Goal: Information Seeking & Learning: Learn about a topic

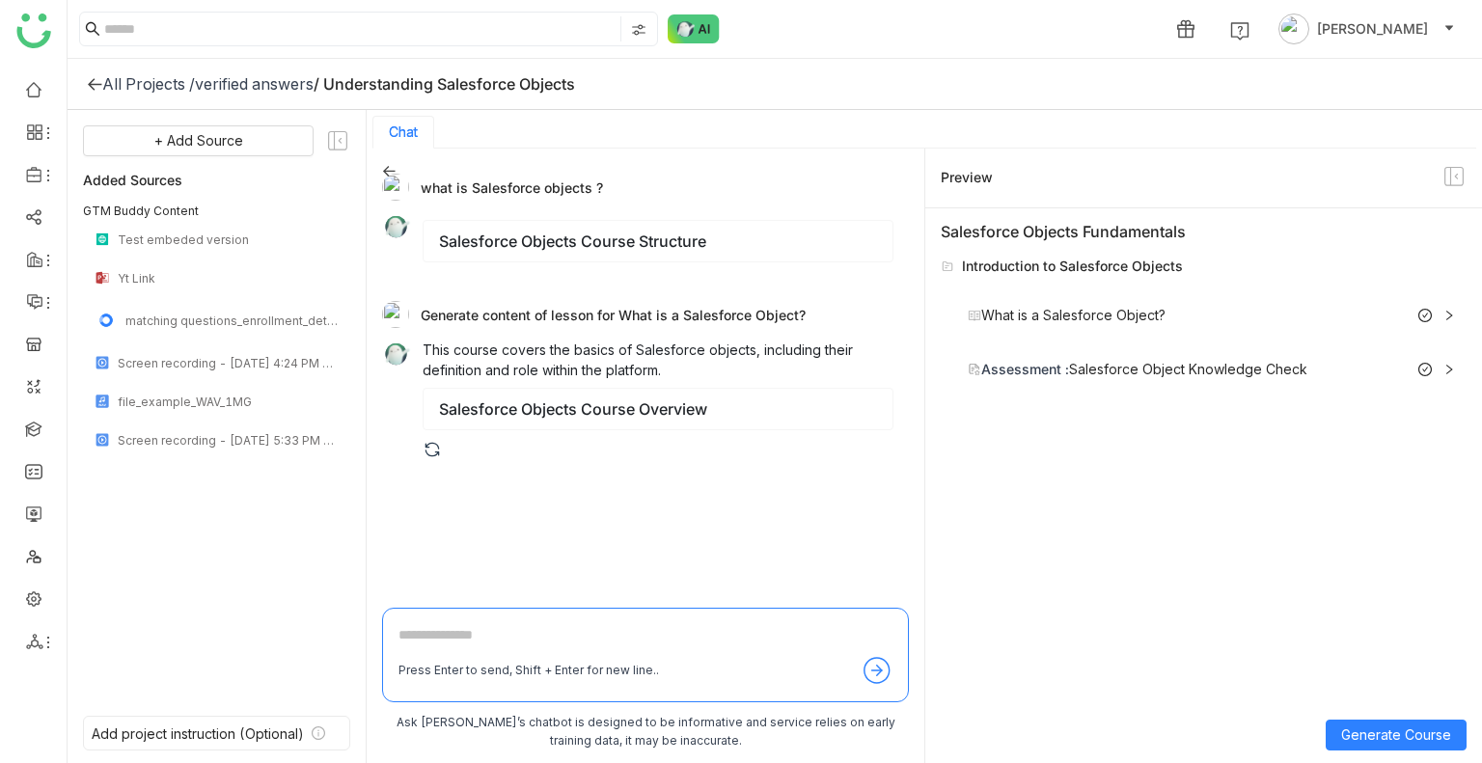
click at [239, 85] on div "verified answers" at bounding box center [254, 83] width 119 height 19
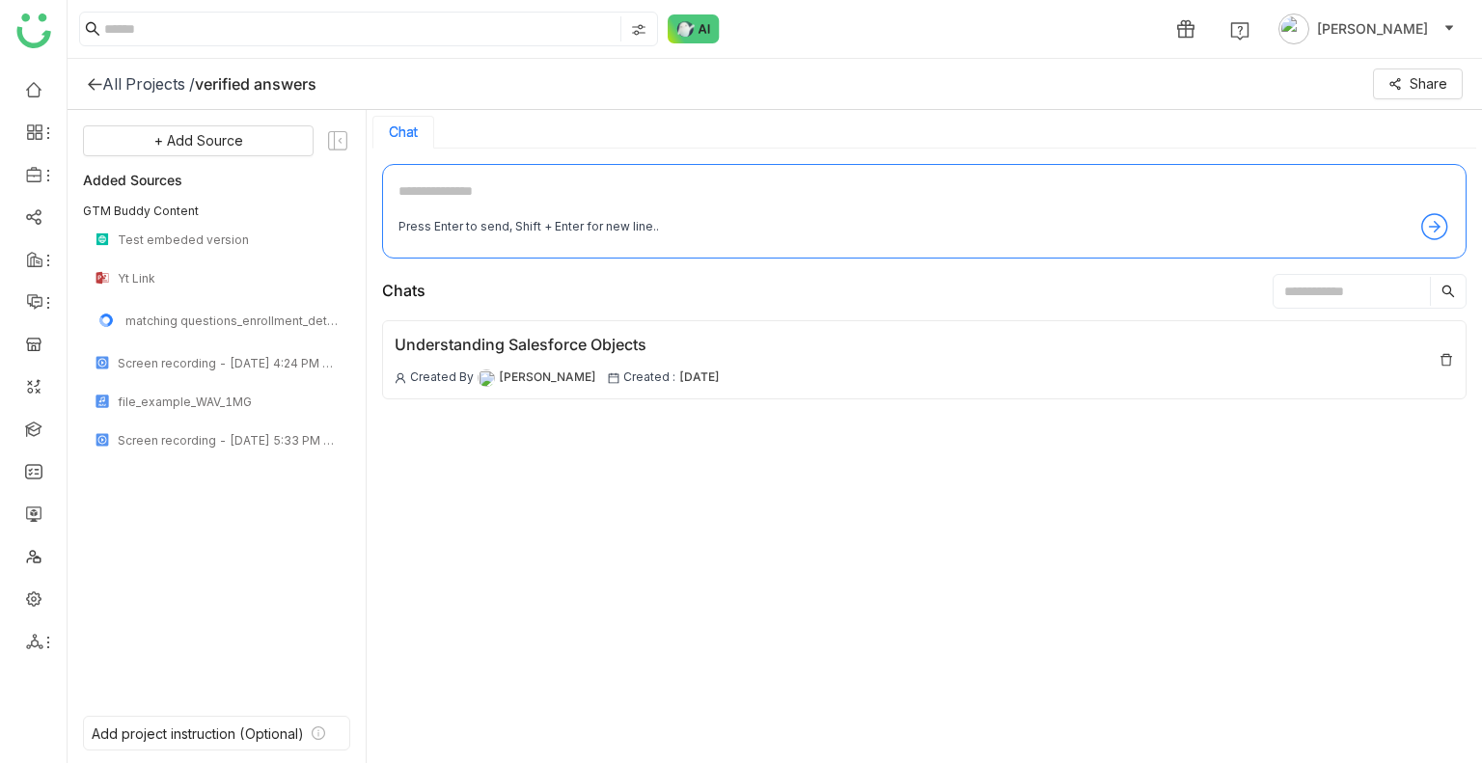
click at [156, 80] on div "All Projects /" at bounding box center [148, 83] width 93 height 19
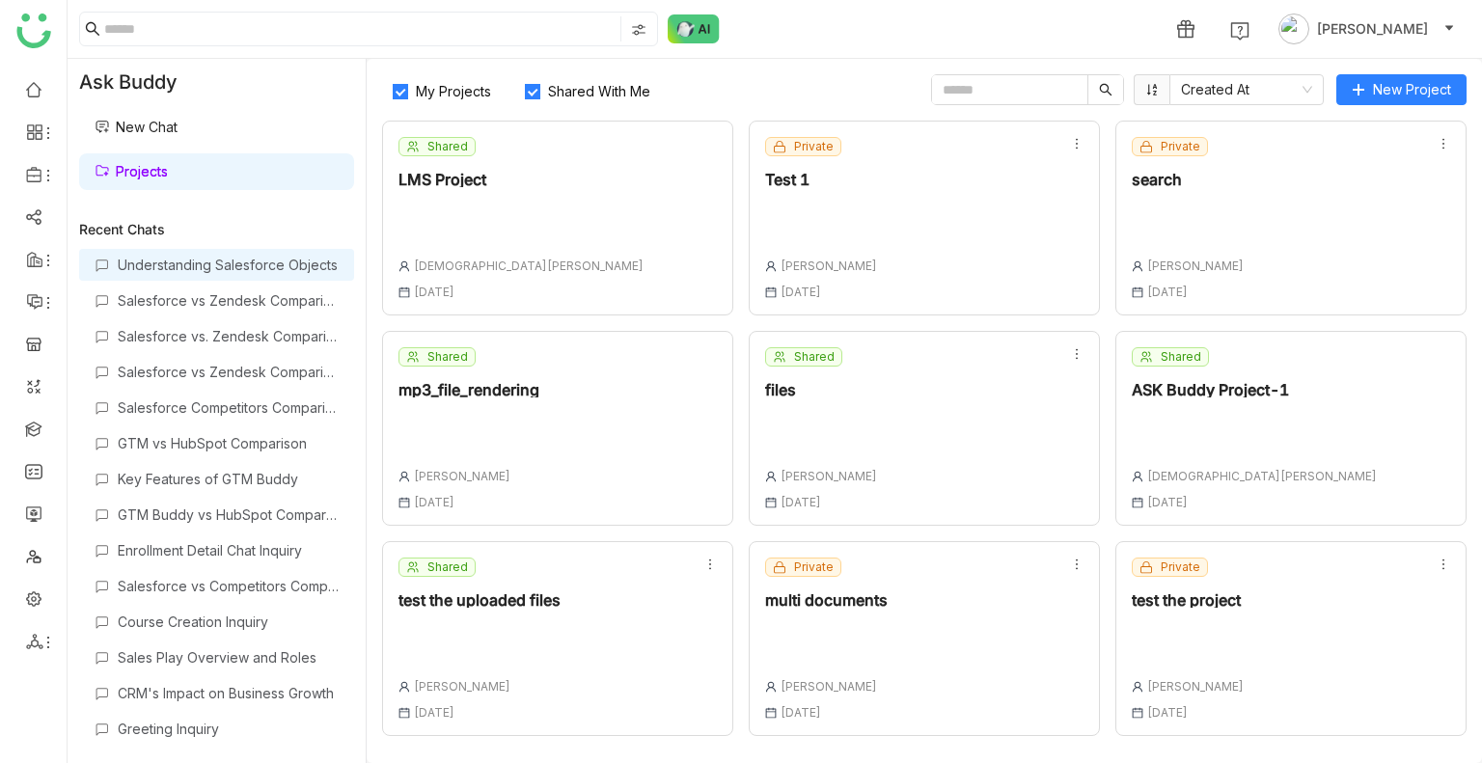
click at [229, 257] on div "Understanding Salesforce Objects" at bounding box center [228, 265] width 221 height 16
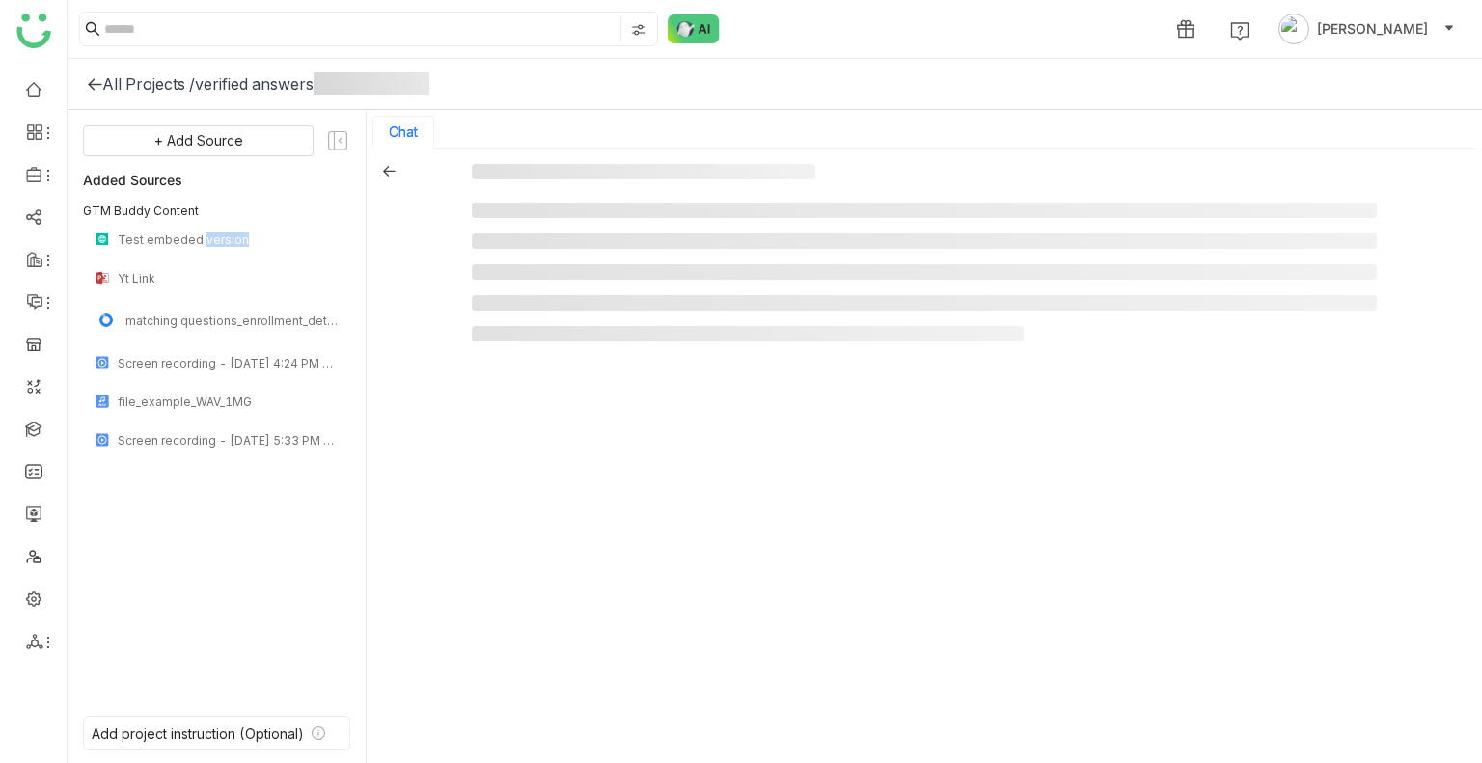
click at [229, 256] on div "Test embeded version" at bounding box center [216, 239] width 267 height 39
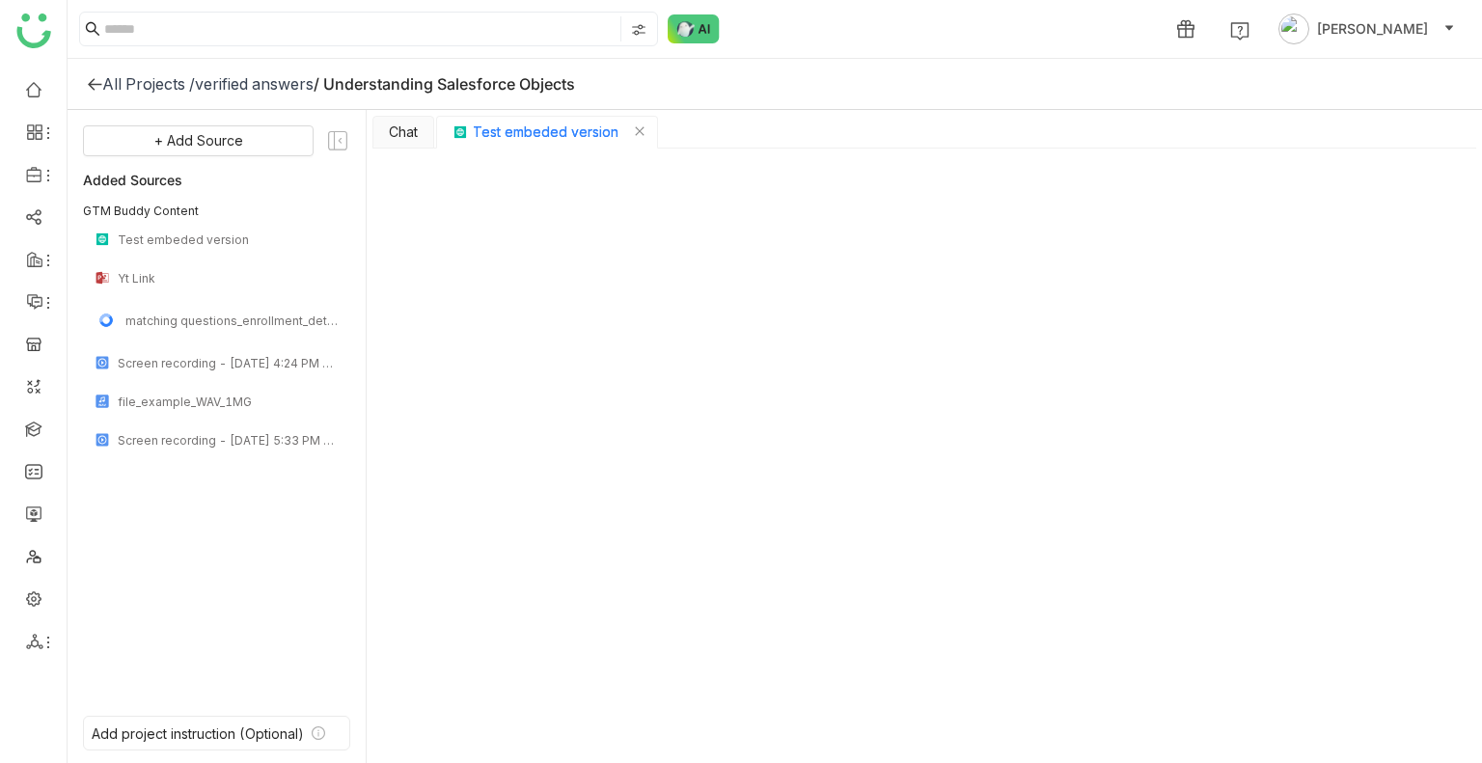
click at [137, 79] on div "All Projects /" at bounding box center [148, 83] width 93 height 19
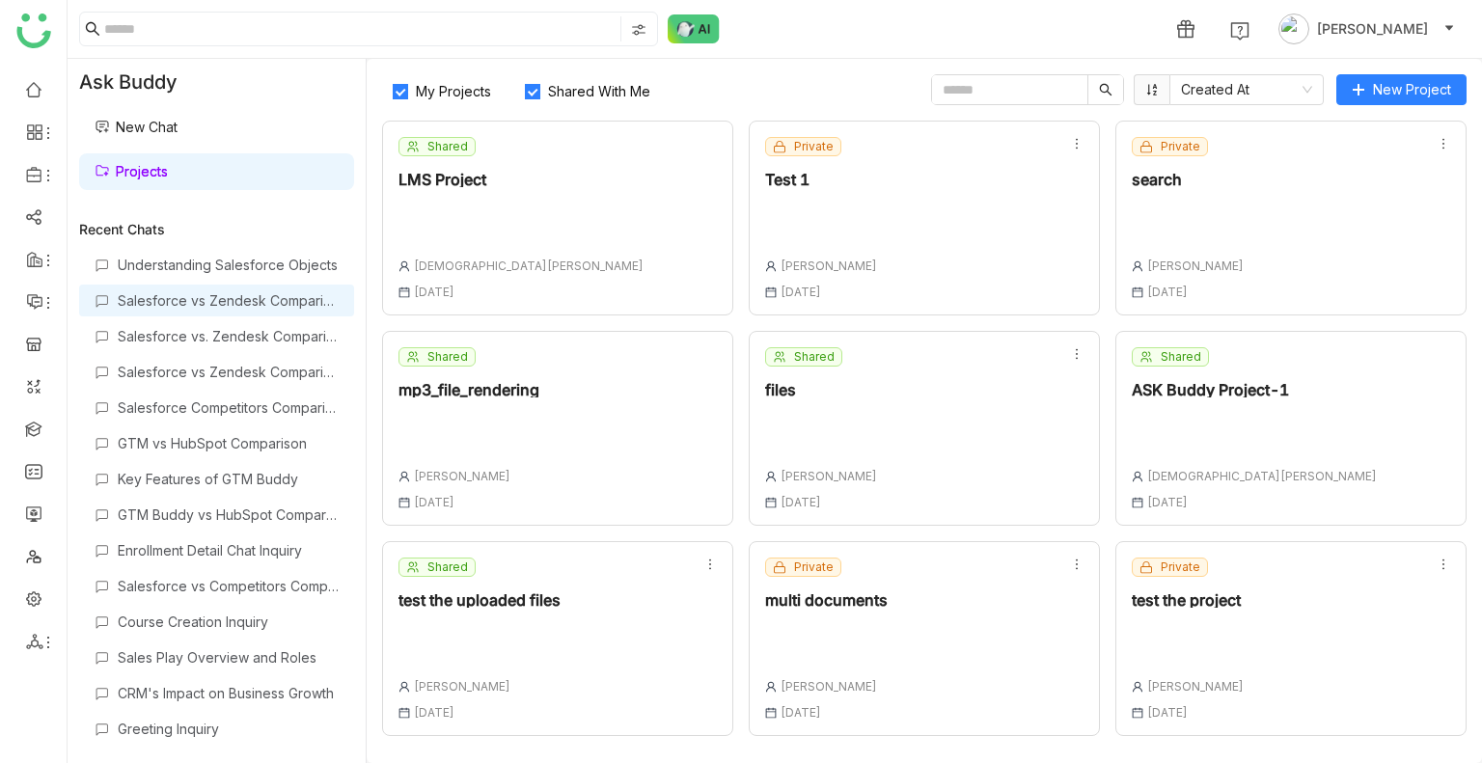
click at [182, 304] on div "Salesforce vs Zendesk Comparison" at bounding box center [228, 300] width 221 height 16
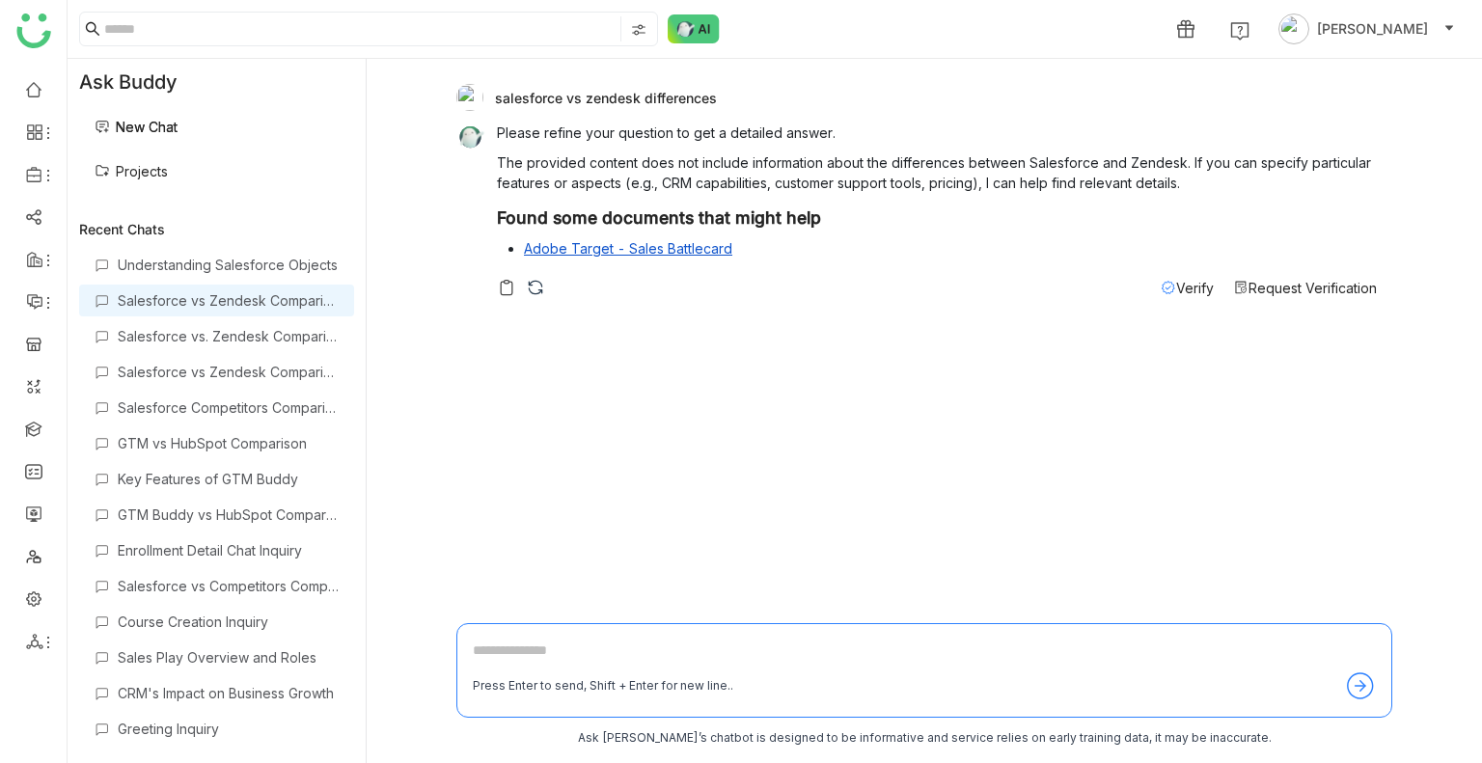
click at [1176, 290] on span "Verify" at bounding box center [1195, 288] width 38 height 16
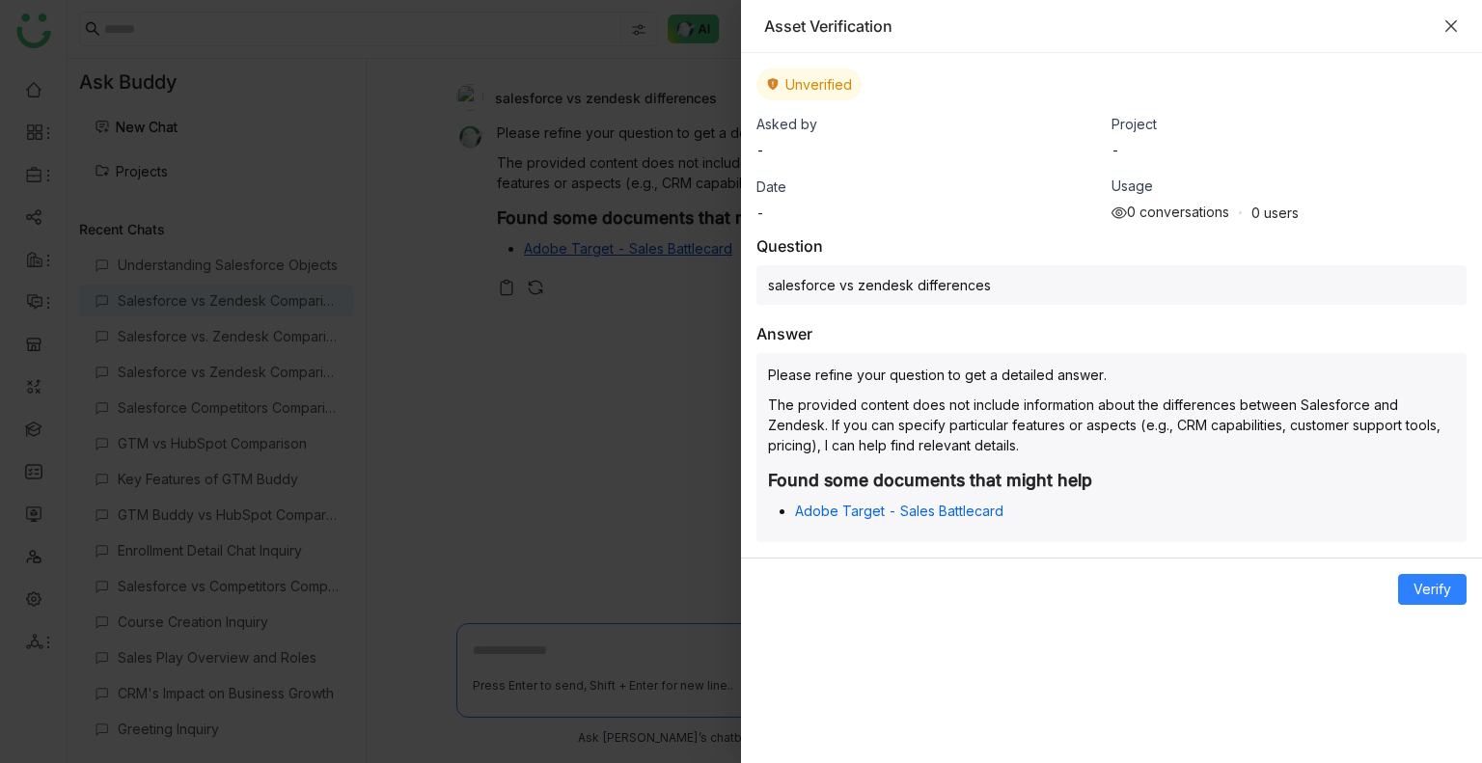
click at [1444, 24] on icon "Close" at bounding box center [1450, 25] width 15 height 15
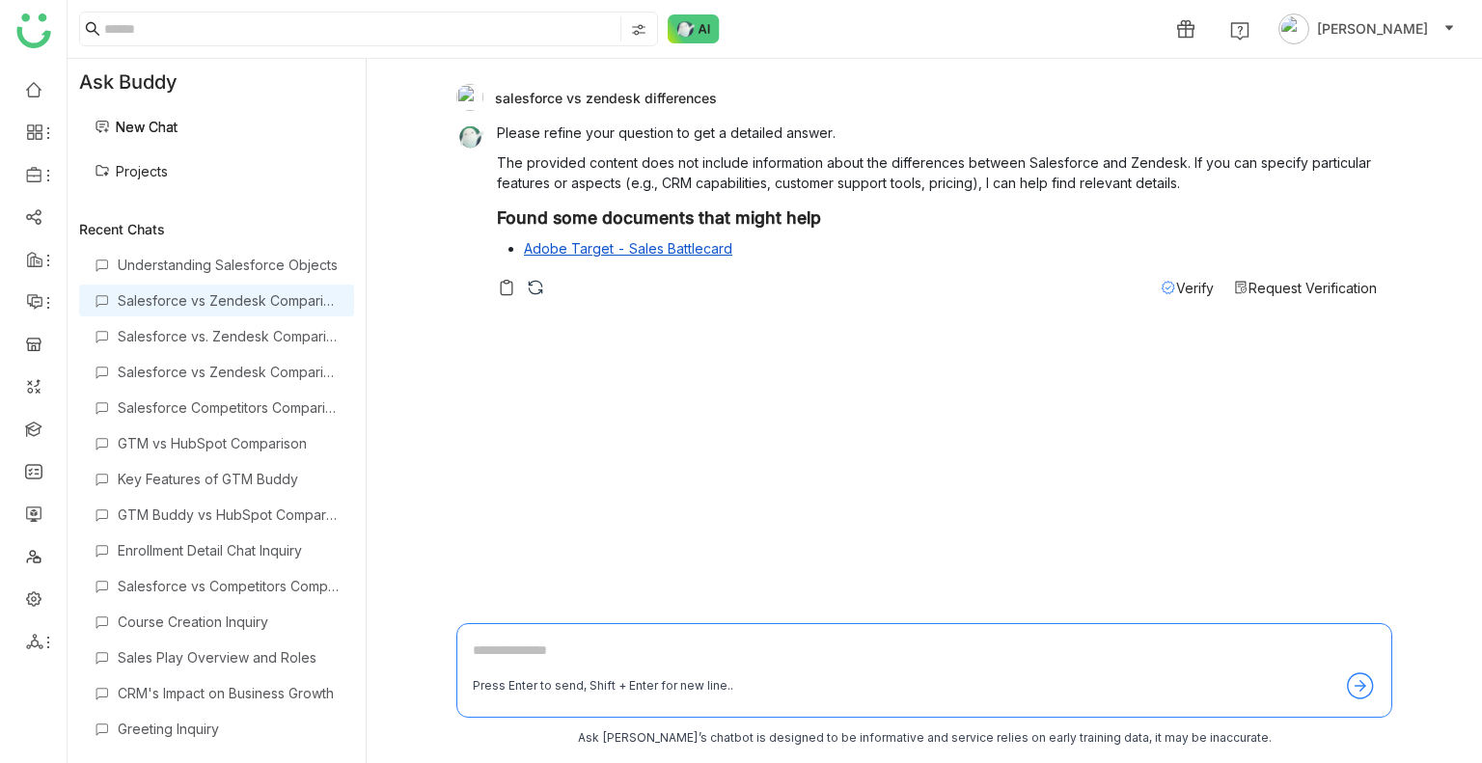
click at [667, 87] on div "salesforce vs zendesk differences" at bounding box center [916, 97] width 920 height 27
click at [602, 104] on div "salesforce vs zendesk differences" at bounding box center [916, 97] width 920 height 27
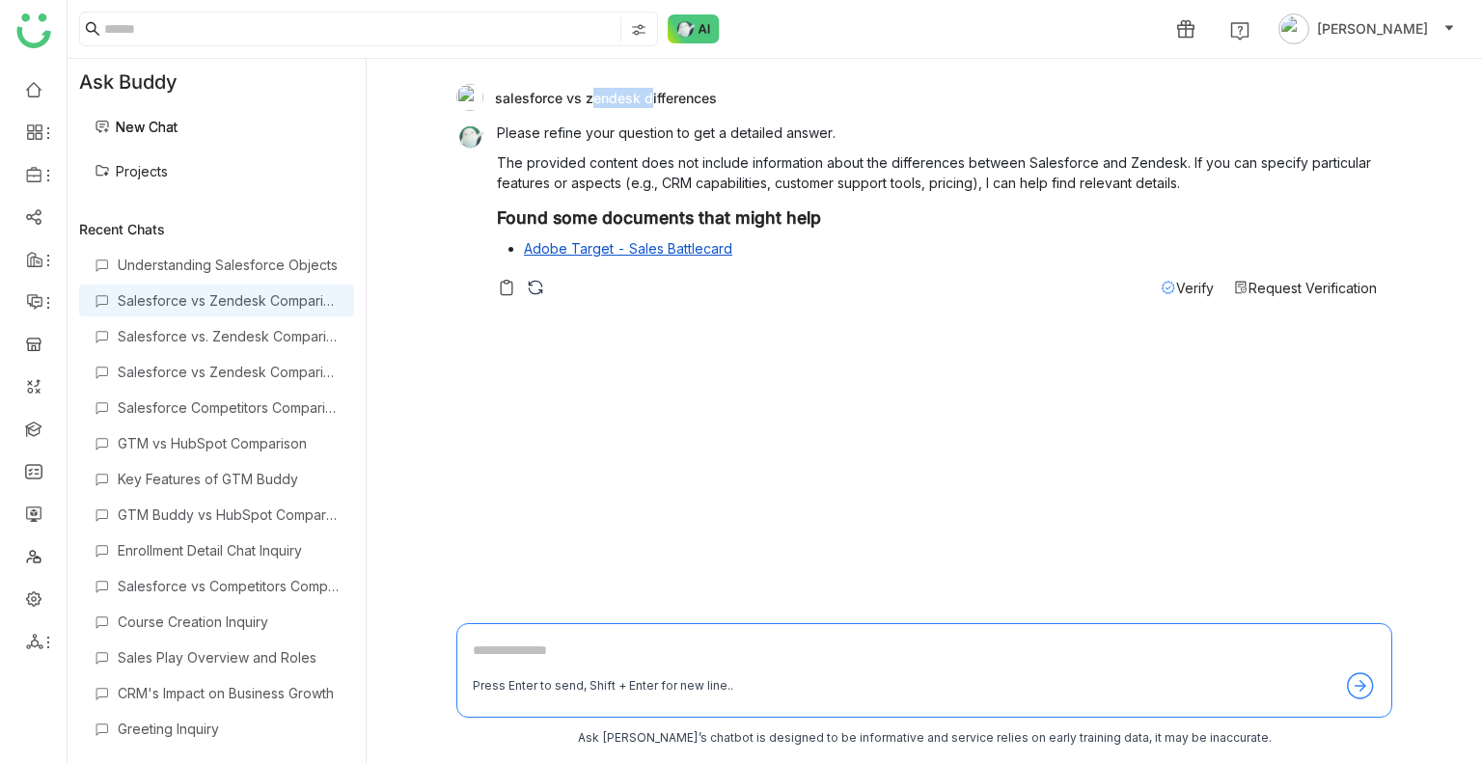
click at [602, 104] on div "salesforce vs zendesk differences" at bounding box center [916, 97] width 920 height 27
copy div "salesforce vs zendesk differences"
click at [205, 261] on div "Understanding Salesforce Objects" at bounding box center [228, 265] width 221 height 16
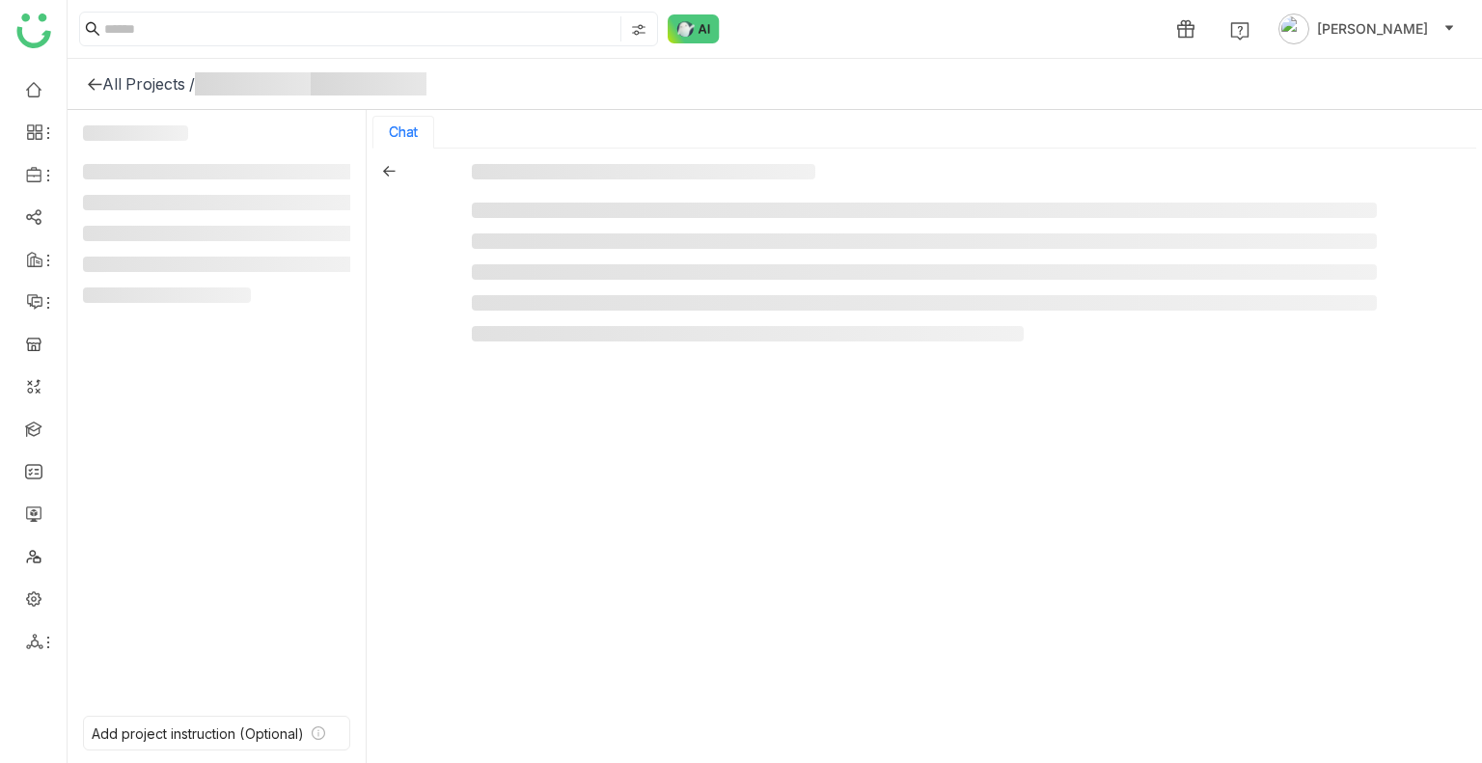
click at [205, 261] on li at bounding box center [221, 264] width 276 height 15
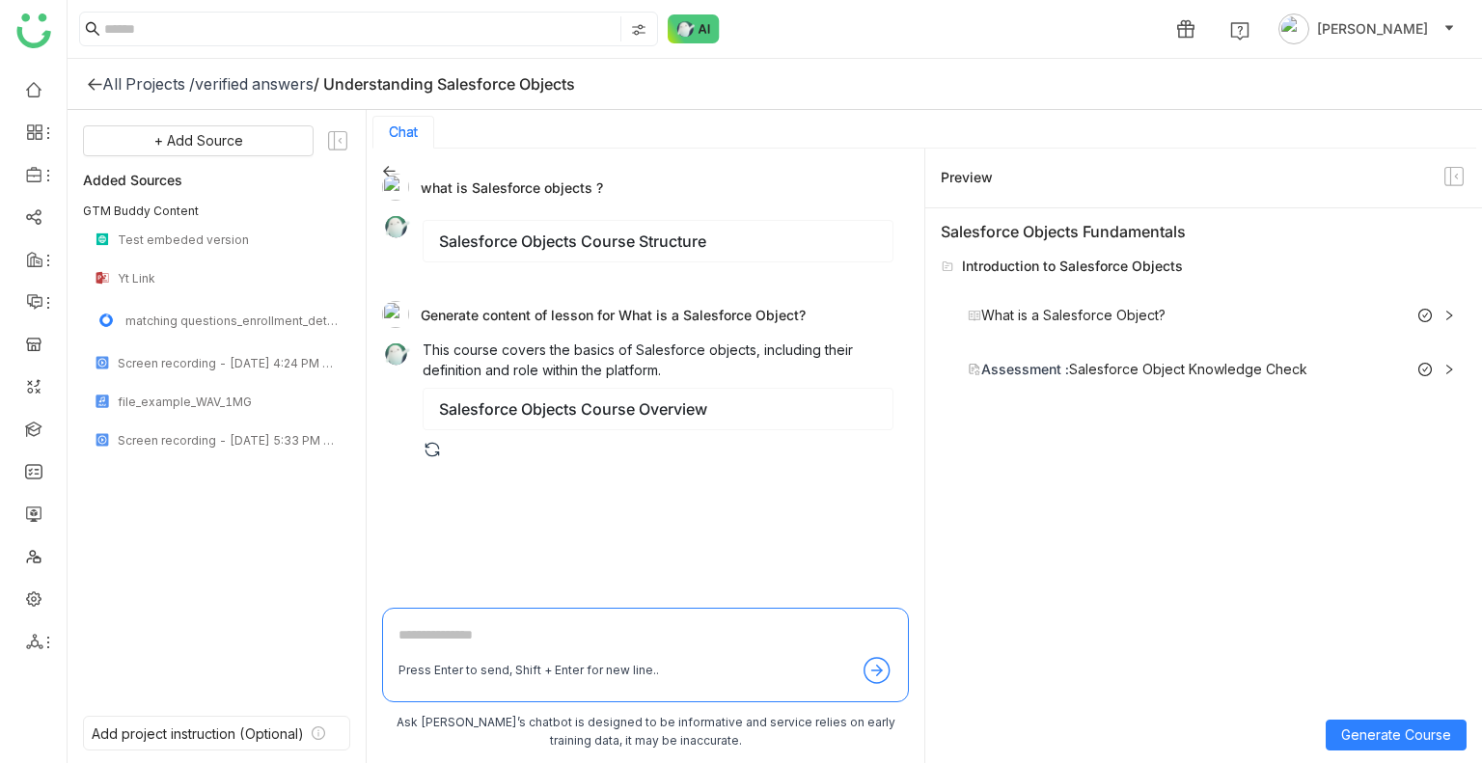
click at [1443, 315] on icon at bounding box center [1449, 316] width 12 height 12
click at [1419, 315] on icon at bounding box center [1425, 316] width 14 height 14
click at [1457, 368] on div "Assessment : Salesforce Object Knowledge Check Generate Content" at bounding box center [1211, 369] width 518 height 54
click at [1446, 370] on icon at bounding box center [1449, 370] width 12 height 12
click at [1420, 367] on icon at bounding box center [1425, 370] width 14 height 14
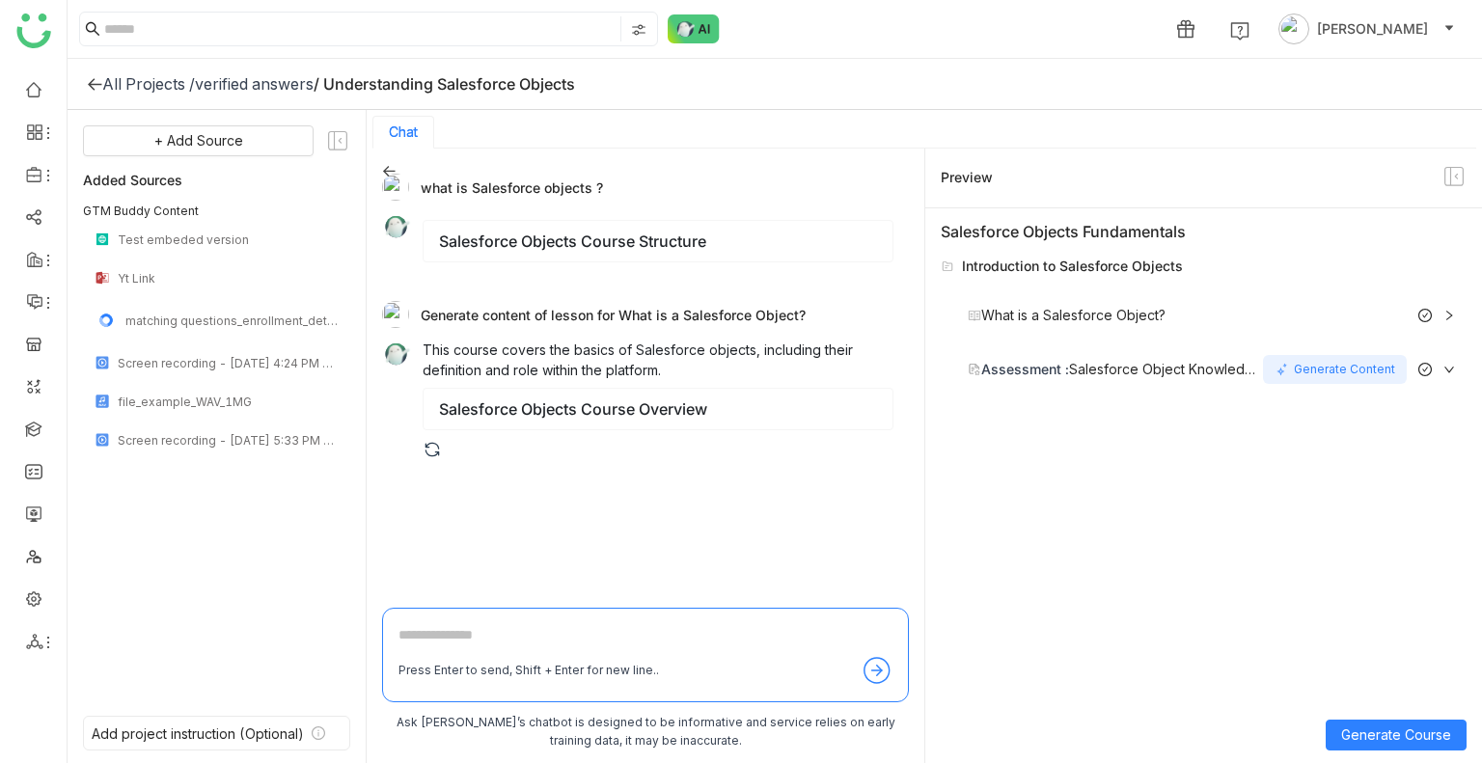
click at [1361, 367] on div "Generate Content" at bounding box center [1335, 369] width 144 height 29
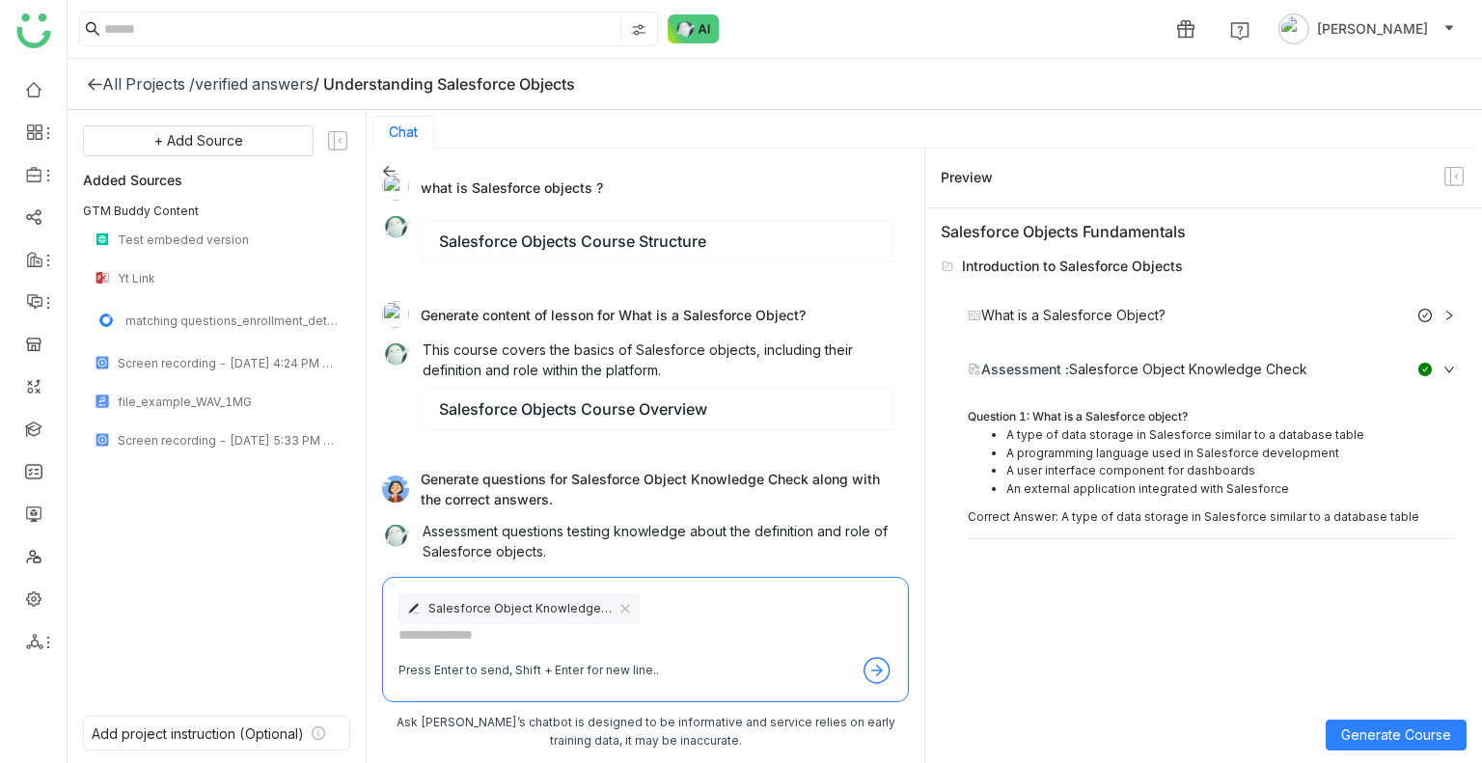
scroll to position [93, 0]
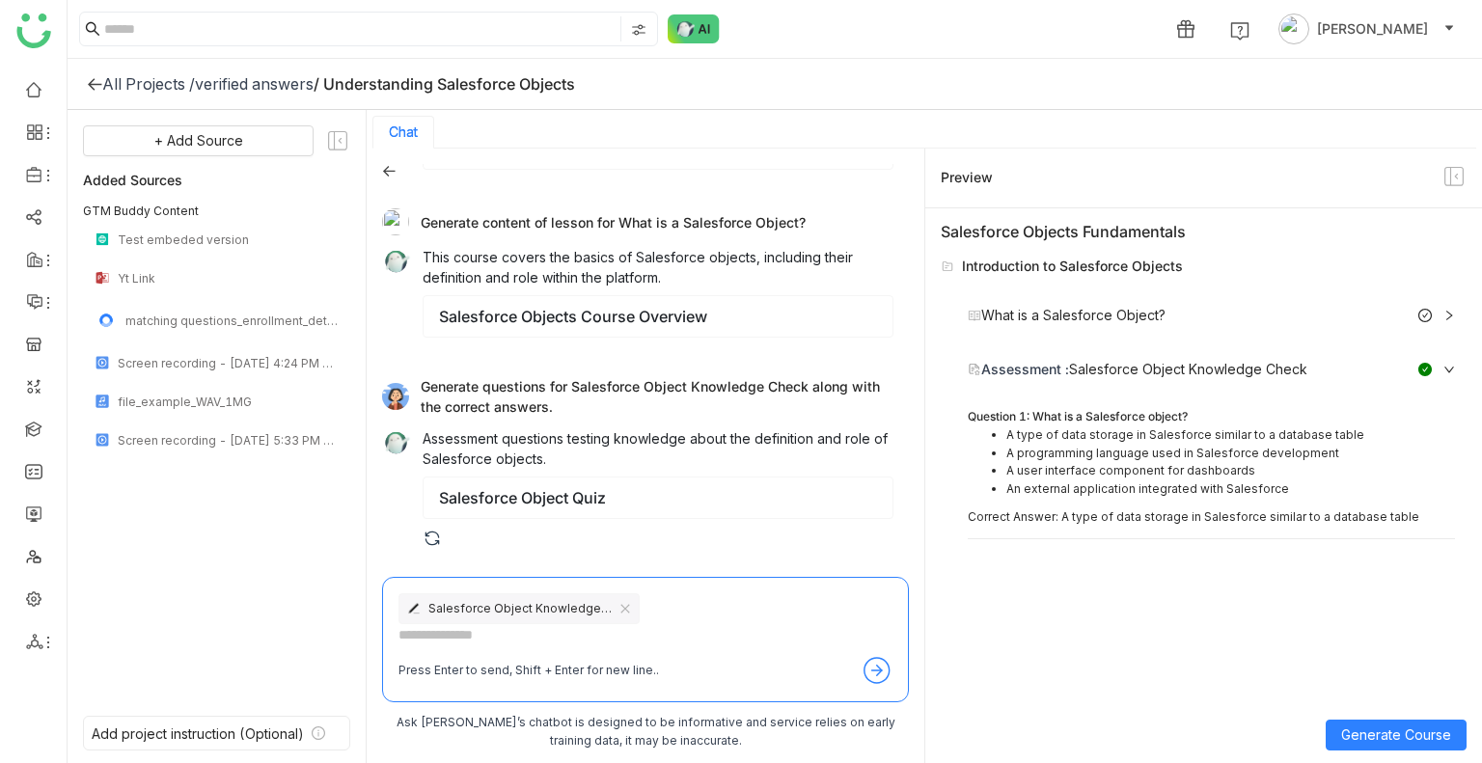
click at [1458, 321] on div "What is a Salesforce Object? Generate Content" at bounding box center [1211, 315] width 518 height 54
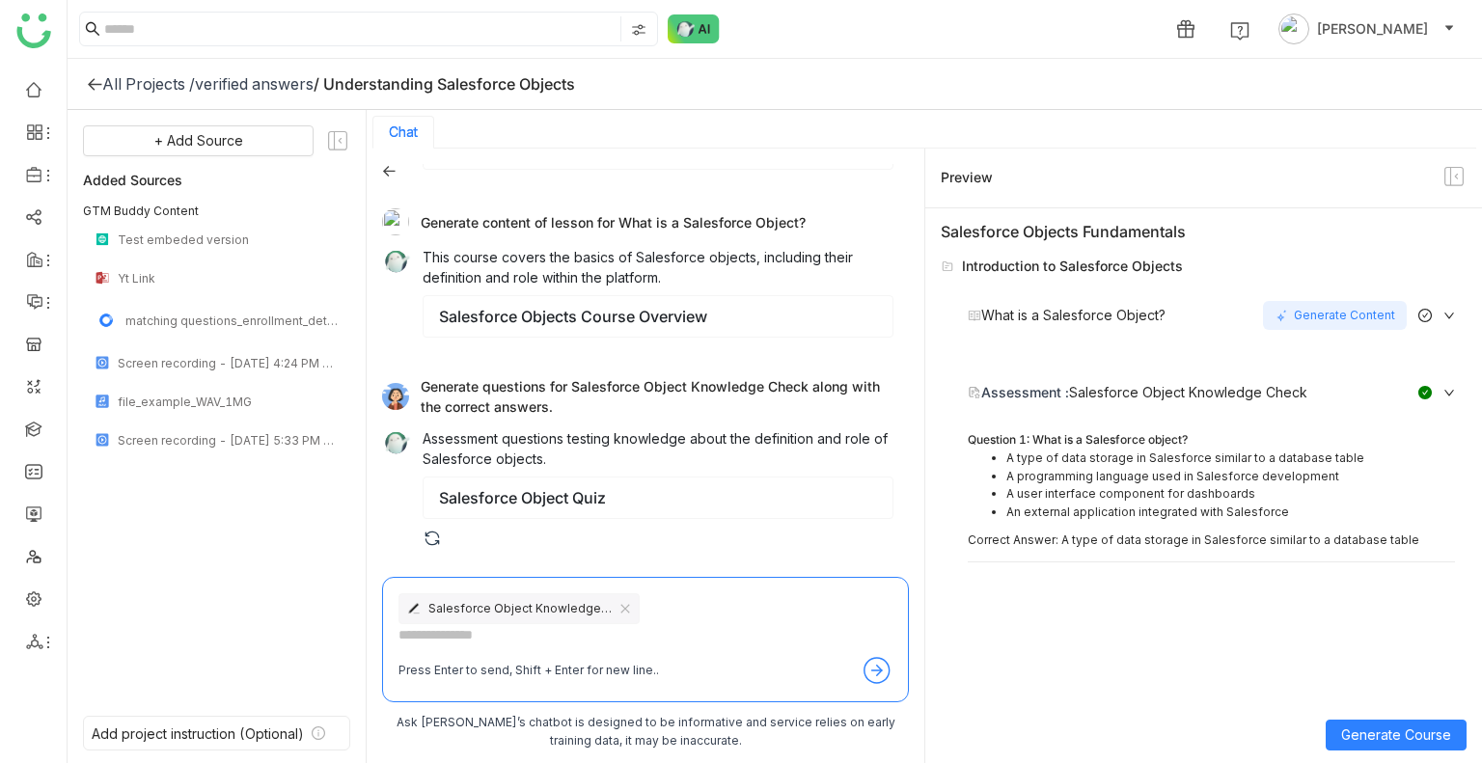
click at [1422, 313] on icon at bounding box center [1425, 316] width 14 height 14
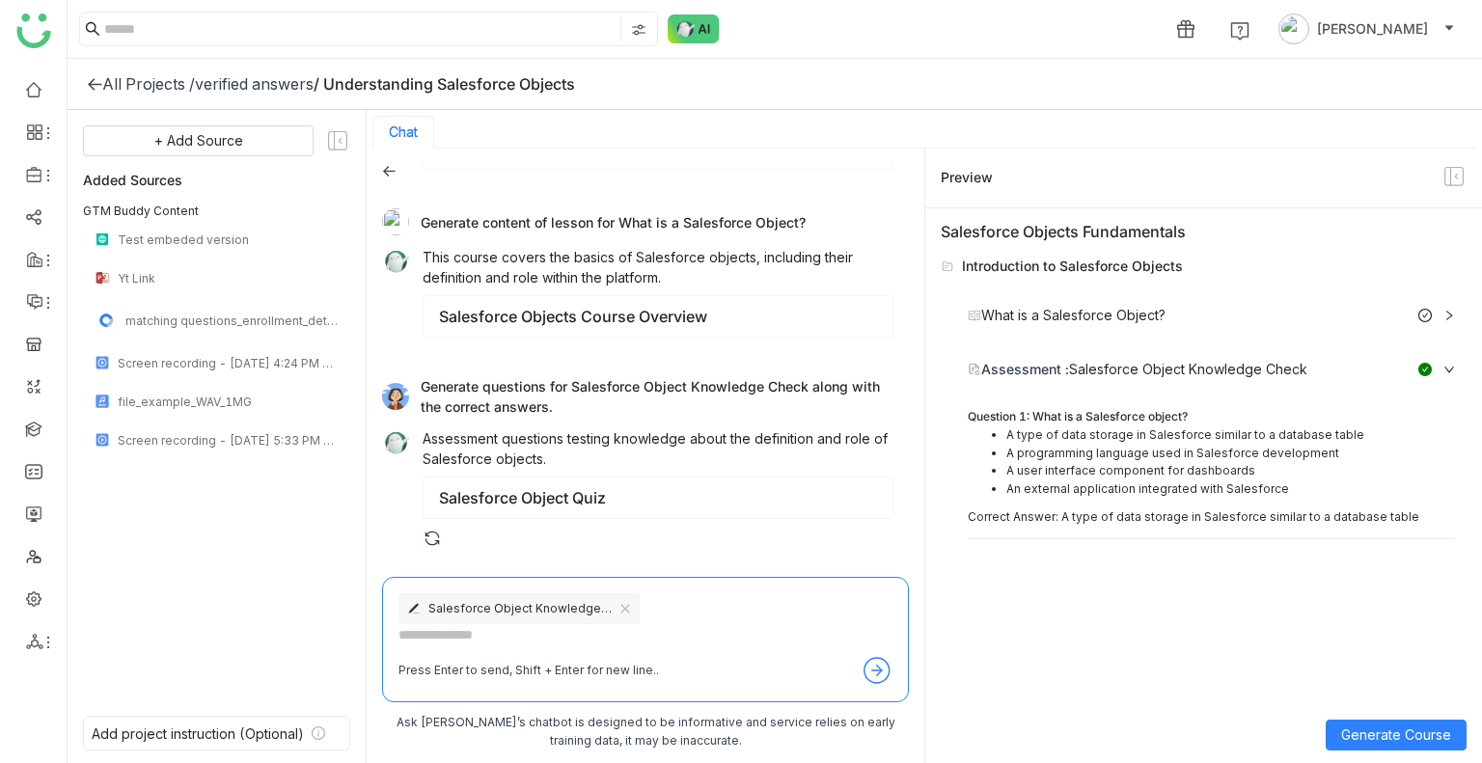
click at [224, 87] on div "verified answers" at bounding box center [254, 83] width 119 height 19
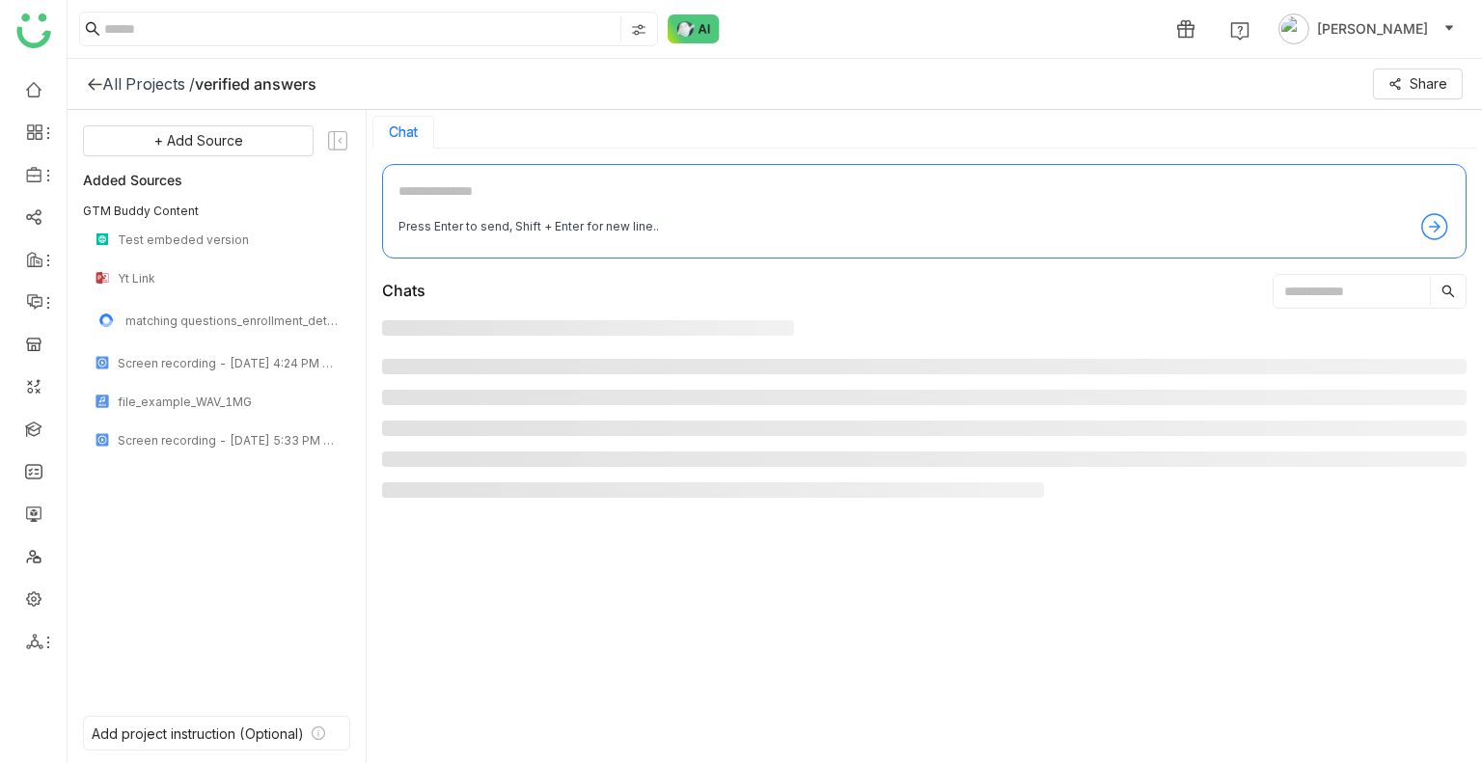
click at [224, 87] on div "verified answers" at bounding box center [256, 83] width 122 height 19
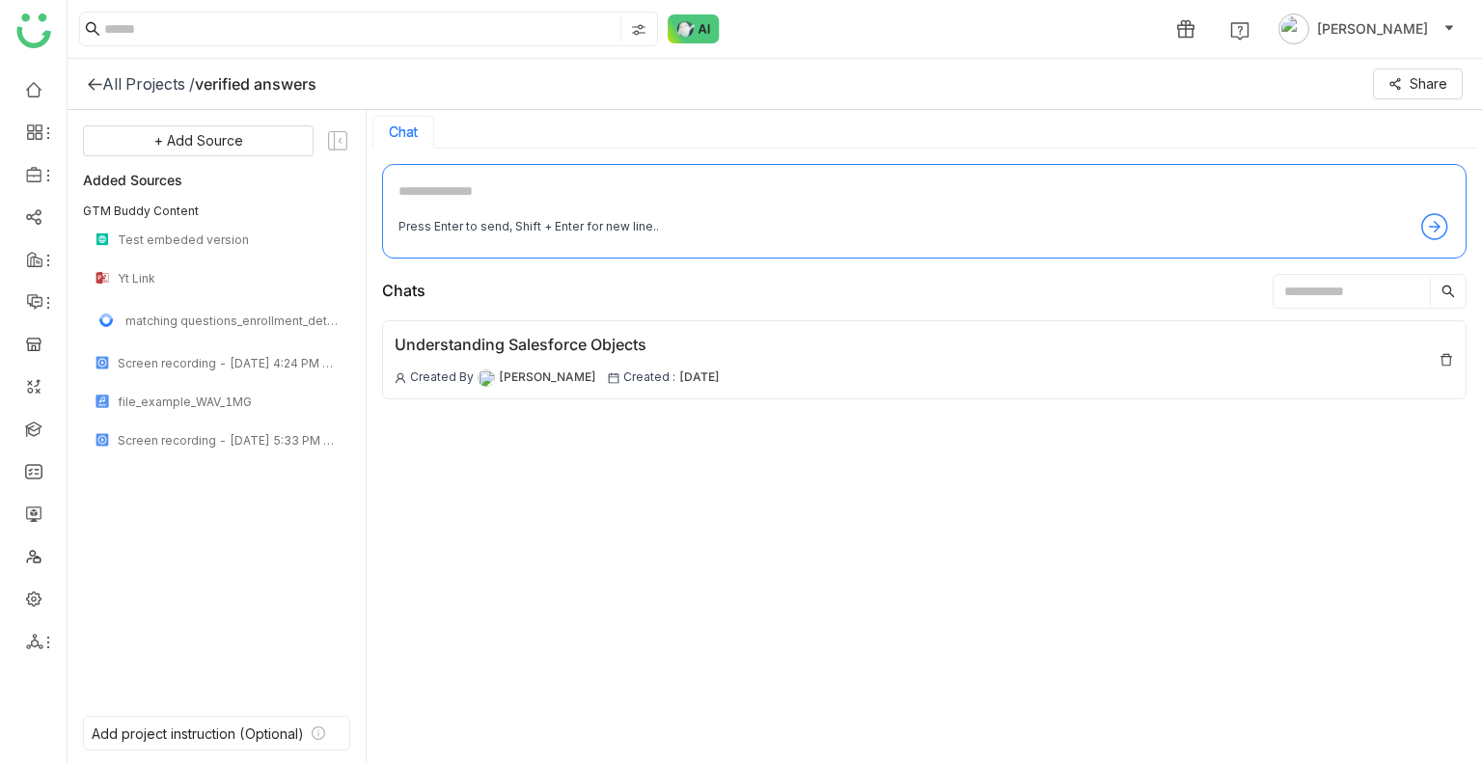
click at [166, 83] on div "All Projects /" at bounding box center [148, 83] width 93 height 19
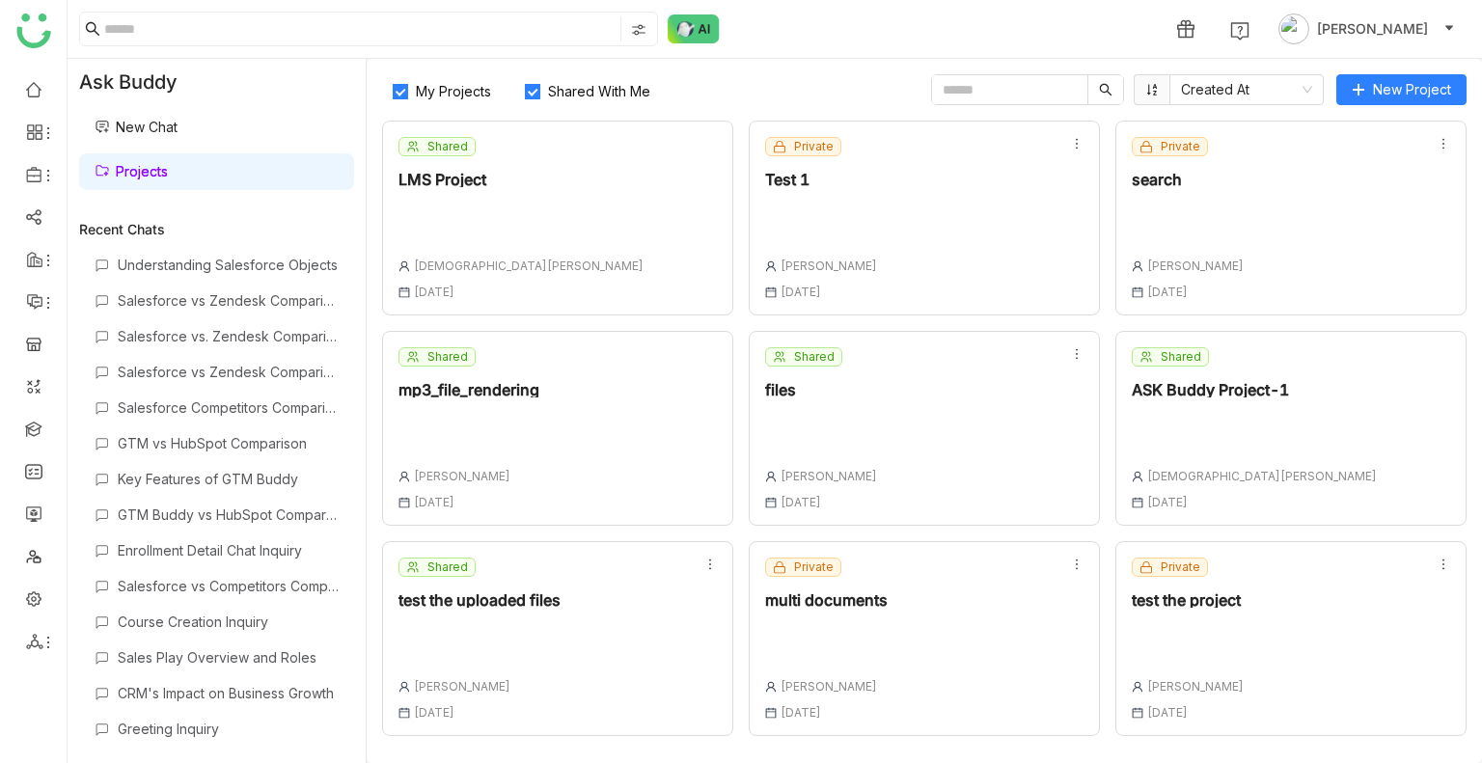
click at [545, 94] on span "Shared With Me" at bounding box center [599, 91] width 118 height 16
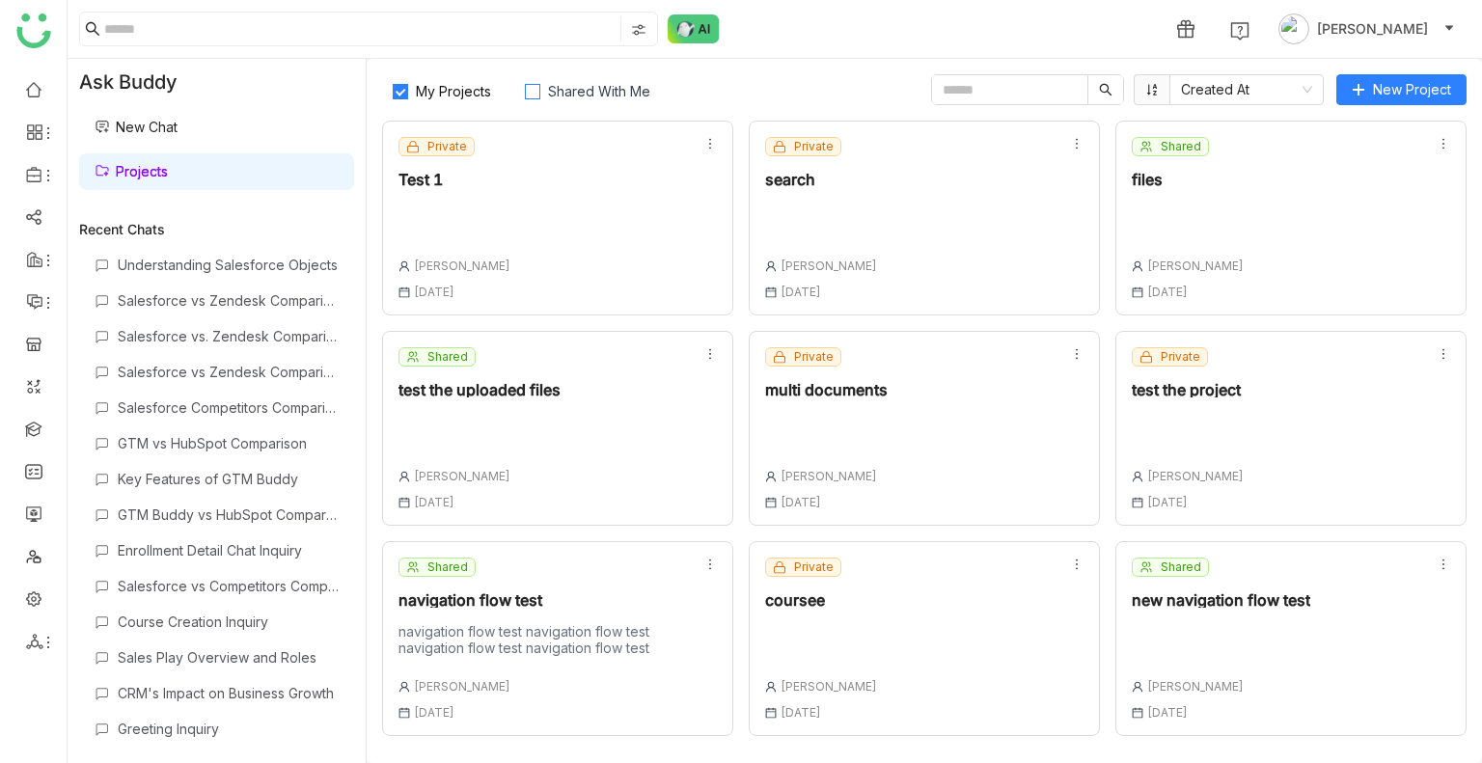
scroll to position [205, 0]
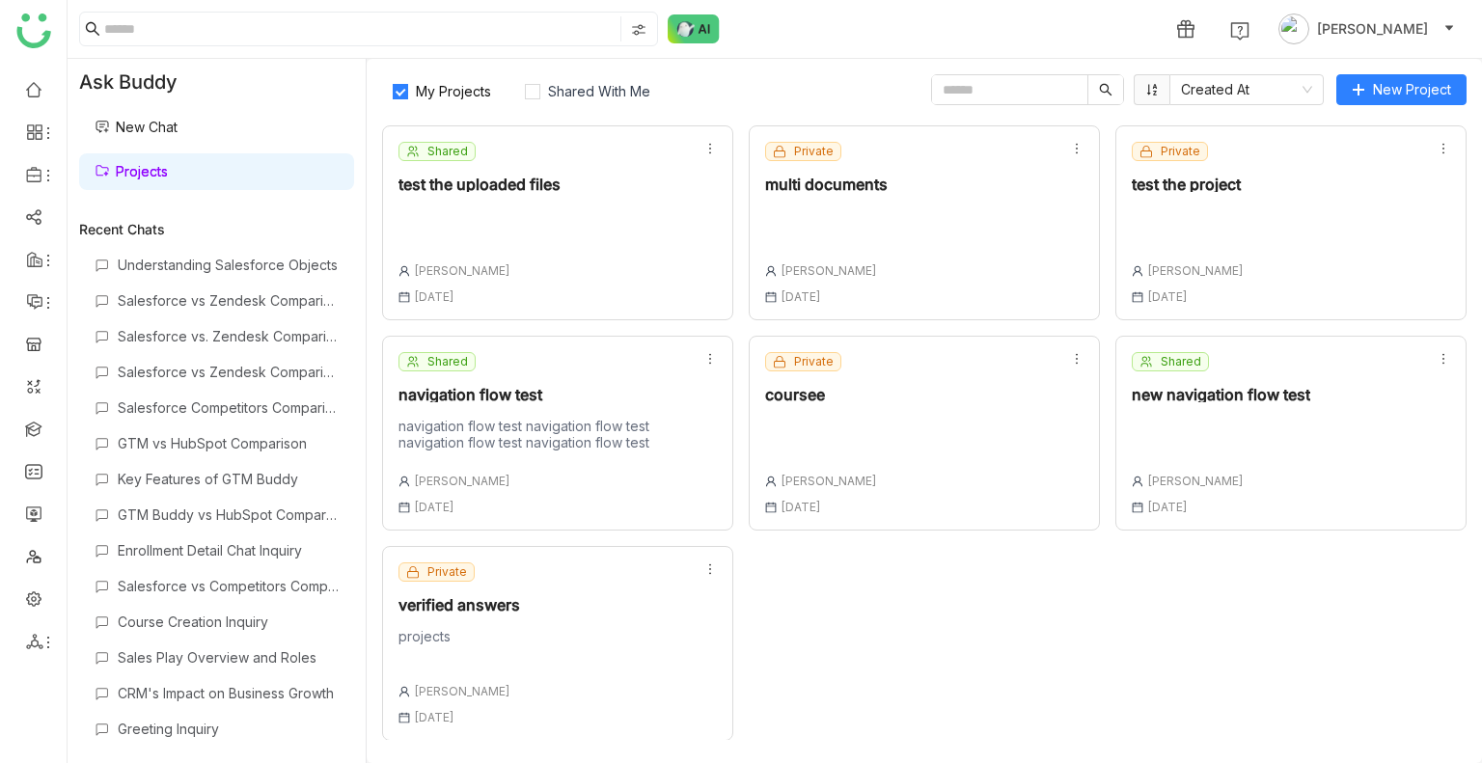
click at [464, 588] on div "Private verified answers projects Uday Bhanu 18 Aug , 2025" at bounding box center [459, 643] width 122 height 162
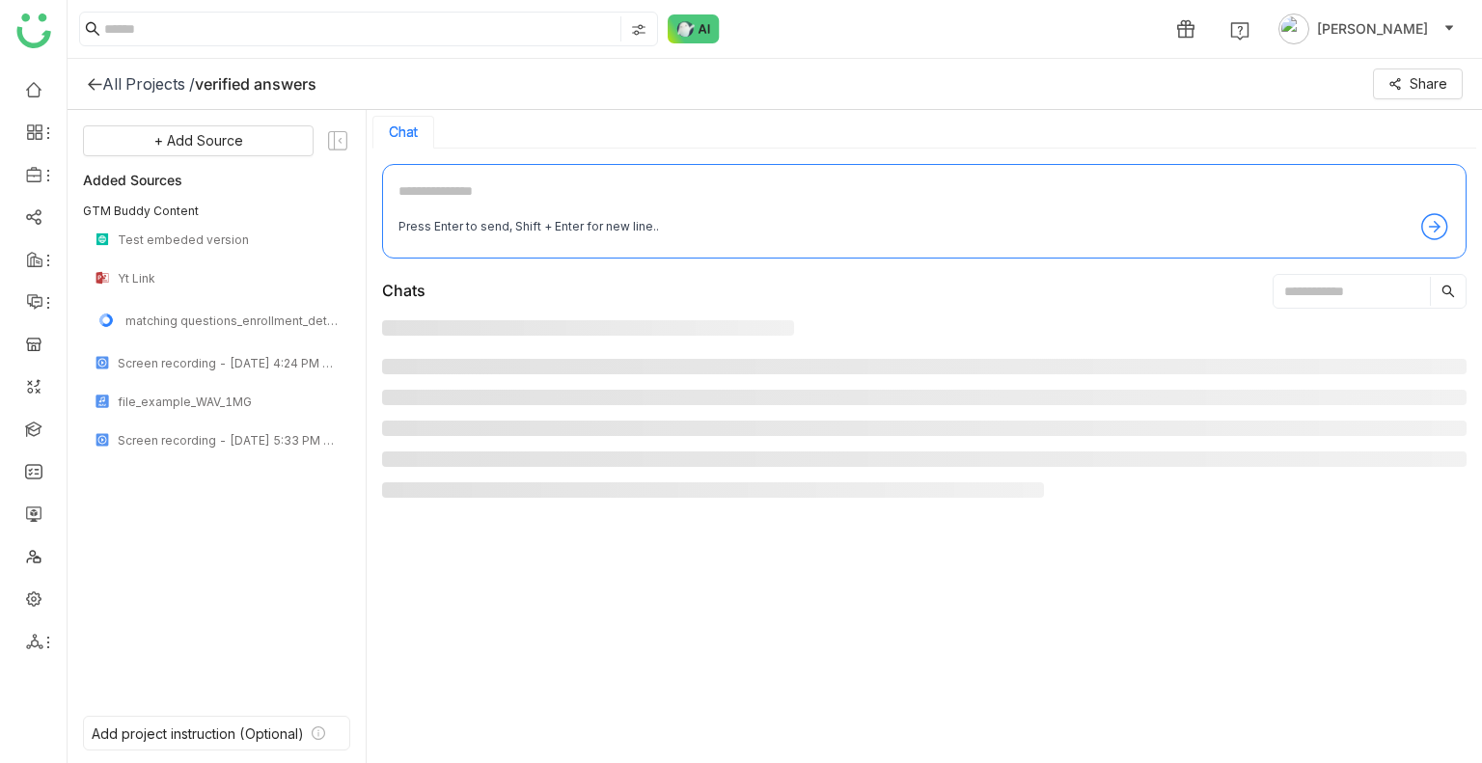
click at [464, 588] on div at bounding box center [924, 535] width 1084 height 430
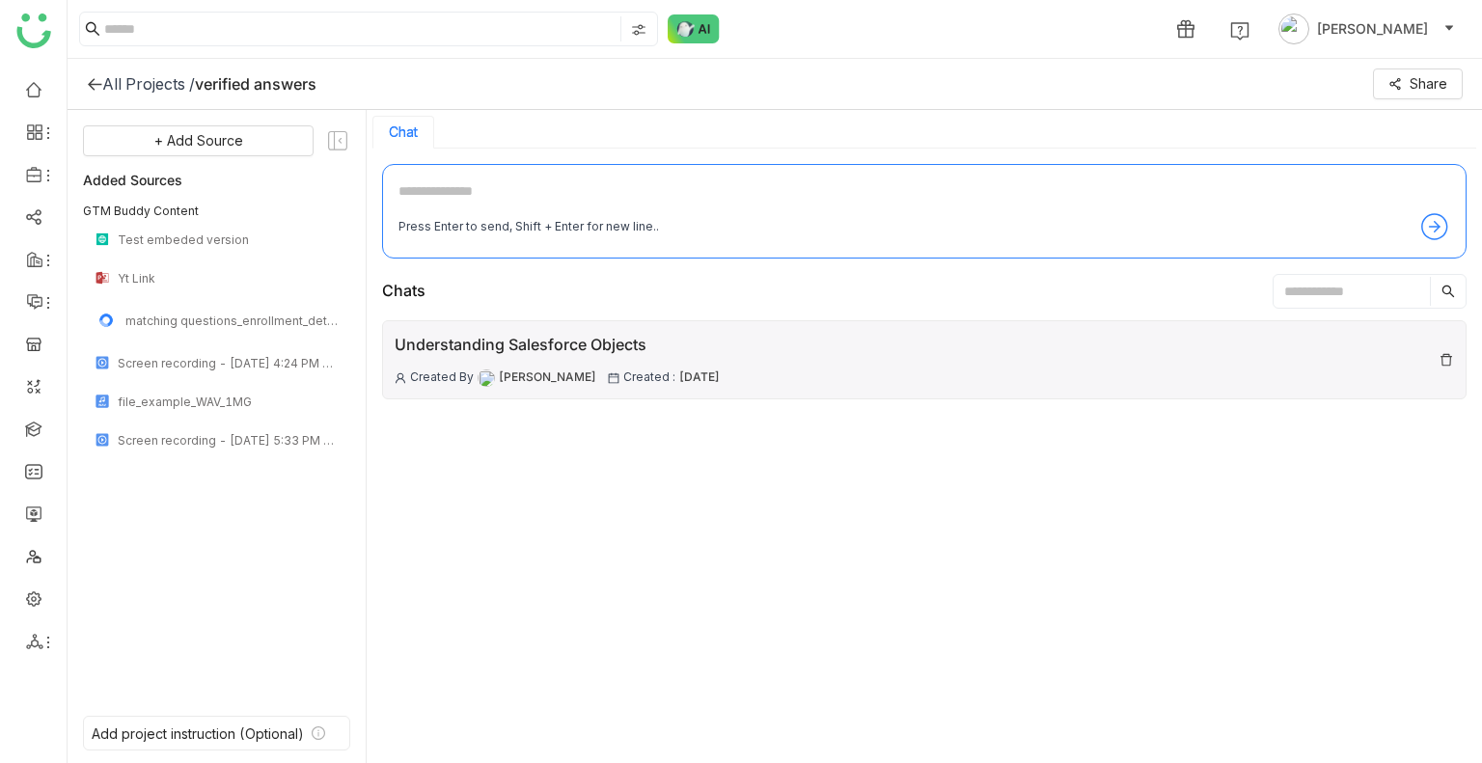
click at [679, 368] on span "18 Aug , 2025" at bounding box center [699, 377] width 41 height 18
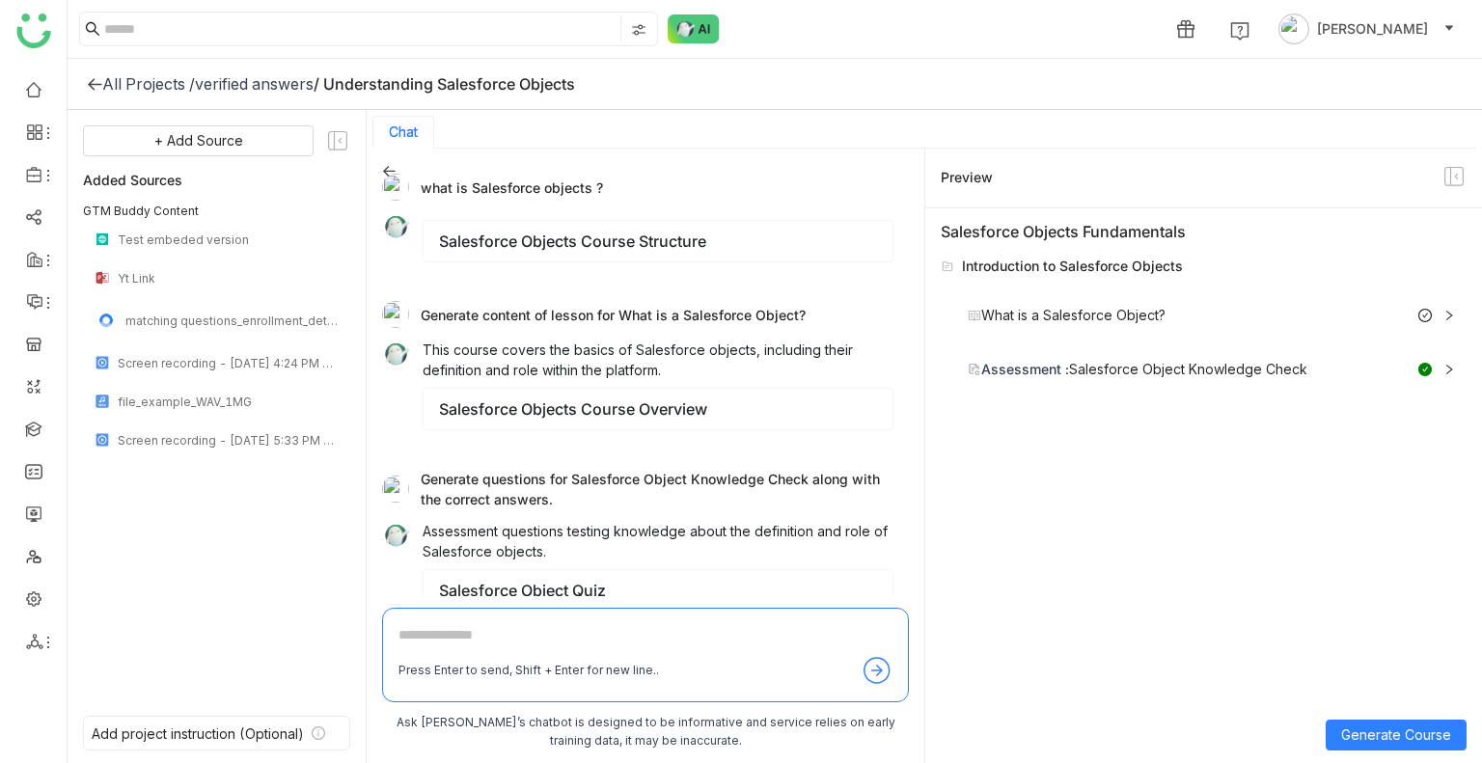
click at [286, 84] on div "verified answers" at bounding box center [254, 83] width 119 height 19
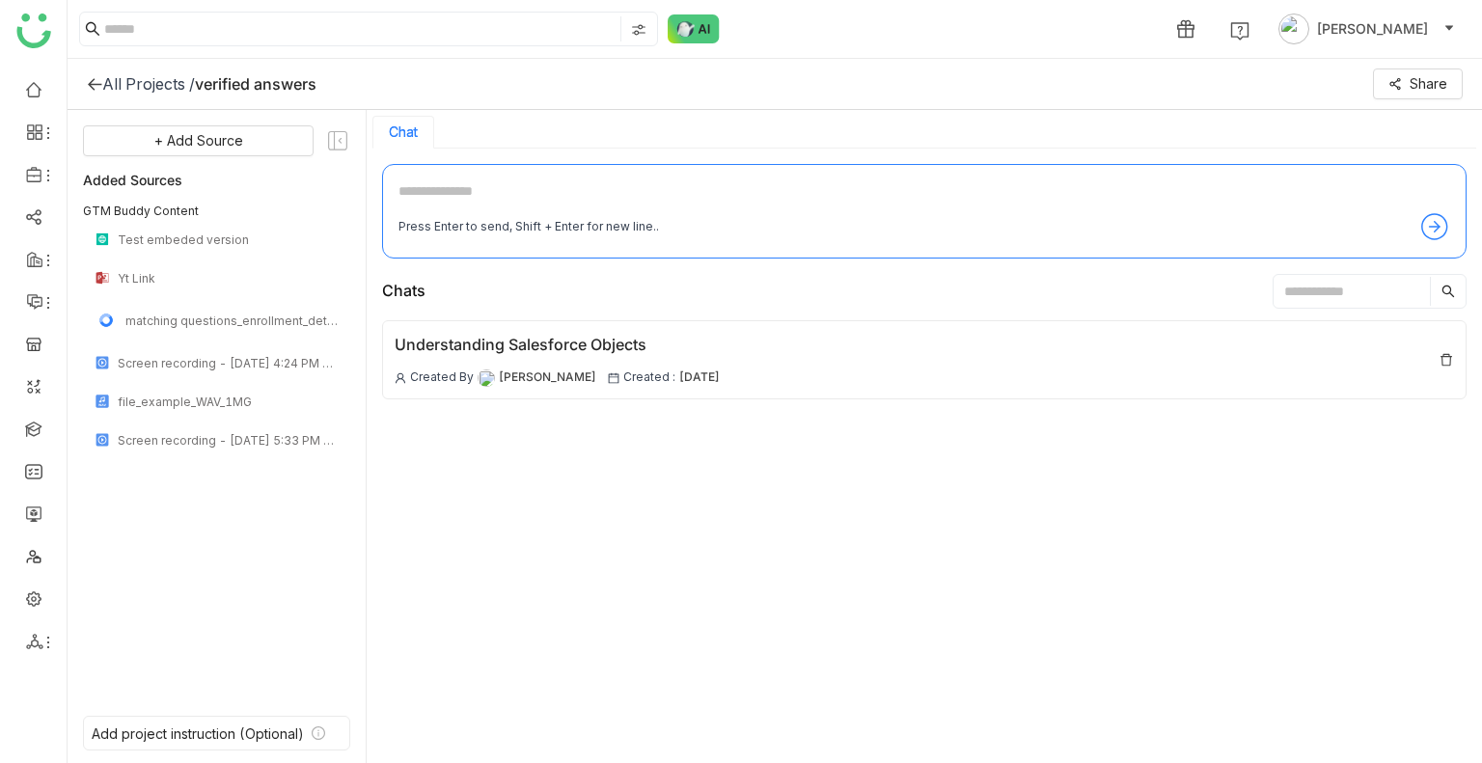
click at [168, 86] on div "All Projects /" at bounding box center [148, 83] width 93 height 19
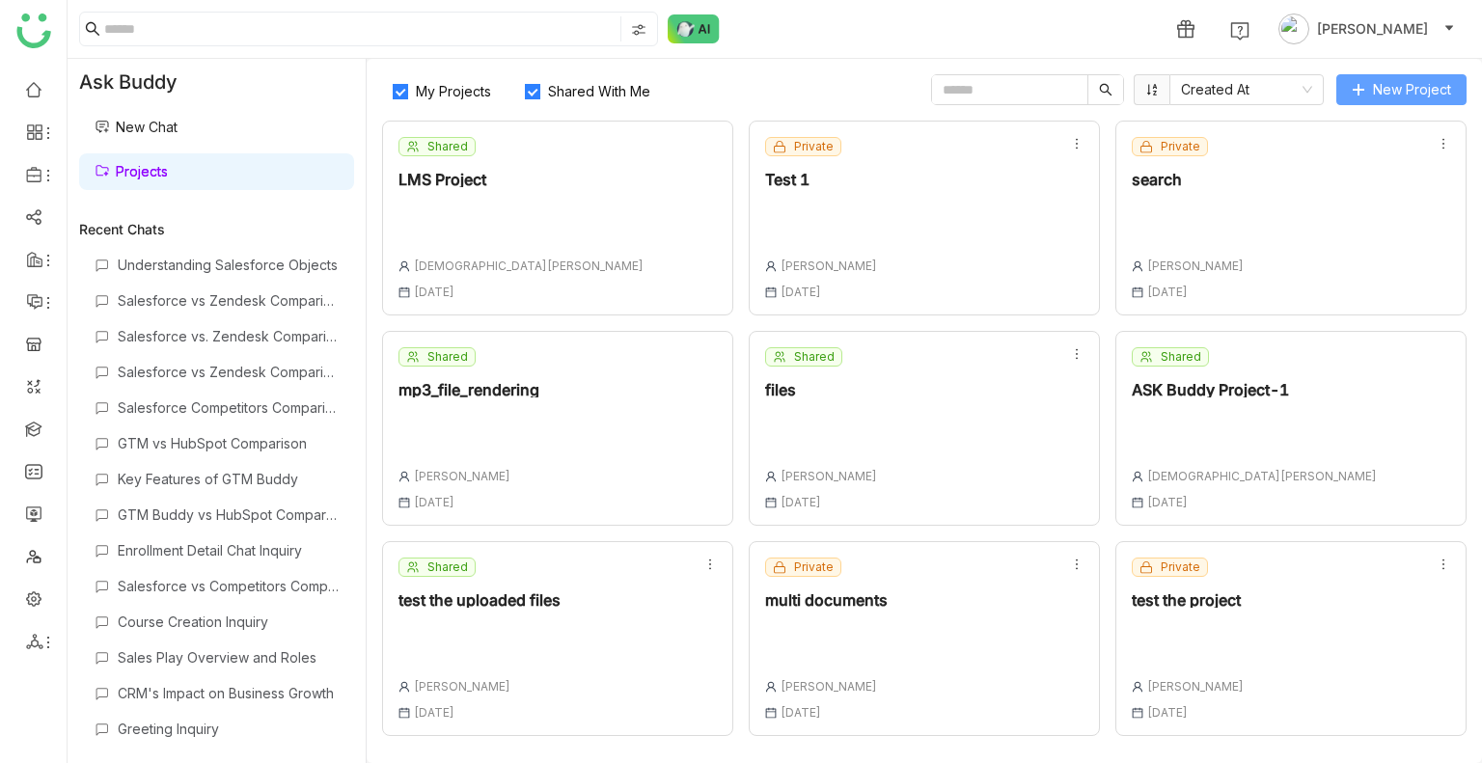
click at [1392, 79] on span "New Project" at bounding box center [1412, 89] width 78 height 21
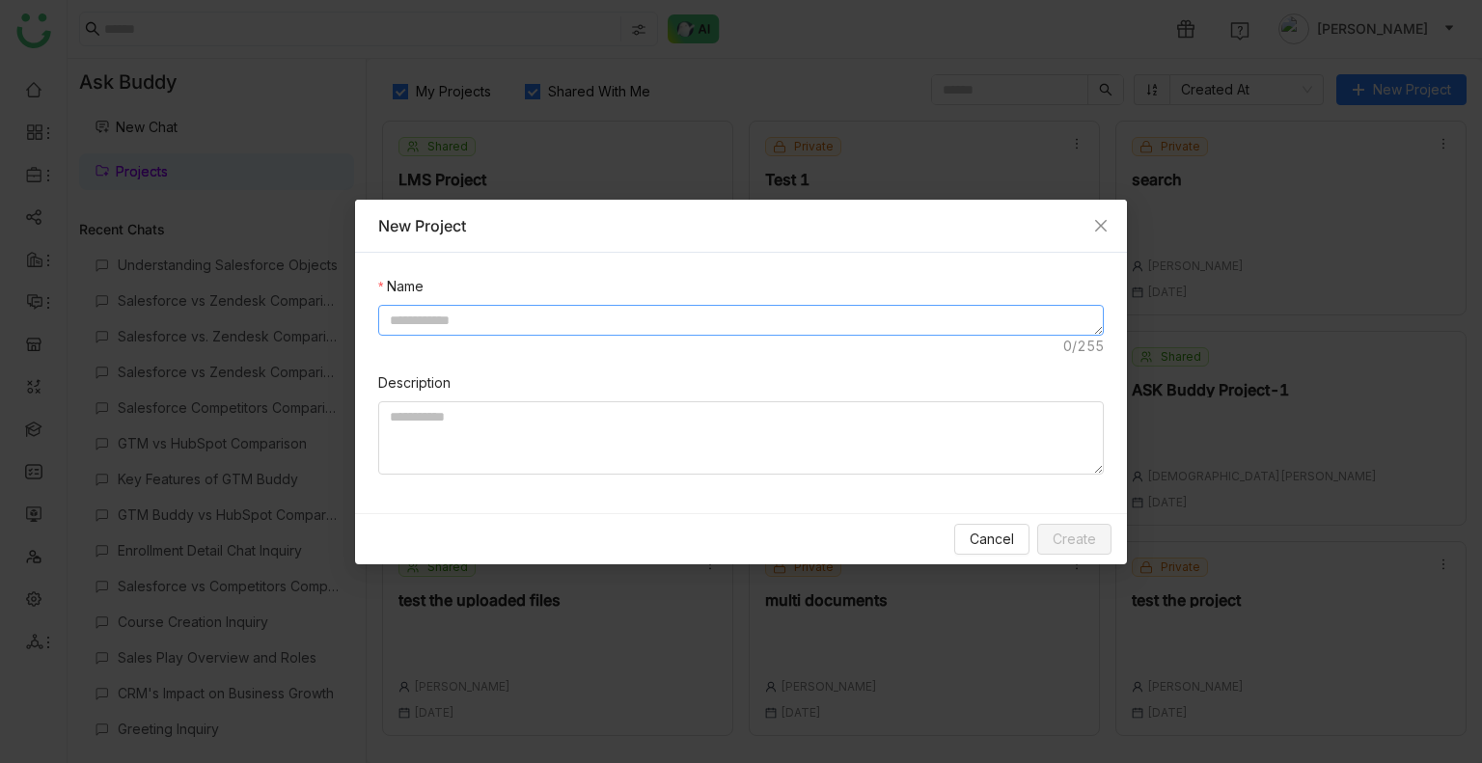
click at [594, 319] on textarea at bounding box center [740, 320] width 725 height 31
type textarea "********"
click at [484, 408] on textarea at bounding box center [740, 437] width 725 height 73
click at [1053, 545] on span "Create" at bounding box center [1073, 539] width 43 height 21
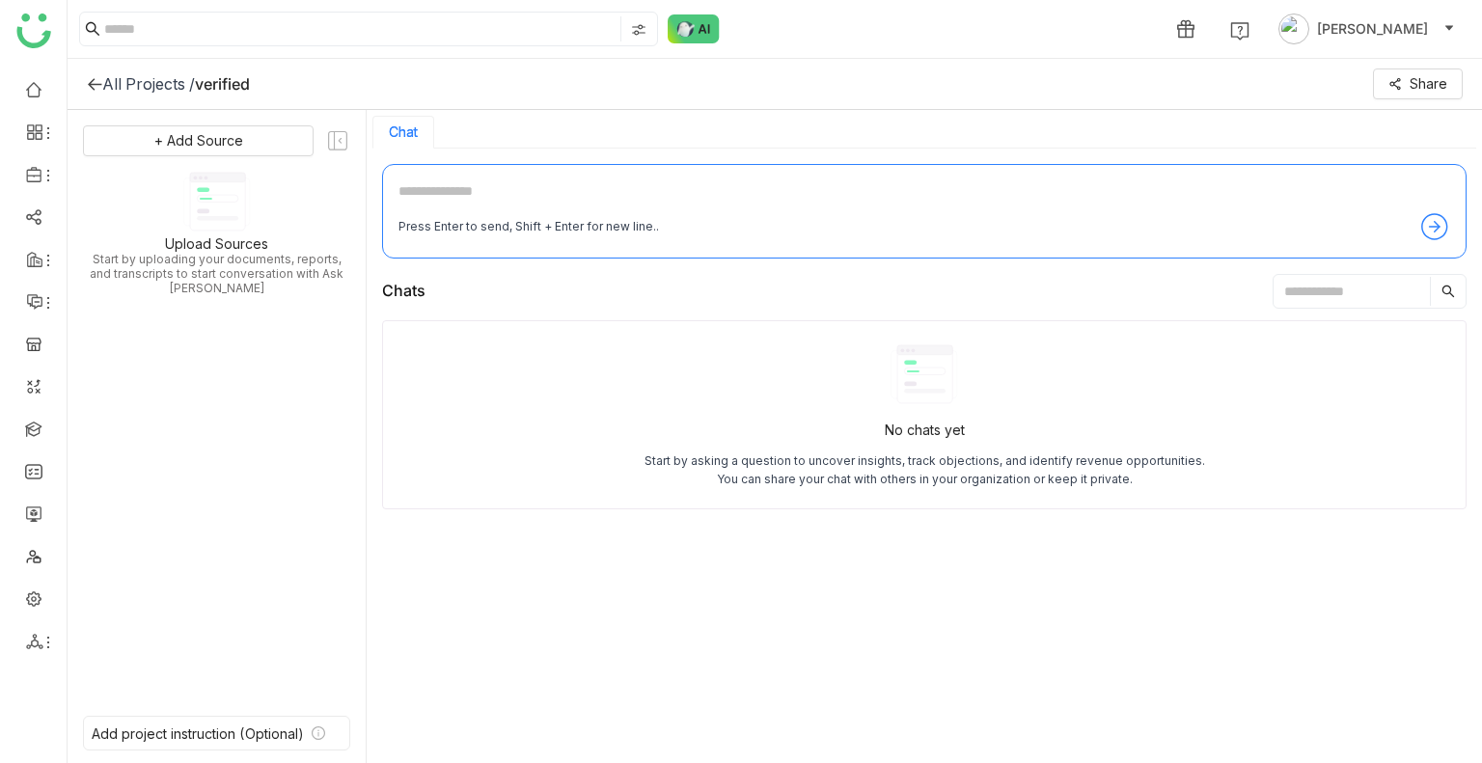
click at [492, 193] on textarea at bounding box center [923, 195] width 1051 height 31
type textarea "**********"
click at [208, 130] on span "+ Add Source" at bounding box center [198, 140] width 89 height 21
click at [187, 207] on div "GTM Buddy Content" at bounding box center [208, 193] width 177 height 42
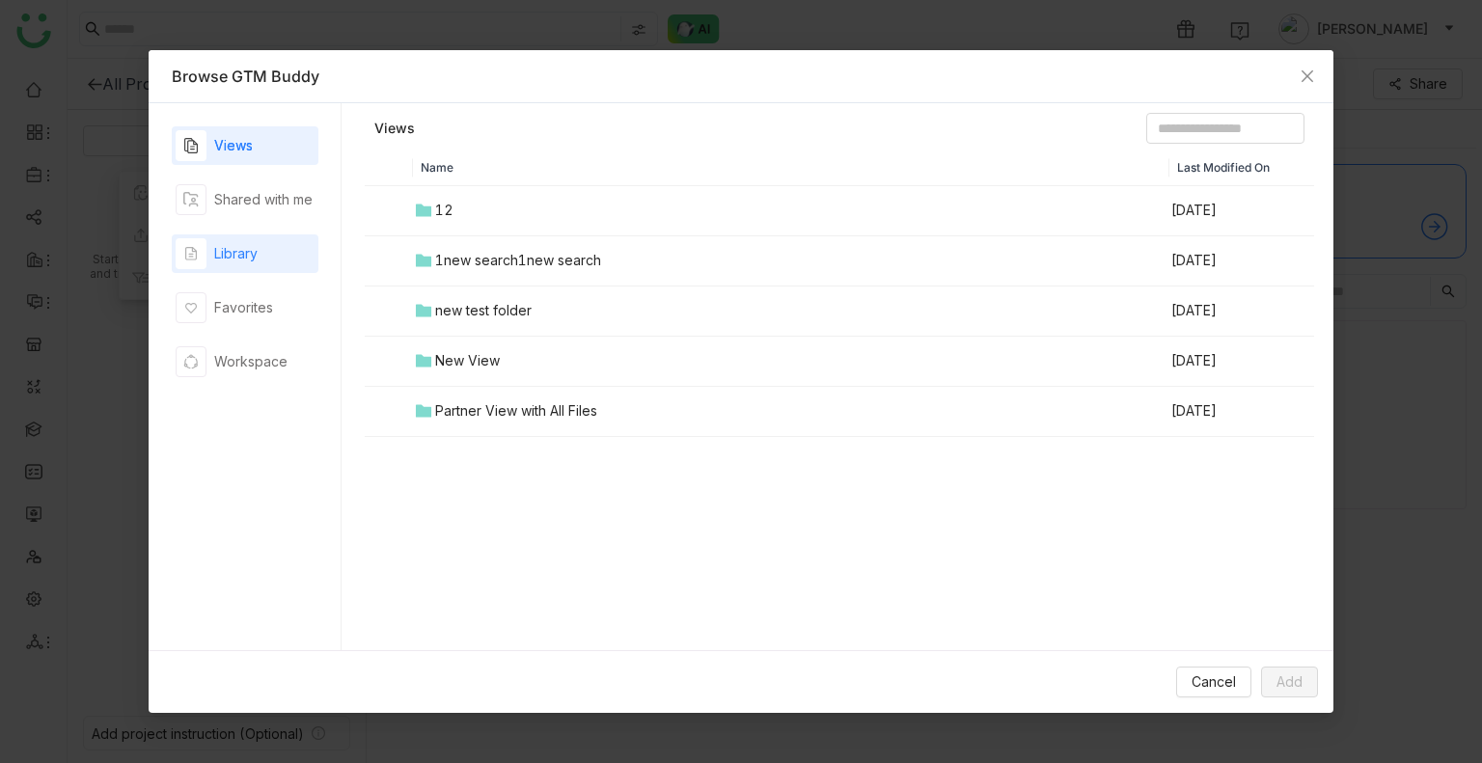
click at [252, 250] on div "Library" at bounding box center [235, 253] width 43 height 21
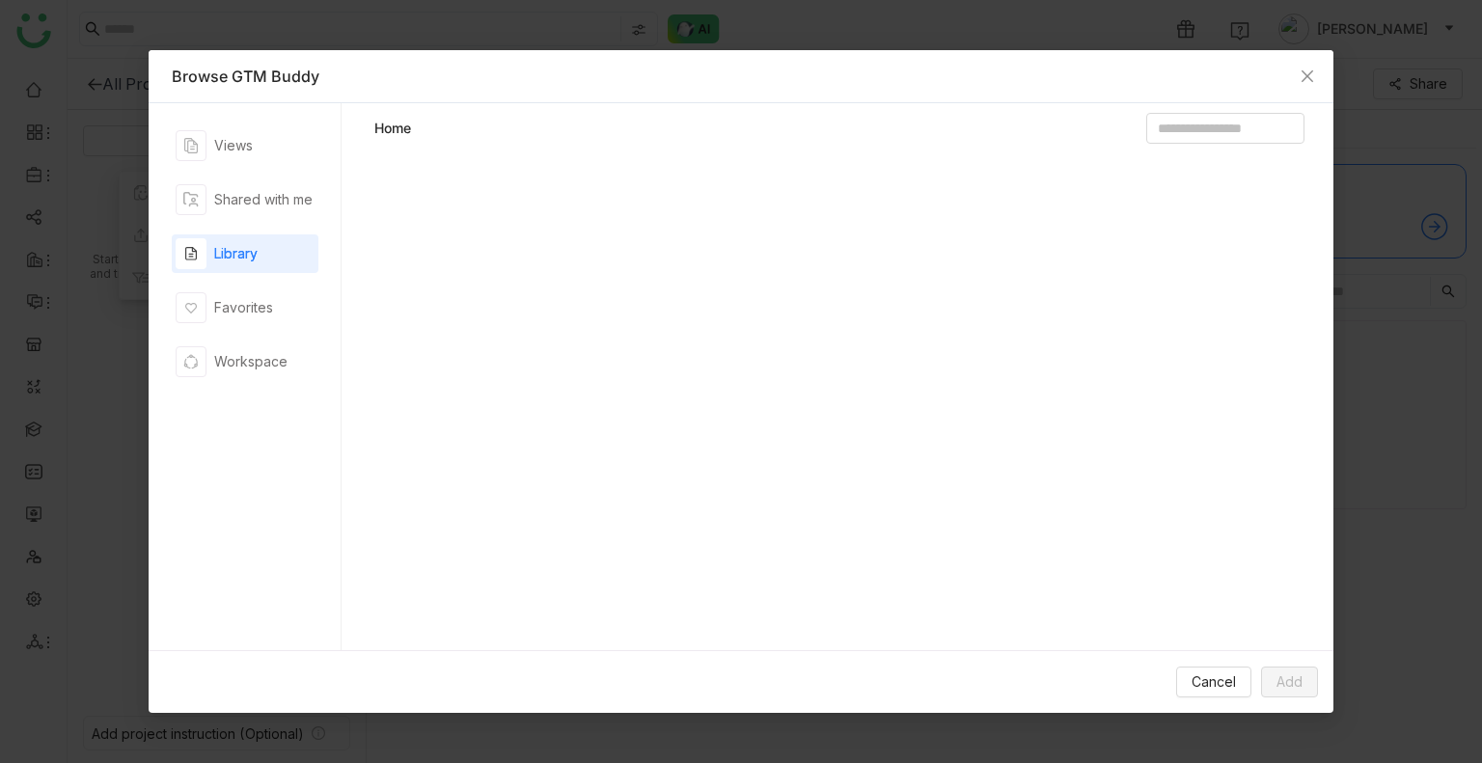
click at [252, 250] on div "Library" at bounding box center [235, 253] width 43 height 21
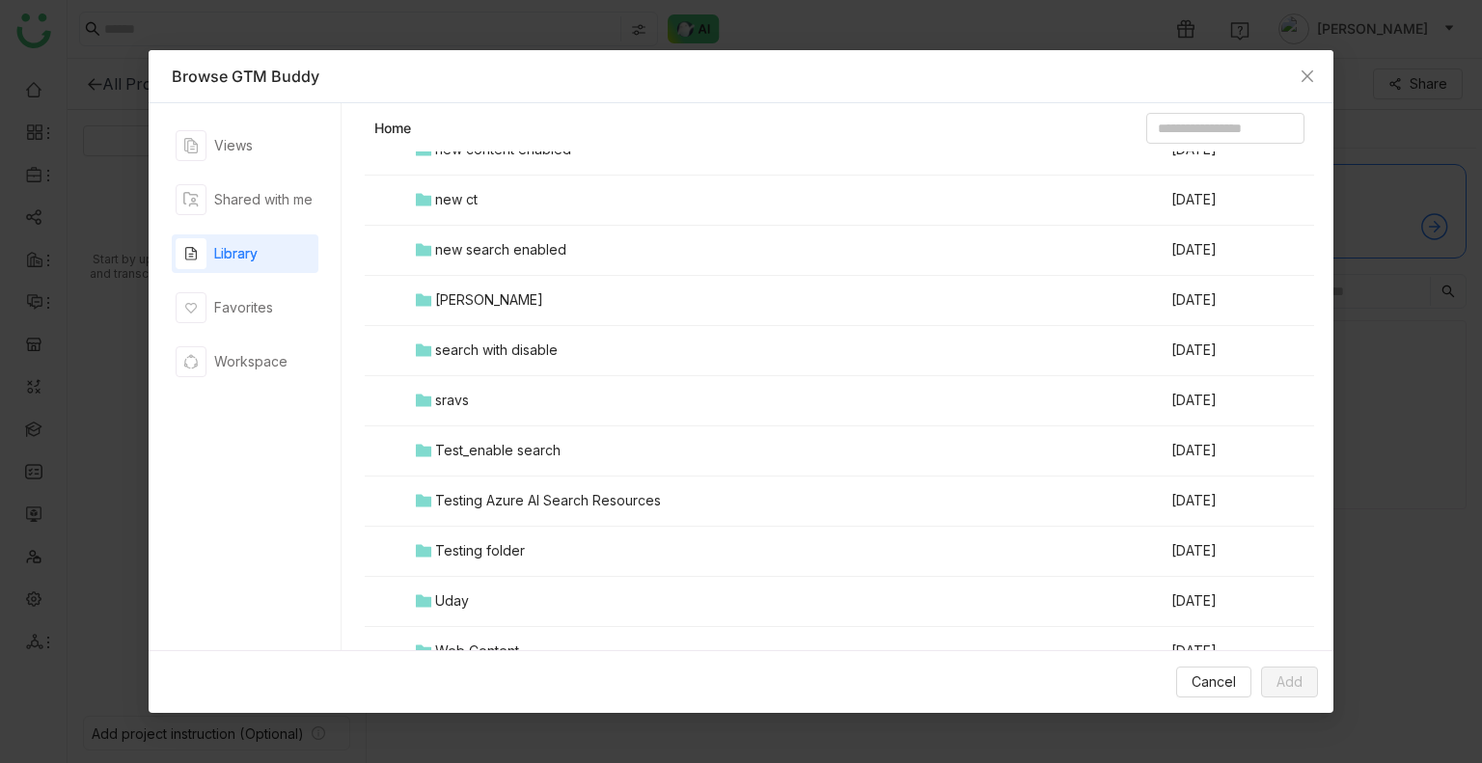
scroll to position [829, 0]
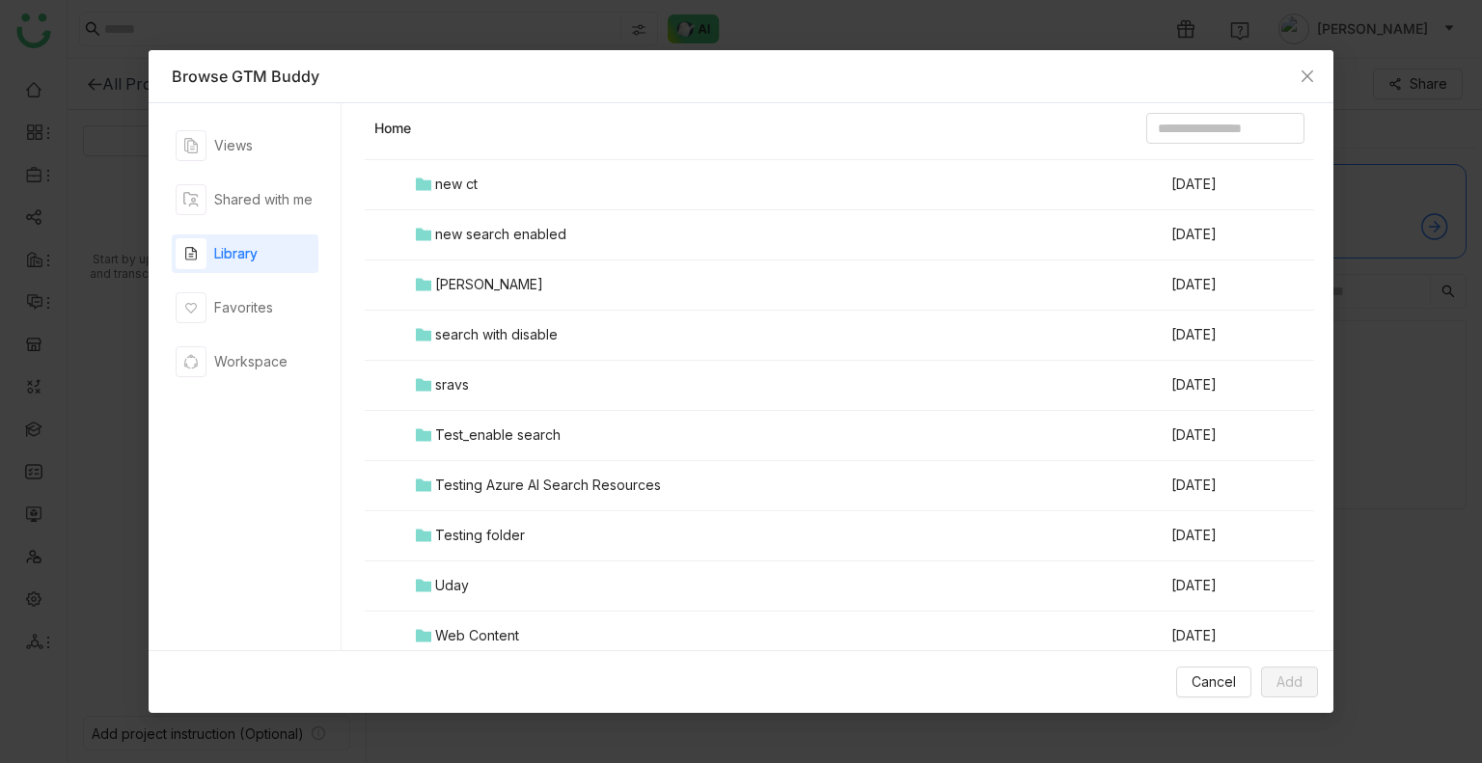
click at [484, 525] on div "Testing folder" at bounding box center [480, 535] width 90 height 21
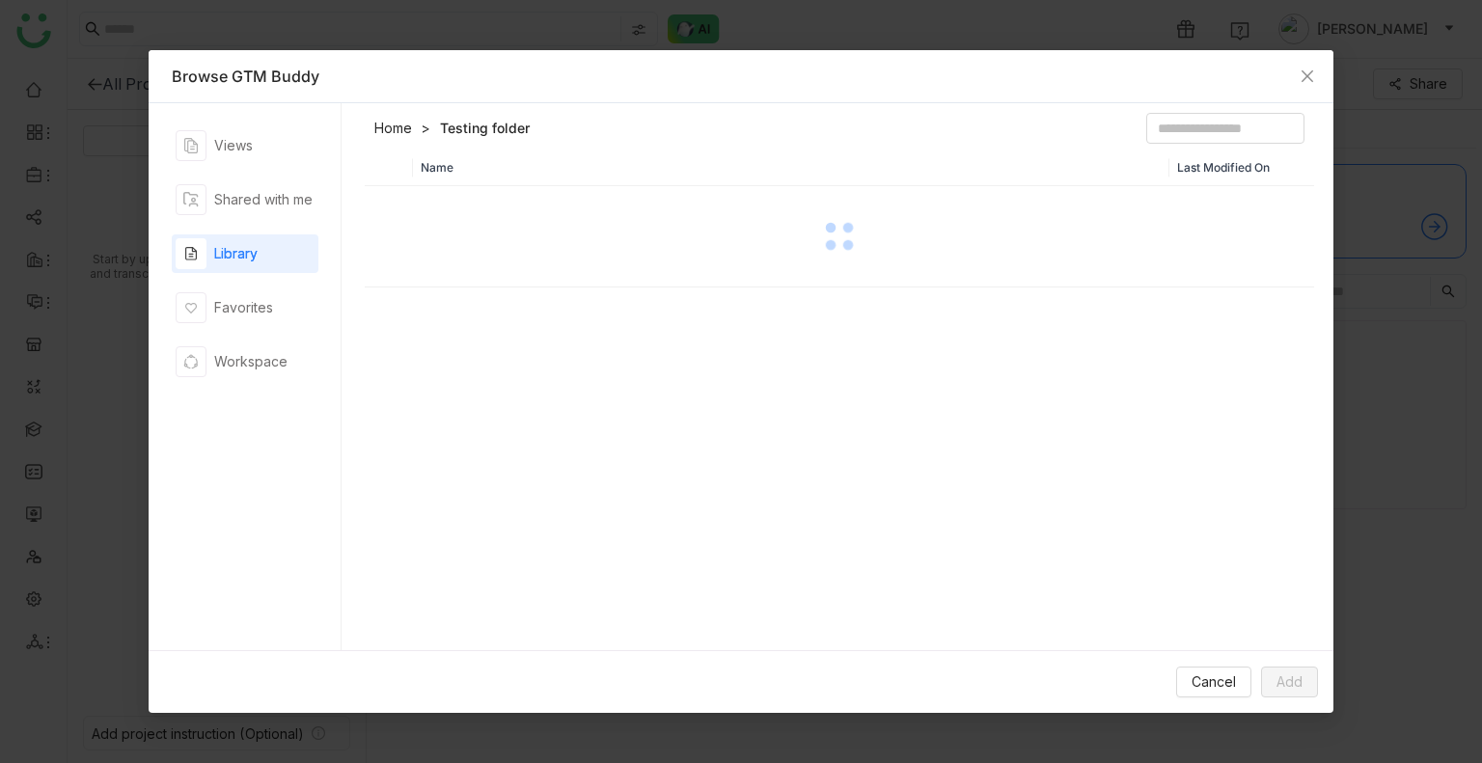
scroll to position [0, 0]
click at [484, 524] on div "Name Last Modified On" at bounding box center [840, 405] width 950 height 509
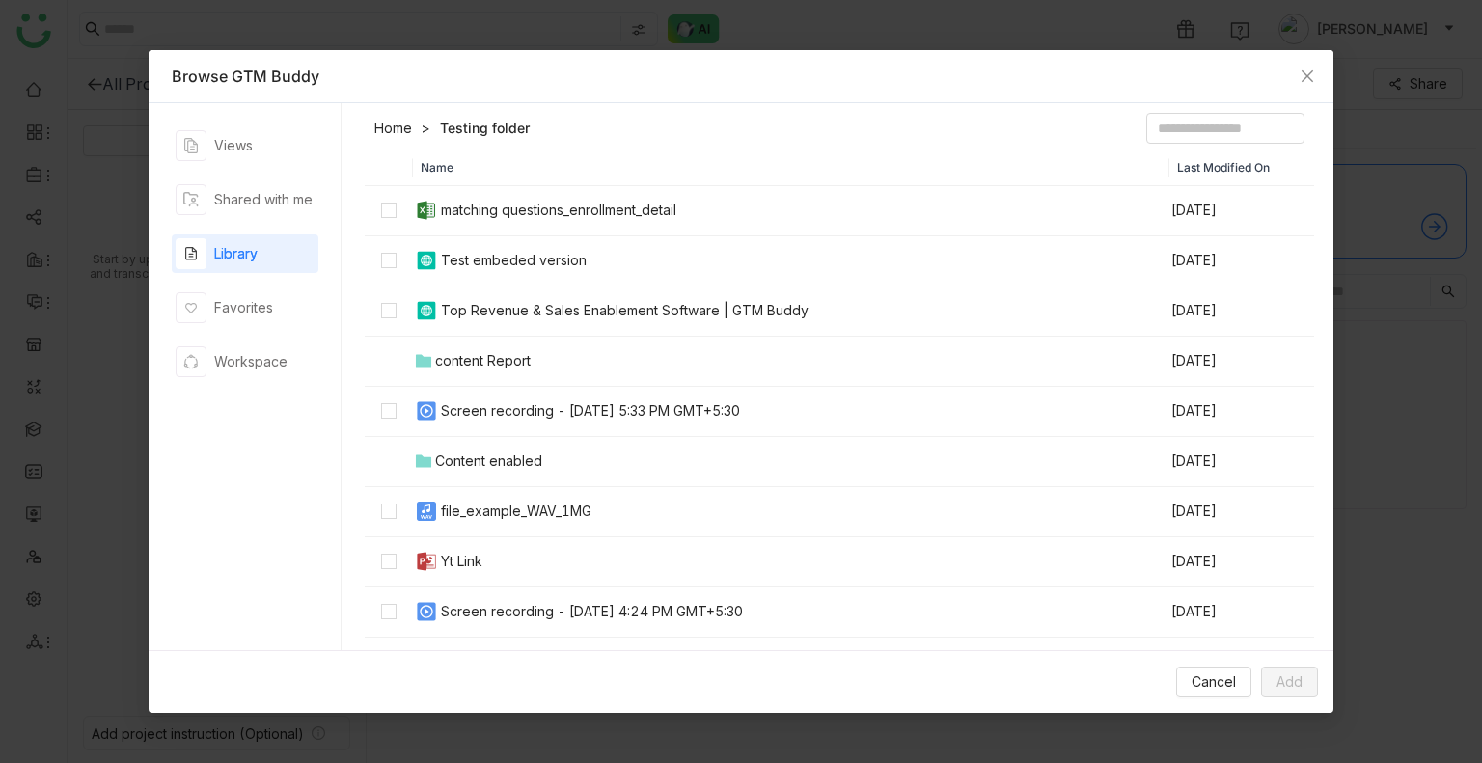
click at [610, 157] on th "Name" at bounding box center [791, 168] width 757 height 35
click at [395, 524] on td at bounding box center [389, 512] width 48 height 50
click at [1288, 684] on span "Add" at bounding box center [1289, 681] width 26 height 21
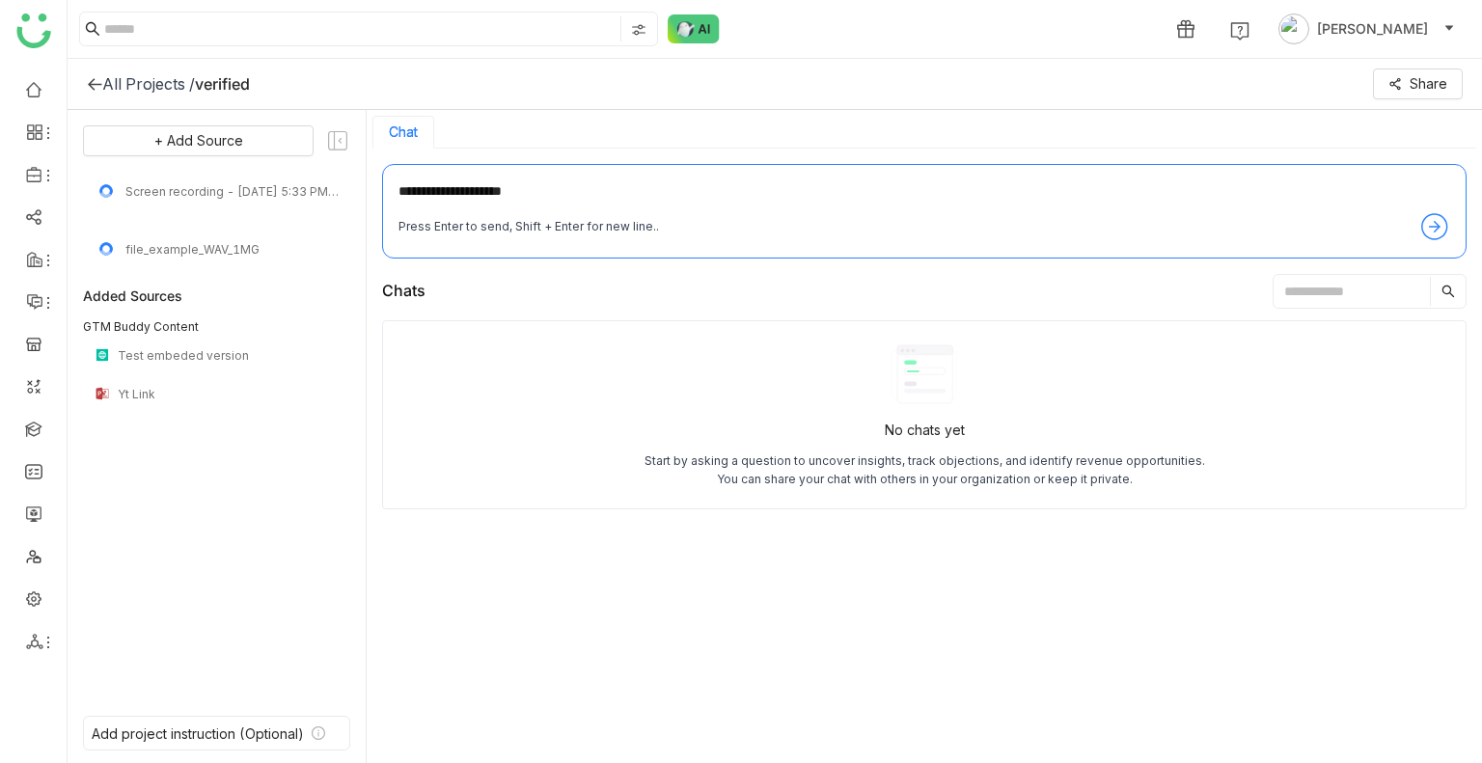
click at [684, 189] on textarea "**********" at bounding box center [923, 195] width 1051 height 31
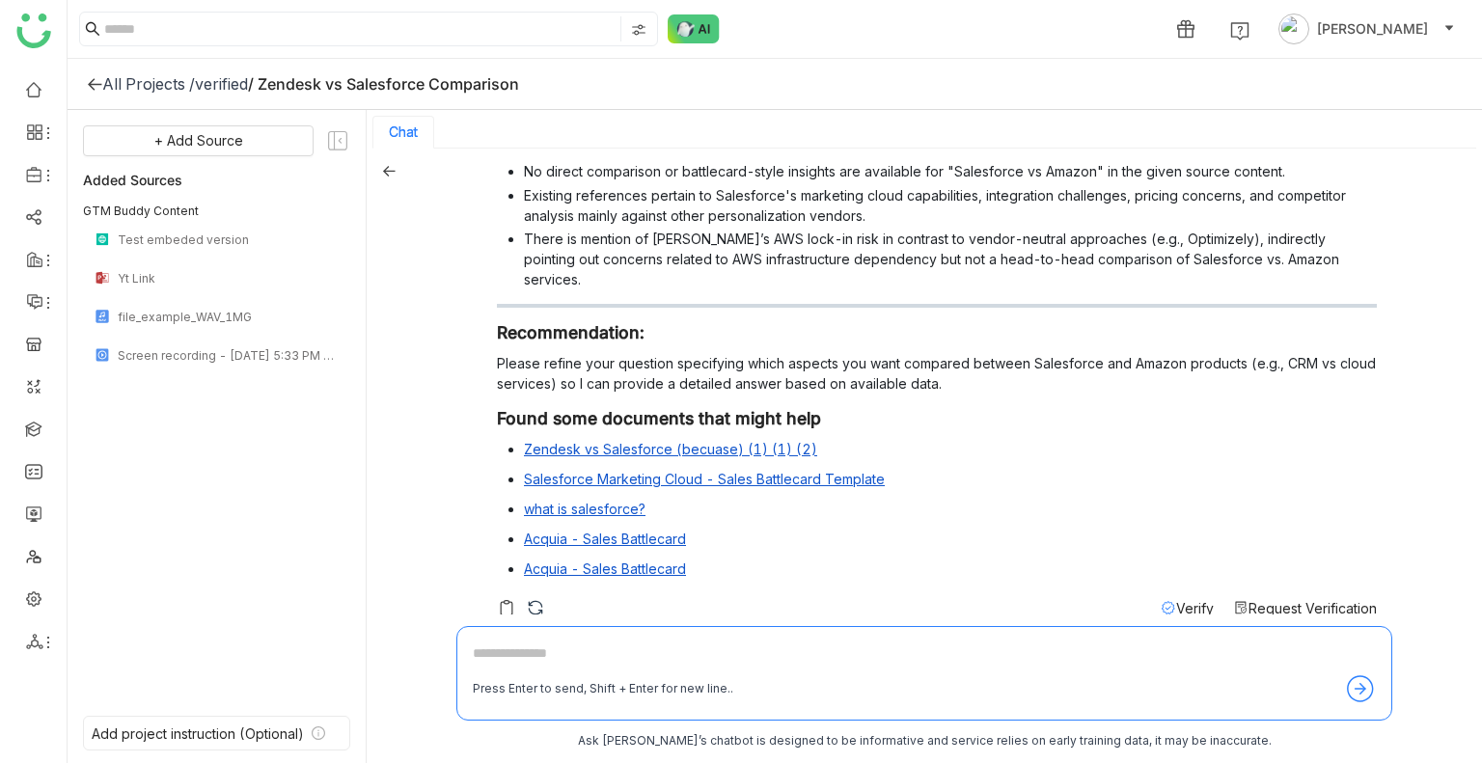
scroll to position [200, 0]
click at [1172, 597] on div "Verify" at bounding box center [1186, 607] width 53 height 20
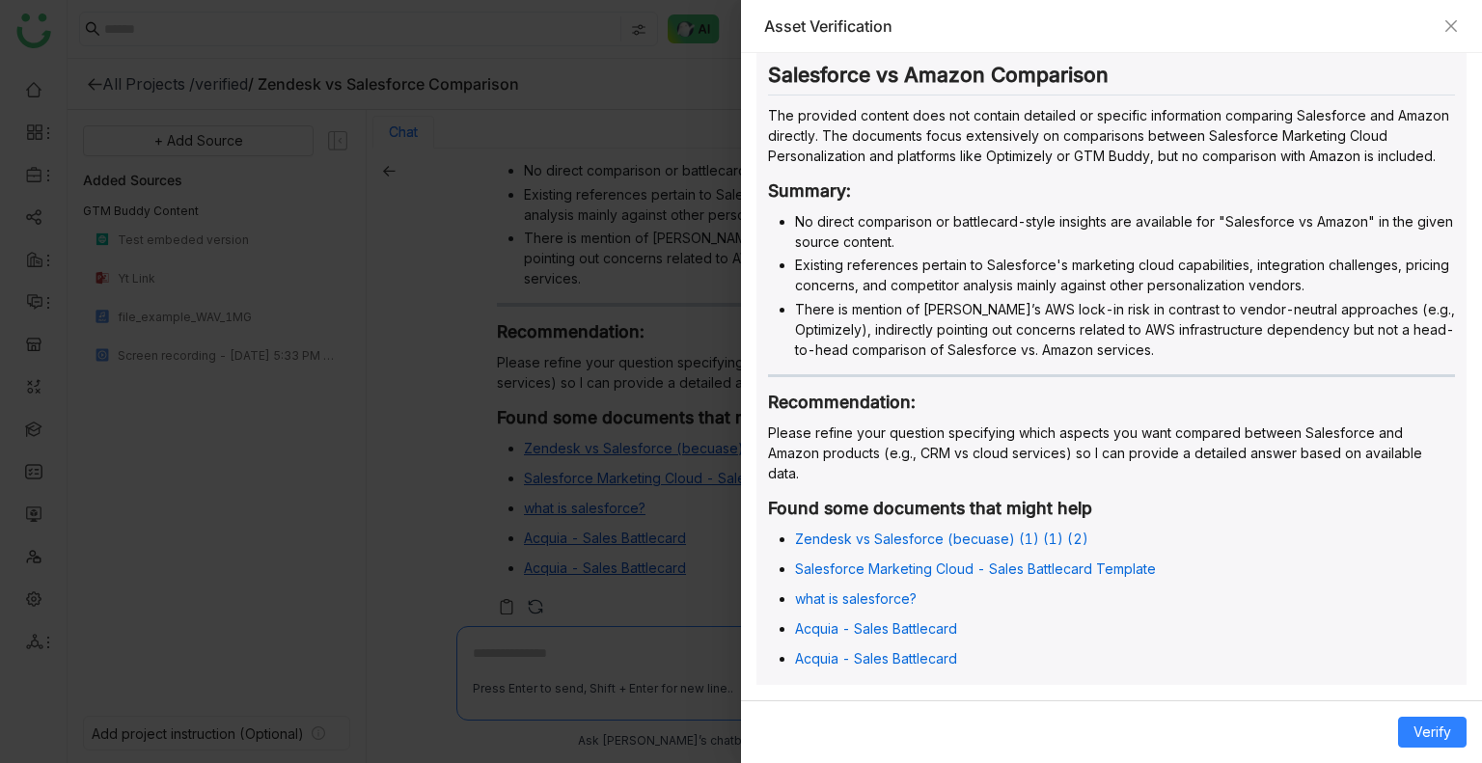
scroll to position [0, 0]
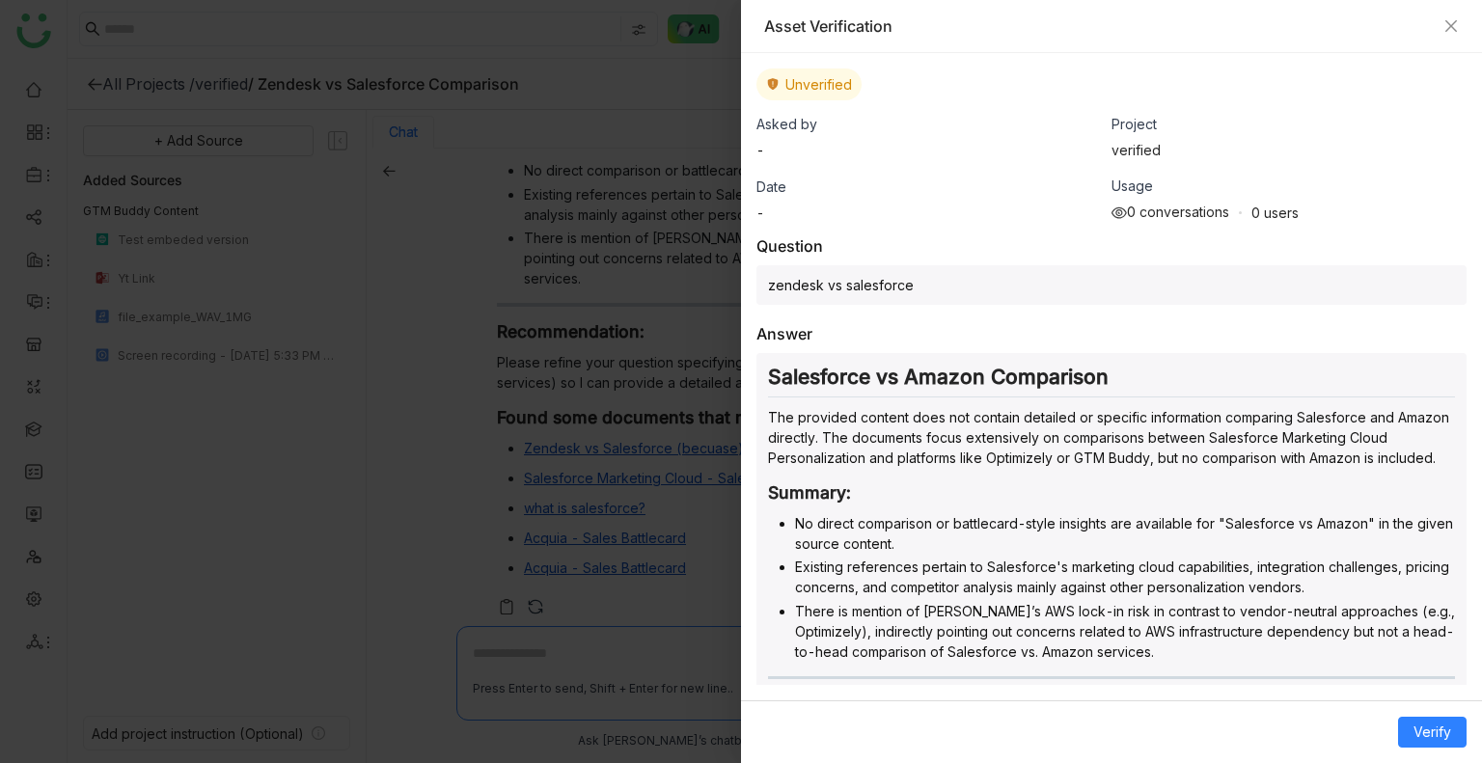
click at [968, 378] on h2 "Salesforce vs Amazon Comparison" at bounding box center [1111, 381] width 687 height 33
click at [1443, 25] on icon "Close" at bounding box center [1450, 25] width 15 height 15
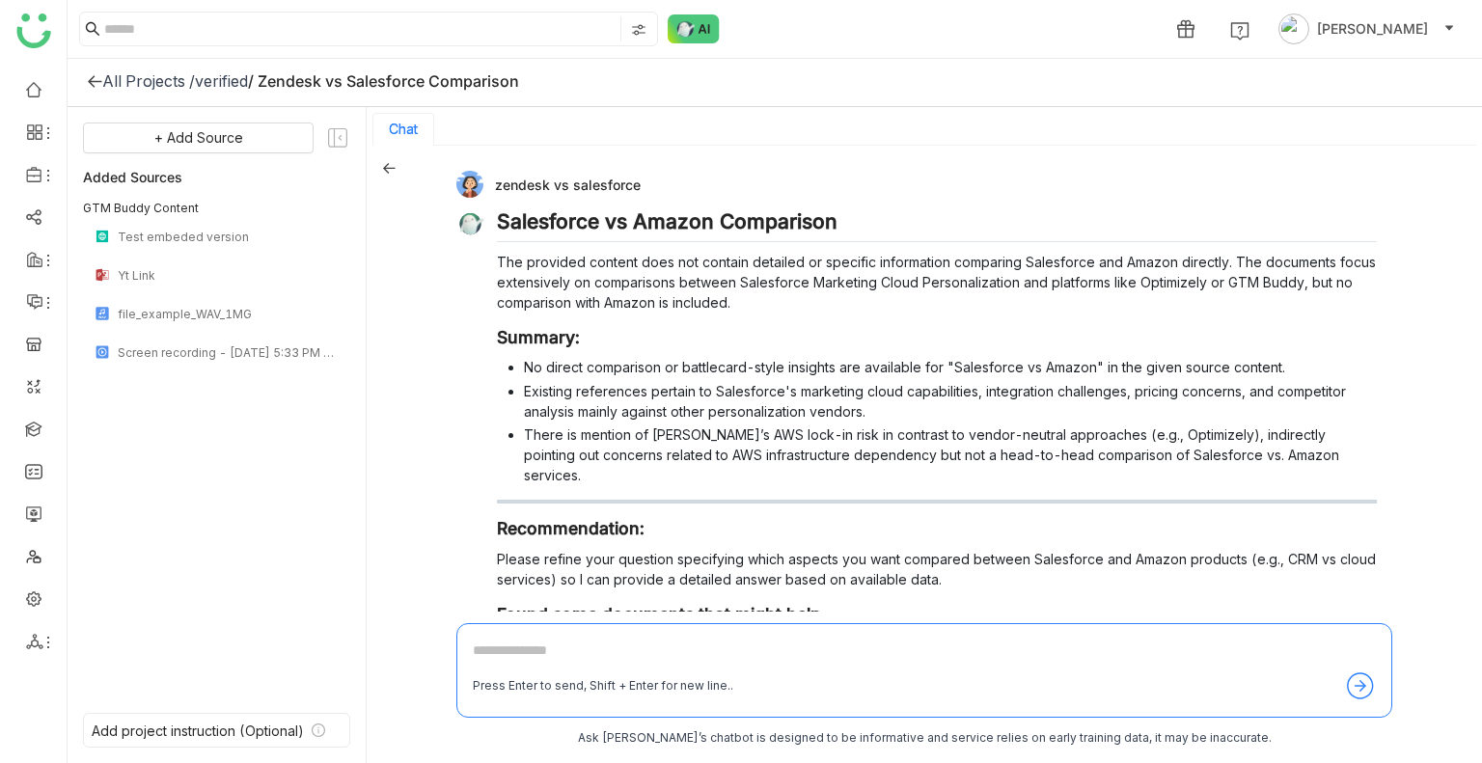
scroll to position [200, 0]
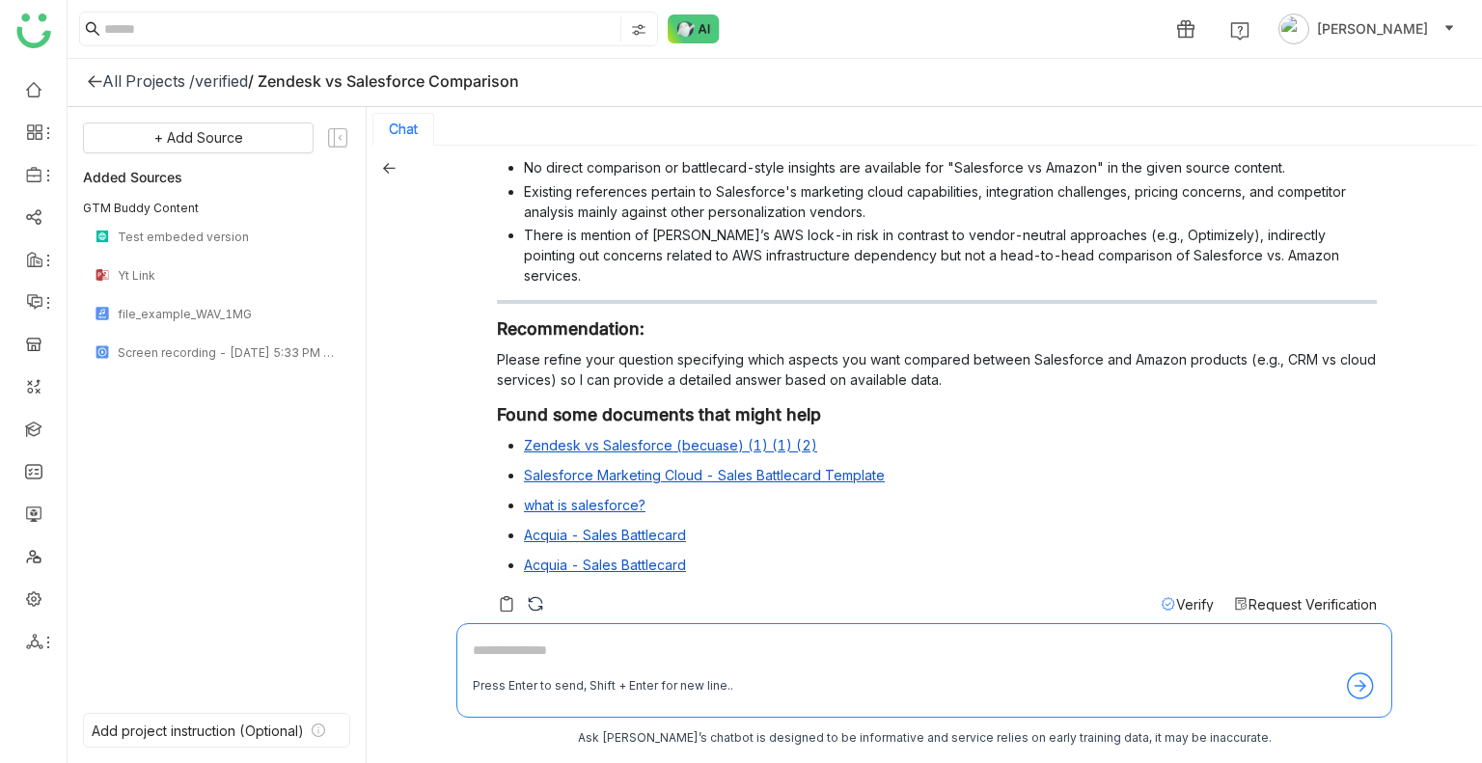
click at [1176, 596] on span "Verify" at bounding box center [1195, 604] width 38 height 16
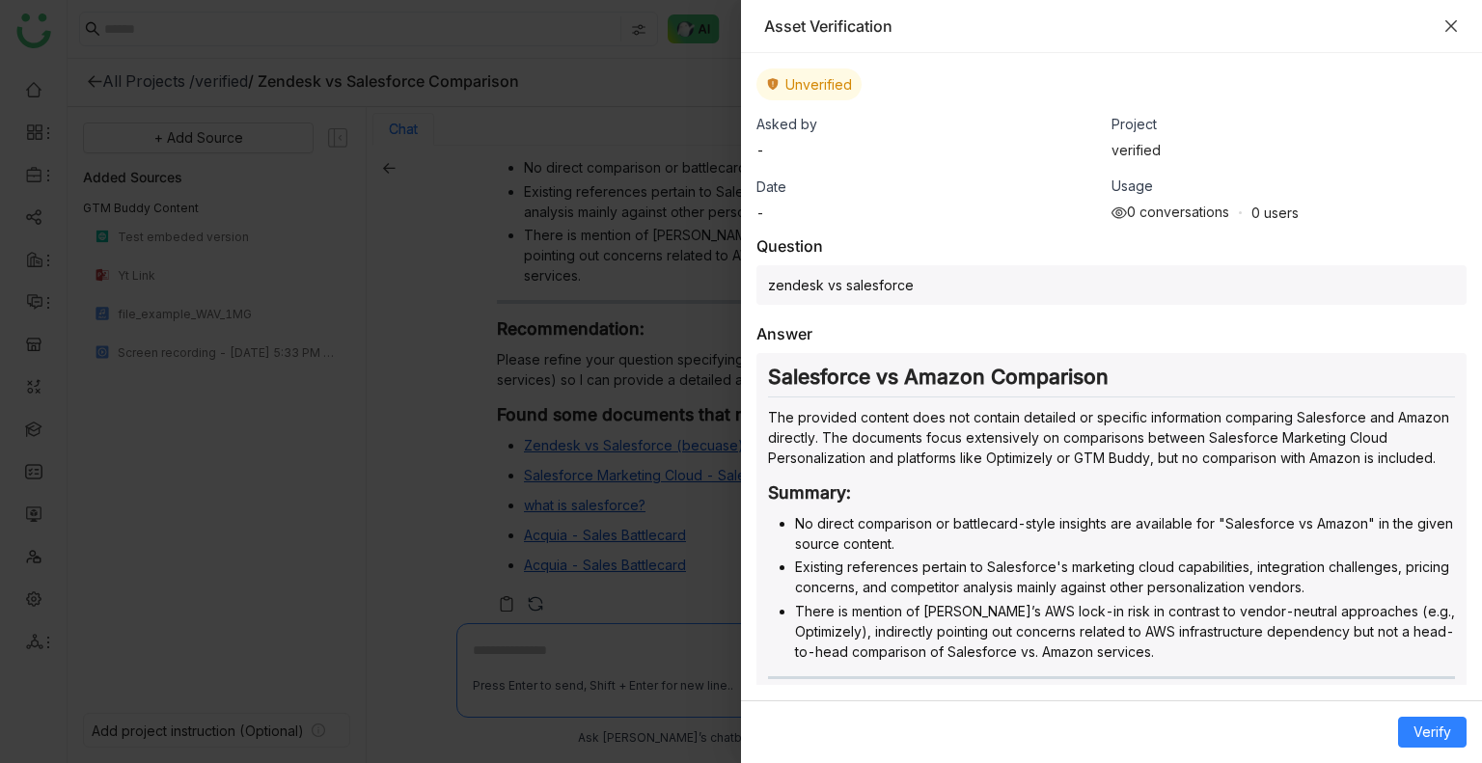
click at [1454, 26] on icon "Close" at bounding box center [1450, 25] width 15 height 15
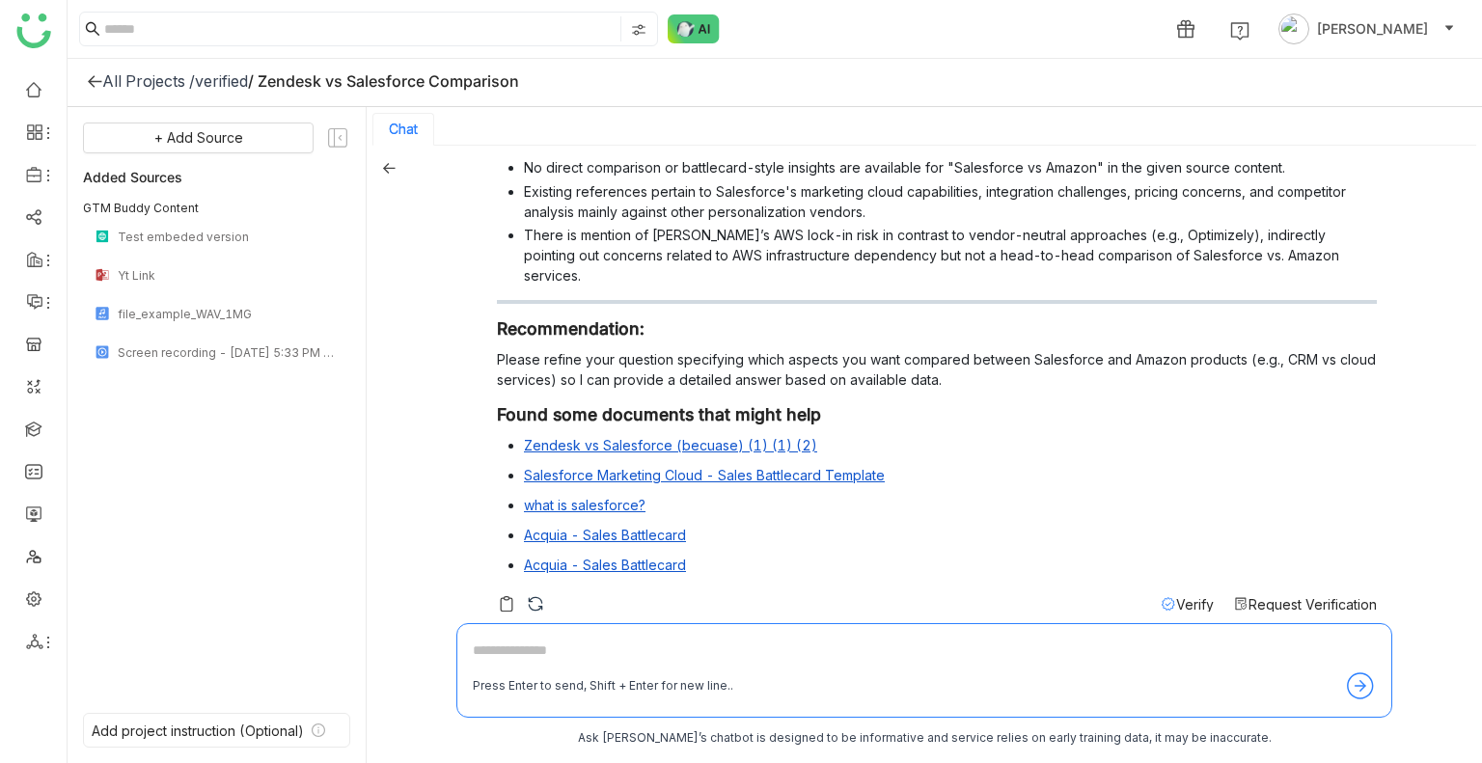
click at [1176, 596] on span "Verify" at bounding box center [1195, 604] width 38 height 16
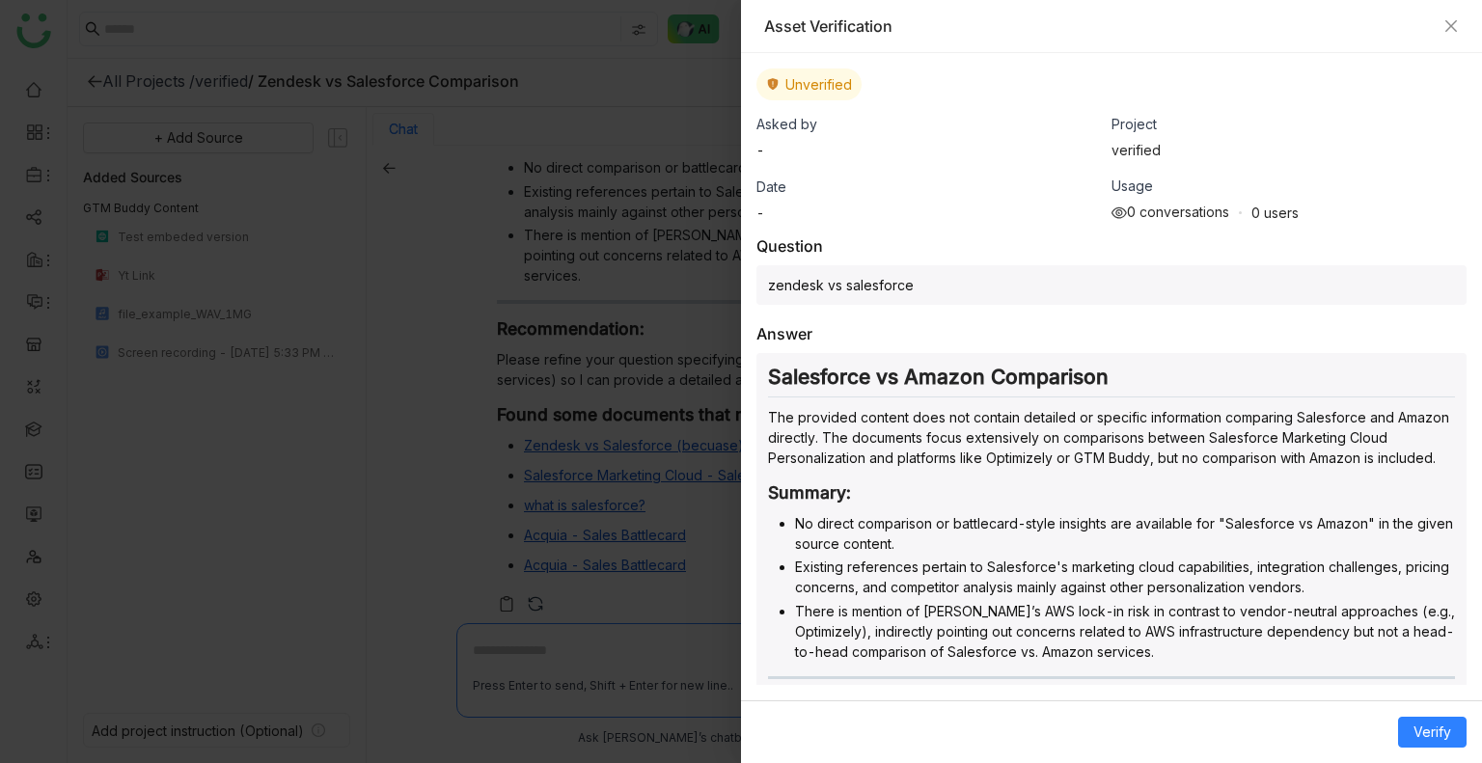
click at [675, 256] on div at bounding box center [741, 381] width 1482 height 763
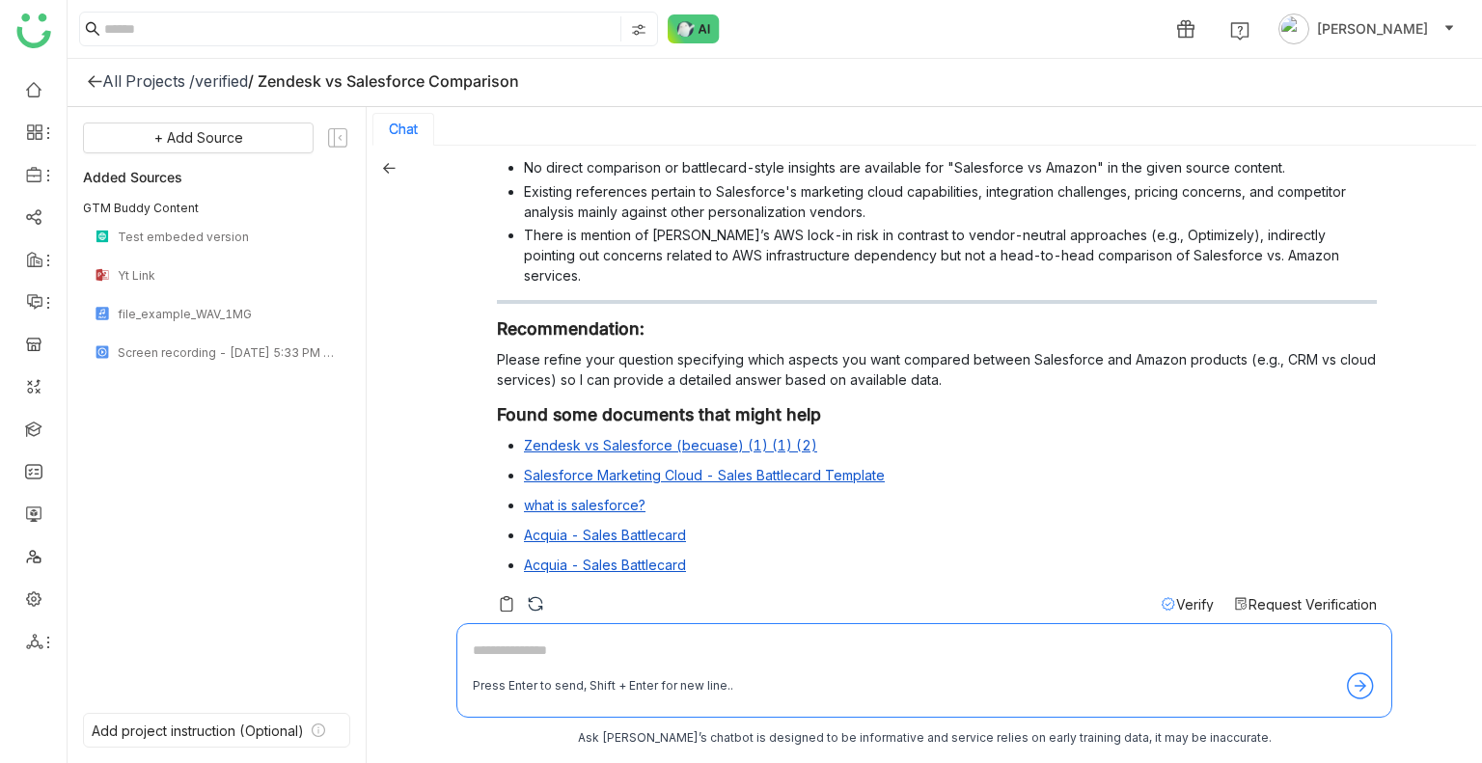
click at [511, 649] on textarea at bounding box center [924, 654] width 903 height 31
type textarea "*"
type textarea "**********"
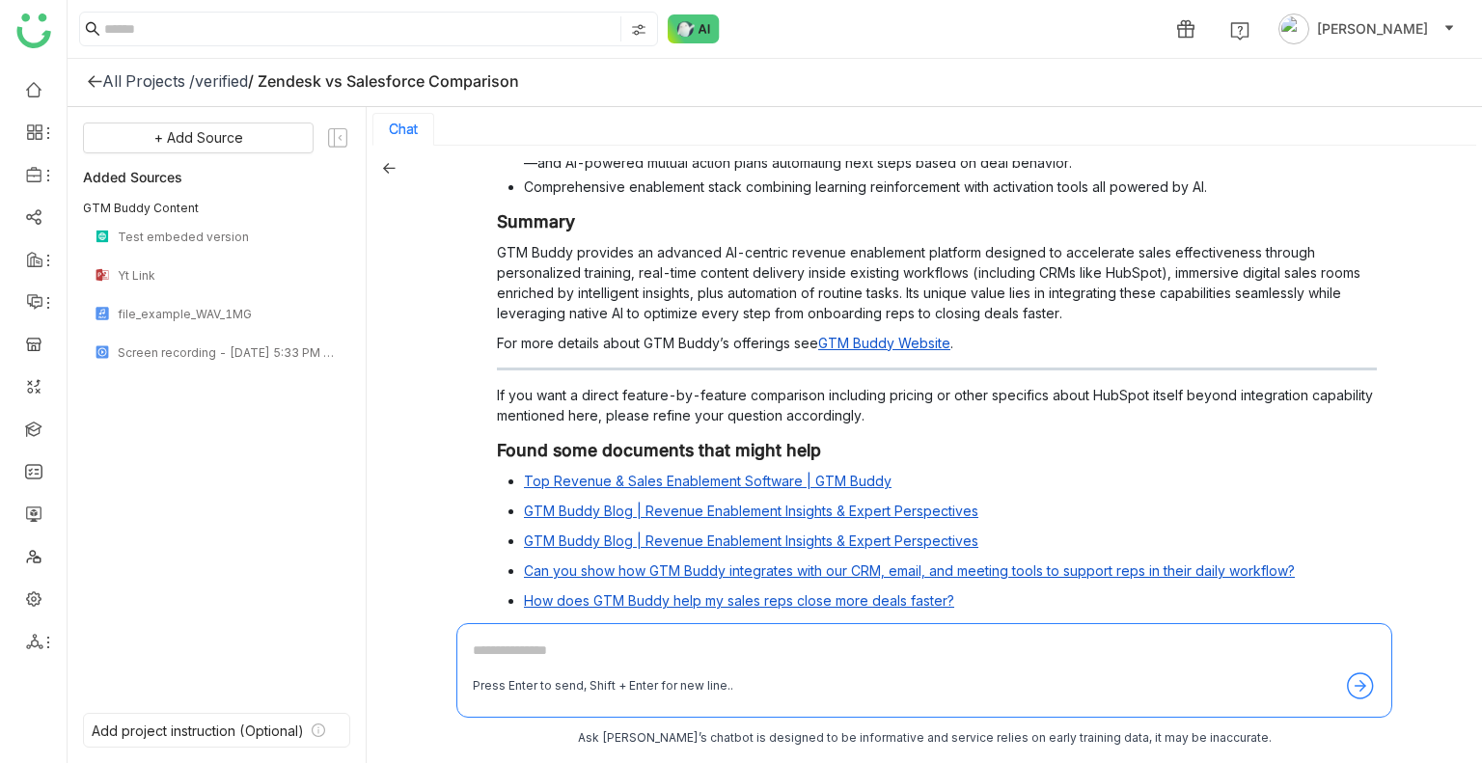
scroll to position [1374, 0]
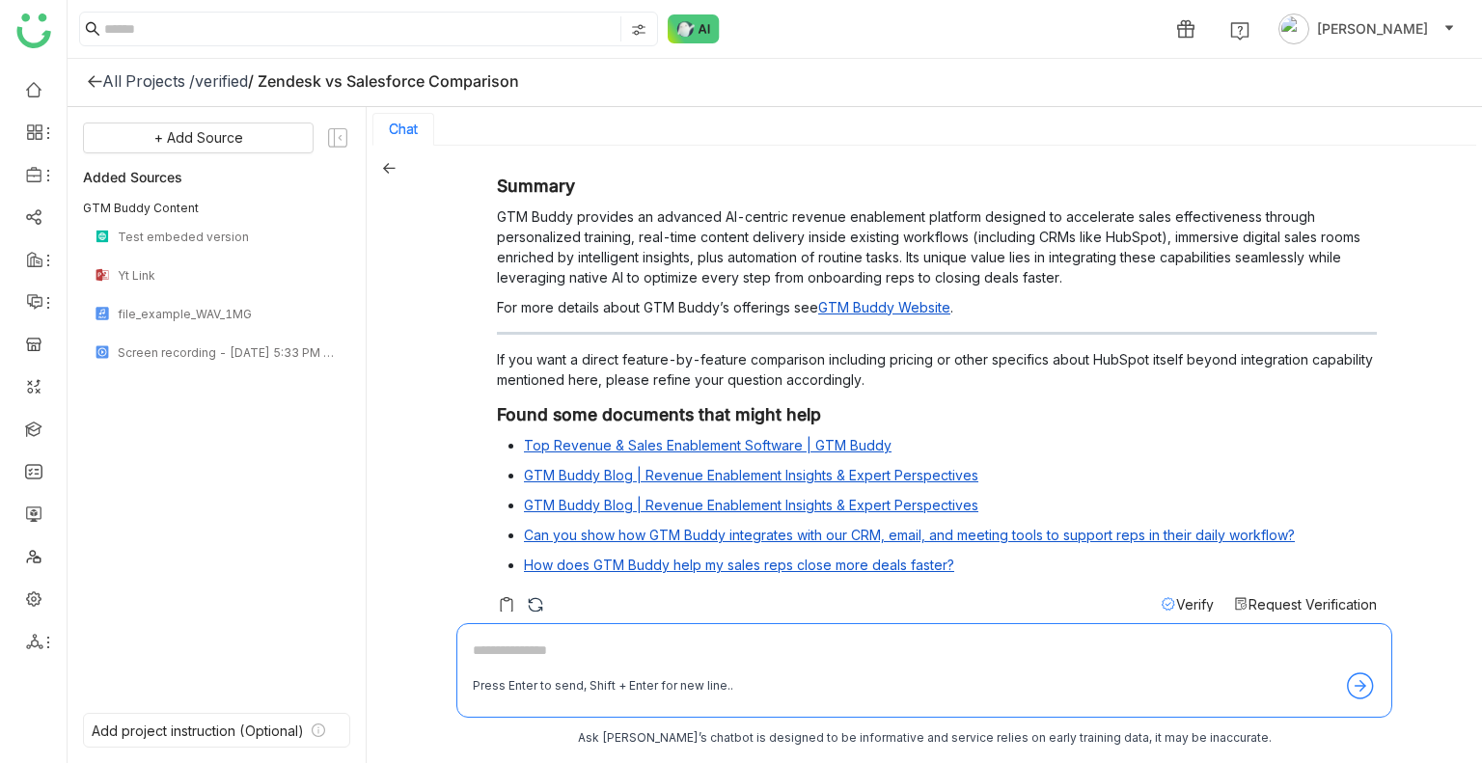
click at [1176, 596] on span "Verify" at bounding box center [1195, 604] width 38 height 16
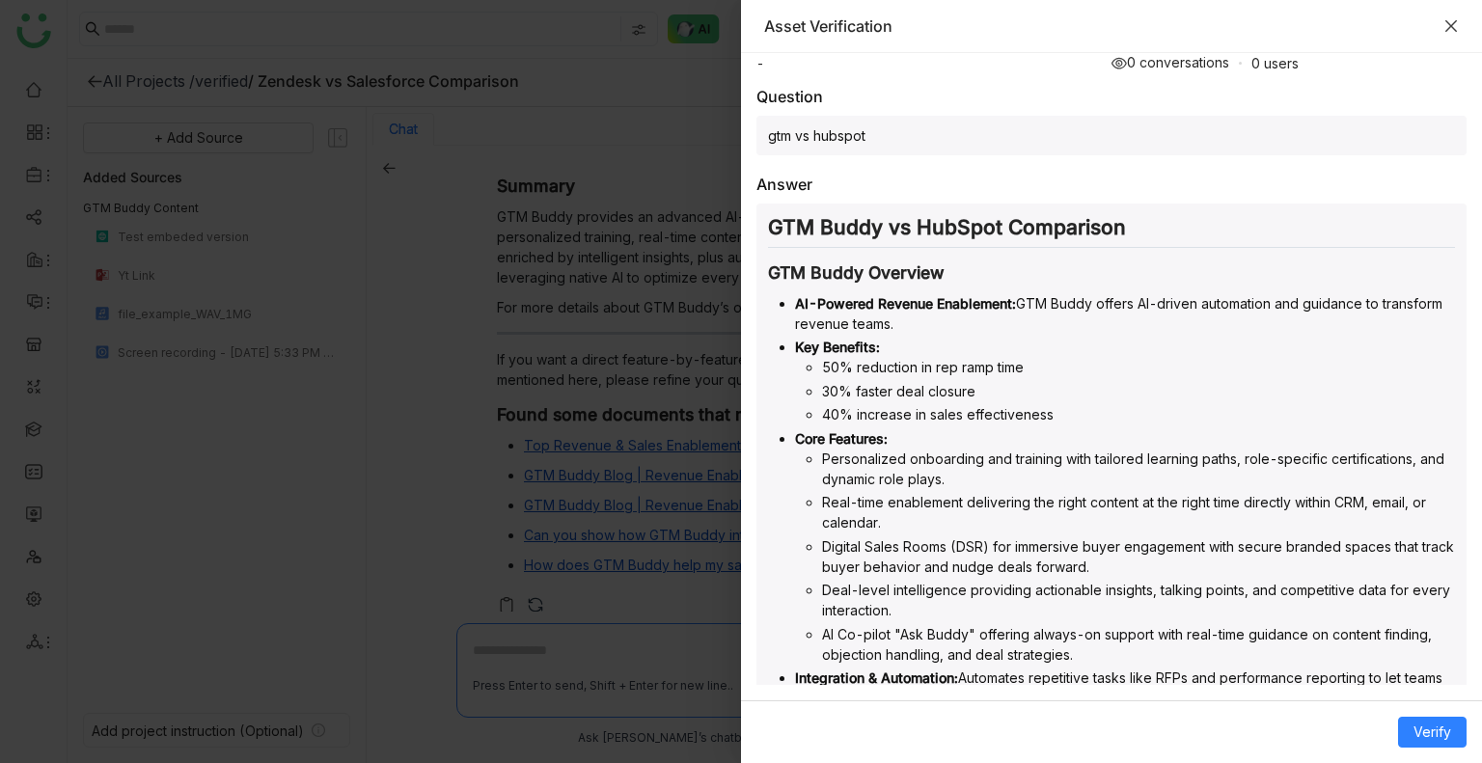
scroll to position [115, 0]
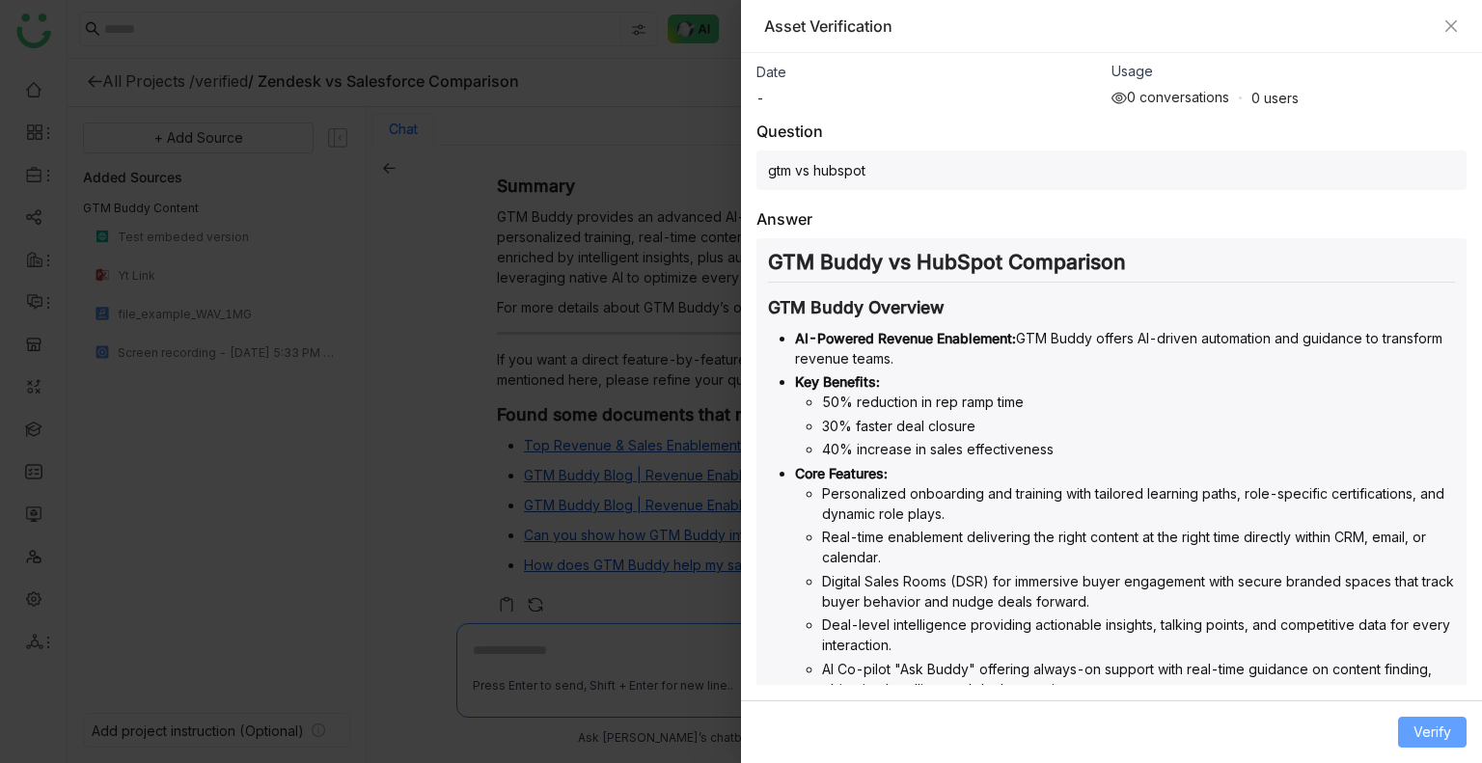
click at [1431, 746] on button "Verify" at bounding box center [1432, 732] width 68 height 31
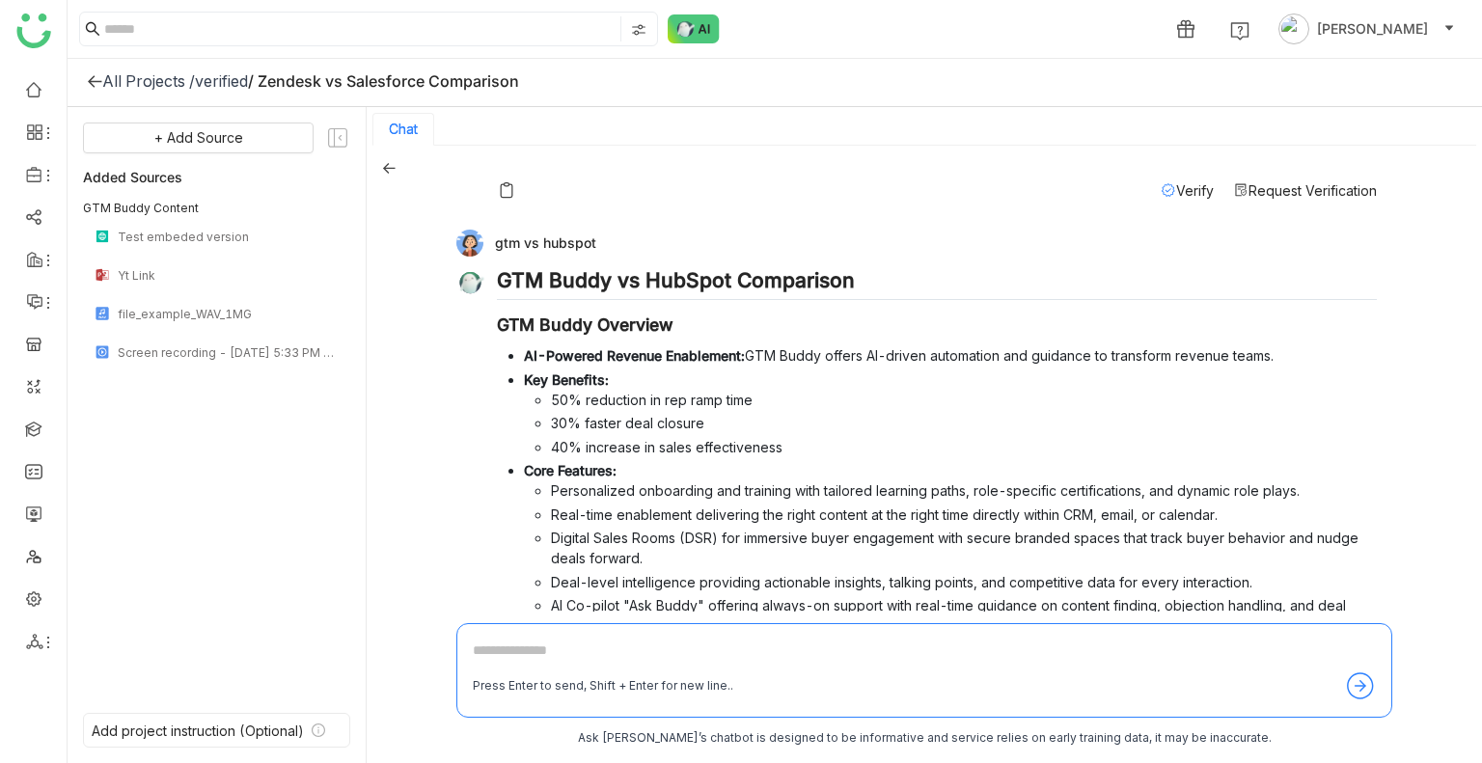
scroll to position [494, 0]
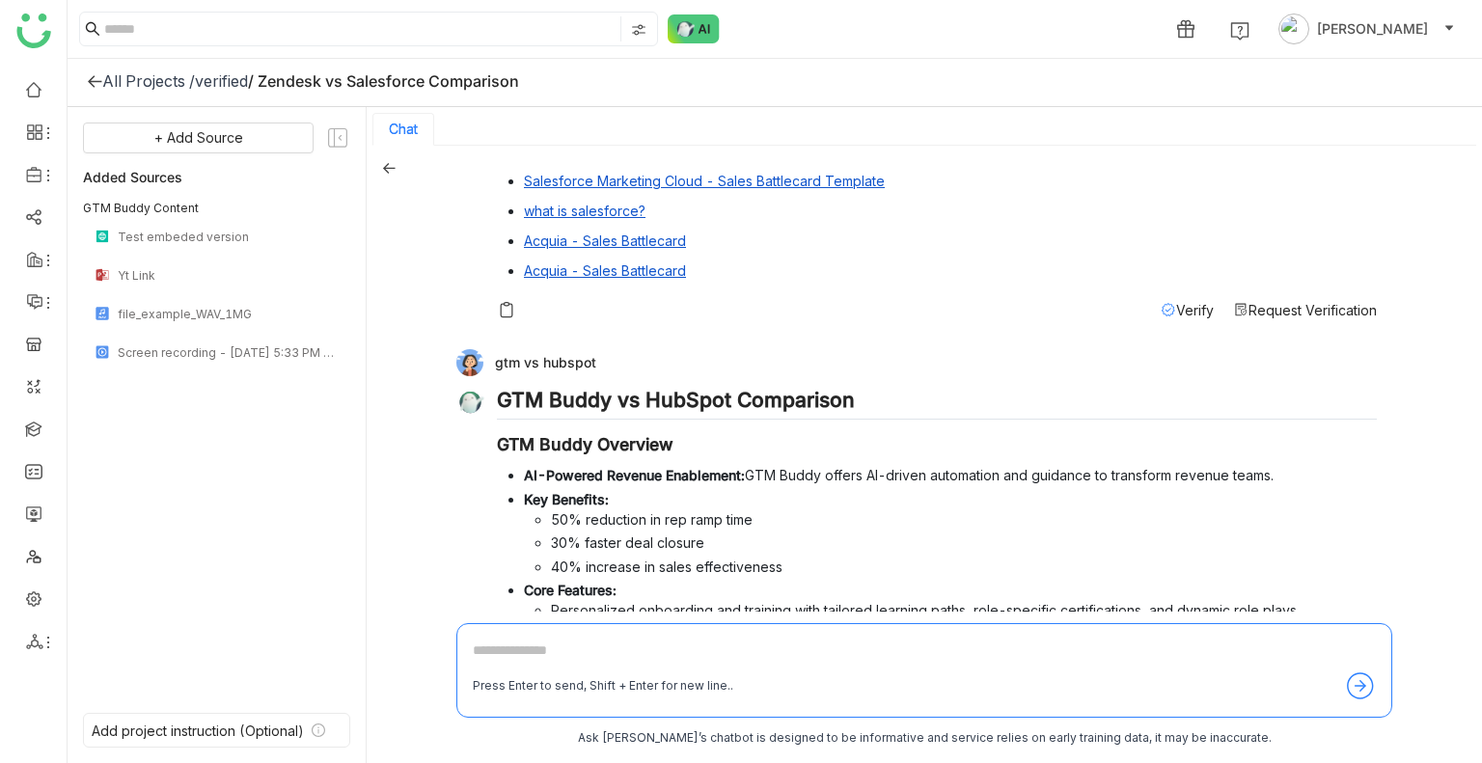
click at [561, 349] on div "gtm vs hubspot" at bounding box center [916, 362] width 920 height 27
copy div "gtm vs hubspot"
click at [530, 641] on textarea at bounding box center [924, 654] width 903 height 31
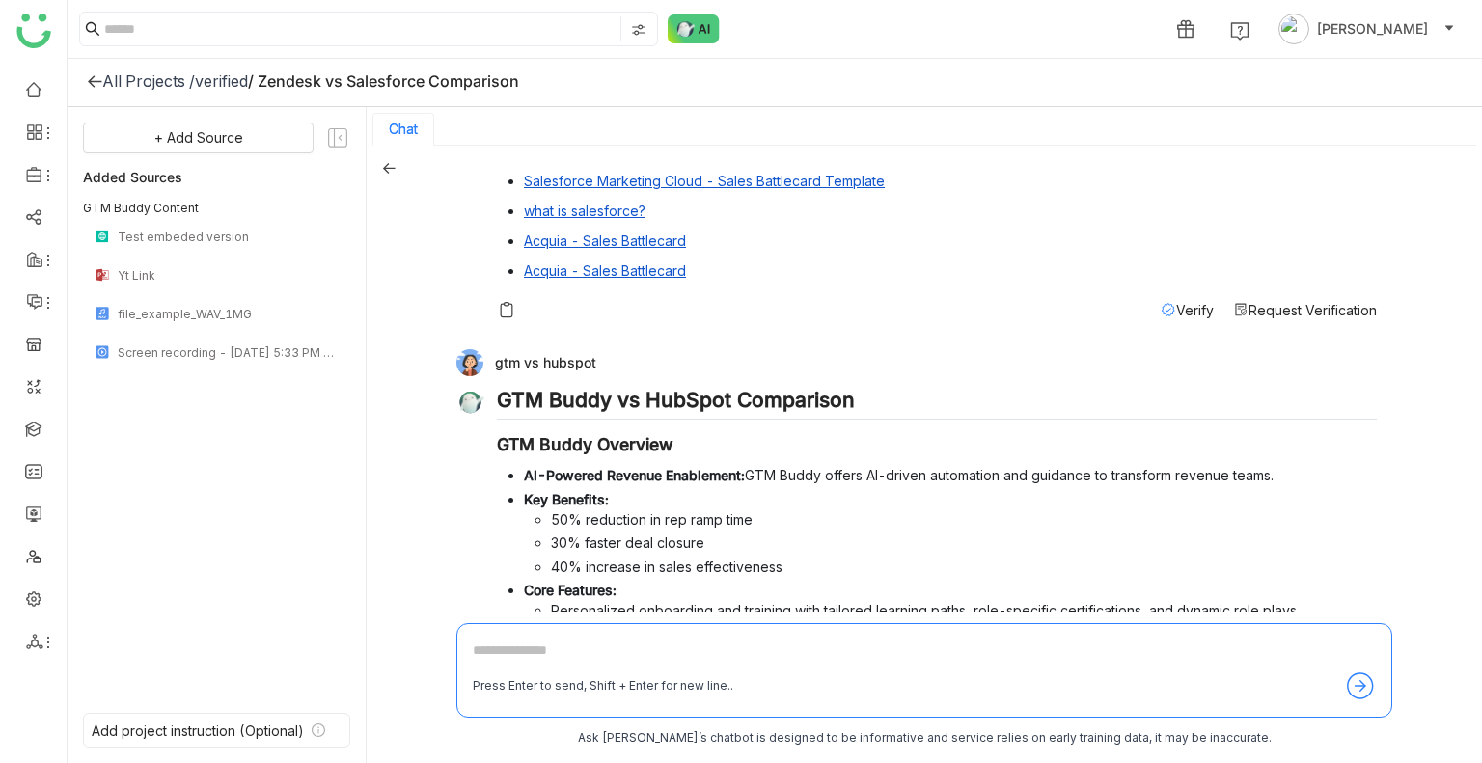
paste textarea "**********"
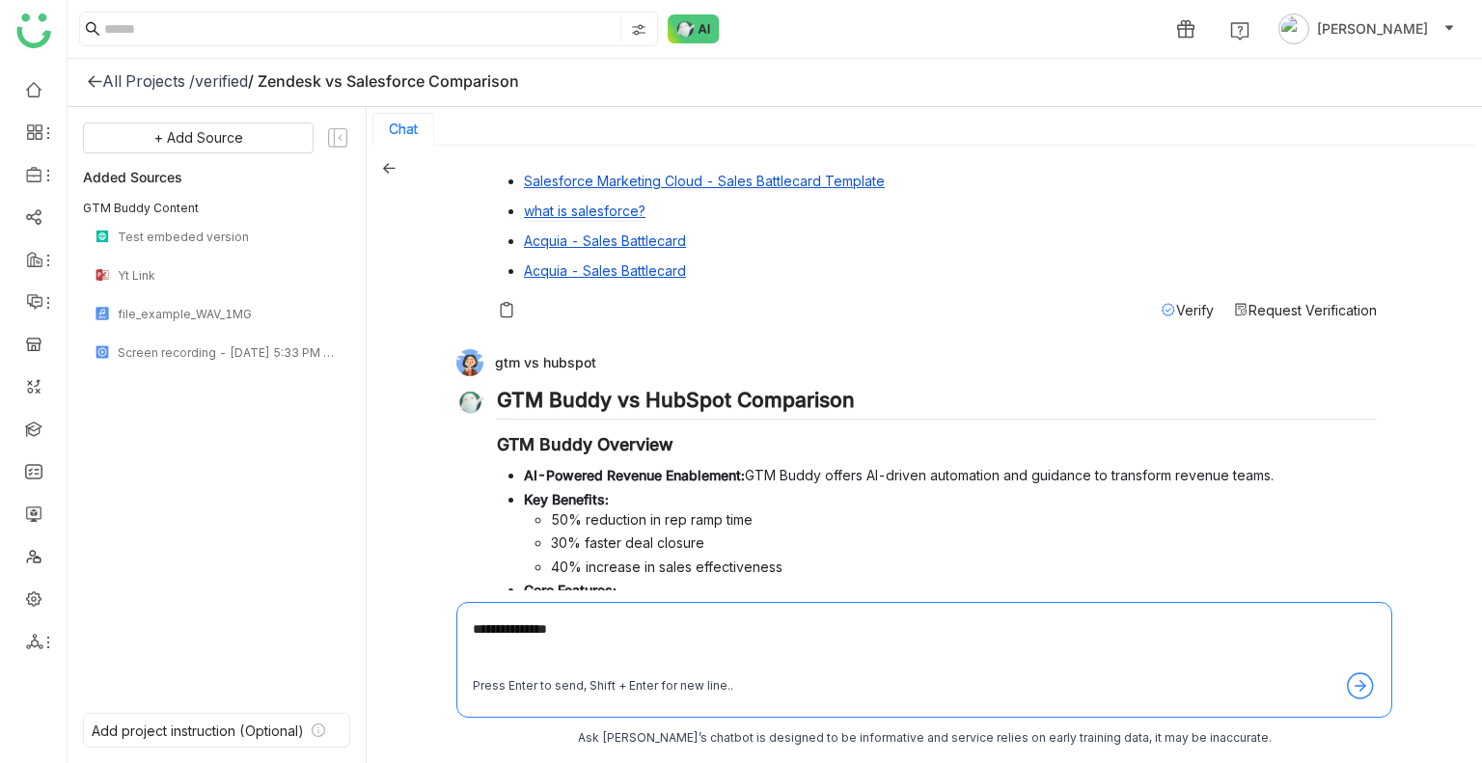
type textarea "**********"
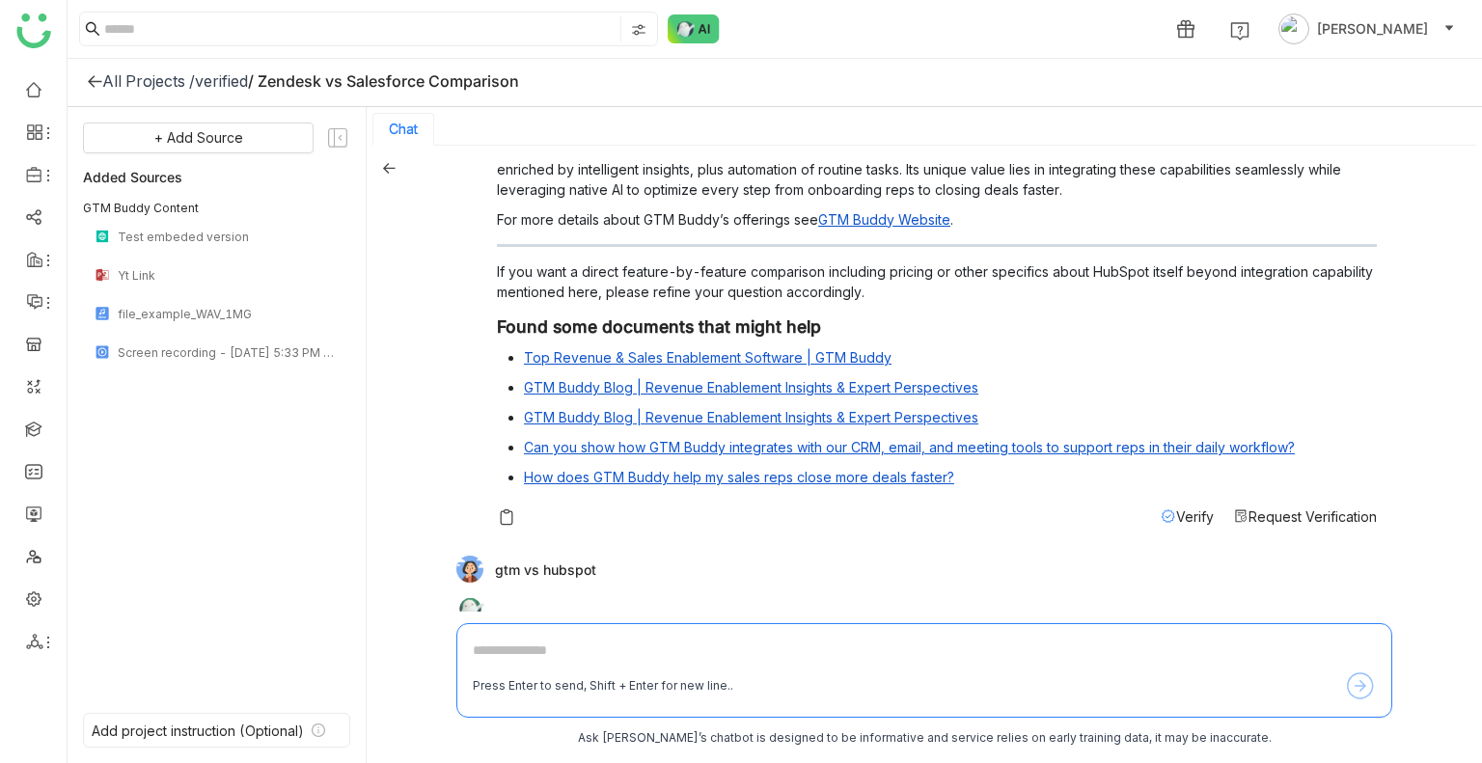
scroll to position [1472, 0]
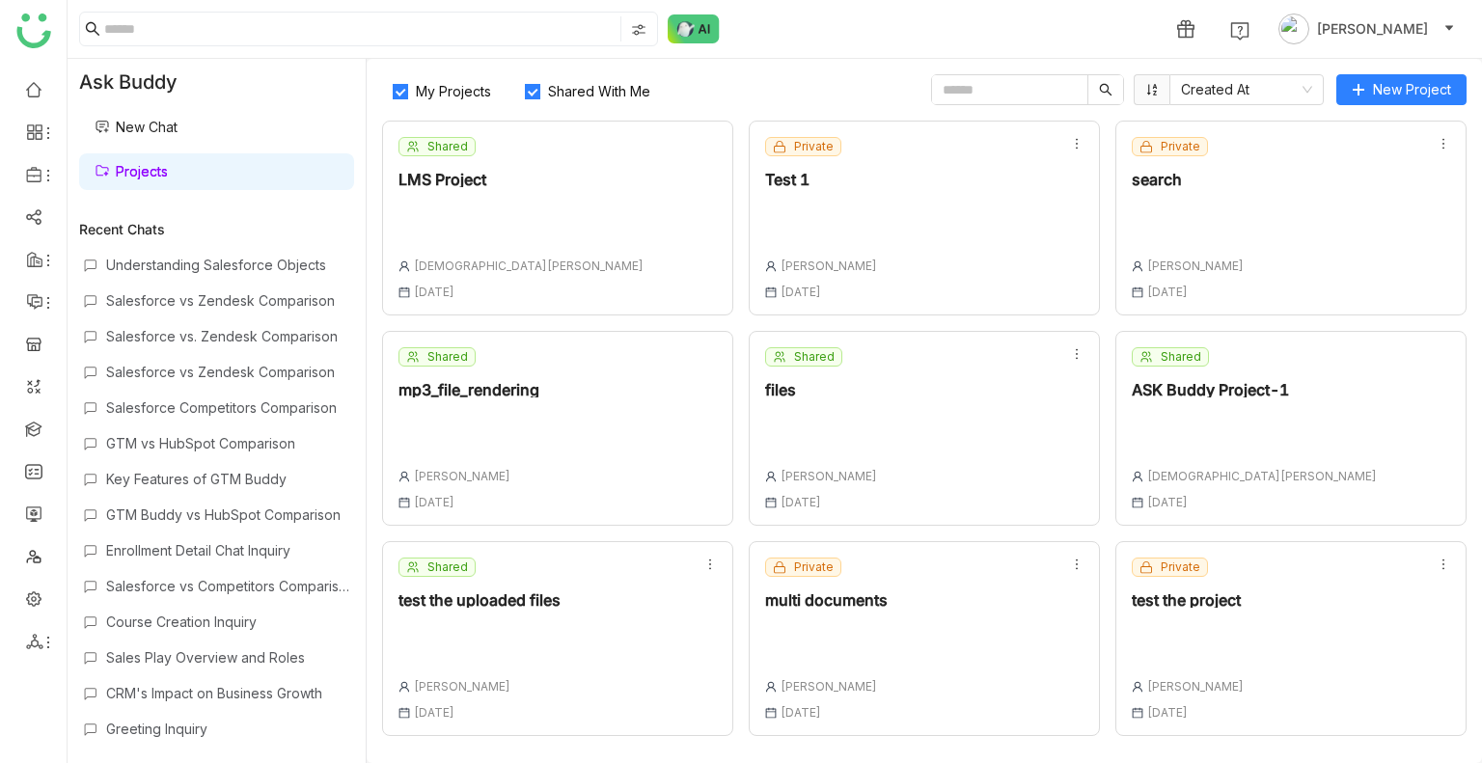
click at [516, 92] on label "Shared With Me" at bounding box center [591, 89] width 154 height 31
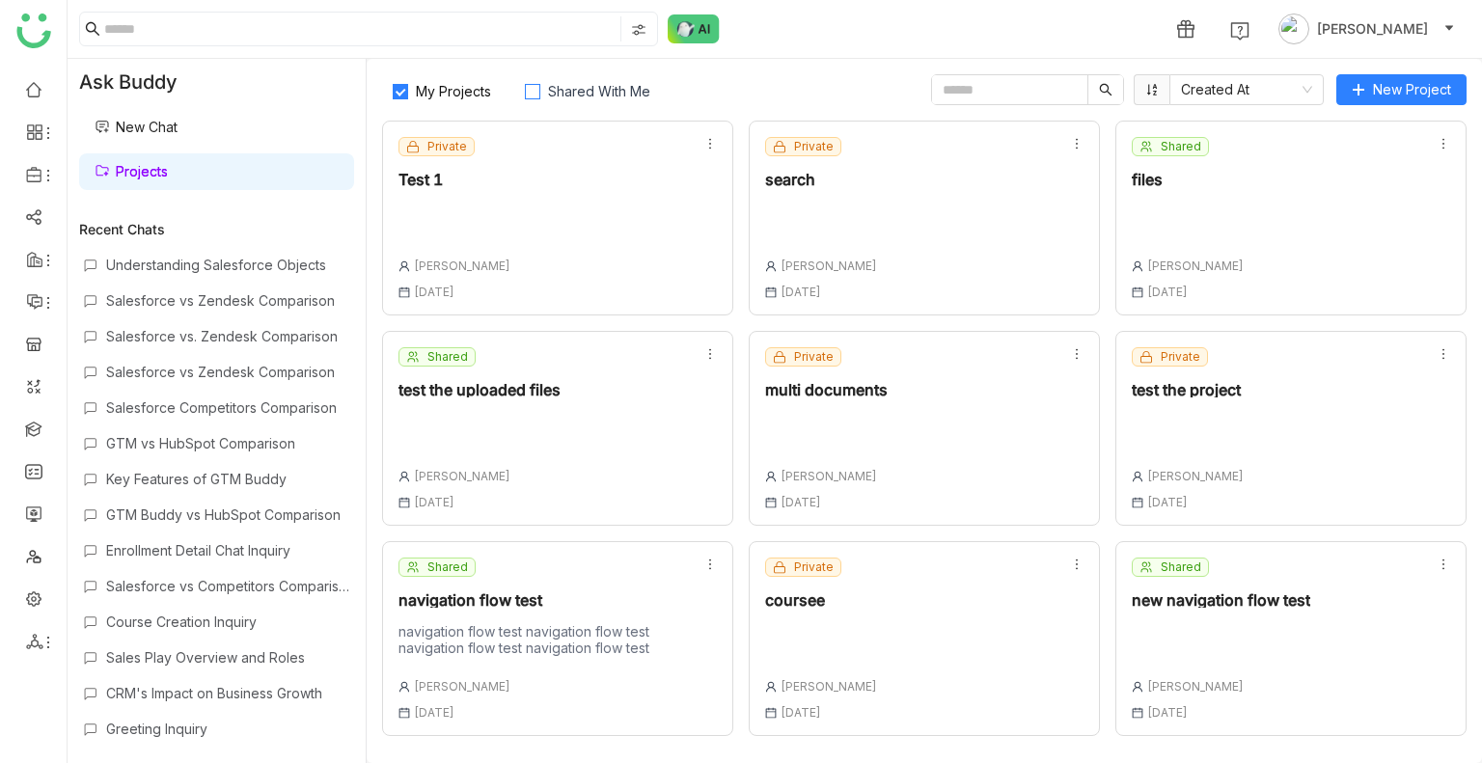
click at [516, 92] on label "Shared With Me" at bounding box center [591, 89] width 154 height 31
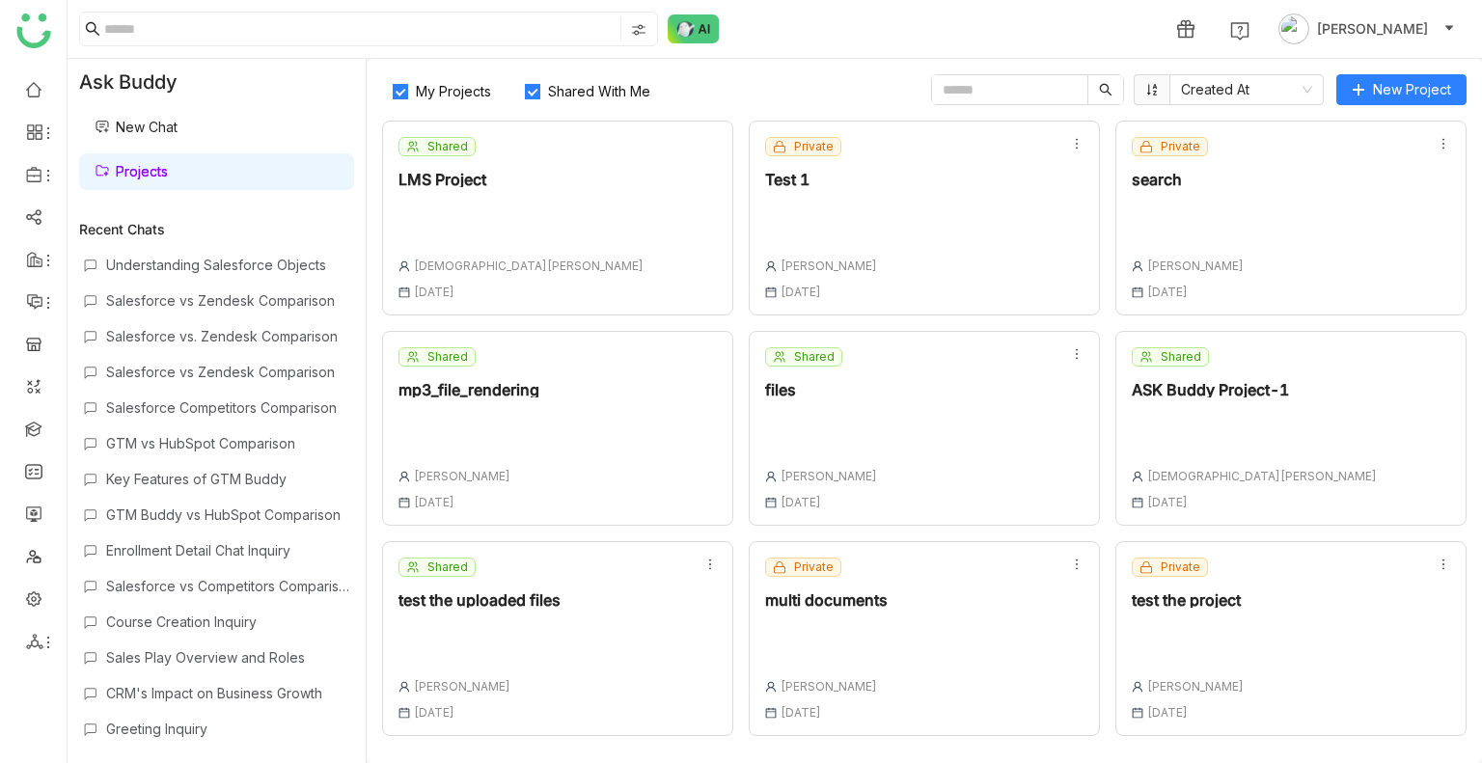
click at [620, 88] on span "Shared With Me" at bounding box center [599, 91] width 118 height 16
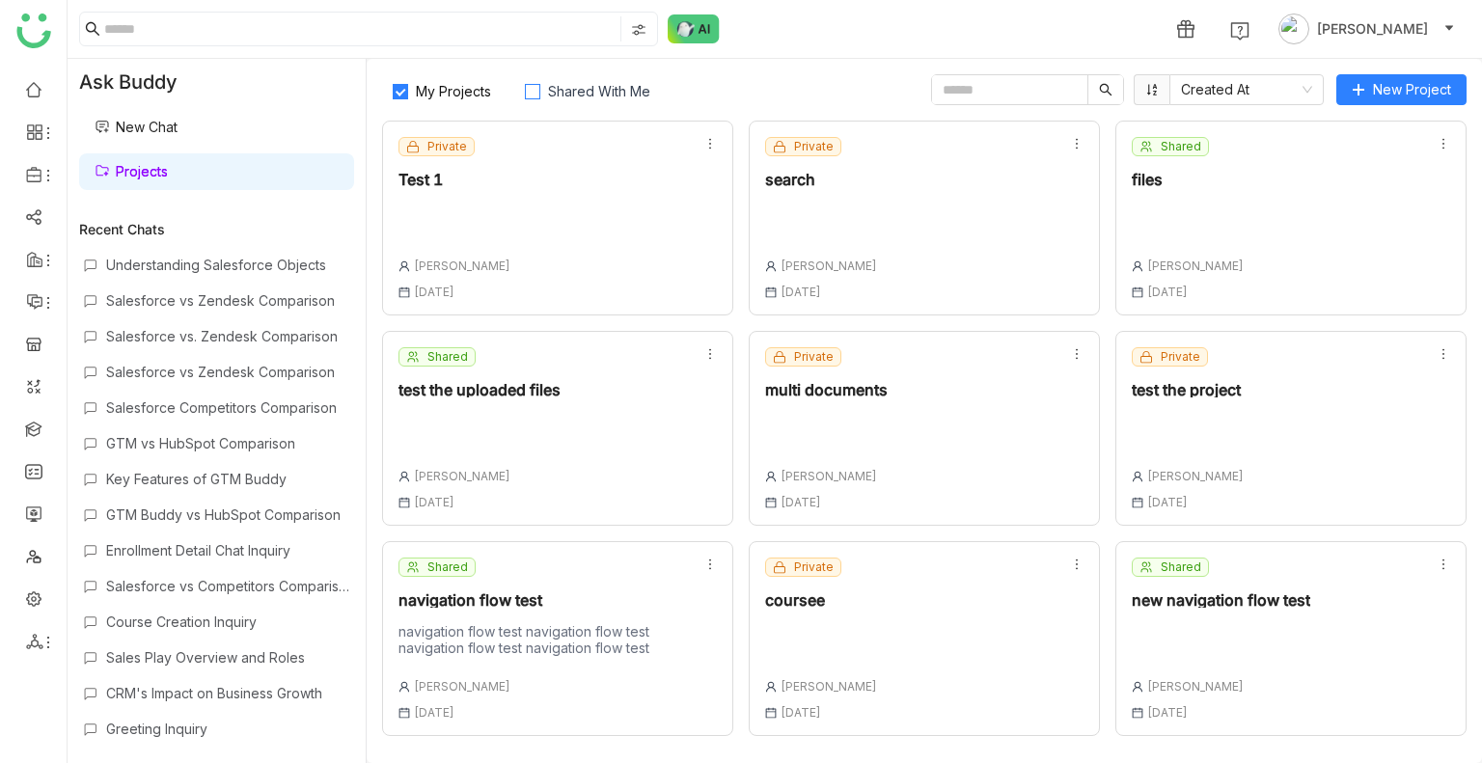
scroll to position [205, 0]
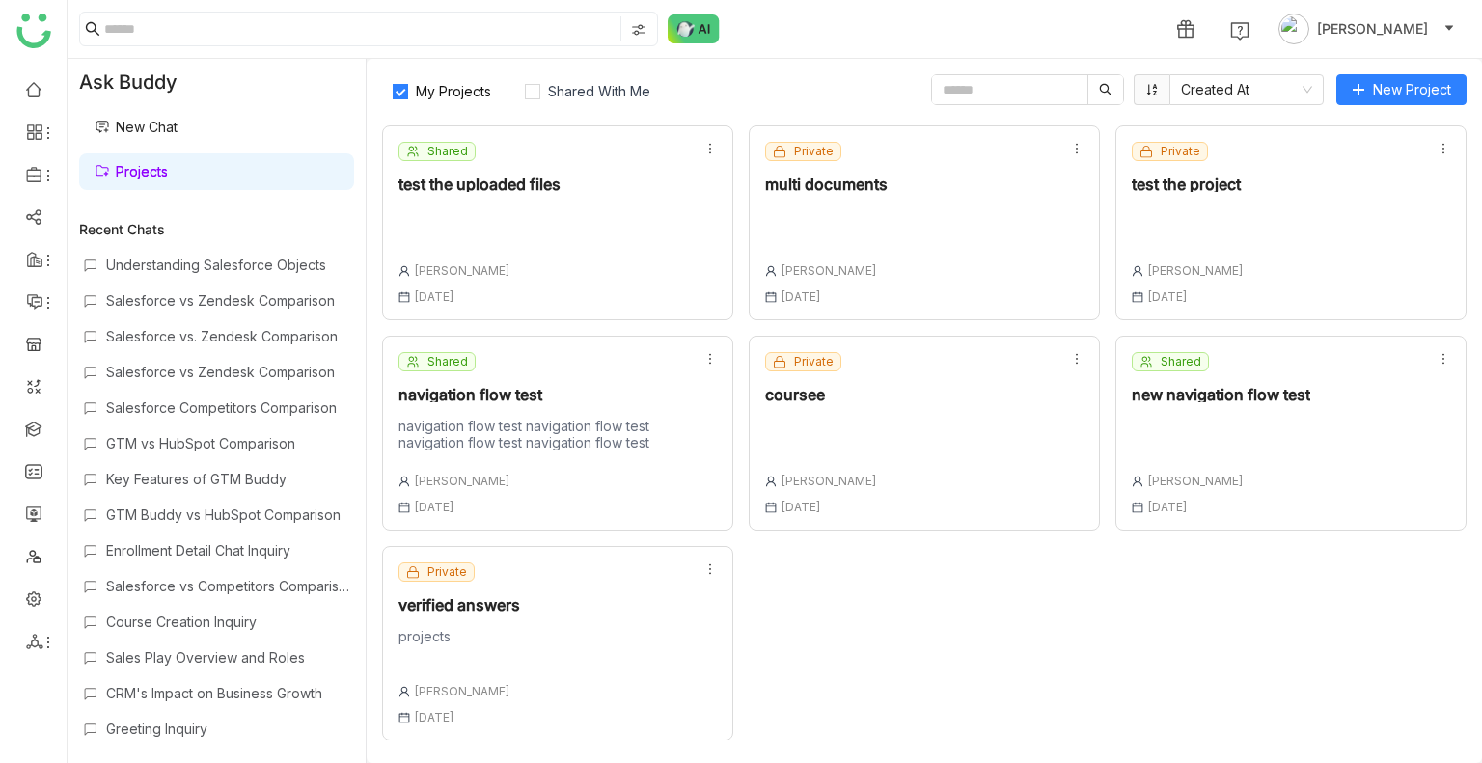
click at [586, 663] on div "Private verified answers projects Uday Bhanu 18 Aug , 2025" at bounding box center [557, 643] width 351 height 195
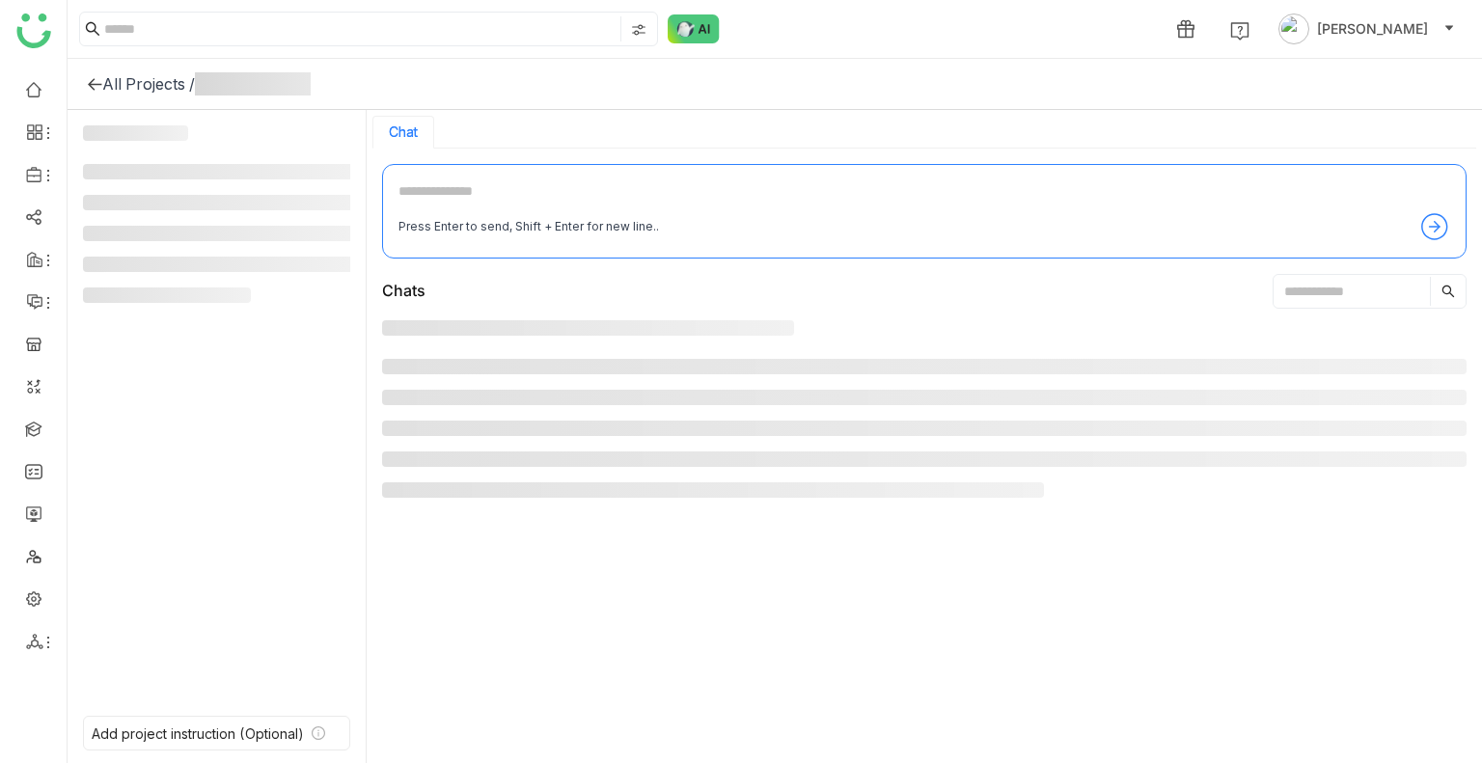
click at [586, 663] on div at bounding box center [924, 535] width 1084 height 430
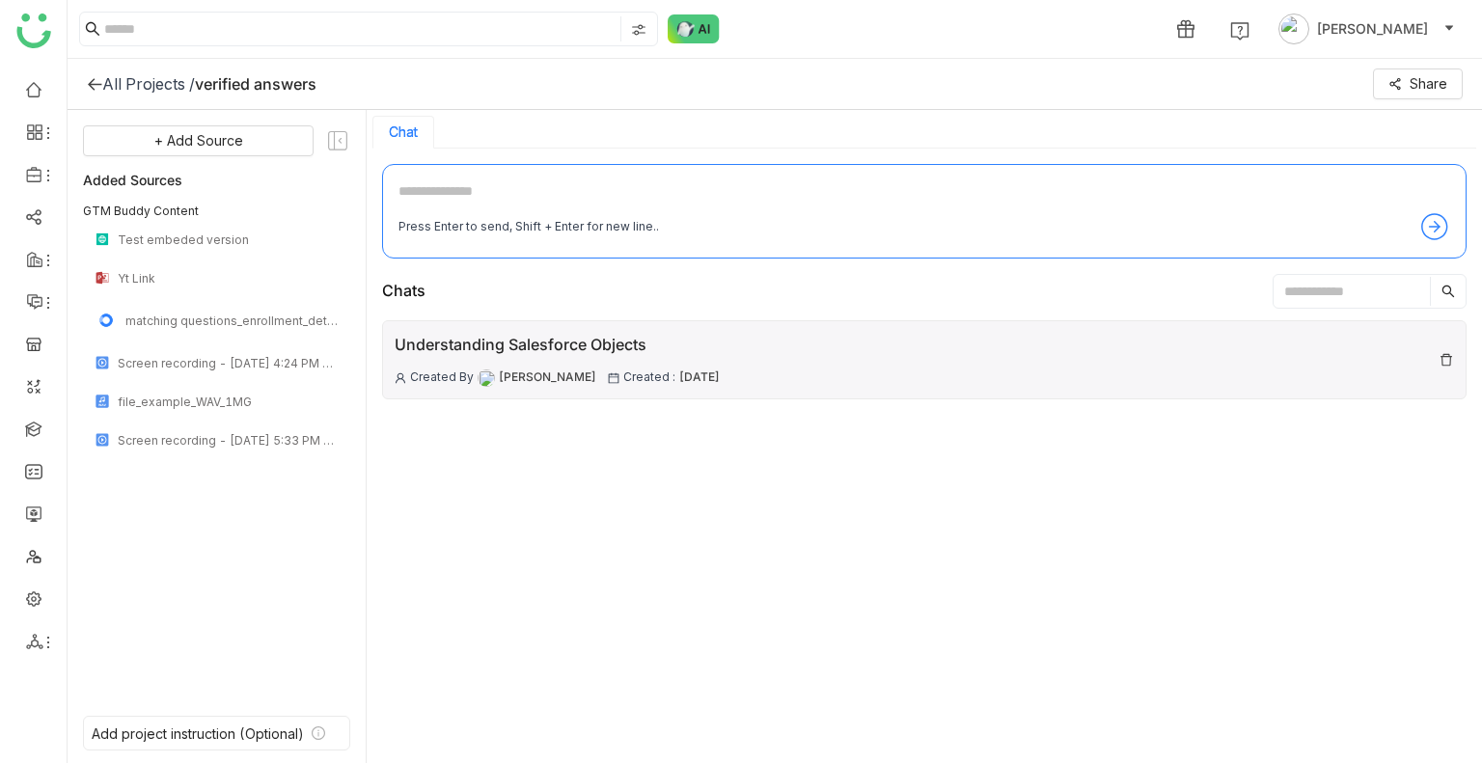
click at [1045, 349] on div "Understanding Salesforce Objects Created By Uday Bhanu Created : 18 Aug , 2025" at bounding box center [924, 359] width 1084 height 79
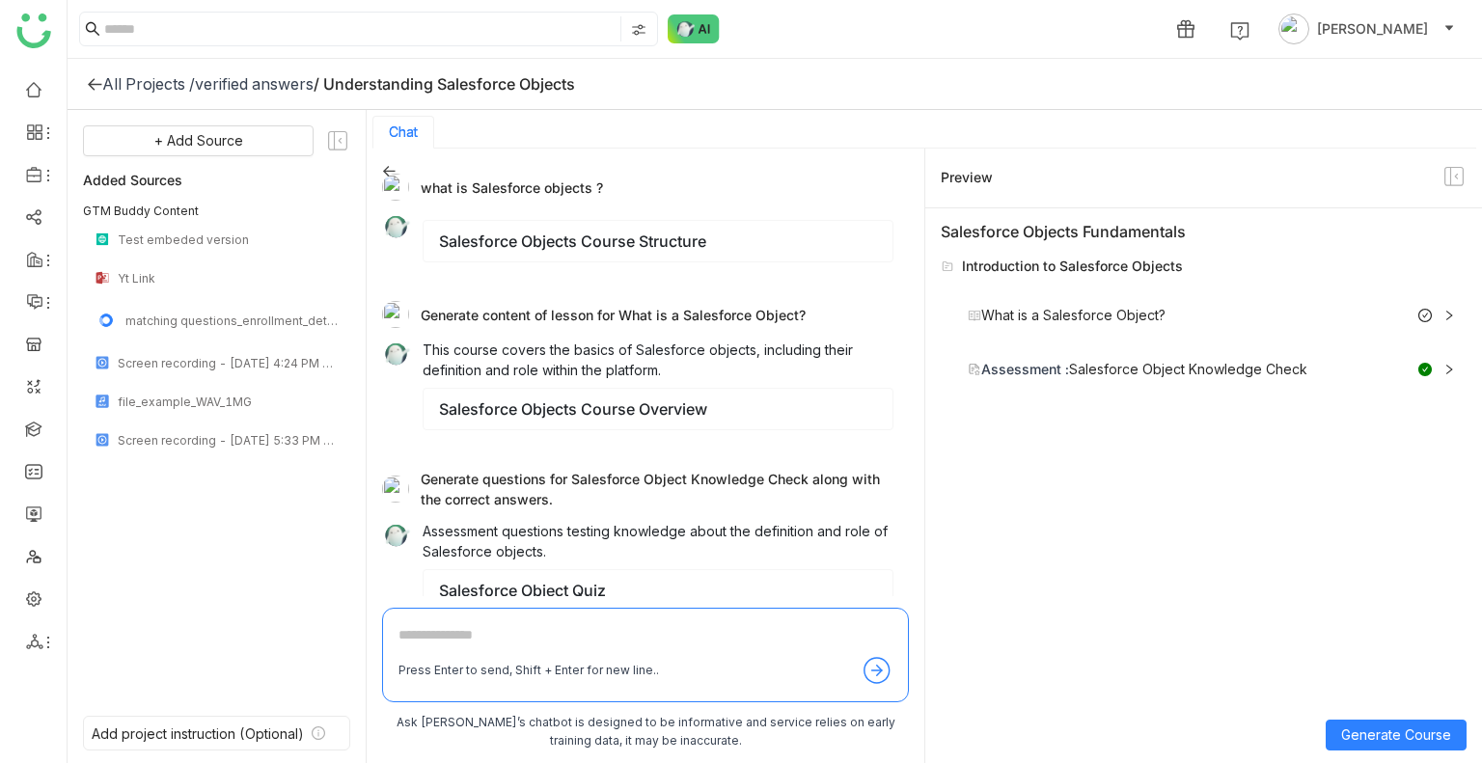
click at [161, 92] on div "All Projects /" at bounding box center [148, 83] width 93 height 19
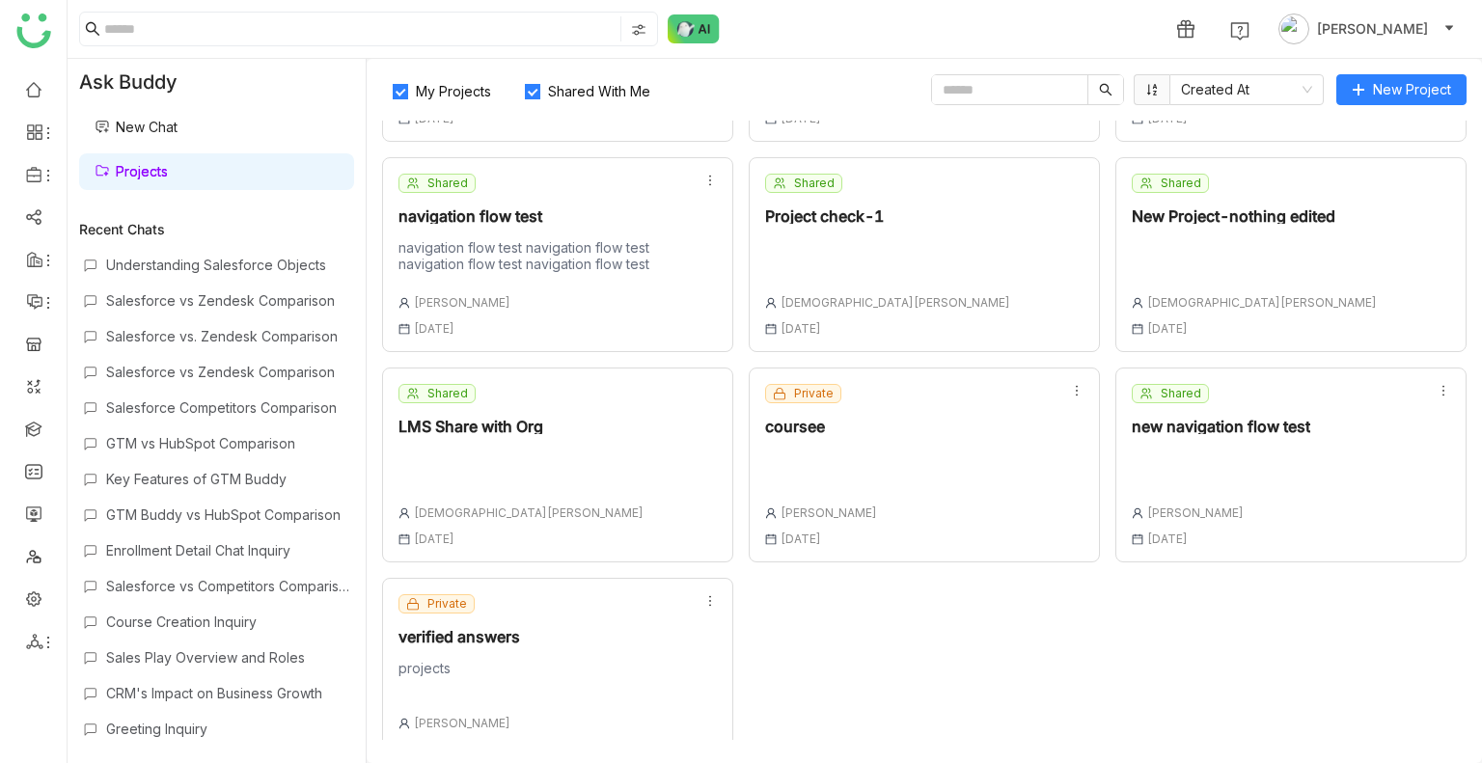
scroll to position [626, 0]
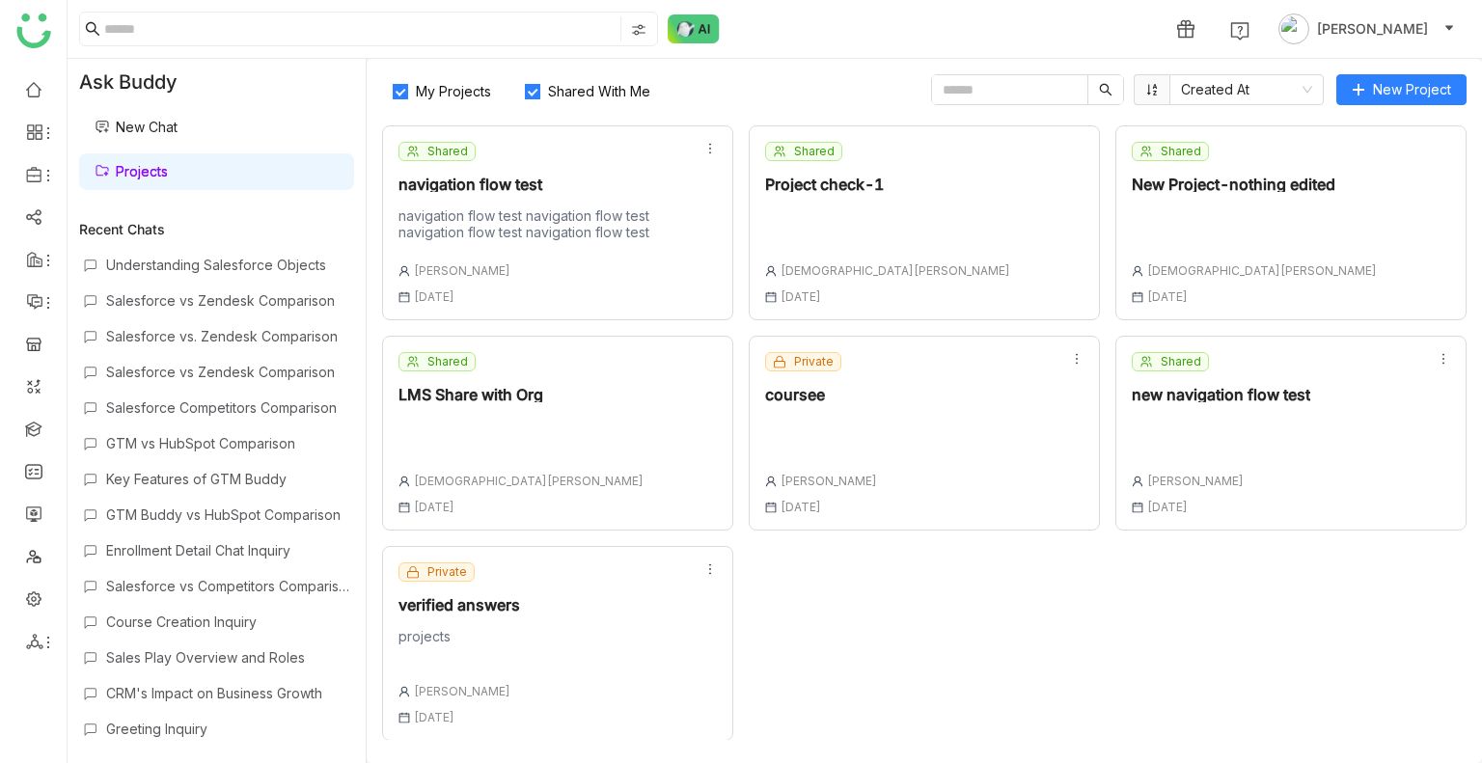
click at [150, 124] on link "New Chat" at bounding box center [136, 127] width 83 height 16
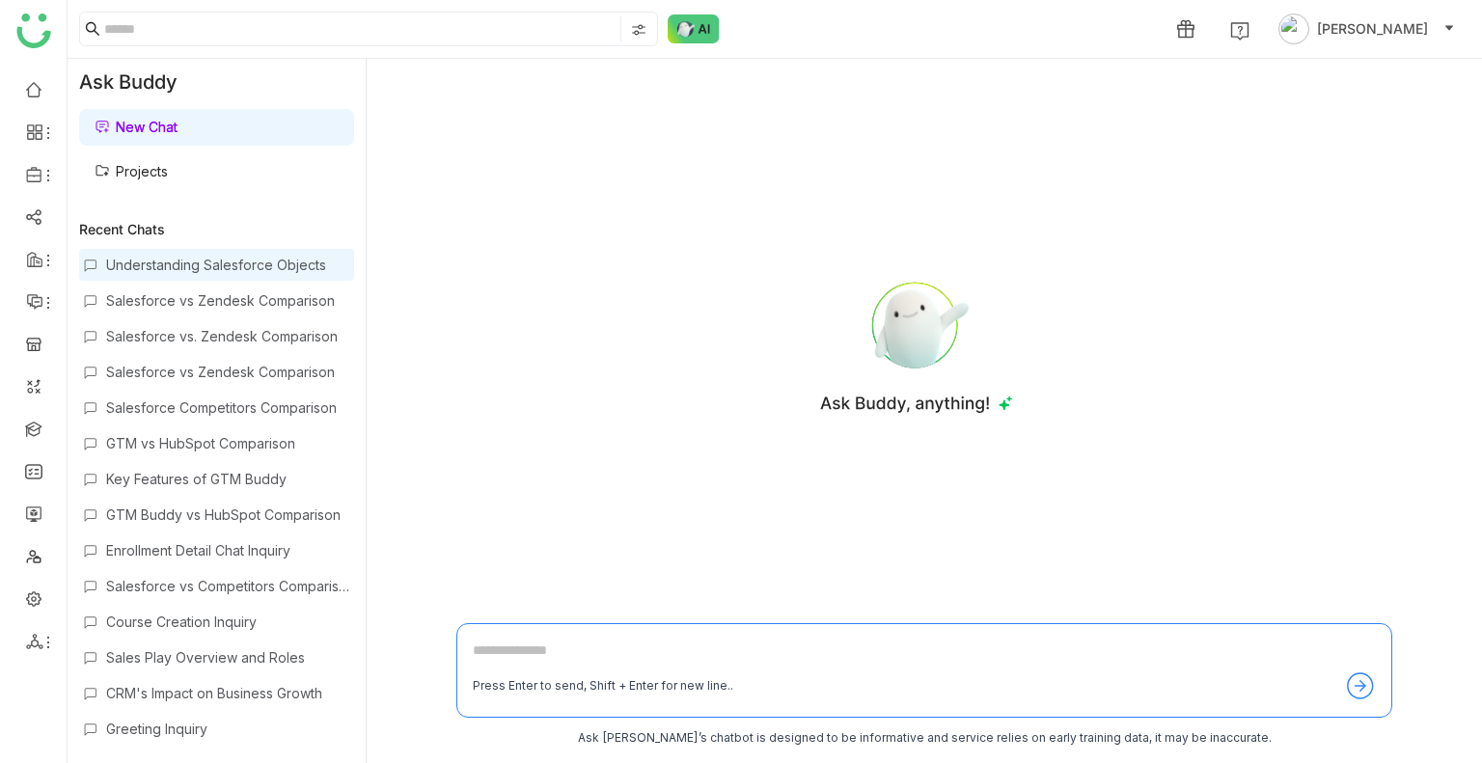
click at [189, 258] on div "Understanding Salesforce Objects" at bounding box center [228, 265] width 244 height 16
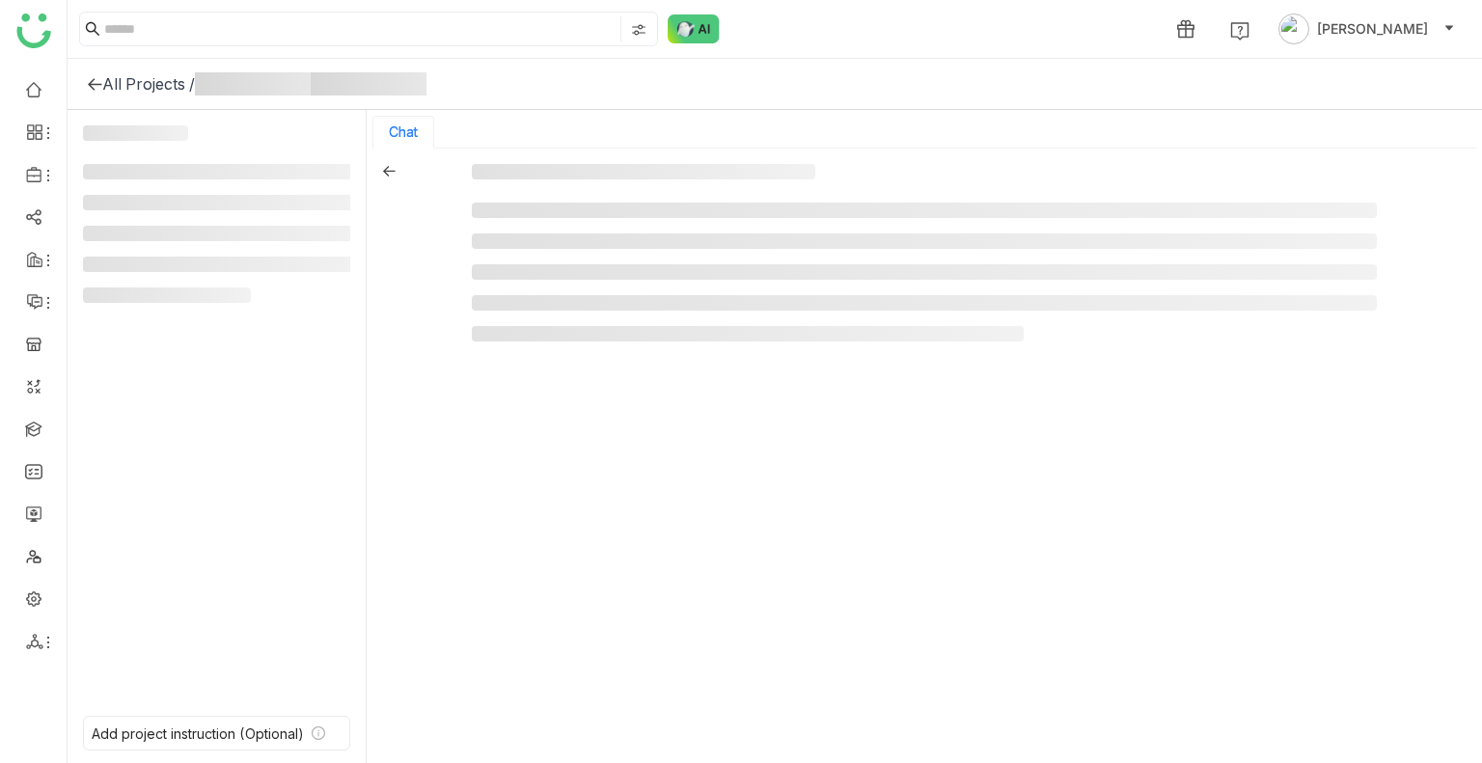
click at [189, 258] on li at bounding box center [221, 264] width 276 height 15
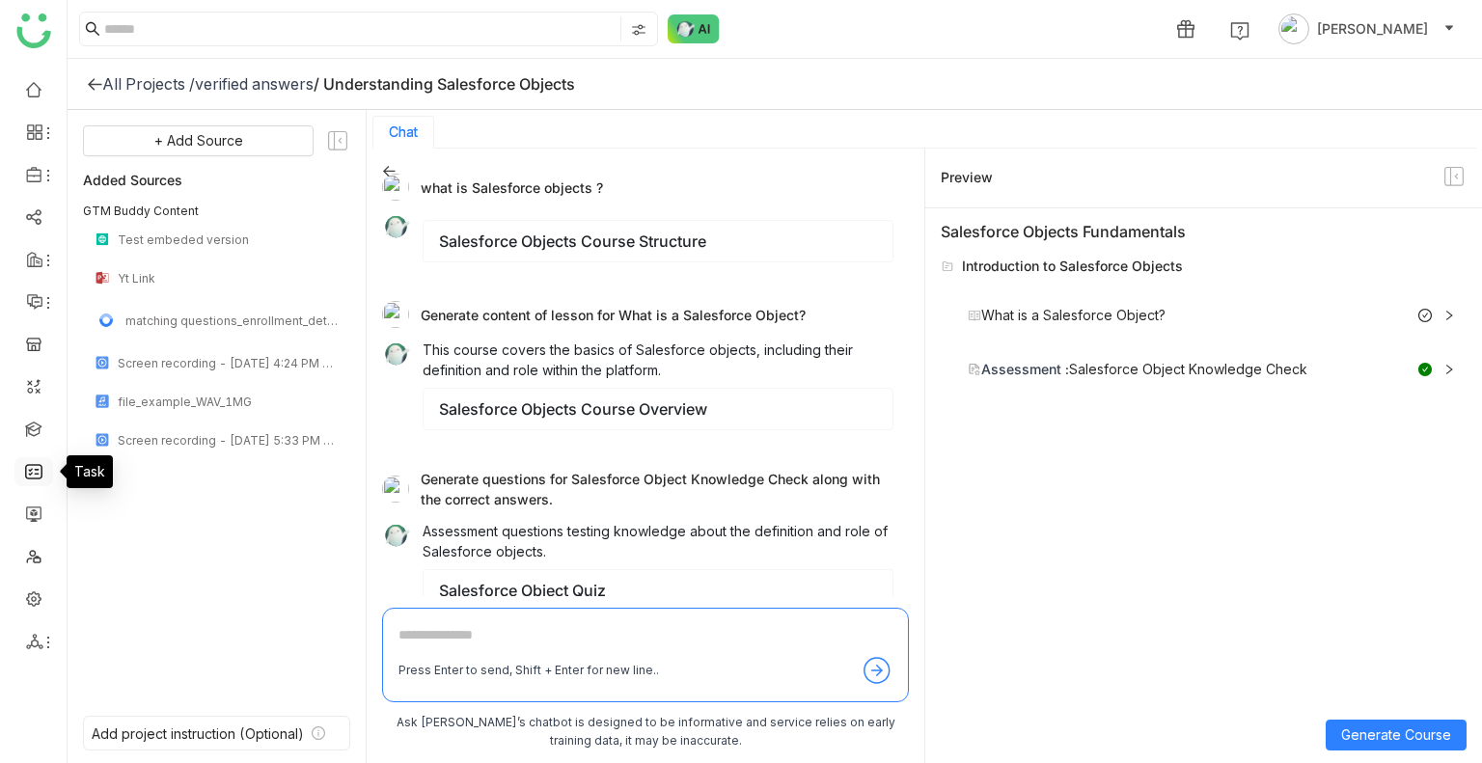
click at [36, 463] on link at bounding box center [33, 470] width 17 height 16
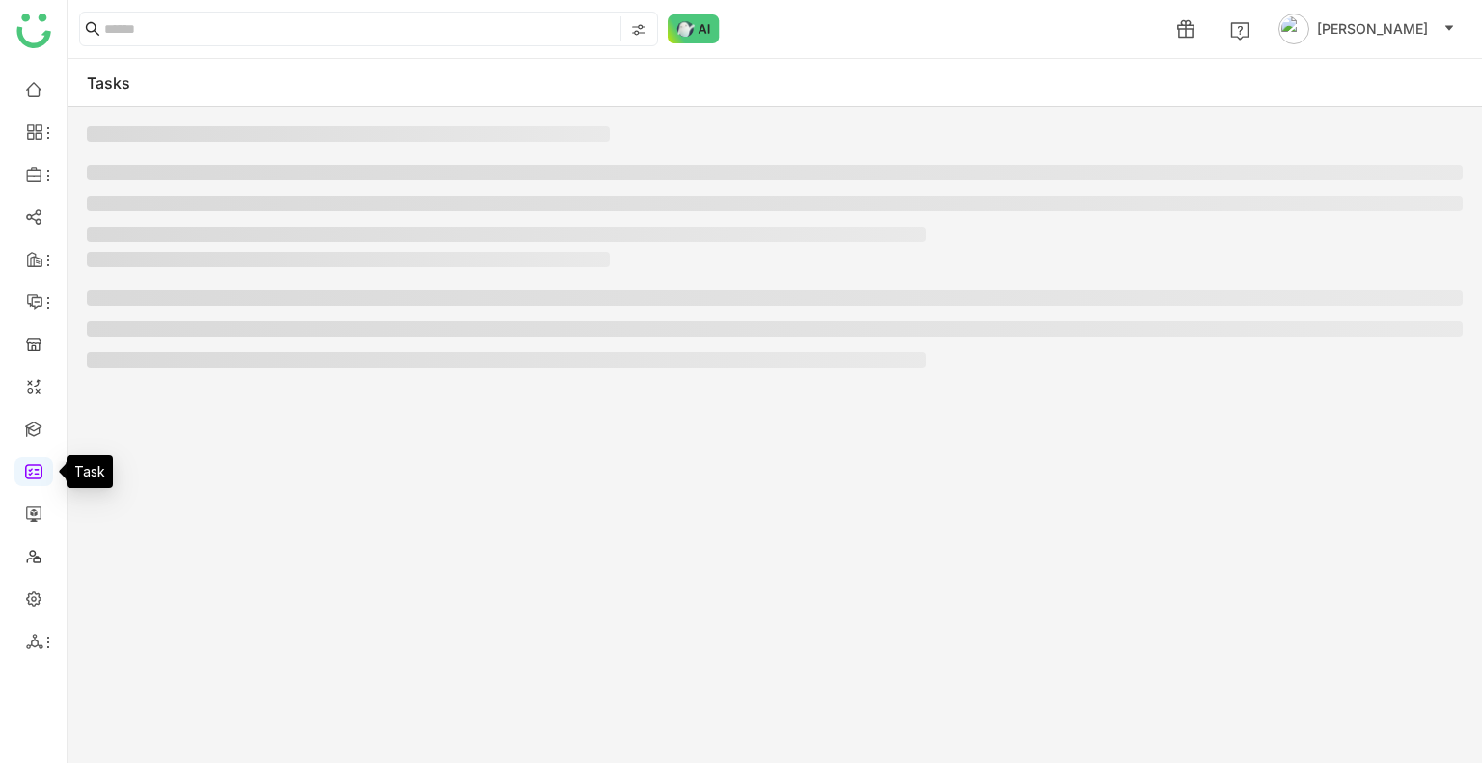
click at [36, 463] on link at bounding box center [33, 470] width 17 height 16
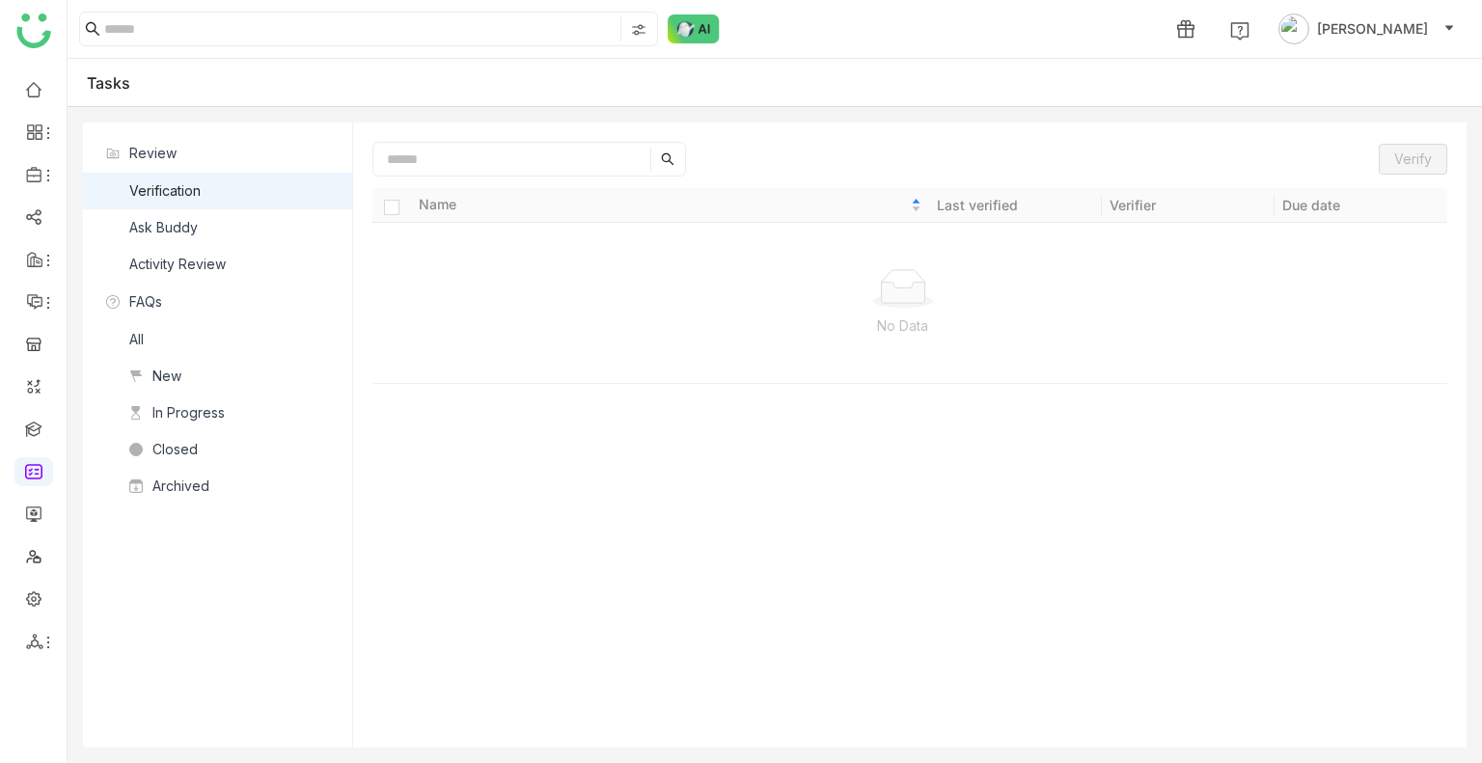
click at [200, 227] on nz-list-item "Ask Buddy" at bounding box center [217, 227] width 269 height 37
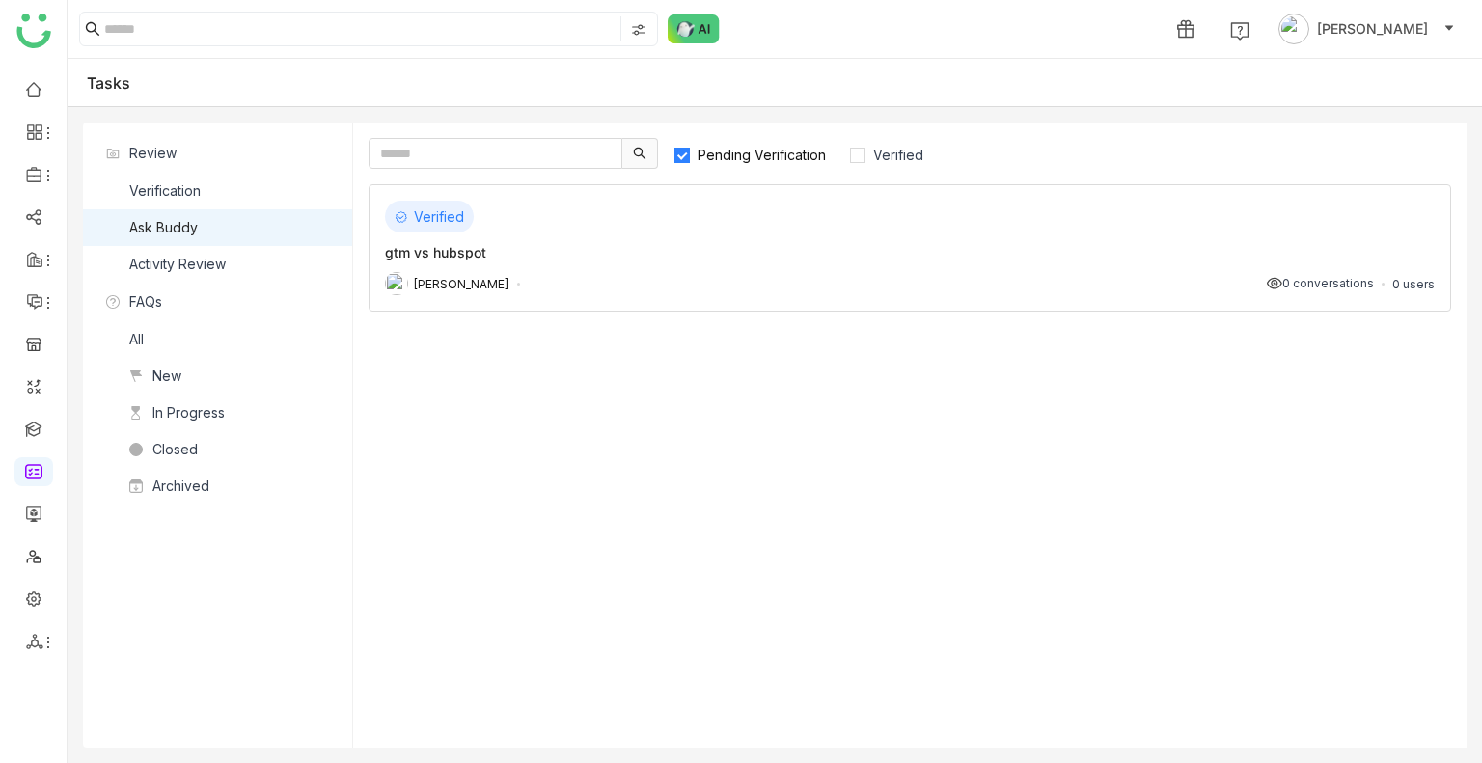
click at [200, 227] on nz-list-item "Ask Buddy" at bounding box center [217, 227] width 269 height 37
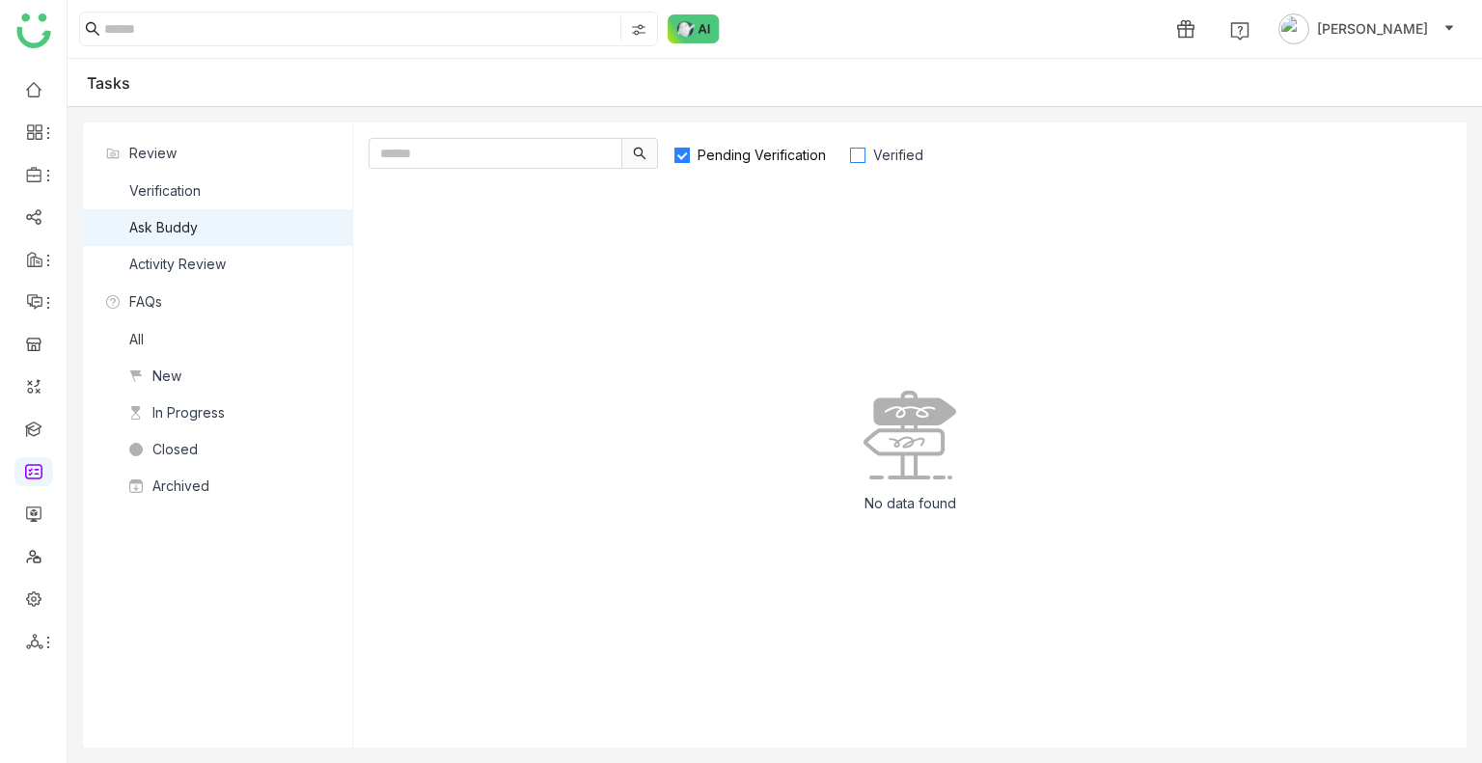
click at [886, 155] on span "Verified" at bounding box center [898, 155] width 66 height 16
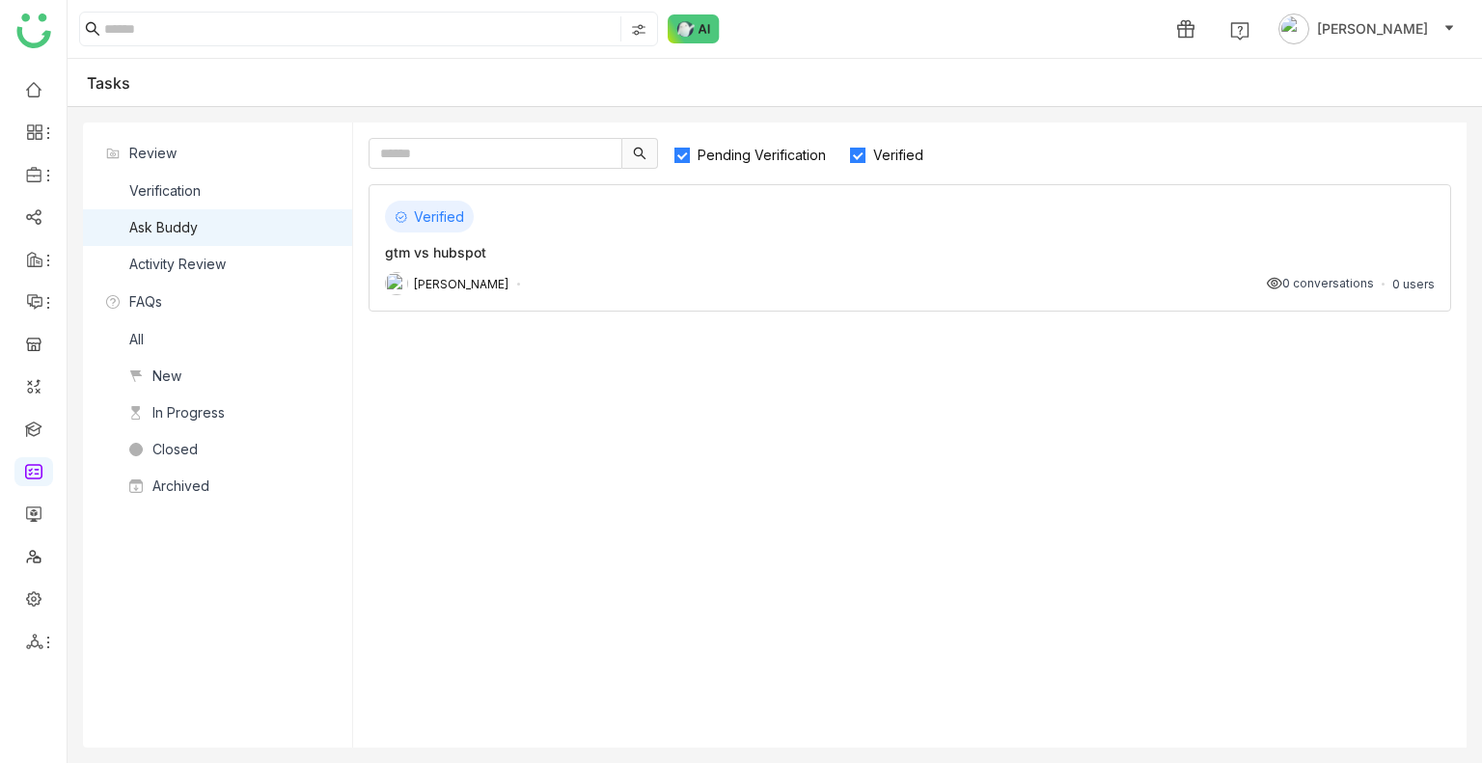
click at [798, 157] on span "Pending Verification" at bounding box center [762, 155] width 144 height 16
click at [29, 470] on link at bounding box center [33, 470] width 17 height 16
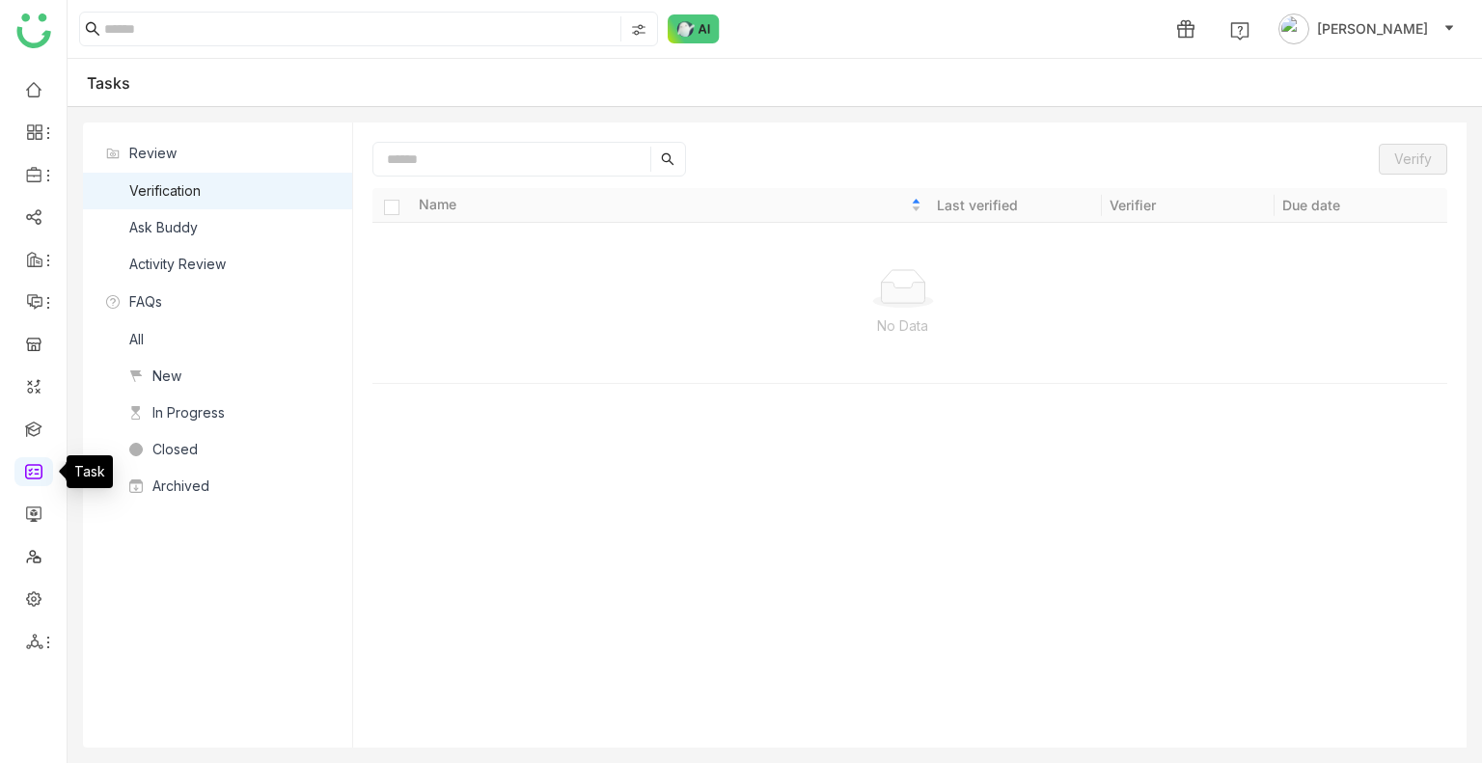
click at [29, 470] on link at bounding box center [33, 470] width 17 height 16
click at [29, 427] on link at bounding box center [33, 428] width 17 height 16
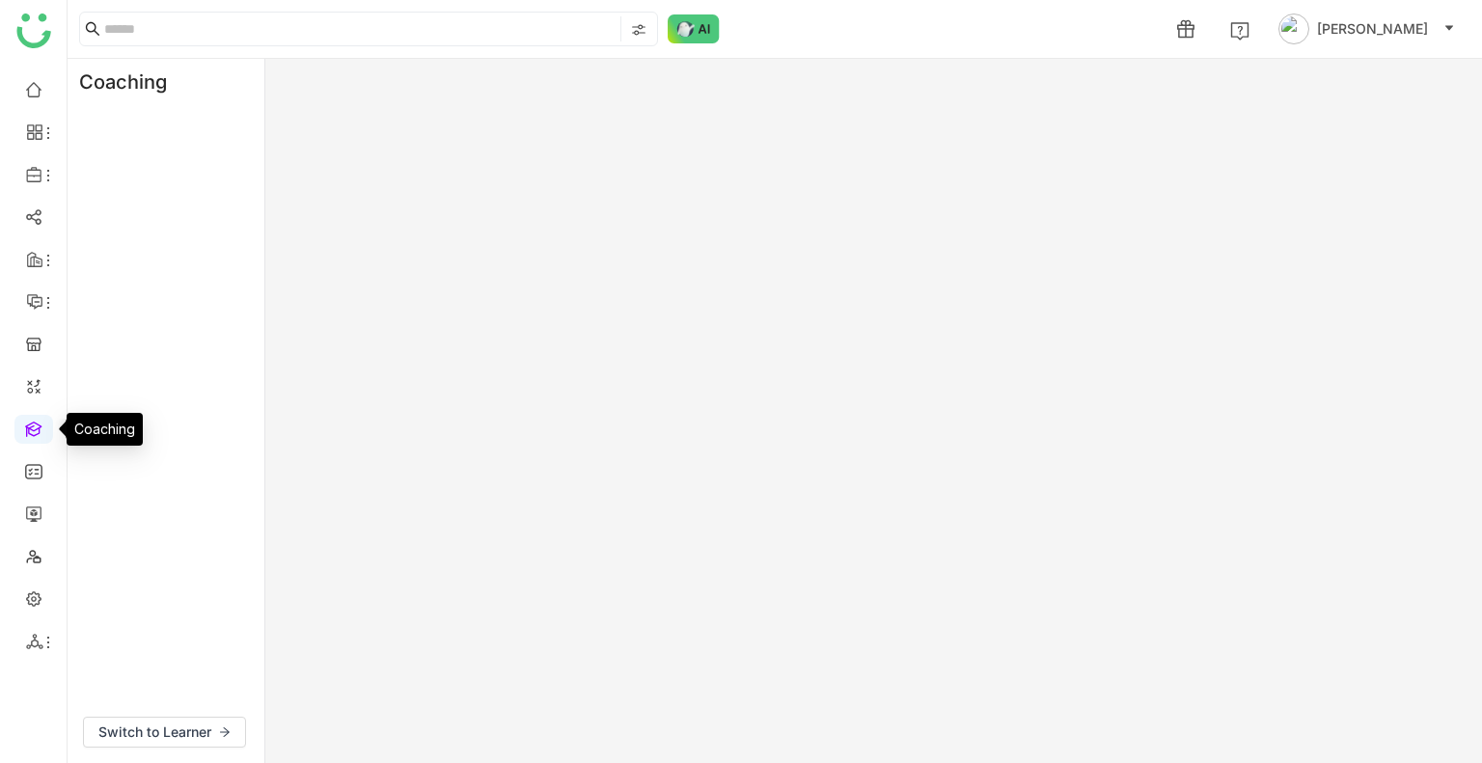
click at [29, 427] on link at bounding box center [33, 428] width 17 height 16
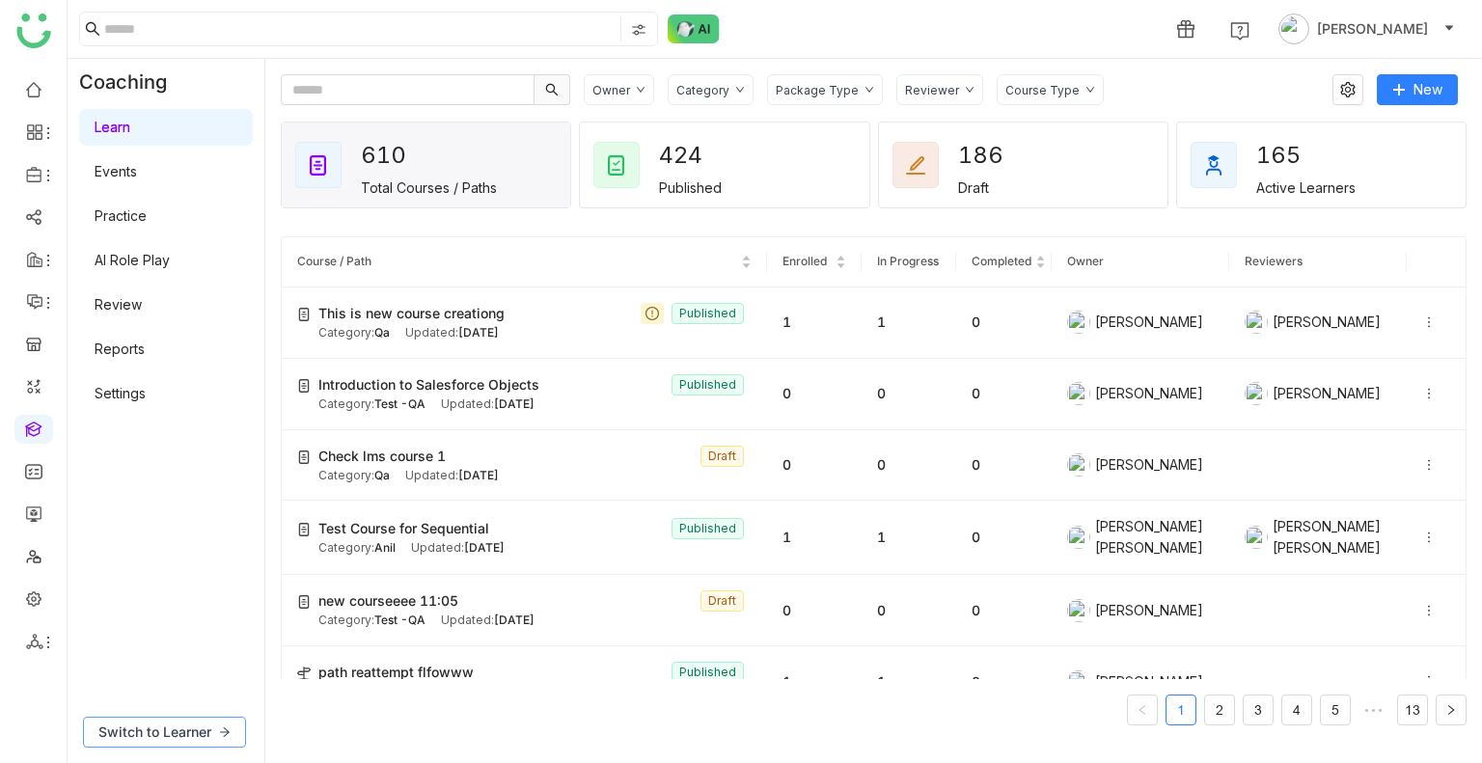
click at [147, 736] on span "Switch to Learner" at bounding box center [154, 731] width 113 height 21
click at [147, 736] on gtmb-coaching-v2 "Coaching Learn Events Practice AI Role Play Review Reports Settings Switch to L…" at bounding box center [775, 411] width 1414 height 704
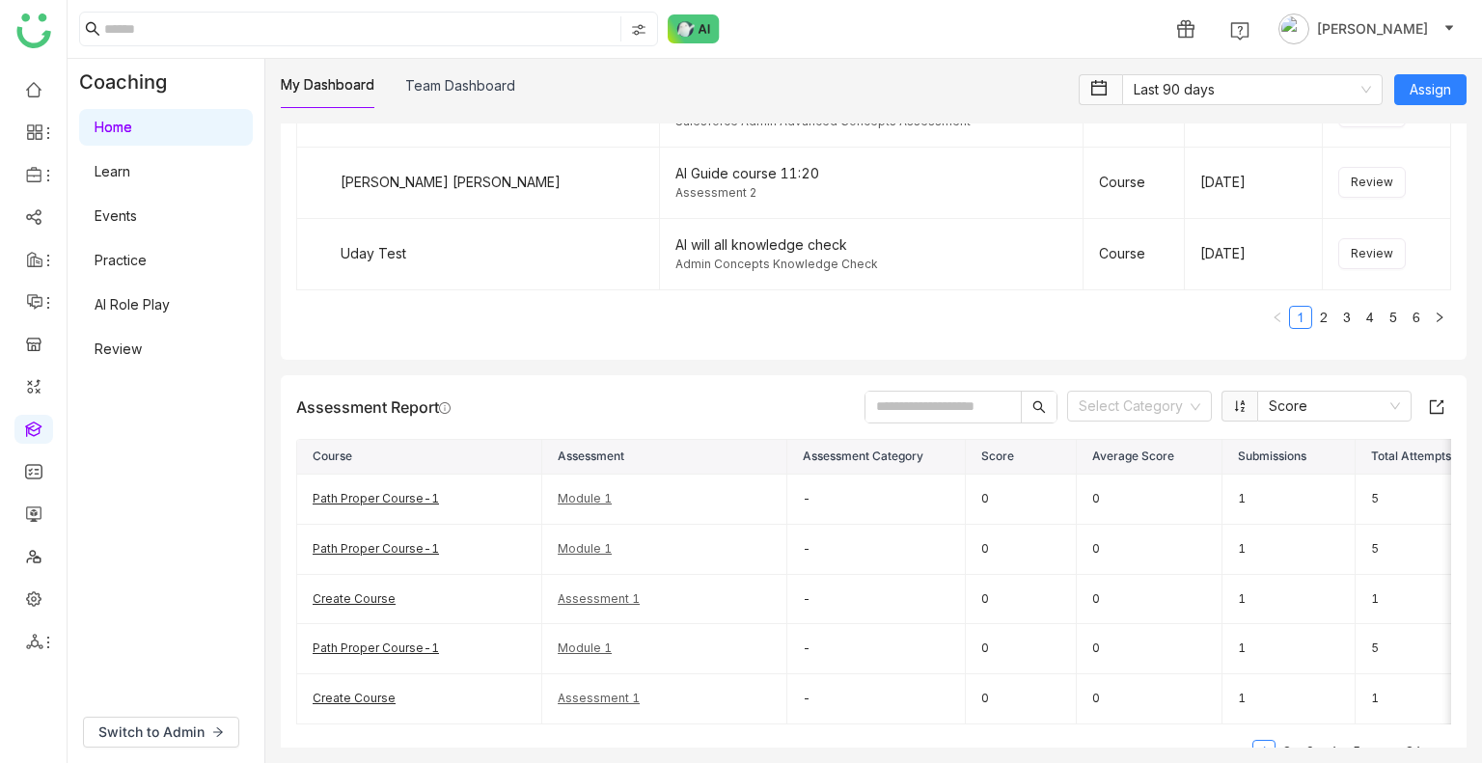
scroll to position [2612, 0]
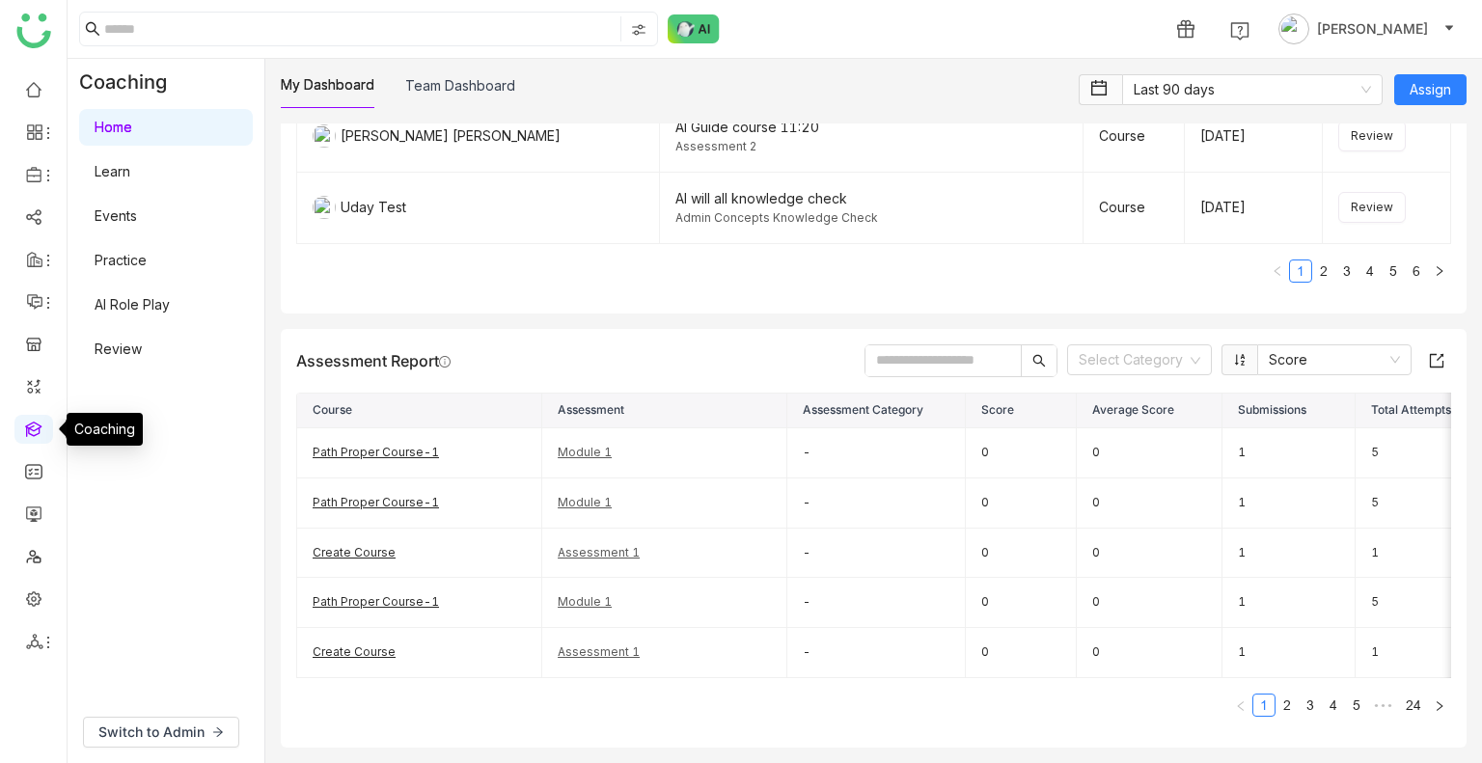
click at [32, 431] on link at bounding box center [33, 428] width 17 height 16
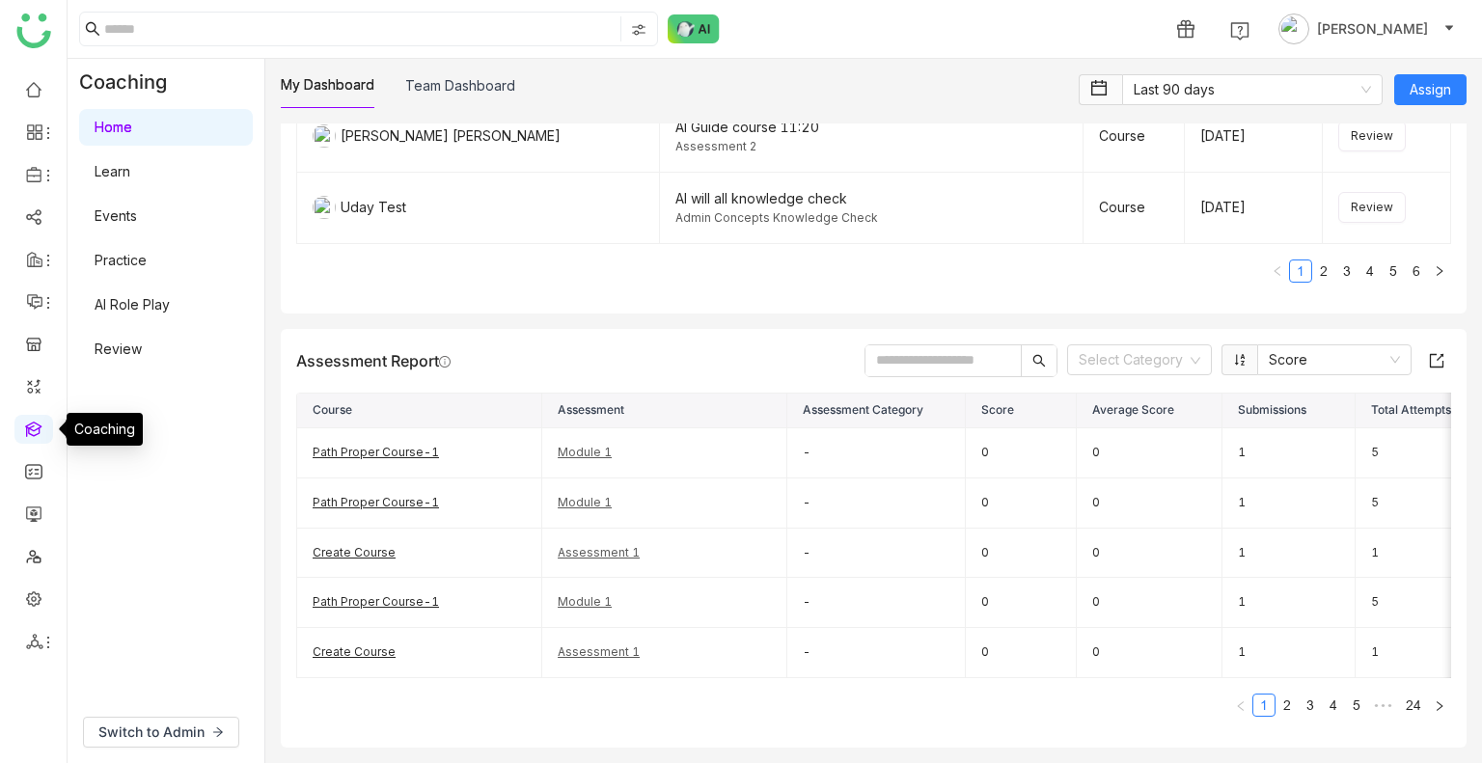
click at [32, 431] on link at bounding box center [33, 428] width 17 height 16
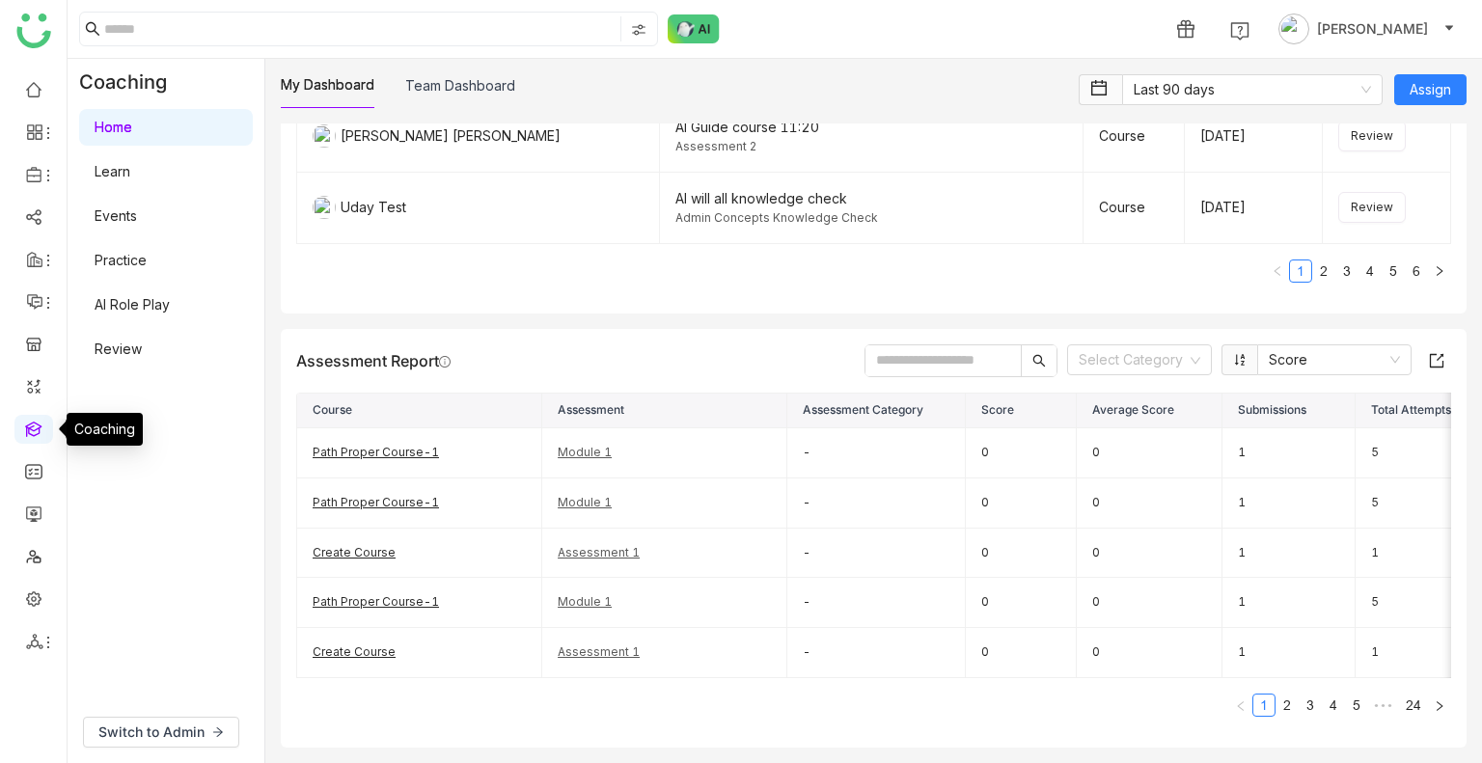
click at [32, 431] on link at bounding box center [33, 428] width 17 height 16
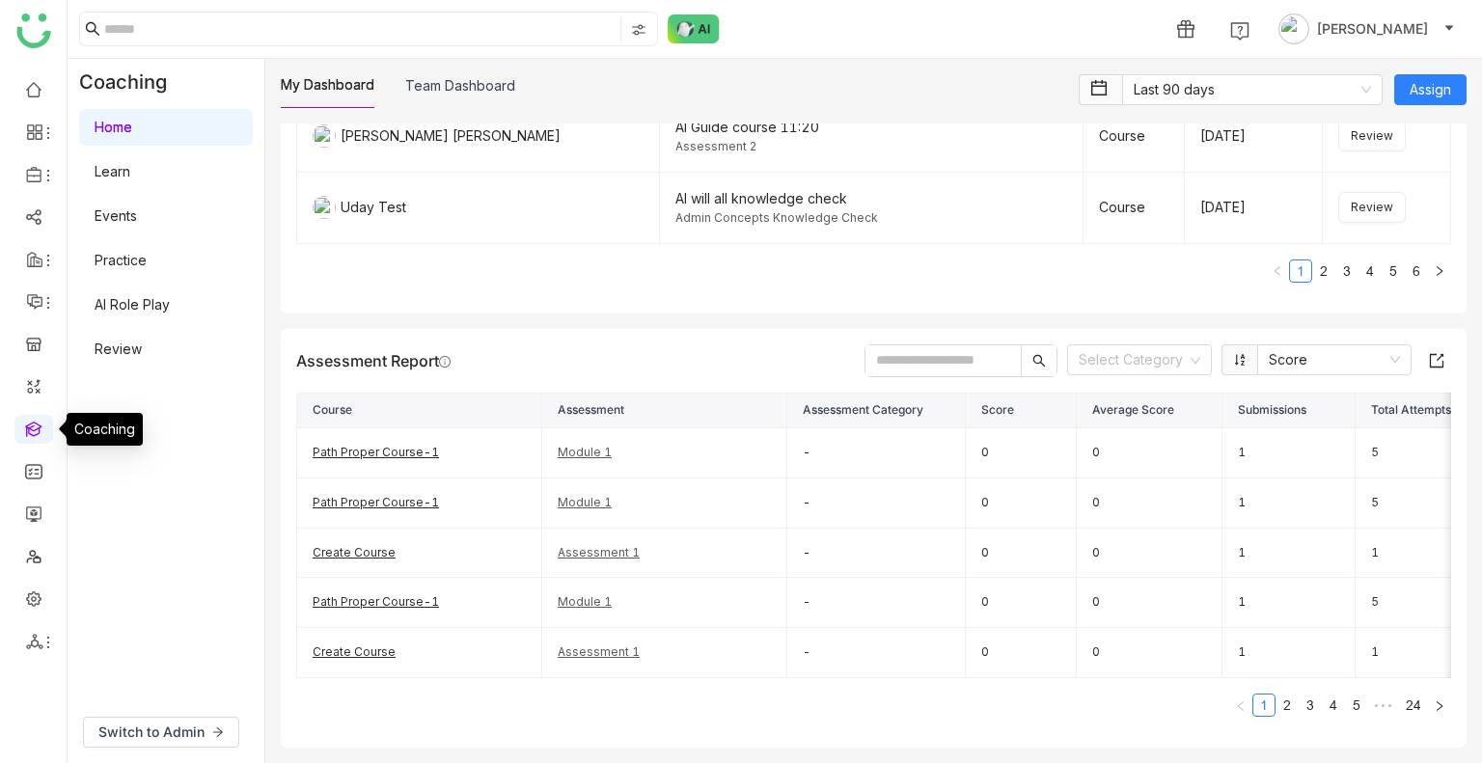
click at [32, 431] on link at bounding box center [33, 428] width 17 height 16
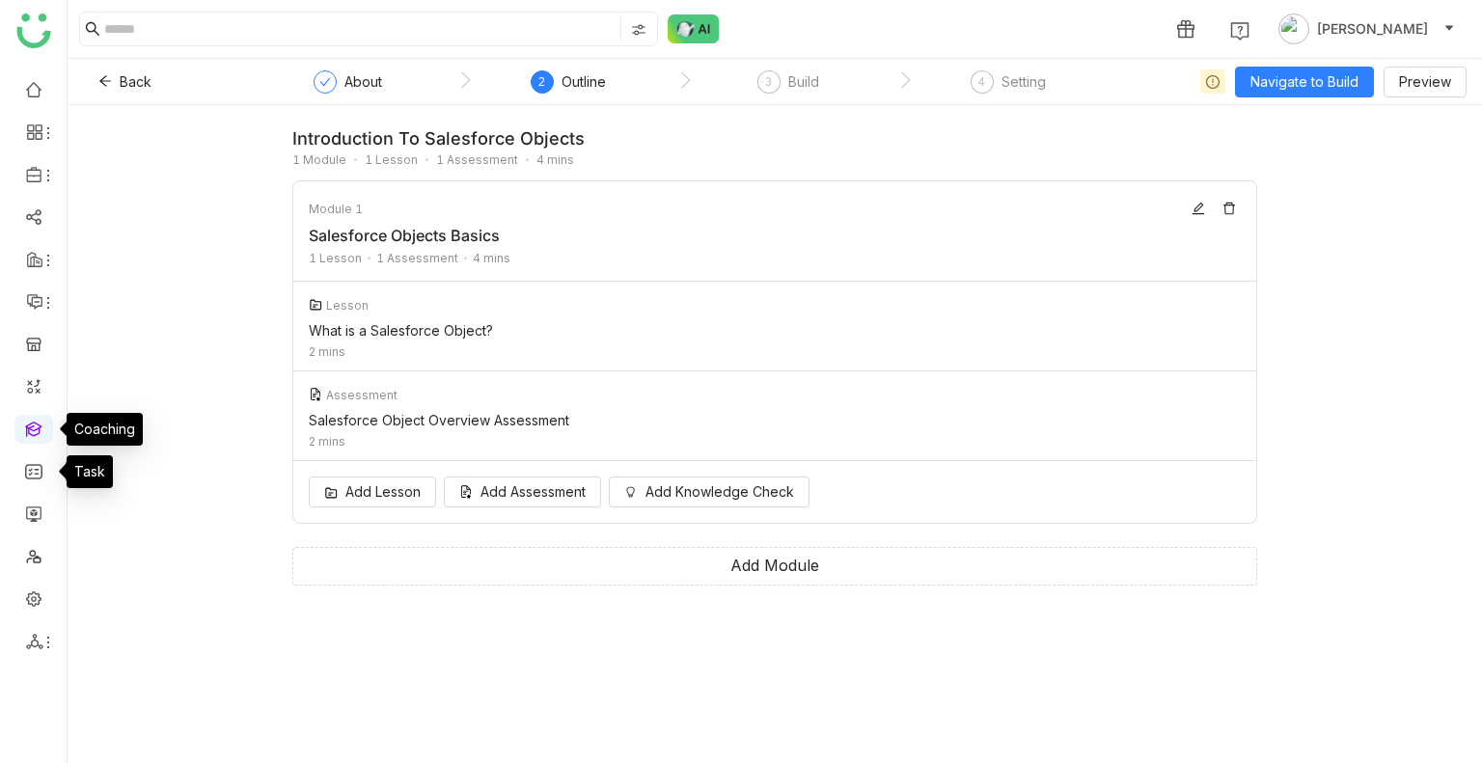
click at [34, 436] on link at bounding box center [33, 428] width 17 height 16
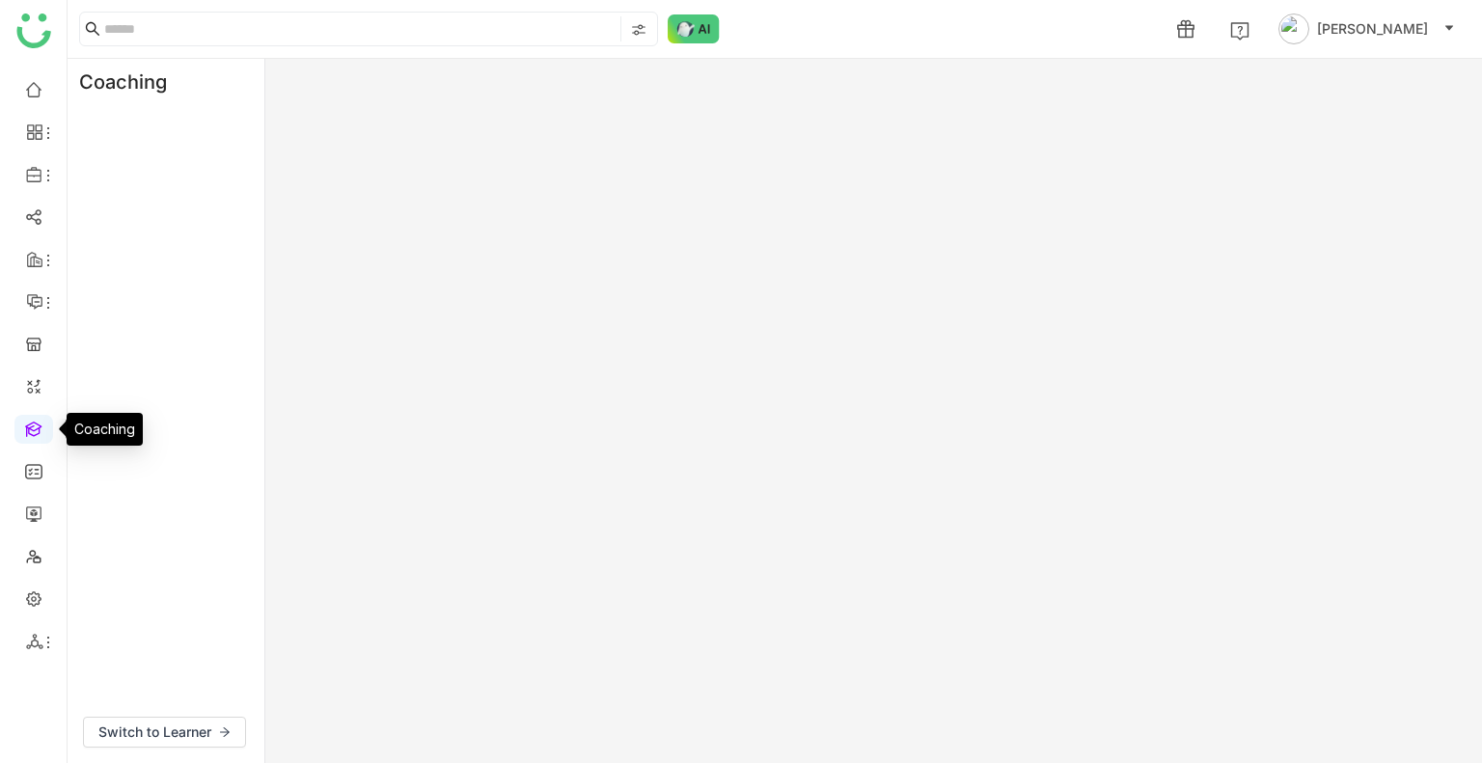
click at [34, 436] on link at bounding box center [33, 428] width 17 height 16
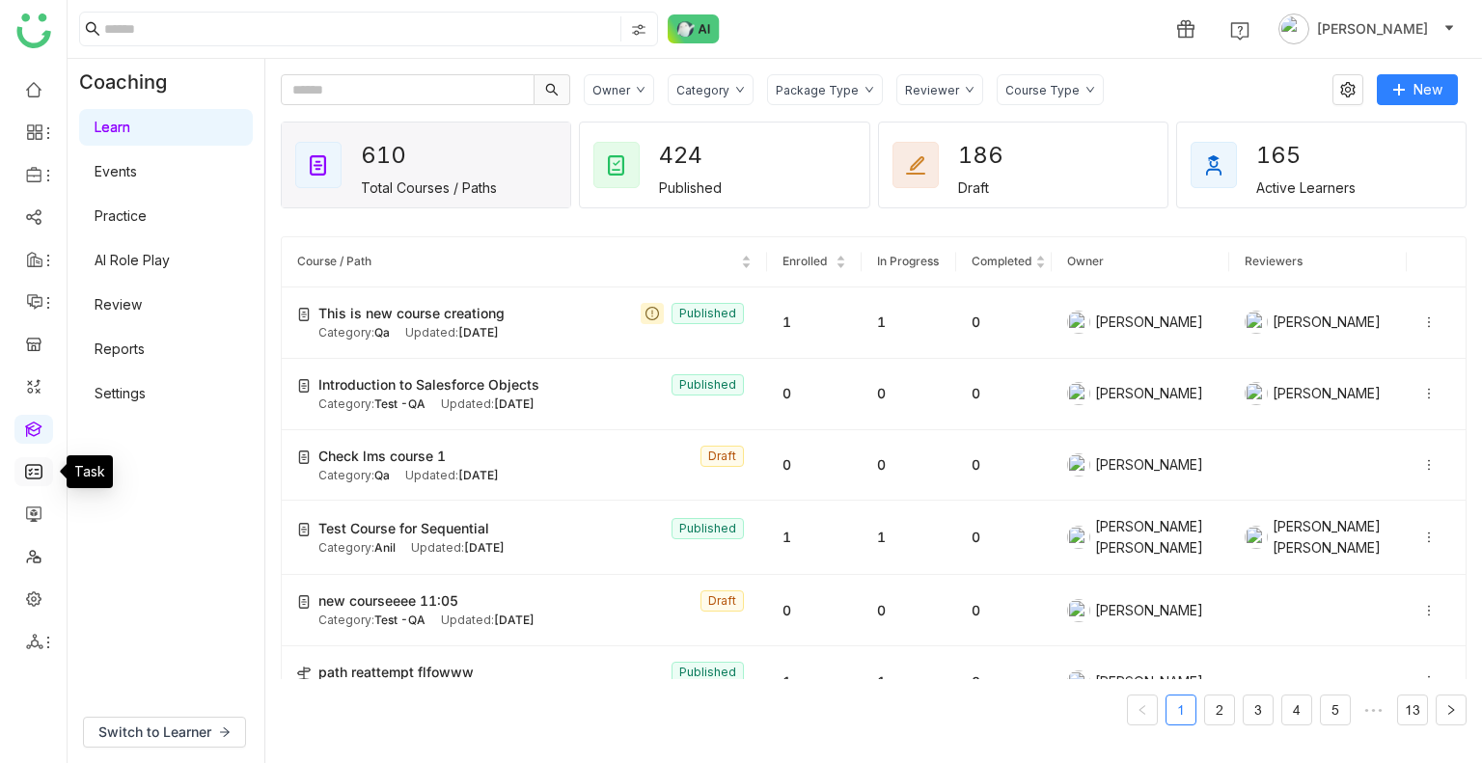
click at [33, 467] on link at bounding box center [33, 470] width 17 height 16
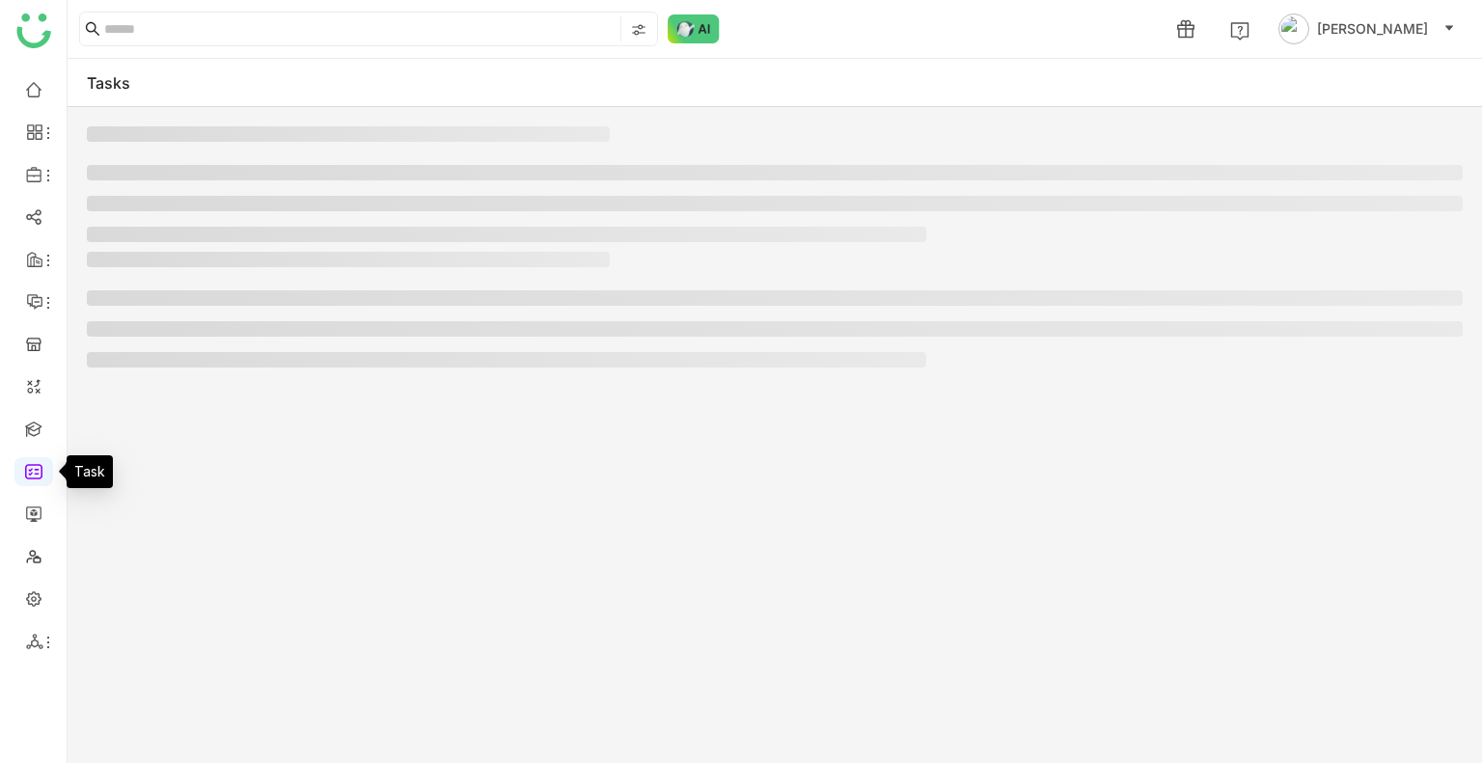
click at [33, 467] on link at bounding box center [33, 470] width 17 height 16
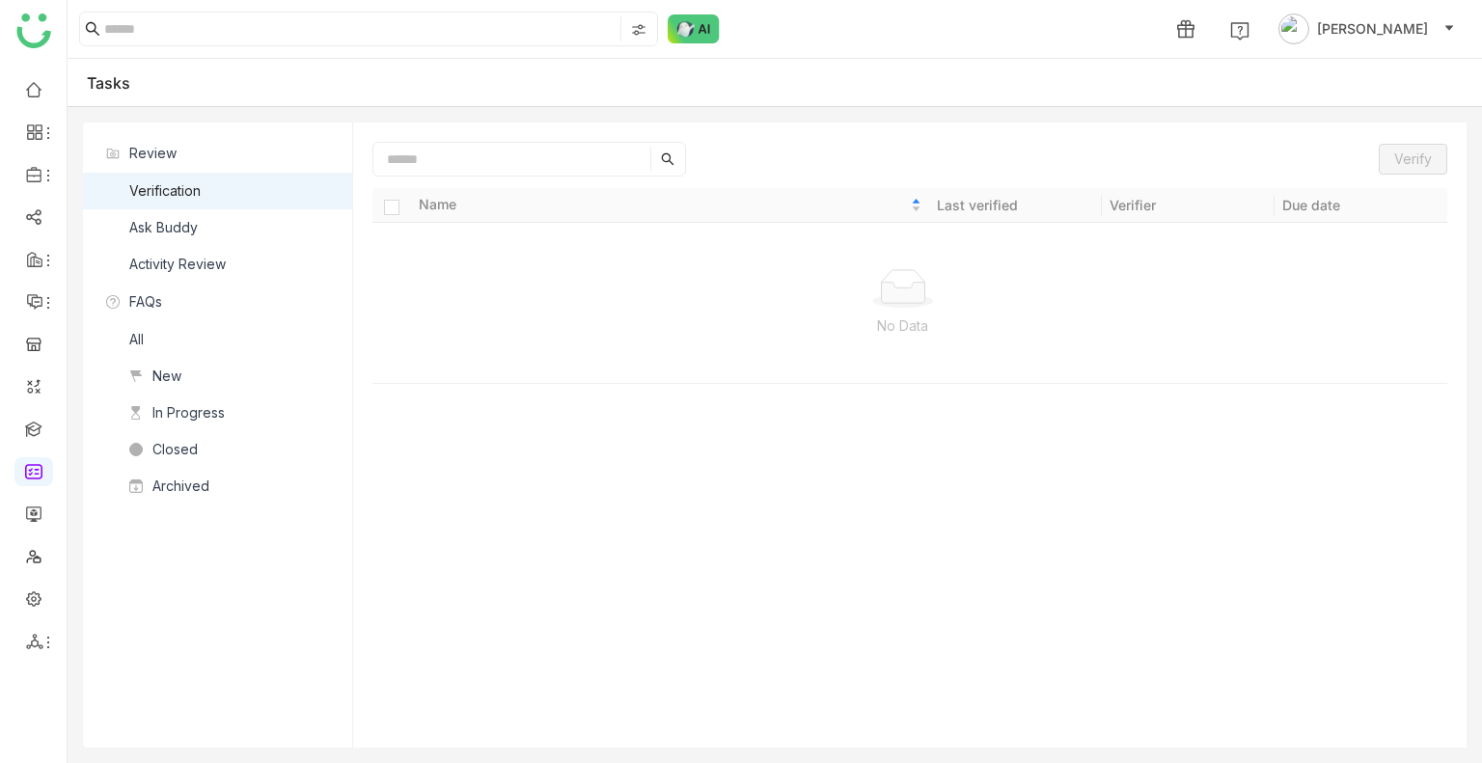
click at [181, 231] on div "Ask Buddy" at bounding box center [163, 227] width 68 height 21
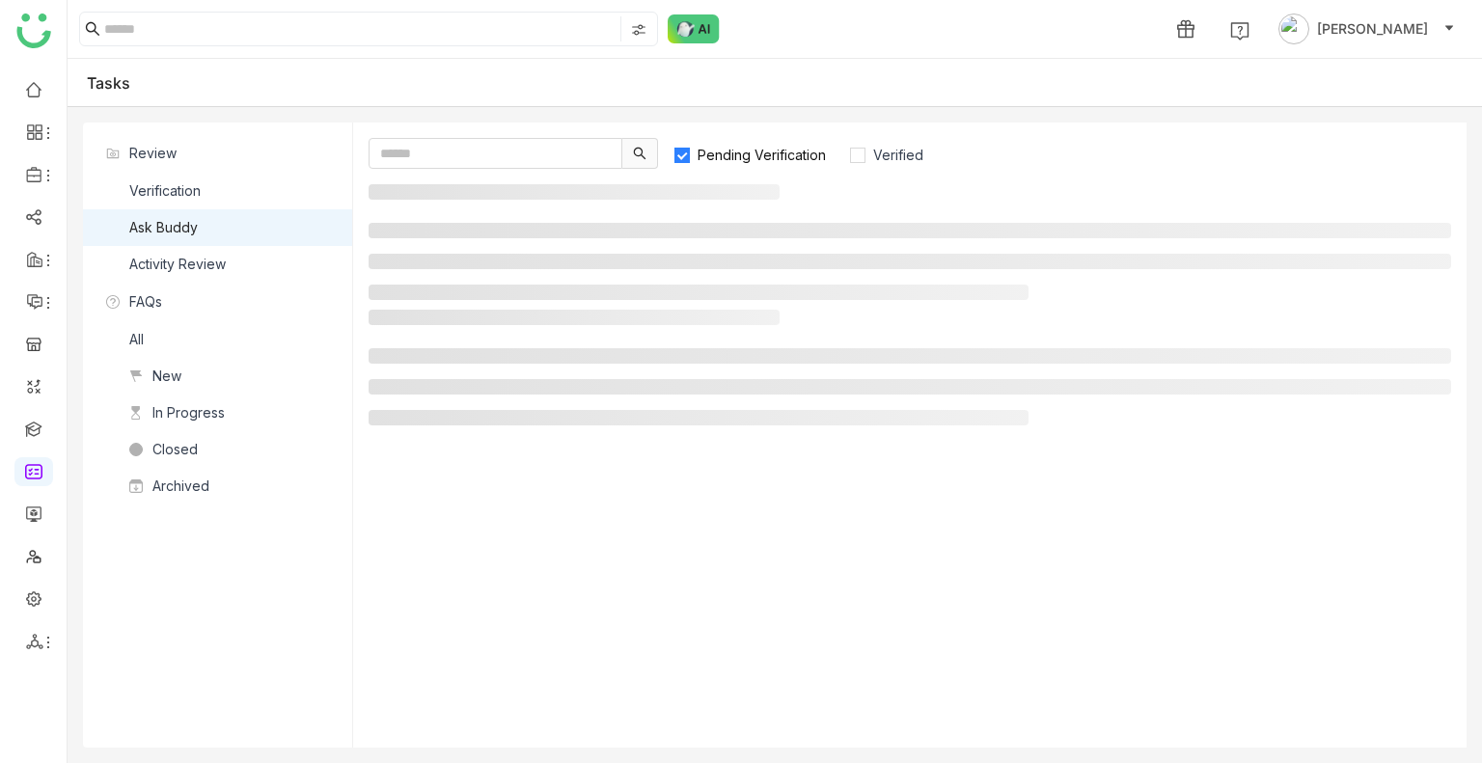
click at [181, 231] on div "Ask Buddy" at bounding box center [163, 227] width 68 height 21
click at [884, 145] on label "Verified" at bounding box center [895, 153] width 93 height 31
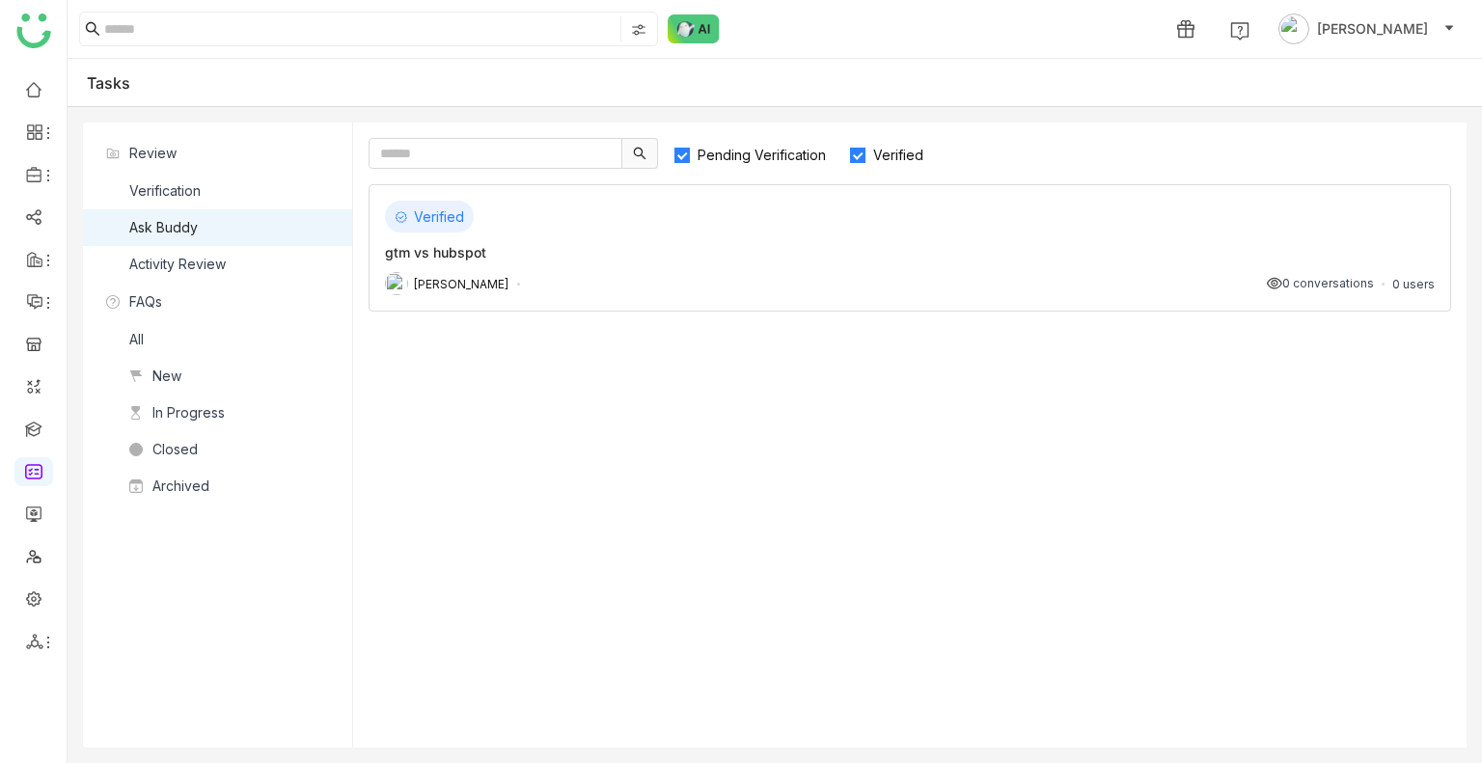
click at [750, 159] on span "Pending Verification" at bounding box center [762, 155] width 144 height 16
click at [708, 26] on img at bounding box center [693, 28] width 52 height 29
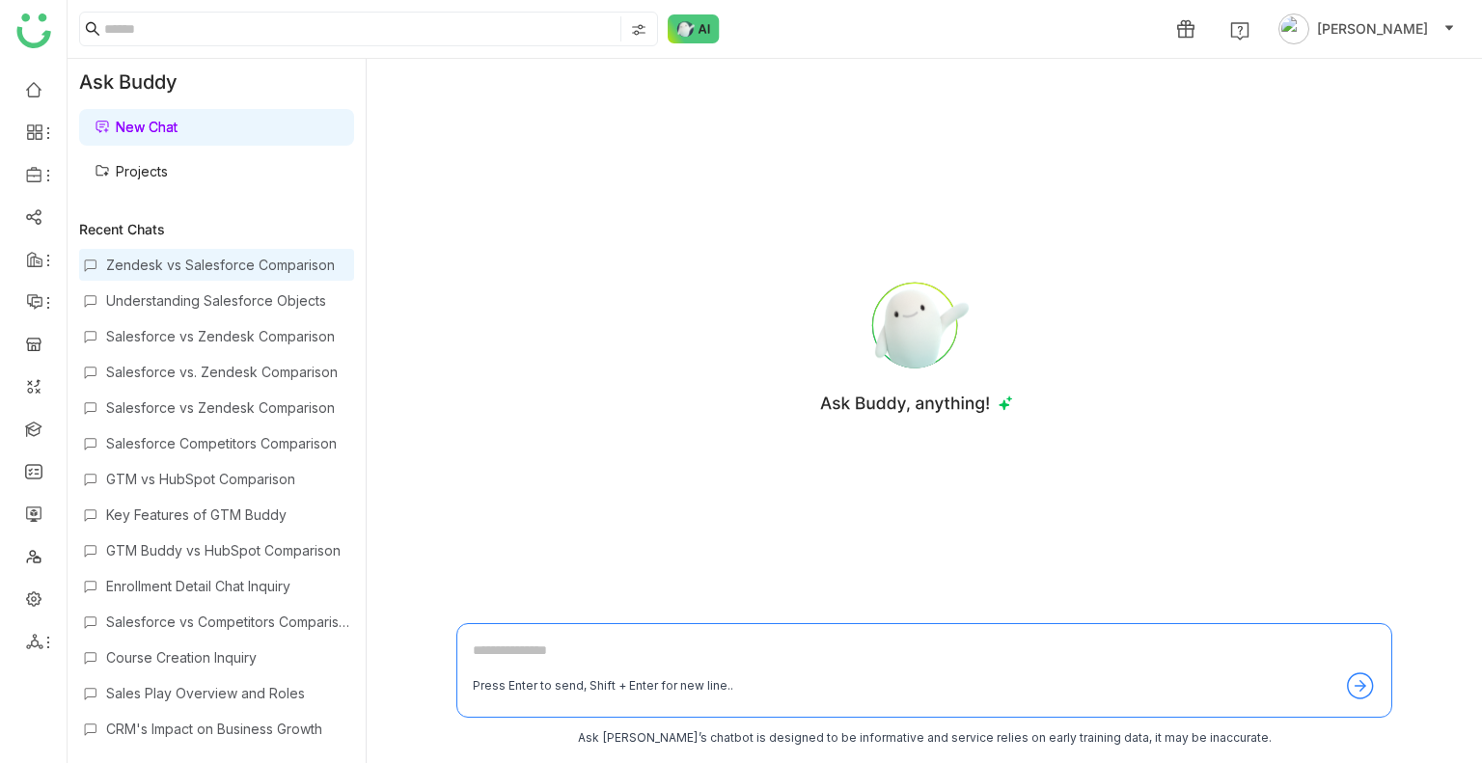
click at [175, 277] on div "Zendesk vs Salesforce Comparison" at bounding box center [216, 265] width 275 height 32
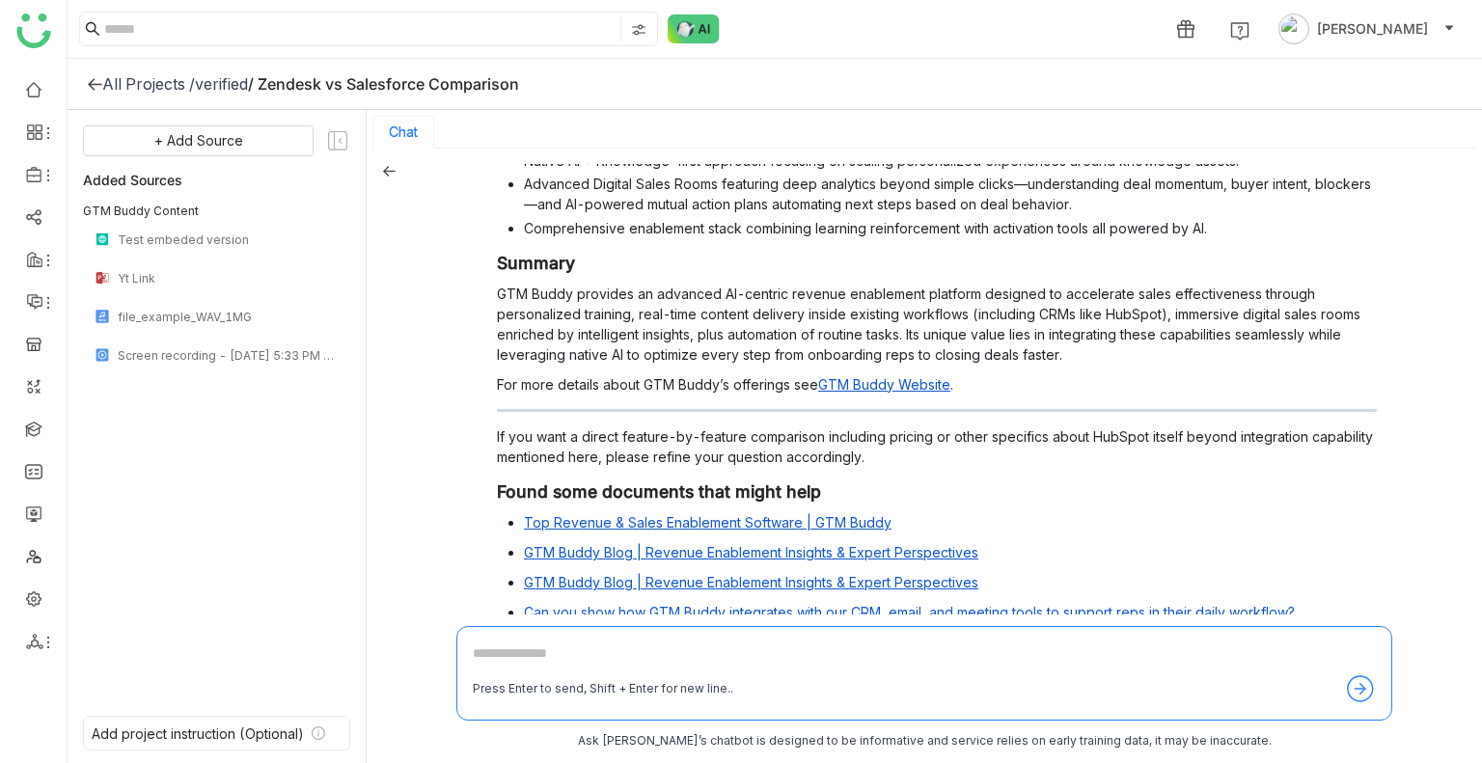
scroll to position [1374, 0]
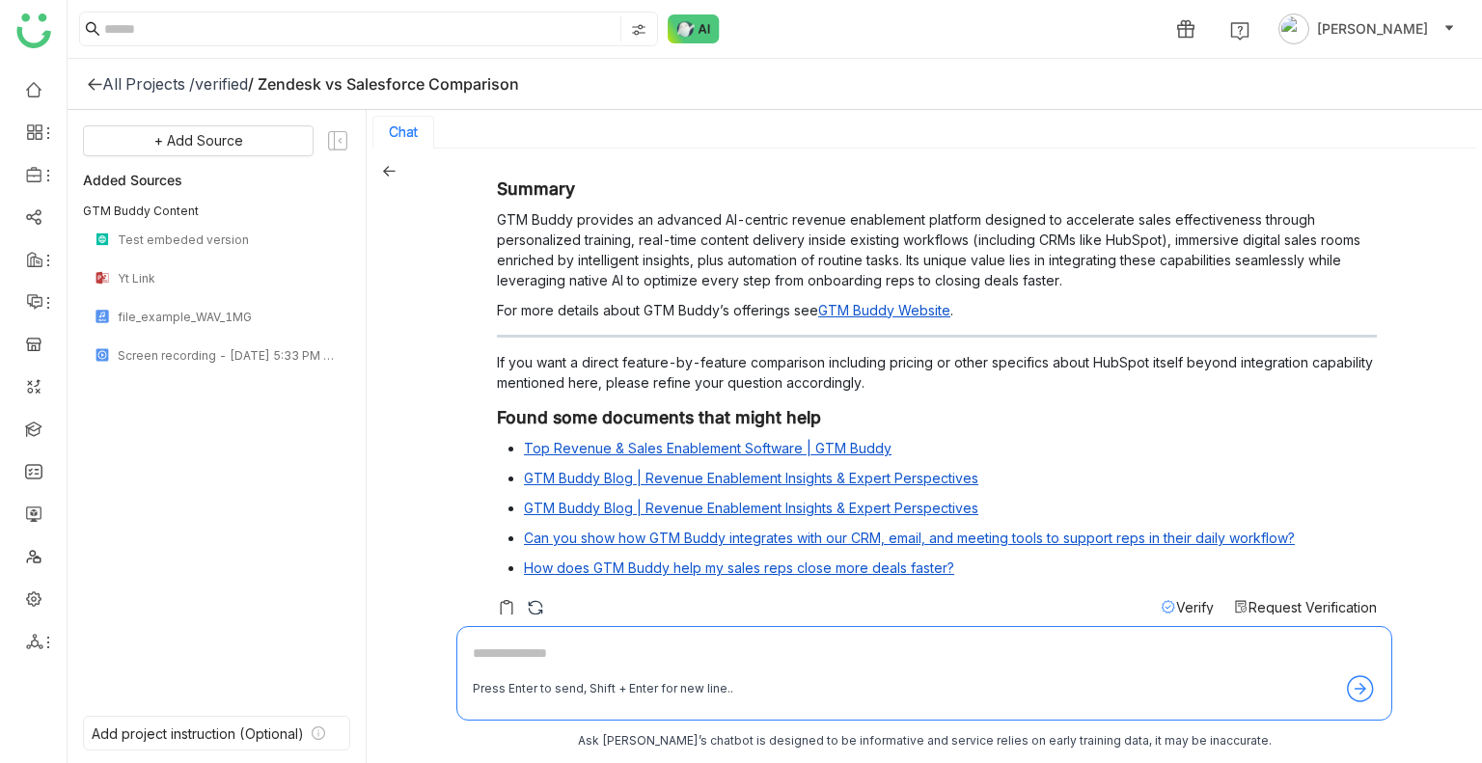
click at [1184, 599] on span "Verify" at bounding box center [1195, 607] width 38 height 16
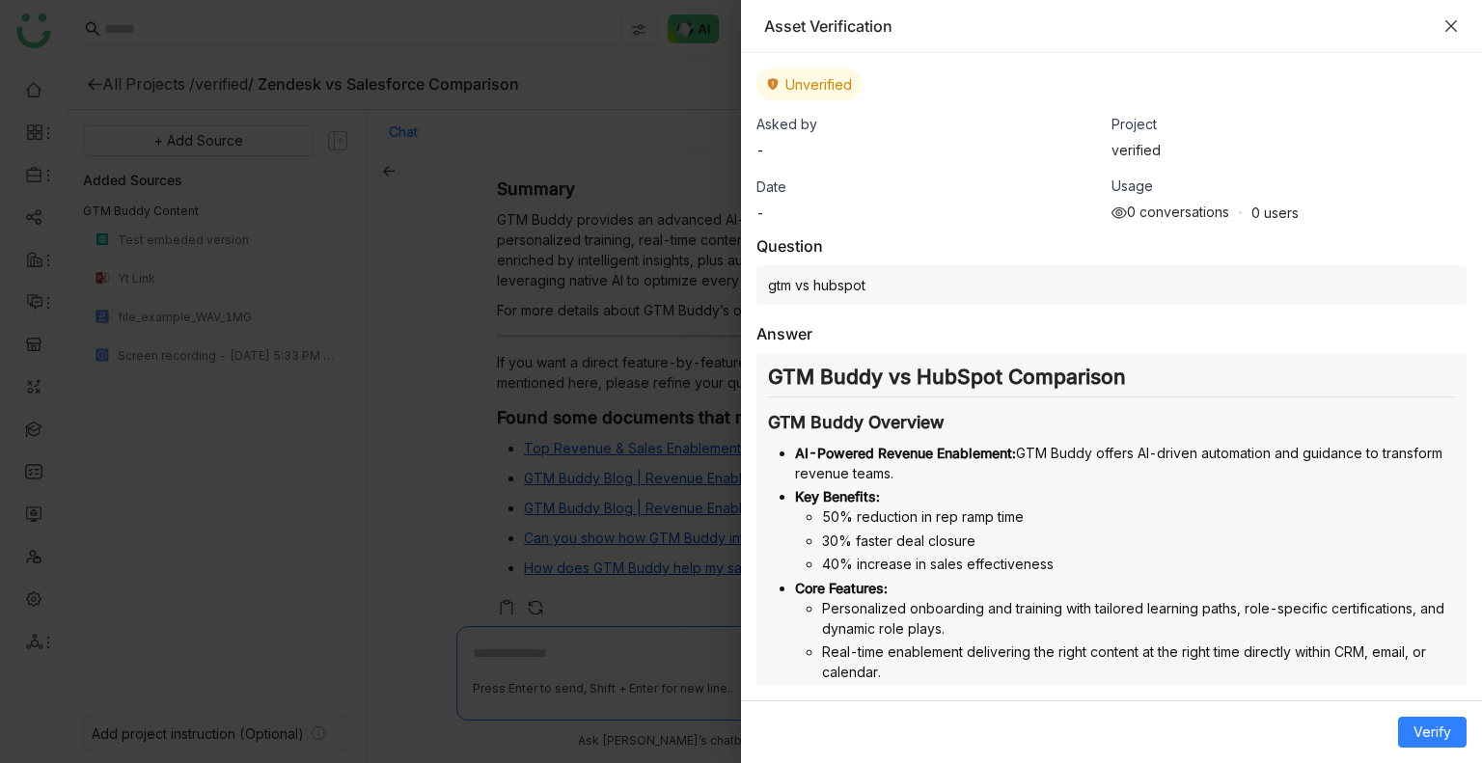
click at [1454, 18] on icon "Close" at bounding box center [1450, 25] width 15 height 15
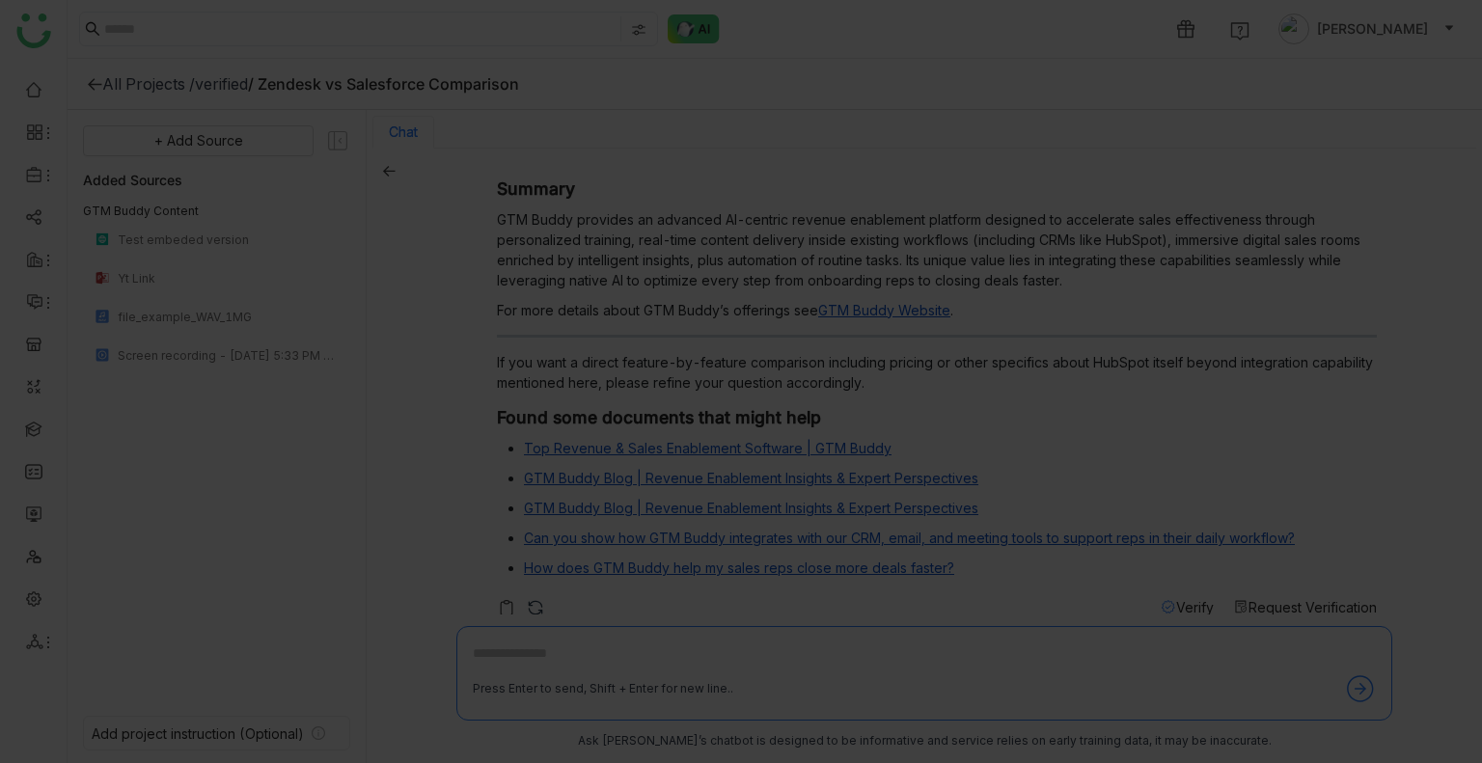
scroll to position [3, 0]
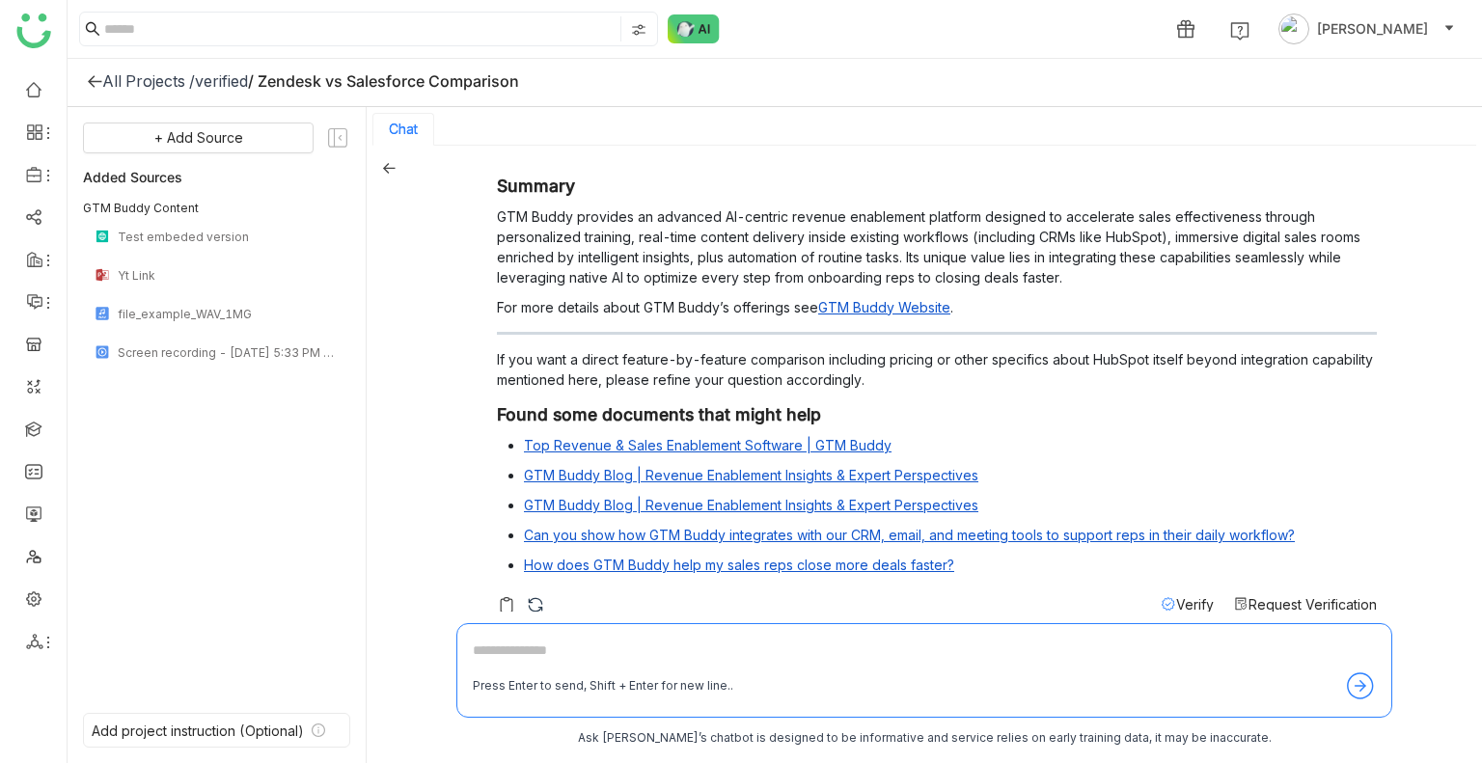
click at [138, 85] on div "All Projects /" at bounding box center [148, 80] width 93 height 19
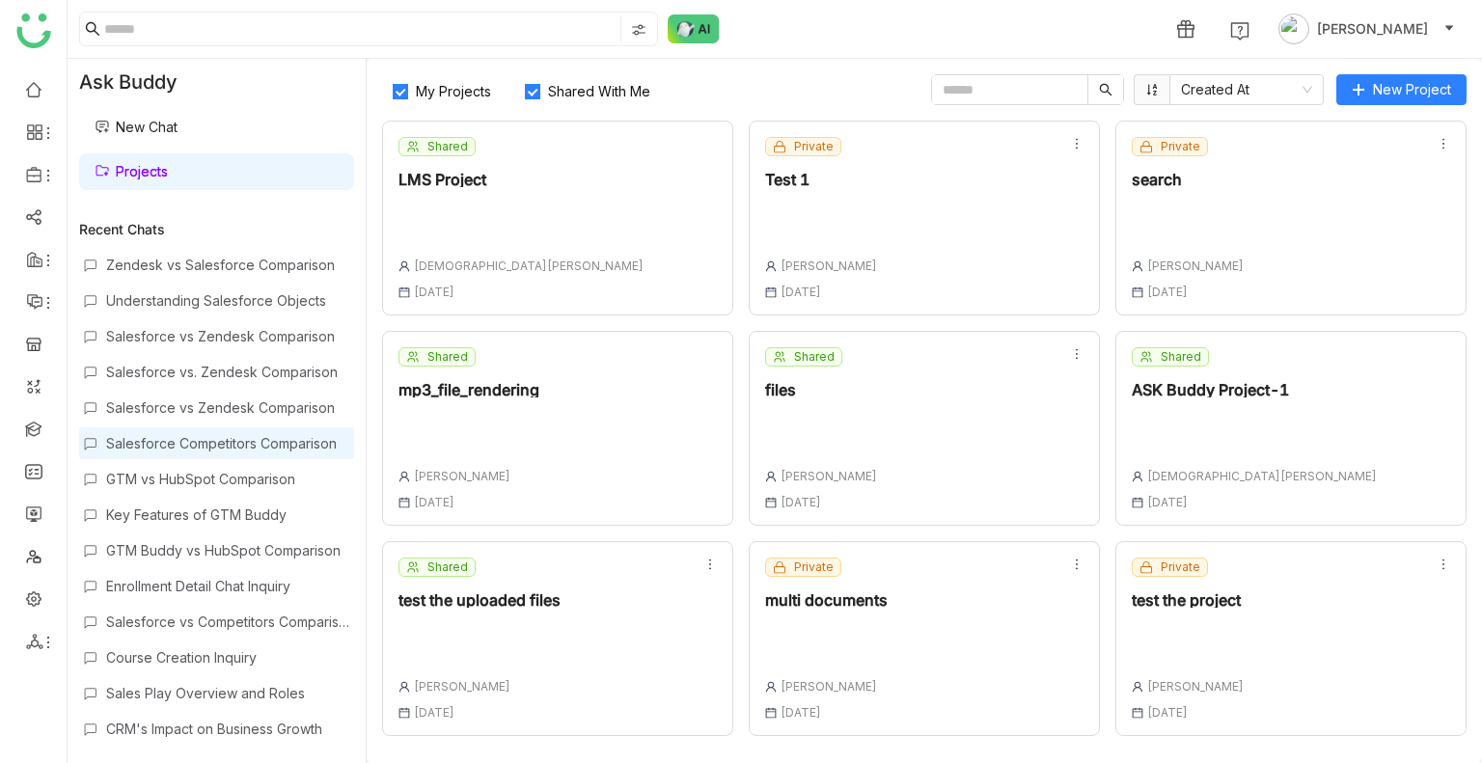
click at [239, 432] on div "Salesforce Competitors Comparison" at bounding box center [216, 443] width 275 height 32
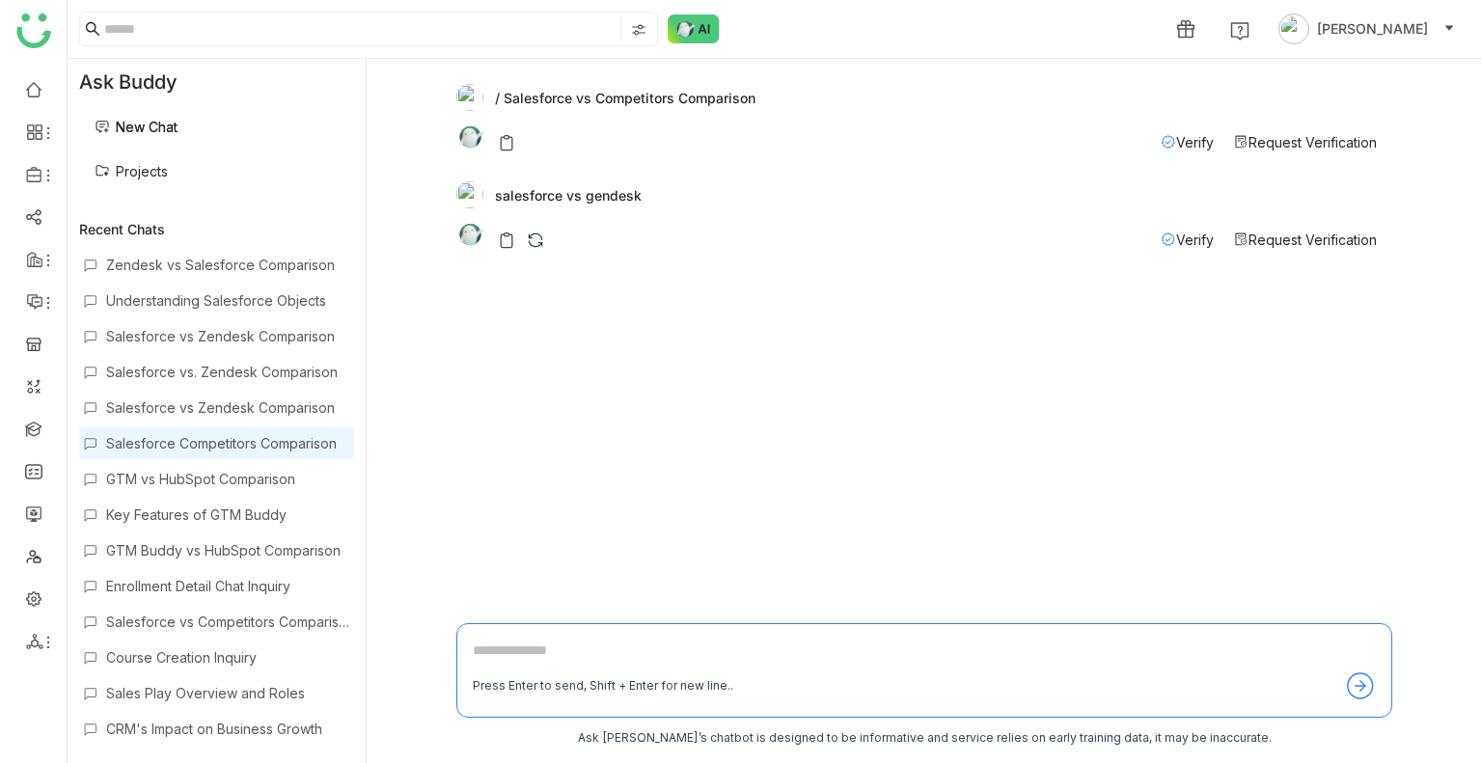
click at [1177, 233] on span "Verify" at bounding box center [1195, 239] width 38 height 16
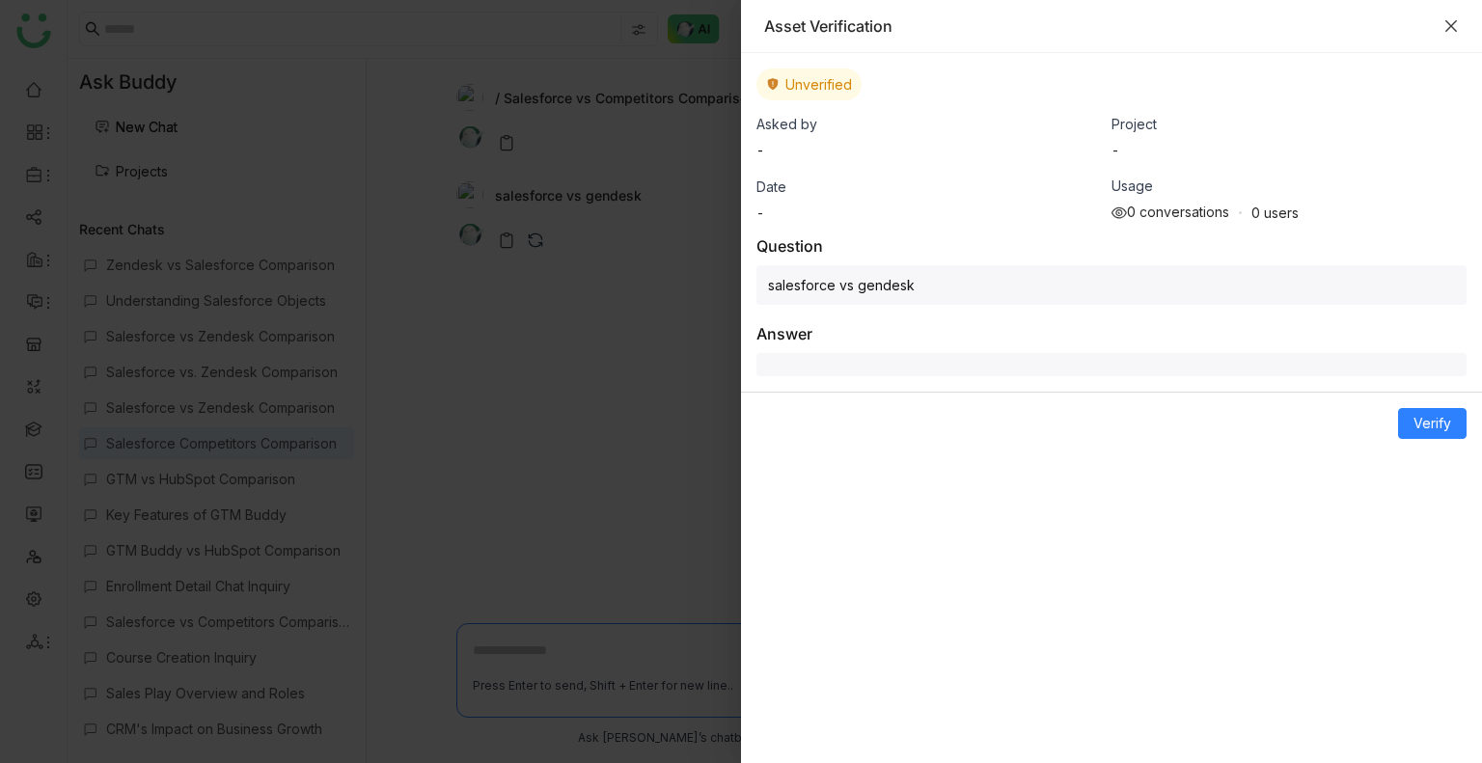
click at [1447, 31] on icon "Close" at bounding box center [1450, 25] width 15 height 15
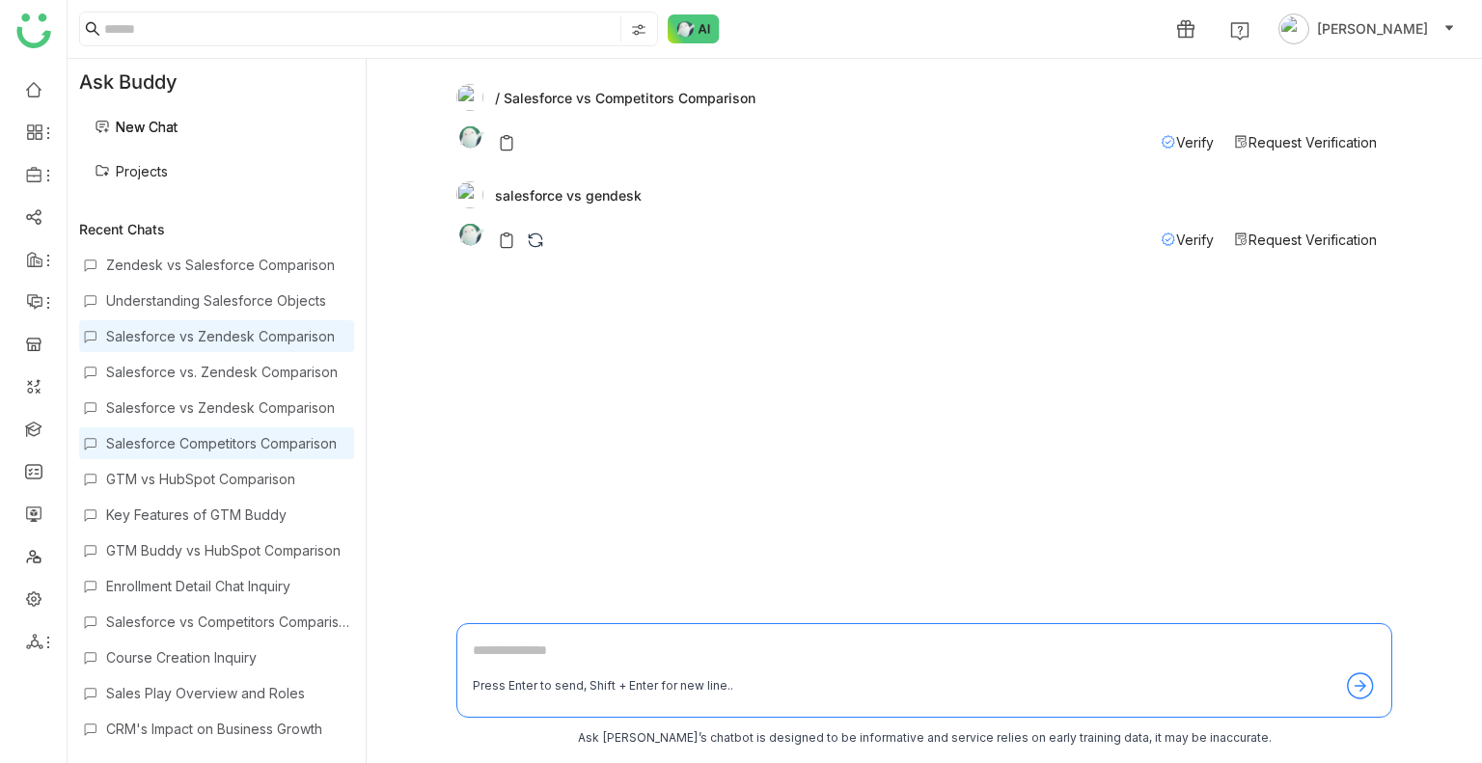
click at [196, 342] on div "Salesforce vs Zendesk Comparison" at bounding box center [228, 336] width 244 height 16
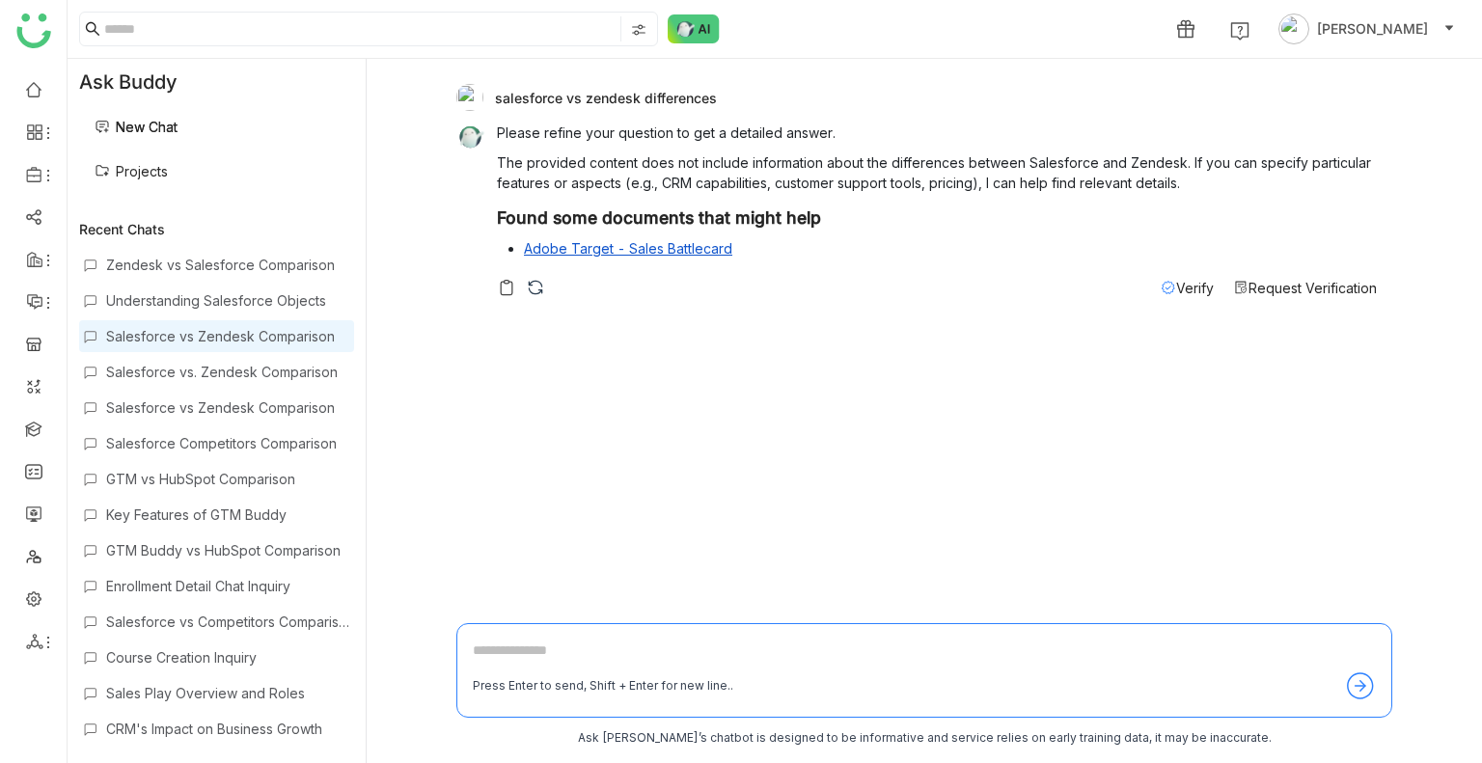
click at [1176, 281] on span "Verify" at bounding box center [1195, 288] width 38 height 16
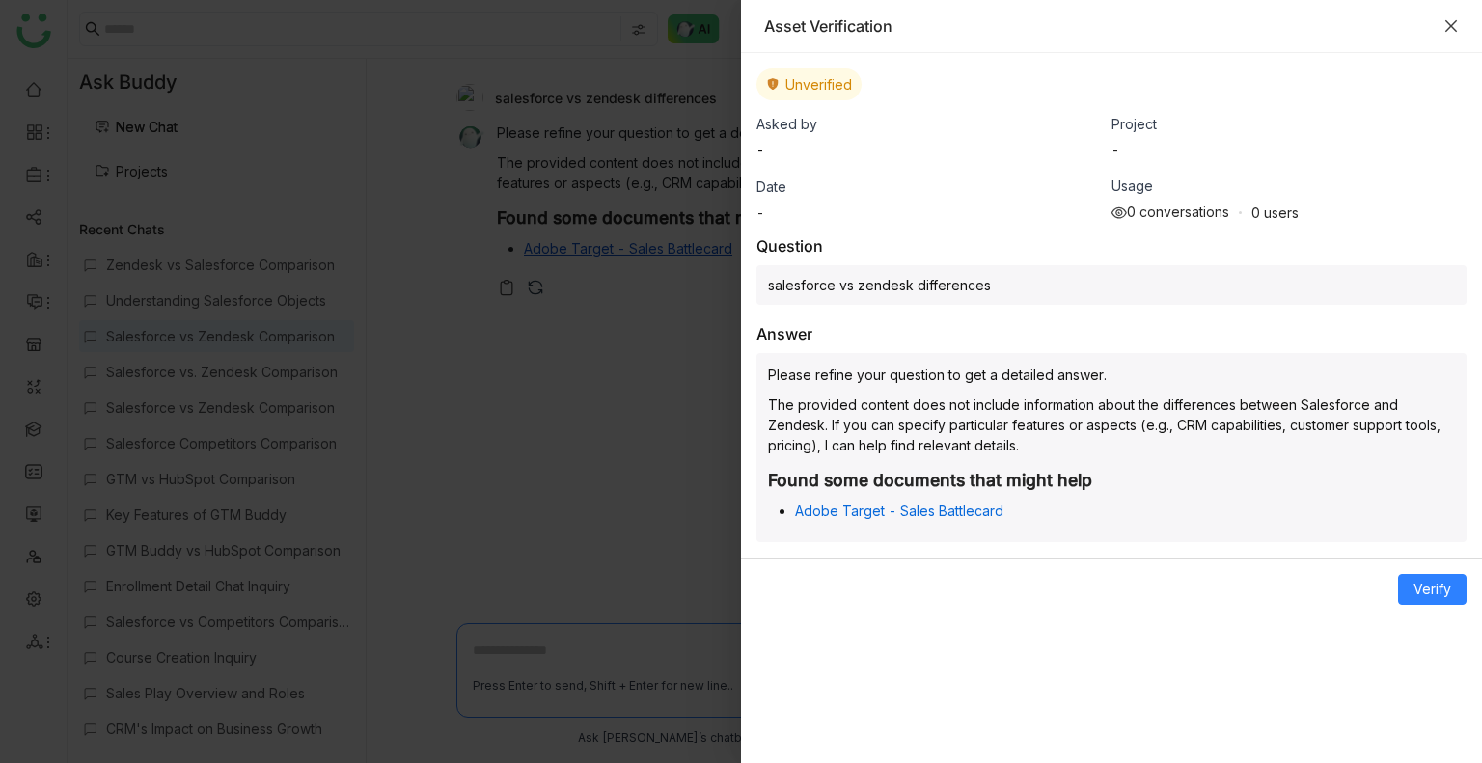
click at [1450, 27] on icon "Close" at bounding box center [1451, 26] width 12 height 12
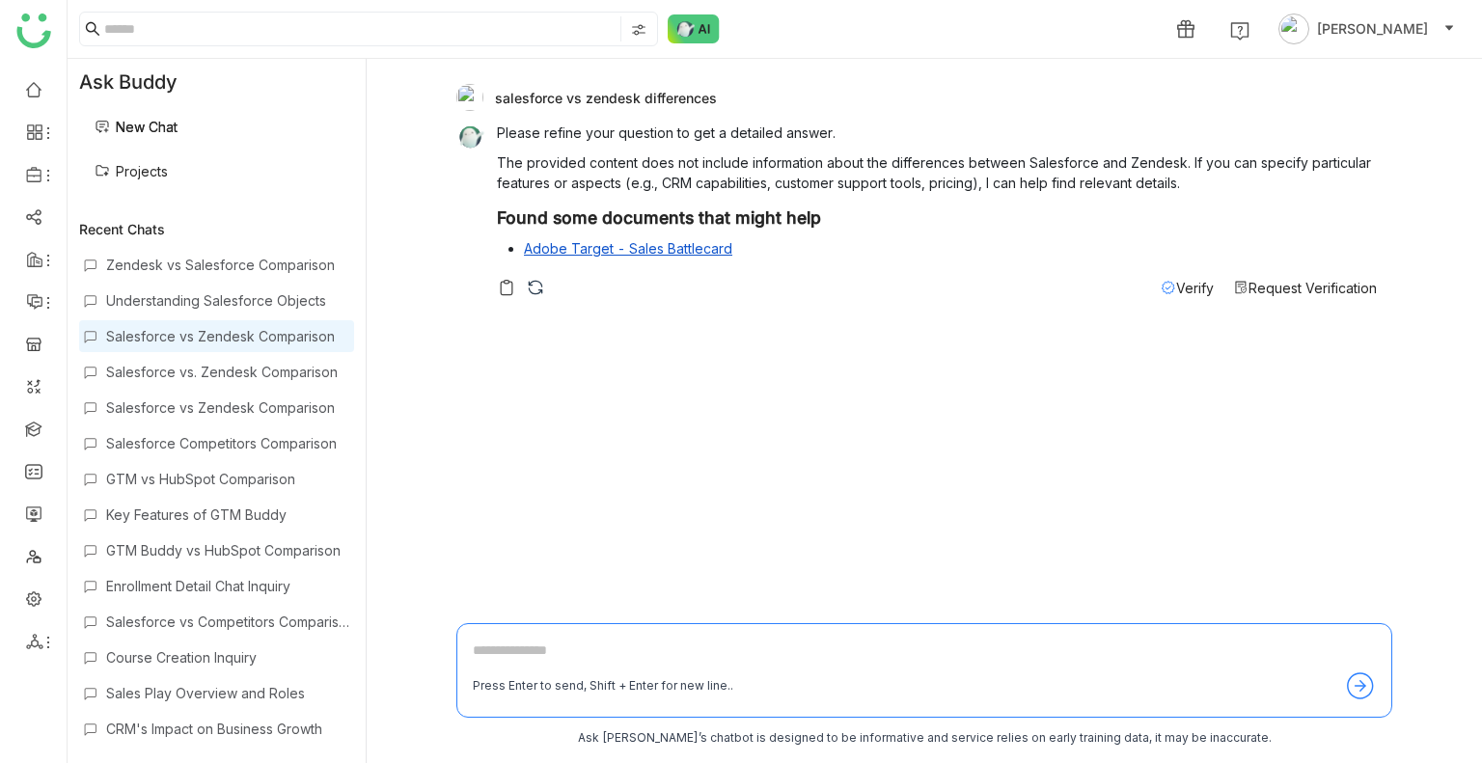
click at [168, 163] on link "Projects" at bounding box center [131, 171] width 73 height 16
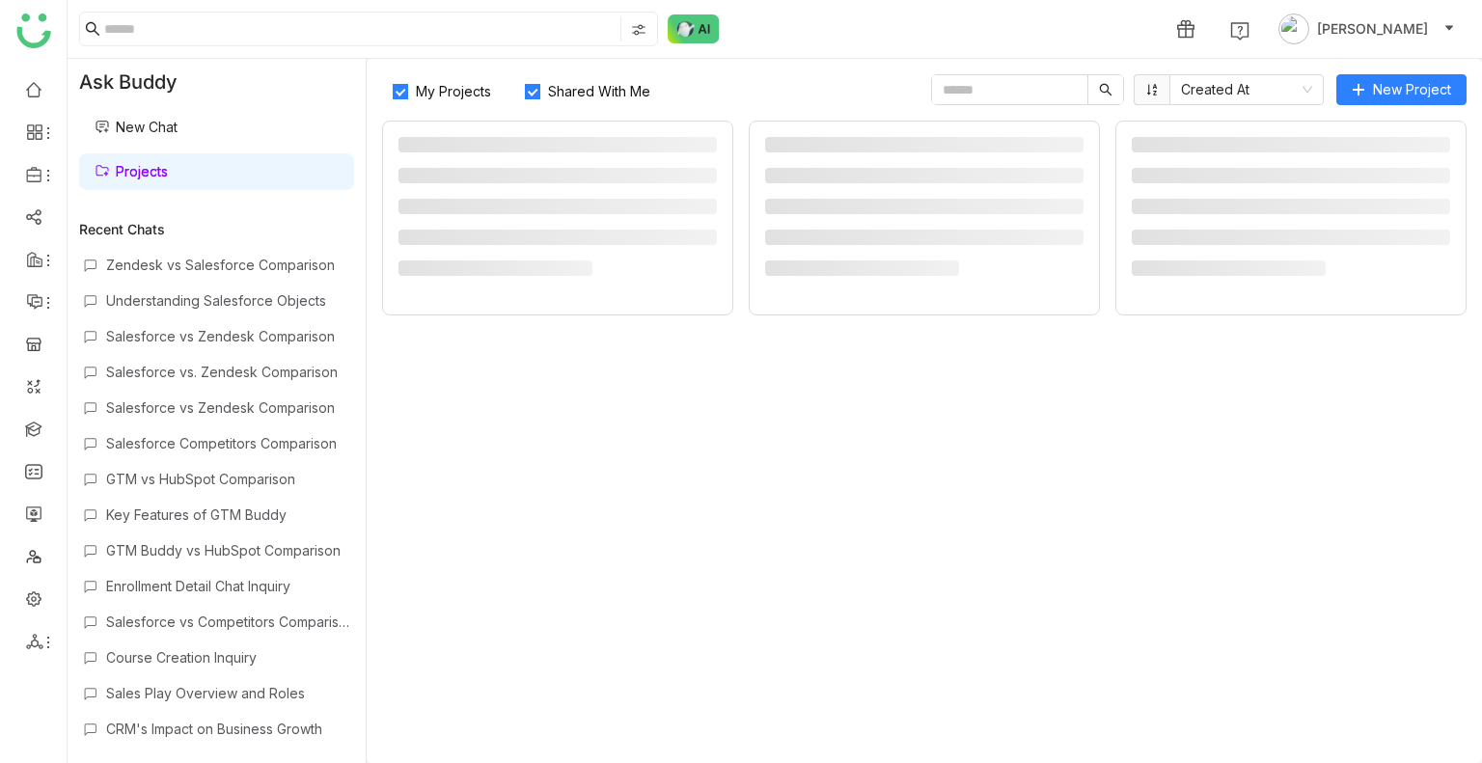
click at [168, 163] on link "Projects" at bounding box center [131, 171] width 73 height 16
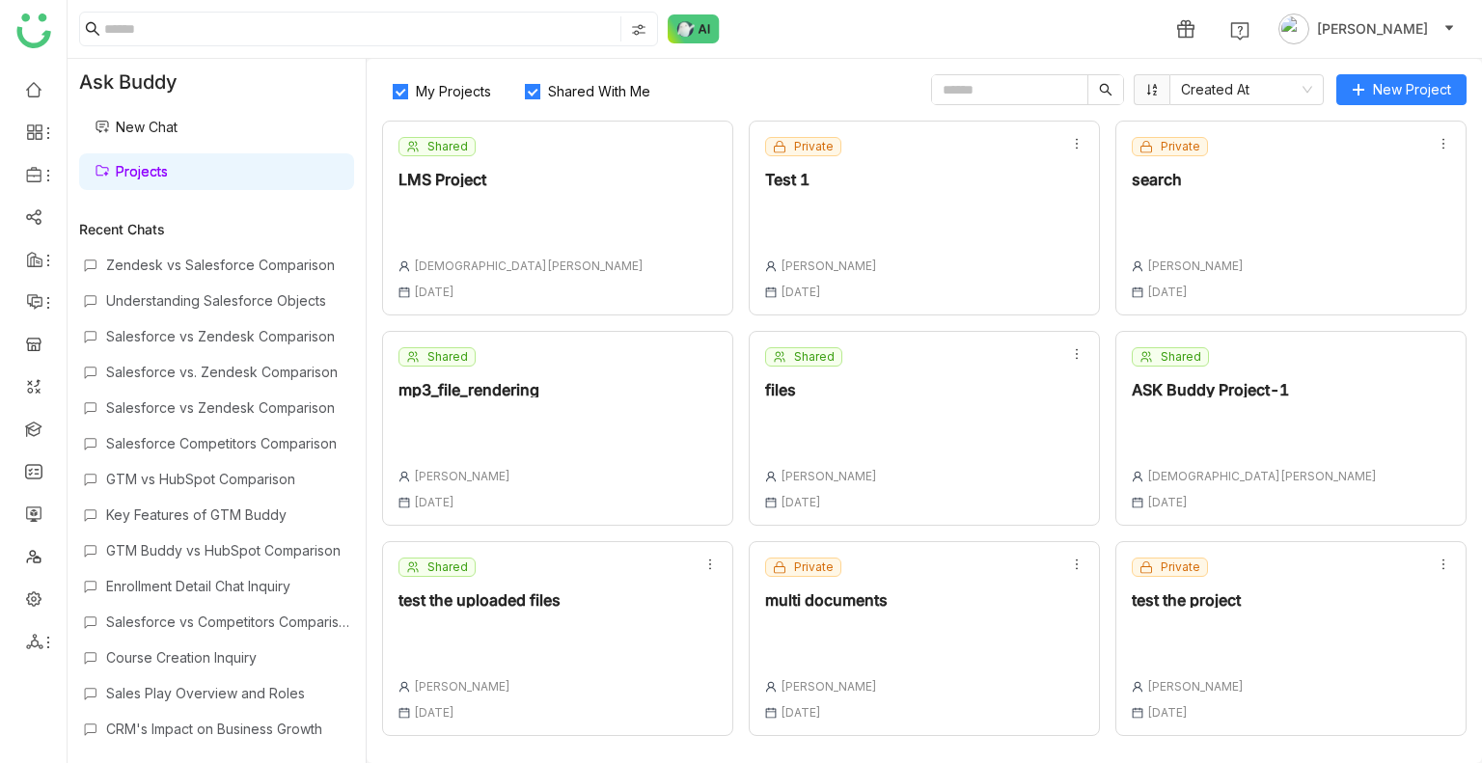
click at [591, 107] on div "My Projects Shared With Me Created At New Project Shared LMS Project Vishnu Var…" at bounding box center [924, 411] width 1115 height 704
click at [591, 95] on span "Shared With Me" at bounding box center [599, 91] width 118 height 16
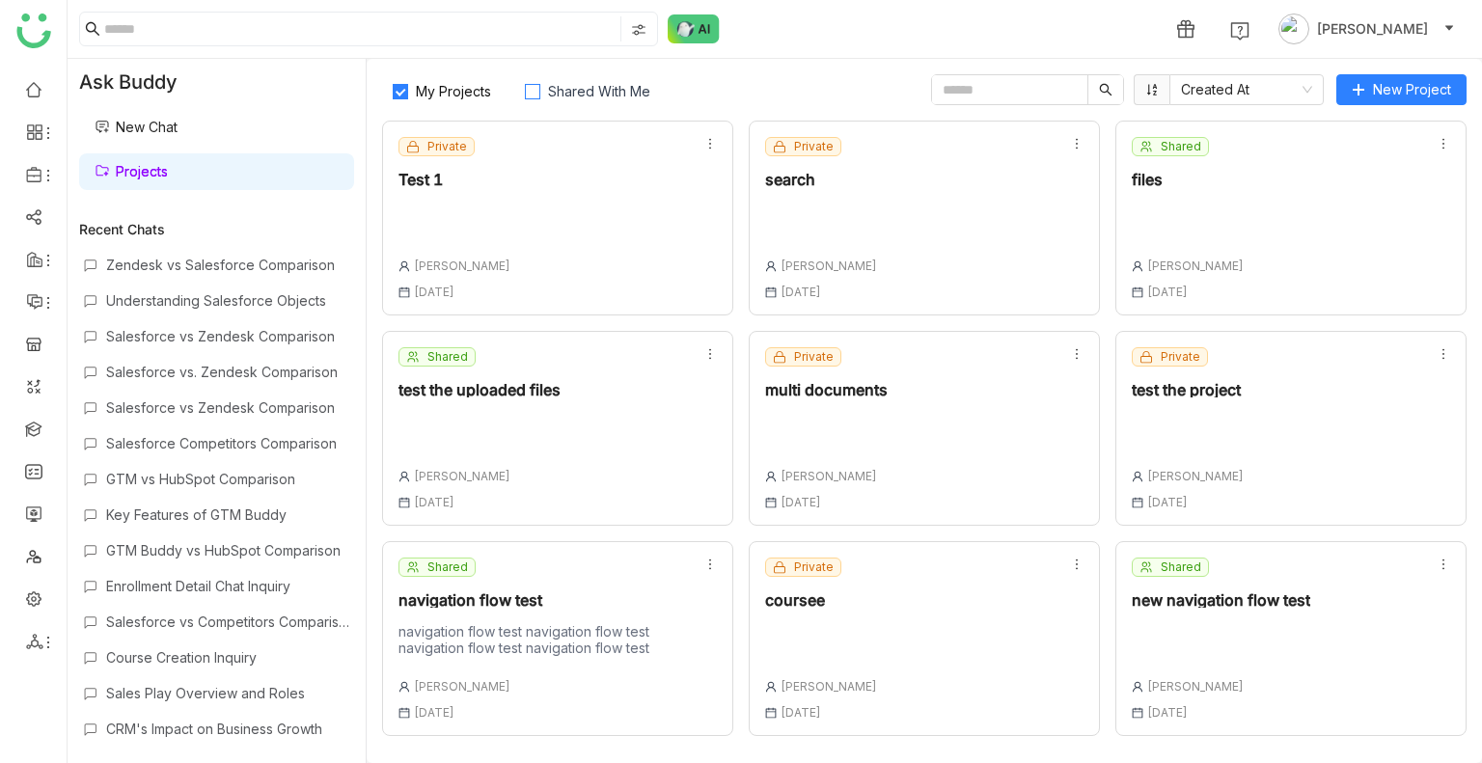
scroll to position [205, 0]
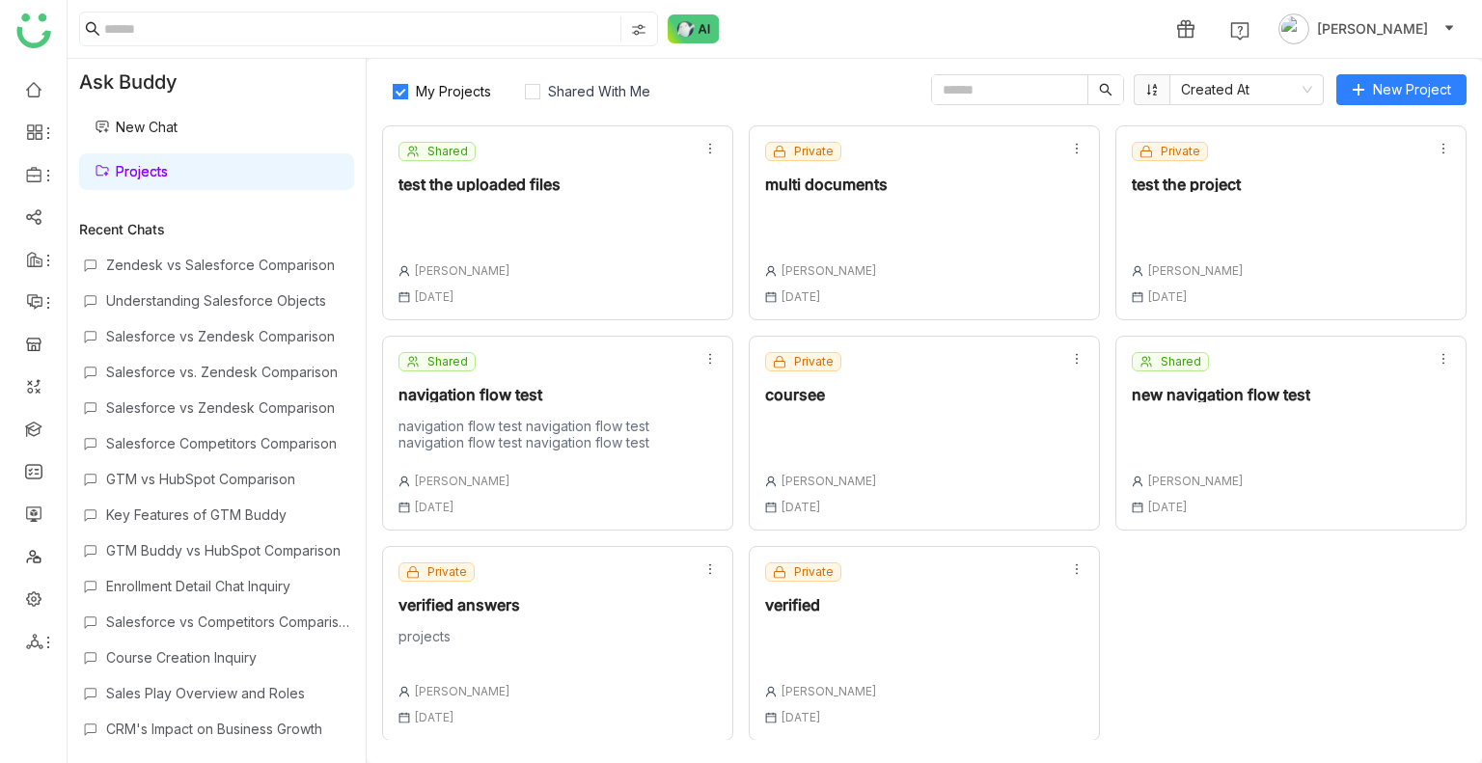
click at [897, 662] on div "Private verified Uday Bhanu 18 Aug , 2025" at bounding box center [923, 643] width 351 height 195
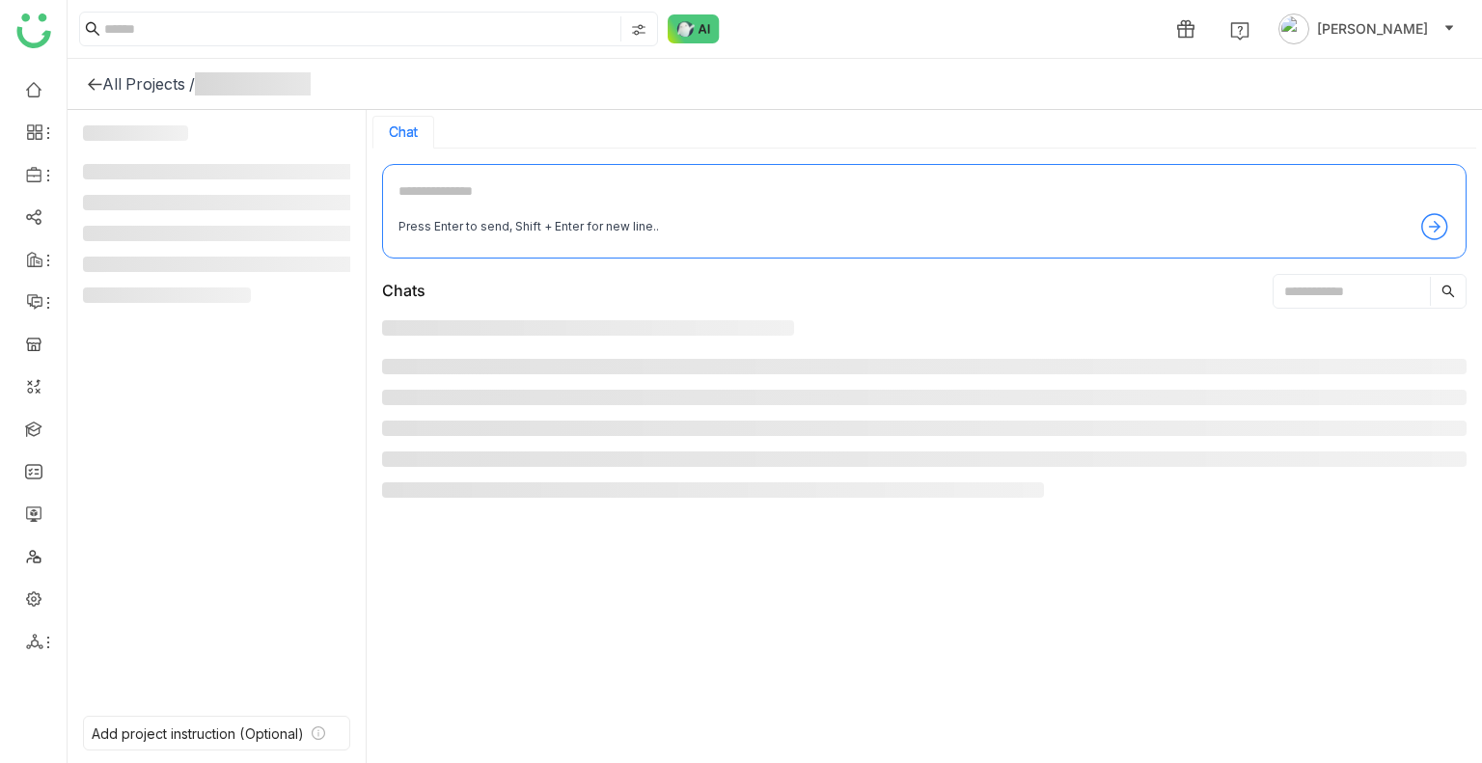
click at [897, 662] on div at bounding box center [924, 535] width 1084 height 430
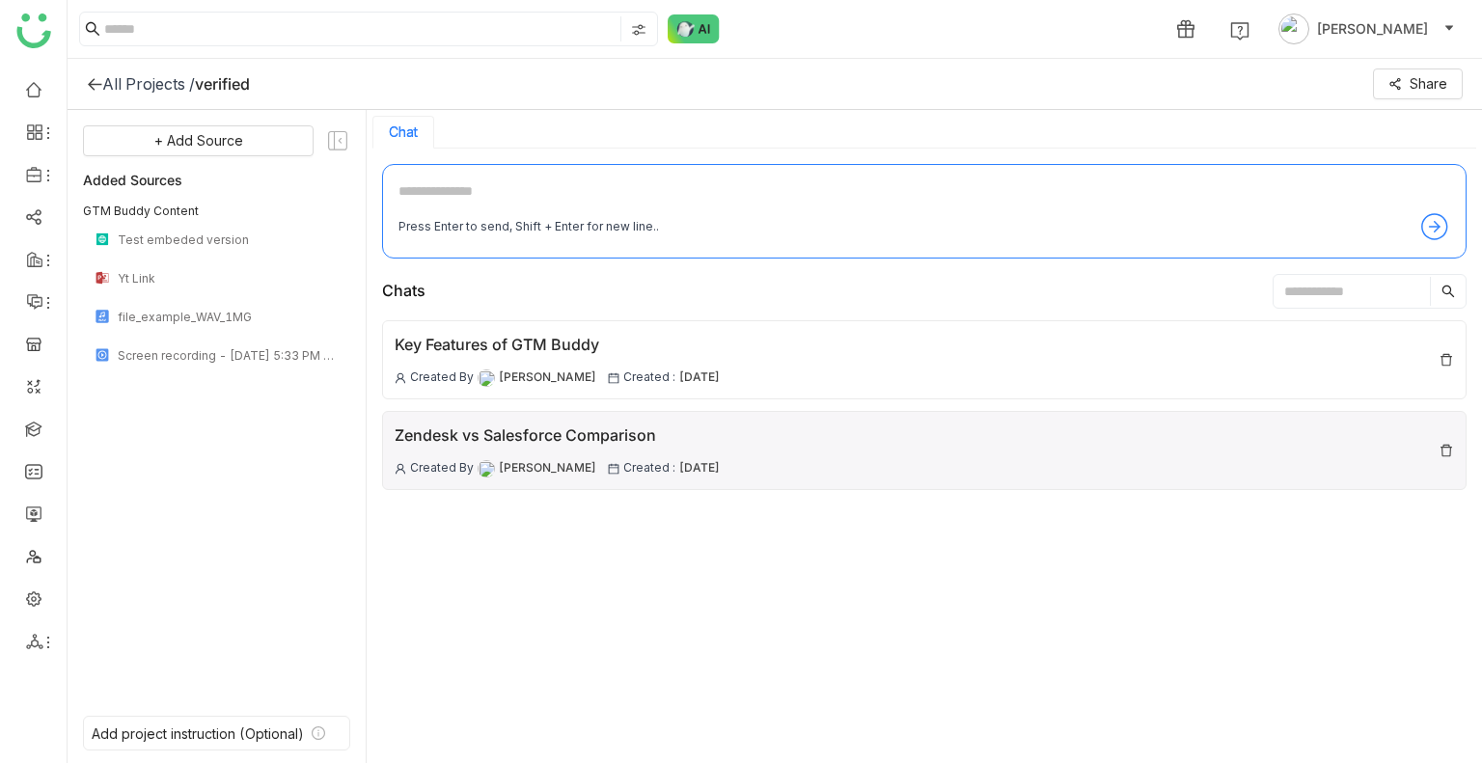
click at [648, 443] on div "Zendesk vs Salesforce Comparison" at bounding box center [557, 435] width 325 height 24
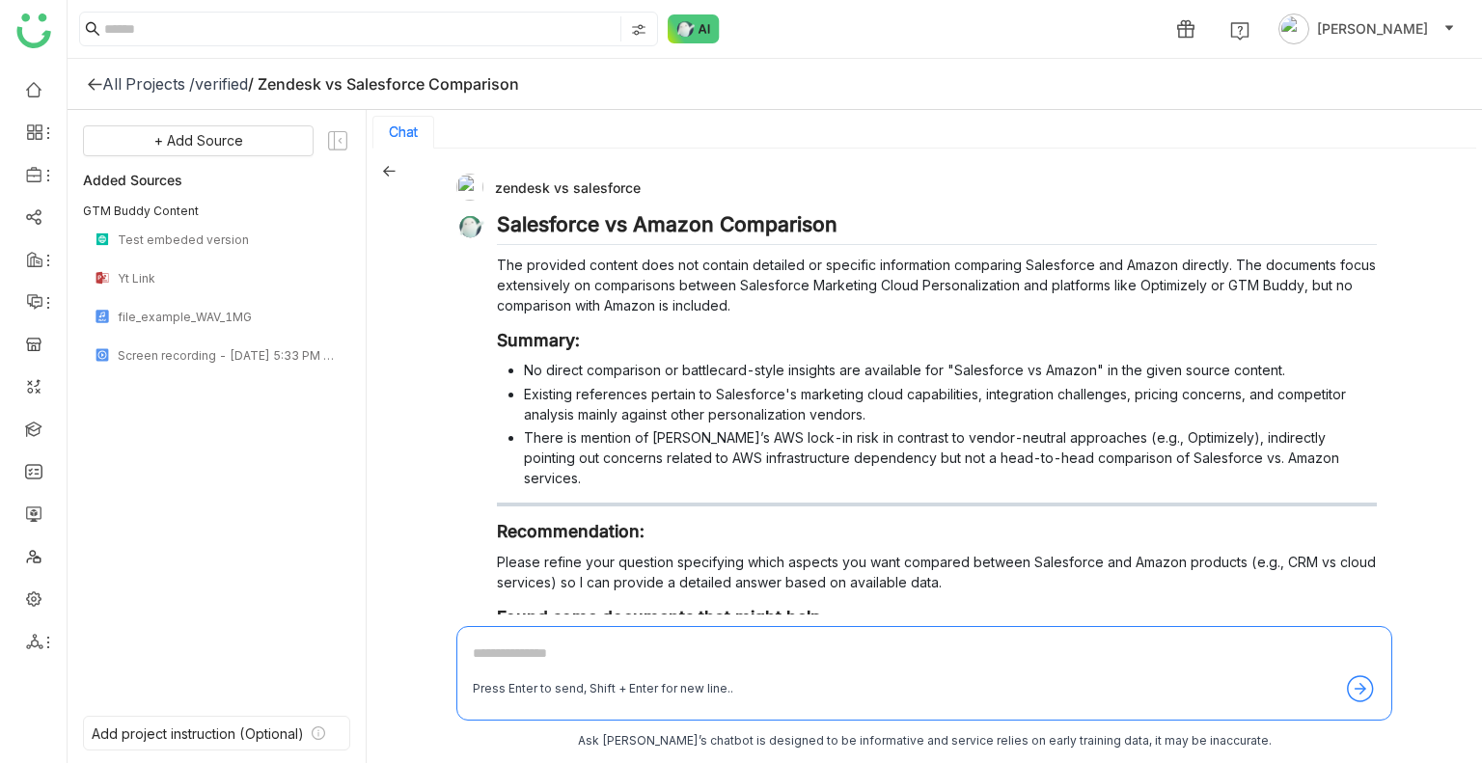
click at [205, 91] on div "verified" at bounding box center [221, 83] width 53 height 19
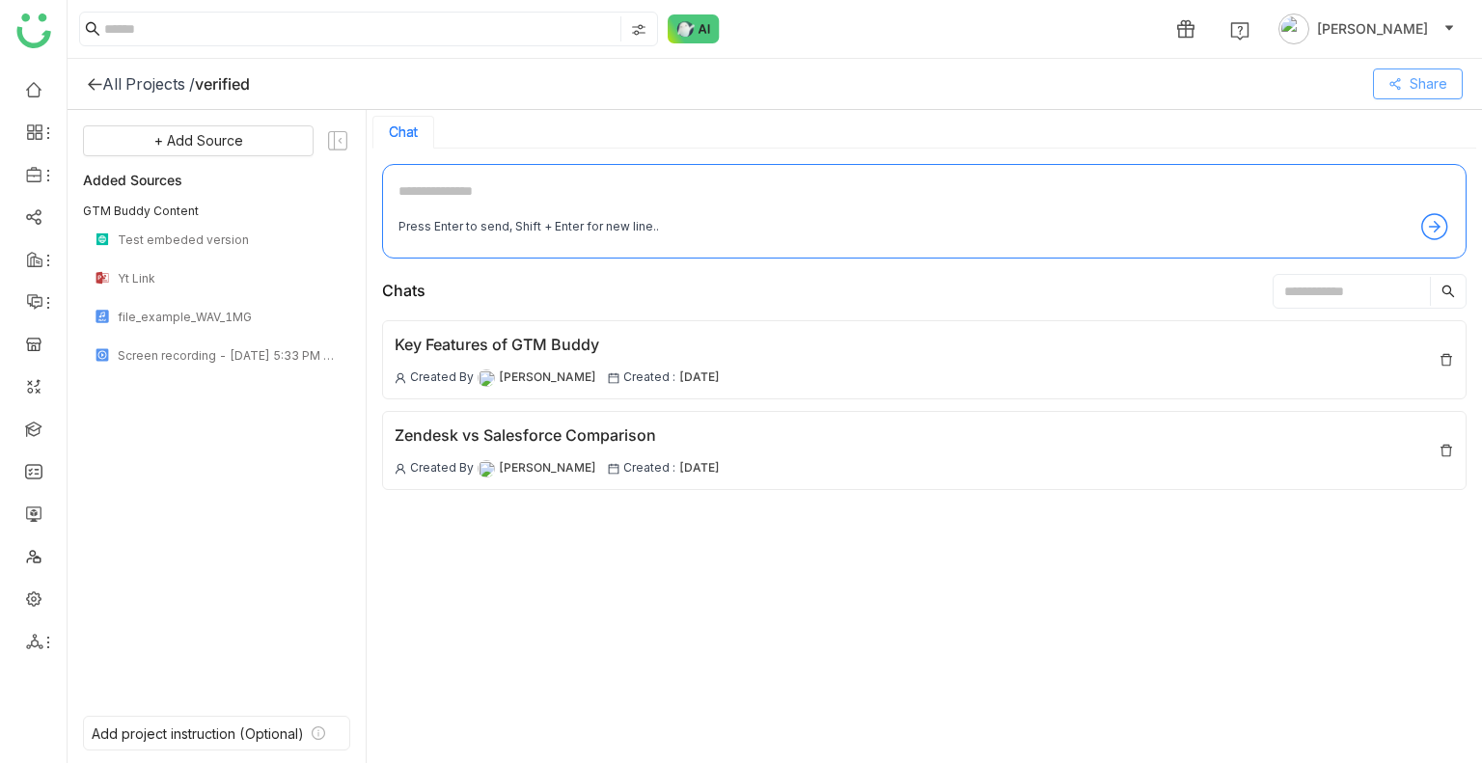
click at [1383, 95] on button "Share" at bounding box center [1418, 83] width 90 height 31
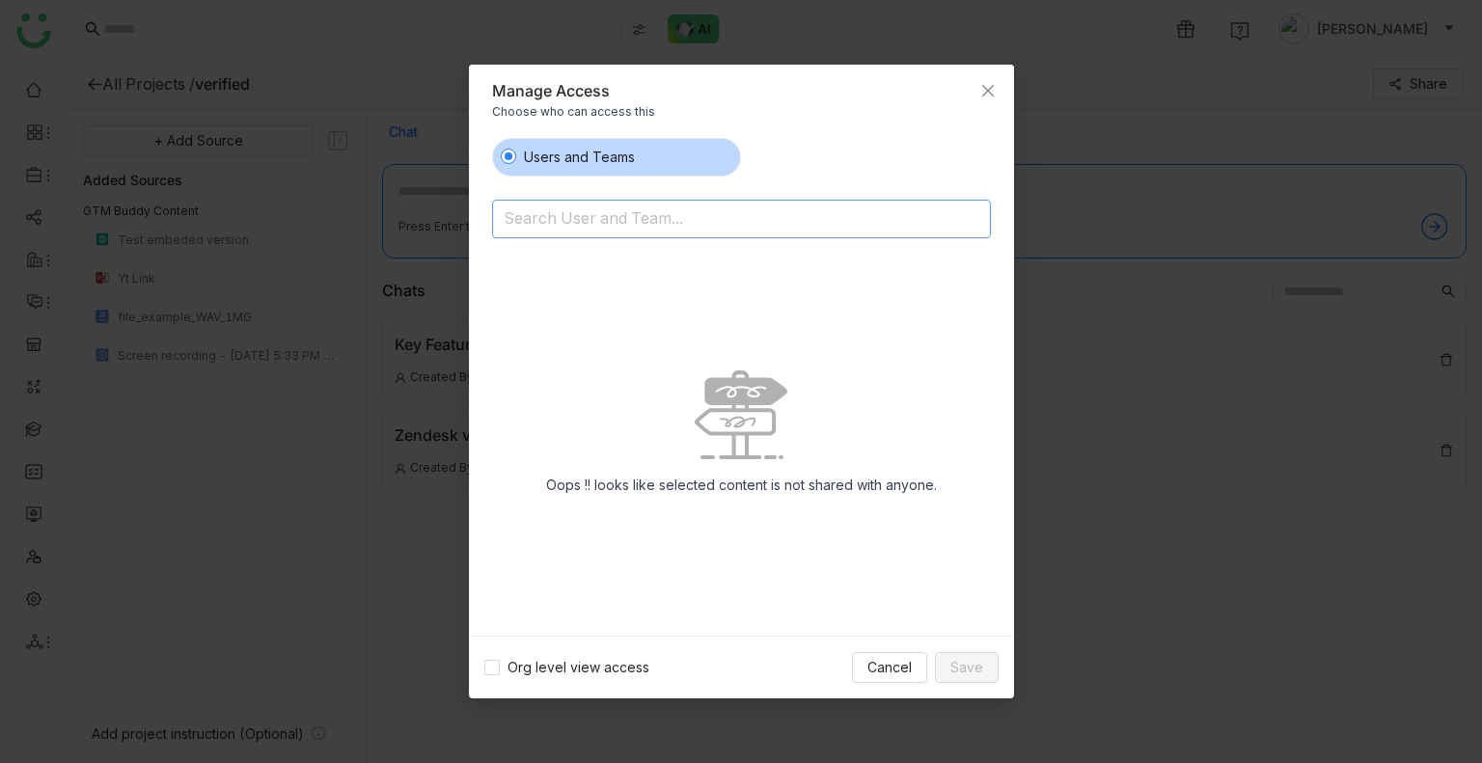
click at [723, 229] on input at bounding box center [691, 219] width 376 height 31
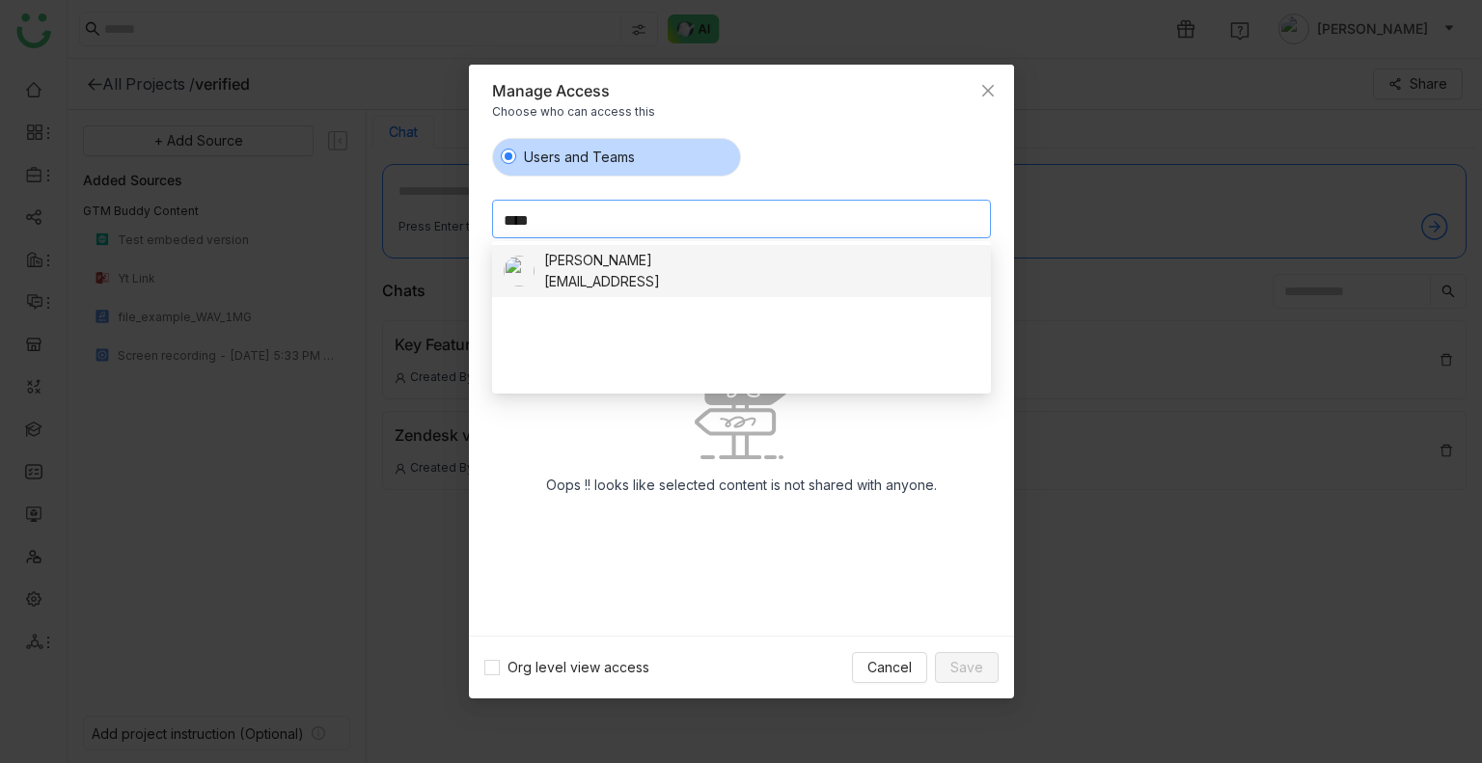
type input "****"
click at [627, 271] on div "veenap@gtmbuddy.ai" at bounding box center [602, 281] width 116 height 21
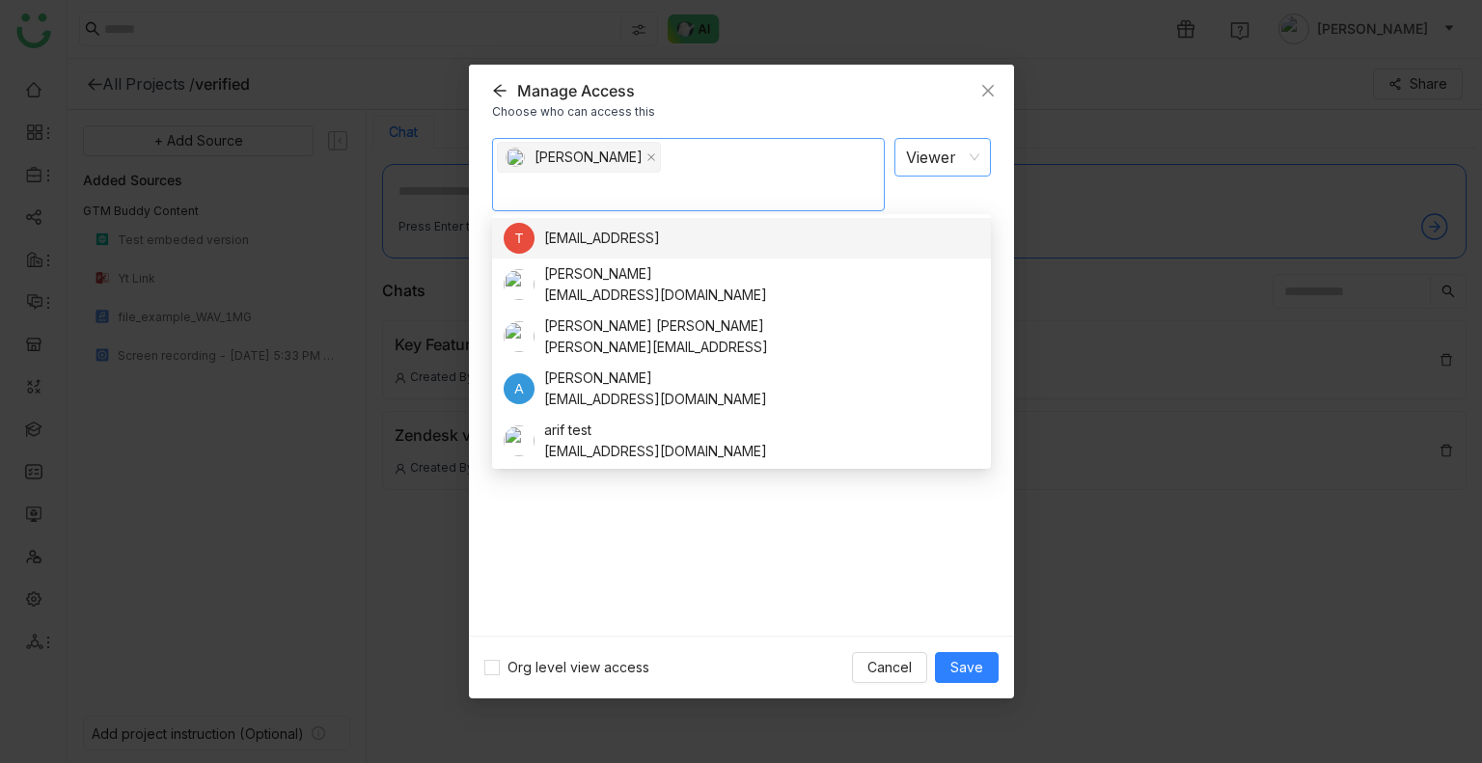
click at [949, 155] on nz-select-item "Viewer" at bounding box center [942, 157] width 73 height 37
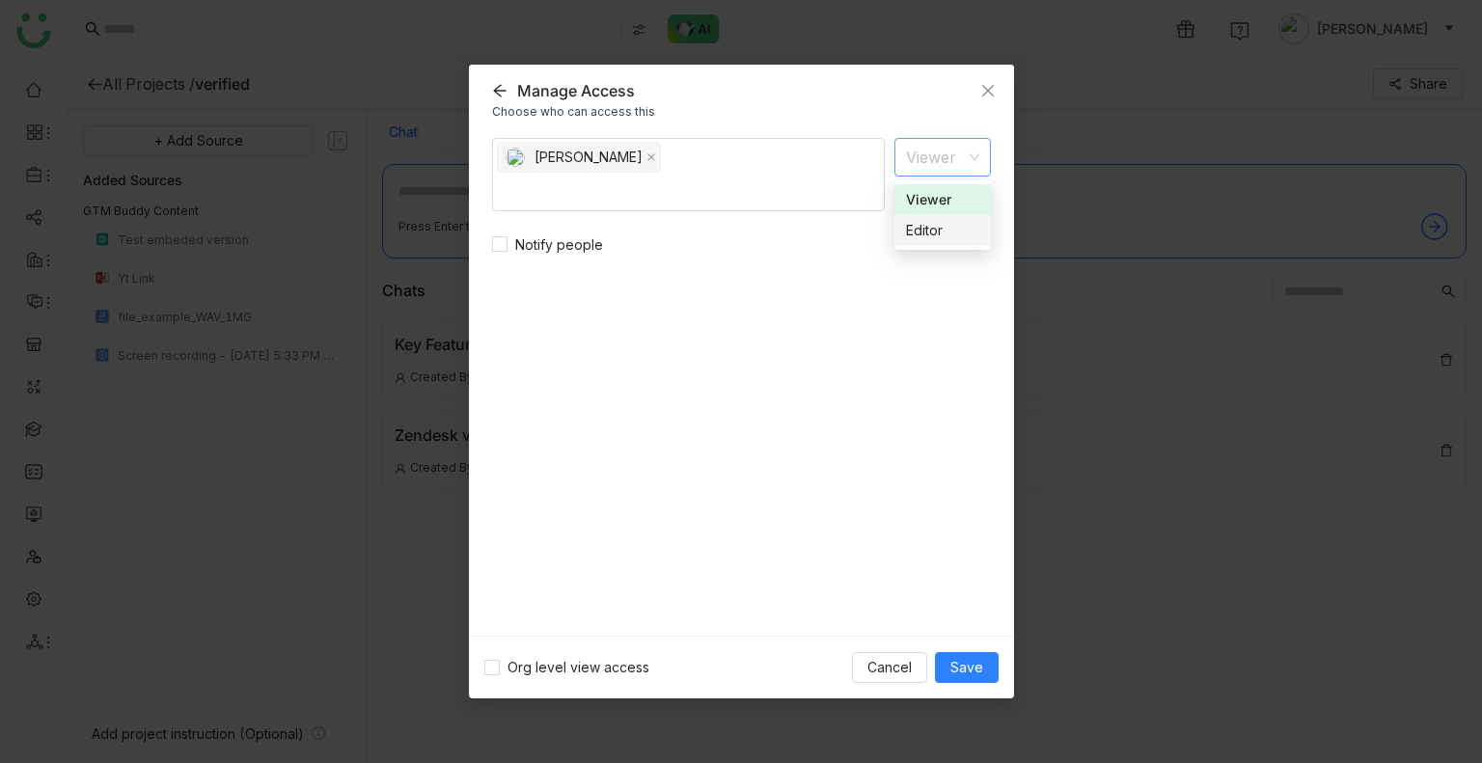
click at [934, 229] on div "Editor" at bounding box center [942, 230] width 73 height 21
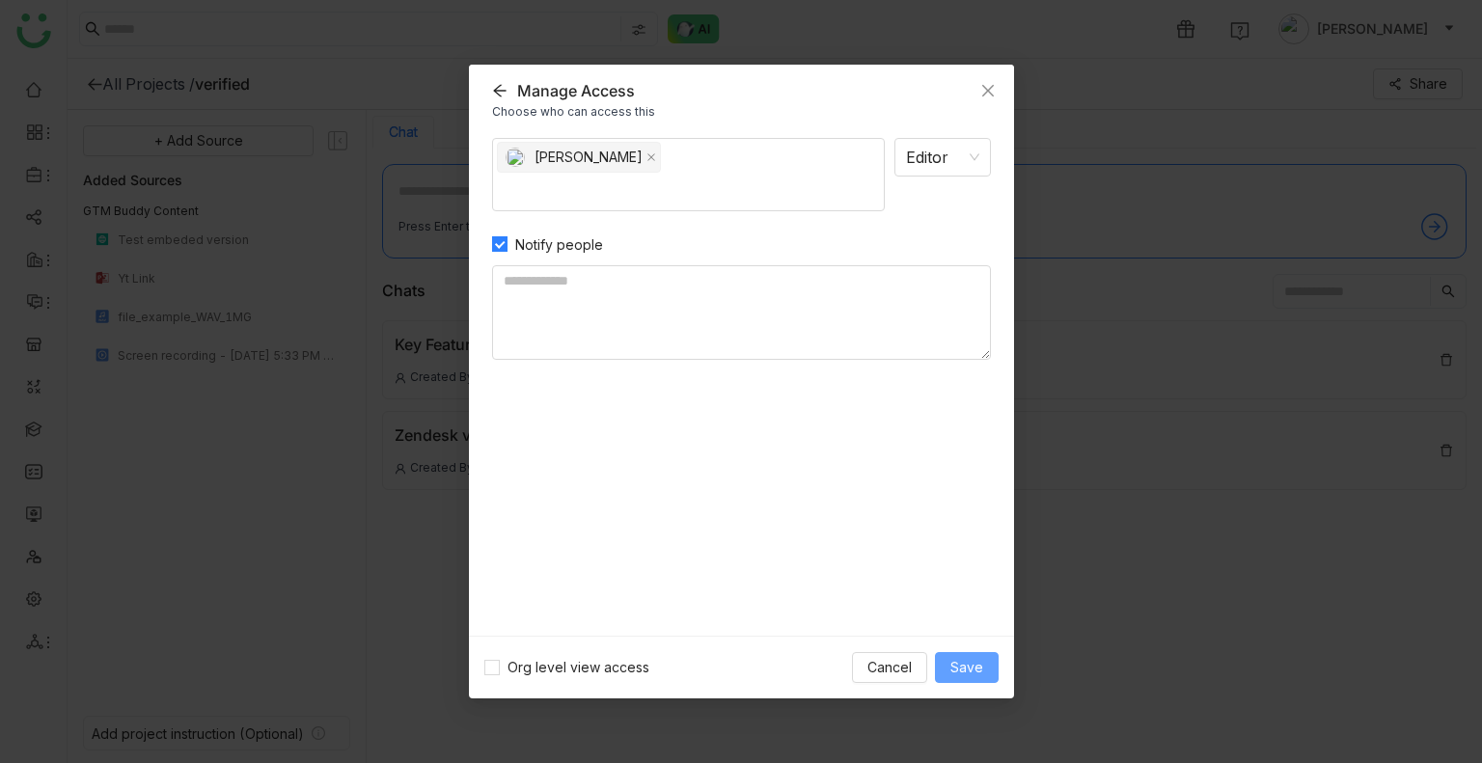
click at [959, 671] on span "Save" at bounding box center [966, 667] width 33 height 21
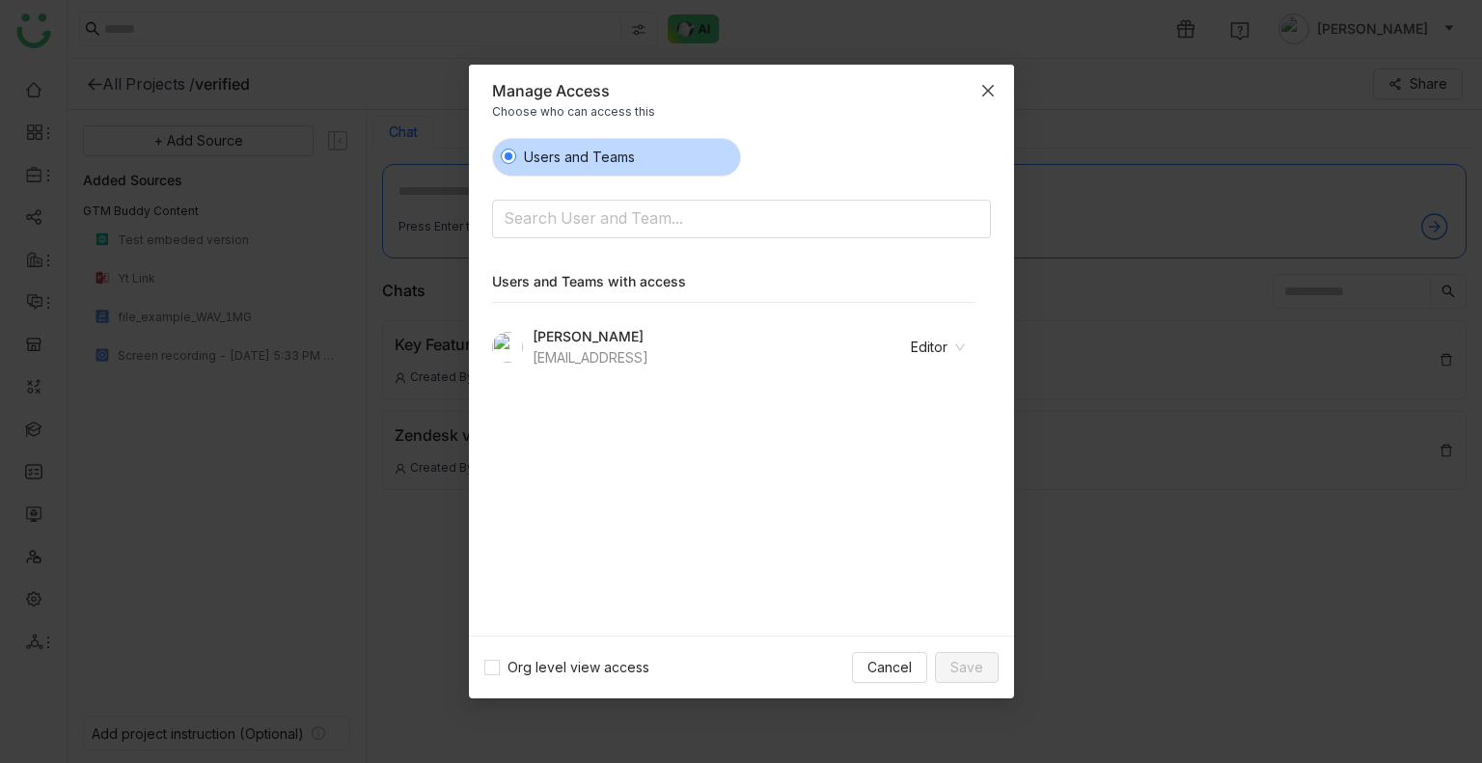
click at [995, 85] on span "Close" at bounding box center [988, 91] width 52 height 52
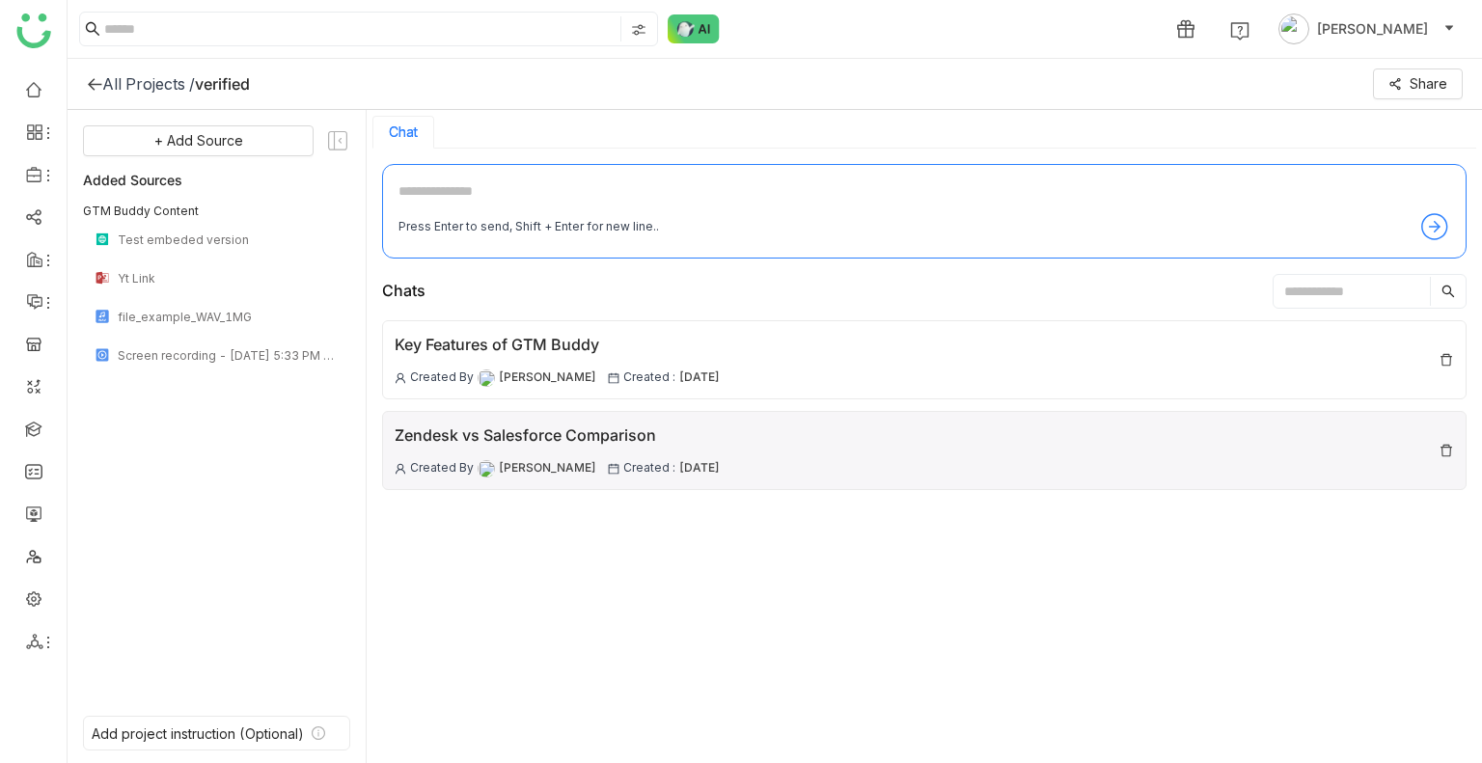
click at [589, 435] on div "Zendesk vs Salesforce Comparison" at bounding box center [557, 435] width 325 height 24
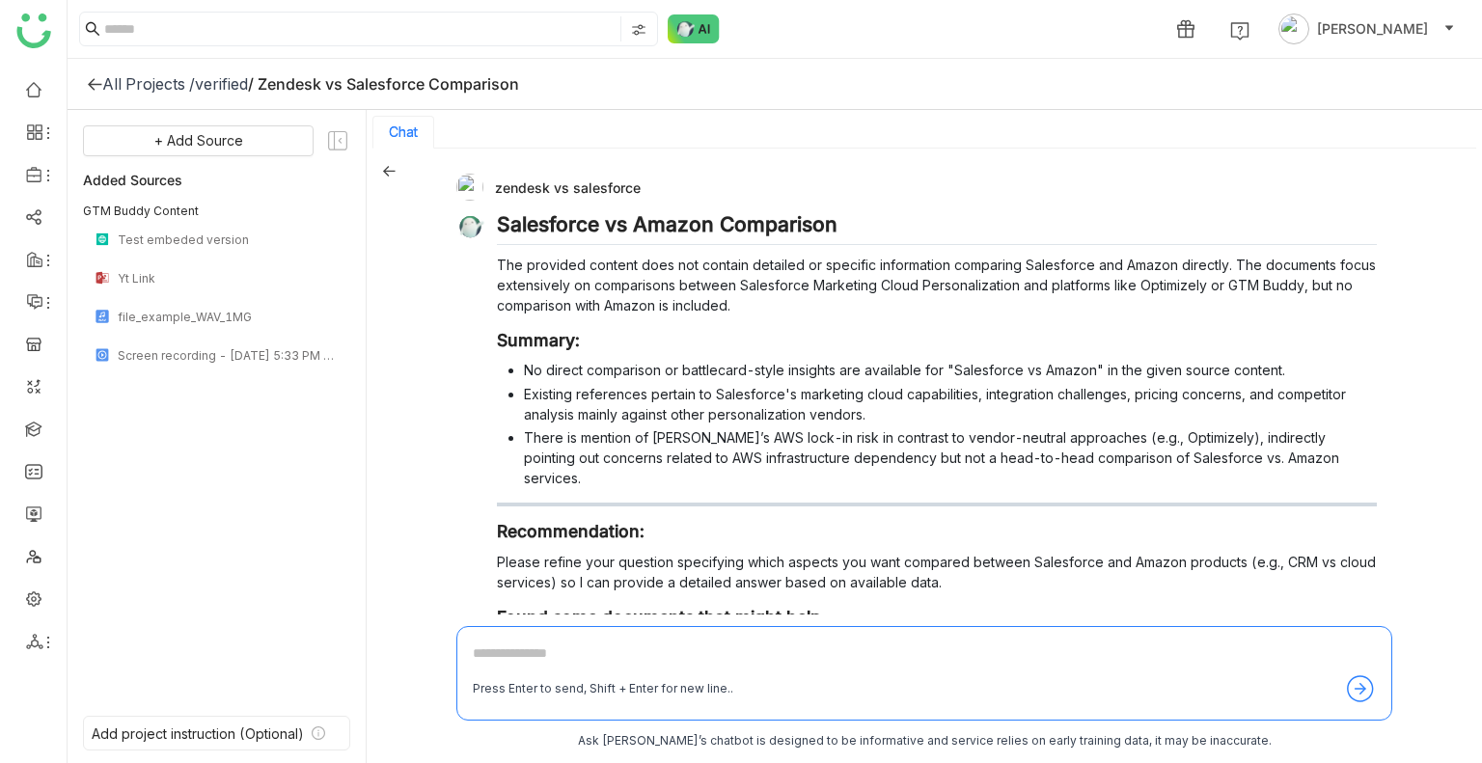
click at [224, 91] on div "verified" at bounding box center [221, 83] width 53 height 19
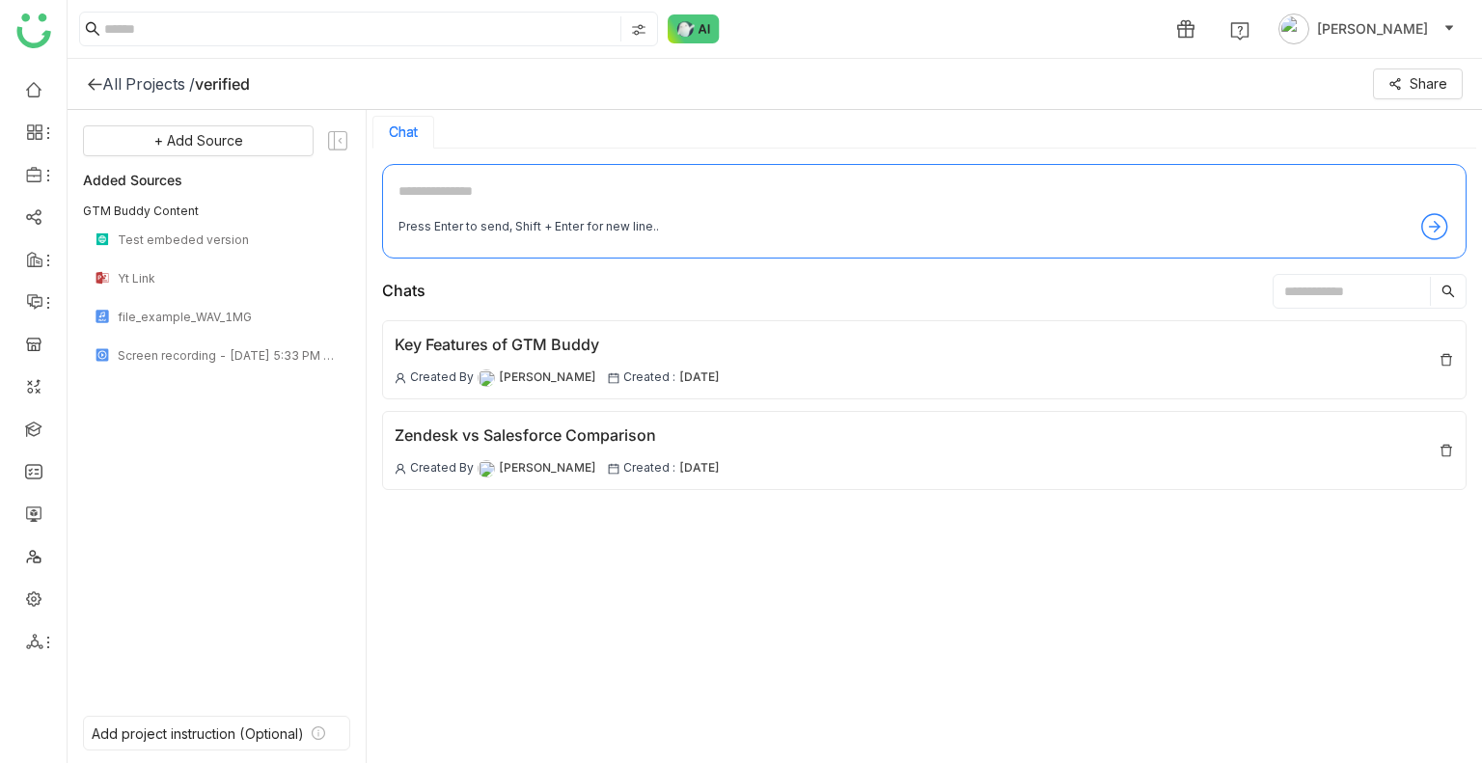
click at [602, 585] on div "Key Features of GTM Buddy Created By Uday Bhanu Created : 18 Aug , 2025 Zendesk…" at bounding box center [924, 535] width 1084 height 430
click at [1408, 72] on button "Share" at bounding box center [1418, 83] width 90 height 31
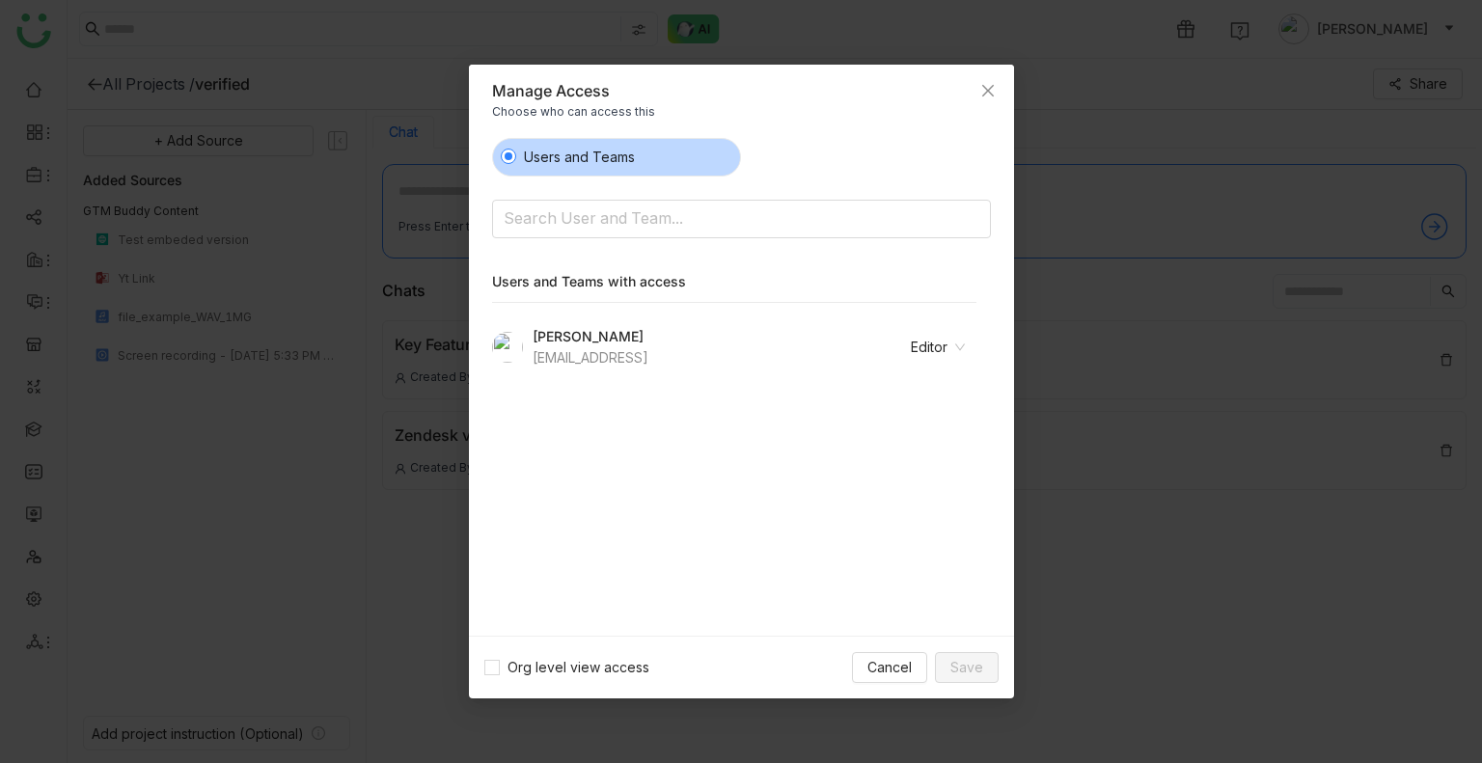
click at [379, 258] on nz-modal-container "Manage Access Choose who can access this Users and Teams Search User and Team..…" at bounding box center [741, 381] width 1482 height 763
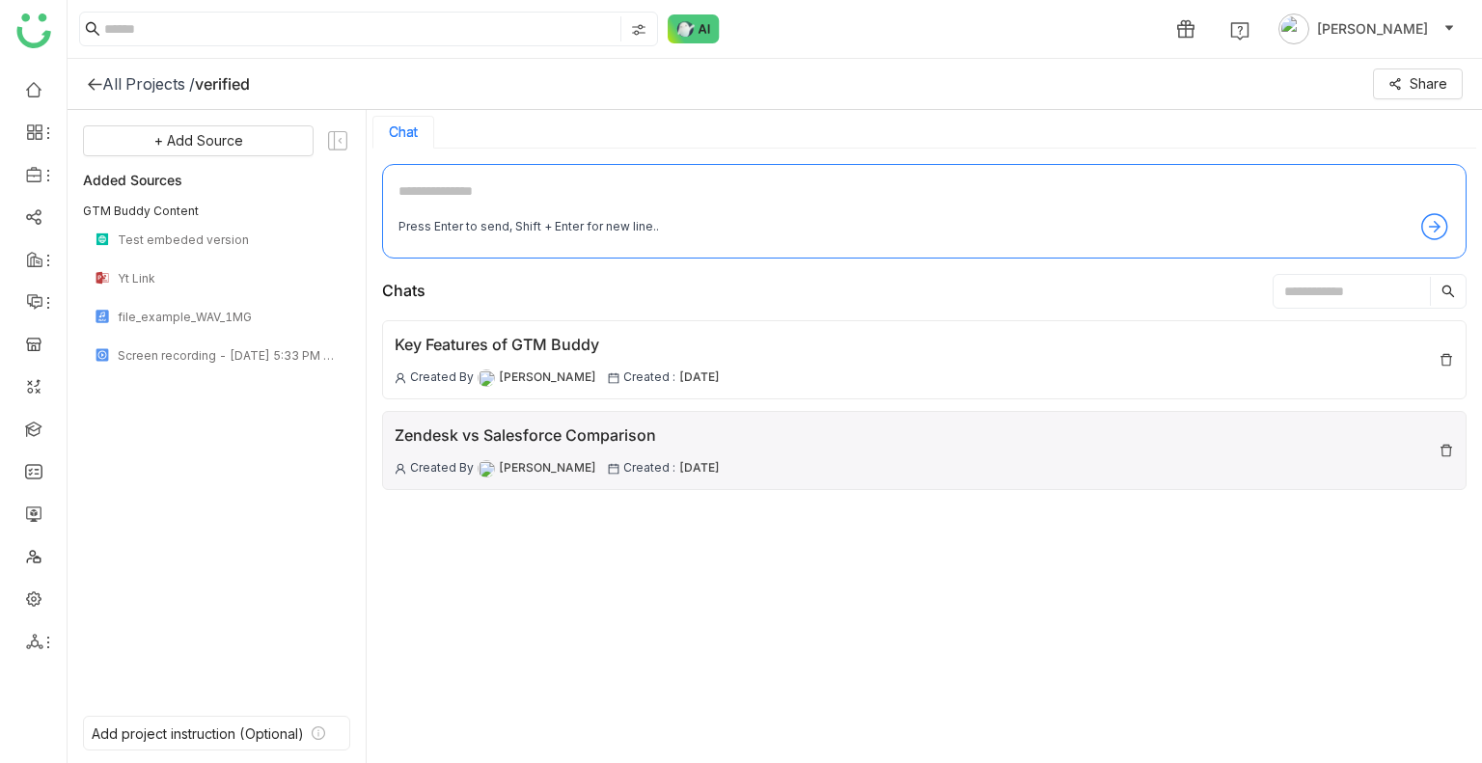
click at [509, 445] on div "Zendesk vs Salesforce Comparison" at bounding box center [557, 435] width 325 height 24
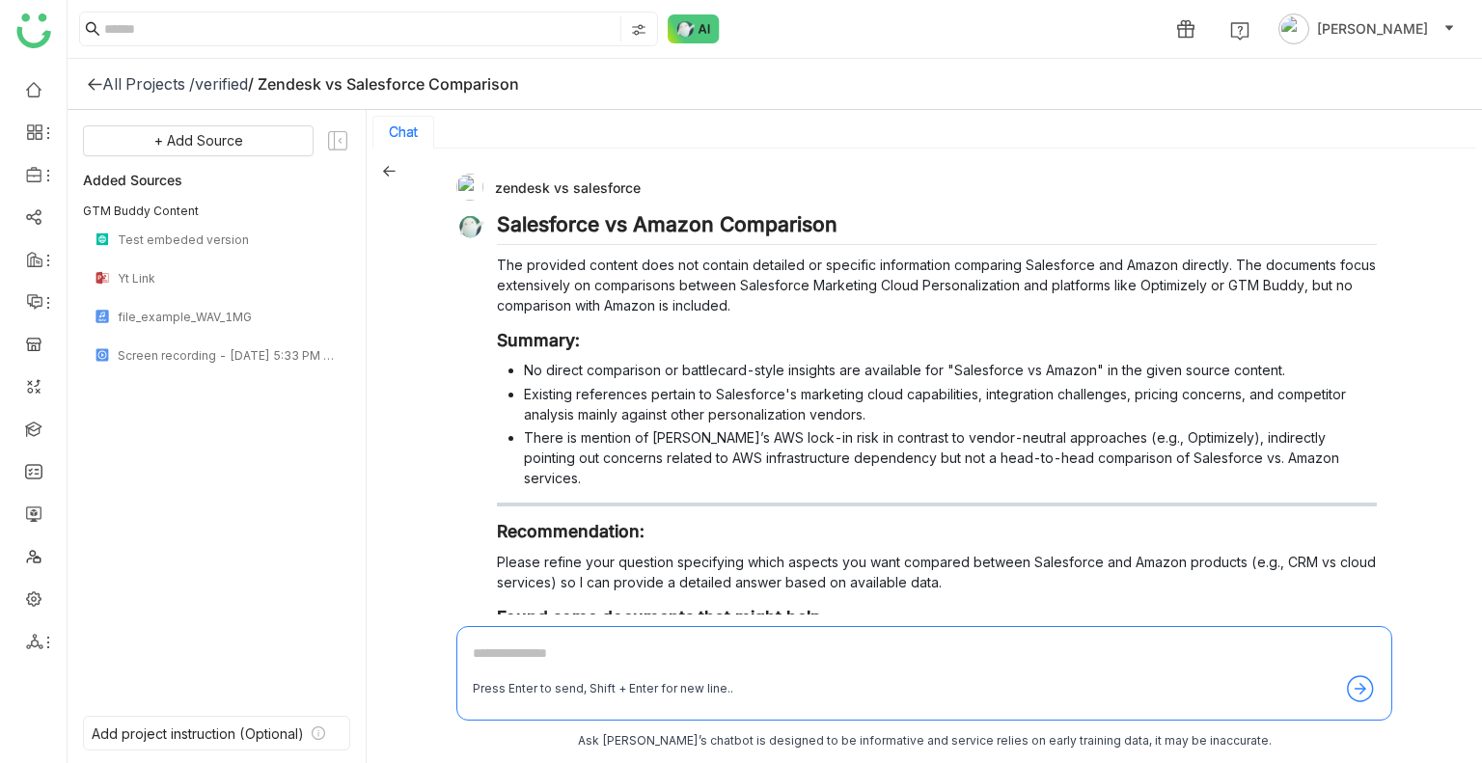
click at [390, 172] on icon at bounding box center [389, 171] width 14 height 14
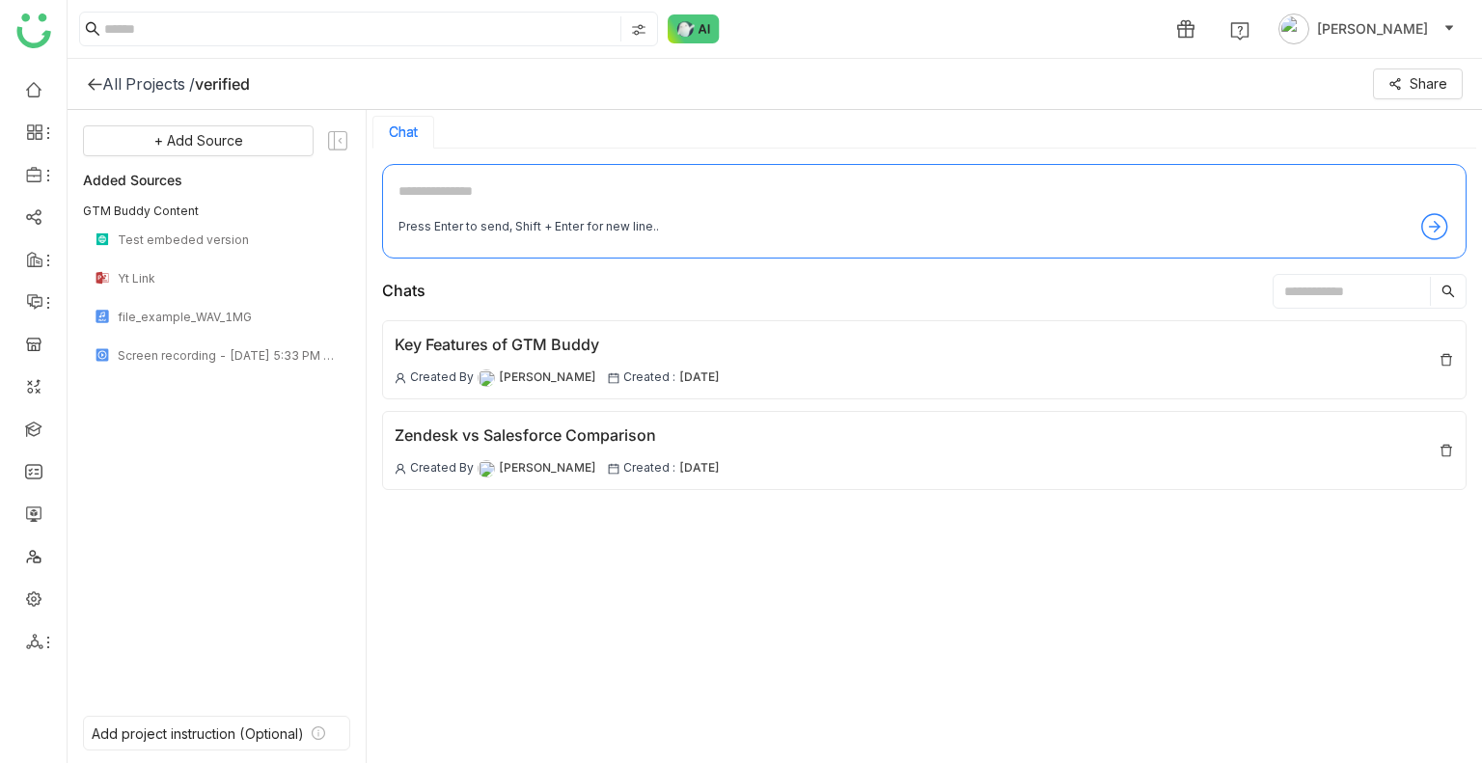
click at [608, 381] on icon at bounding box center [614, 378] width 12 height 12
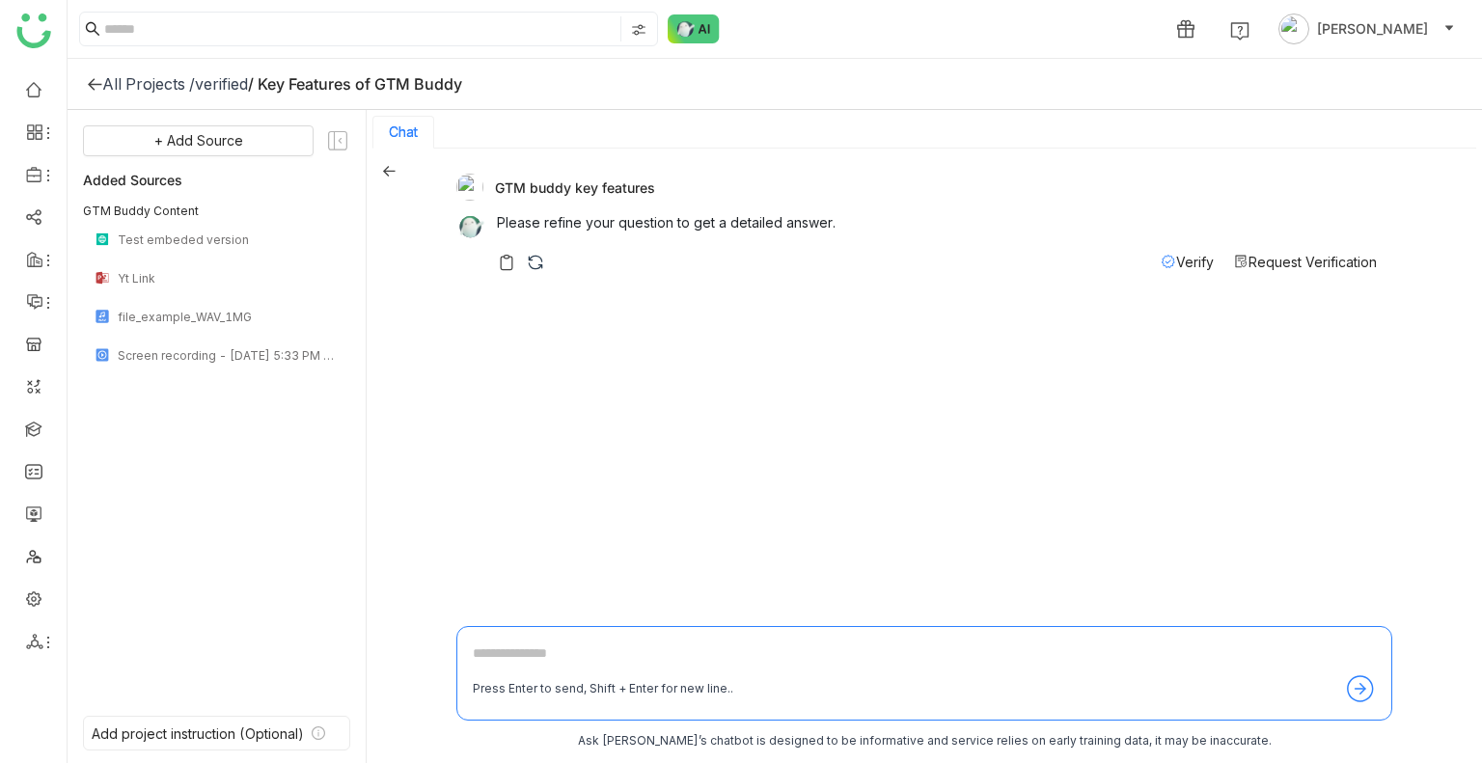
click at [243, 80] on div "verified" at bounding box center [221, 83] width 53 height 19
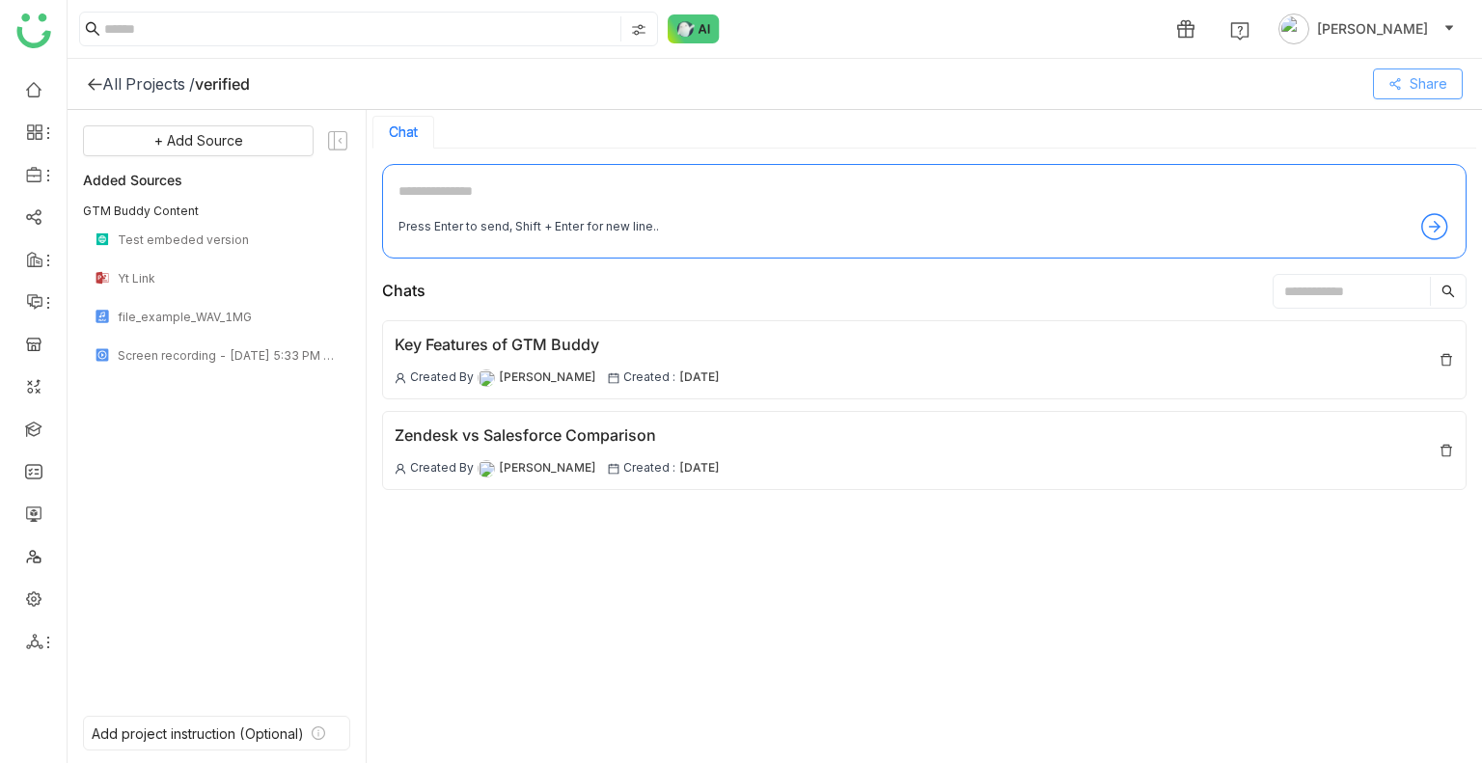
click at [1396, 88] on icon at bounding box center [1395, 84] width 14 height 14
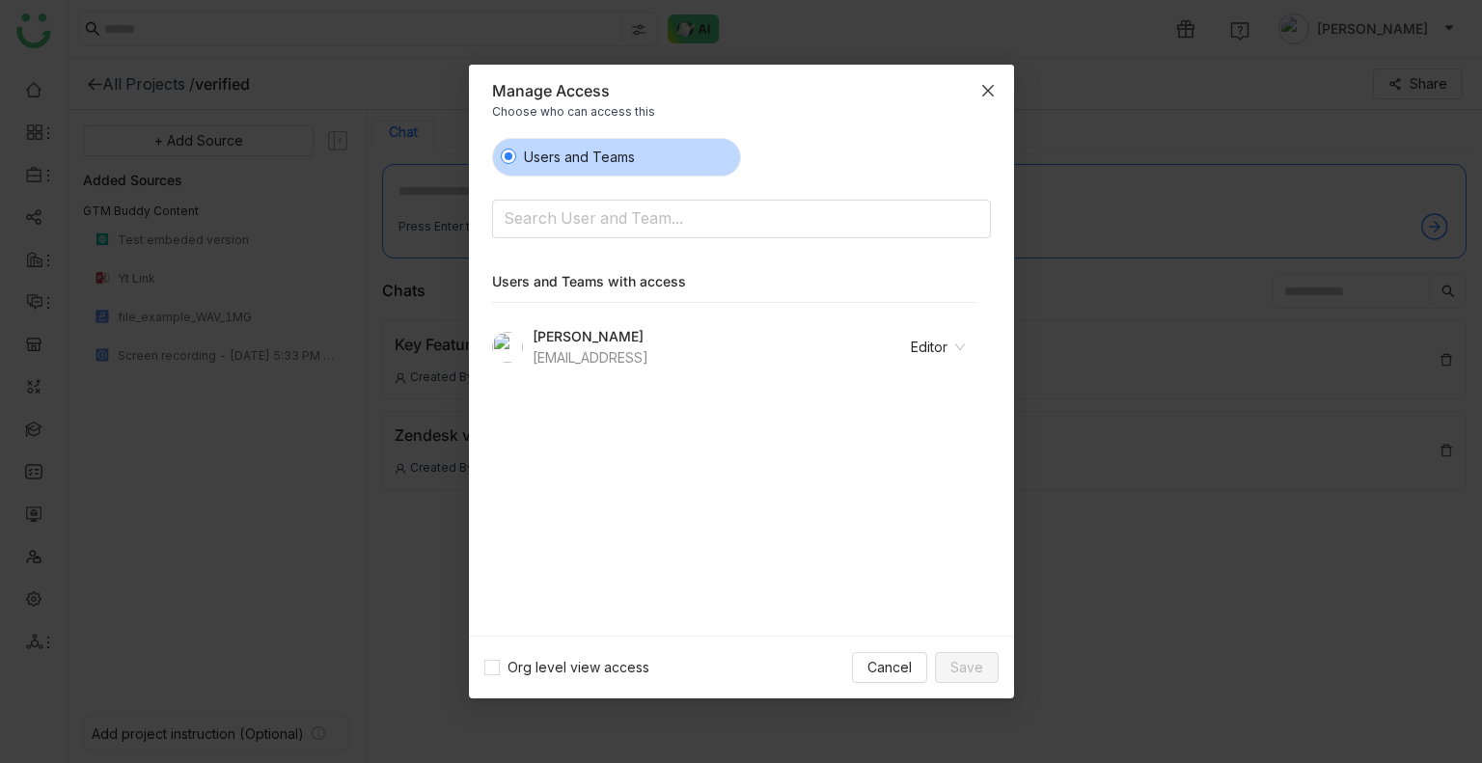
click at [989, 78] on span "Close" at bounding box center [988, 91] width 52 height 52
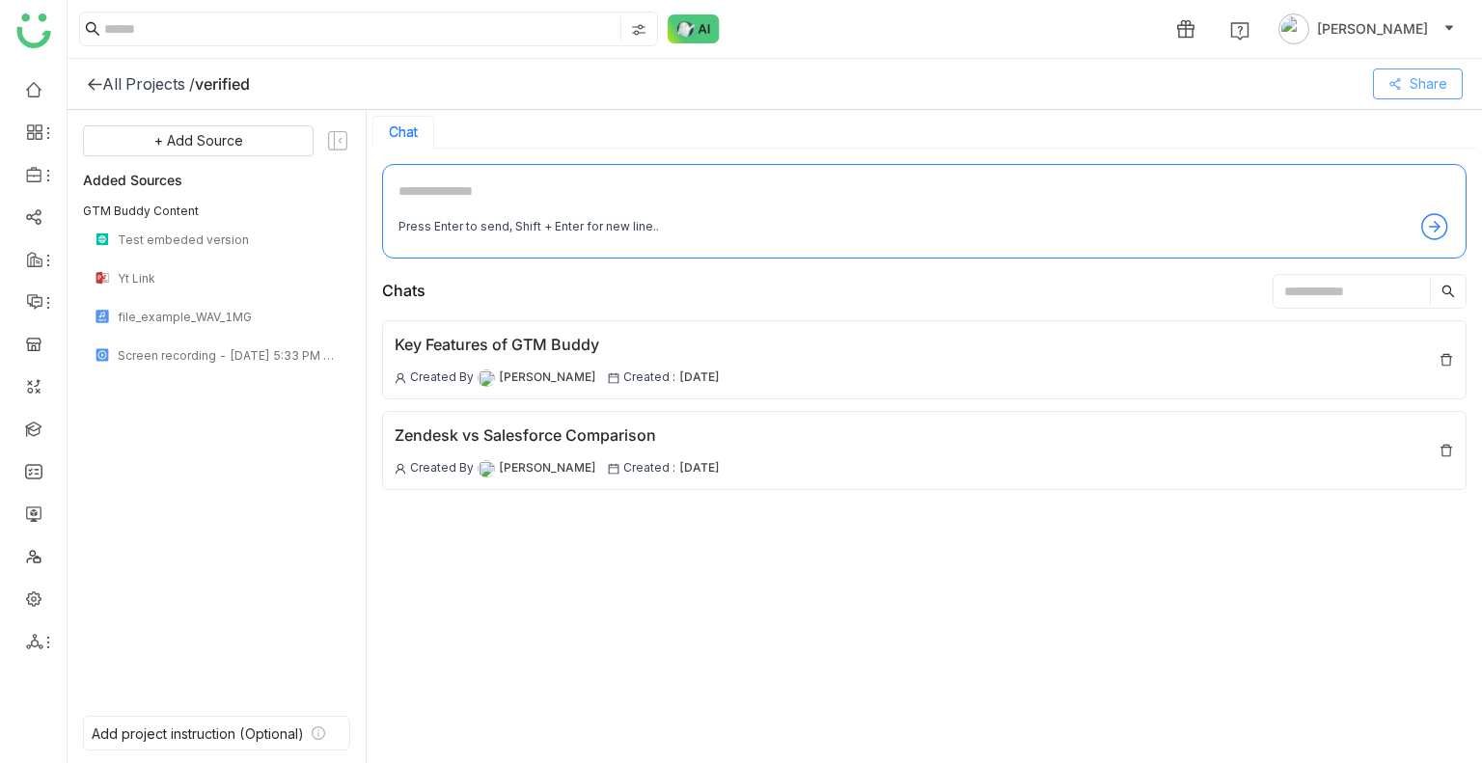
click at [1400, 93] on button "Share" at bounding box center [1418, 83] width 90 height 31
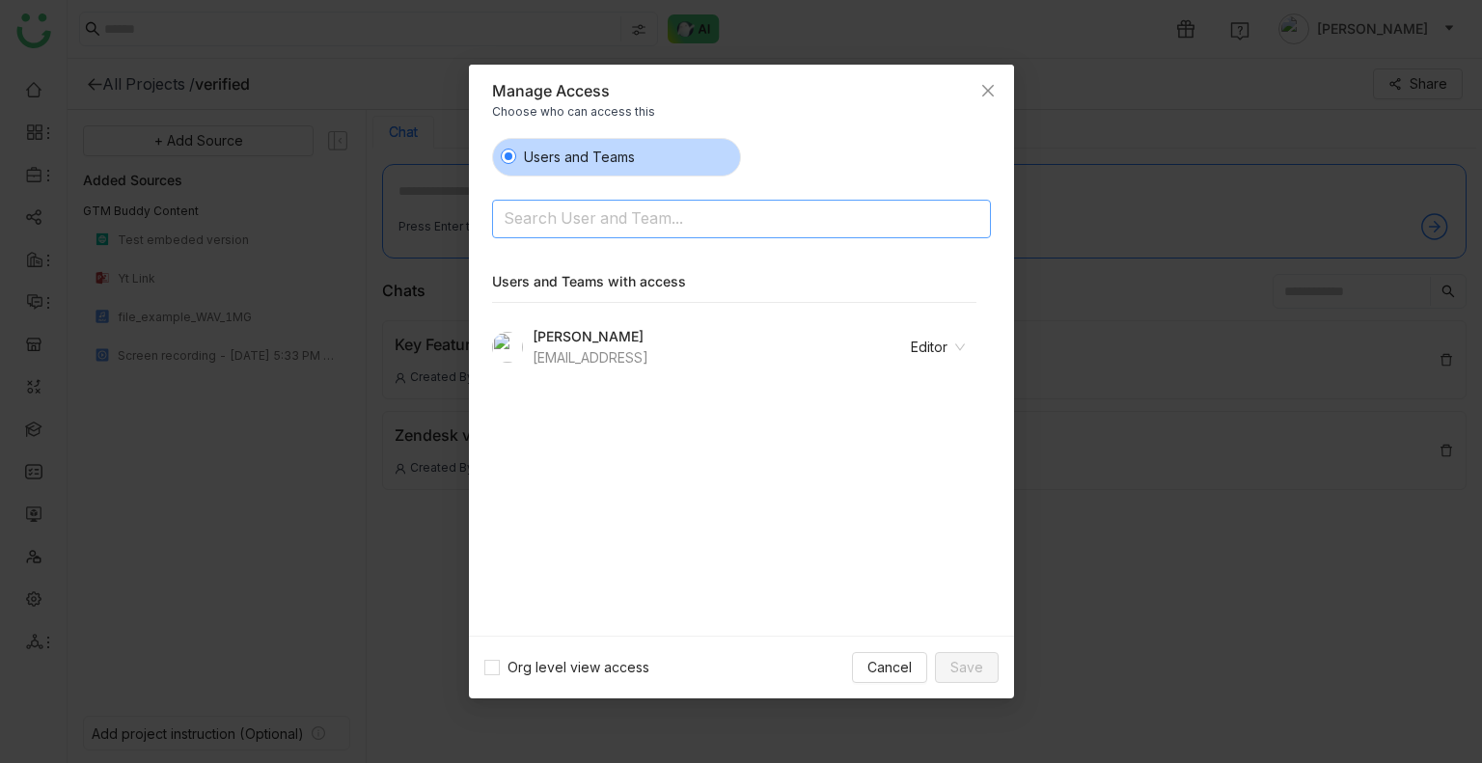
click at [645, 211] on input at bounding box center [691, 219] width 376 height 31
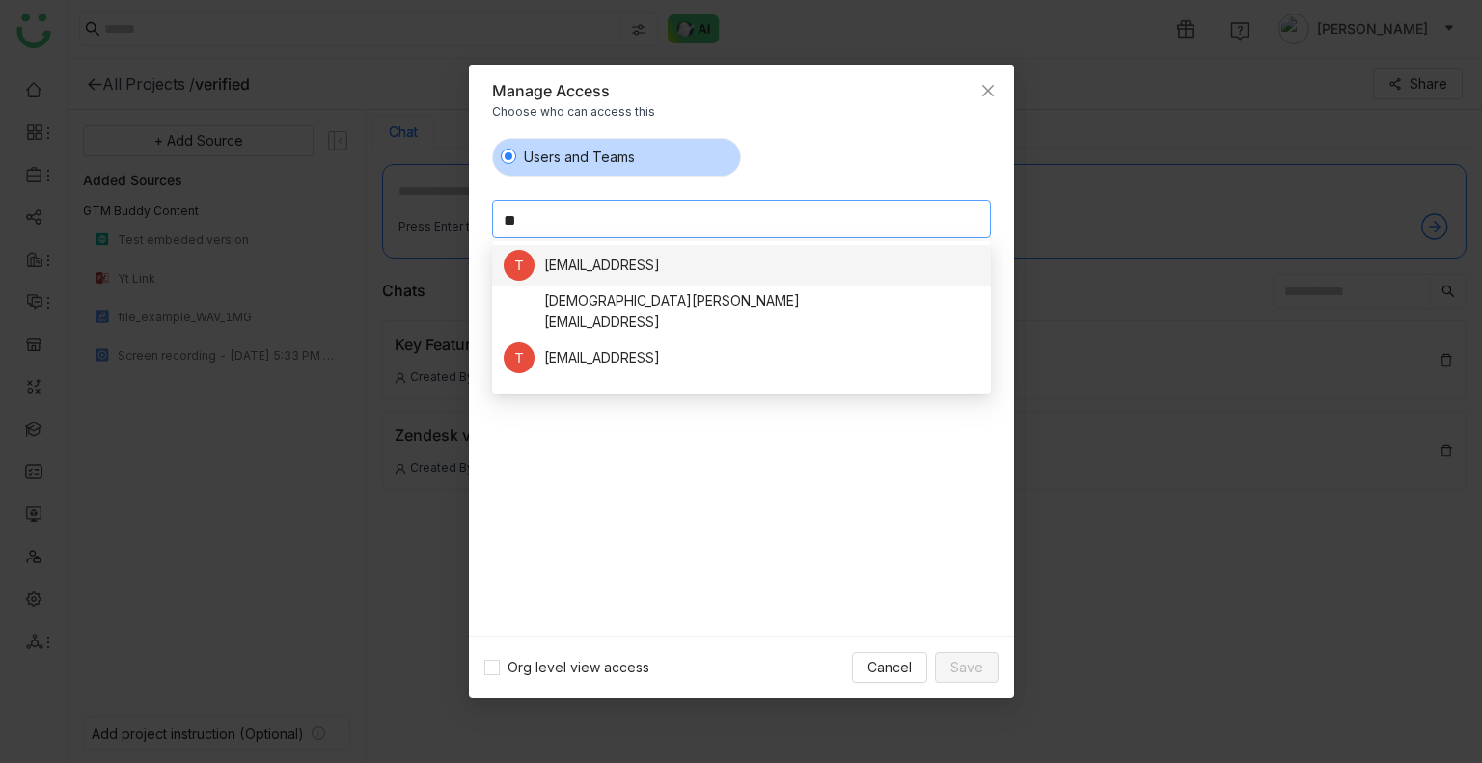
type input "*"
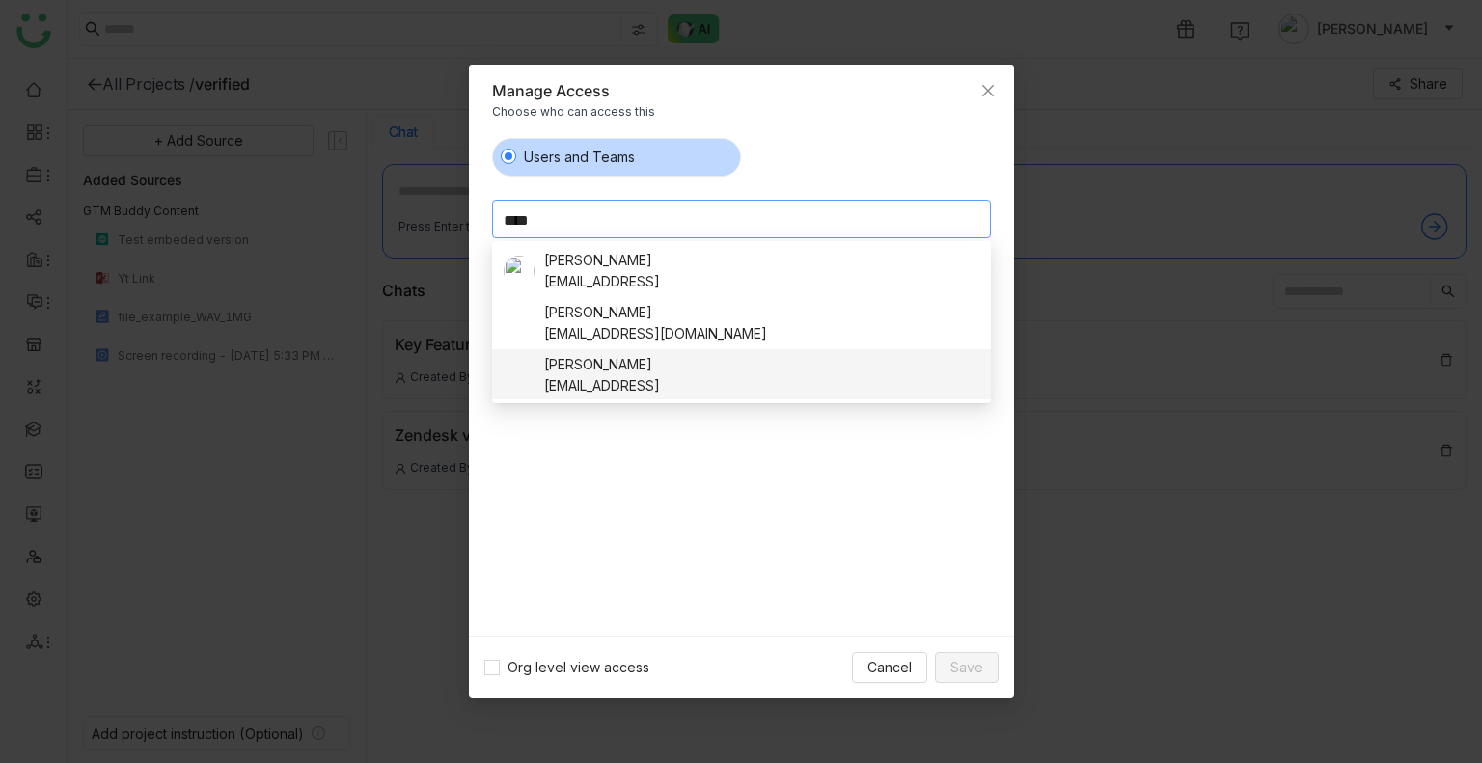
scroll to position [95, 0]
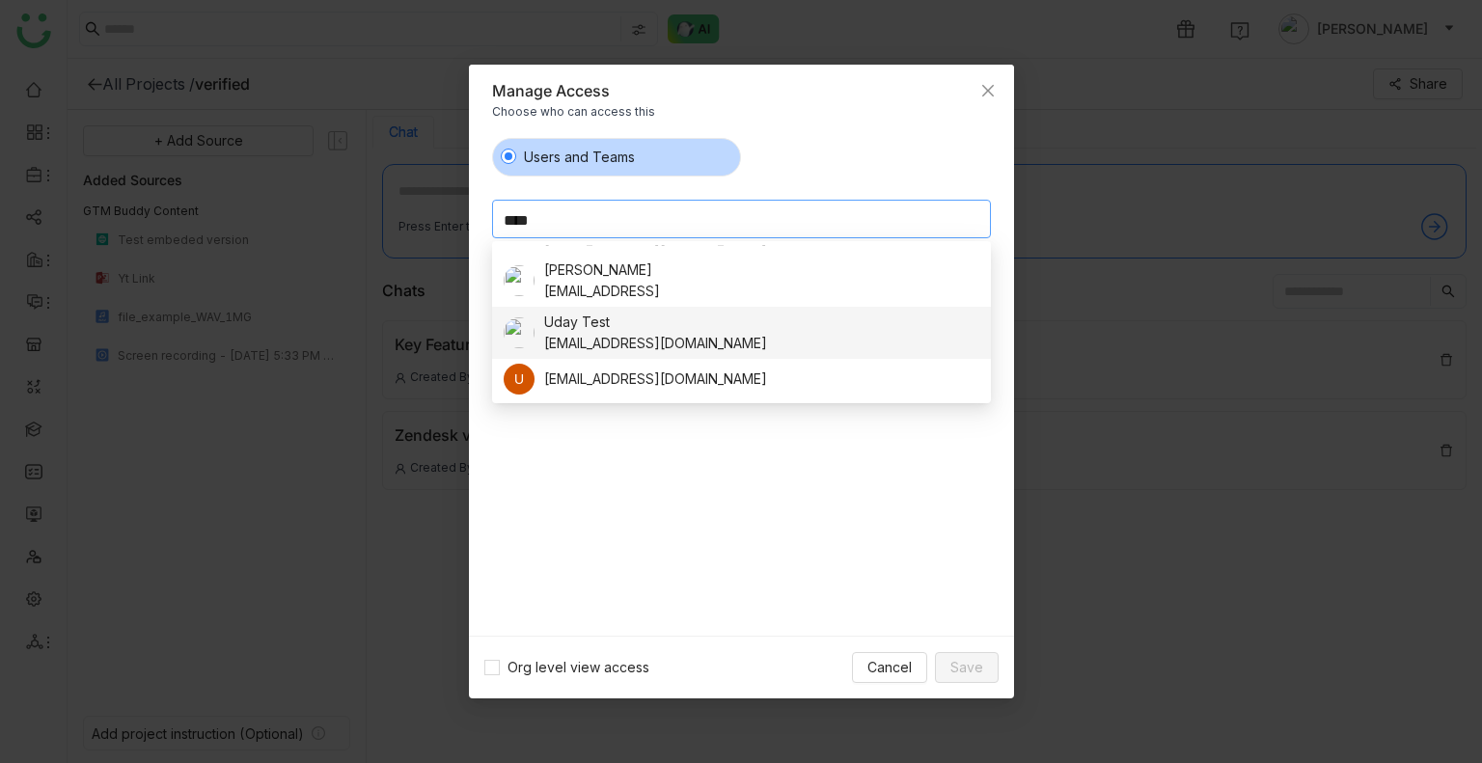
type input "****"
click at [606, 338] on div "udaybhanu.gtm@gmail.com" at bounding box center [655, 343] width 223 height 21
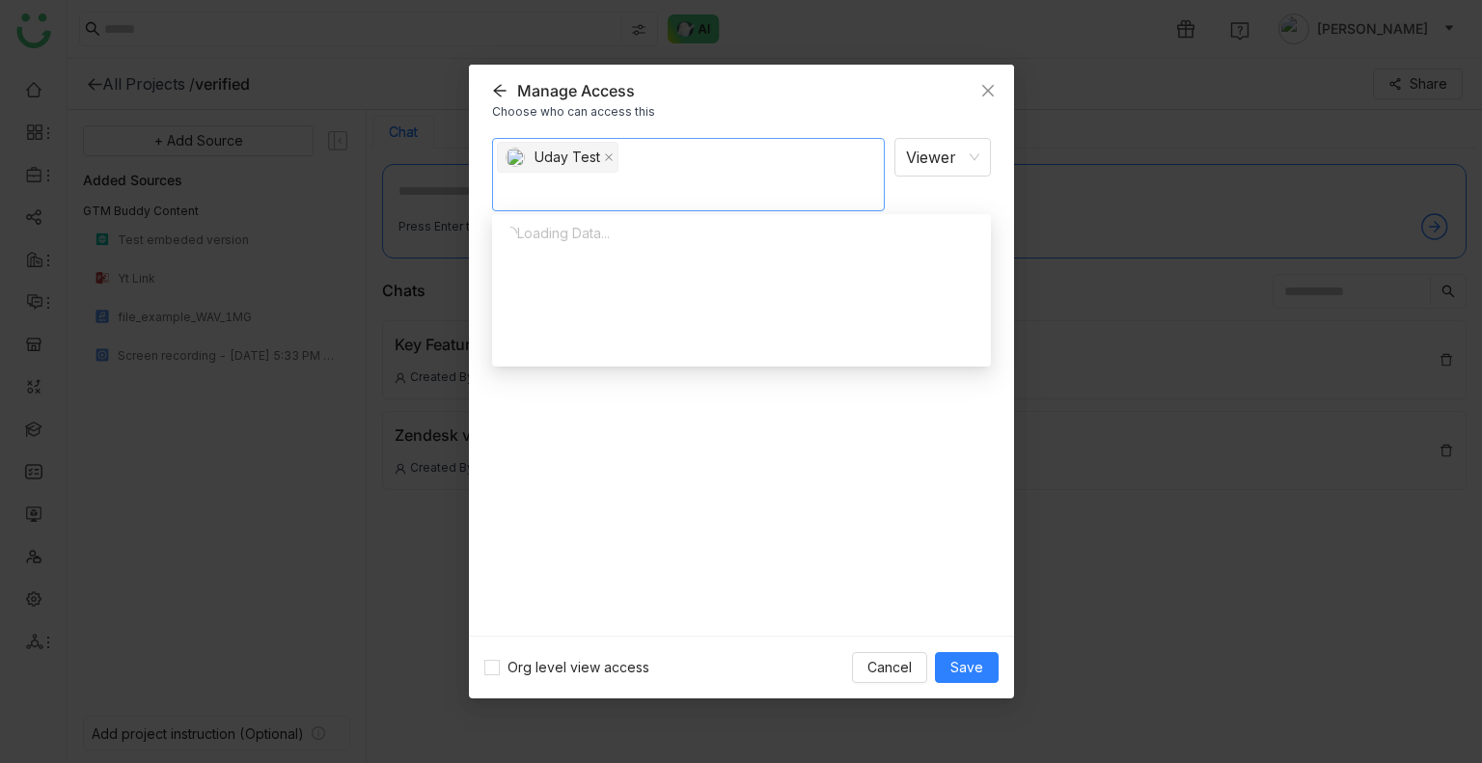
scroll to position [0, 0]
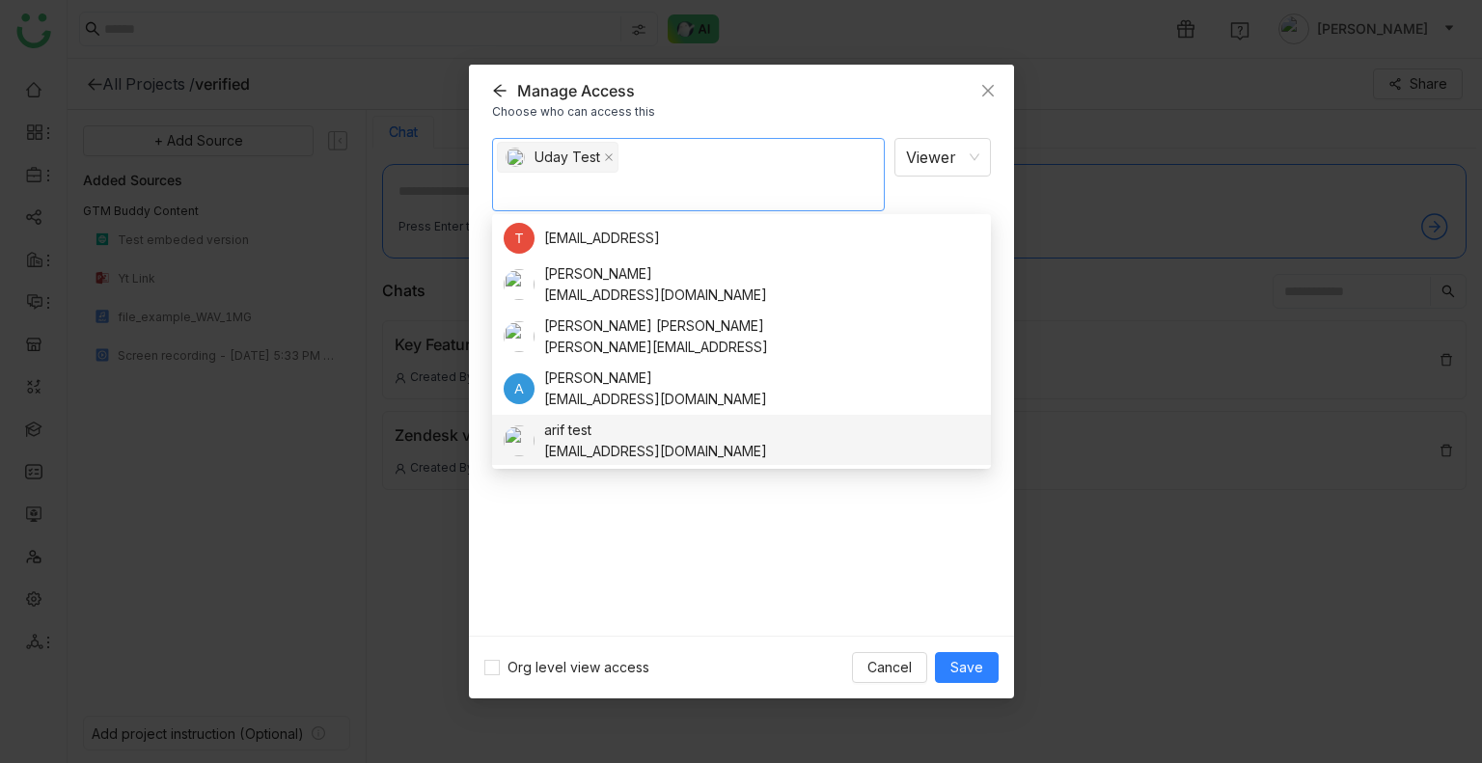
click at [746, 546] on div "Uday Test Viewer Notify people" at bounding box center [741, 379] width 499 height 483
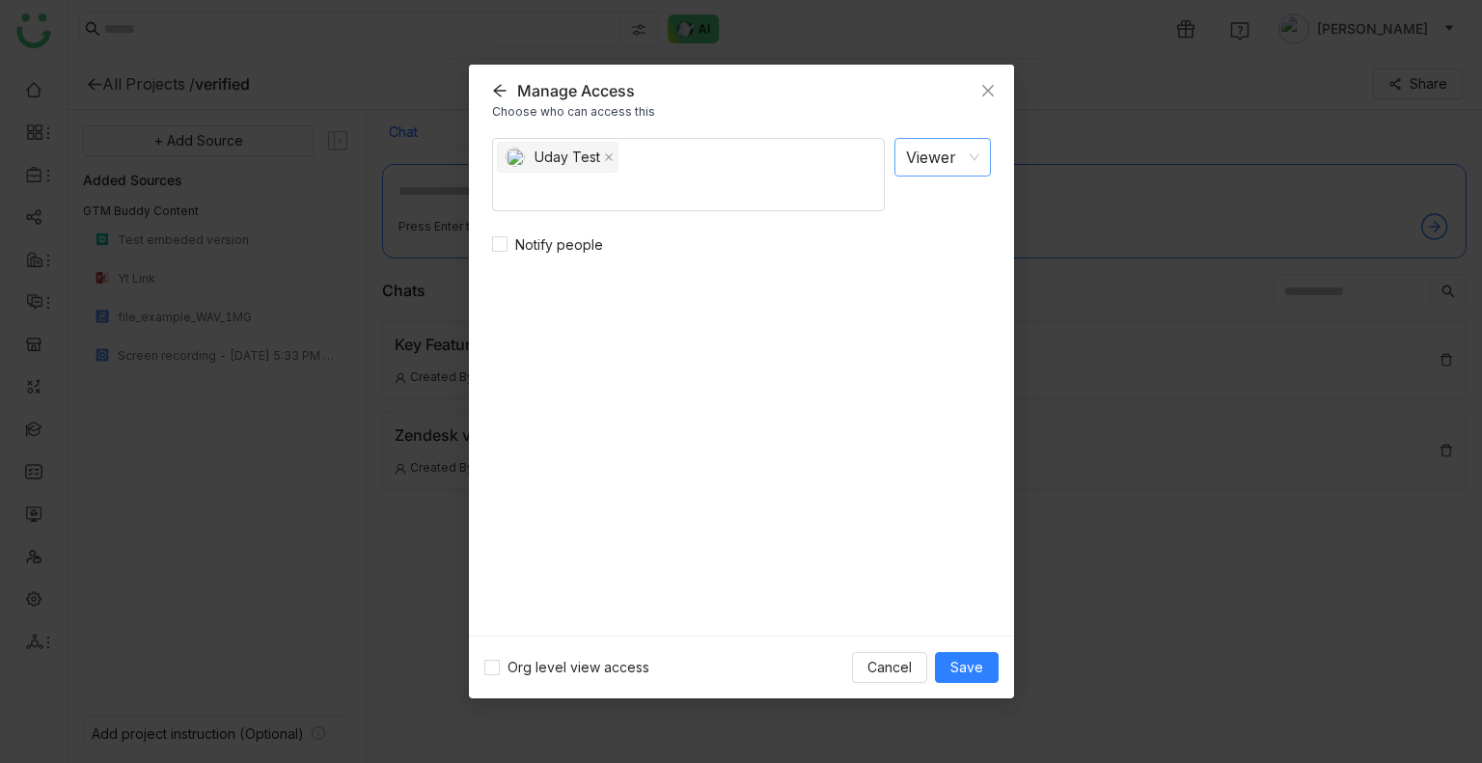
click at [936, 147] on nz-select-item "Viewer" at bounding box center [942, 157] width 73 height 37
click at [926, 231] on div "Editor" at bounding box center [942, 230] width 73 height 21
click at [555, 253] on span "Notify people" at bounding box center [558, 244] width 103 height 21
click at [971, 659] on span "Save" at bounding box center [966, 667] width 33 height 21
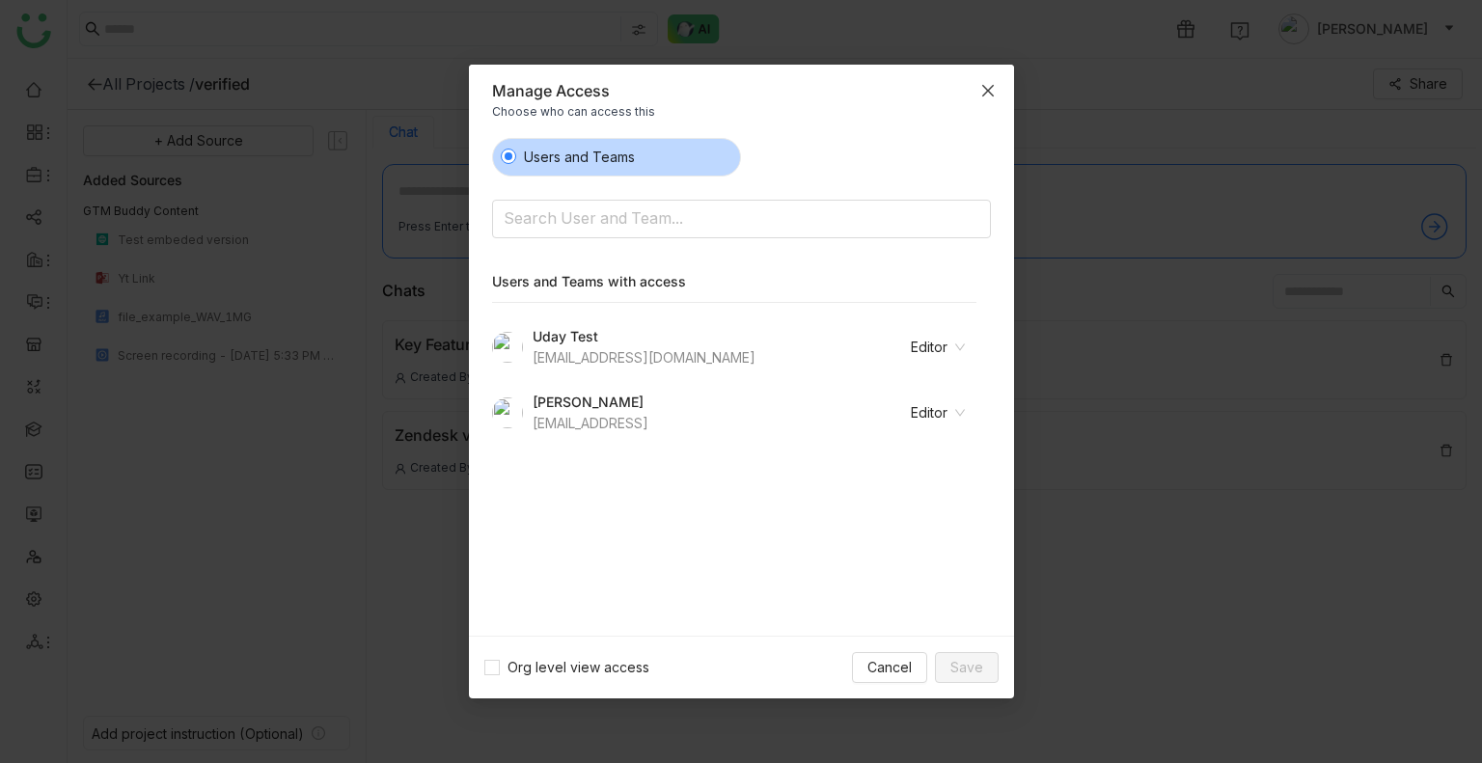
click at [980, 84] on icon "Close" at bounding box center [987, 90] width 15 height 15
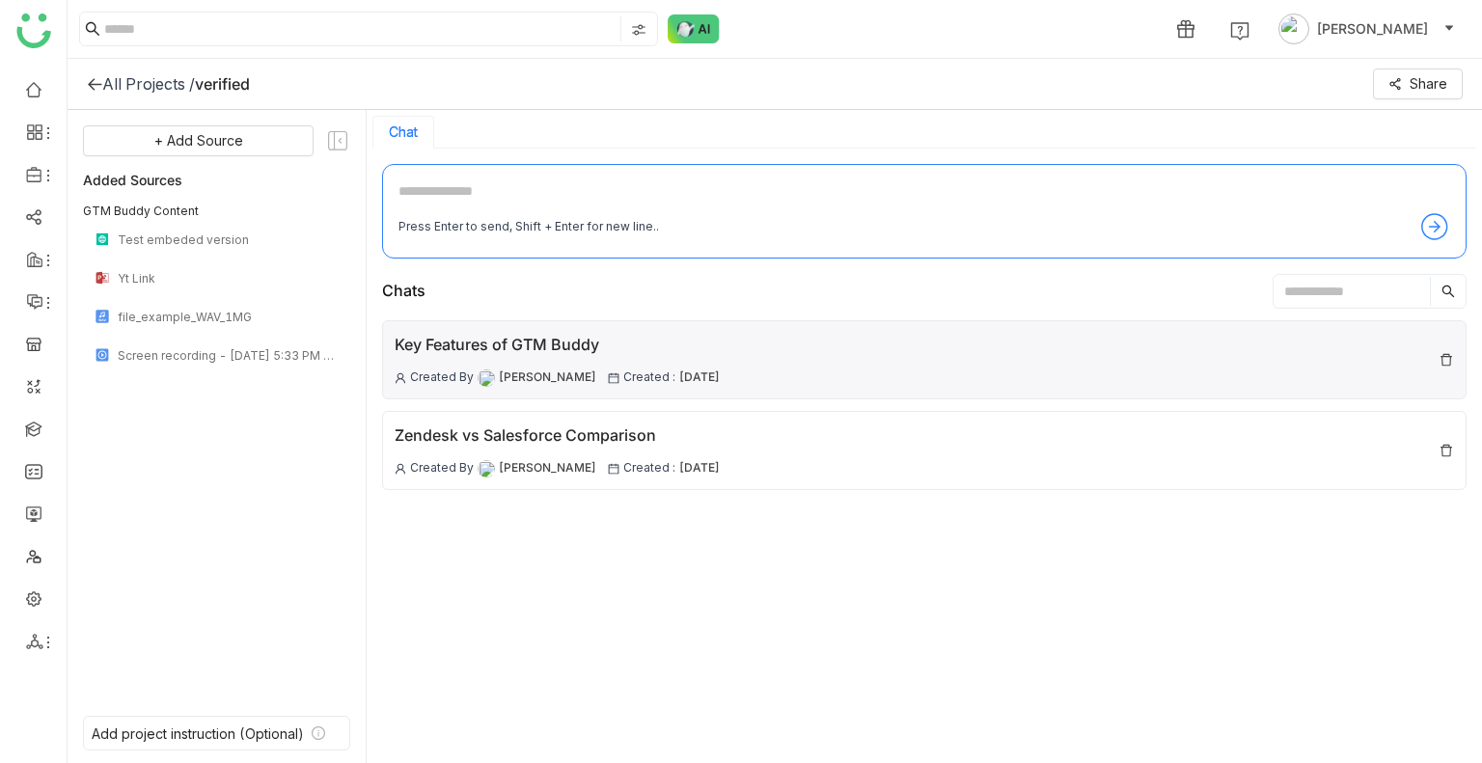
click at [679, 368] on span "18 Aug , 2025" at bounding box center [699, 377] width 41 height 18
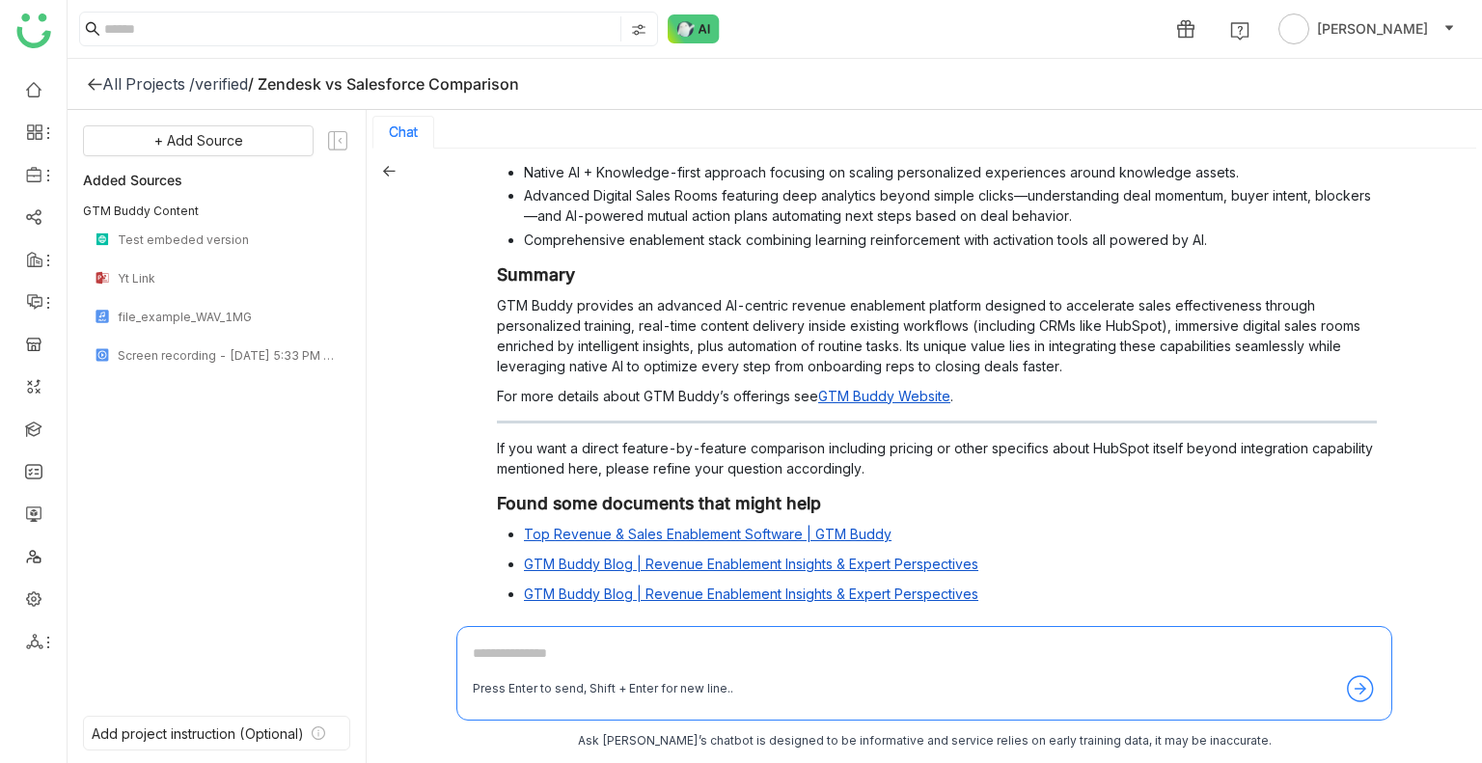
scroll to position [1472, 0]
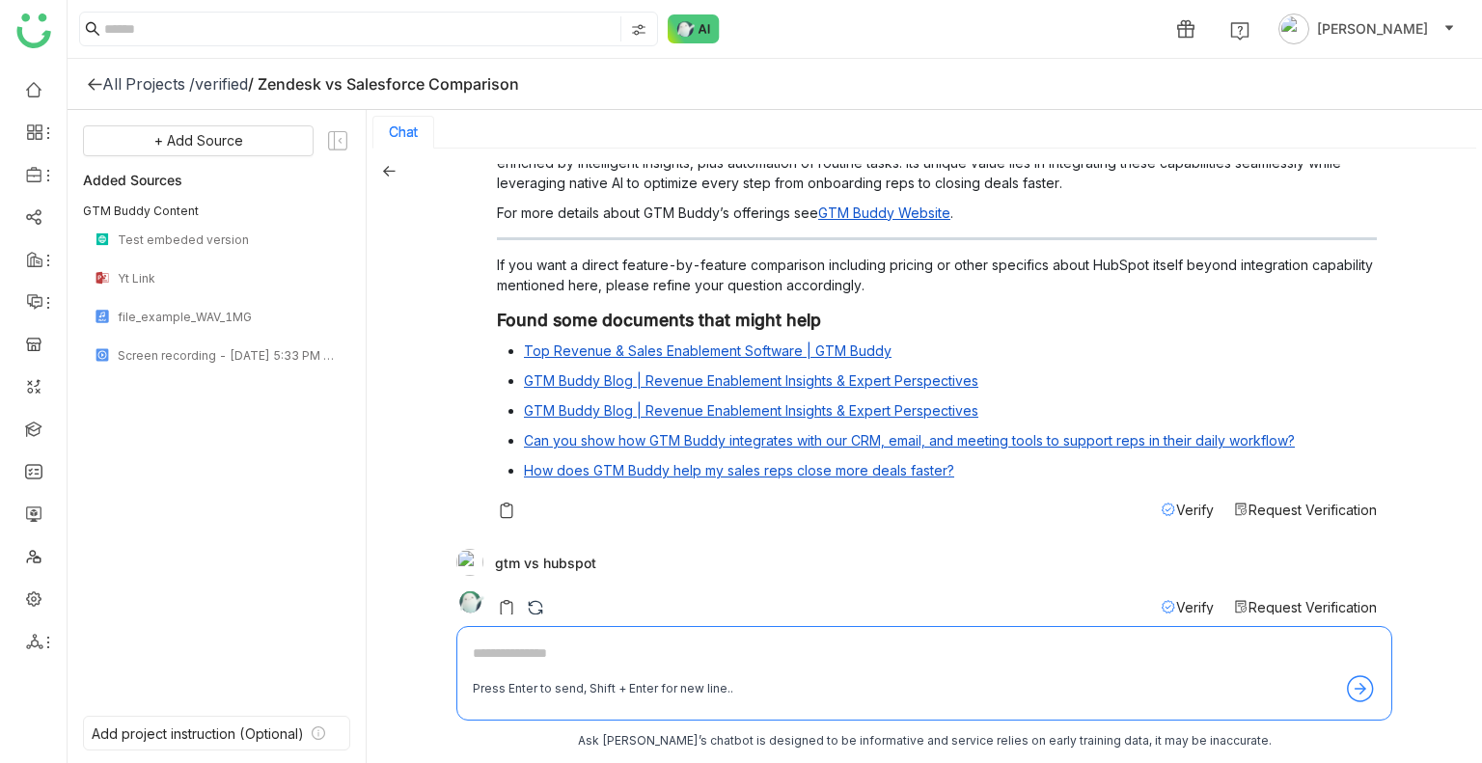
click at [503, 647] on textarea at bounding box center [924, 657] width 903 height 31
paste textarea "**********"
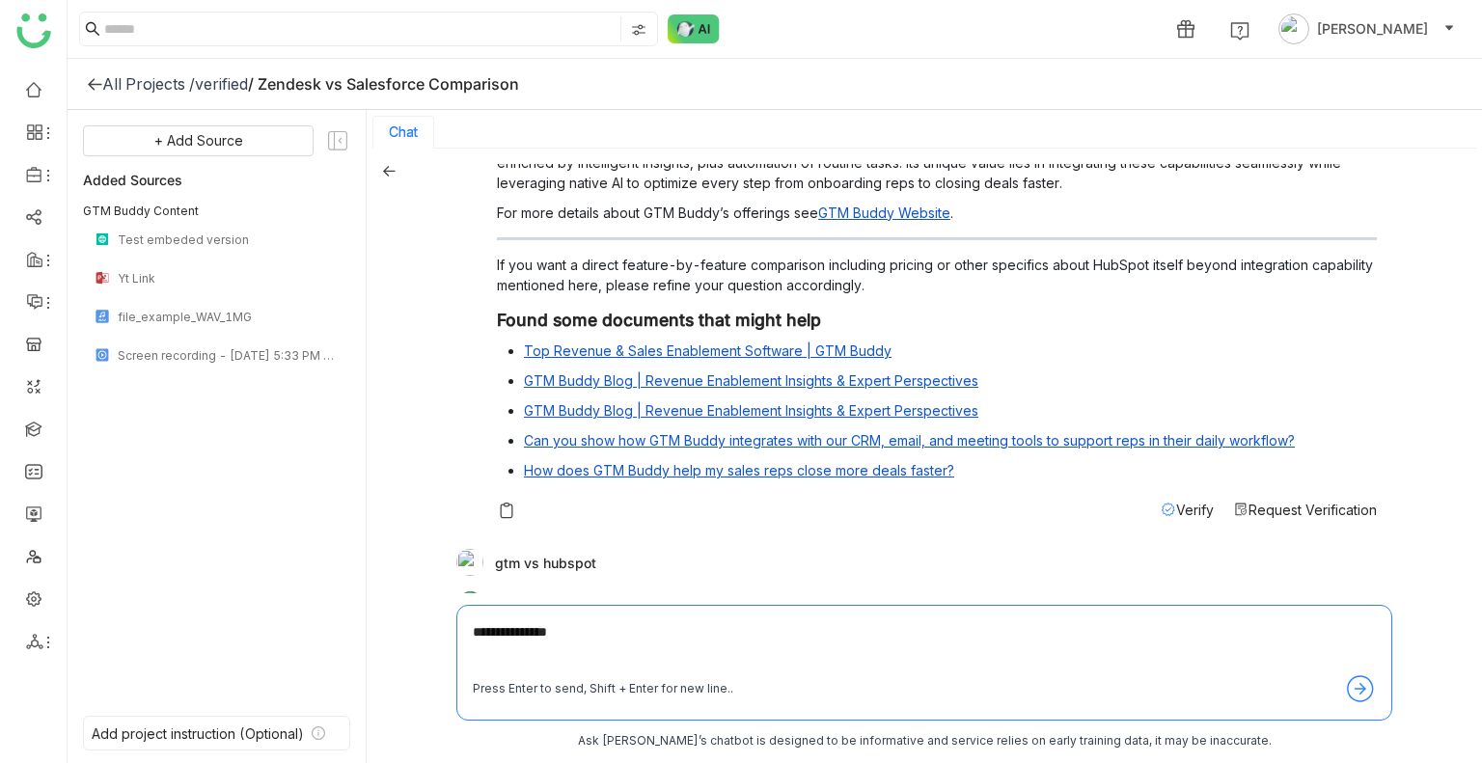
type textarea "**********"
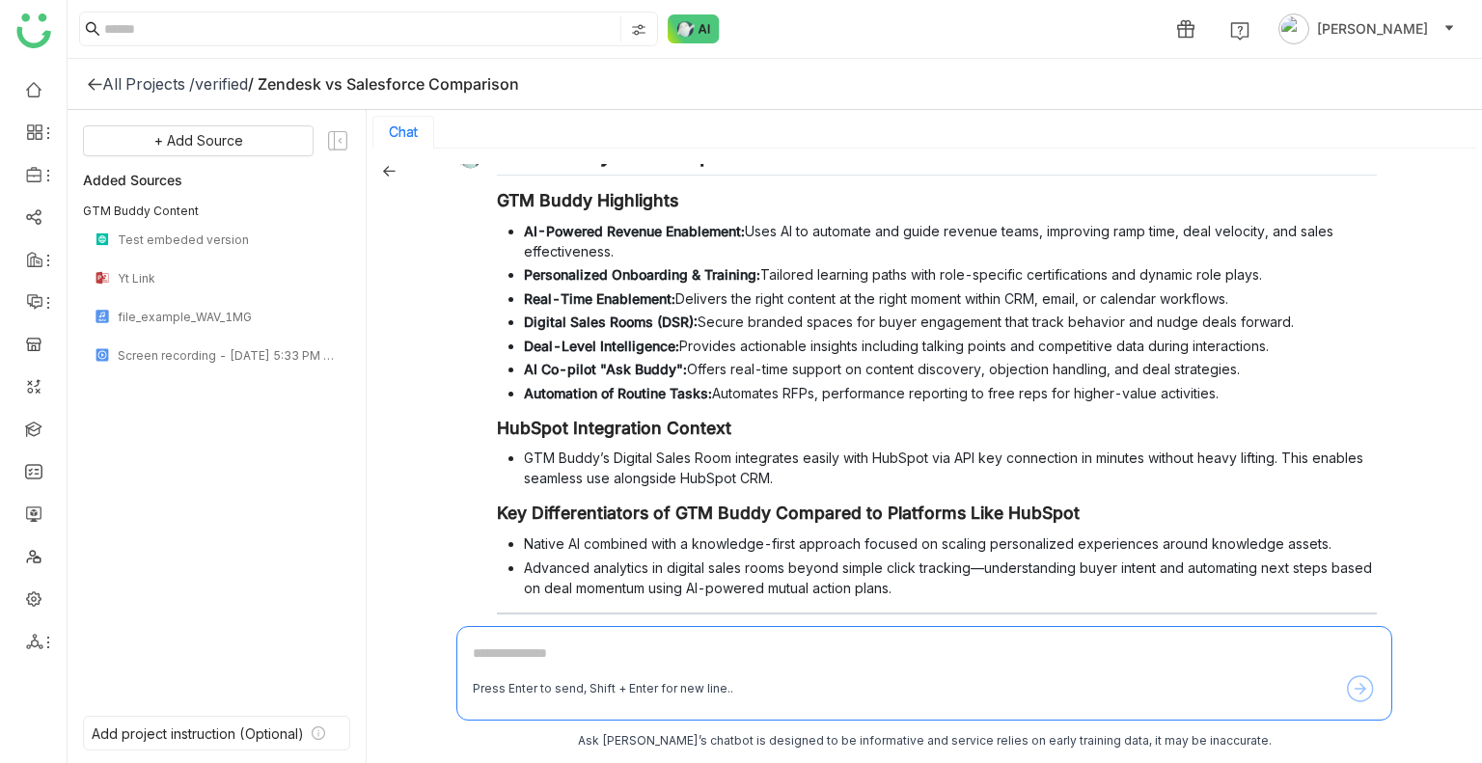
scroll to position [2107, 0]
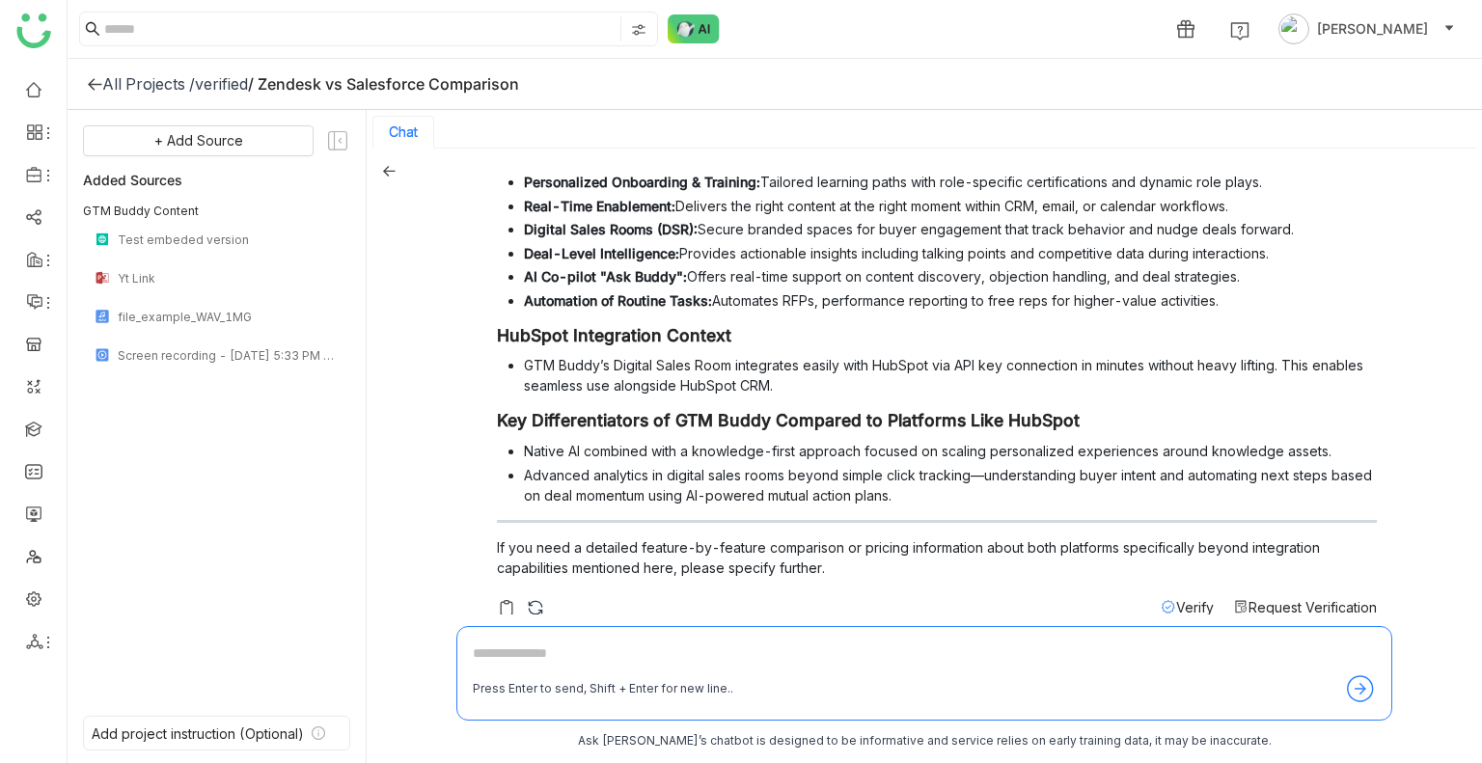
click at [1176, 599] on span "Verify" at bounding box center [1195, 607] width 38 height 16
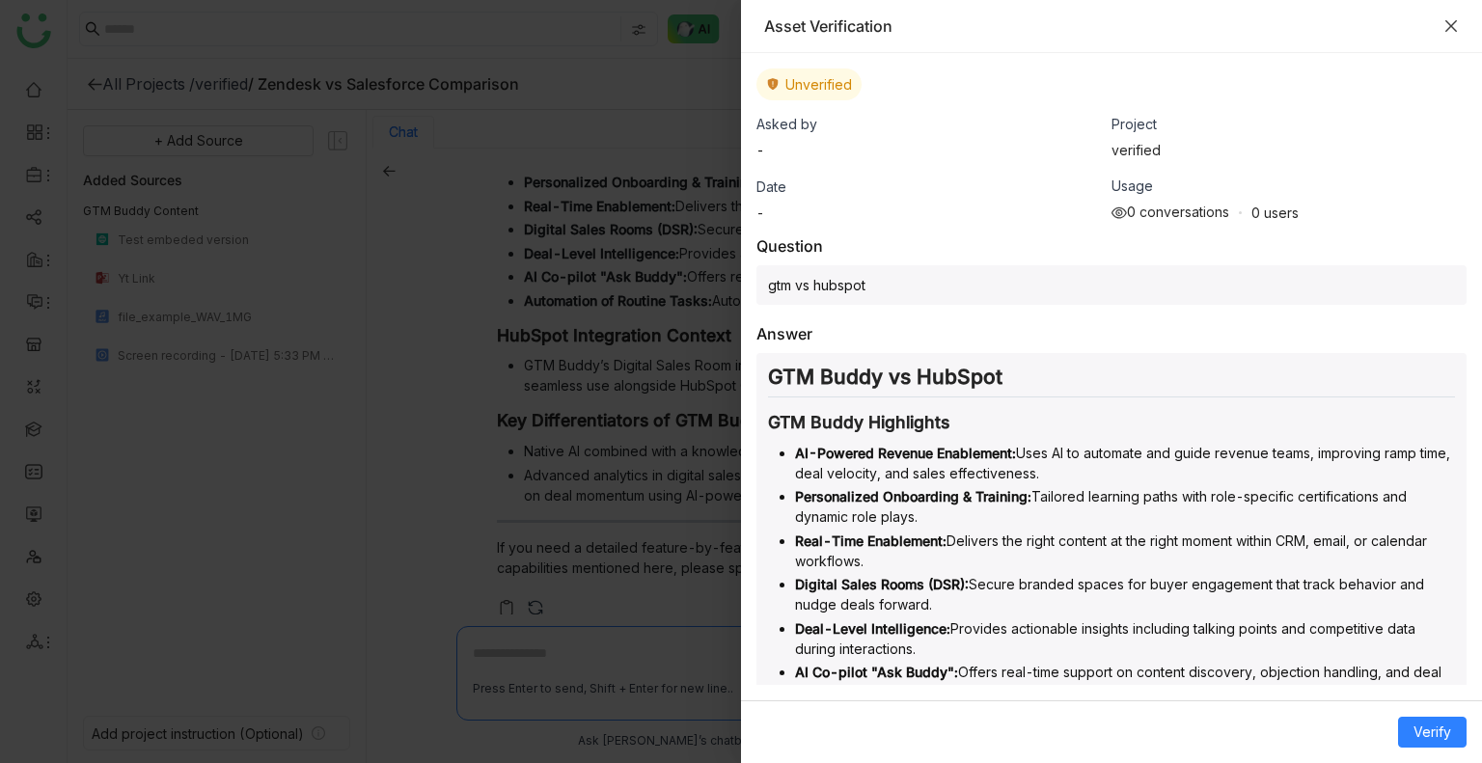
click at [1443, 20] on icon "Close" at bounding box center [1450, 25] width 15 height 15
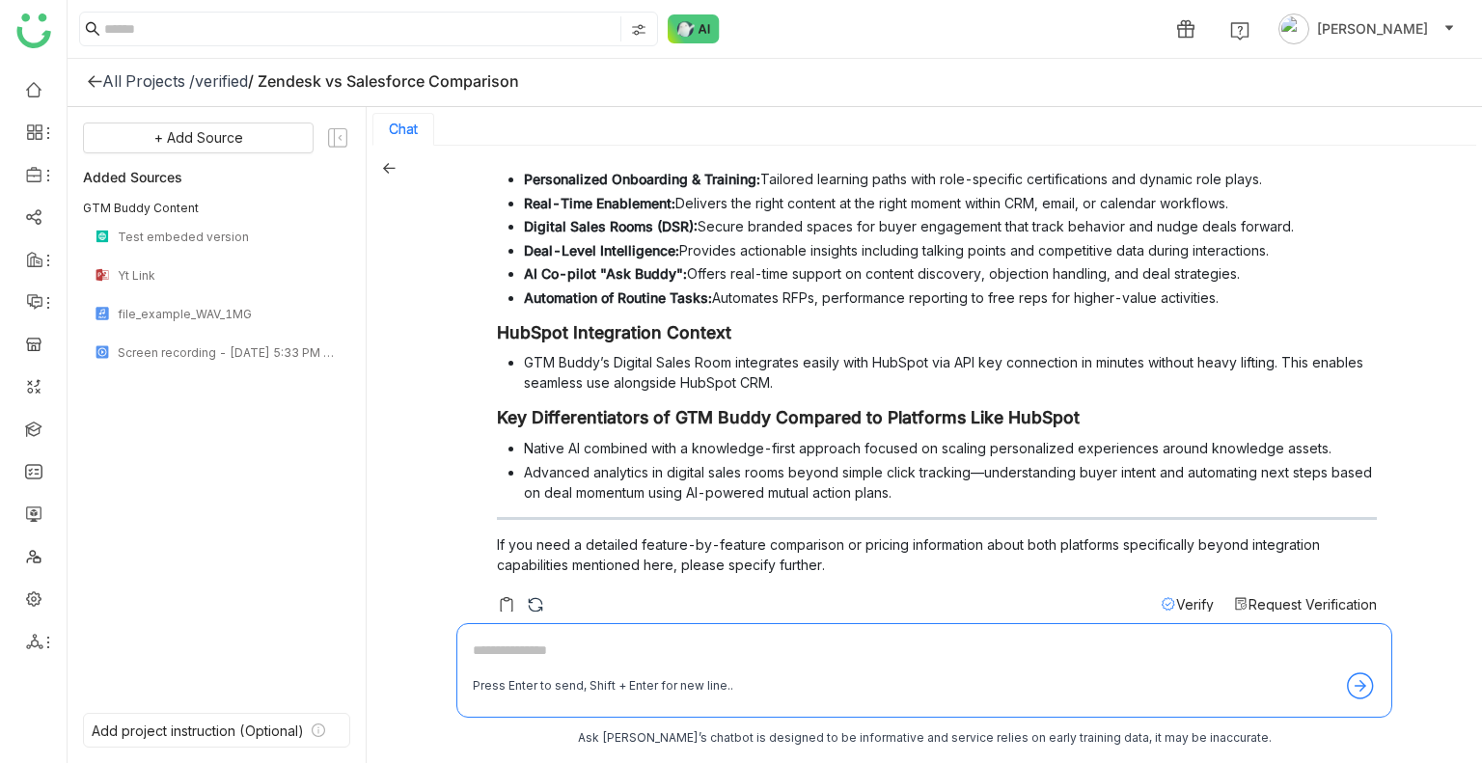
click at [1248, 596] on span "Request Verification" at bounding box center [1312, 604] width 128 height 16
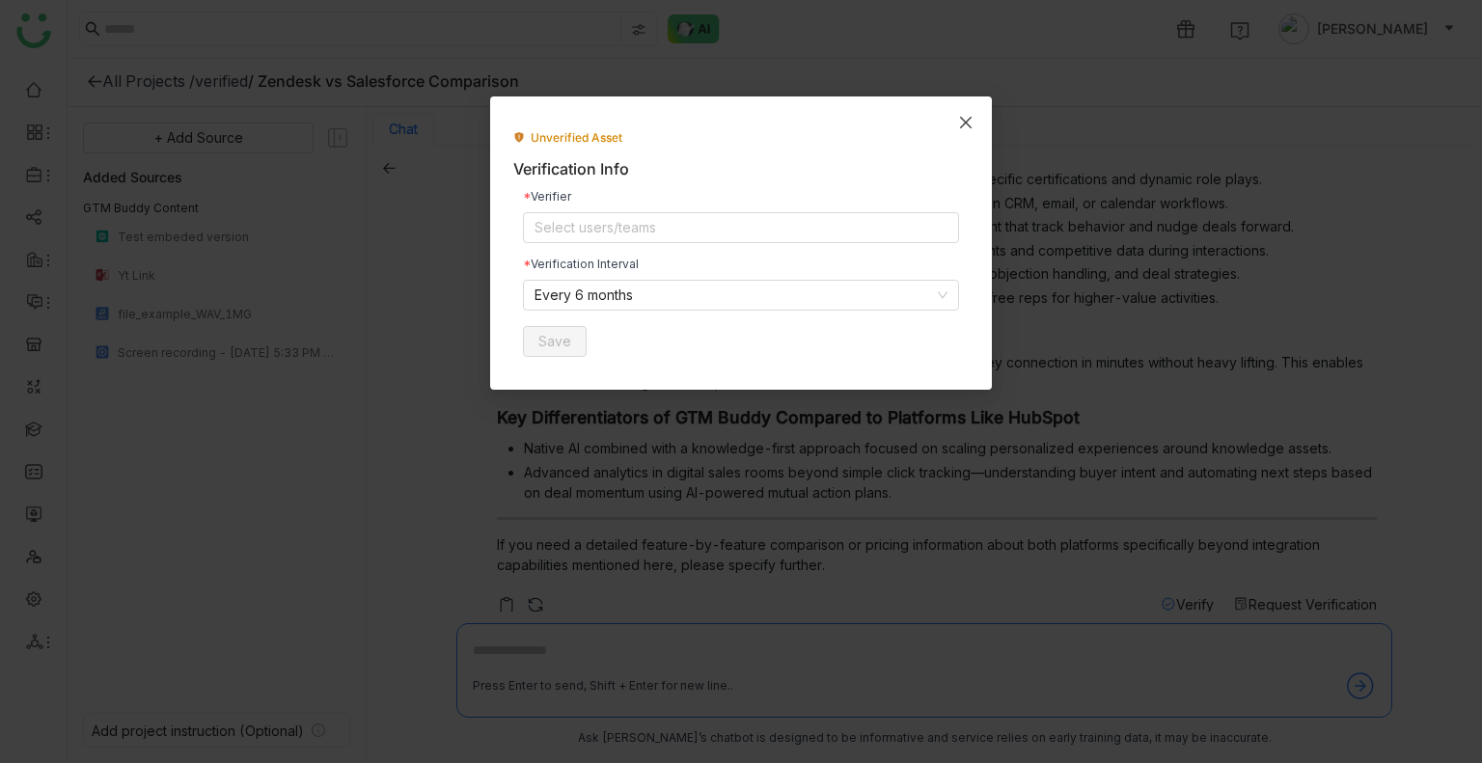
click at [973, 115] on span "Close" at bounding box center [965, 122] width 52 height 52
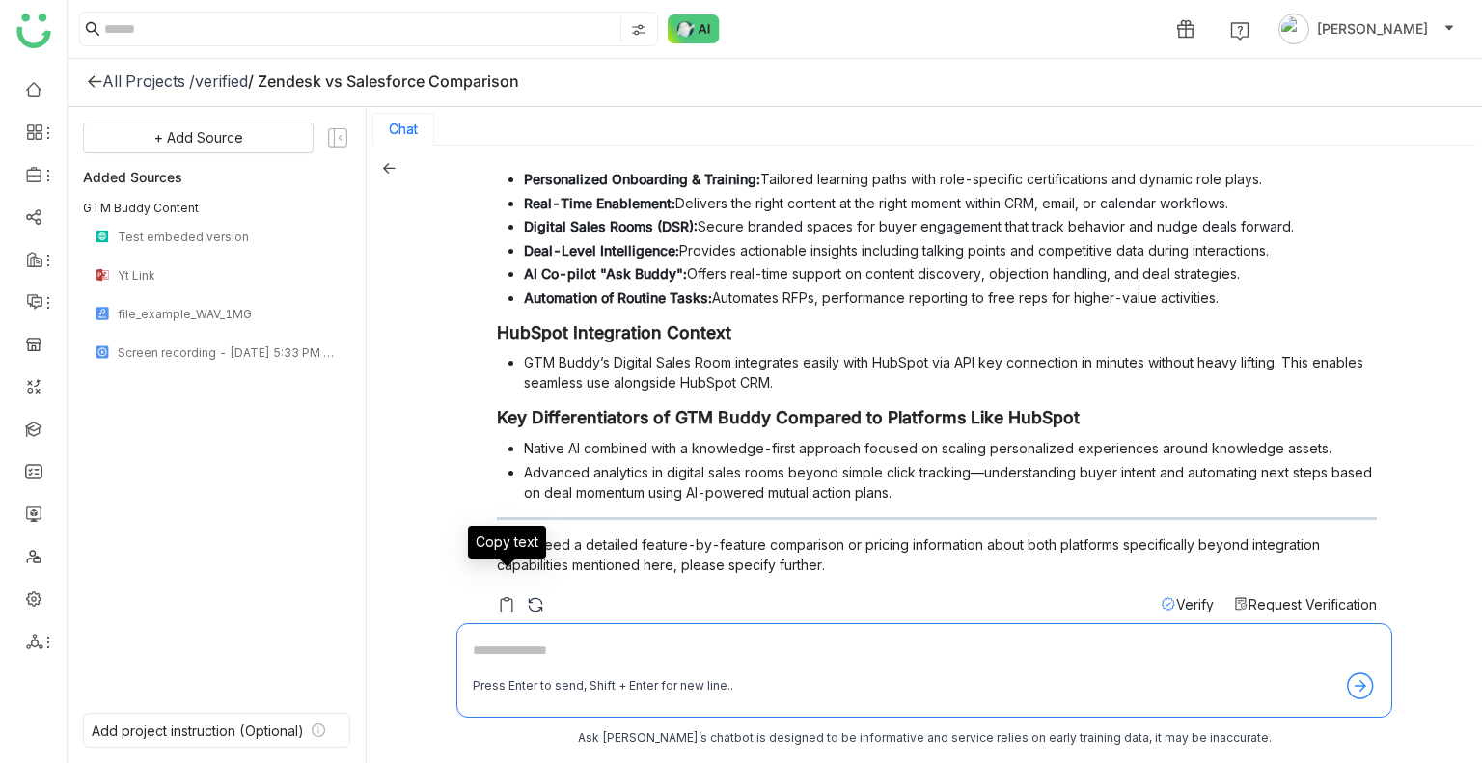
click at [503, 595] on img at bounding box center [506, 604] width 19 height 19
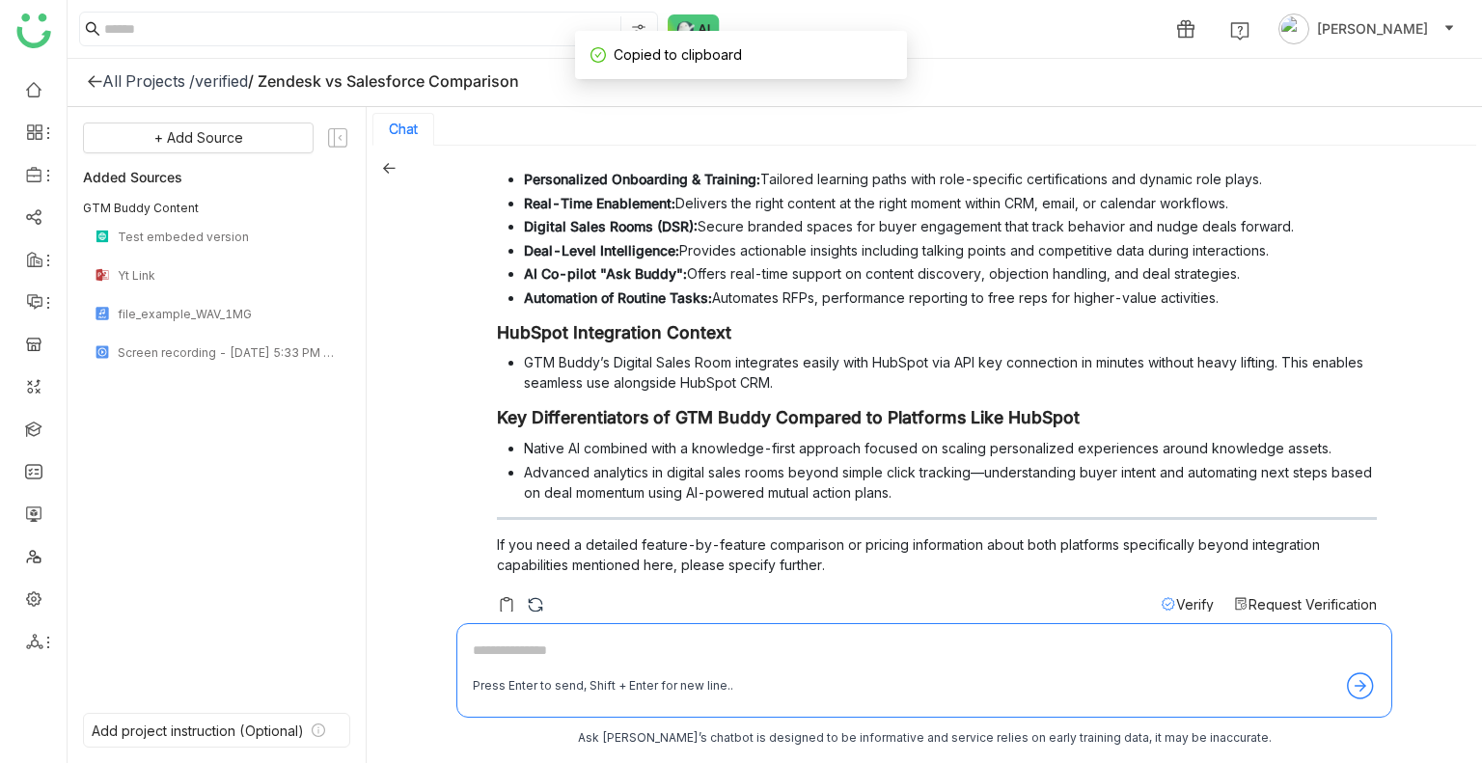
click at [1248, 596] on span "Request Verification" at bounding box center [1312, 604] width 128 height 16
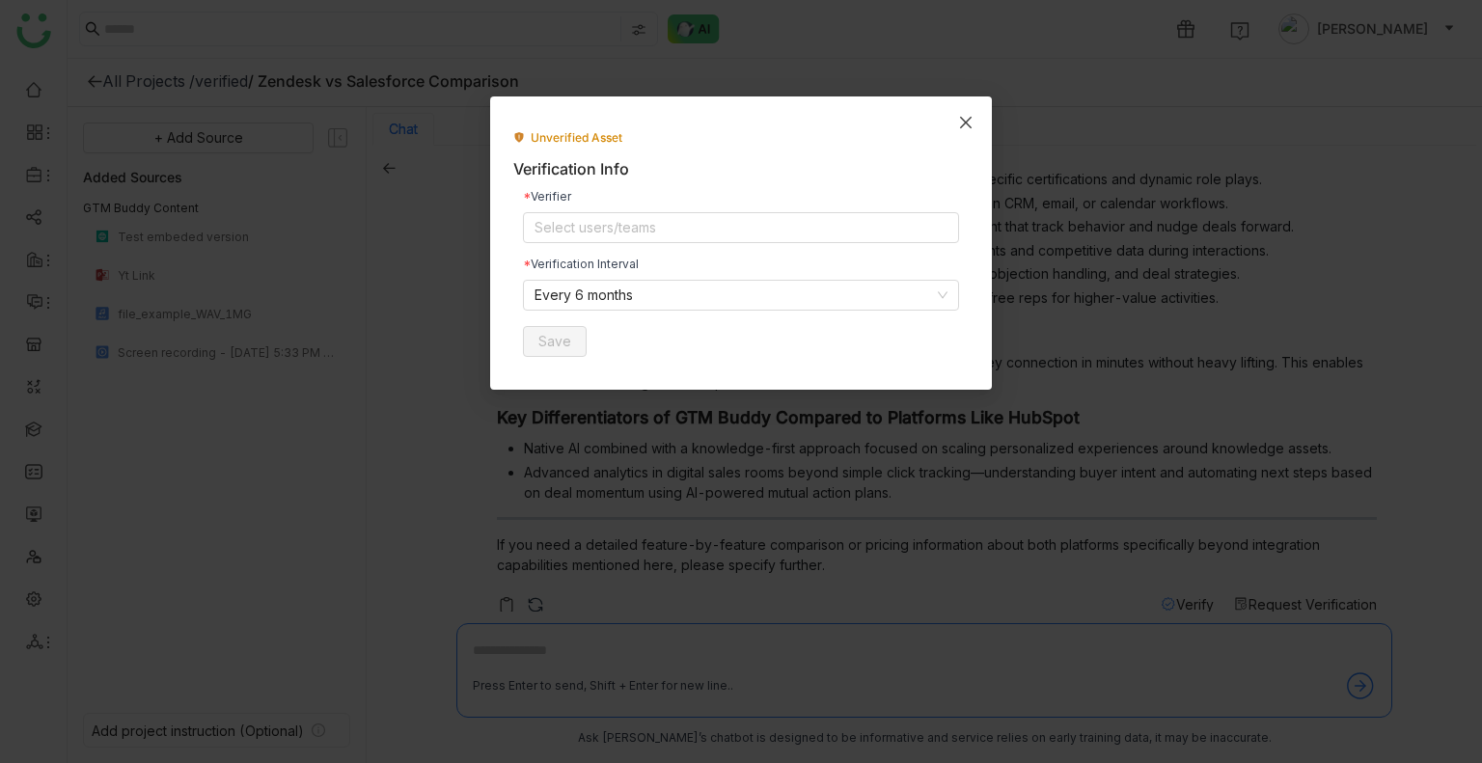
click at [965, 125] on icon "Close" at bounding box center [965, 122] width 15 height 15
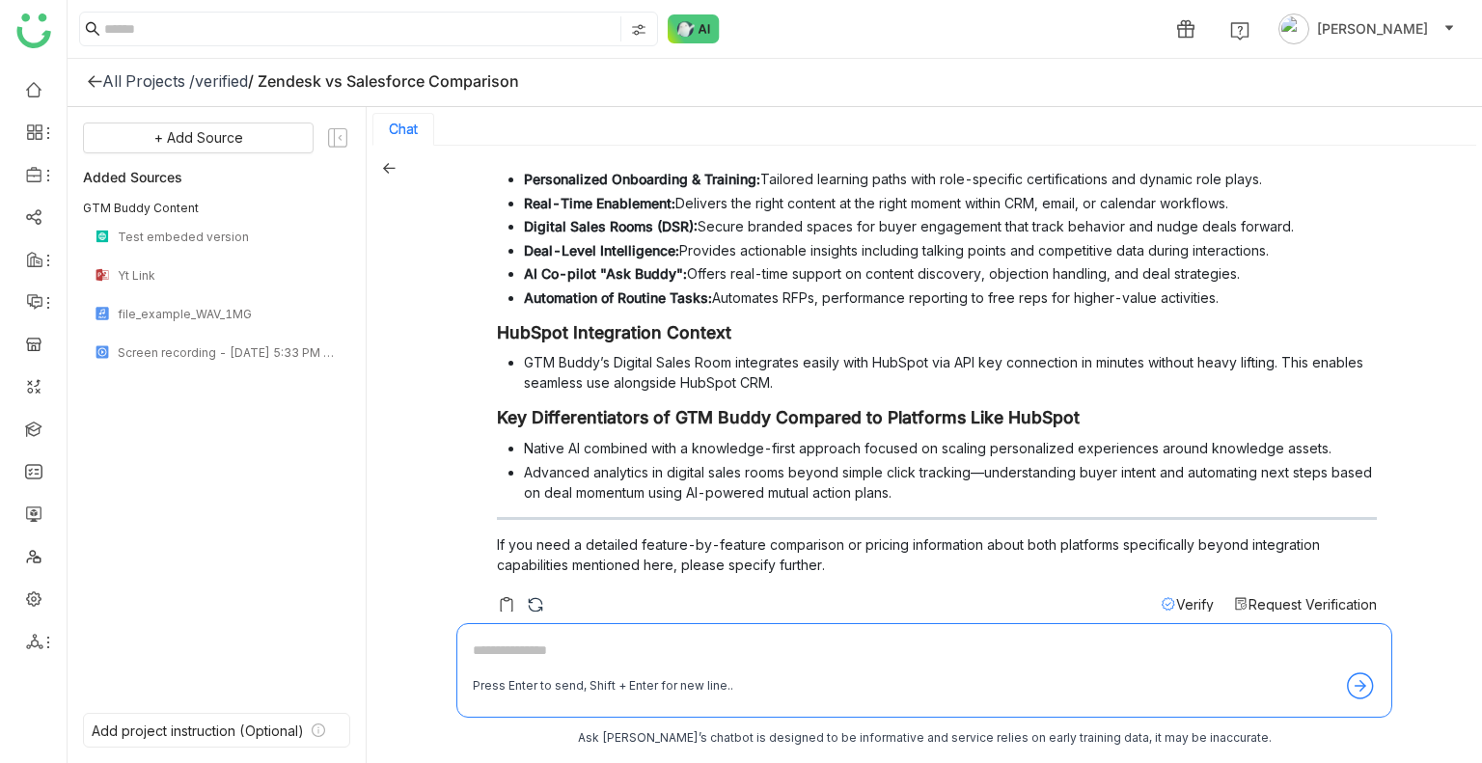
click at [1176, 596] on span "Verify" at bounding box center [1195, 604] width 38 height 16
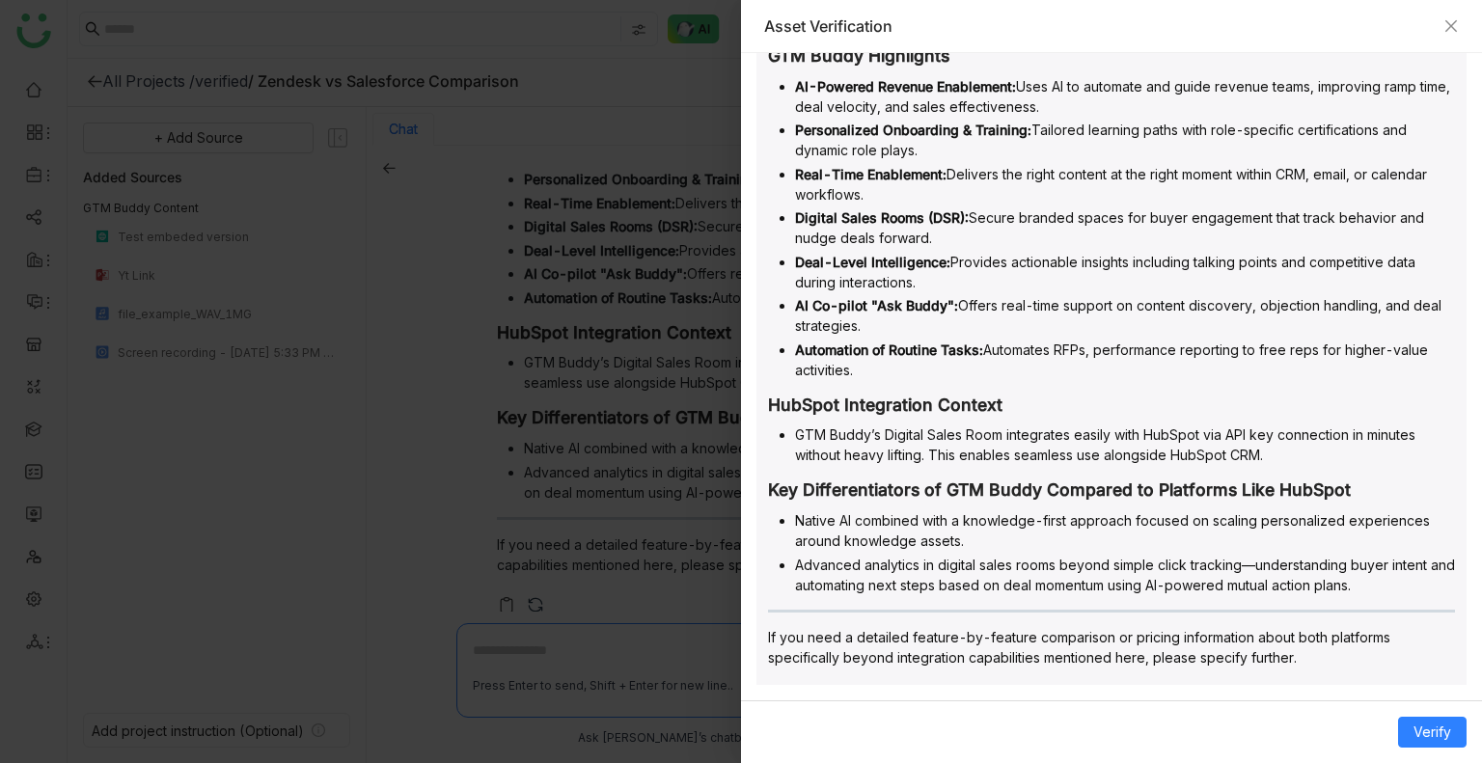
scroll to position [0, 0]
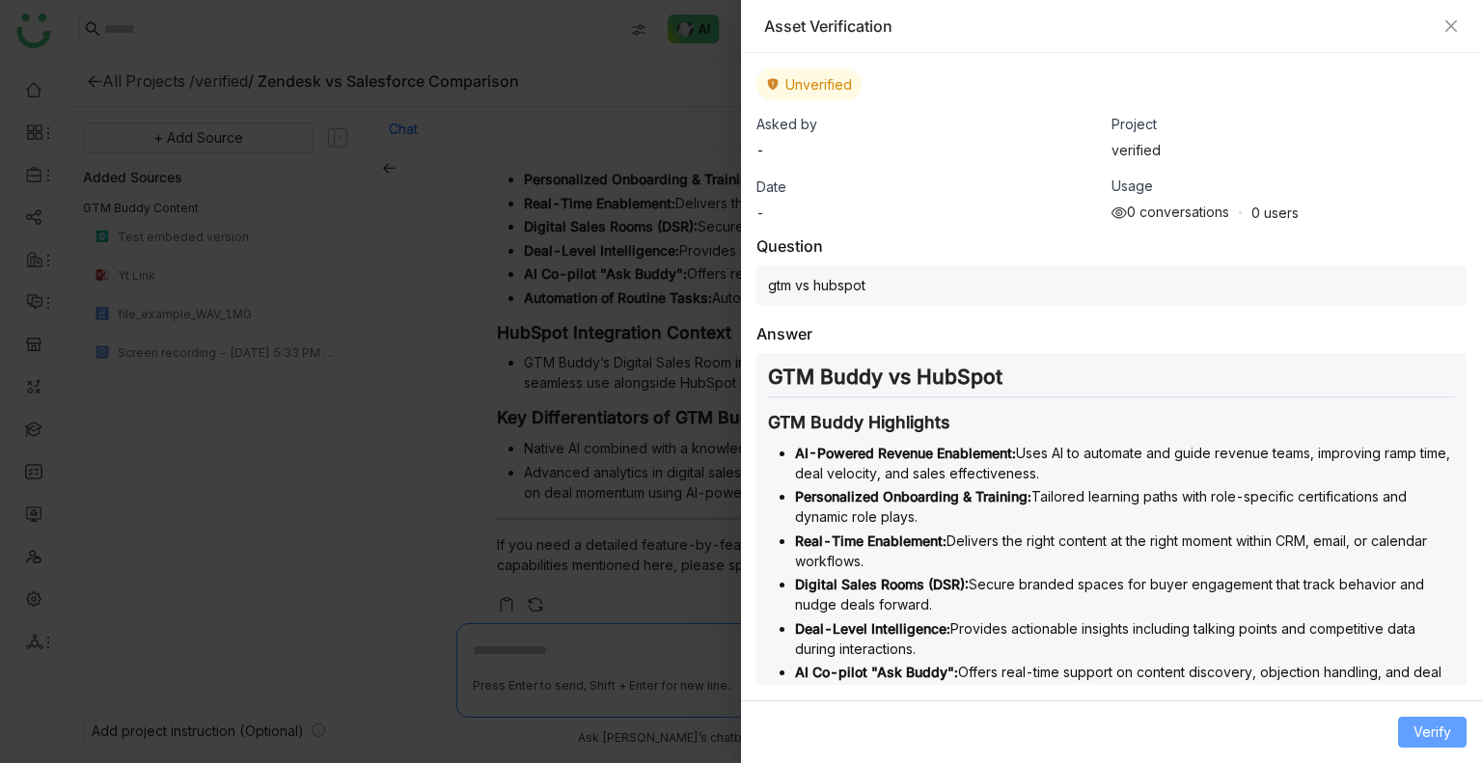
click at [1451, 736] on span "Verify" at bounding box center [1432, 731] width 38 height 21
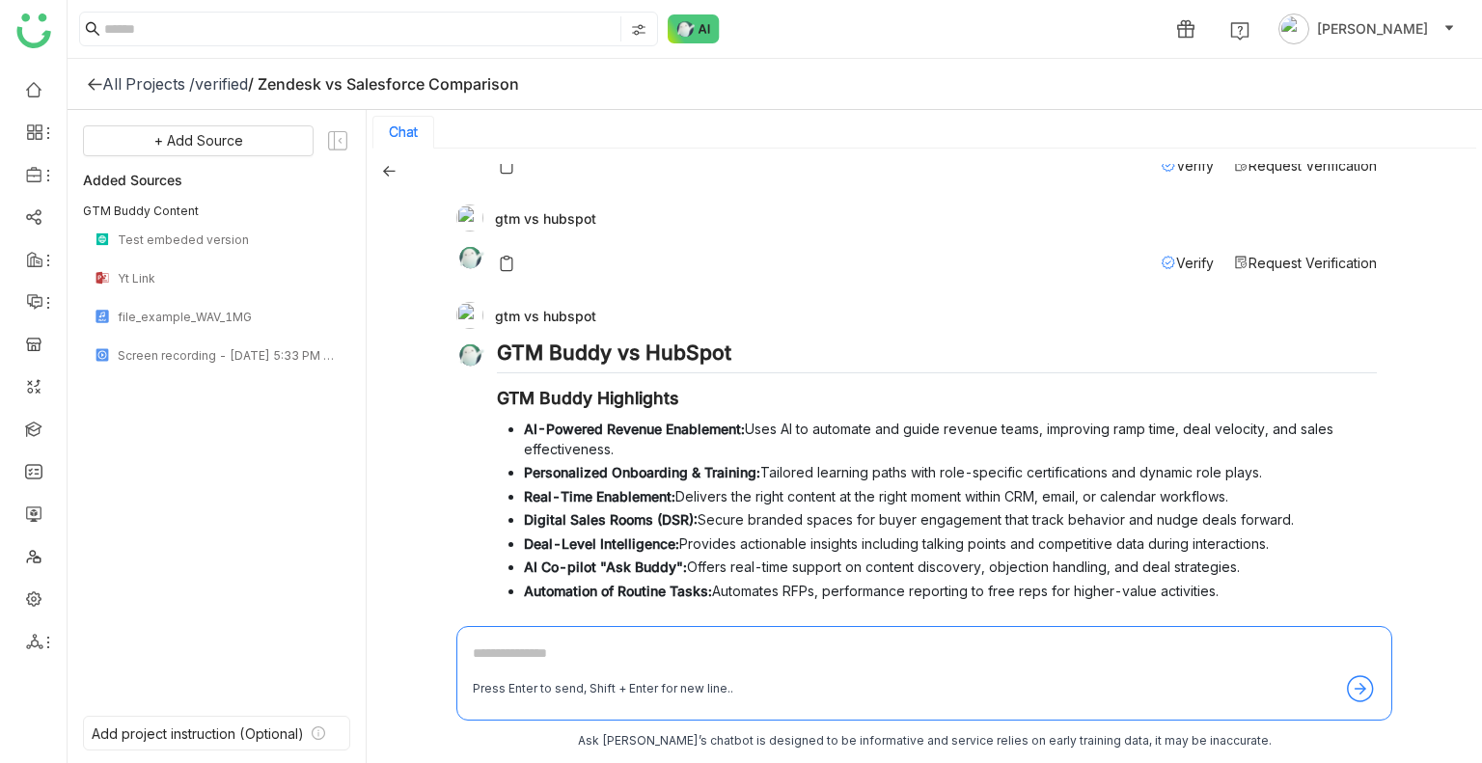
scroll to position [2107, 0]
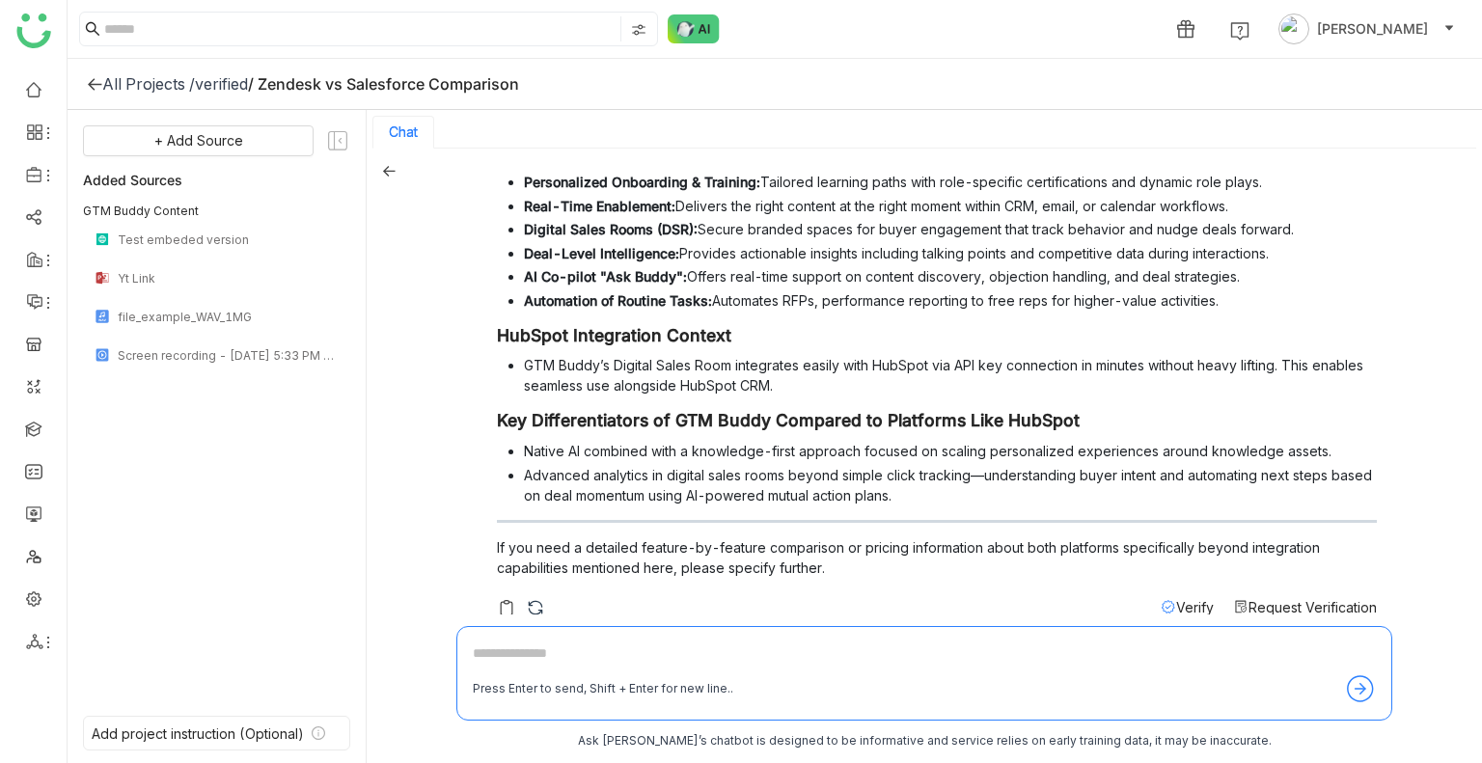
click at [1176, 599] on span "Verify" at bounding box center [1195, 607] width 38 height 16
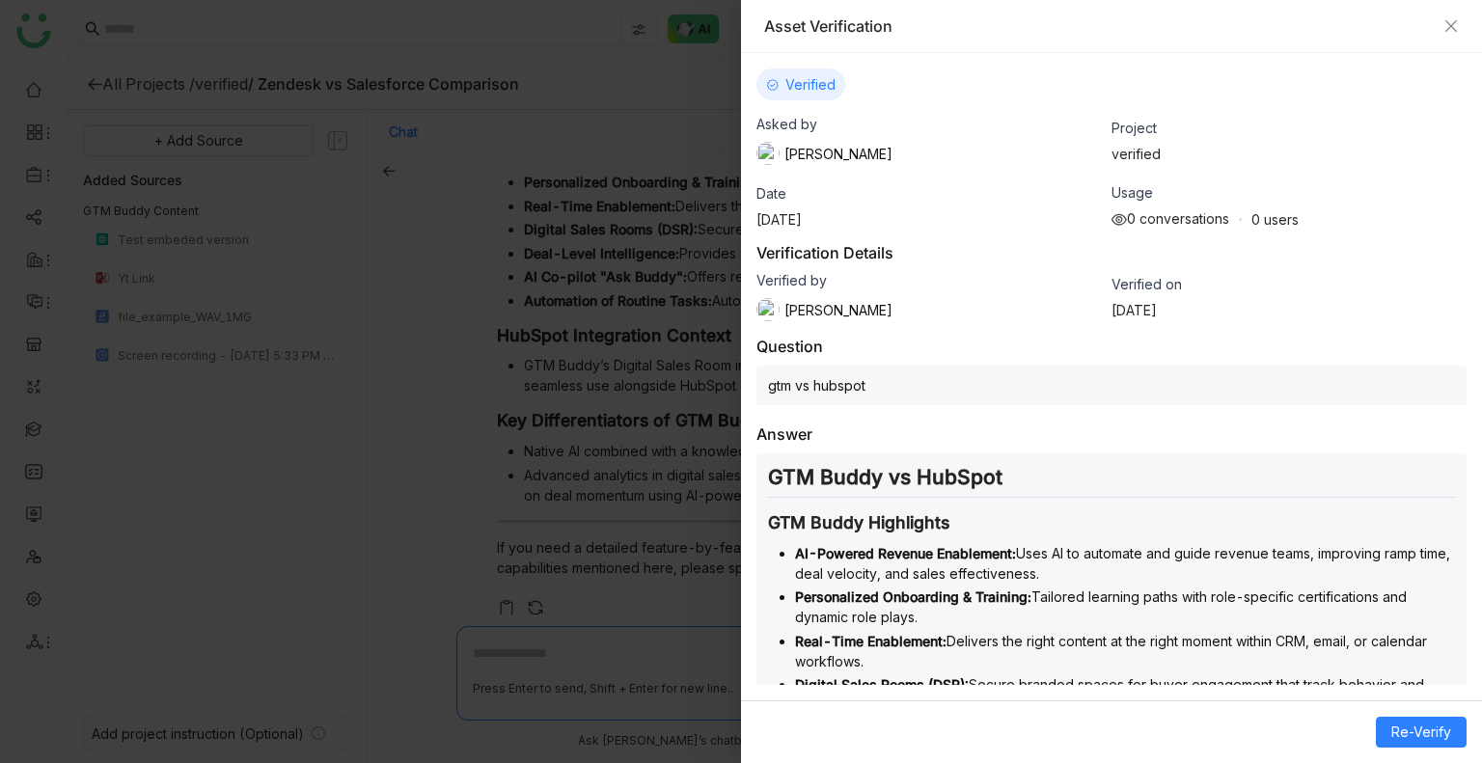
click at [647, 425] on div at bounding box center [741, 381] width 1482 height 763
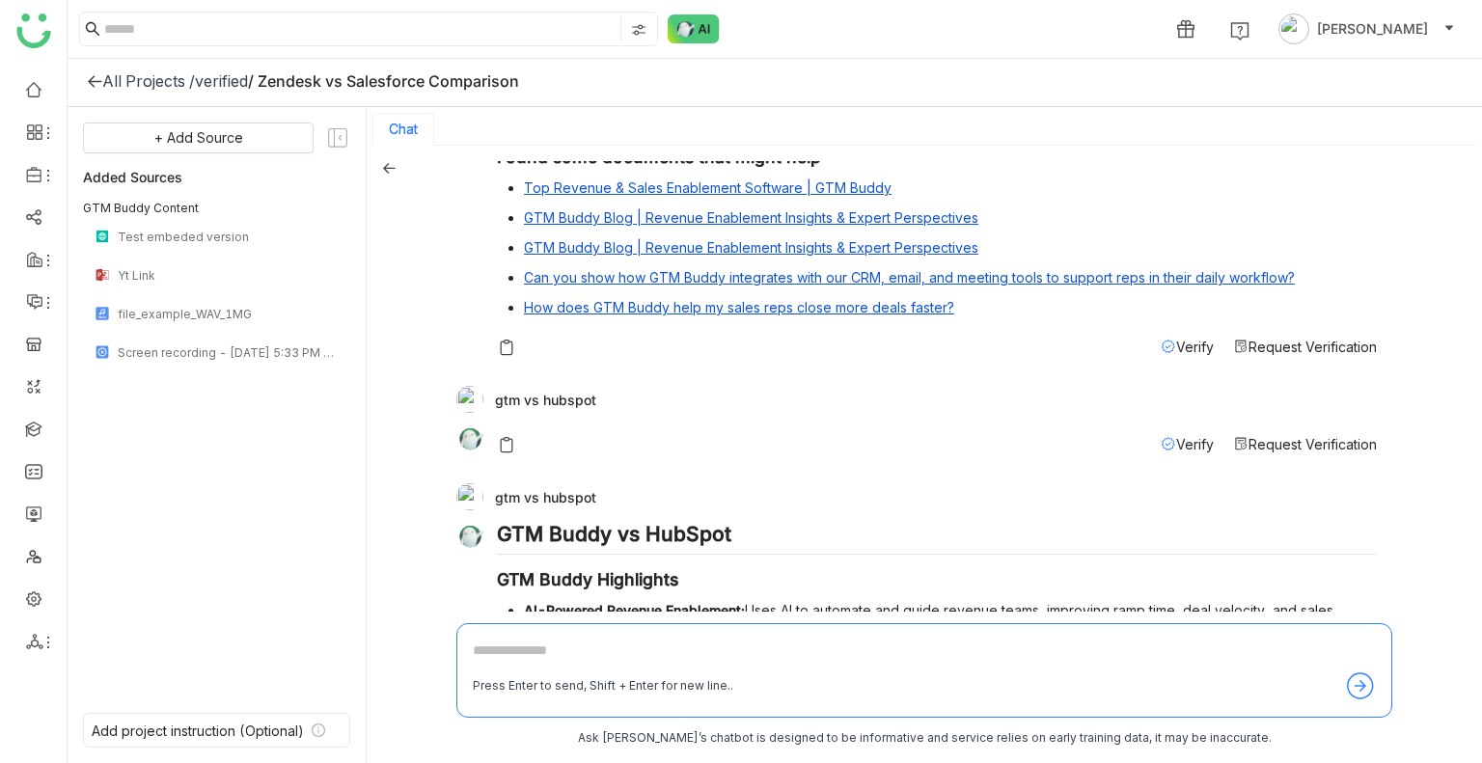
scroll to position [1574, 0]
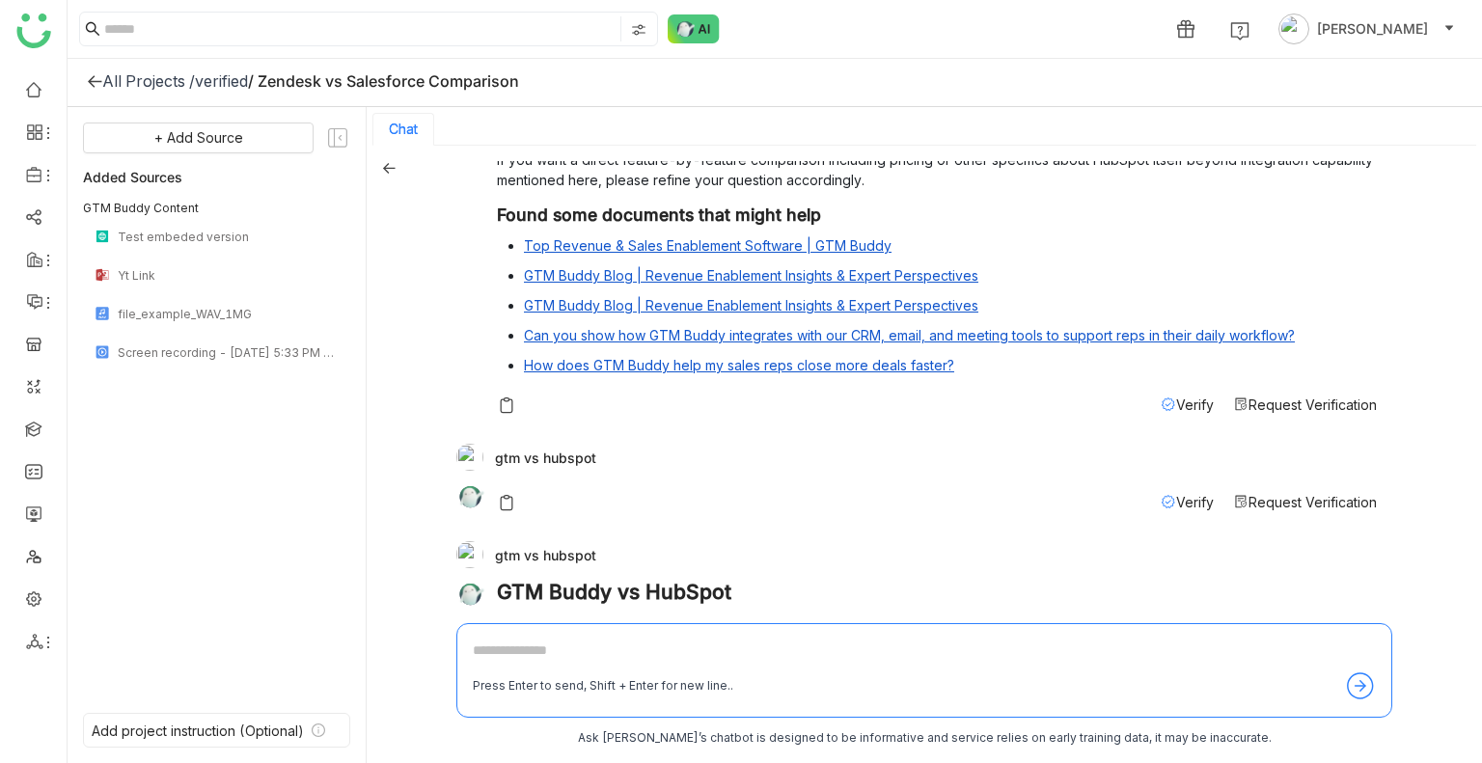
click at [555, 541] on div "gtm vs hubspot" at bounding box center [916, 554] width 920 height 27
click div "gtm vs hubspot"
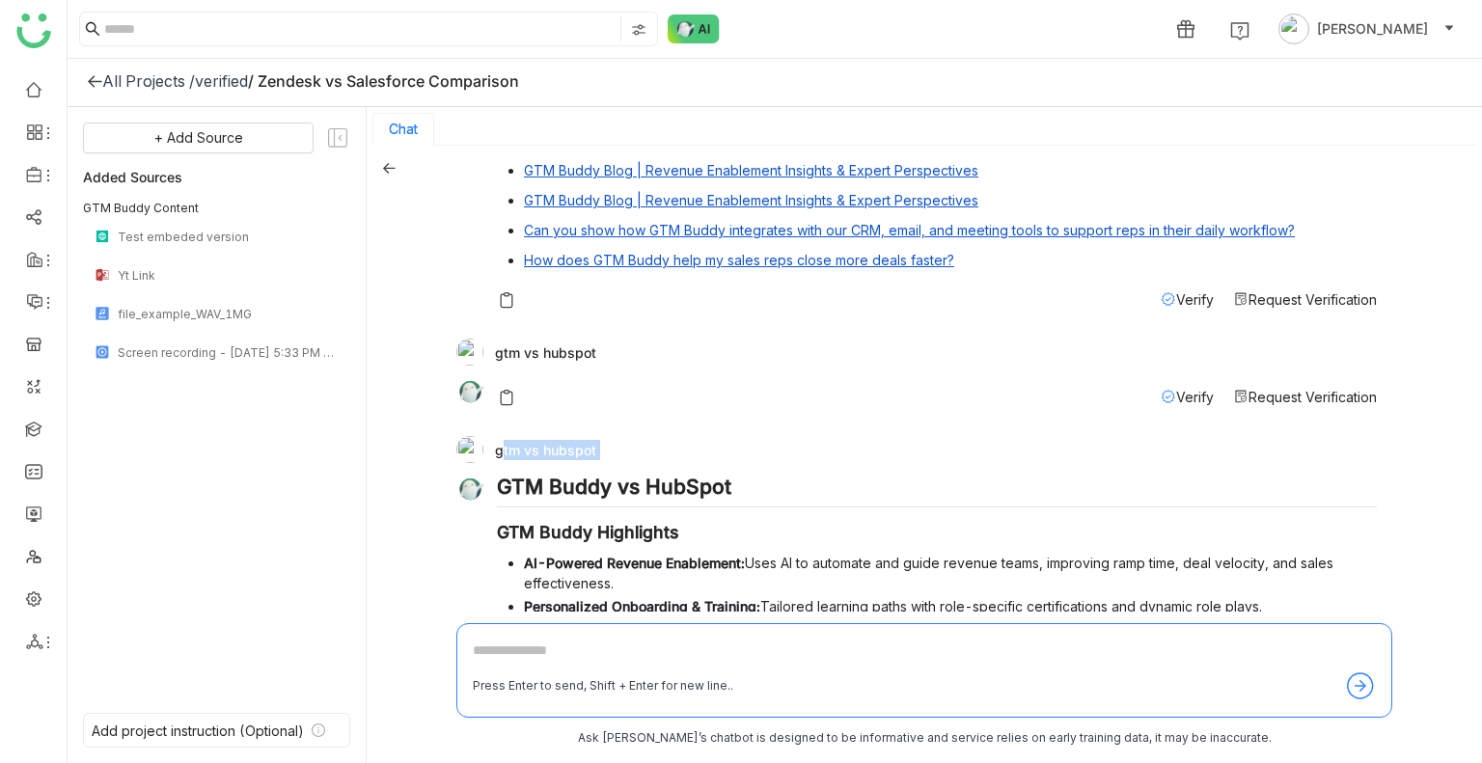
scroll to position [1685, 0]
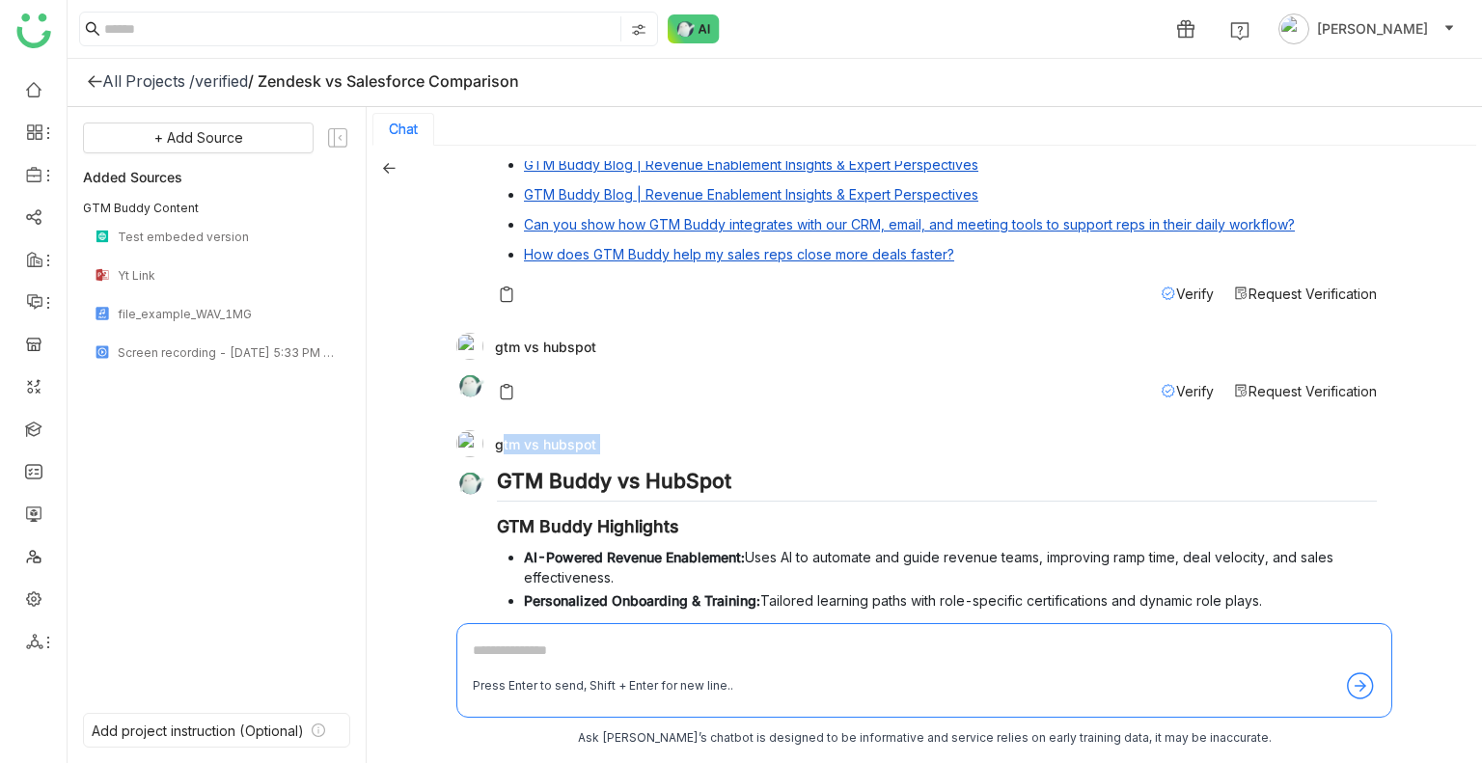
click div "gtm vs hubspot GTM Buddy vs HubSpot GTM Buddy Highlights AI-Powered Revenue Ena…"
click div "gtm vs hubspot"
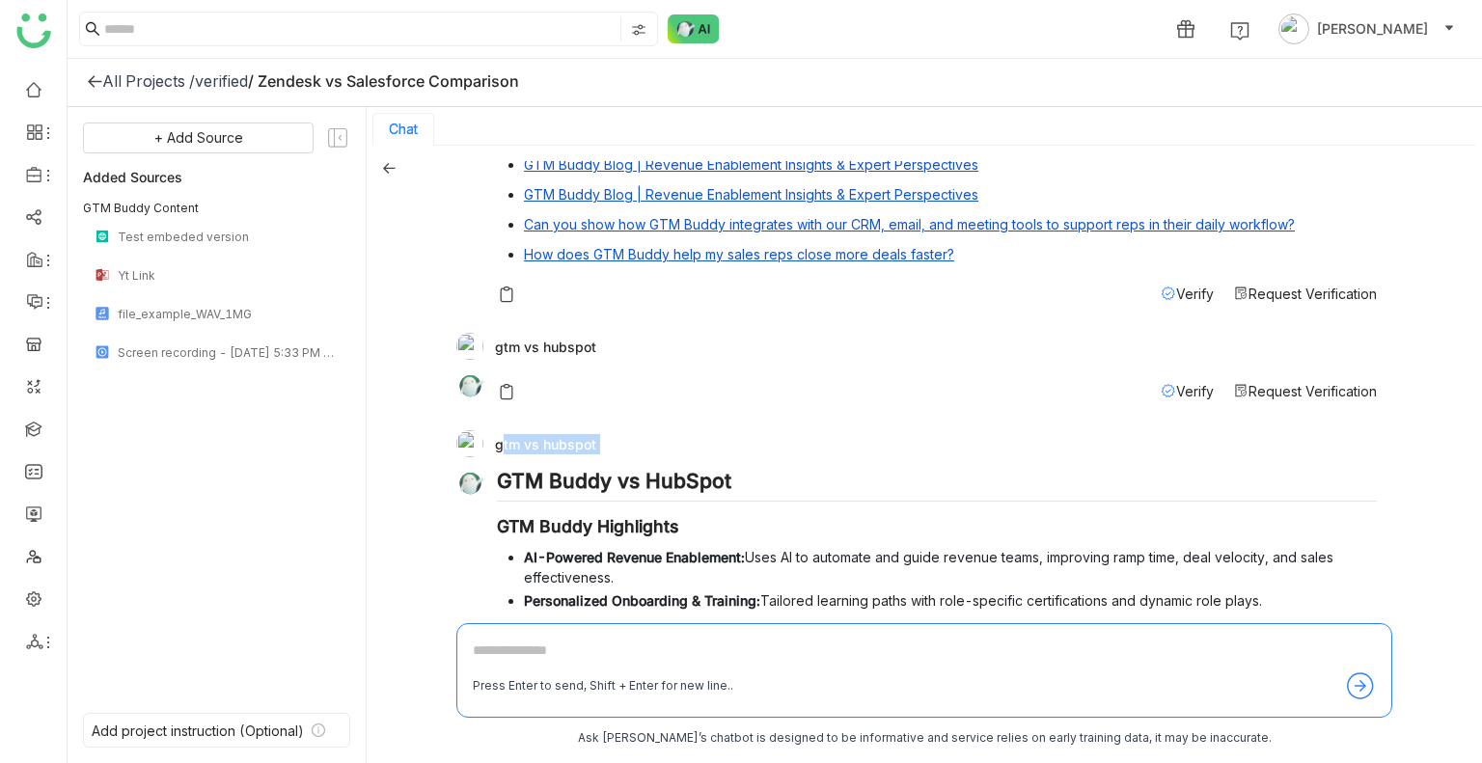
click div "gtm vs hubspot"
copy div "gtm vs hubspot"
click icon
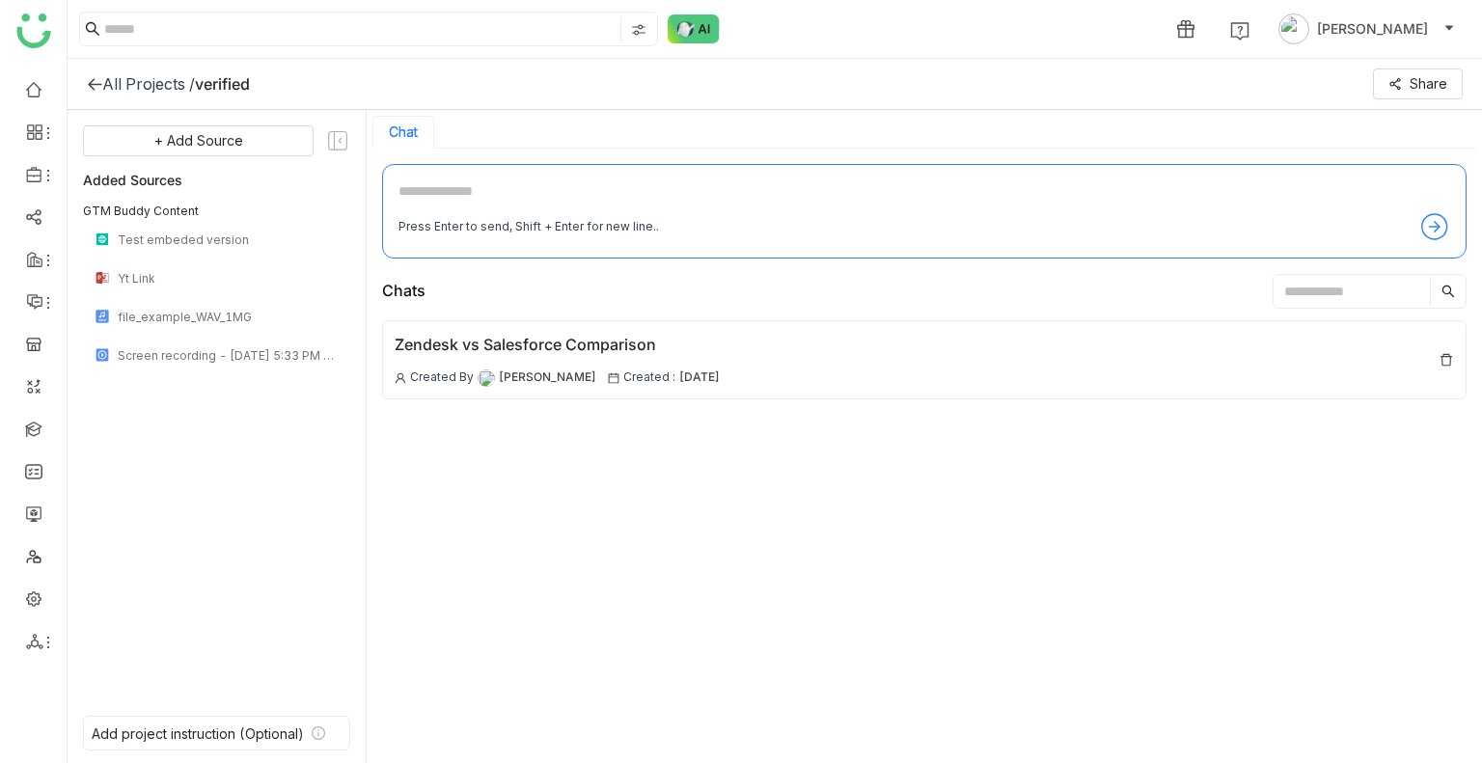
click textarea
type textarea "*"
click textarea "**********"
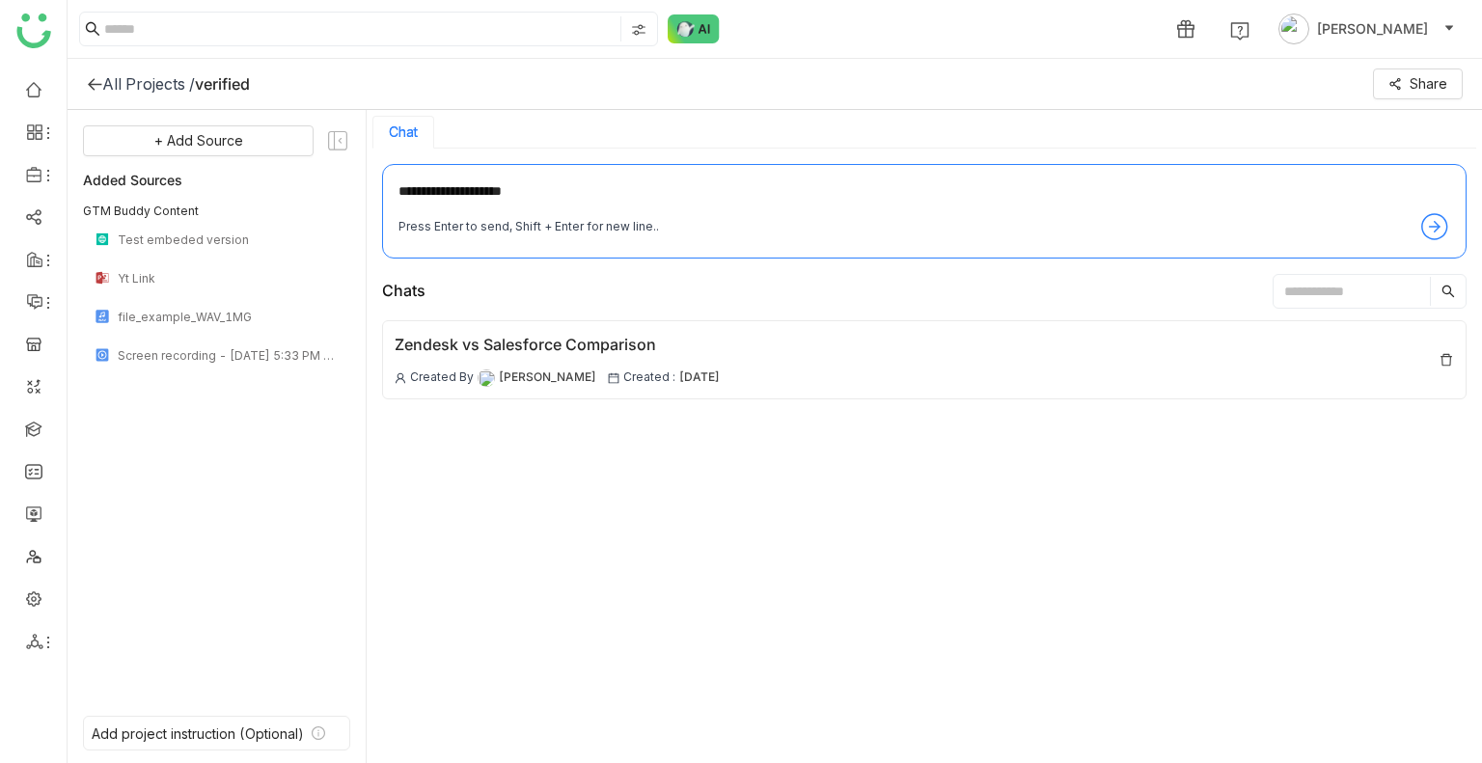
type textarea "**********"
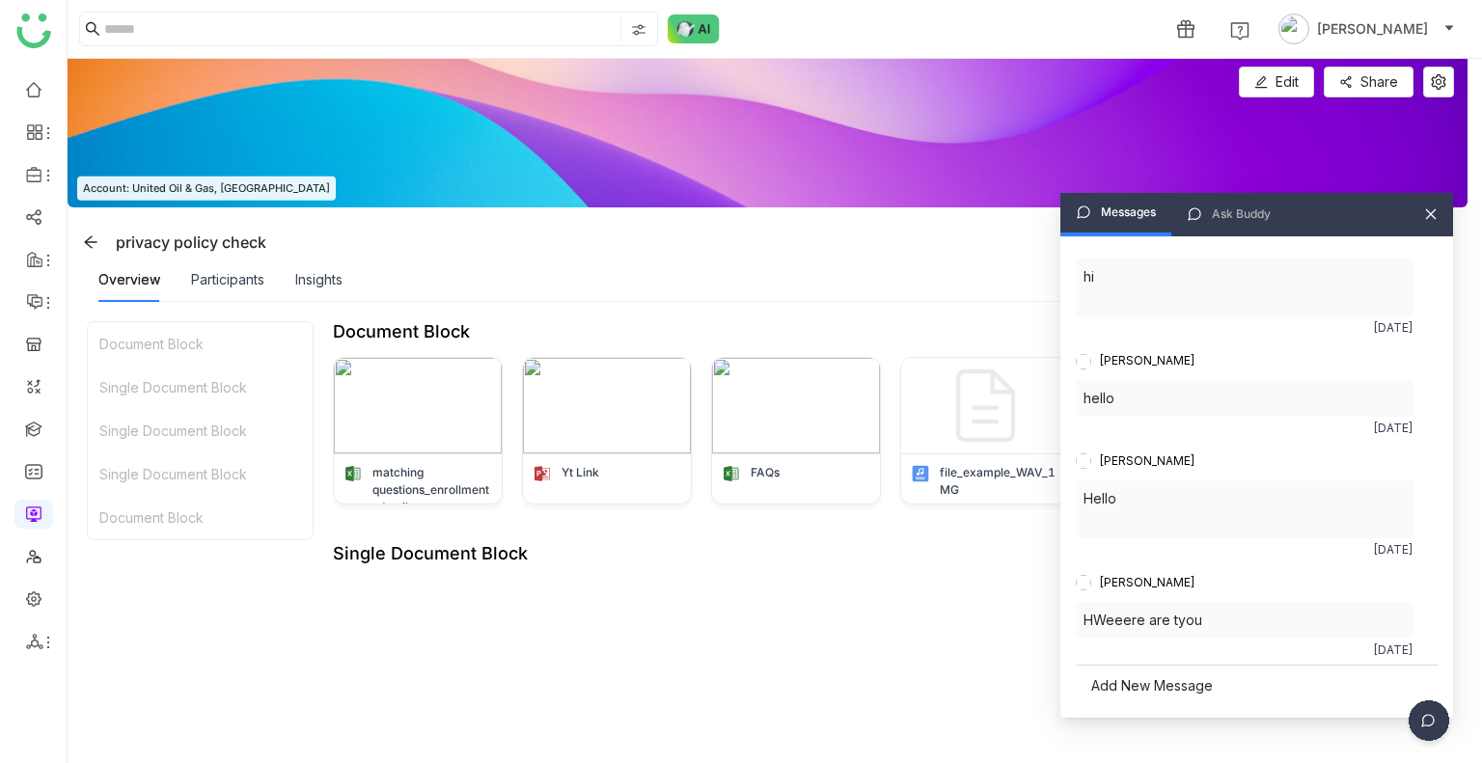
scroll to position [307, 0]
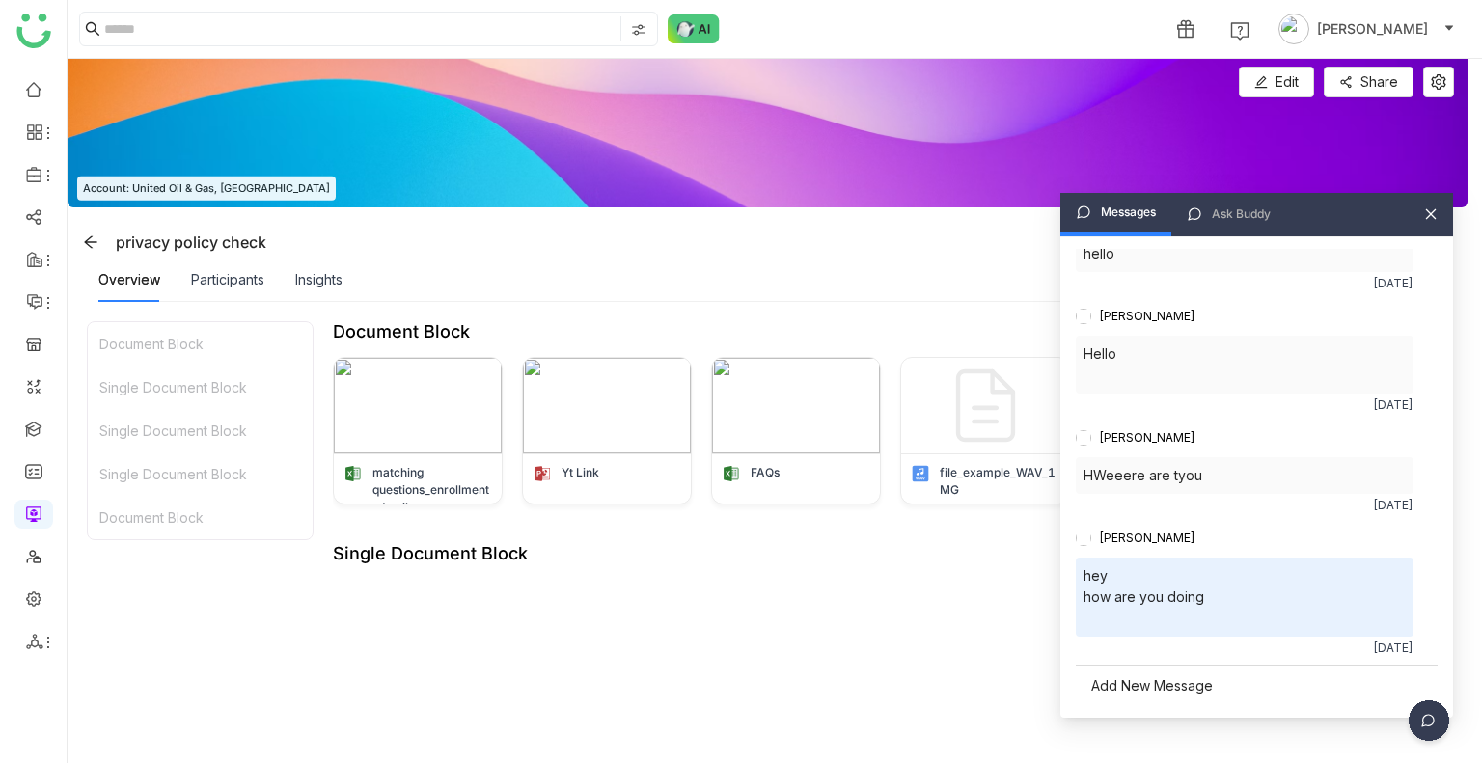
click at [1129, 690] on div "Add New Message" at bounding box center [1256, 685] width 362 height 41
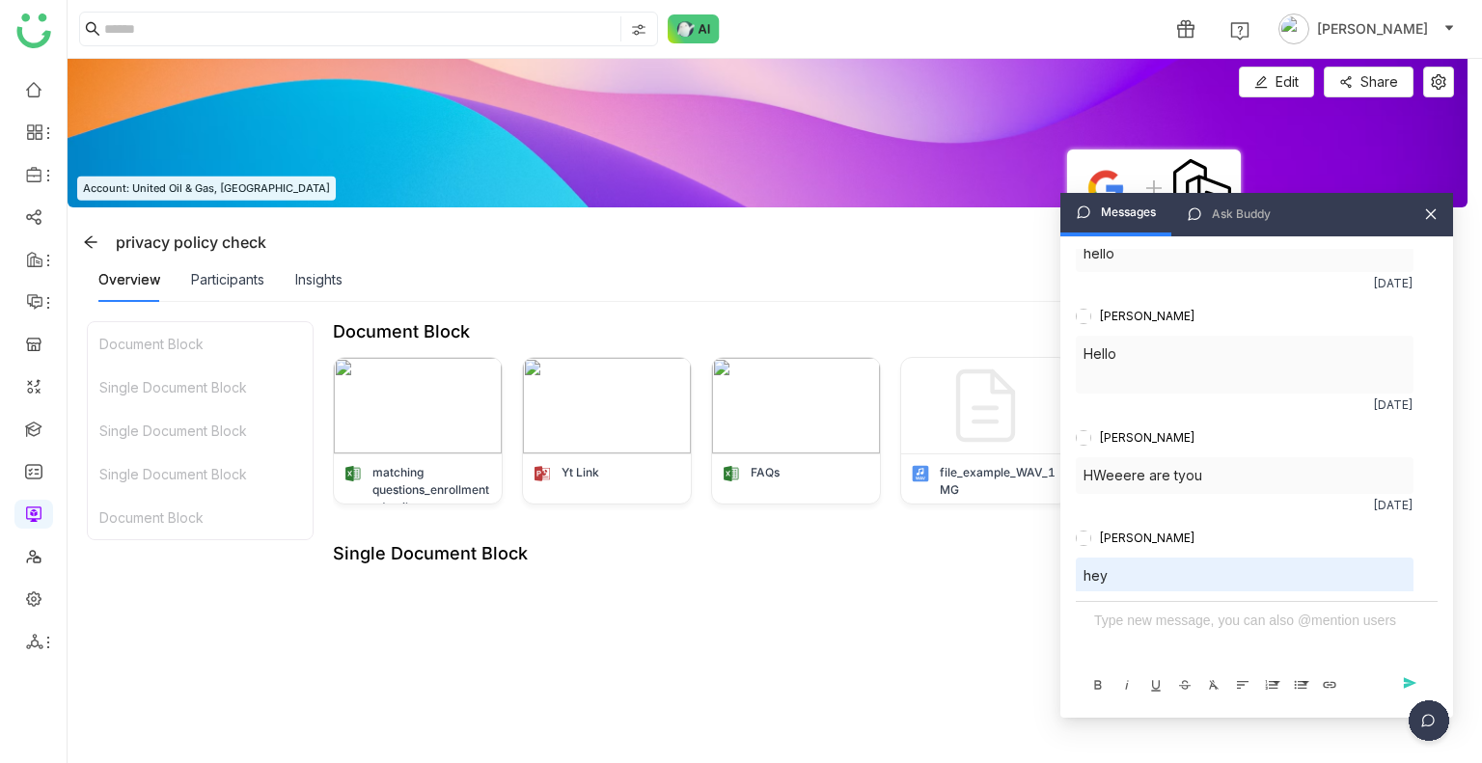
click at [1119, 631] on div at bounding box center [1256, 620] width 325 height 21
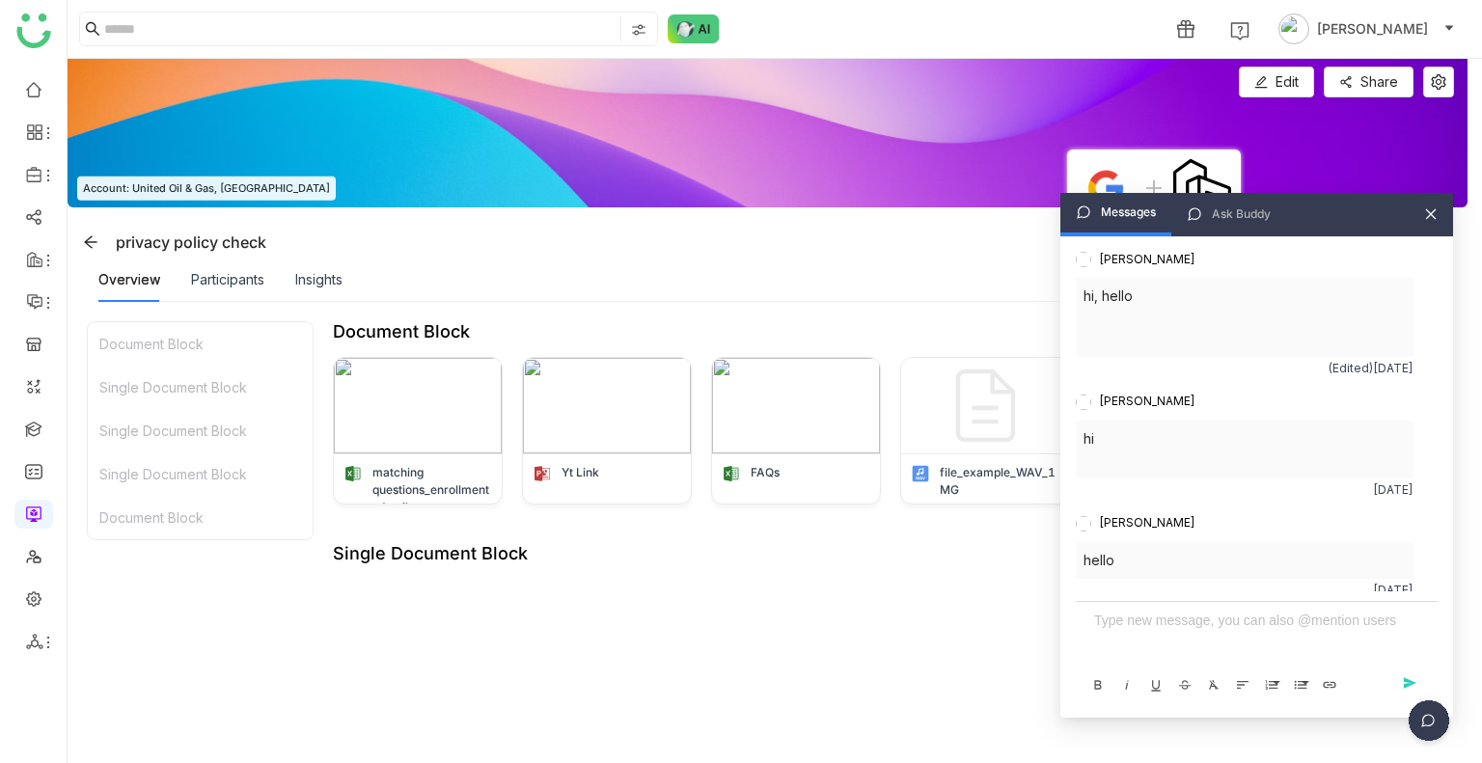
scroll to position [370, 0]
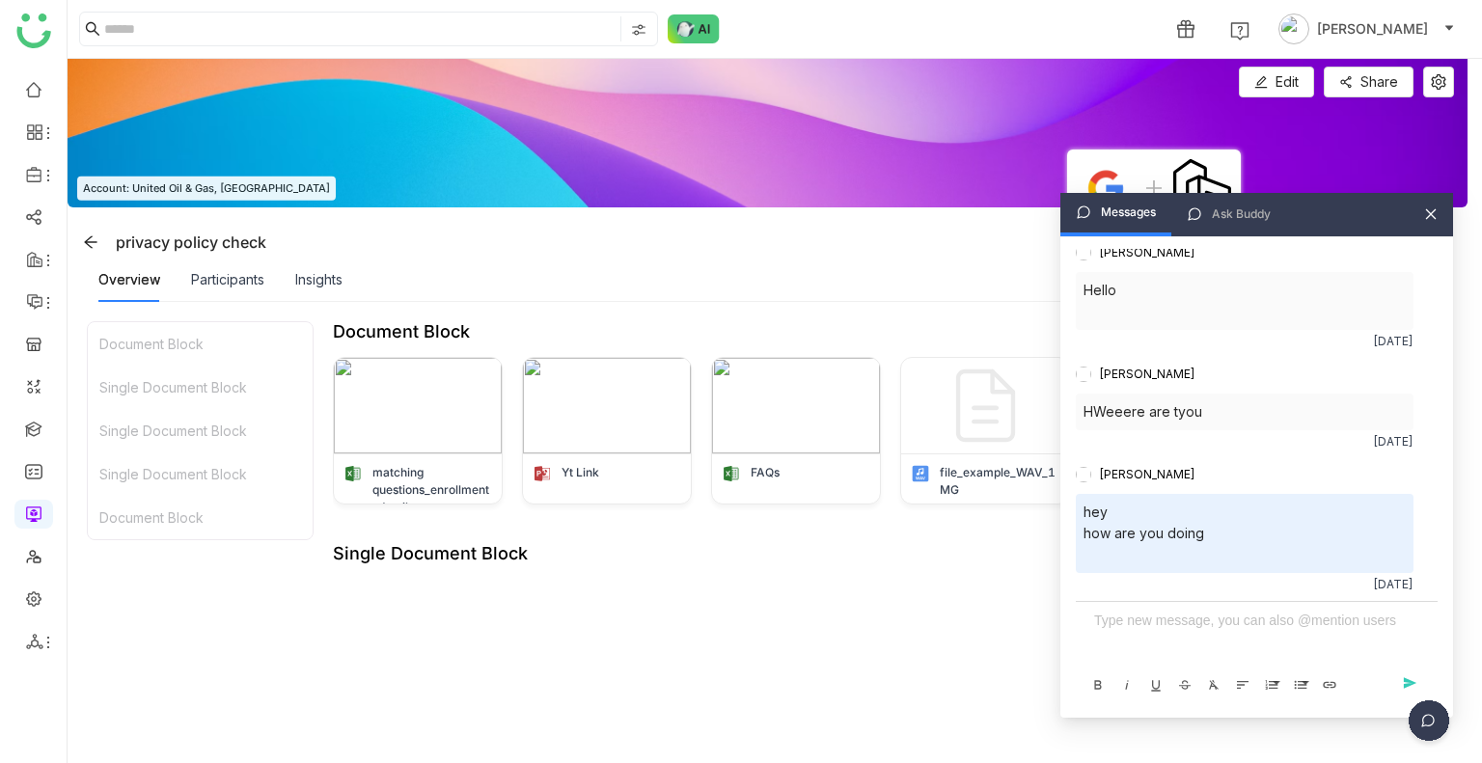
click at [1231, 224] on div "Ask Buddy" at bounding box center [1228, 214] width 115 height 43
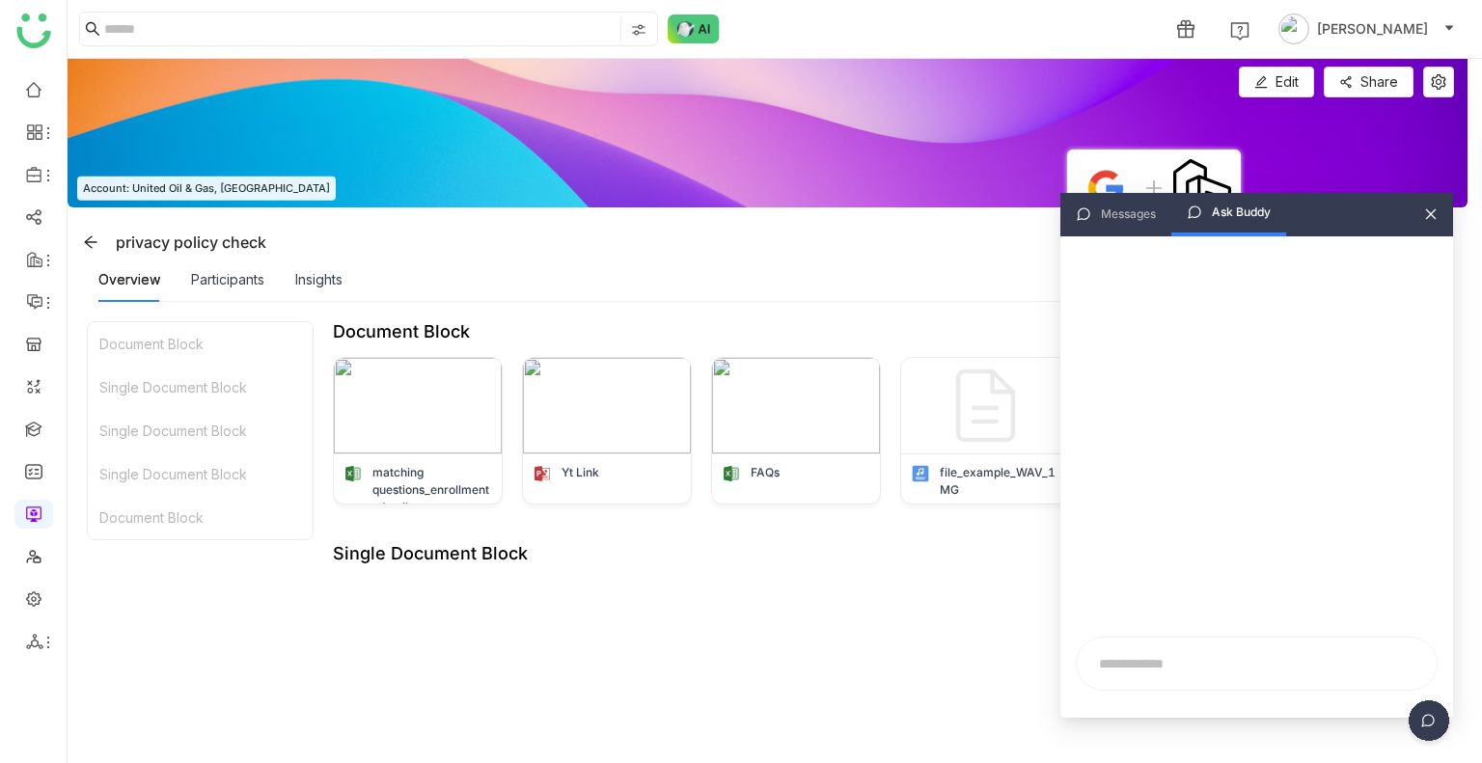
click at [1154, 661] on input "text" at bounding box center [1256, 663] width 337 height 29
type input "***"
click at [1154, 661] on input "text" at bounding box center [1256, 663] width 337 height 29
type input "*"
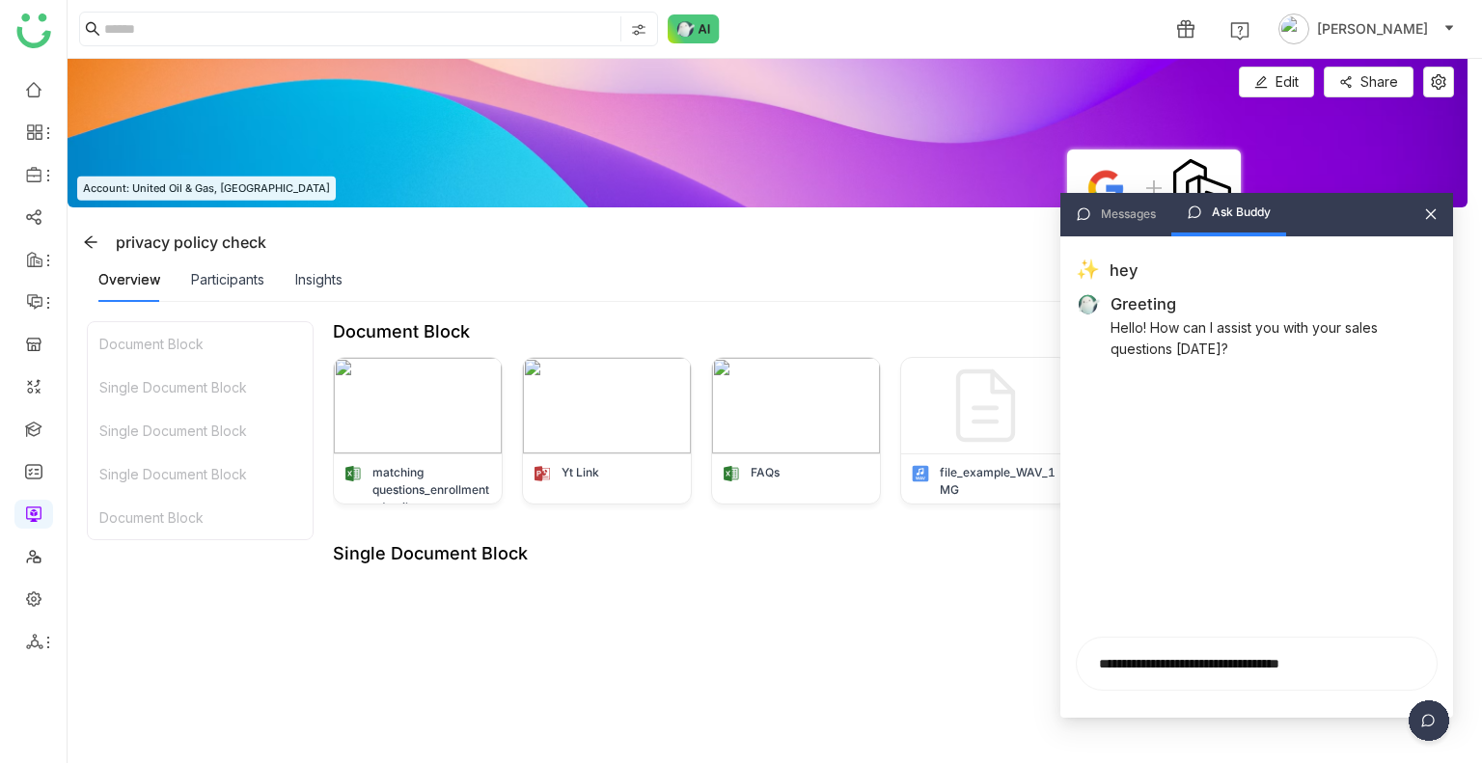
type input "**********"
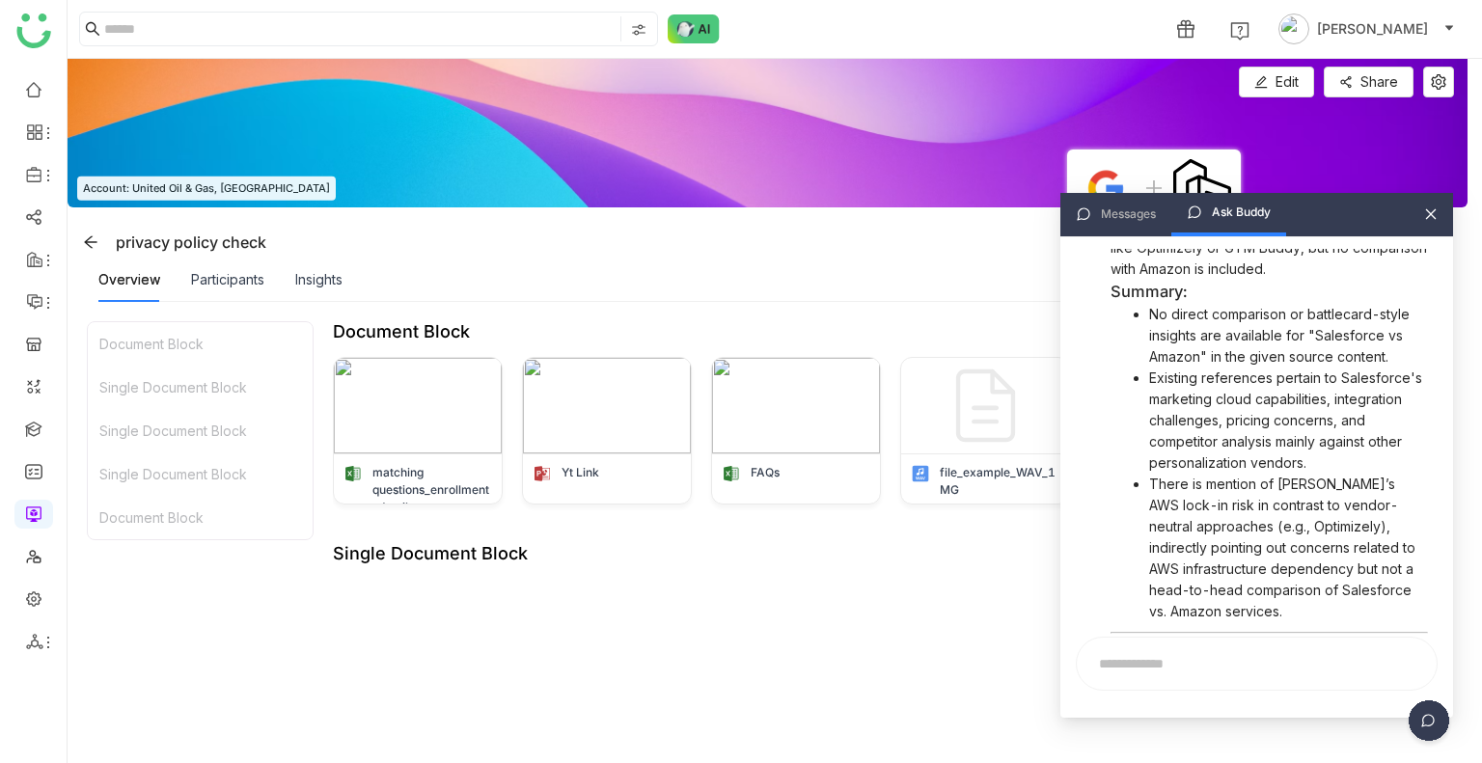
scroll to position [746, 0]
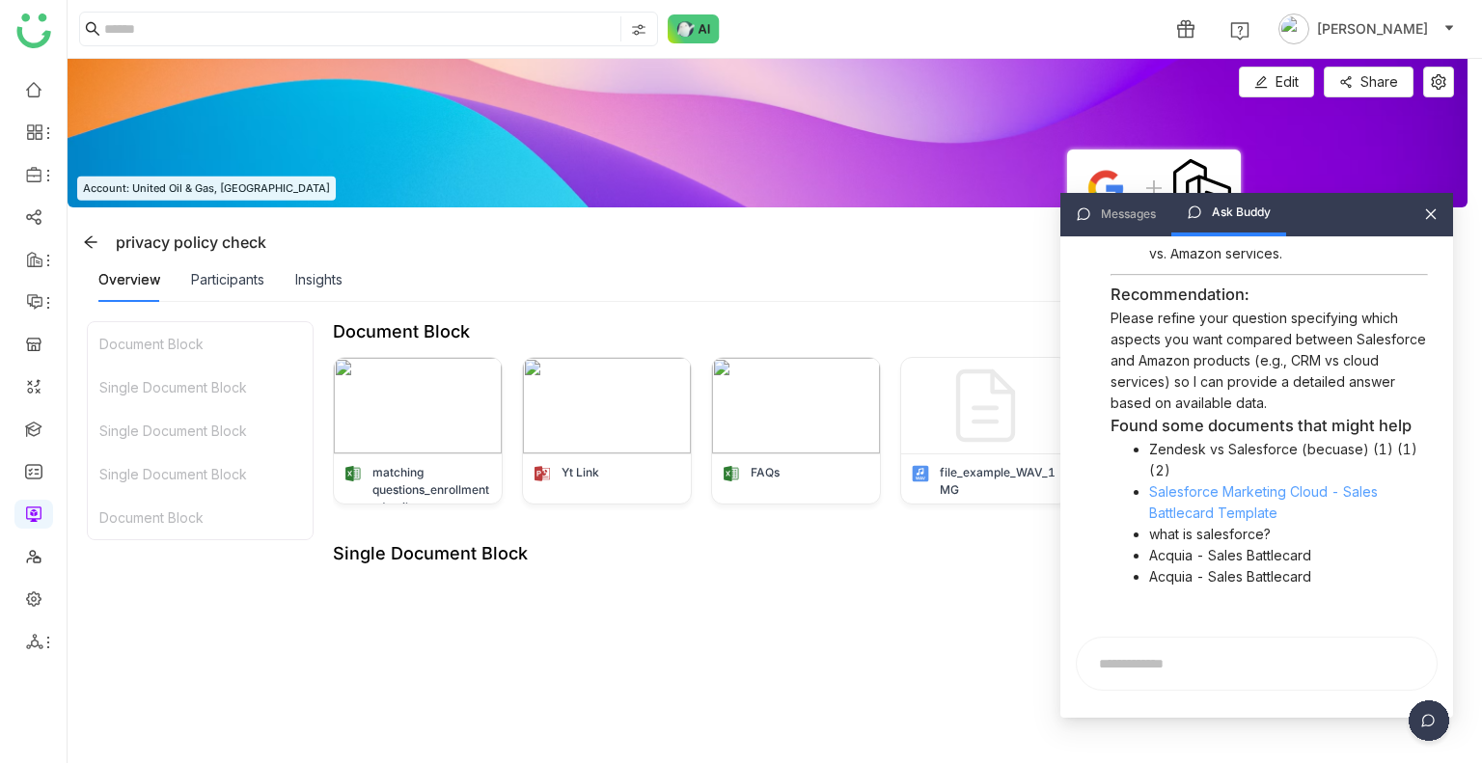
click at [1247, 504] on link "Salesforce Marketing Cloud - Sales Battlecard Template" at bounding box center [1263, 502] width 229 height 38
click at [1427, 208] on icon at bounding box center [1431, 214] width 14 height 14
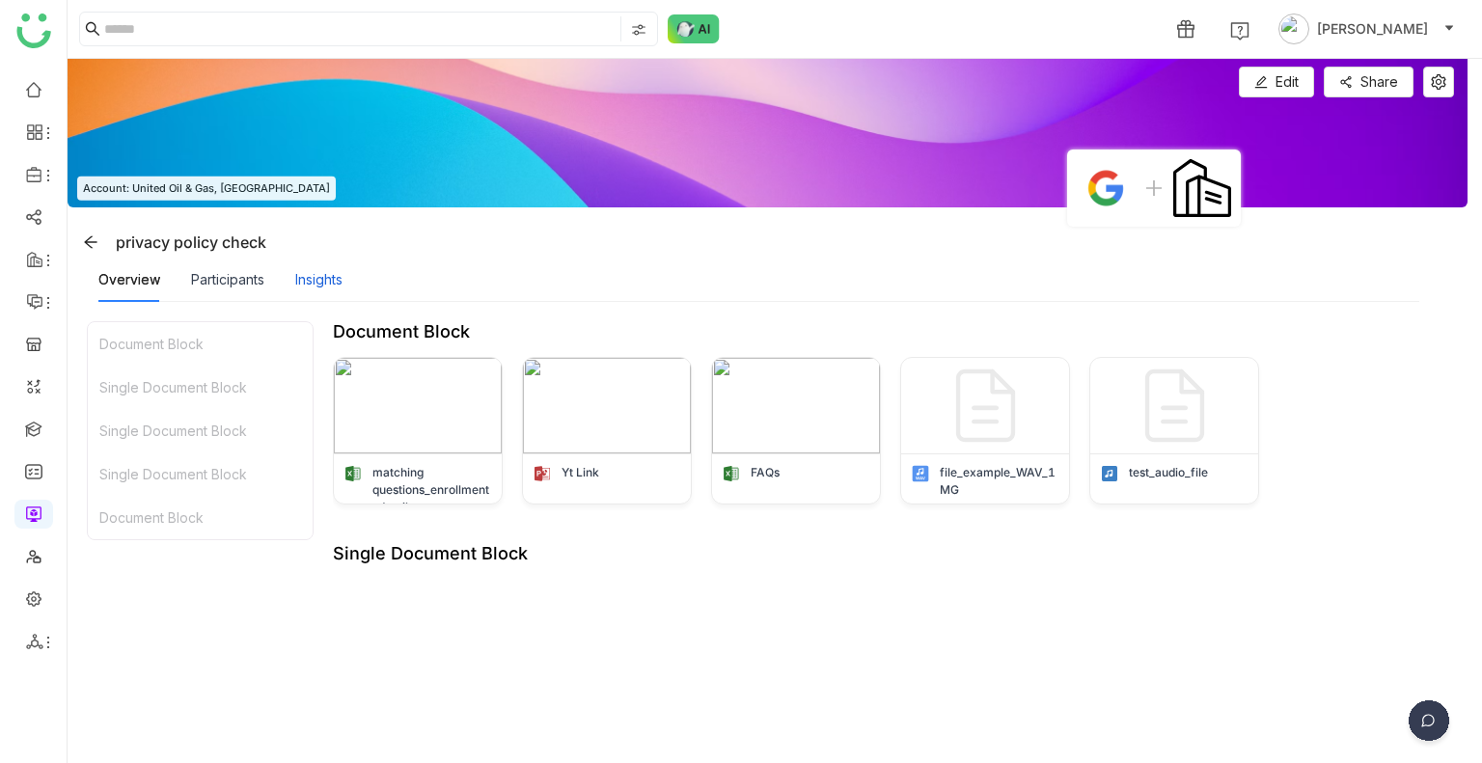
click at [317, 277] on div "Insights" at bounding box center [318, 279] width 47 height 21
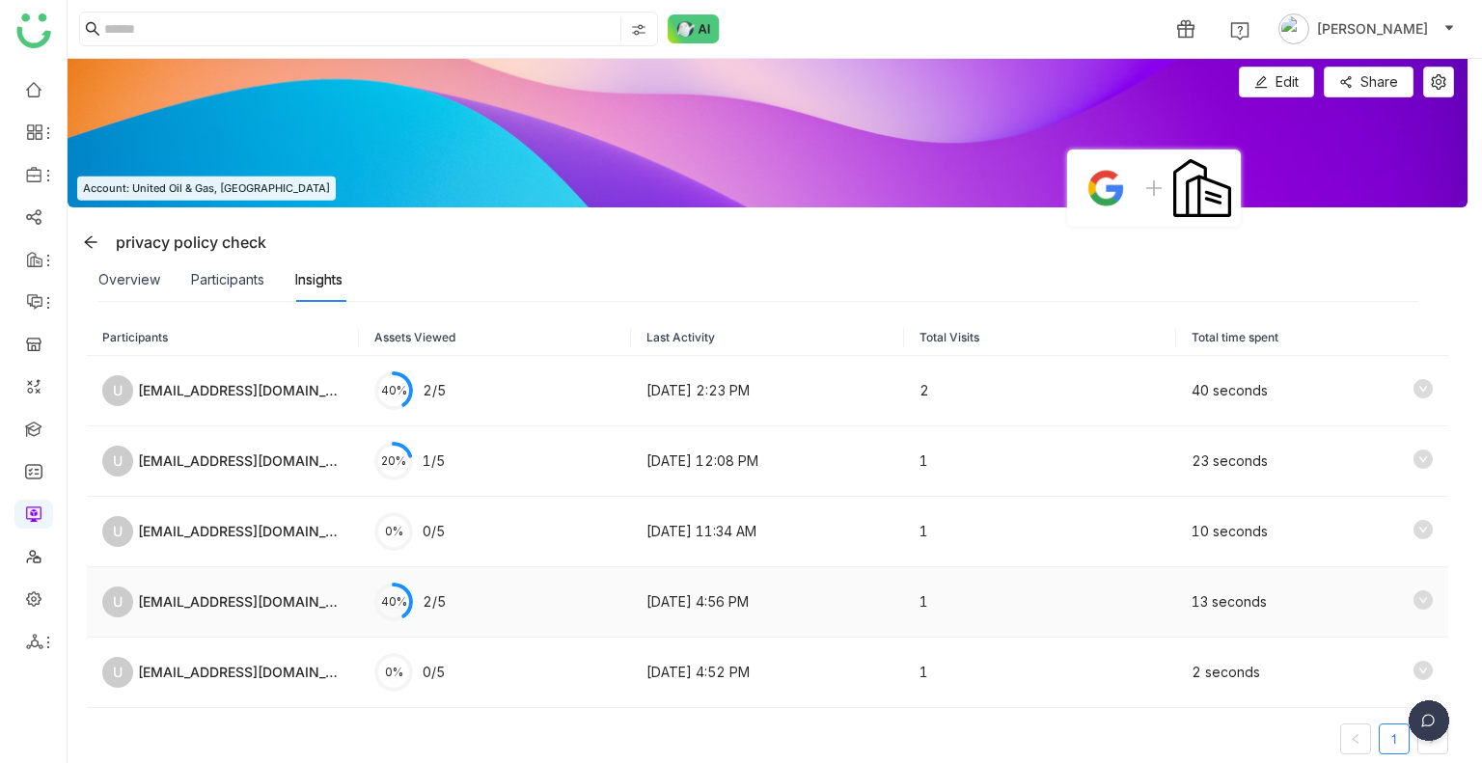
scroll to position [24, 0]
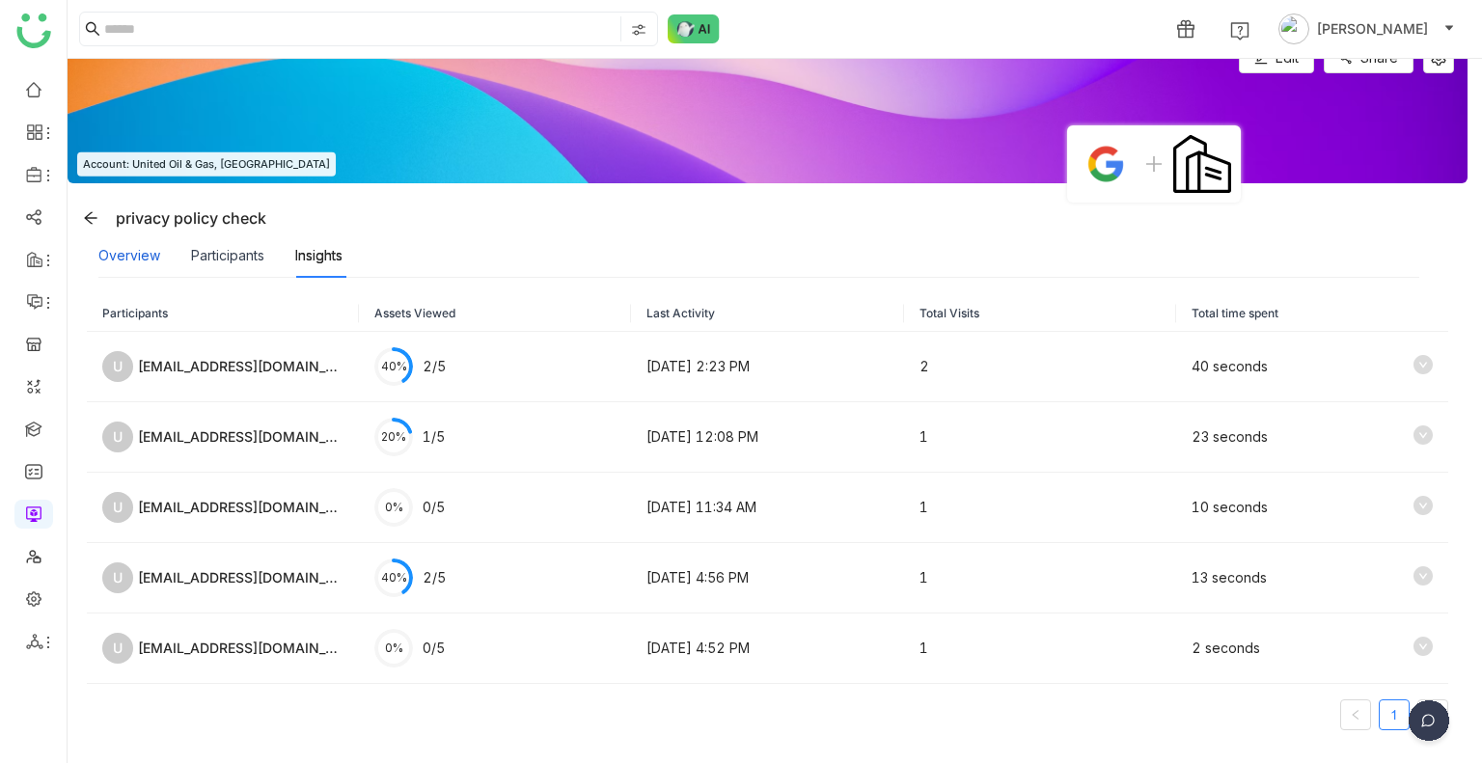
click at [110, 258] on div "Overview" at bounding box center [129, 255] width 62 height 21
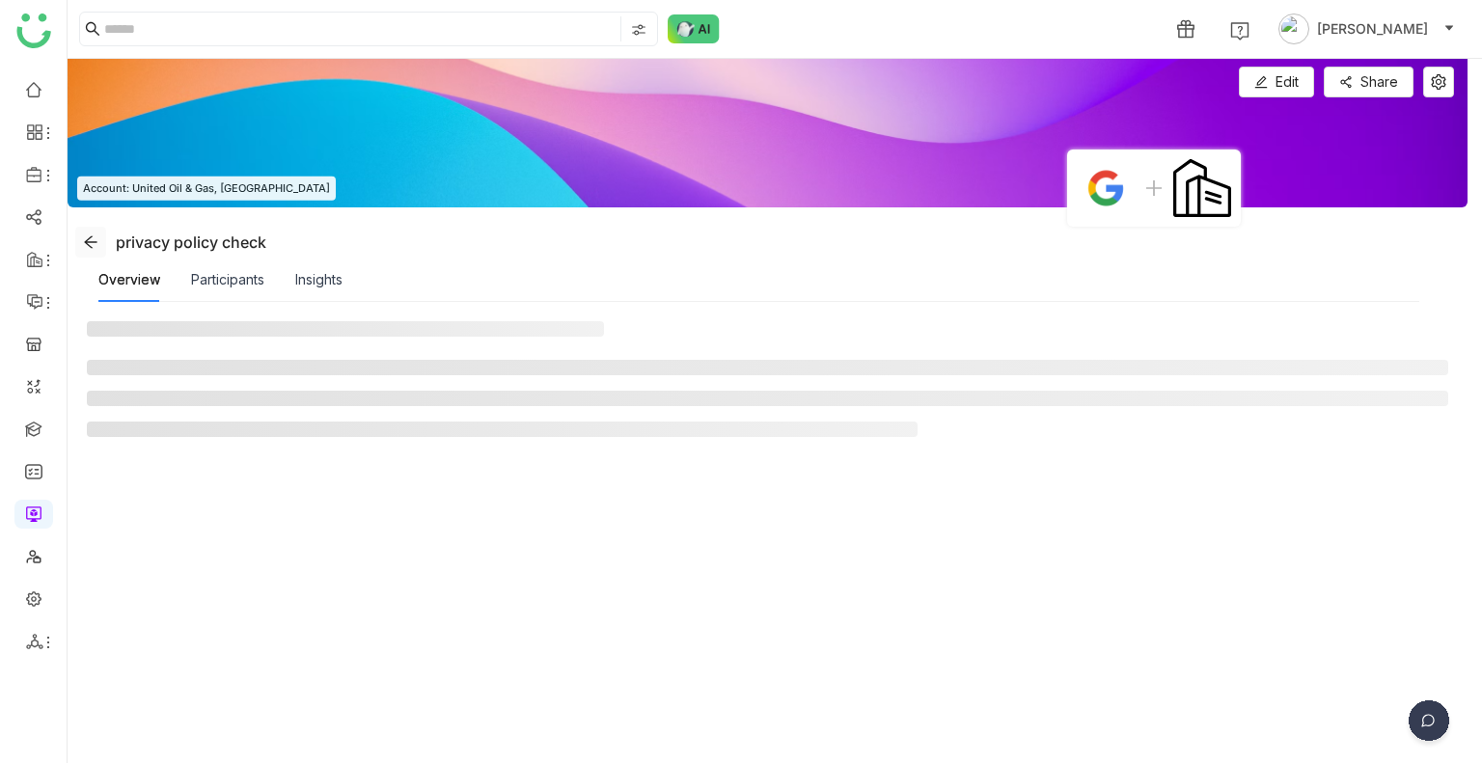
click at [100, 242] on span at bounding box center [90, 241] width 29 height 15
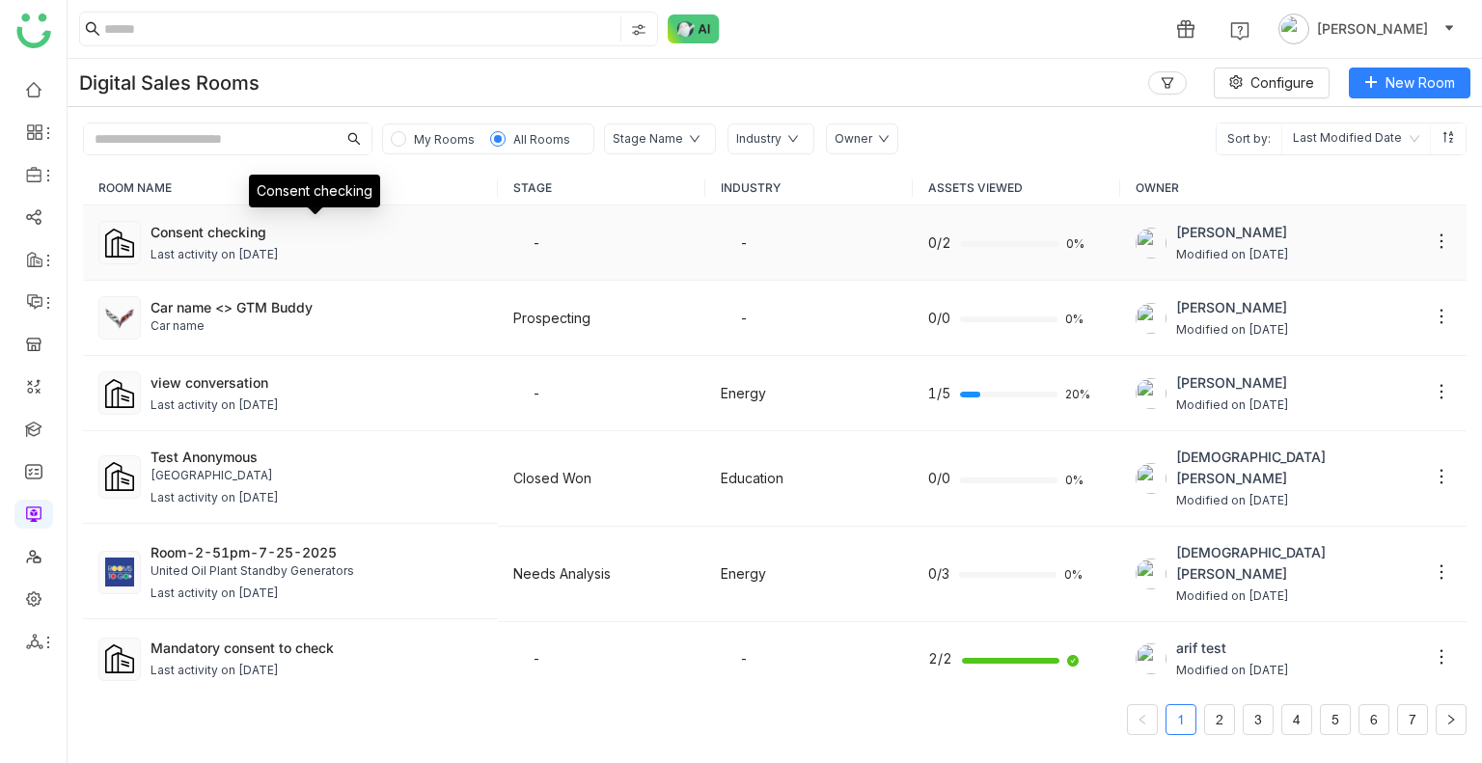
click at [294, 233] on div "Consent checking" at bounding box center [316, 232] width 332 height 20
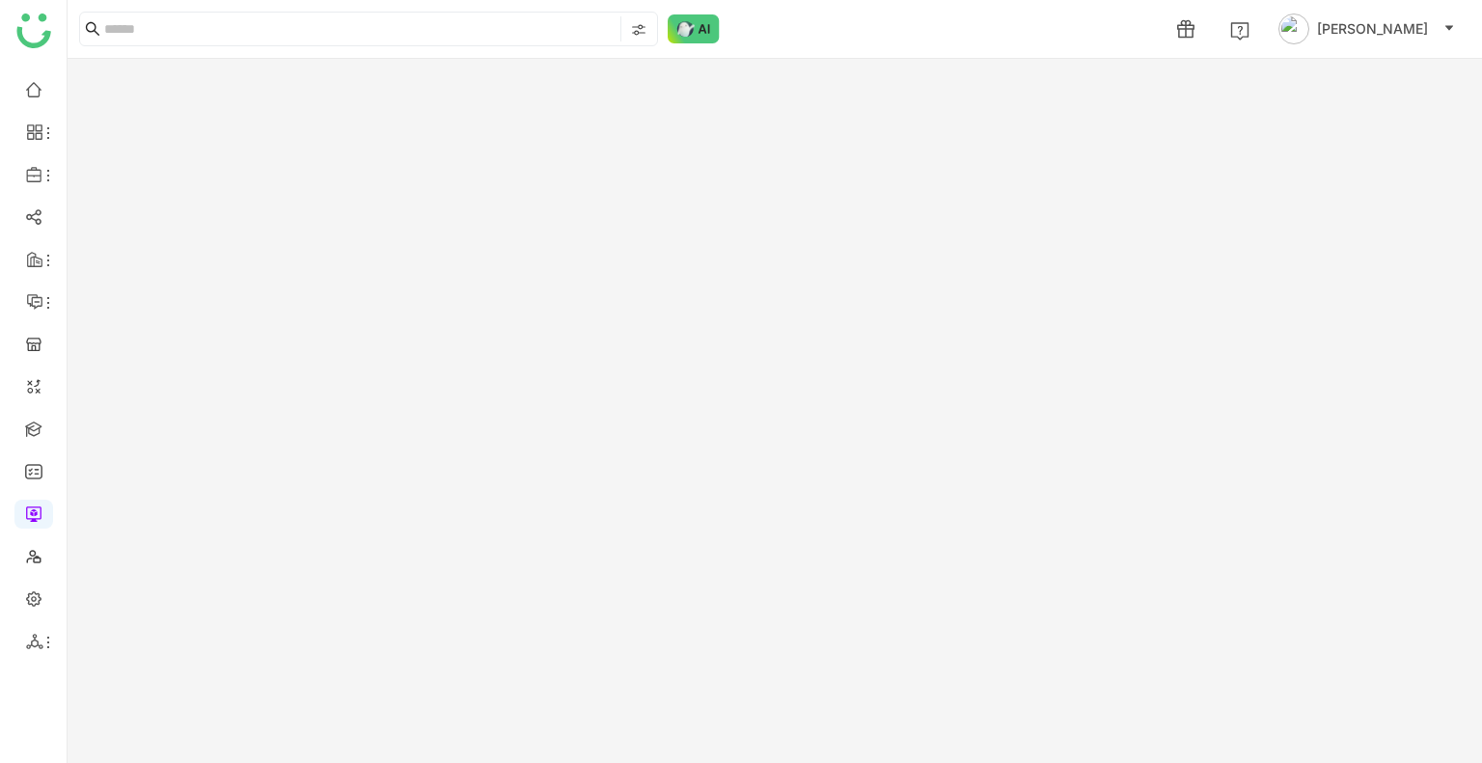
click at [294, 233] on gtmb-room-detail at bounding box center [775, 411] width 1414 height 704
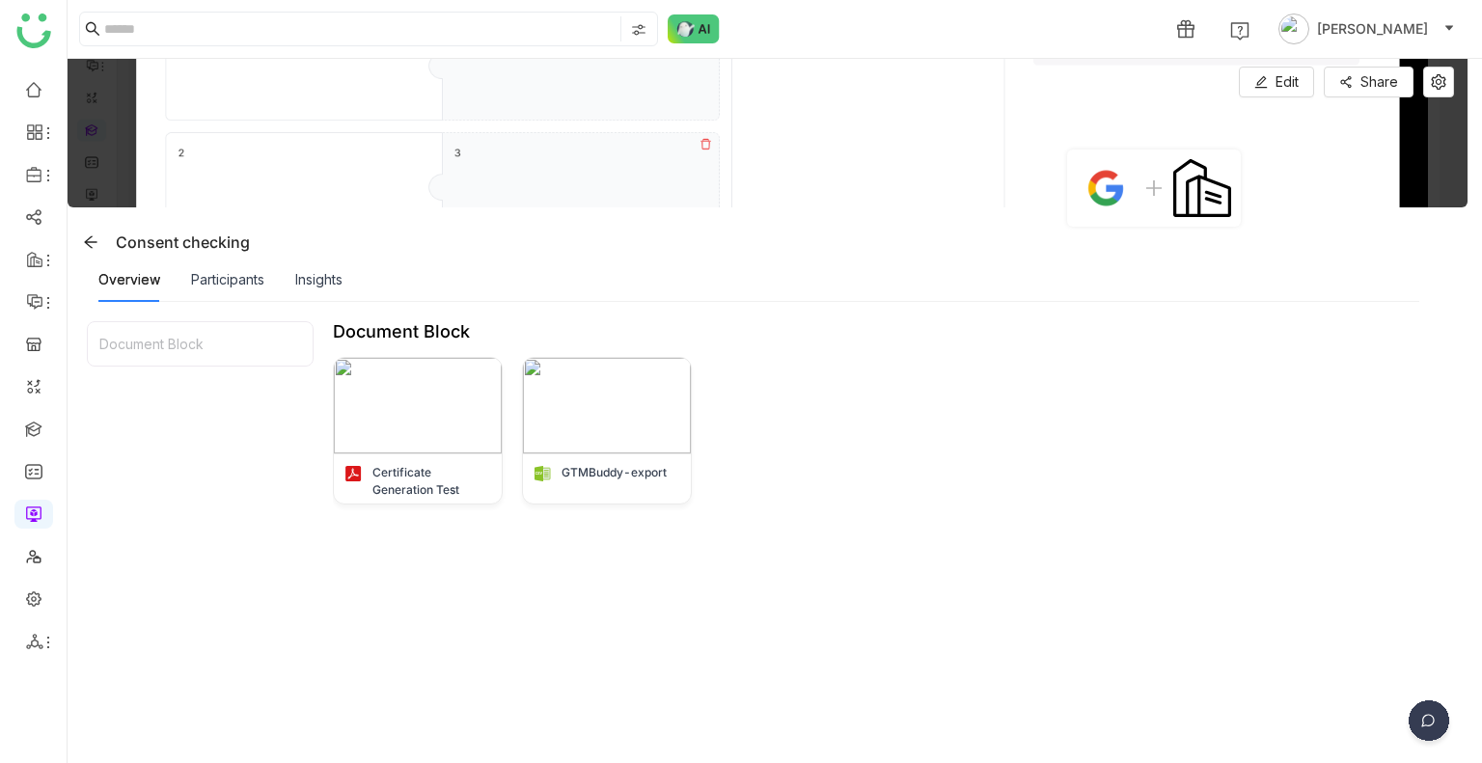
click at [1435, 721] on img at bounding box center [1428, 724] width 48 height 48
click at [1331, 598] on img at bounding box center [1354, 585] width 174 height 58
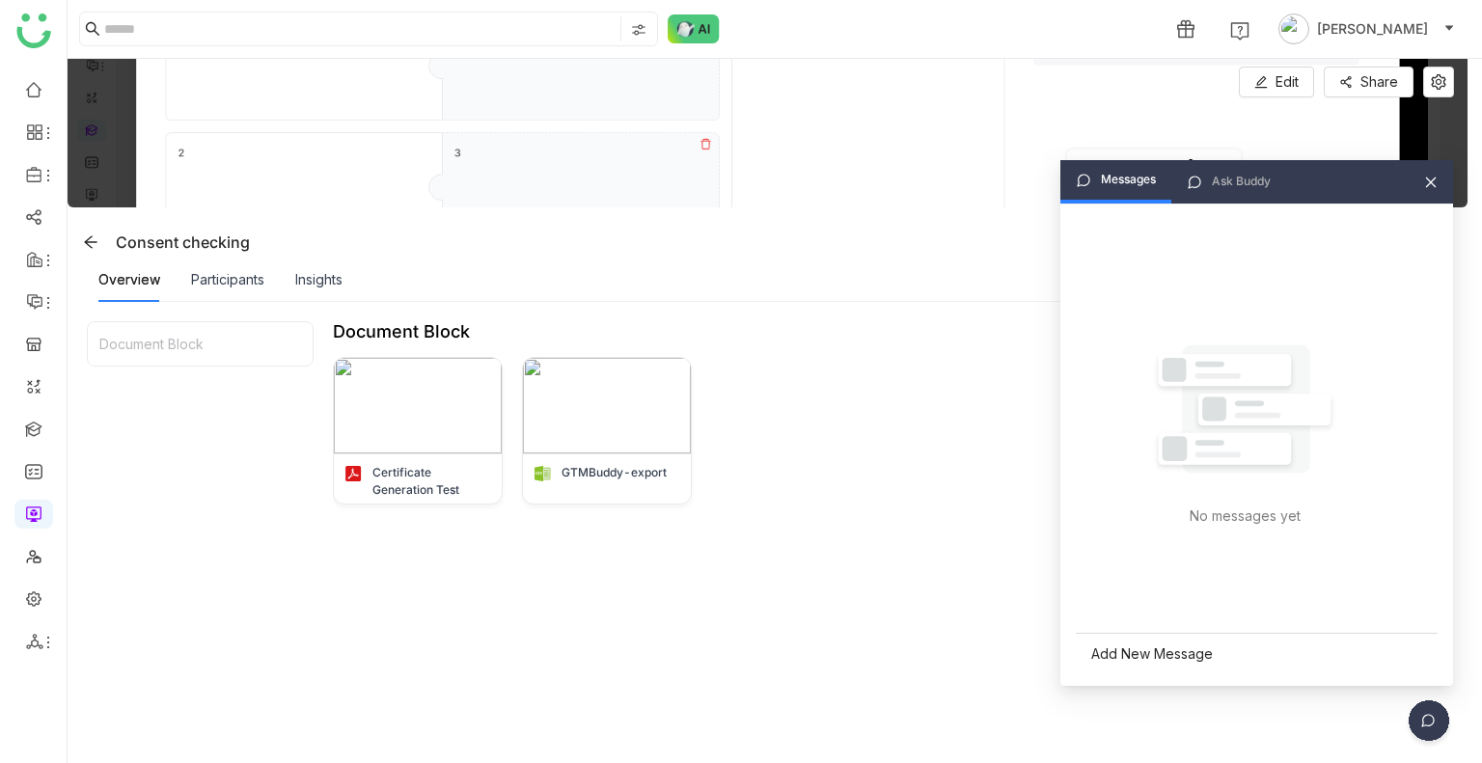
click at [1129, 644] on div "Add New Message" at bounding box center [1256, 653] width 362 height 41
click at [1121, 597] on div at bounding box center [1256, 588] width 325 height 21
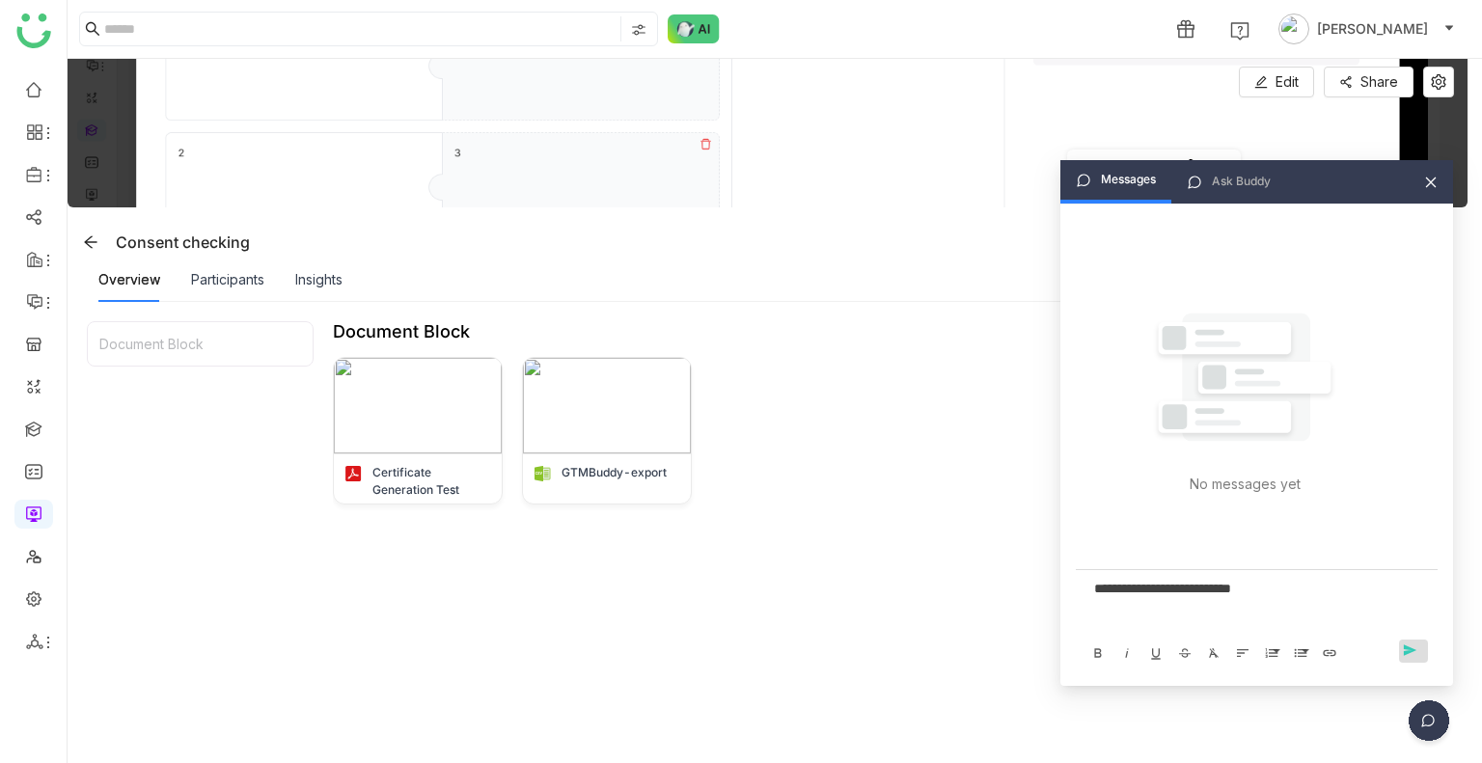
click at [1401, 649] on span "send" at bounding box center [1413, 650] width 29 height 16
click at [1239, 608] on div at bounding box center [1256, 607] width 346 height 58
click at [247, 292] on div "Participants" at bounding box center [227, 280] width 73 height 44
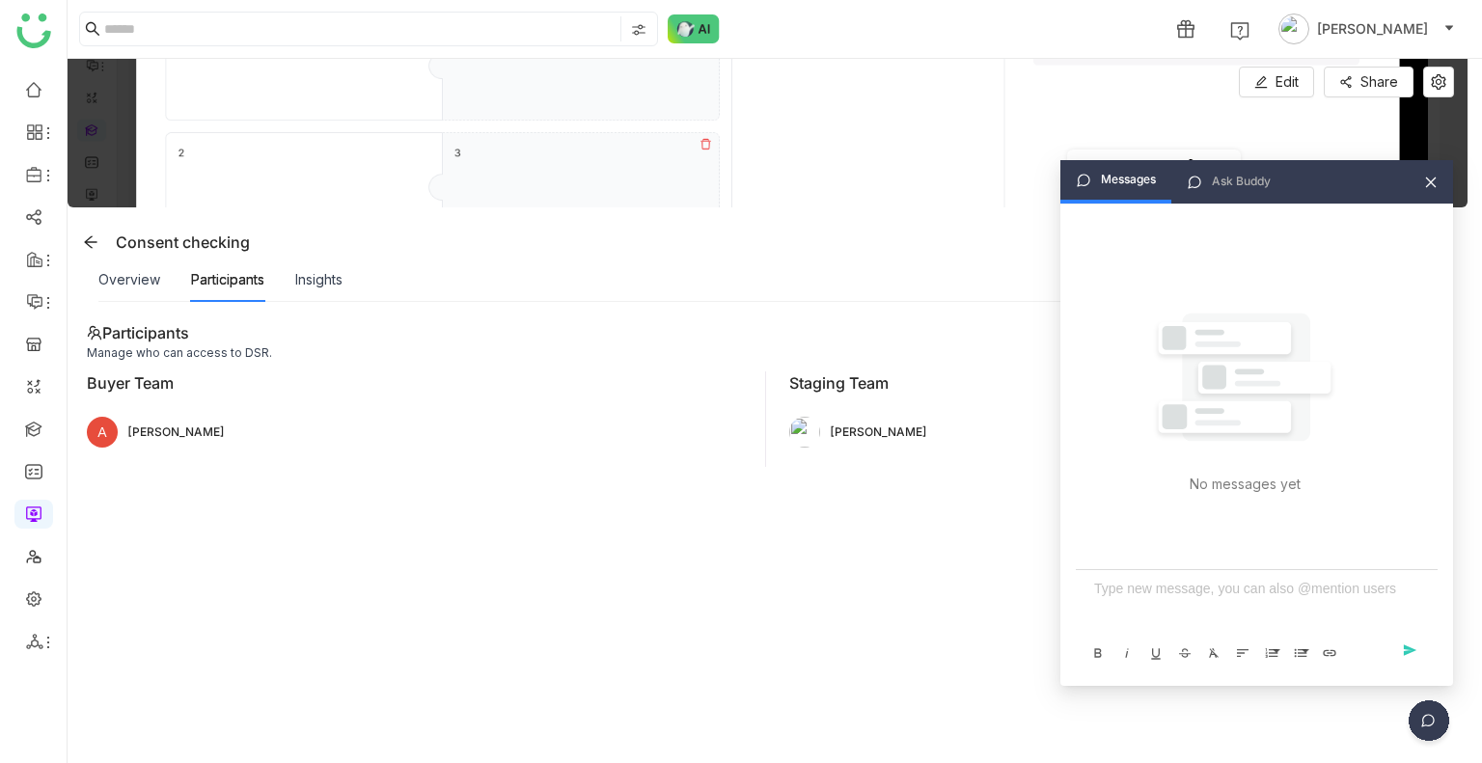
click at [1432, 182] on icon at bounding box center [1431, 183] width 14 height 14
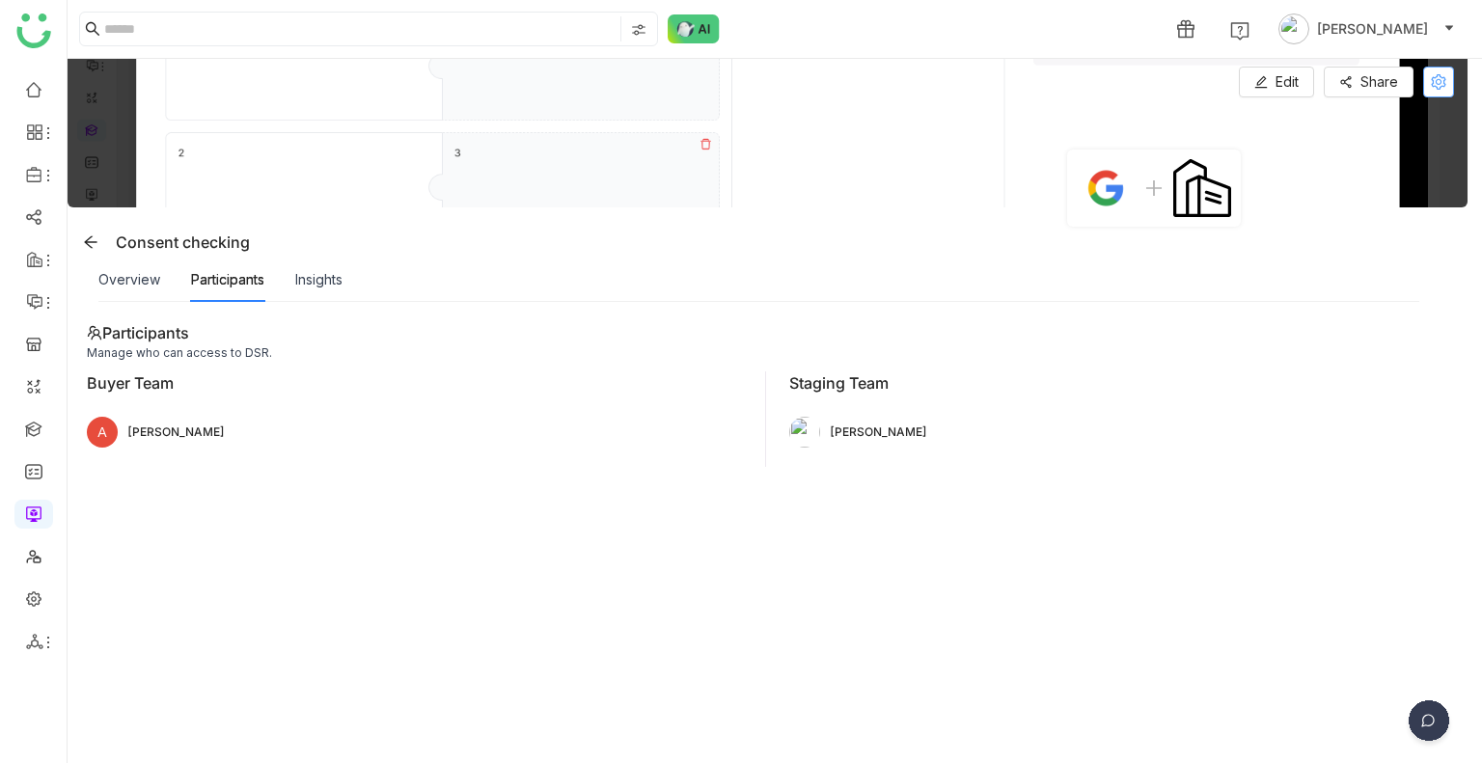
click at [1439, 80] on icon at bounding box center [1437, 81] width 14 height 15
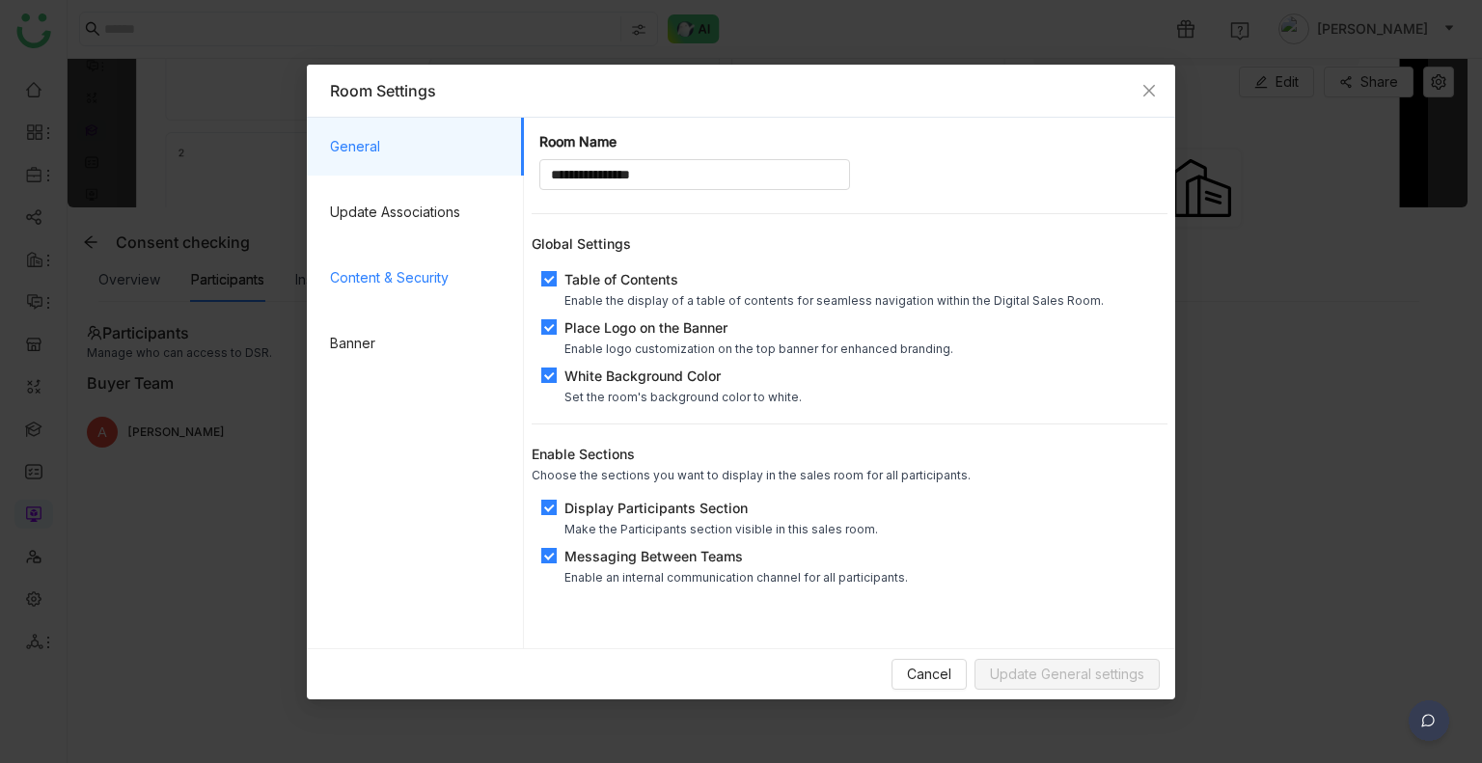
click at [383, 271] on span "Content & Security" at bounding box center [419, 278] width 178 height 58
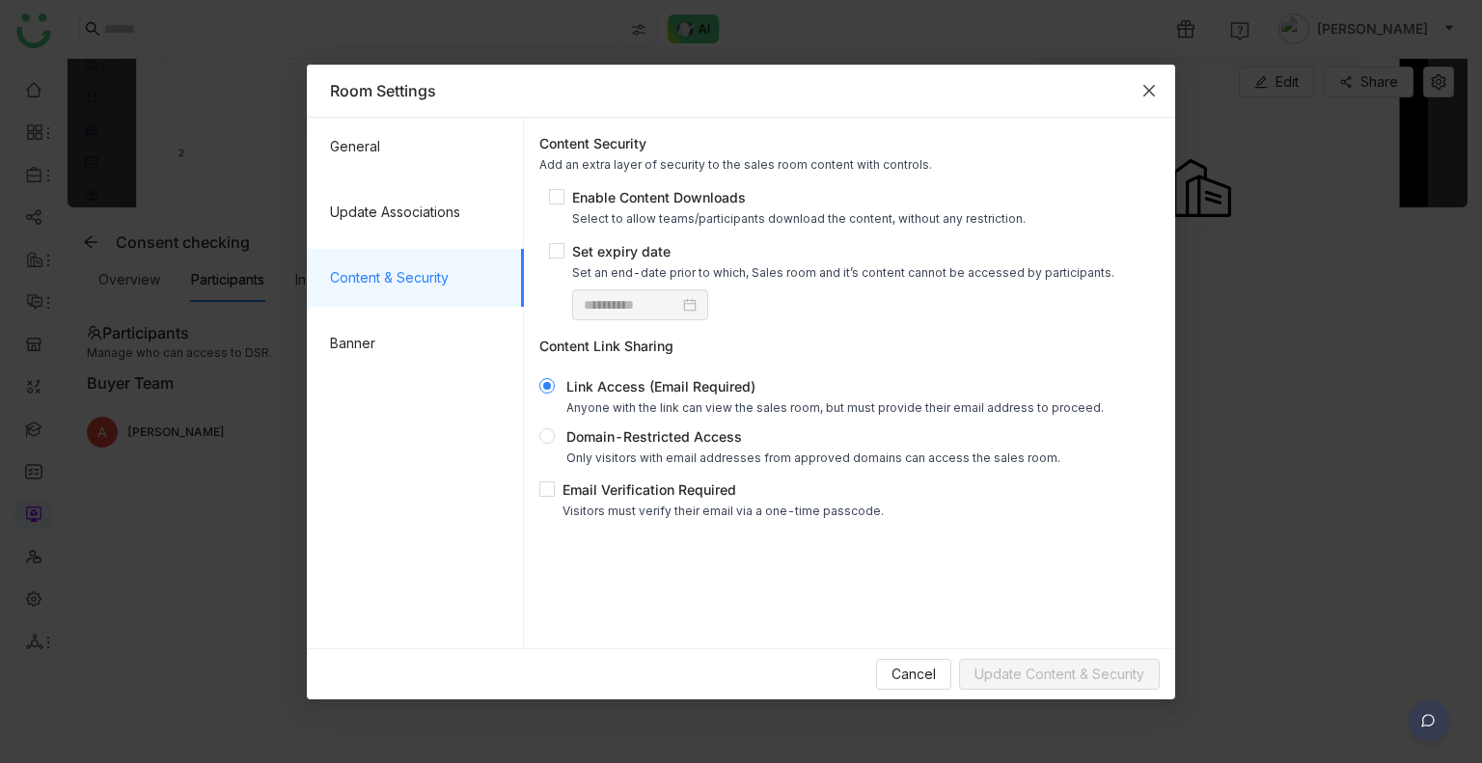
click at [1154, 95] on icon "Close" at bounding box center [1148, 90] width 15 height 15
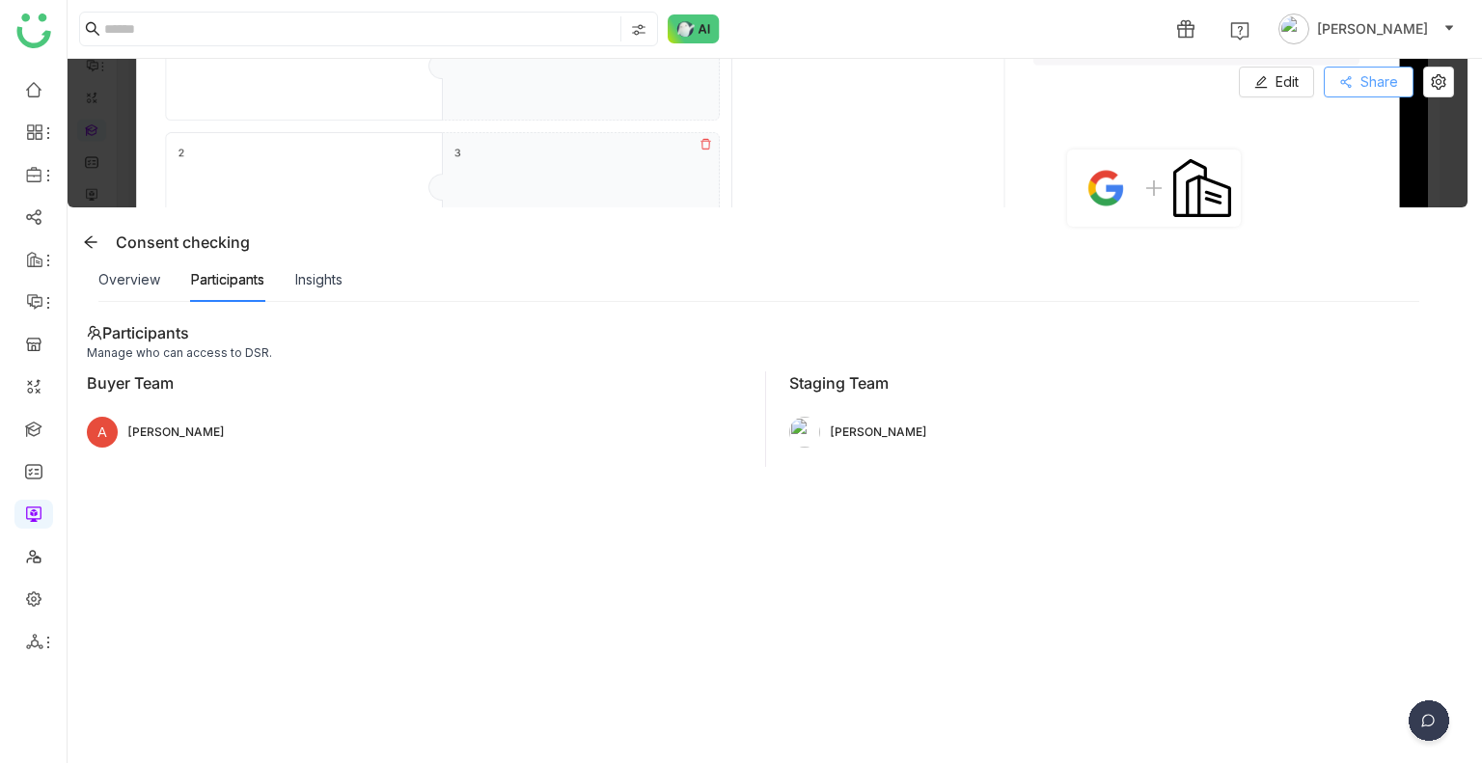
click at [1367, 77] on span "Share" at bounding box center [1379, 81] width 38 height 21
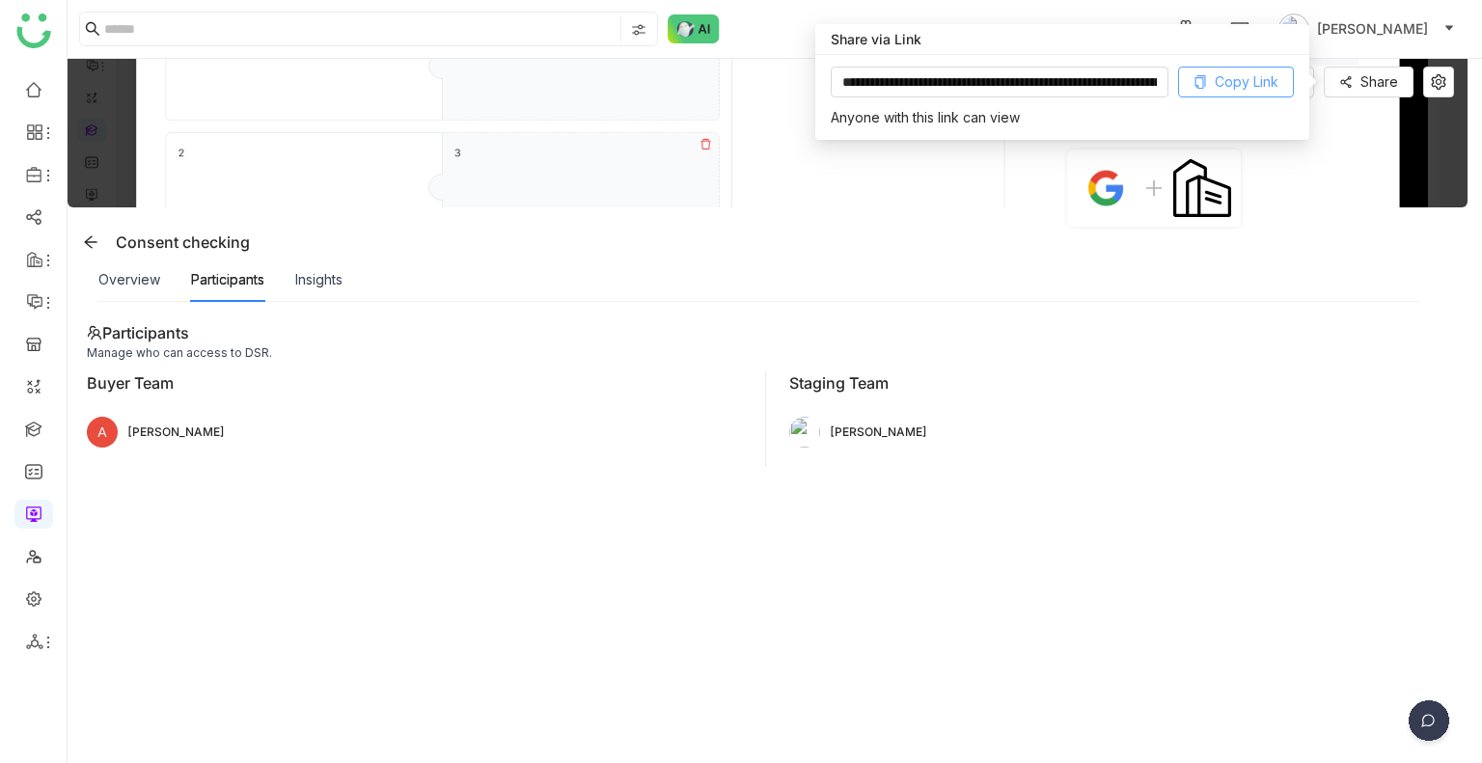
click at [1220, 92] on button "Copy Link" at bounding box center [1236, 82] width 116 height 31
click at [1455, 69] on img at bounding box center [768, 133] width 1400 height 149
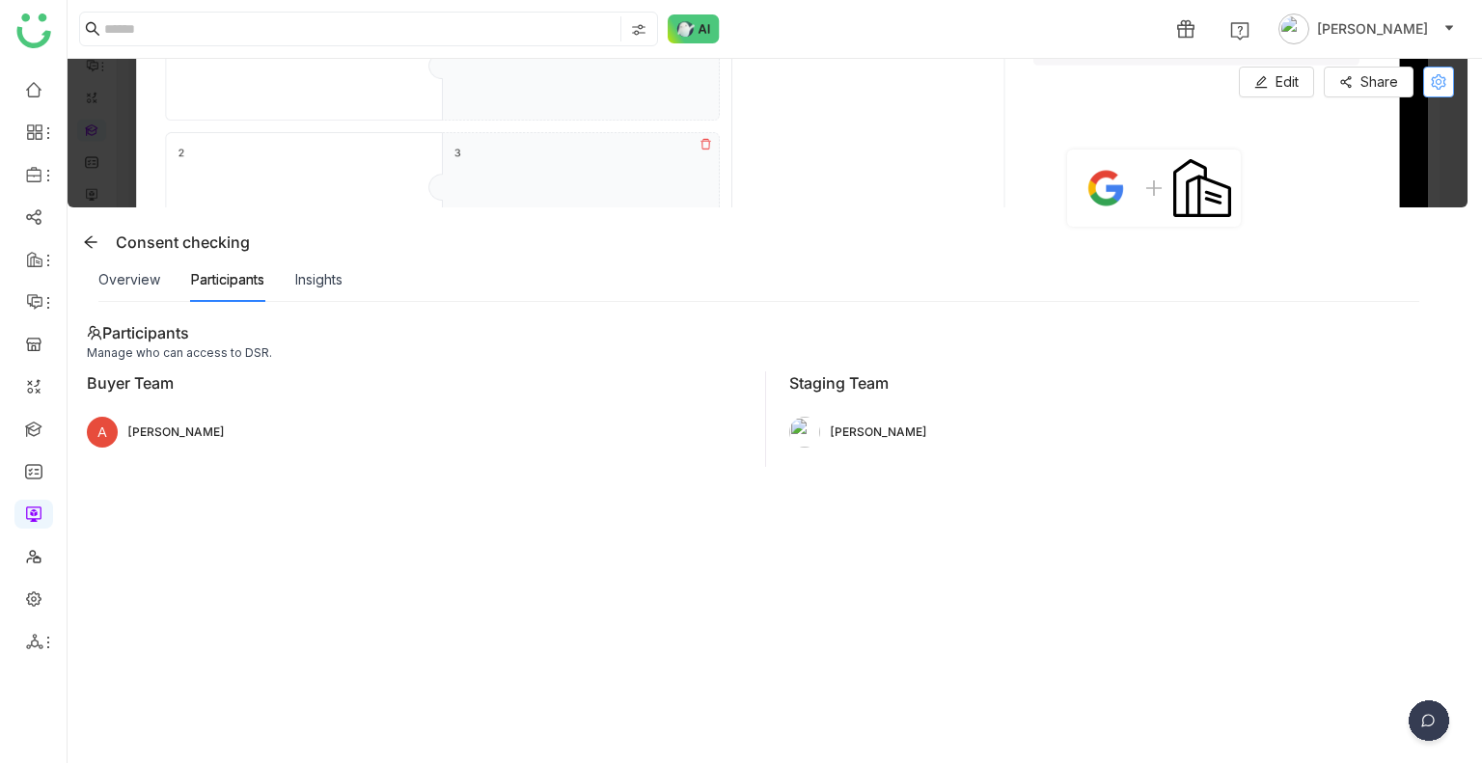
click at [1443, 88] on icon at bounding box center [1437, 81] width 15 height 15
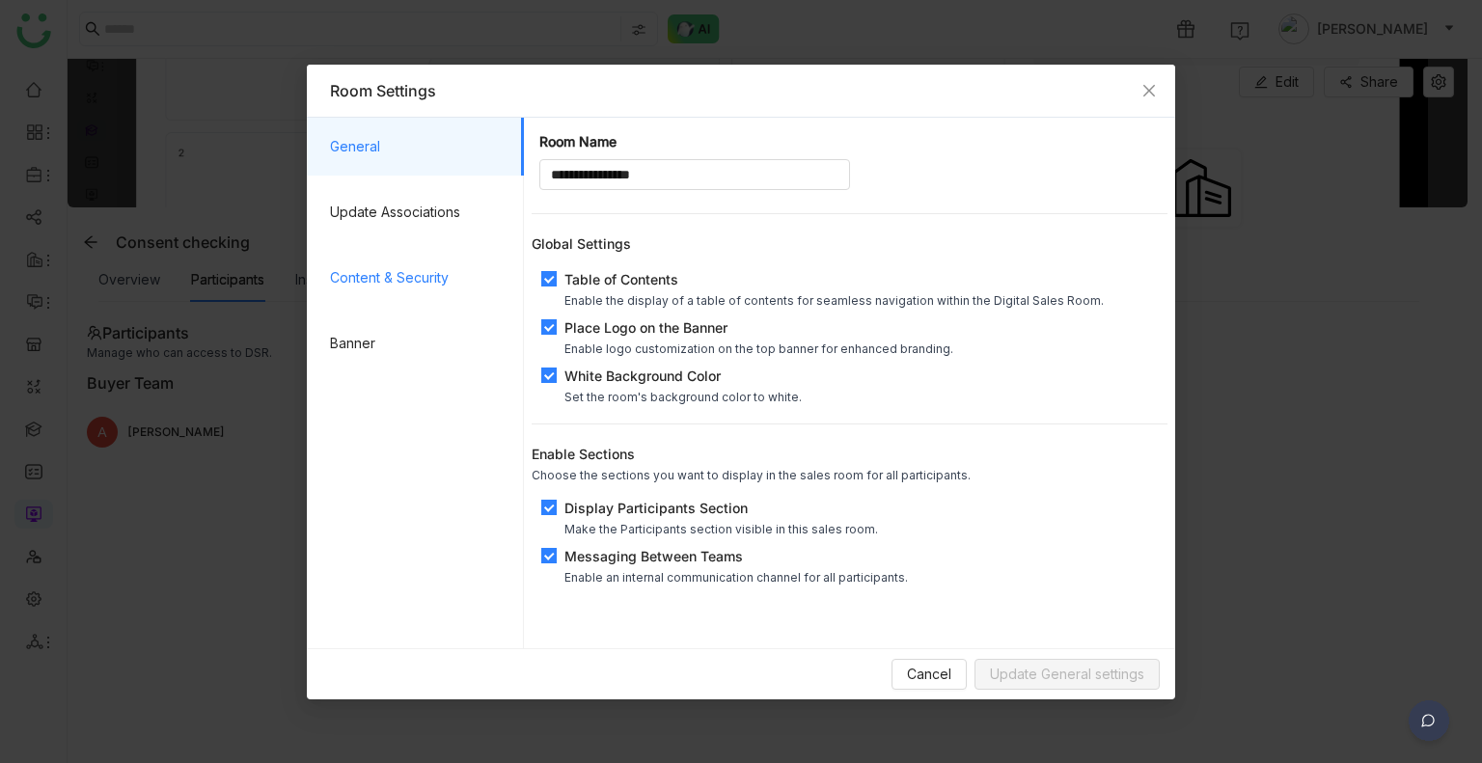
click at [399, 270] on span "Content & Security" at bounding box center [419, 278] width 178 height 58
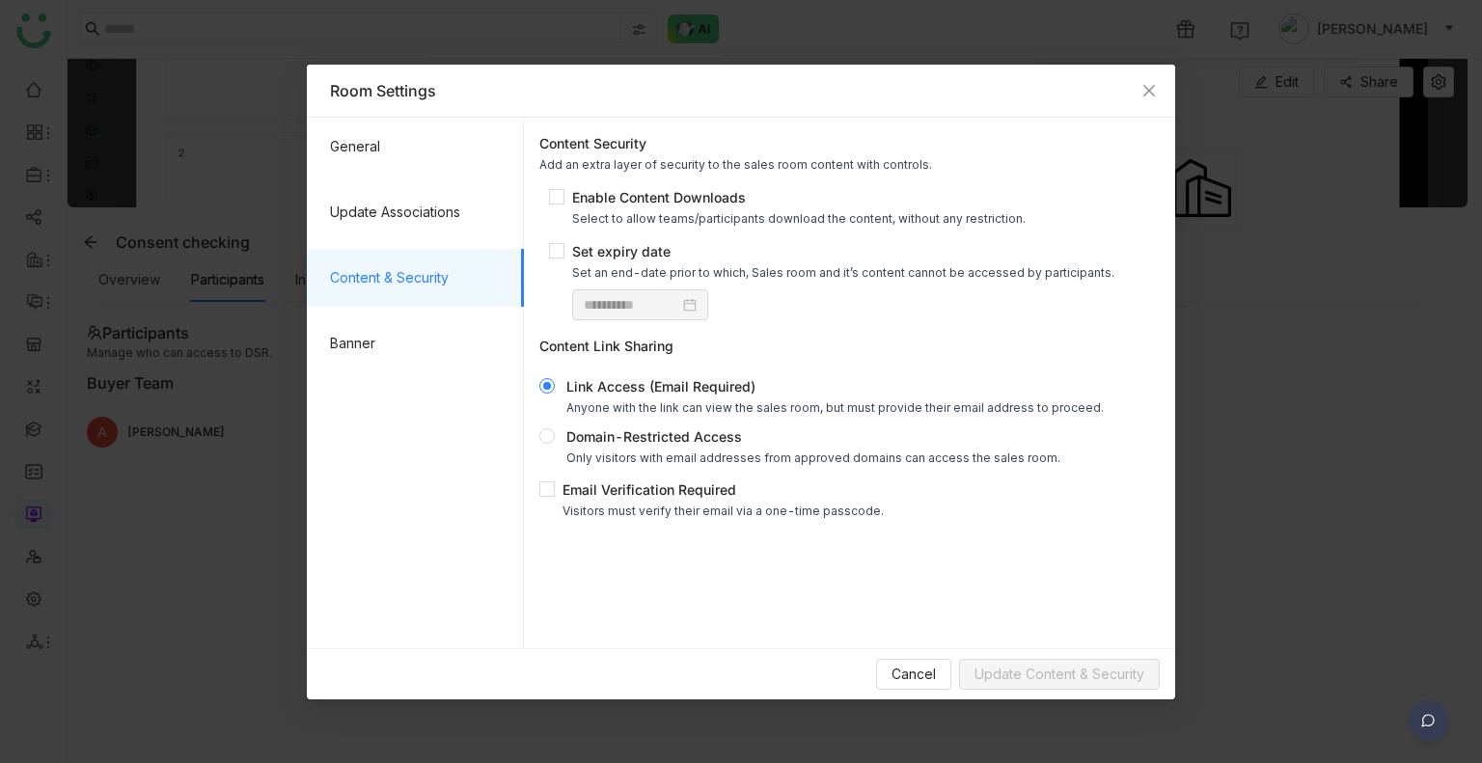
click at [558, 432] on span "Domain-Restricted Access Only visitors with email addresses from approved domai…" at bounding box center [812, 445] width 509 height 39
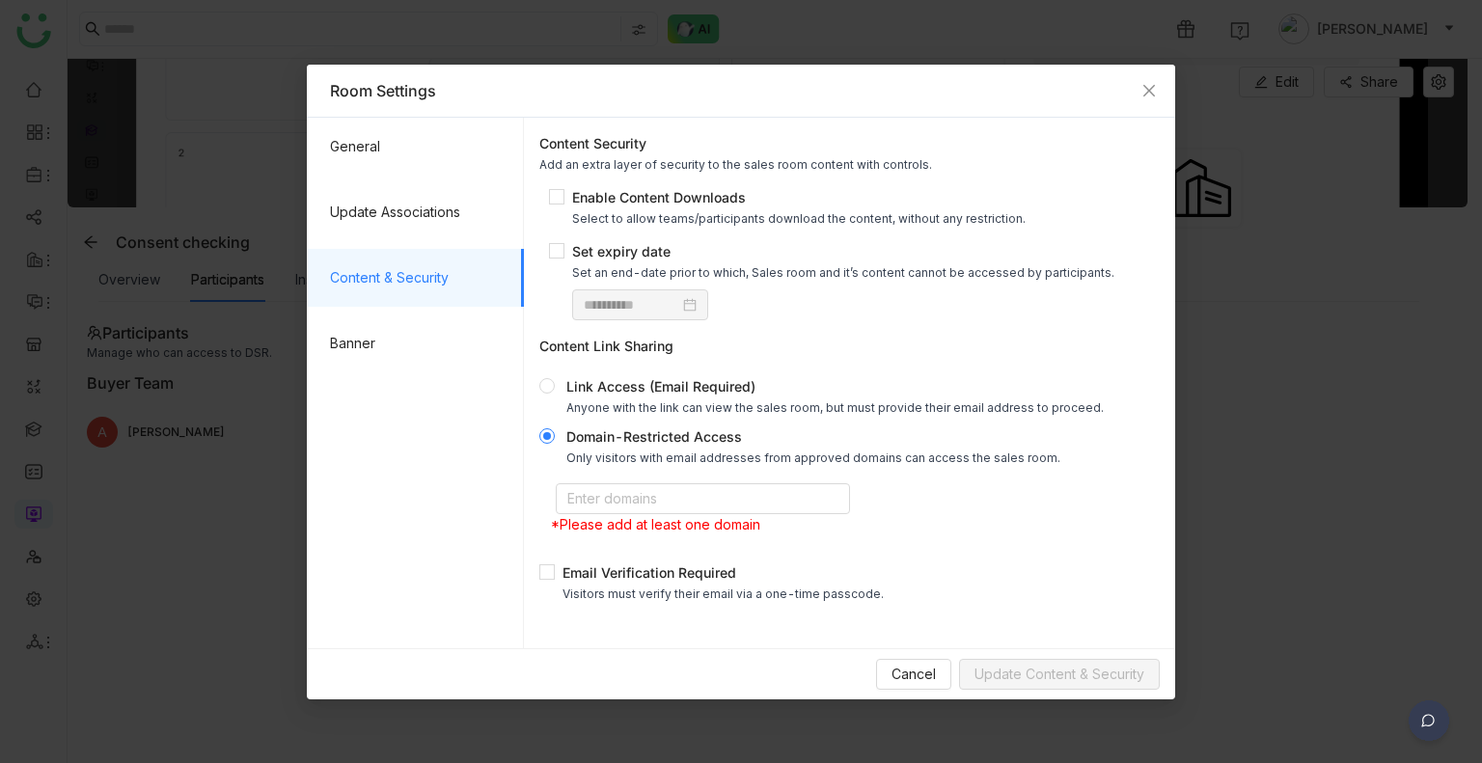
click at [552, 400] on label "Link Access (Email Required) Anyone with the link can view the sales room, but …" at bounding box center [845, 386] width 612 height 31
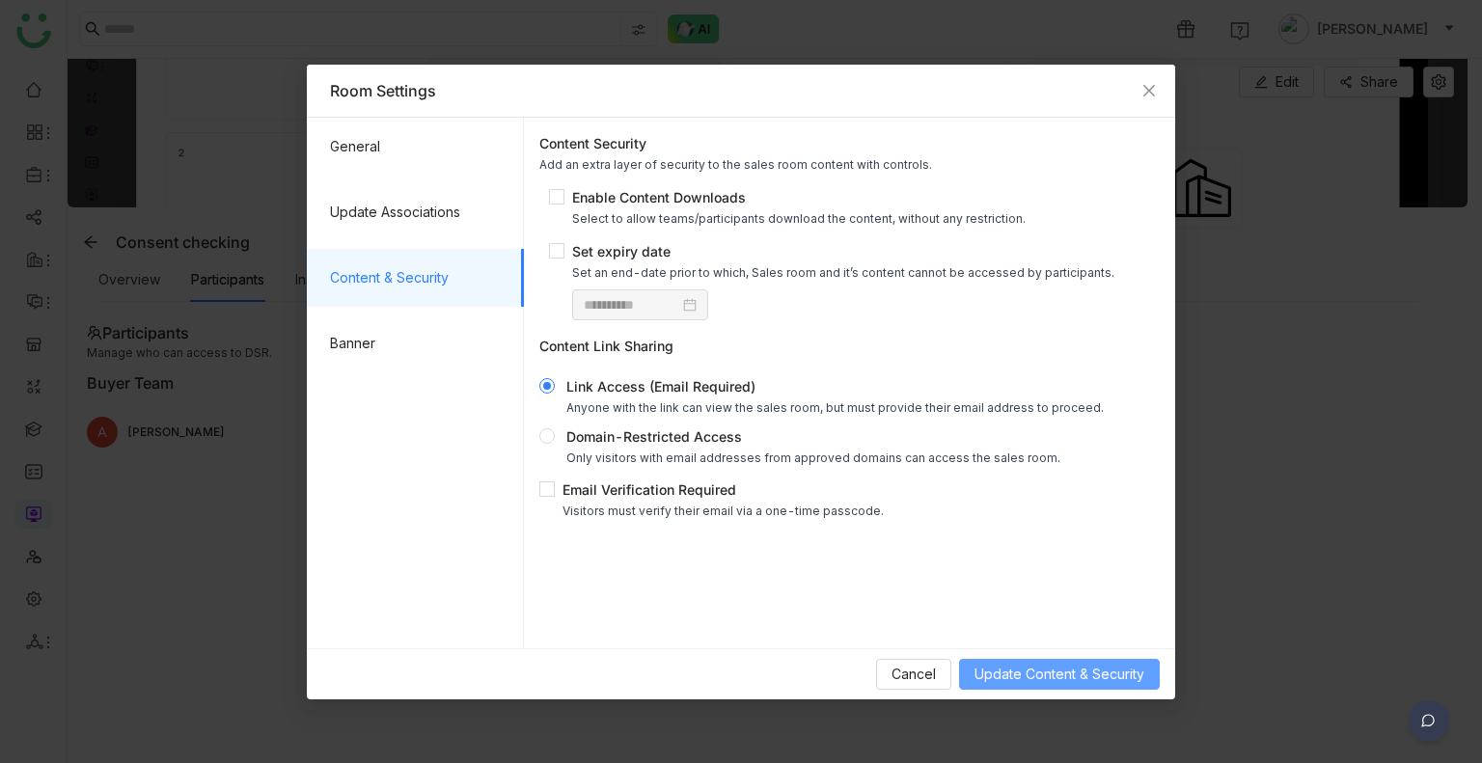
click at [1075, 679] on span "Update Content & Security" at bounding box center [1059, 674] width 170 height 21
click at [1144, 92] on icon "Close" at bounding box center [1148, 90] width 15 height 15
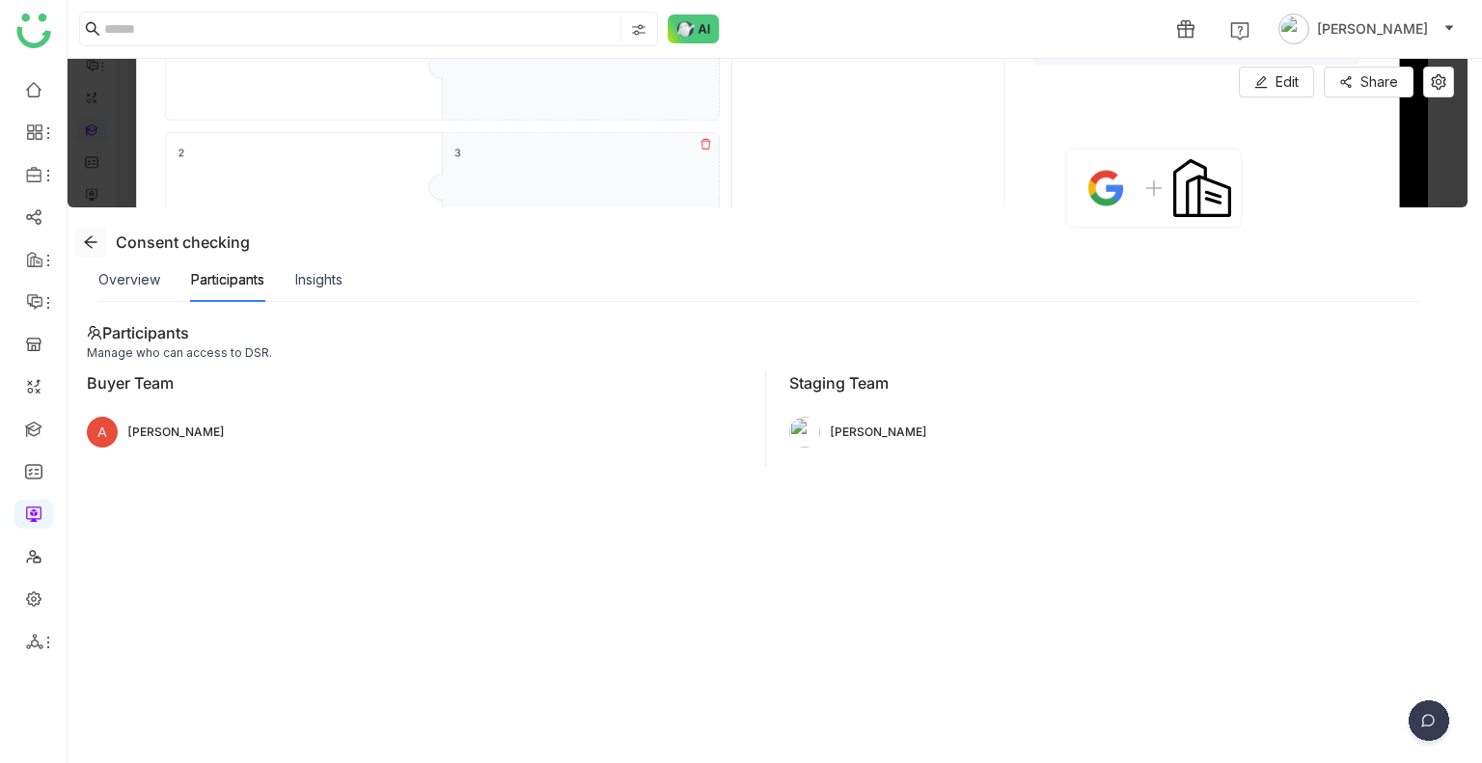
click at [85, 239] on icon at bounding box center [90, 241] width 15 height 15
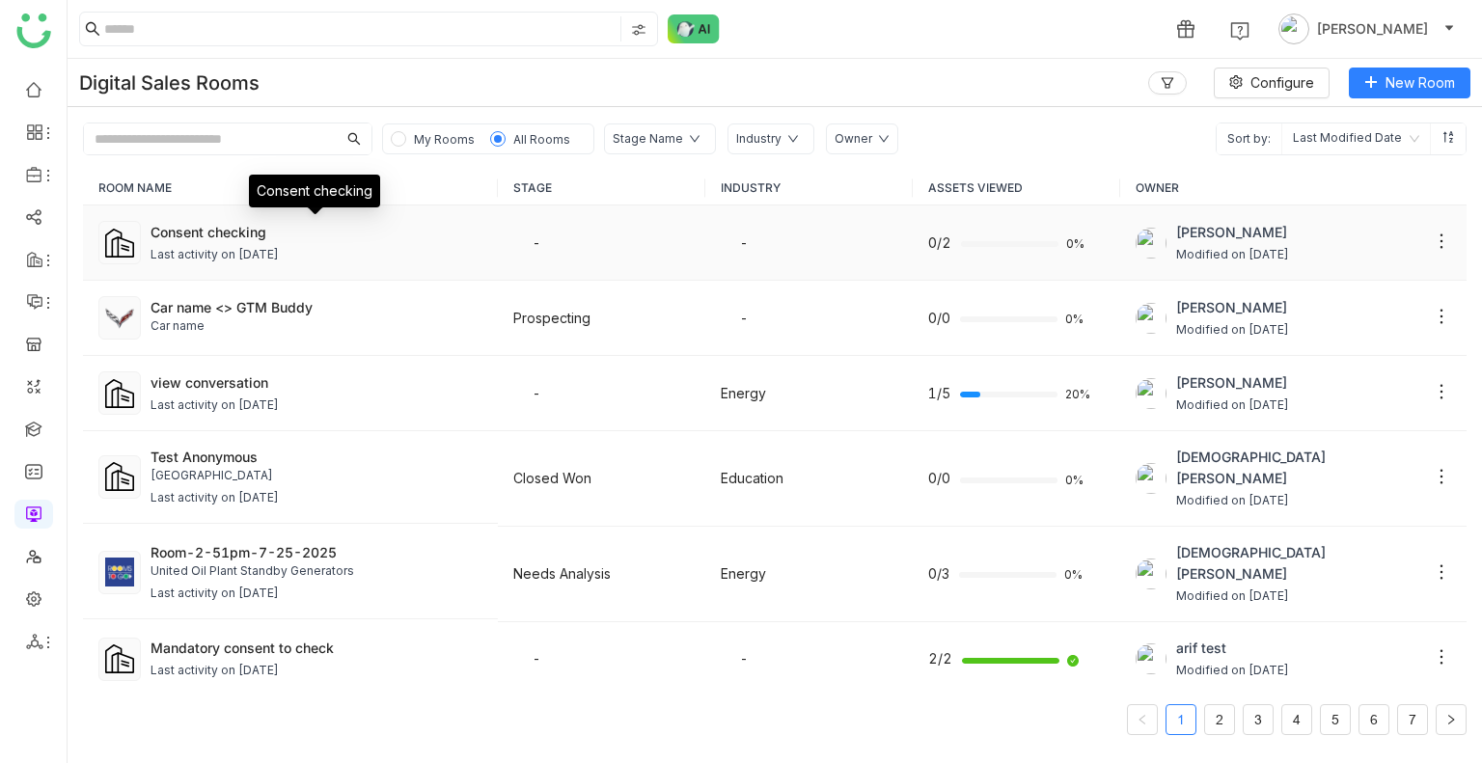
click at [259, 226] on div "Consent checking" at bounding box center [316, 232] width 332 height 20
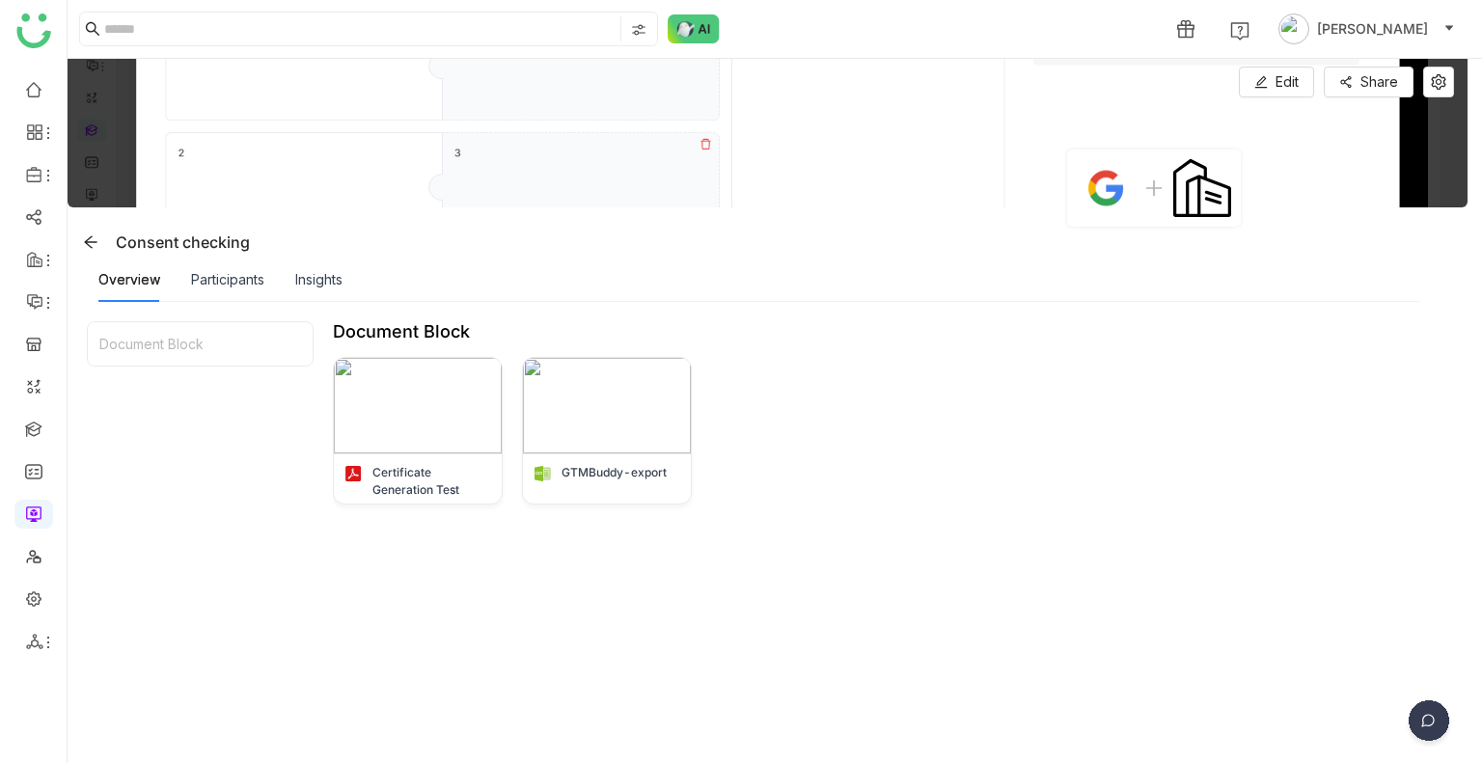
click at [1435, 726] on img at bounding box center [1428, 724] width 48 height 48
click at [1362, 594] on img at bounding box center [1354, 585] width 174 height 58
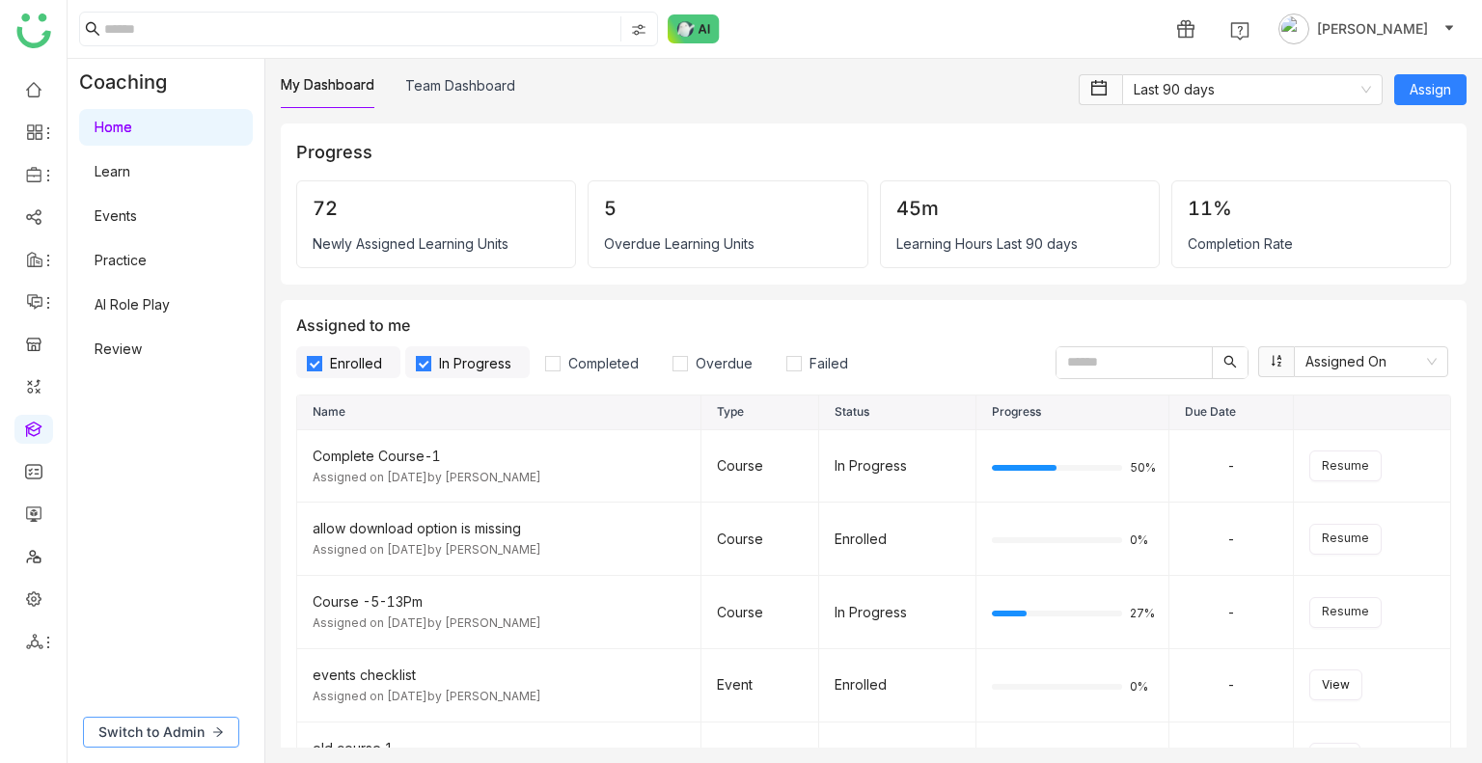
click at [171, 717] on button "Switch to Admin" at bounding box center [161, 732] width 156 height 31
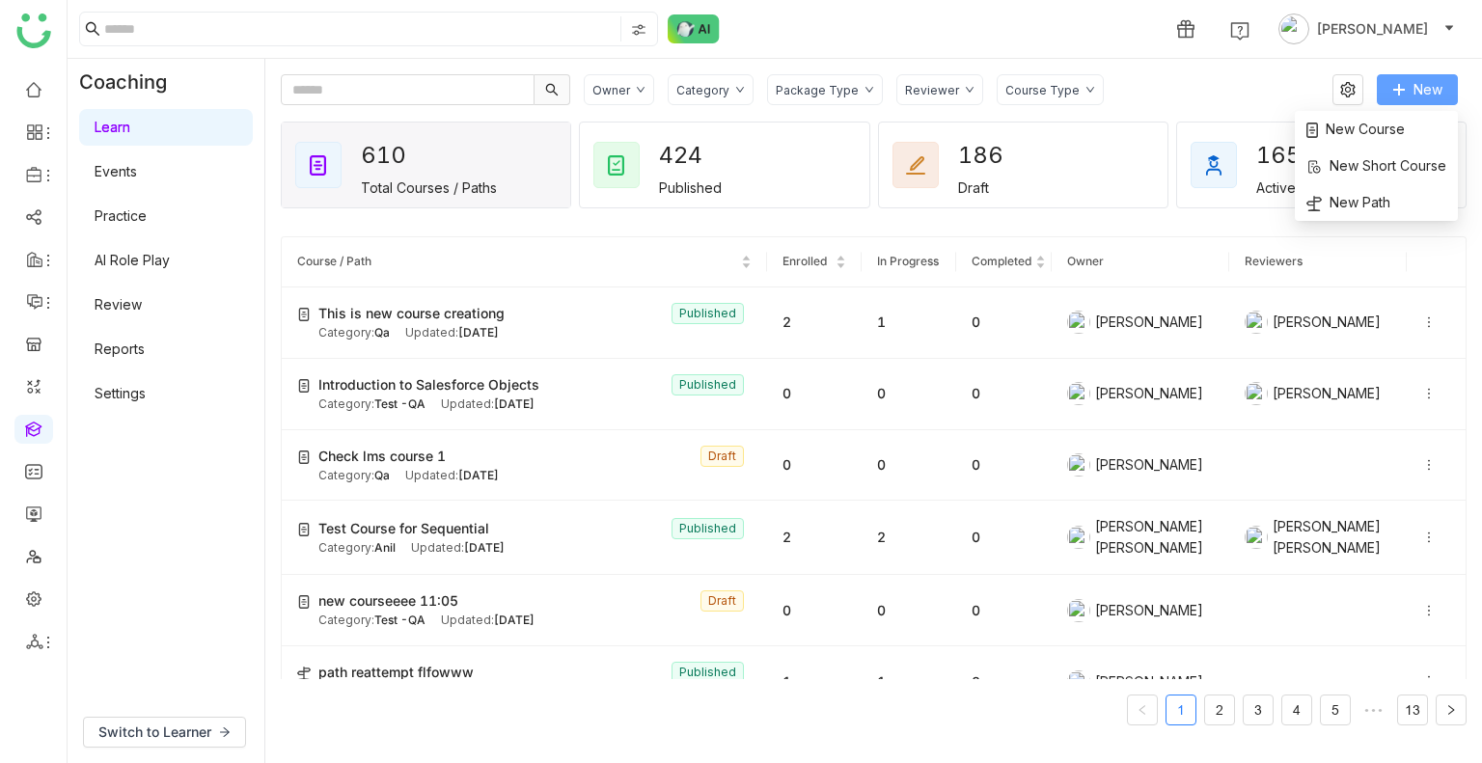
click at [1402, 91] on icon at bounding box center [1399, 90] width 14 height 14
click at [1354, 134] on span "New Course" at bounding box center [1355, 129] width 98 height 21
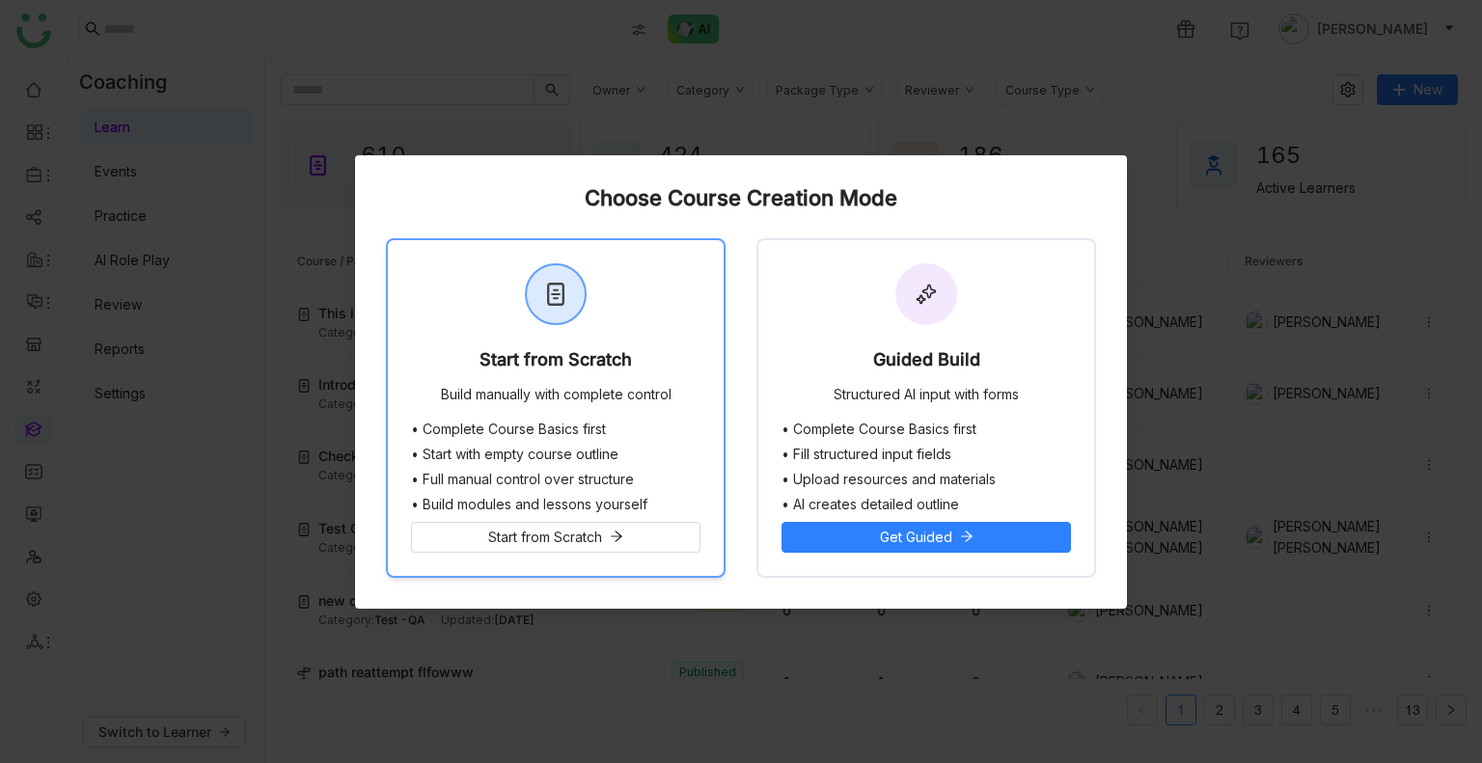
click at [559, 339] on div "Start from Scratch Build manually with complete control" at bounding box center [556, 330] width 336 height 181
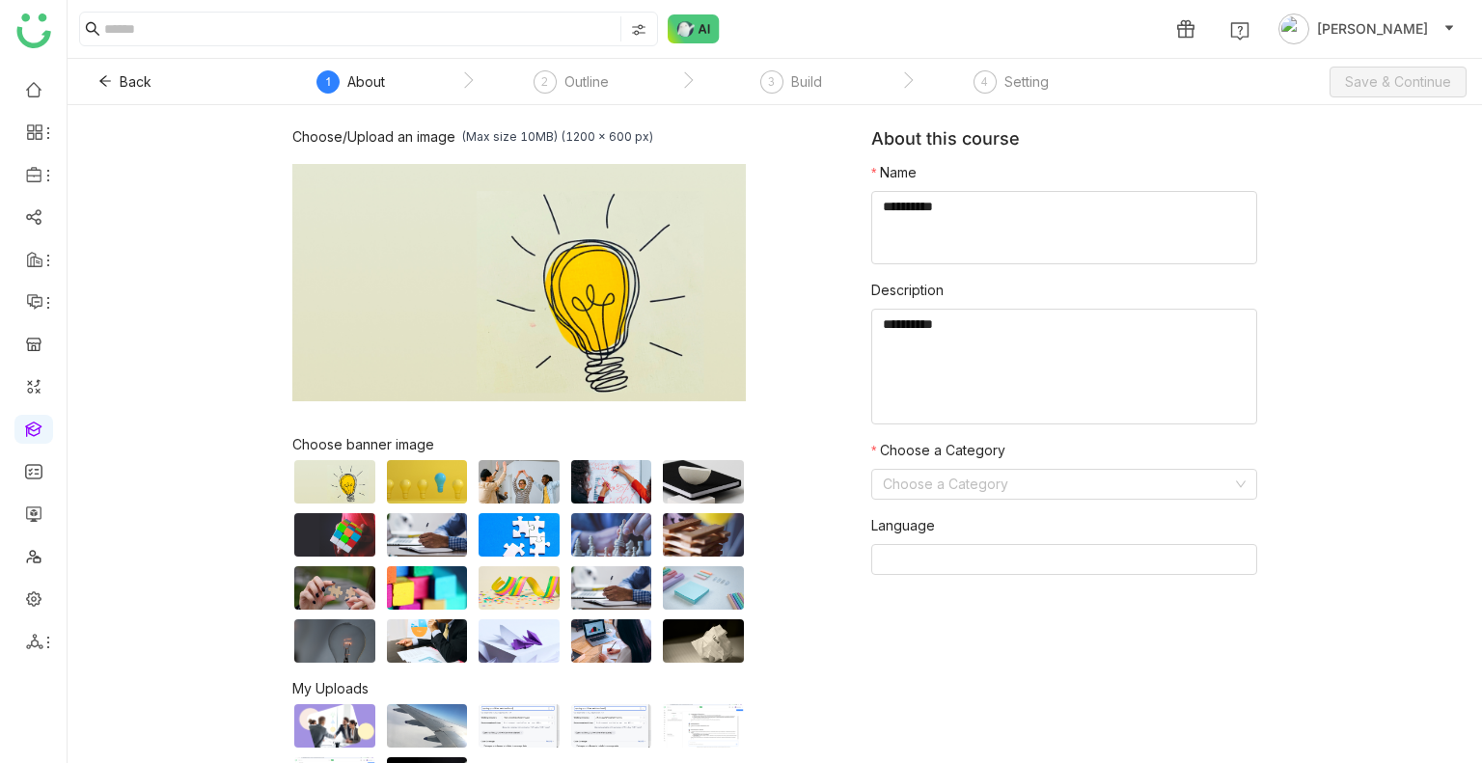
click at [963, 238] on textarea at bounding box center [1064, 227] width 386 height 73
type textarea "*"
type textarea "**********"
click at [939, 396] on textarea at bounding box center [1064, 367] width 386 height 116
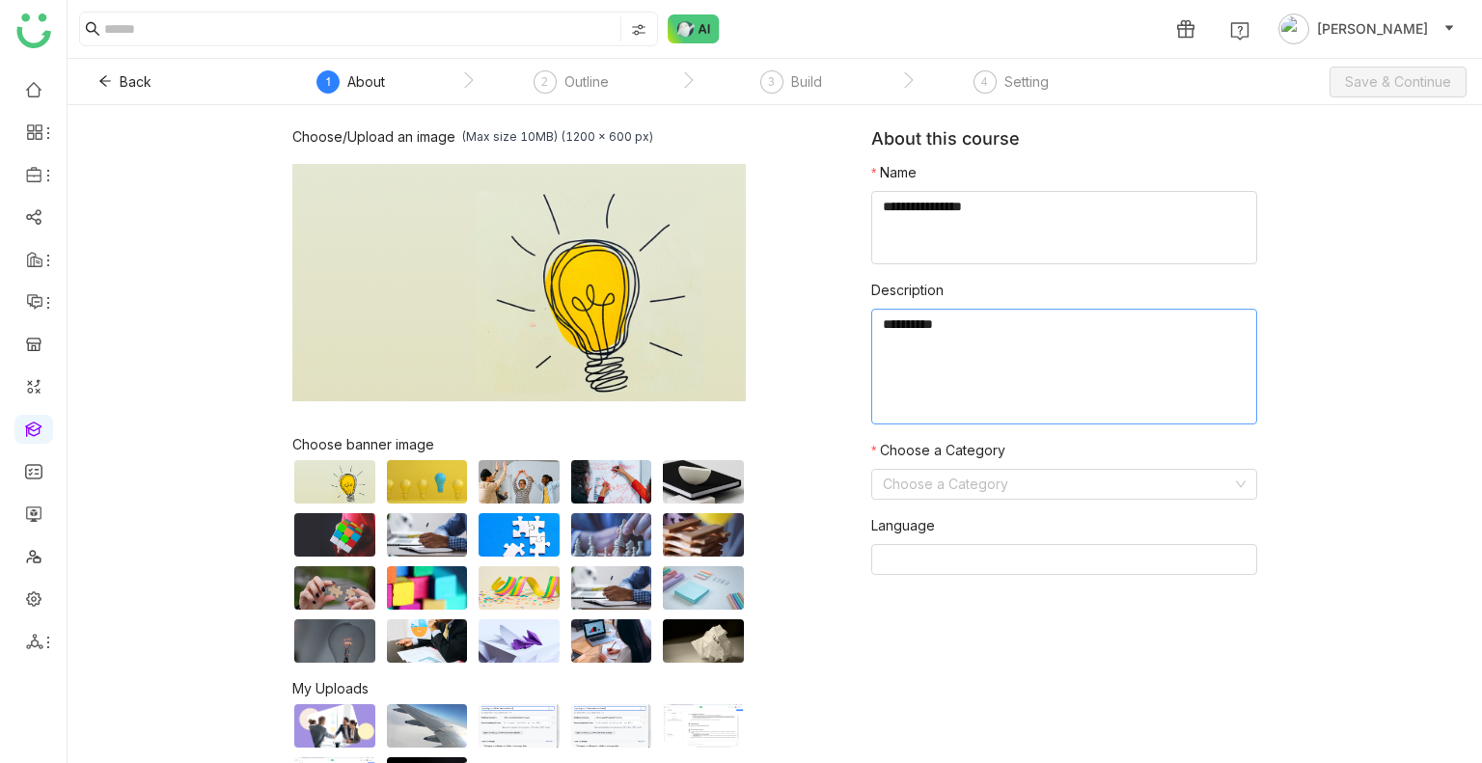
paste textarea "**********"
type textarea "**********"
click at [914, 483] on input at bounding box center [1057, 484] width 349 height 29
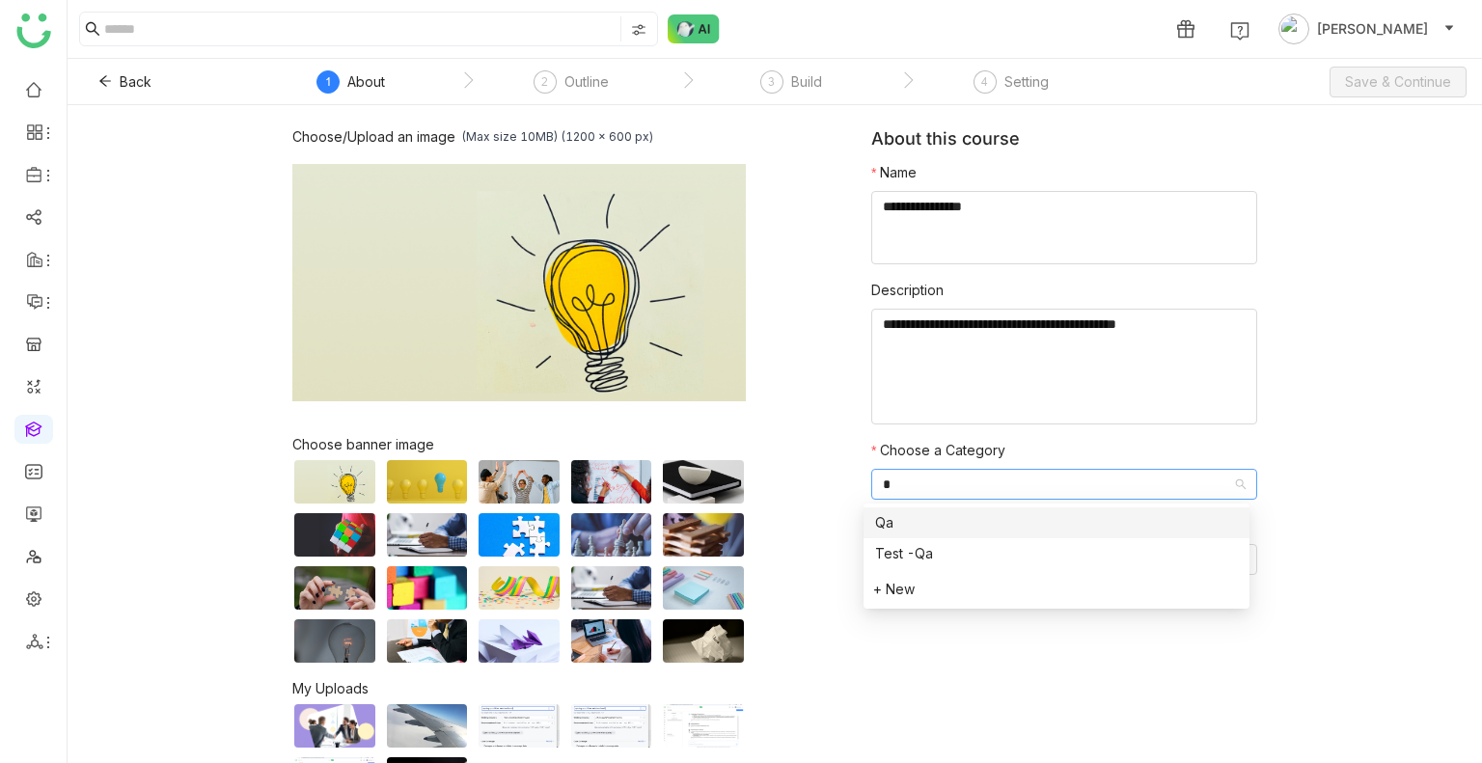
type input "**"
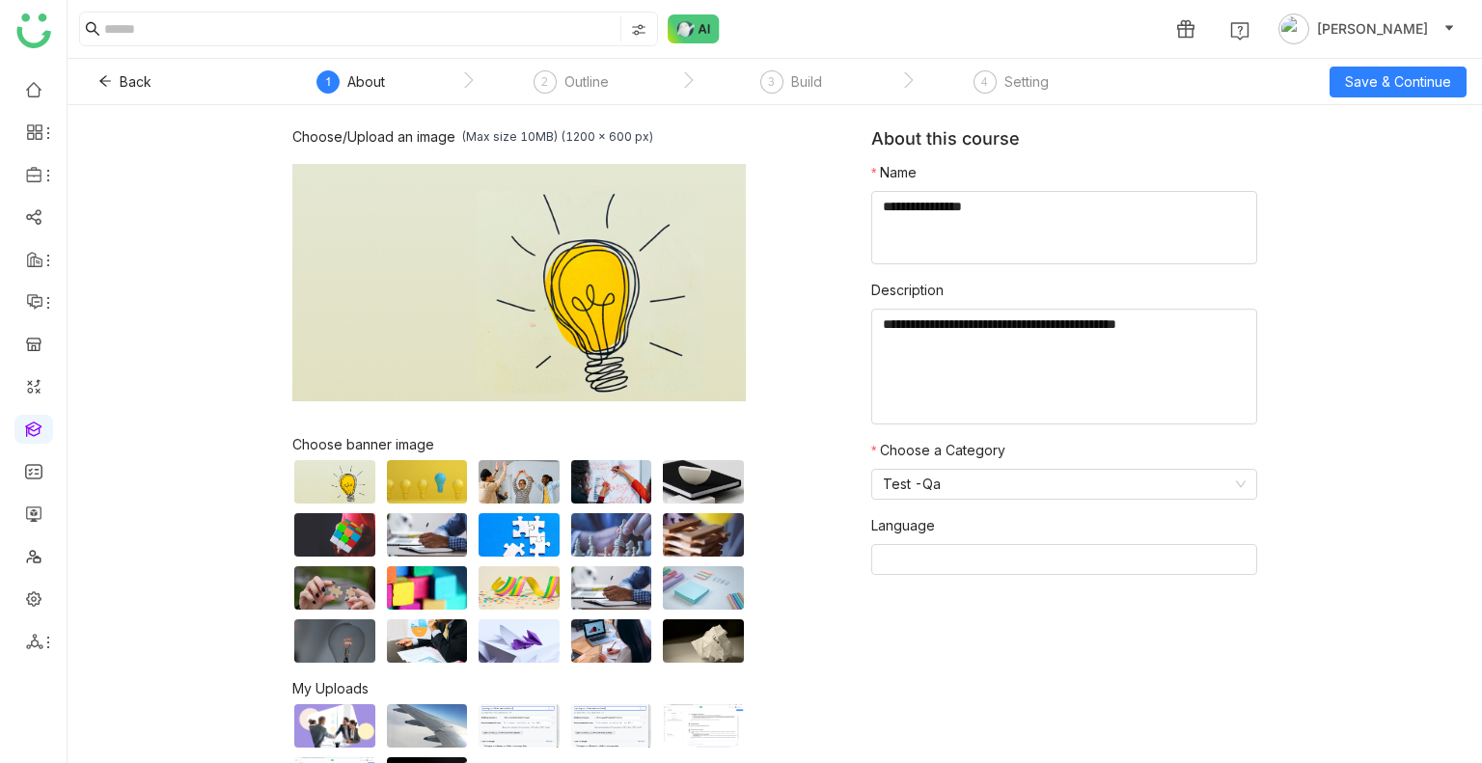
click at [1383, 106] on div "Choose/Upload an image (Max size 10MB) (1200 x 600 px) Browse Image Choose bann…" at bounding box center [775, 434] width 1414 height 658
click at [1383, 93] on button "Save & Continue" at bounding box center [1397, 82] width 137 height 31
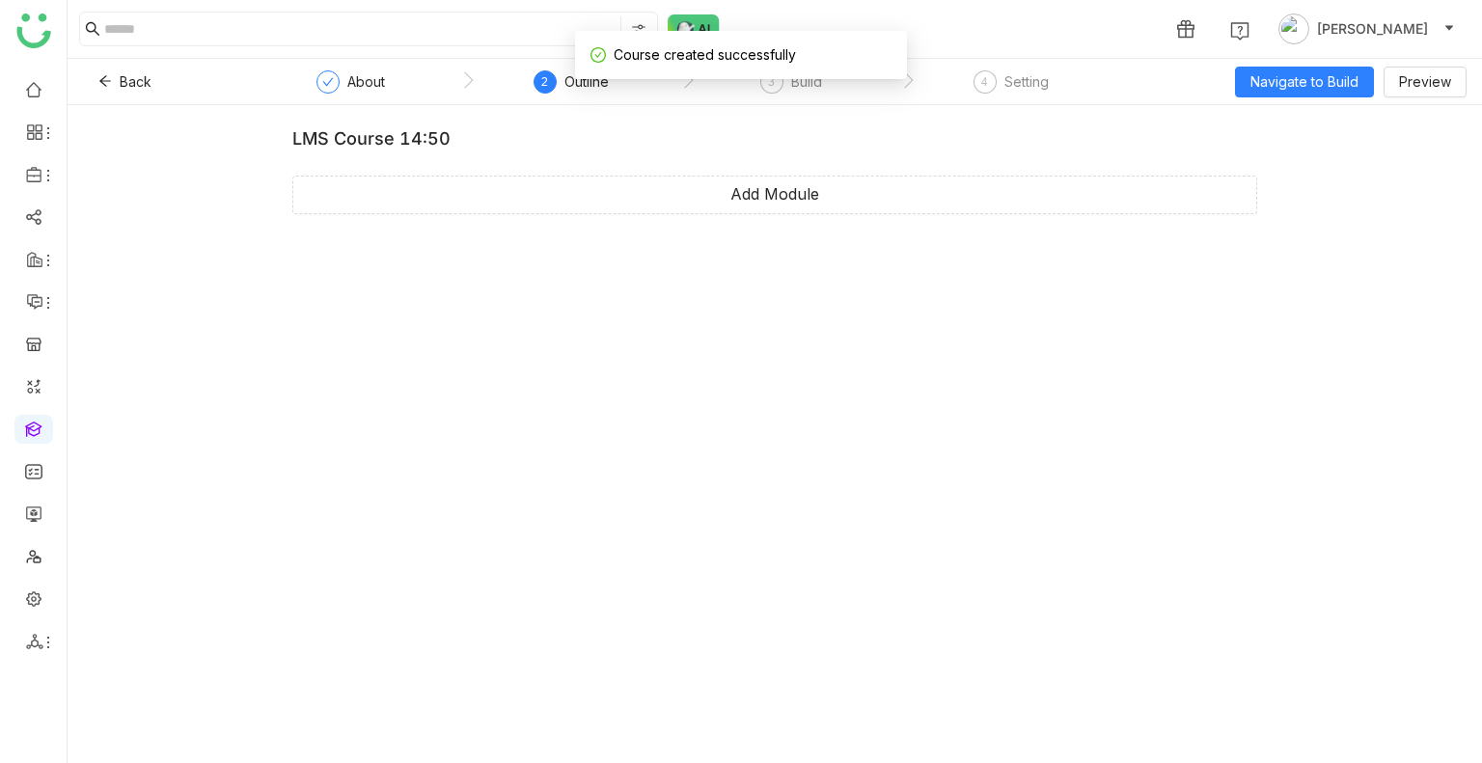
click at [674, 215] on div "LMS course 14:50 Add Module" at bounding box center [774, 178] width 965 height 101
click at [766, 196] on span "Add Module" at bounding box center [774, 194] width 89 height 24
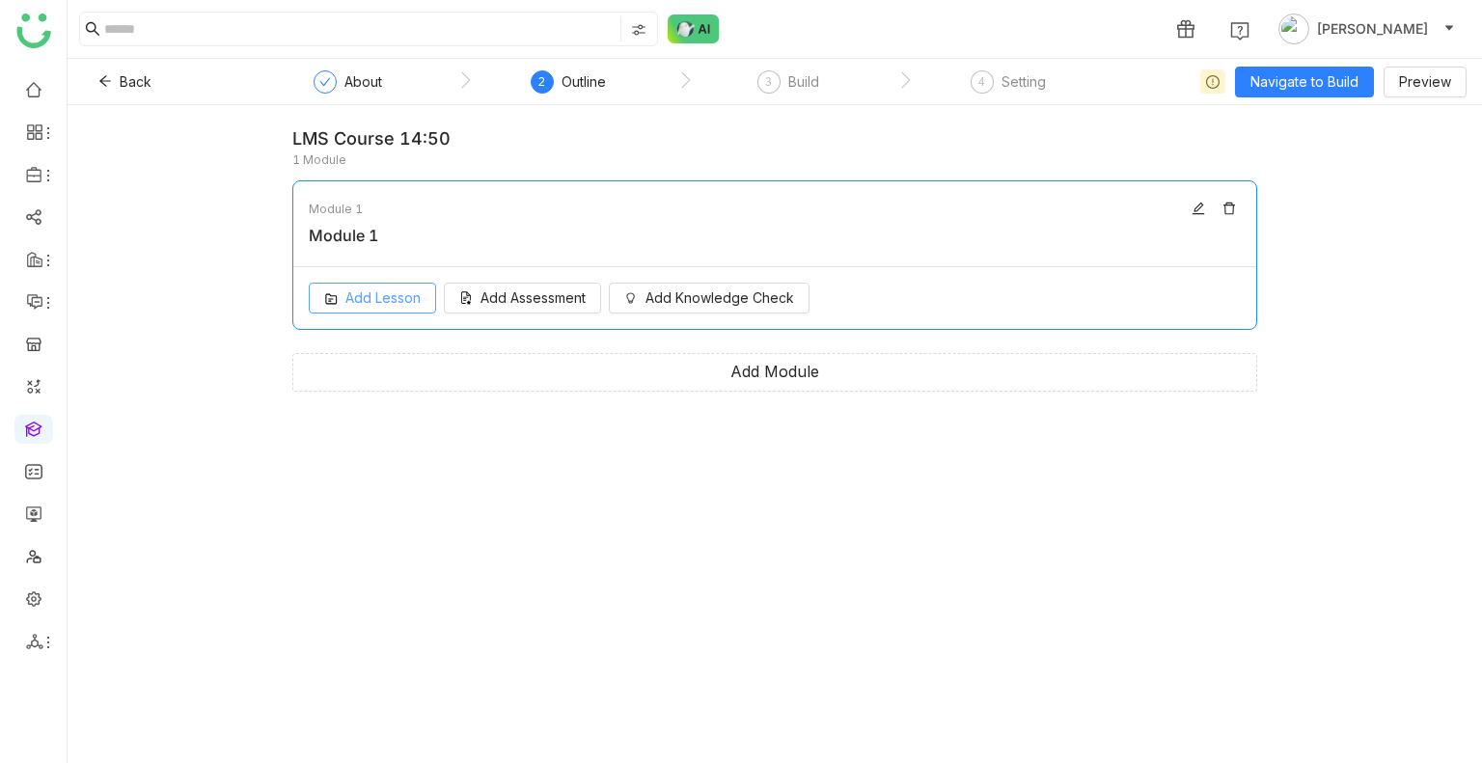
click at [350, 290] on span "Add Lesson" at bounding box center [382, 297] width 75 height 21
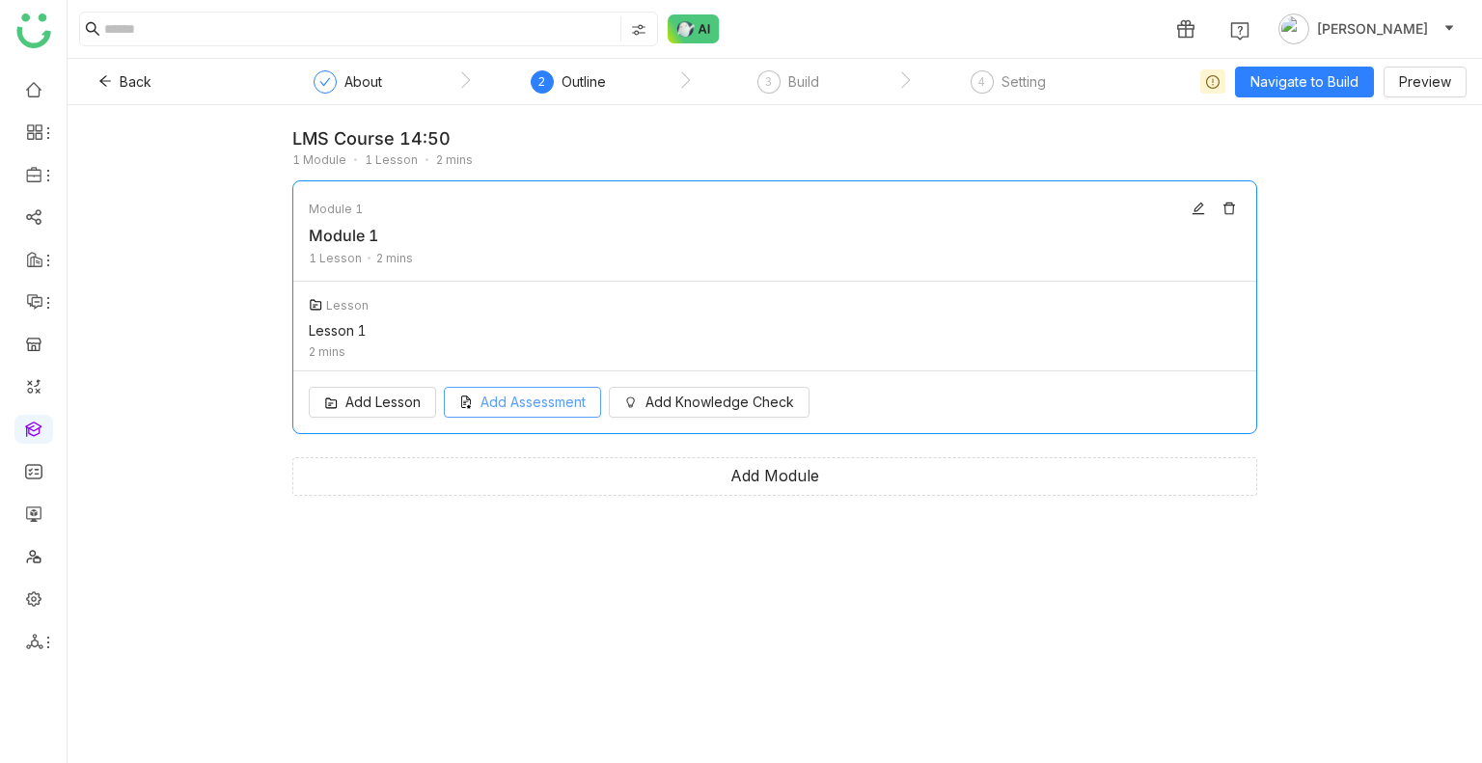
click at [468, 426] on div "Add Lesson Add Assessment Add Knowledge Check" at bounding box center [774, 402] width 963 height 62
click at [530, 385] on div "Add Lesson Add Assessment Add Knowledge Check" at bounding box center [774, 402] width 963 height 62
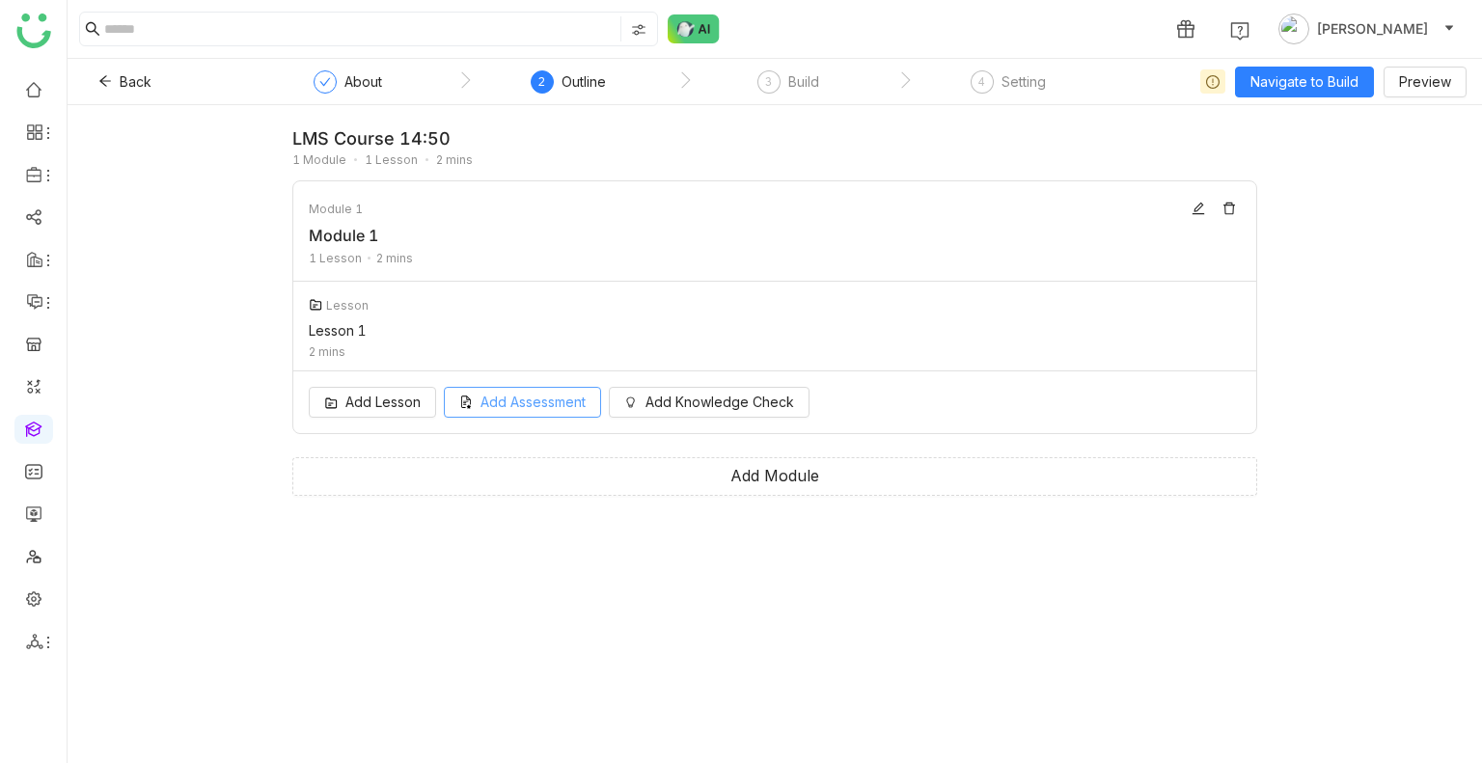
click at [547, 394] on span "Add Assessment" at bounding box center [532, 402] width 105 height 21
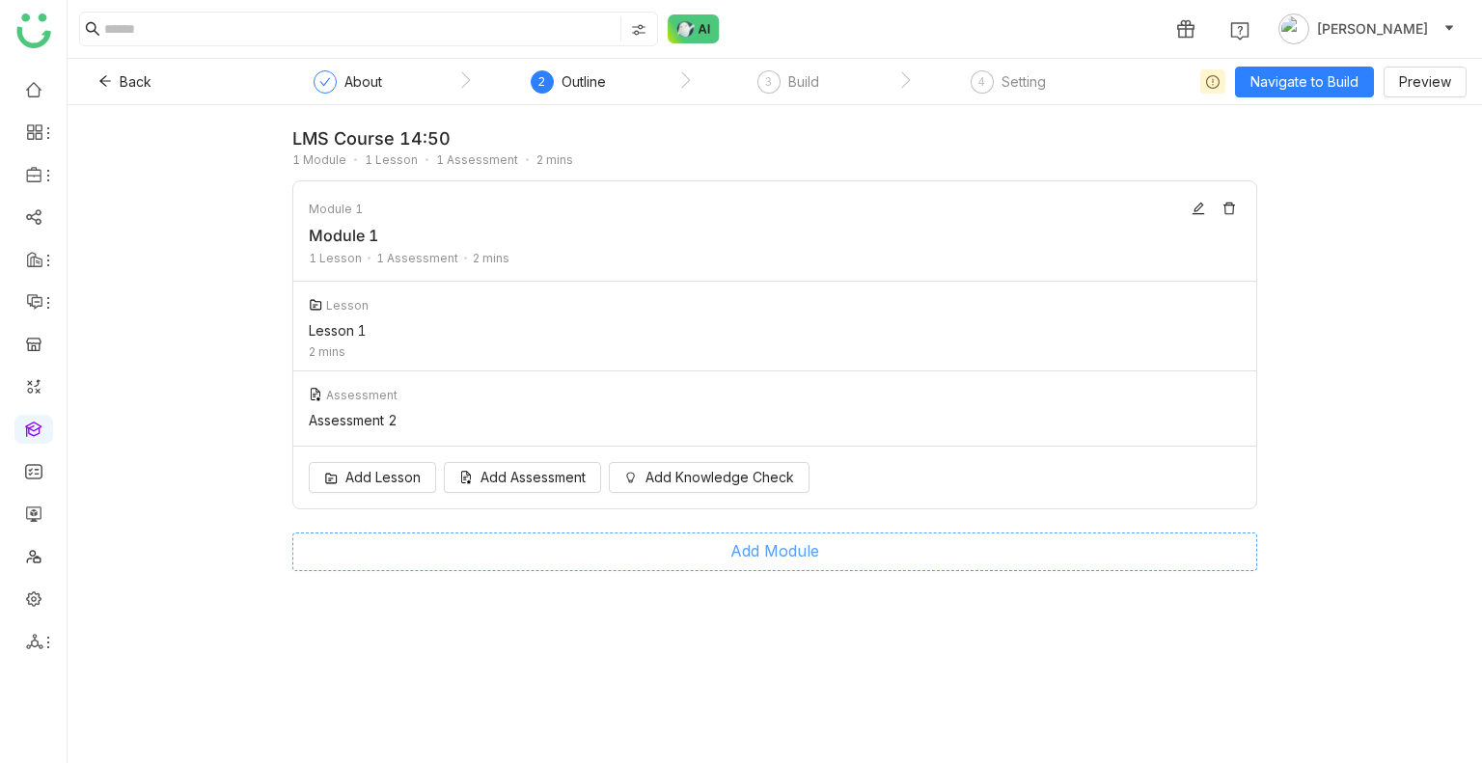
click at [748, 547] on button "Add Module" at bounding box center [774, 551] width 965 height 39
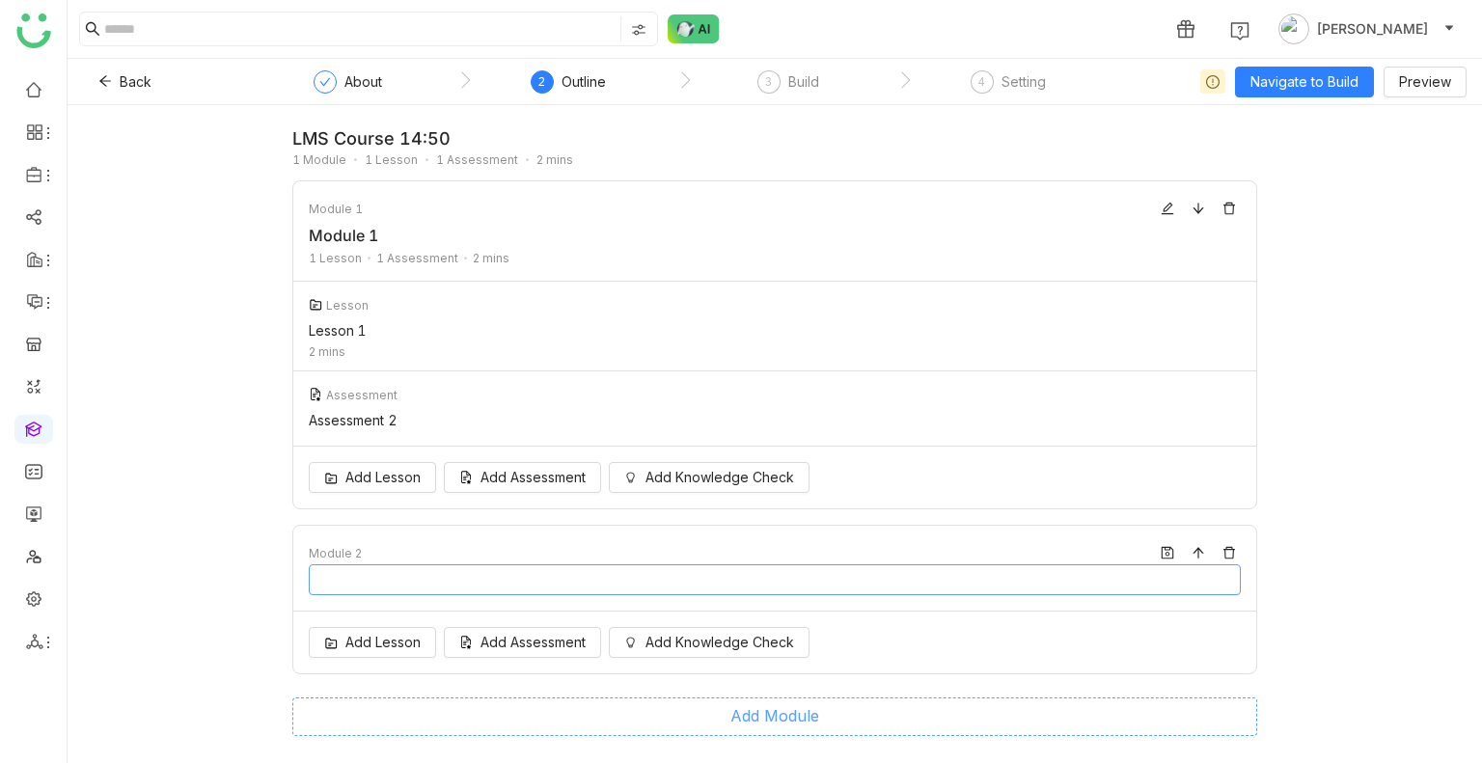
type input "********"
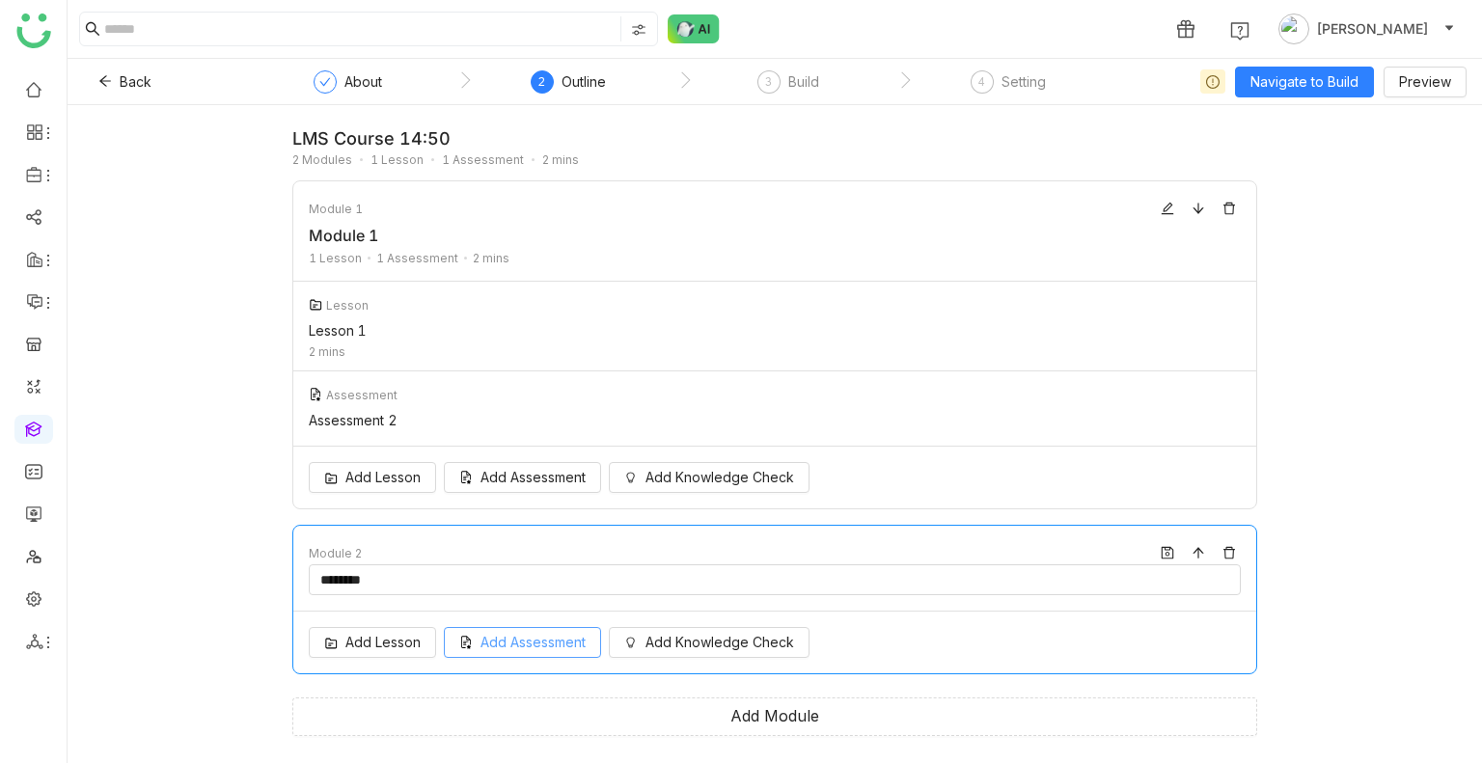
click at [508, 648] on span "Add Assessment" at bounding box center [532, 642] width 105 height 21
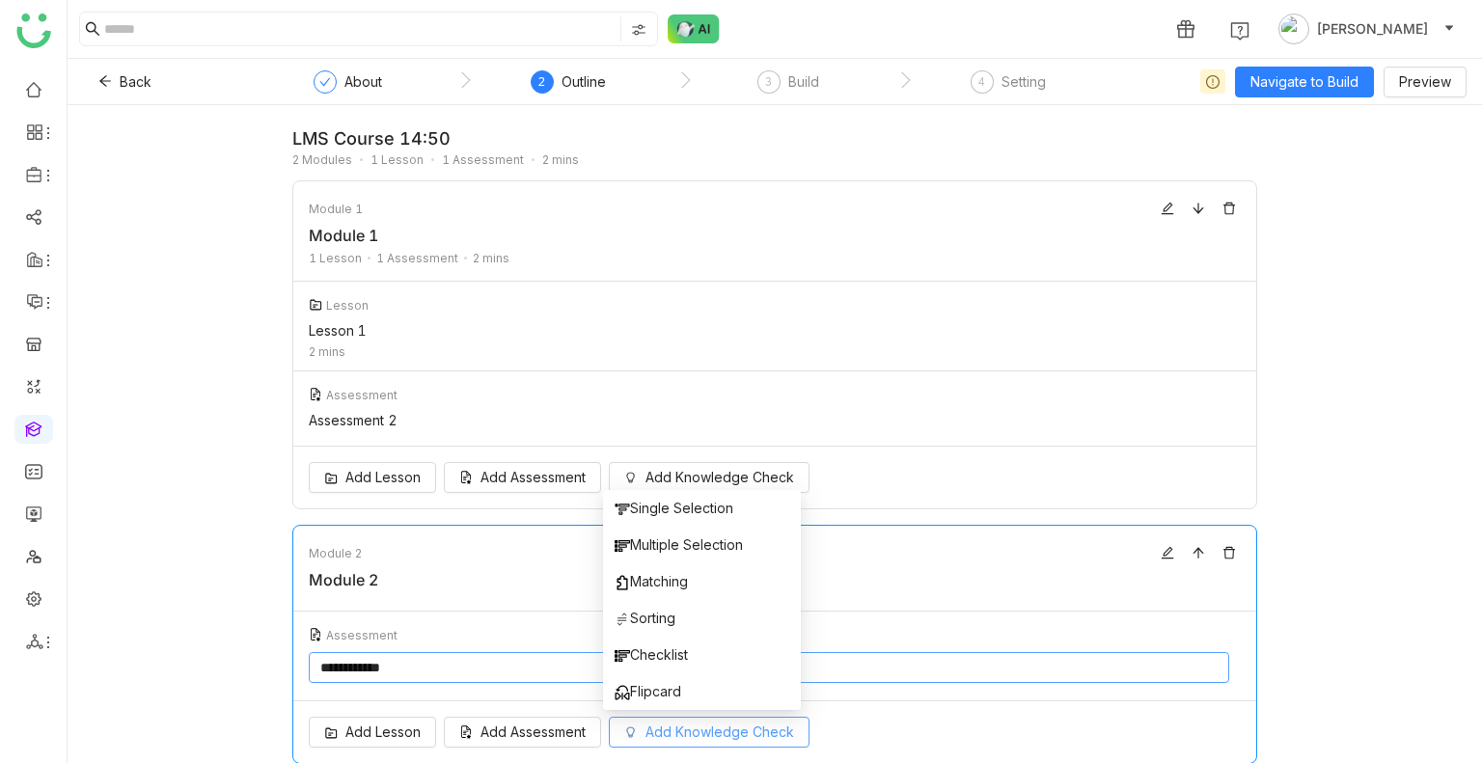
scroll to position [50, 0]
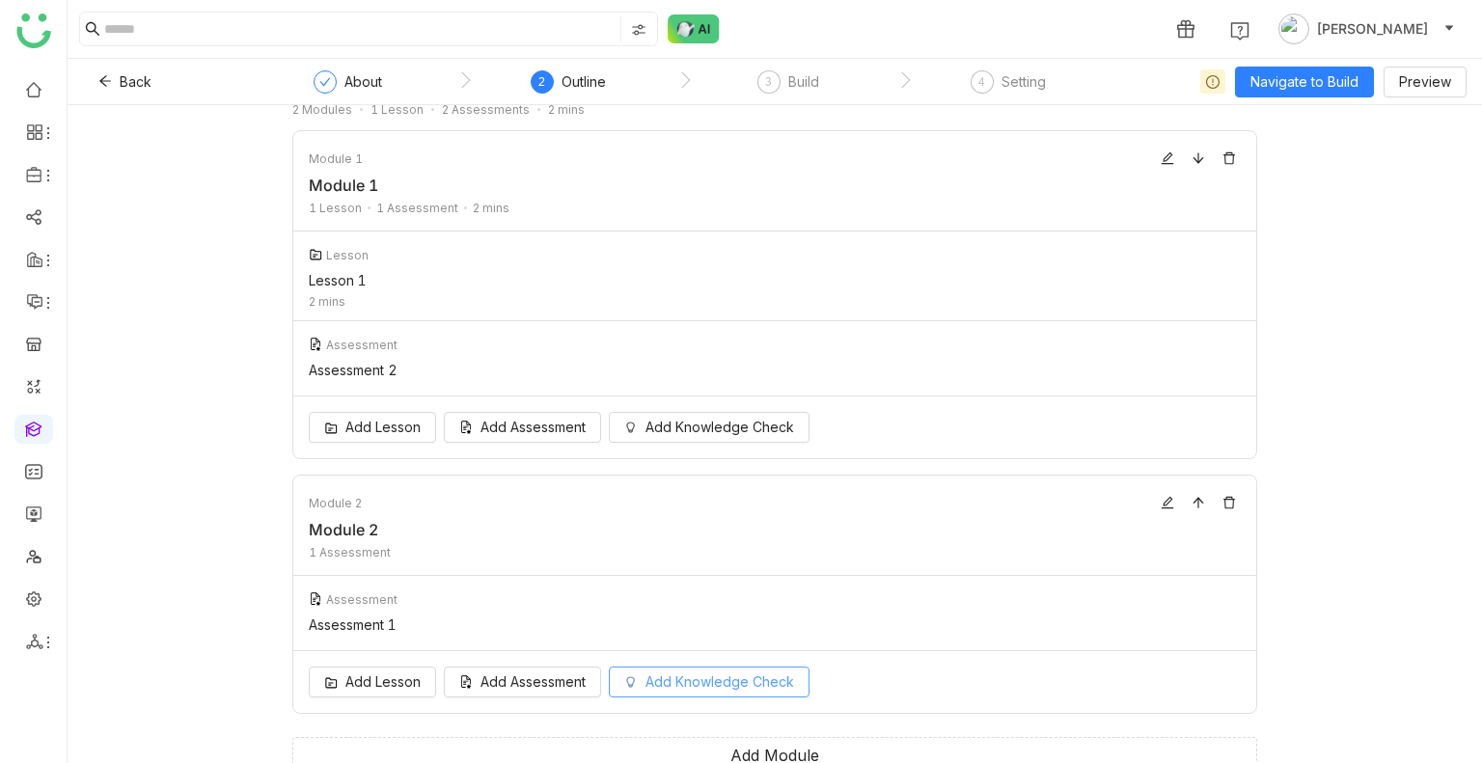
click at [623, 697] on div "Add Lesson Add Assessment Add Knowledge Check" at bounding box center [774, 682] width 963 height 62
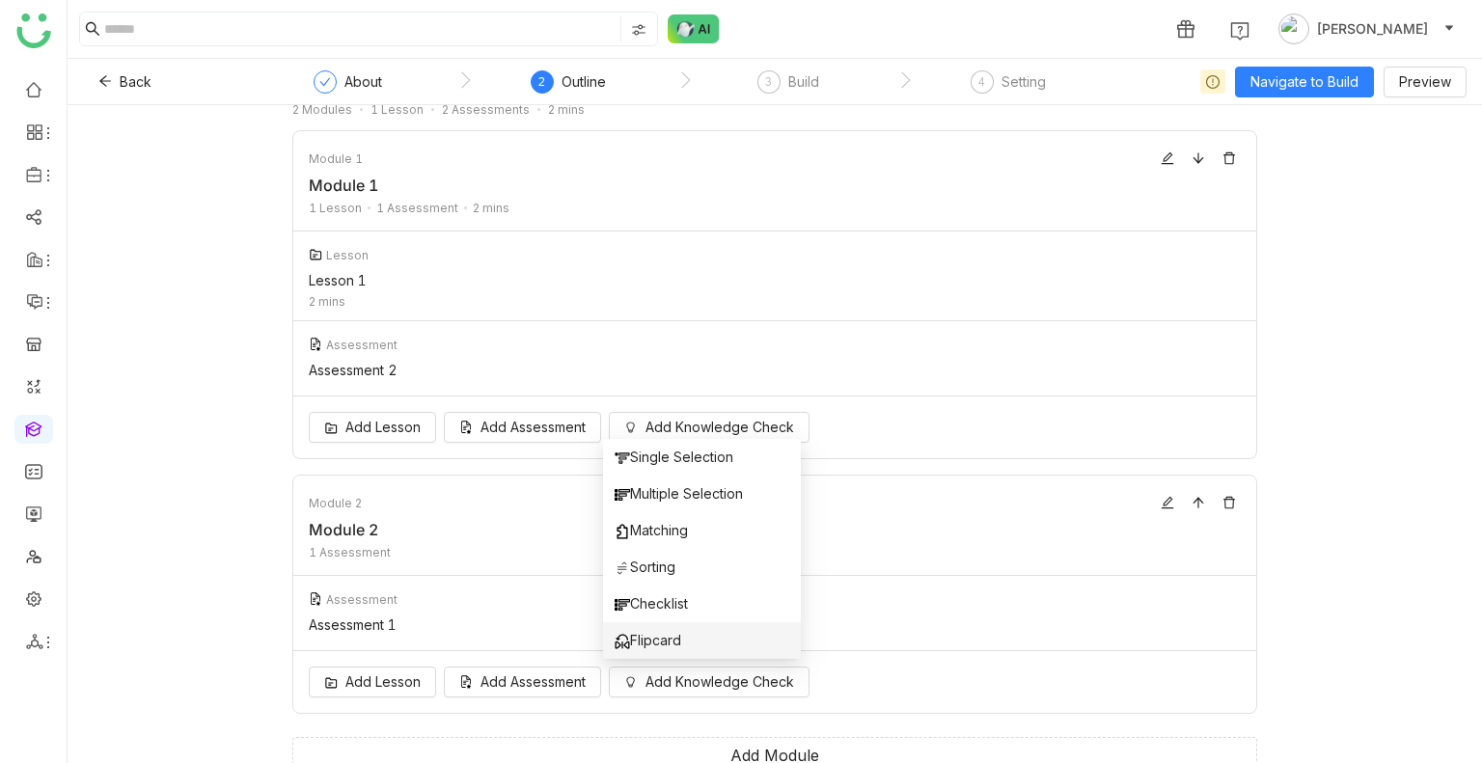
click at [667, 640] on span "Flipcard" at bounding box center [647, 640] width 67 height 21
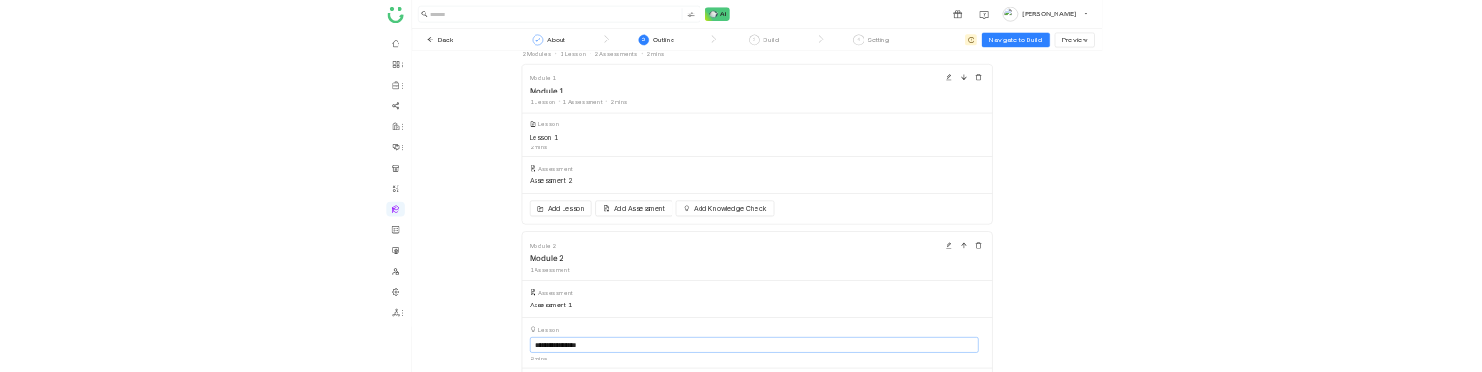
scroll to position [124, 0]
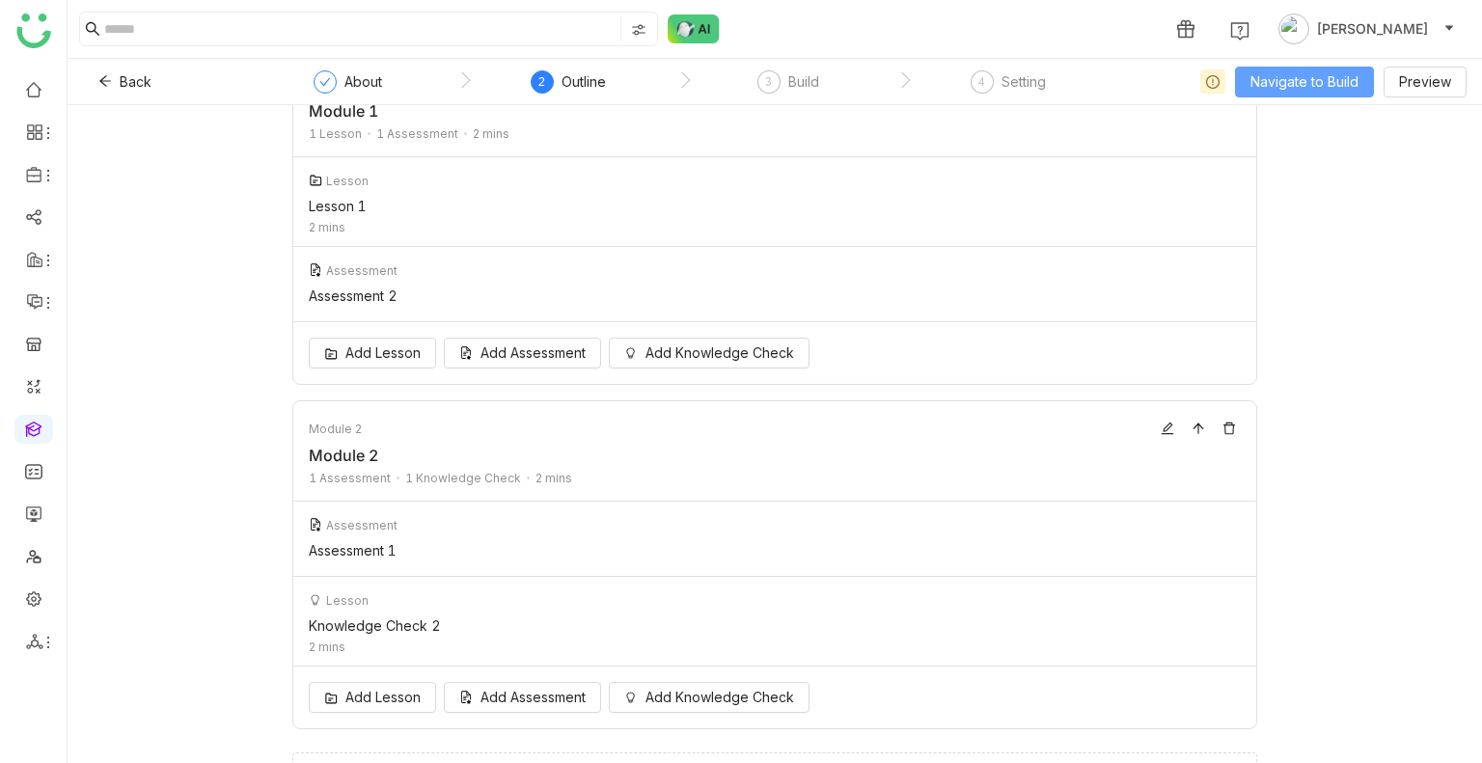
click at [1320, 79] on span "Navigate to Build" at bounding box center [1304, 81] width 108 height 21
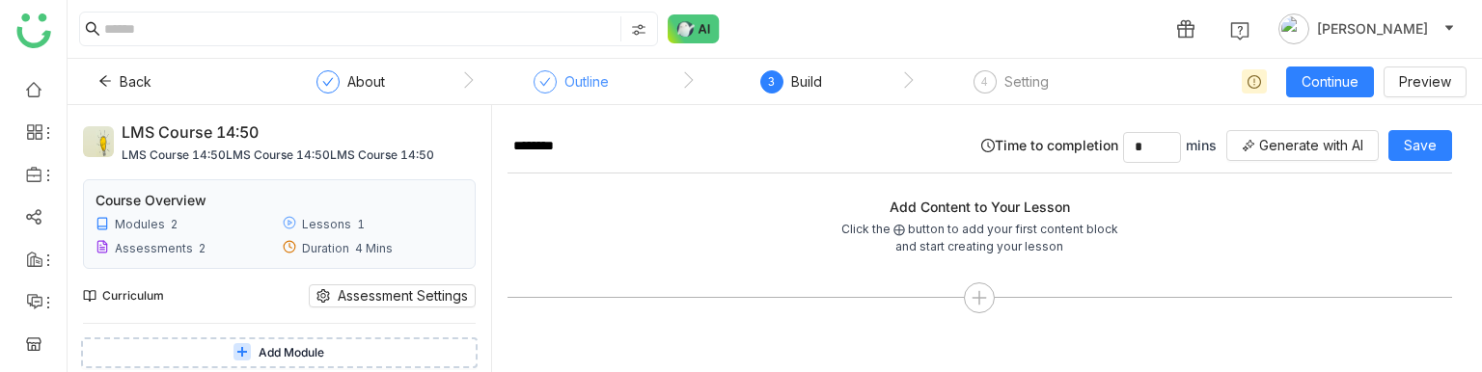
click at [556, 84] on div "Outline" at bounding box center [570, 87] width 75 height 35
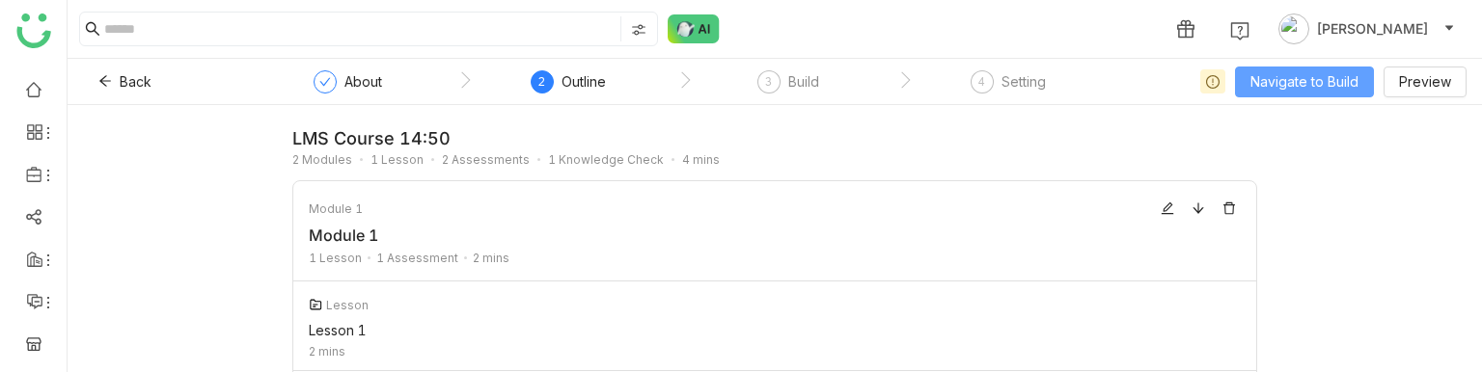
click at [1323, 71] on span "Navigate to Build" at bounding box center [1304, 81] width 108 height 21
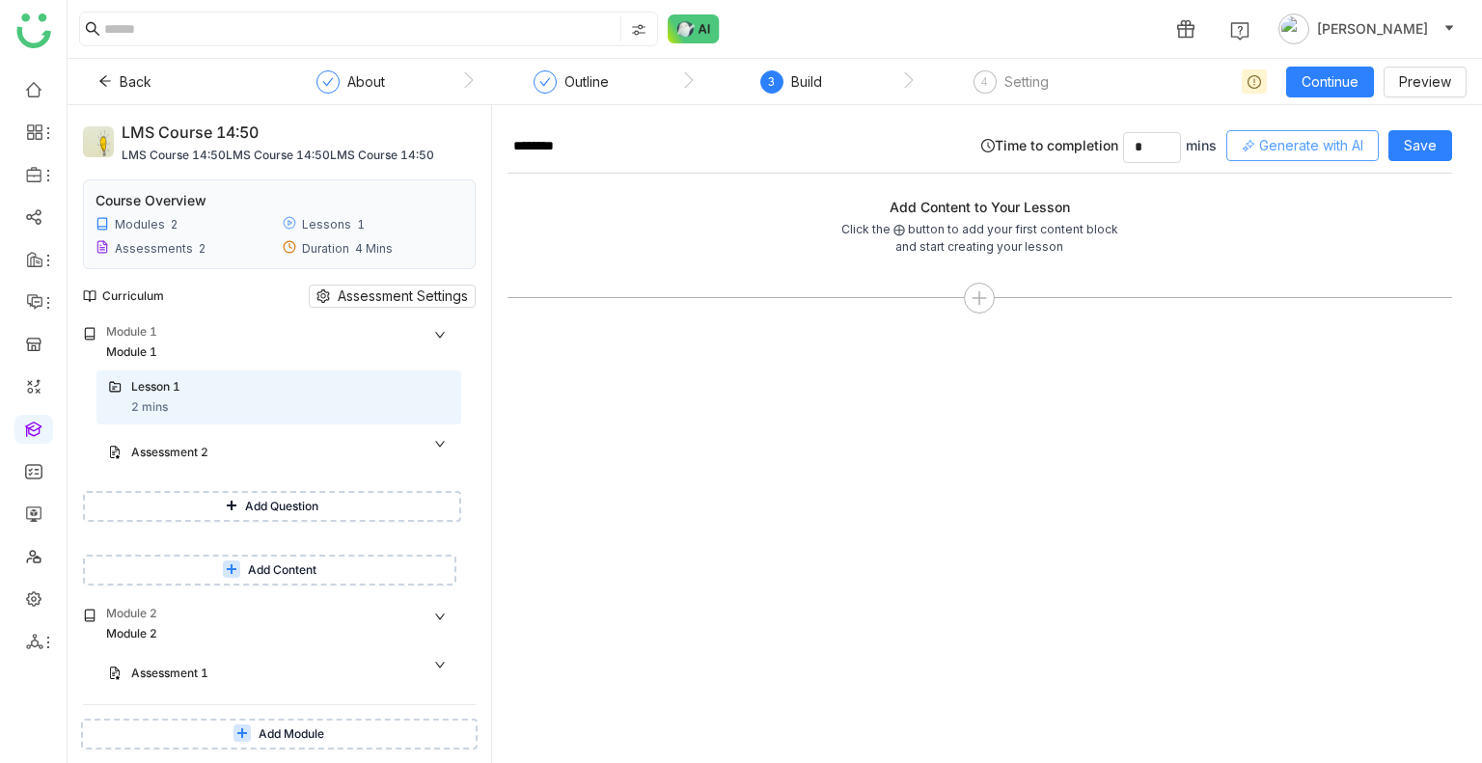
click at [1284, 130] on button "Generate with AI" at bounding box center [1302, 145] width 152 height 31
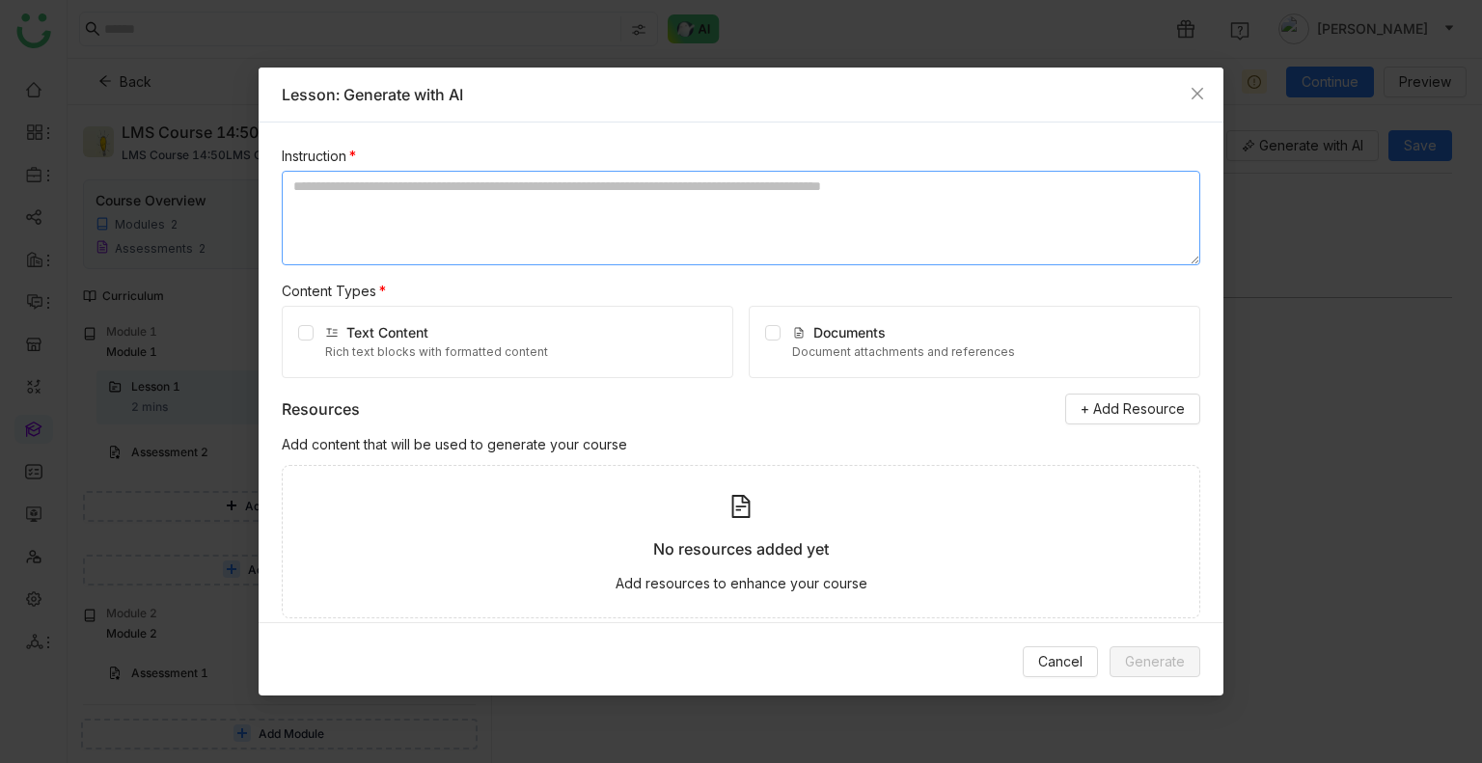
click at [633, 234] on textarea at bounding box center [741, 218] width 918 height 95
type textarea "**********"
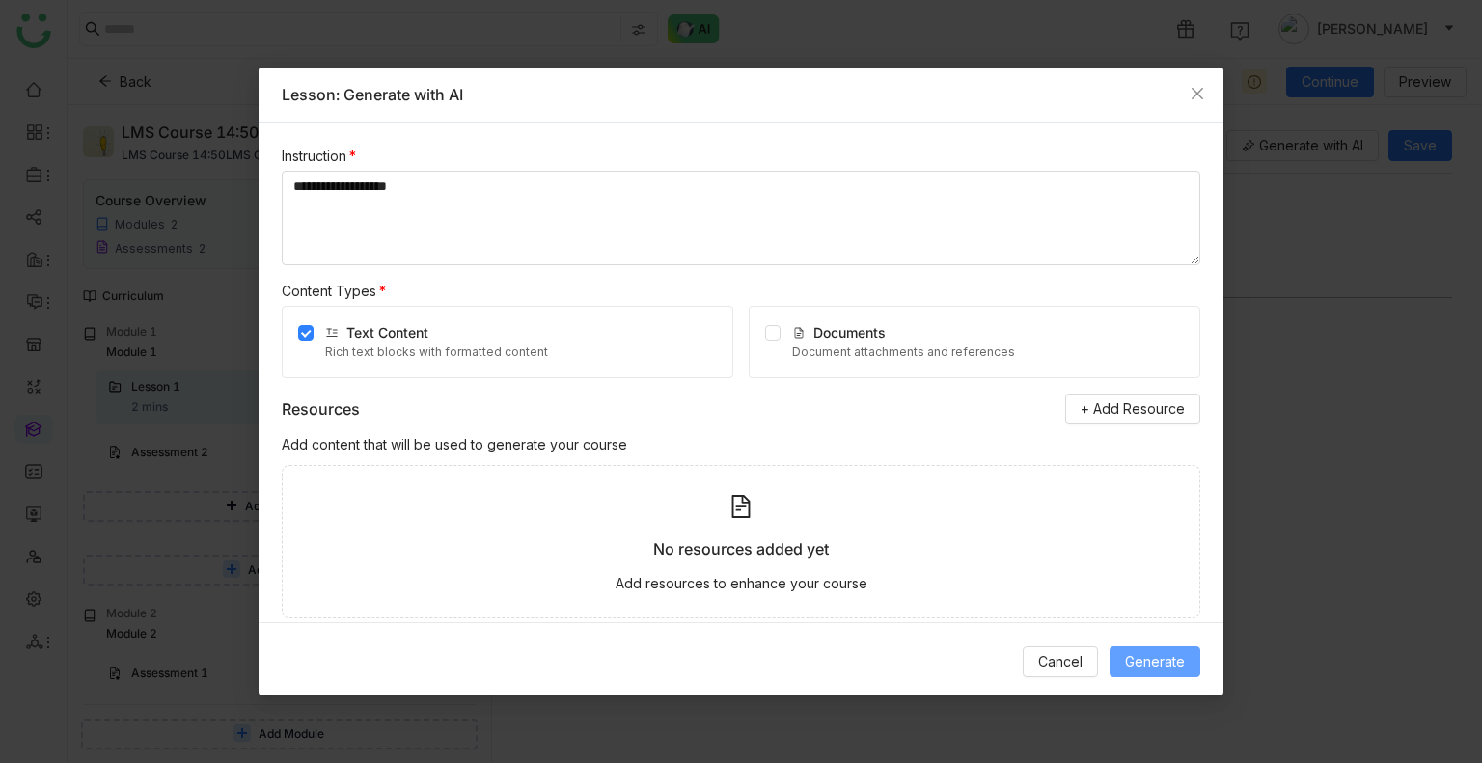
click at [1146, 649] on button "Generate" at bounding box center [1154, 661] width 91 height 31
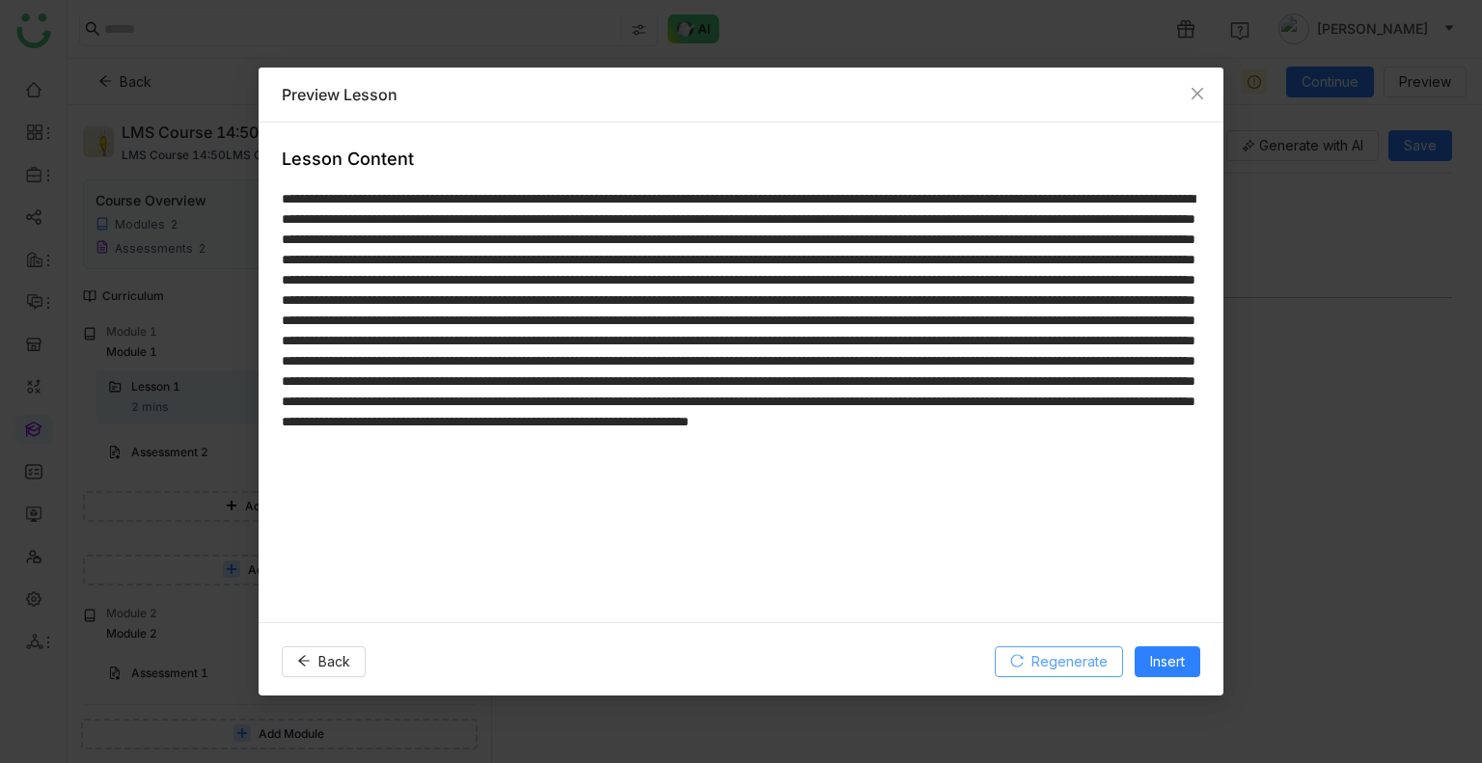
click at [1088, 653] on span "Regenerate" at bounding box center [1069, 661] width 76 height 21
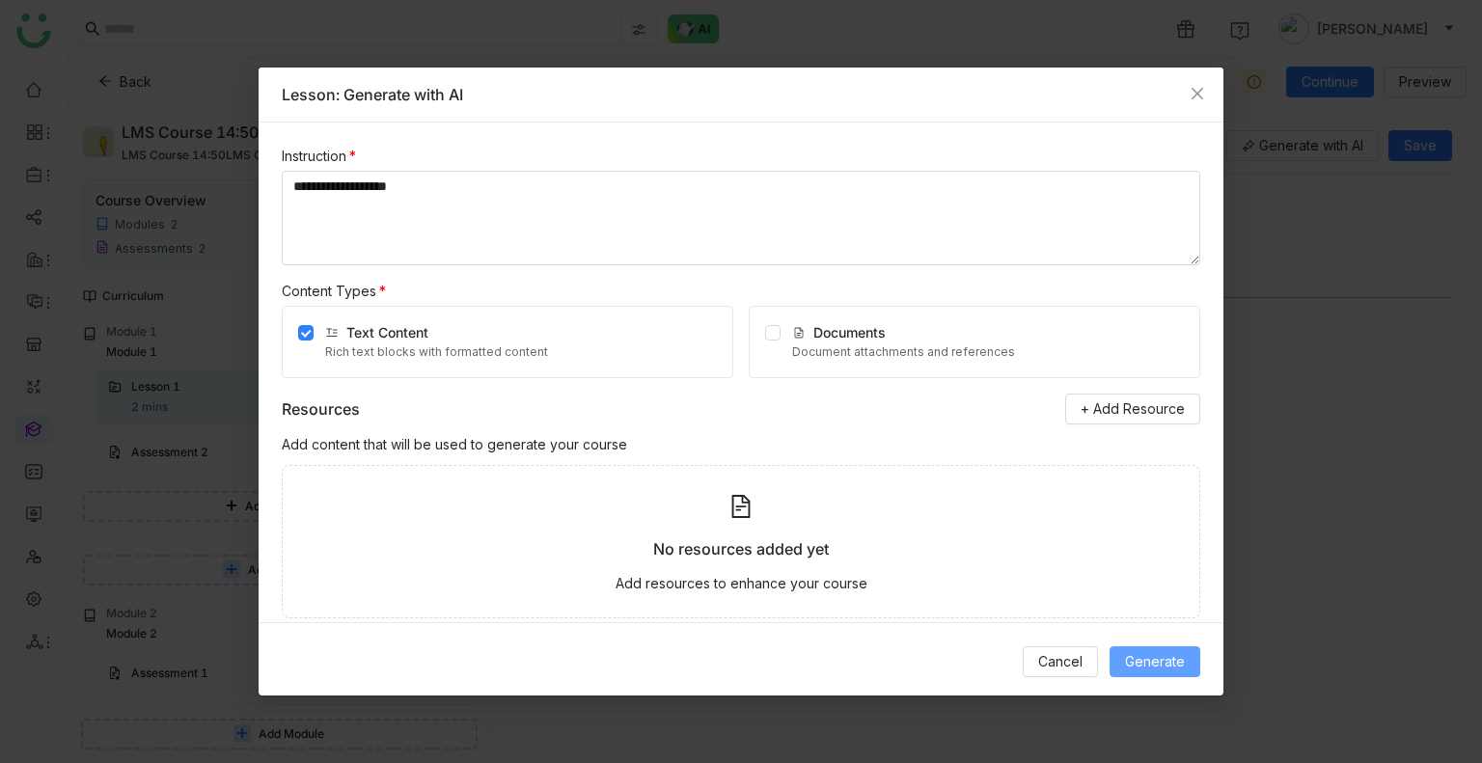
click at [1148, 659] on span "Generate" at bounding box center [1155, 661] width 60 height 21
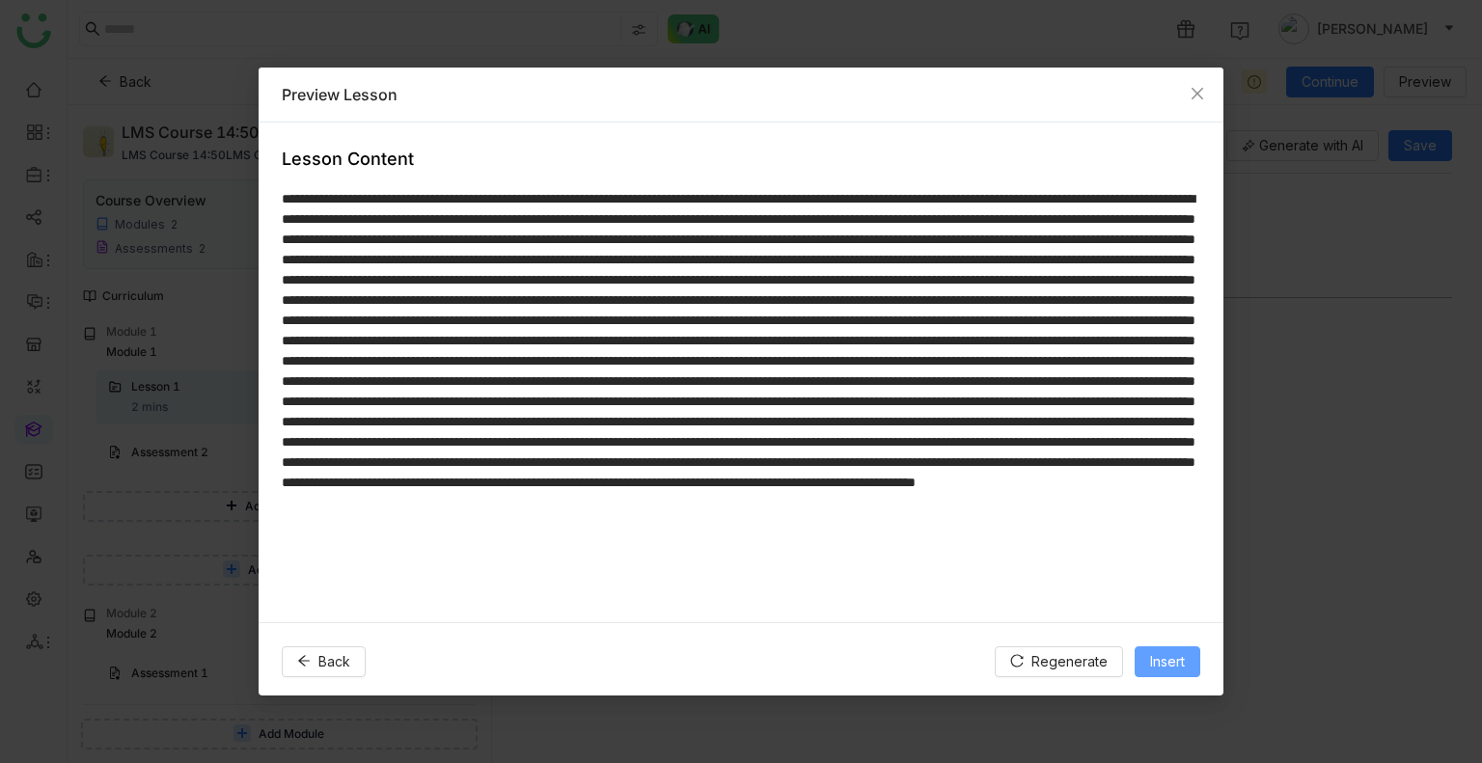
click at [1161, 655] on span "Insert" at bounding box center [1167, 661] width 35 height 21
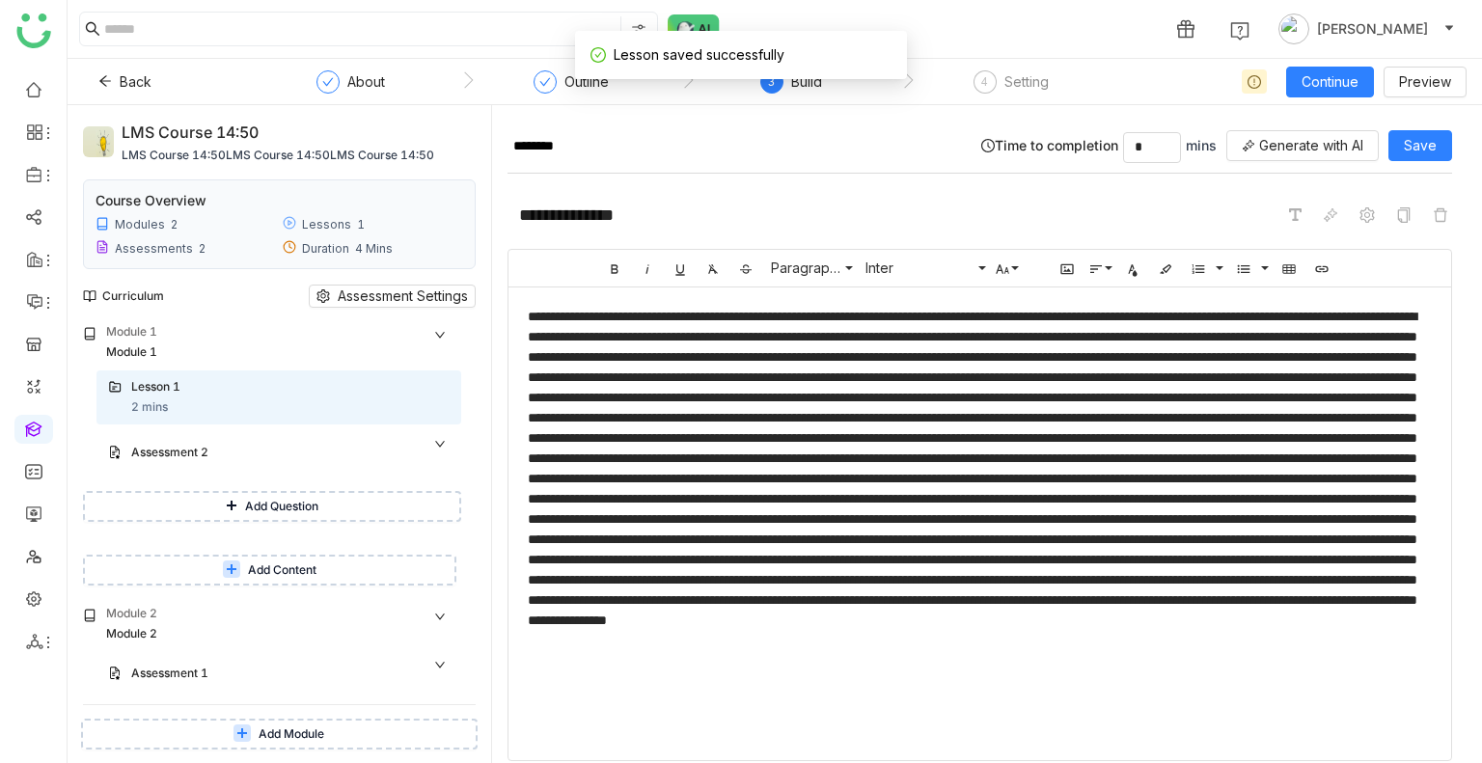
scroll to position [75, 0]
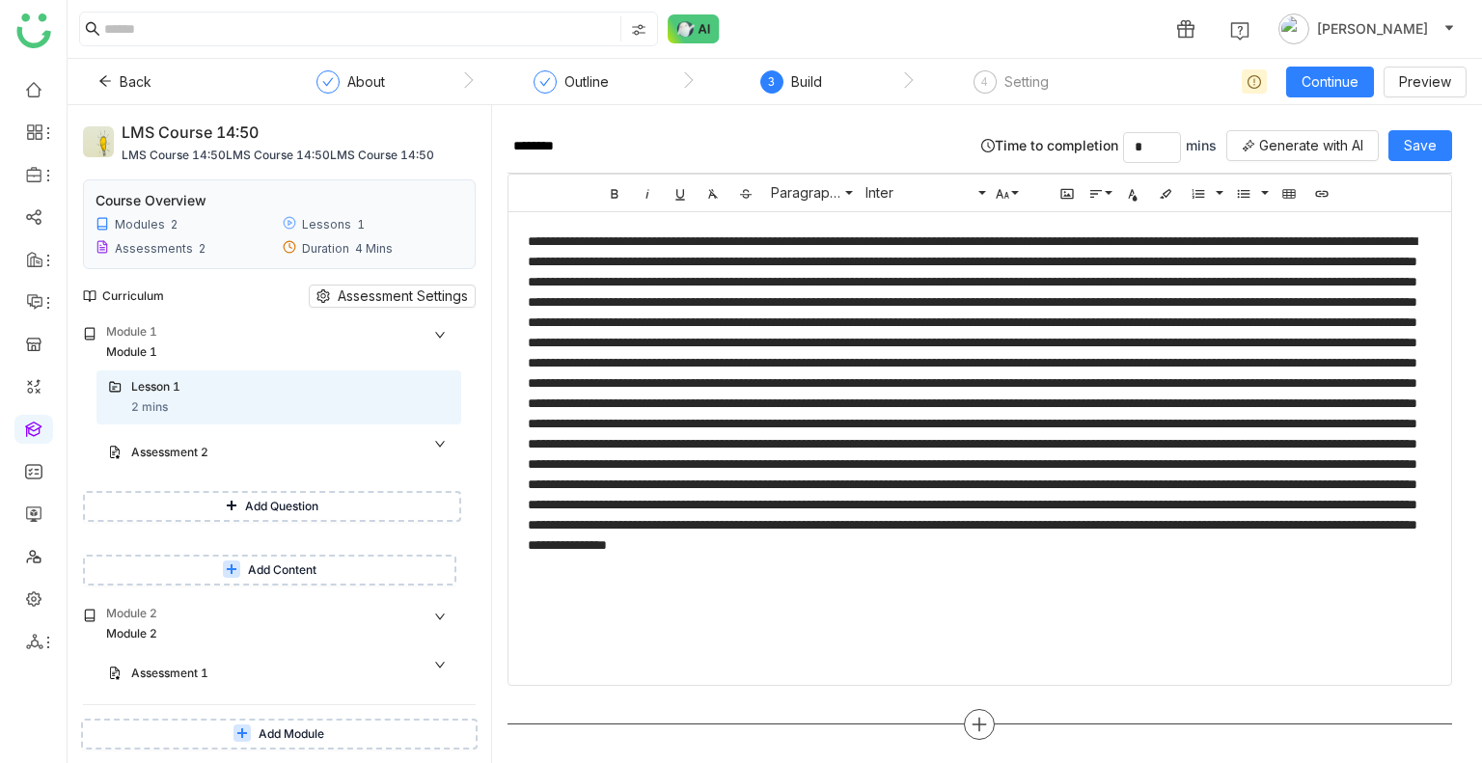
click at [976, 709] on div at bounding box center [979, 724] width 31 height 31
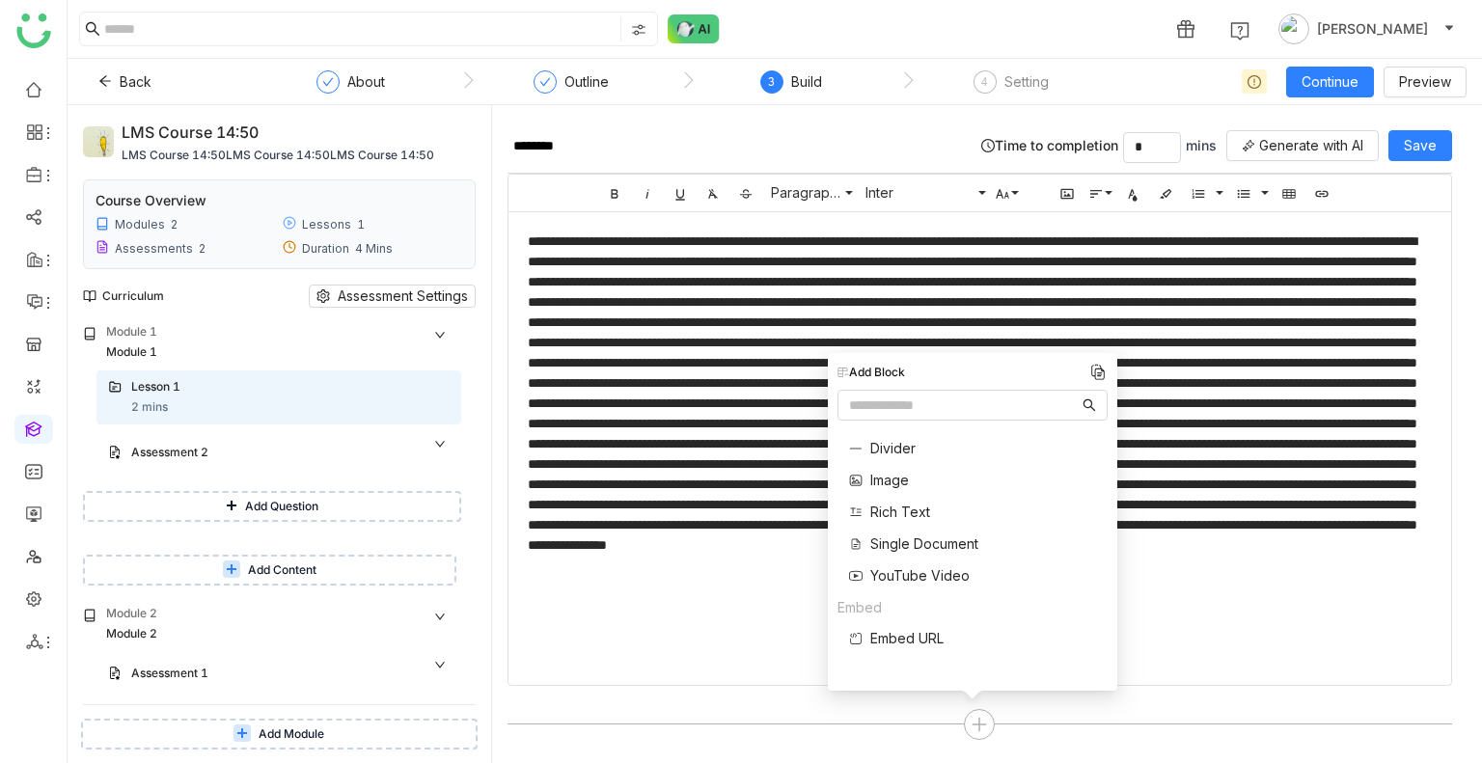
click at [919, 535] on span "Single Document" at bounding box center [924, 543] width 108 height 20
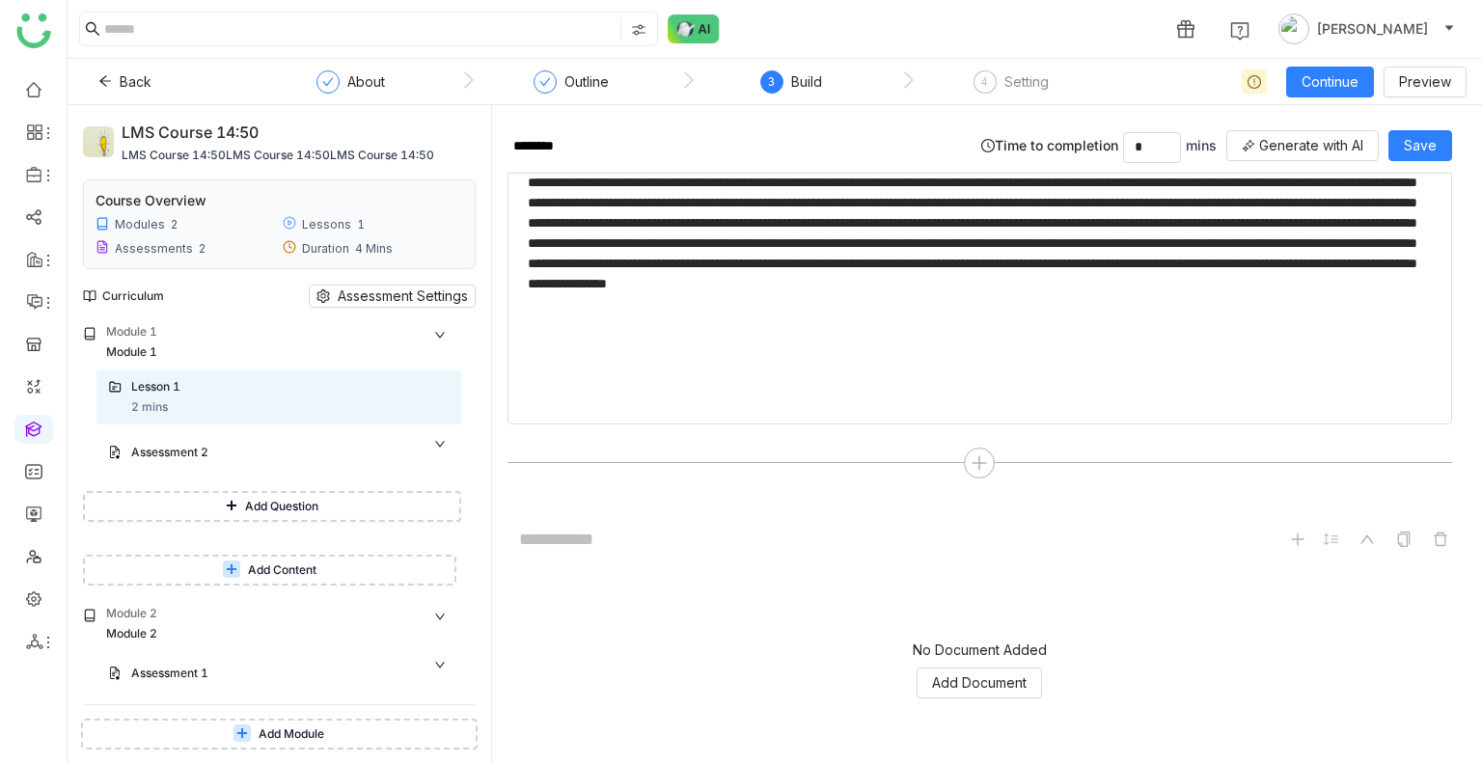
scroll to position [417, 0]
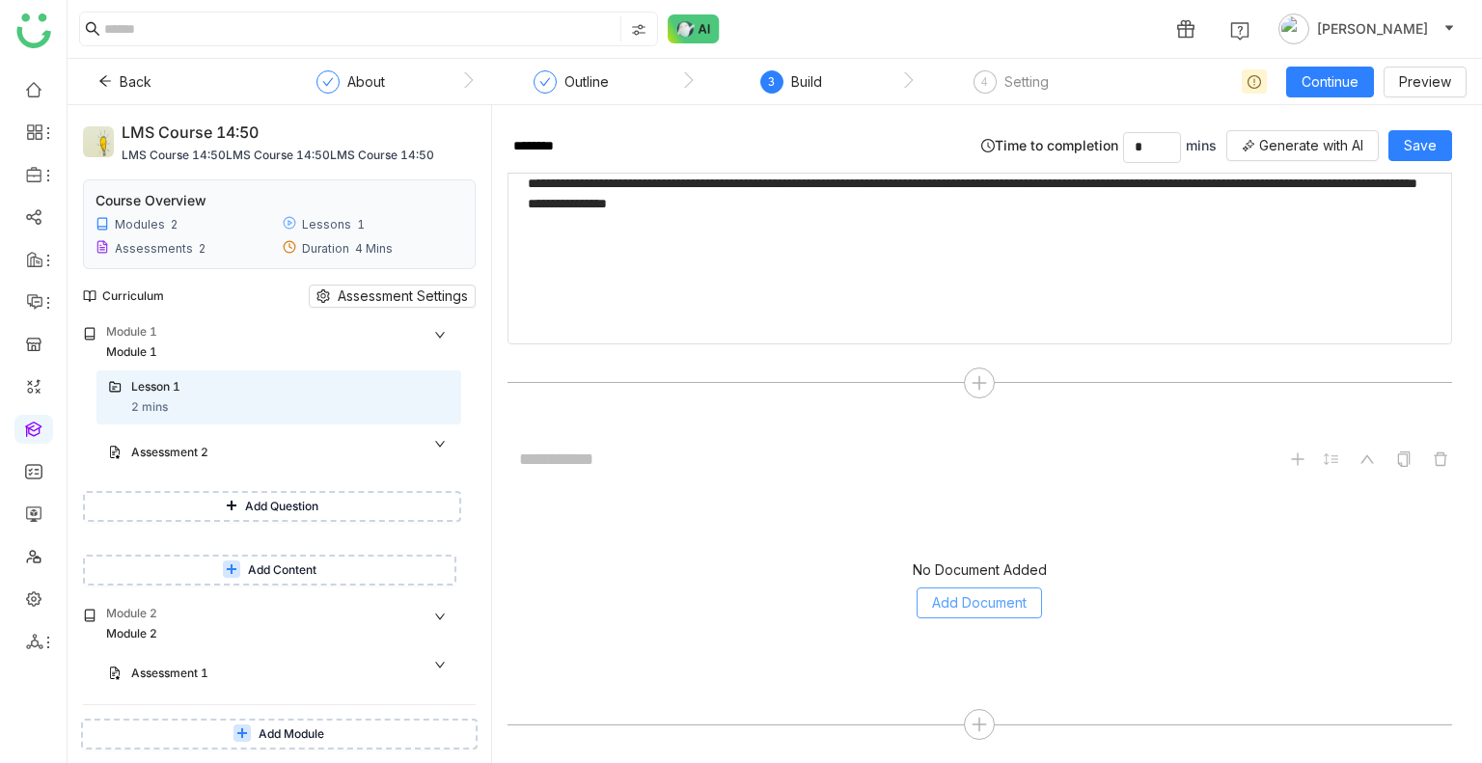
click at [965, 592] on span "Add Document" at bounding box center [979, 602] width 95 height 21
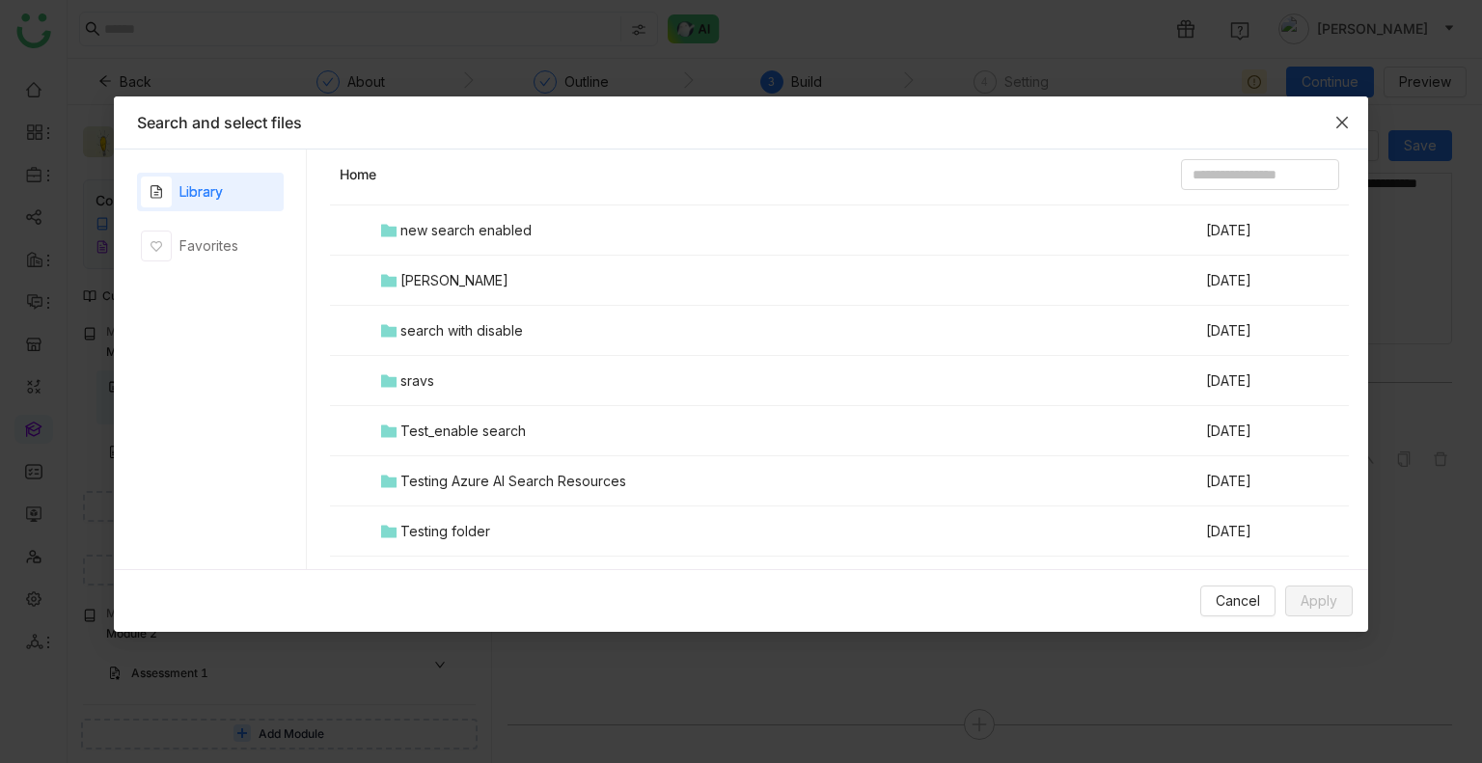
scroll to position [957, 0]
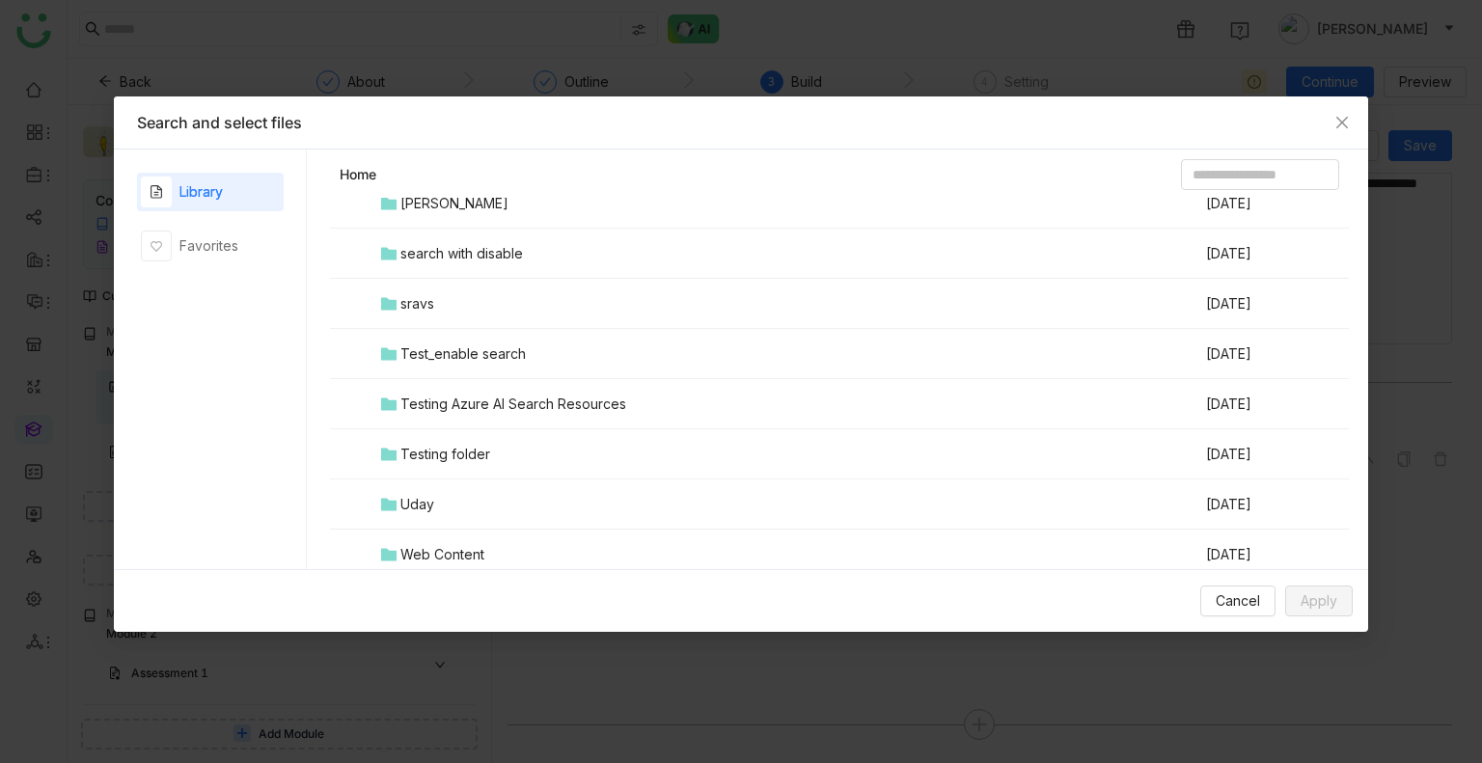
click at [481, 449] on div "Testing folder" at bounding box center [445, 454] width 90 height 21
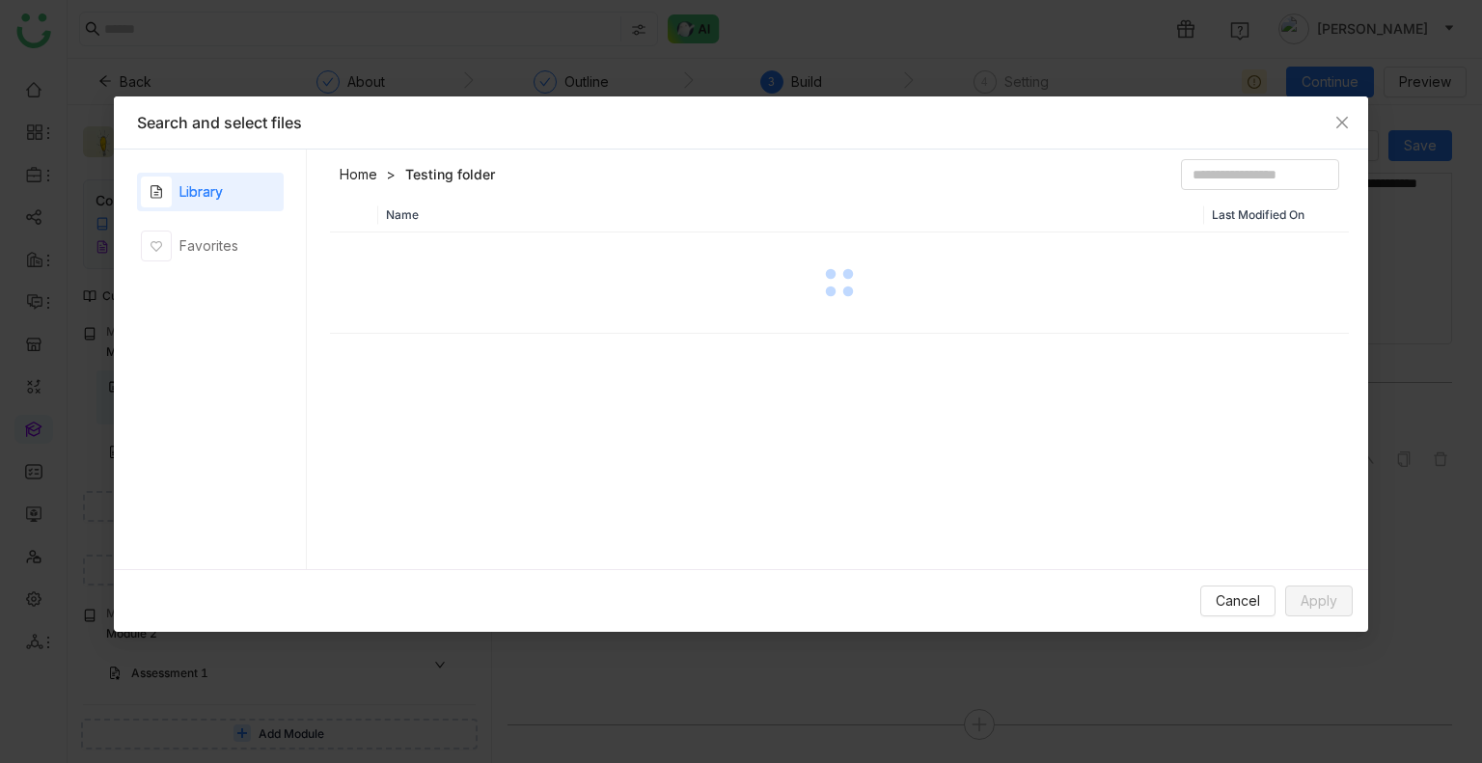
click at [481, 449] on div "Name Last Modified On" at bounding box center [839, 388] width 1019 height 381
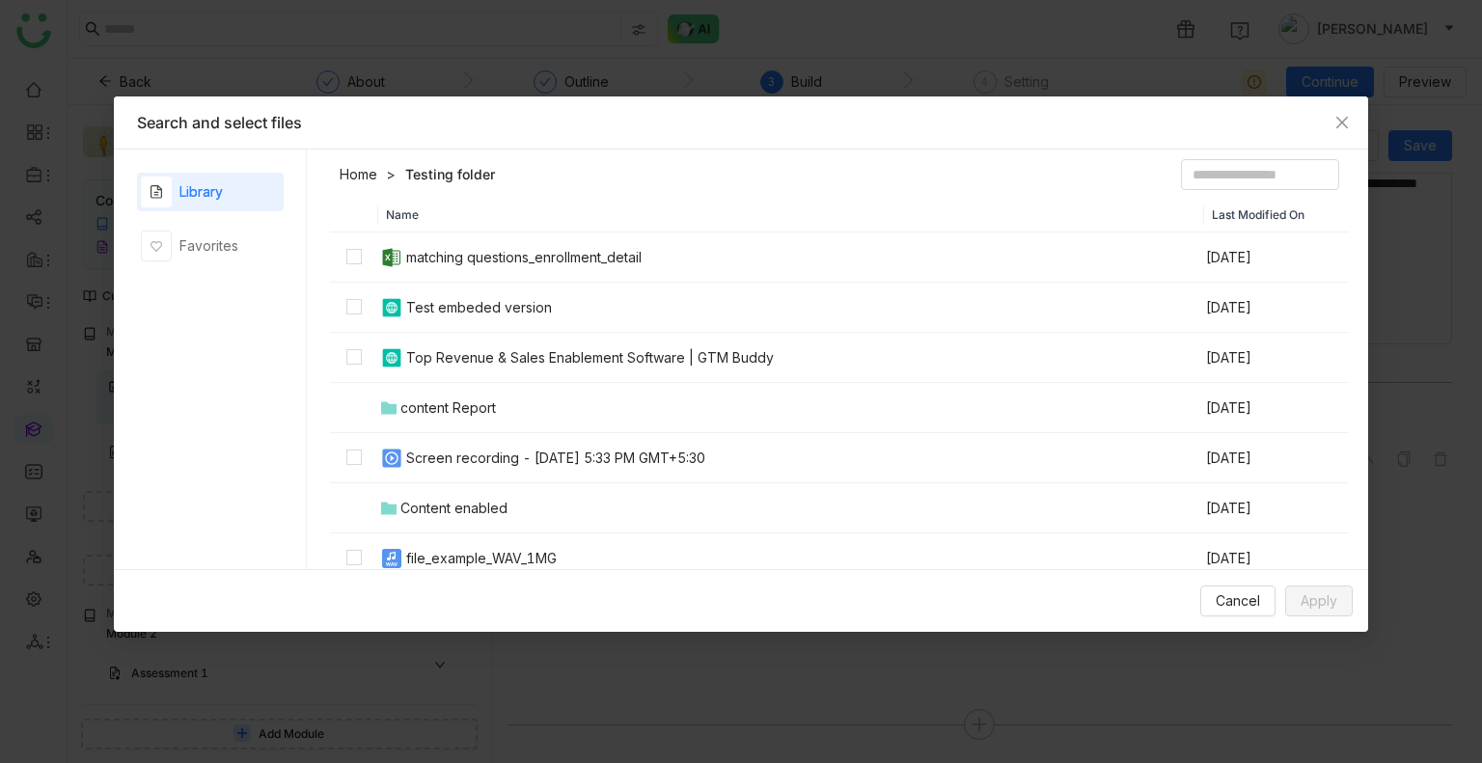
click at [556, 196] on header "Home Testing folder" at bounding box center [839, 178] width 1019 height 39
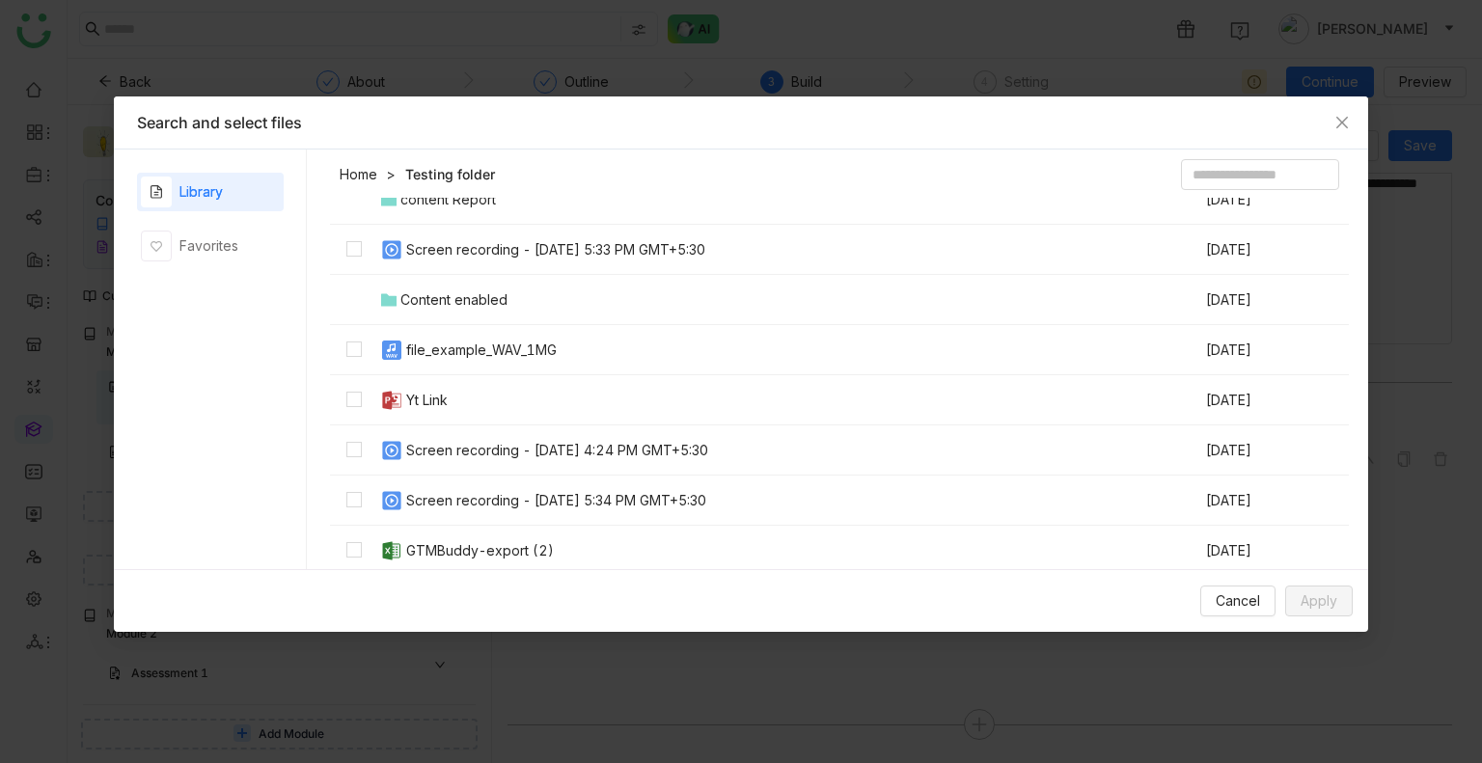
scroll to position [211, 0]
click at [1300, 616] on div "Cancel Apply" at bounding box center [741, 600] width 1254 height 63
click at [1304, 610] on span "Apply" at bounding box center [1318, 600] width 37 height 21
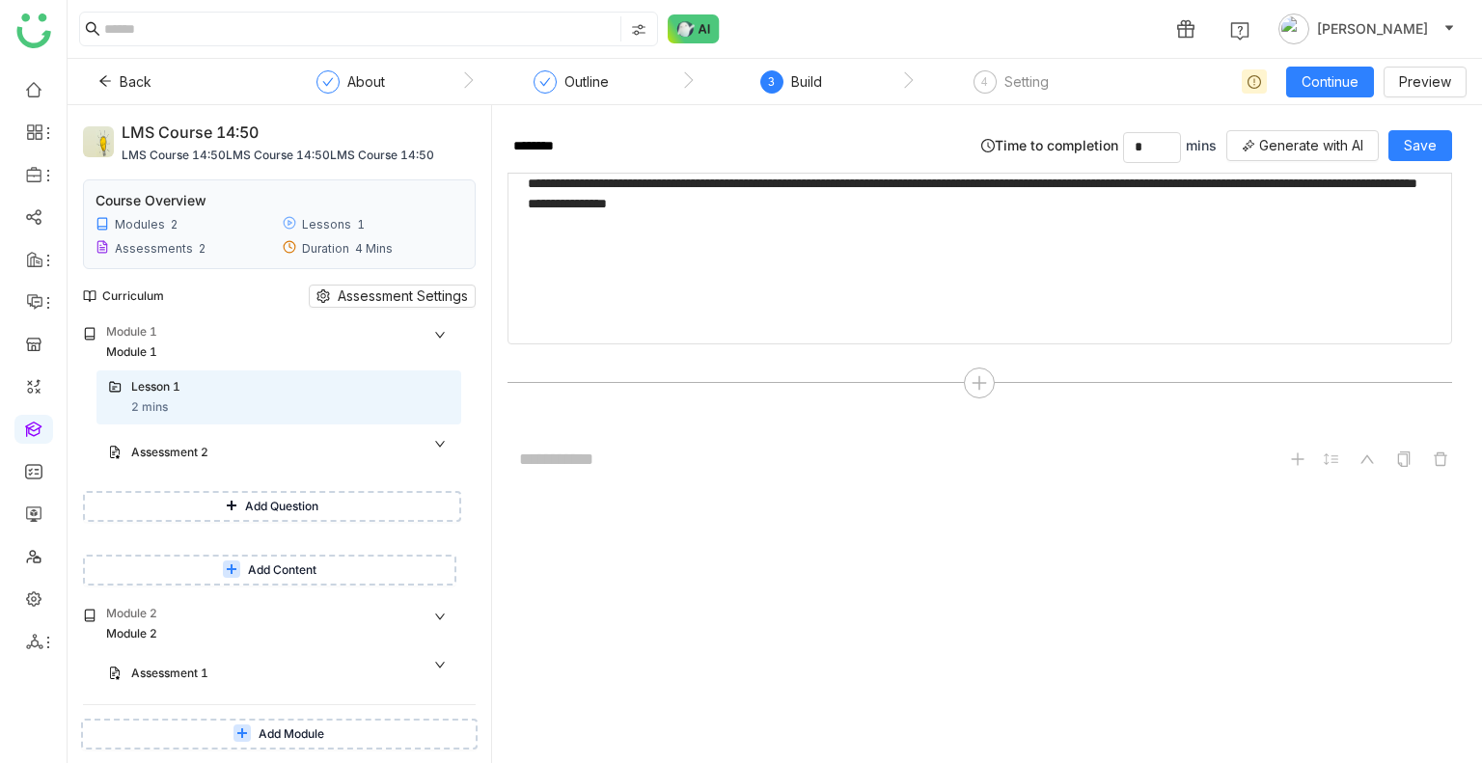
scroll to position [610, 0]
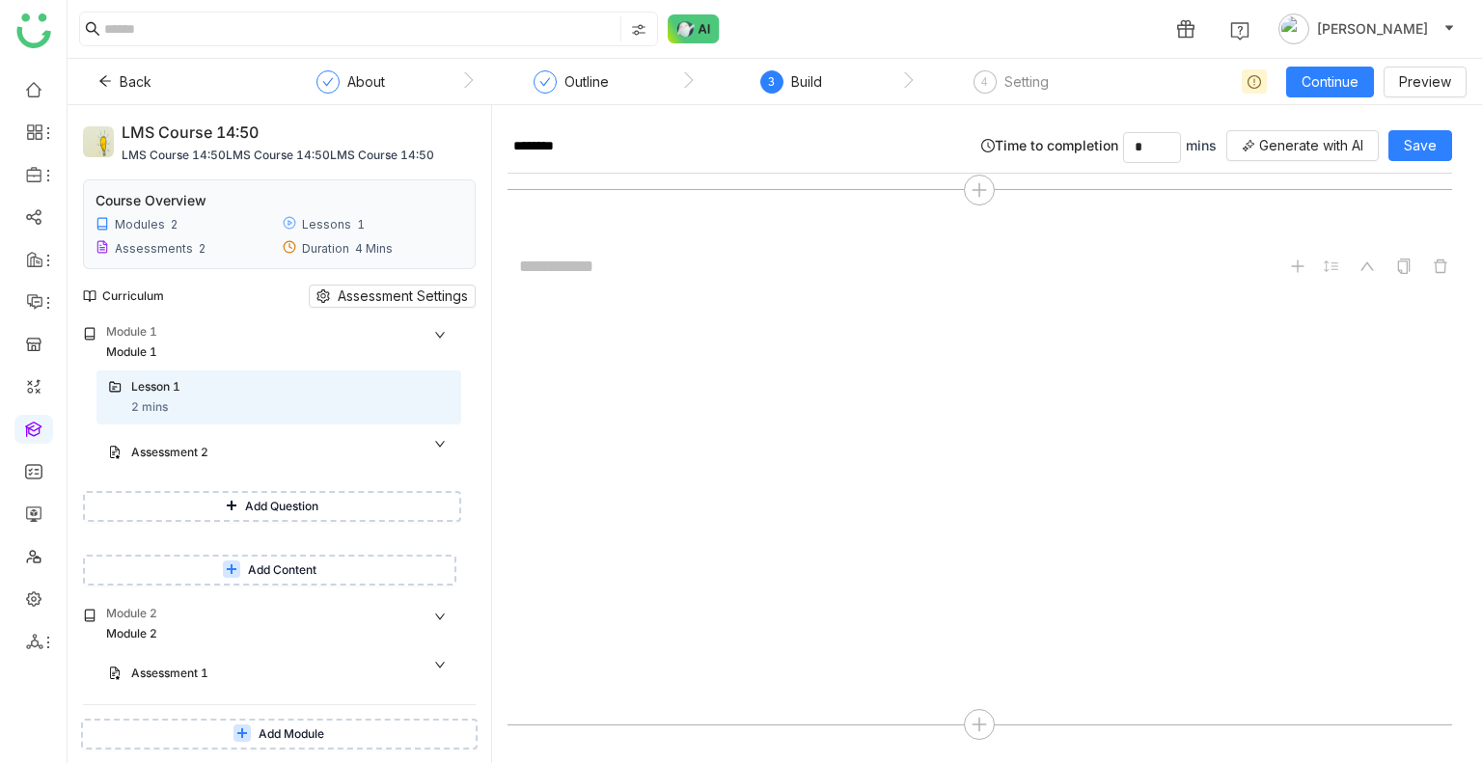
type input "*"
click at [1404, 142] on span "Save" at bounding box center [1419, 145] width 33 height 21
click at [348, 296] on span "Assessment Settings" at bounding box center [403, 296] width 130 height 21
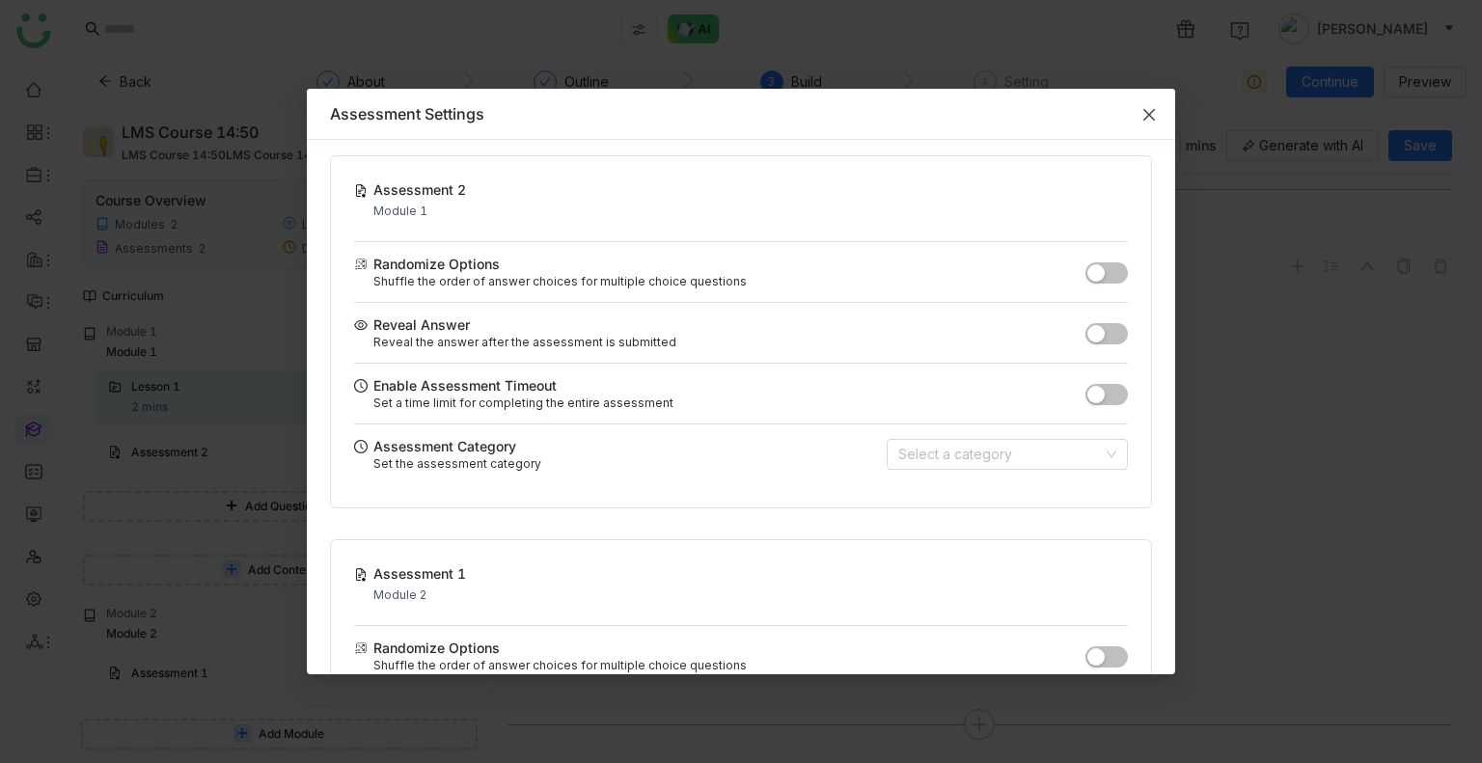
click at [1152, 120] on icon "Close" at bounding box center [1148, 114] width 15 height 15
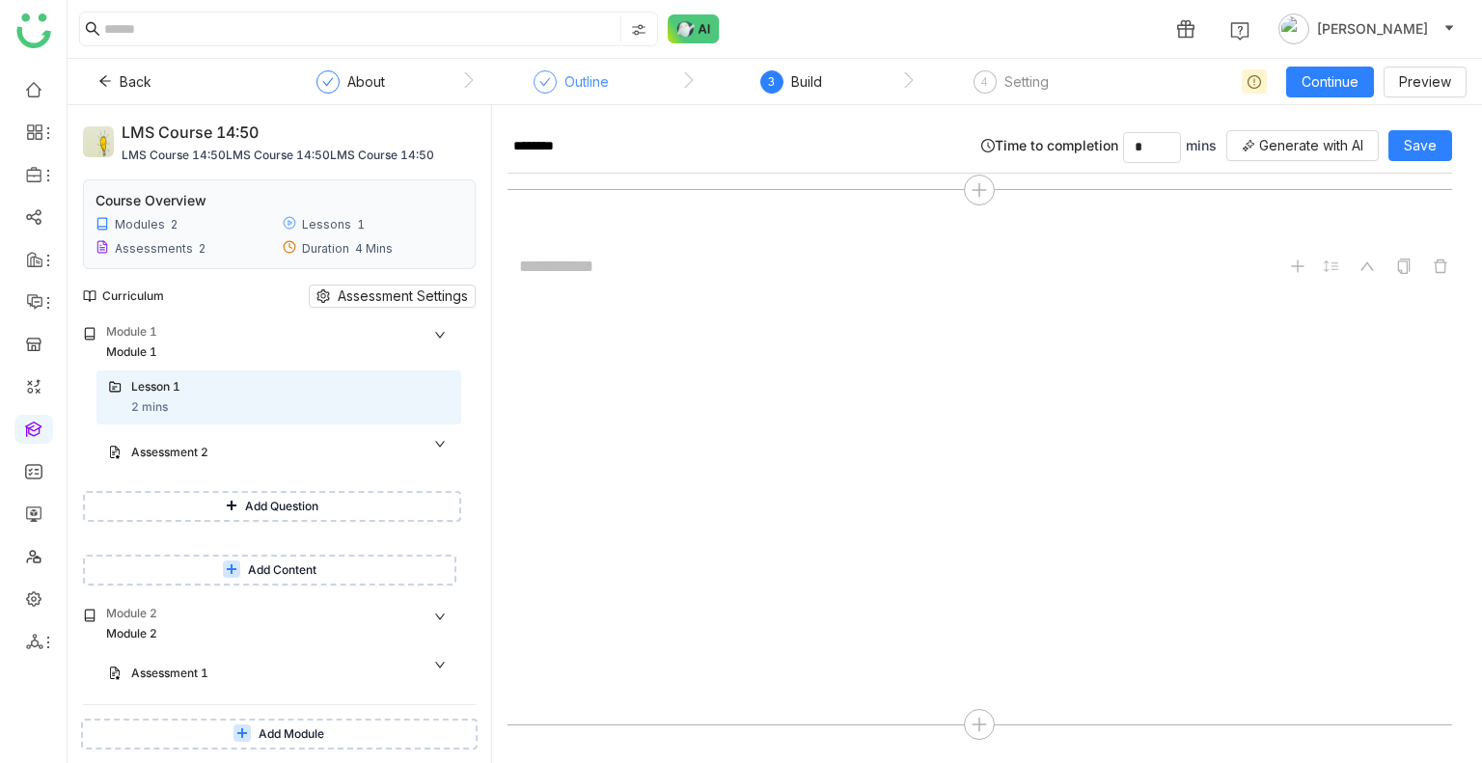
click at [556, 80] on div "Outline" at bounding box center [570, 87] width 75 height 35
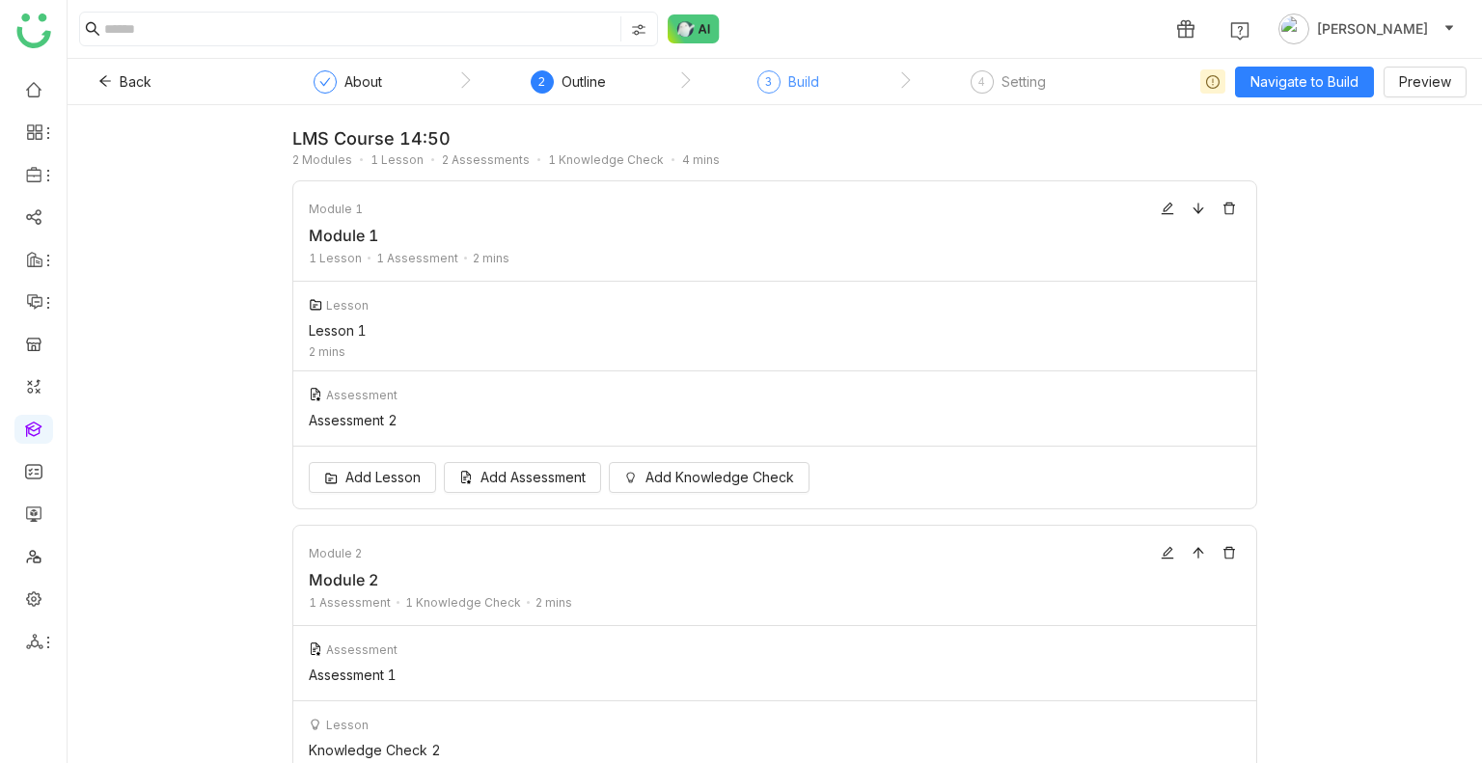
click at [780, 76] on div "3 Build" at bounding box center [788, 87] width 62 height 35
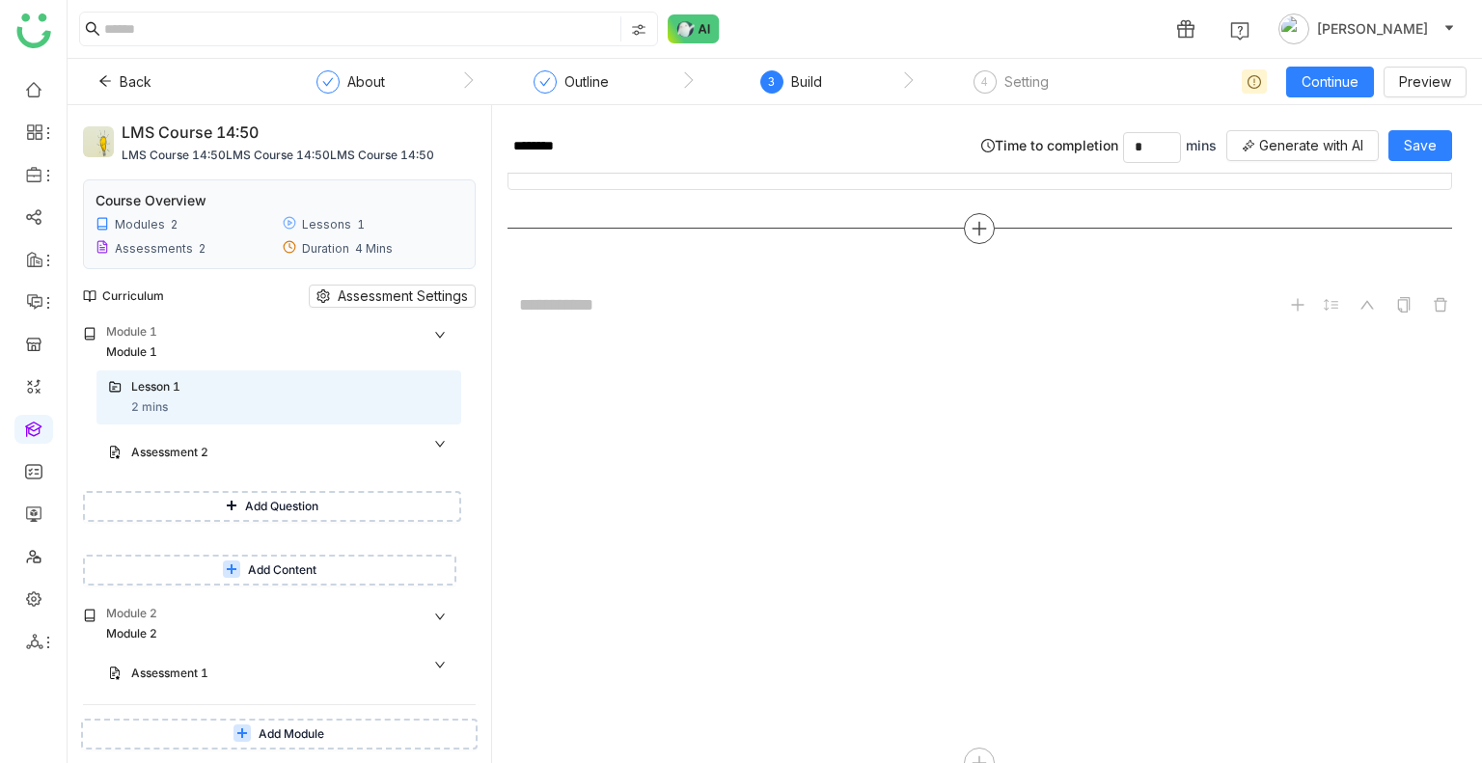
scroll to position [610, 0]
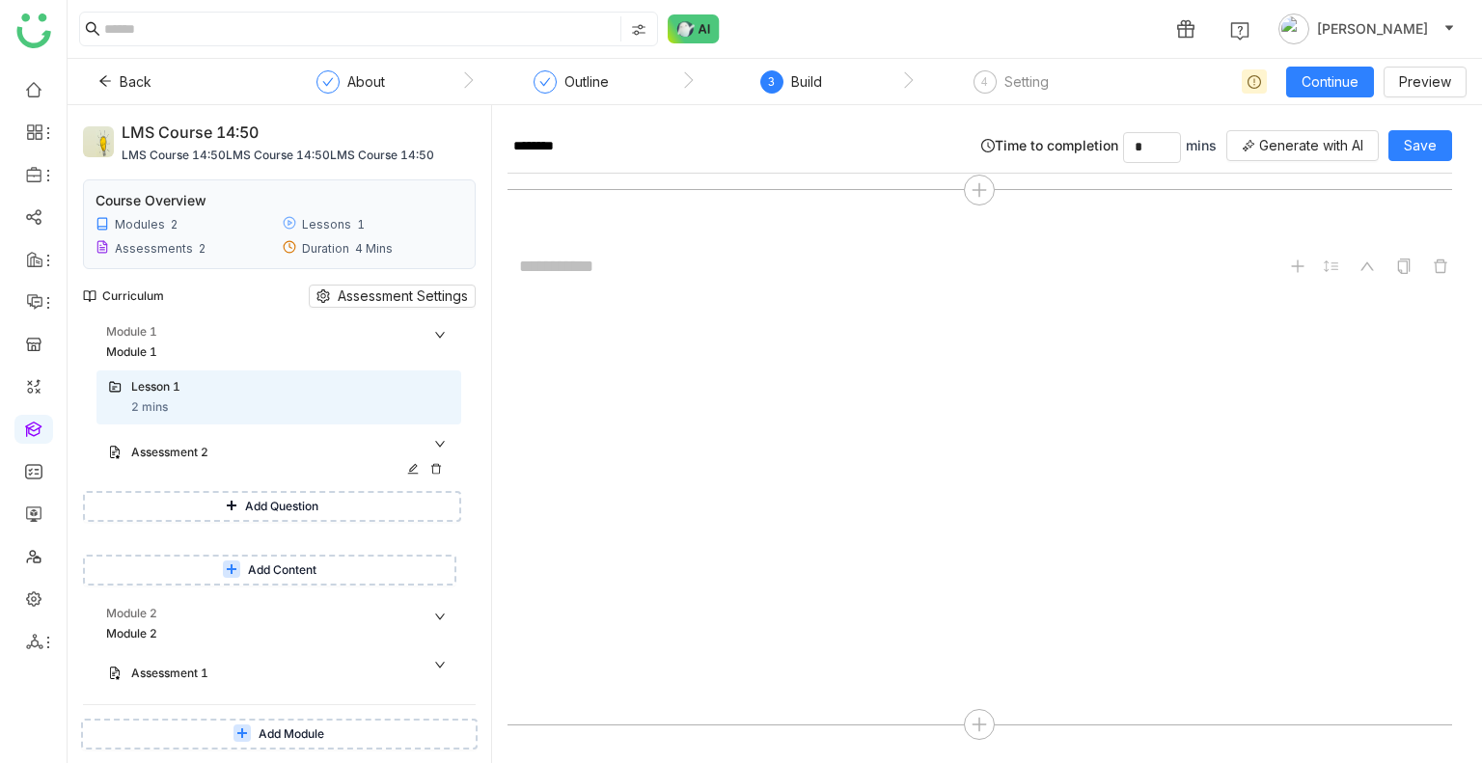
click at [193, 466] on div "Assessment 2" at bounding box center [278, 453] width 365 height 43
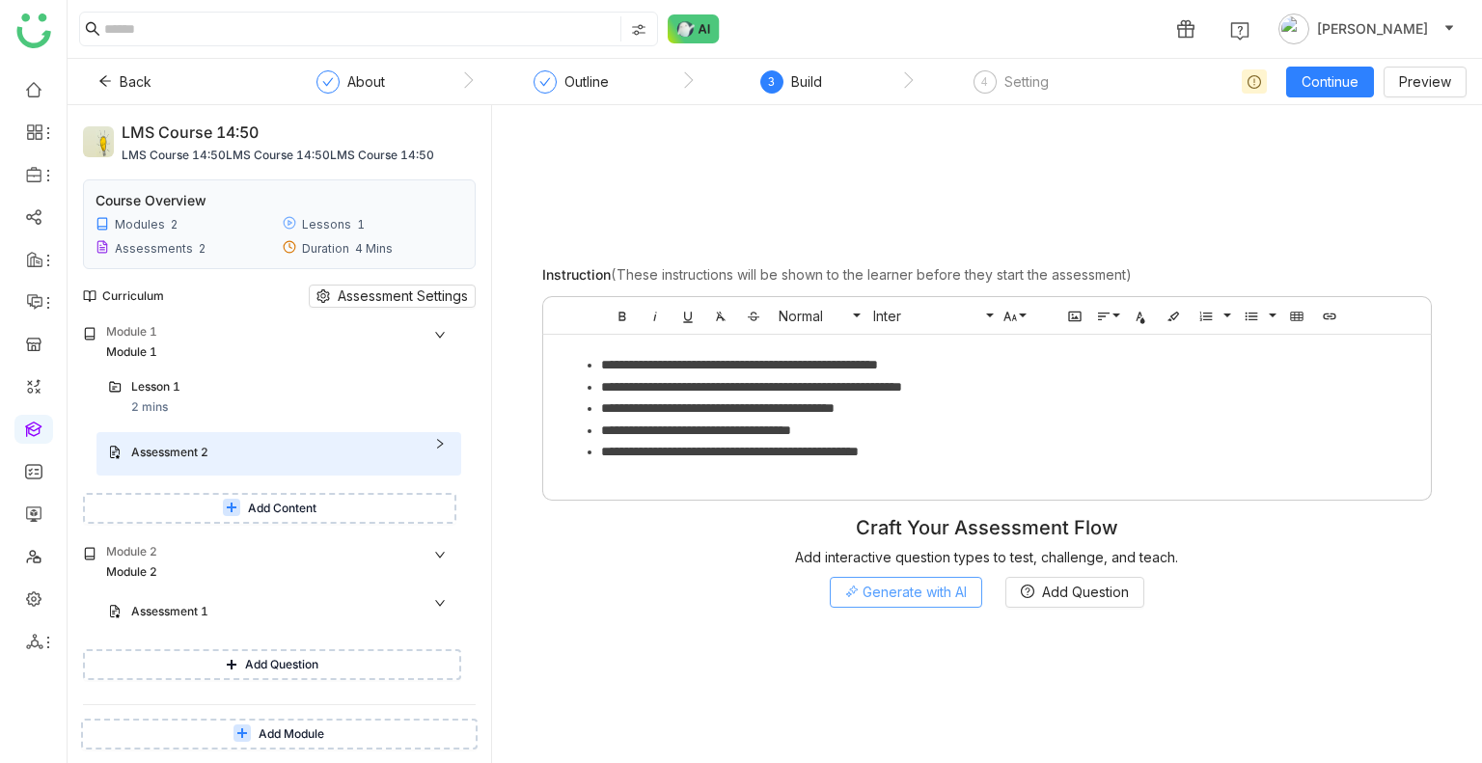
click at [900, 591] on span "Generate with AI" at bounding box center [914, 592] width 104 height 21
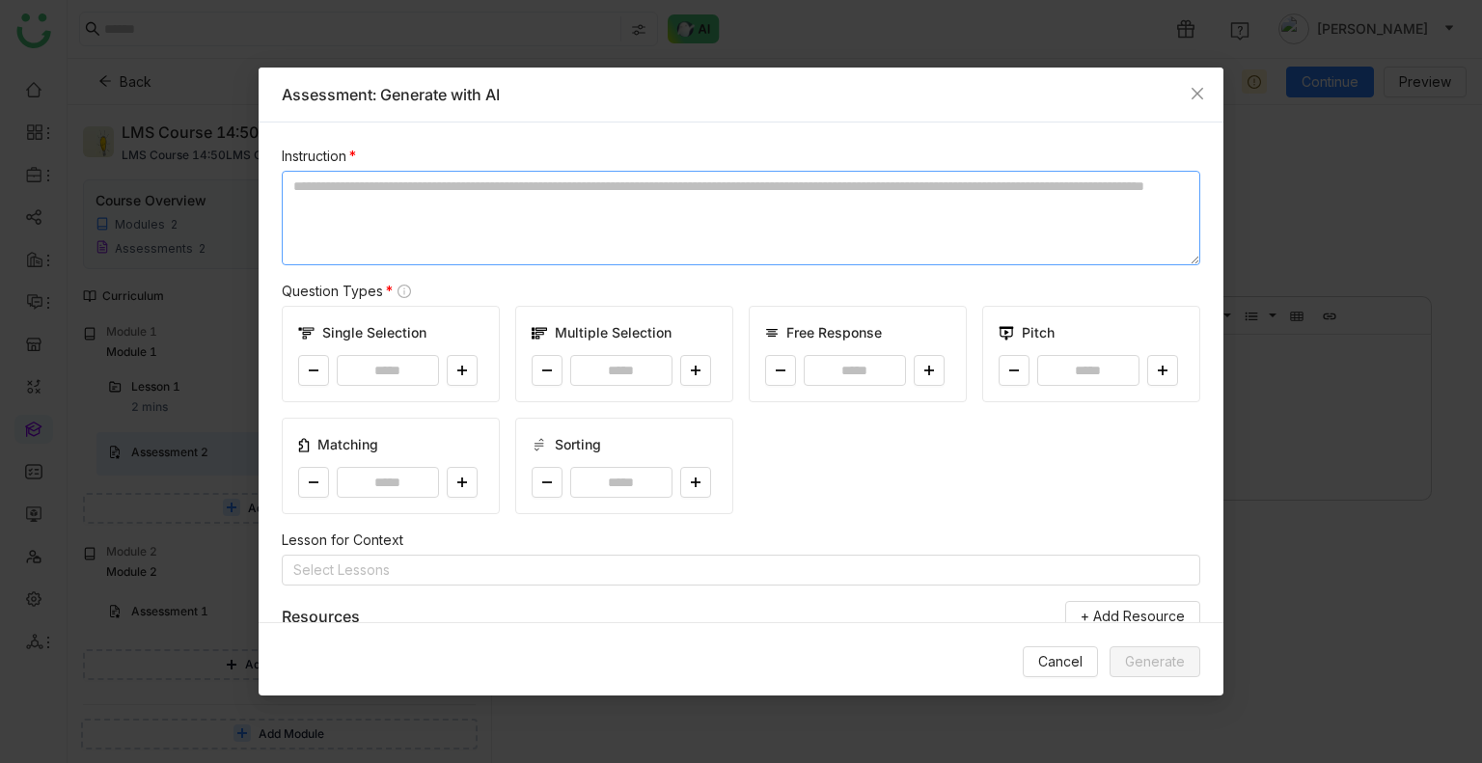
click at [309, 200] on textarea at bounding box center [741, 218] width 918 height 95
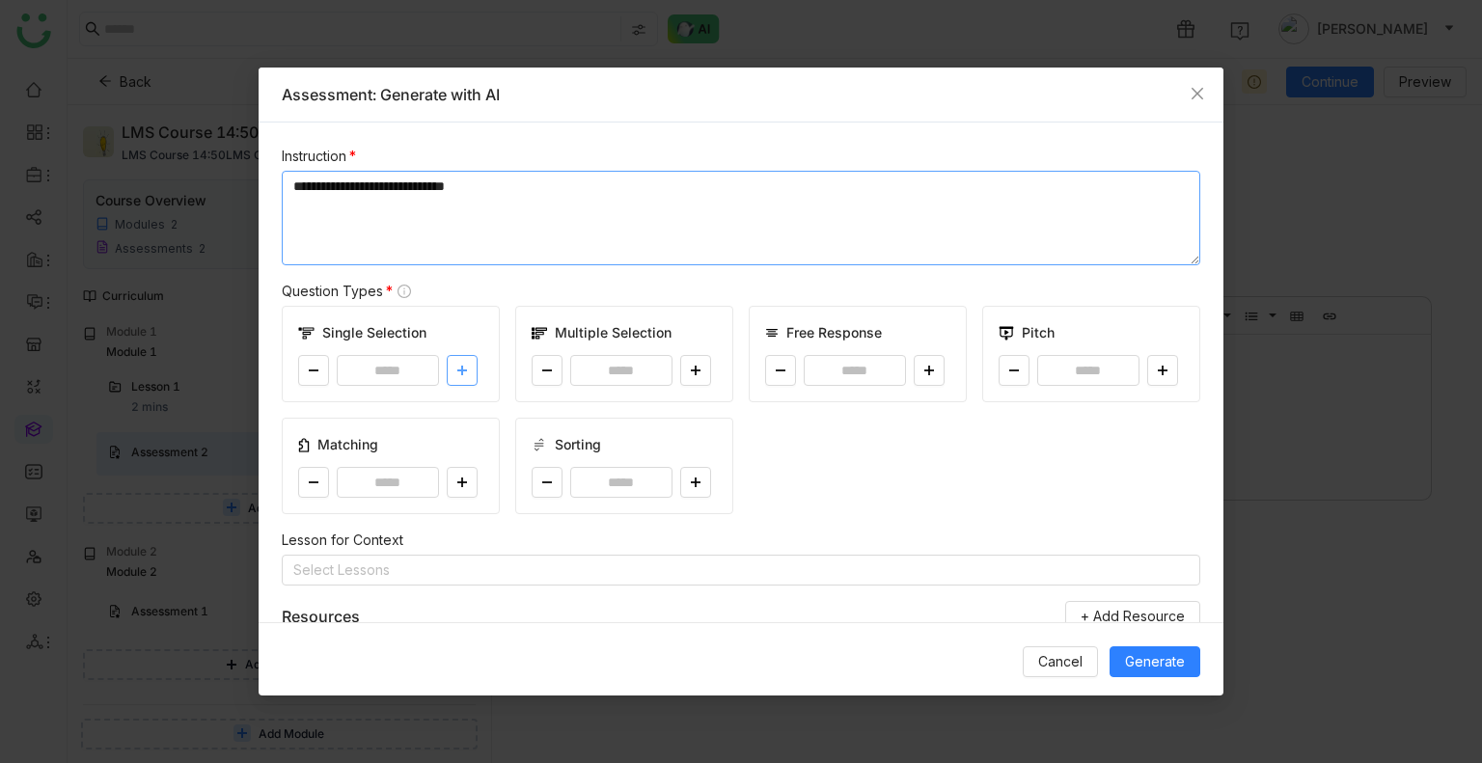
type textarea "**********"
click at [459, 375] on icon at bounding box center [462, 371] width 12 height 12
type input "*"
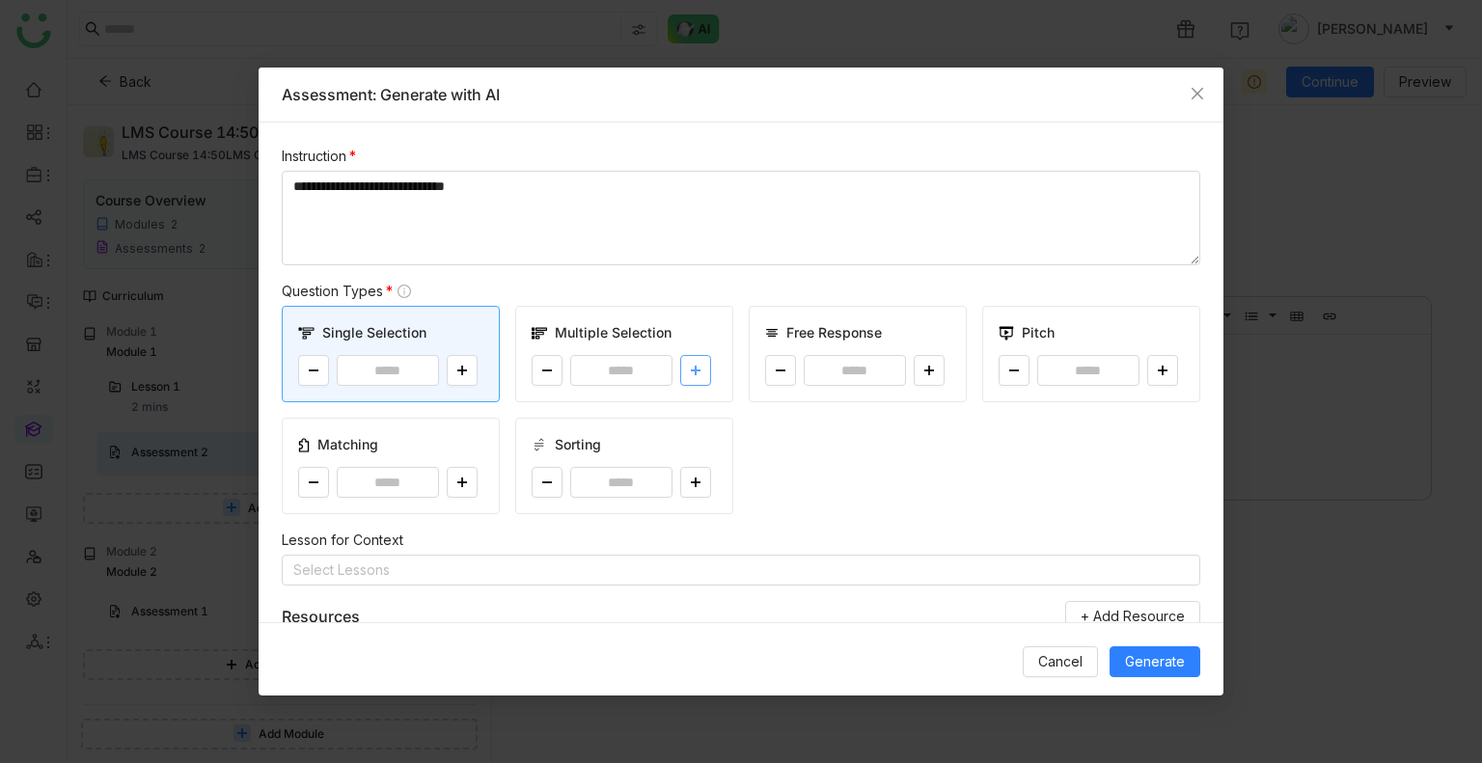
click at [680, 376] on button at bounding box center [695, 370] width 31 height 31
type input "*"
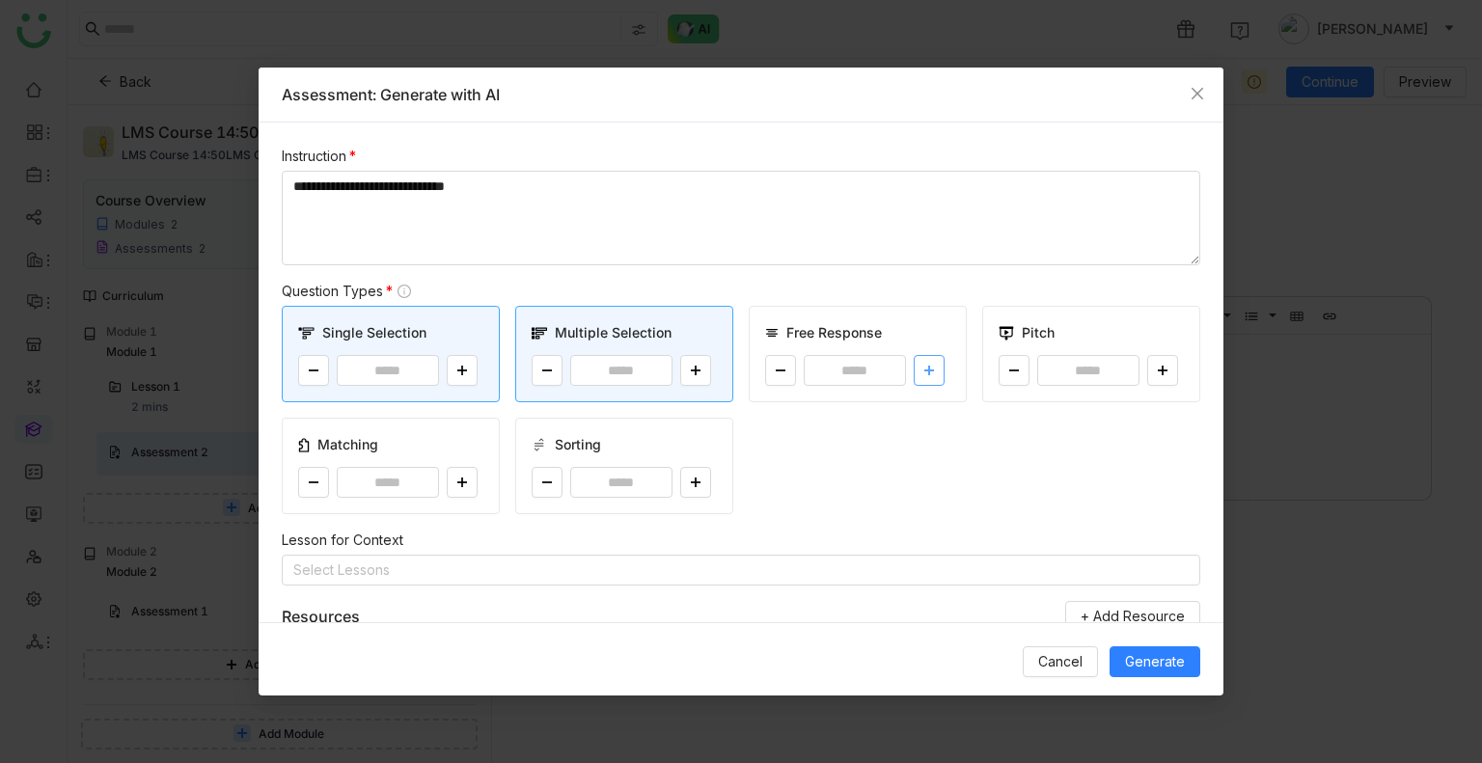
click at [928, 370] on icon at bounding box center [928, 372] width 1 height 10
type input "*"
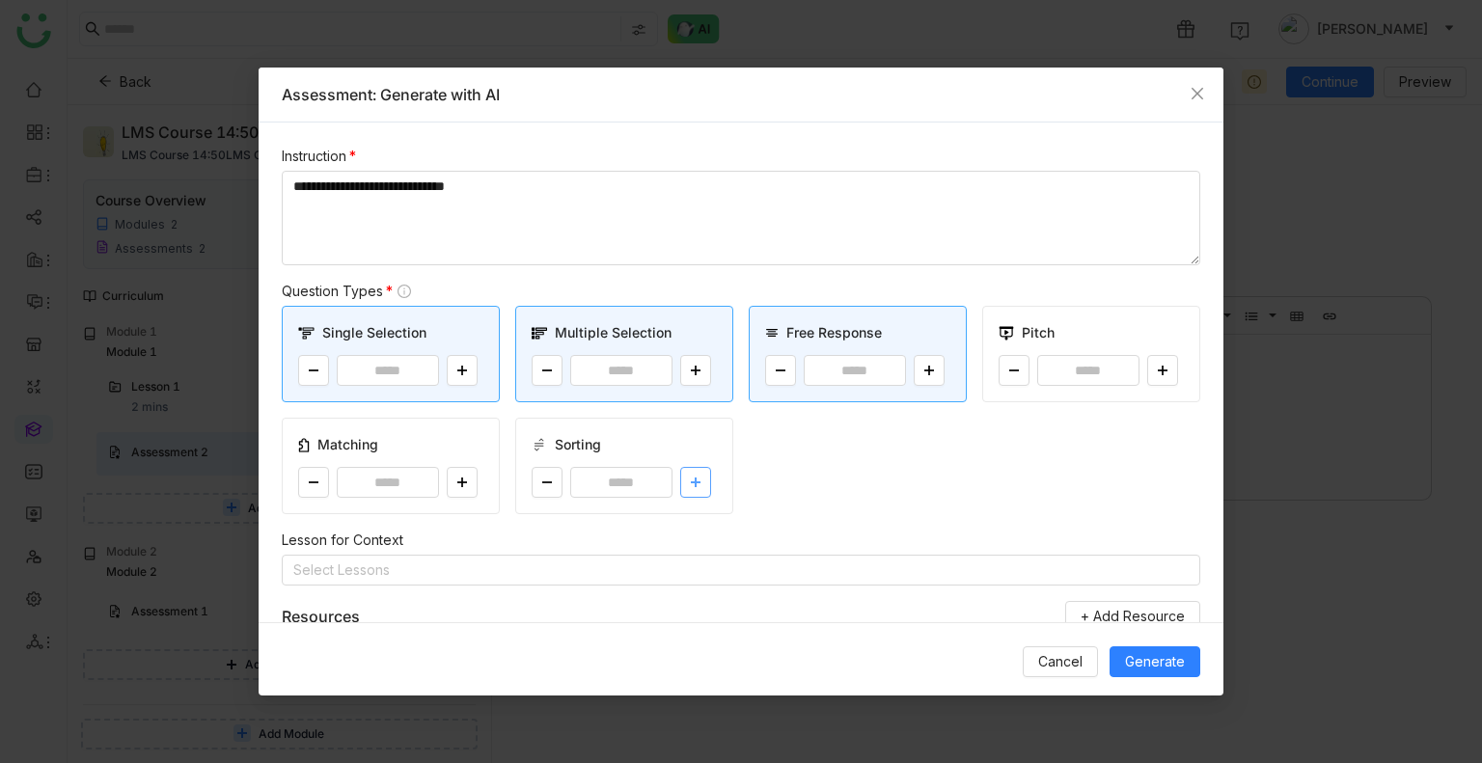
click at [694, 467] on button at bounding box center [695, 482] width 31 height 31
type input "*"
click at [440, 476] on div "*" at bounding box center [390, 482] width 185 height 31
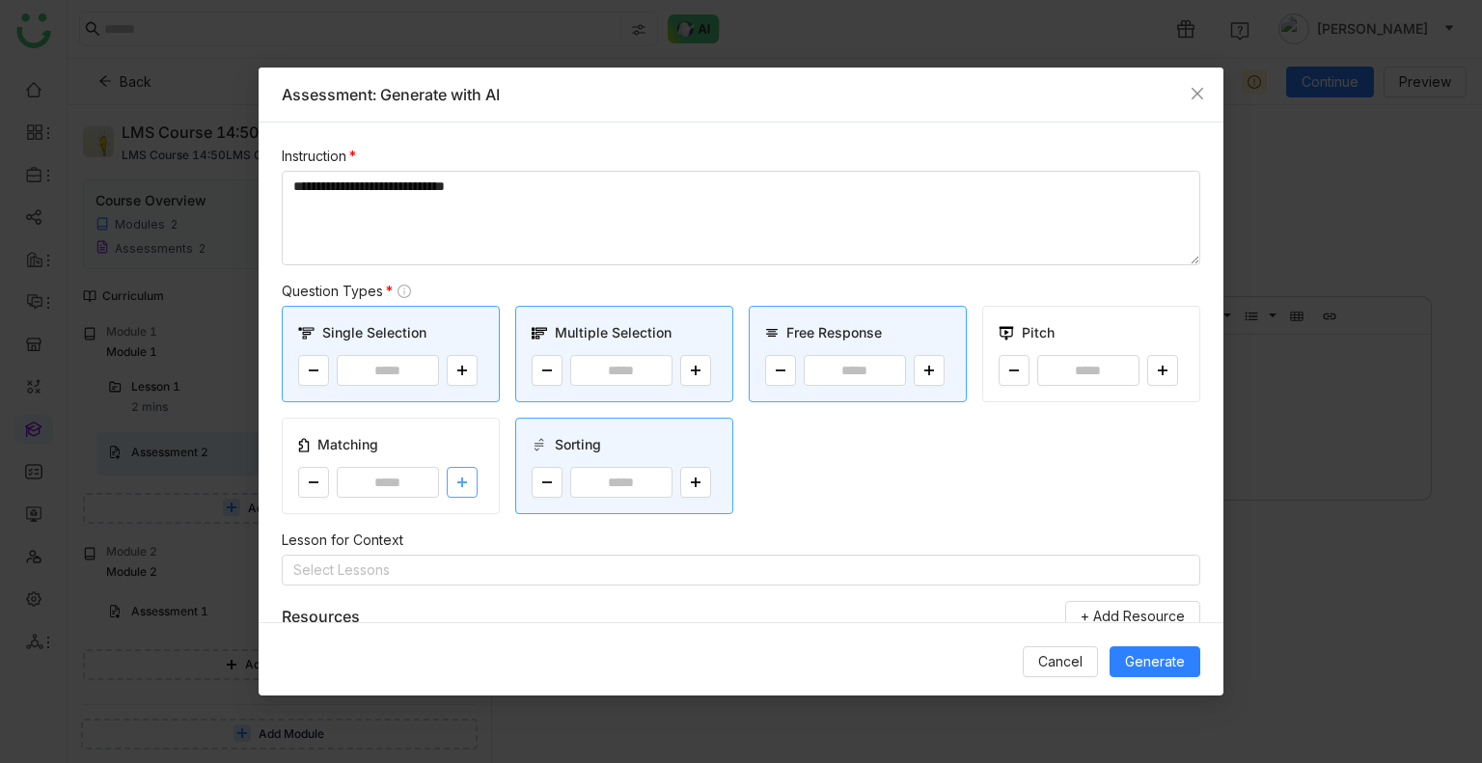
click at [451, 477] on button at bounding box center [462, 482] width 31 height 31
type input "*"
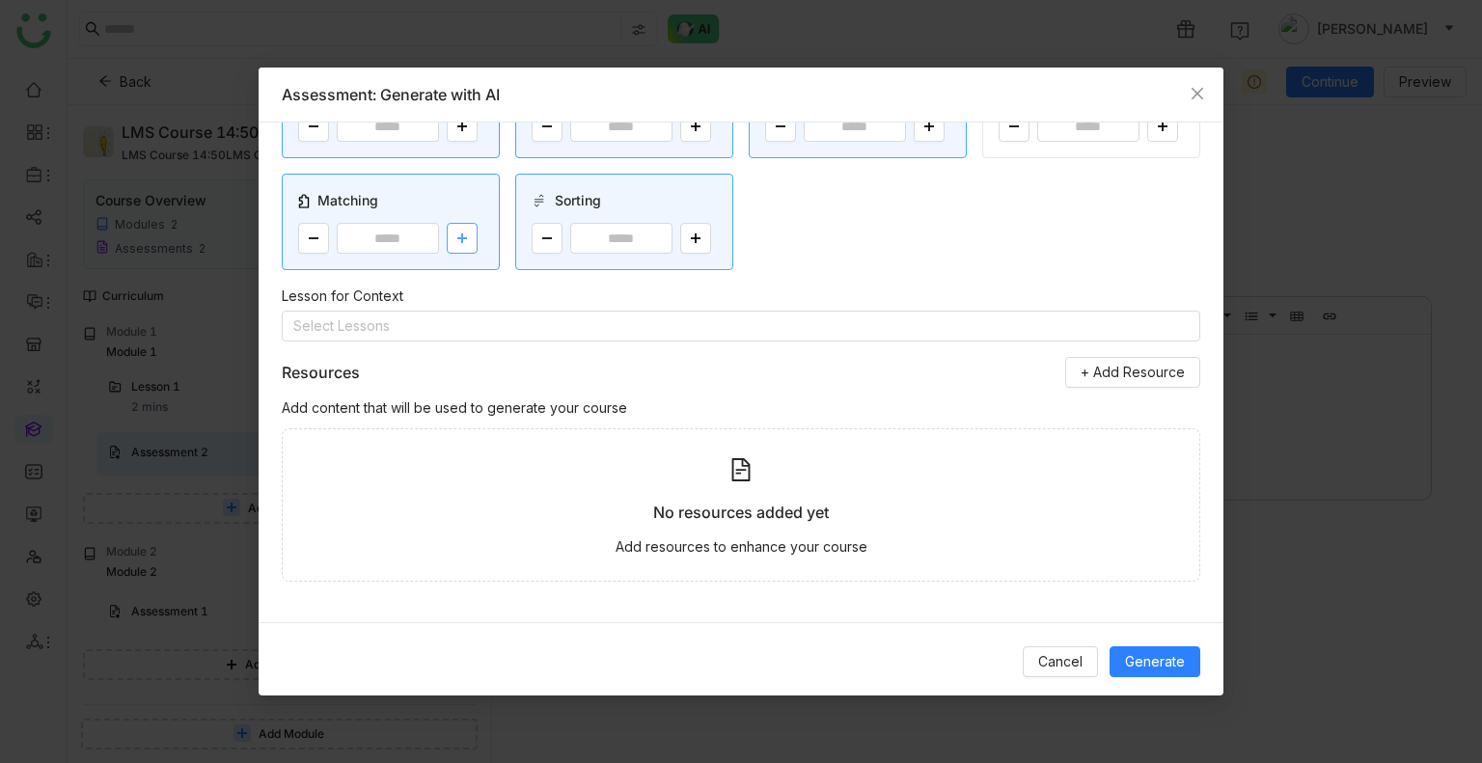
scroll to position [243, 0]
click at [1139, 667] on span "Generate" at bounding box center [1155, 661] width 60 height 21
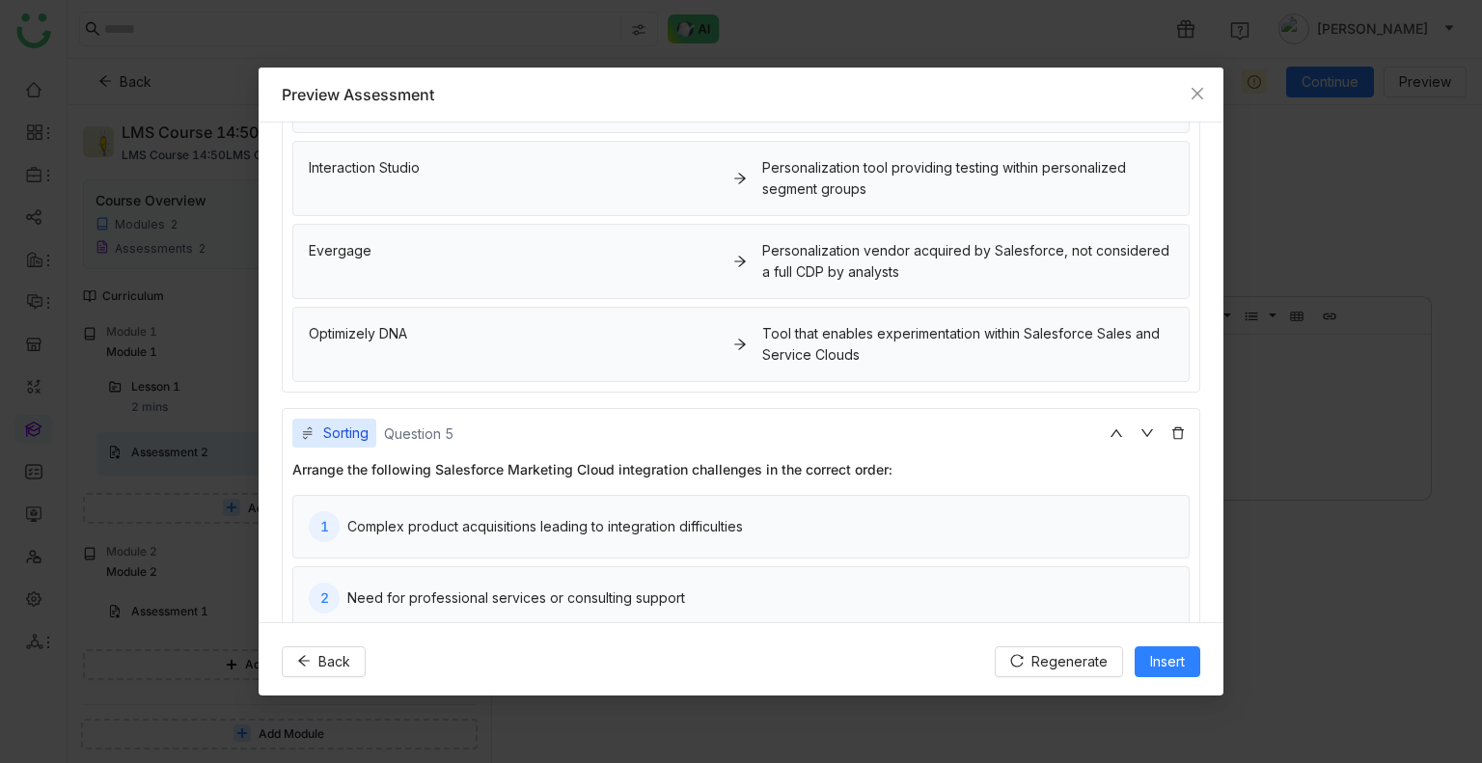
scroll to position [1366, 0]
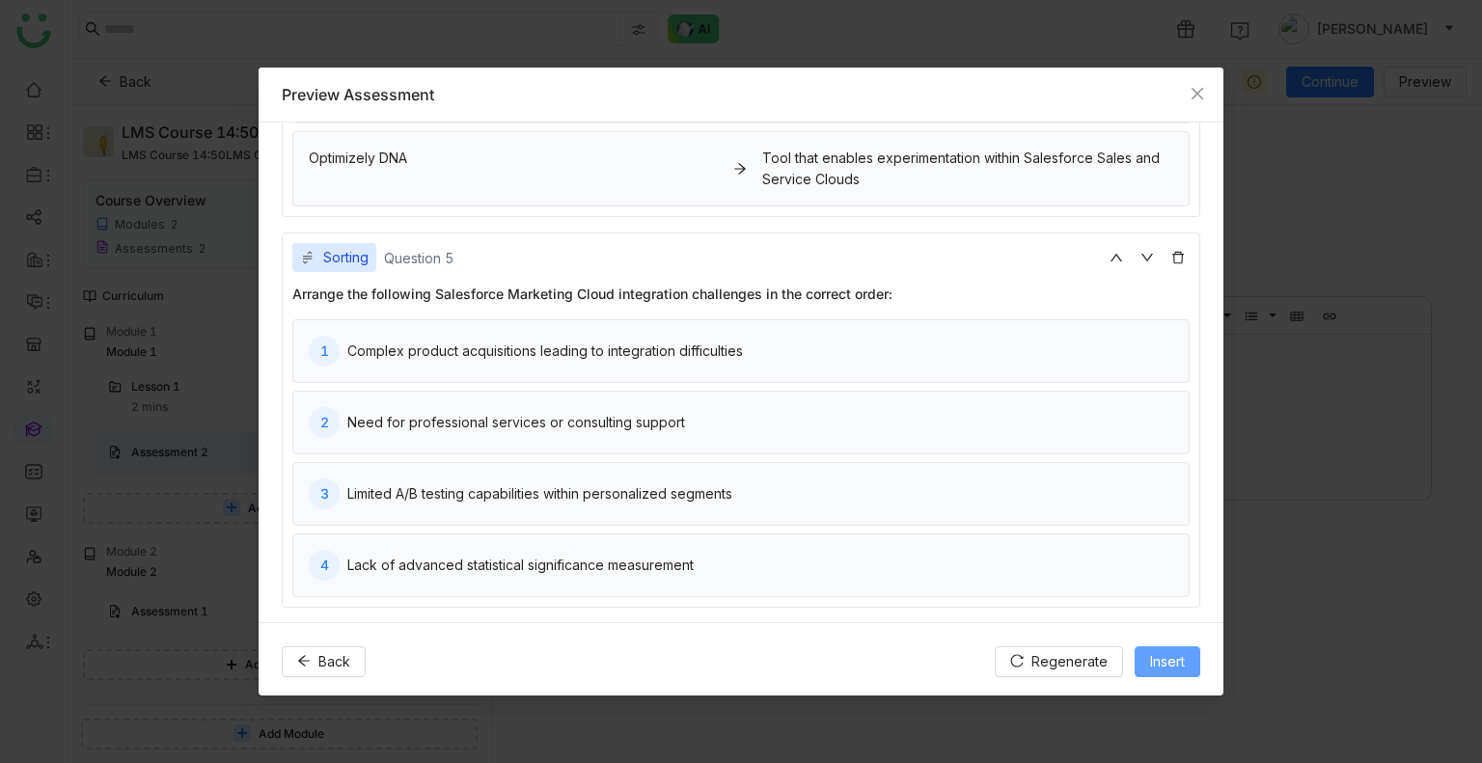
click at [1159, 663] on span "Insert" at bounding box center [1167, 661] width 35 height 21
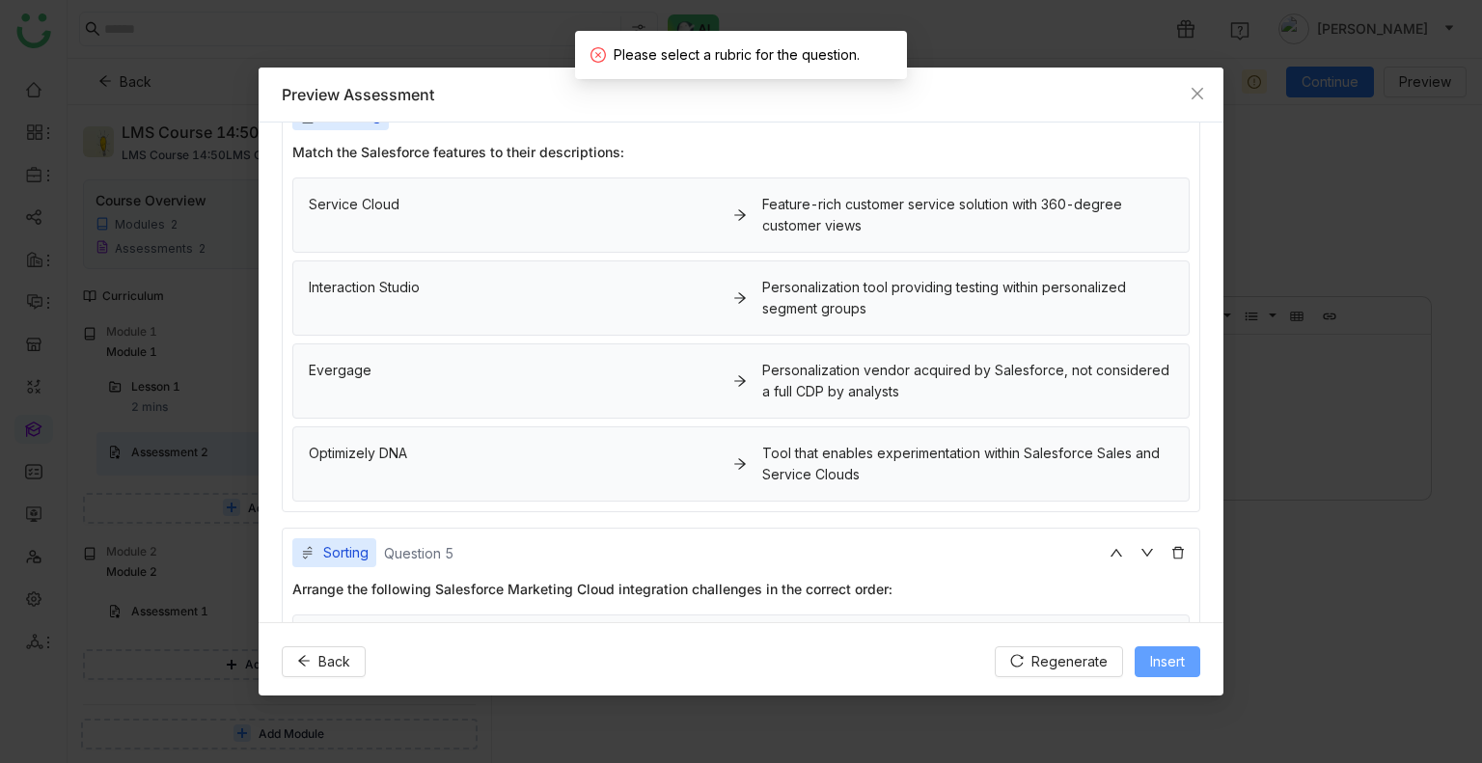
scroll to position [845, 0]
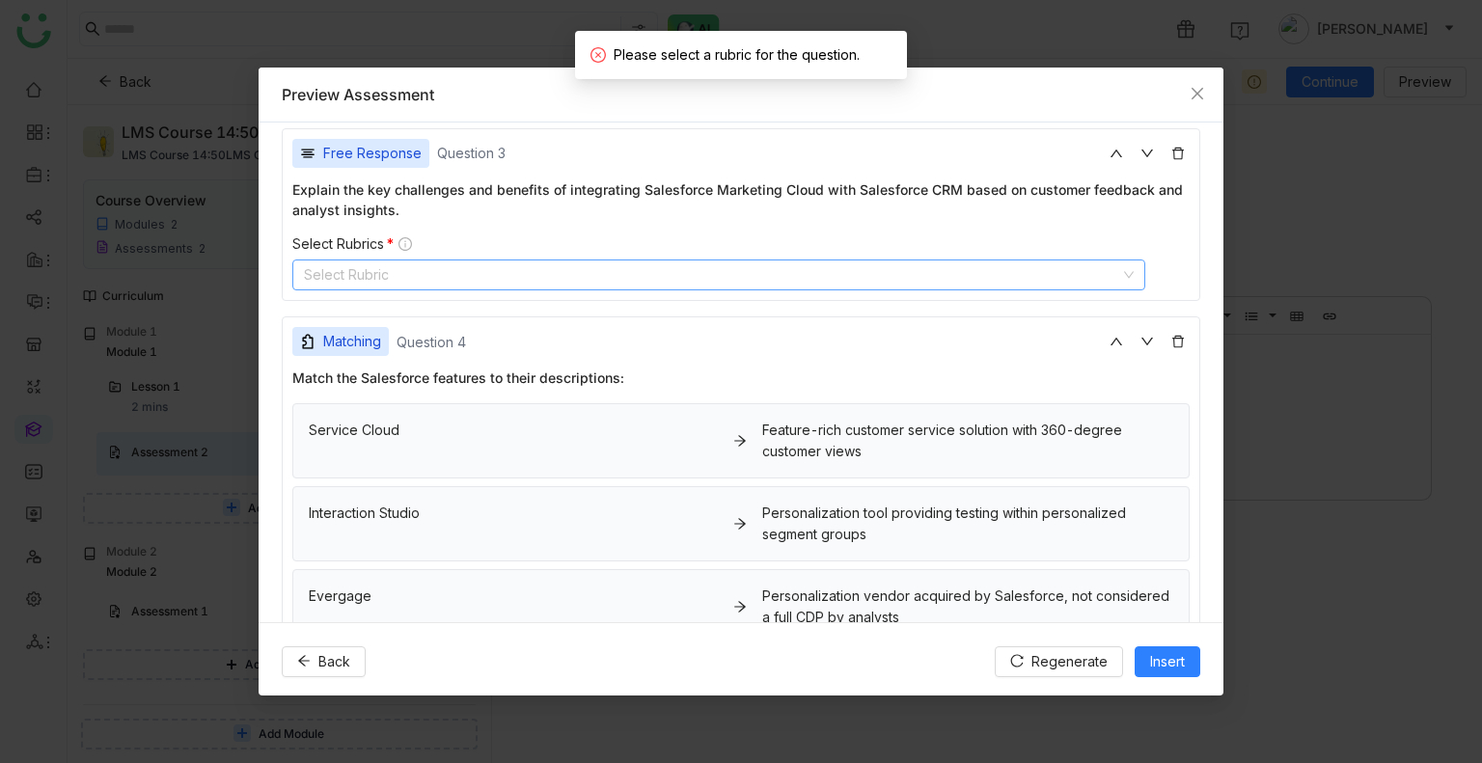
click at [448, 275] on nz-select-top-control "Select Rubric" at bounding box center [718, 274] width 853 height 31
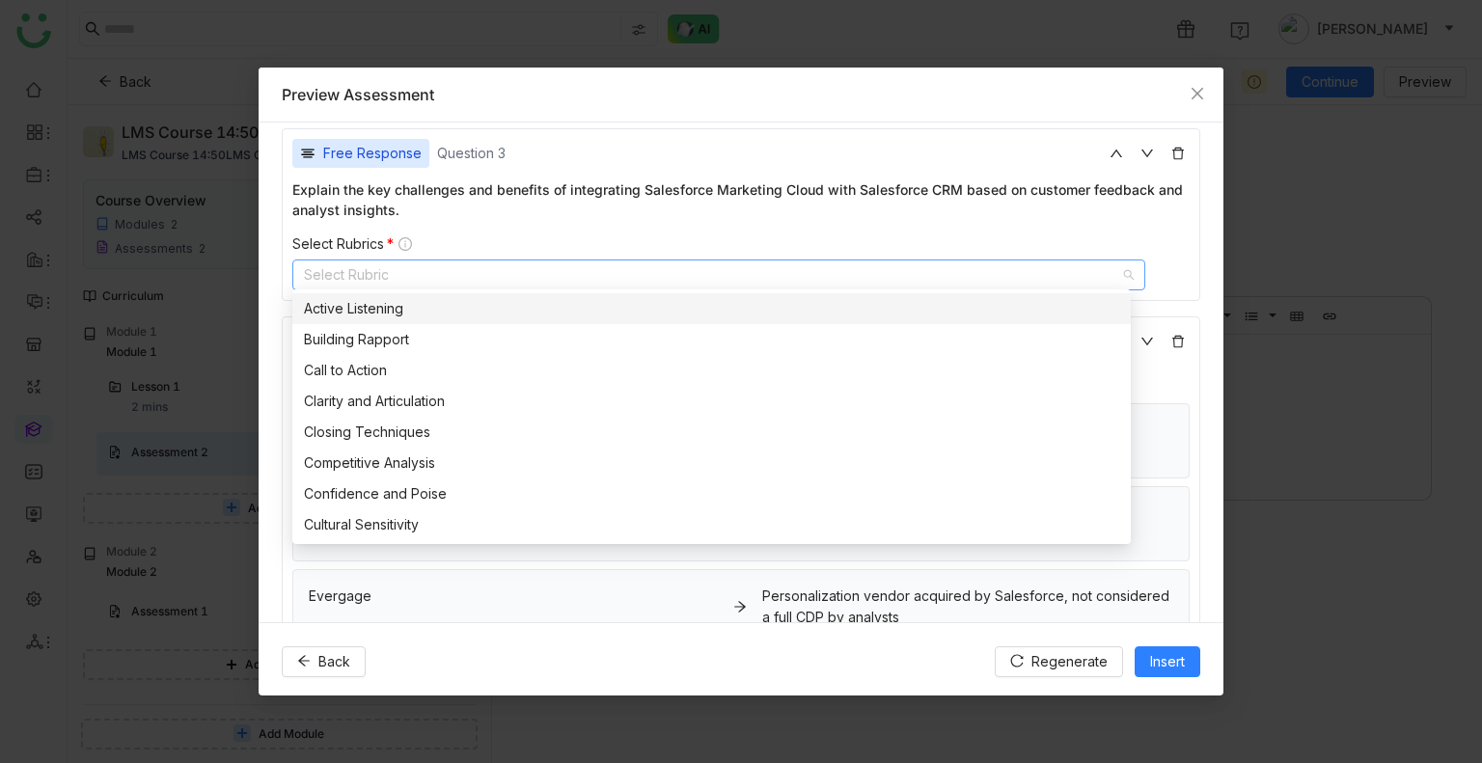
click at [359, 321] on nz-option-item "Active Listening" at bounding box center [711, 308] width 838 height 31
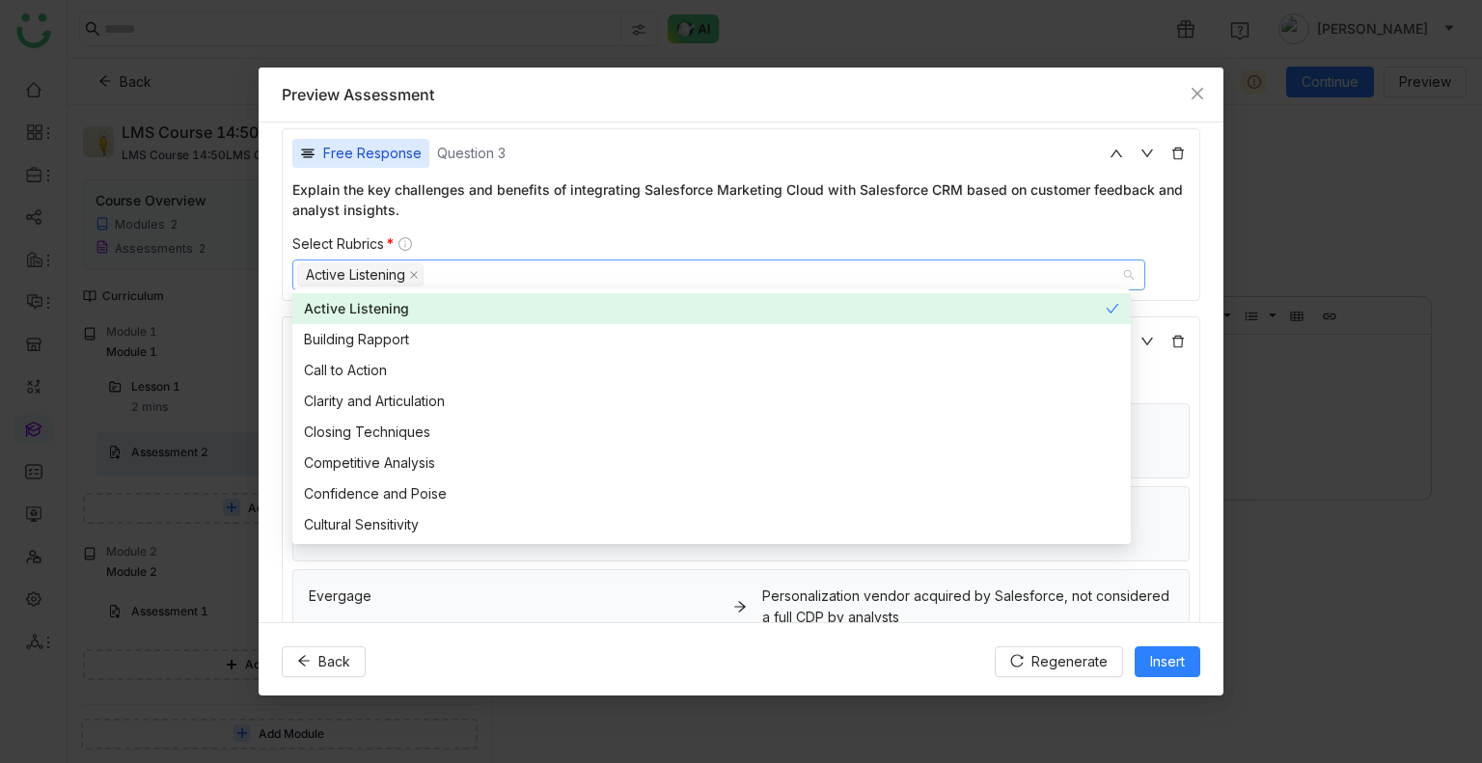
click at [497, 221] on div "Explain the key challenges and benefits of integrating Salesforce Marketing Clo…" at bounding box center [740, 235] width 897 height 112
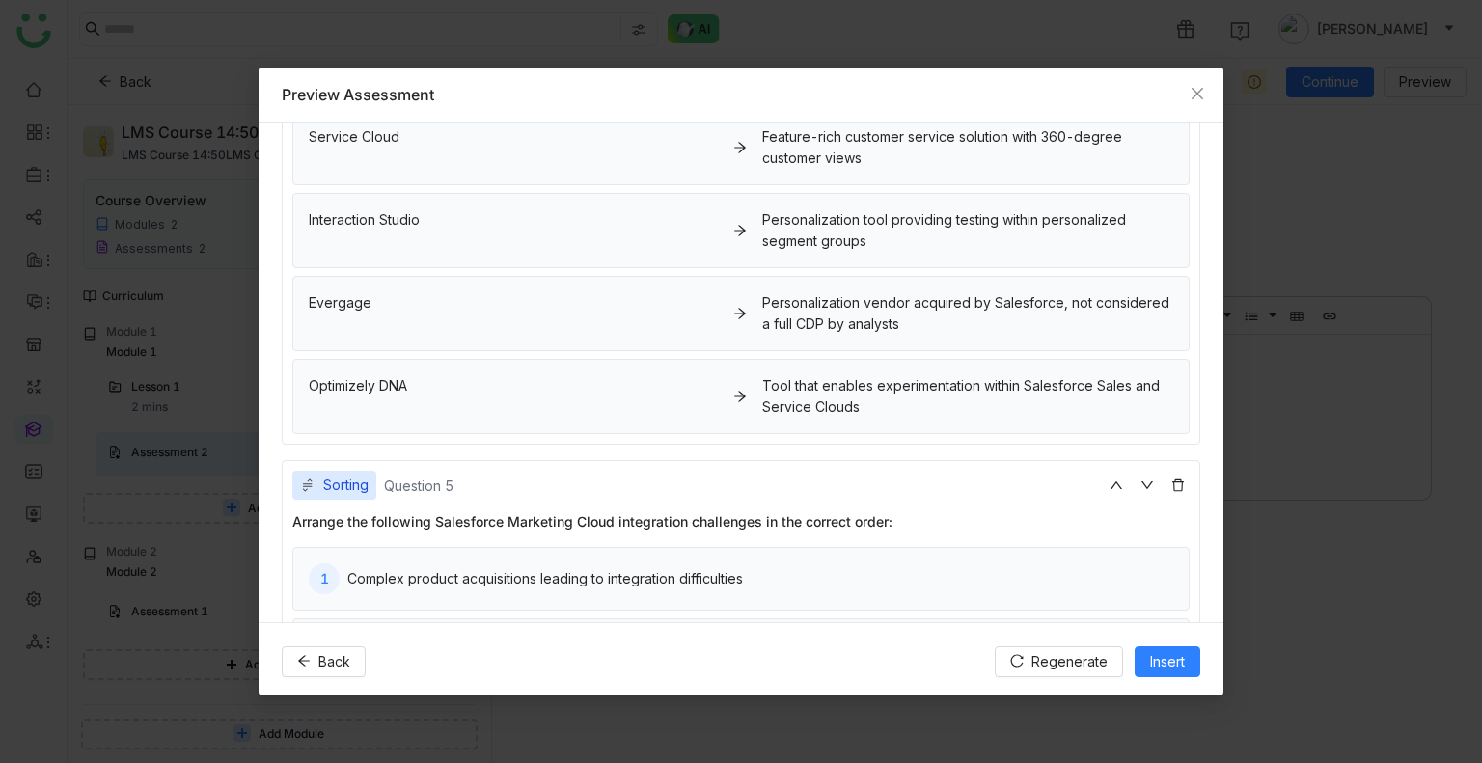
scroll to position [1241, 0]
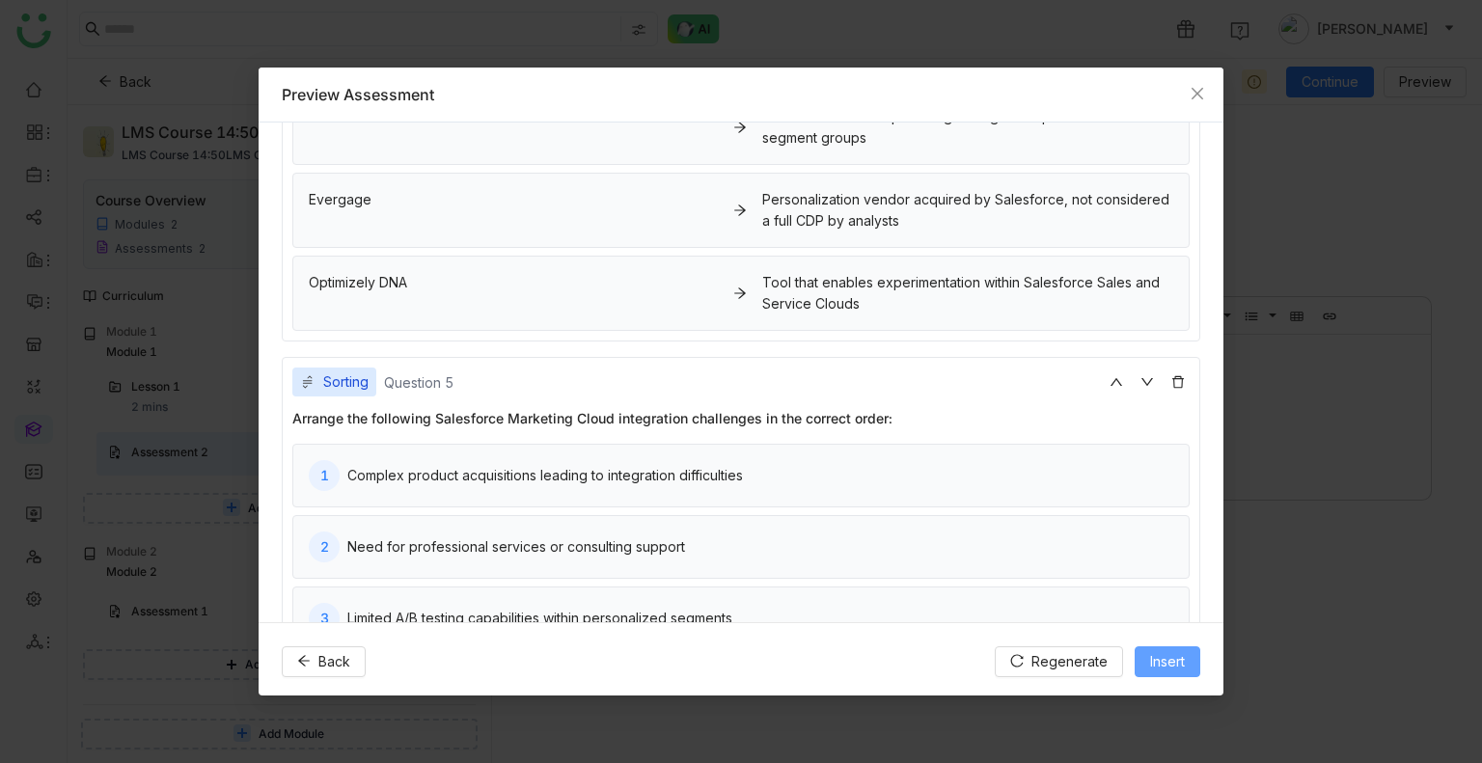
click at [1161, 659] on span "Insert" at bounding box center [1167, 661] width 35 height 21
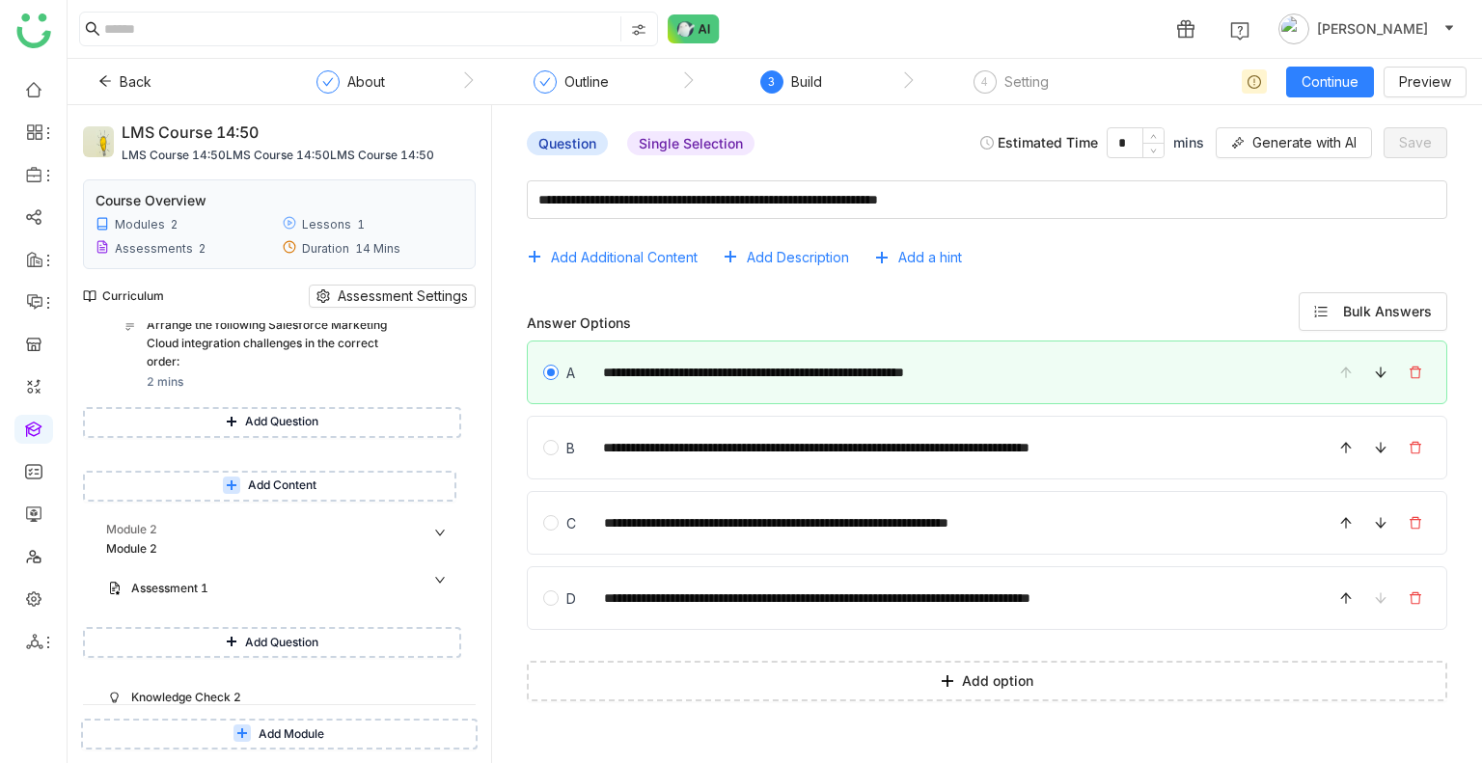
scroll to position [574, 0]
click at [300, 590] on div "Assessment 1" at bounding box center [271, 588] width 280 height 18
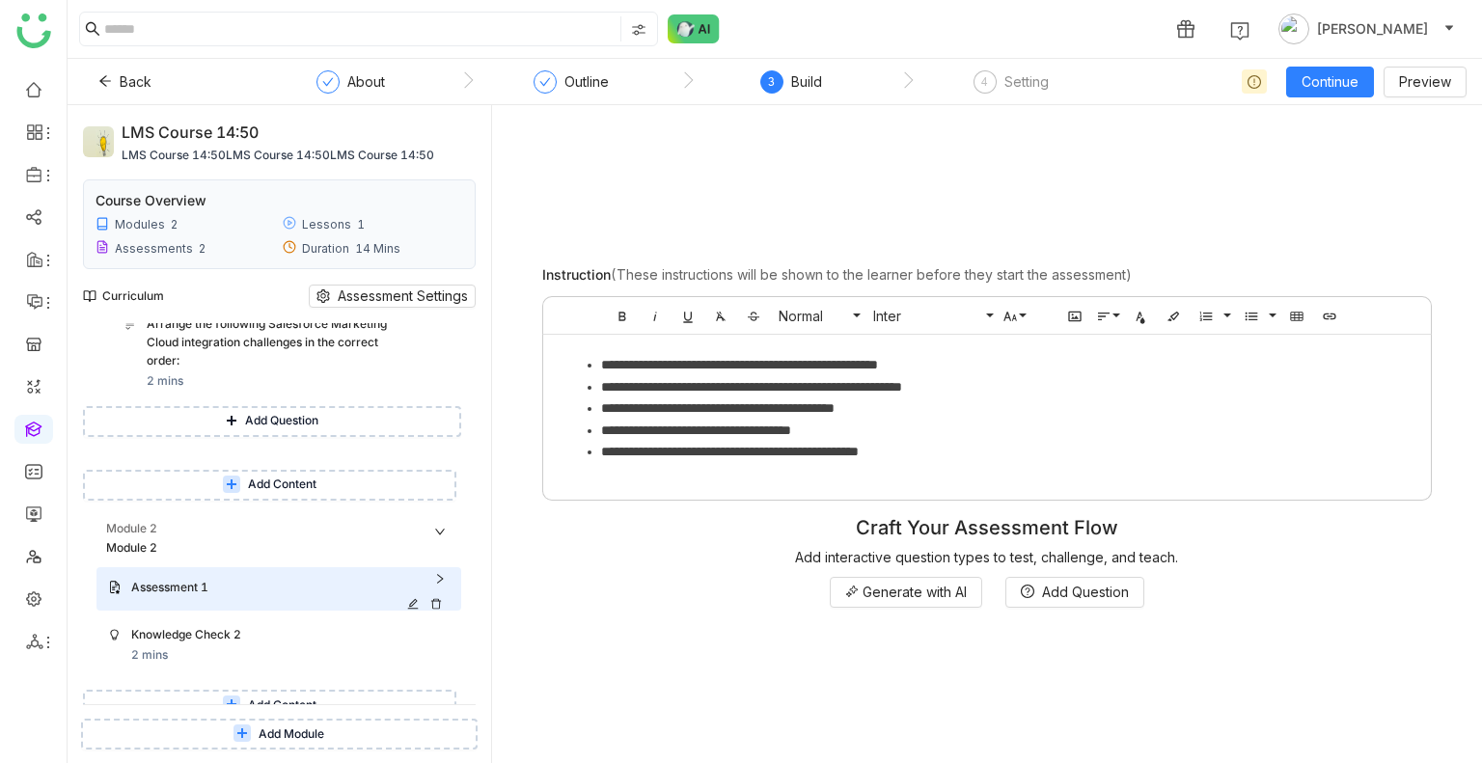
click at [432, 601] on icon at bounding box center [436, 604] width 10 height 11
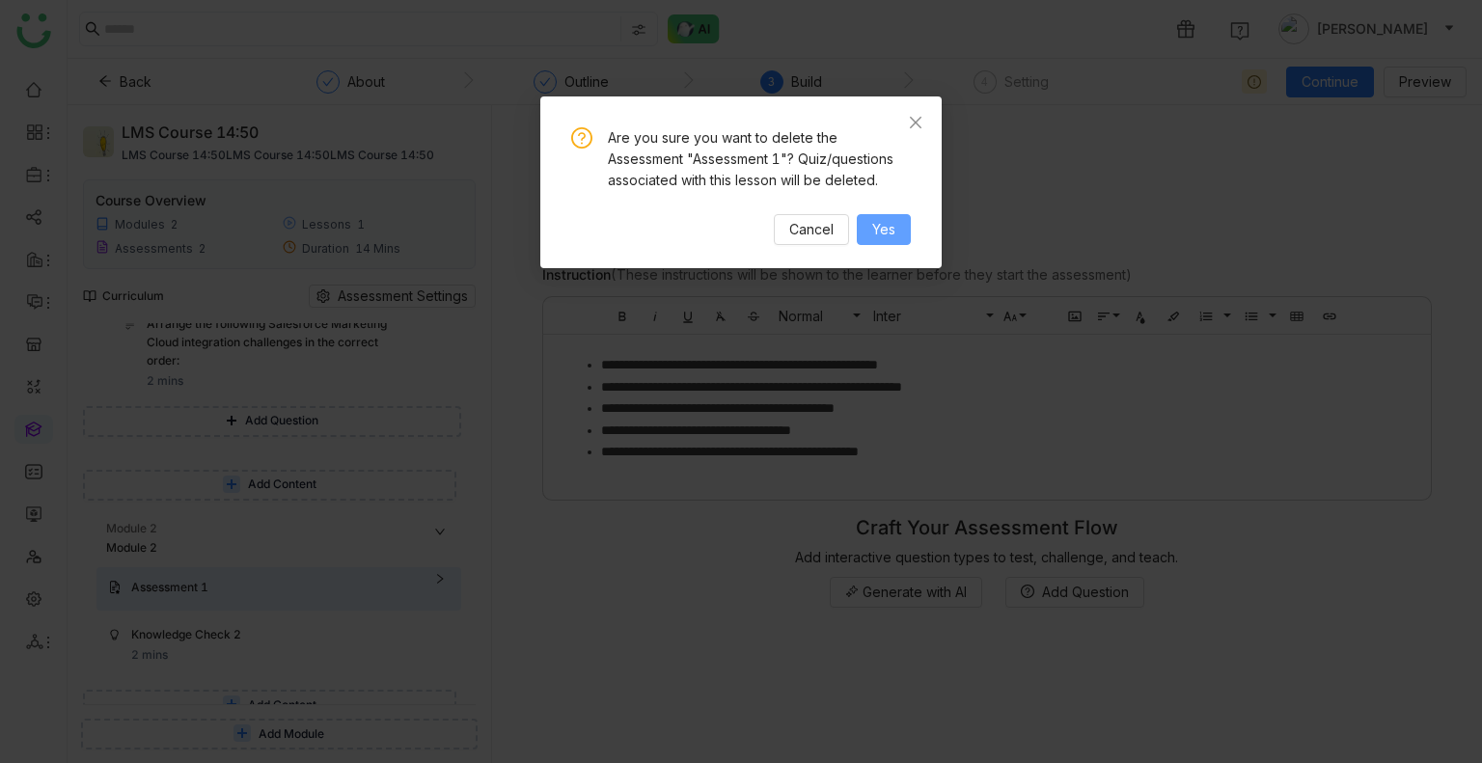
click at [884, 226] on span "Yes" at bounding box center [883, 229] width 23 height 21
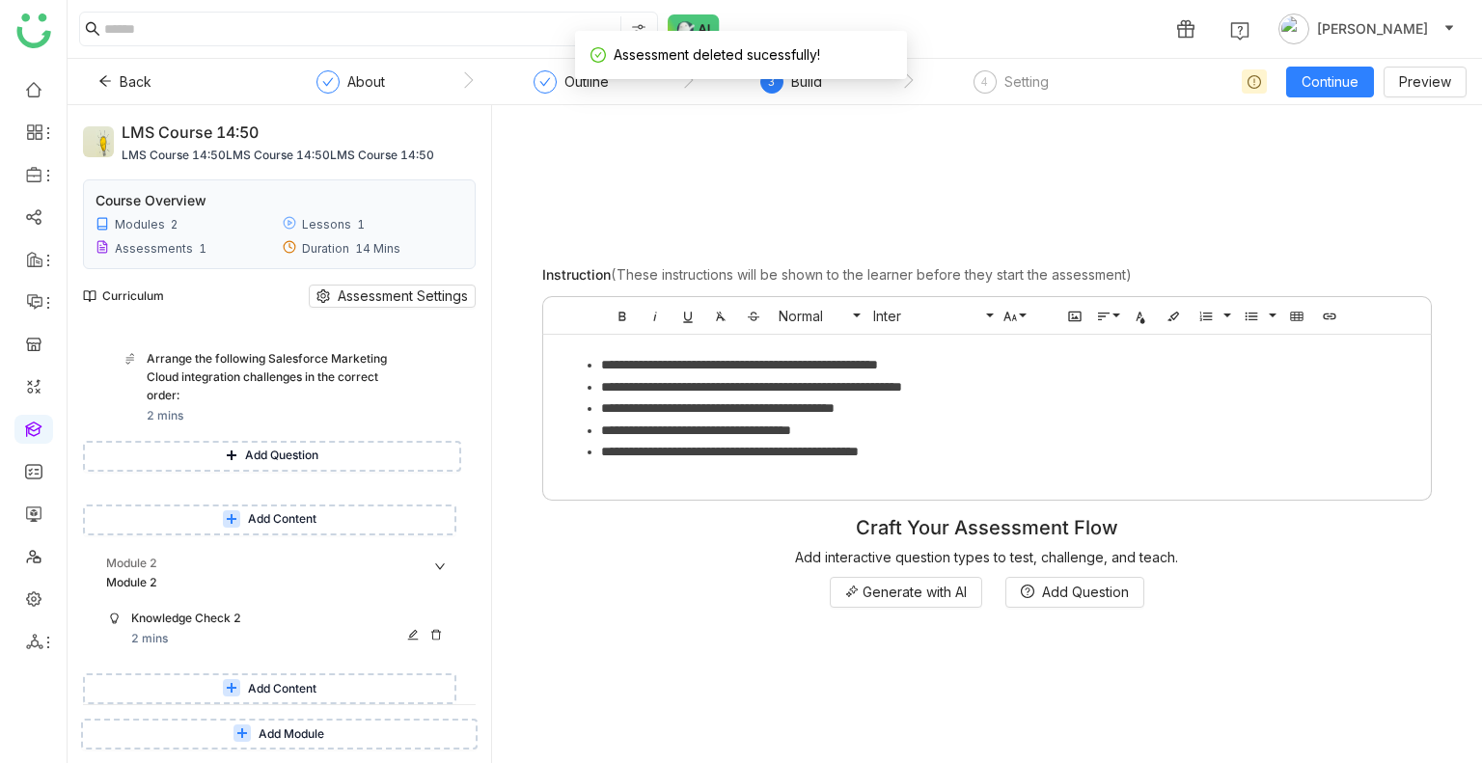
scroll to position [538, 0]
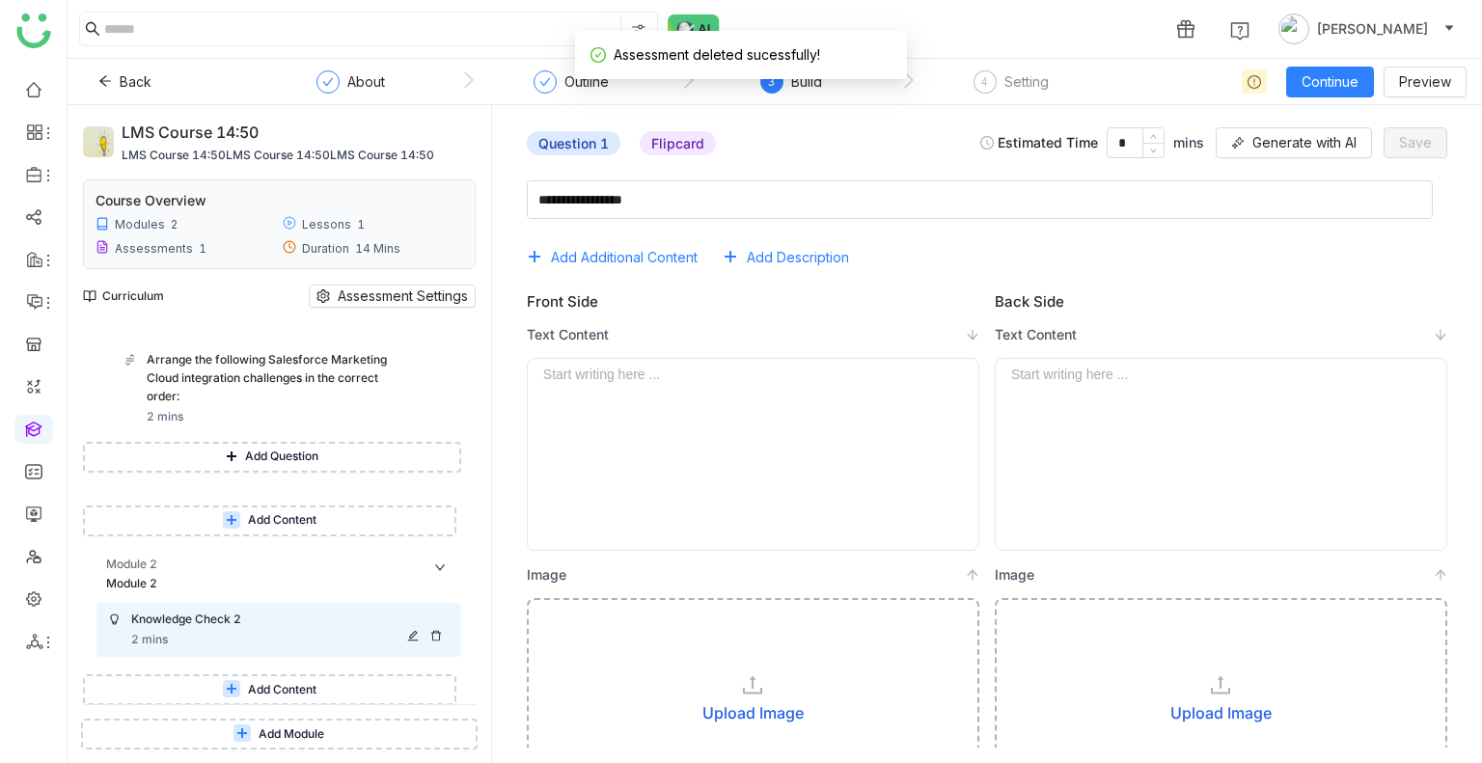
click at [231, 628] on div "Knowledge Check 2" at bounding box center [271, 620] width 280 height 18
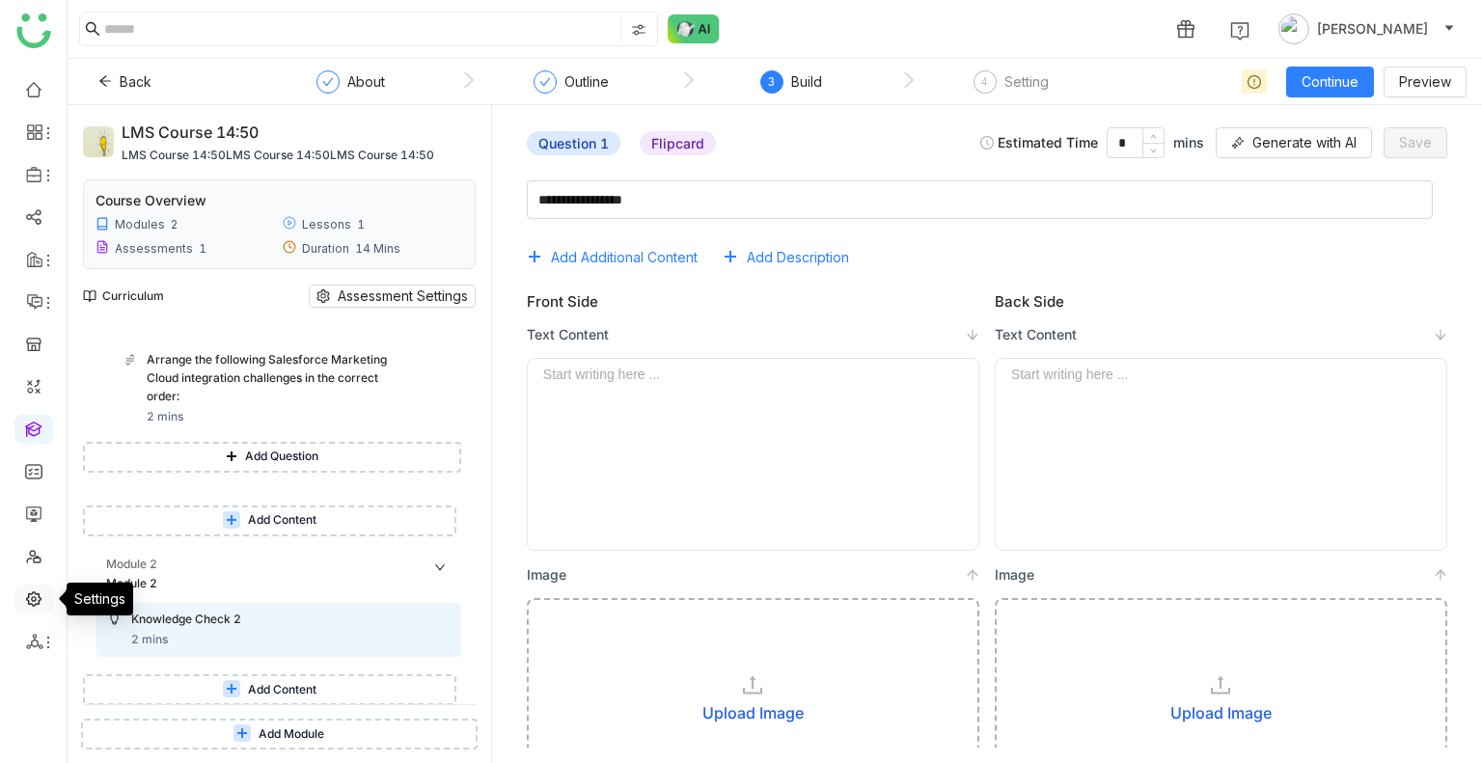
click at [25, 589] on link at bounding box center [33, 597] width 17 height 16
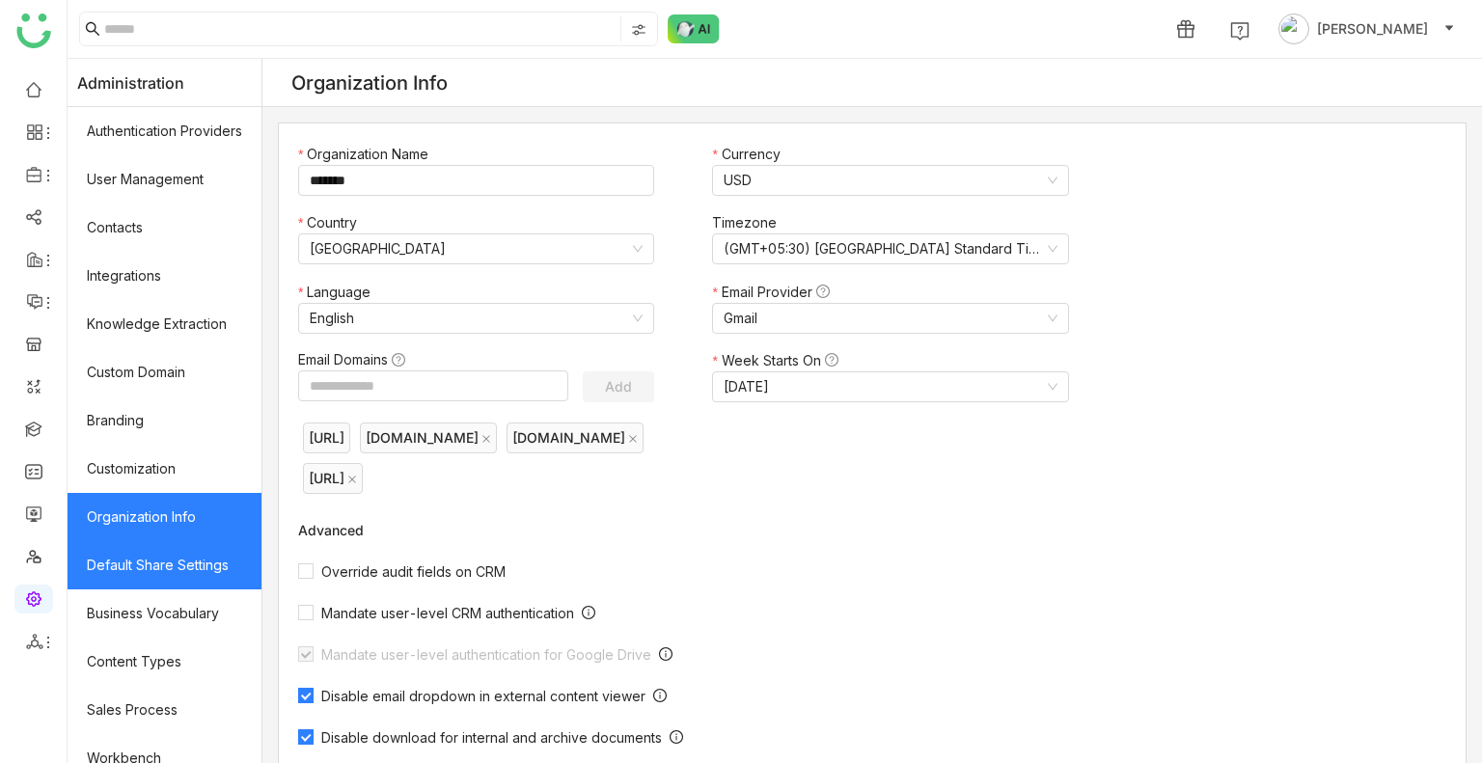
scroll to position [259, 0]
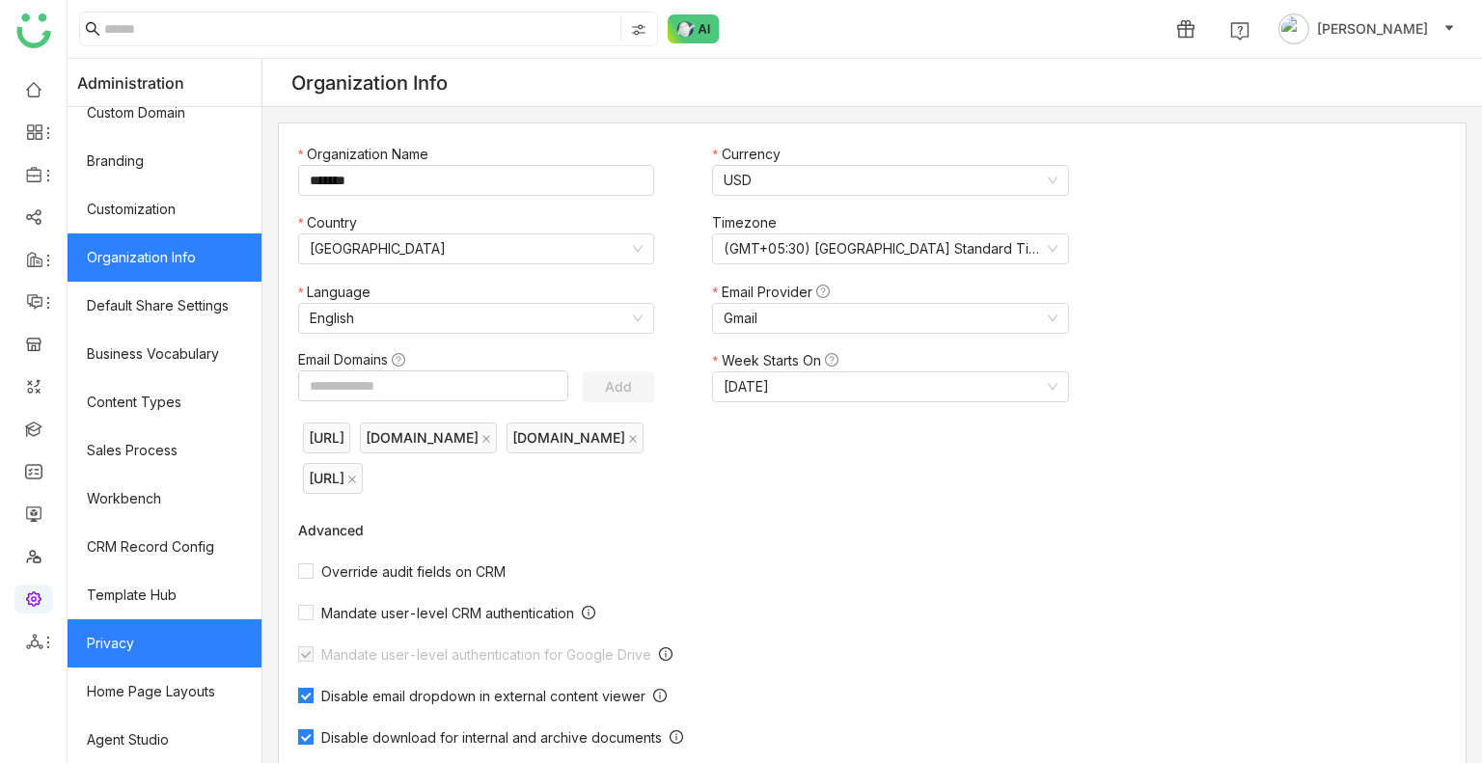
click at [143, 635] on link "Privacy" at bounding box center [165, 643] width 194 height 48
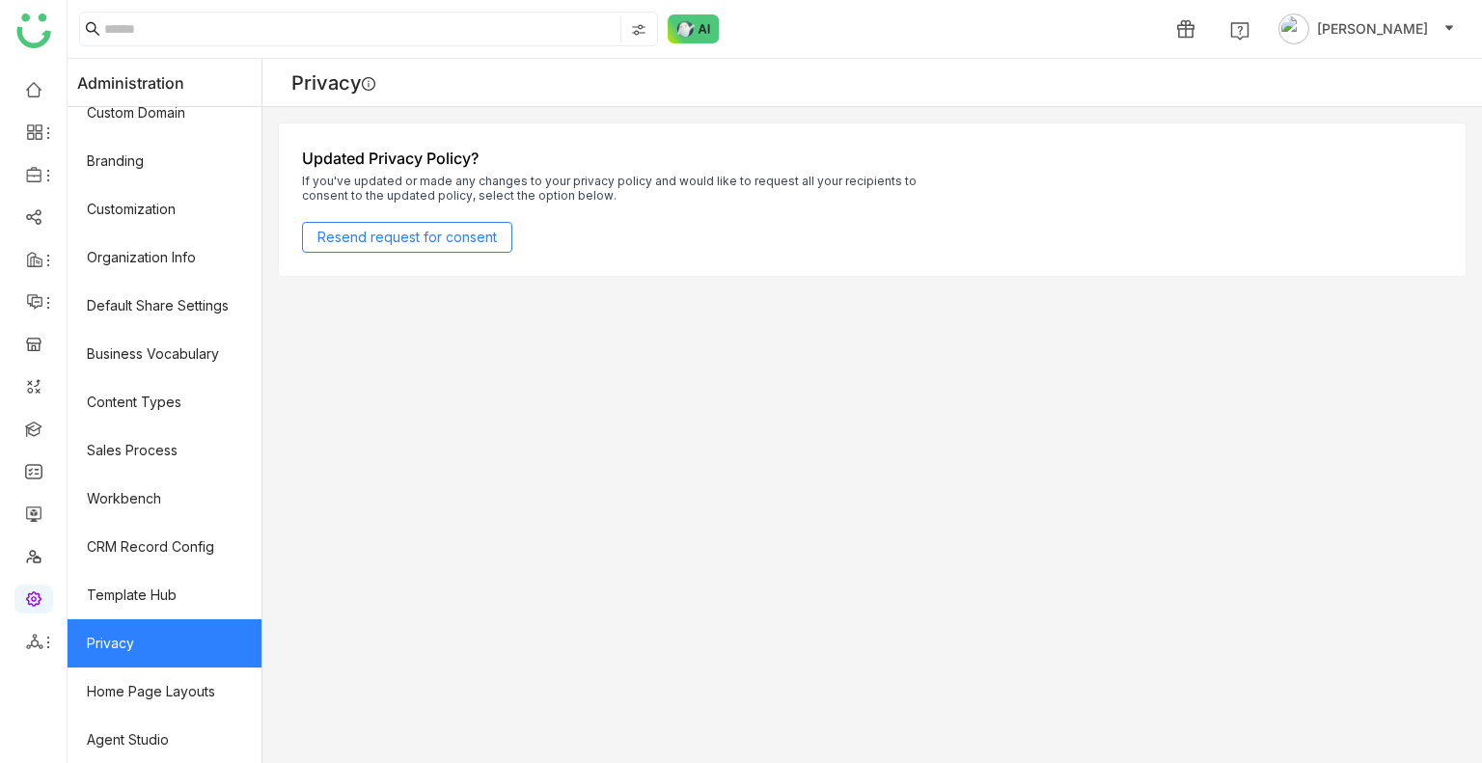
click at [143, 635] on link "Privacy" at bounding box center [165, 643] width 194 height 48
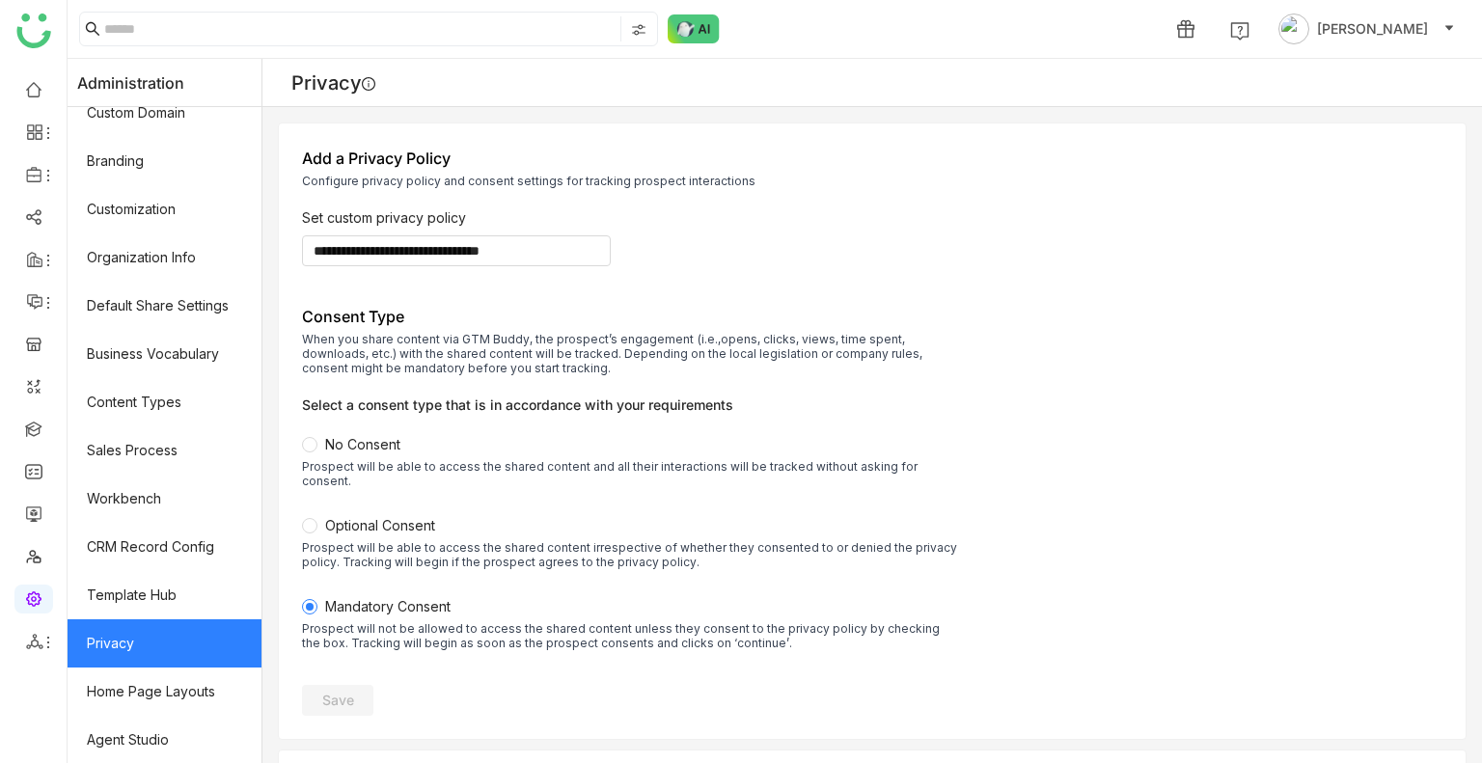
click at [370, 449] on span "No Consent" at bounding box center [362, 444] width 75 height 16
click at [351, 691] on span "Save" at bounding box center [338, 700] width 32 height 19
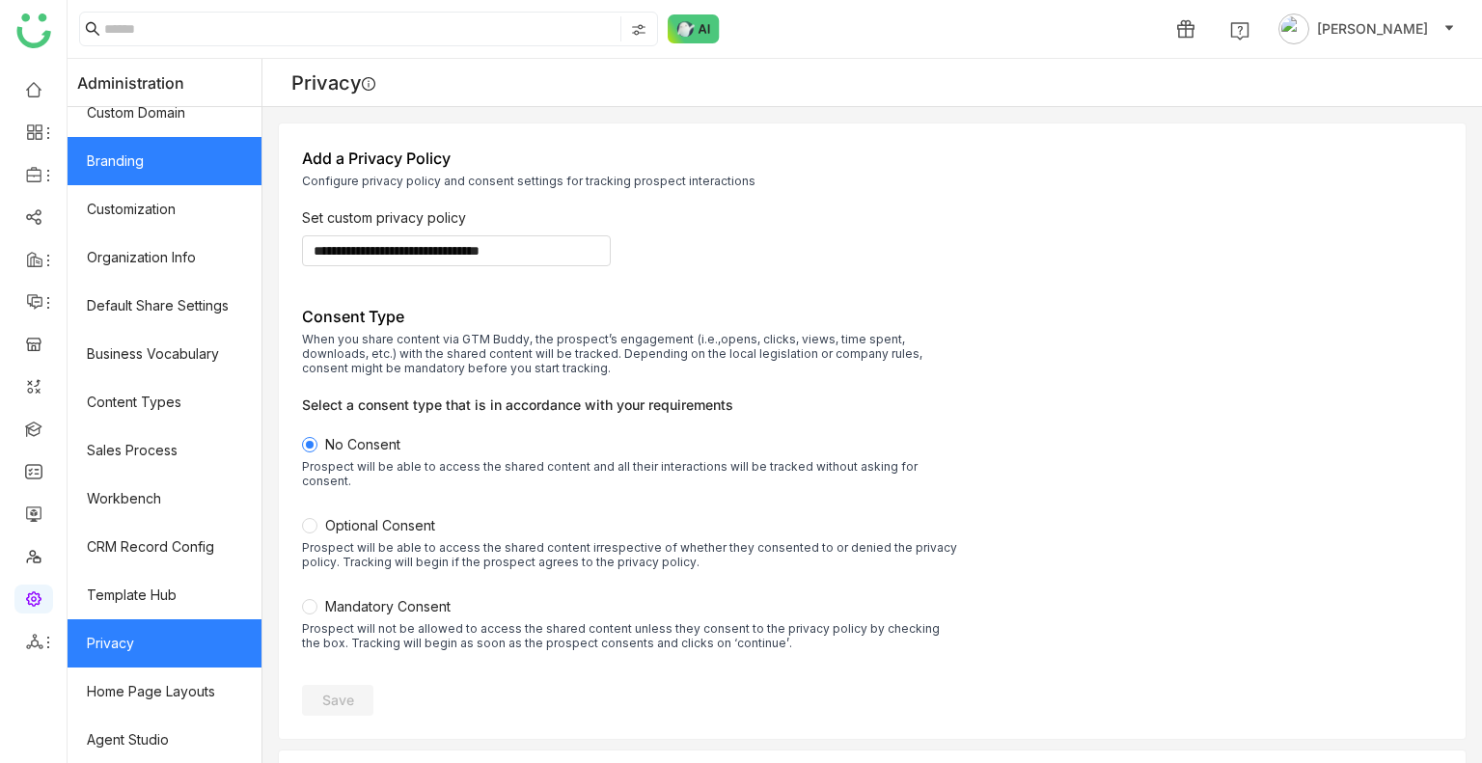
click at [158, 180] on link "Branding" at bounding box center [165, 161] width 194 height 48
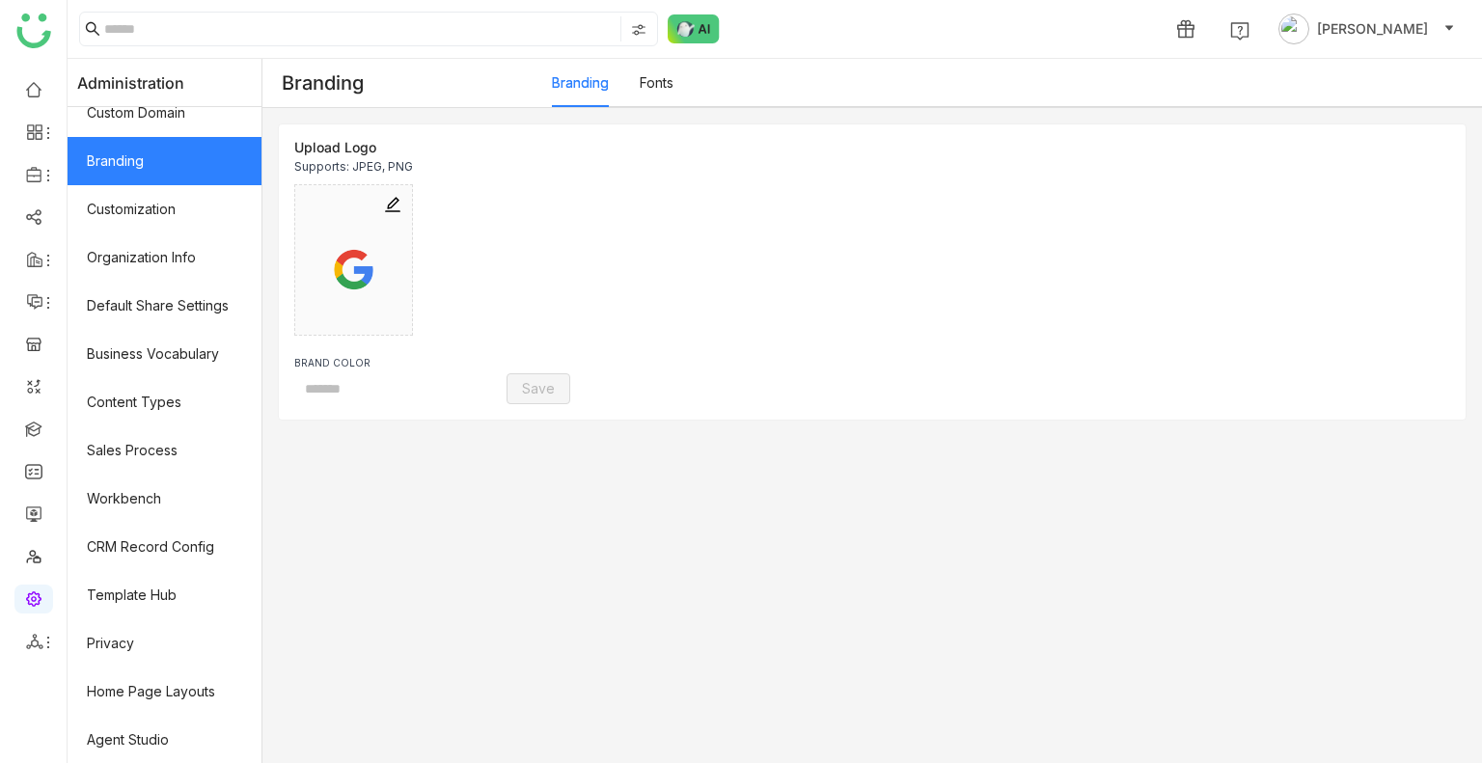
type input "*******"
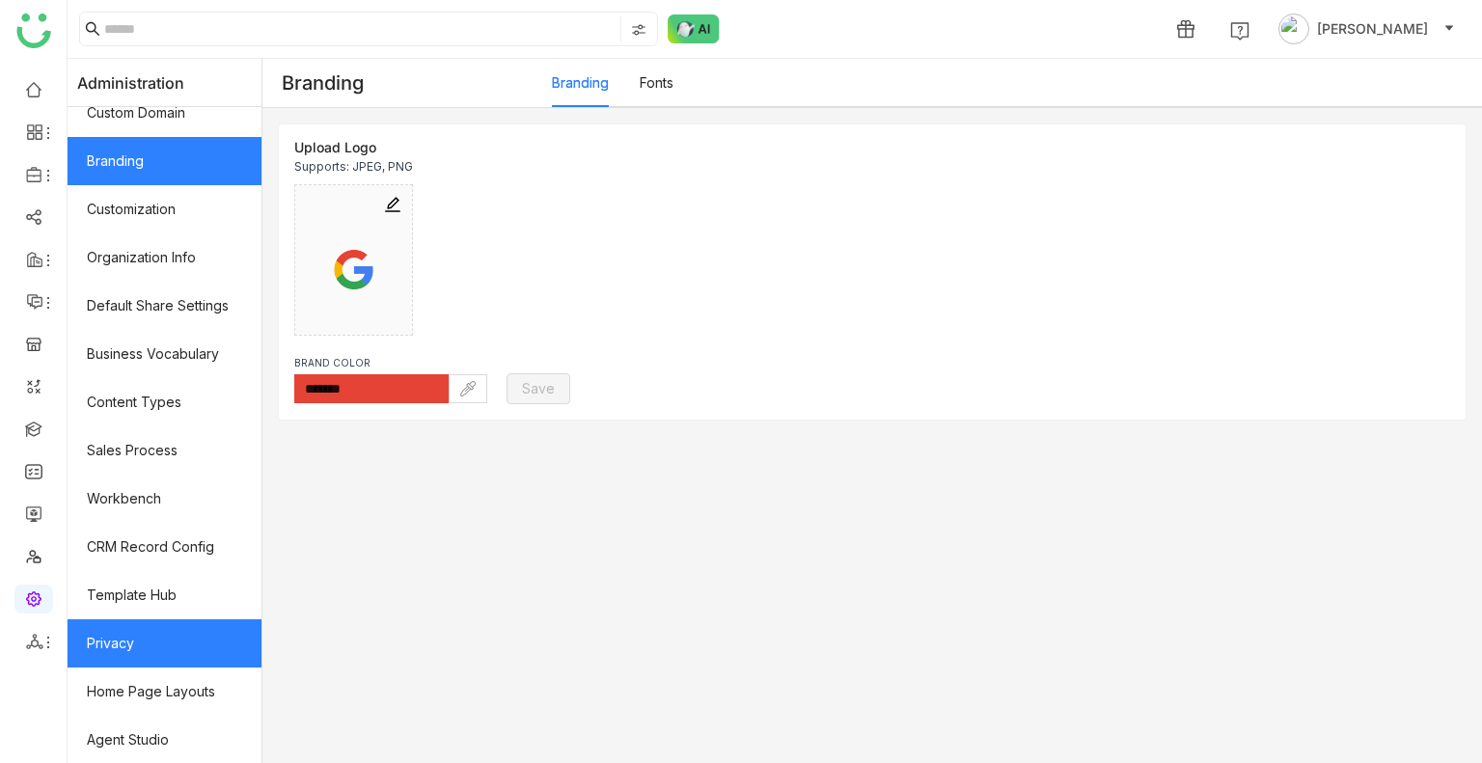
click at [124, 648] on link "Privacy" at bounding box center [165, 643] width 194 height 48
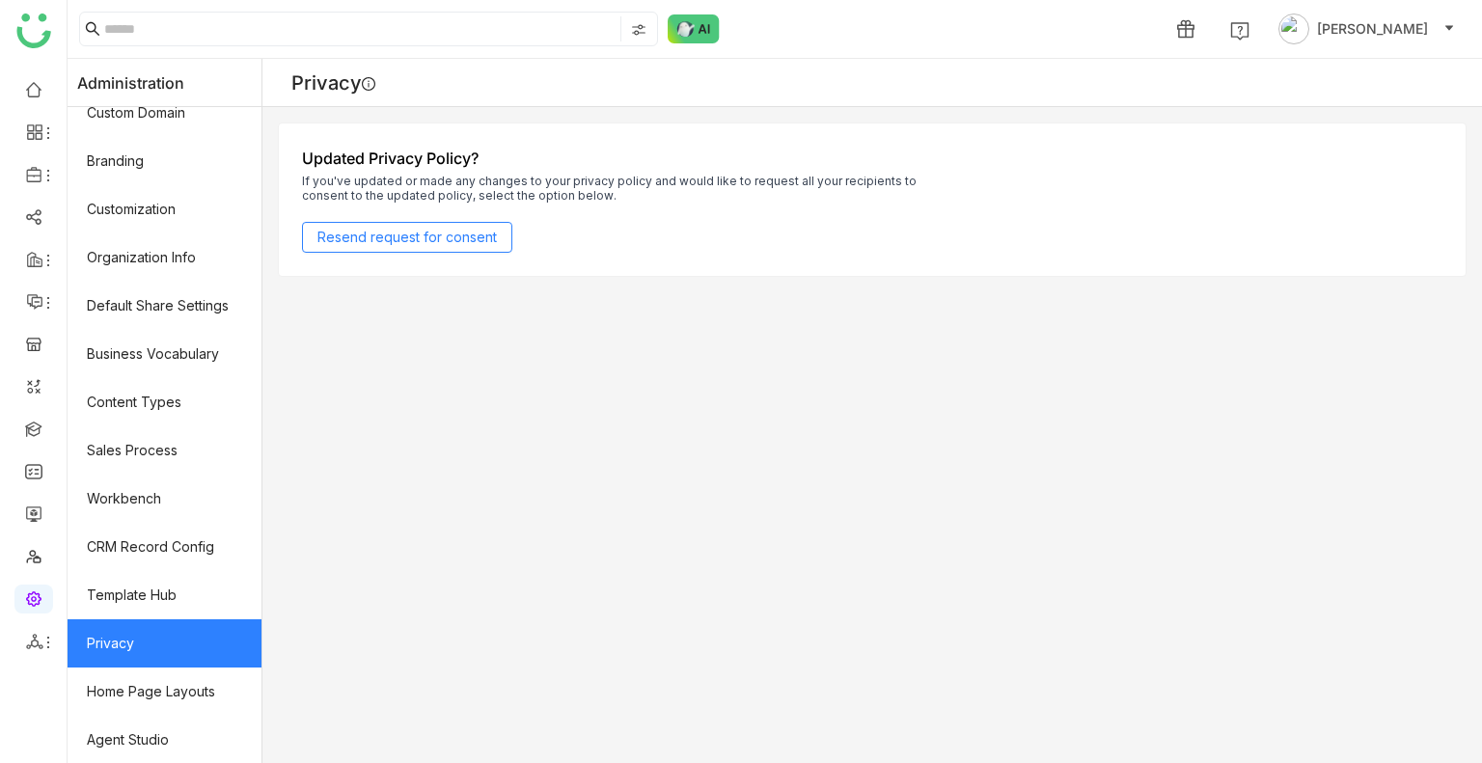
click at [124, 648] on link "Privacy" at bounding box center [165, 643] width 194 height 48
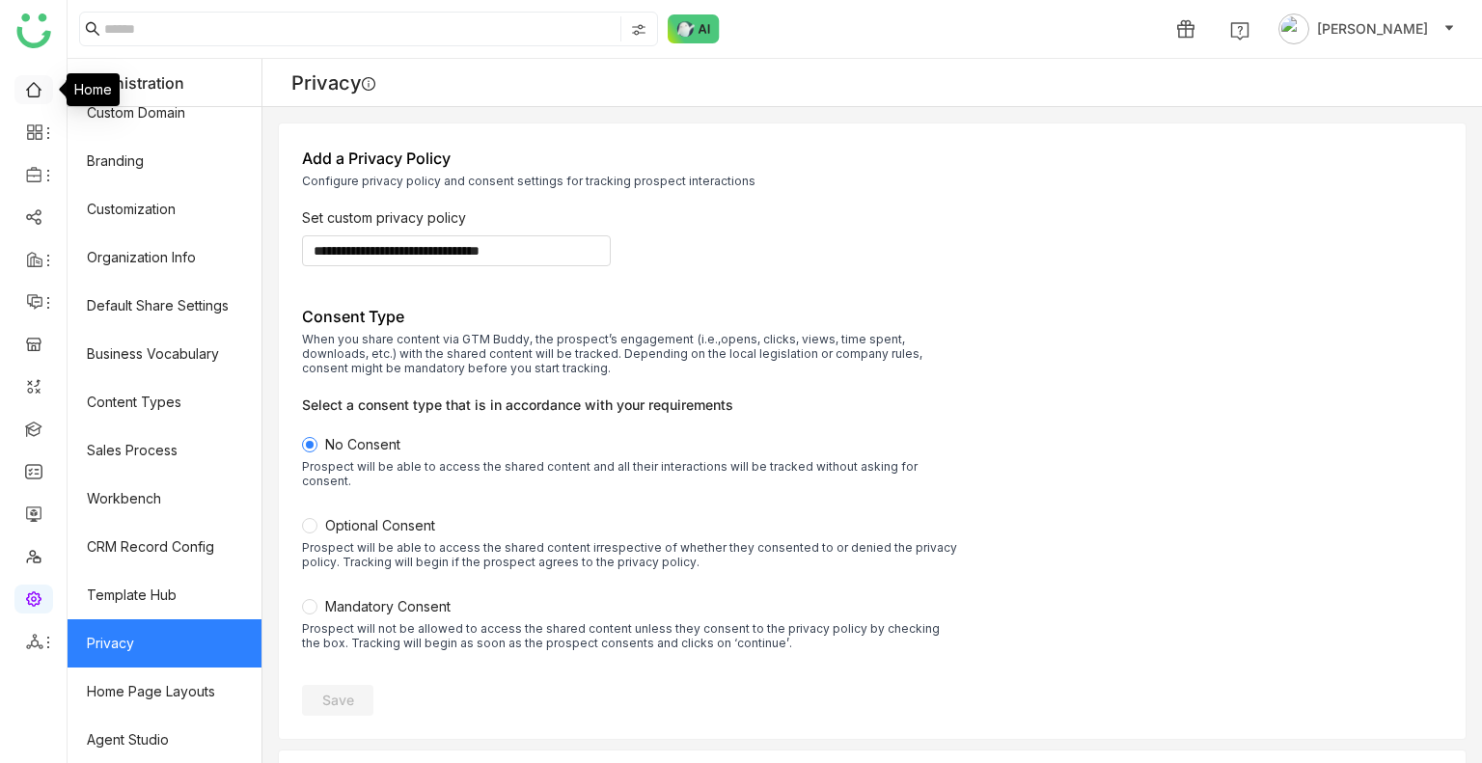
click at [42, 89] on link at bounding box center [33, 88] width 17 height 16
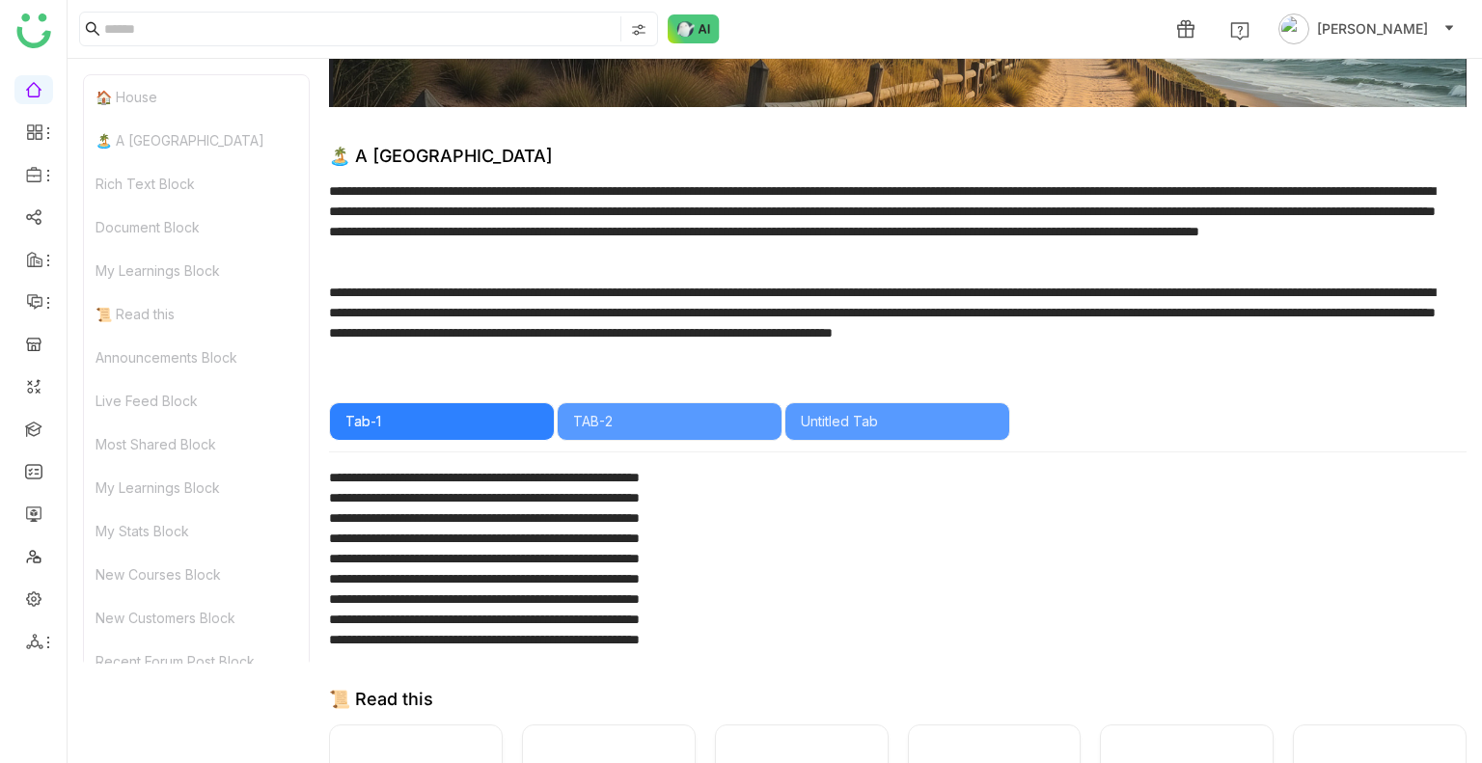
scroll to position [342, 0]
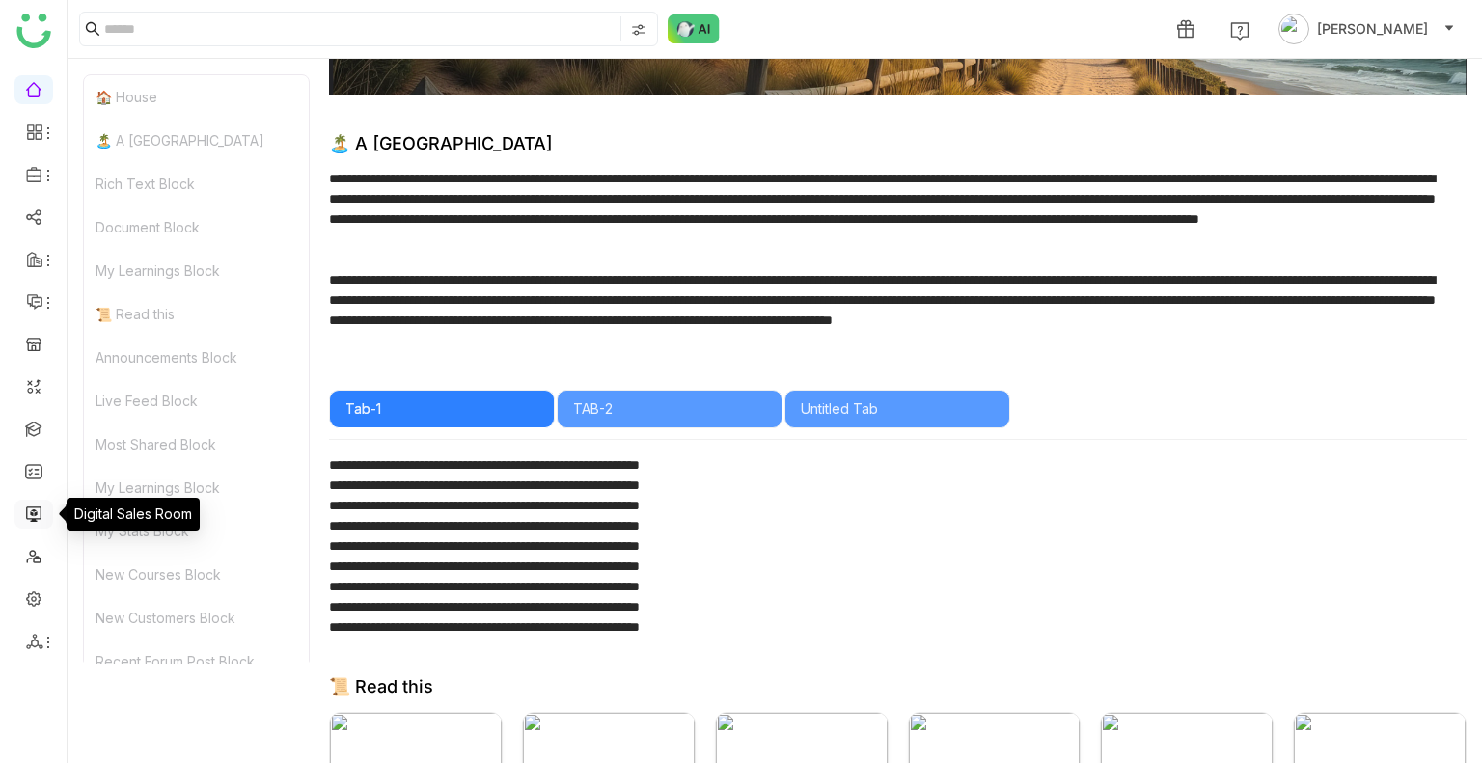
click at [32, 509] on link at bounding box center [33, 512] width 17 height 16
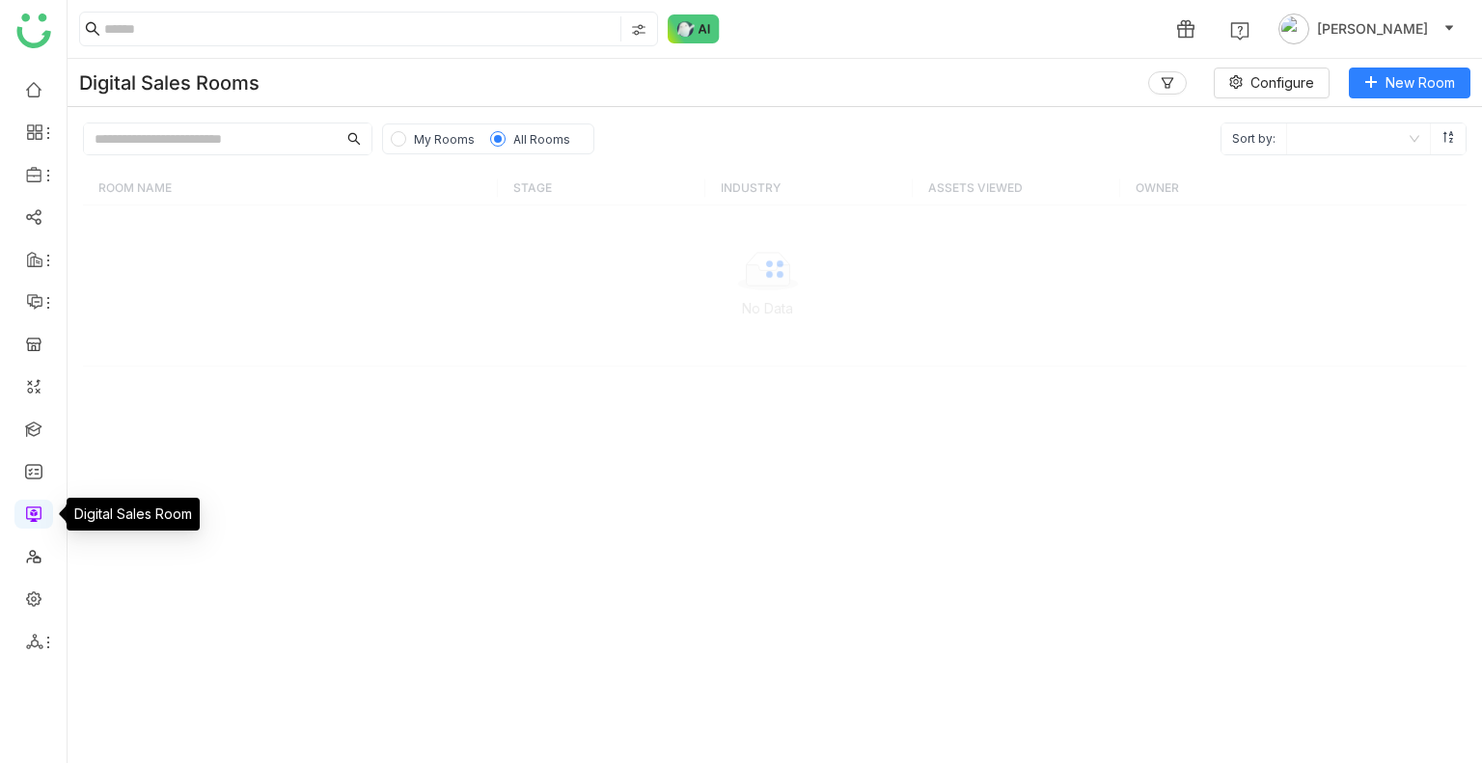
click at [32, 509] on link at bounding box center [33, 512] width 17 height 16
click at [28, 471] on link at bounding box center [33, 470] width 17 height 16
click at [28, 429] on link at bounding box center [33, 428] width 17 height 16
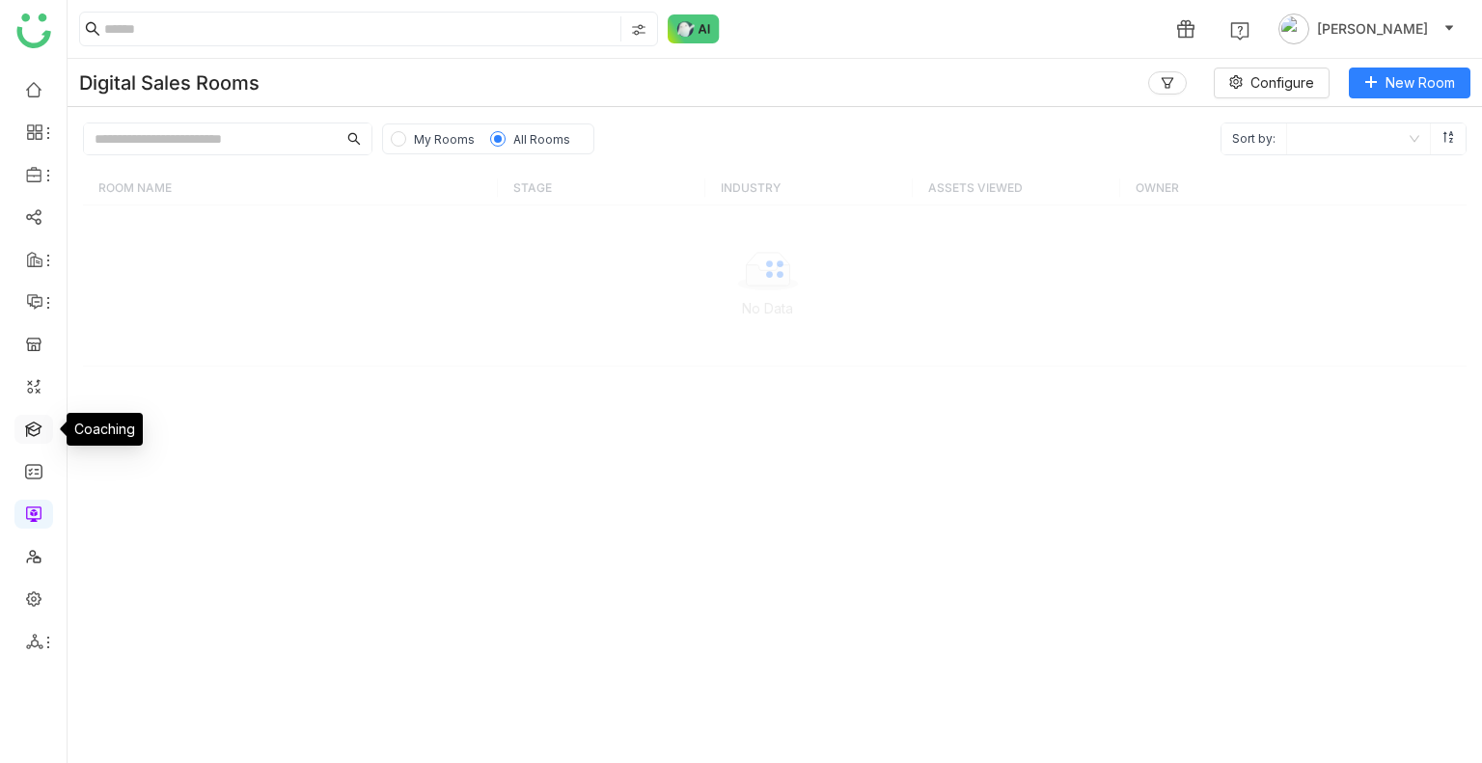
click at [28, 429] on link at bounding box center [33, 428] width 17 height 16
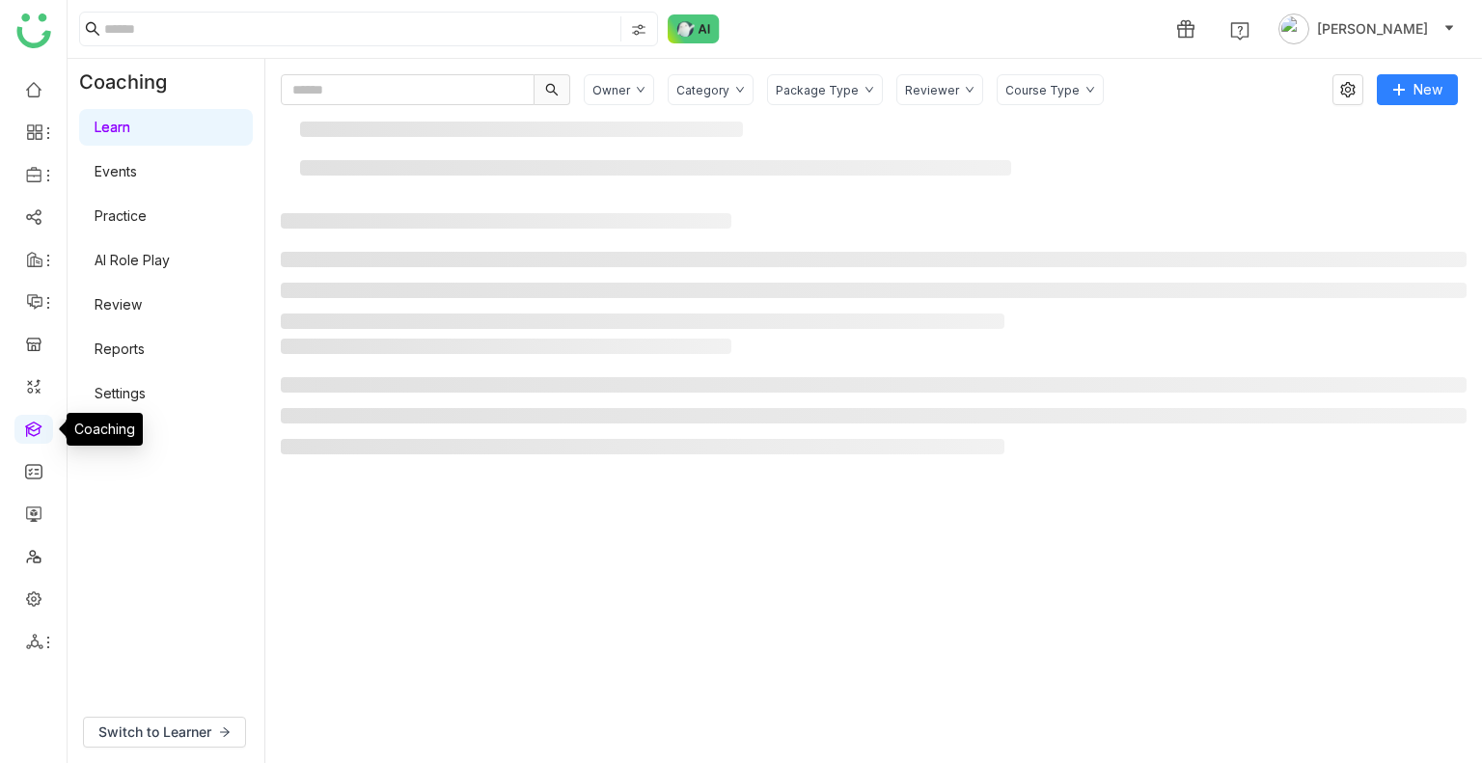
click at [28, 429] on link at bounding box center [33, 428] width 17 height 16
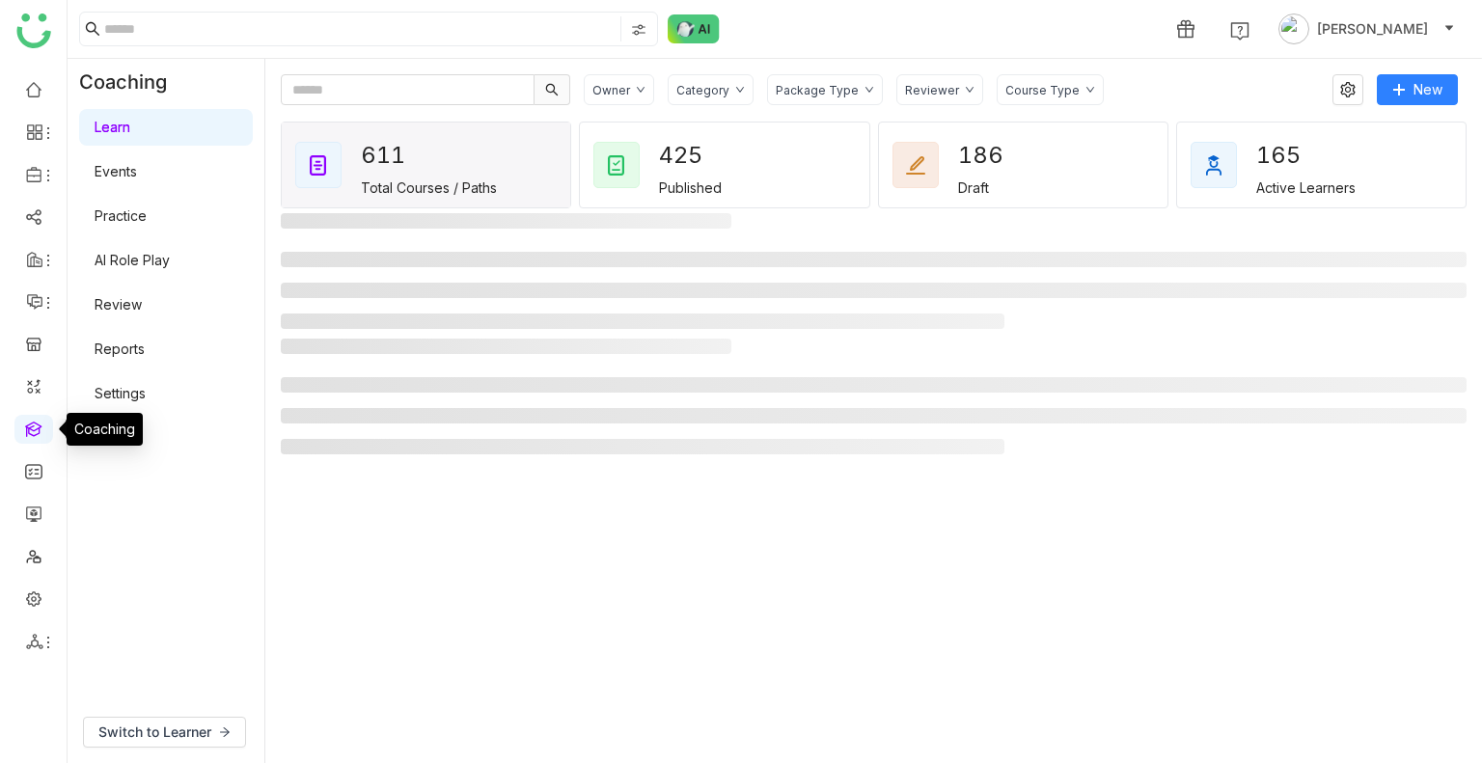
click at [28, 429] on link at bounding box center [33, 428] width 17 height 16
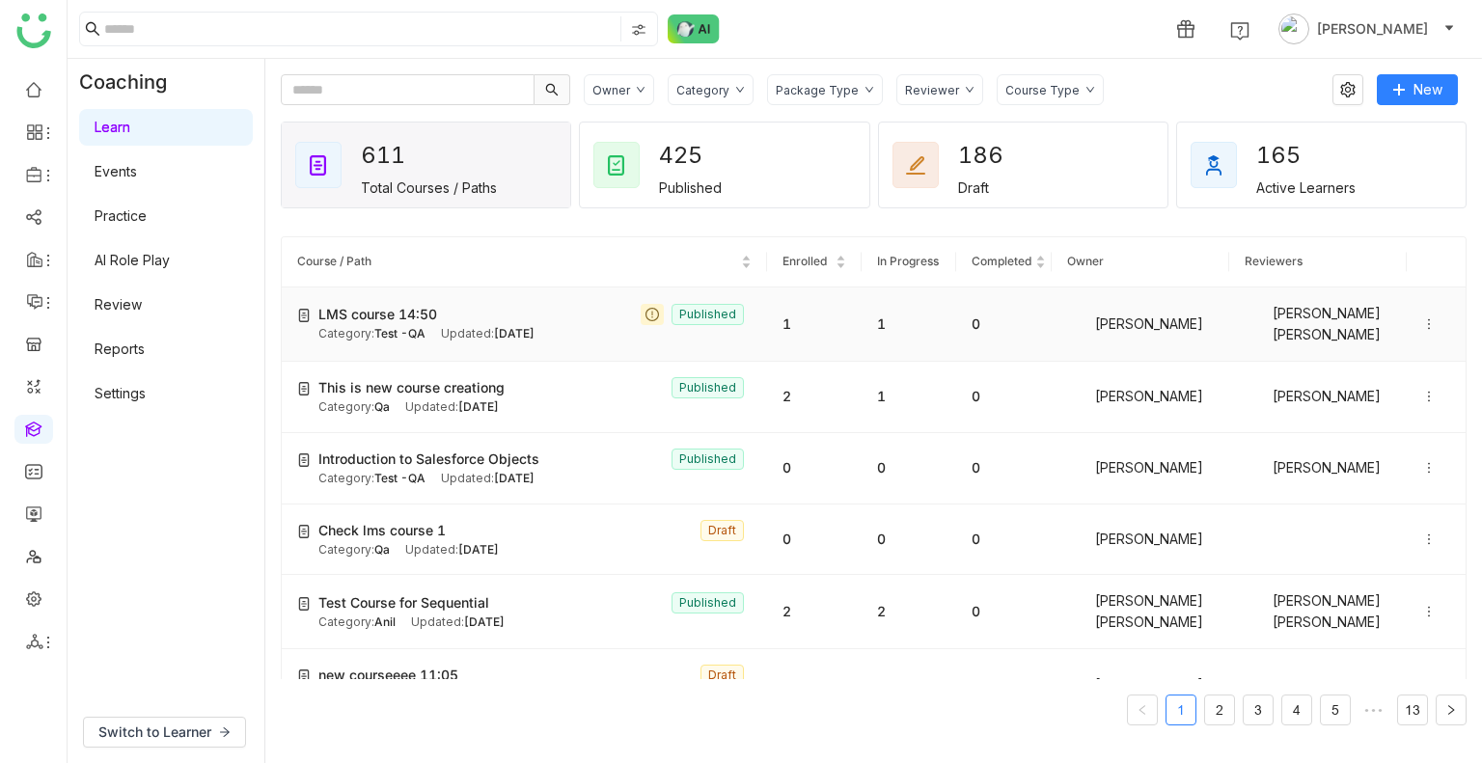
click at [478, 335] on div "Updated: Aug 18, 2025" at bounding box center [488, 334] width 94 height 18
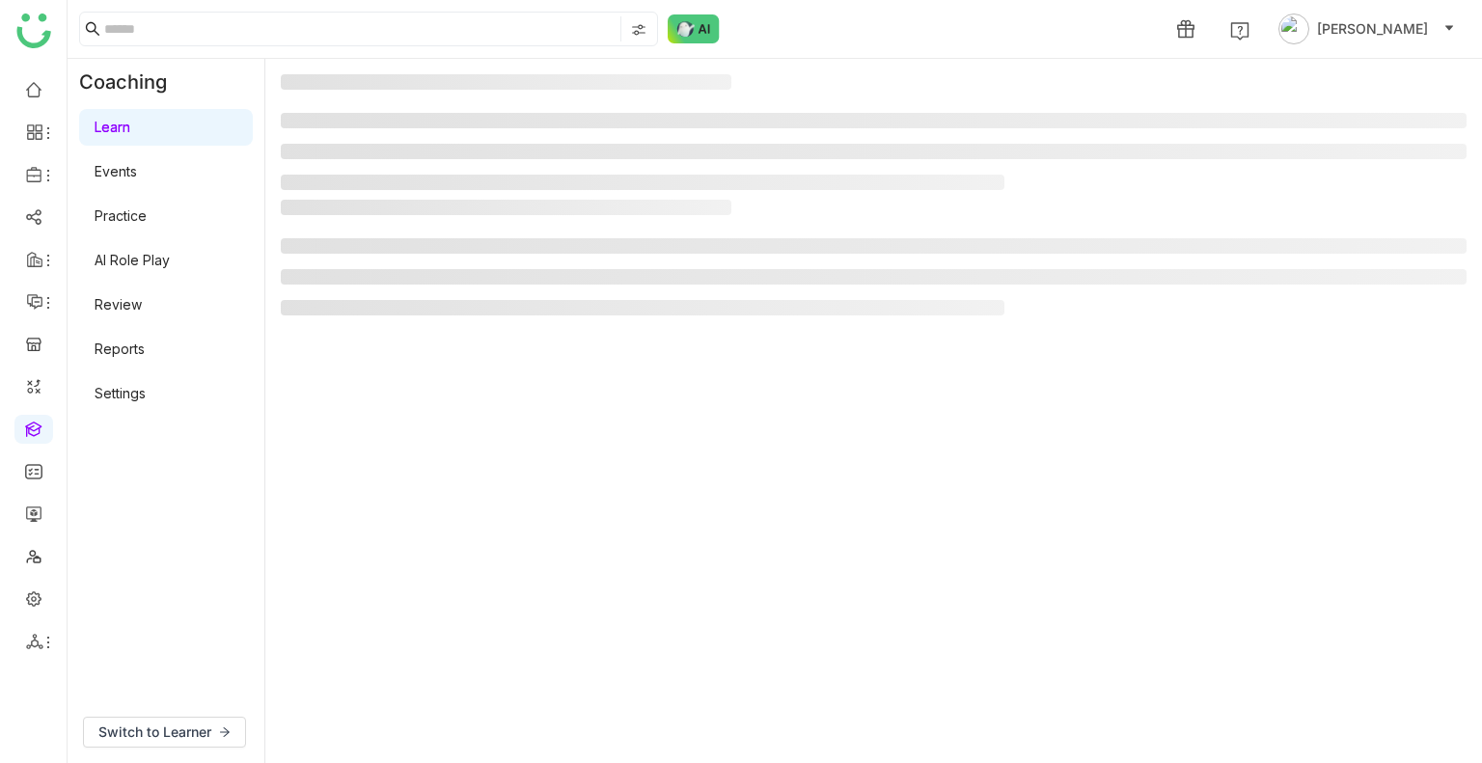
click at [749, 350] on gtmb-manage-detail-wrapper at bounding box center [873, 410] width 1185 height 673
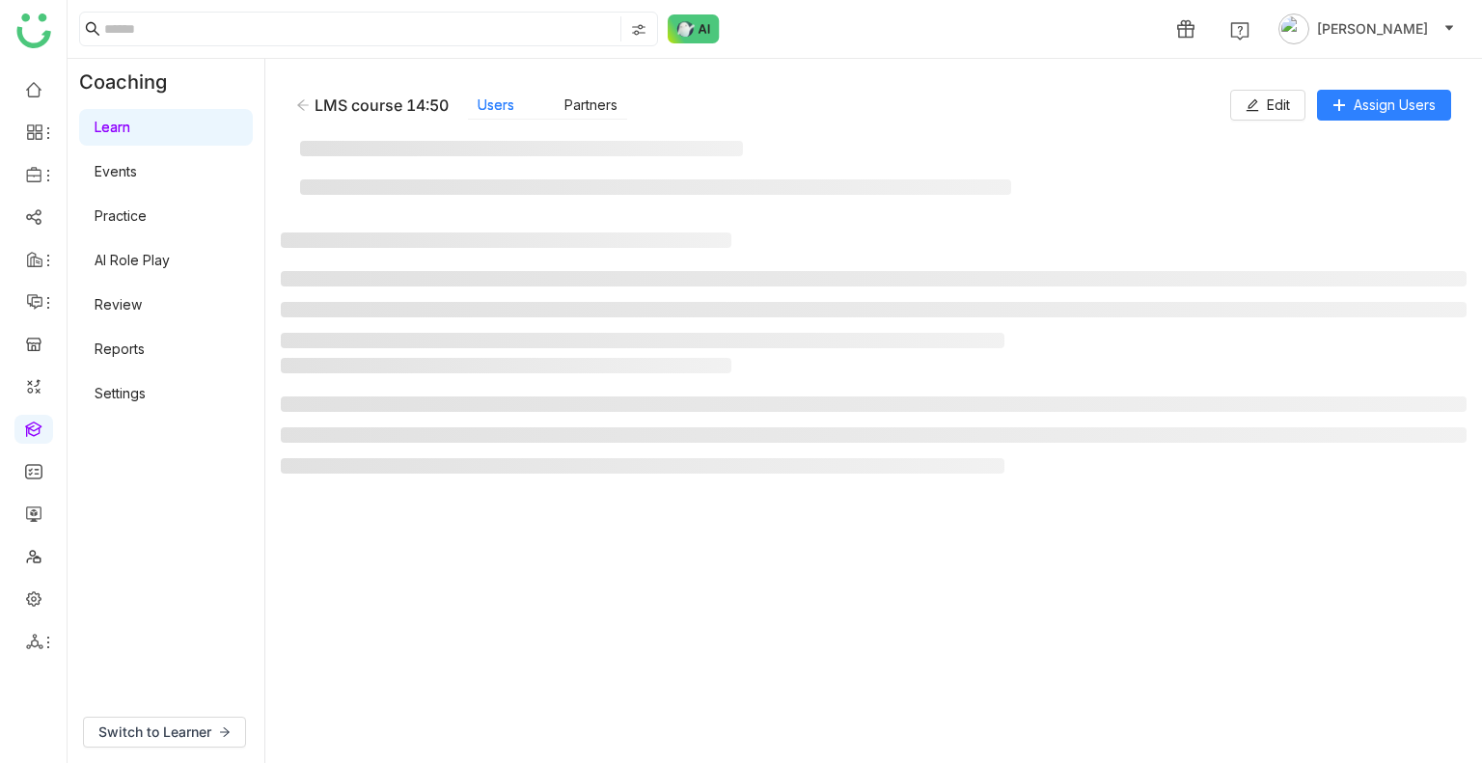
click at [749, 350] on div at bounding box center [873, 294] width 1185 height 125
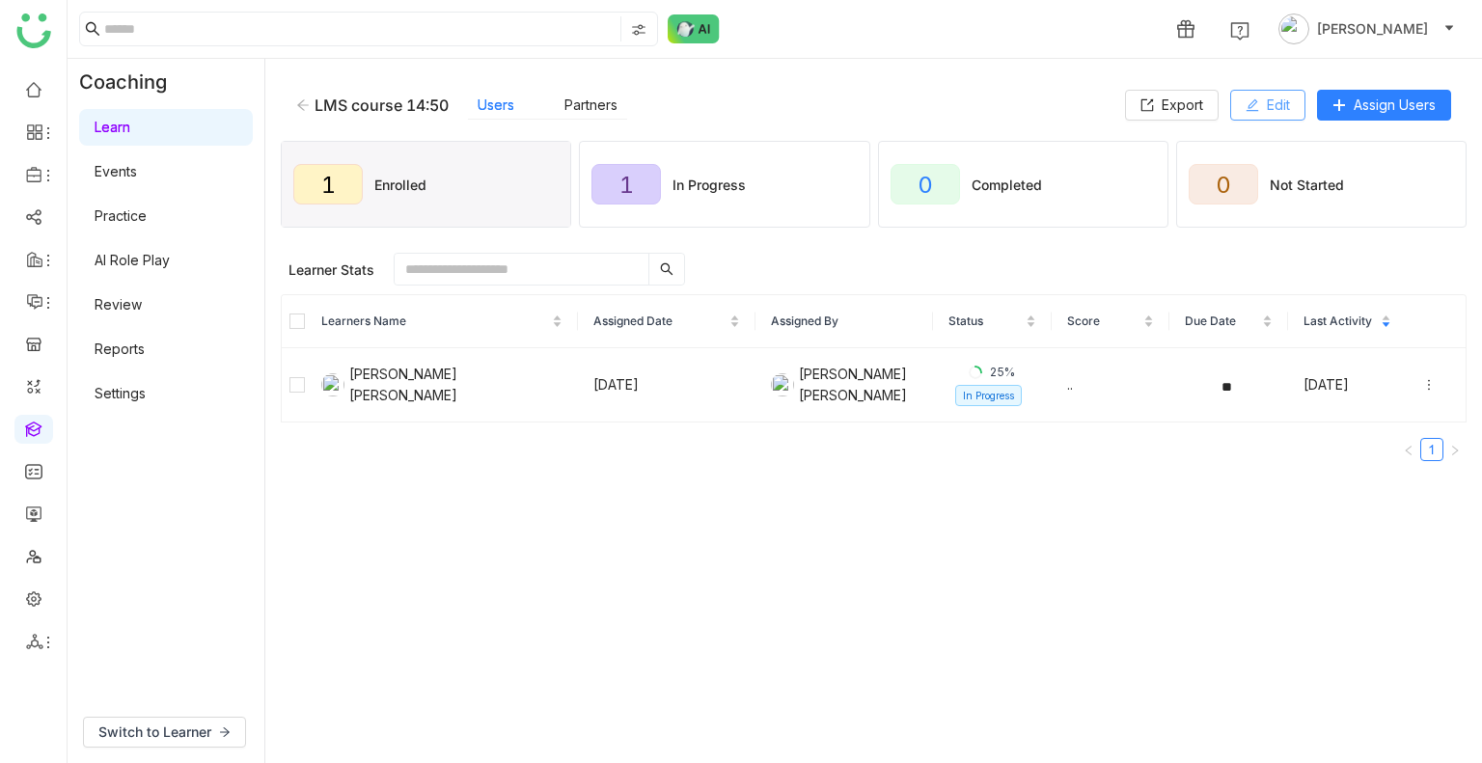
click at [1273, 100] on span "Edit" at bounding box center [1277, 105] width 23 height 21
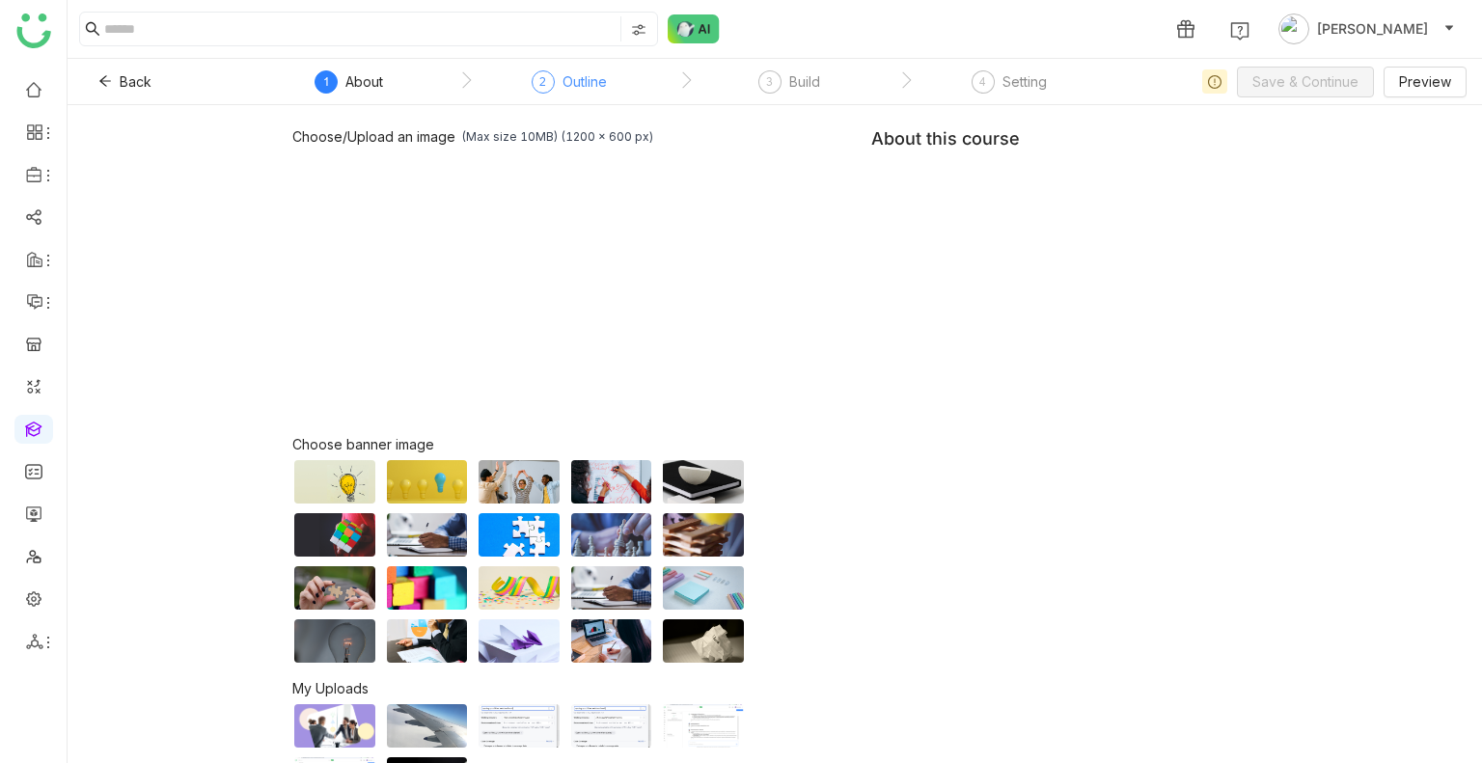
click at [579, 91] on div "Outline" at bounding box center [584, 81] width 44 height 23
click at [797, 99] on div "3 Build" at bounding box center [789, 87] width 62 height 35
click at [1021, 80] on div "Setting" at bounding box center [1024, 81] width 44 height 23
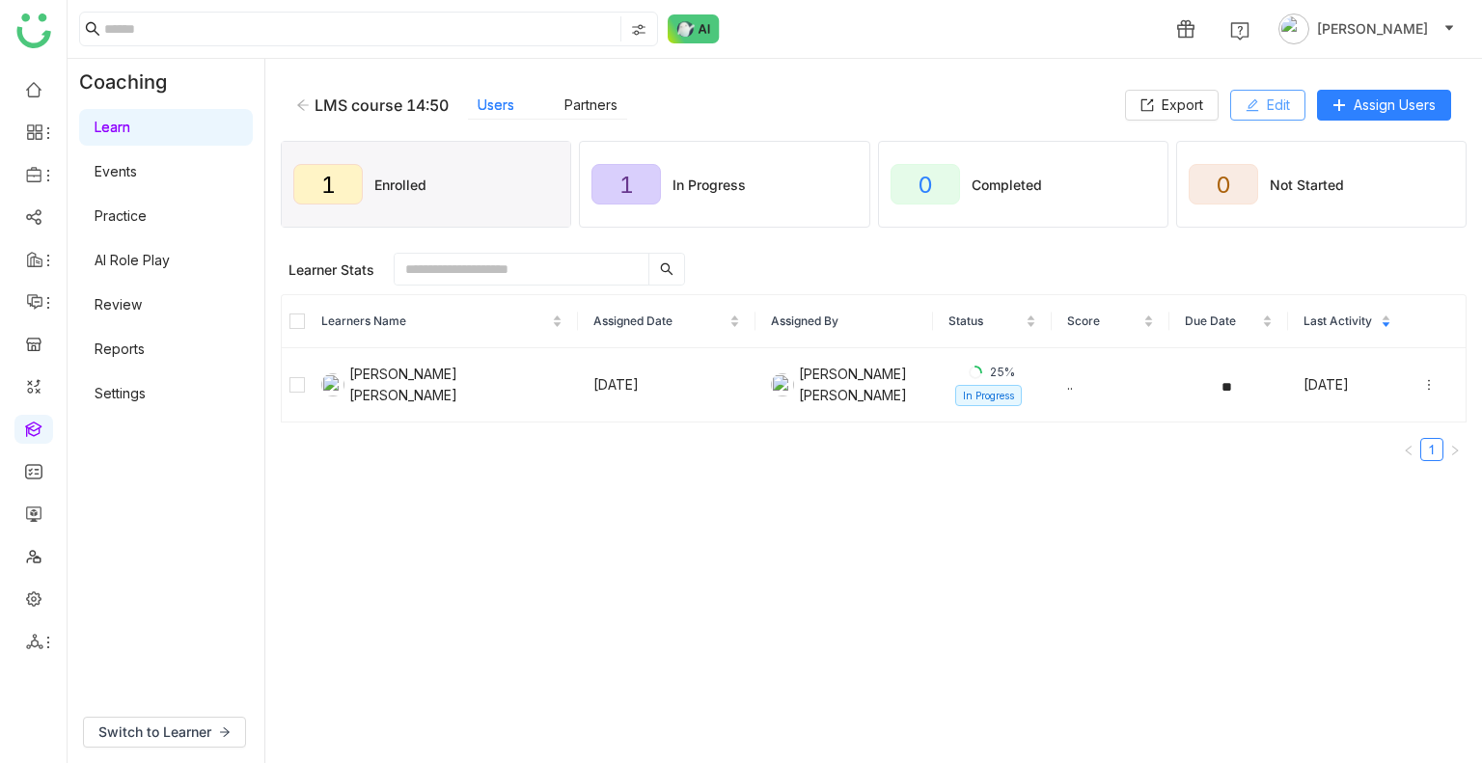
click at [1281, 119] on button "Edit" at bounding box center [1267, 105] width 75 height 31
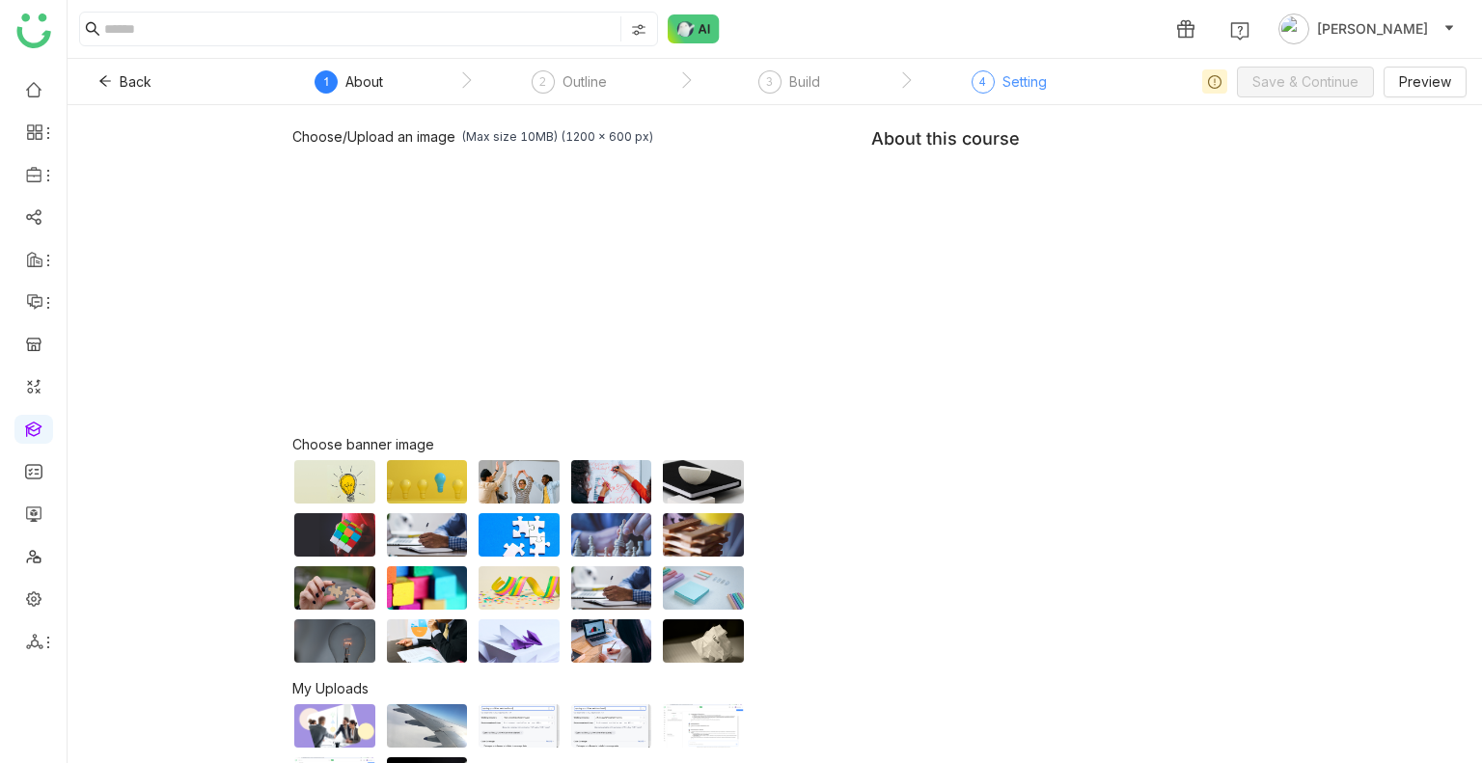
click at [981, 92] on div "4" at bounding box center [982, 81] width 23 height 23
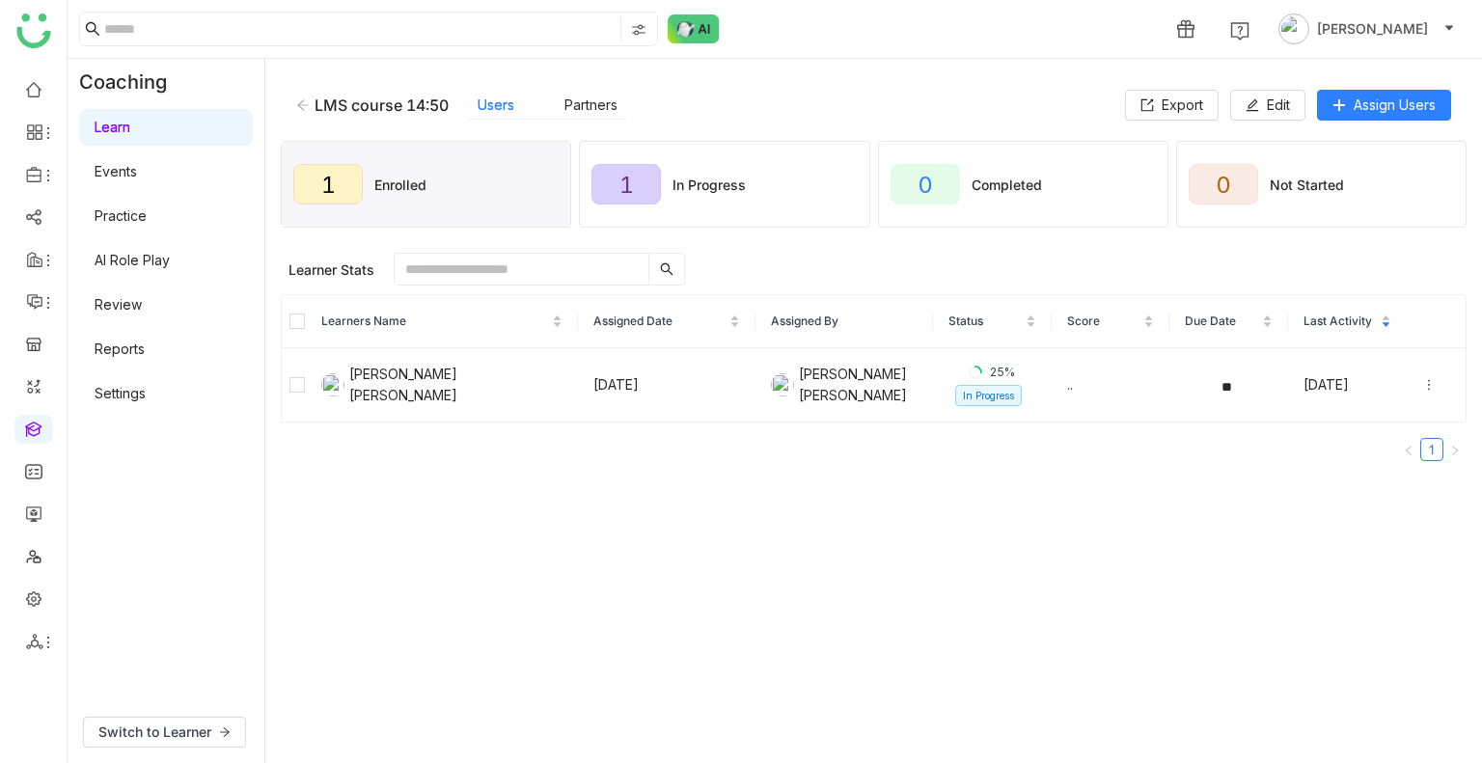
click at [289, 95] on div "LMS course 14:50 Users Partners Export Edit Assign Users" at bounding box center [873, 105] width 1185 height 62
click at [301, 106] on icon at bounding box center [303, 105] width 14 height 14
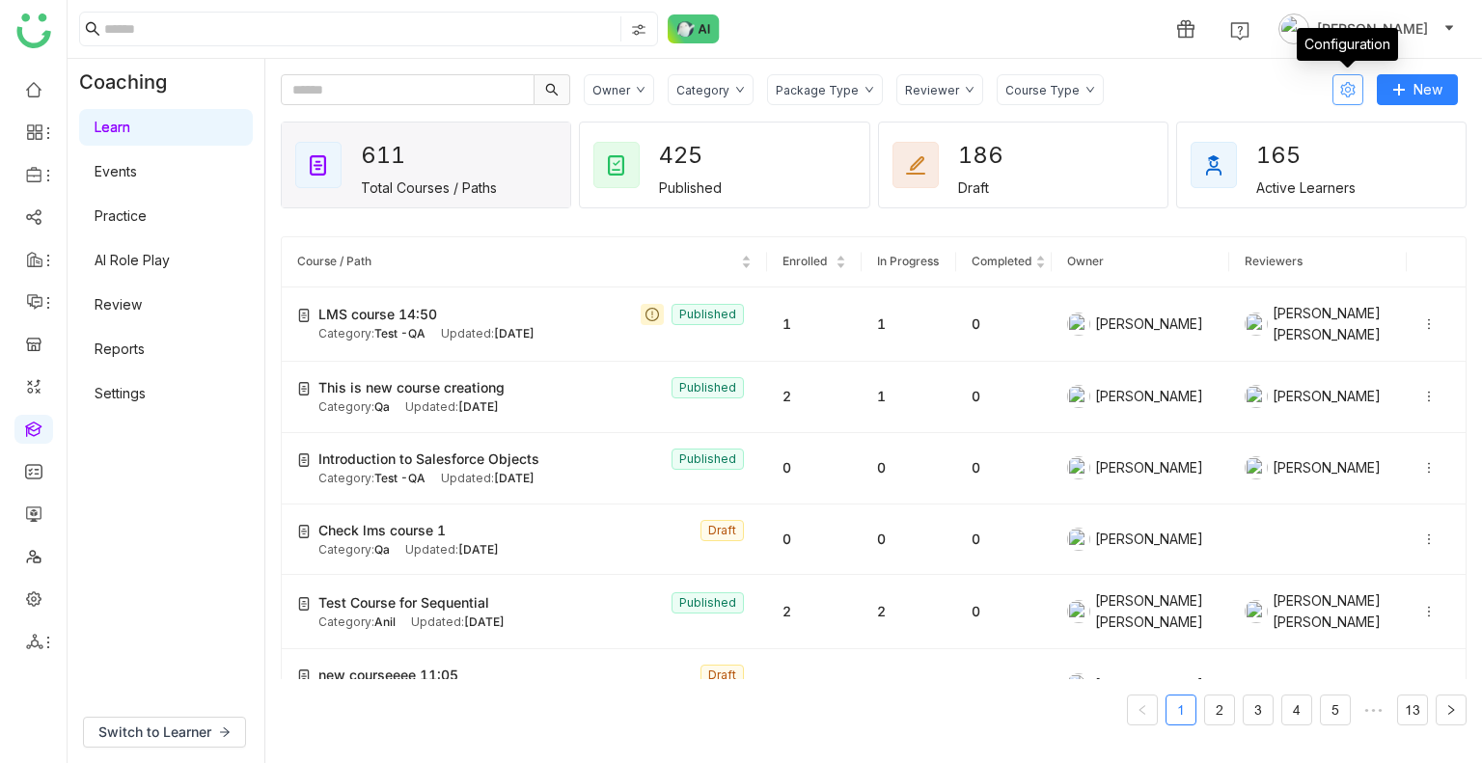
click at [1340, 90] on icon at bounding box center [1347, 89] width 15 height 15
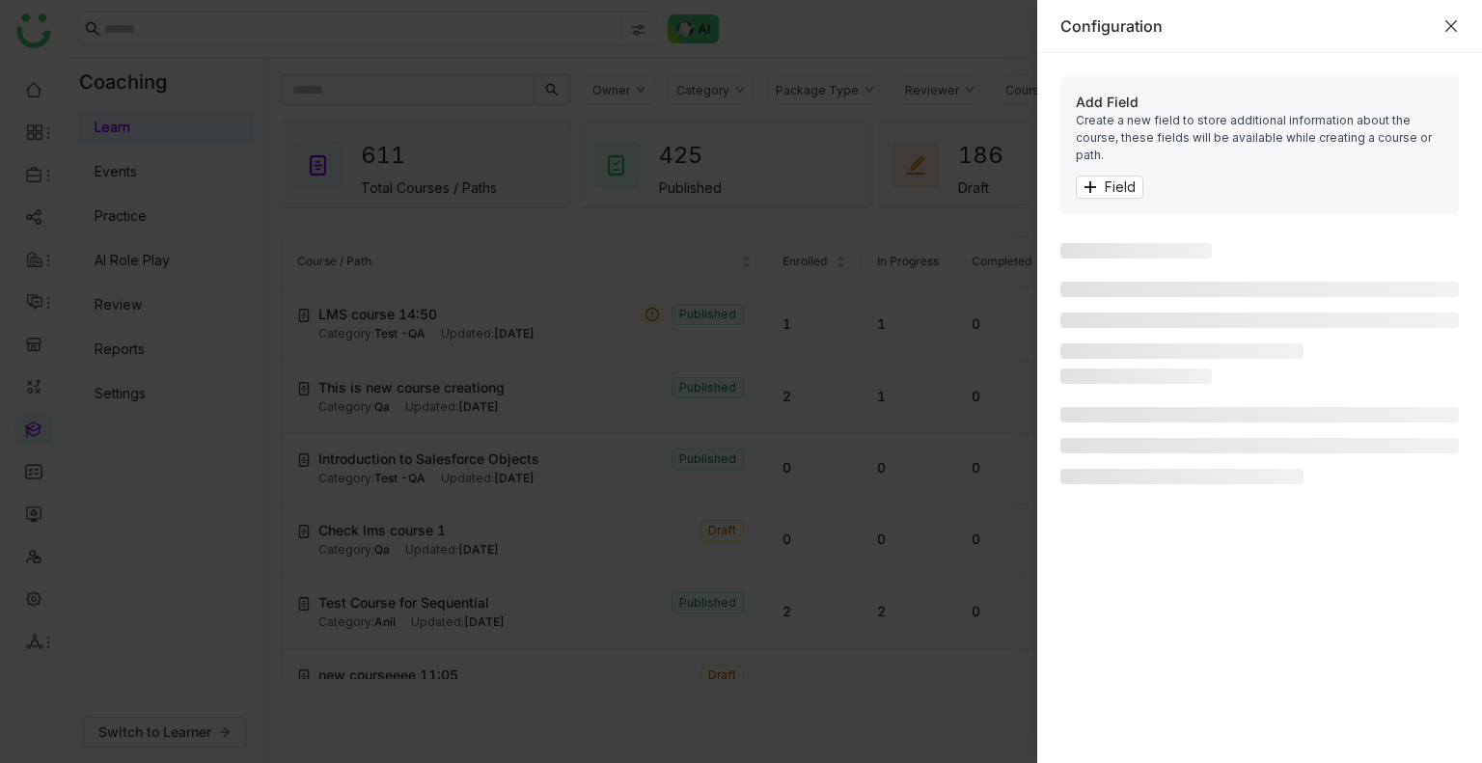
click at [1451, 29] on icon "Close" at bounding box center [1450, 25] width 15 height 15
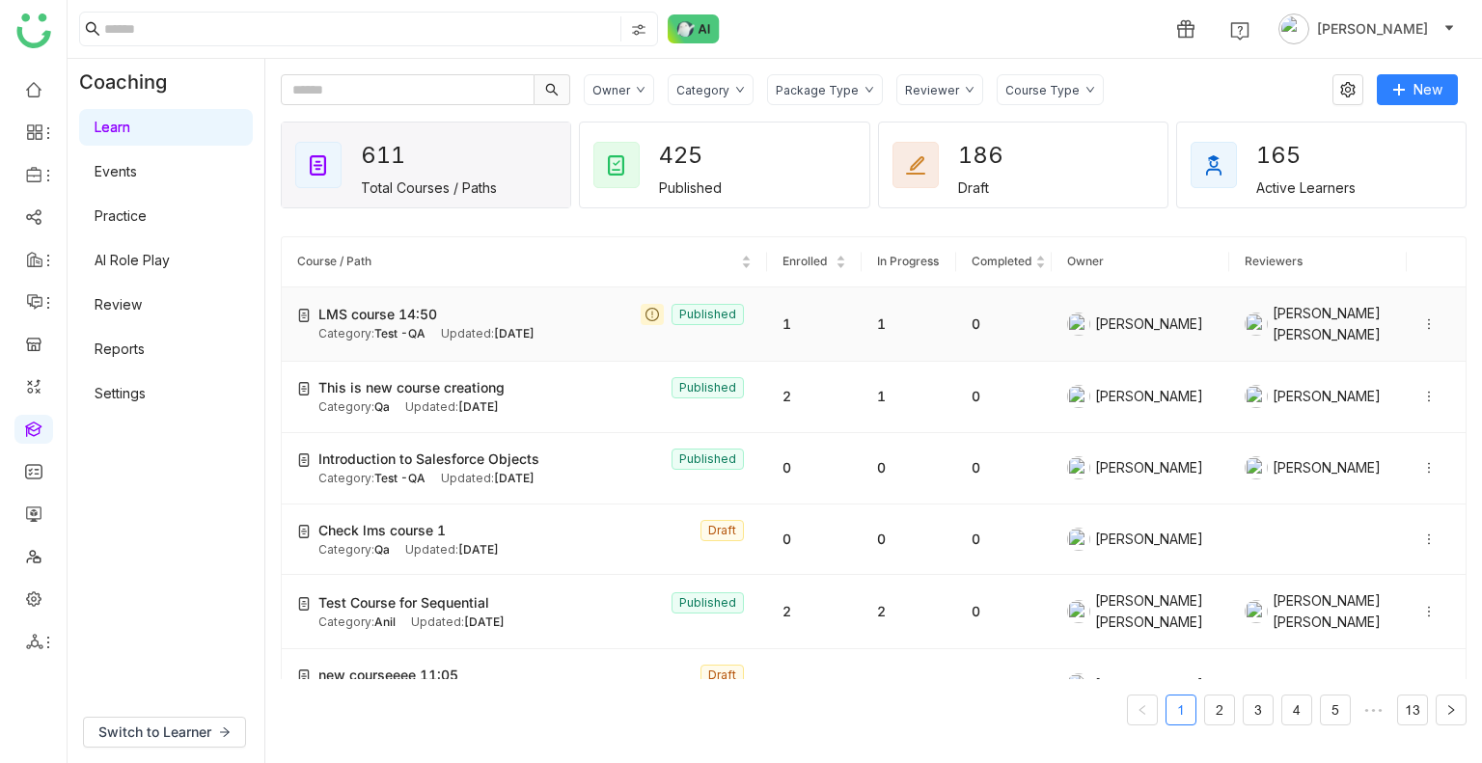
click at [491, 313] on div "LMS course 14:50 Published" at bounding box center [534, 314] width 433 height 21
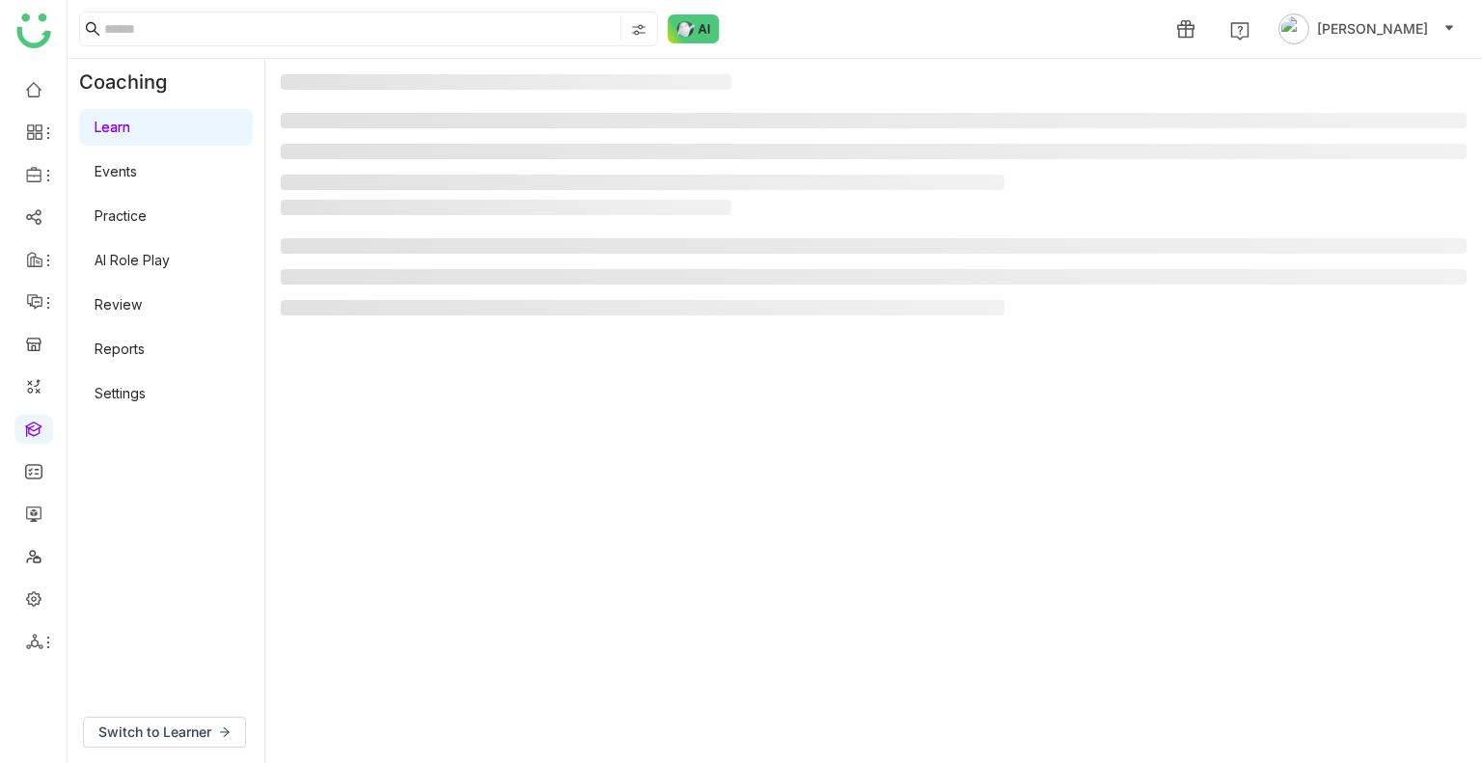
click at [491, 313] on li at bounding box center [642, 307] width 723 height 15
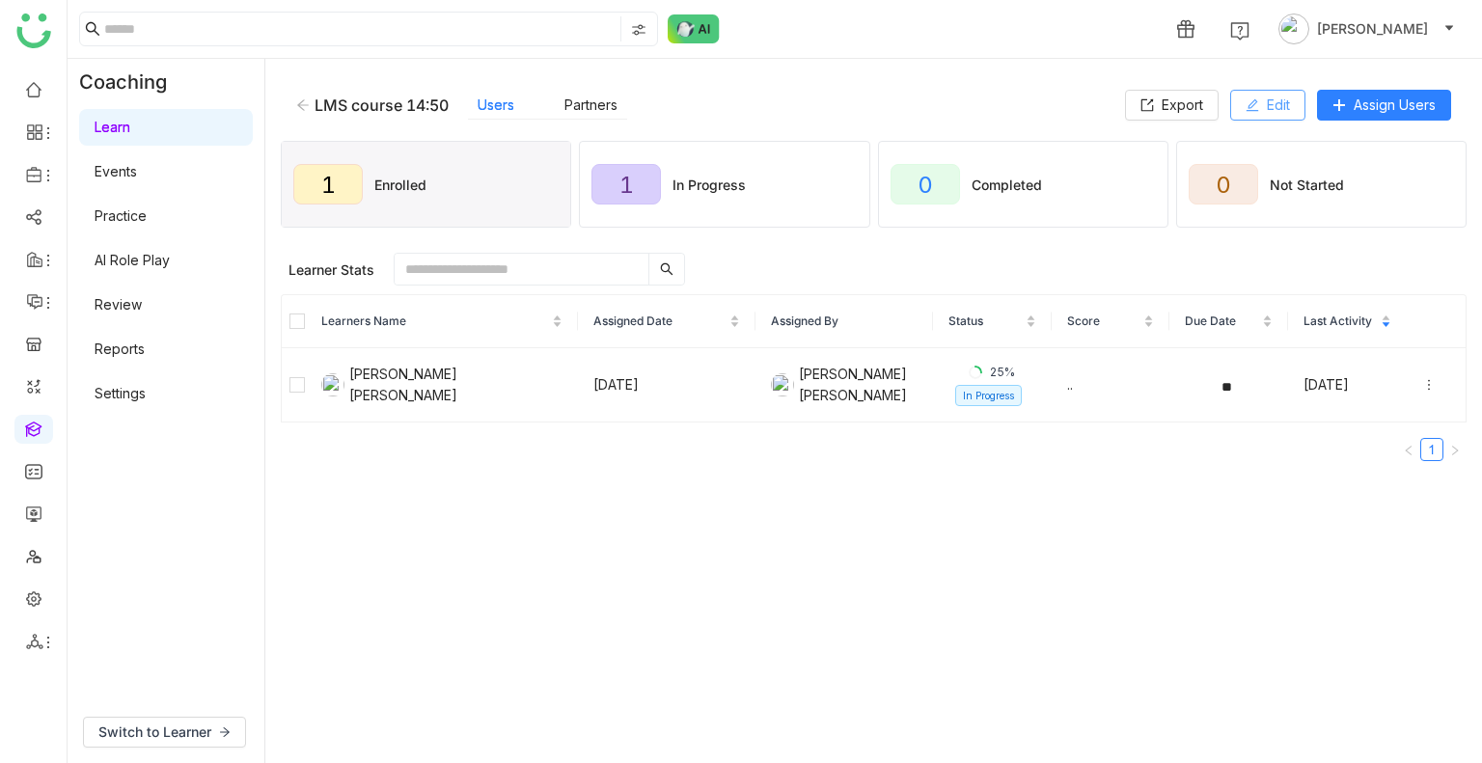
click at [1266, 111] on span "Edit" at bounding box center [1277, 105] width 23 height 21
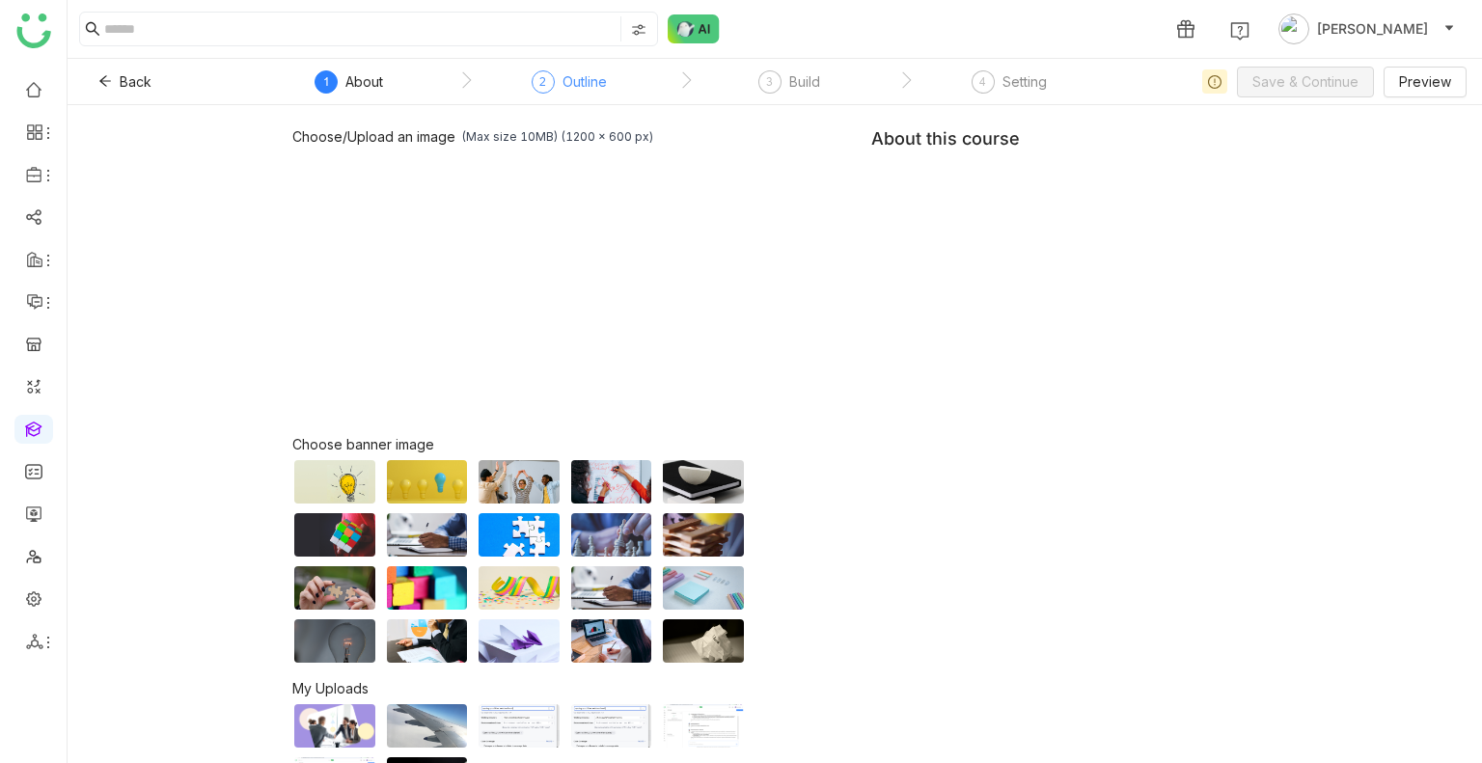
click at [559, 86] on div "2 Outline" at bounding box center [568, 87] width 75 height 35
click at [822, 77] on div "Please fill all the required fields" at bounding box center [741, 55] width 332 height 48
click at [94, 84] on button "Back" at bounding box center [125, 82] width 84 height 31
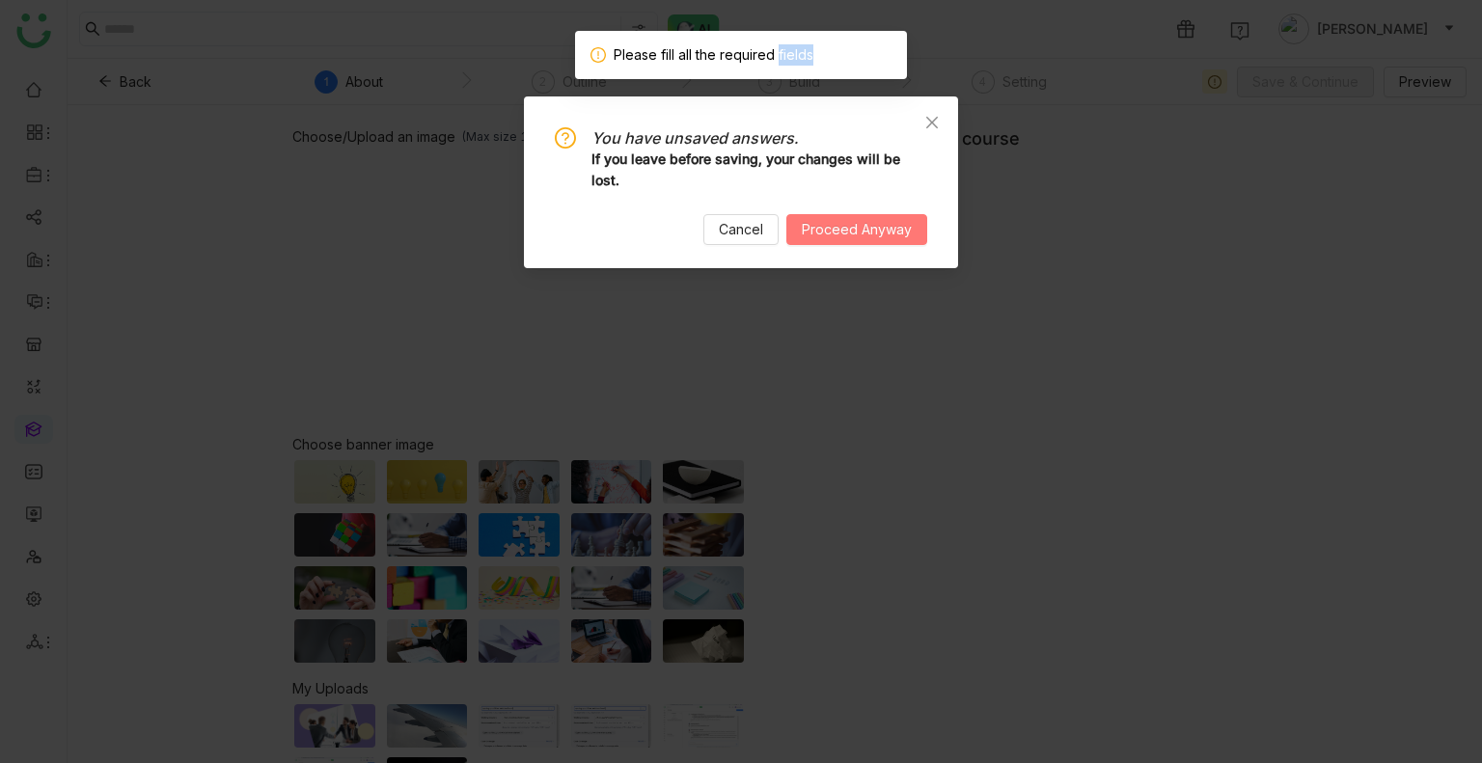
click at [855, 238] on span "Proceed Anyway" at bounding box center [857, 229] width 110 height 21
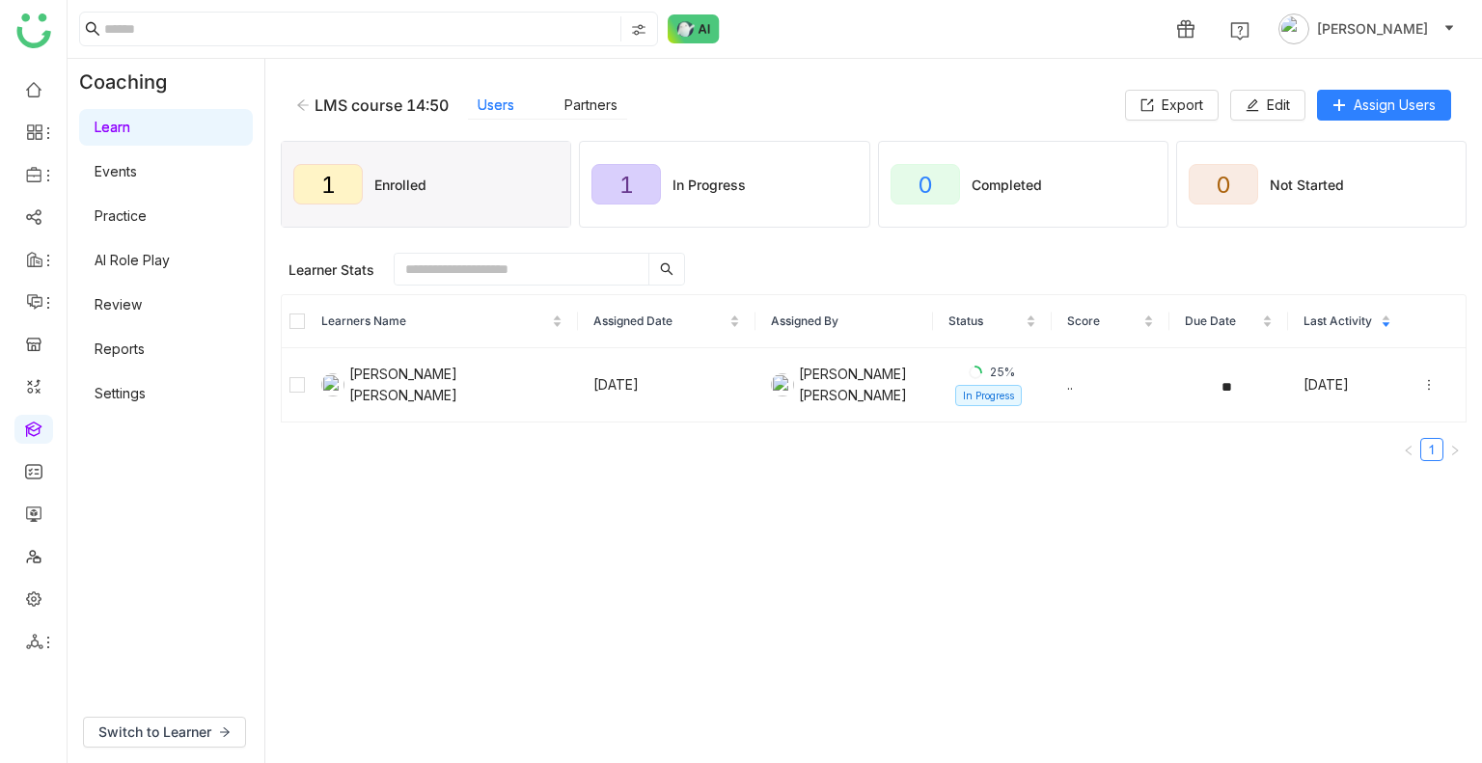
click at [304, 103] on icon at bounding box center [303, 105] width 14 height 14
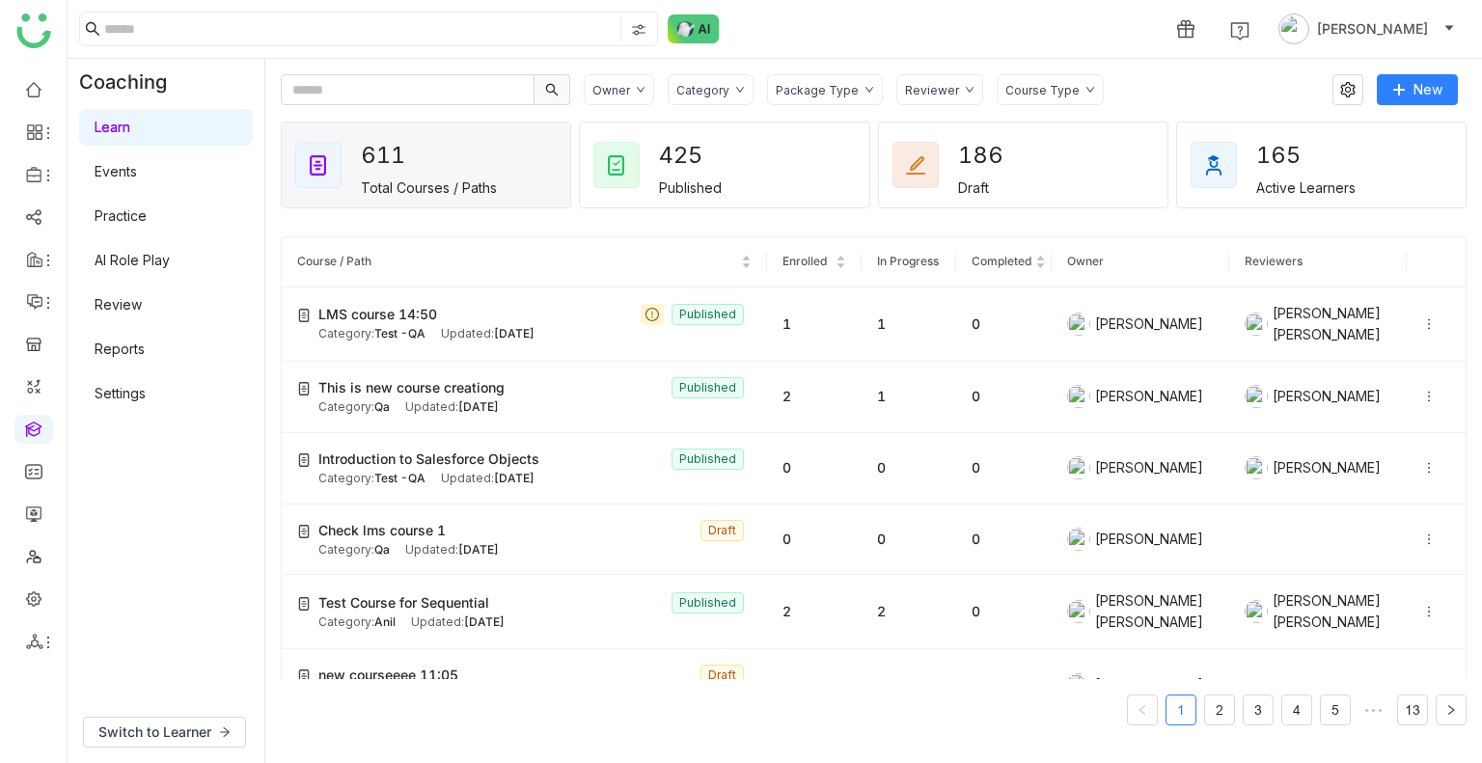
click at [837, 86] on div "Package Type" at bounding box center [817, 90] width 83 height 14
click at [848, 196] on span "Library" at bounding box center [818, 202] width 59 height 21
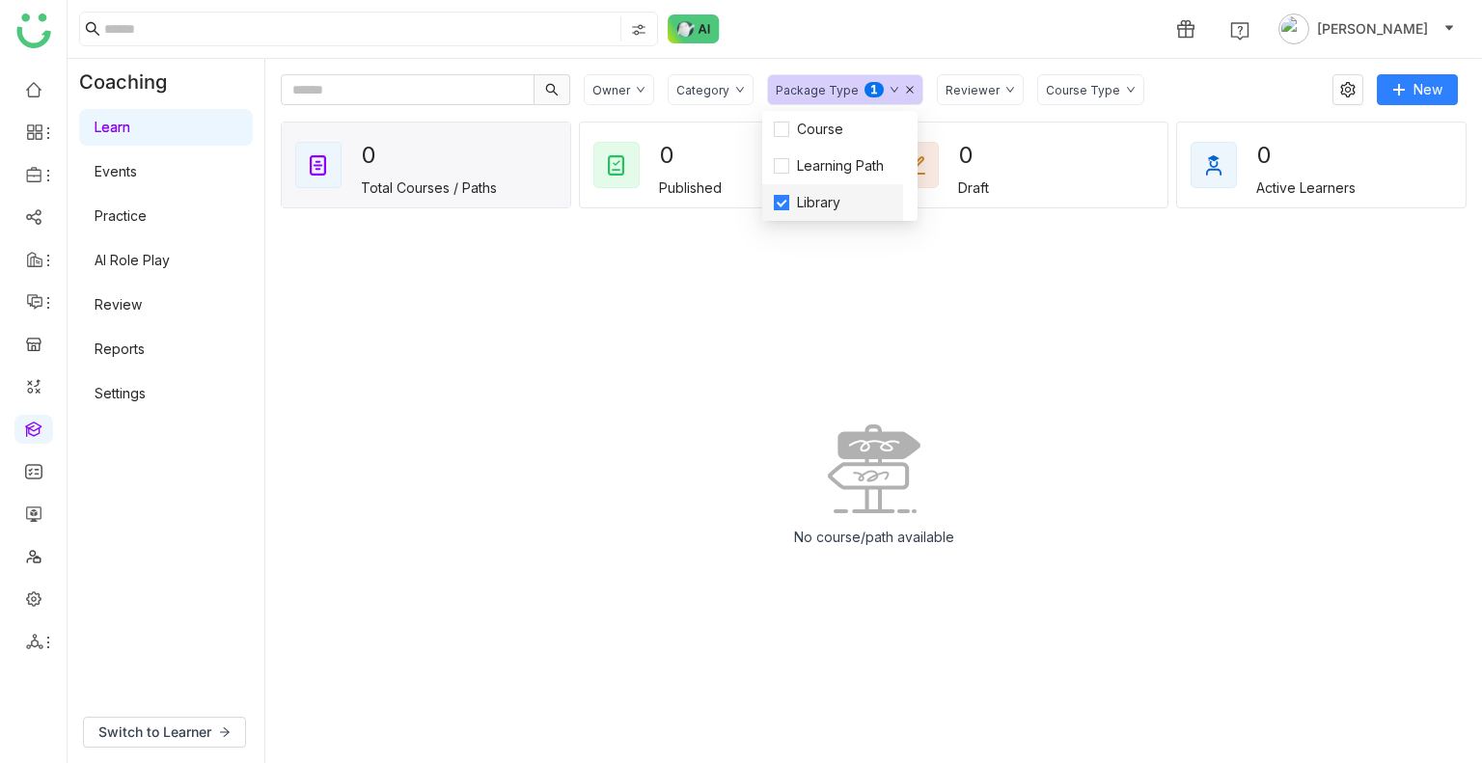
click at [848, 196] on span "Library" at bounding box center [818, 202] width 59 height 21
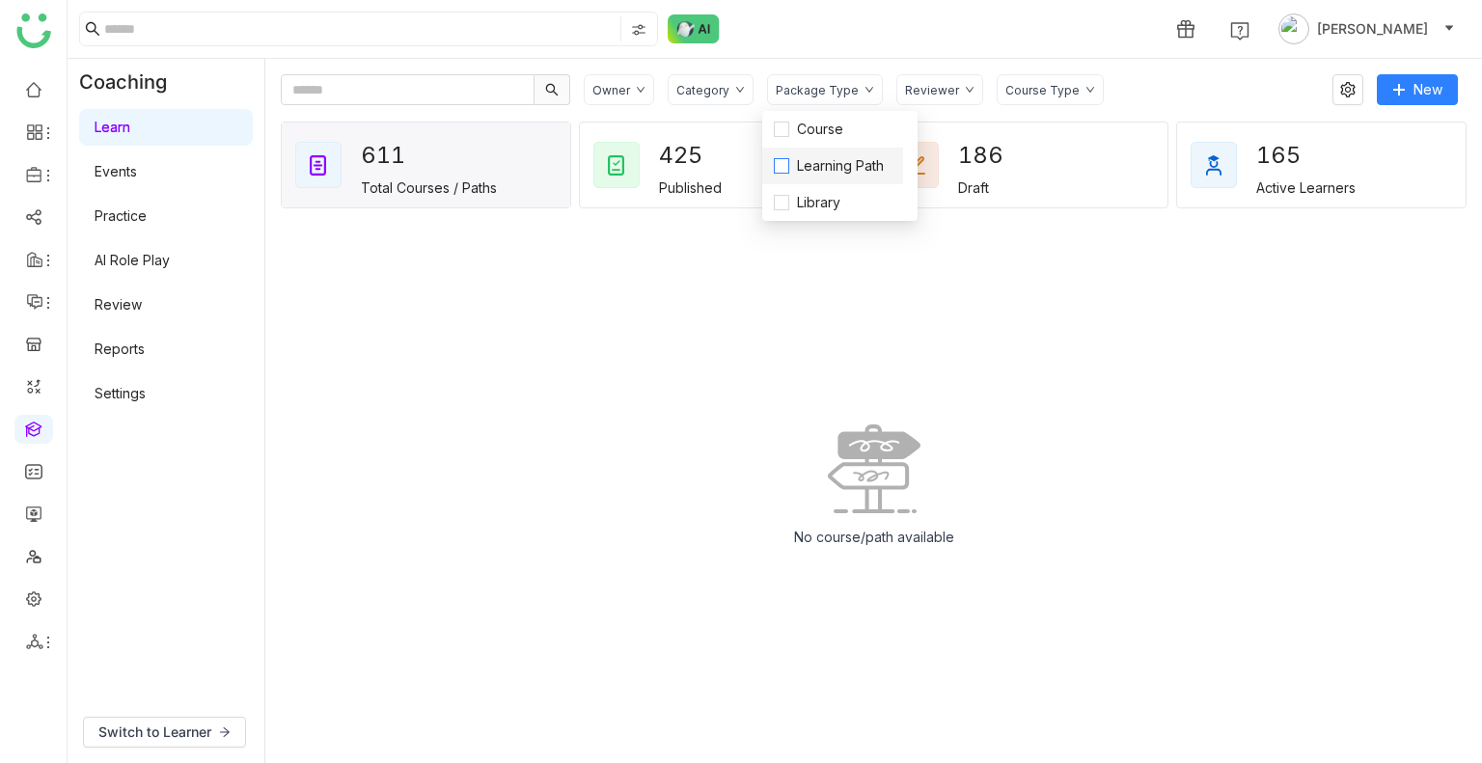
click at [843, 157] on span "Learning Path" at bounding box center [840, 165] width 102 height 21
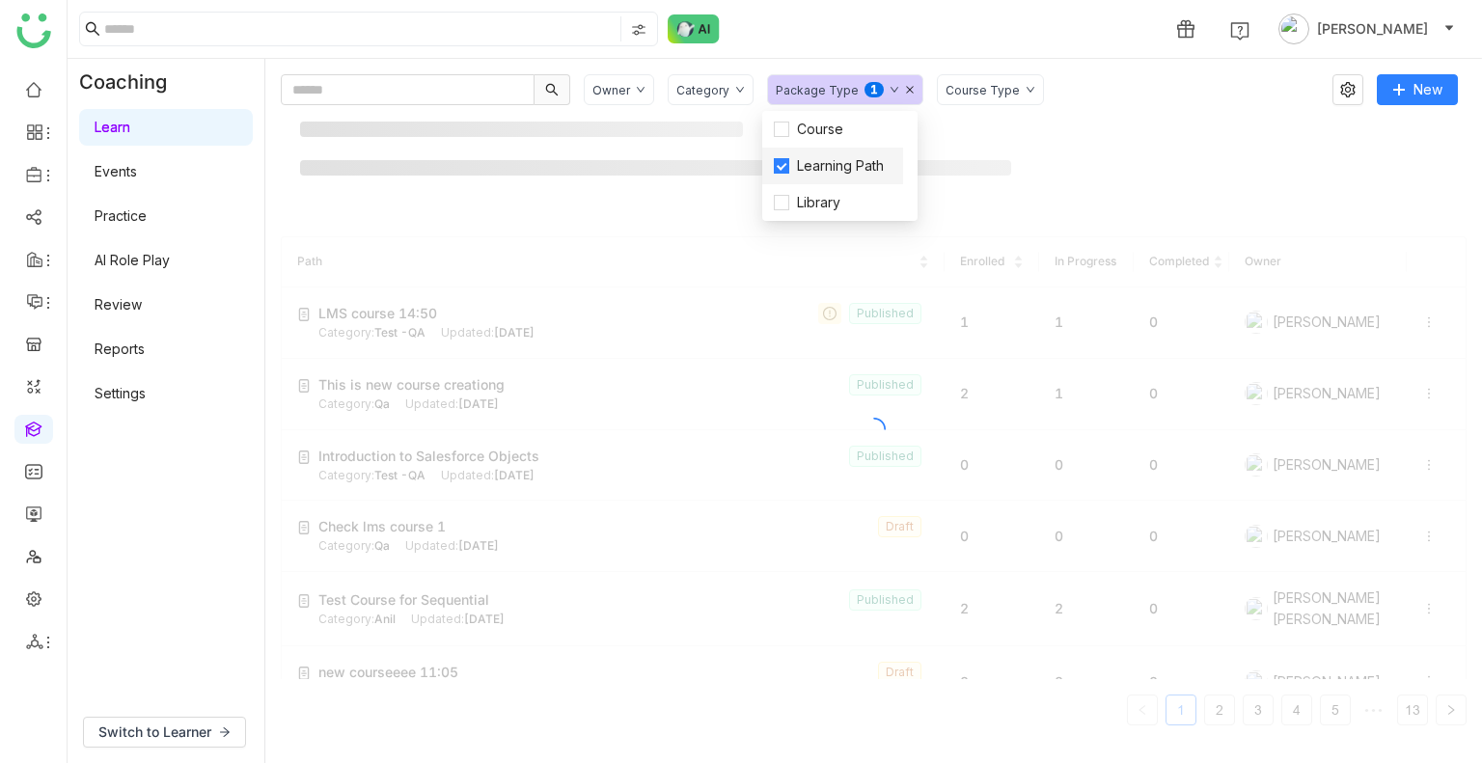
click at [843, 157] on span "Learning Path" at bounding box center [840, 165] width 102 height 21
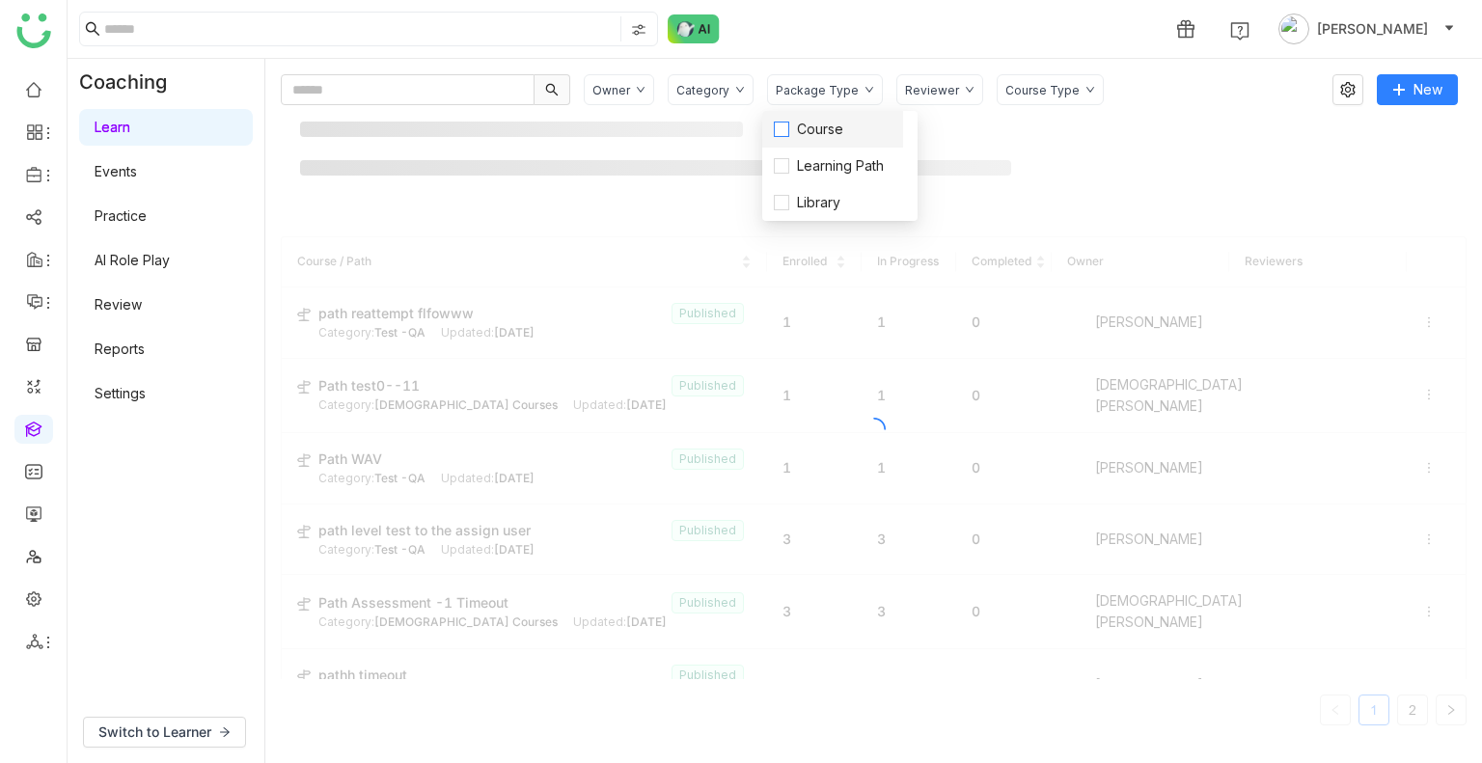
click at [839, 137] on span "Course" at bounding box center [820, 129] width 62 height 21
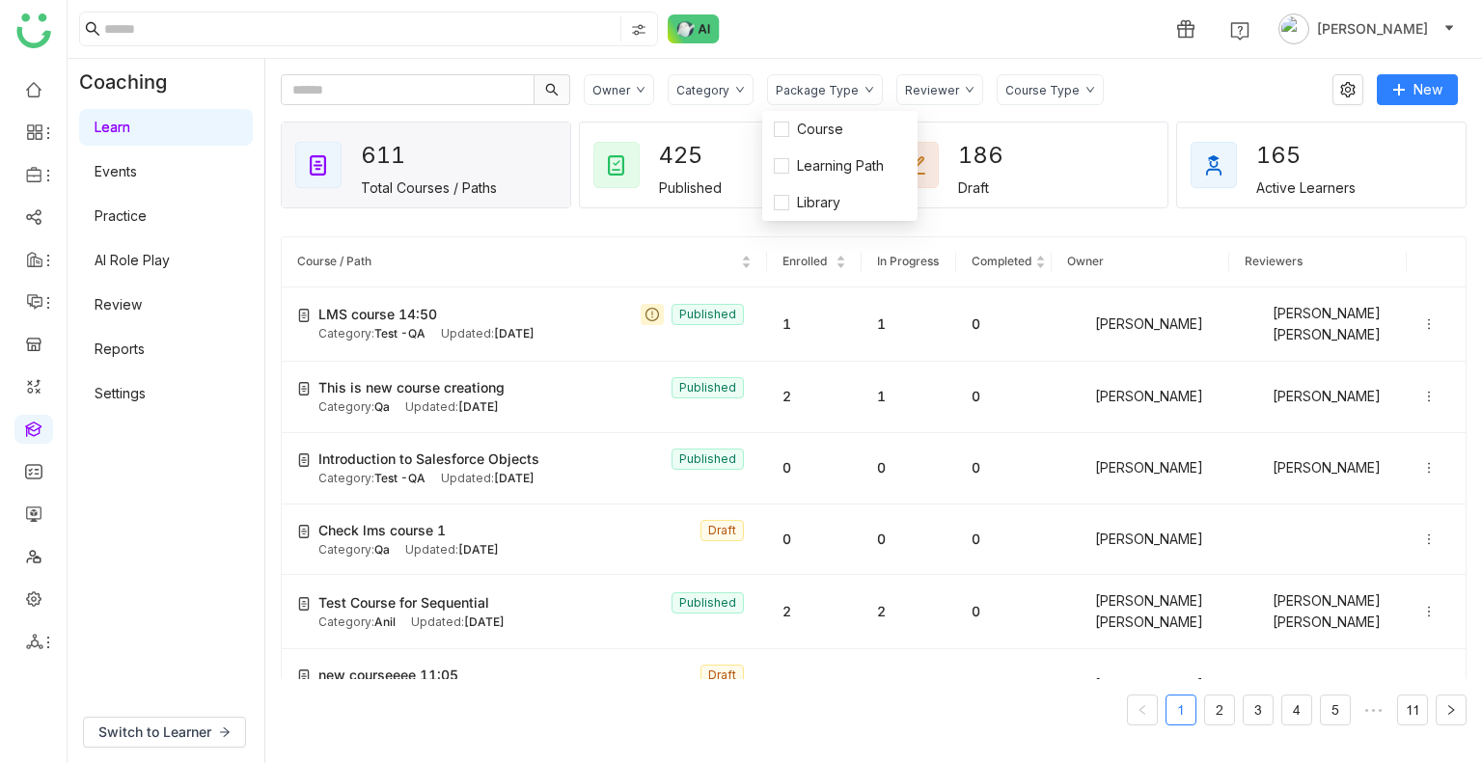
click at [878, 42] on div "1 Uday Bhanu" at bounding box center [775, 29] width 1414 height 58
click at [637, 30] on img at bounding box center [638, 29] width 15 height 15
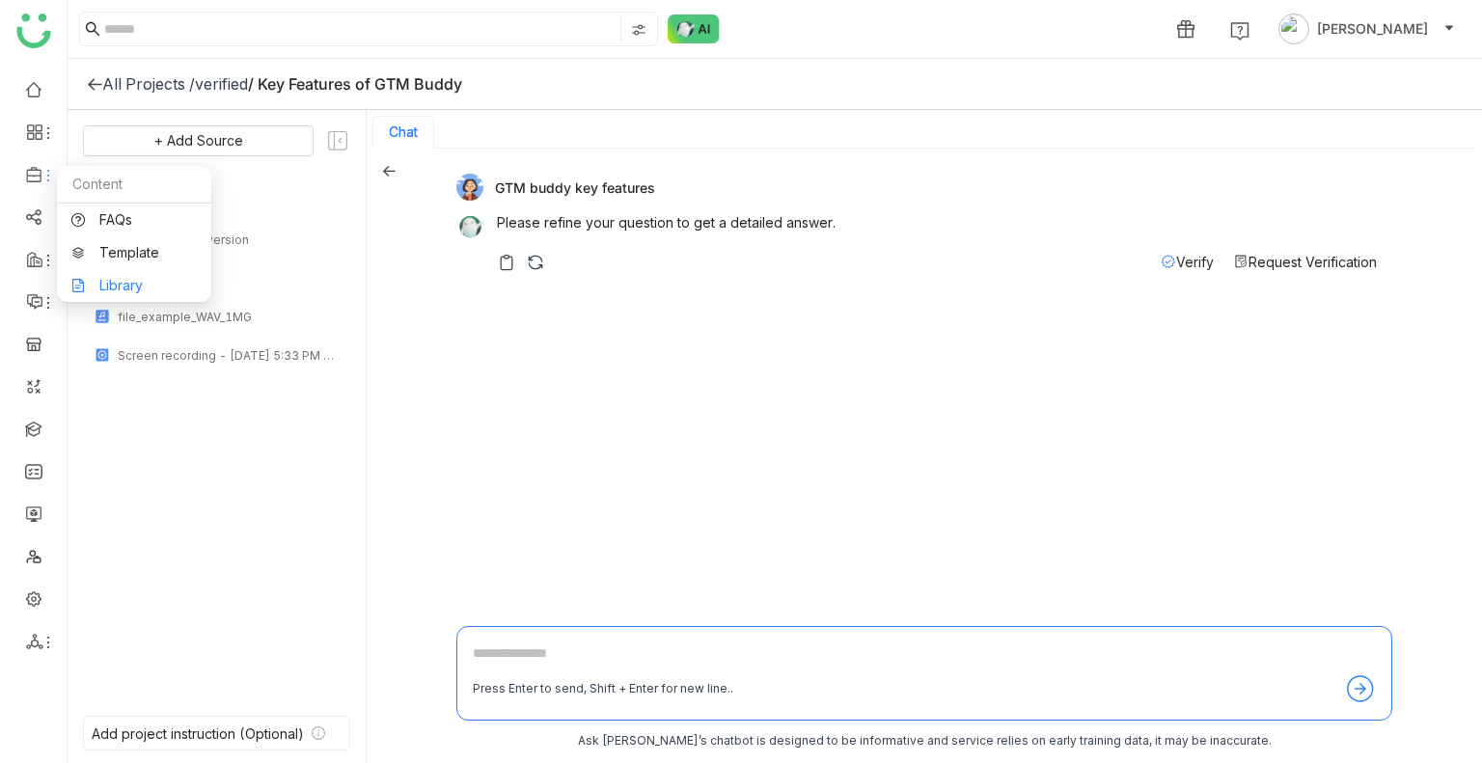
click at [121, 291] on link "Library" at bounding box center [133, 286] width 125 height 14
click at [121, 291] on body "1 [PERSON_NAME] All Projects / verified / Key Features of GTM Buddy + Add Sourc…" at bounding box center [741, 381] width 1482 height 763
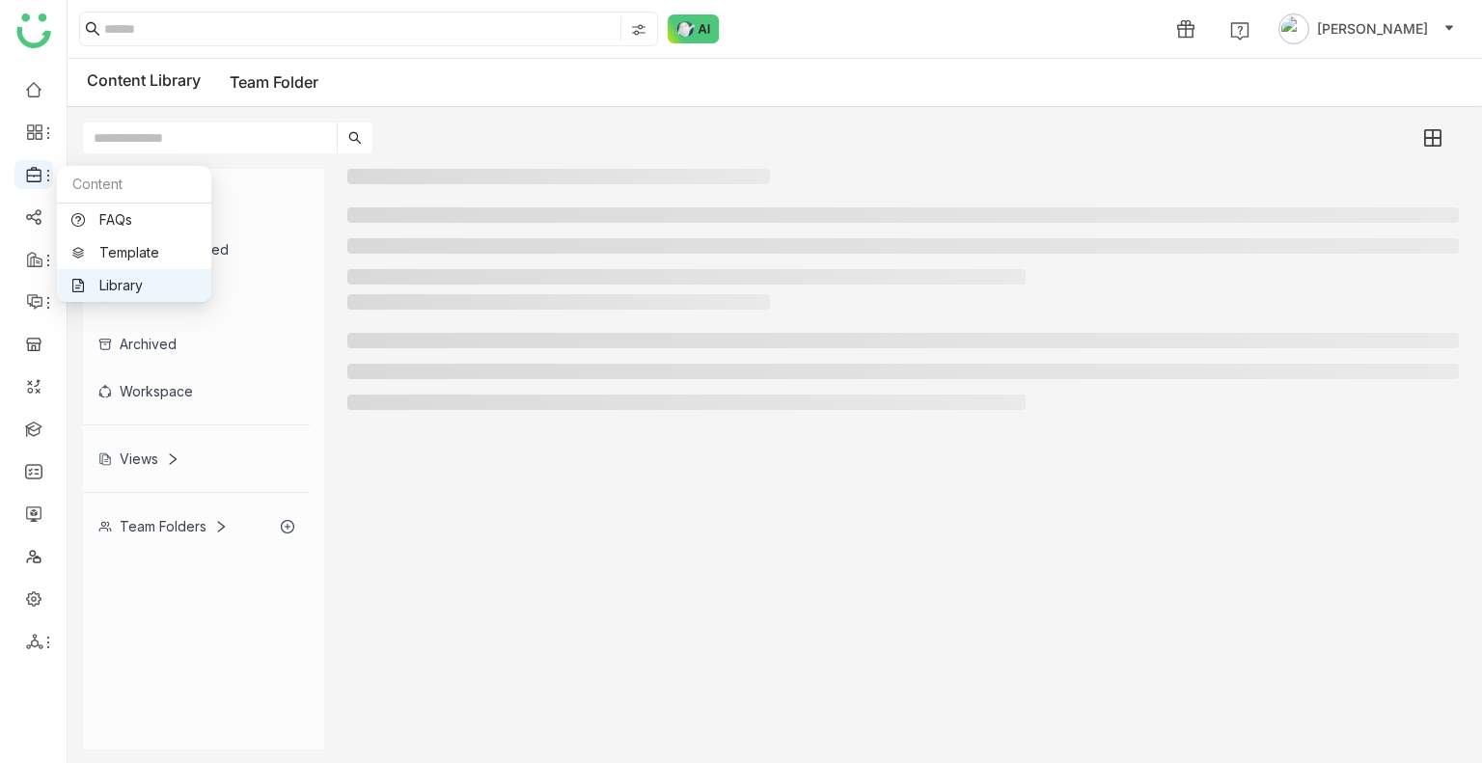
click at [34, 173] on icon at bounding box center [34, 174] width 17 height 17
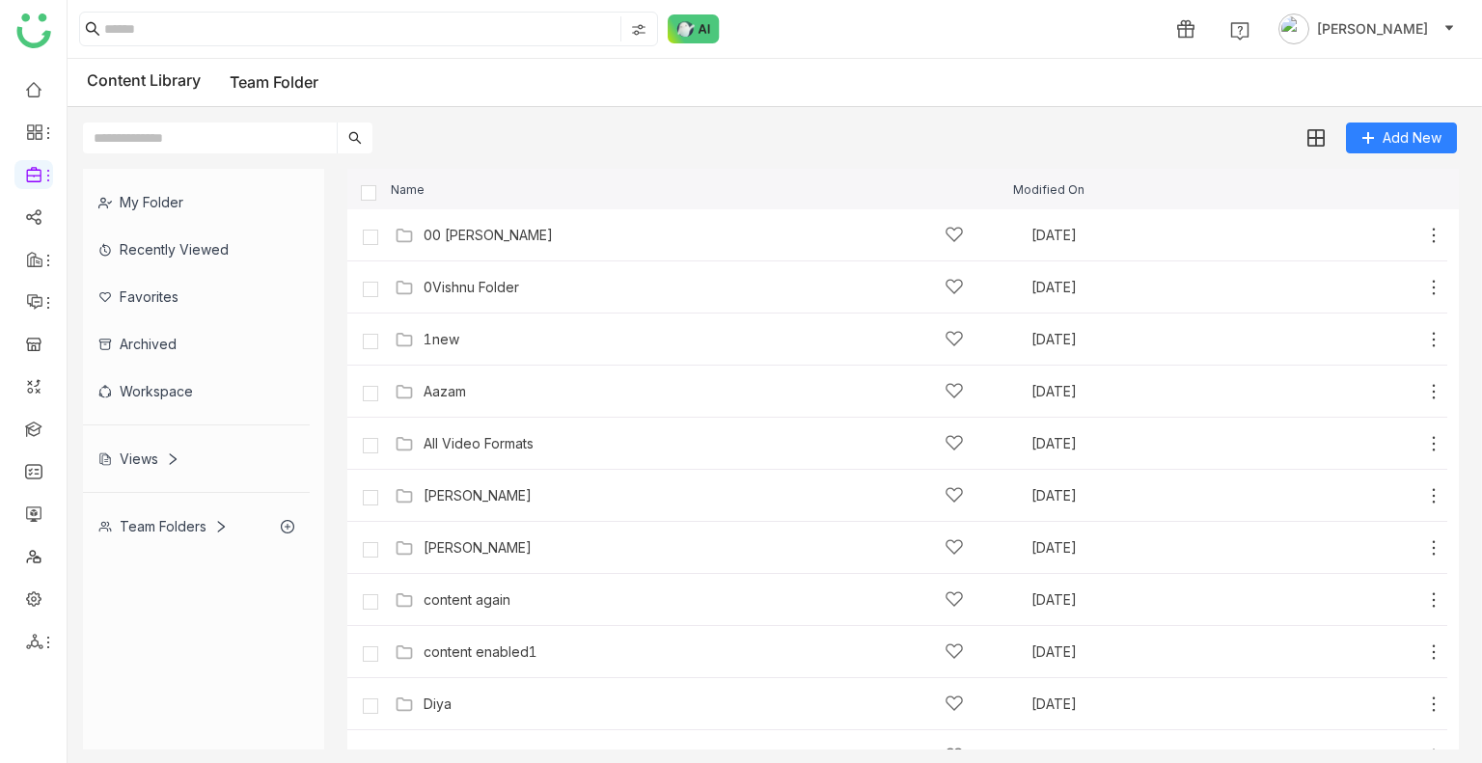
click at [190, 528] on div "Team Folders" at bounding box center [162, 526] width 129 height 16
click at [164, 453] on div "Views" at bounding box center [138, 458] width 81 height 16
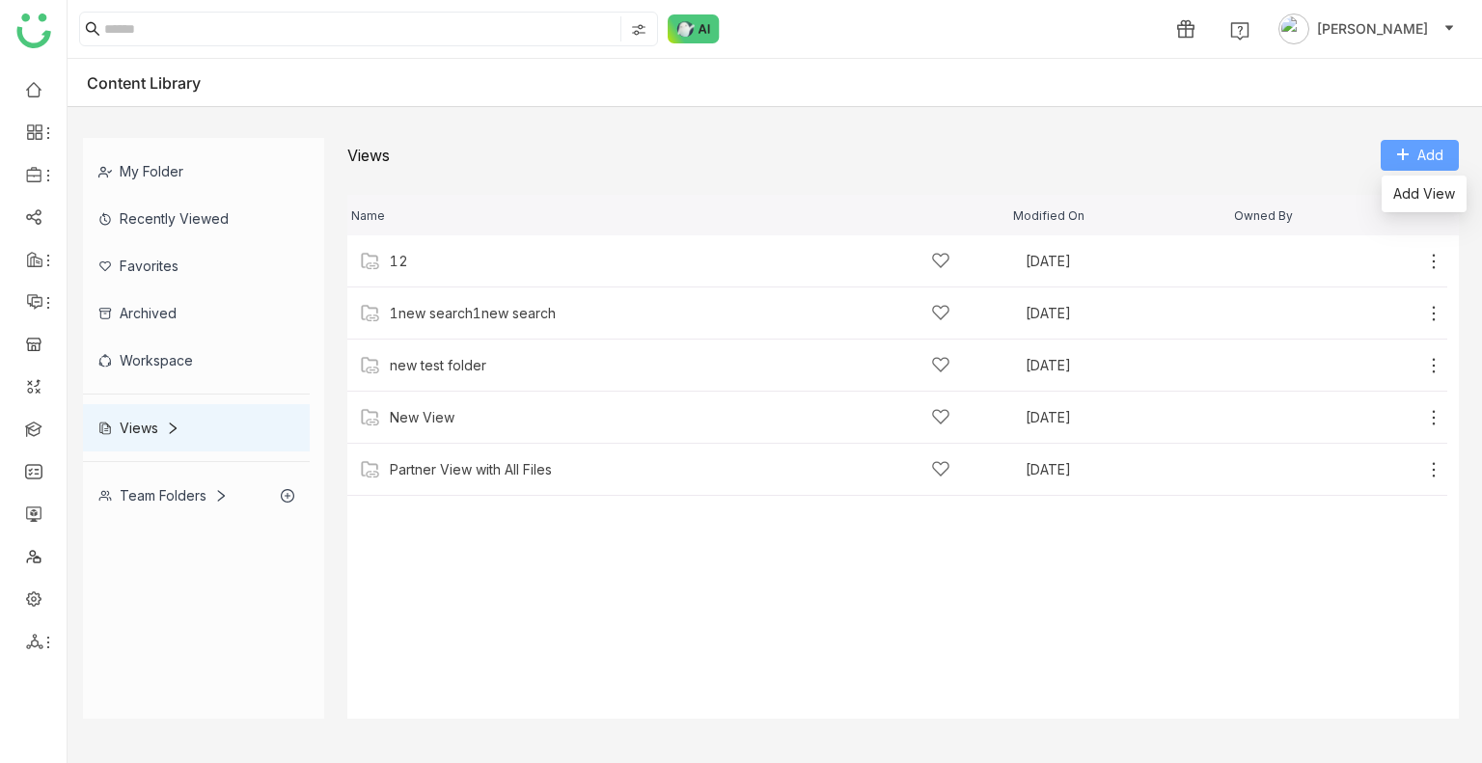
click at [1440, 152] on span "Add" at bounding box center [1430, 155] width 26 height 21
click at [1427, 192] on span "Add View" at bounding box center [1424, 193] width 62 height 21
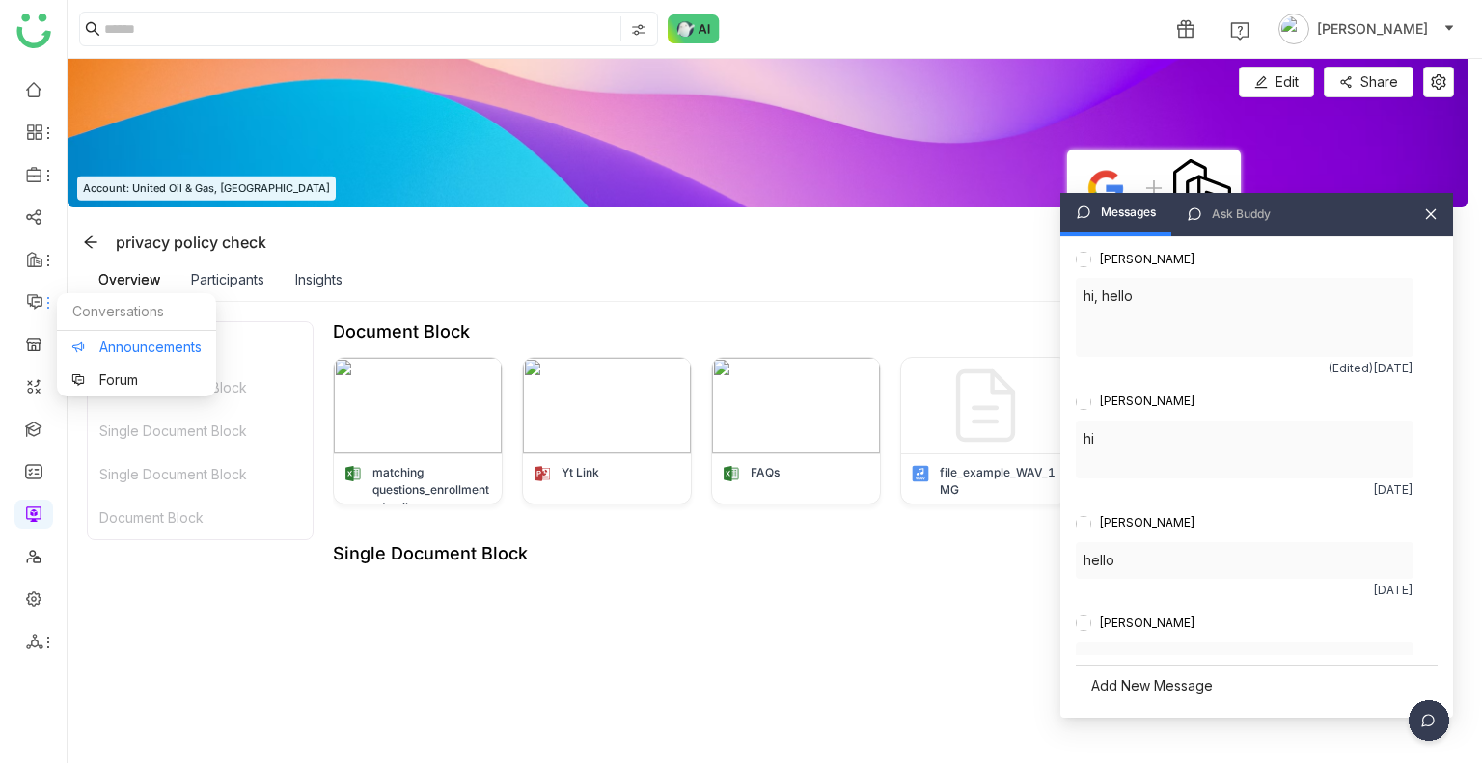
click at [95, 340] on link "Announcements" at bounding box center [136, 347] width 130 height 14
click at [95, 338] on body "1 [PERSON_NAME] Edit Edit Share Account: United Oil & Gas, [GEOGRAPHIC_DATA] pr…" at bounding box center [741, 381] width 1482 height 763
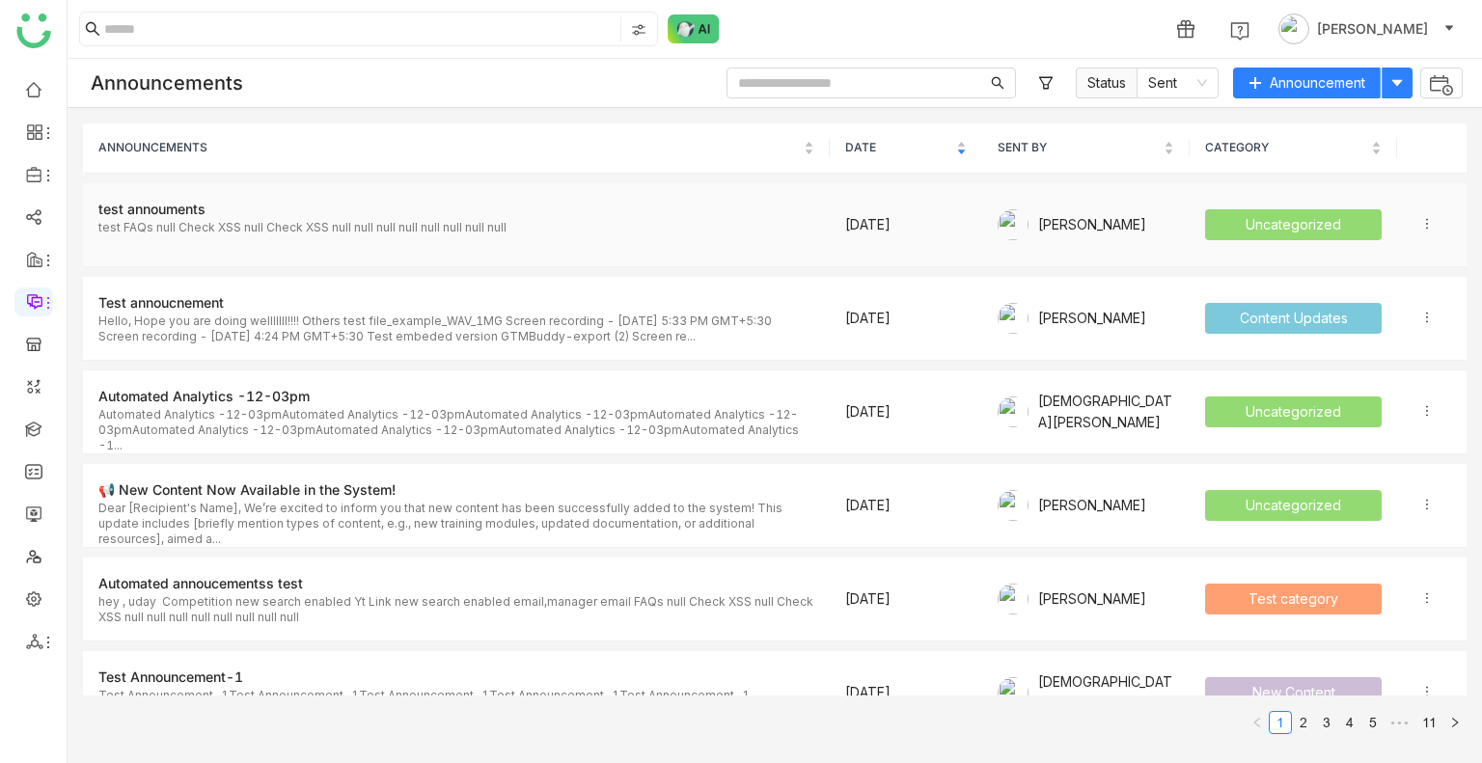
click at [1420, 218] on div at bounding box center [1434, 224] width 28 height 21
click at [38, 517] on link at bounding box center [33, 512] width 17 height 16
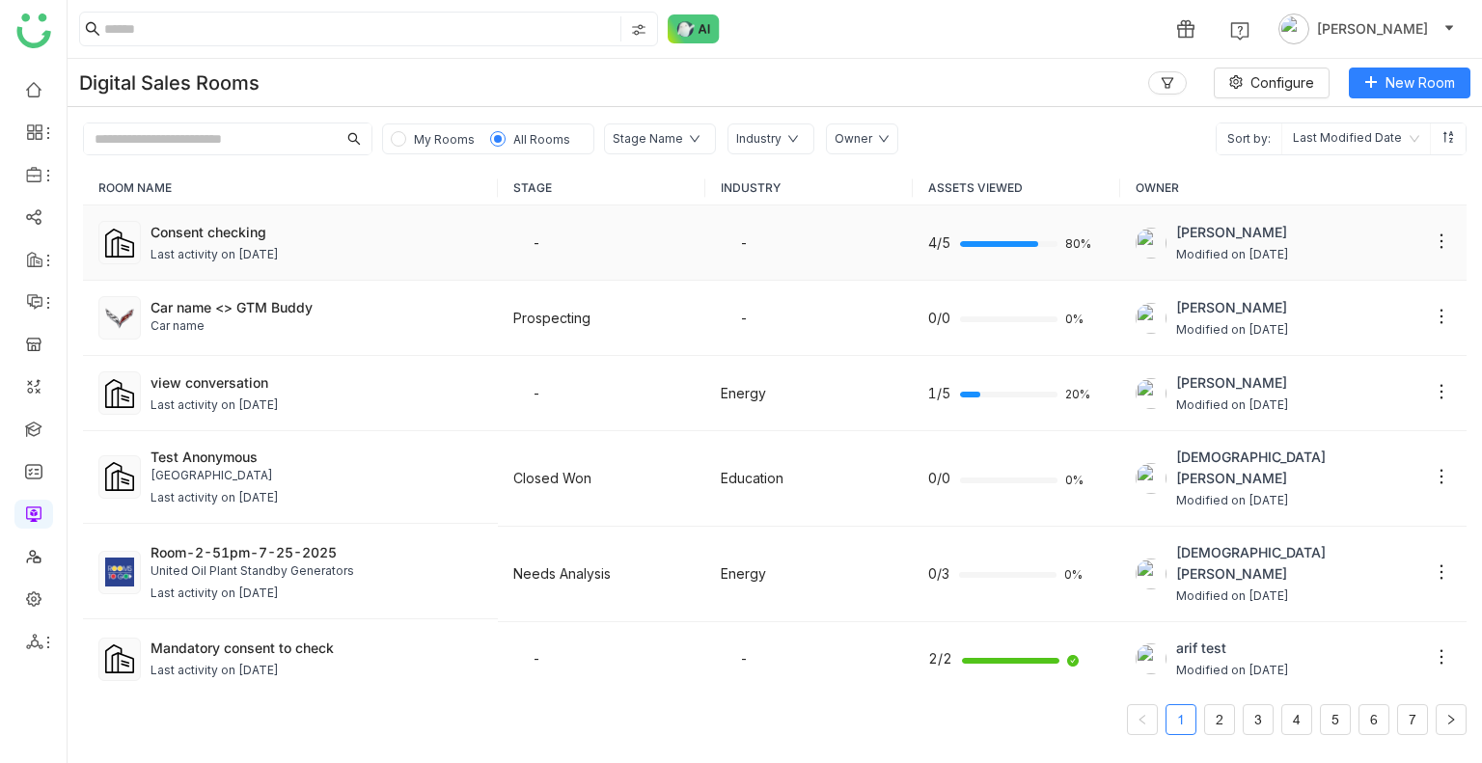
click at [363, 250] on div "Last activity on [DATE]" at bounding box center [316, 255] width 332 height 18
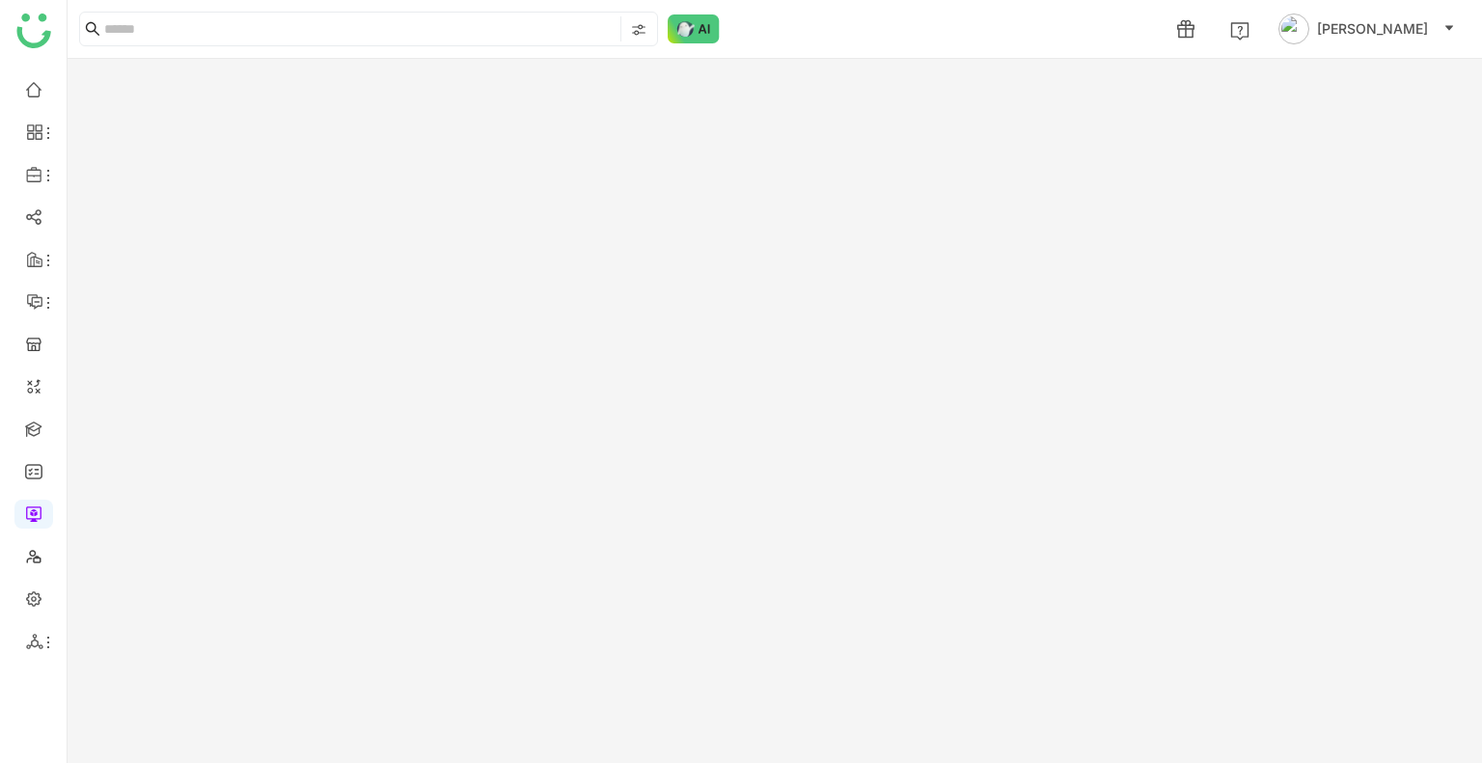
click at [363, 250] on gtmb-room-detail at bounding box center [775, 411] width 1414 height 704
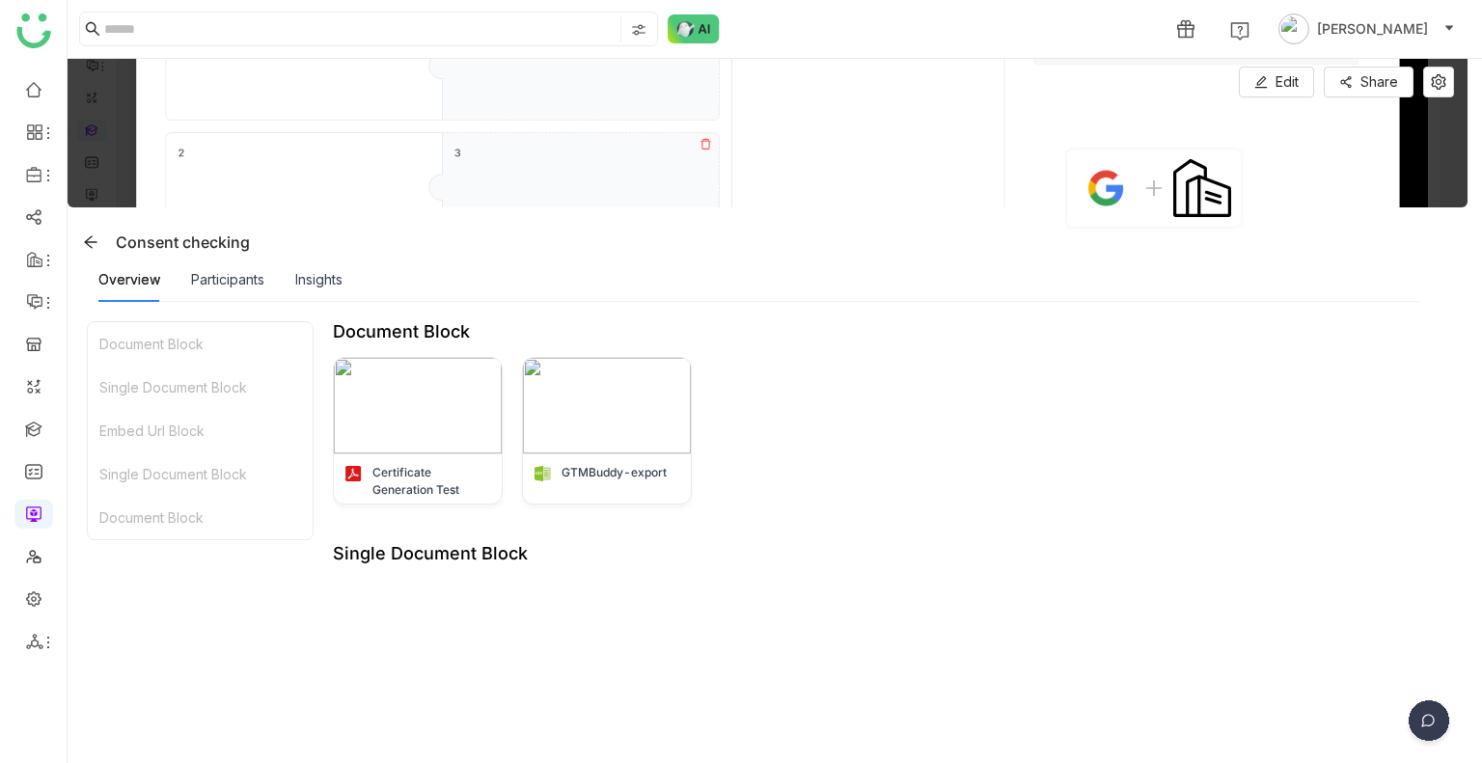
click at [1421, 721] on img at bounding box center [1428, 724] width 48 height 48
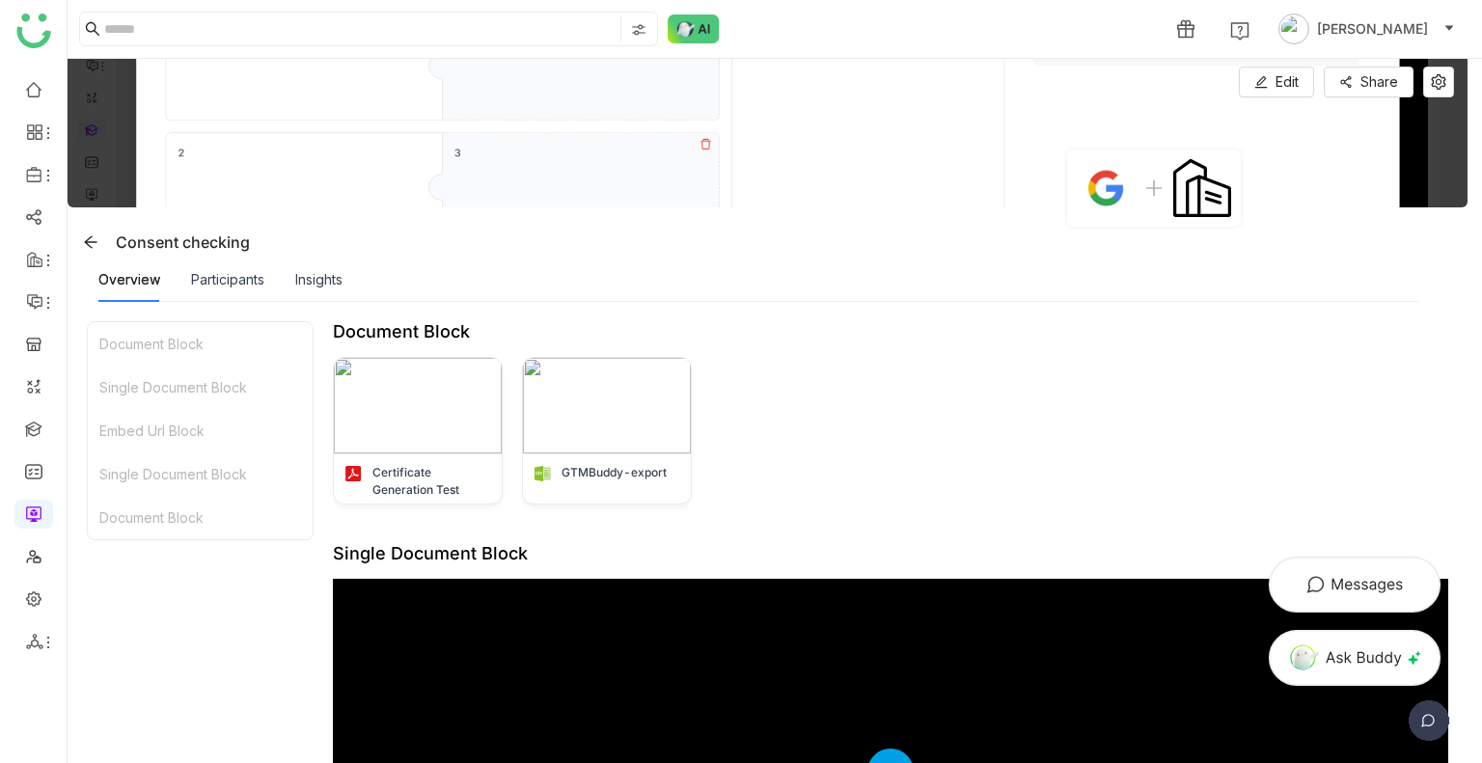
click at [1356, 553] on li at bounding box center [1354, 584] width 197 height 73
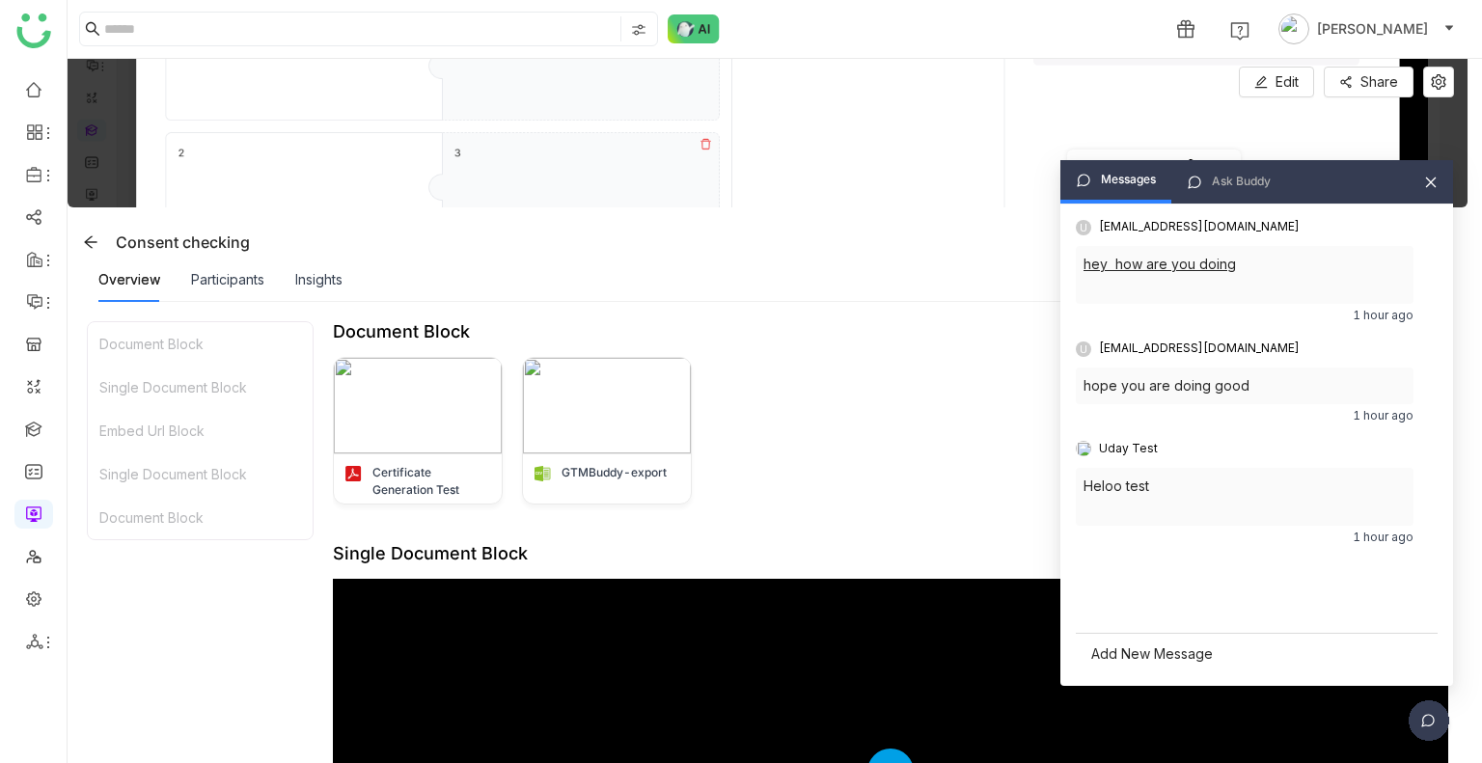
click at [1111, 495] on div "Heloo test" at bounding box center [1244, 486] width 322 height 21
click at [1150, 509] on div at bounding box center [1244, 507] width 322 height 21
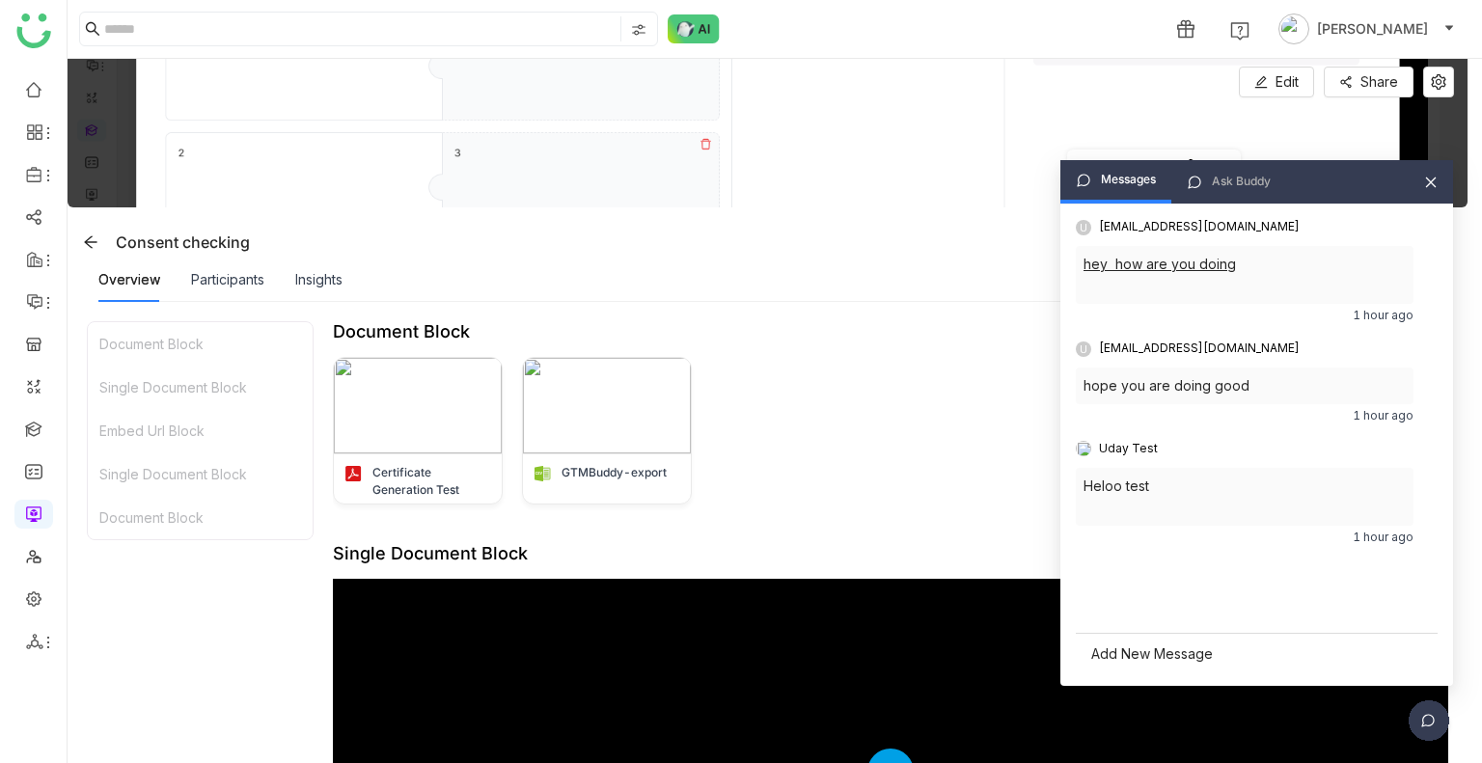
click at [1111, 450] on div "Uday Test" at bounding box center [1128, 449] width 59 height 18
click at [219, 244] on div "Consent checking" at bounding box center [162, 242] width 175 height 31
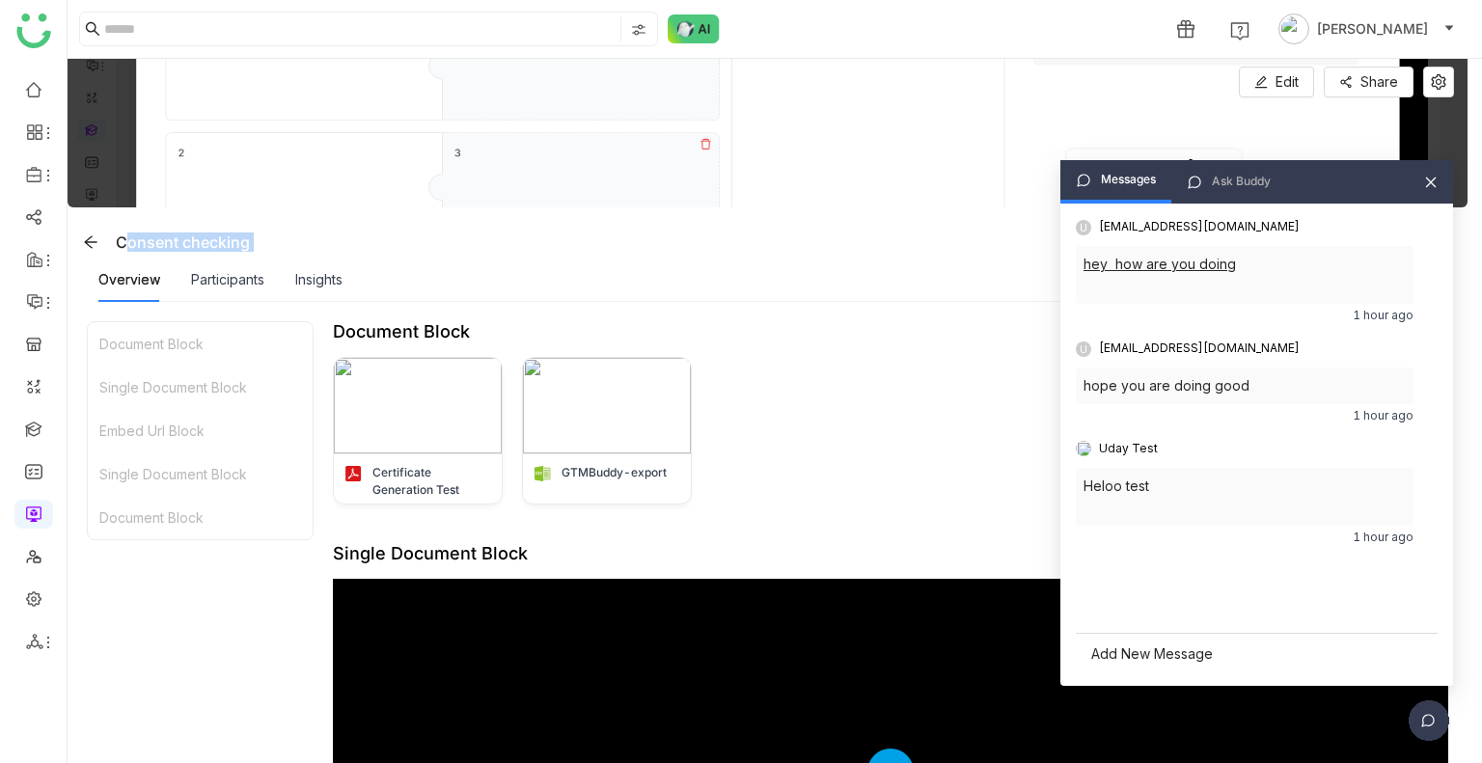
copy div "Consent checking"
click at [304, 252] on div "Consent checking" at bounding box center [771, 242] width 1392 height 31
click at [1427, 193] on div "Messages Ask Buddy" at bounding box center [1256, 181] width 393 height 43
click at [1429, 180] on icon at bounding box center [1431, 183] width 14 height 14
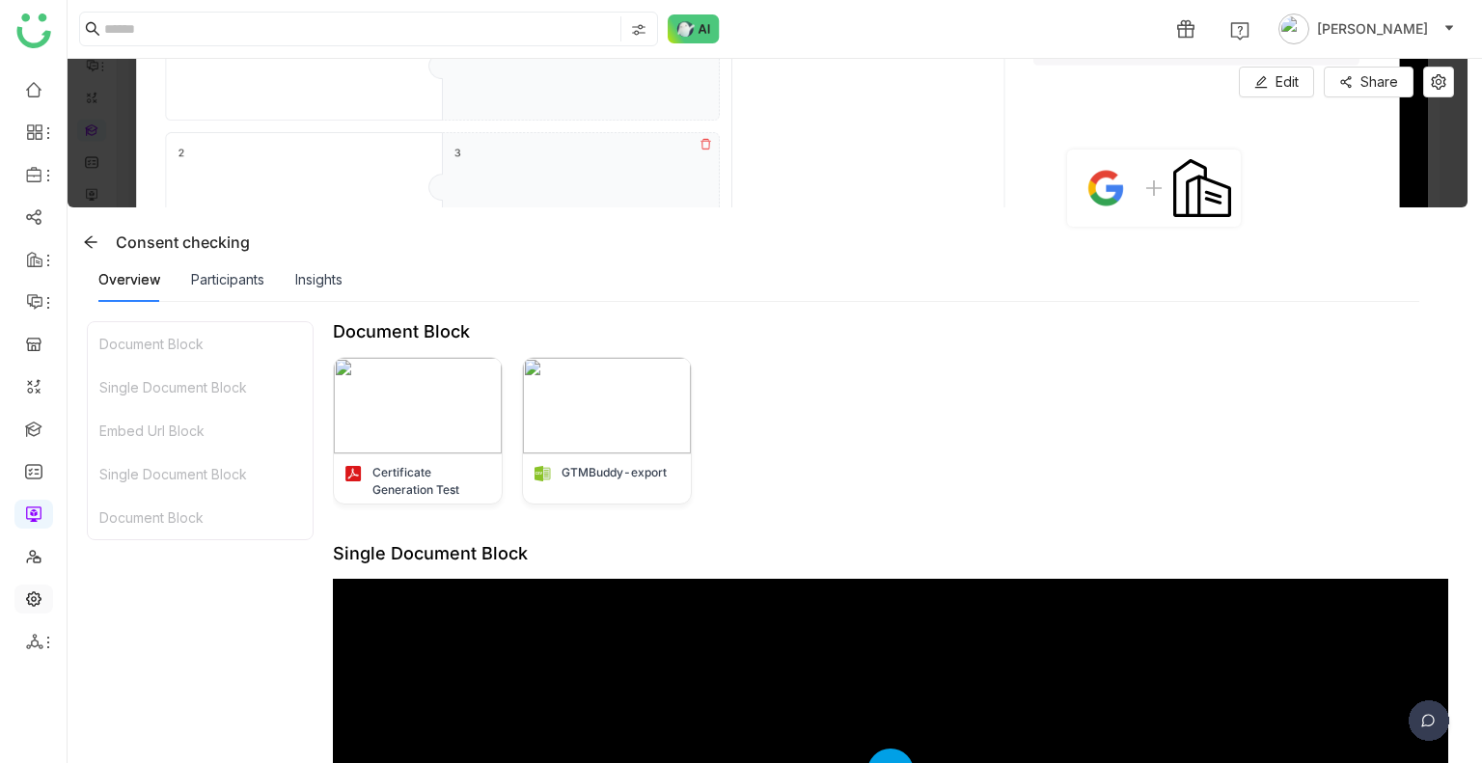
drag, startPoint x: 6, startPoint y: 601, endPoint x: 27, endPoint y: 606, distance: 21.8
click at [27, 606] on ul at bounding box center [33, 366] width 67 height 608
click at [27, 606] on link at bounding box center [33, 597] width 17 height 16
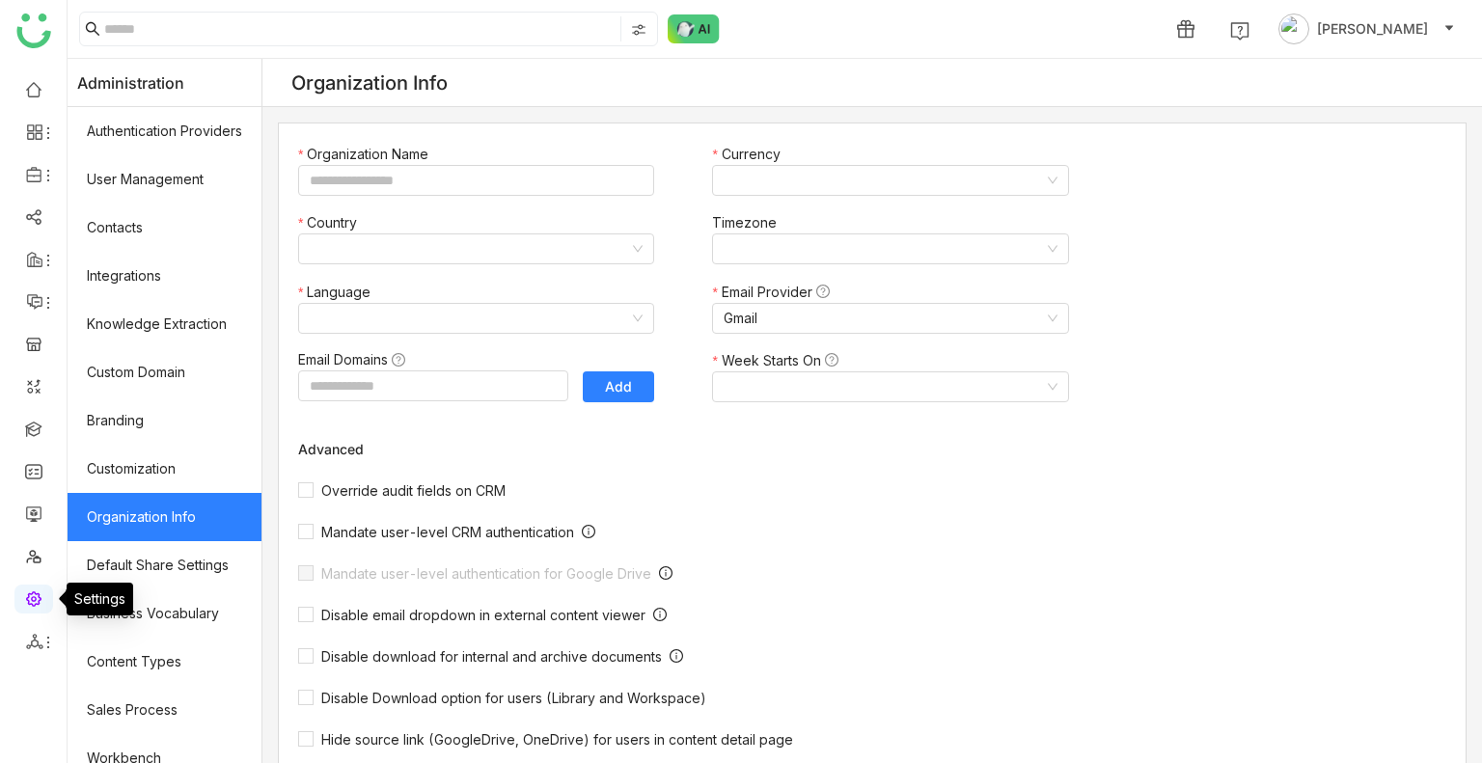
click at [27, 606] on link at bounding box center [33, 597] width 17 height 16
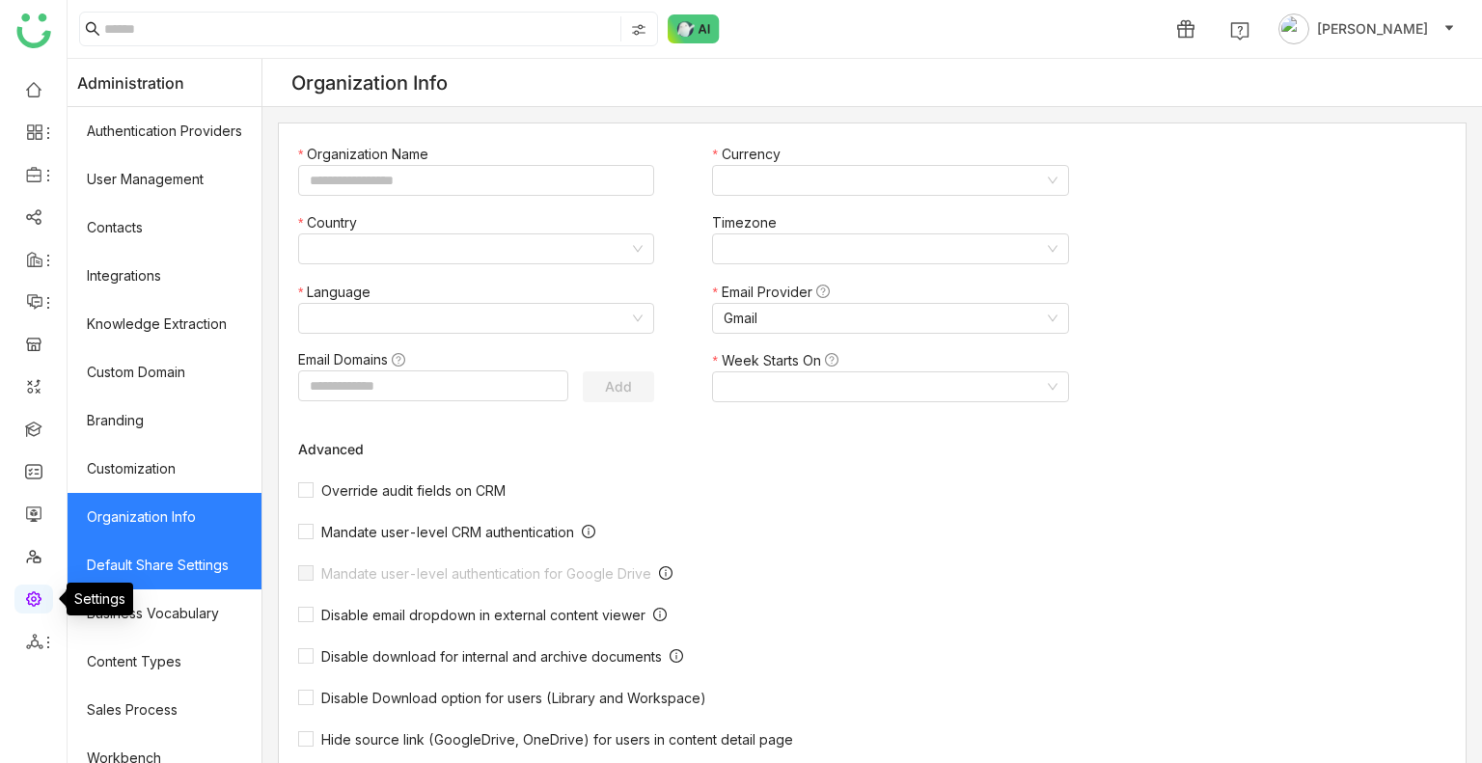
type input "*******"
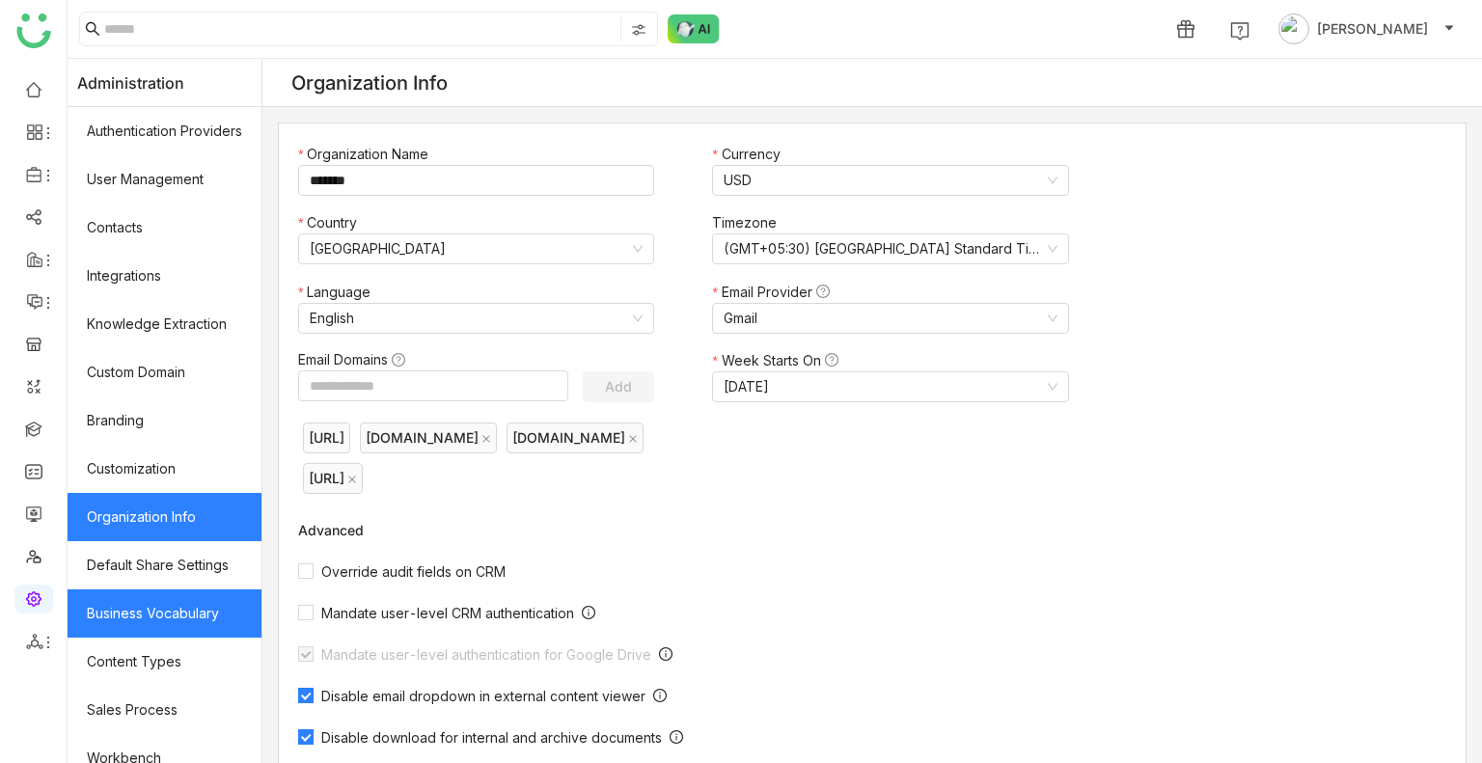
scroll to position [259, 0]
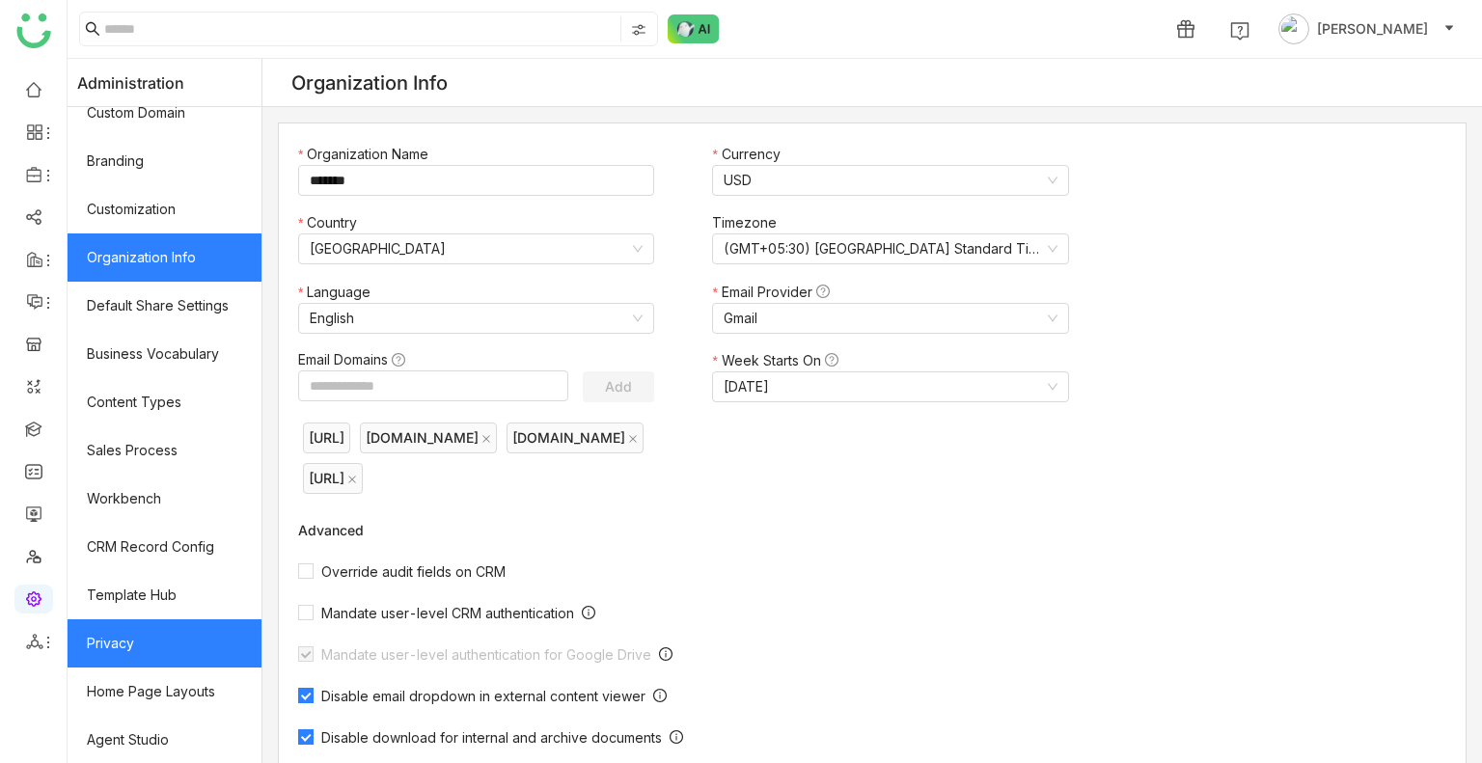
click at [135, 643] on link "Privacy" at bounding box center [165, 643] width 194 height 48
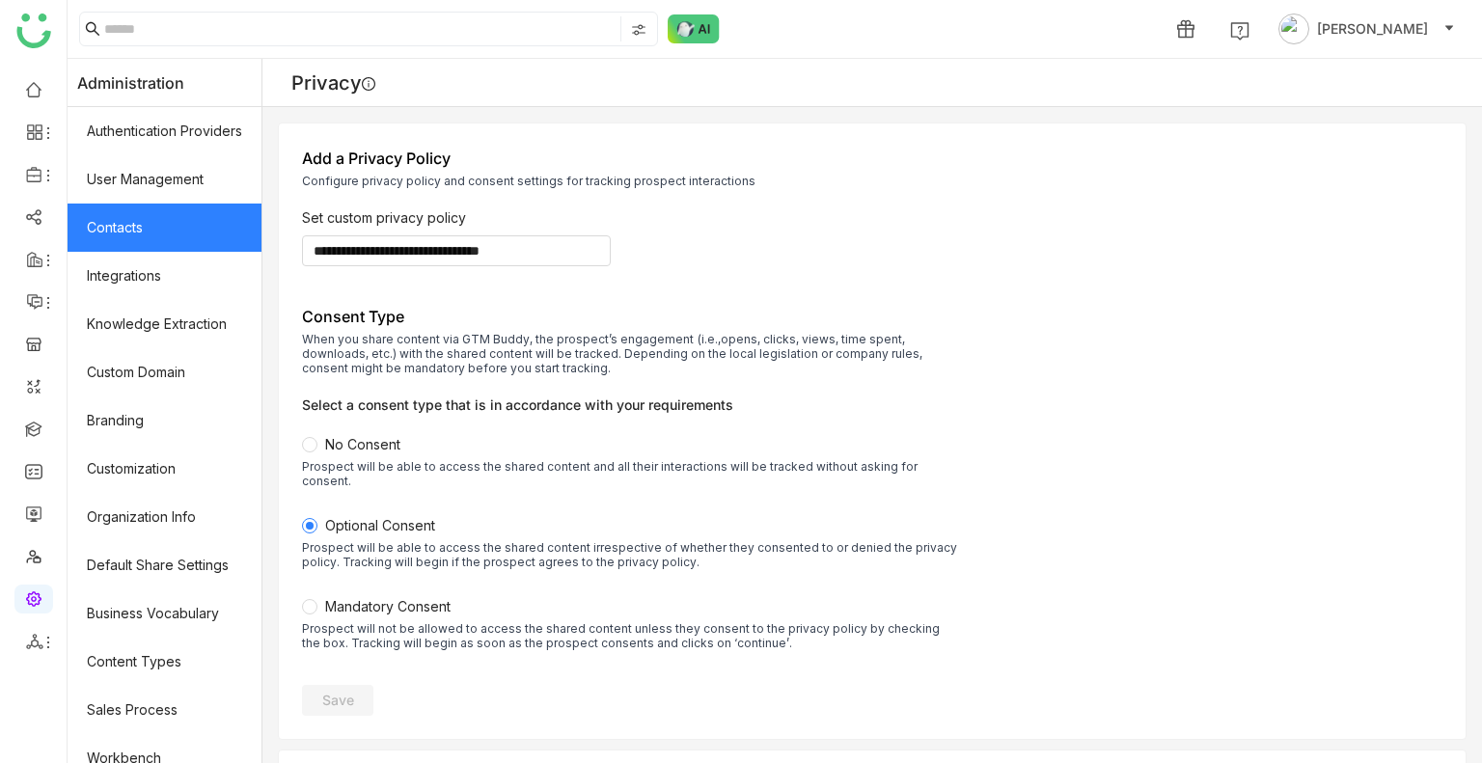
click at [185, 204] on link "Contacts" at bounding box center [165, 228] width 194 height 48
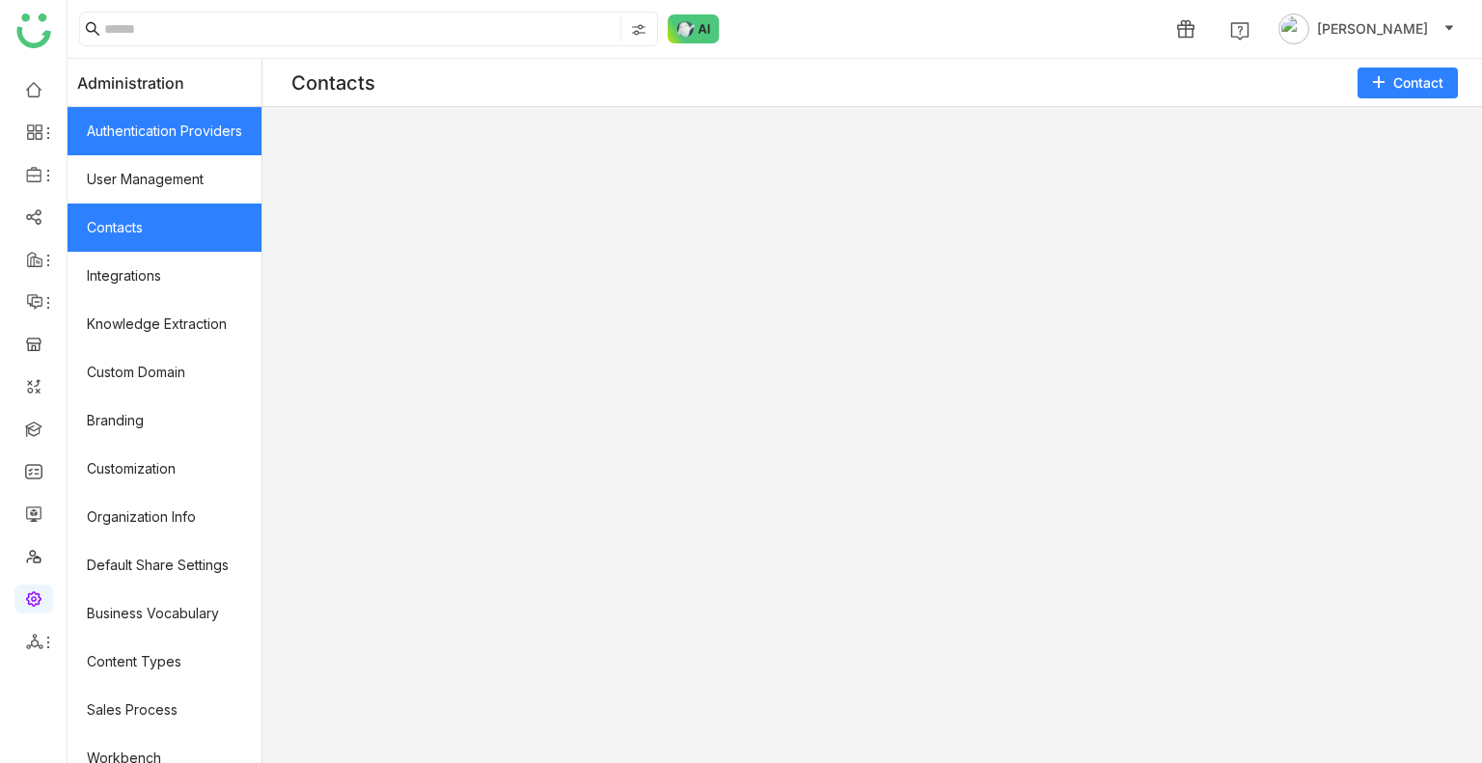
click at [124, 121] on link "Authentication Providers" at bounding box center [165, 131] width 194 height 48
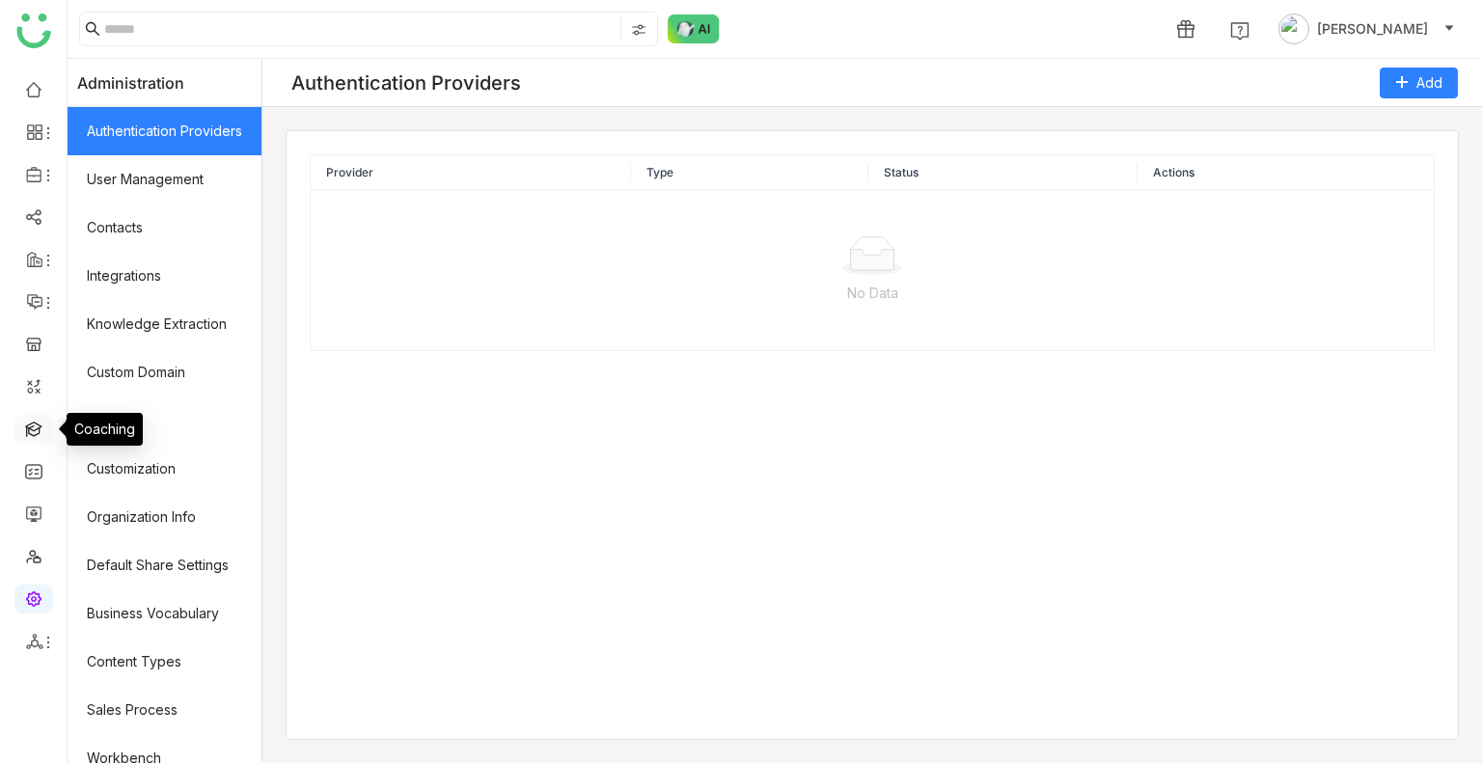
click at [31, 431] on link at bounding box center [33, 428] width 17 height 16
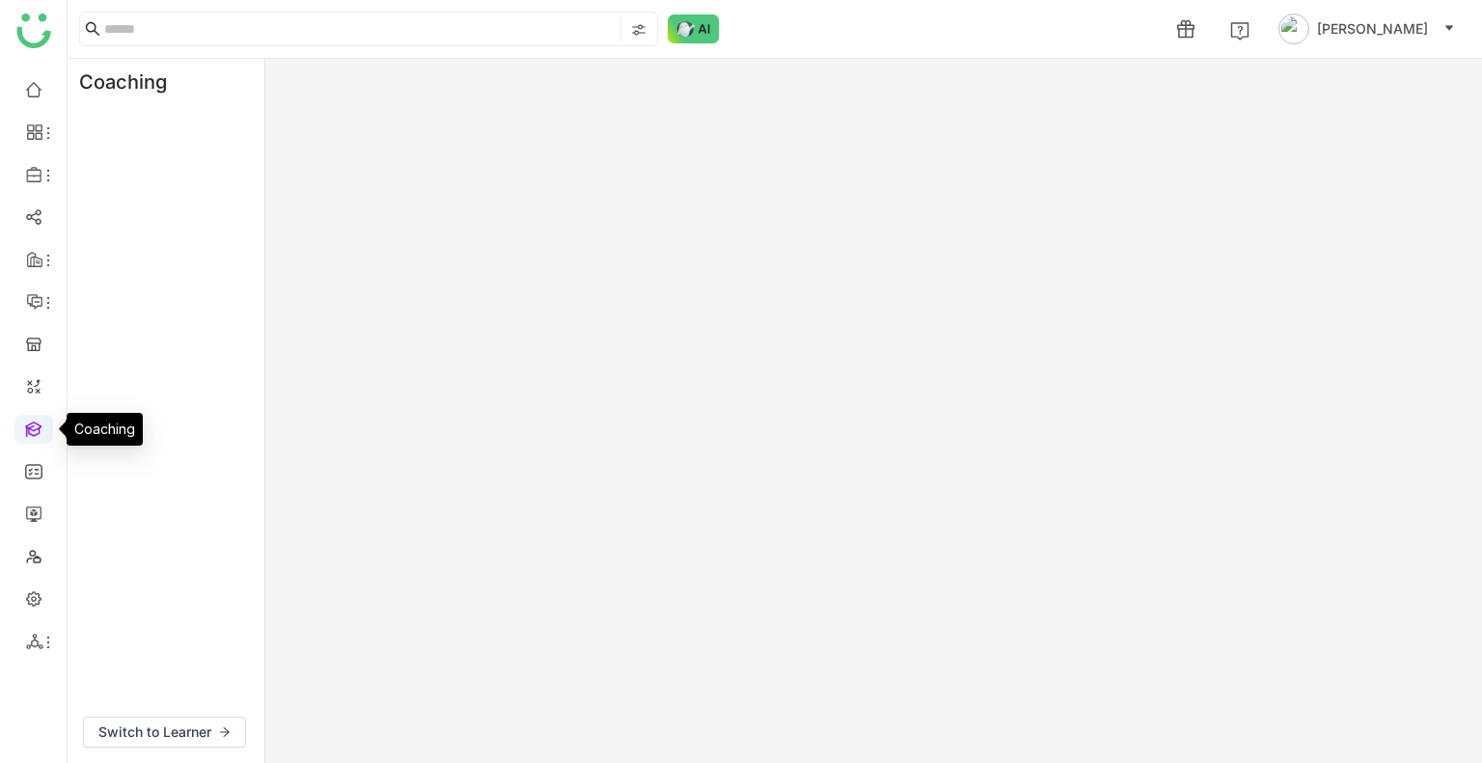
click at [31, 431] on link at bounding box center [33, 428] width 17 height 16
click at [25, 462] on link at bounding box center [33, 470] width 17 height 16
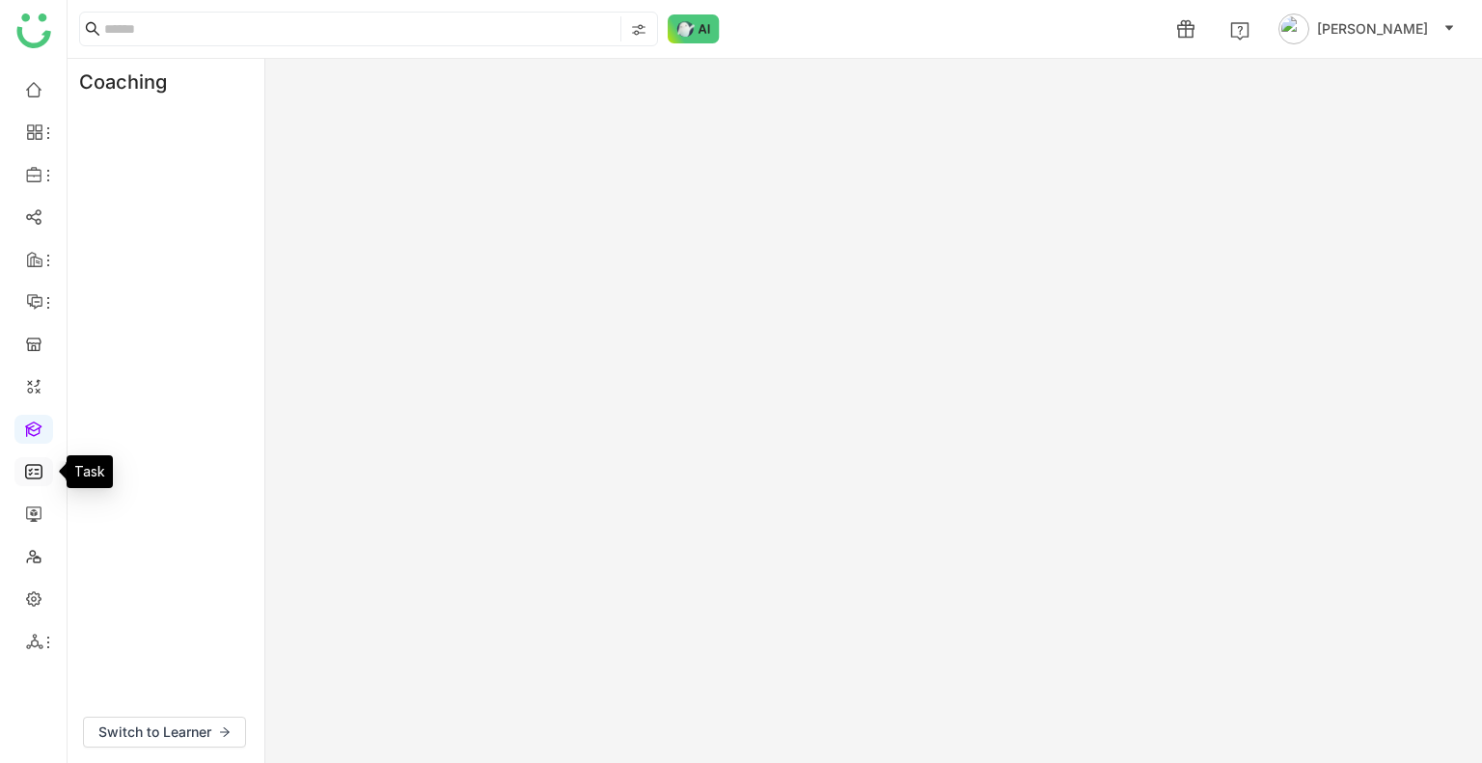
click at [25, 462] on link at bounding box center [33, 470] width 17 height 16
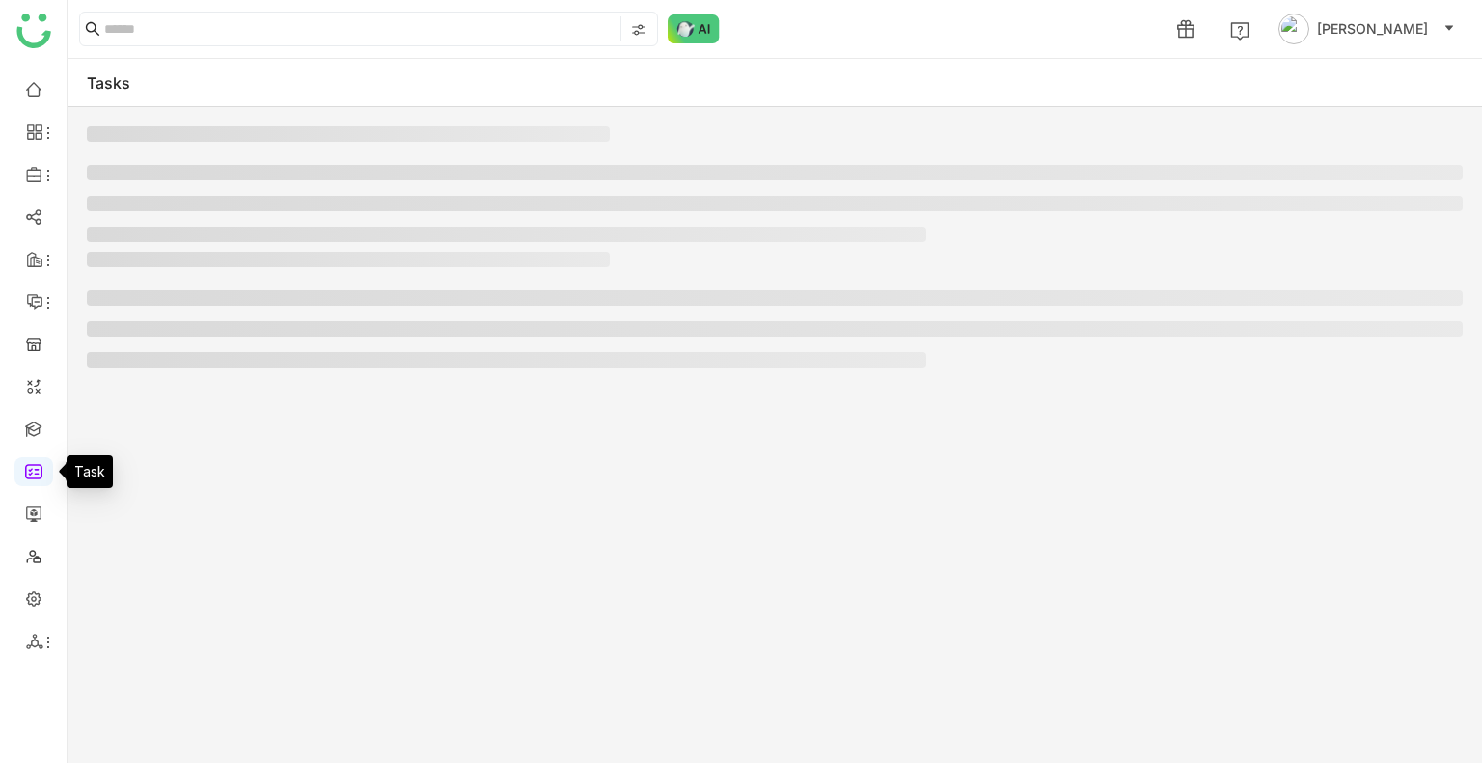
click at [25, 462] on link at bounding box center [33, 470] width 17 height 16
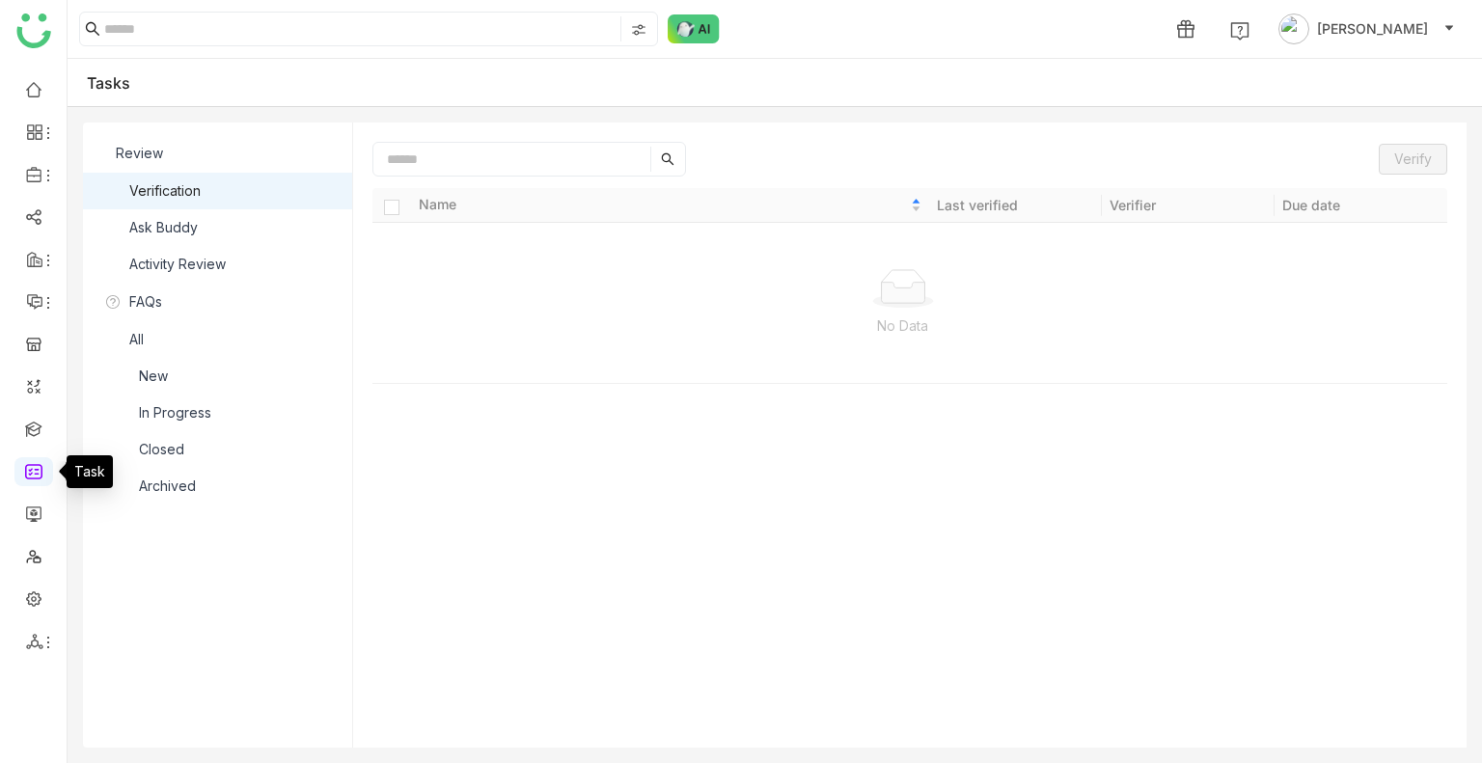
click at [25, 462] on link at bounding box center [33, 470] width 17 height 16
click at [28, 95] on link at bounding box center [33, 88] width 17 height 16
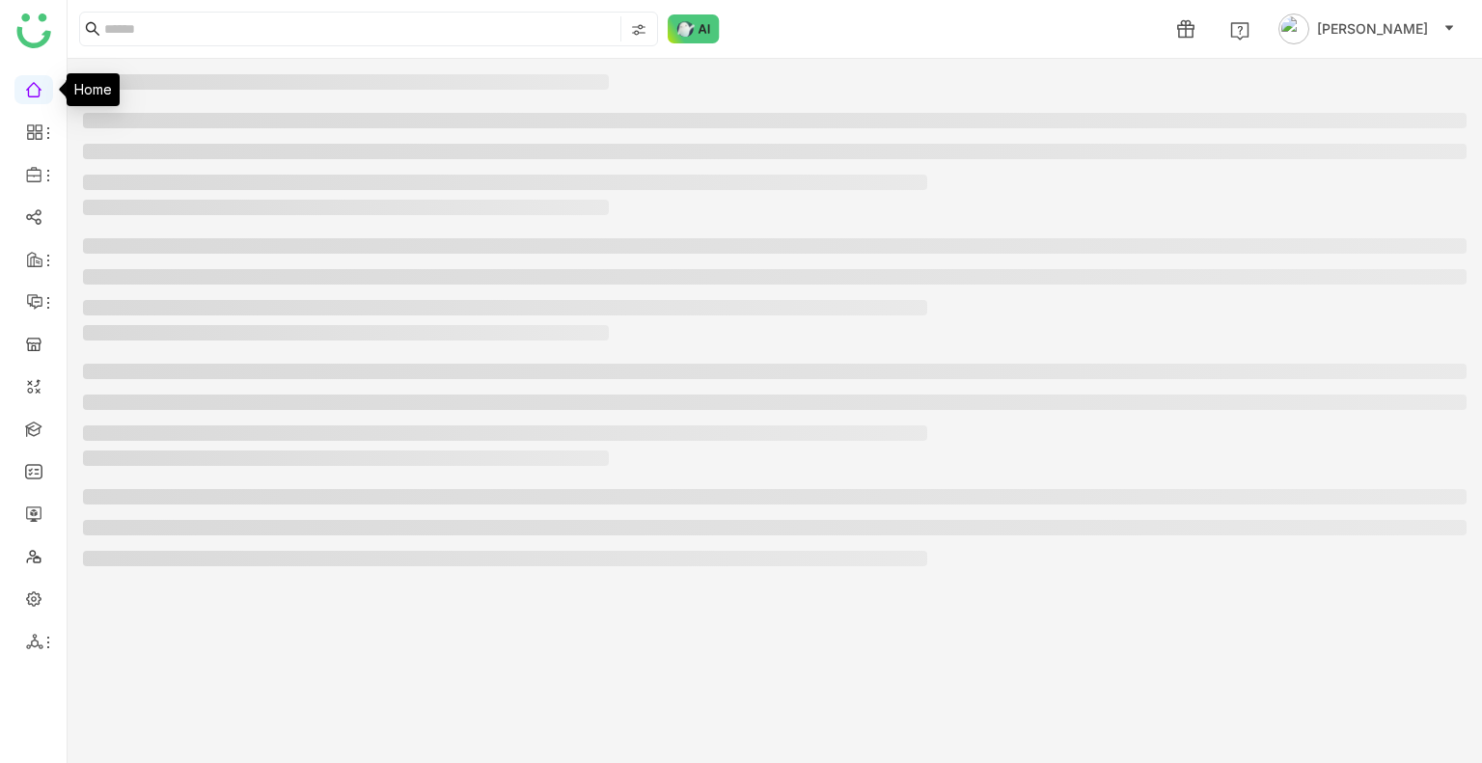
click at [28, 95] on link at bounding box center [33, 88] width 17 height 16
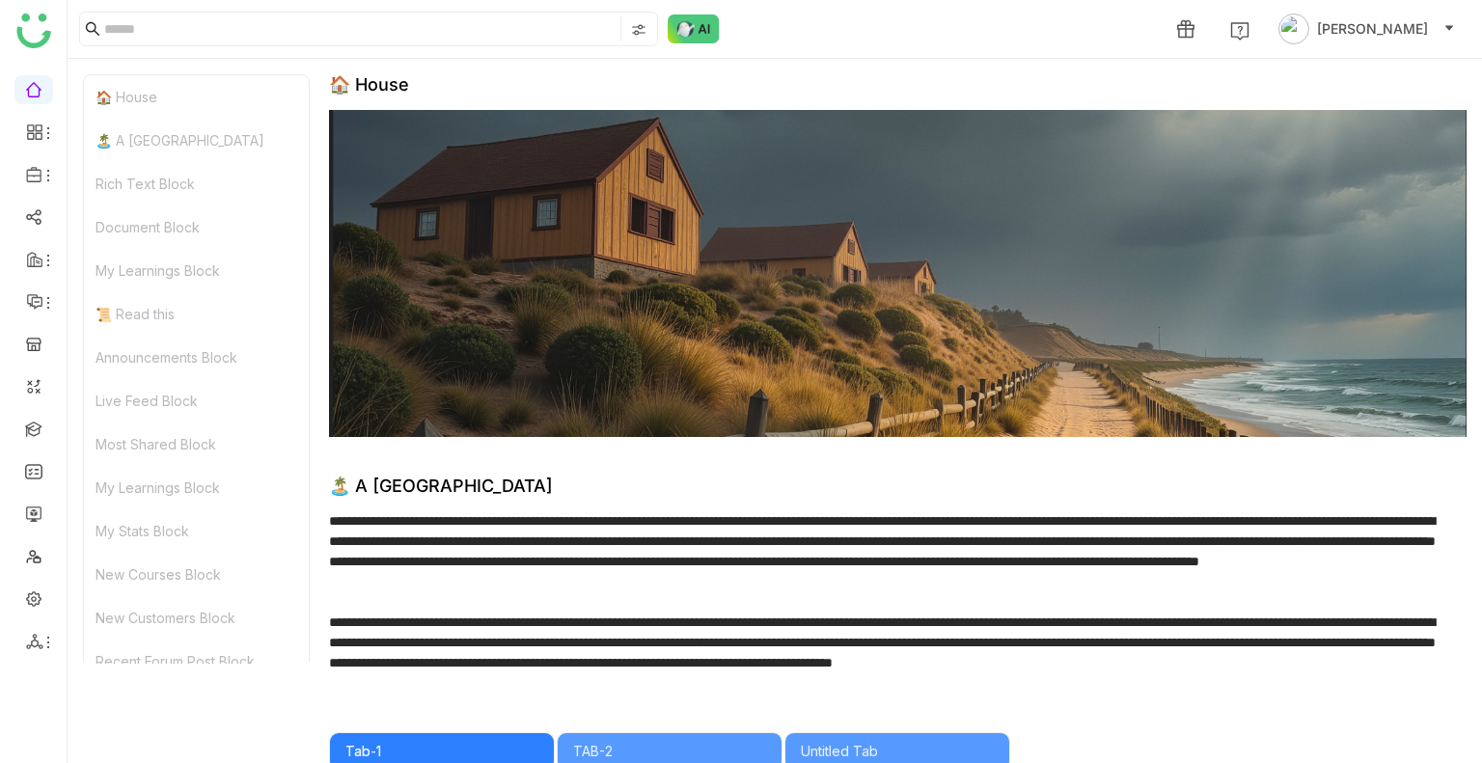
click at [887, 219] on img at bounding box center [897, 273] width 1137 height 327
click at [34, 420] on link at bounding box center [33, 428] width 17 height 16
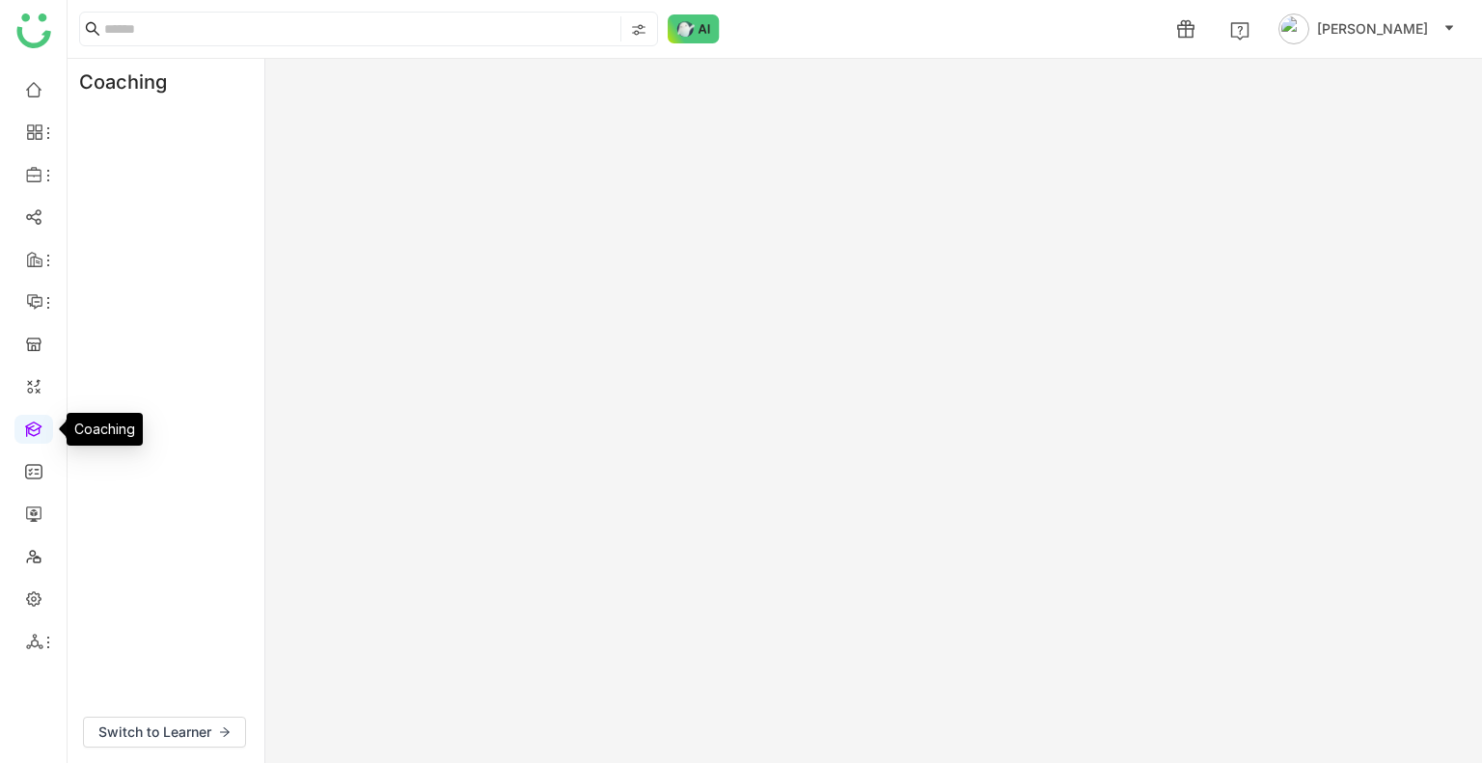
click at [34, 420] on link at bounding box center [33, 428] width 17 height 16
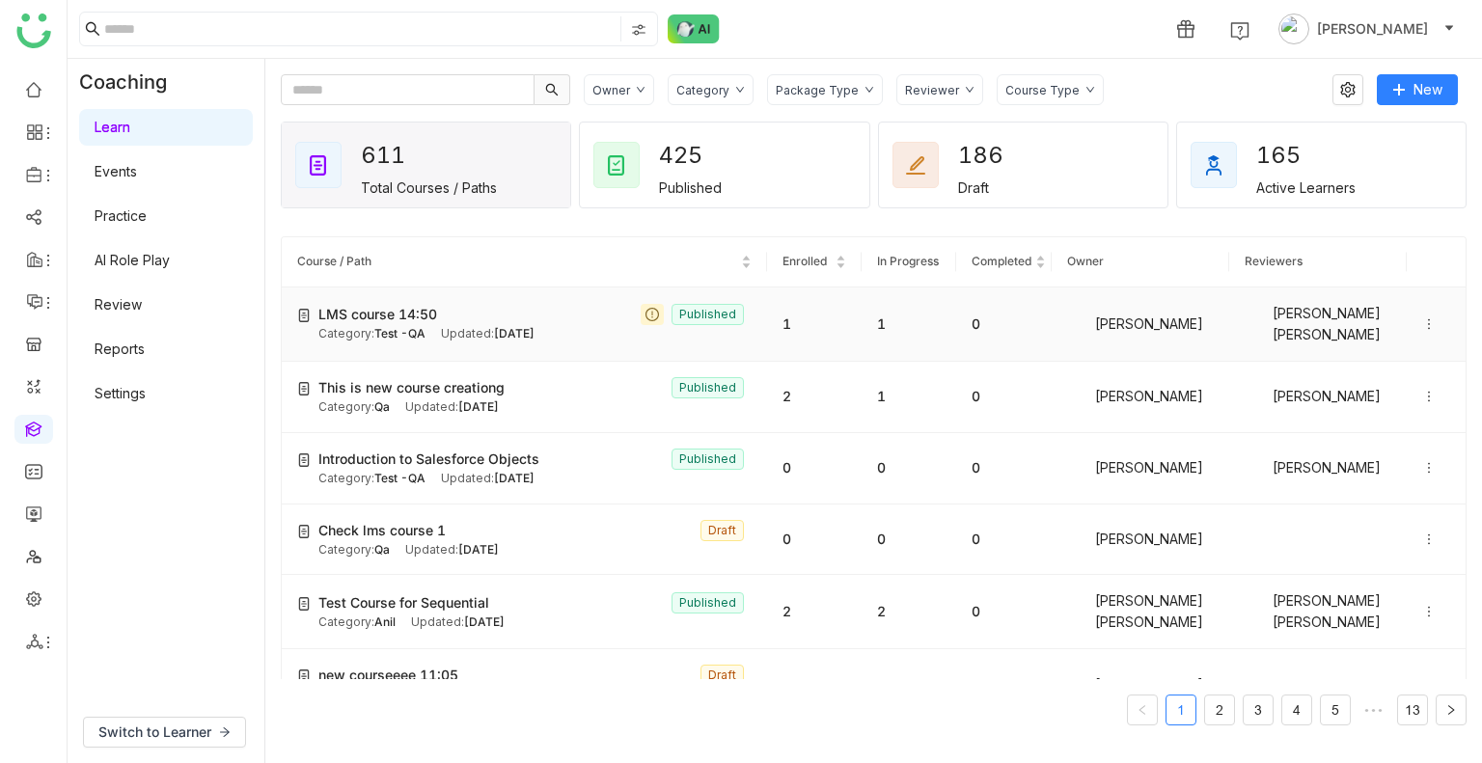
click at [402, 320] on span "LMS course 14:50" at bounding box center [377, 314] width 119 height 21
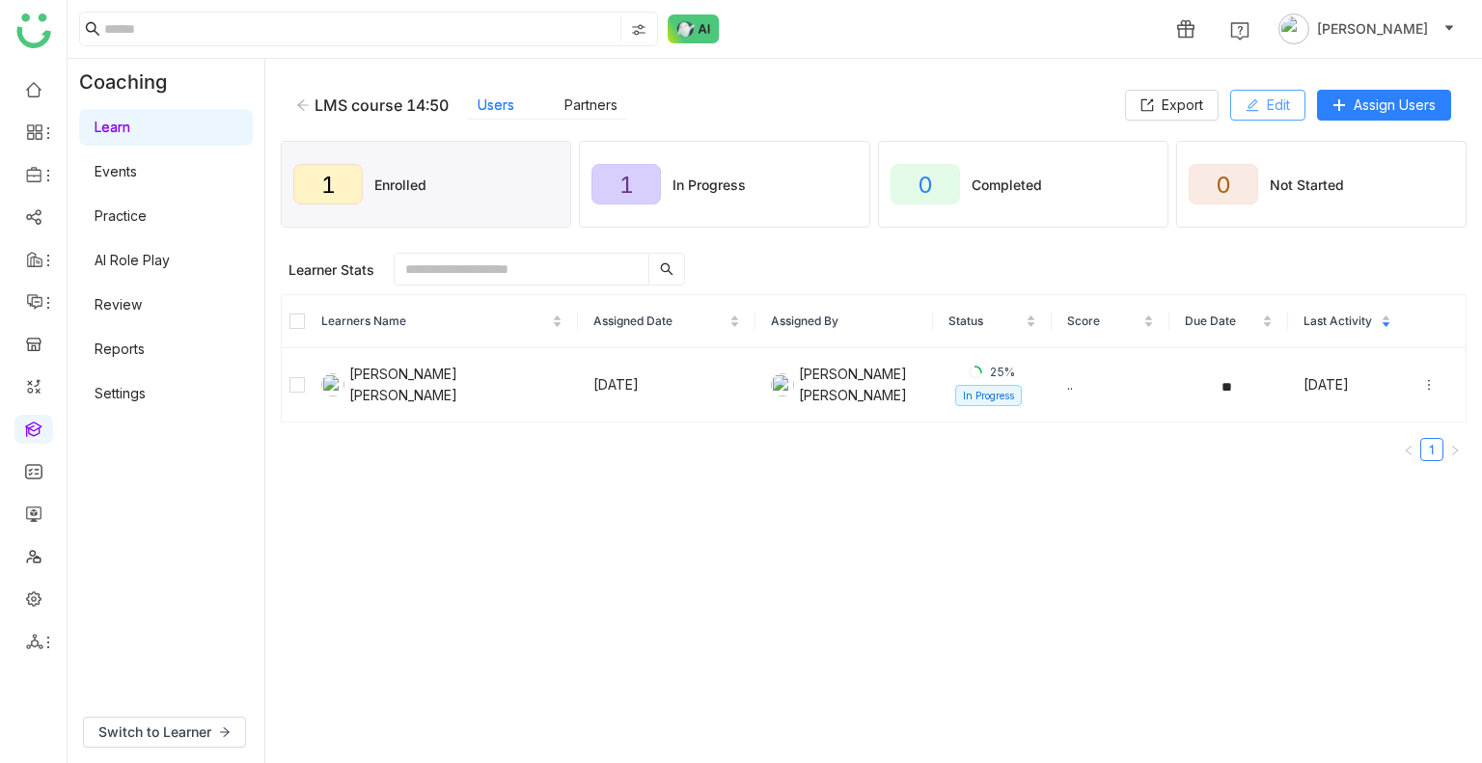
click at [1261, 99] on button "Edit" at bounding box center [1267, 105] width 75 height 31
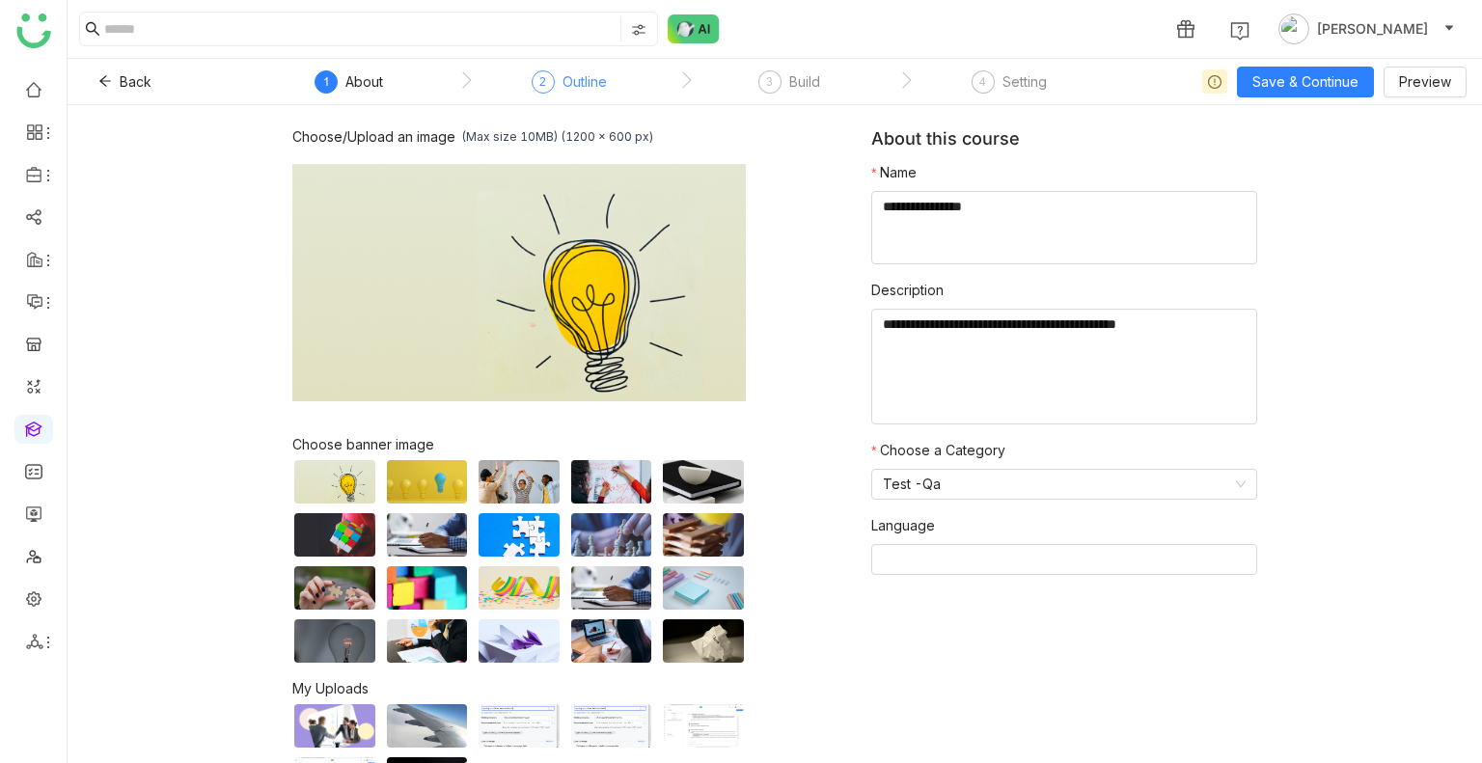
click at [573, 77] on div "Outline" at bounding box center [584, 81] width 44 height 23
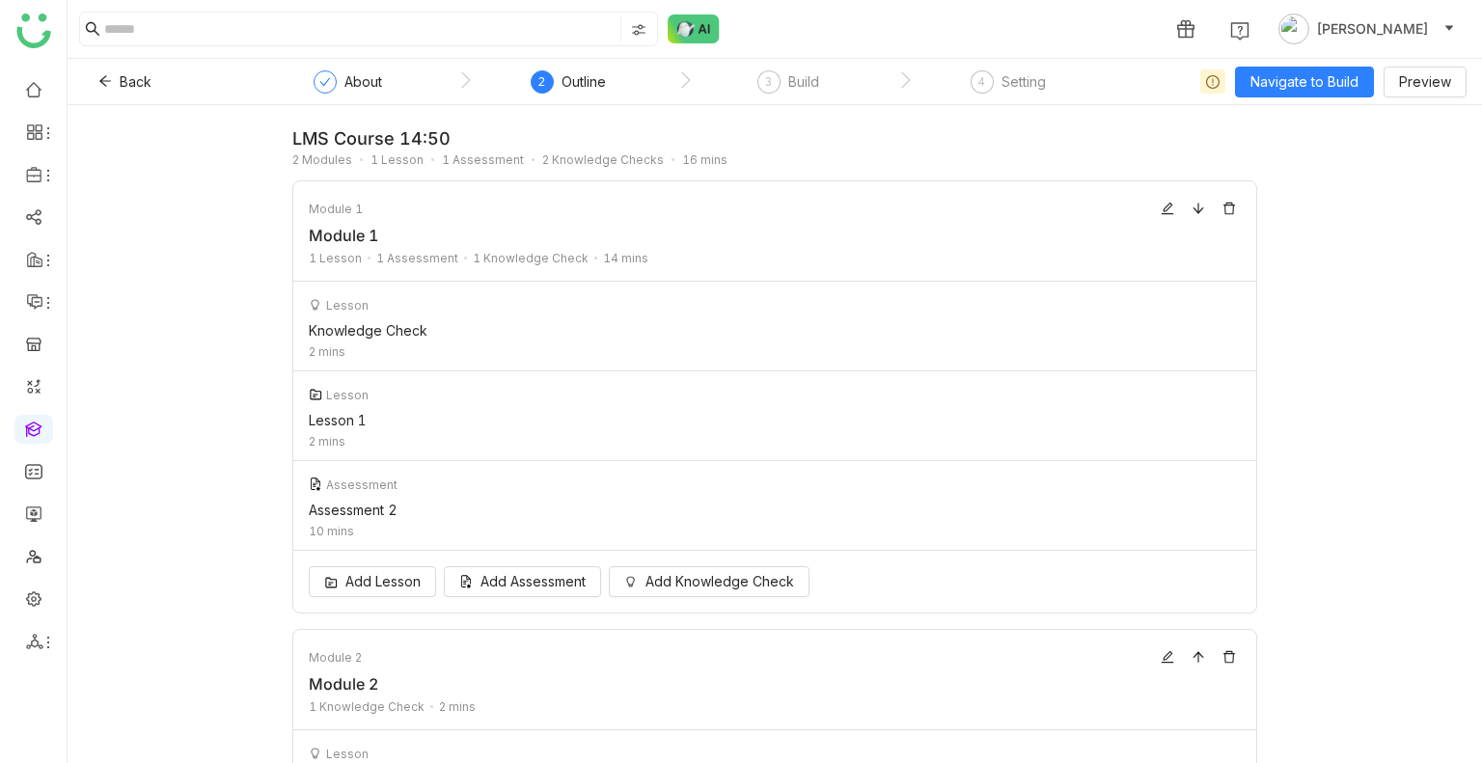
click at [423, 78] on nz-step "About" at bounding box center [354, 87] width 208 height 35
click at [365, 92] on div "About" at bounding box center [363, 81] width 38 height 23
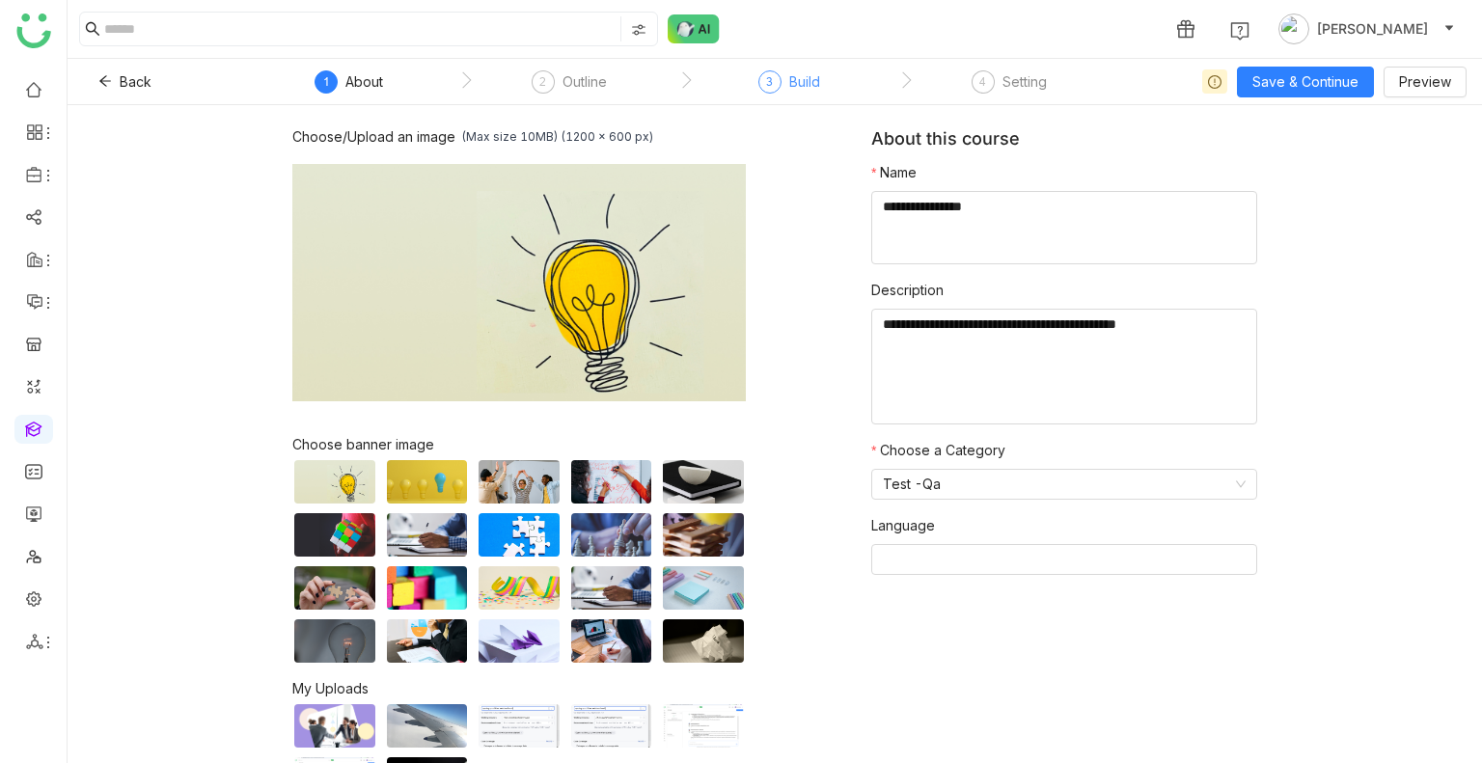
click at [809, 92] on div "Build" at bounding box center [804, 81] width 31 height 23
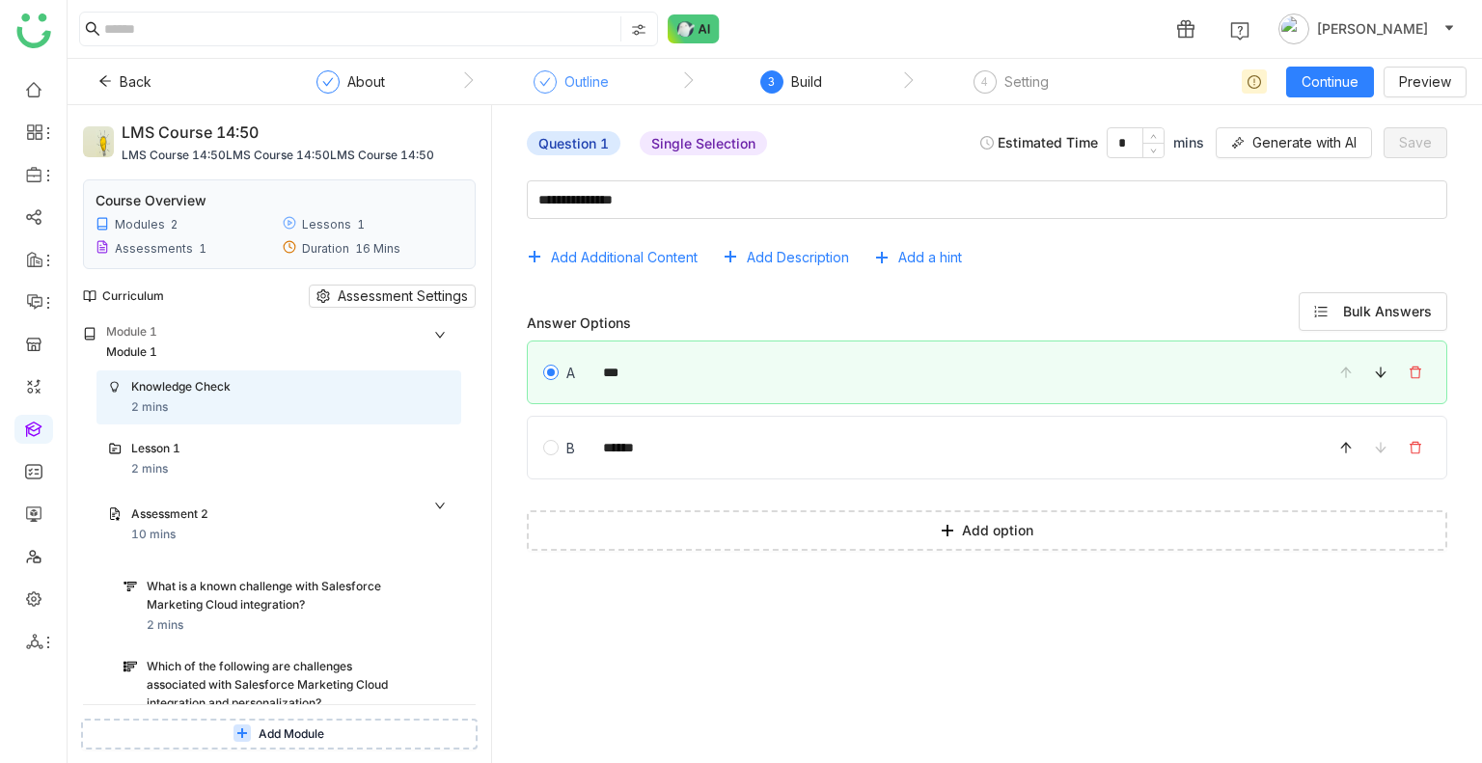
click at [584, 91] on div "Outline" at bounding box center [586, 81] width 44 height 23
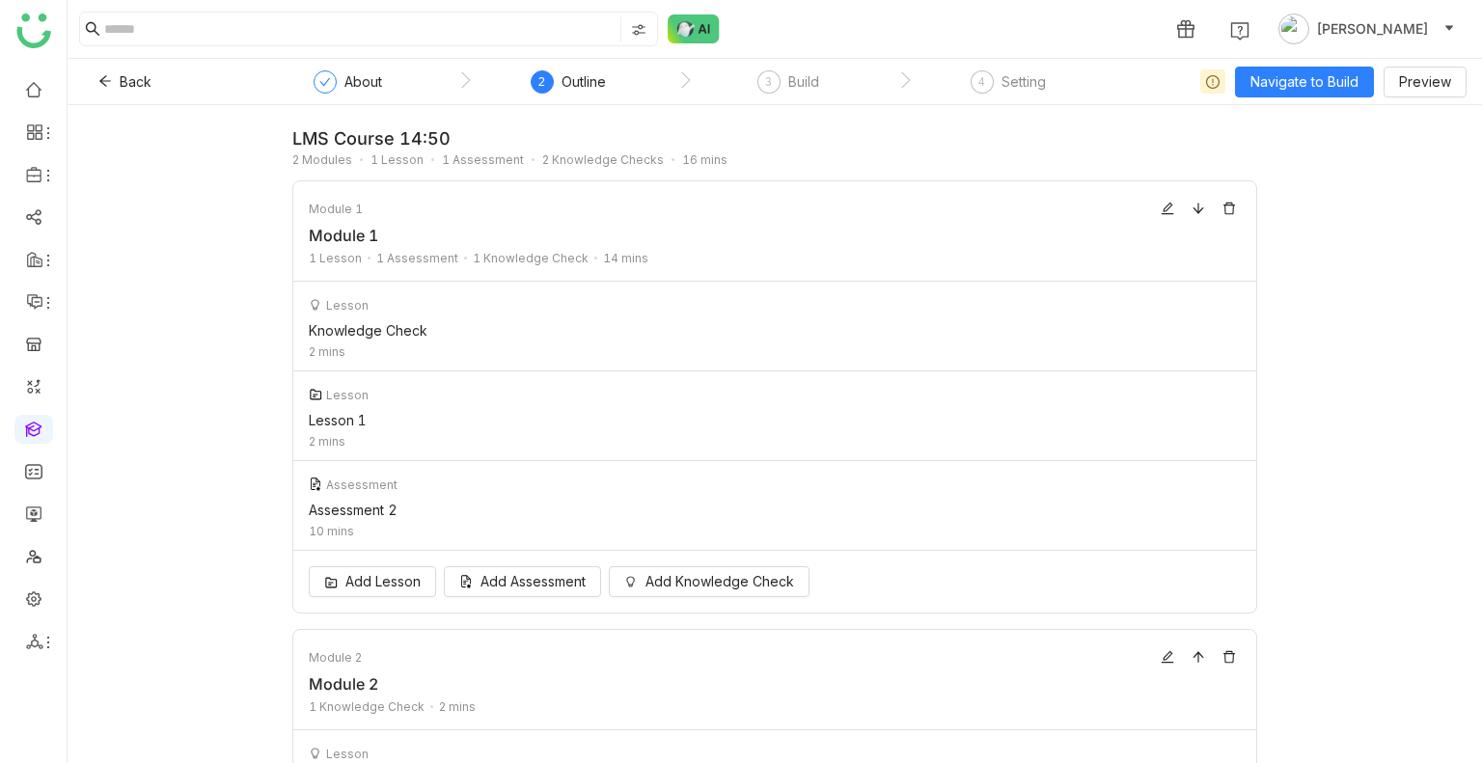
scroll to position [196, 0]
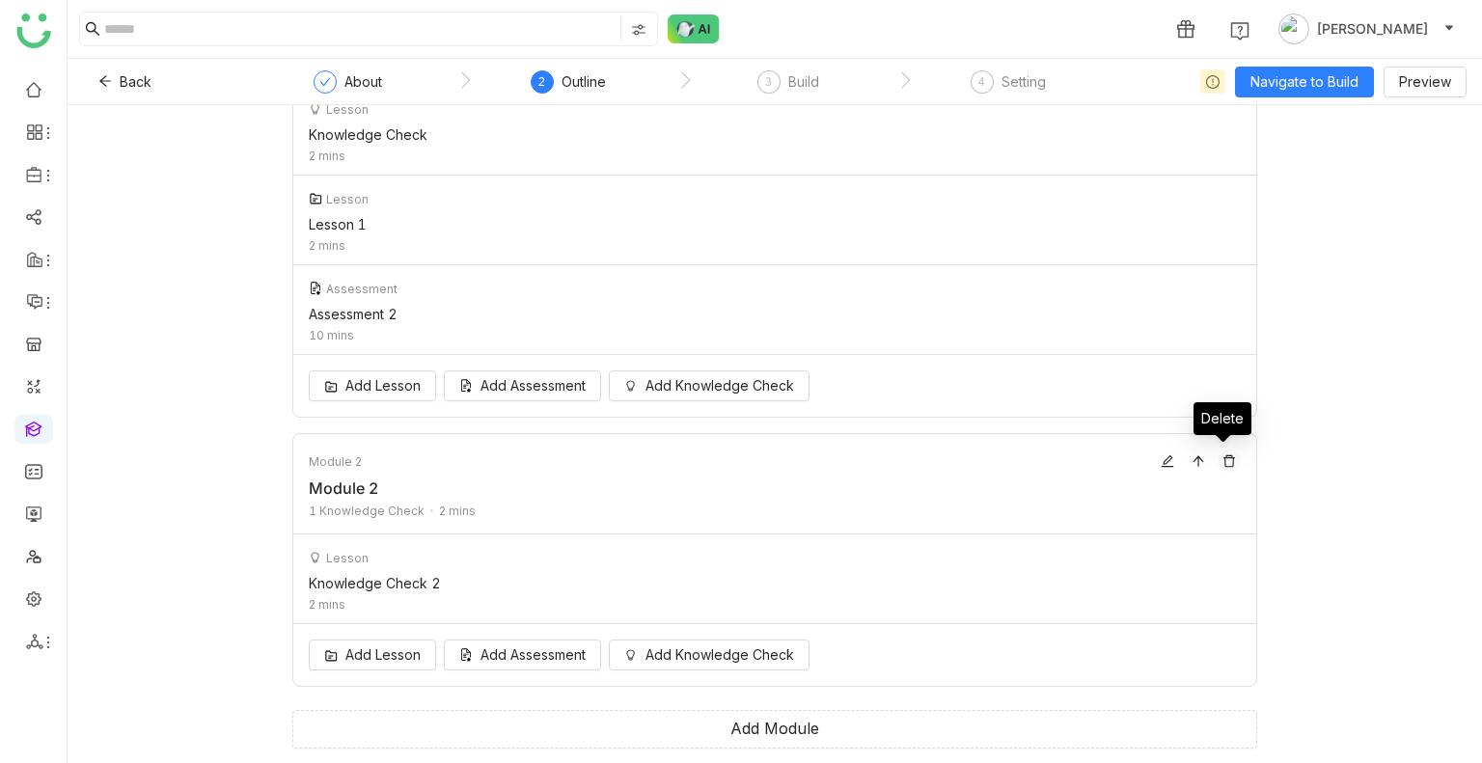
click at [1225, 468] on button at bounding box center [1228, 460] width 23 height 23
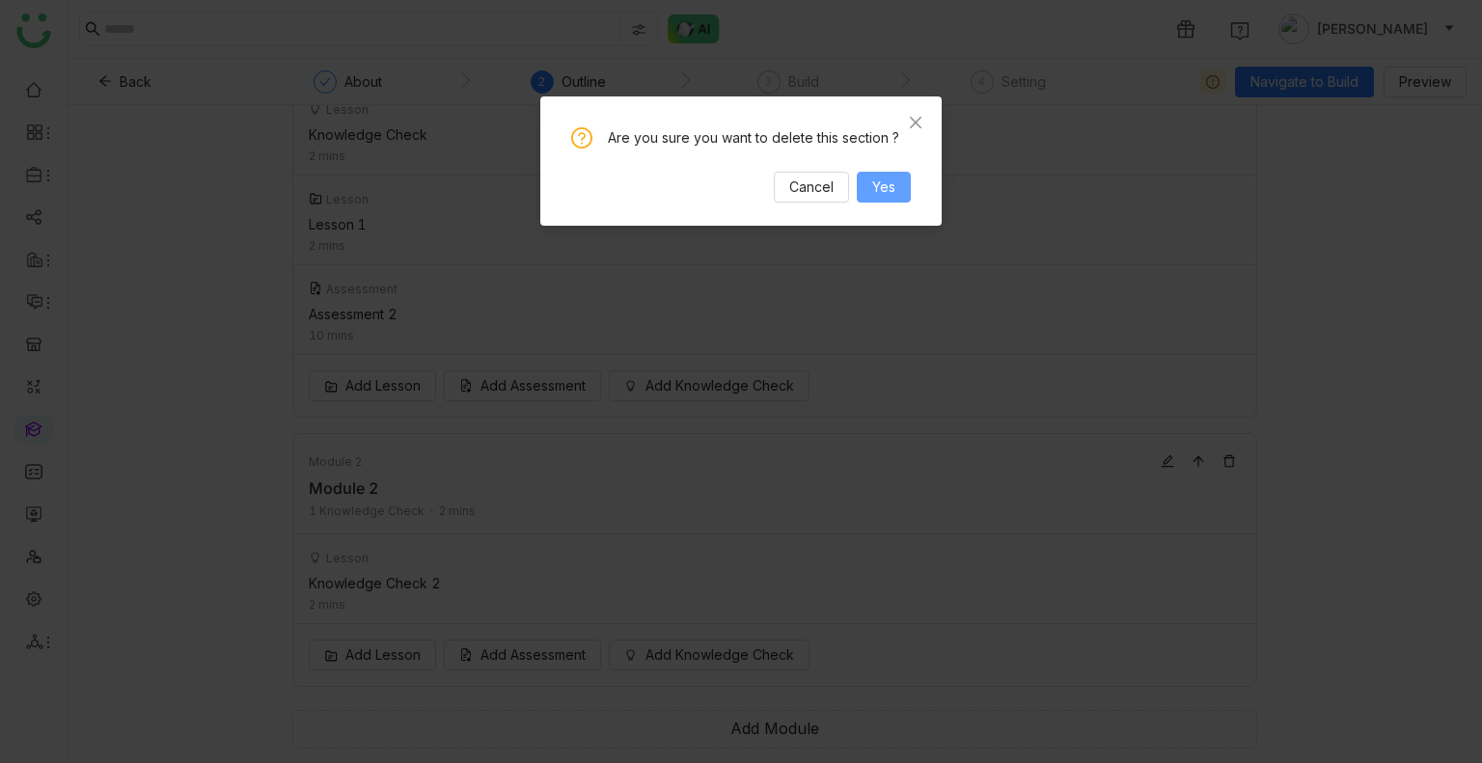
click at [868, 173] on button "Yes" at bounding box center [884, 187] width 54 height 31
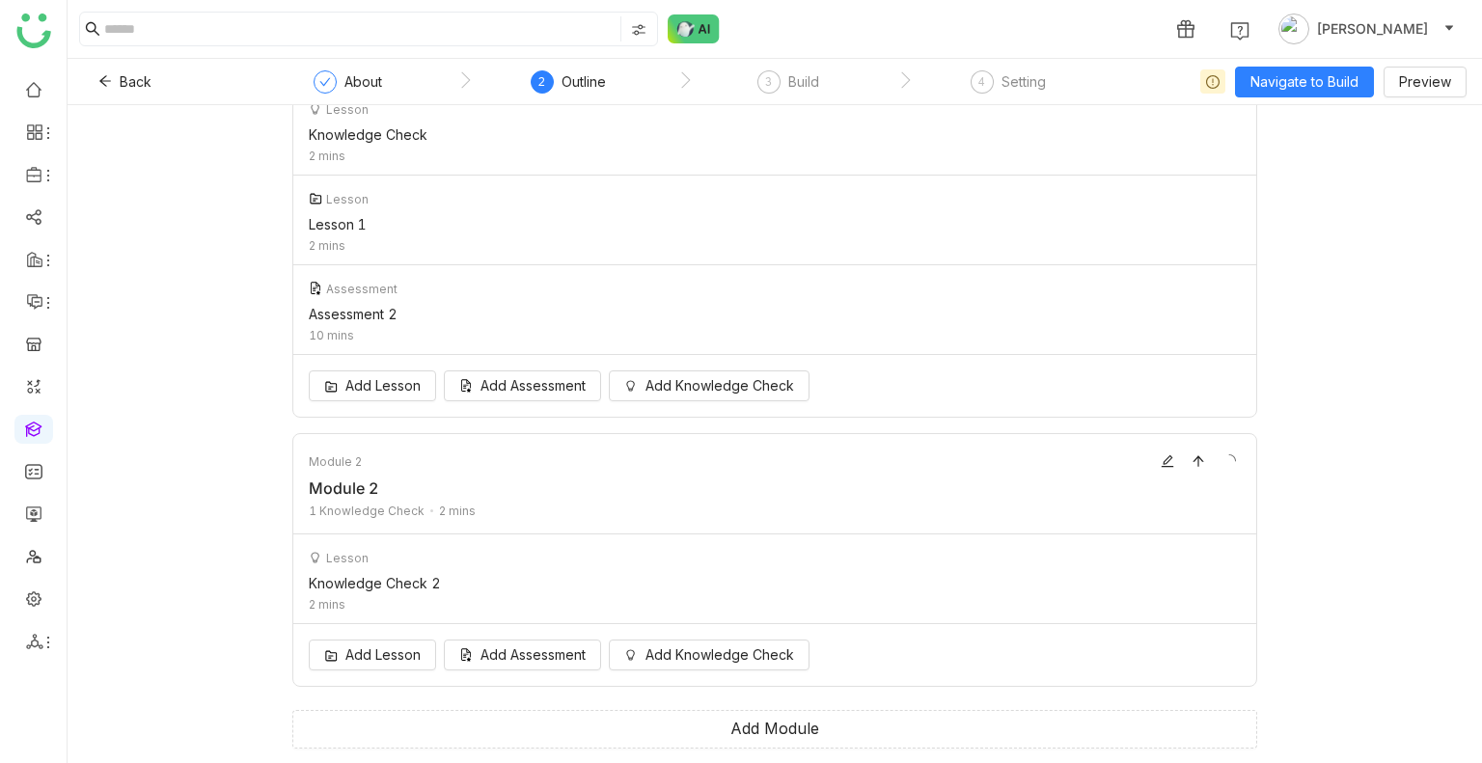
scroll to position [0, 0]
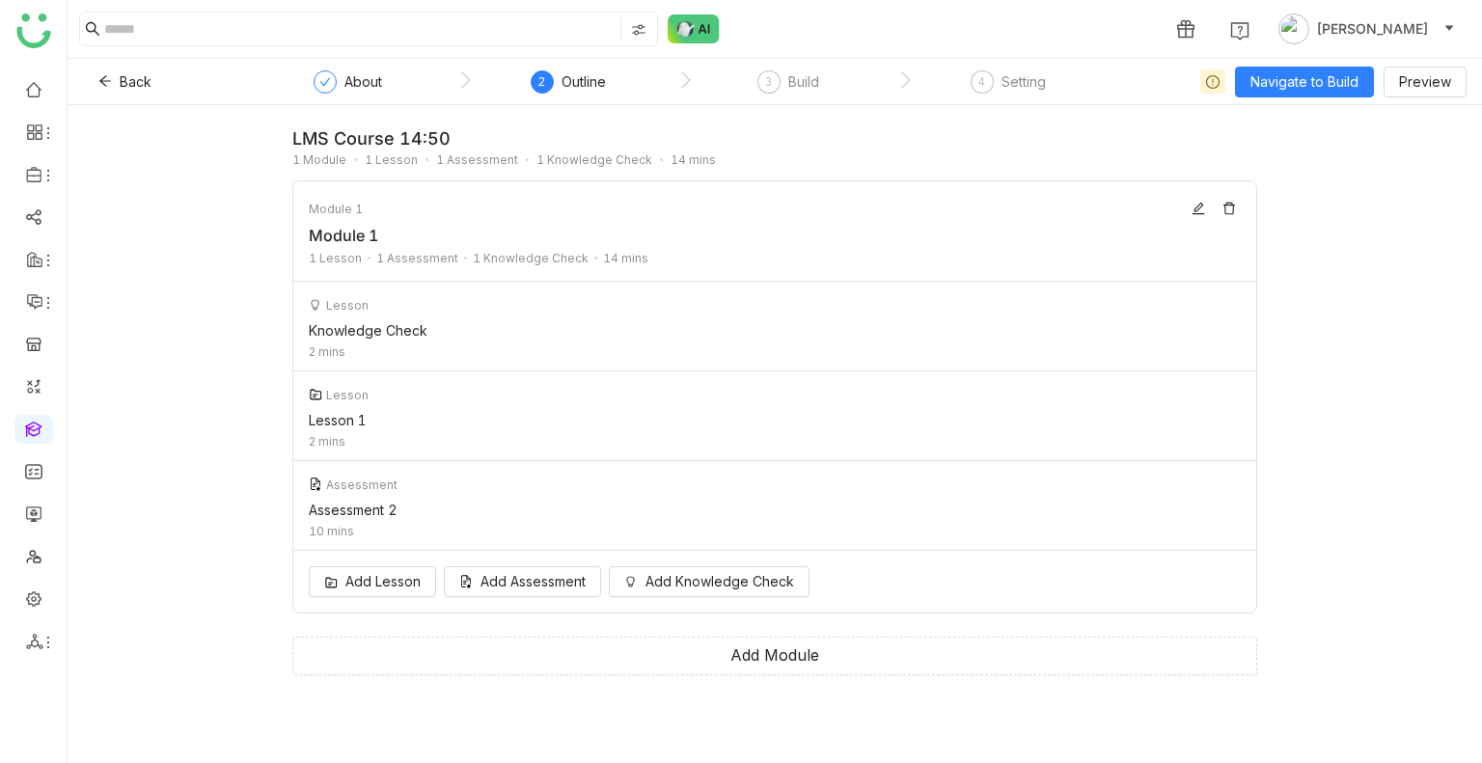
click at [756, 74] on nz-step "3 Build" at bounding box center [788, 87] width 220 height 35
click at [766, 80] on span "3" at bounding box center [768, 81] width 7 height 14
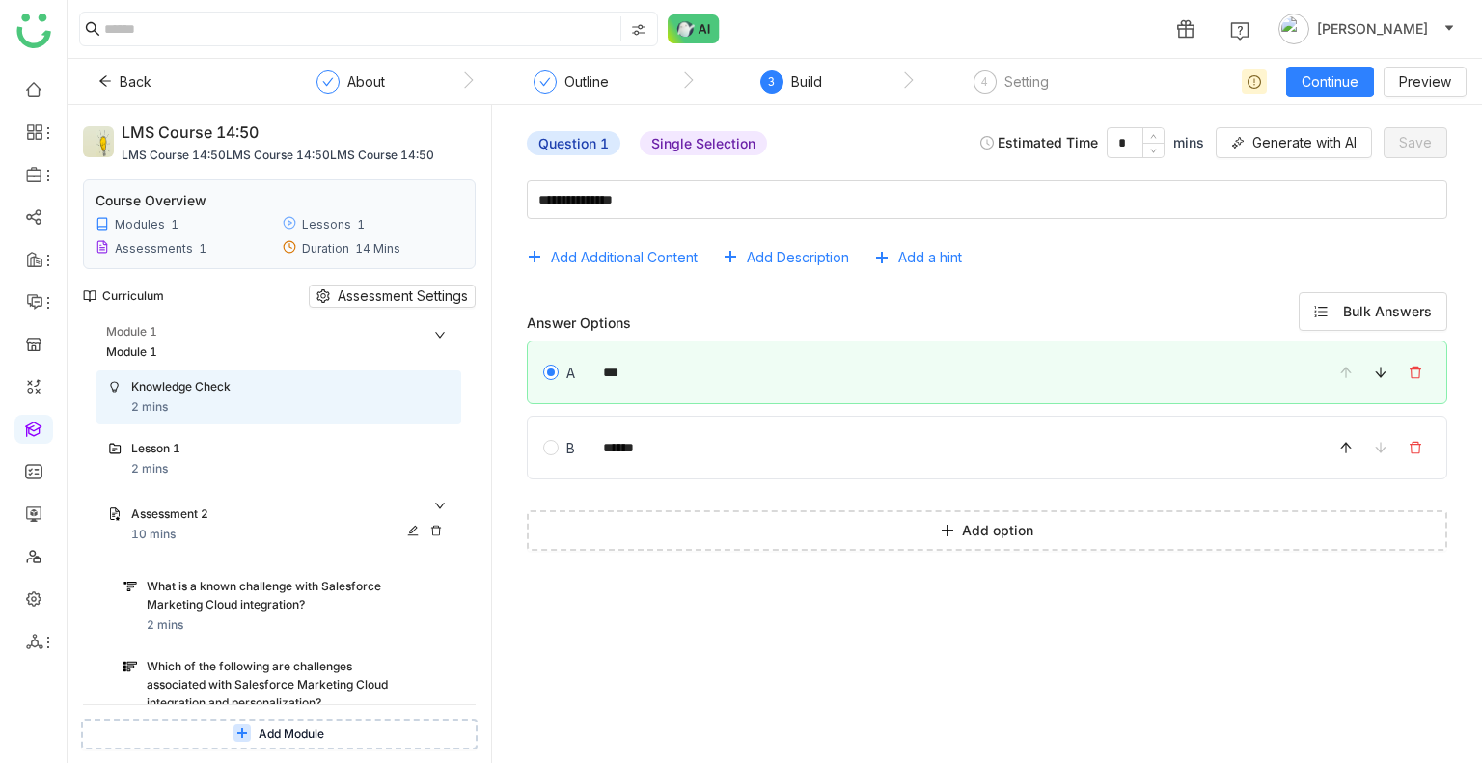
scroll to position [430, 0]
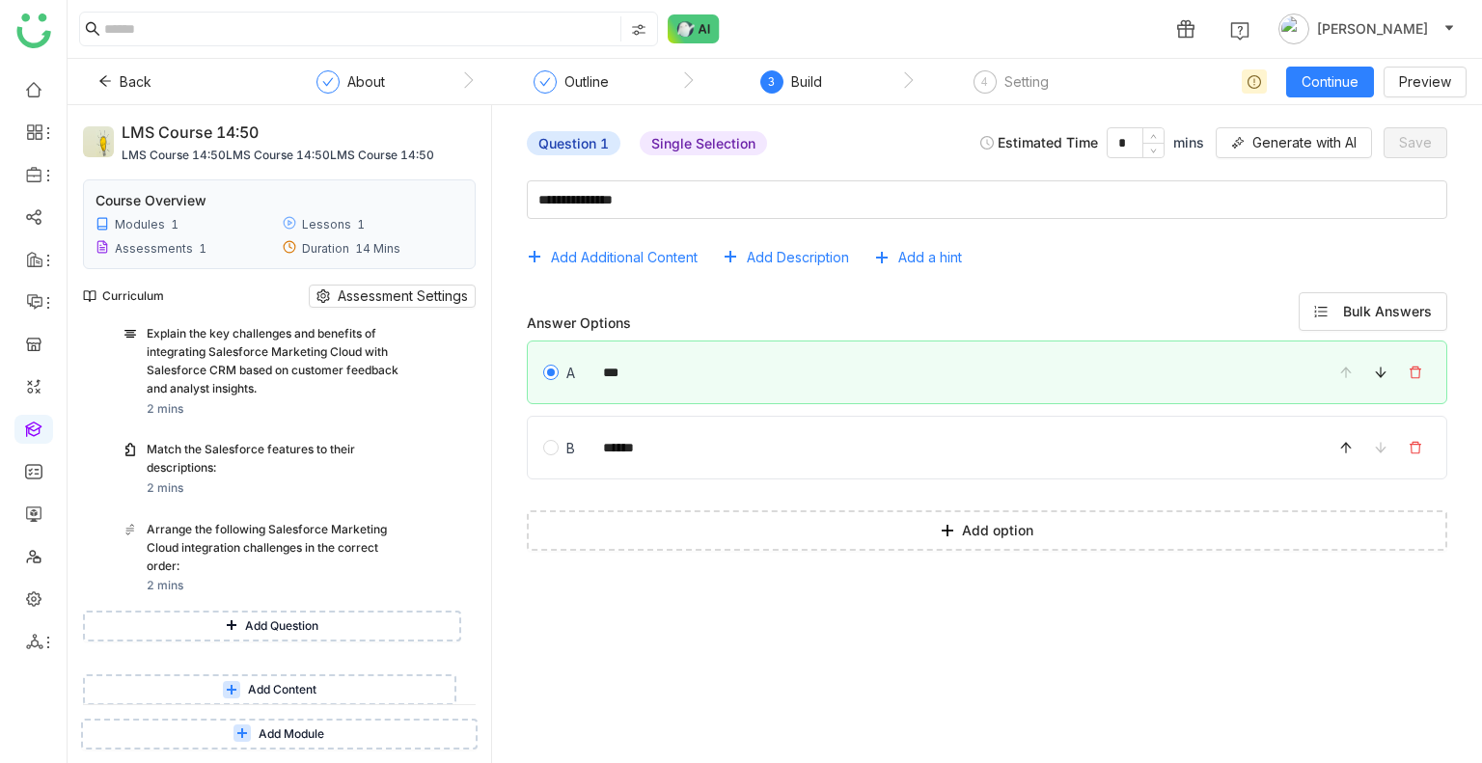
click at [304, 729] on span "Add Module" at bounding box center [292, 734] width 66 height 18
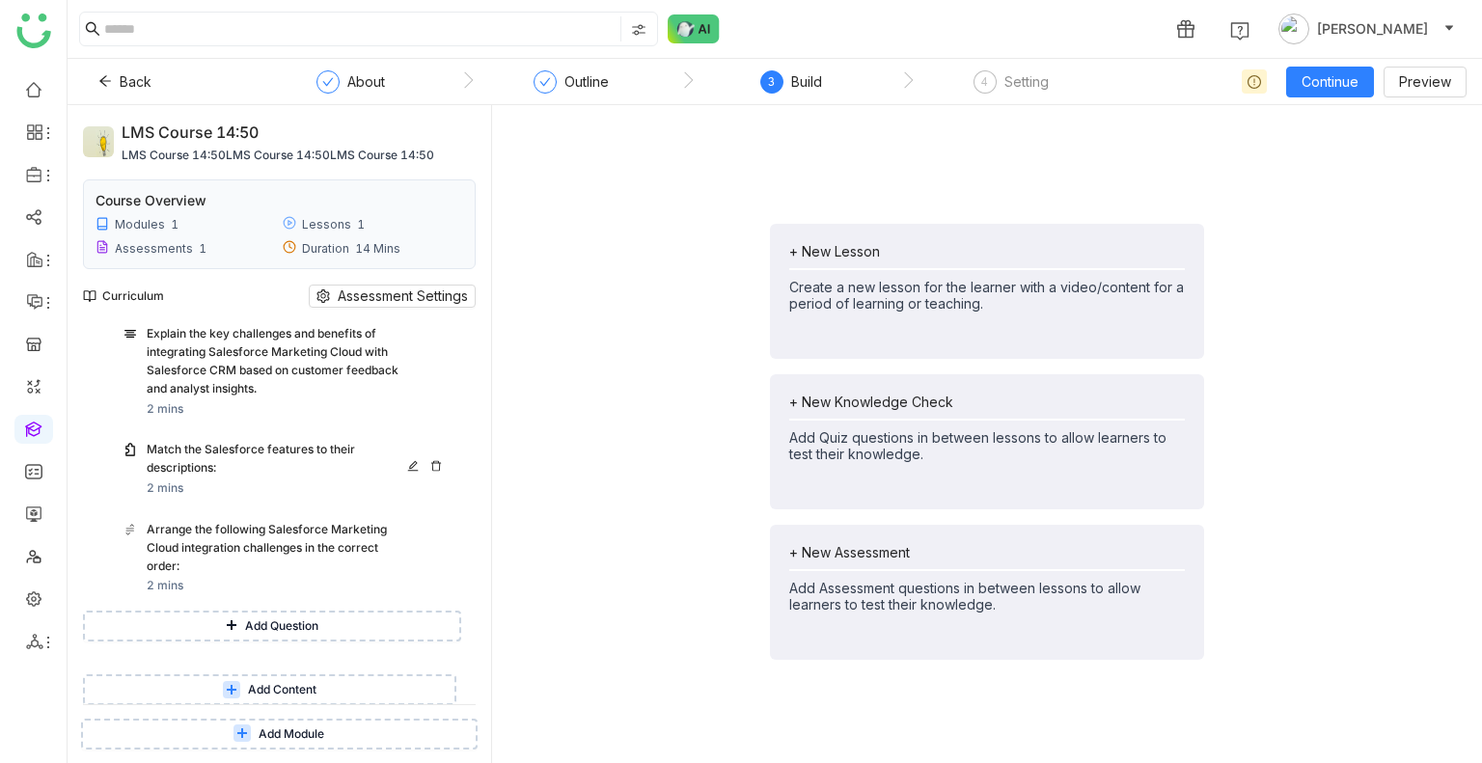
scroll to position [529, 0]
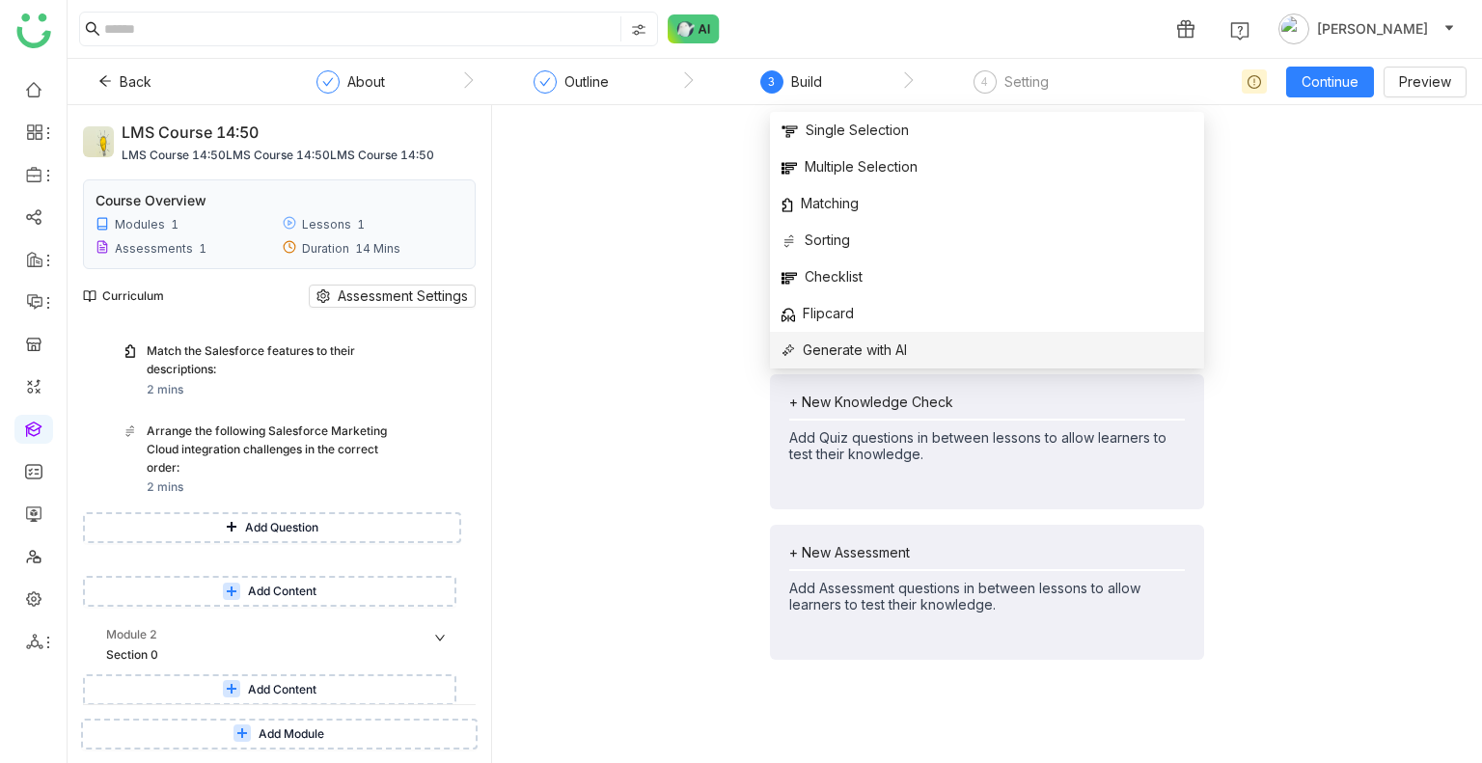
click at [835, 353] on span "Generate with AI" at bounding box center [843, 350] width 125 height 21
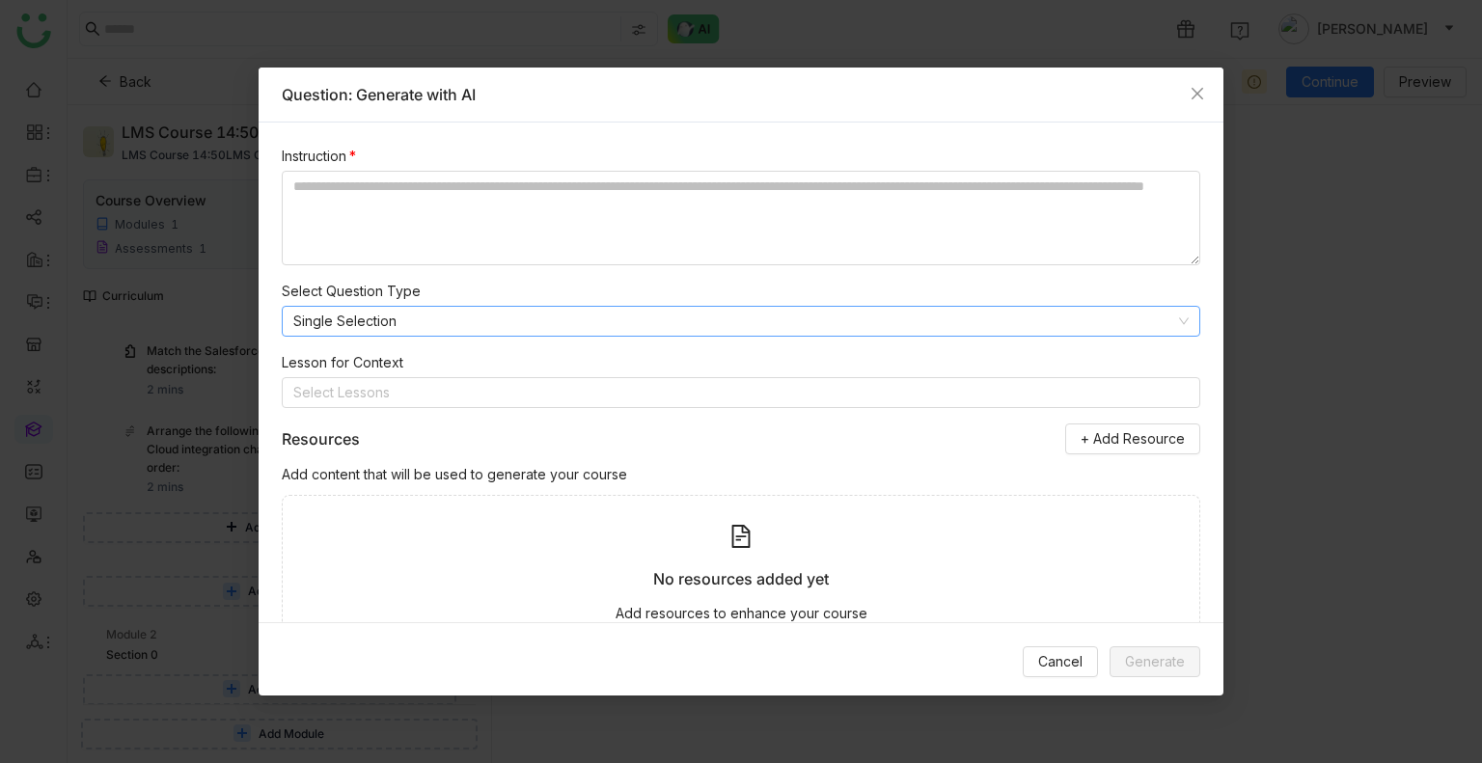
click at [407, 313] on nz-select-item "Single Selection" at bounding box center [740, 321] width 895 height 29
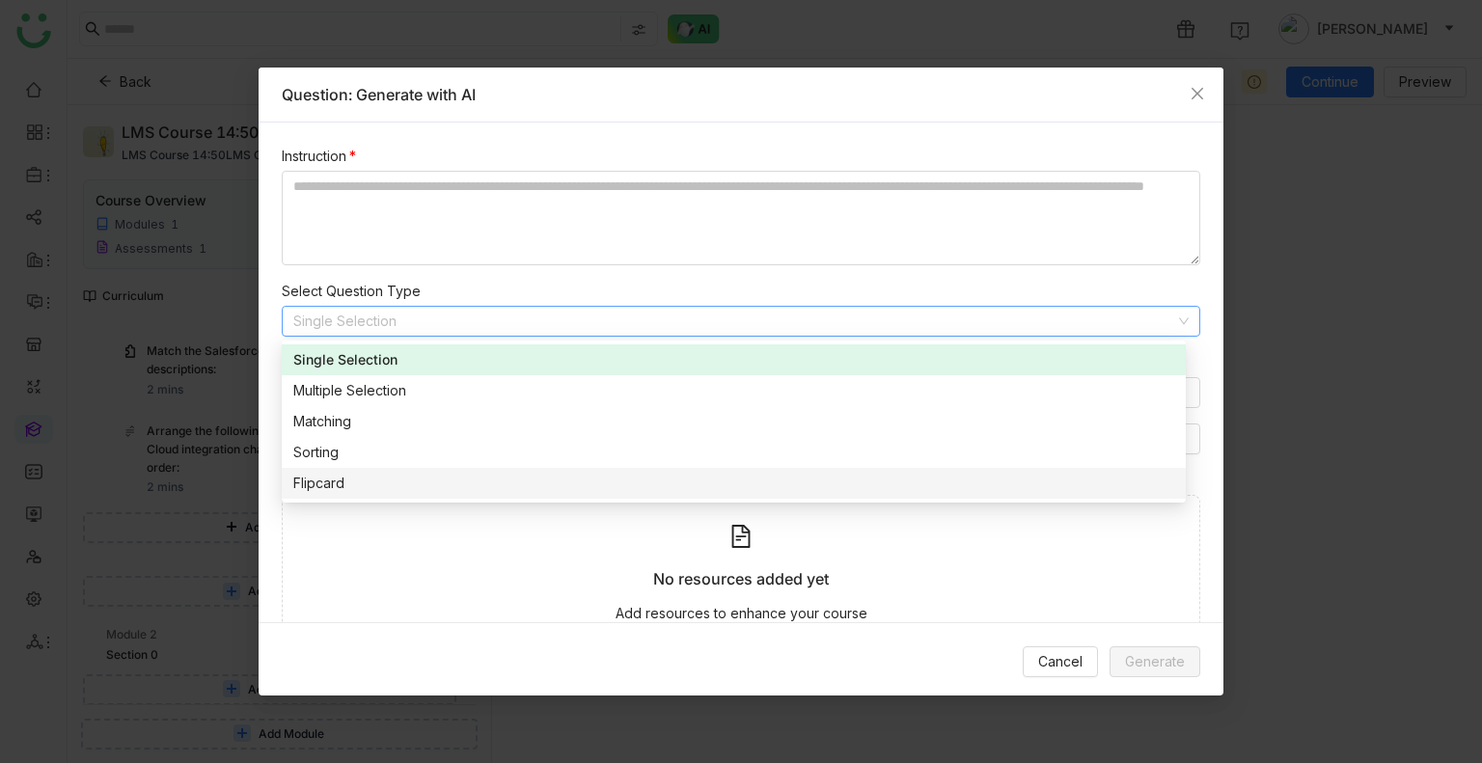
click at [371, 474] on div "Flipcard" at bounding box center [733, 483] width 881 height 21
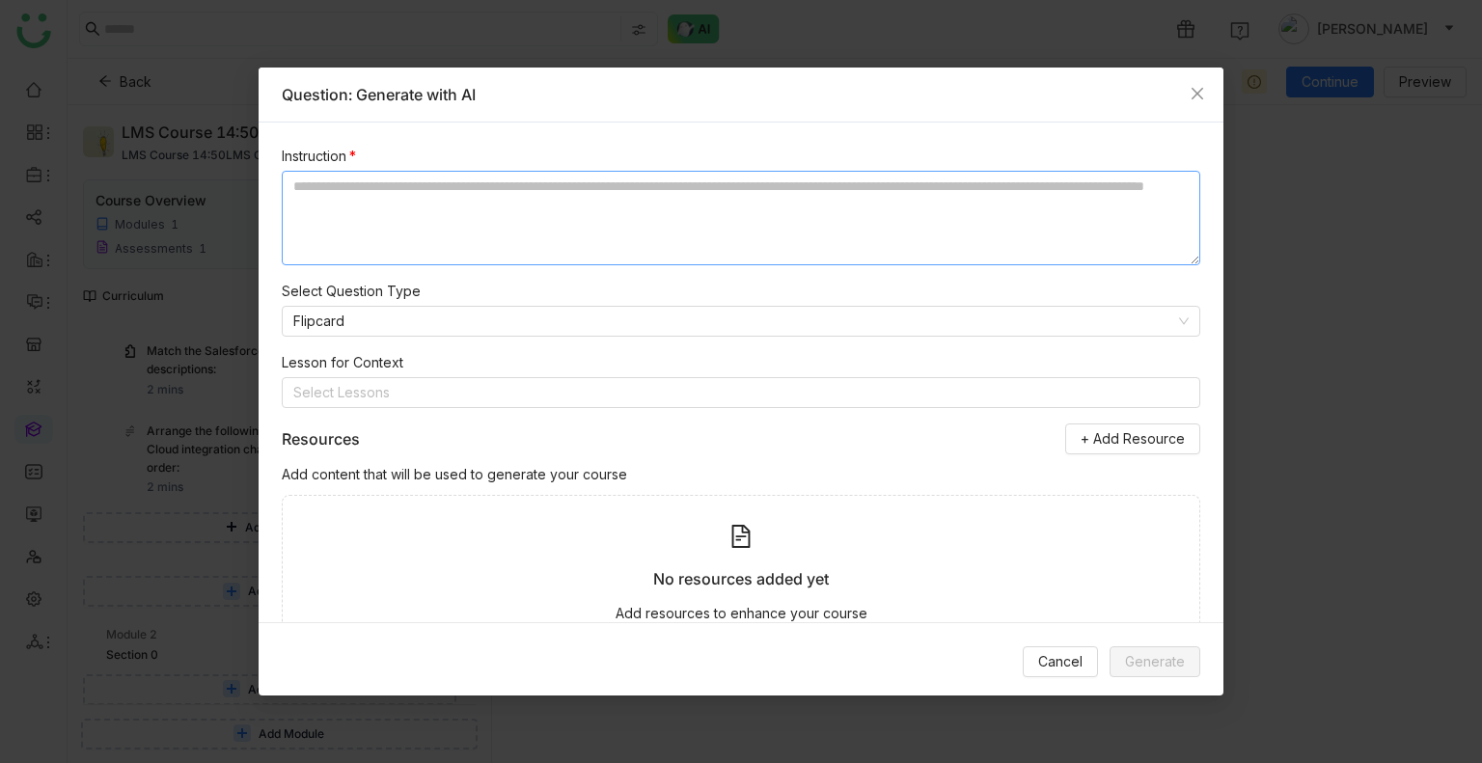
click at [372, 215] on textarea at bounding box center [741, 218] width 918 height 95
paste textarea "**********"
type textarea "**********"
paste textarea "**********"
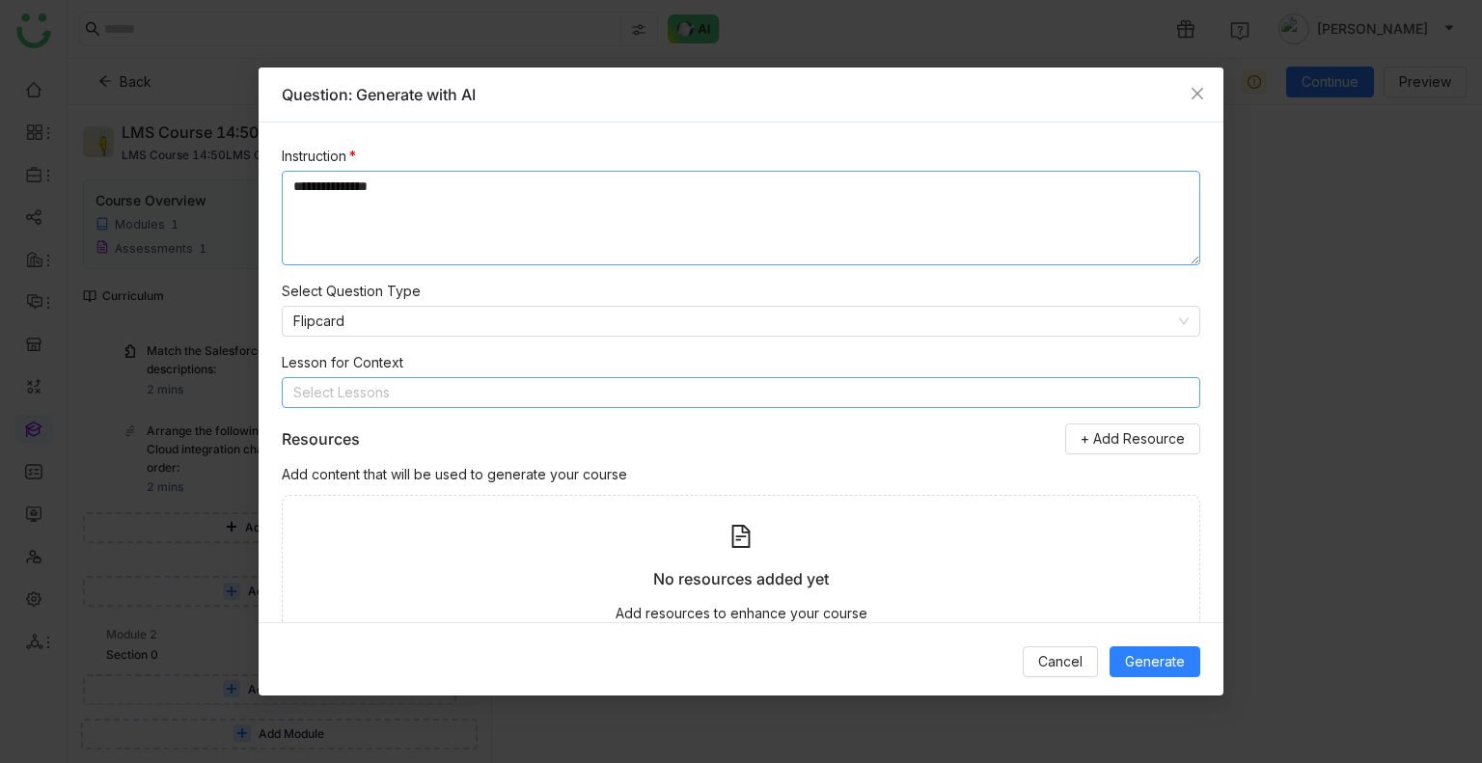
type textarea "**********"
click at [648, 407] on nz-select-top-control "Select Lessons" at bounding box center [741, 392] width 918 height 31
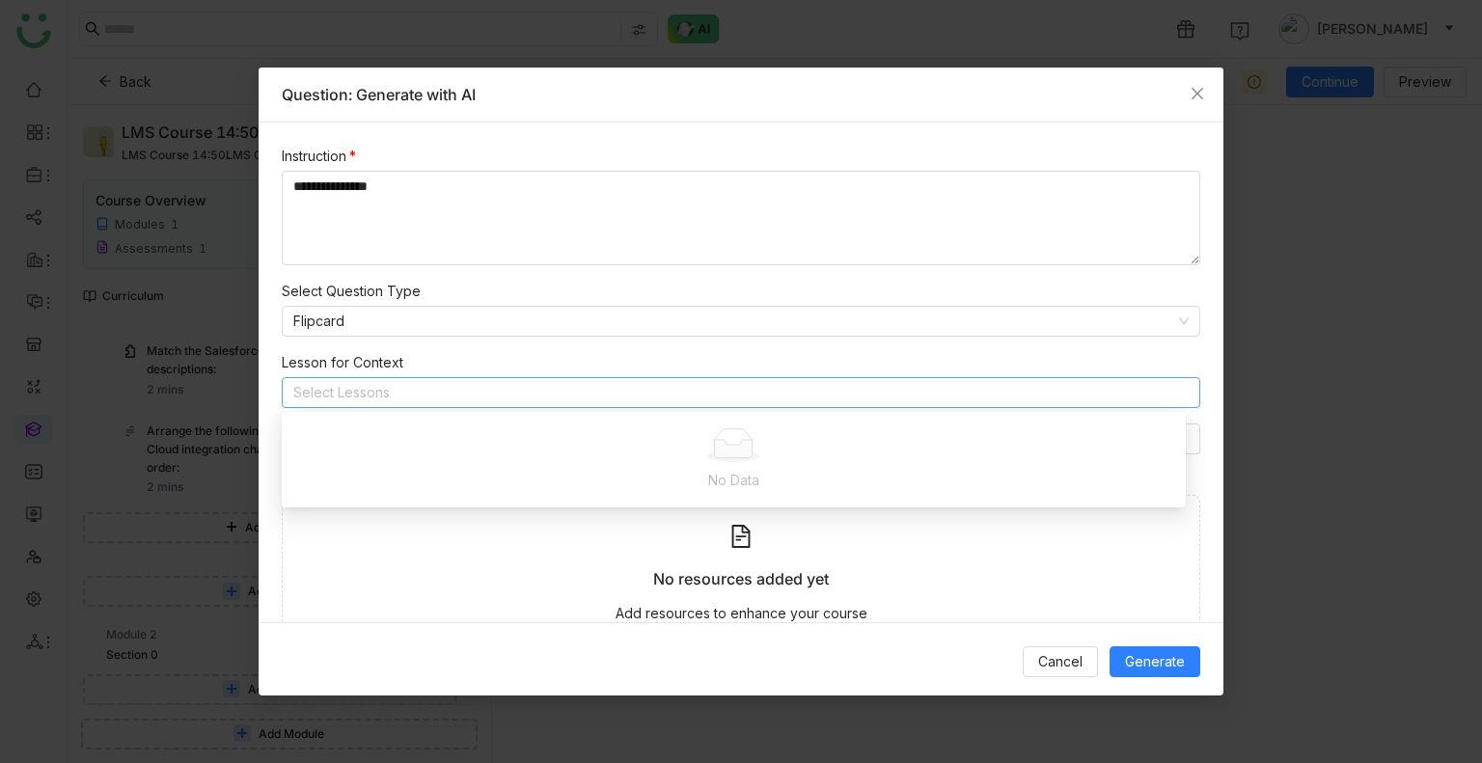
click at [716, 393] on nz-select-top-control "Select Lessons" at bounding box center [741, 392] width 918 height 31
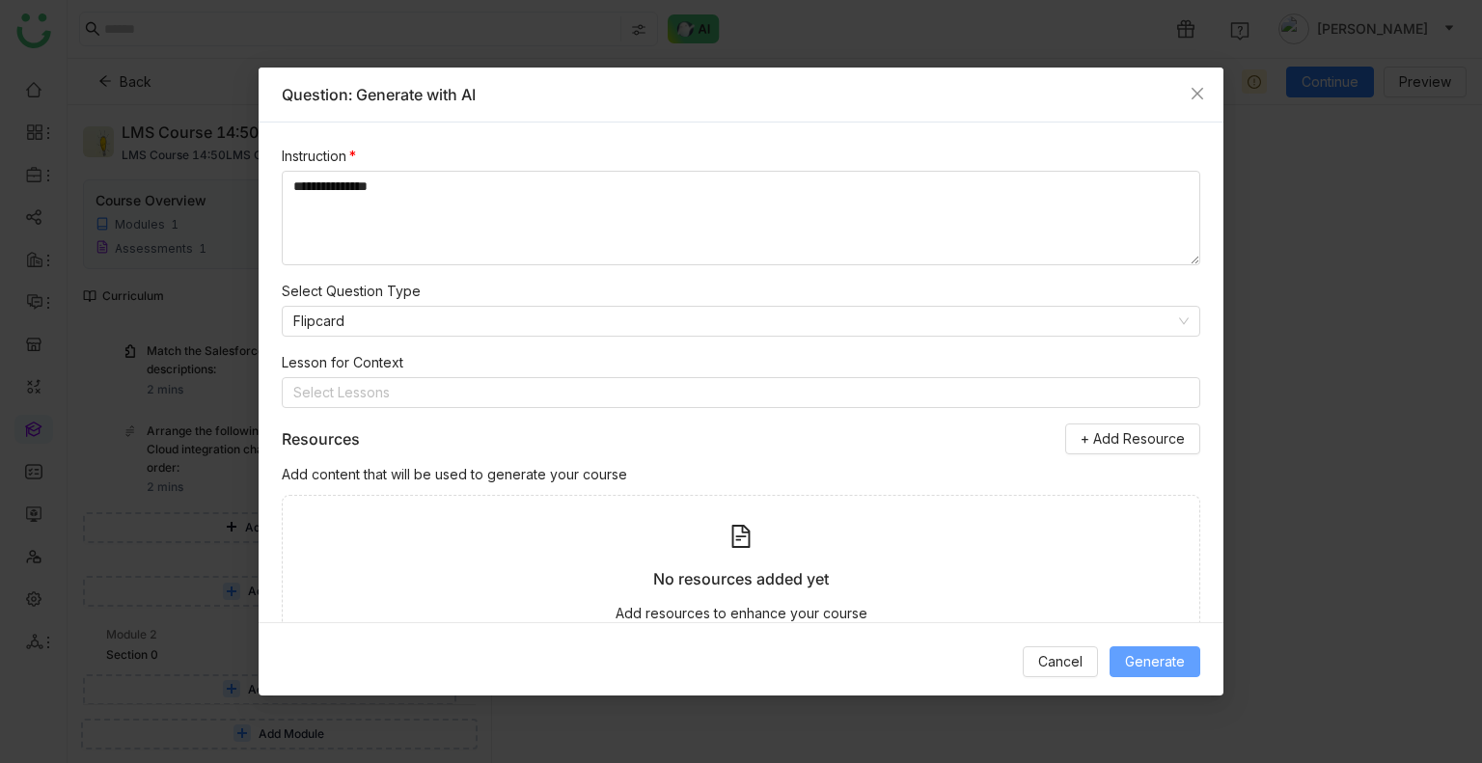
click at [1152, 651] on span "Generate" at bounding box center [1155, 661] width 60 height 21
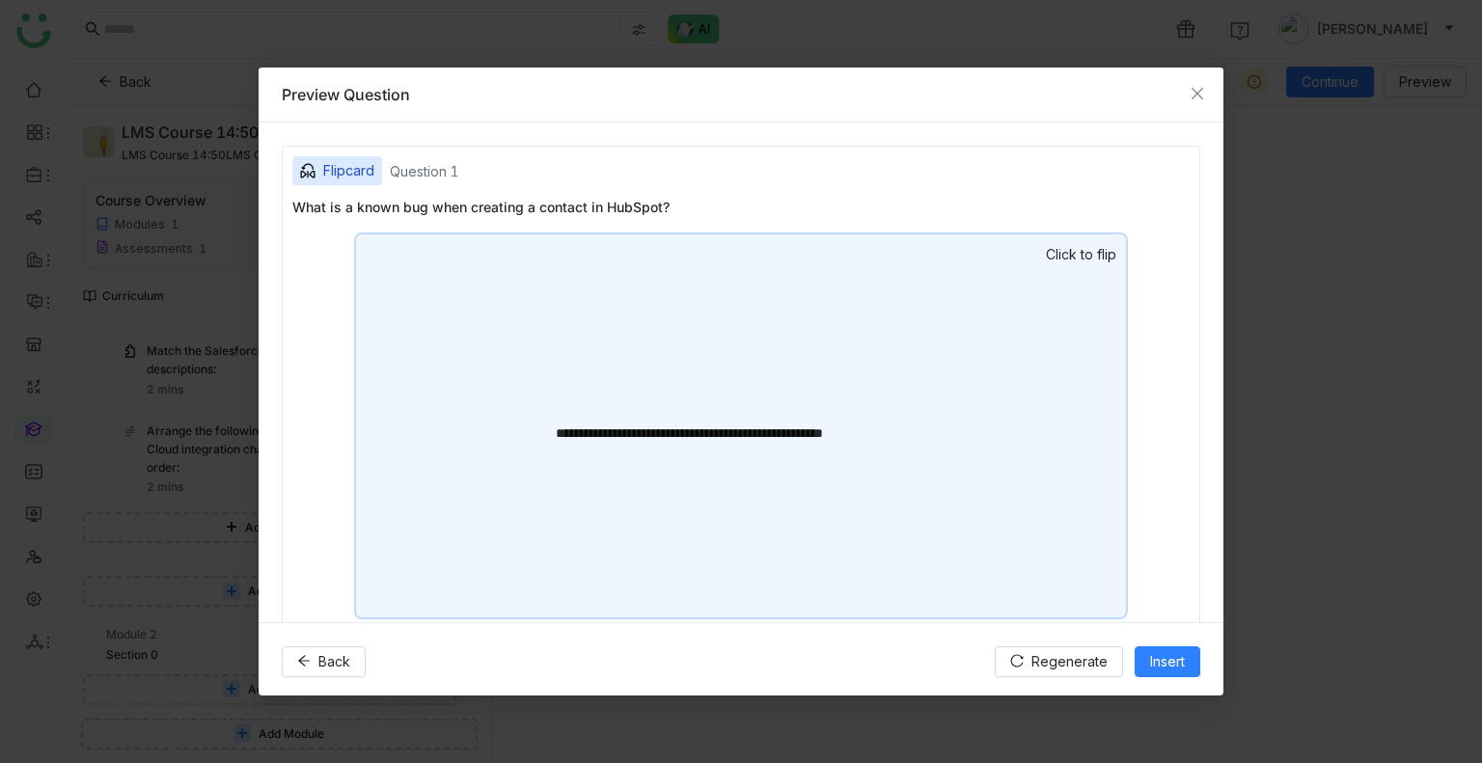
click at [911, 350] on div "**********" at bounding box center [741, 425] width 774 height 387
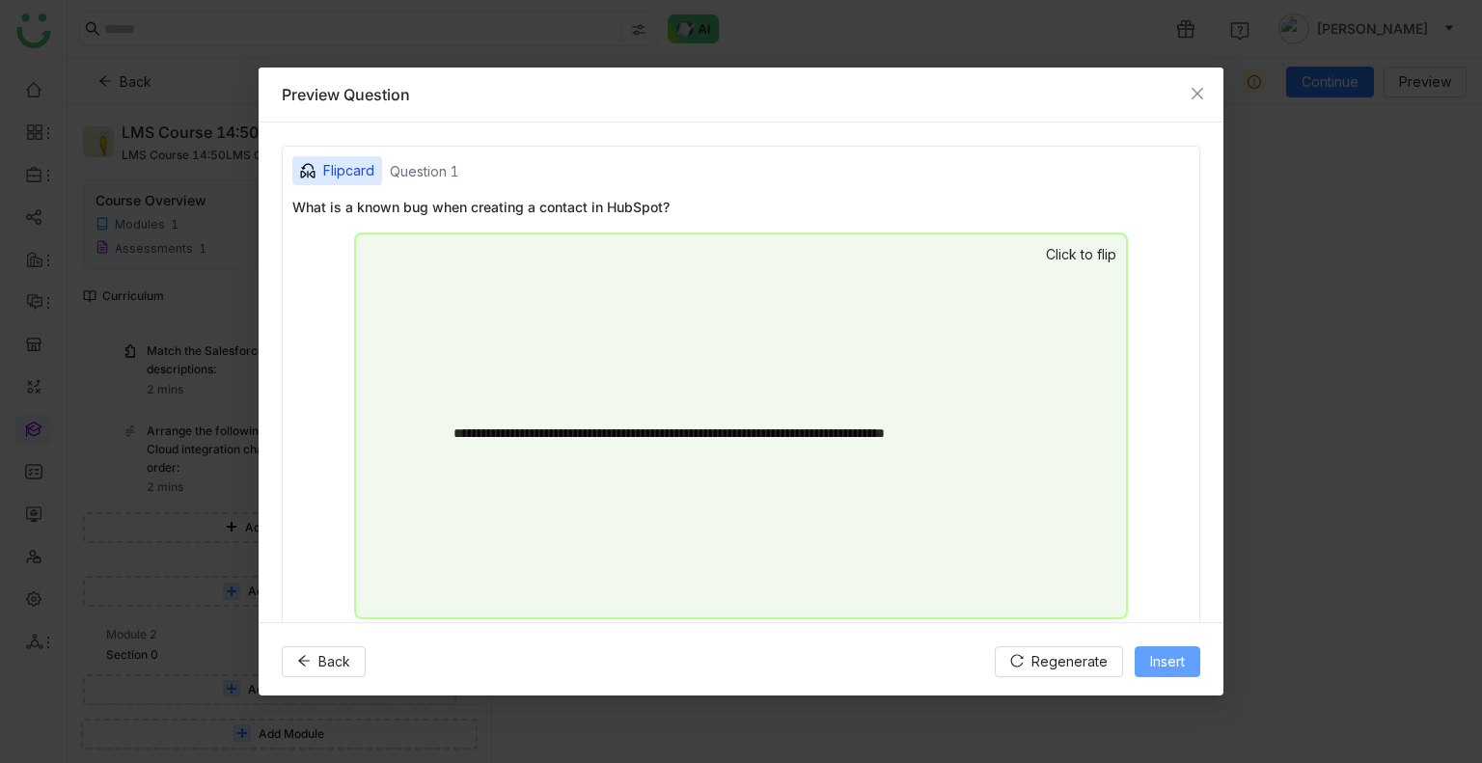
click at [1153, 658] on span "Insert" at bounding box center [1167, 661] width 35 height 21
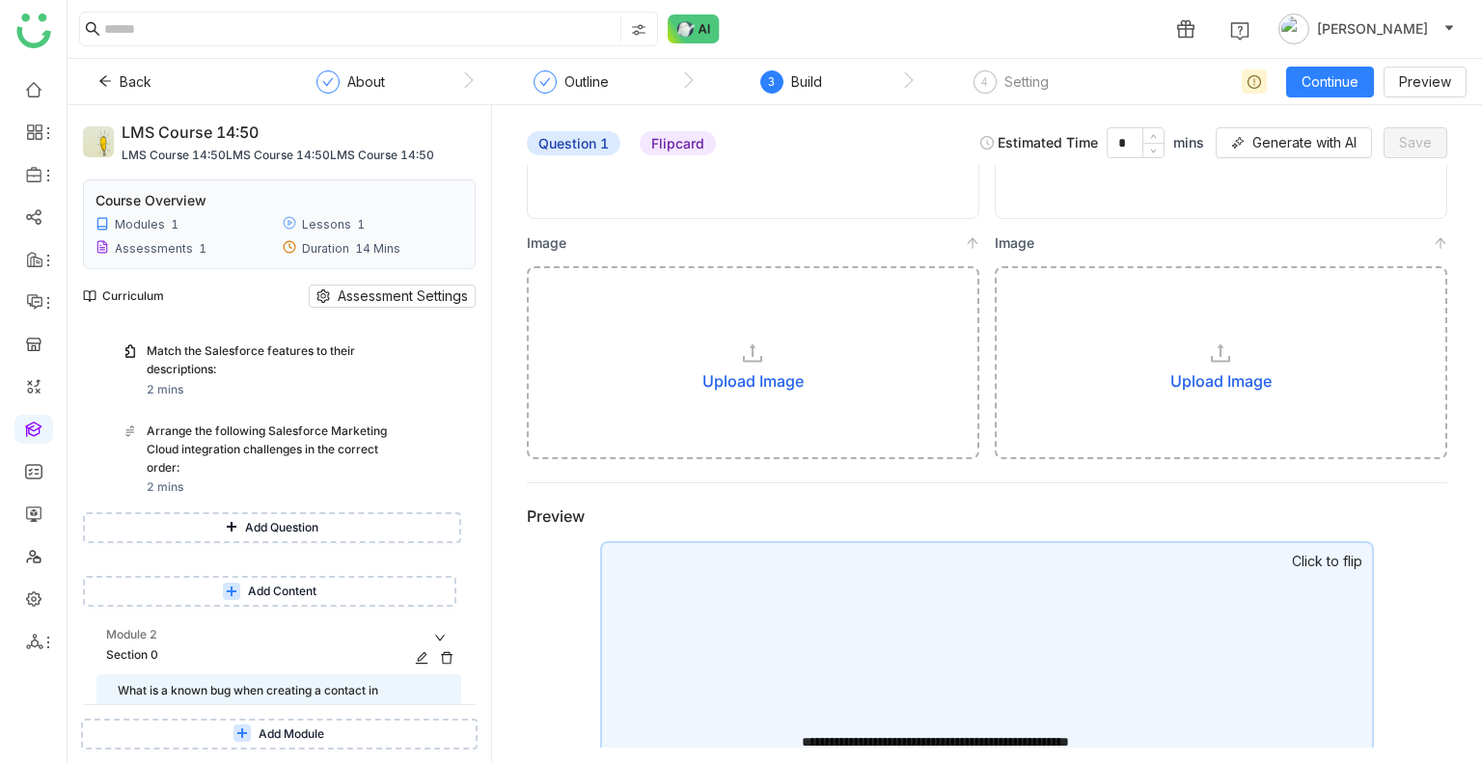
scroll to position [600, 0]
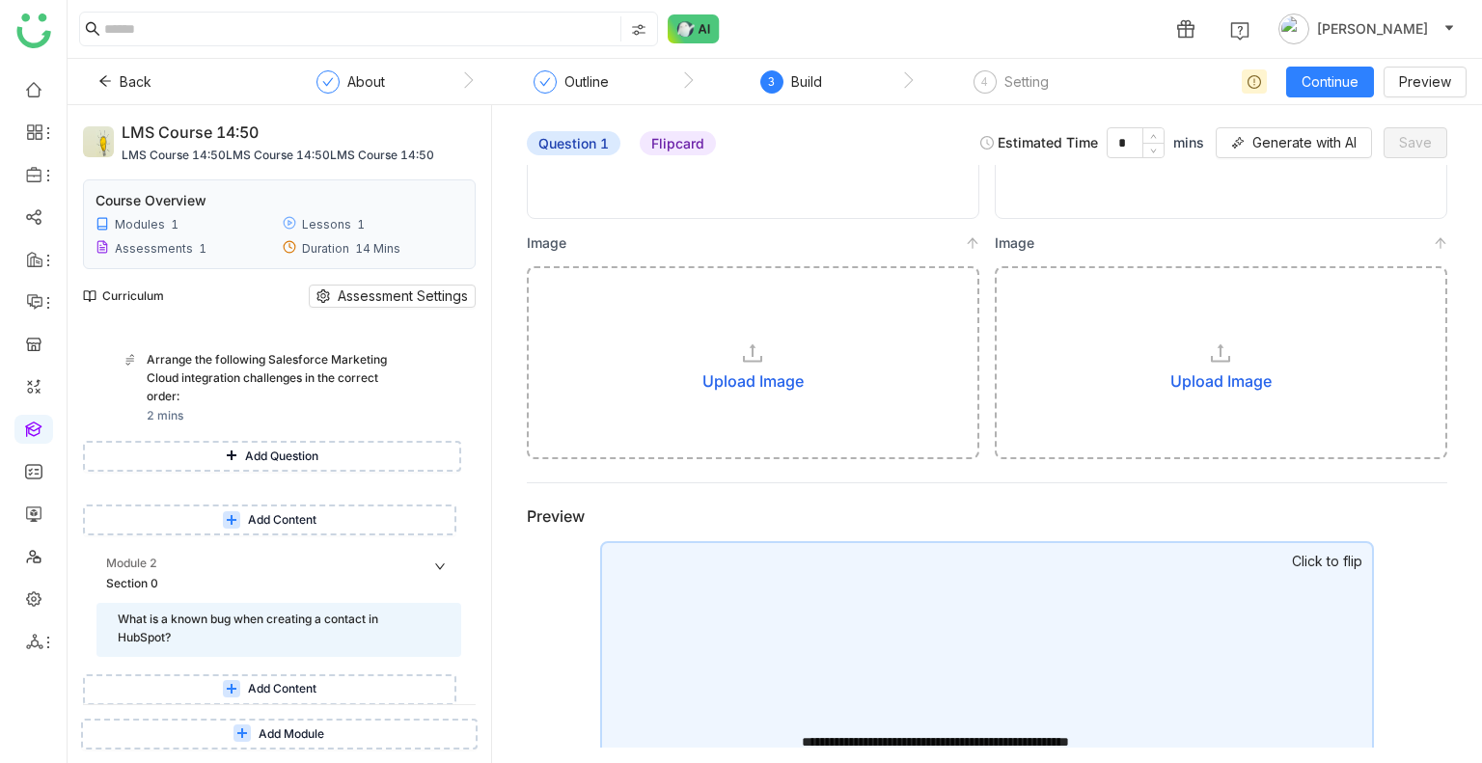
click at [276, 687] on span "Add Content" at bounding box center [282, 689] width 68 height 18
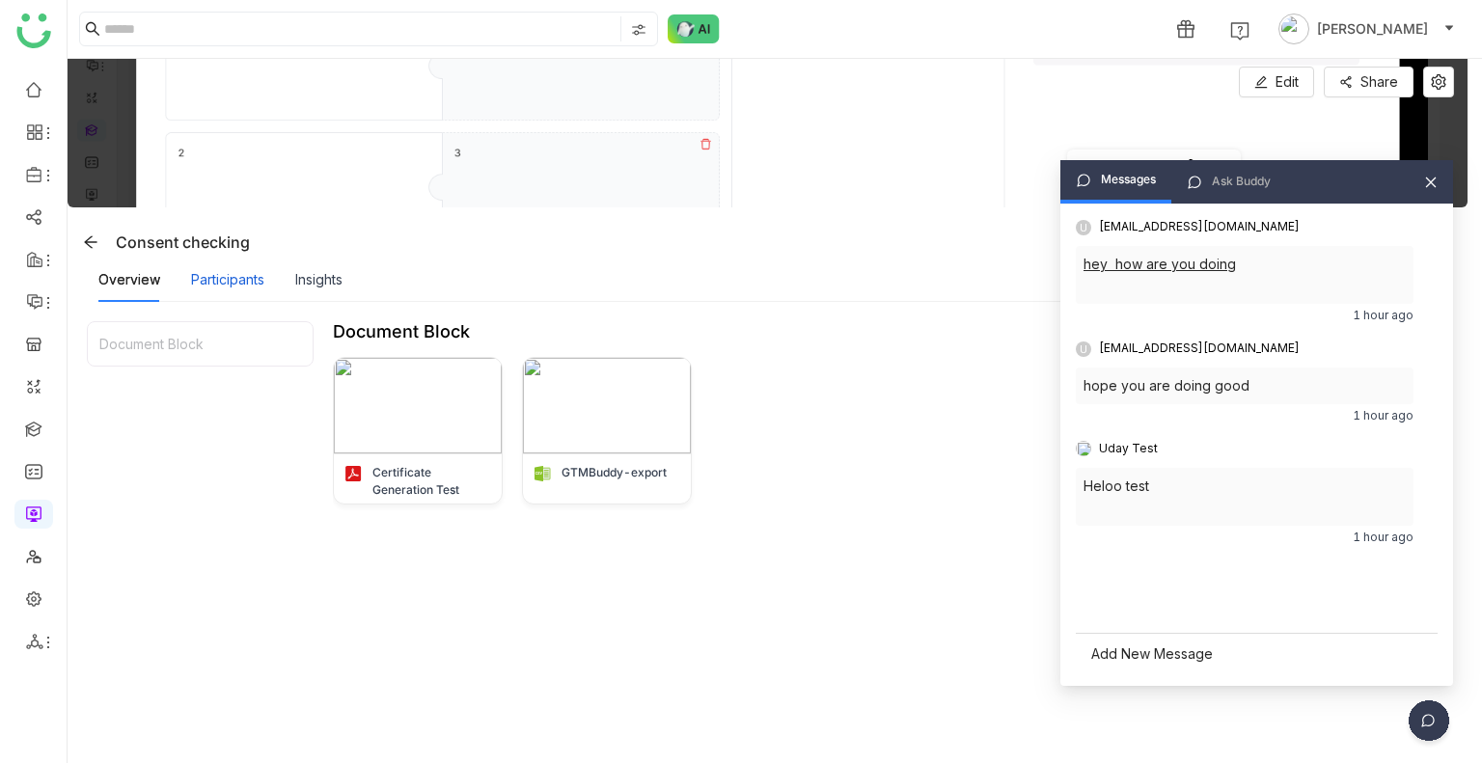
click at [217, 275] on div "Participants" at bounding box center [227, 279] width 73 height 21
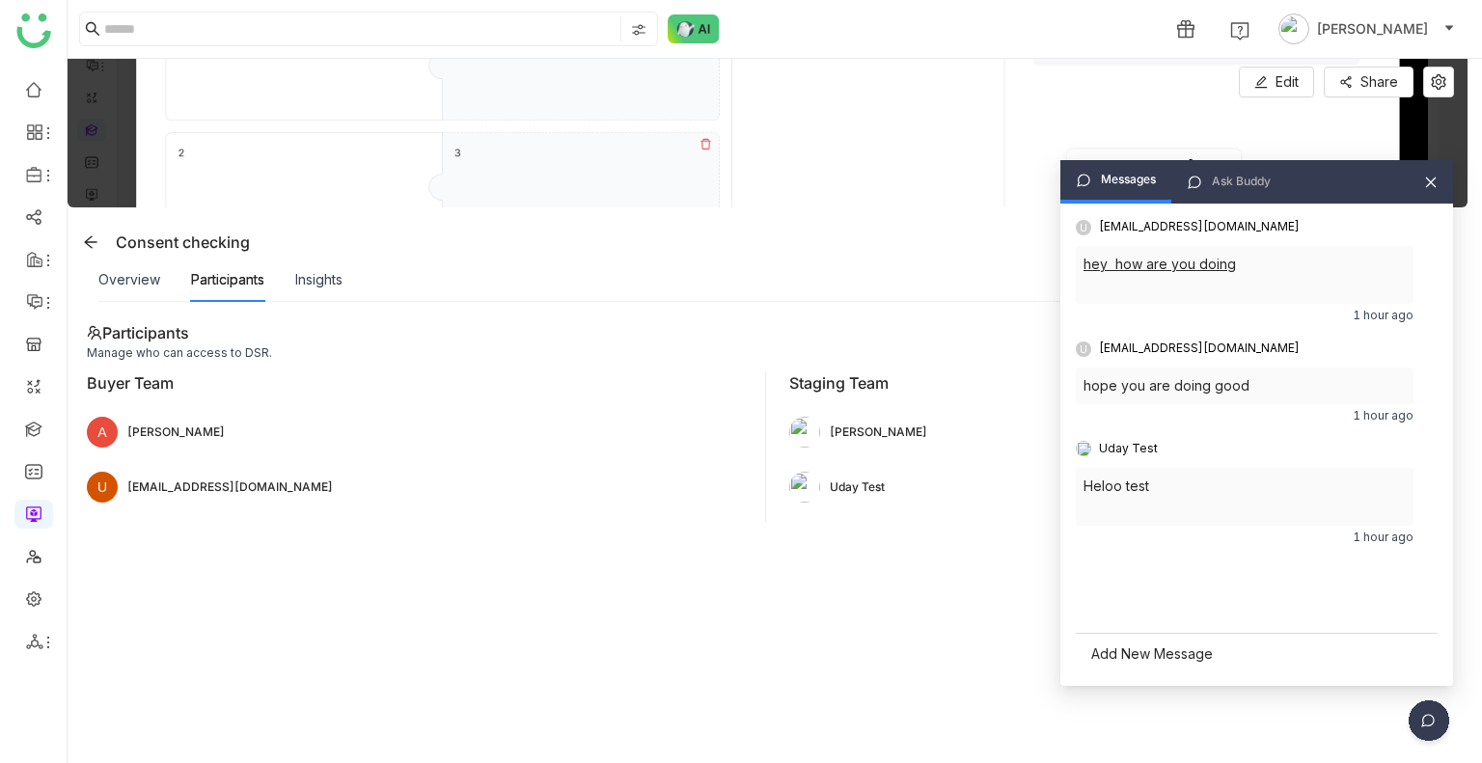
click at [1430, 177] on icon at bounding box center [1431, 183] width 14 height 14
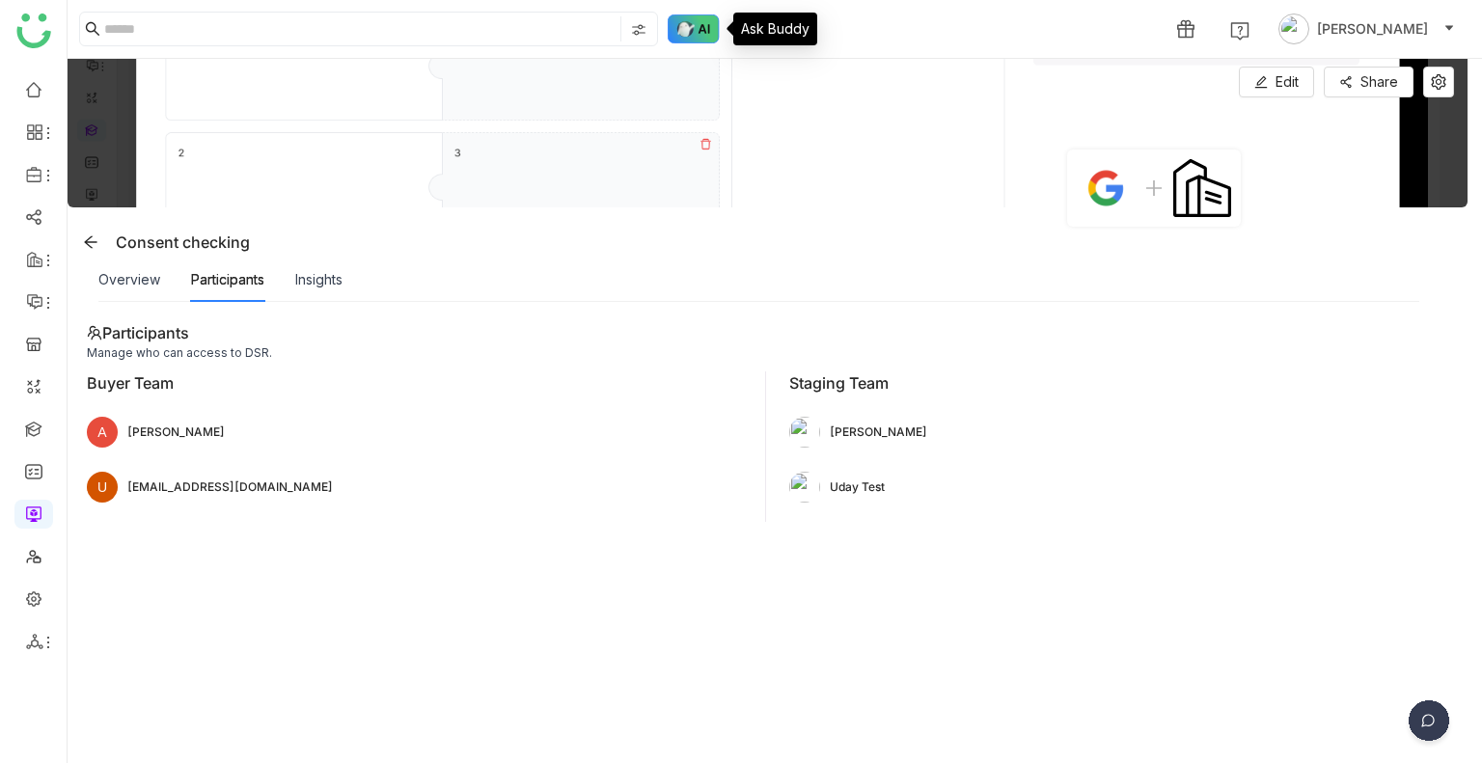
click at [688, 23] on img at bounding box center [693, 28] width 52 height 29
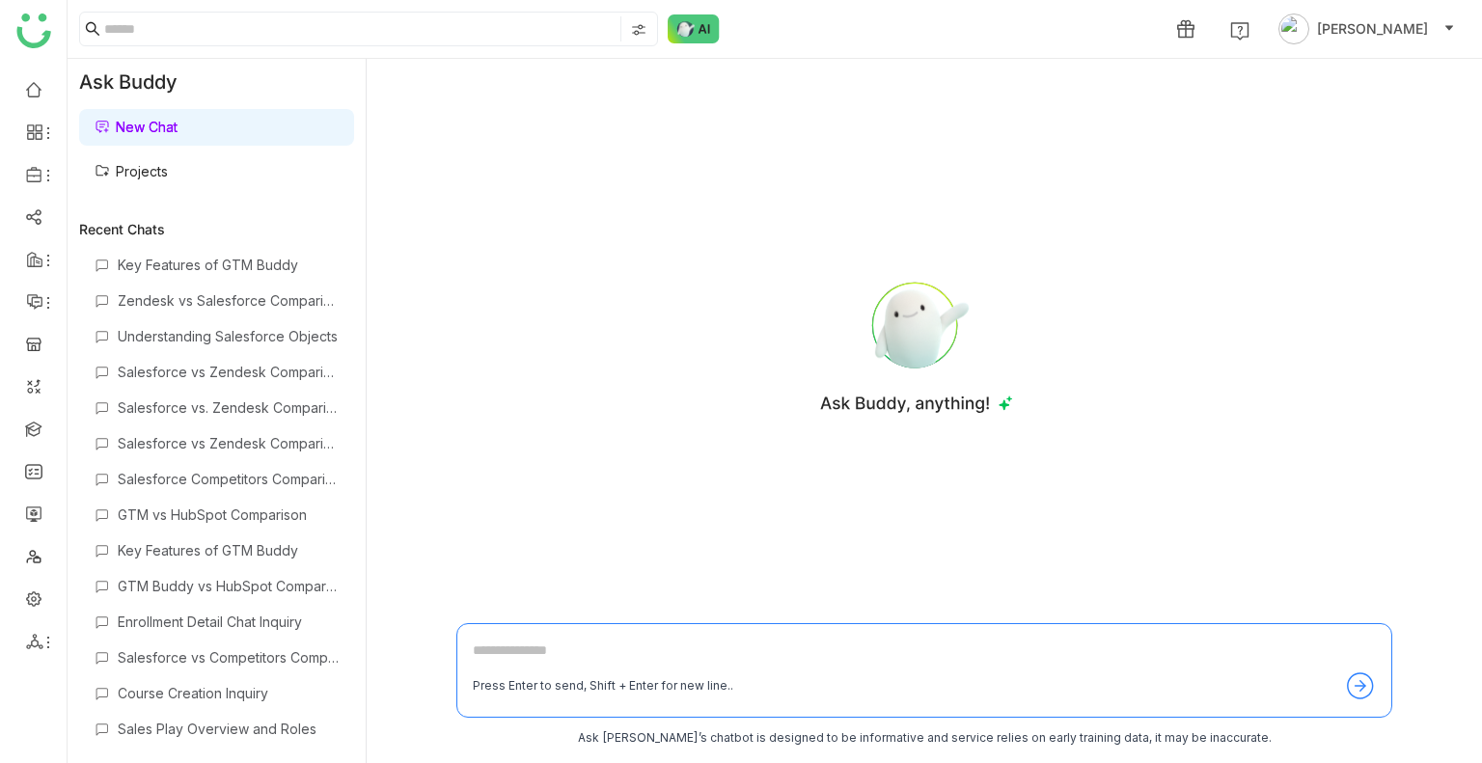
click at [132, 177] on link "Projects" at bounding box center [131, 171] width 73 height 16
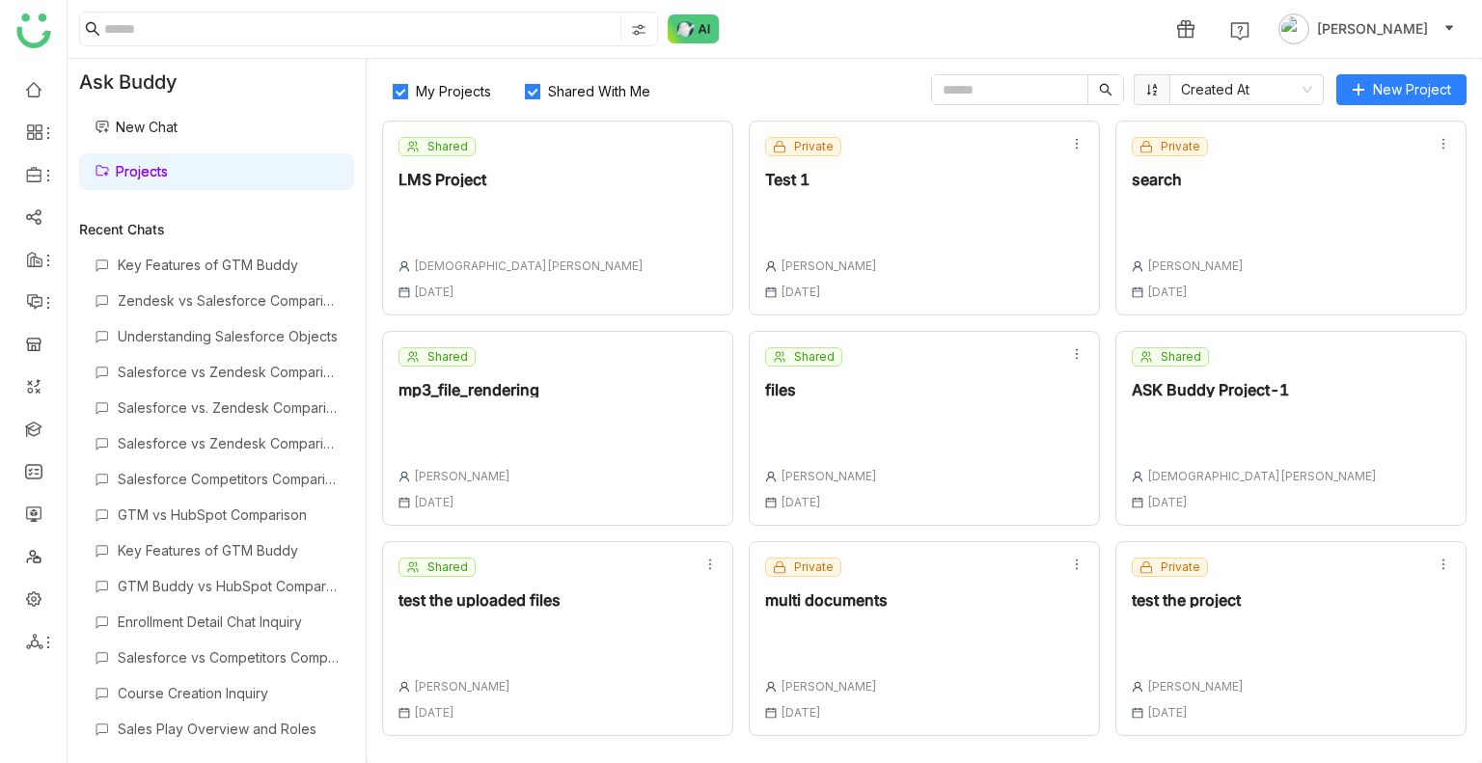
click at [586, 93] on span "Shared With Me" at bounding box center [599, 91] width 118 height 16
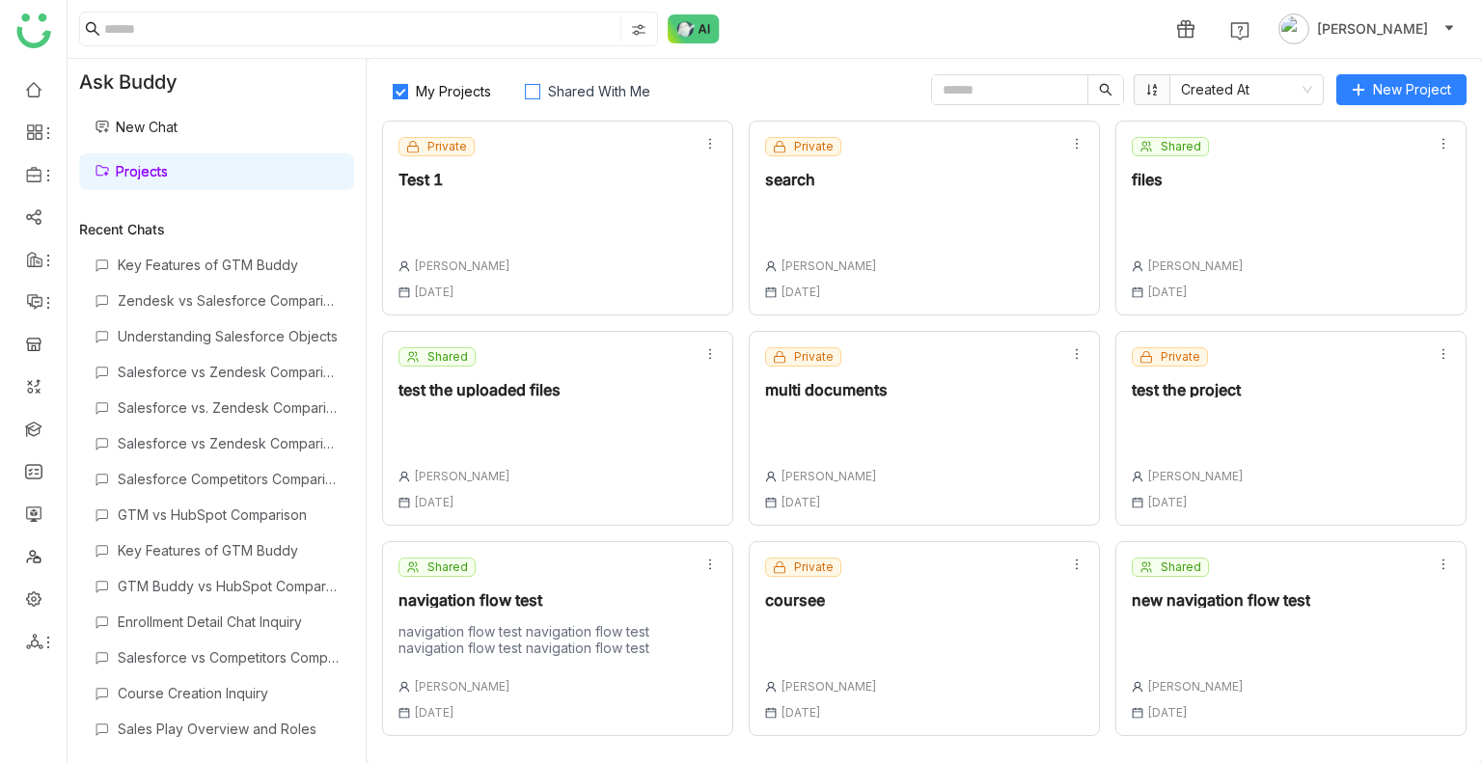
scroll to position [205, 0]
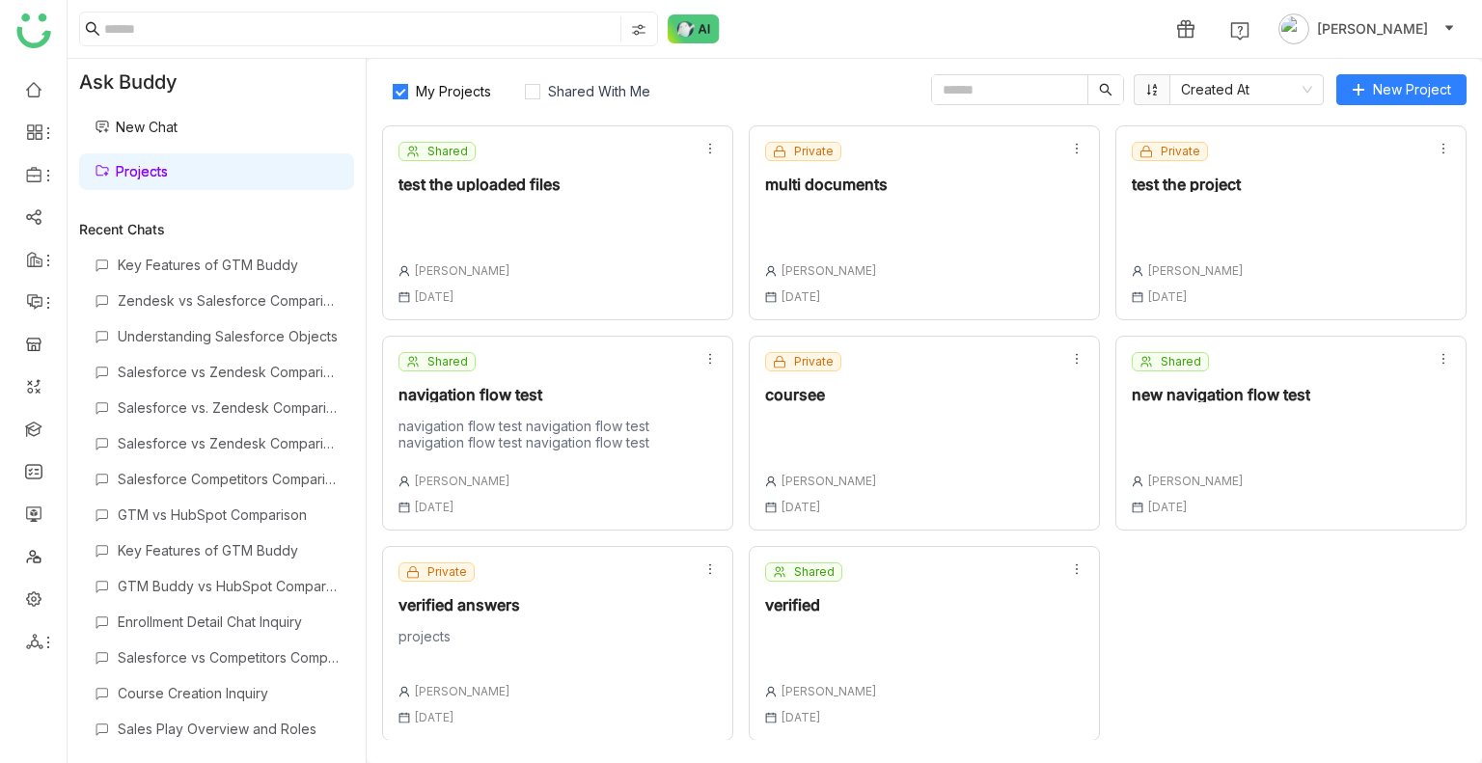
click at [865, 627] on div "Shared verified [PERSON_NAME] [DATE]" at bounding box center [923, 643] width 351 height 195
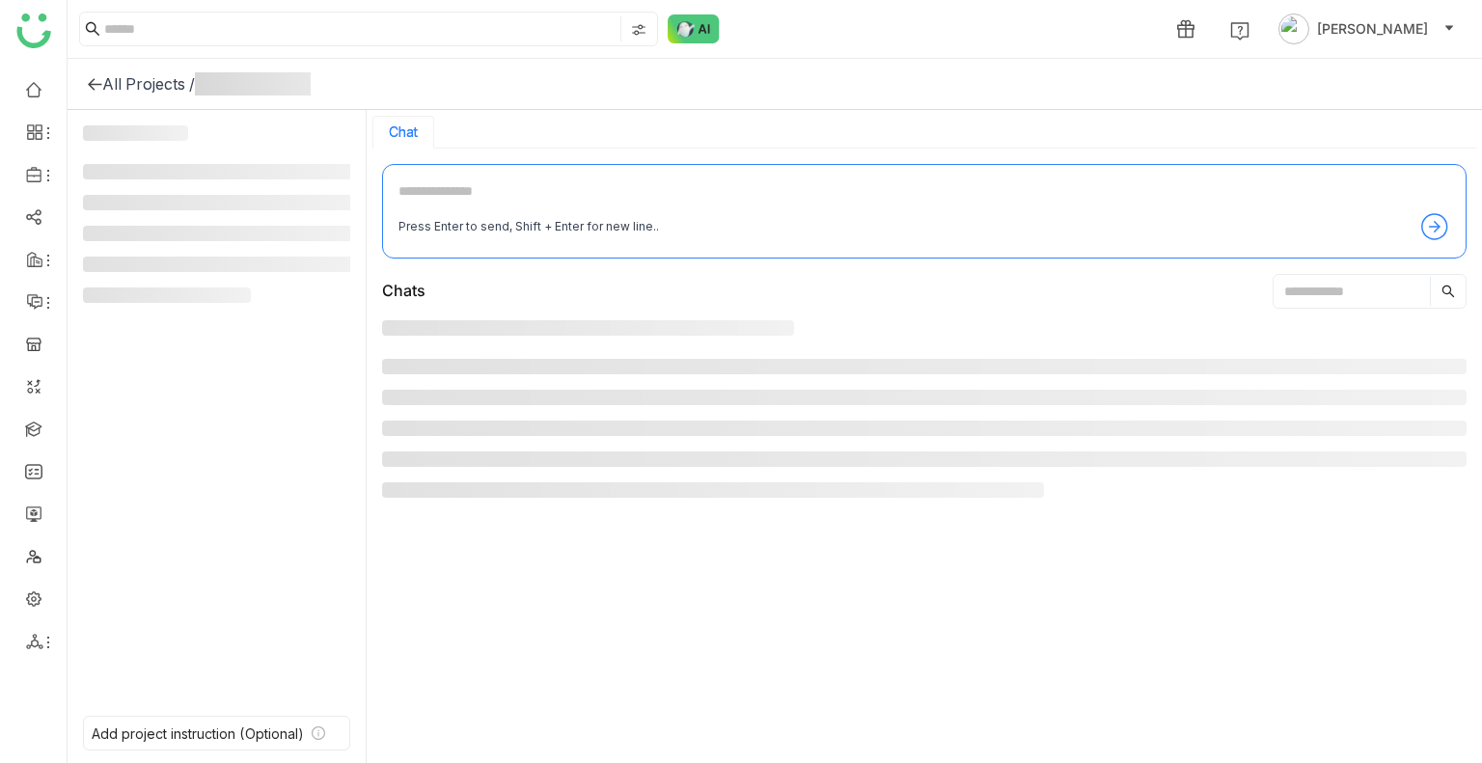
click at [865, 627] on div at bounding box center [924, 535] width 1084 height 430
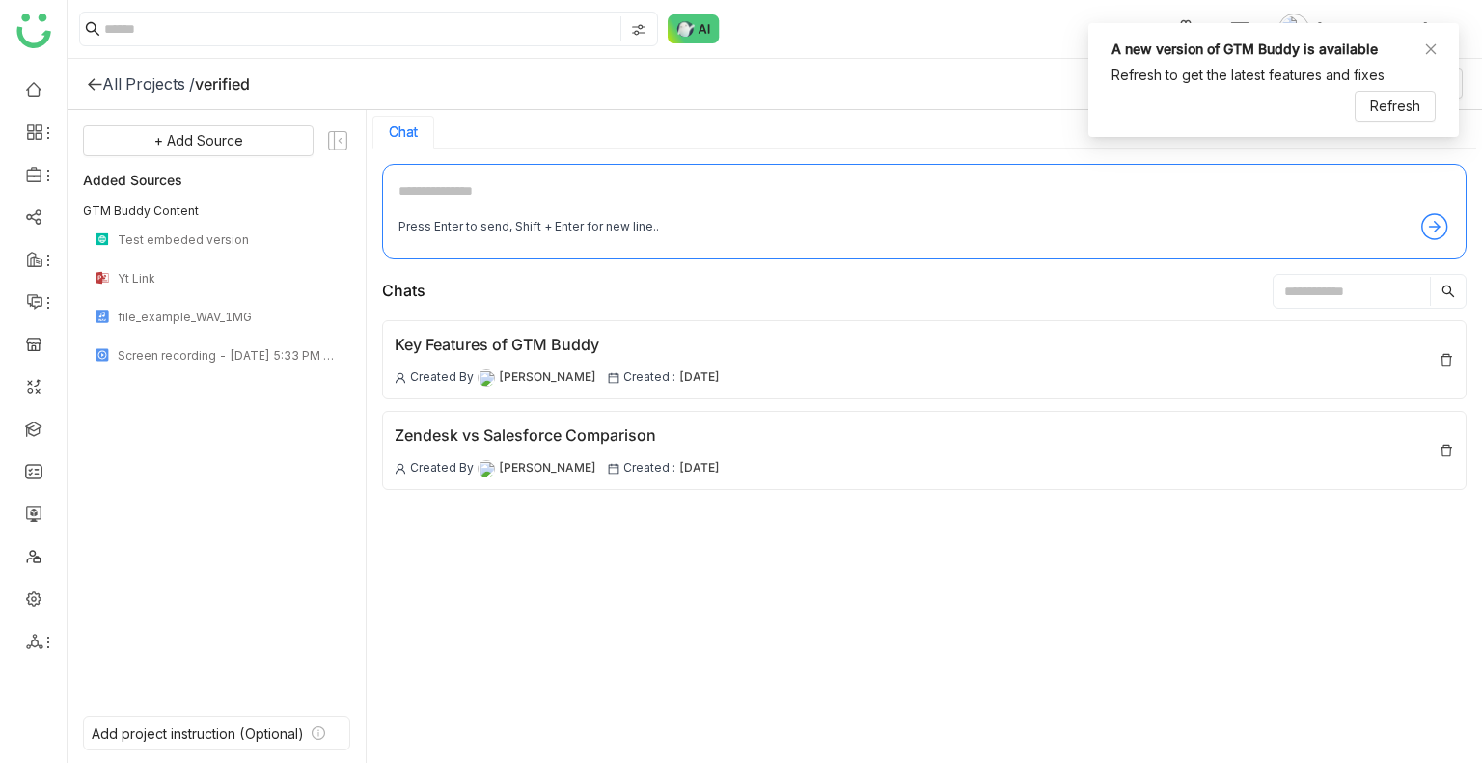
click at [532, 205] on textarea at bounding box center [923, 195] width 1051 height 31
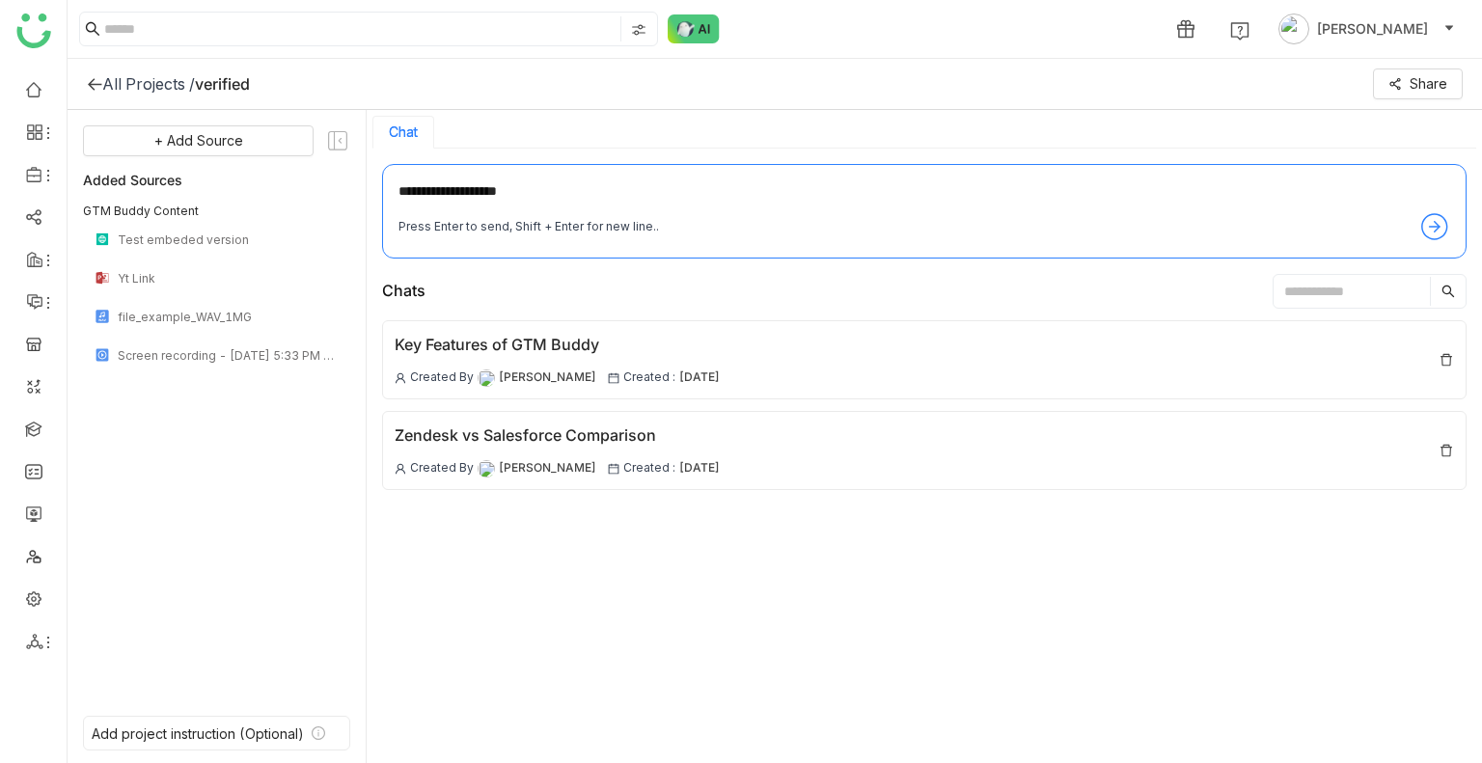
type textarea "**********"
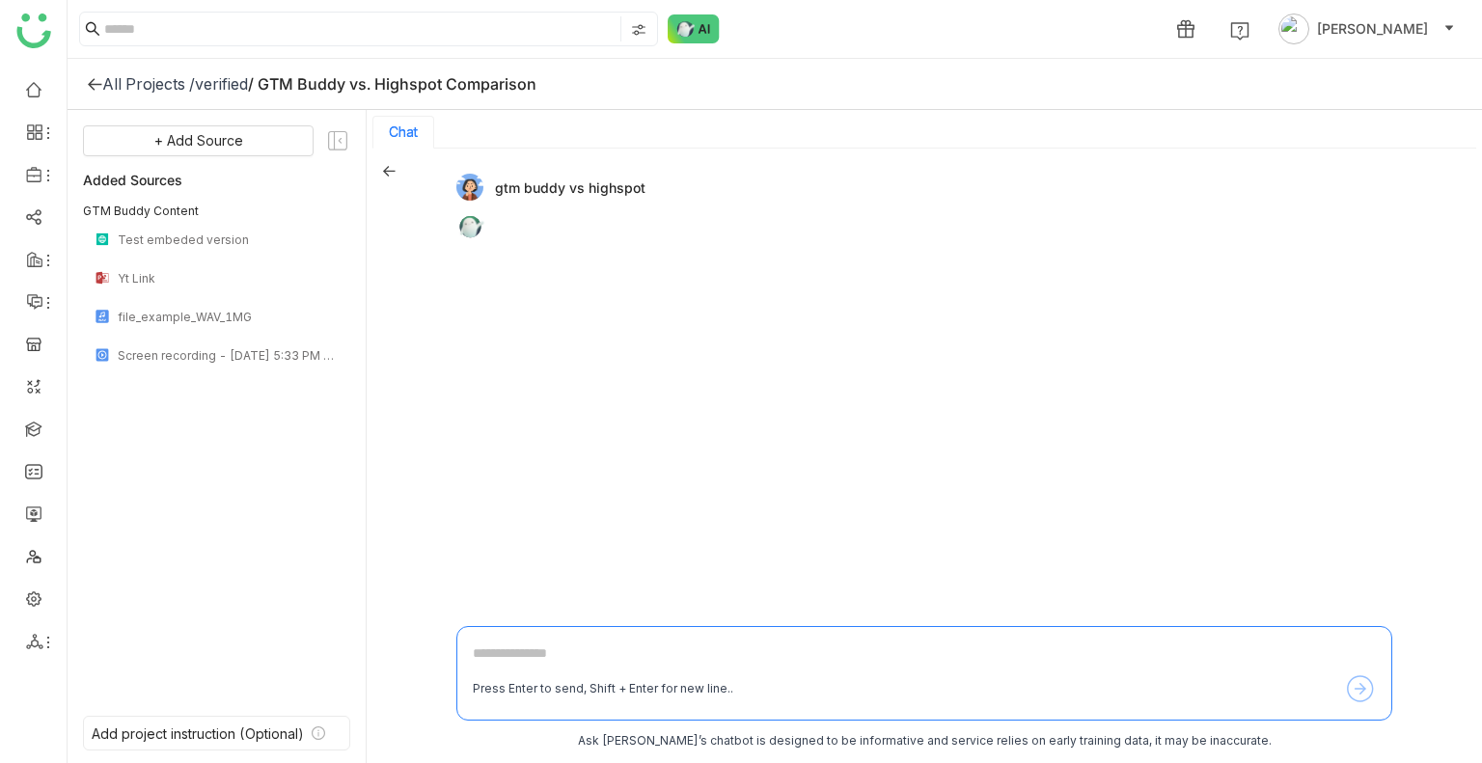
click at [476, 181] on div "gtm buddy vs highspot" at bounding box center [916, 187] width 920 height 27
click at [385, 172] on icon at bounding box center [389, 171] width 13 height 11
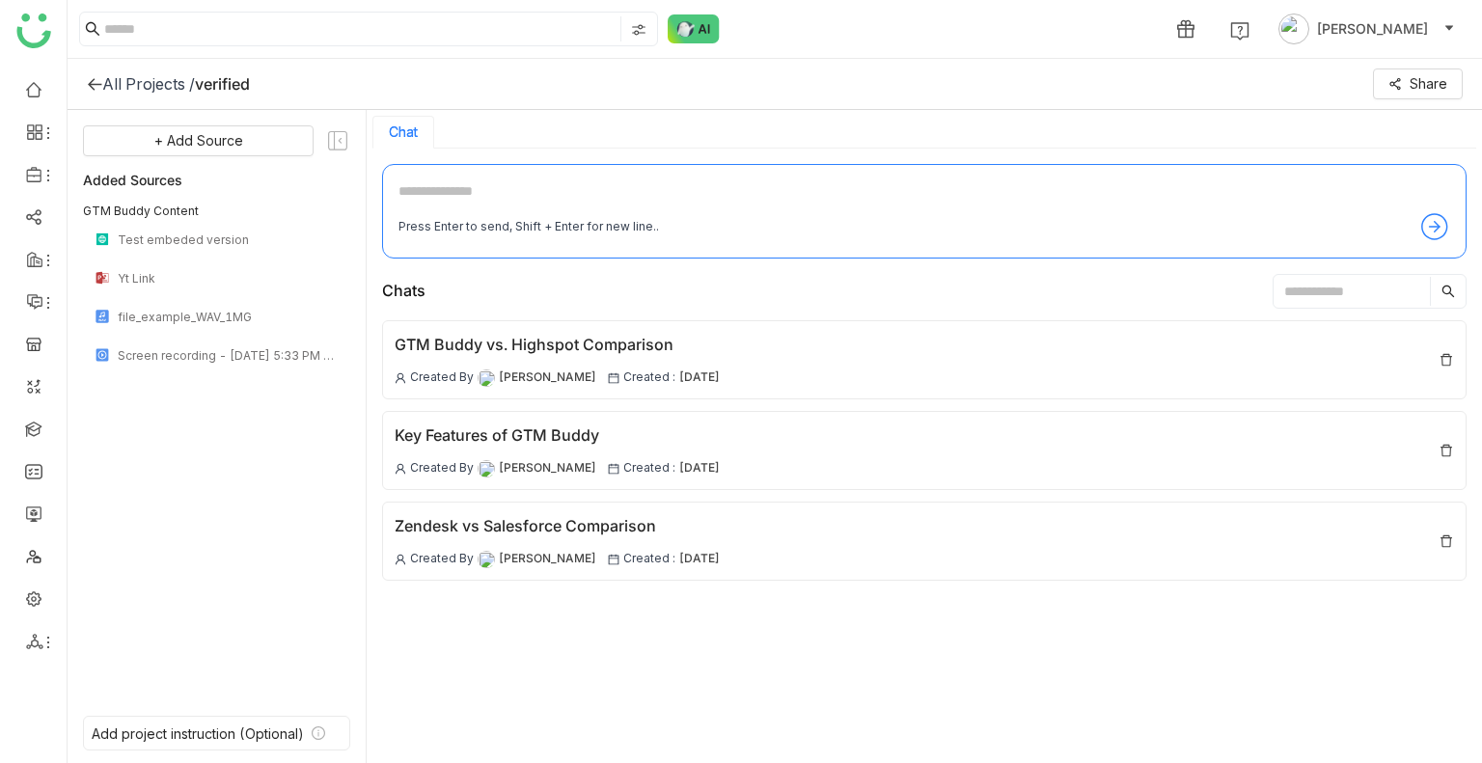
click at [464, 181] on textarea at bounding box center [923, 195] width 1051 height 31
type textarea "**********"
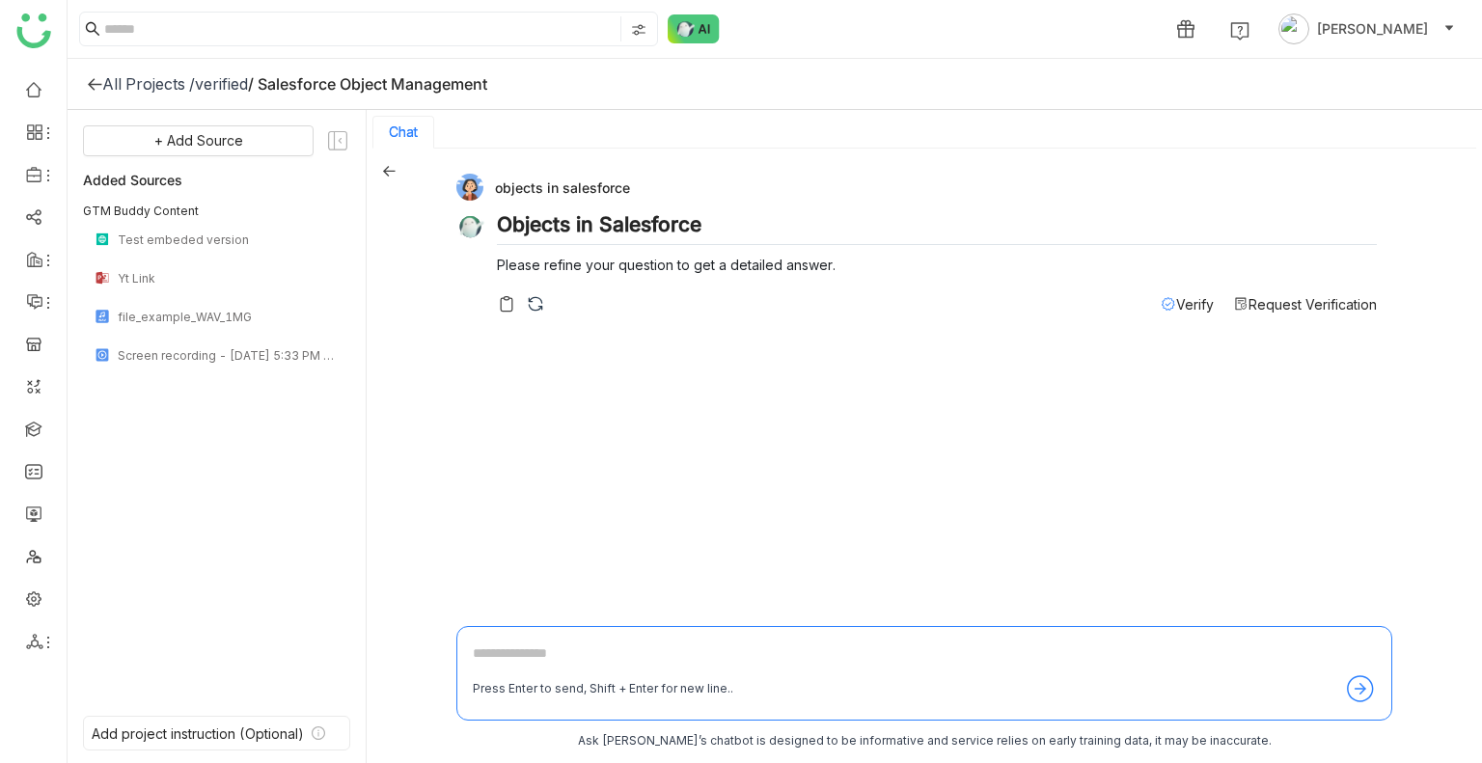
click at [383, 174] on icon at bounding box center [389, 171] width 14 height 14
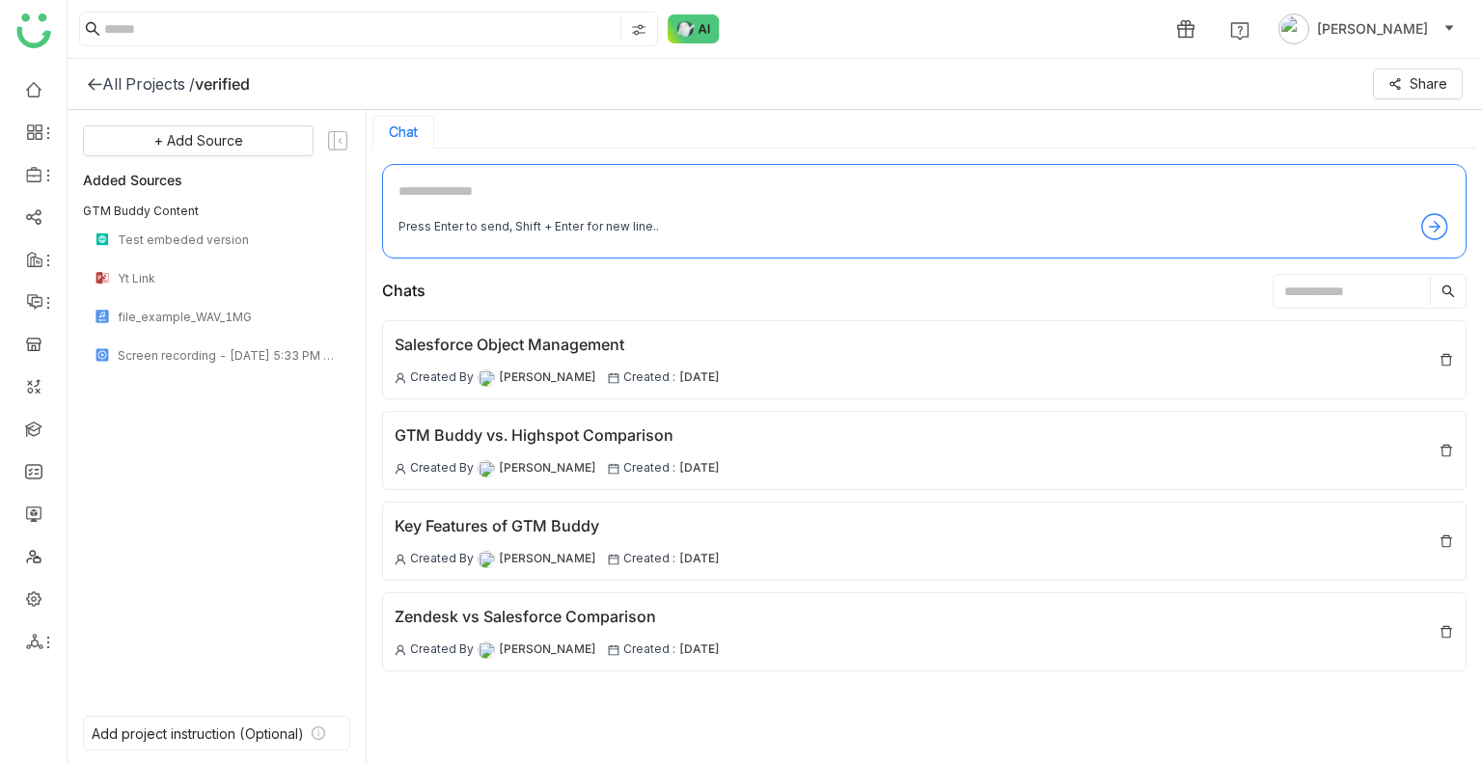
click at [552, 177] on div "Press Enter to send, Shift + Enter for new line.." at bounding box center [924, 211] width 1084 height 95
click at [496, 187] on textarea at bounding box center [923, 195] width 1051 height 31
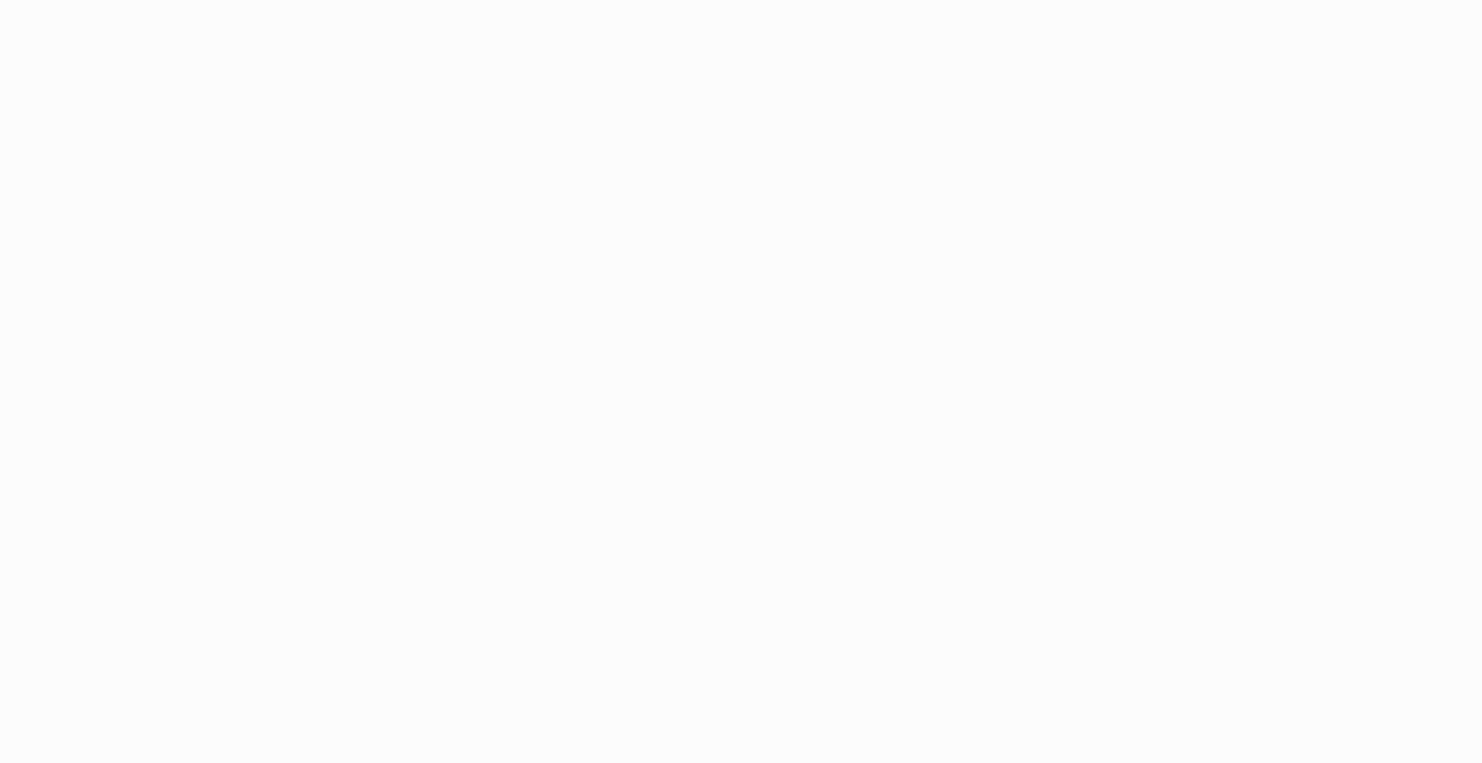
click at [918, 301] on html at bounding box center [741, 381] width 1482 height 763
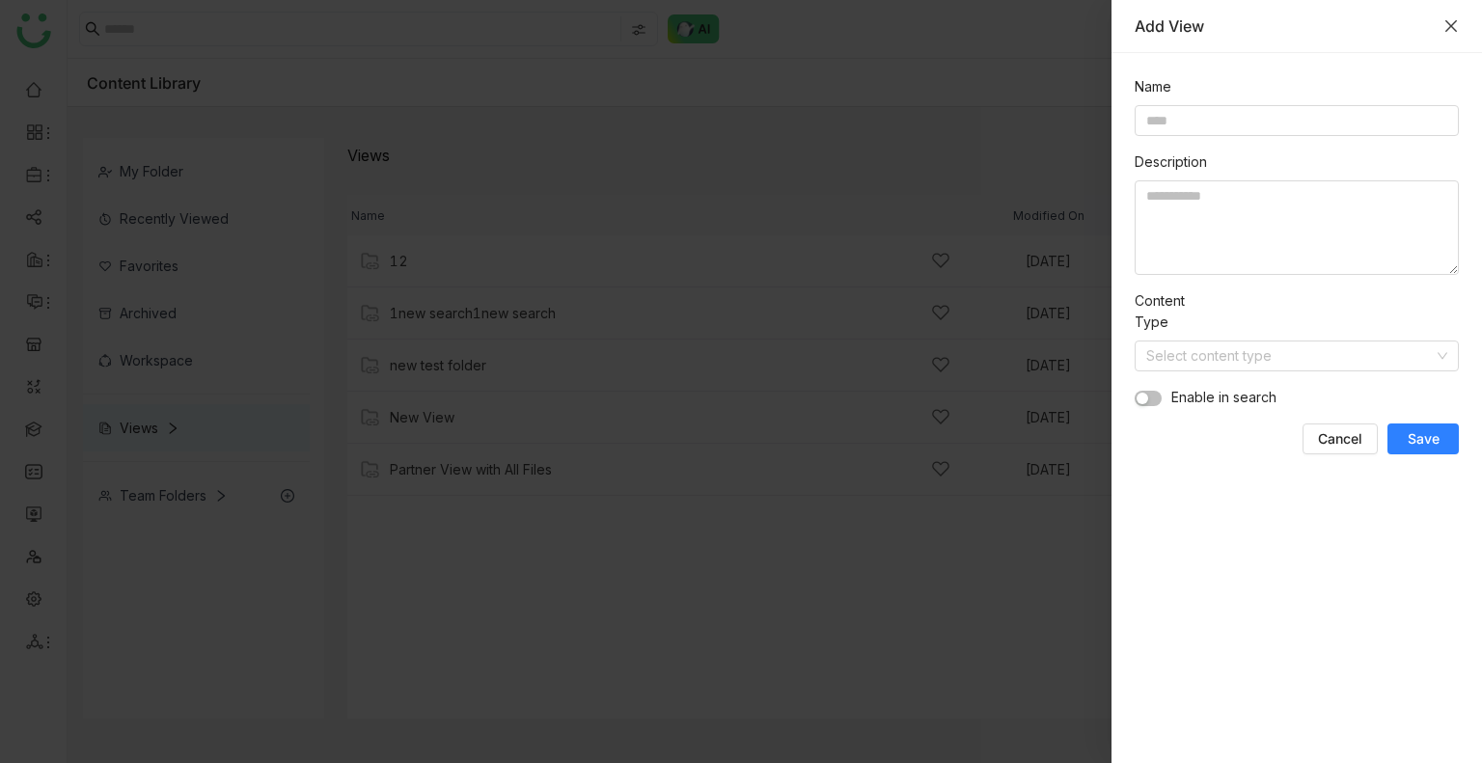
click at [1447, 34] on button "Close" at bounding box center [1450, 25] width 15 height 15
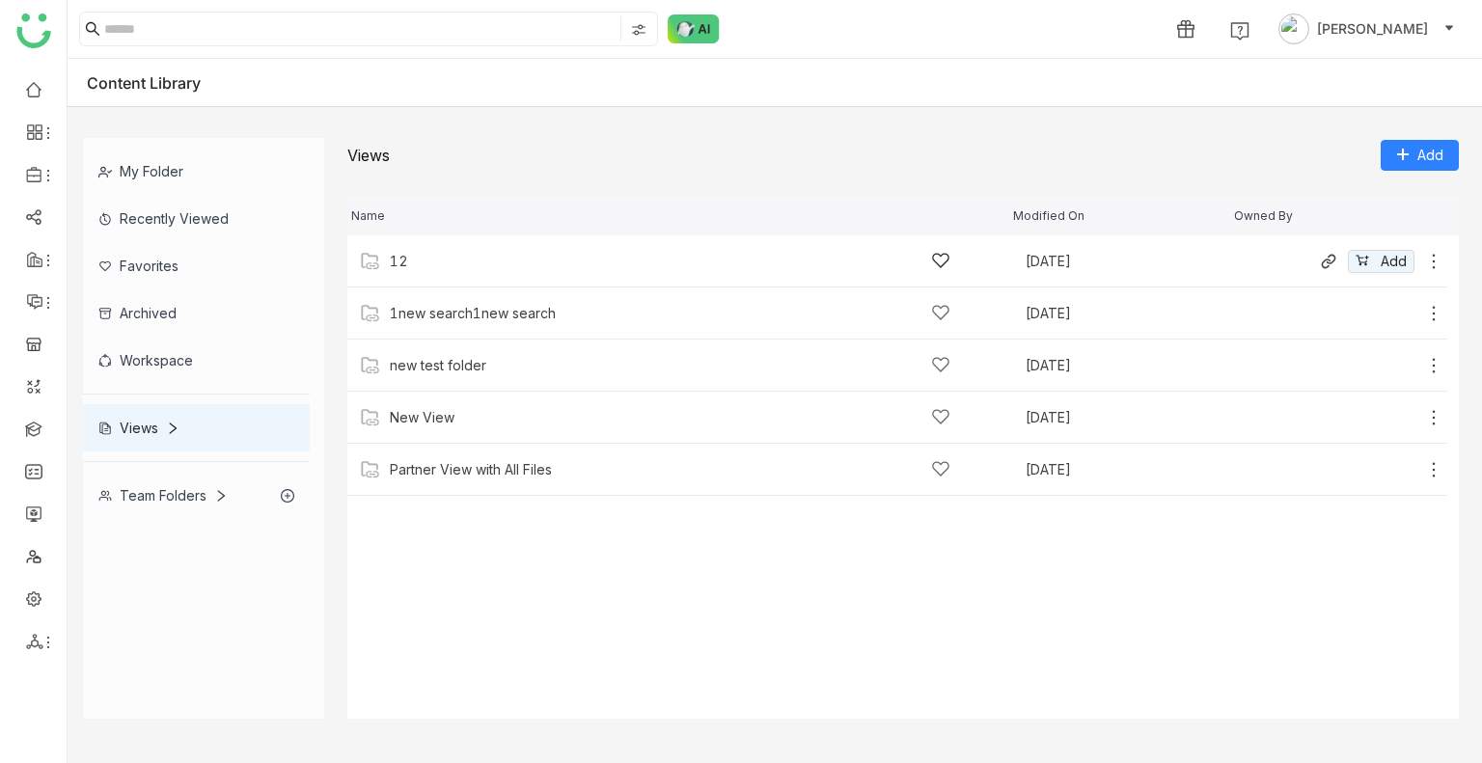
click at [423, 285] on div "12 [DATE] Add" at bounding box center [897, 261] width 1100 height 52
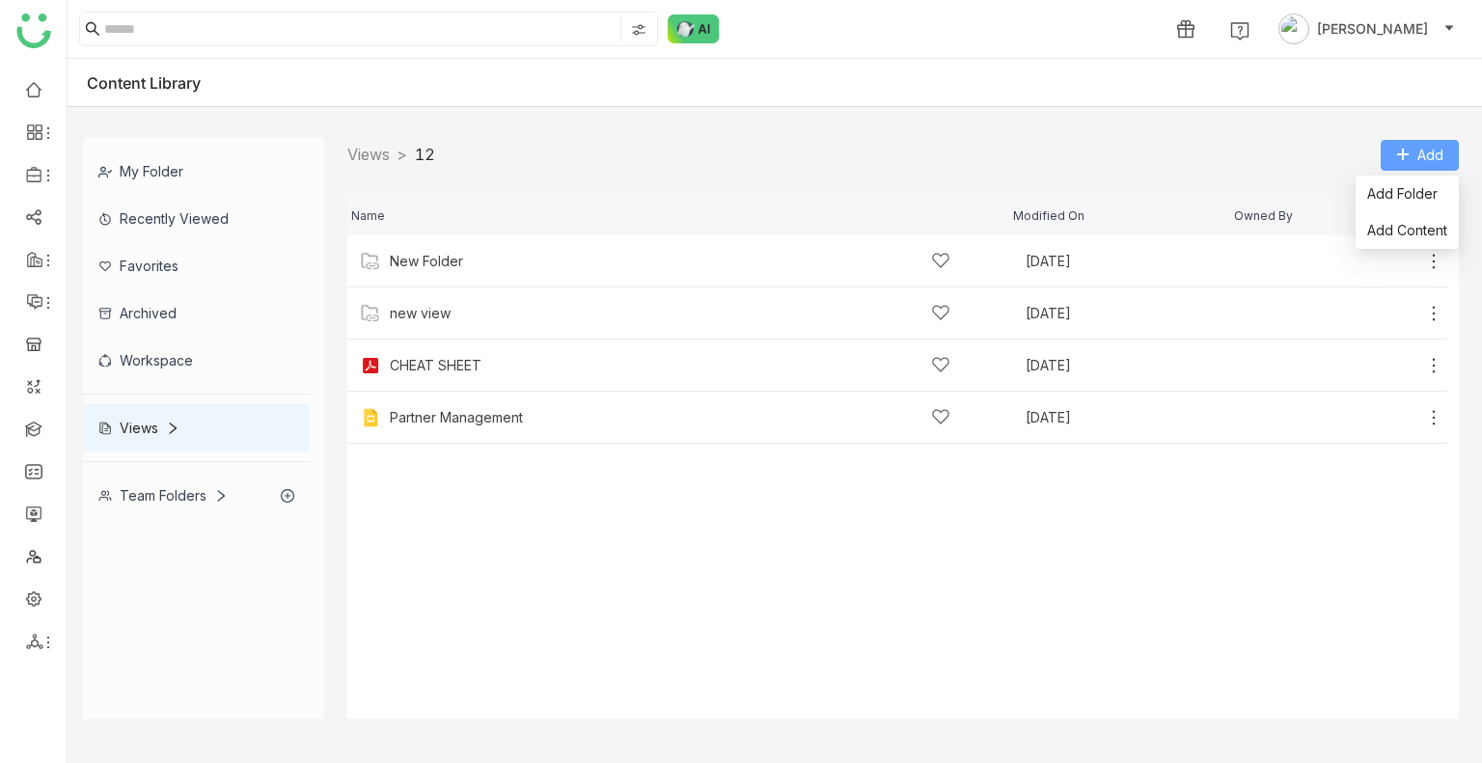
click at [1382, 159] on button "Add" at bounding box center [1419, 155] width 78 height 31
click at [1385, 197] on span "Add Folder" at bounding box center [1402, 193] width 70 height 21
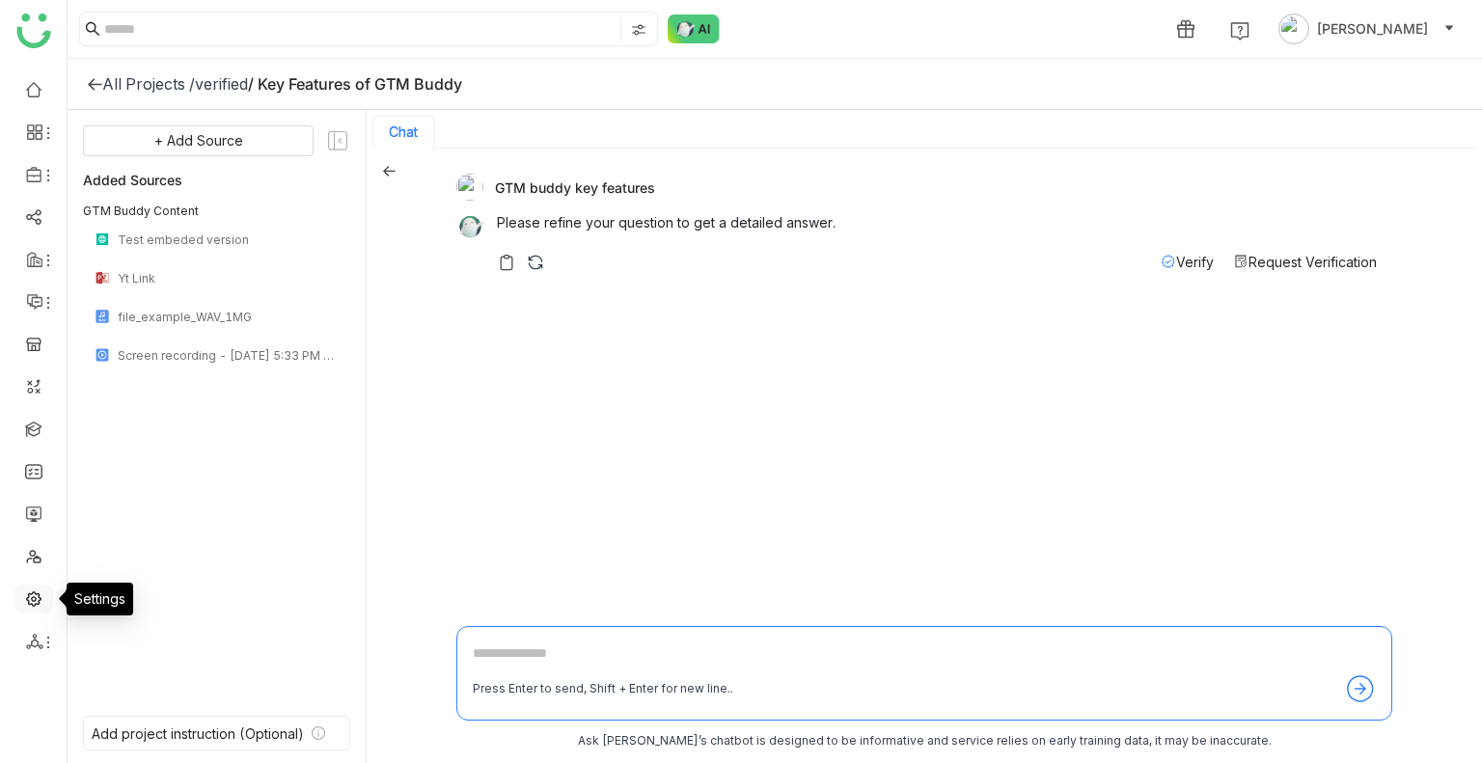
click at [30, 590] on link at bounding box center [33, 597] width 17 height 16
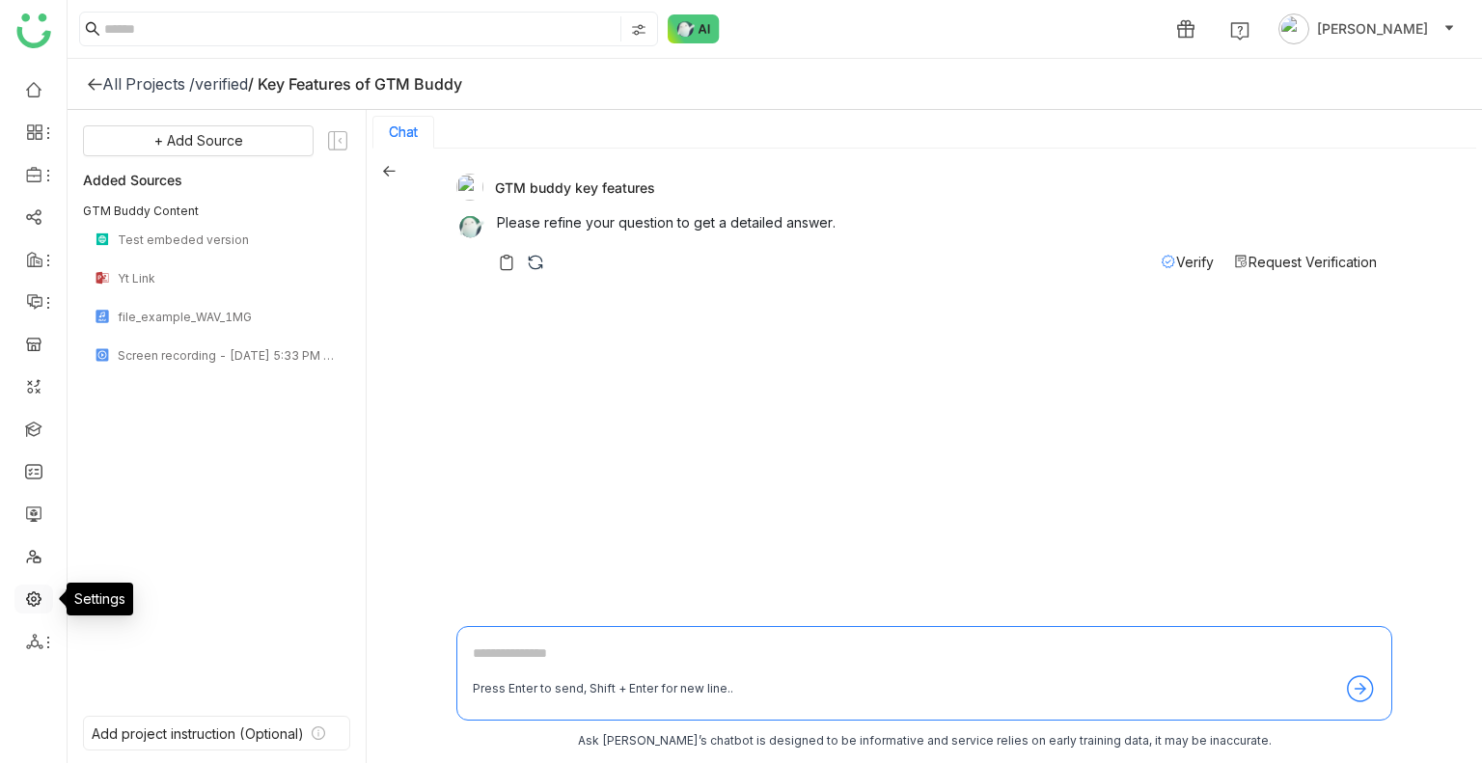
click at [30, 590] on link at bounding box center [33, 597] width 17 height 16
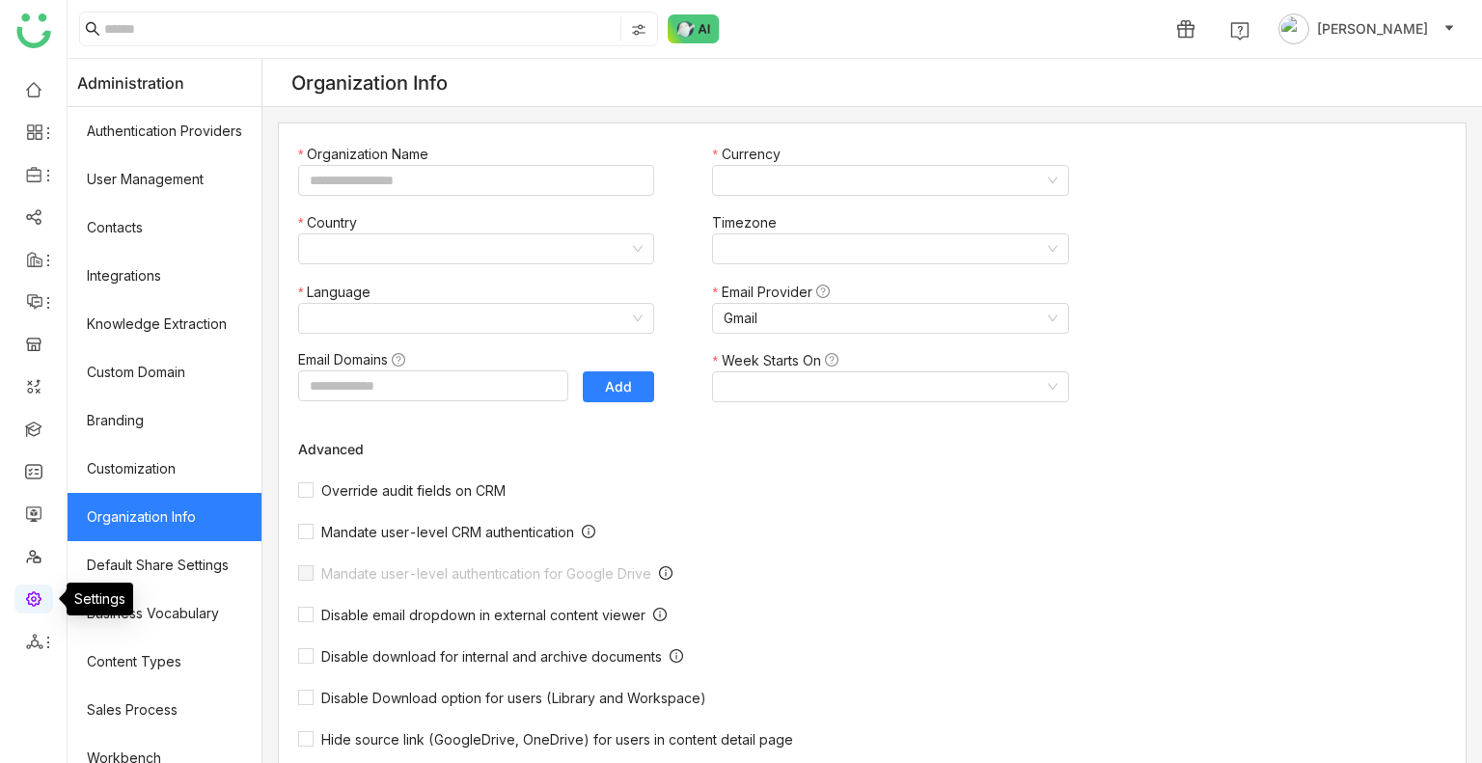
click at [30, 590] on link at bounding box center [33, 597] width 17 height 16
type input "*******"
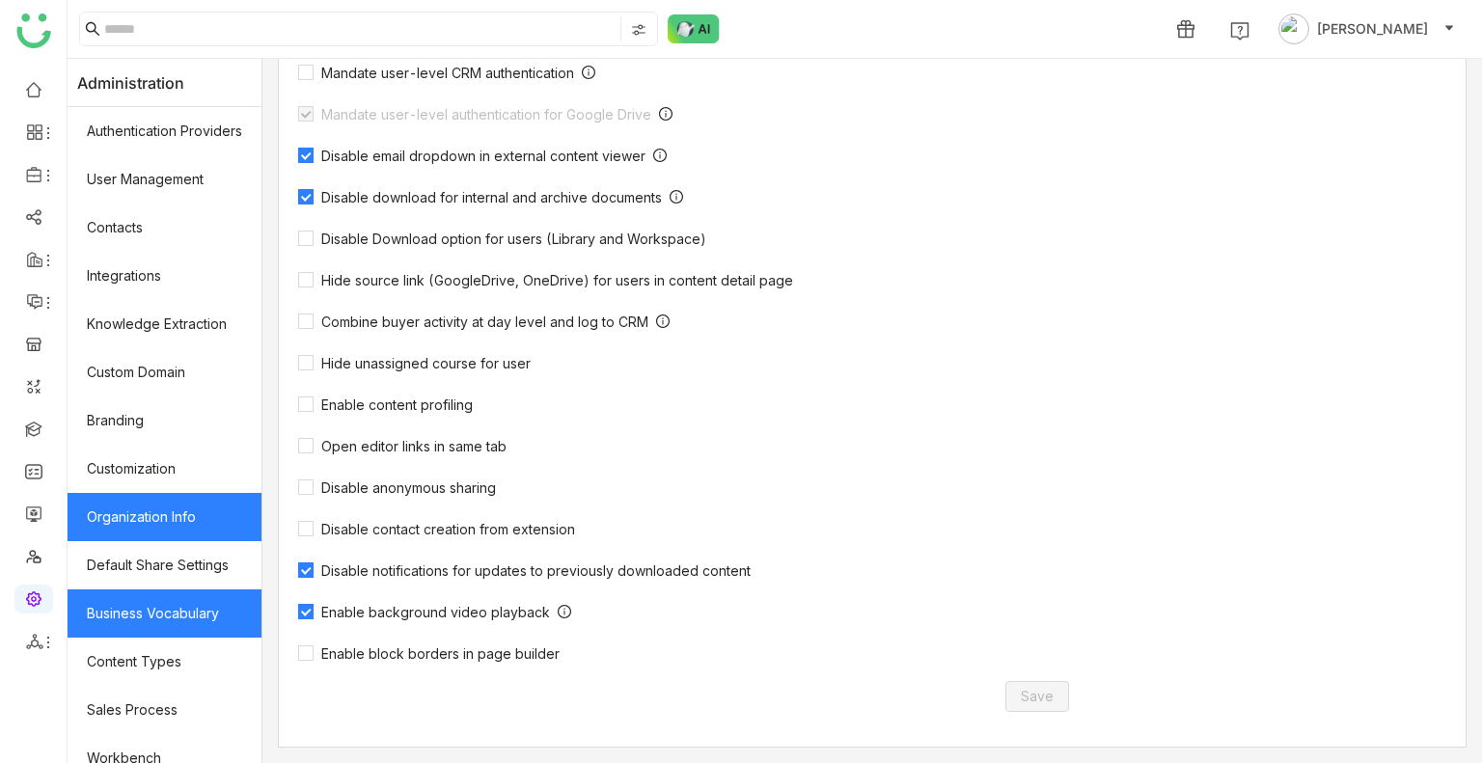
scroll to position [259, 0]
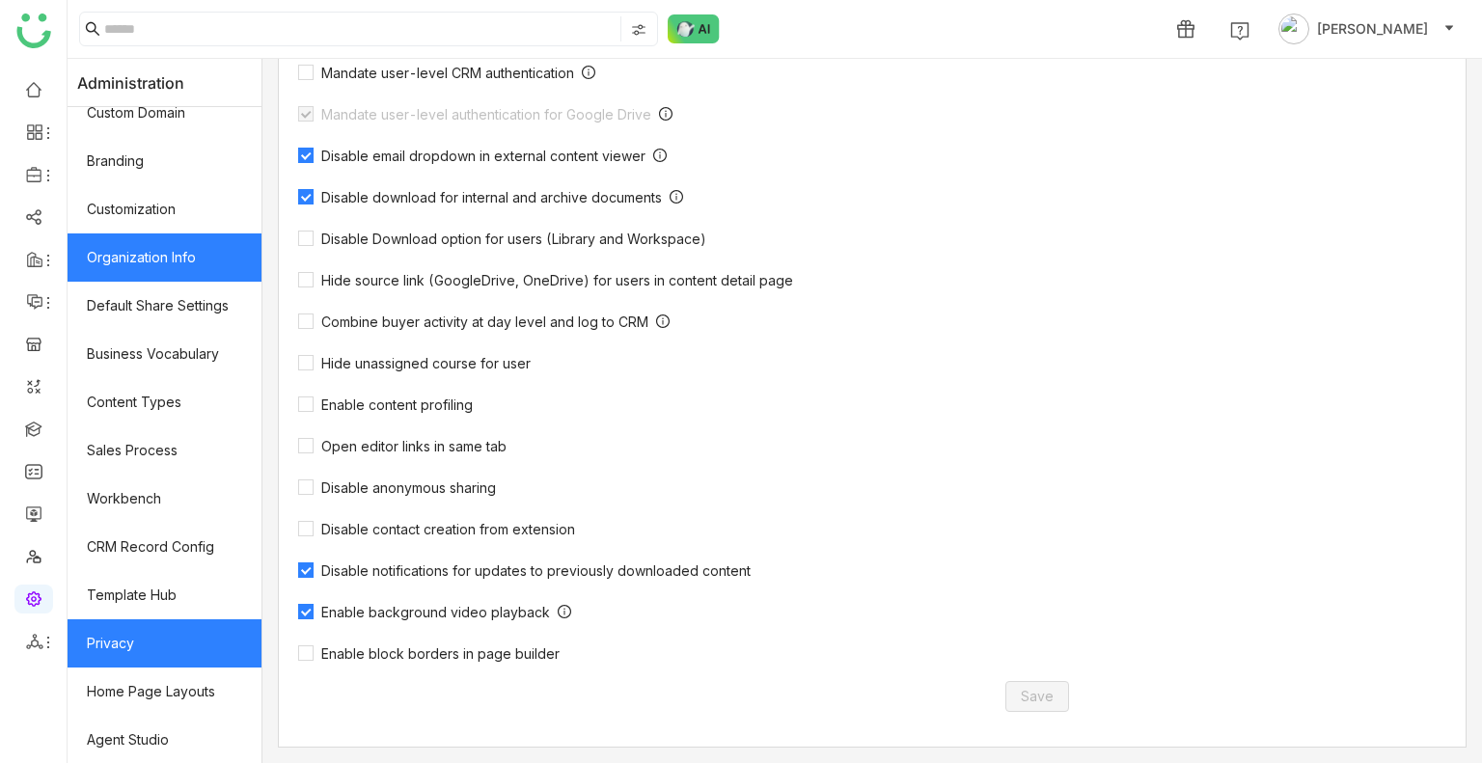
click at [157, 637] on link "Privacy" at bounding box center [165, 643] width 194 height 48
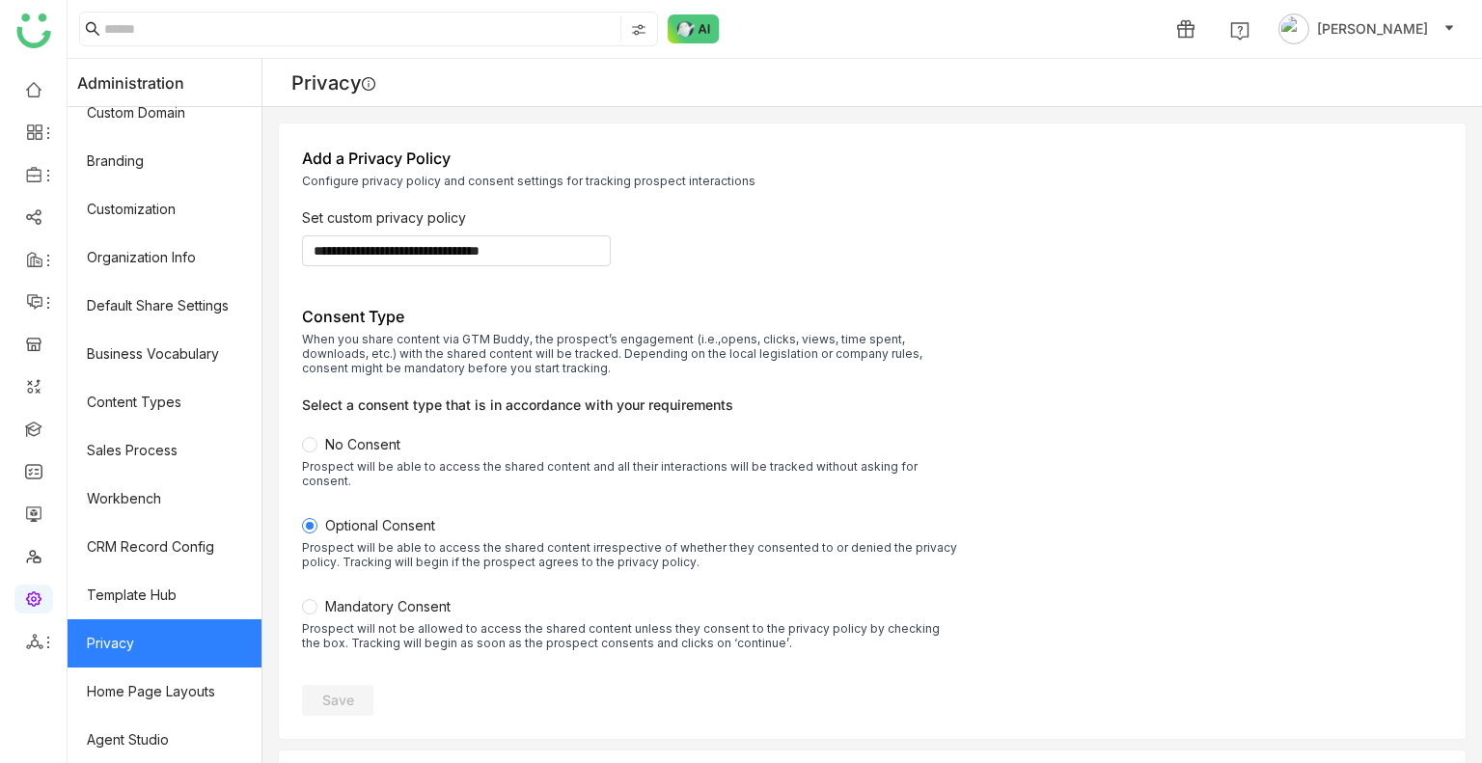
click at [157, 637] on link "Privacy" at bounding box center [165, 643] width 194 height 48
click at [384, 602] on label "Mandatory Consent Prospect will not be allowed to access the shared content unl…" at bounding box center [630, 636] width 656 height 81
click at [354, 691] on span "Save" at bounding box center [338, 700] width 32 height 19
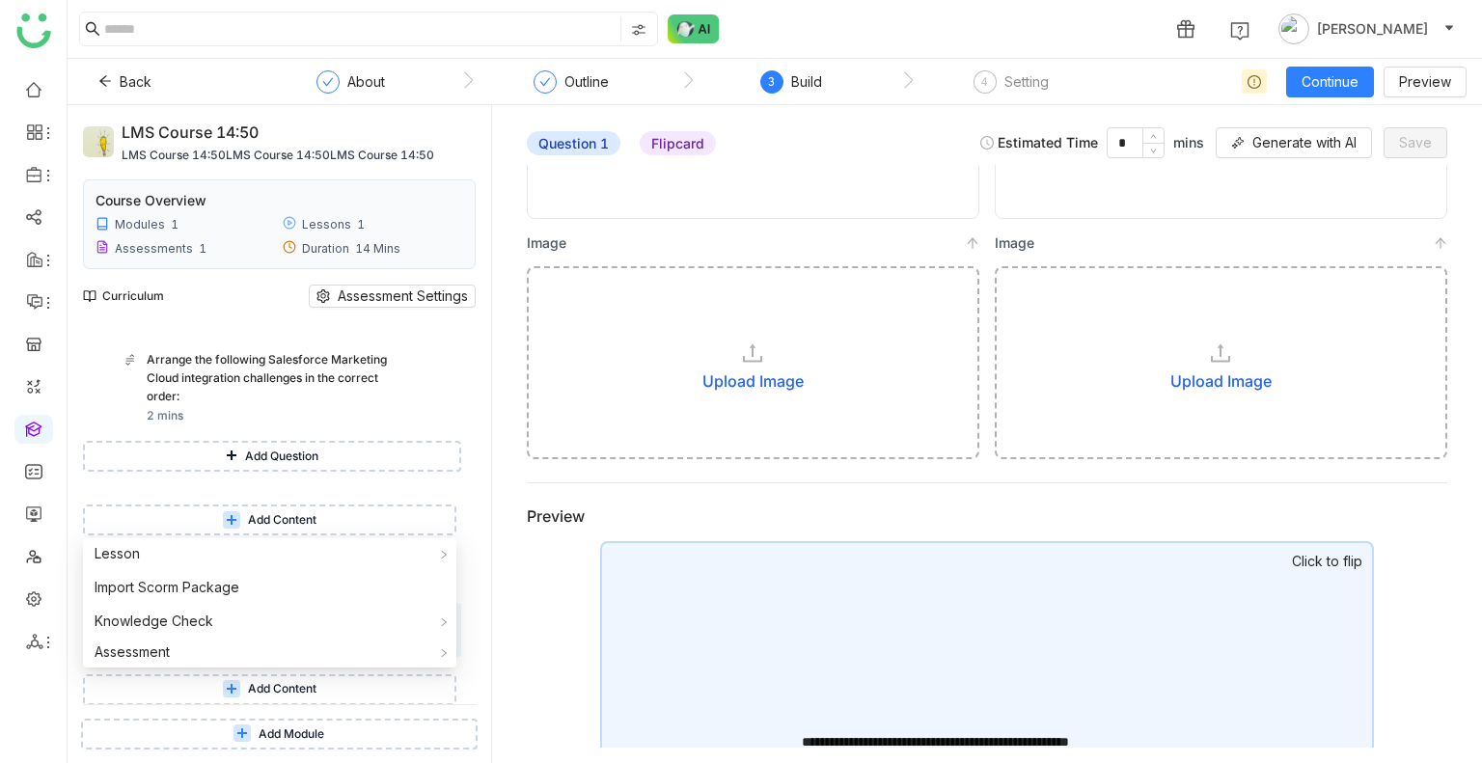
scroll to position [509, 0]
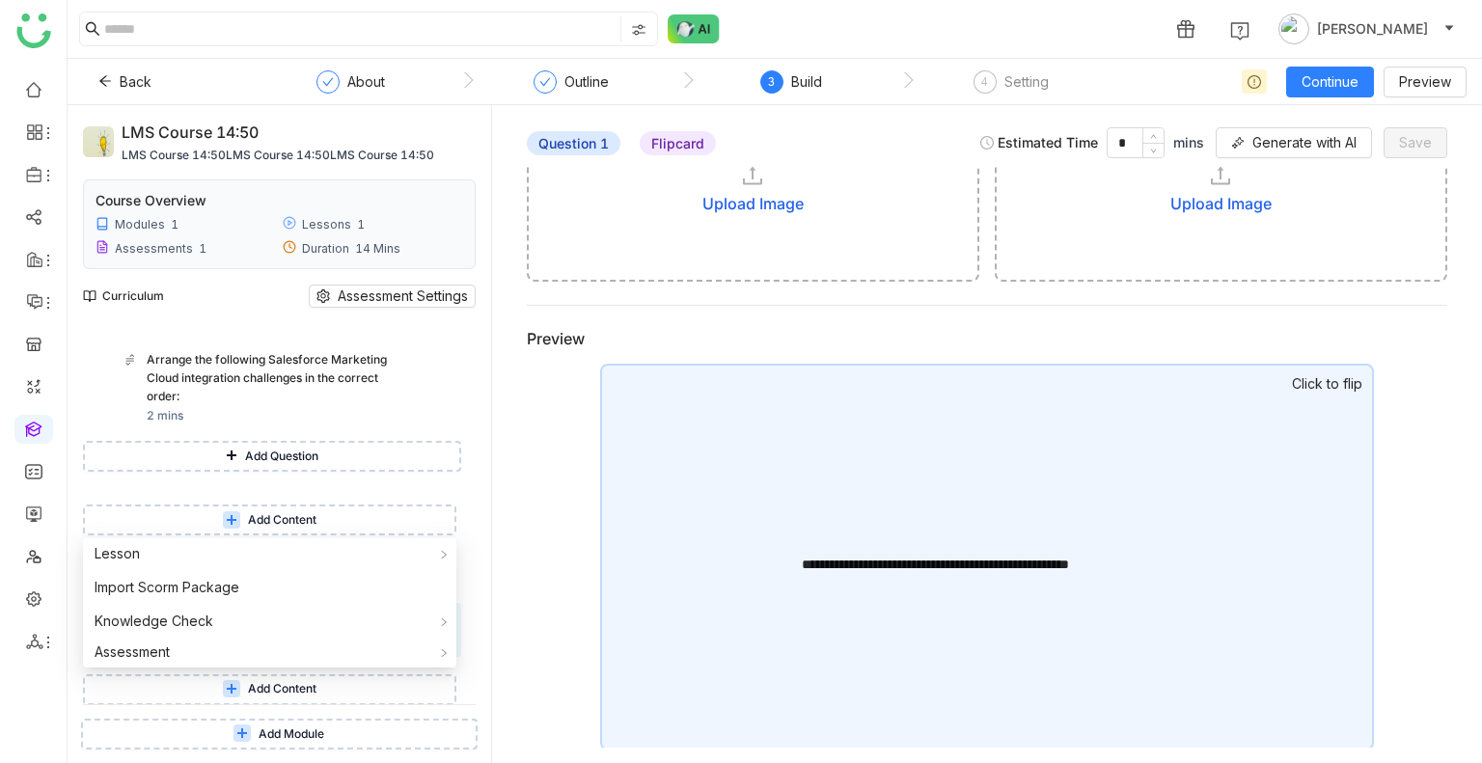
click at [541, 454] on div "**********" at bounding box center [986, 456] width 959 height 583
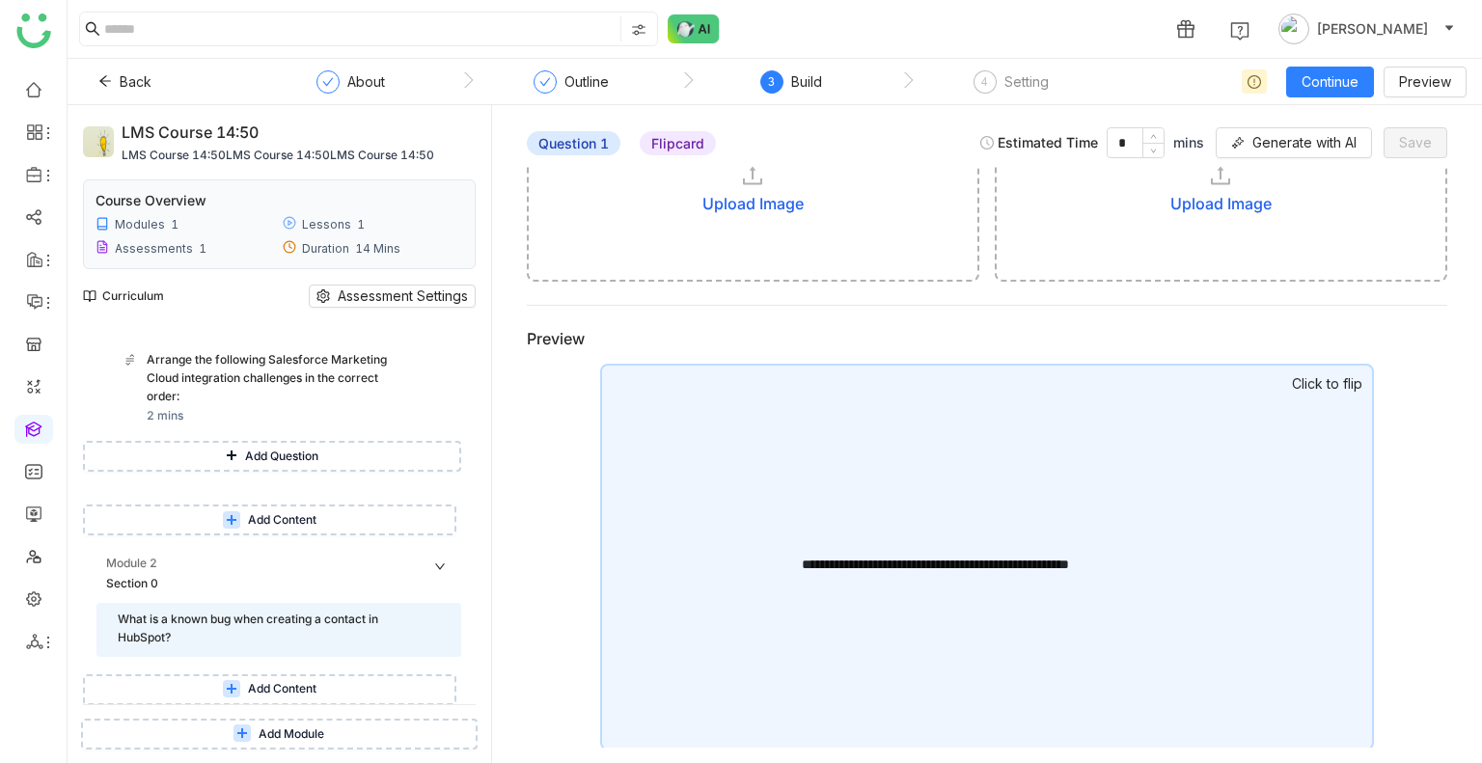
click at [296, 688] on span "Add Content" at bounding box center [282, 689] width 68 height 18
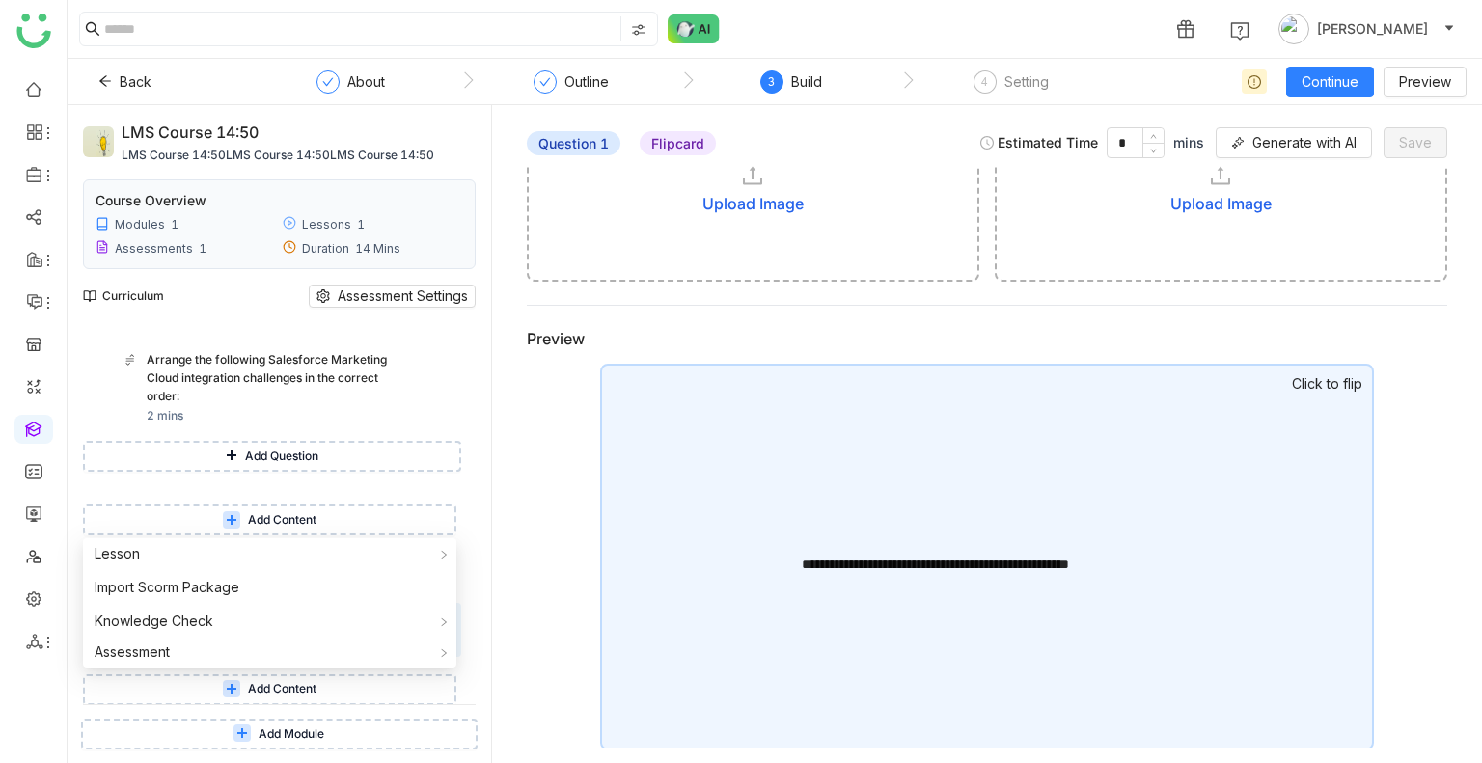
click at [540, 566] on div "**********" at bounding box center [986, 456] width 959 height 583
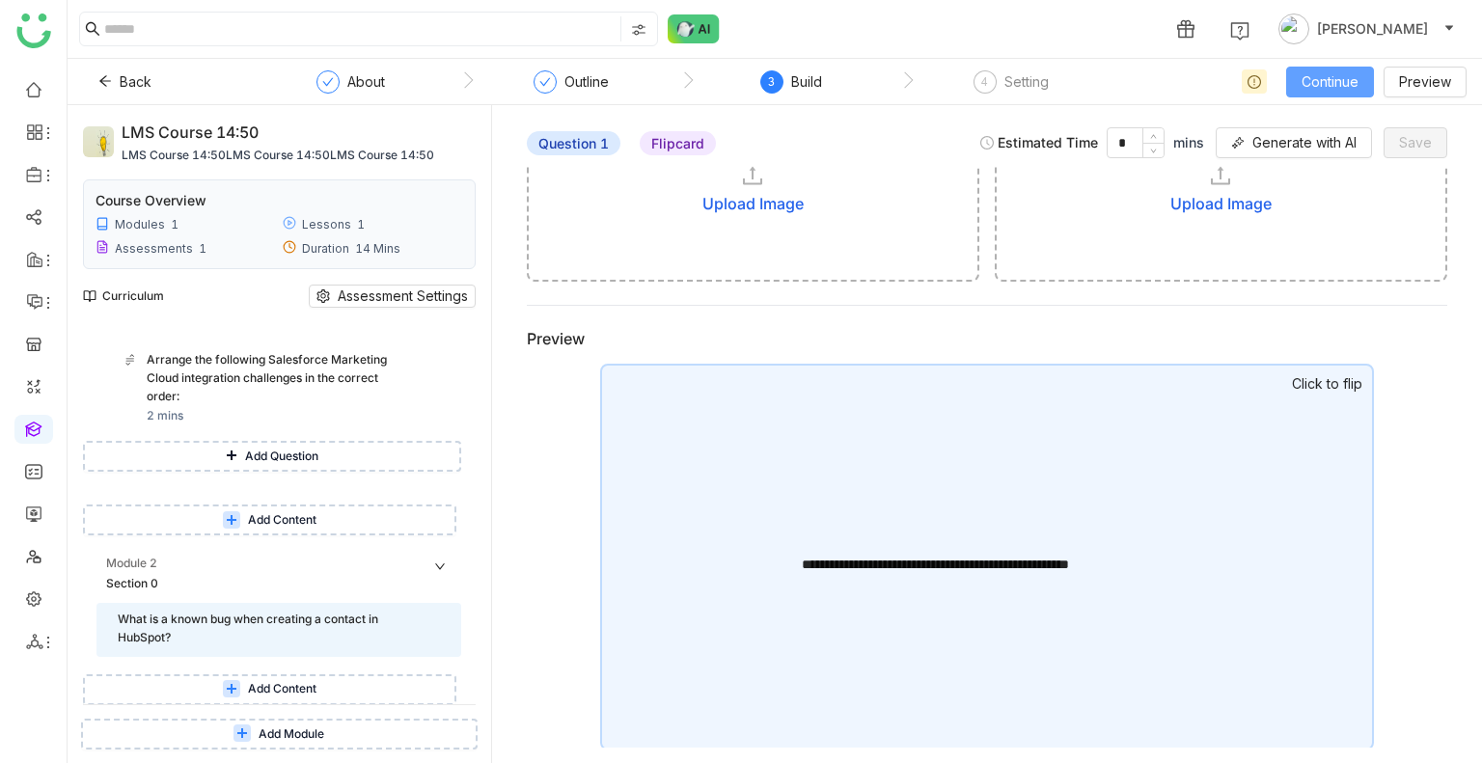
click at [1328, 71] on span "Continue" at bounding box center [1329, 81] width 57 height 21
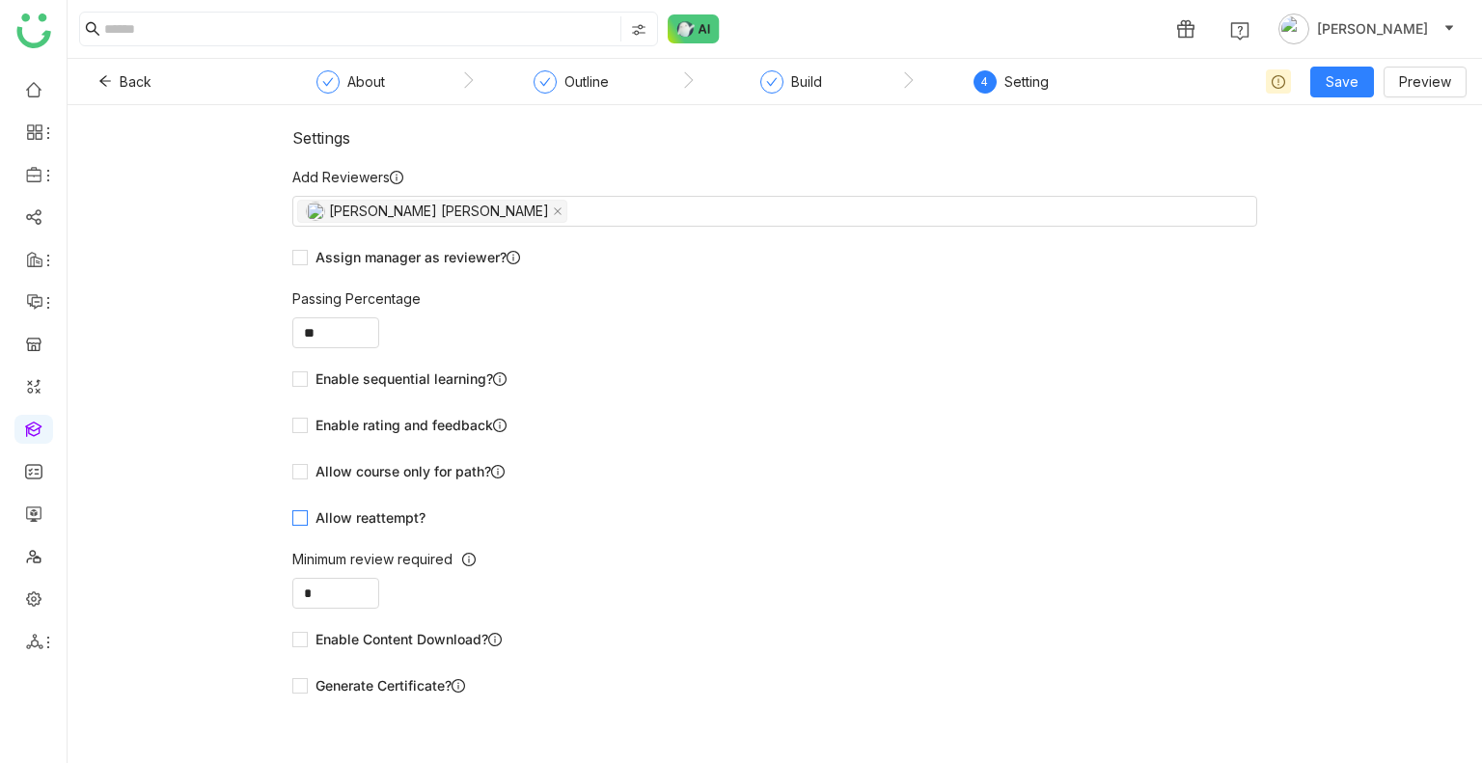
click at [369, 510] on span "Allow reattempt?" at bounding box center [370, 517] width 125 height 21
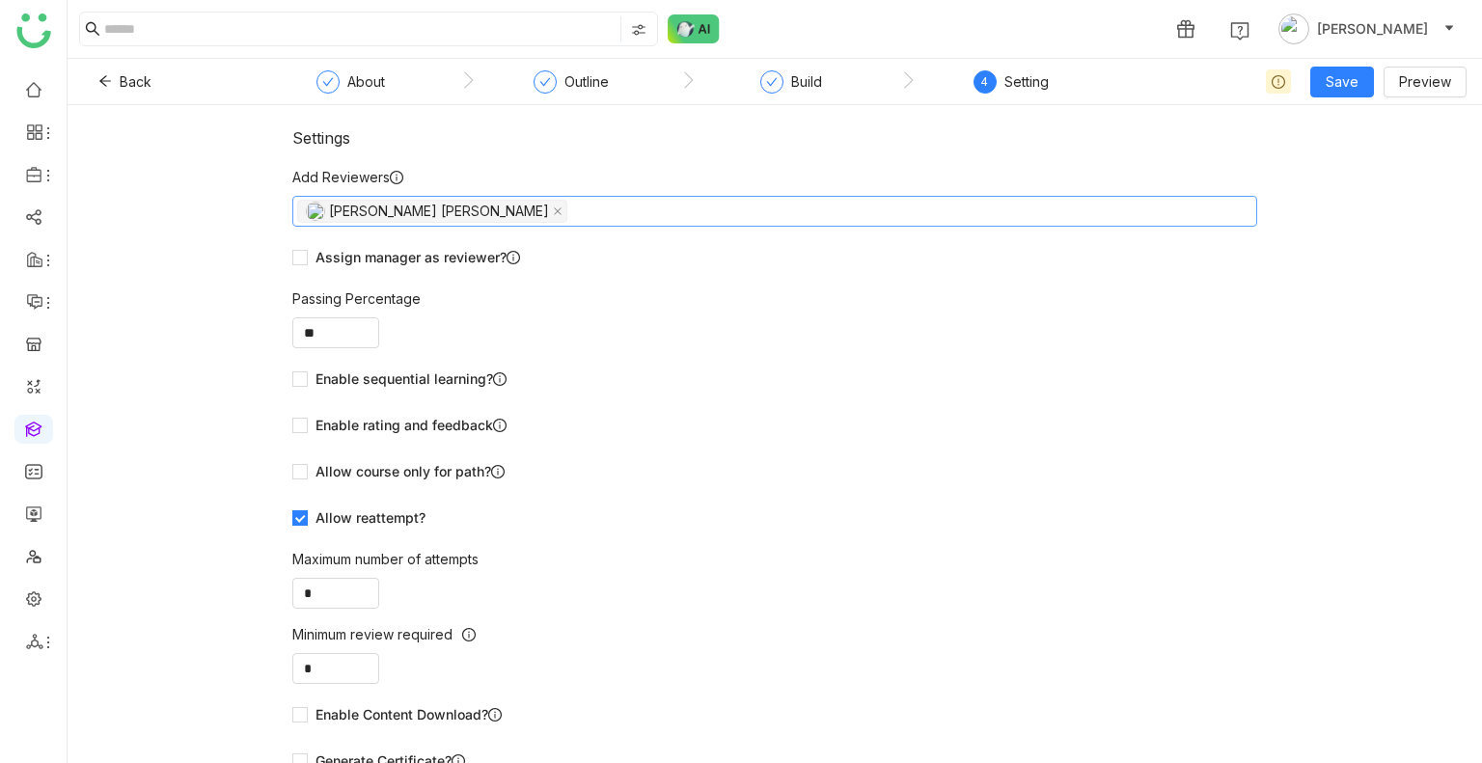
click at [557, 224] on nz-select-top-control "Anil Reddy Kesireddy" at bounding box center [774, 211] width 965 height 31
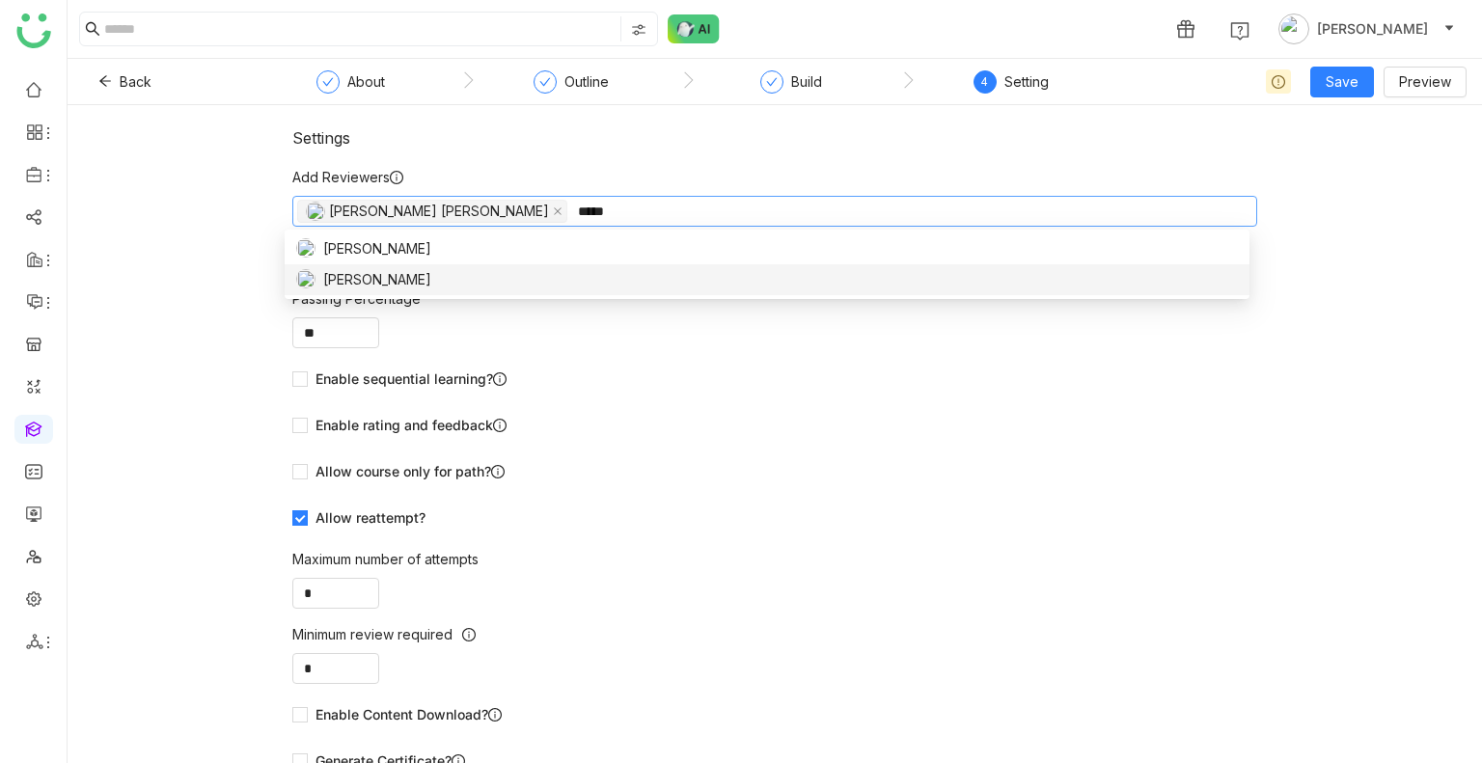
type input "*****"
click at [347, 285] on span "[PERSON_NAME]" at bounding box center [377, 279] width 108 height 21
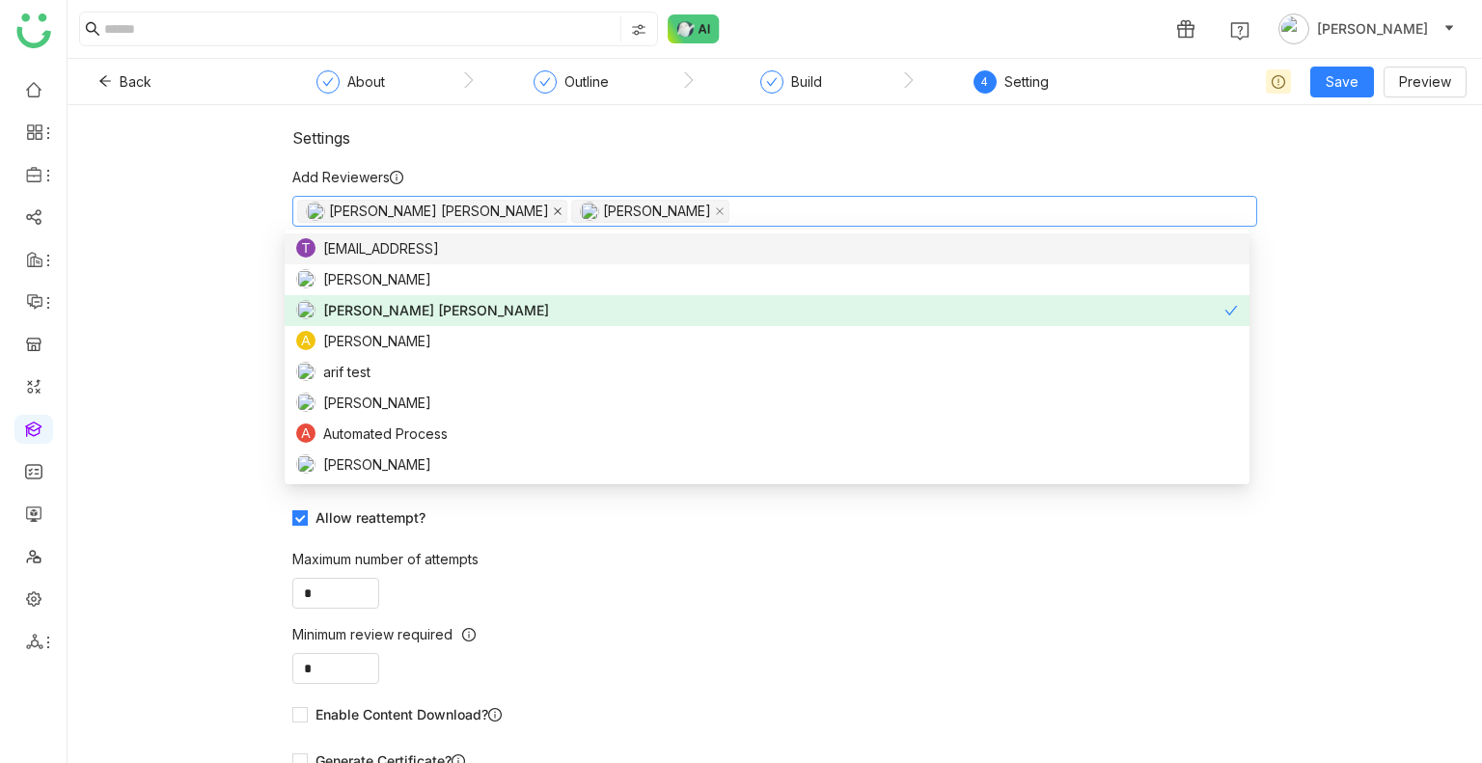
click at [553, 206] on icon at bounding box center [558, 211] width 10 height 10
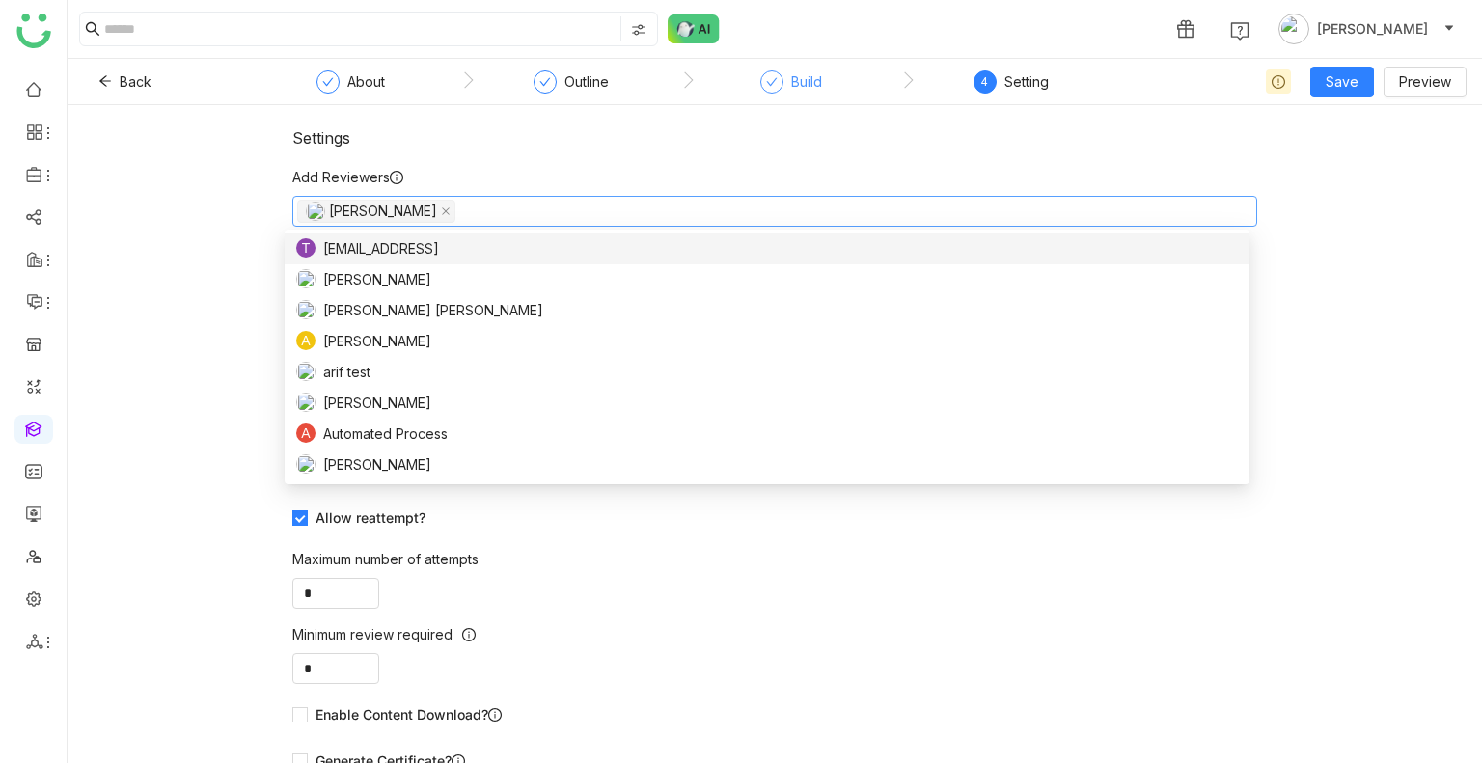
click at [770, 98] on div "Build" at bounding box center [791, 87] width 62 height 35
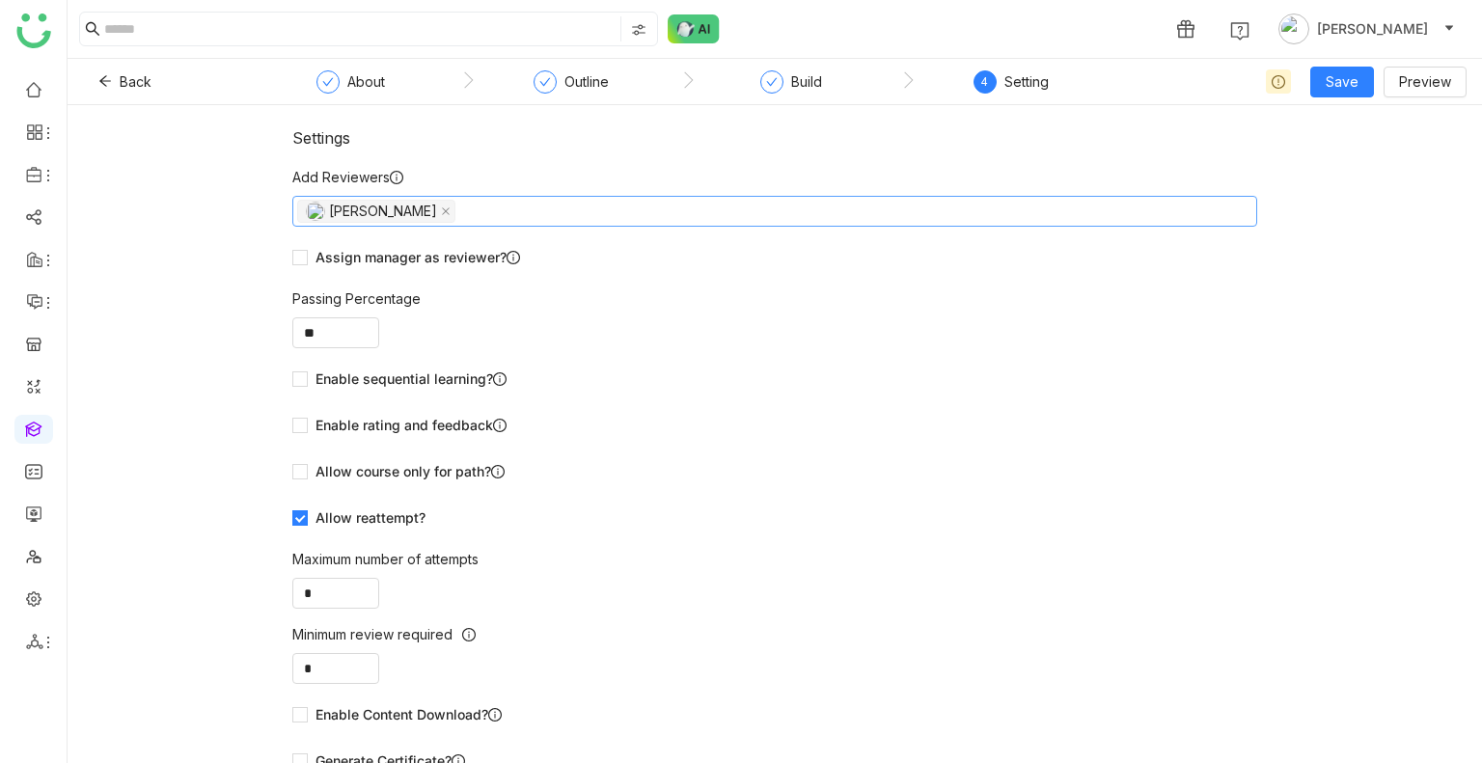
scroll to position [27, 0]
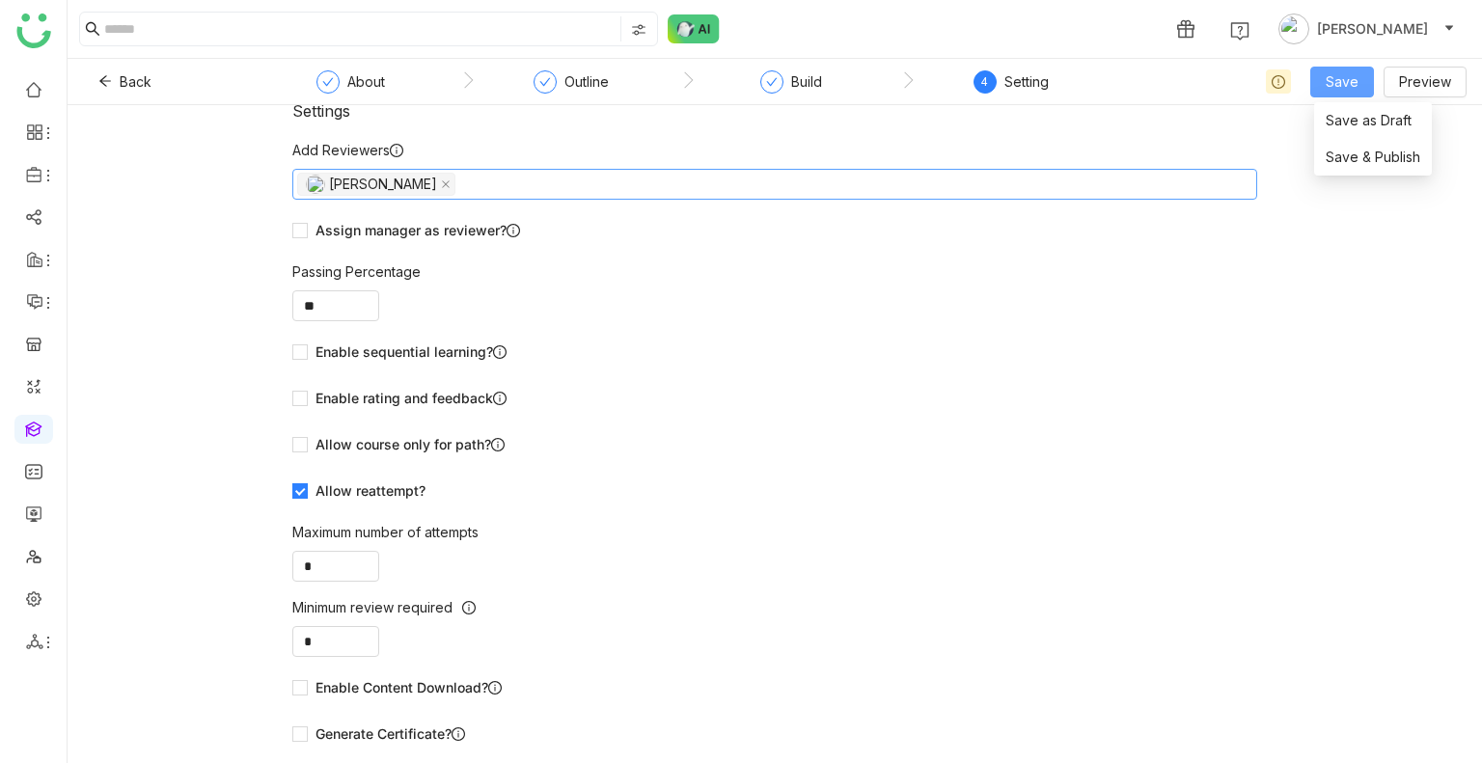
click at [1335, 88] on span "Save" at bounding box center [1341, 81] width 33 height 21
click at [1347, 158] on span "Save & Publish" at bounding box center [1372, 157] width 95 height 21
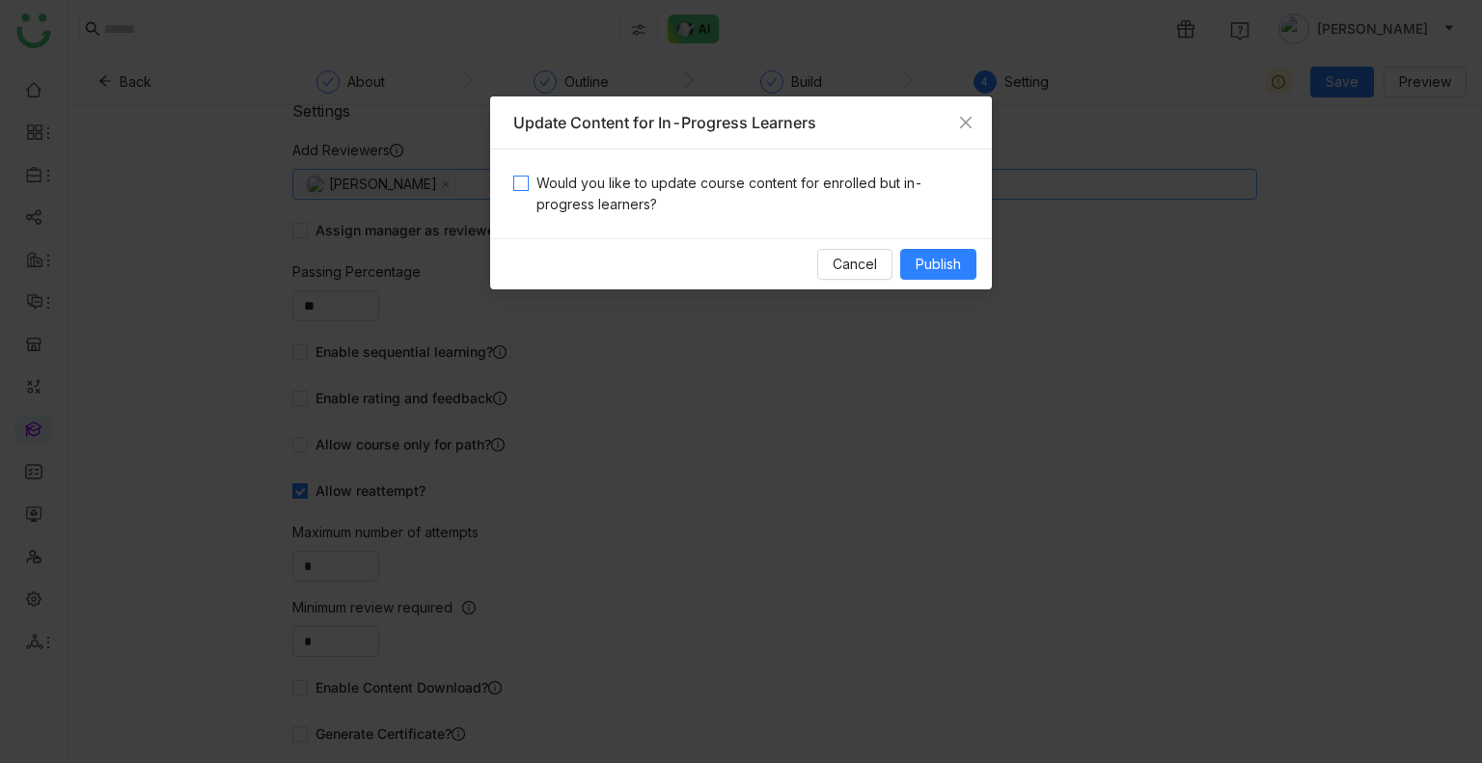
click at [874, 184] on span "Would you like to update course content for enrolled but in-progress learners?" at bounding box center [749, 194] width 440 height 42
click at [945, 276] on button "Publish" at bounding box center [938, 264] width 76 height 31
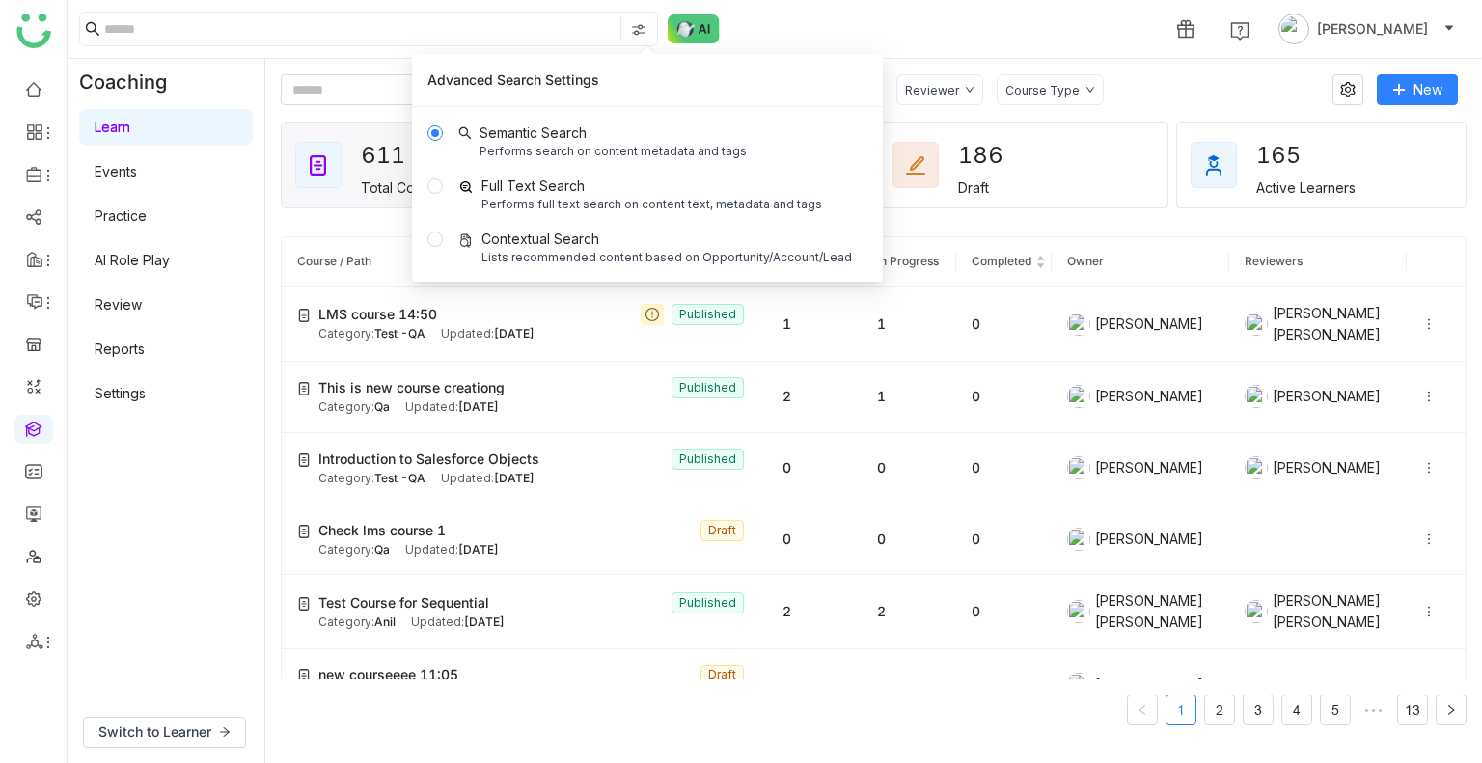
click at [830, 38] on div "1 [PERSON_NAME]" at bounding box center [775, 29] width 1414 height 58
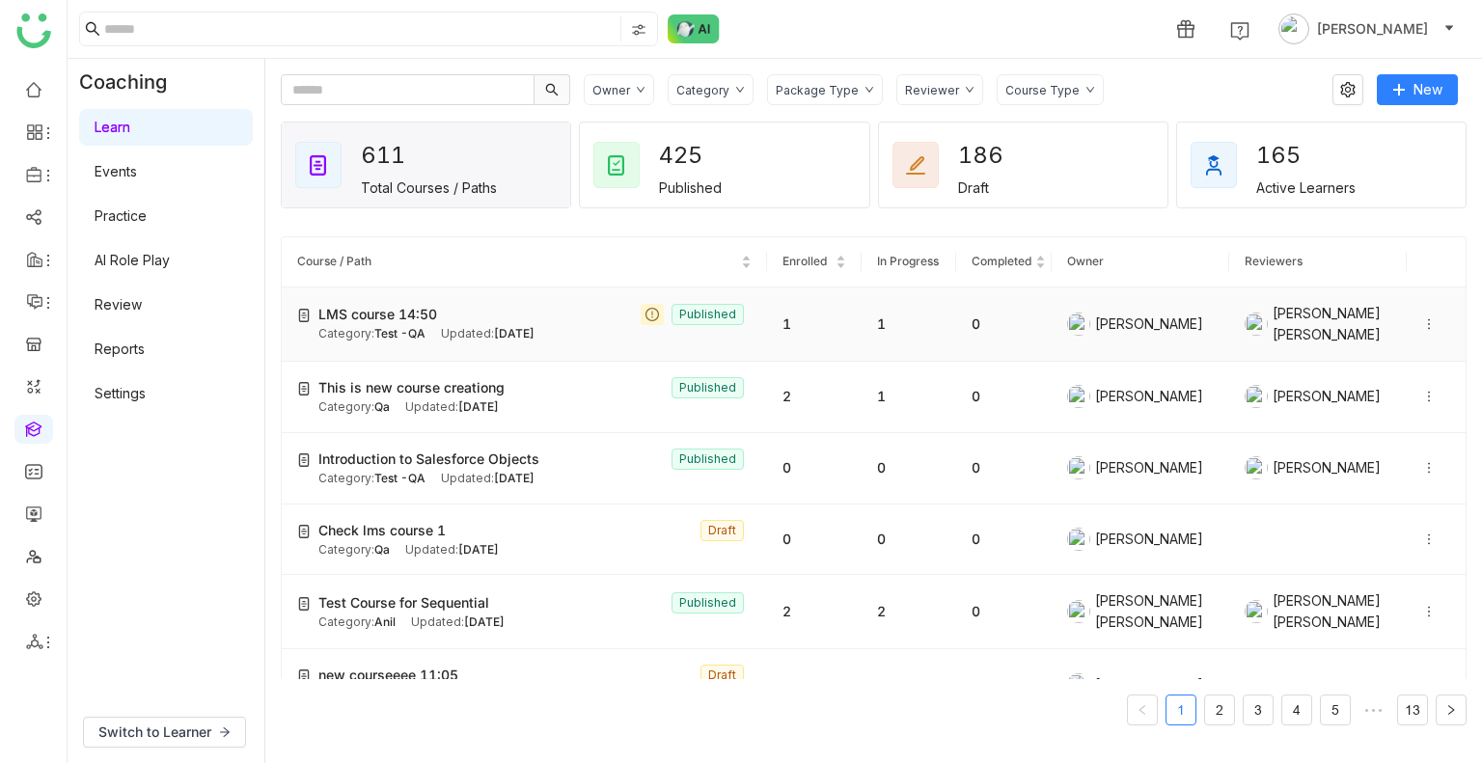
click at [590, 318] on div "LMS course 14:50 Published" at bounding box center [534, 314] width 433 height 21
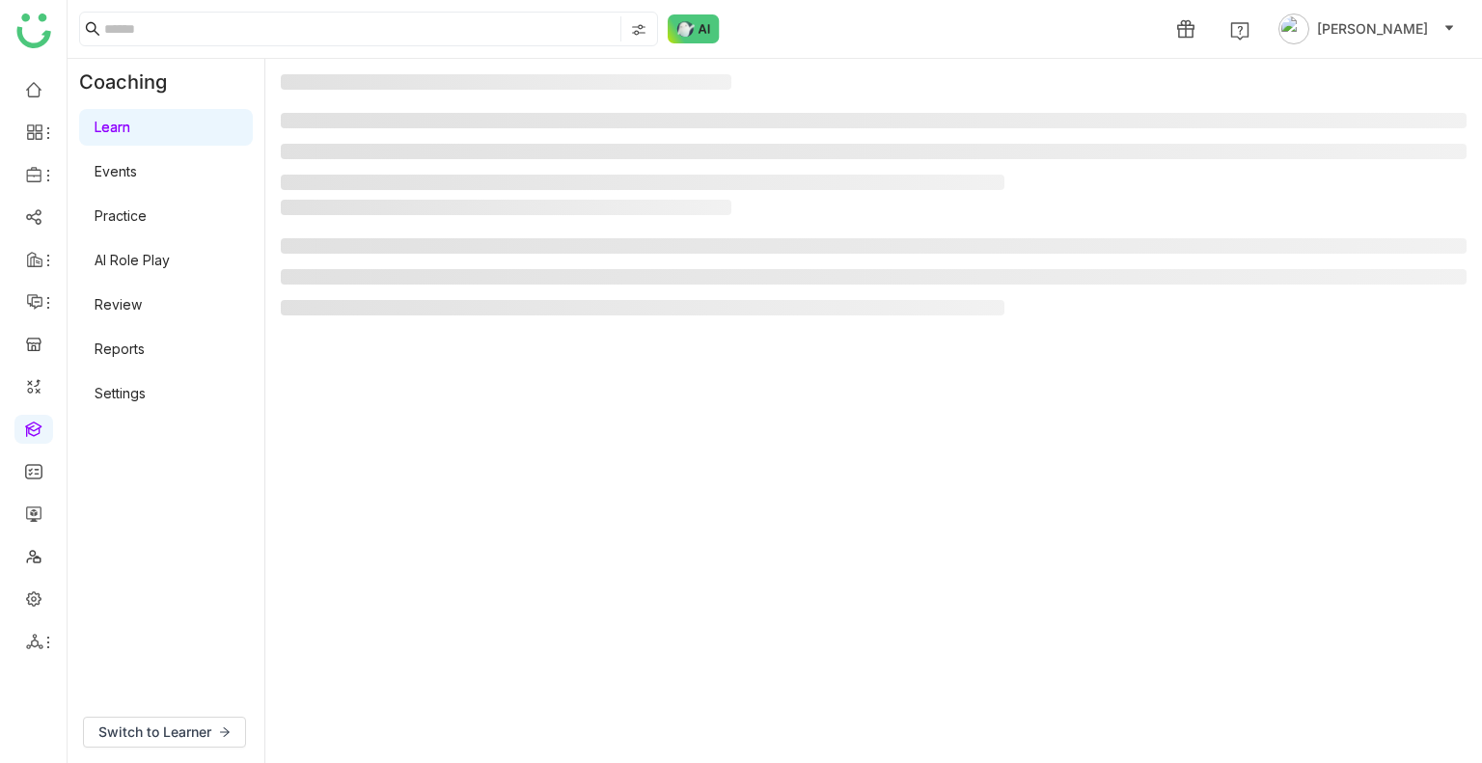
click at [590, 318] on div at bounding box center [873, 262] width 1185 height 125
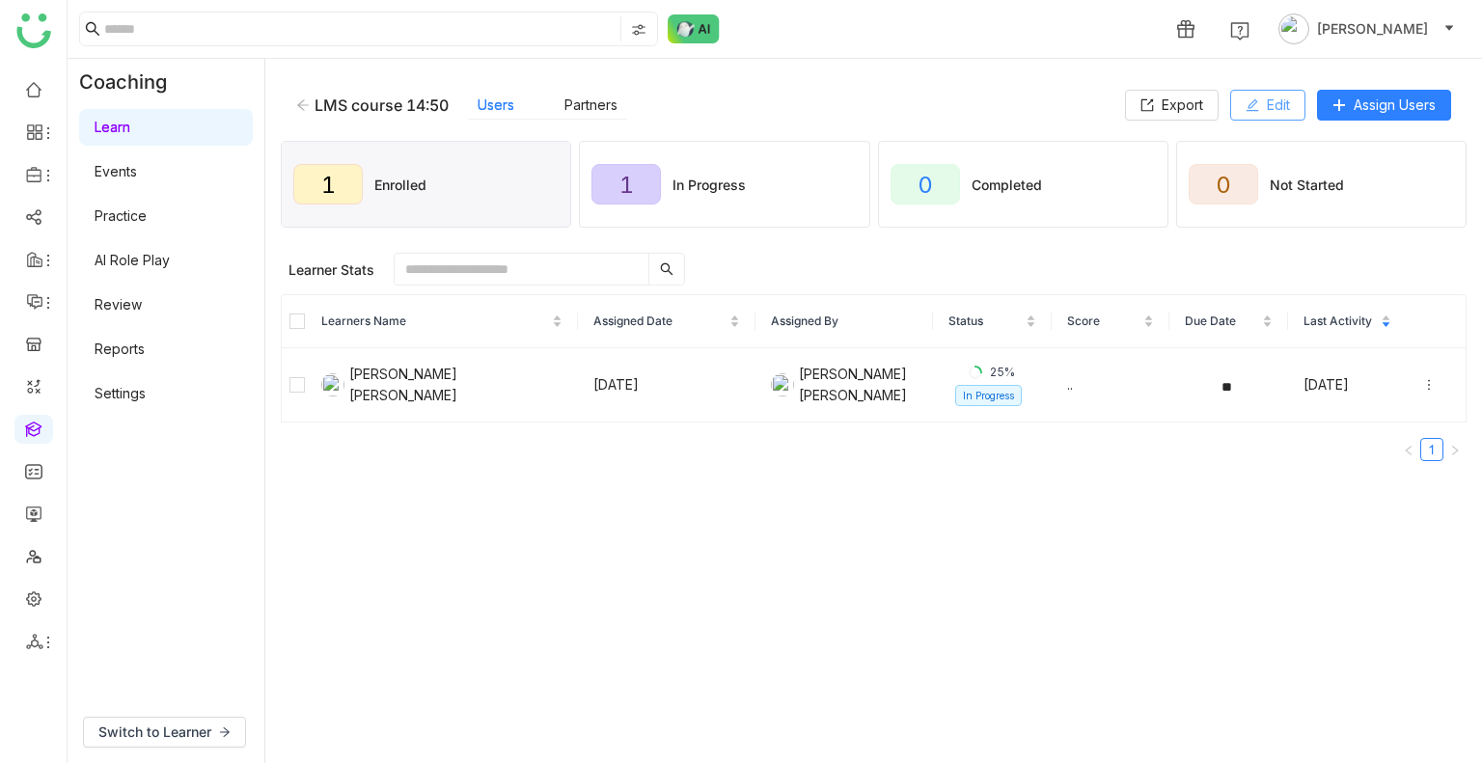
click at [1266, 114] on span "Edit" at bounding box center [1277, 105] width 23 height 21
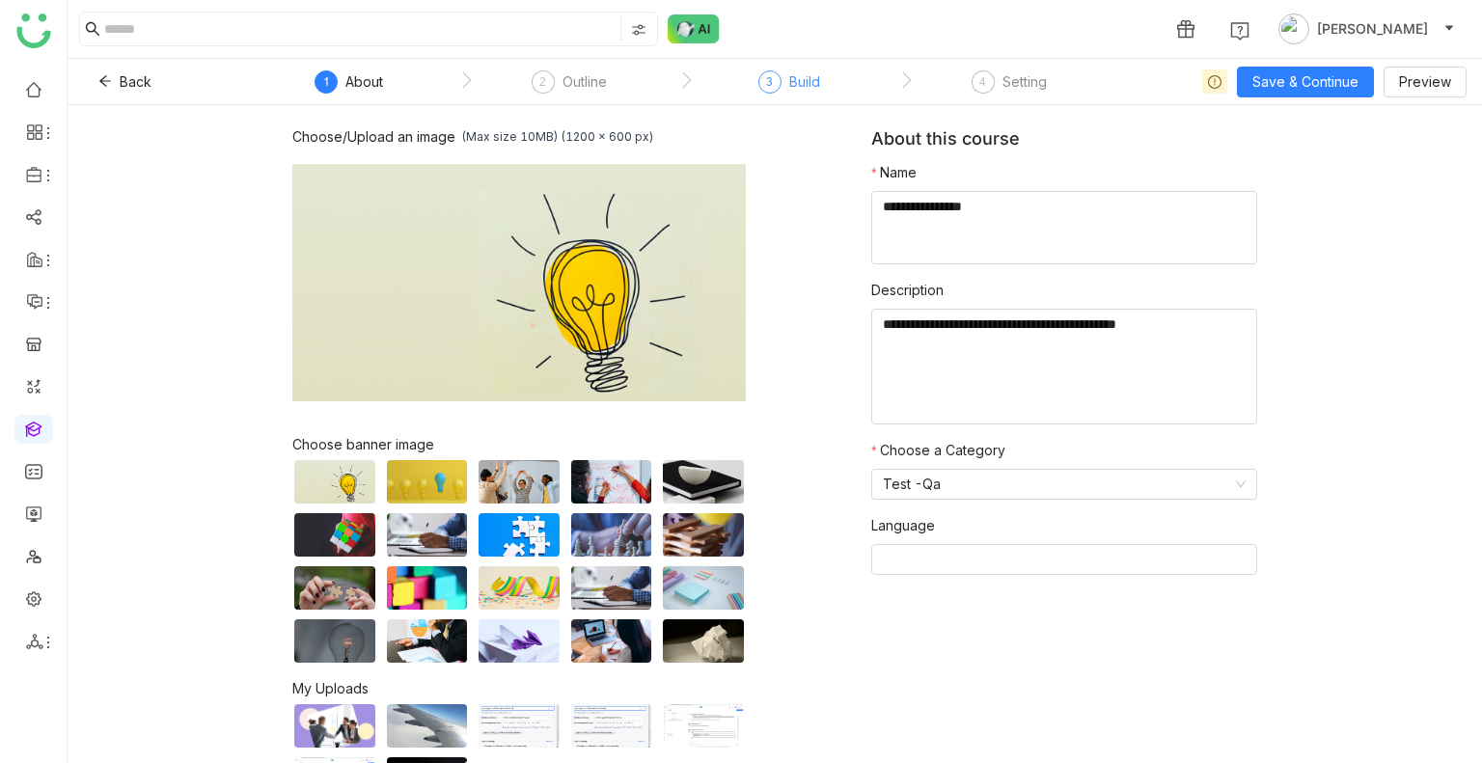
click at [810, 92] on div "Build" at bounding box center [804, 81] width 31 height 23
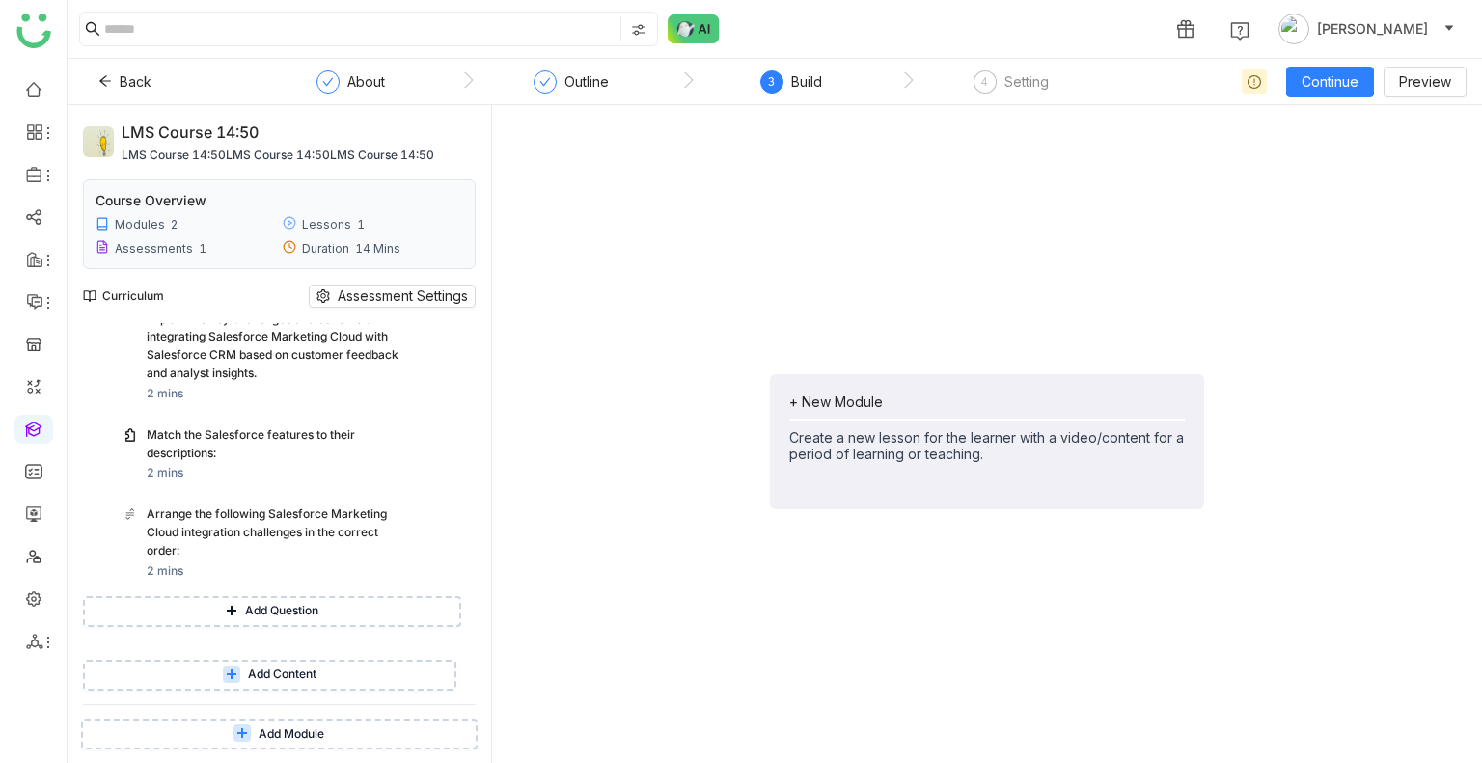
scroll to position [538, 0]
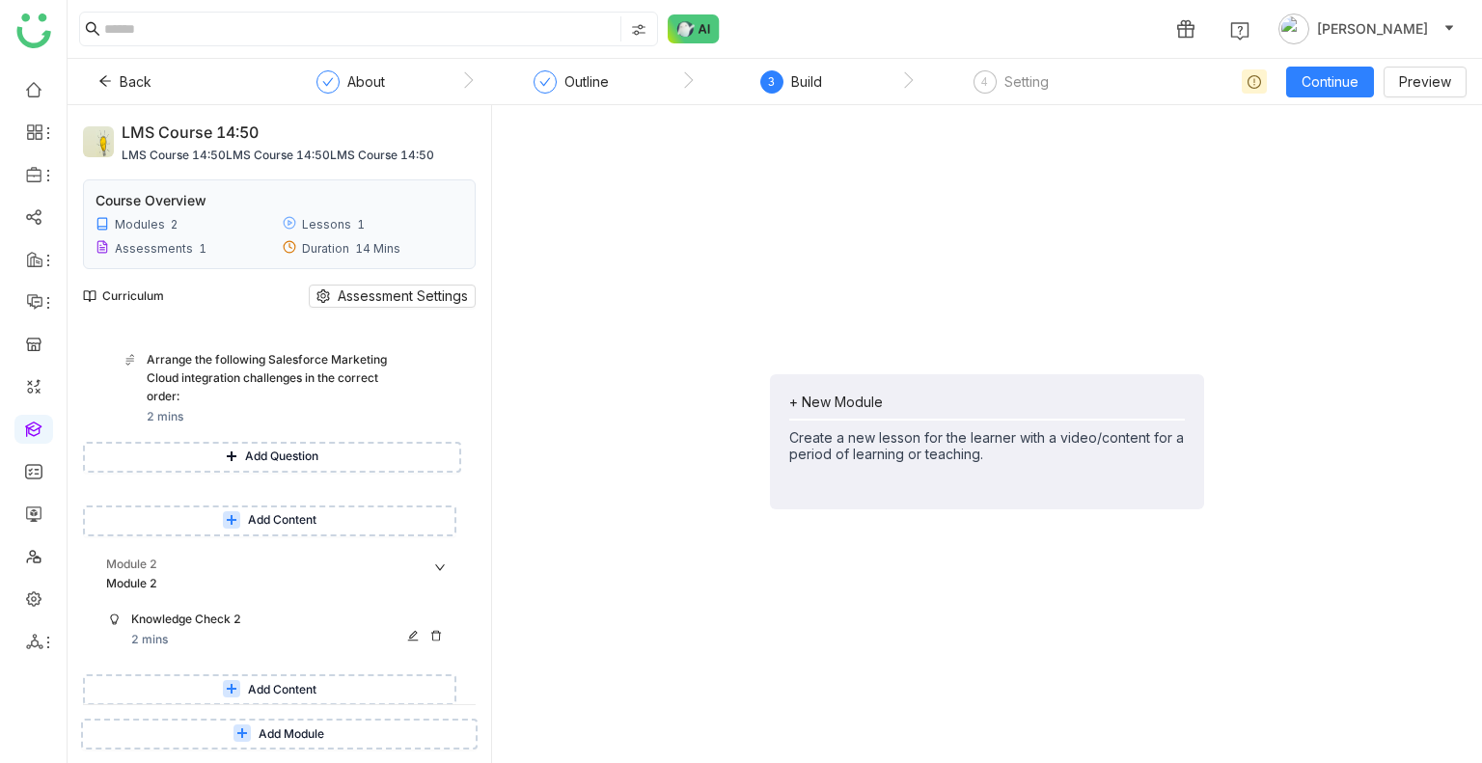
click at [260, 635] on div "Knowledge Check 2 2 mins" at bounding box center [290, 630] width 318 height 39
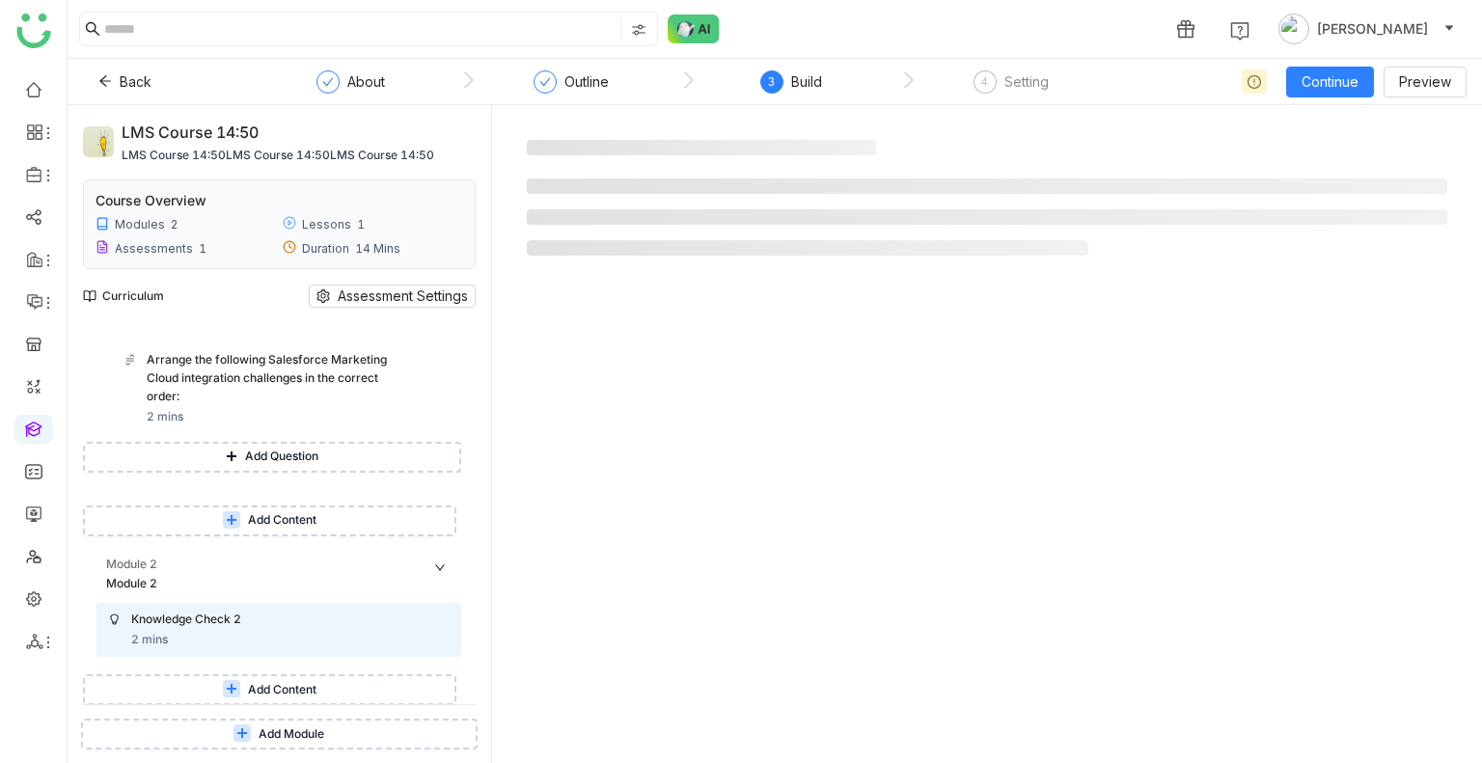
click at [308, 697] on span "Add Content" at bounding box center [282, 690] width 68 height 18
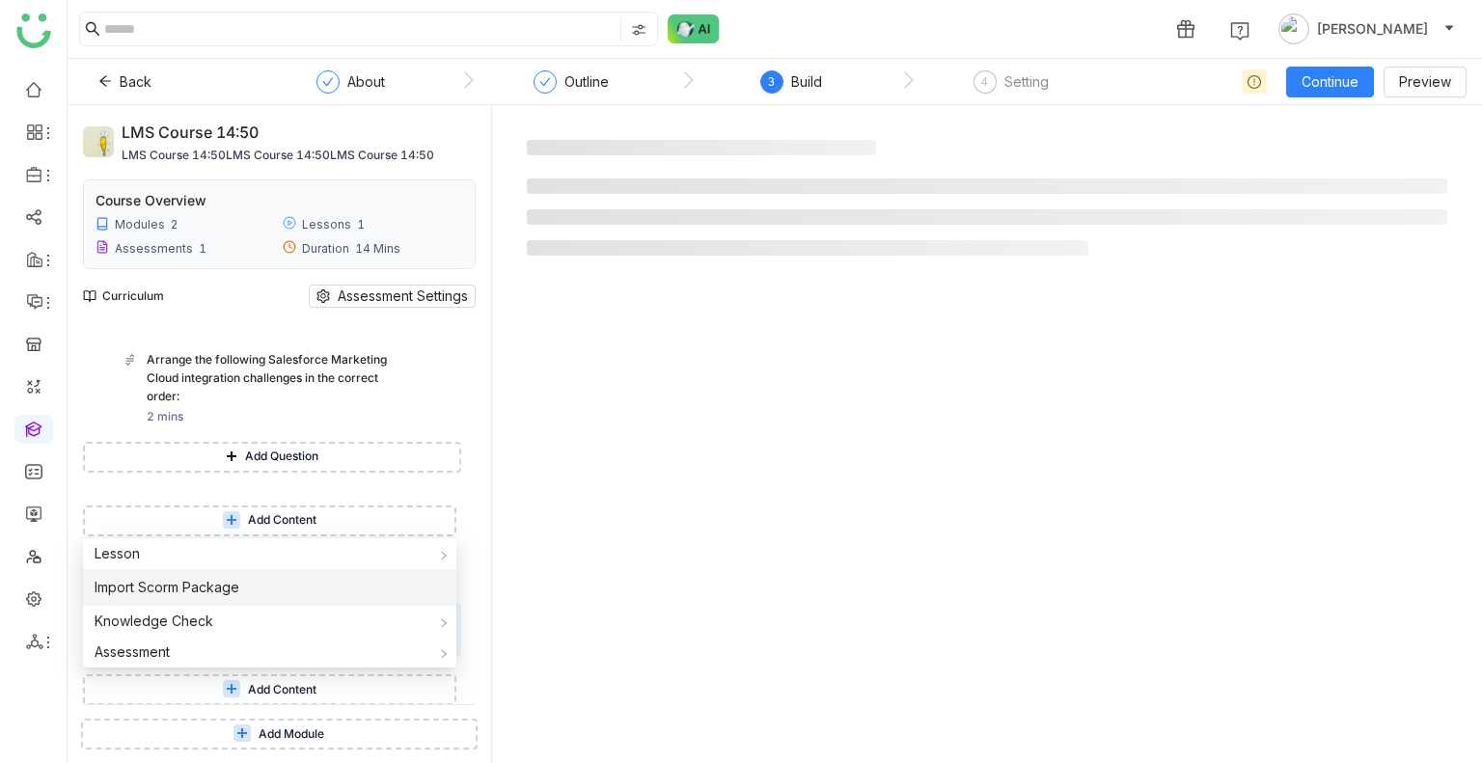
click at [293, 586] on li "Import Scorm Package" at bounding box center [269, 587] width 373 height 37
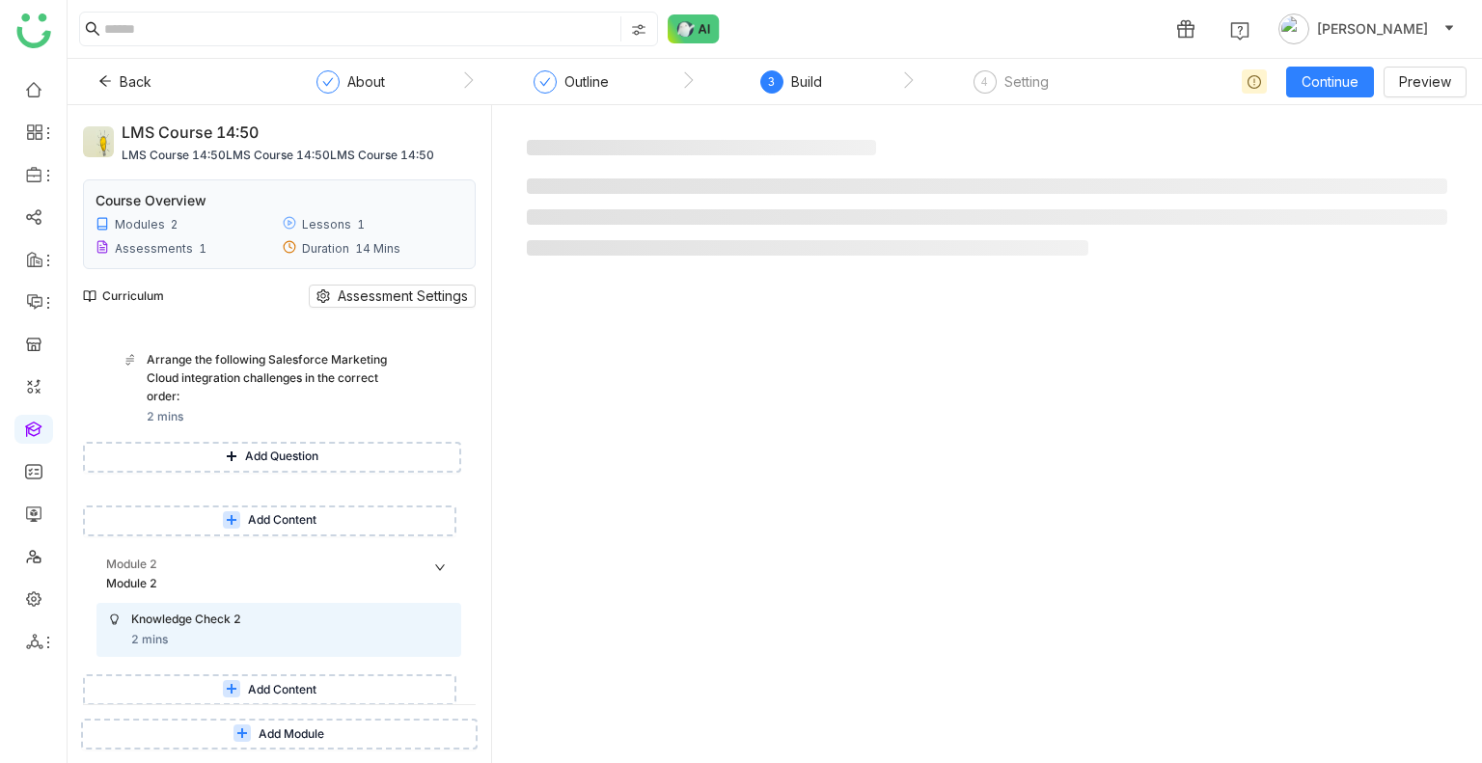
click at [299, 682] on span "Add Content" at bounding box center [282, 690] width 68 height 18
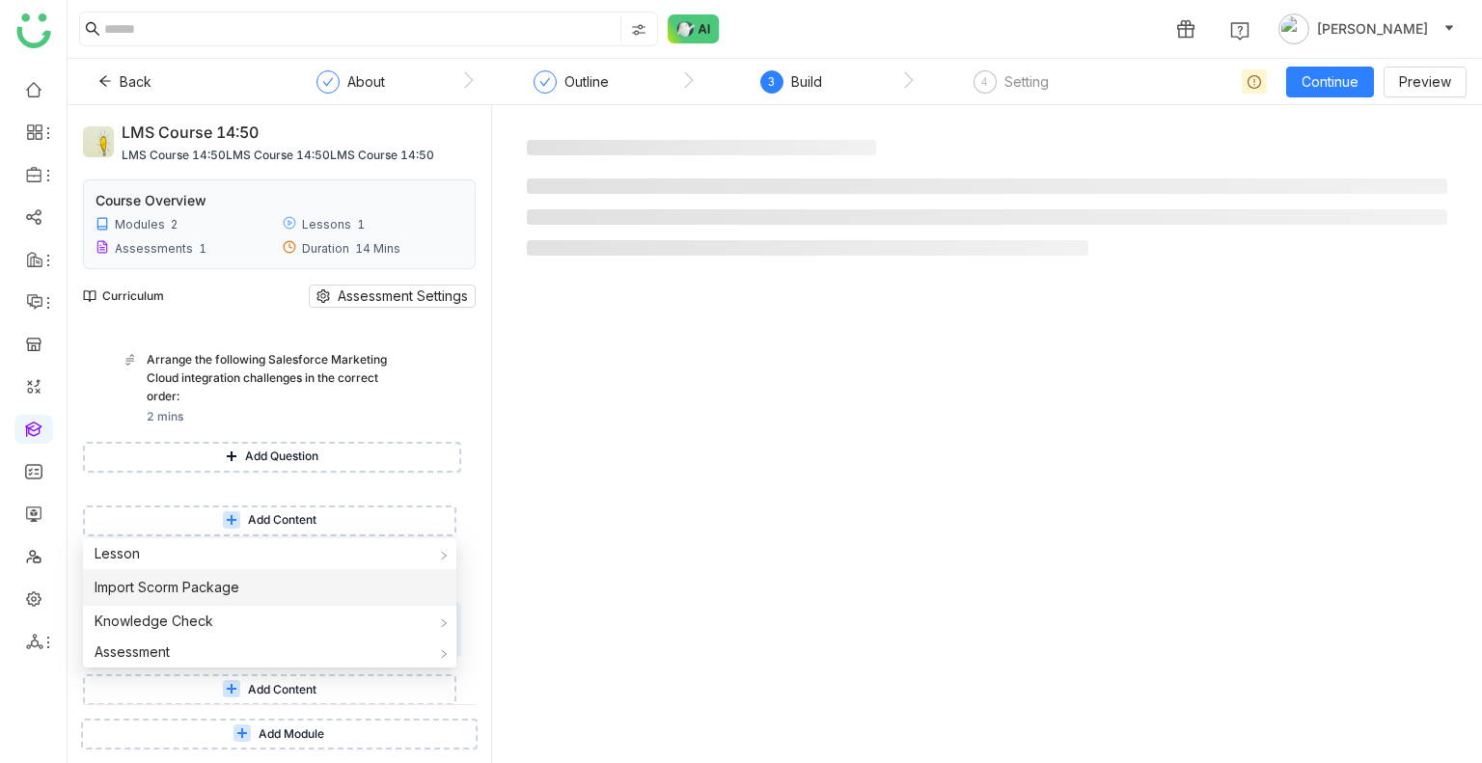
click at [328, 583] on li "Import Scorm Package" at bounding box center [269, 587] width 373 height 37
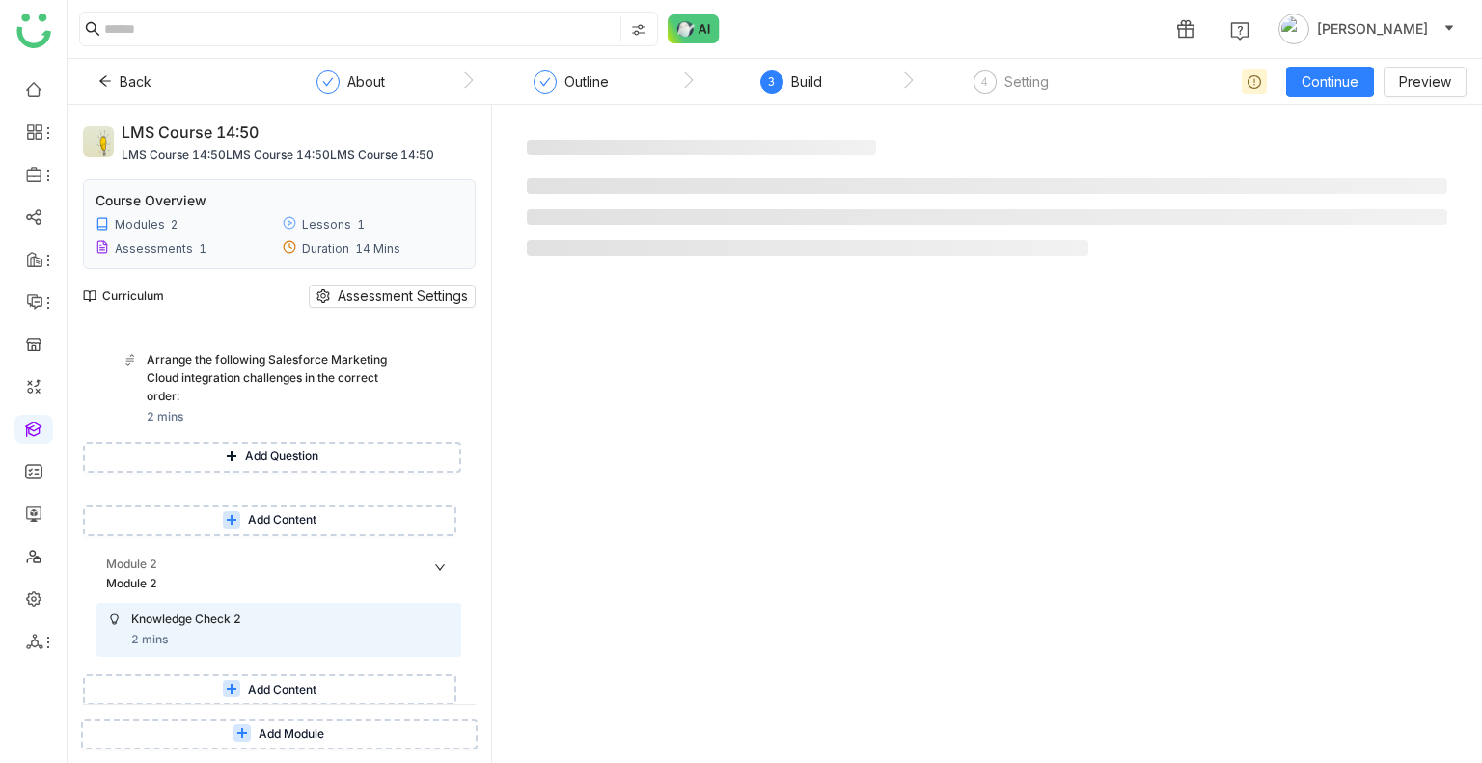
click at [278, 690] on span "Add Content" at bounding box center [282, 690] width 68 height 18
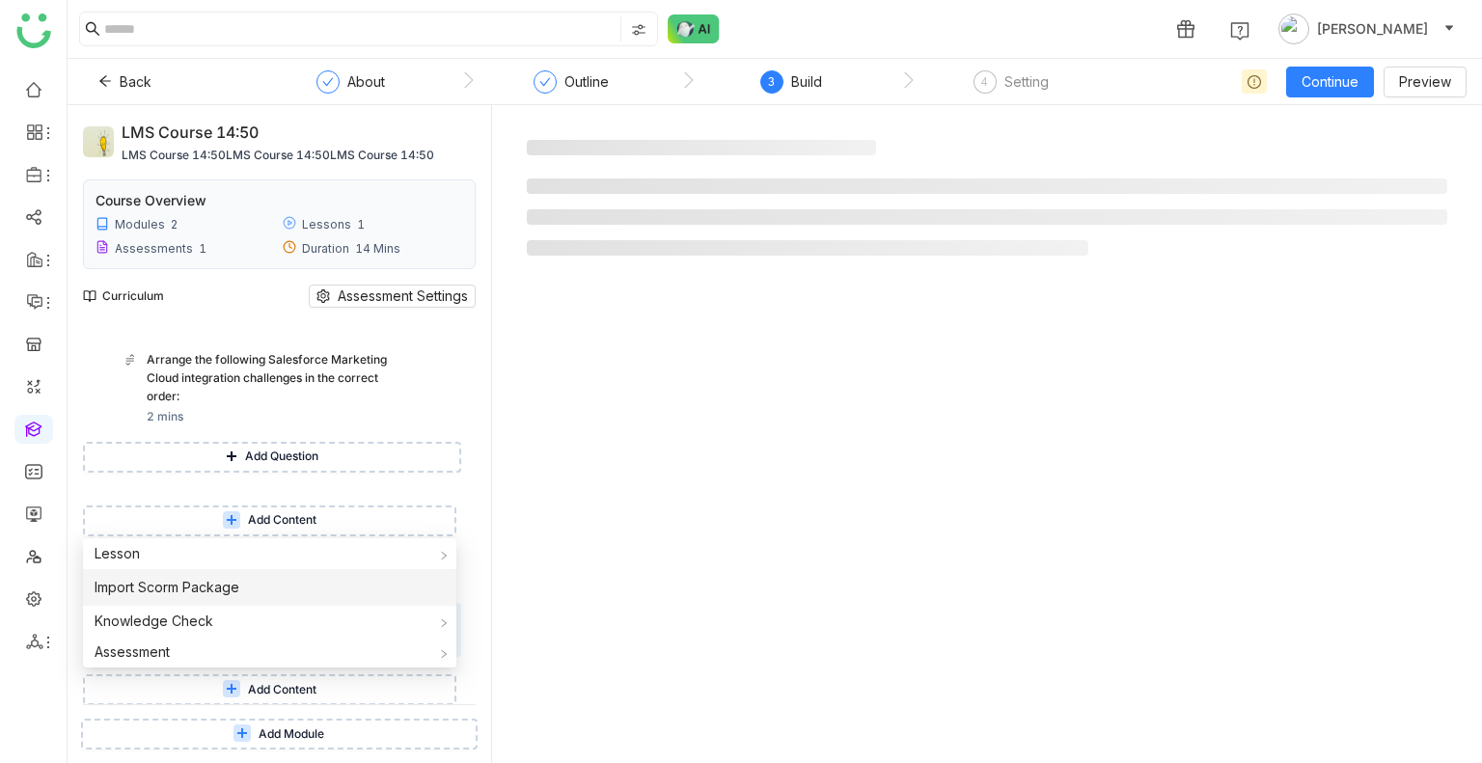
click at [221, 582] on span "Import Scorm Package" at bounding box center [167, 587] width 145 height 21
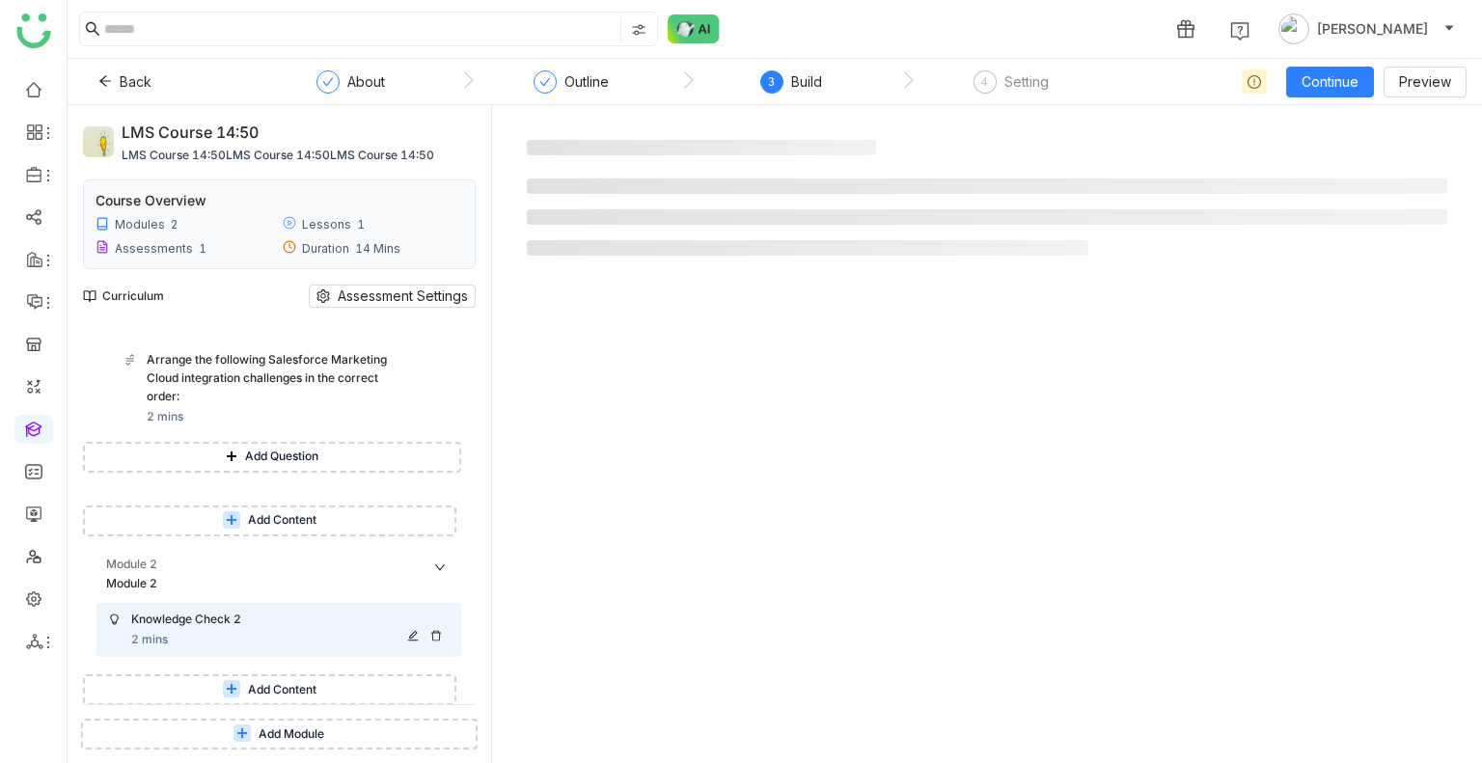
click at [439, 632] on icon at bounding box center [436, 636] width 10 height 11
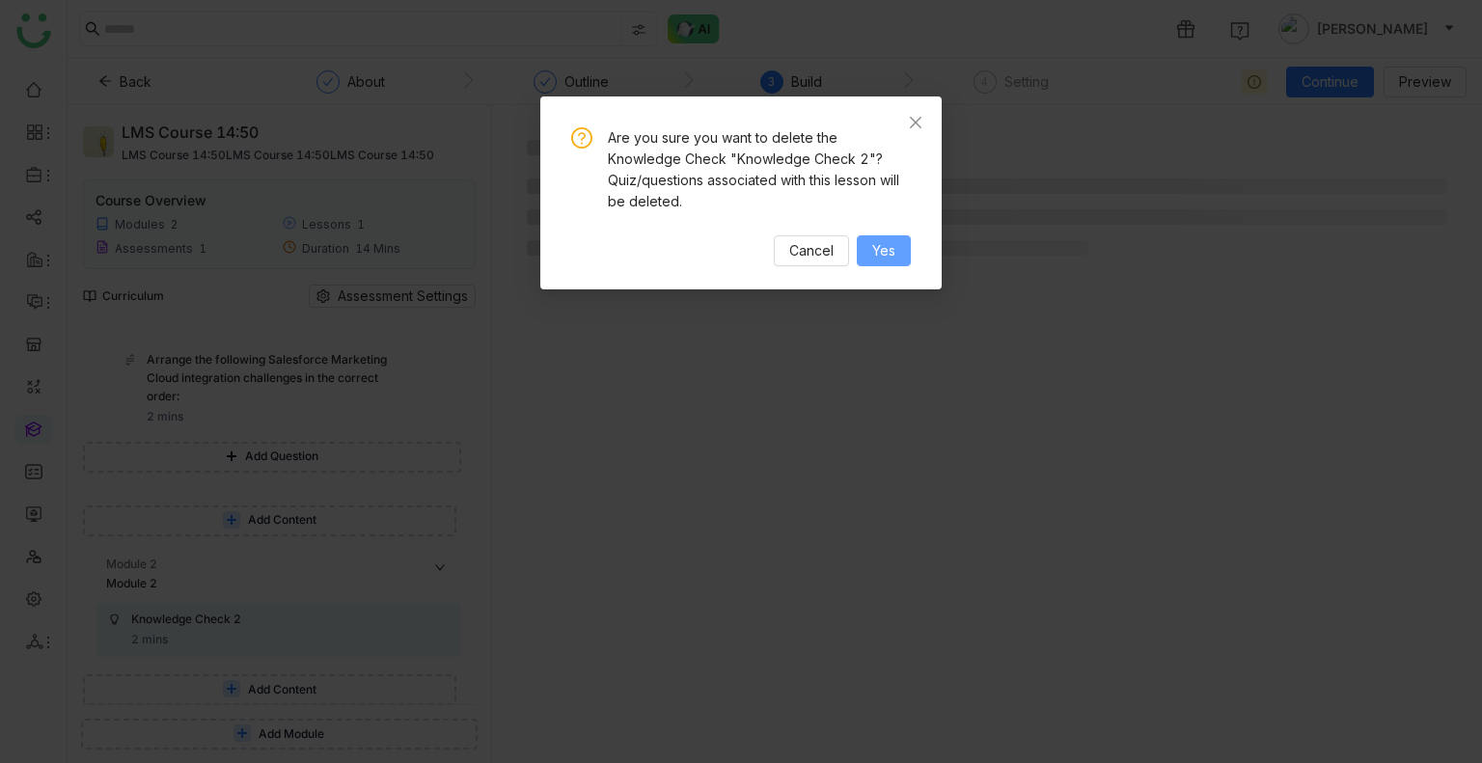
click at [880, 240] on span "Yes" at bounding box center [883, 250] width 23 height 21
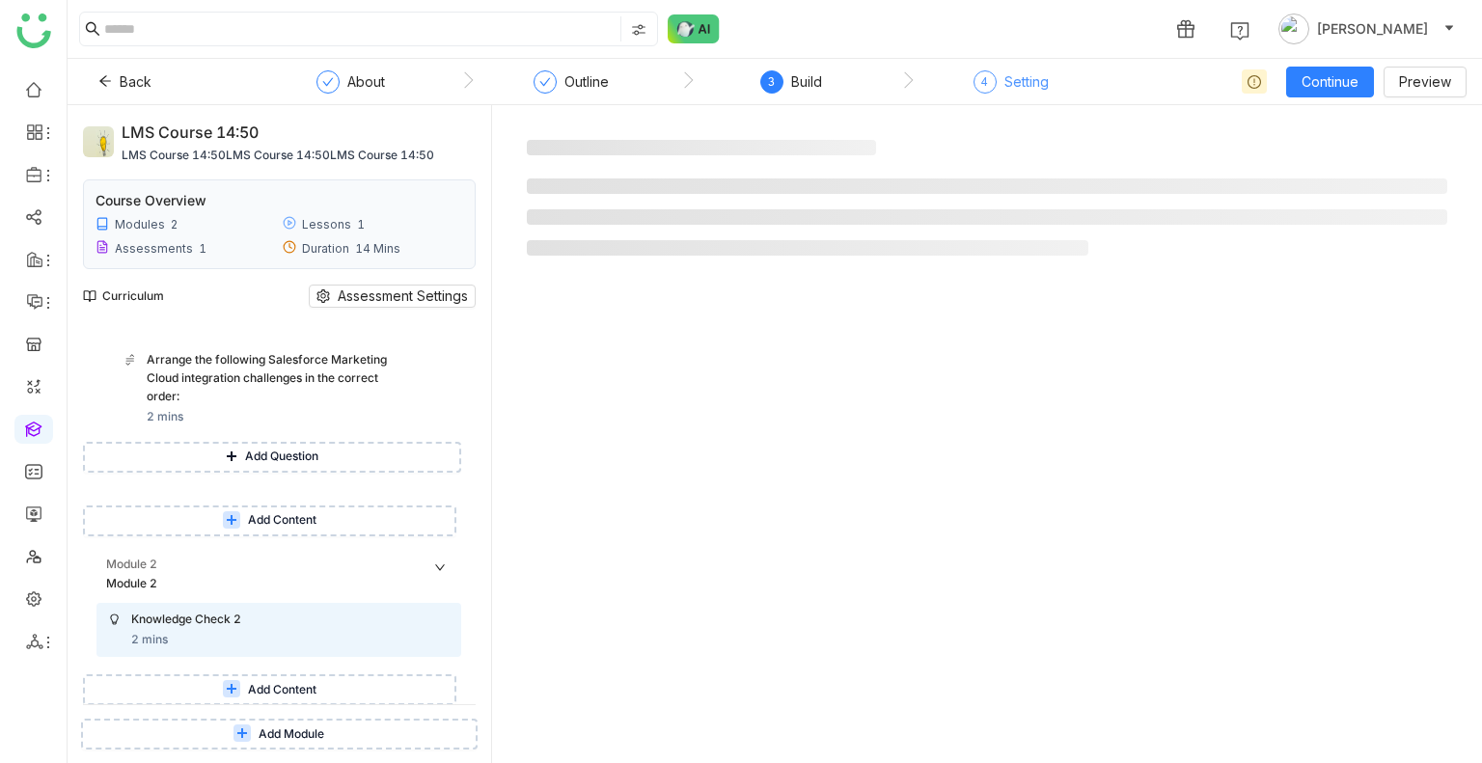
click at [996, 94] on div "4 Setting" at bounding box center [1010, 87] width 75 height 35
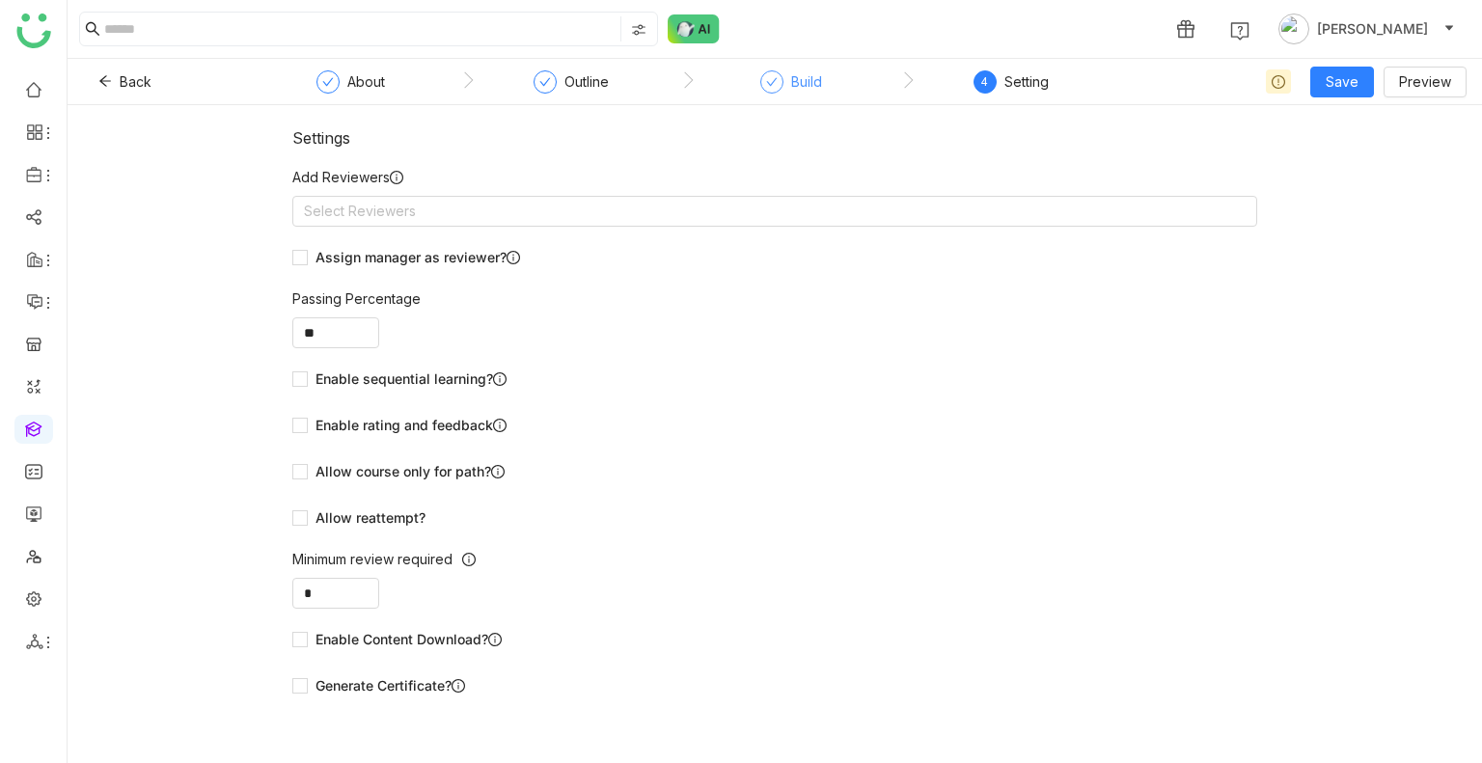
click at [766, 88] on span at bounding box center [772, 81] width 12 height 14
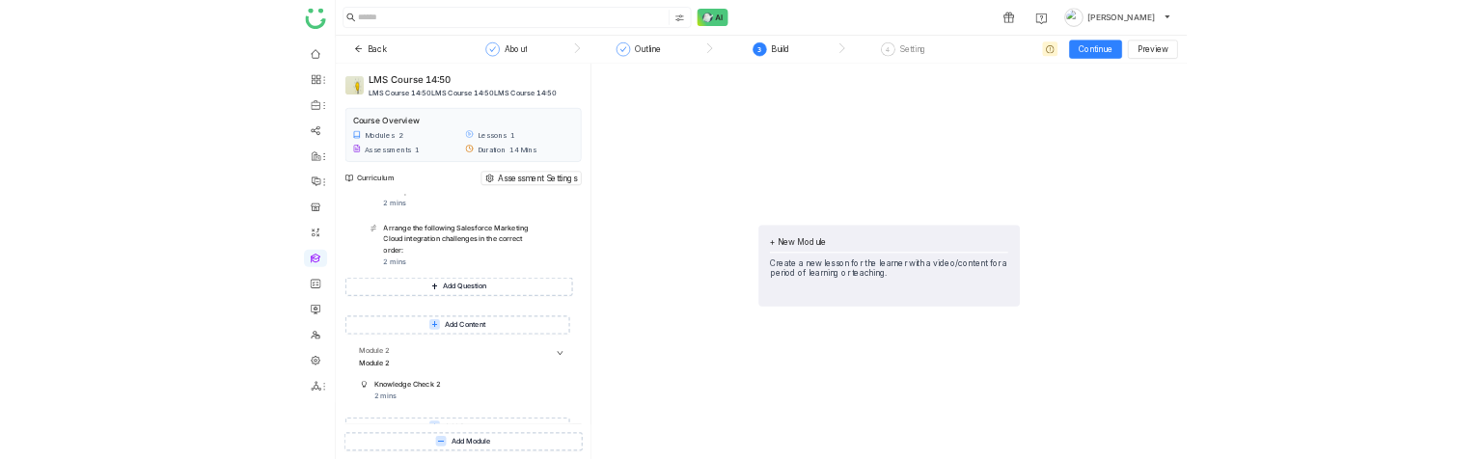
scroll to position [538, 0]
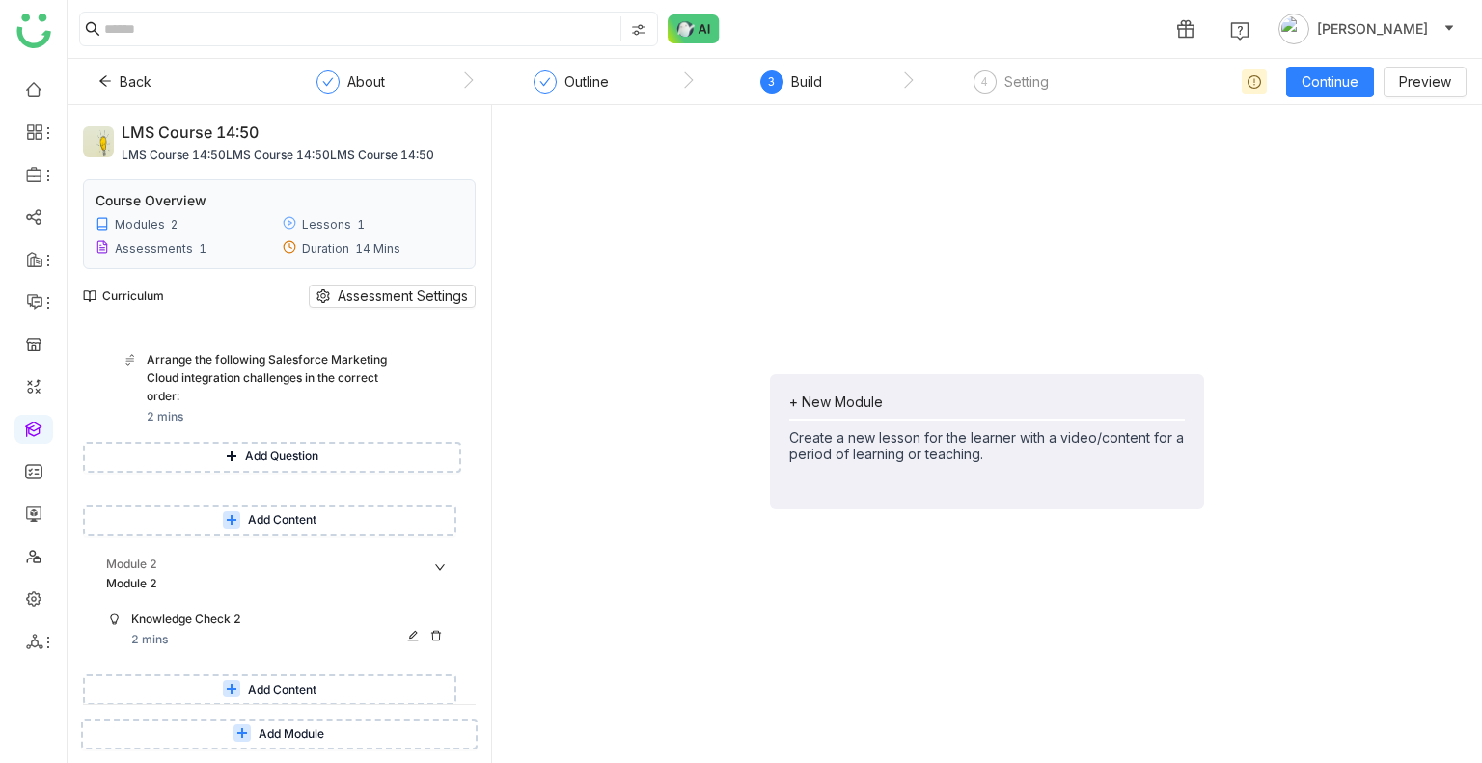
click at [194, 630] on div "Knowledge Check 2" at bounding box center [290, 621] width 318 height 20
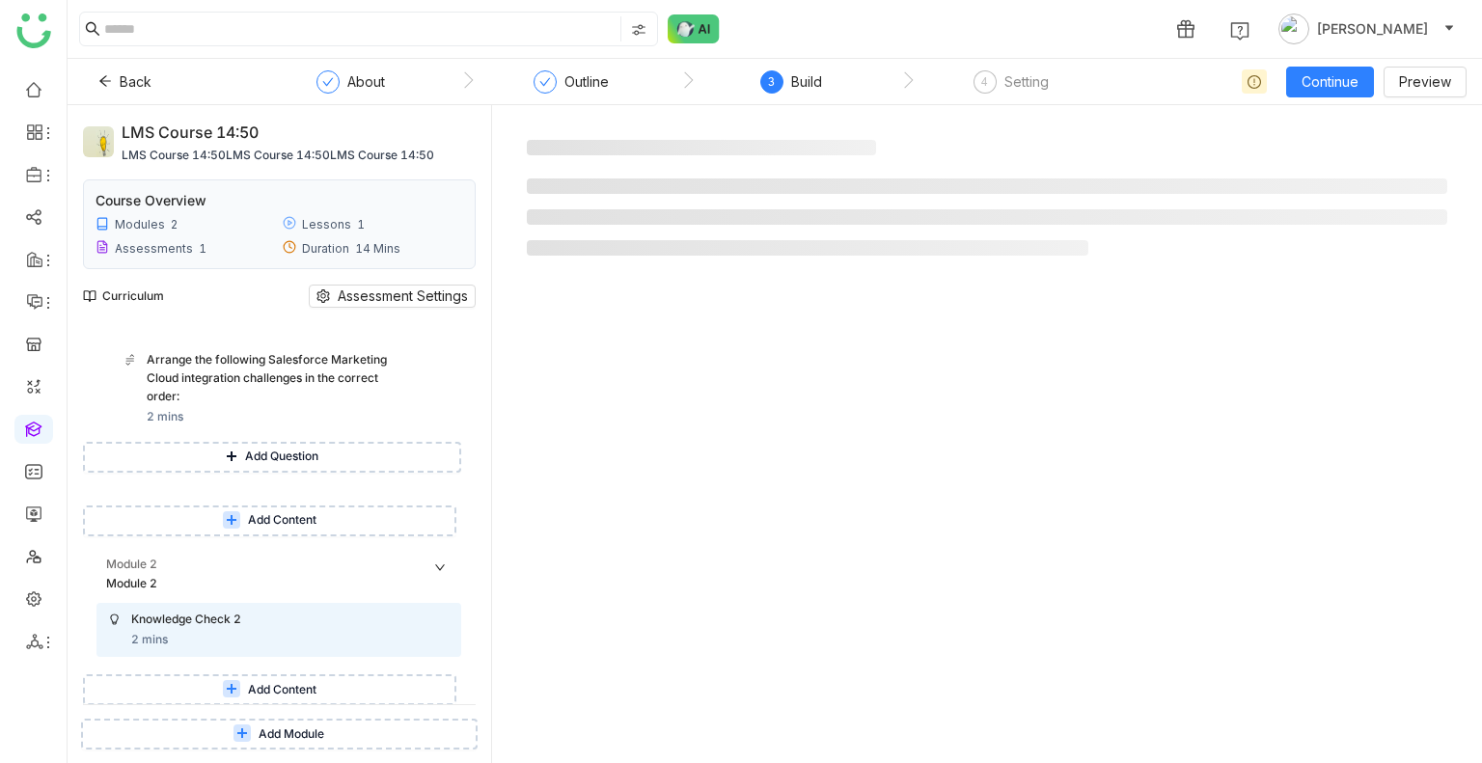
click at [292, 690] on span "Add Content" at bounding box center [282, 690] width 68 height 18
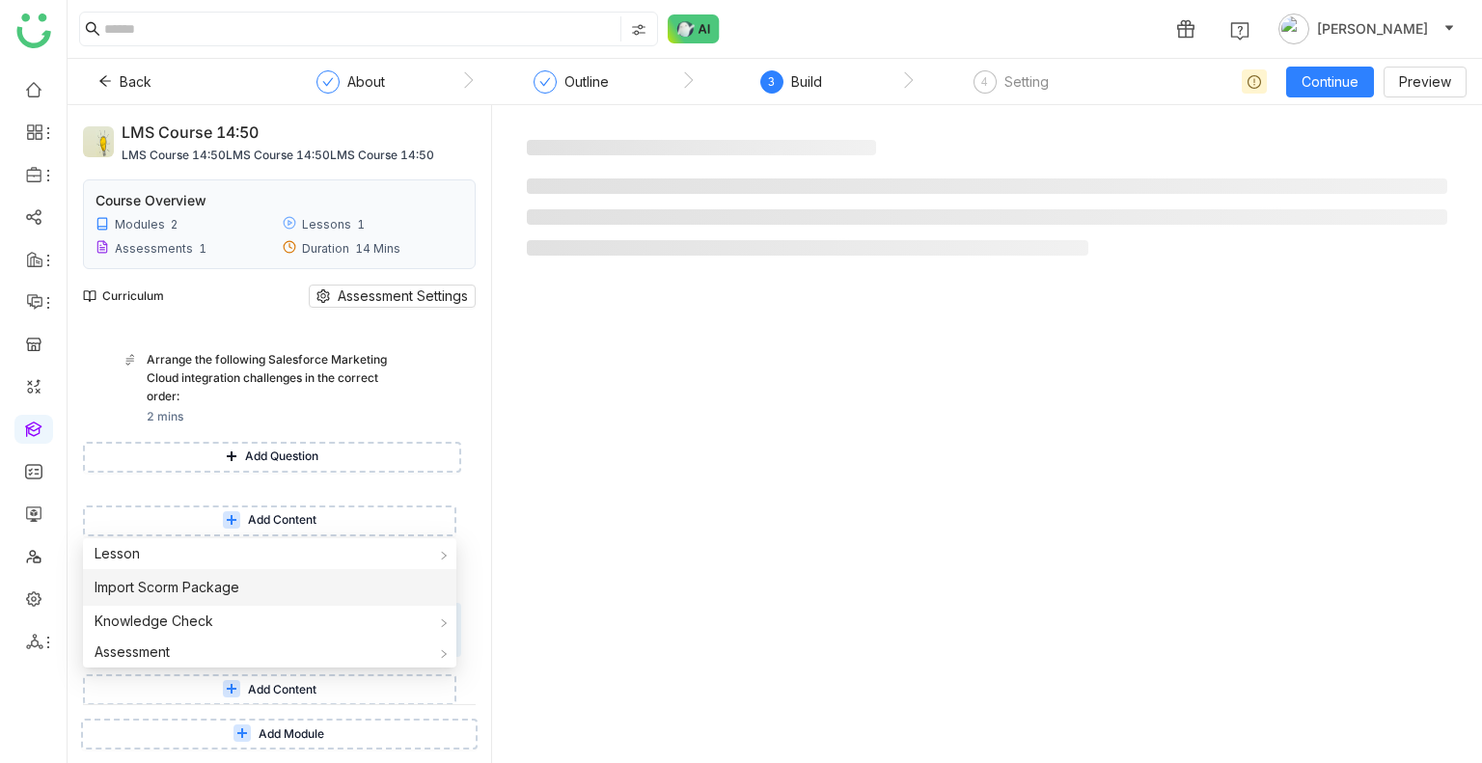
click at [249, 590] on li "Import Scorm Package" at bounding box center [269, 587] width 373 height 37
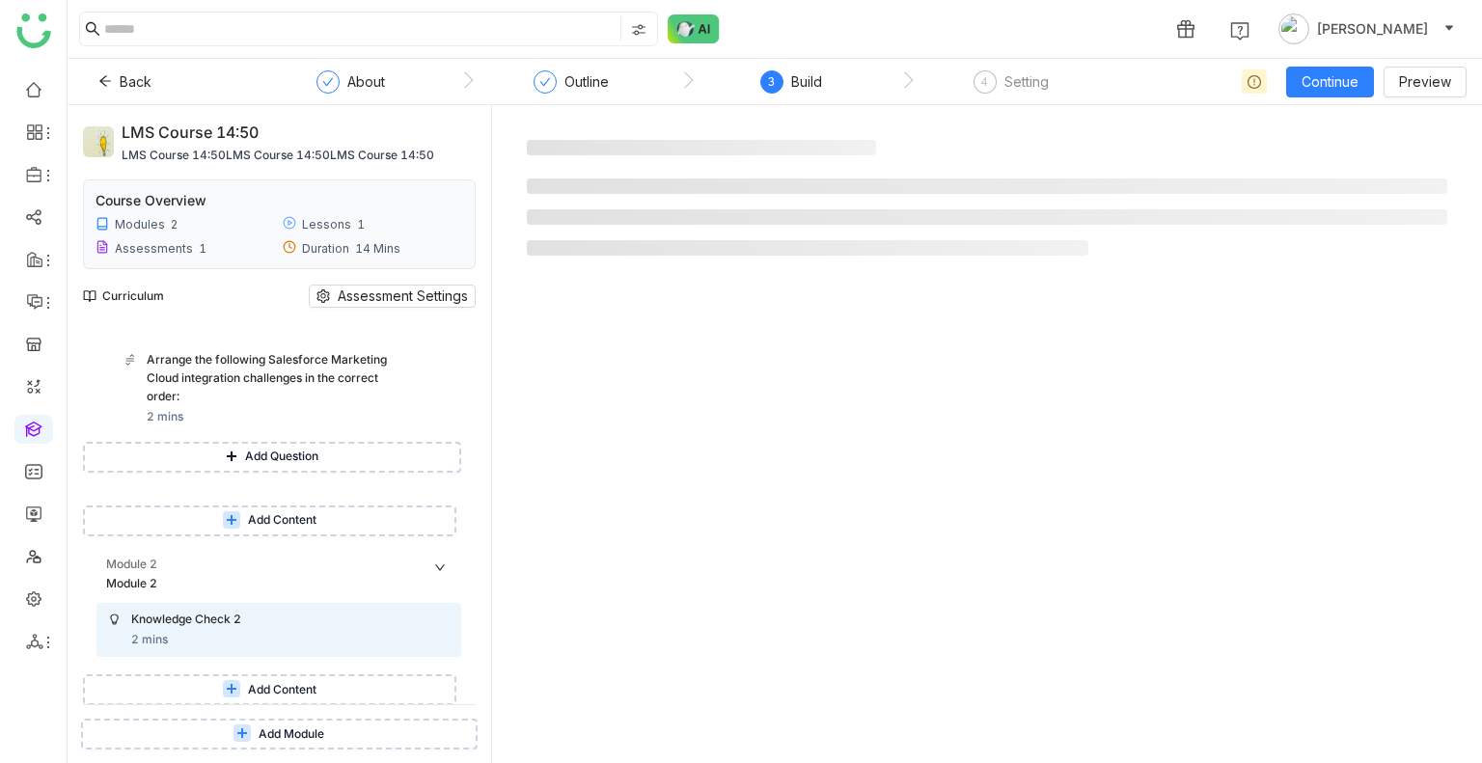
click at [336, 690] on button "Add Content" at bounding box center [269, 689] width 373 height 31
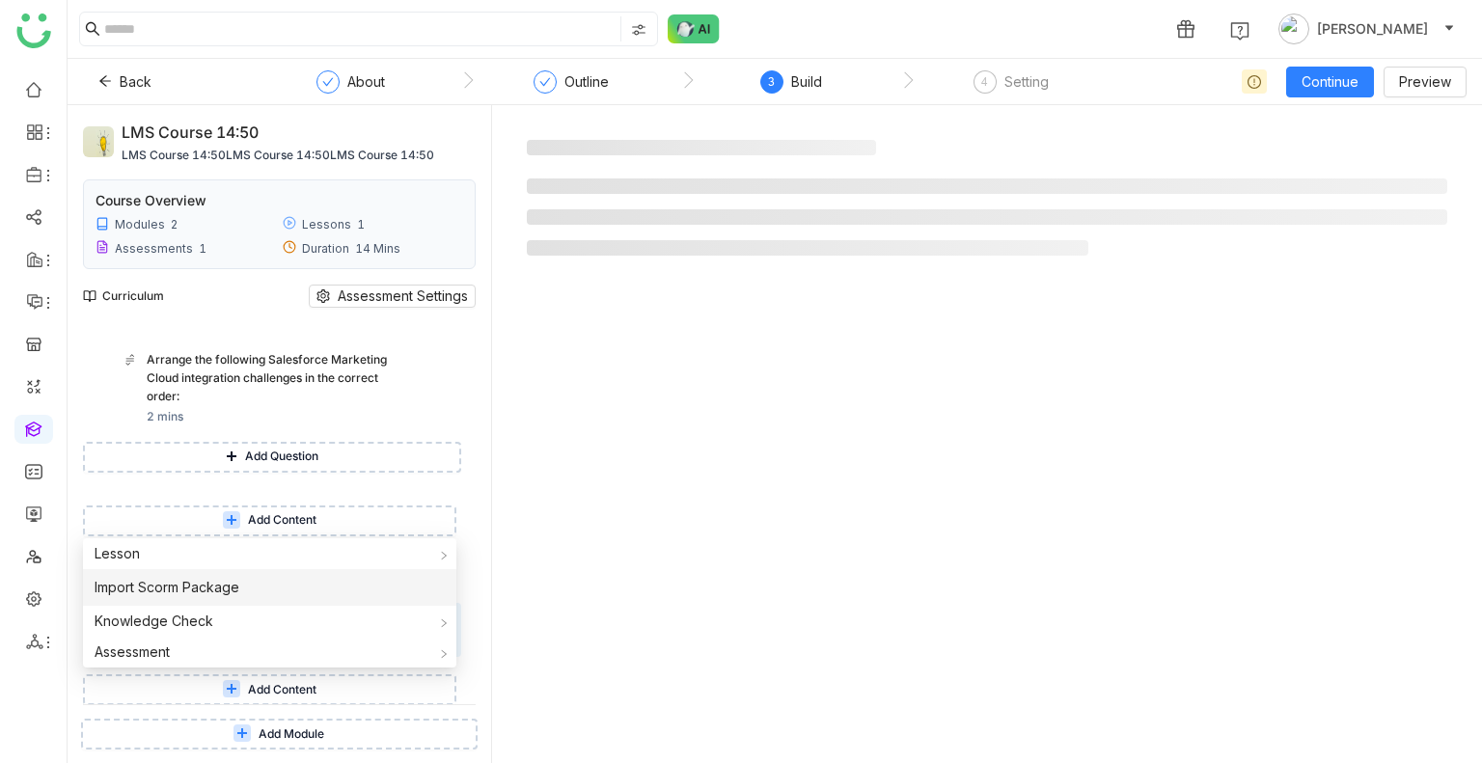
click at [289, 583] on li "Import Scorm Package" at bounding box center [269, 587] width 373 height 37
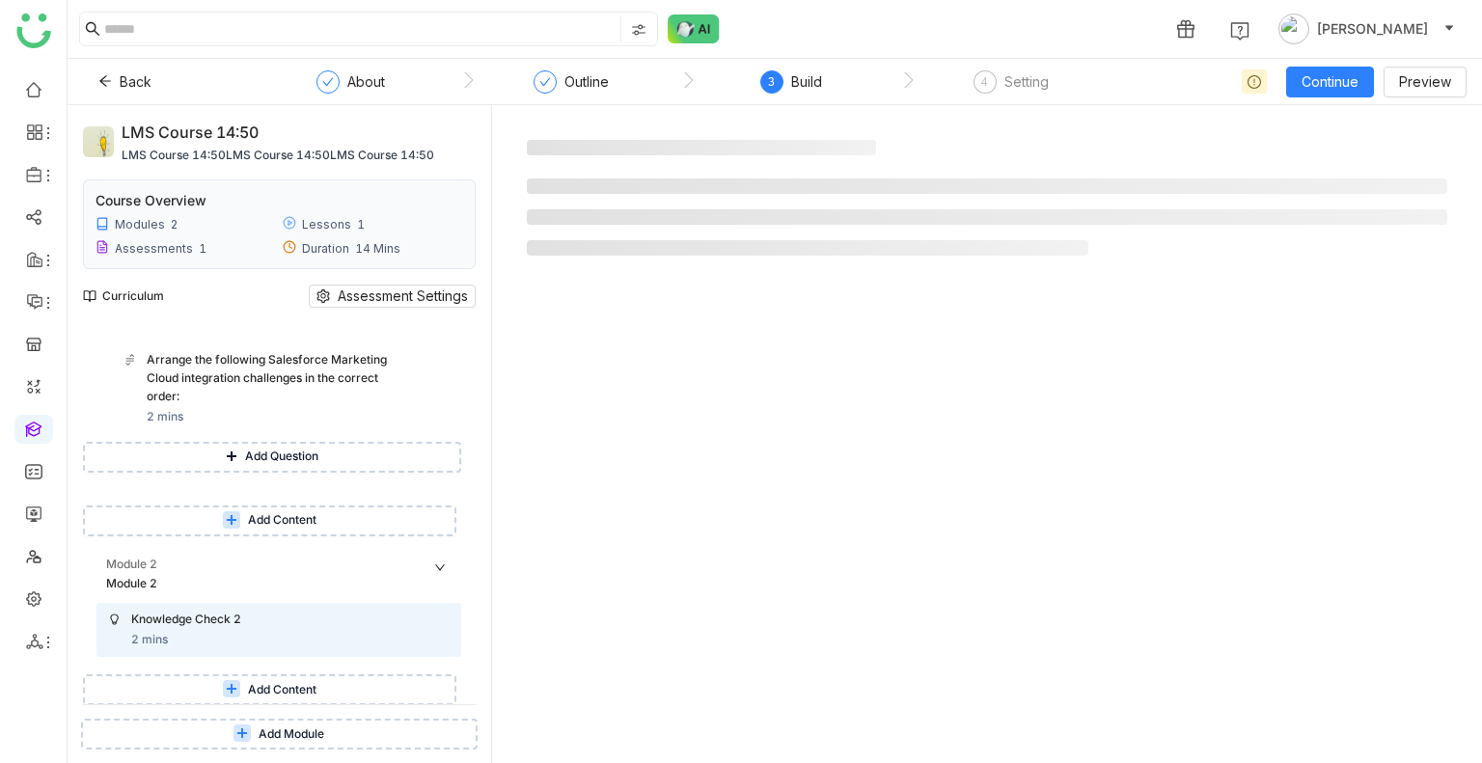
click at [264, 686] on span "Add Content" at bounding box center [282, 690] width 68 height 18
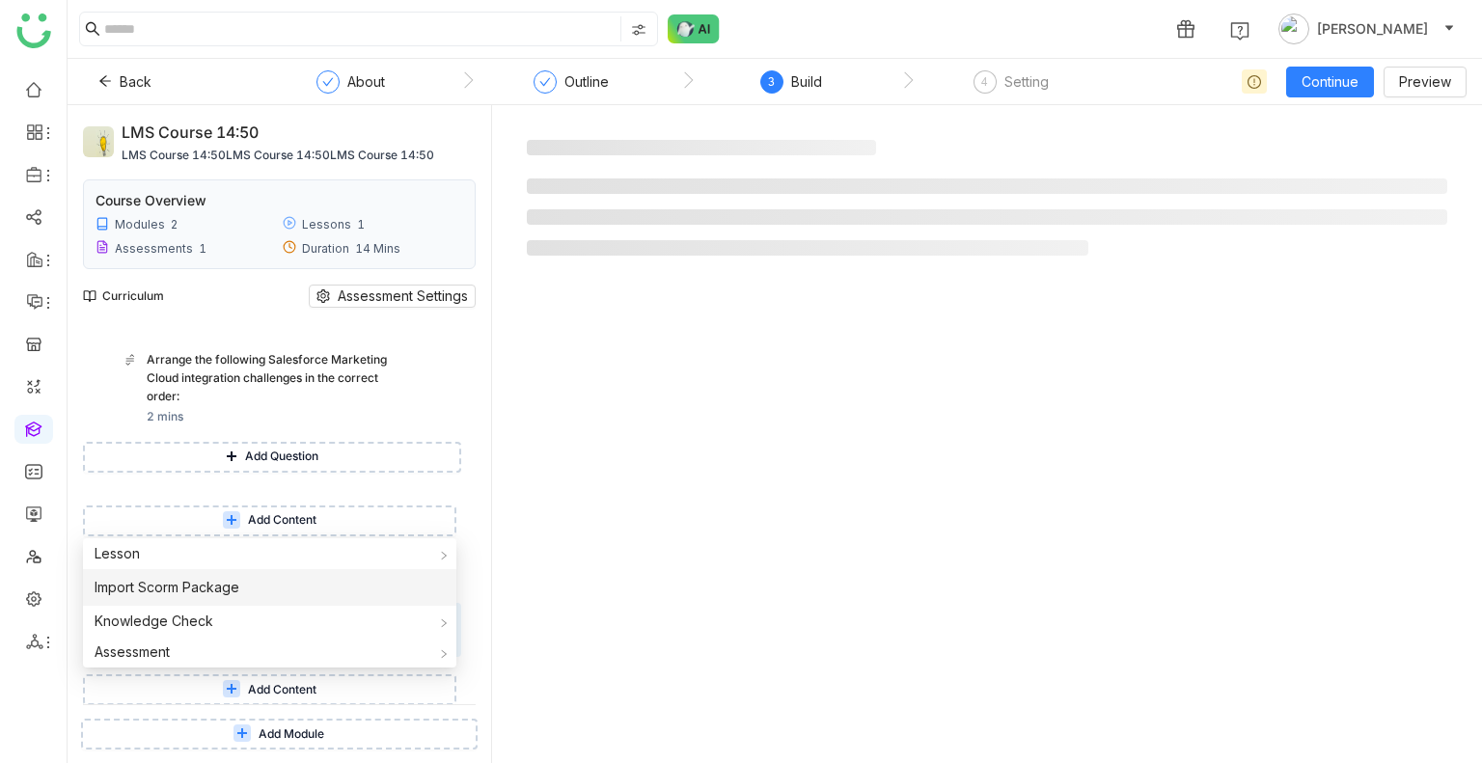
click at [359, 596] on li "Import Scorm Package" at bounding box center [269, 587] width 373 height 37
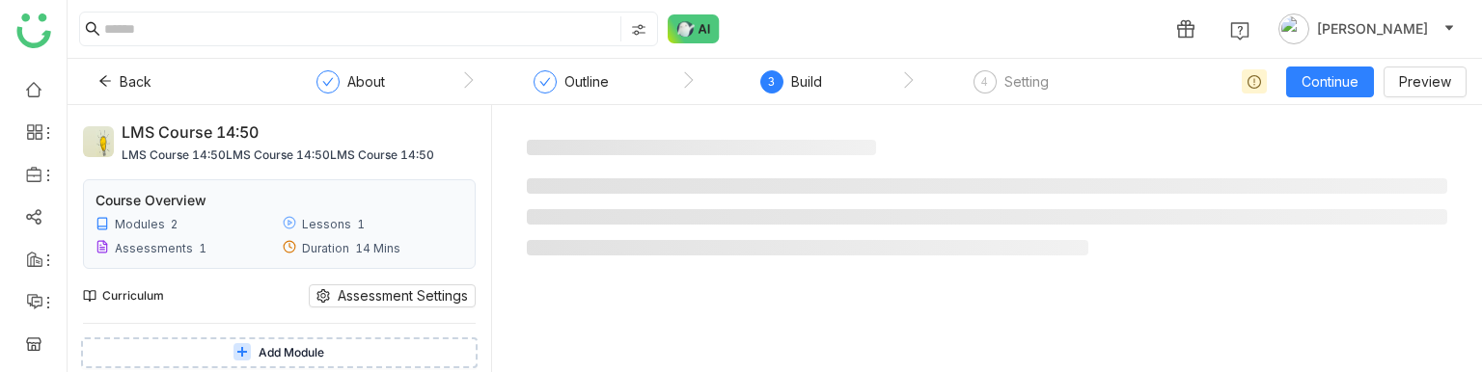
click at [906, 372] on html "1 Uday Bhanu Back About Outline 3 Build 4 Setting Continue Preview LMS course 1…" at bounding box center [741, 186] width 1482 height 372
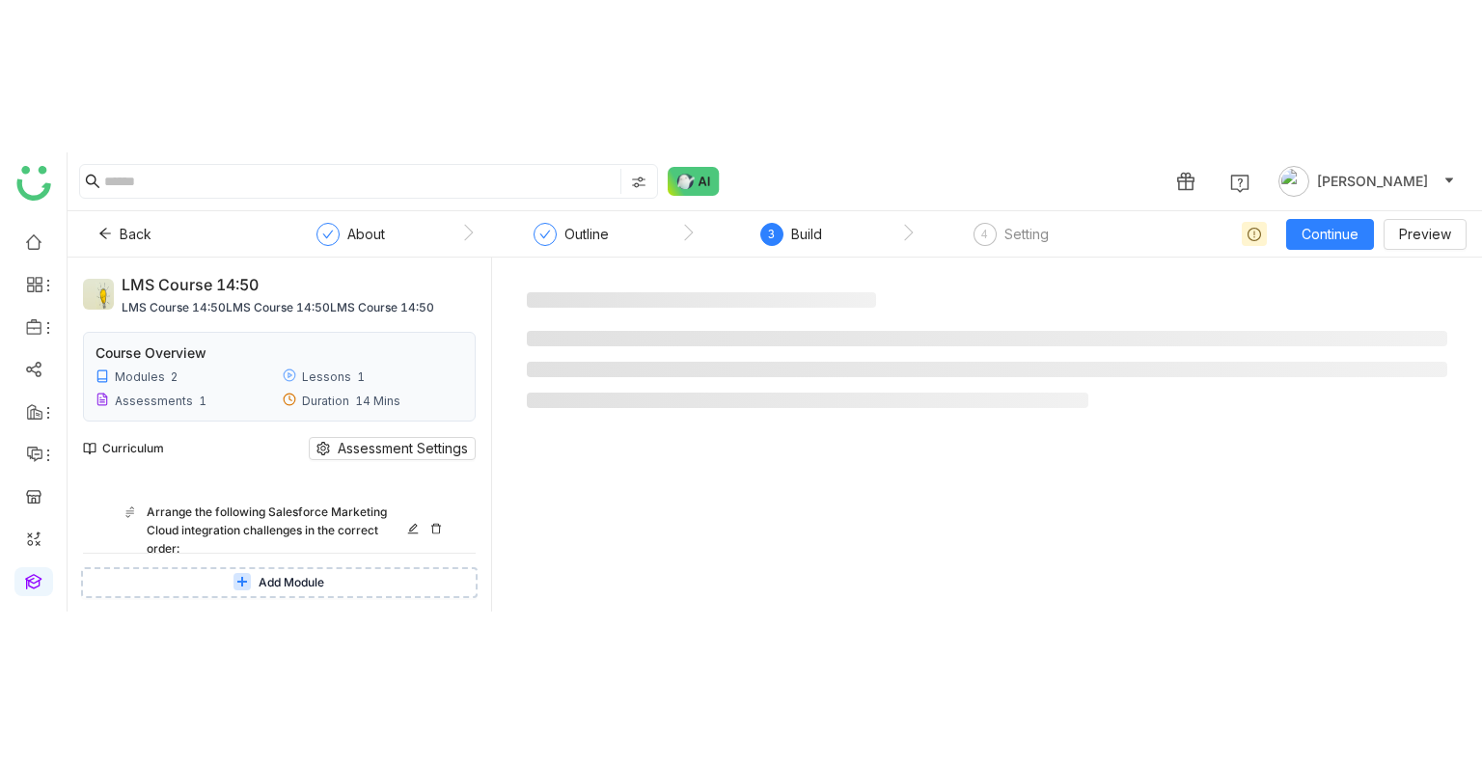
scroll to position [842, 0]
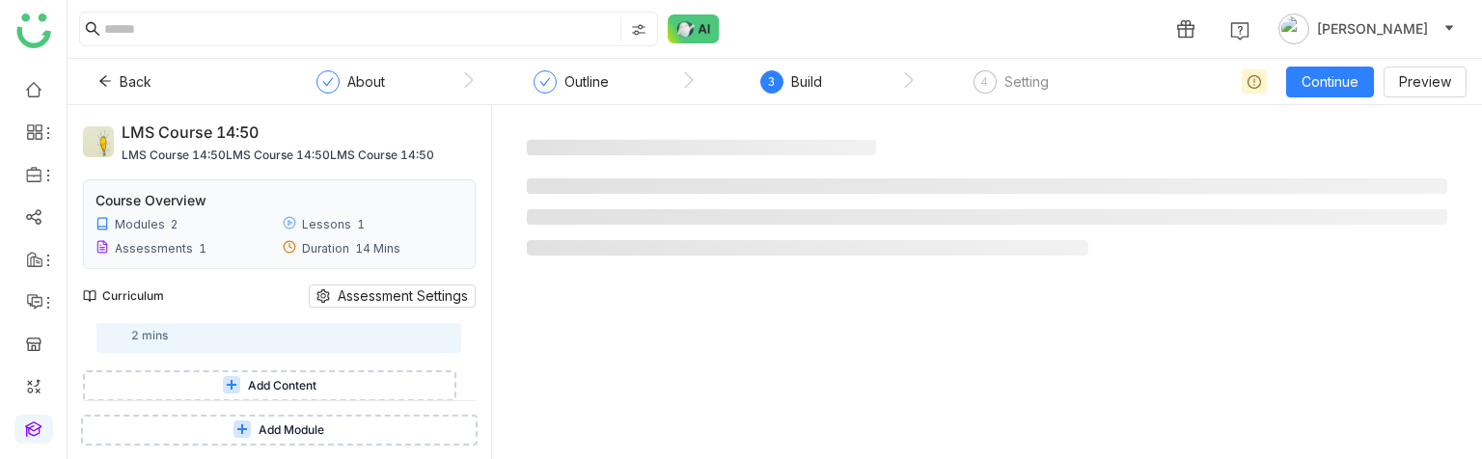
click at [251, 378] on span "Add Content" at bounding box center [282, 386] width 68 height 18
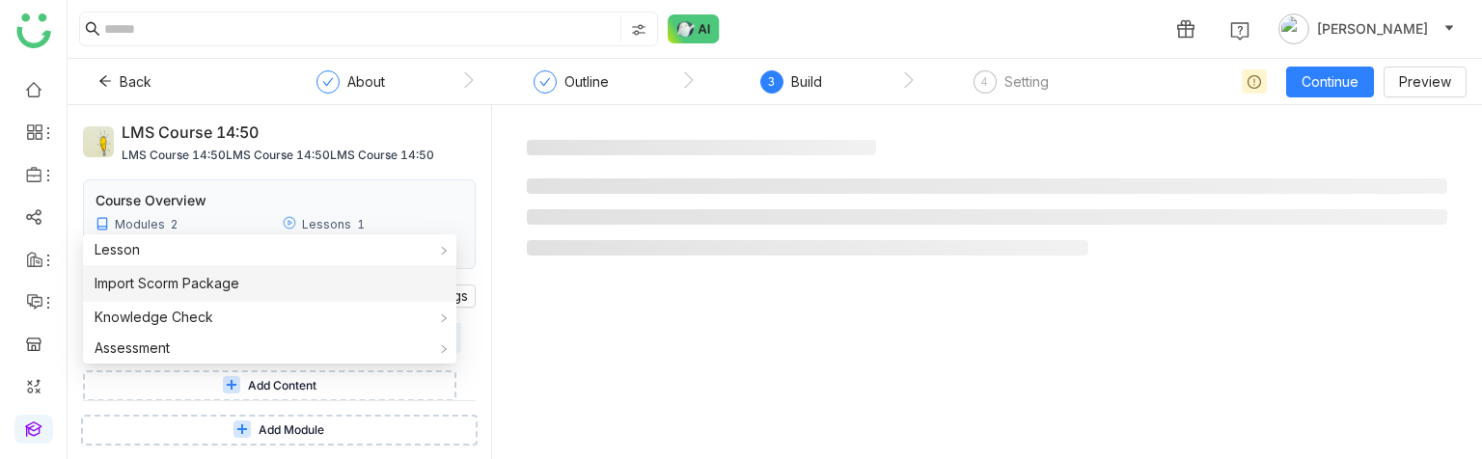
click at [204, 284] on span "Import Scorm Package" at bounding box center [167, 283] width 145 height 21
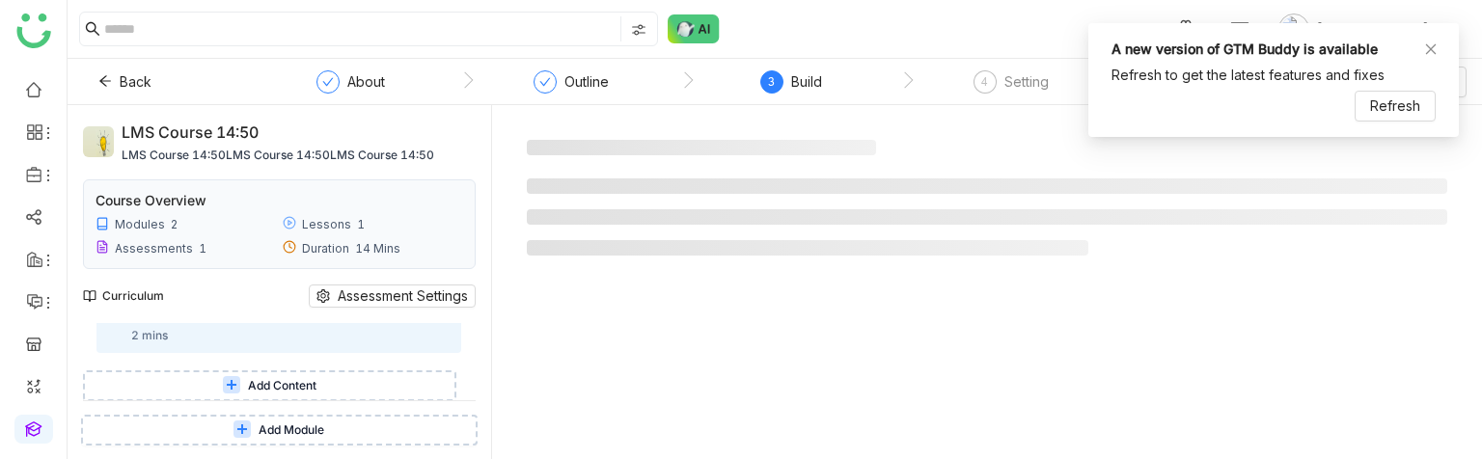
drag, startPoint x: 954, startPoint y: 458, endPoint x: 1012, endPoint y: 453, distance: 58.1
click at [1012, 453] on gtmb-test-entity-detail at bounding box center [986, 290] width 959 height 339
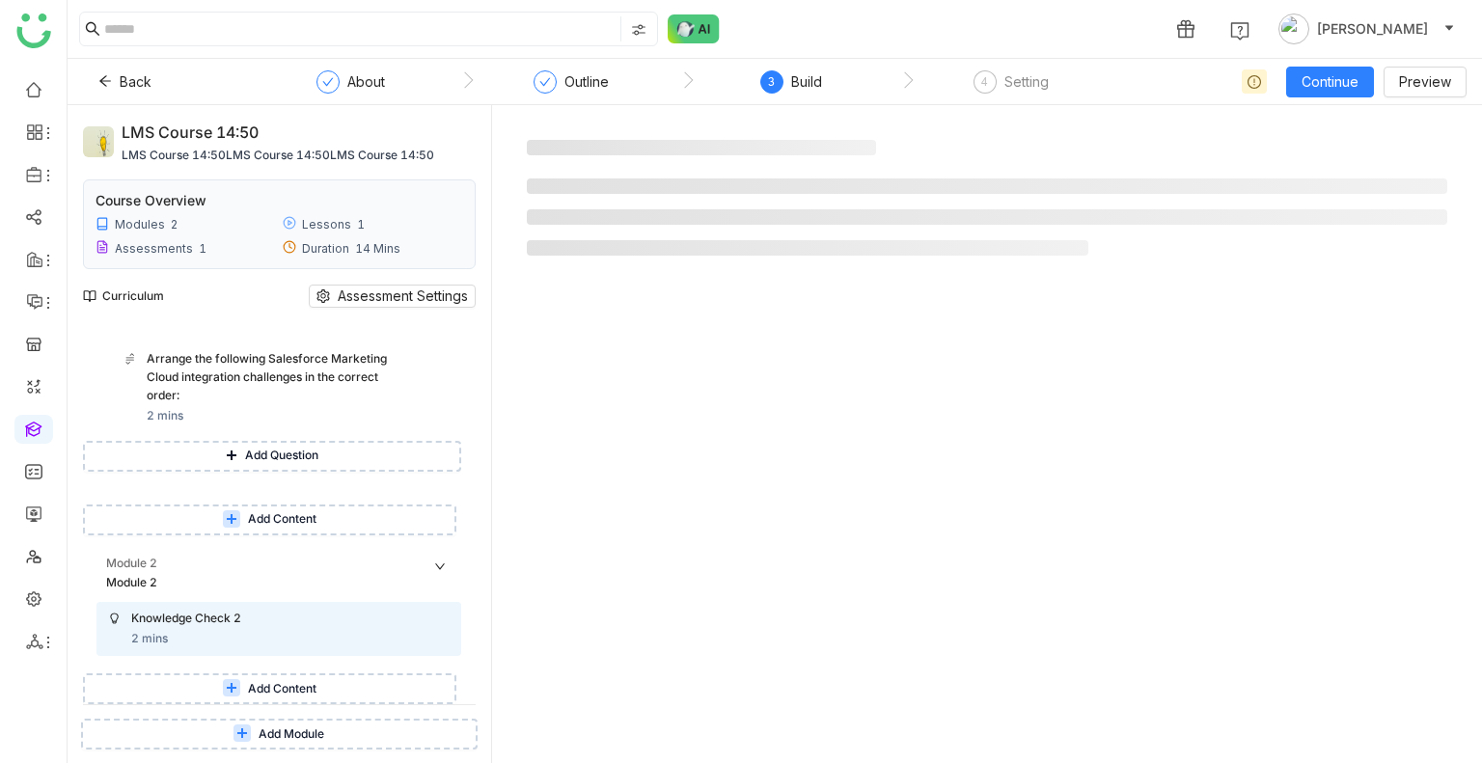
scroll to position [538, 0]
click at [260, 683] on span "Add Content" at bounding box center [282, 690] width 68 height 18
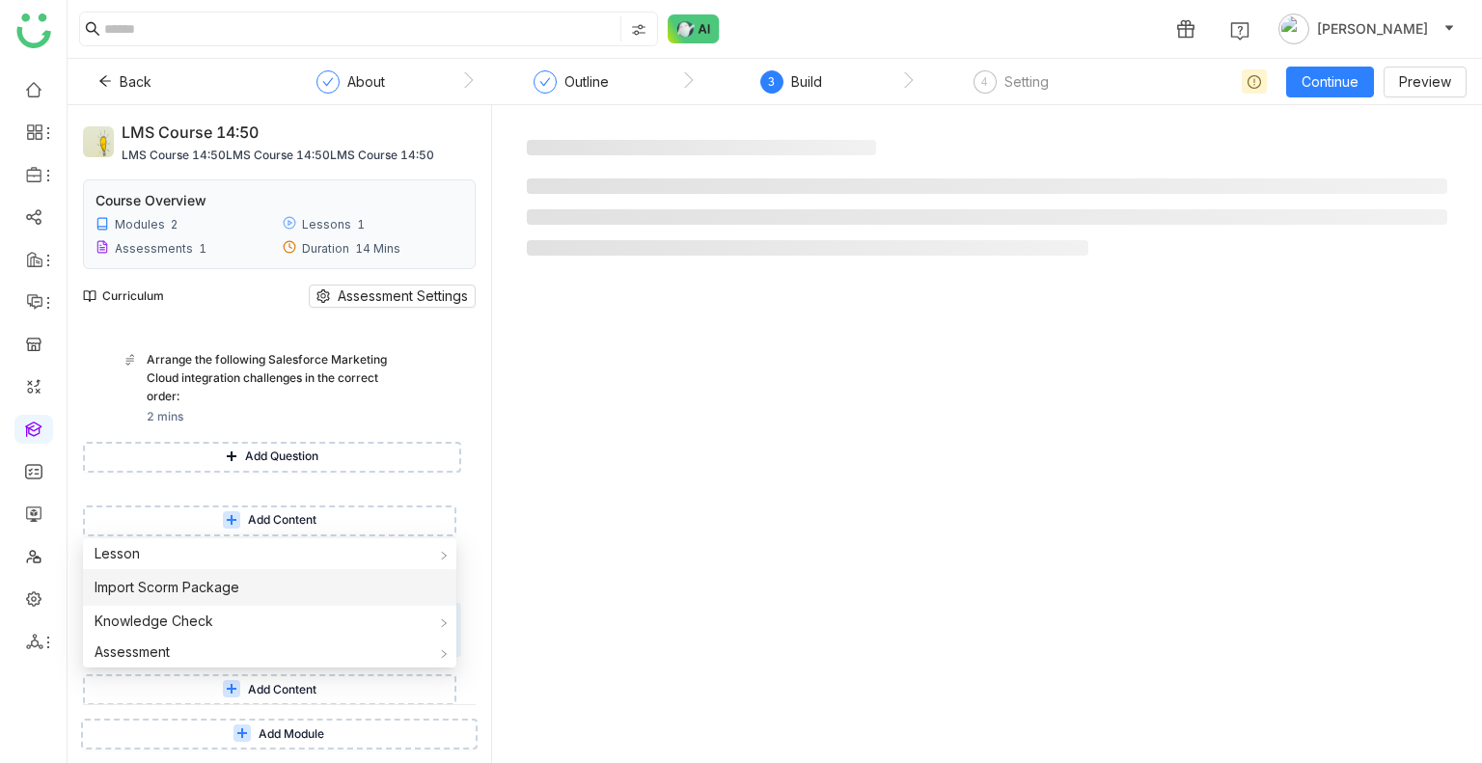
click at [409, 578] on li "Import Scorm Package" at bounding box center [269, 587] width 373 height 37
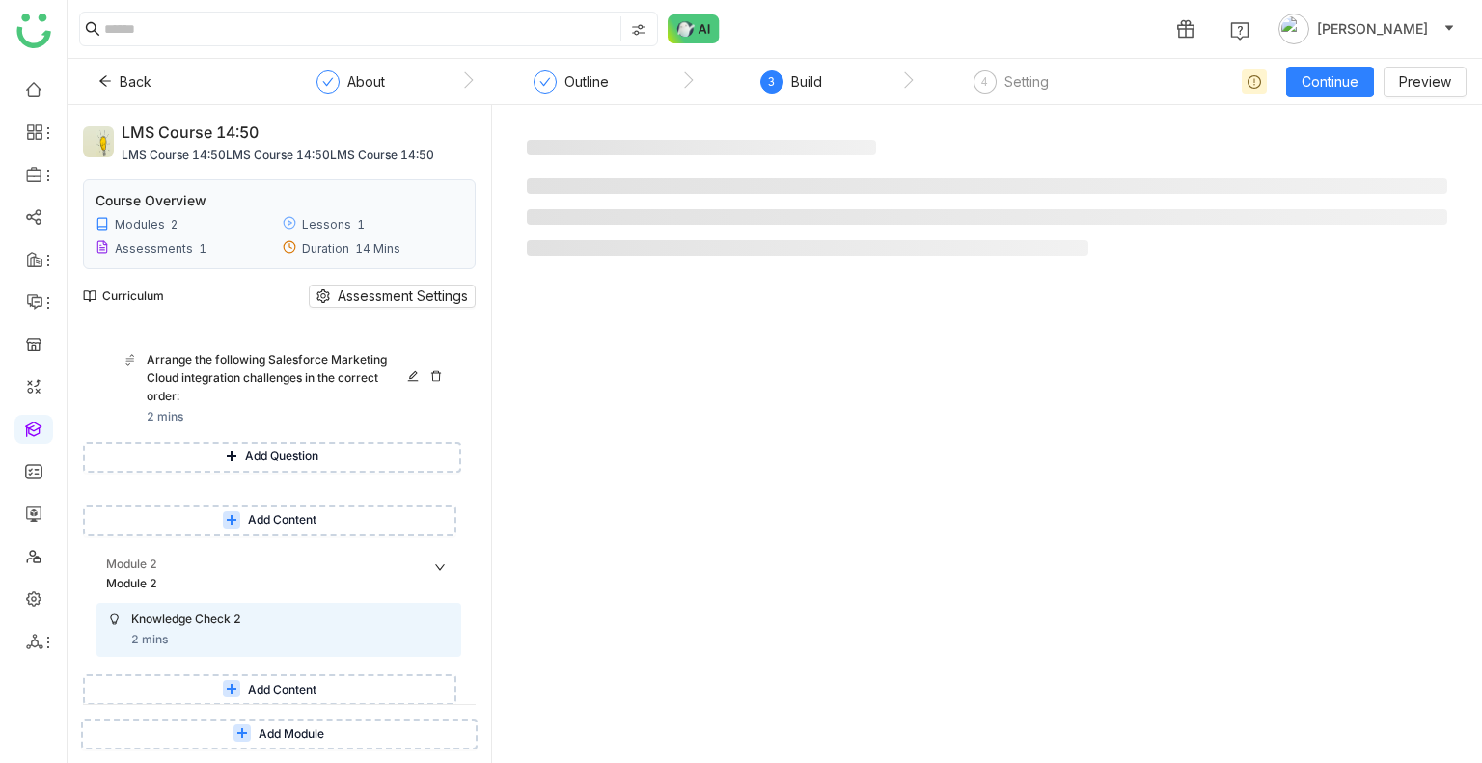
scroll to position [463, 0]
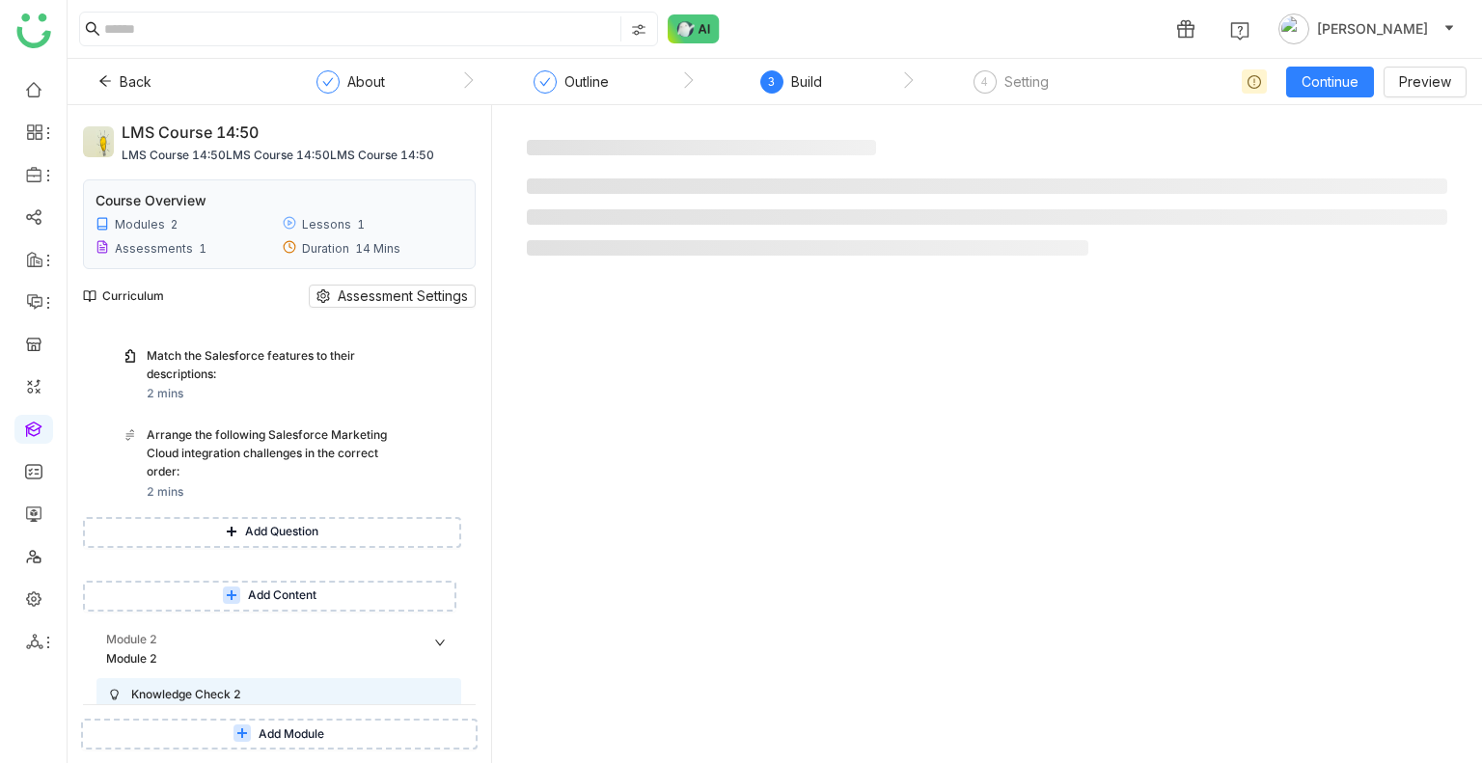
click at [305, 592] on span "Add Content" at bounding box center [282, 595] width 68 height 18
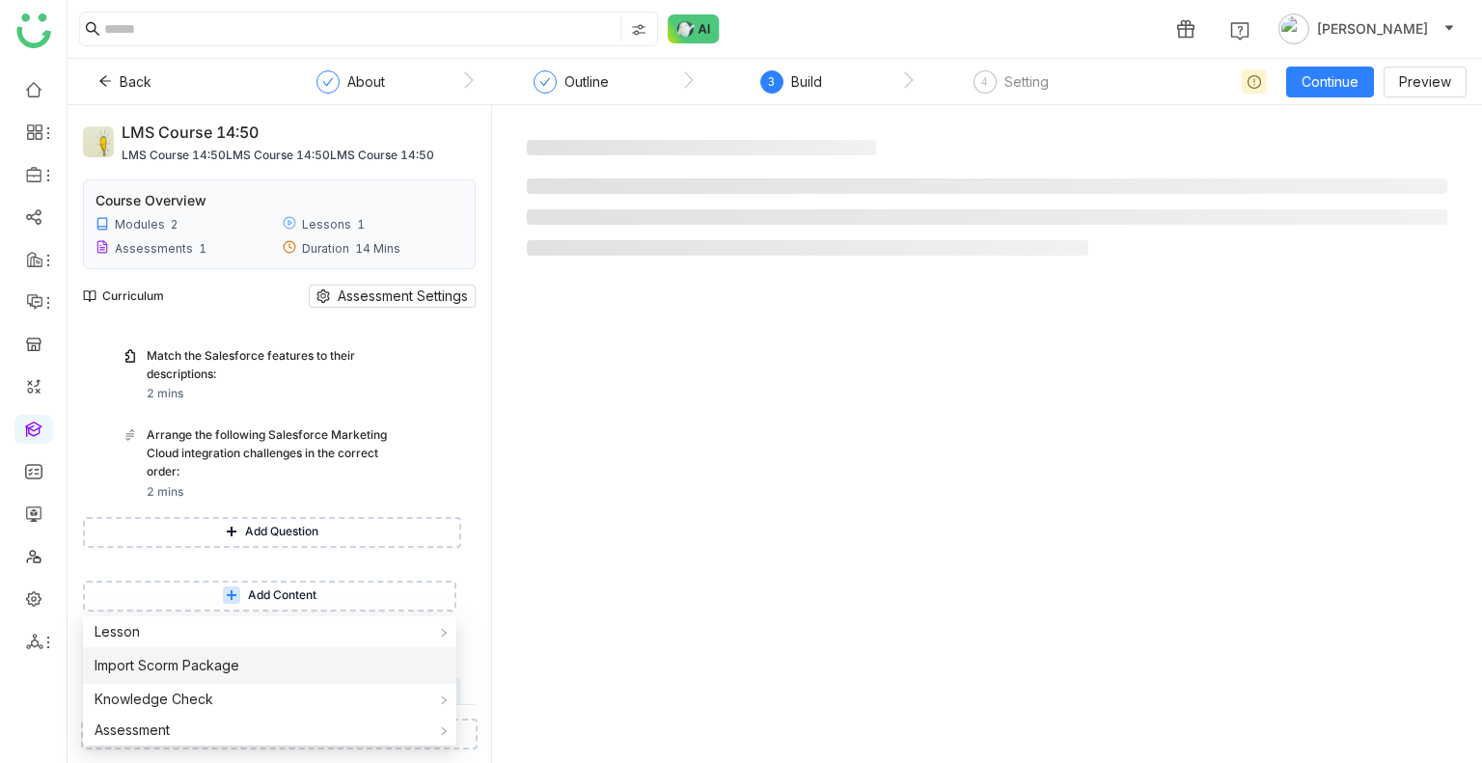
click at [234, 652] on li "Import Scorm Package" at bounding box center [269, 665] width 373 height 37
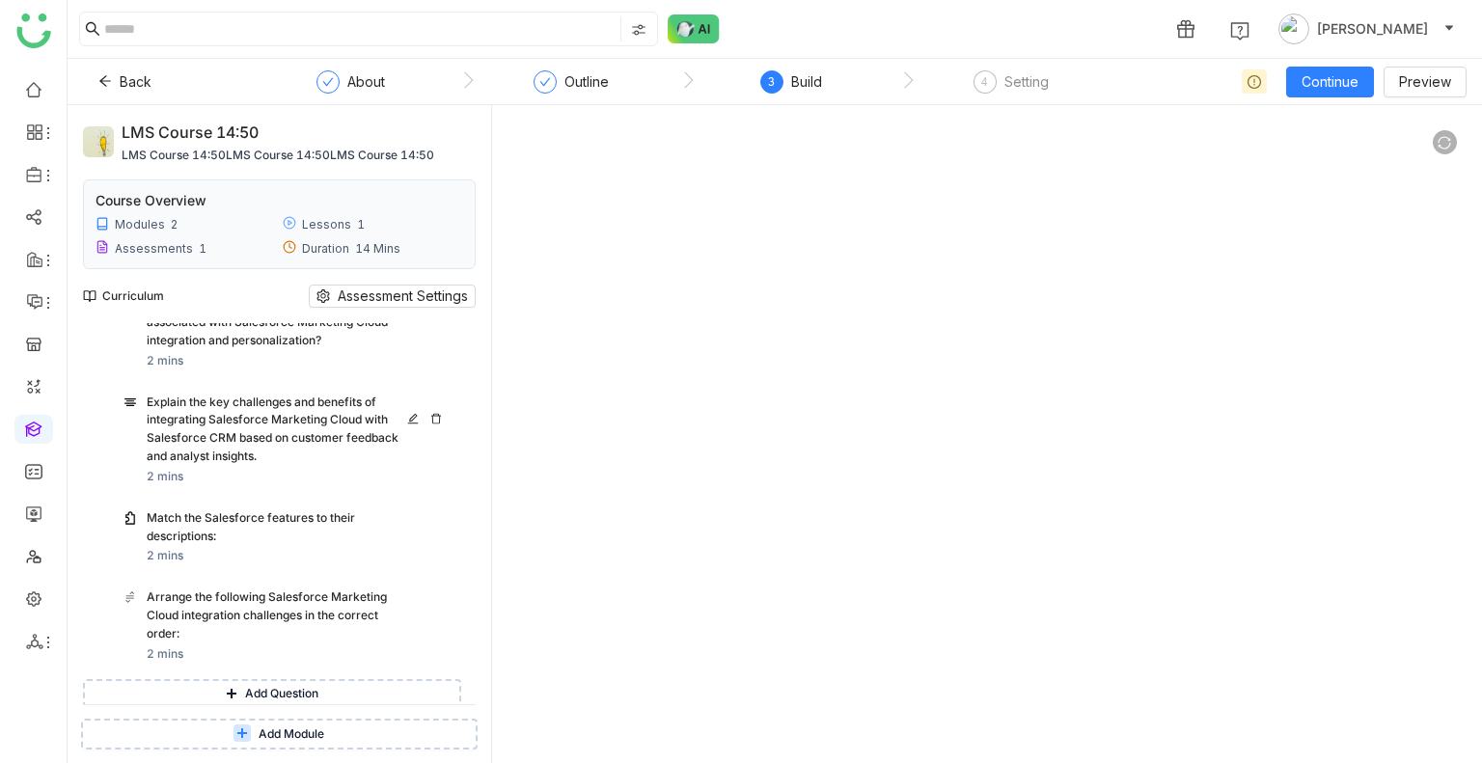
scroll to position [305, 0]
click at [286, 683] on span "Add Question" at bounding box center [281, 690] width 73 height 18
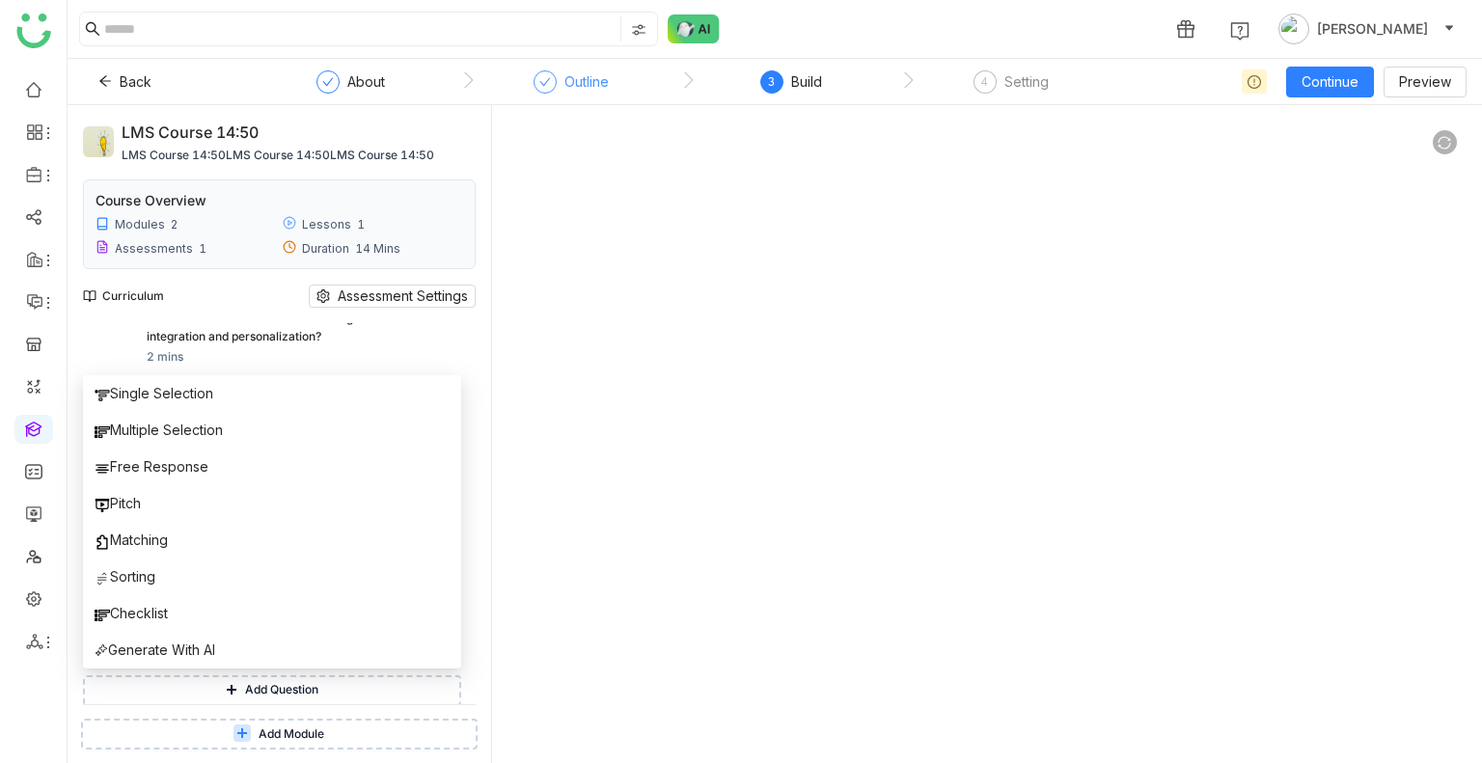
click at [606, 94] on div "Outline" at bounding box center [570, 87] width 75 height 35
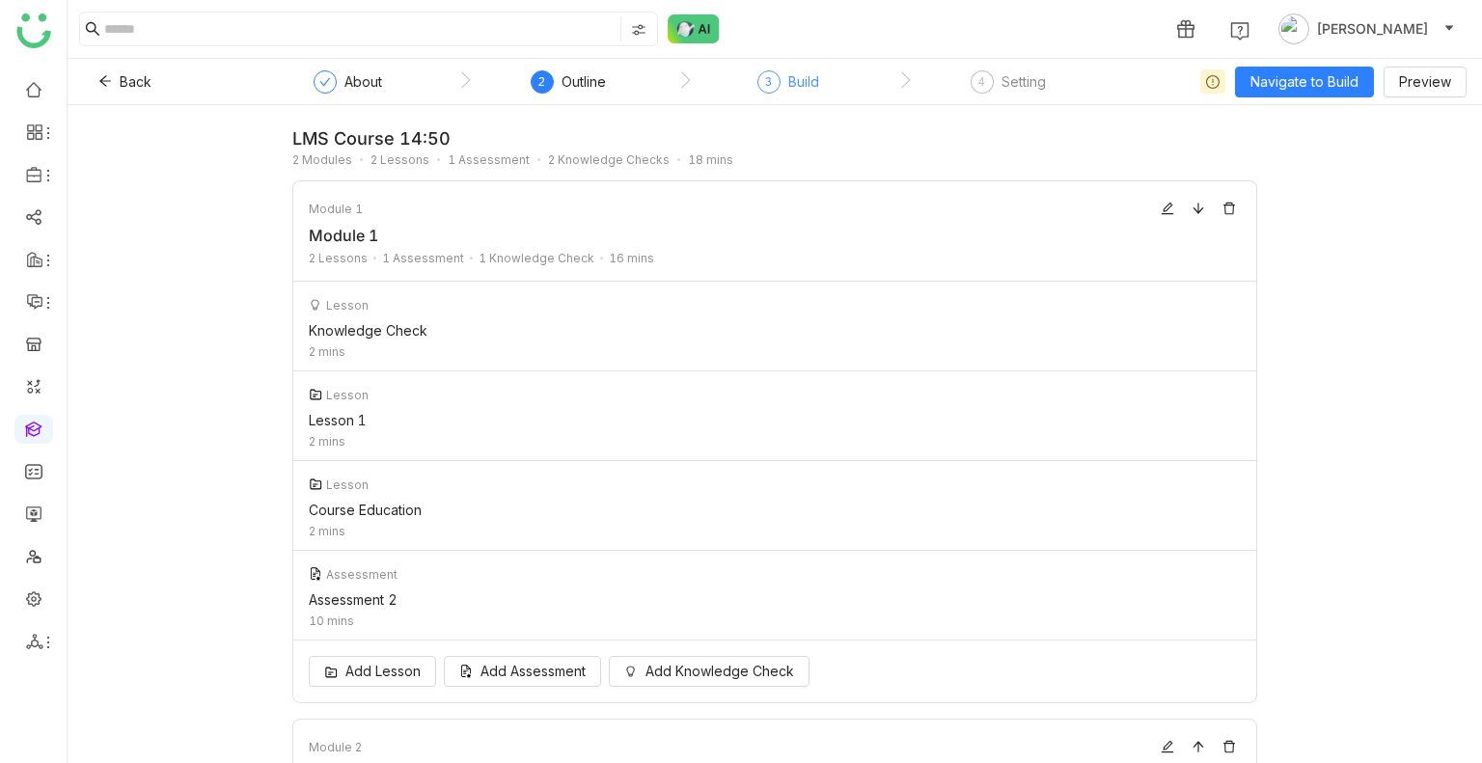
click at [770, 98] on div "3 Build" at bounding box center [788, 87] width 62 height 35
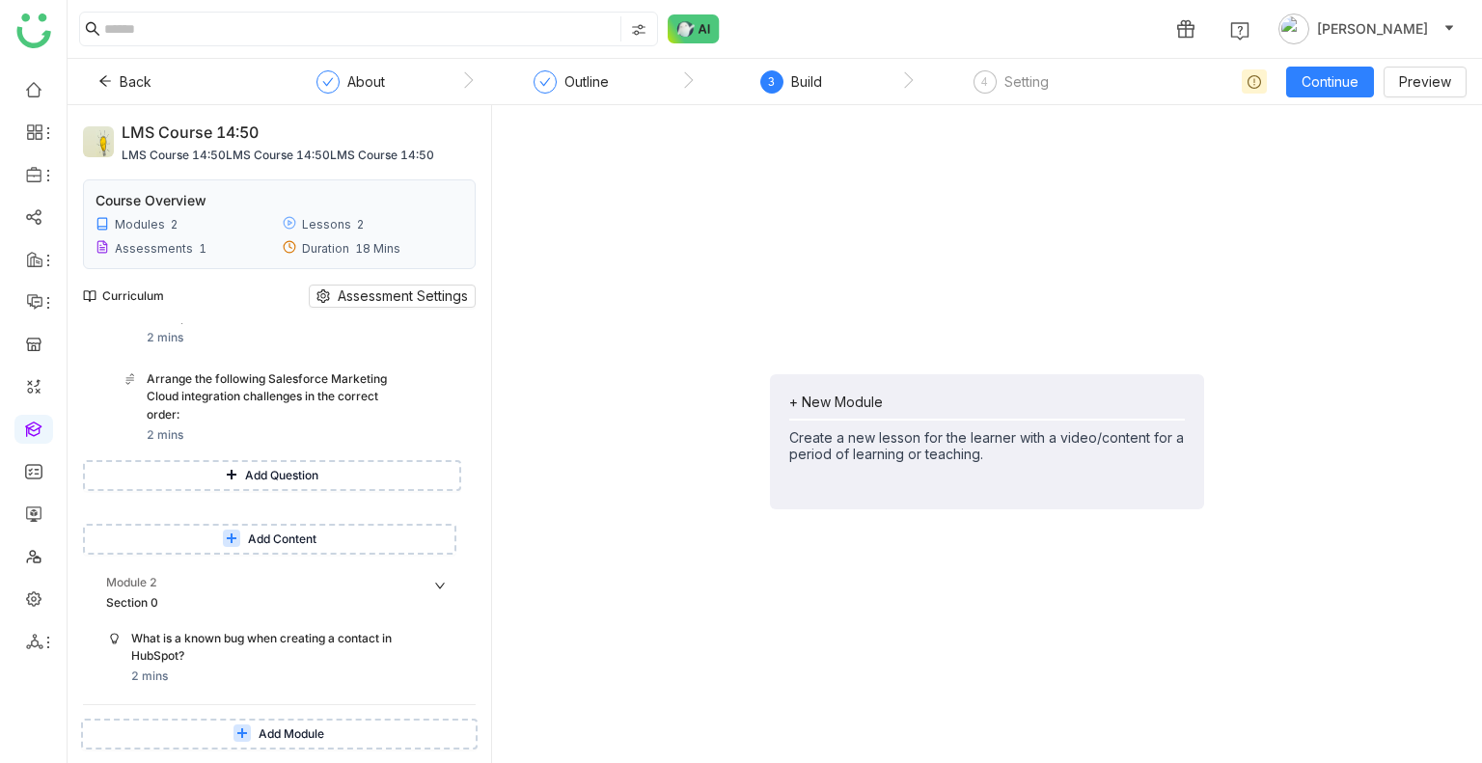
scroll to position [651, 0]
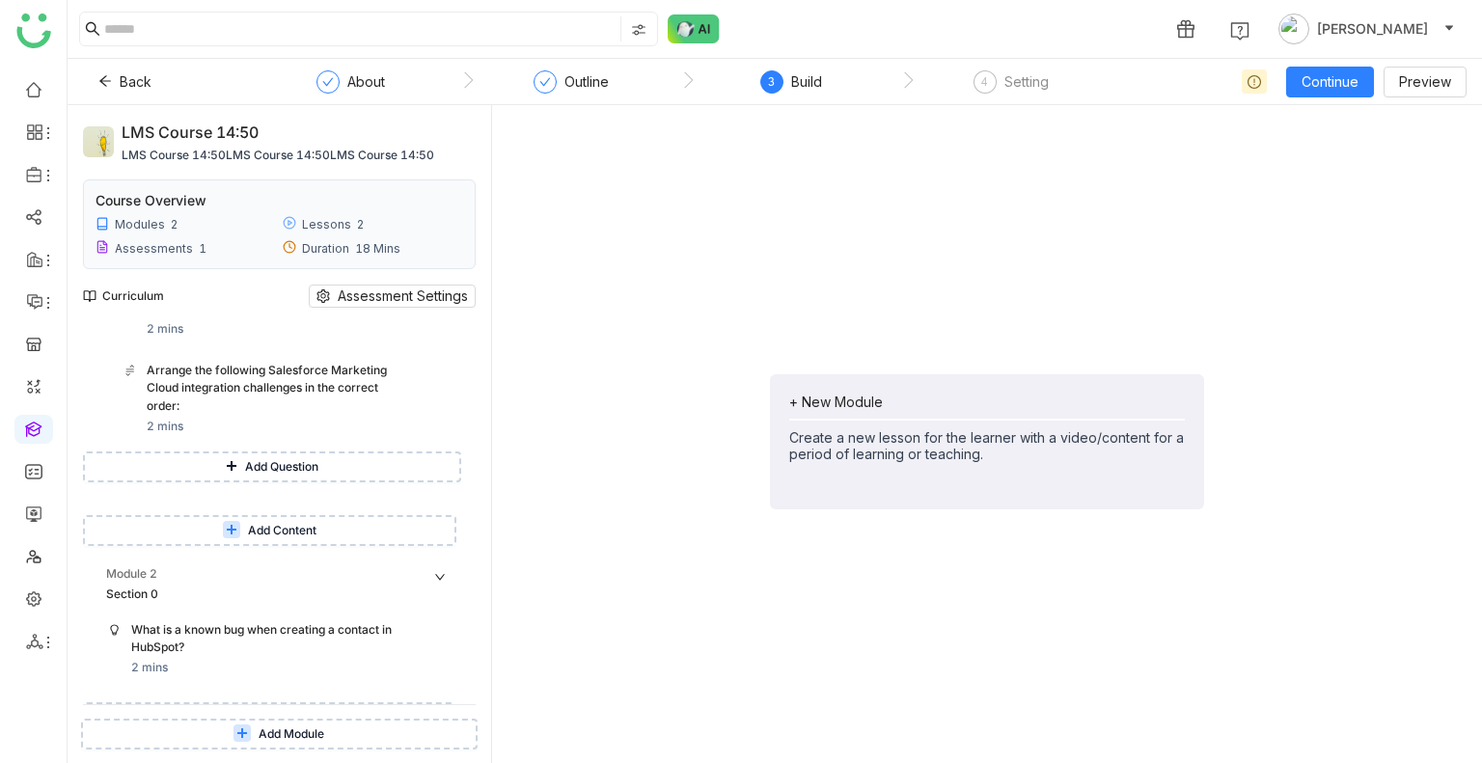
click at [301, 527] on span "Add Content" at bounding box center [282, 531] width 68 height 18
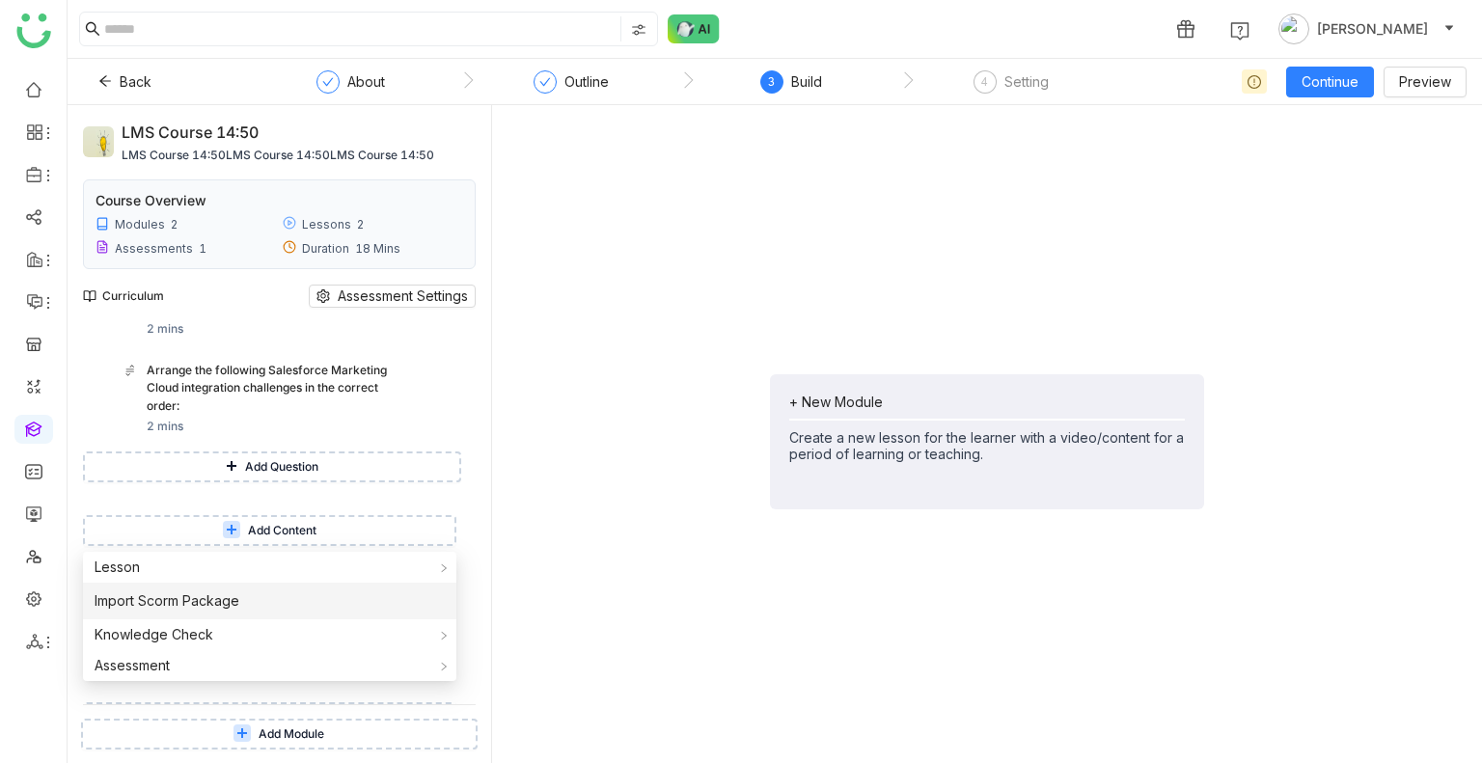
click at [254, 593] on li "Import Scorm Package" at bounding box center [269, 601] width 373 height 37
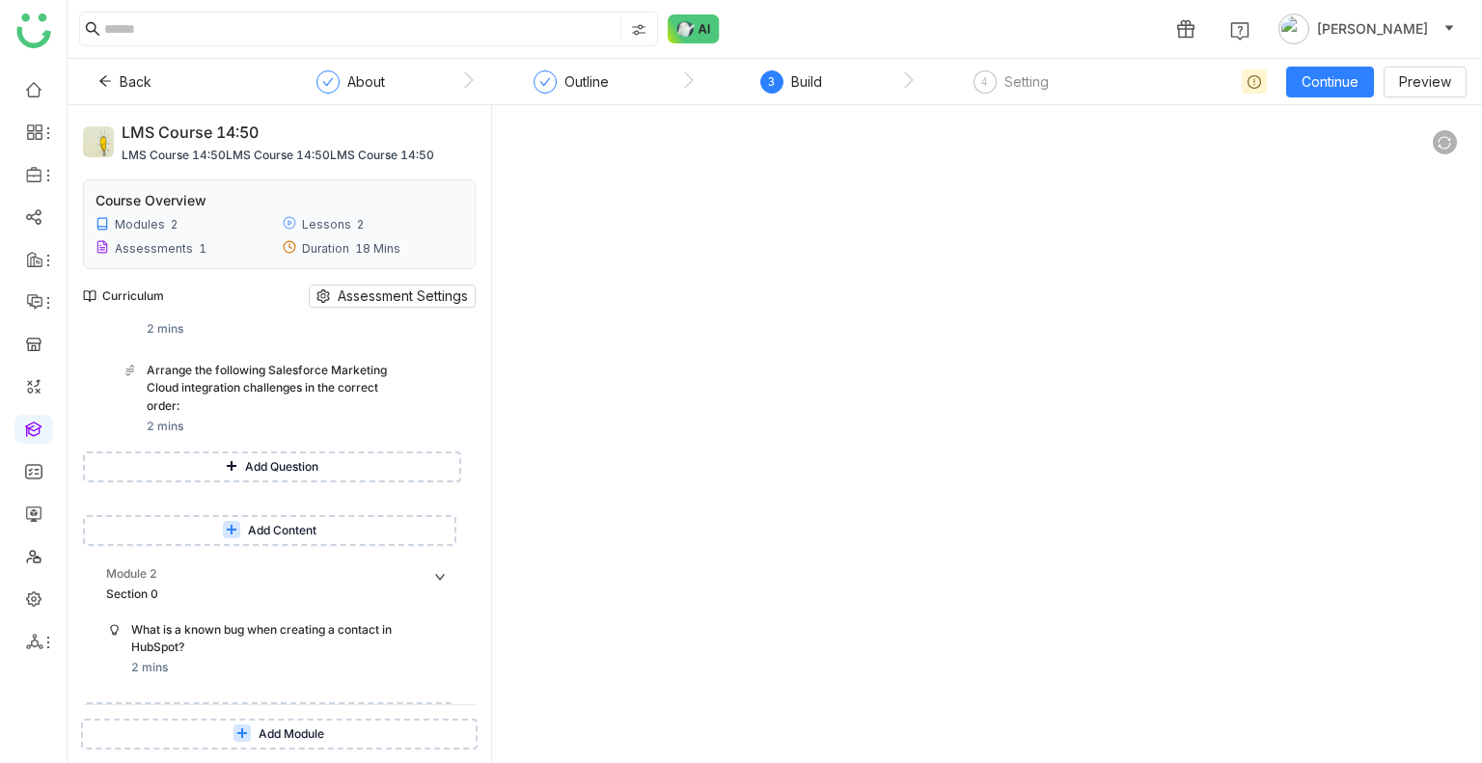
click at [1451, 150] on div at bounding box center [1444, 142] width 24 height 24
click at [284, 385] on div "Arrange the following Salesforce Marketing Cloud integration challenges in the …" at bounding box center [280, 389] width 266 height 54
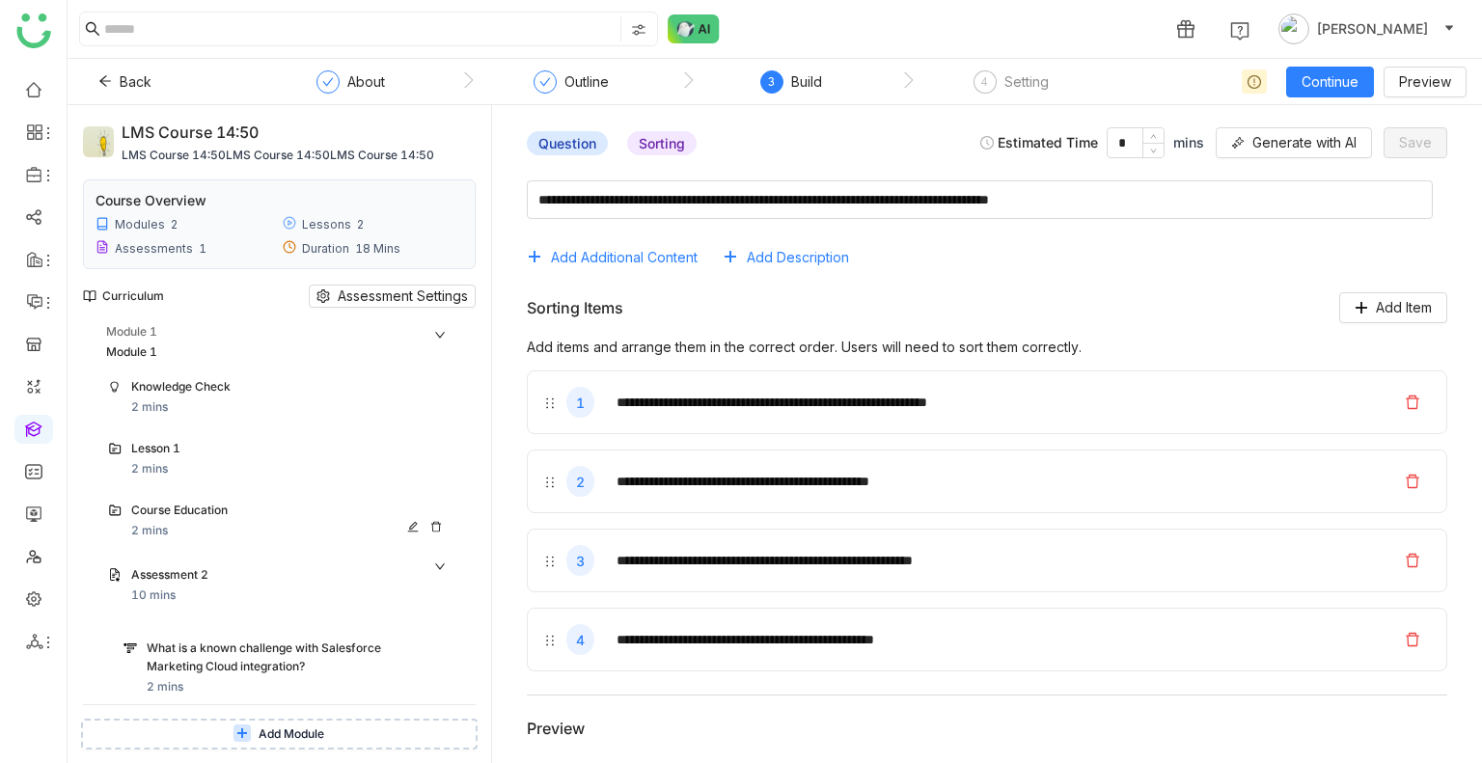
click at [216, 520] on div "Course Education" at bounding box center [290, 512] width 318 height 20
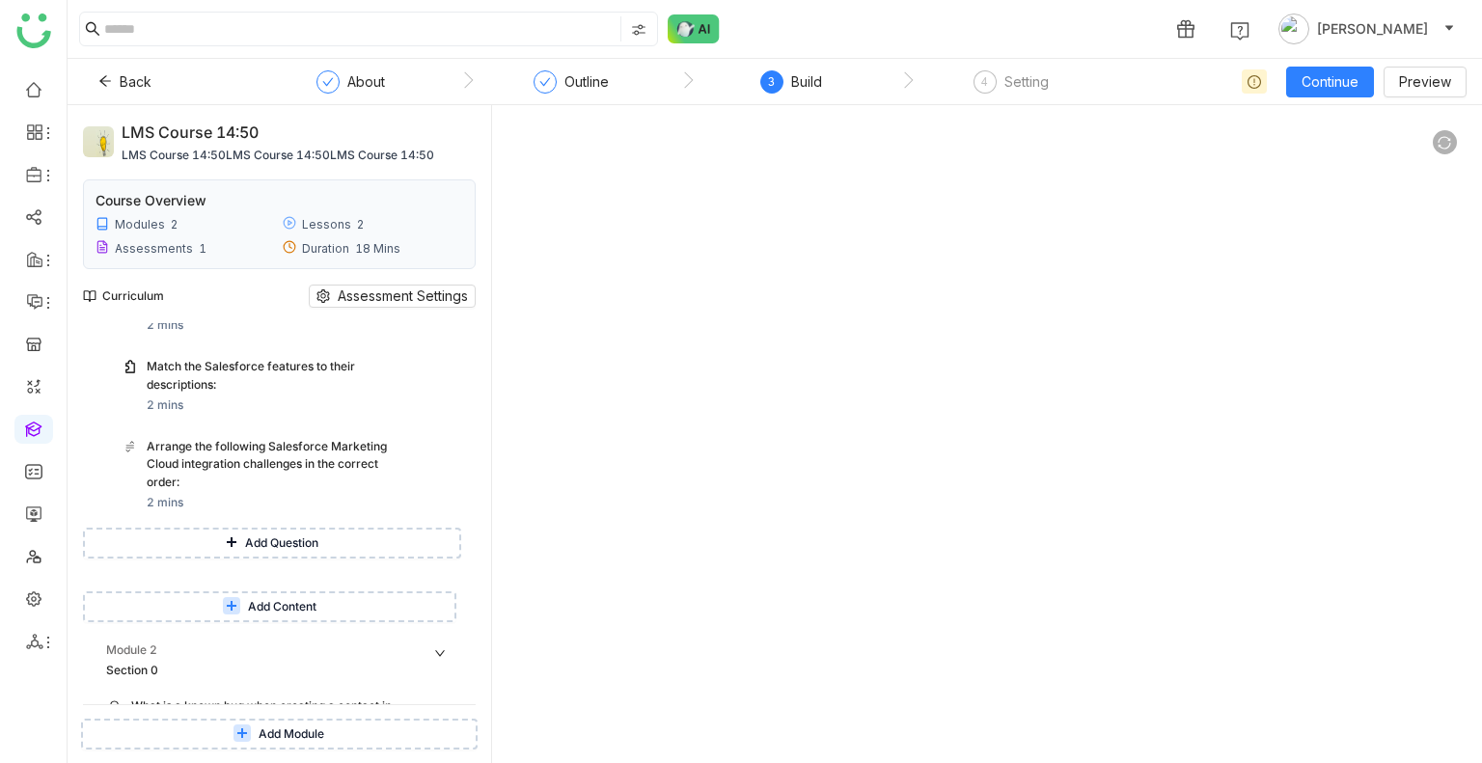
scroll to position [679, 0]
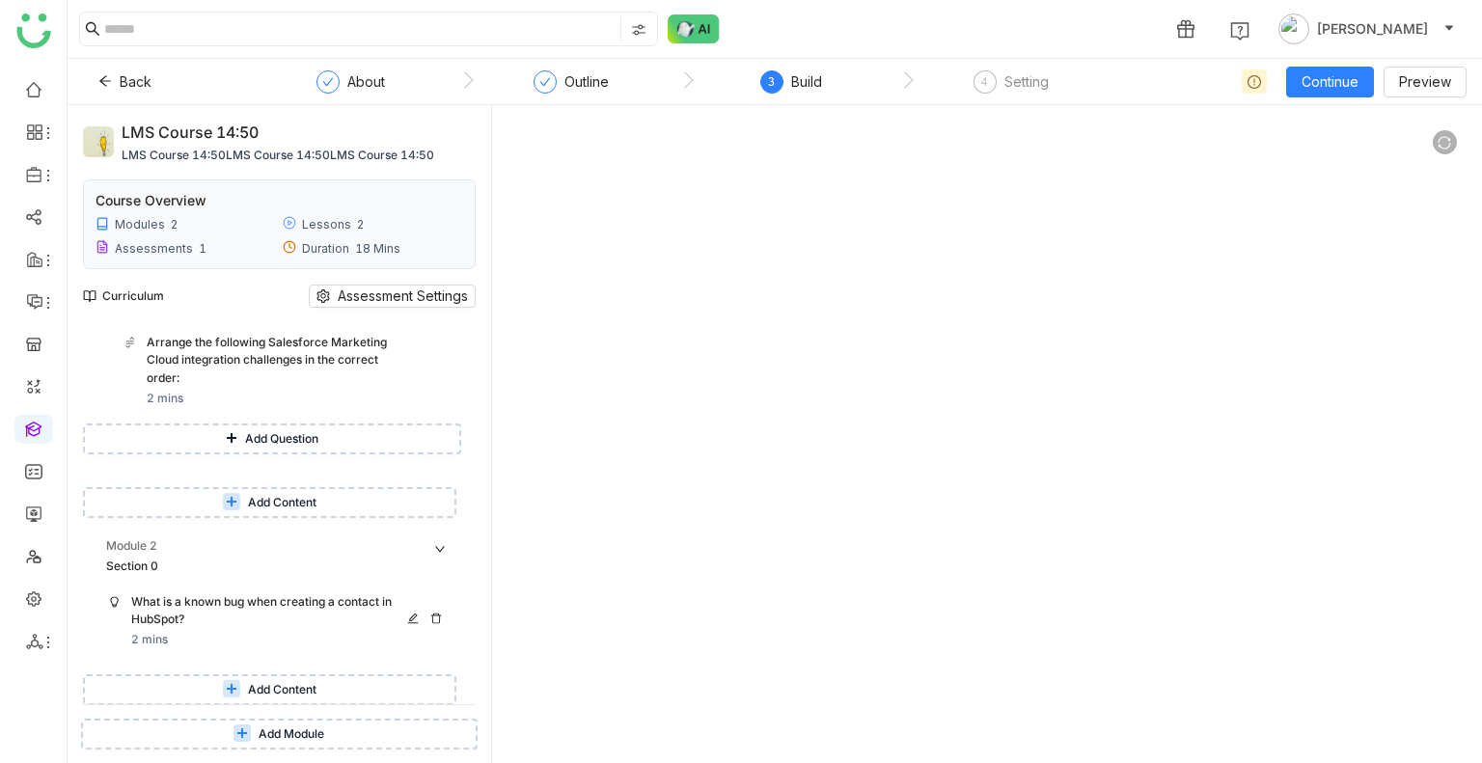
click at [277, 636] on div "What is a known bug when creating a contact in HubSpot? 2 mins" at bounding box center [290, 621] width 318 height 57
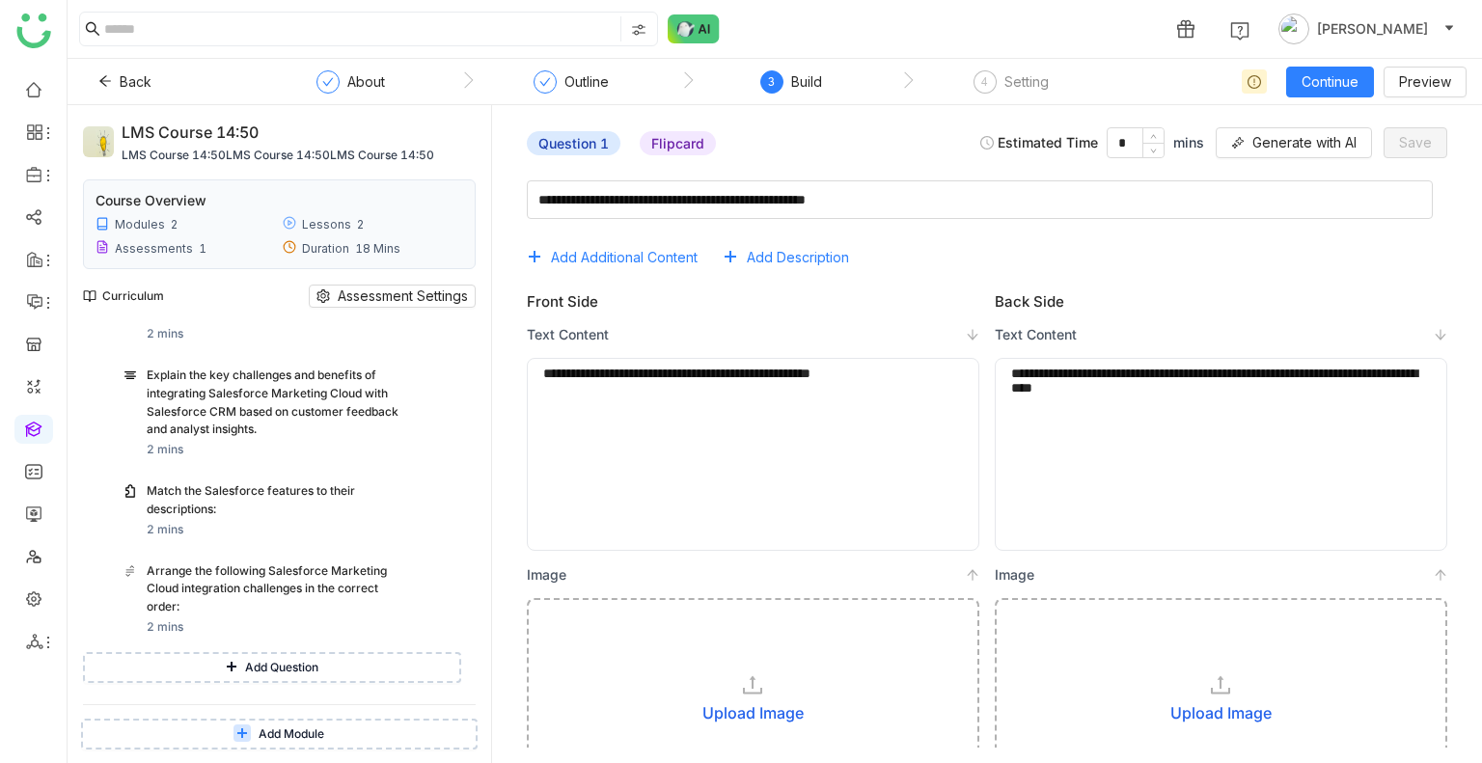
scroll to position [456, 0]
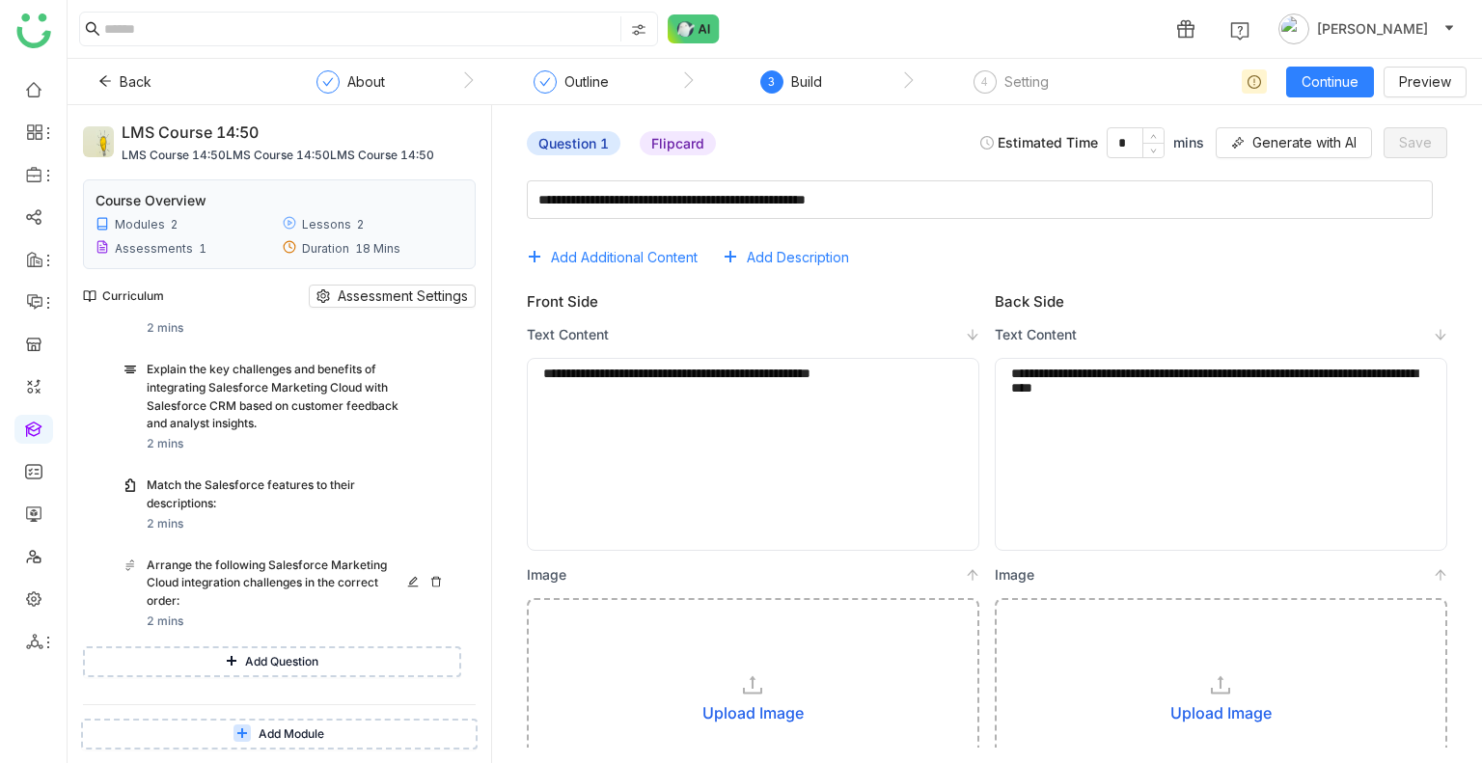
click at [260, 585] on div "Arrange the following Salesforce Marketing Cloud integration challenges in the …" at bounding box center [280, 584] width 266 height 54
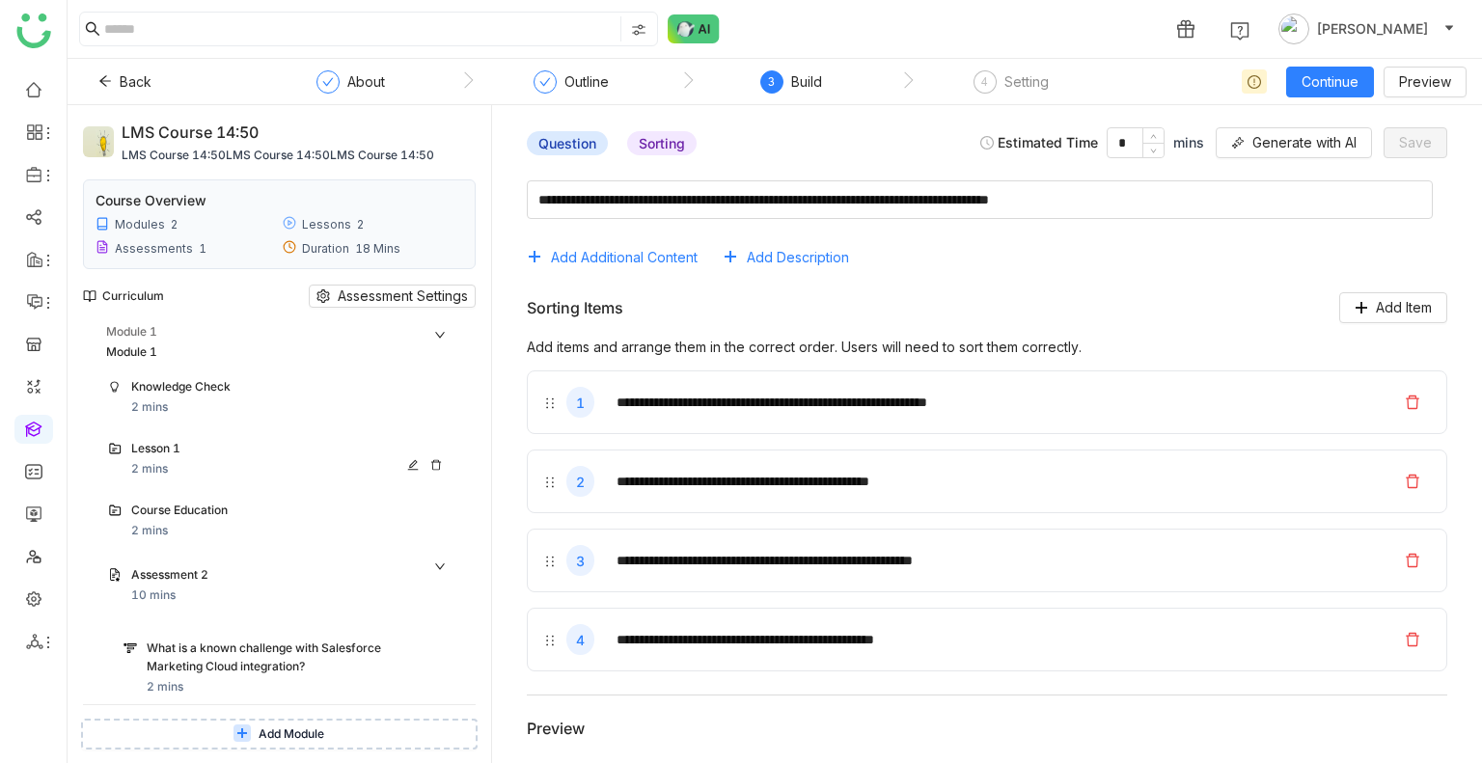
click at [182, 462] on div "Lesson 1 2 mins" at bounding box center [290, 459] width 318 height 39
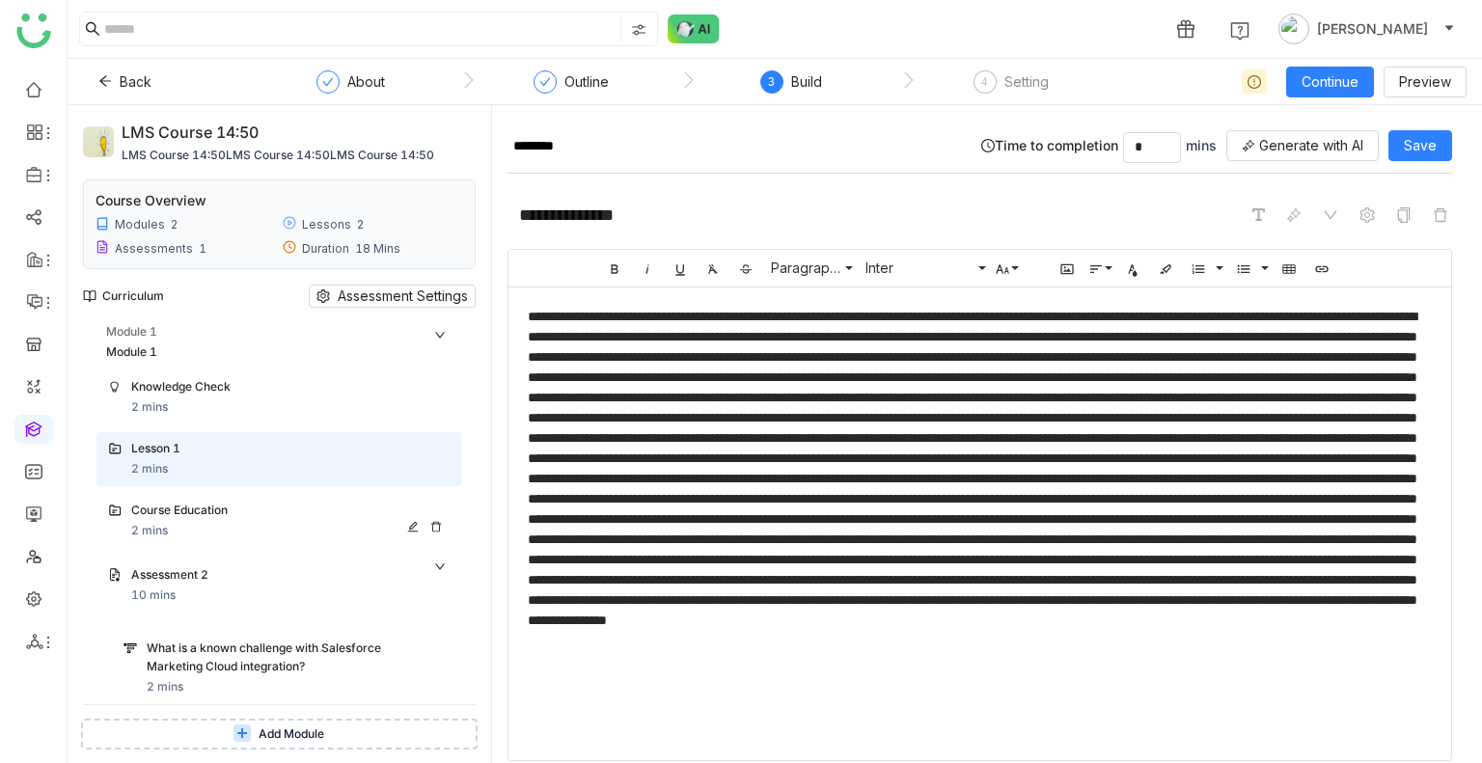
click at [203, 512] on div "Course Education" at bounding box center [271, 511] width 280 height 18
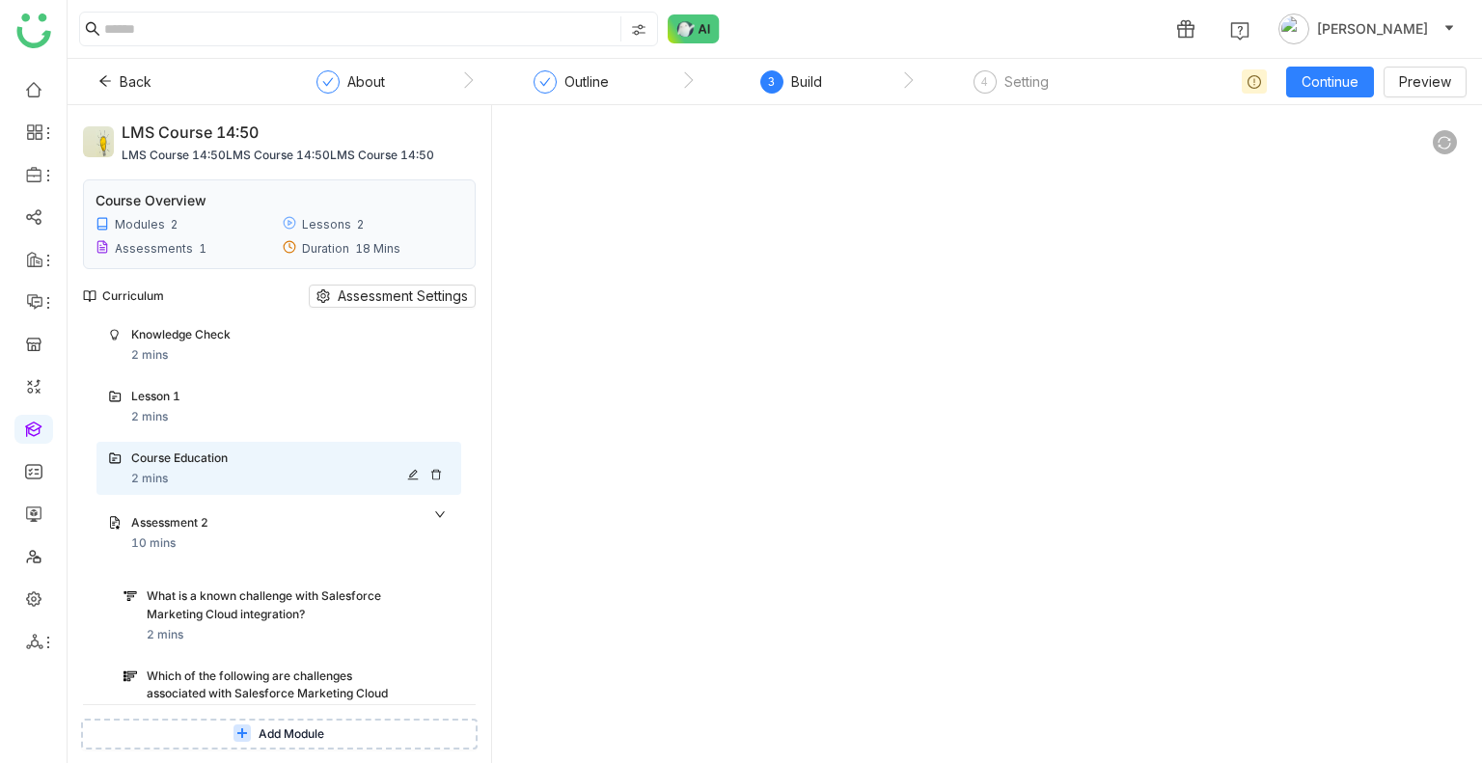
scroll to position [54, 0]
click at [435, 508] on icon at bounding box center [440, 512] width 12 height 12
click at [266, 594] on span "Add Content" at bounding box center [282, 595] width 68 height 18
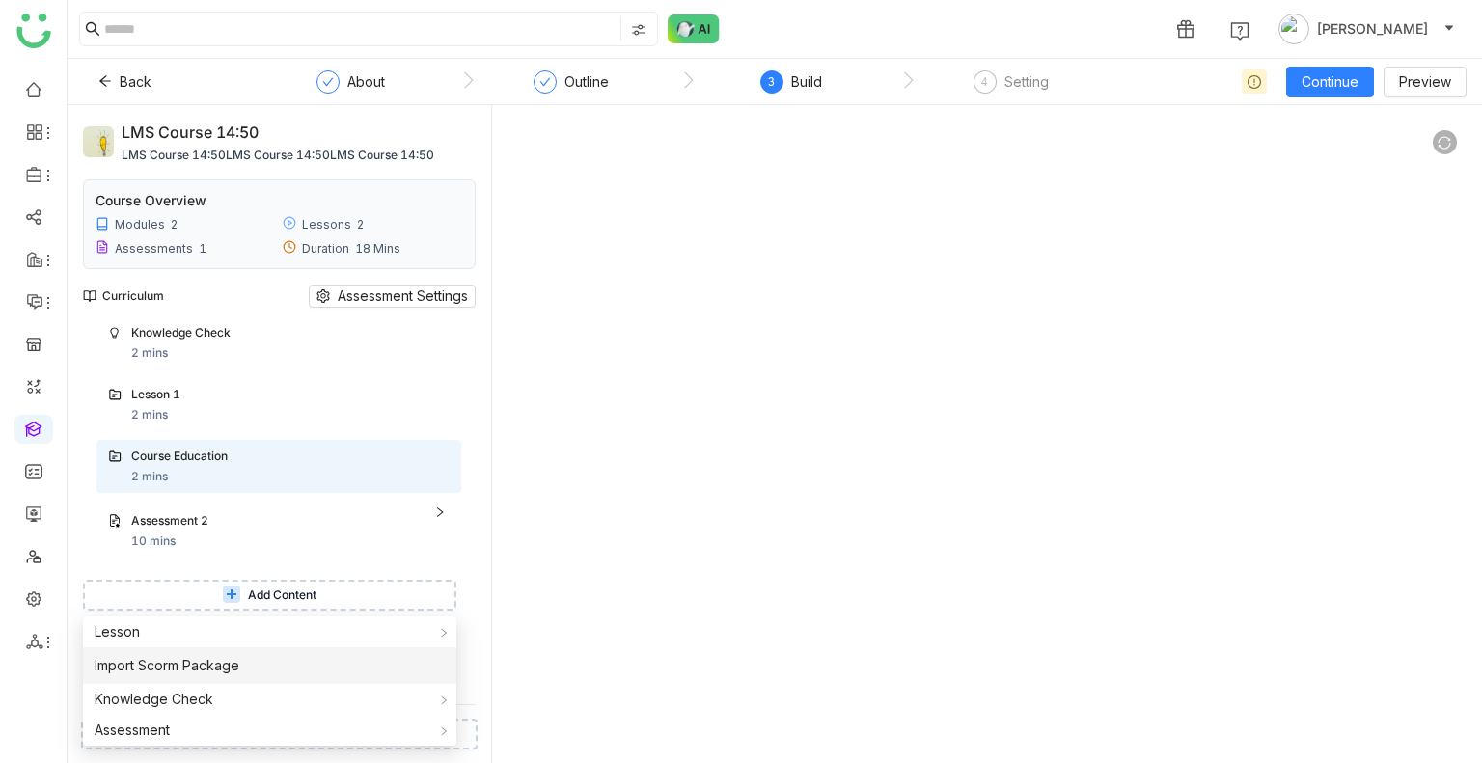
click at [205, 672] on span "Import Scorm Package" at bounding box center [167, 665] width 145 height 21
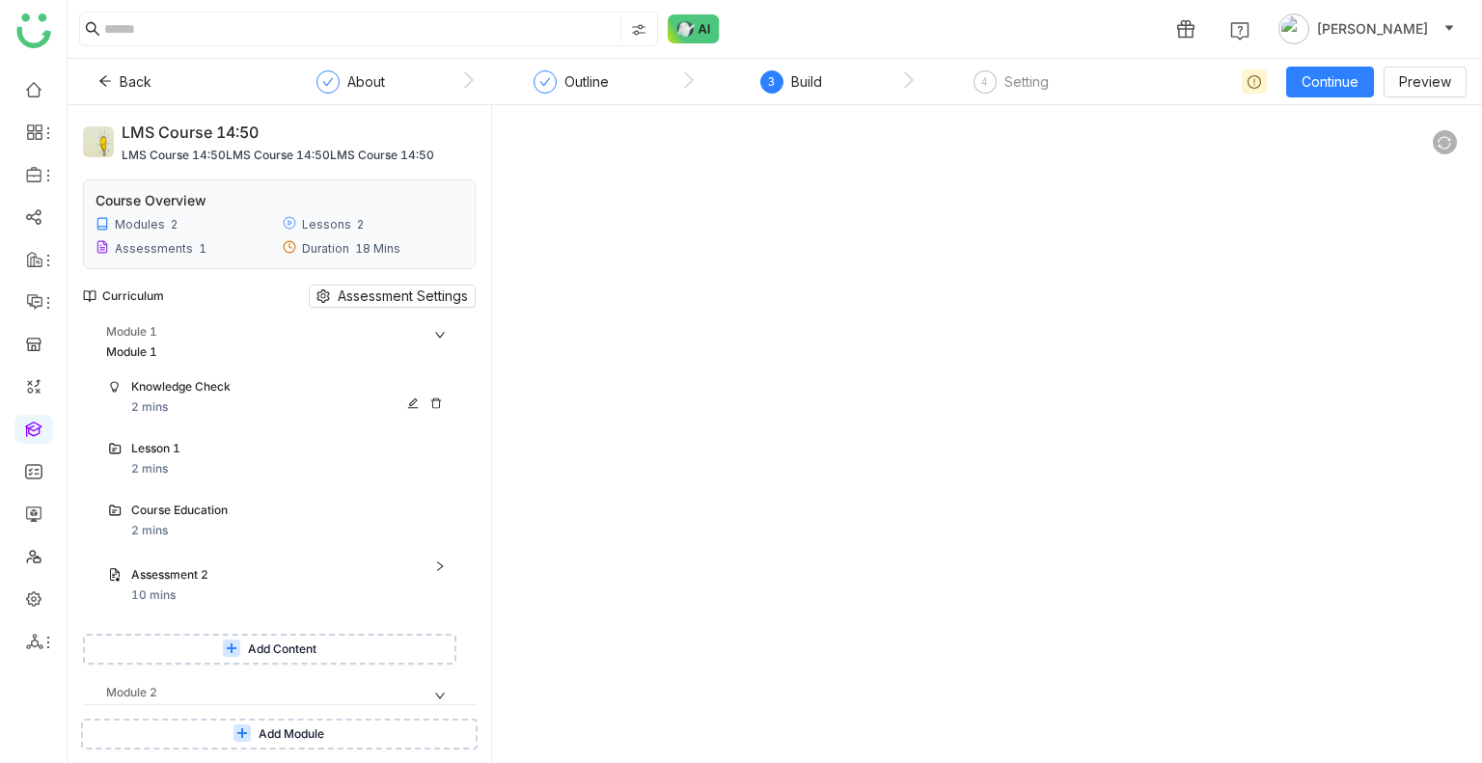
click at [213, 385] on div "Knowledge Check" at bounding box center [271, 387] width 280 height 18
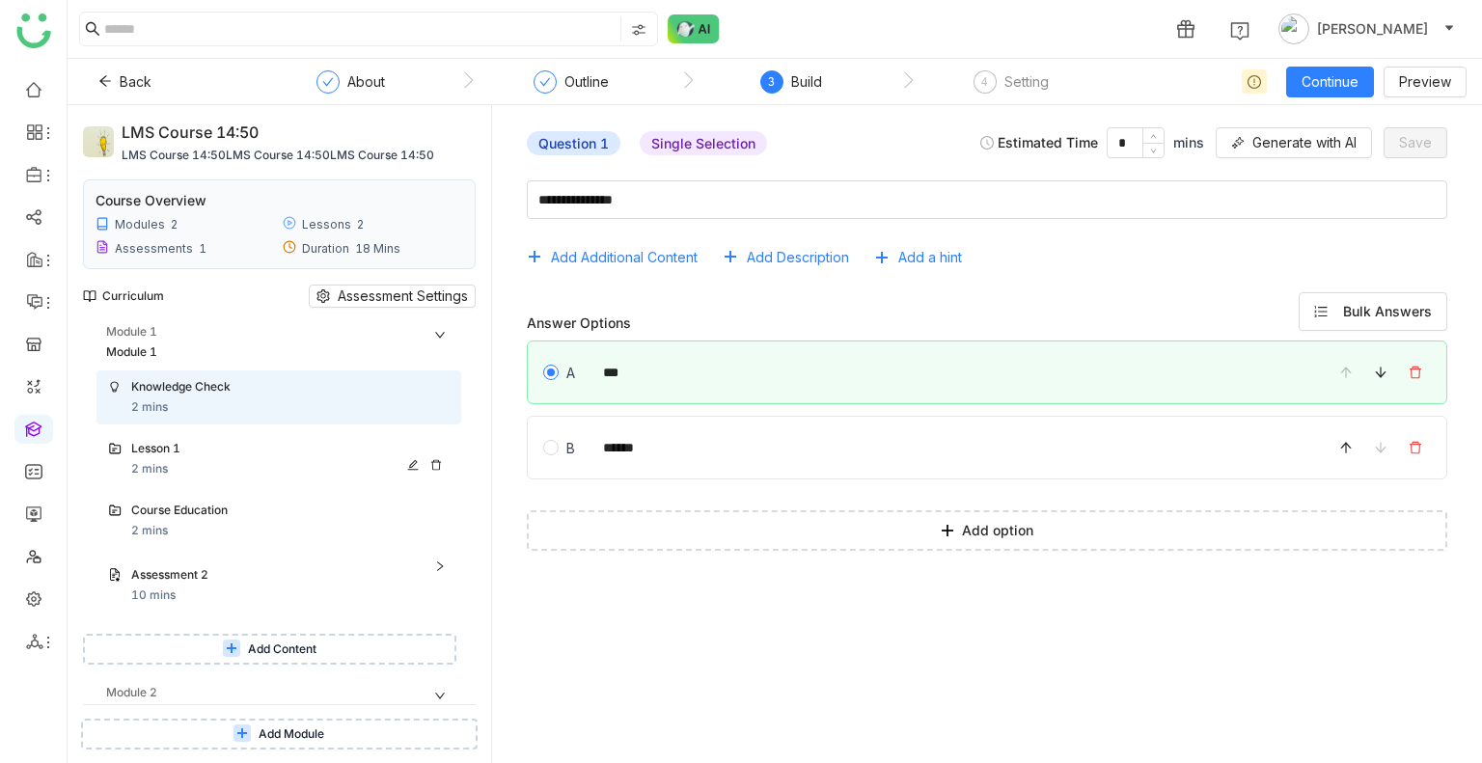
click at [216, 440] on div "Lesson 1" at bounding box center [271, 449] width 280 height 18
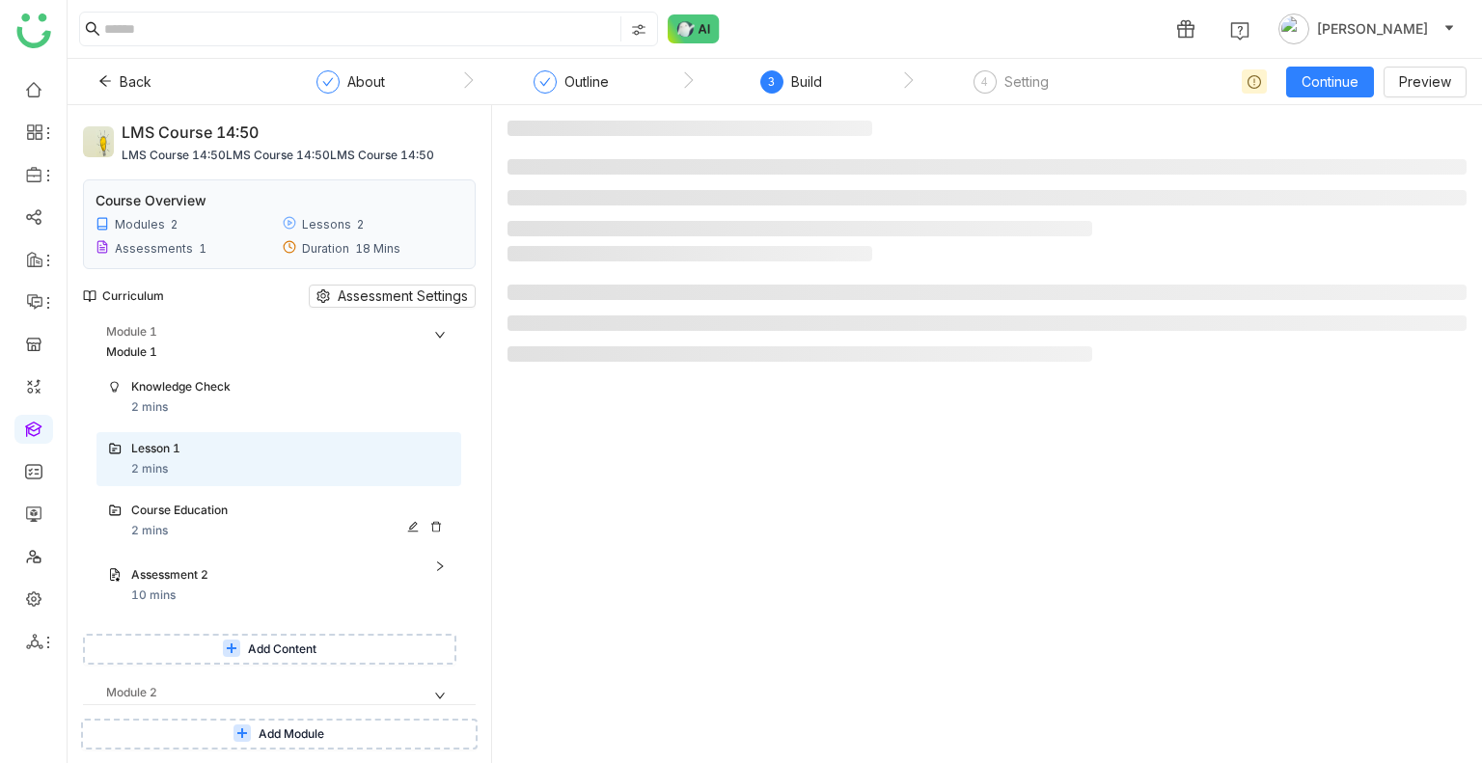
click at [219, 518] on div "Course Education" at bounding box center [271, 511] width 280 height 18
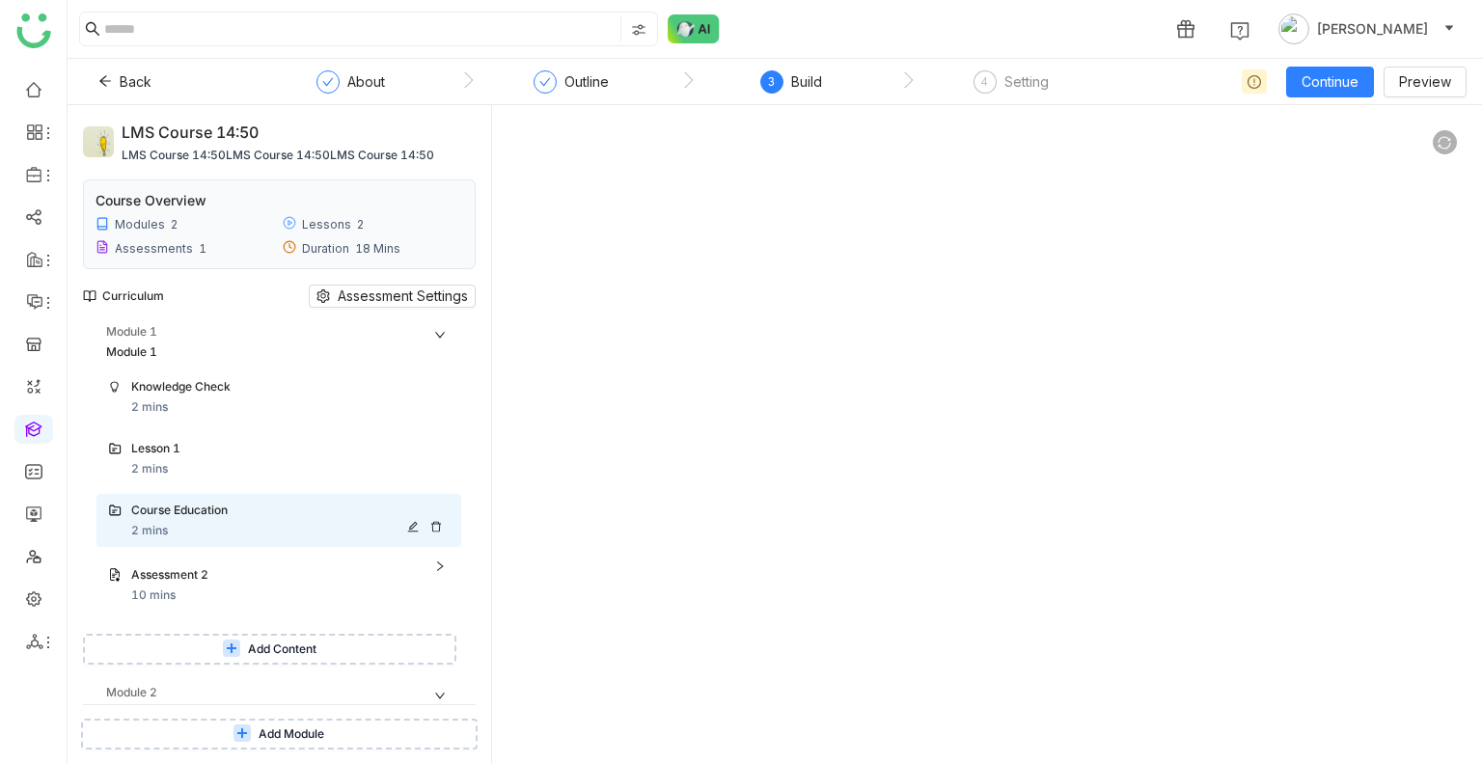
click at [436, 522] on icon at bounding box center [436, 527] width 12 height 12
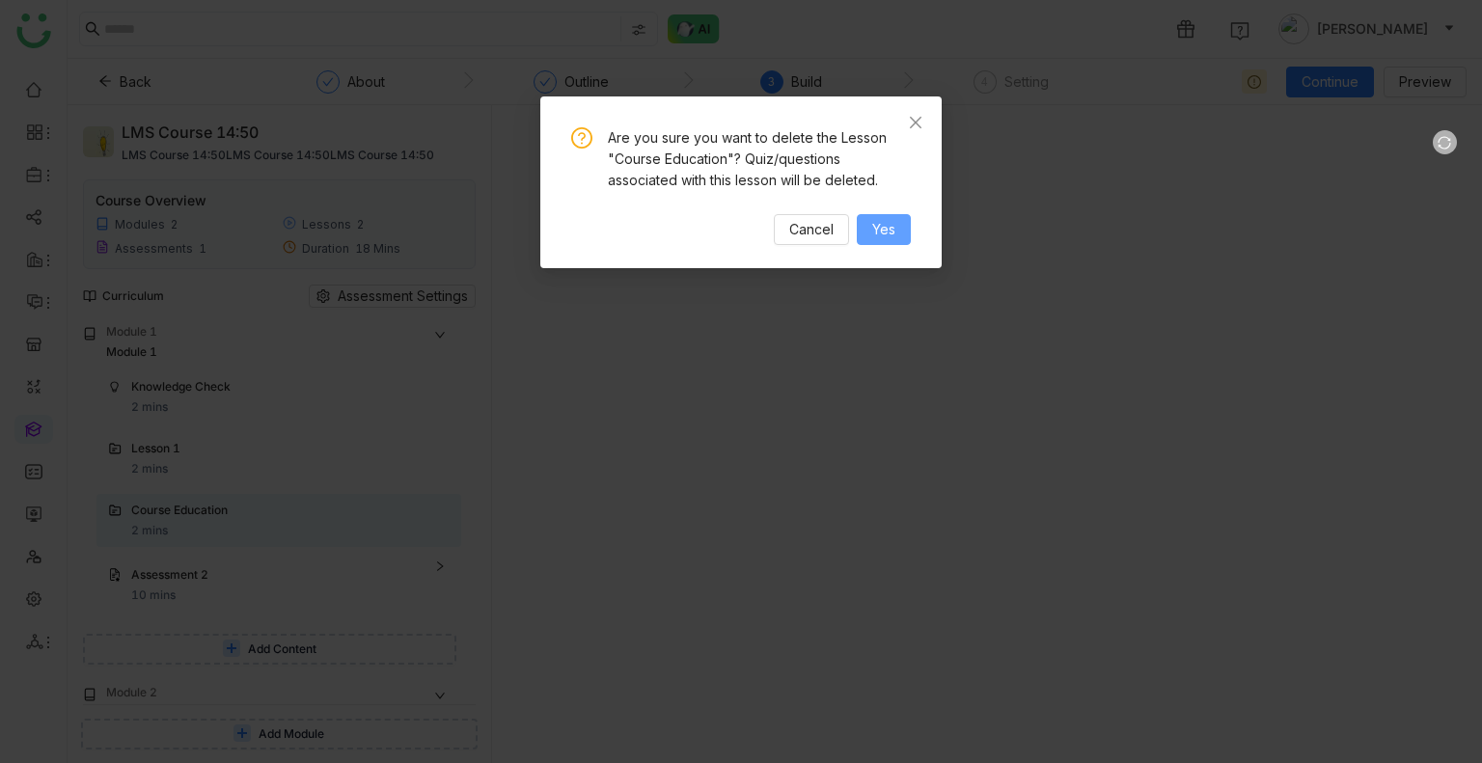
click at [867, 229] on button "Yes" at bounding box center [884, 229] width 54 height 31
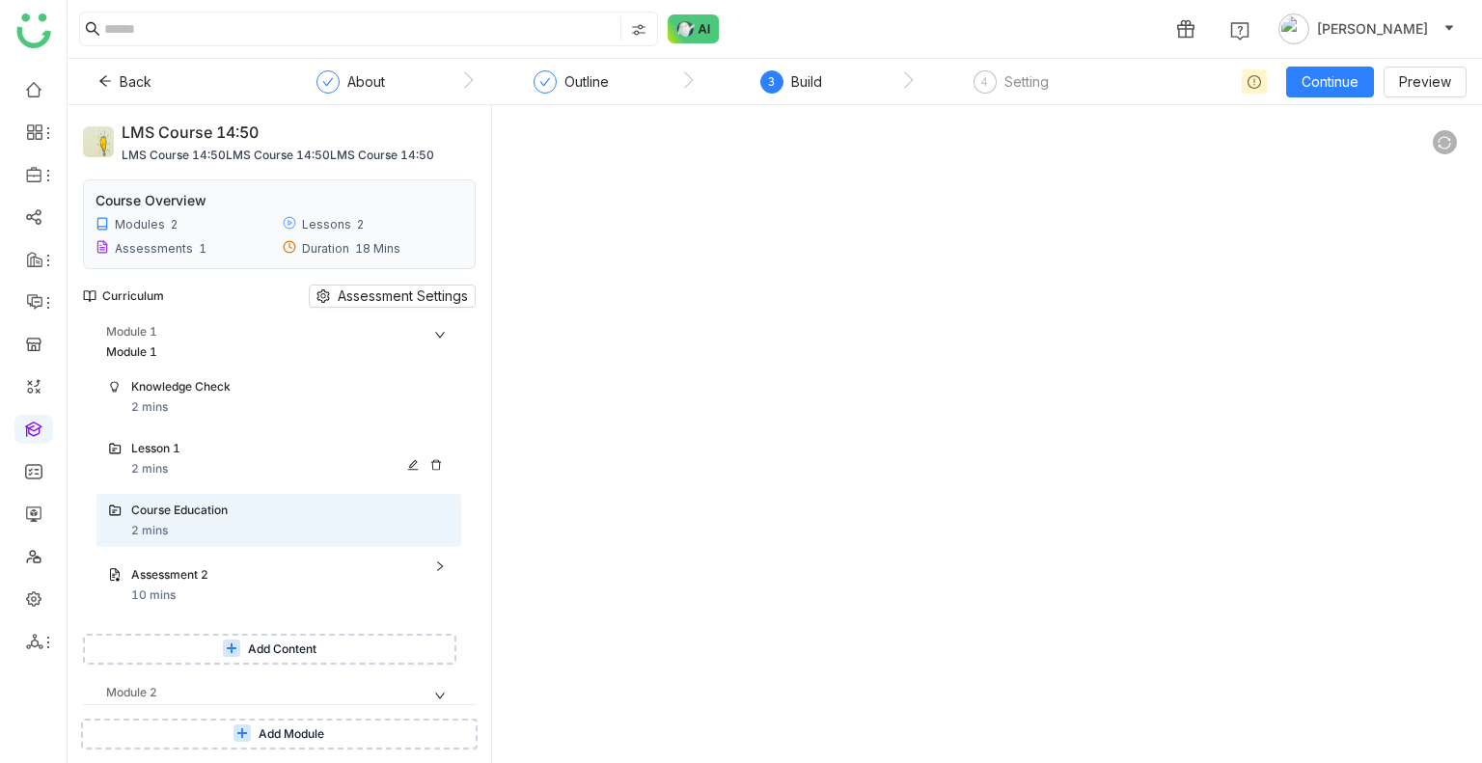
click at [333, 450] on div "Lesson 1" at bounding box center [271, 449] width 280 height 18
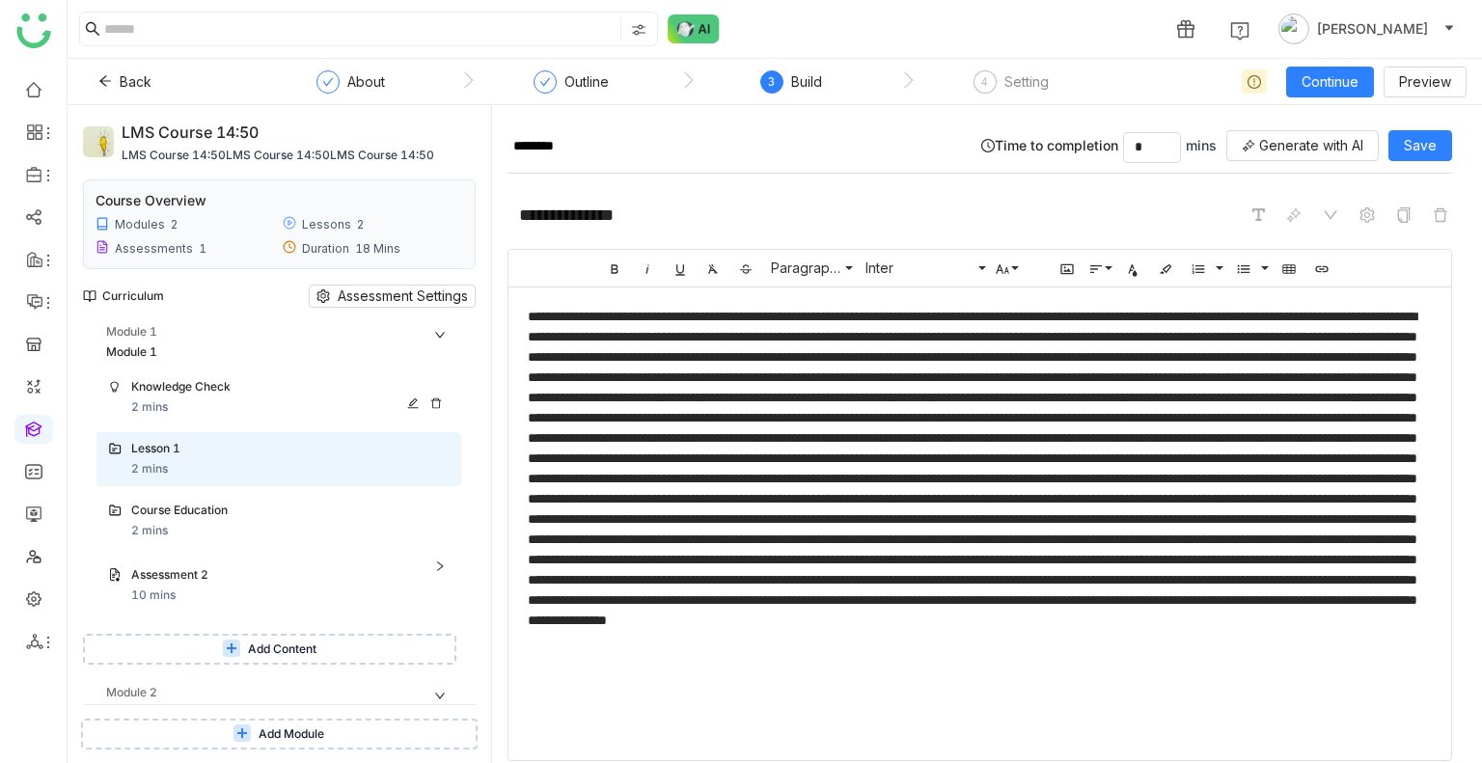
click at [286, 399] on div "Knowledge Check 2 mins" at bounding box center [290, 397] width 318 height 39
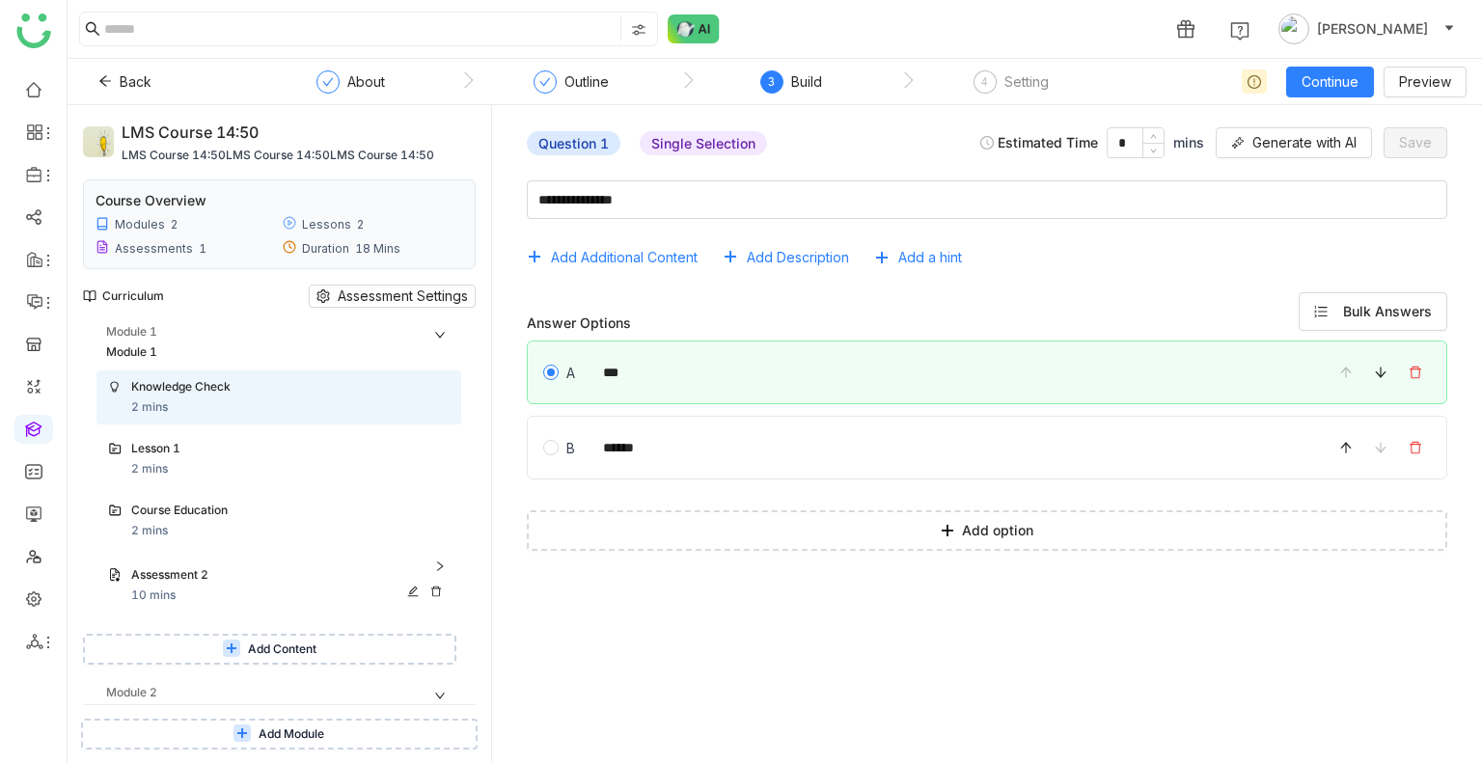
click at [248, 573] on div "Assessment 2" at bounding box center [271, 575] width 280 height 18
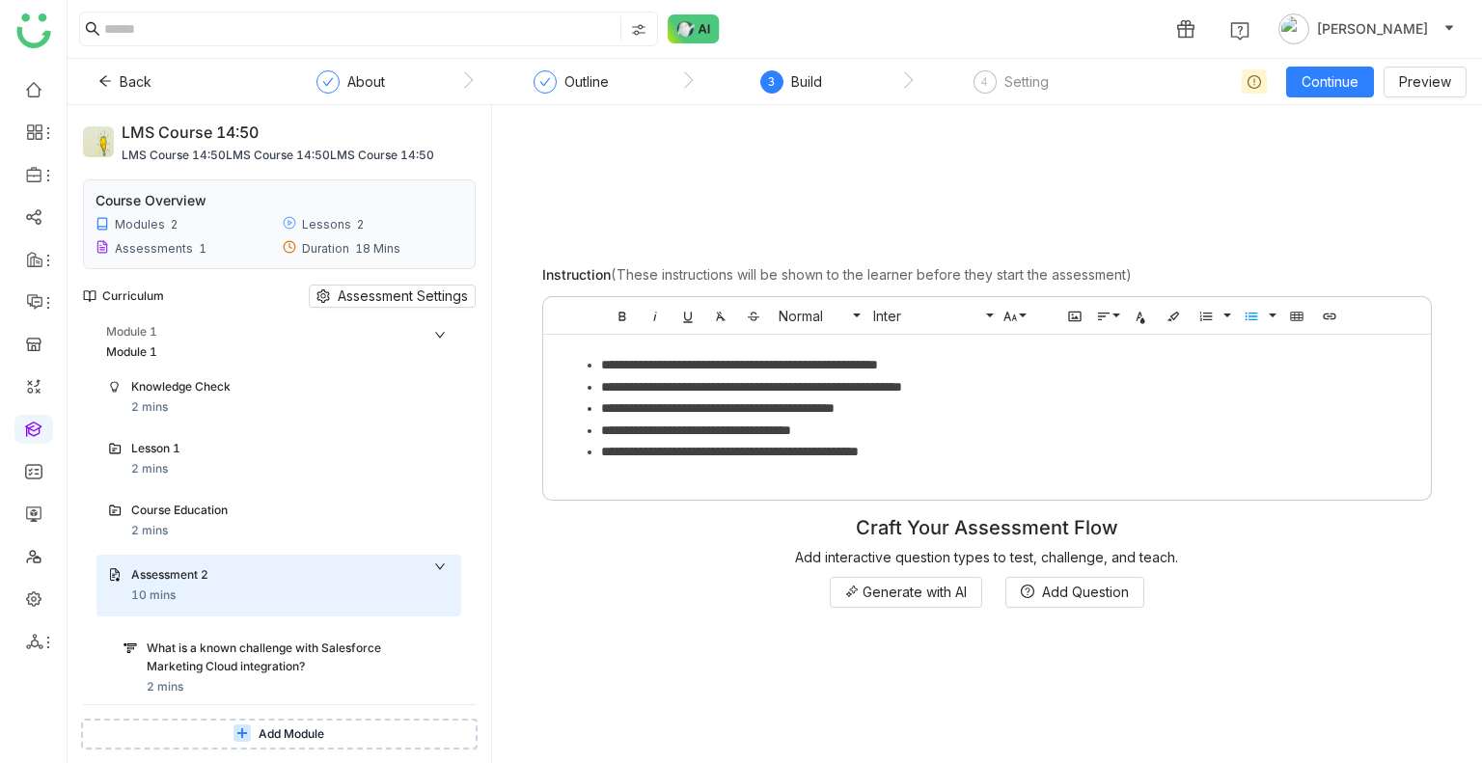
click at [440, 561] on icon at bounding box center [440, 566] width 12 height 12
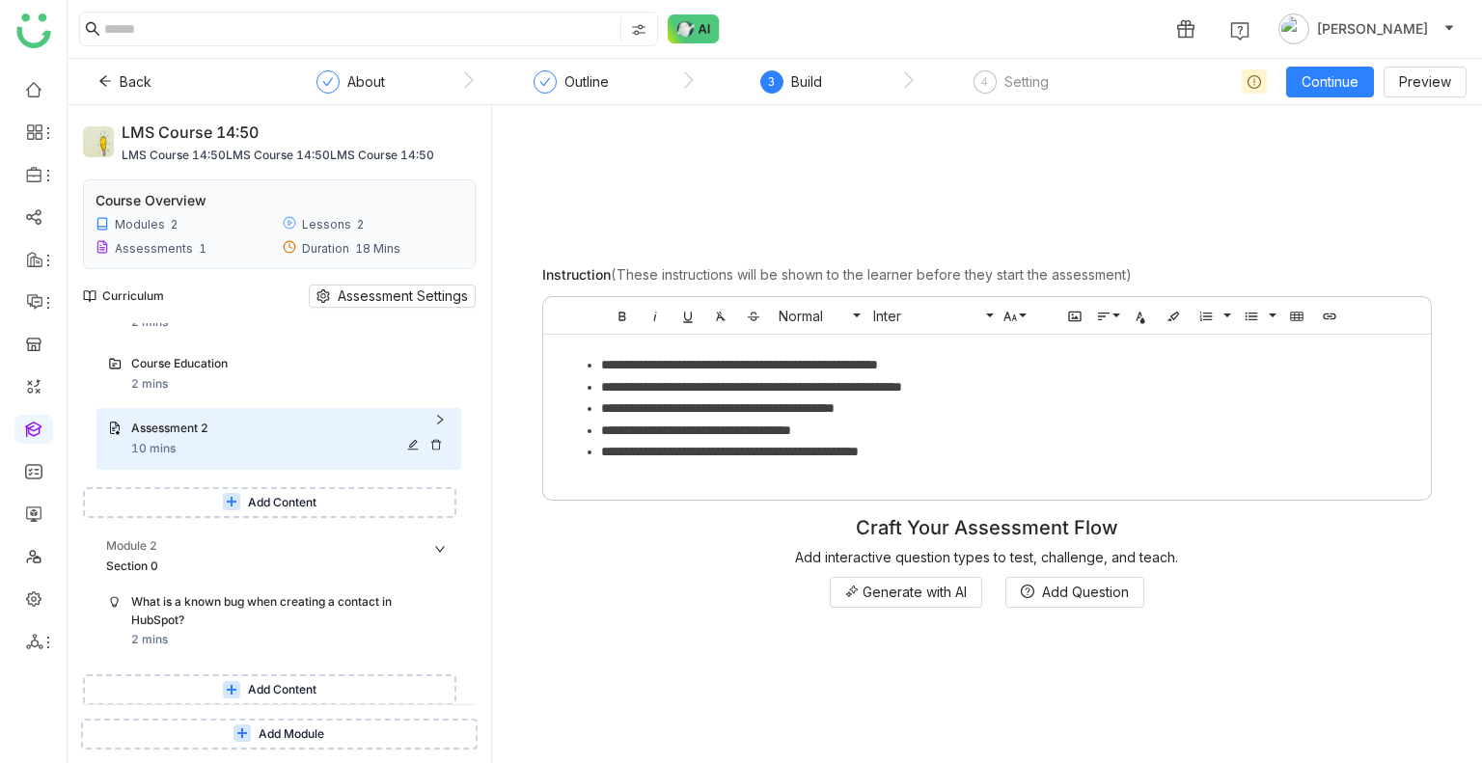
scroll to position [147, 0]
click at [447, 413] on div "Assessment 2 10 mins" at bounding box center [278, 439] width 365 height 62
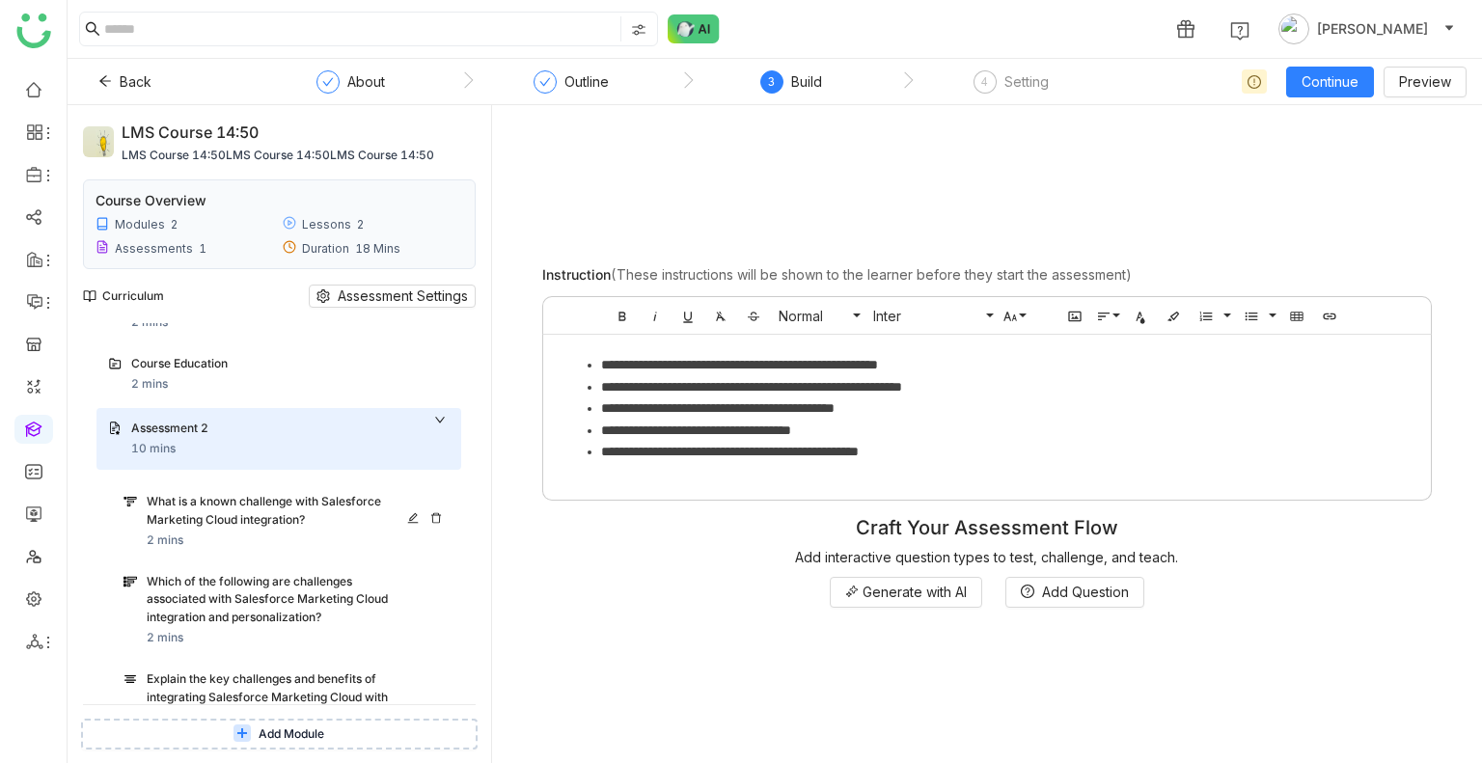
click at [243, 516] on div "What is a known challenge with Salesforce Marketing Cloud integration?" at bounding box center [280, 511] width 266 height 37
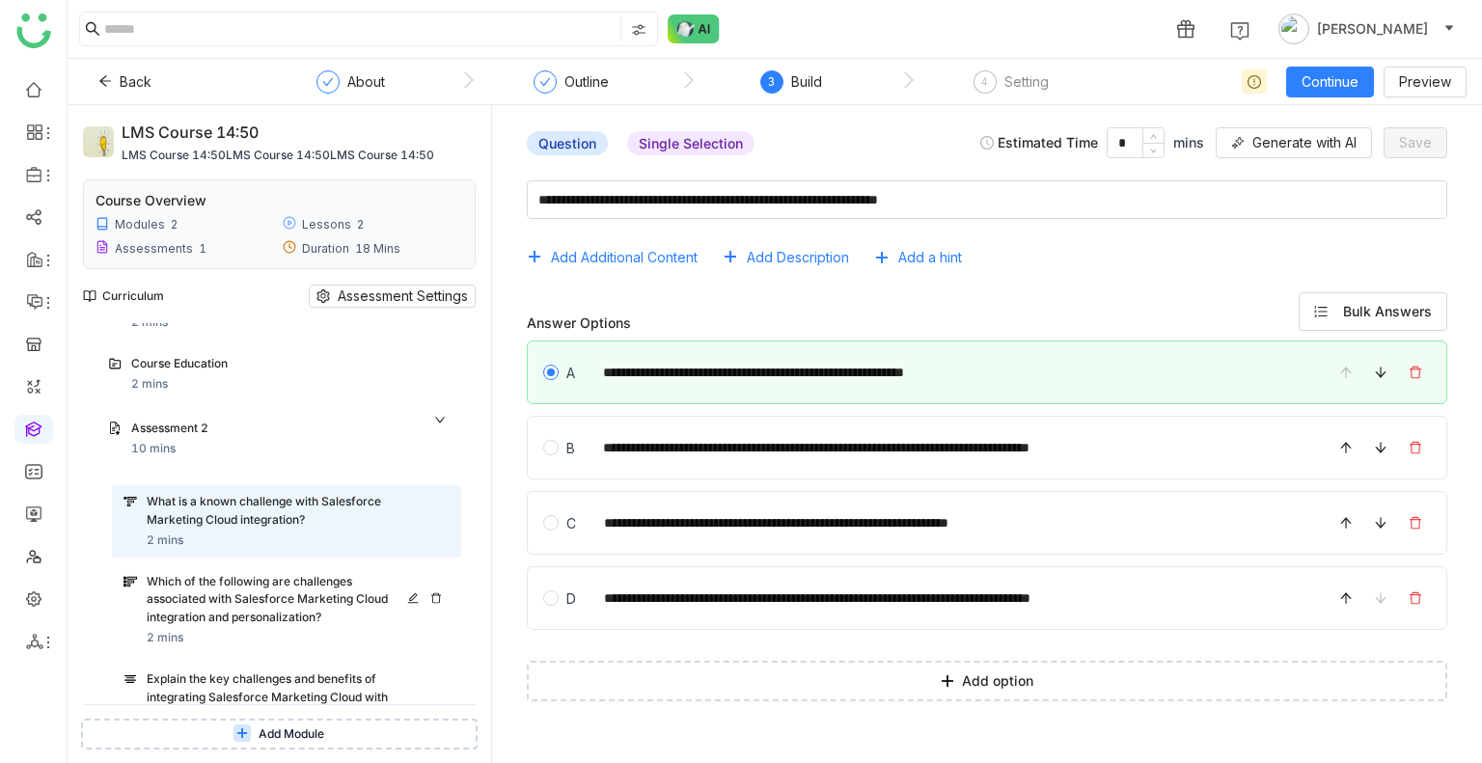
click at [255, 582] on div "Which of the following are challenges associated with Salesforce Marketing Clou…" at bounding box center [280, 600] width 266 height 54
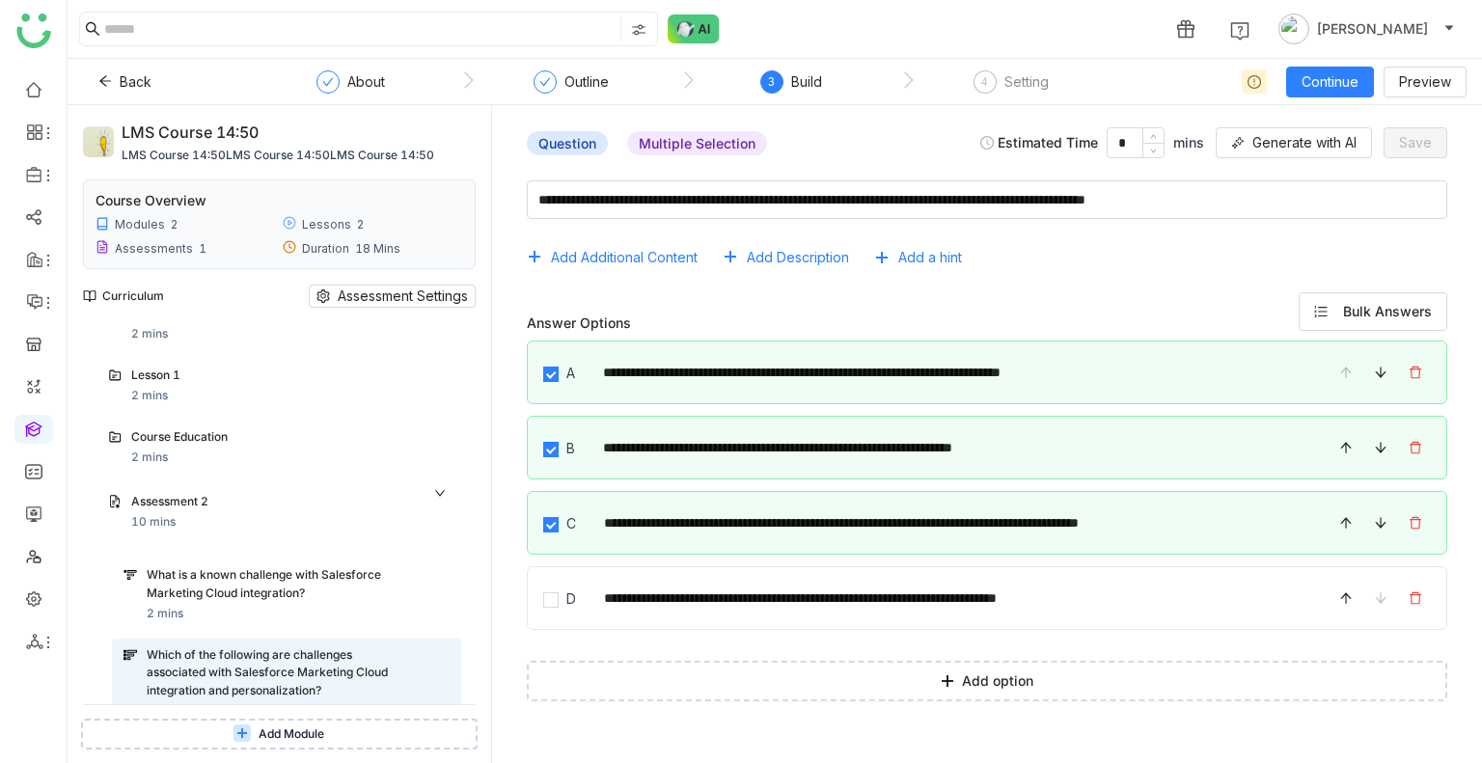
scroll to position [62, 0]
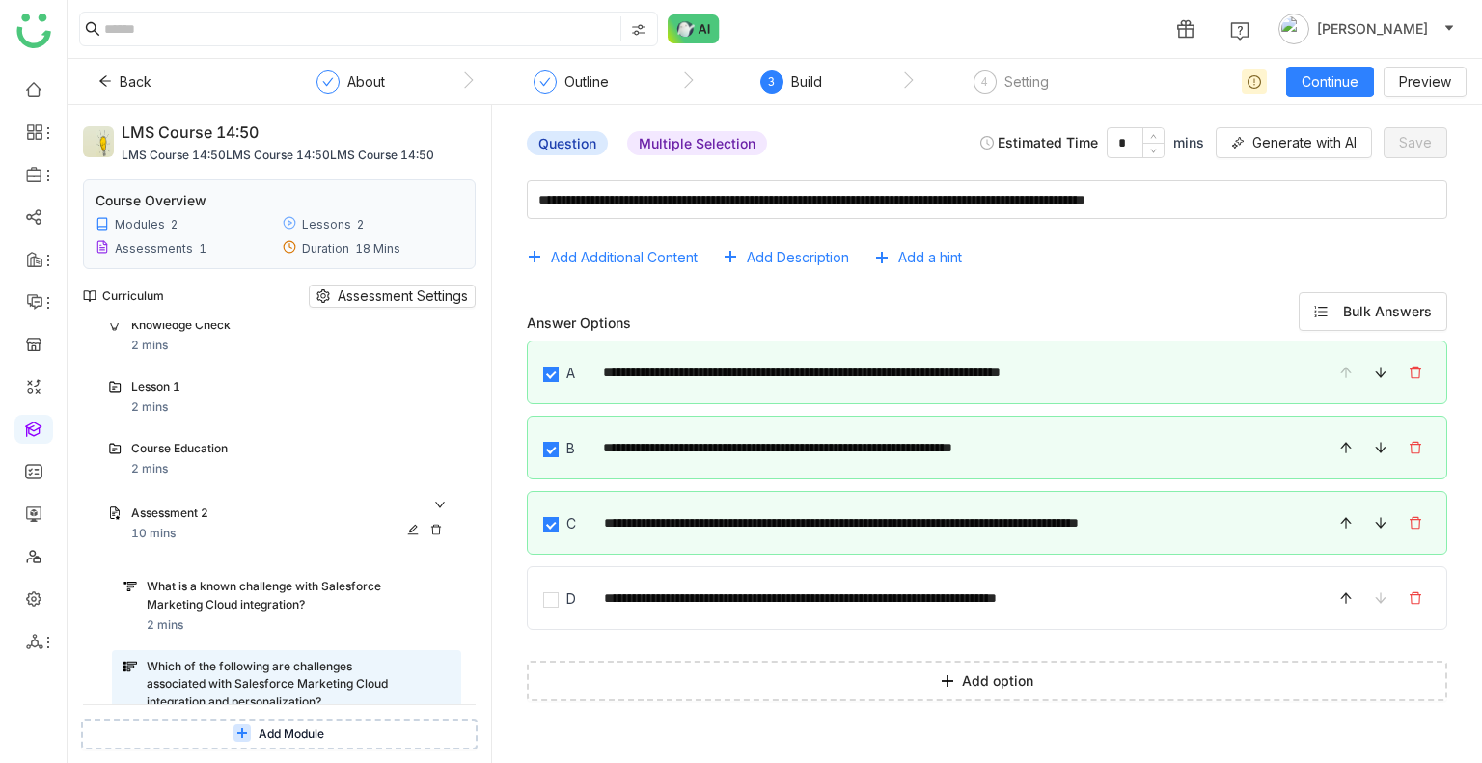
click at [435, 504] on div "Assessment 2" at bounding box center [290, 514] width 318 height 20
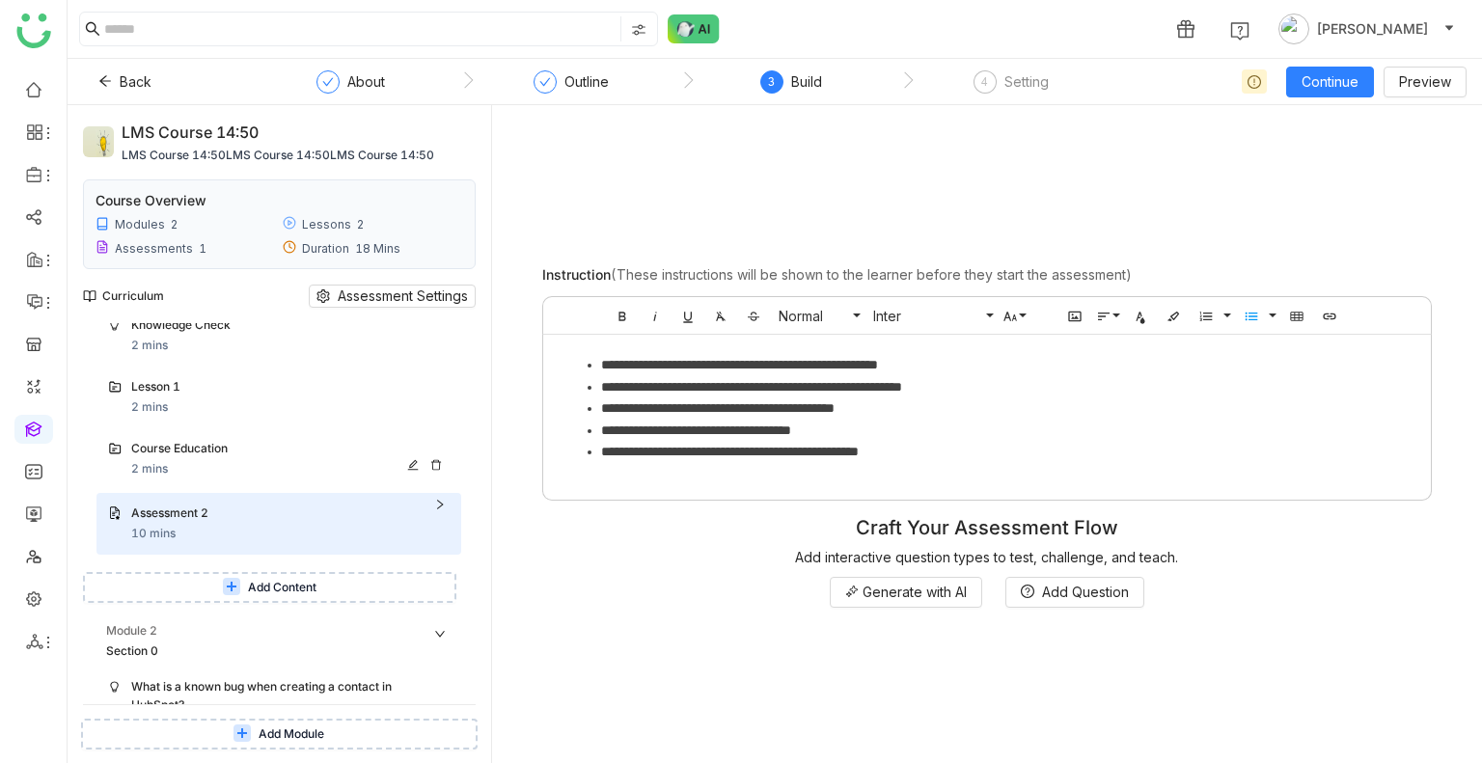
click at [255, 459] on div "Course Education 2 mins" at bounding box center [290, 459] width 318 height 39
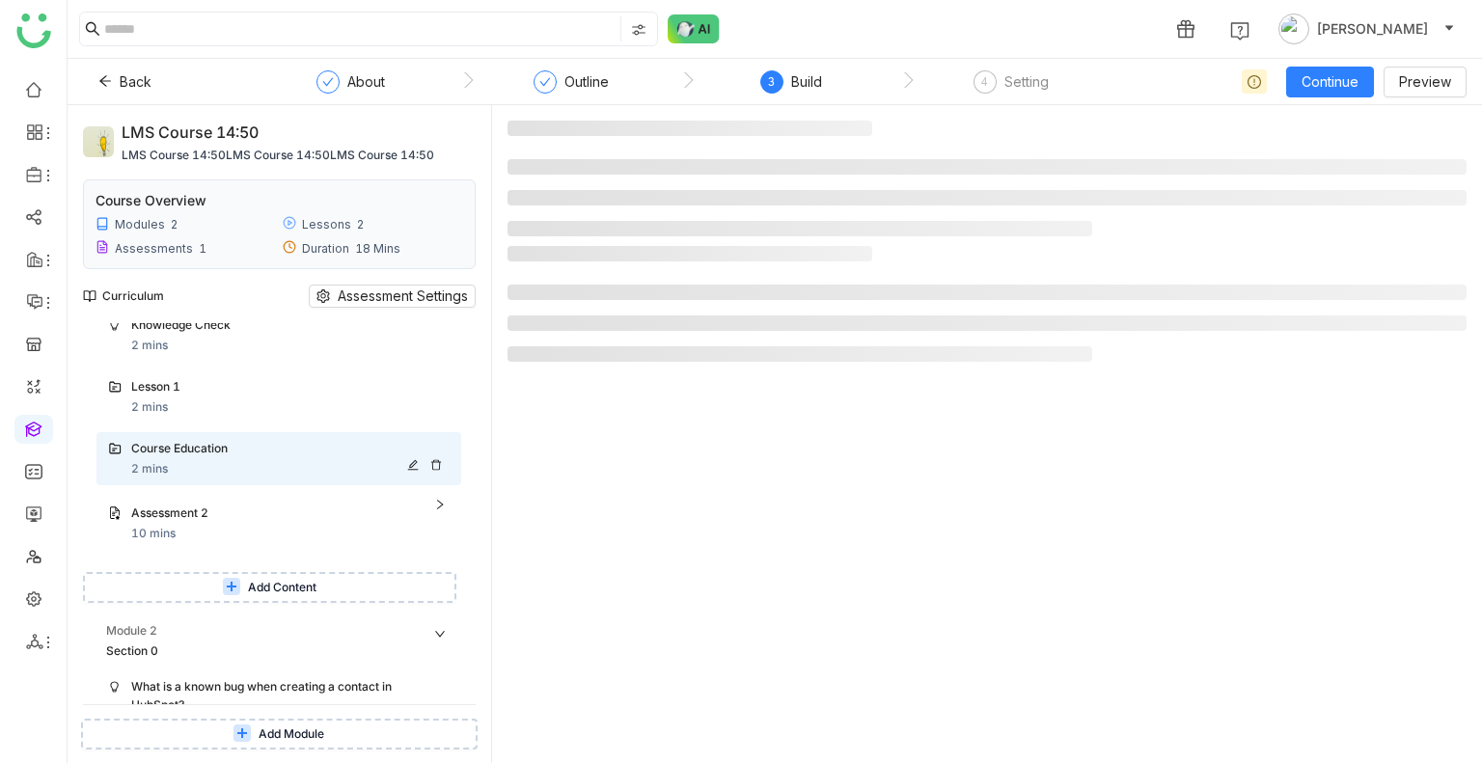
click at [255, 459] on div "Course Education 2 mins" at bounding box center [290, 459] width 318 height 39
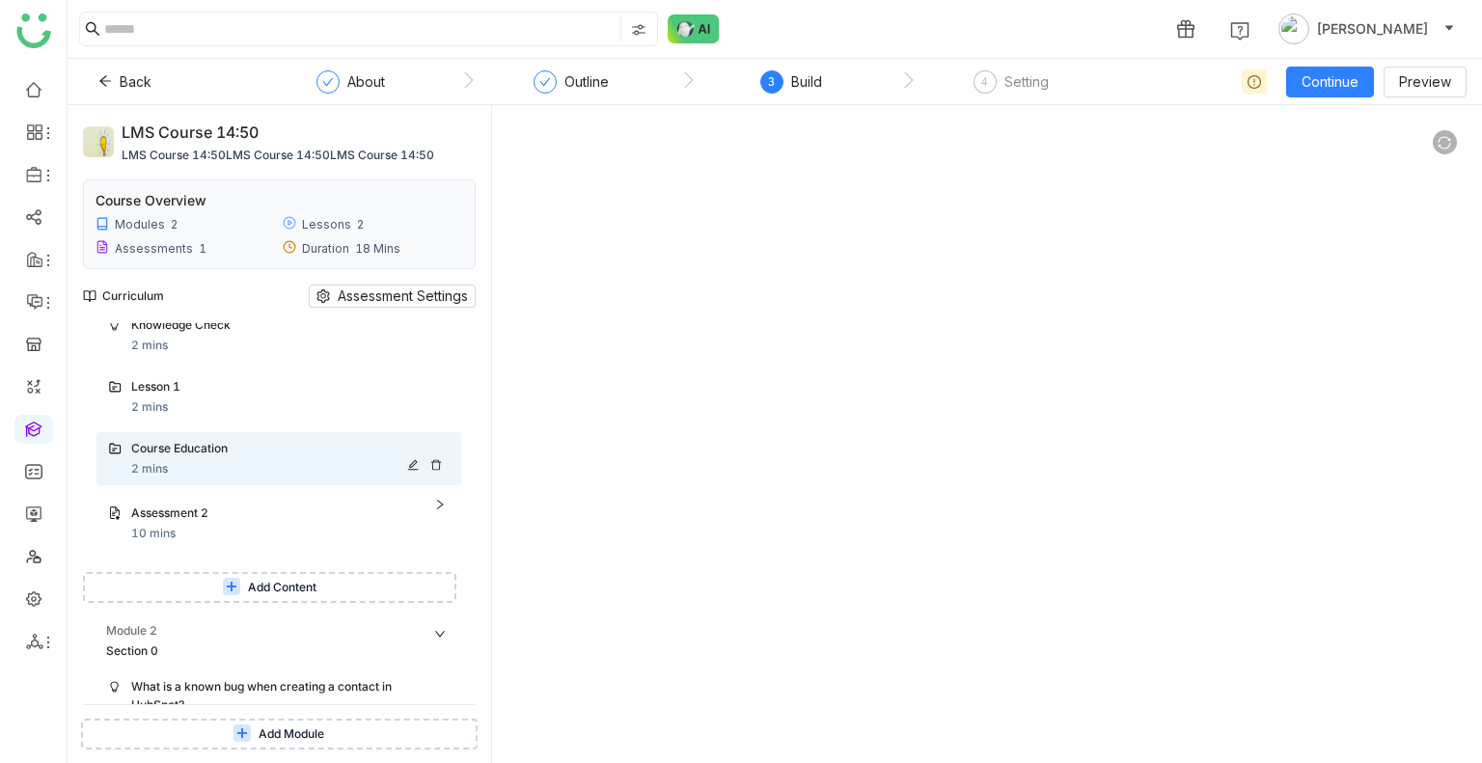
click at [439, 457] on div "Course Education" at bounding box center [290, 450] width 318 height 20
click at [436, 462] on icon at bounding box center [436, 465] width 12 height 12
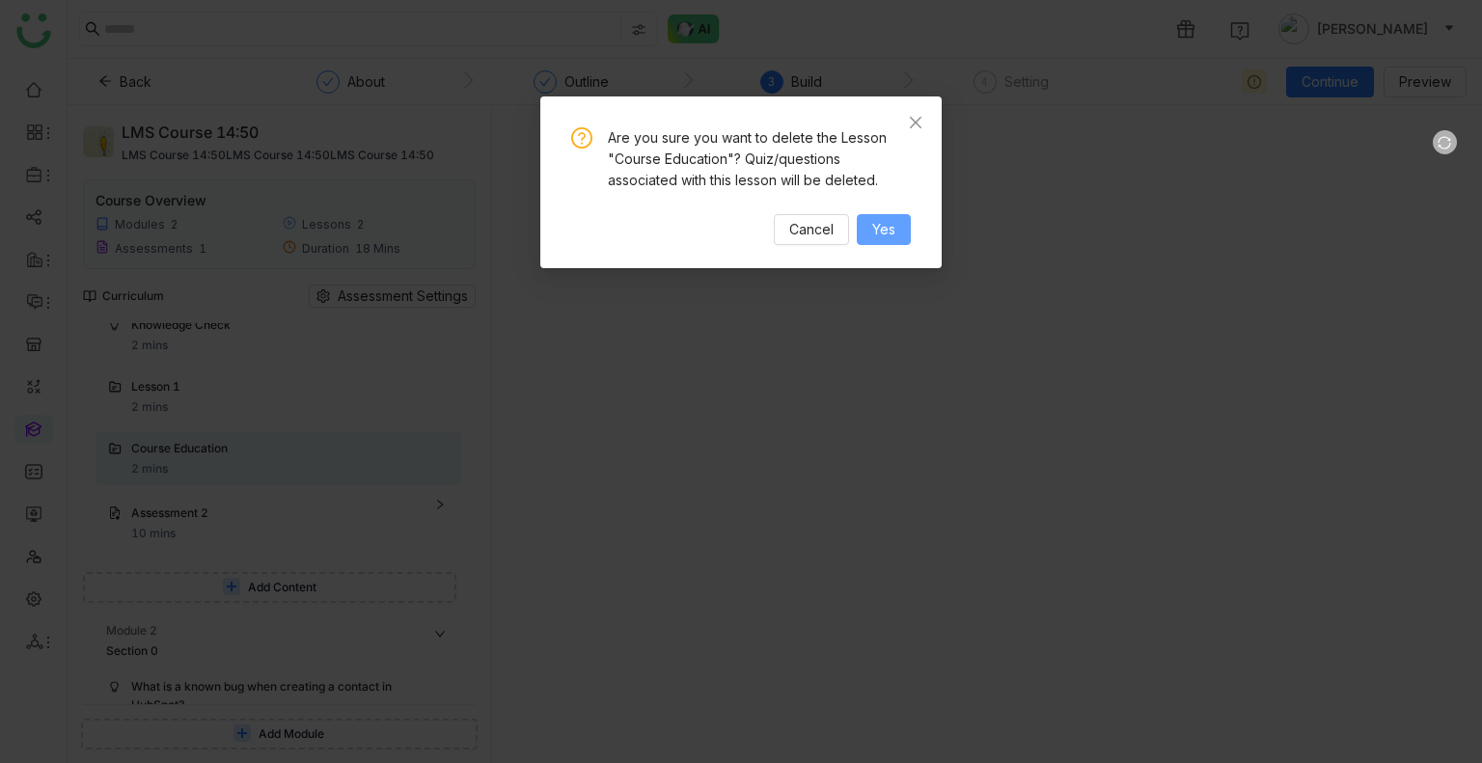
click at [872, 230] on span "Yes" at bounding box center [883, 229] width 23 height 21
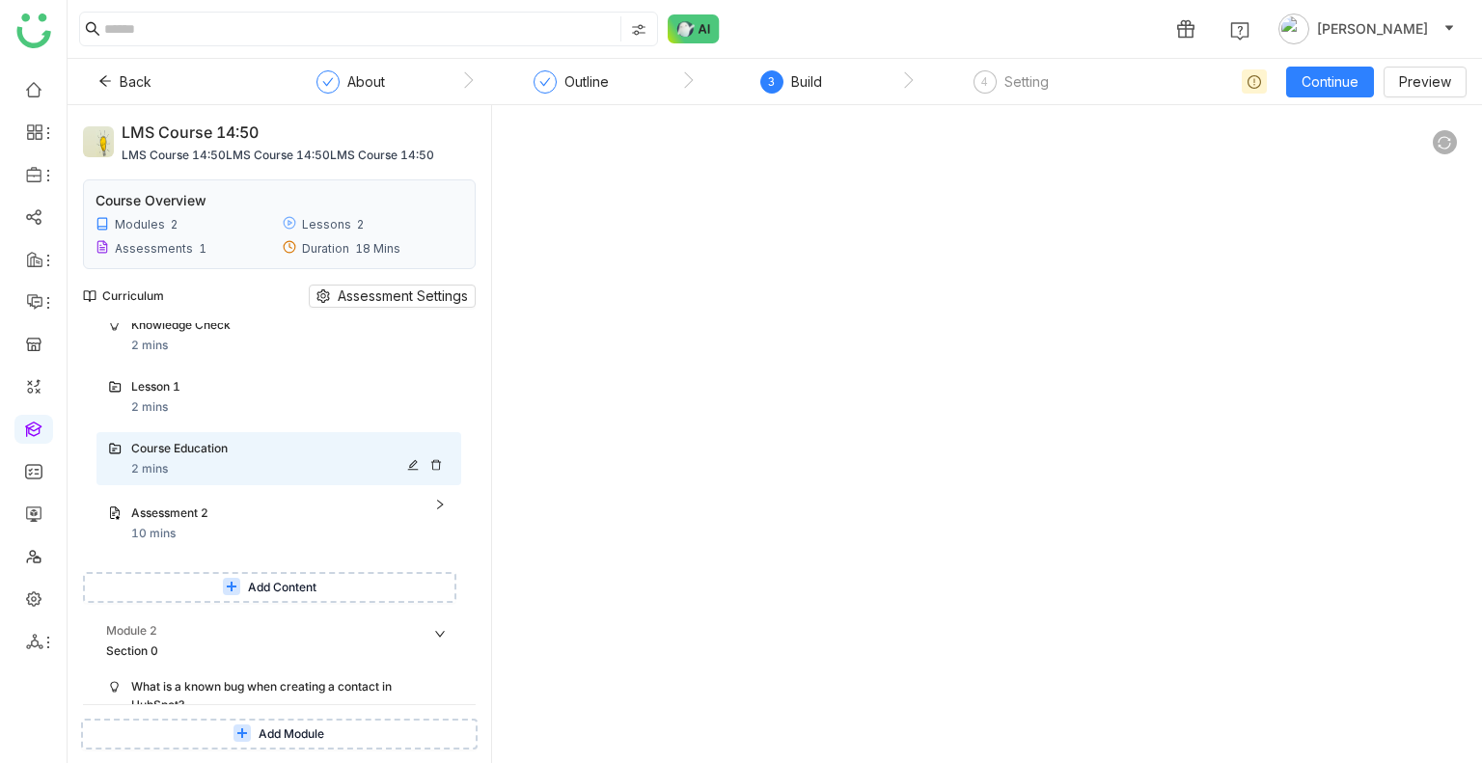
click at [436, 465] on icon at bounding box center [436, 465] width 12 height 12
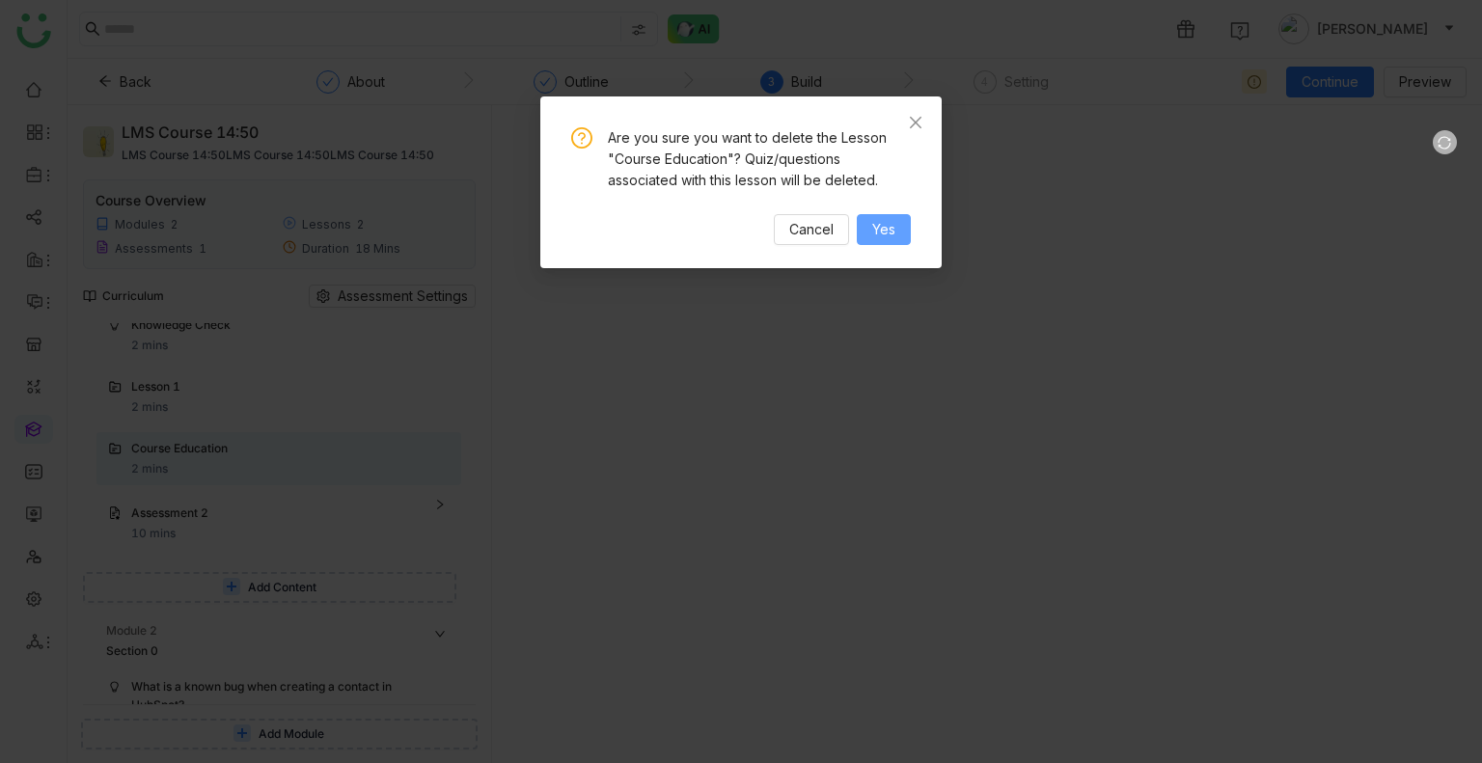
click at [872, 231] on span "Yes" at bounding box center [883, 229] width 23 height 21
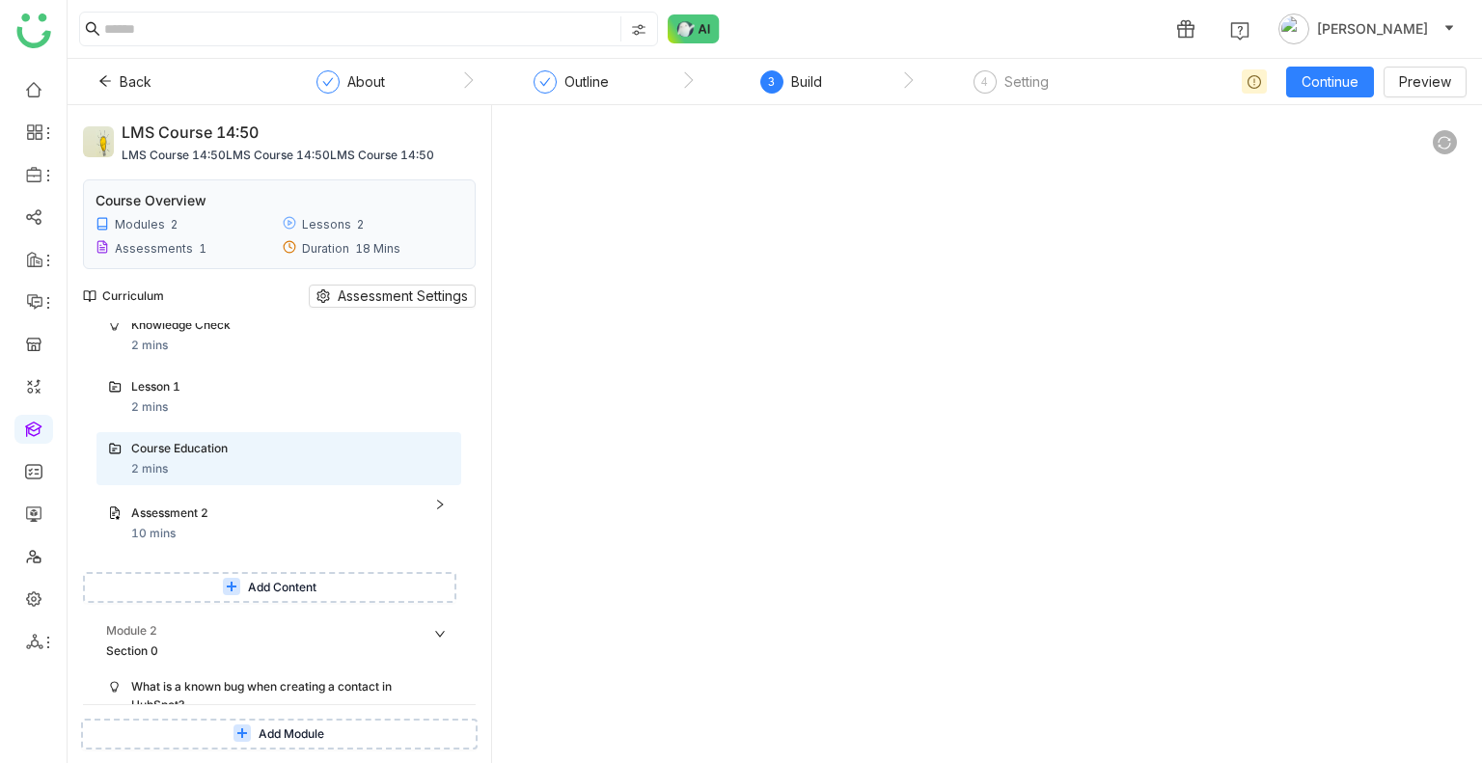
click at [1438, 145] on icon at bounding box center [1444, 143] width 14 height 14
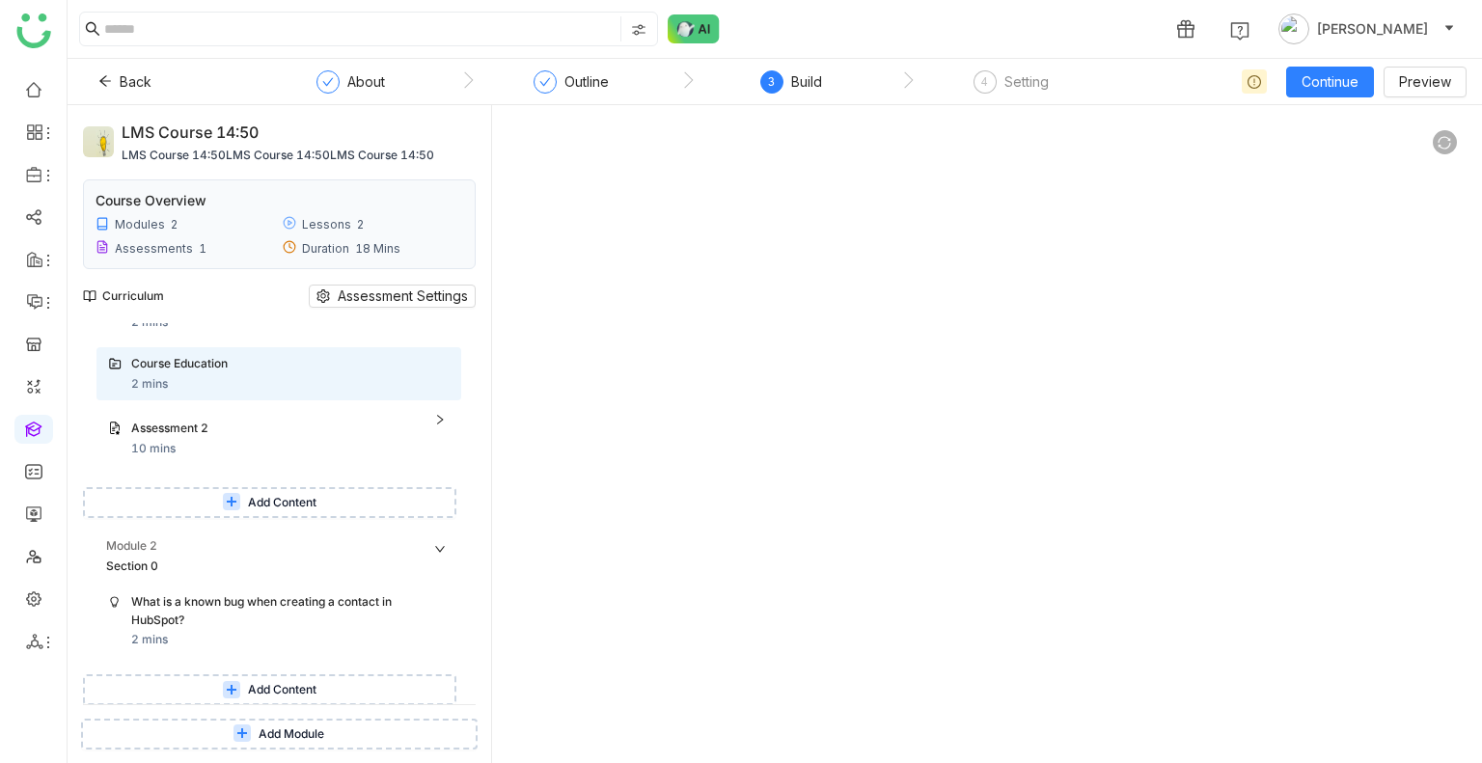
click at [289, 685] on span "Add Content" at bounding box center [282, 690] width 68 height 18
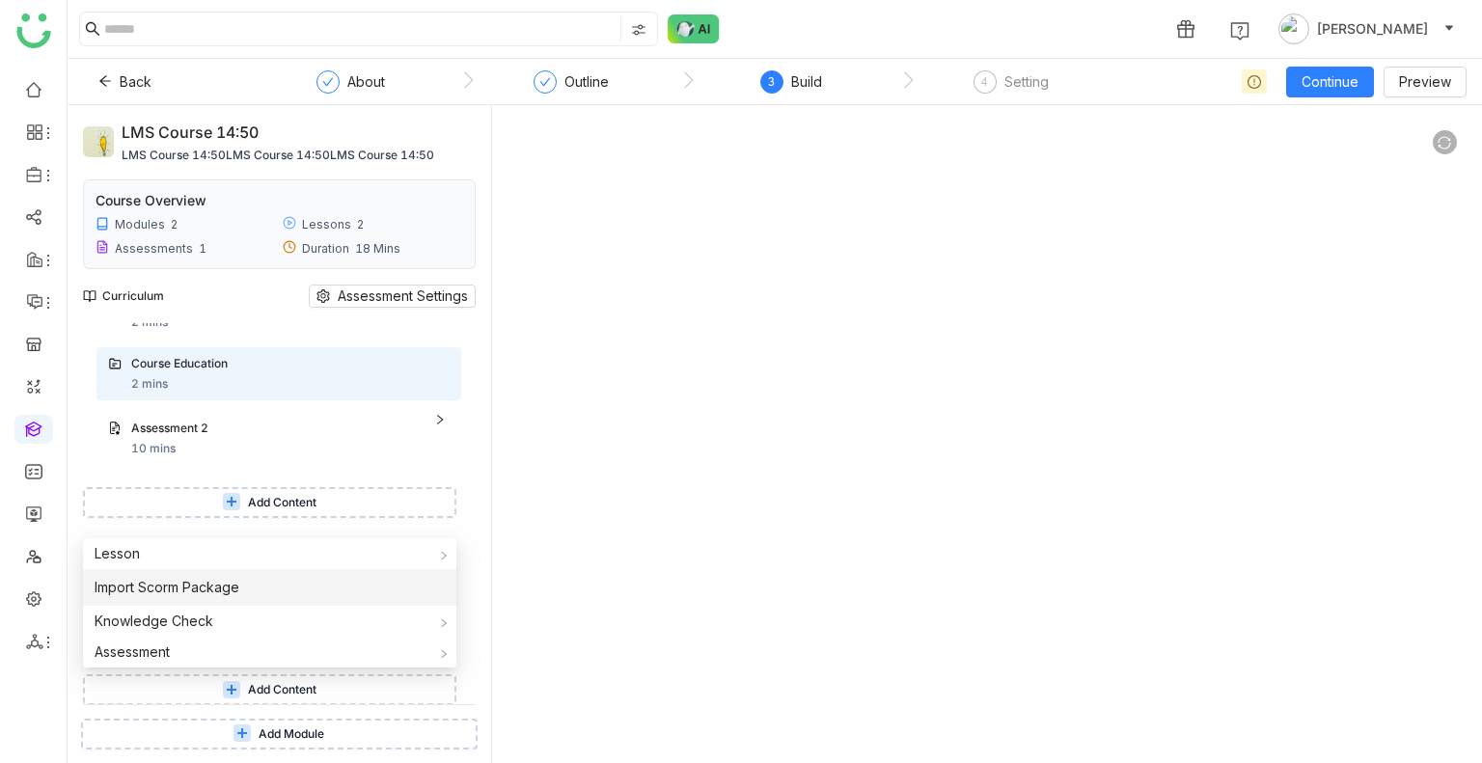
click at [234, 601] on li "Import Scorm Package" at bounding box center [269, 587] width 373 height 37
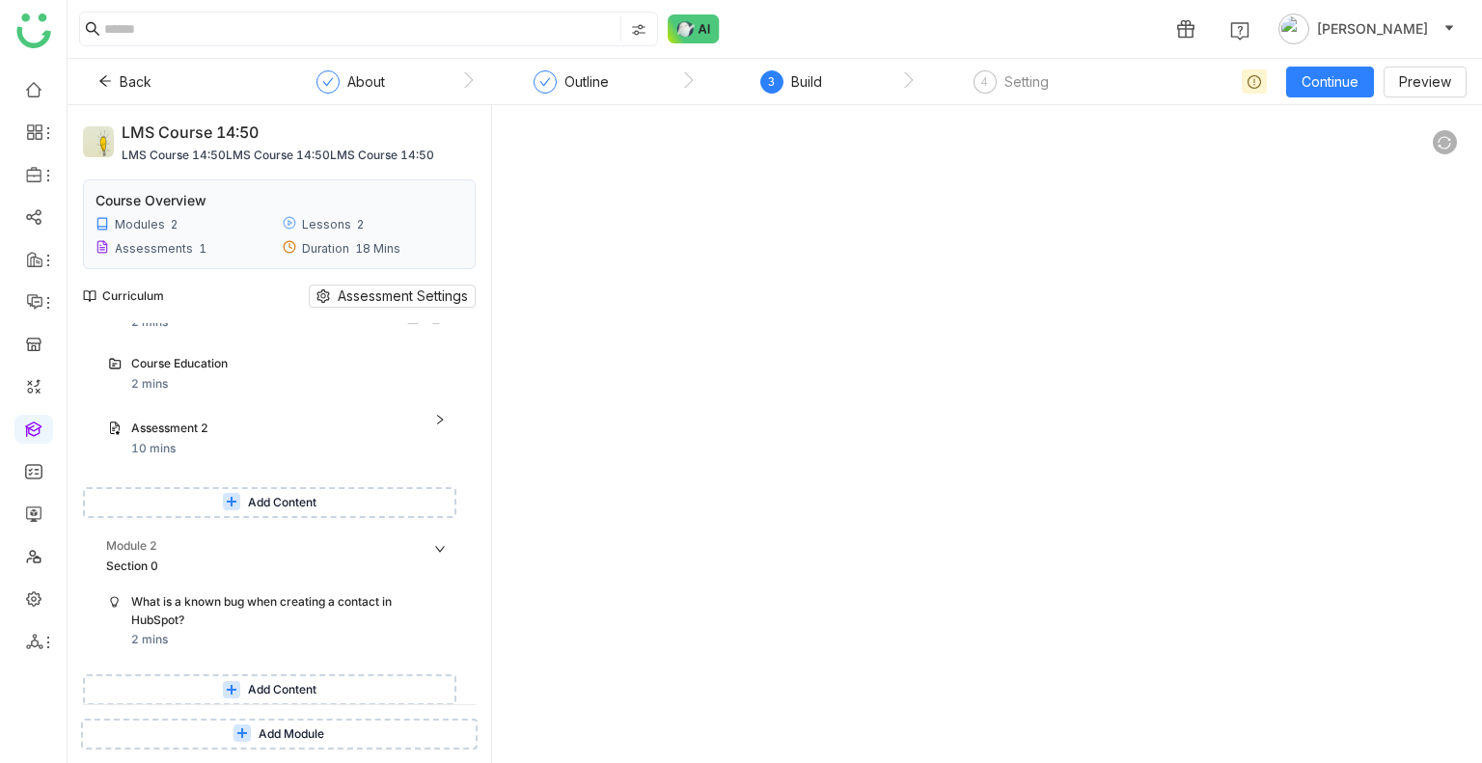
click at [344, 326] on div "Lesson 1 2 mins" at bounding box center [290, 312] width 318 height 39
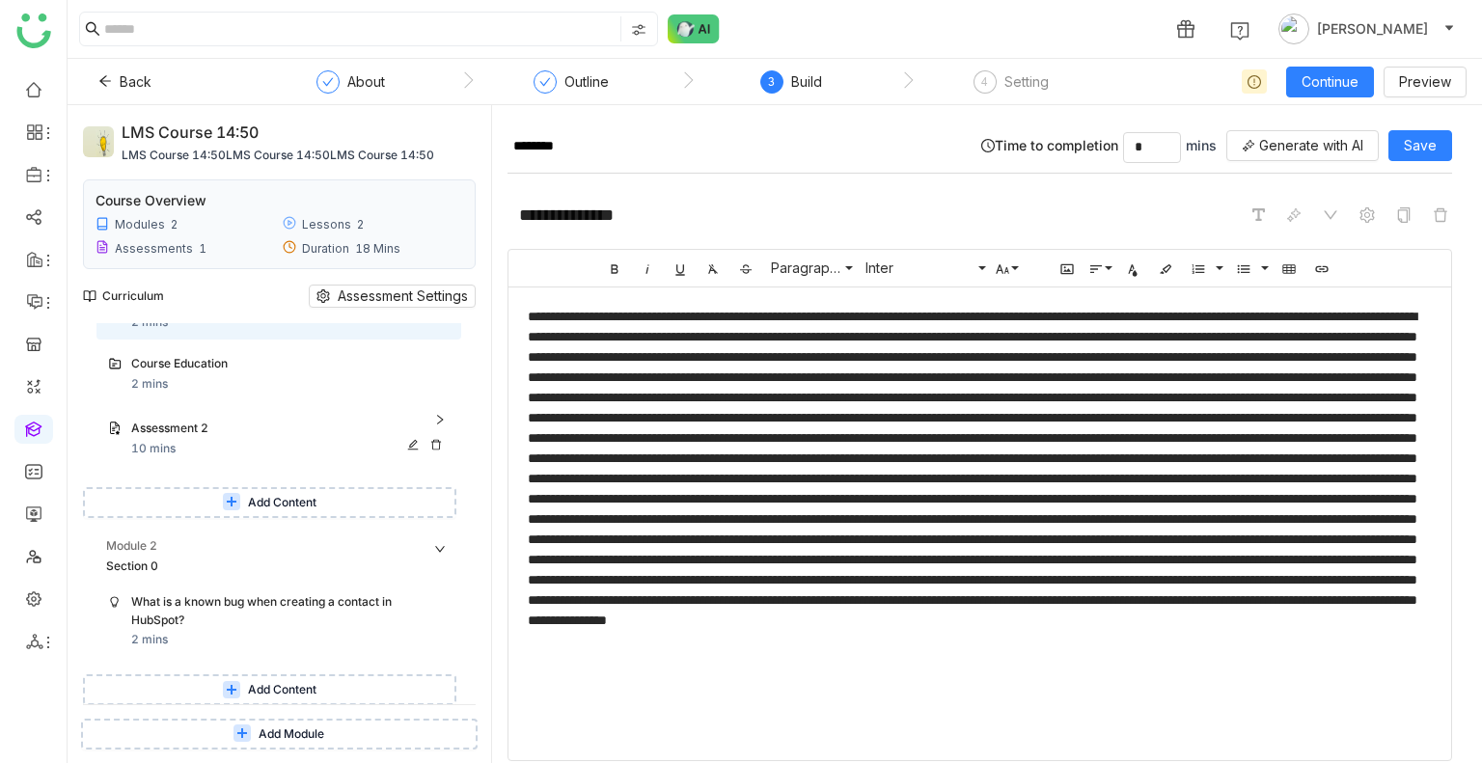
click at [437, 422] on div "Assessment 2" at bounding box center [290, 430] width 318 height 20
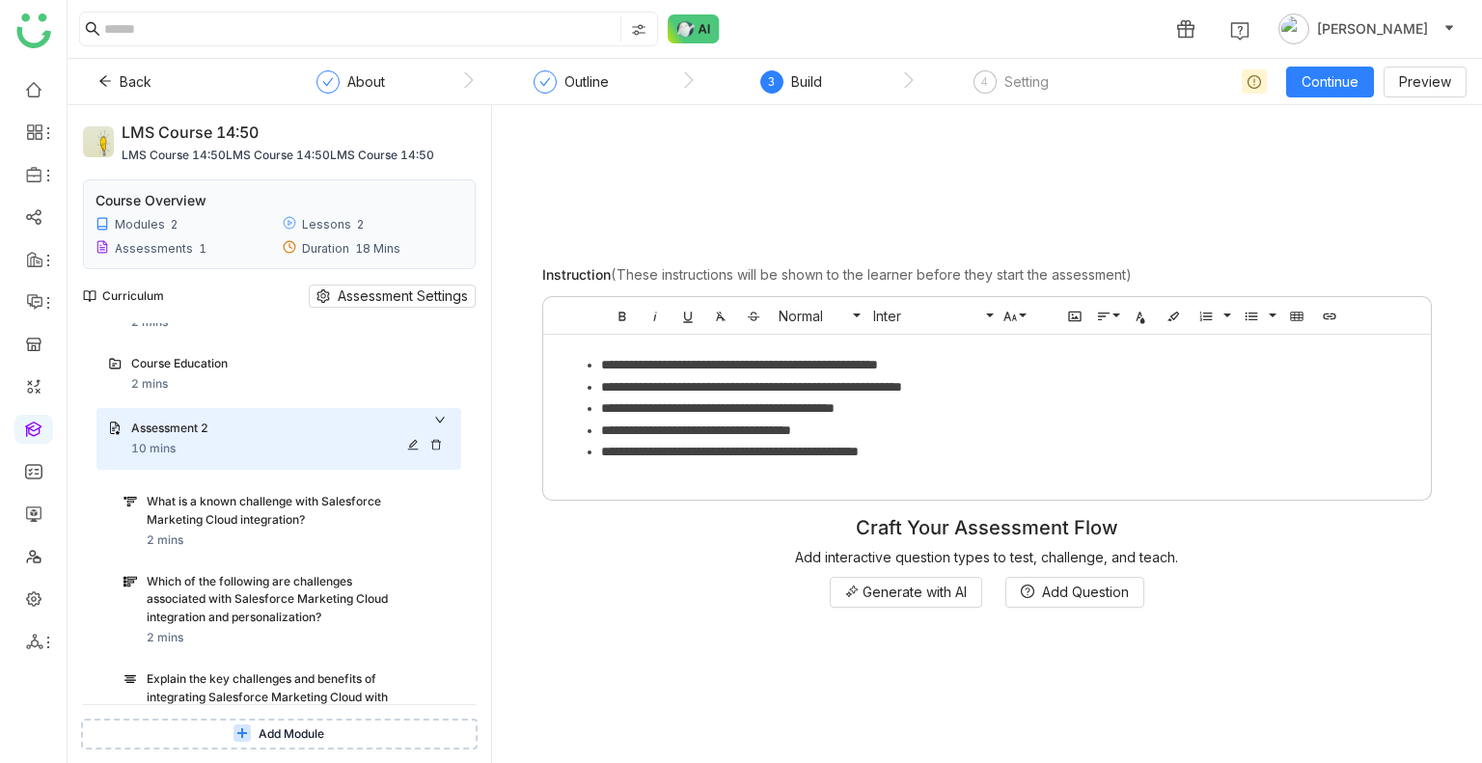
click at [437, 422] on div "Assessment 2" at bounding box center [290, 430] width 318 height 20
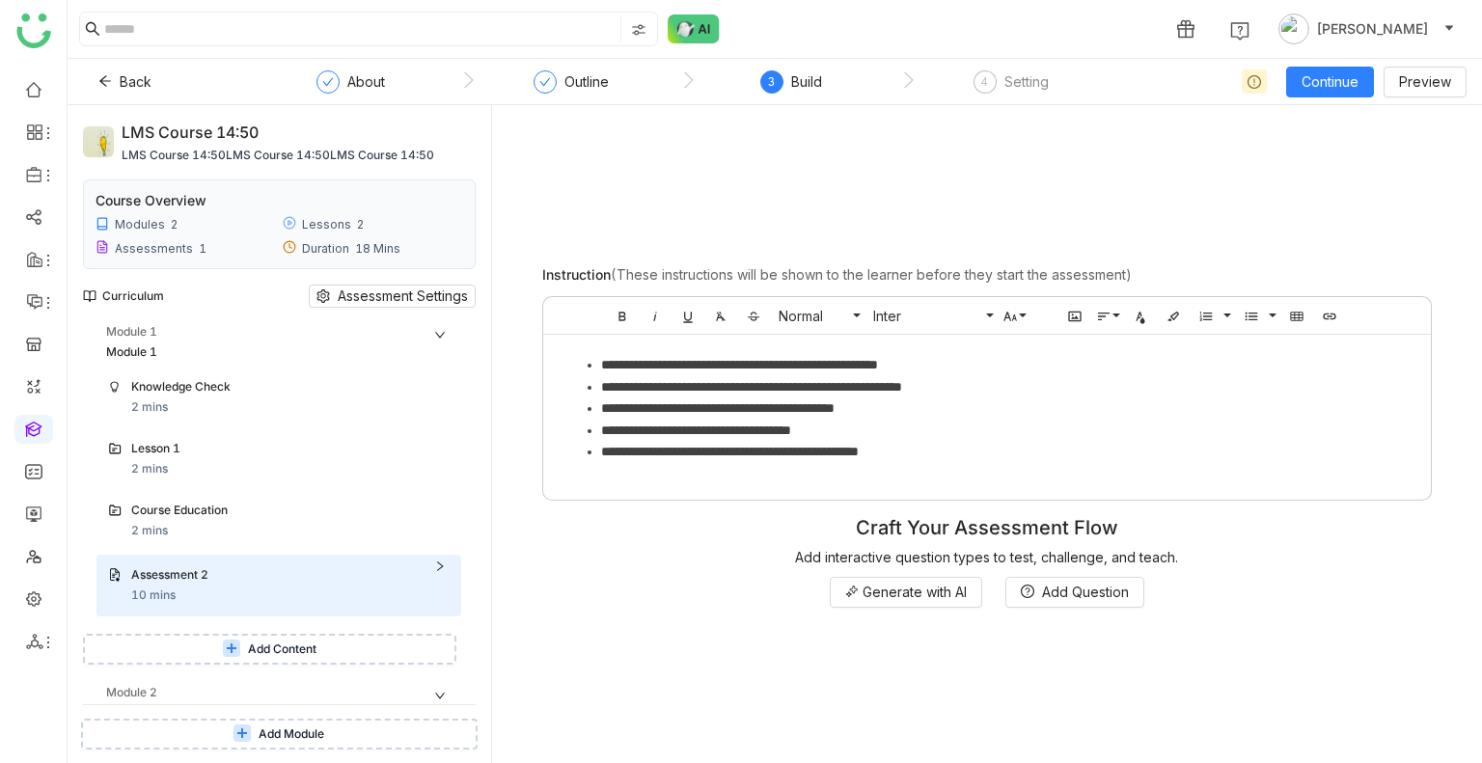
click at [438, 329] on icon at bounding box center [440, 335] width 12 height 12
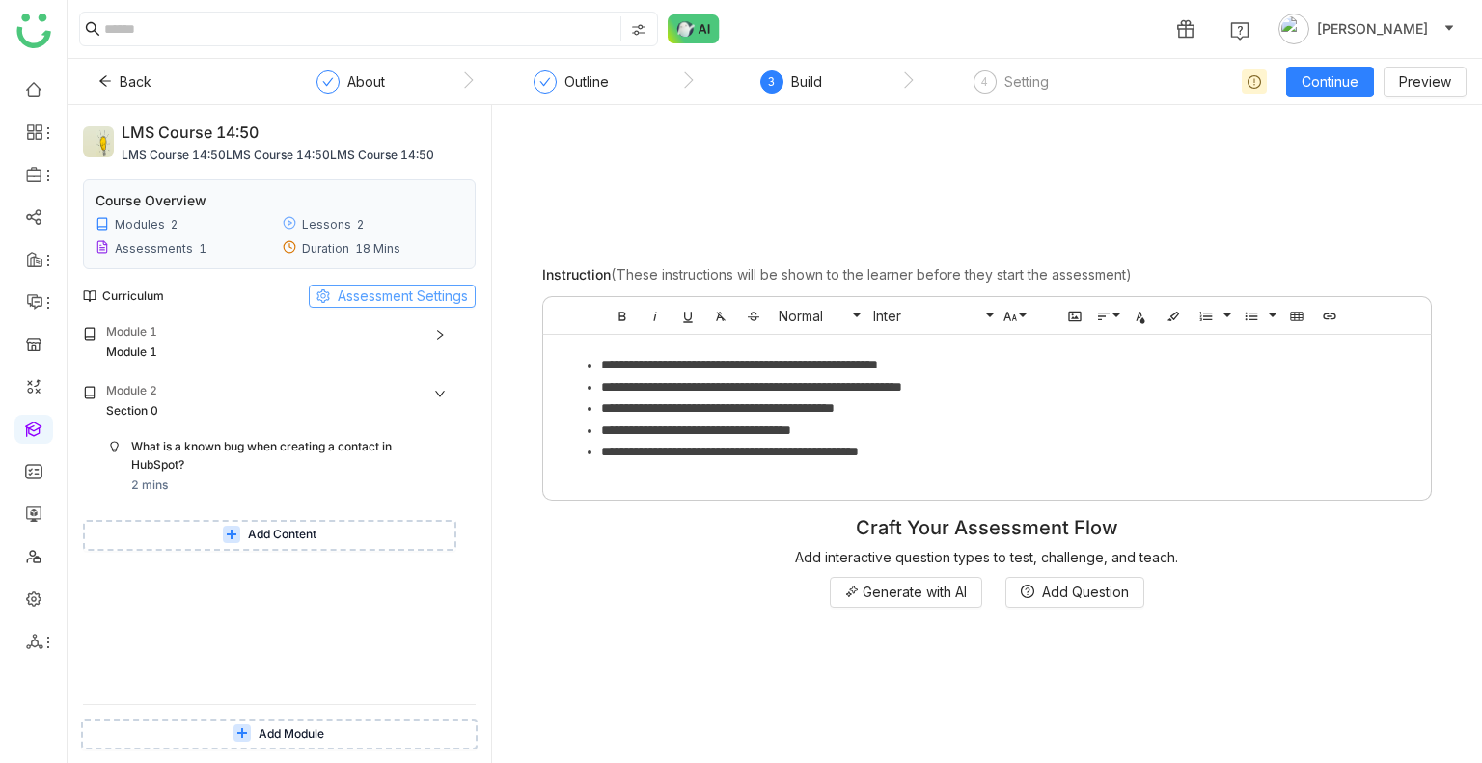
click at [374, 298] on span "Assessment Settings" at bounding box center [403, 296] width 130 height 21
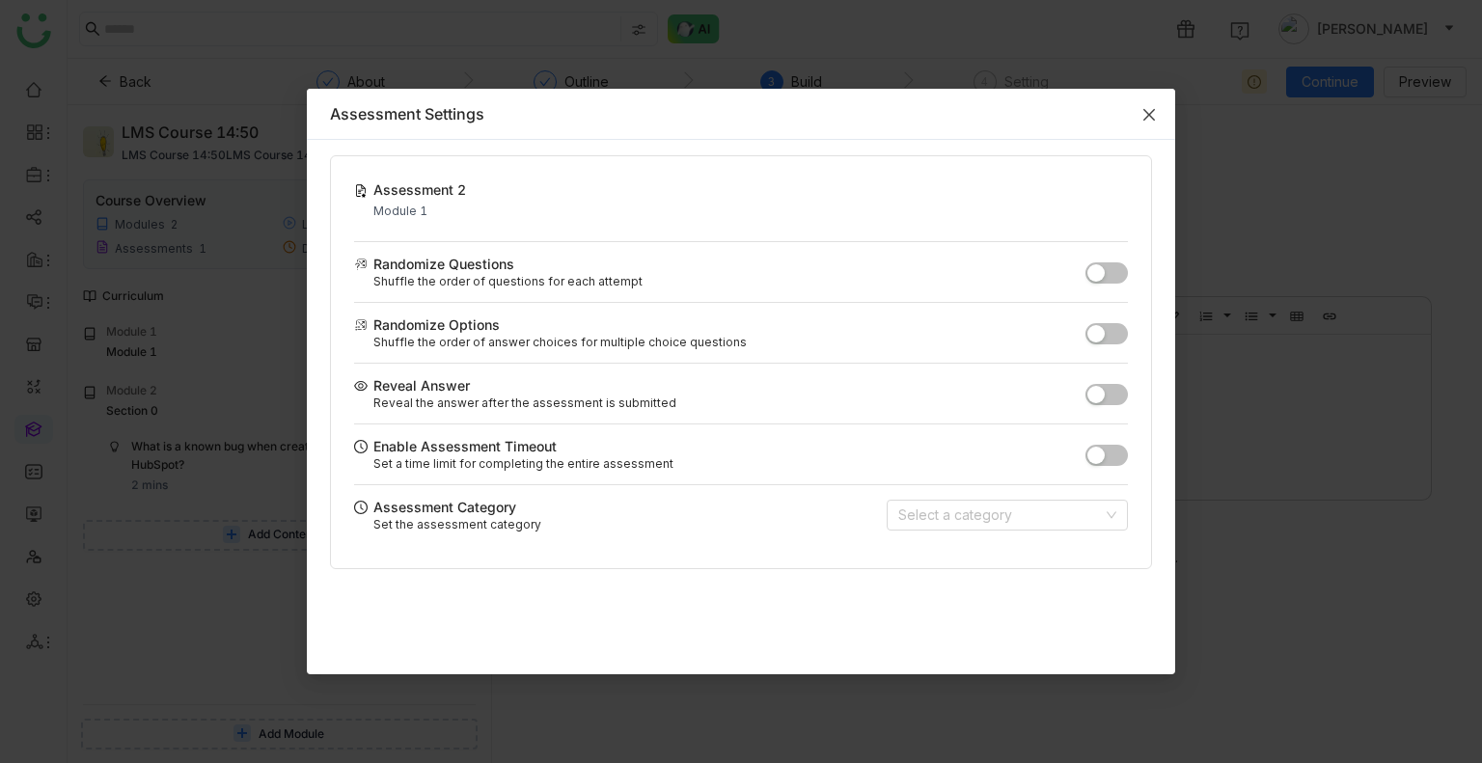
click at [1138, 122] on span "Close" at bounding box center [1149, 115] width 52 height 52
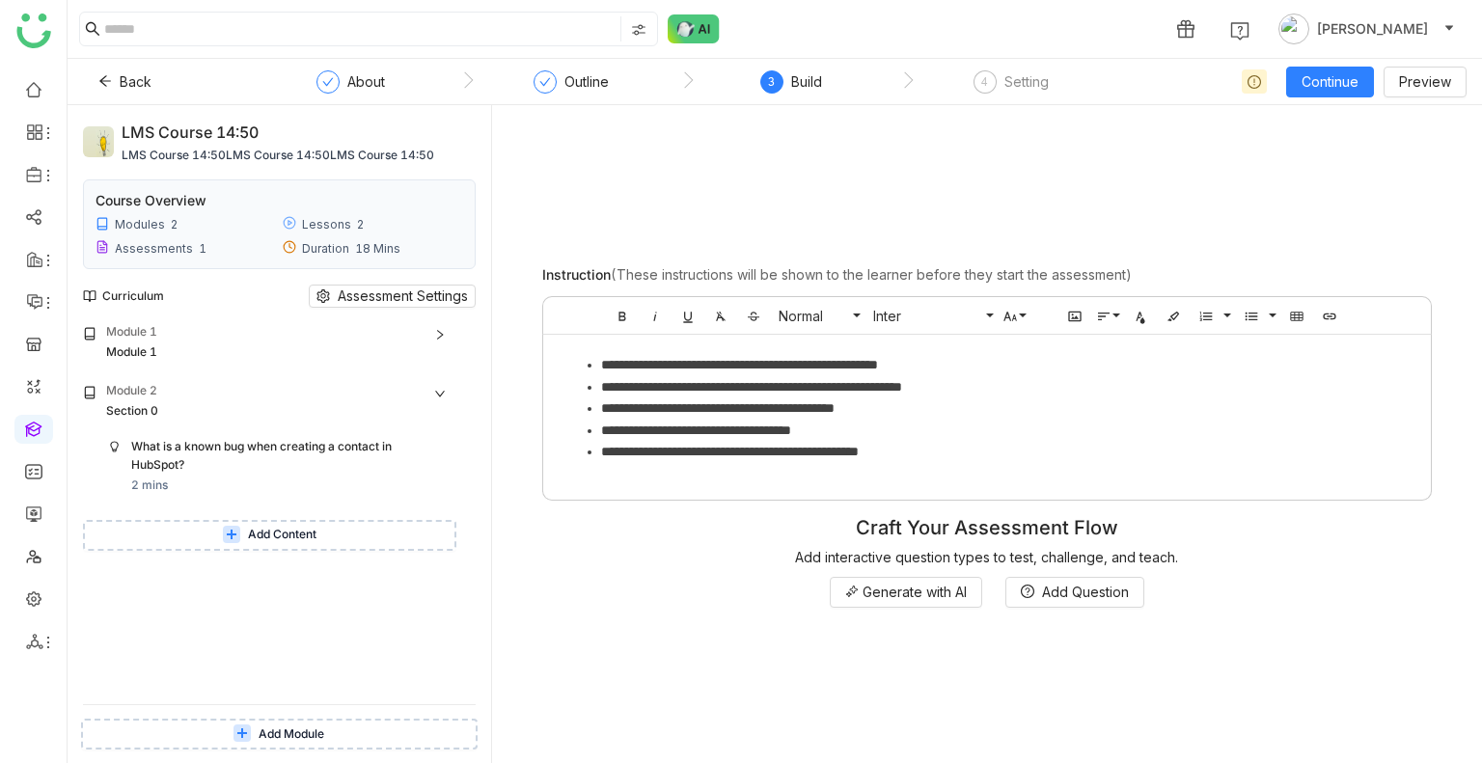
click at [311, 723] on button "Add Module" at bounding box center [279, 734] width 396 height 31
click at [435, 388] on icon at bounding box center [440, 394] width 12 height 12
click at [435, 397] on icon at bounding box center [440, 394] width 12 height 12
click at [227, 536] on icon at bounding box center [232, 535] width 12 height 12
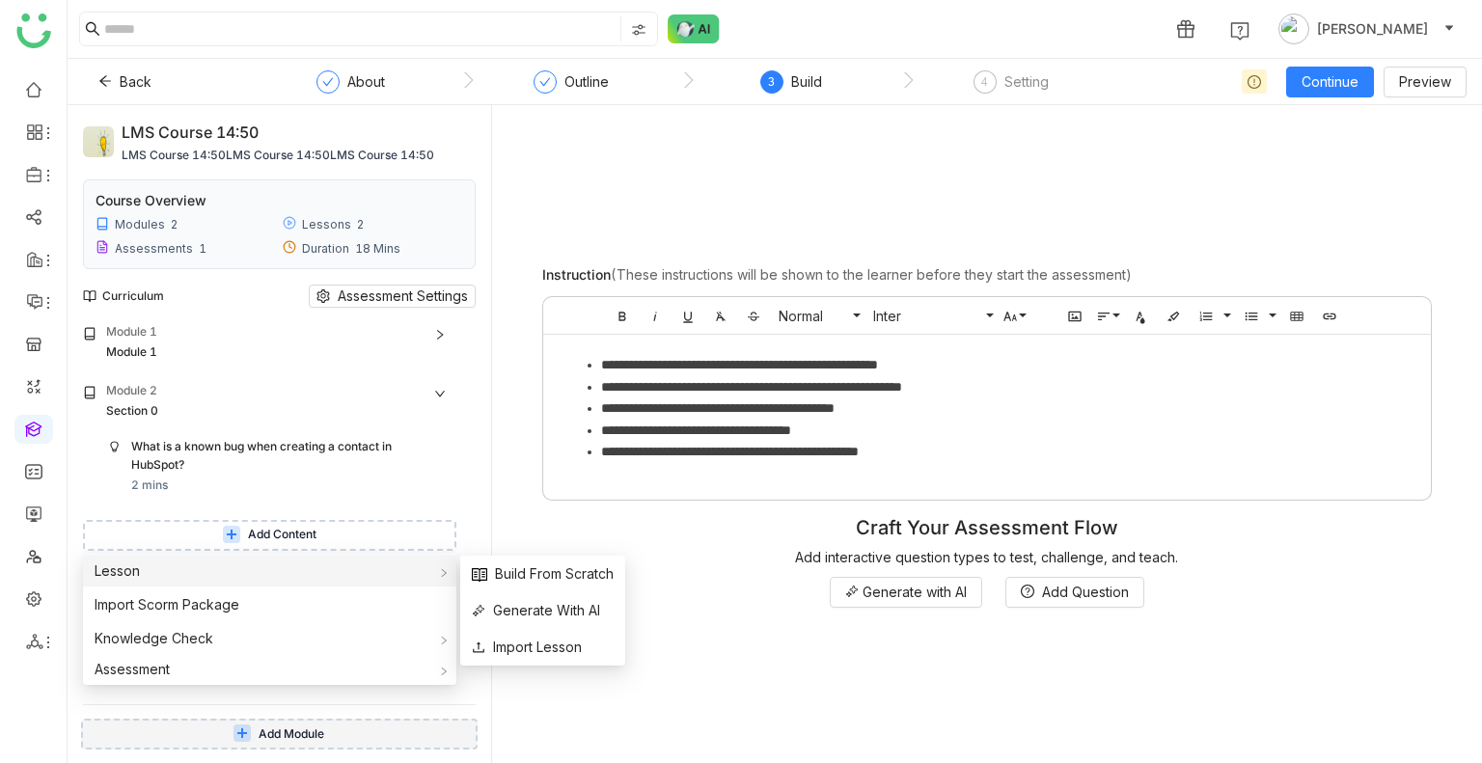
click at [182, 583] on div "Lesson" at bounding box center [269, 571] width 373 height 31
click at [517, 580] on span "Build From Scratch" at bounding box center [543, 573] width 142 height 21
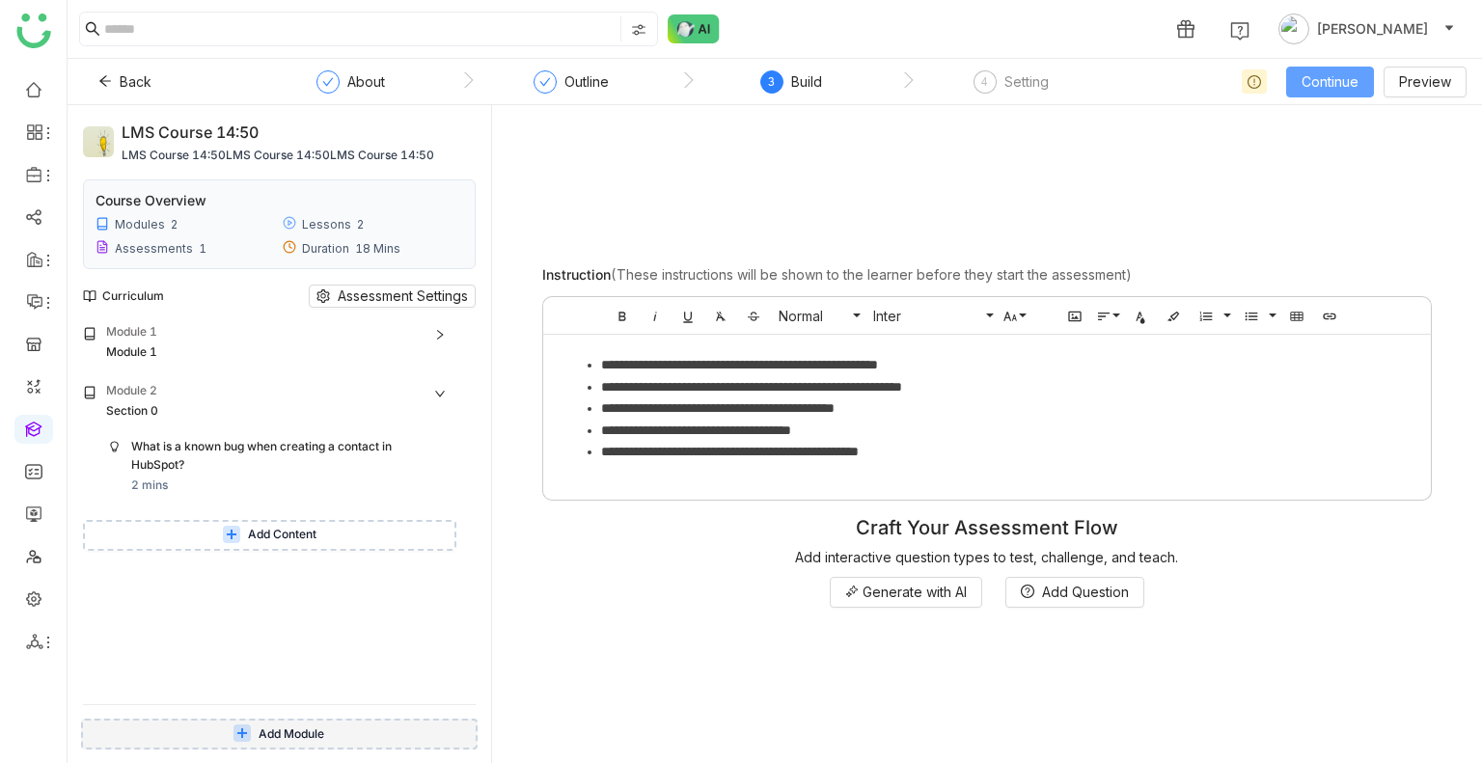
click at [1308, 82] on span "Continue" at bounding box center [1329, 81] width 57 height 21
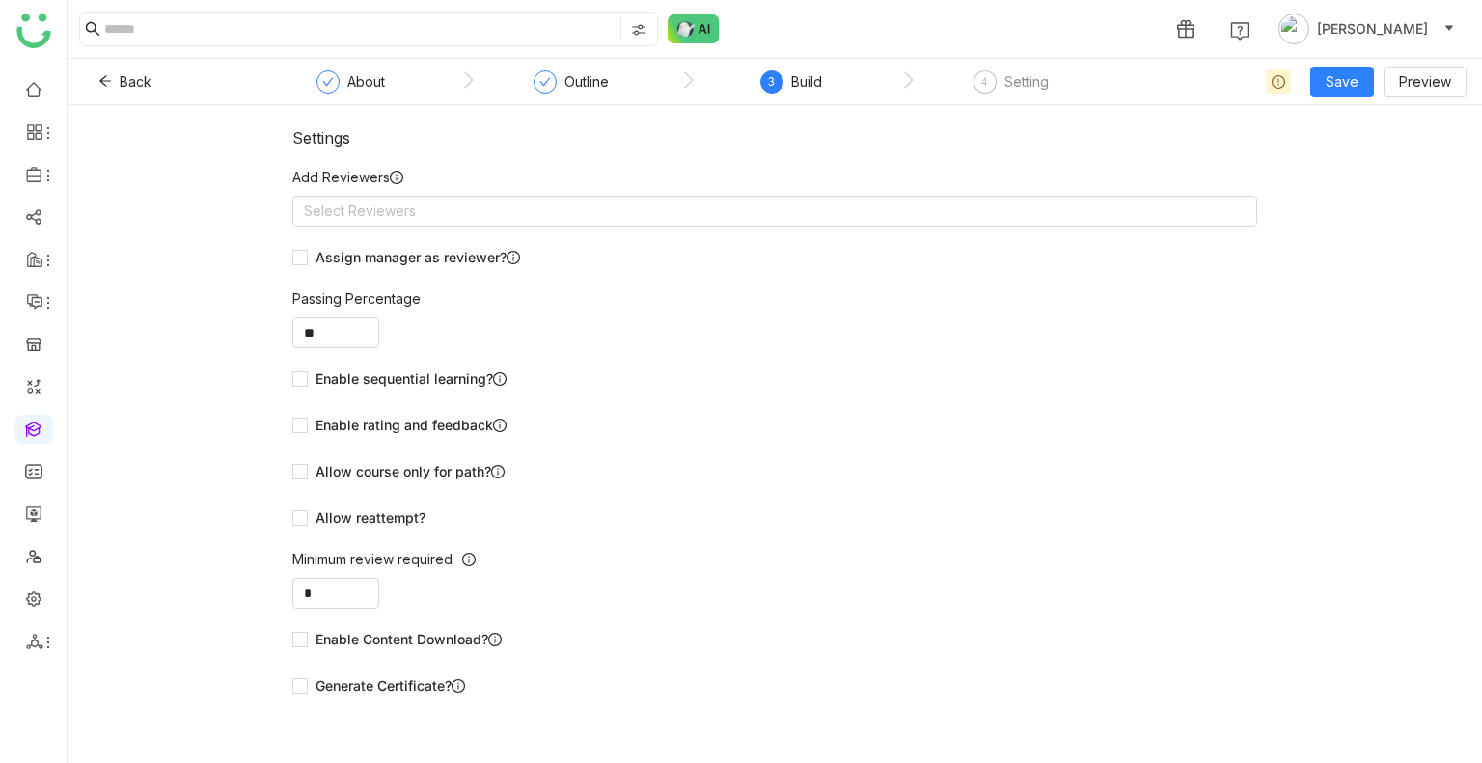
click at [764, 88] on div "3" at bounding box center [771, 81] width 23 height 23
click at [507, 82] on nz-step "Outline" at bounding box center [571, 87] width 220 height 35
click at [558, 80] on div "Outline" at bounding box center [570, 87] width 75 height 35
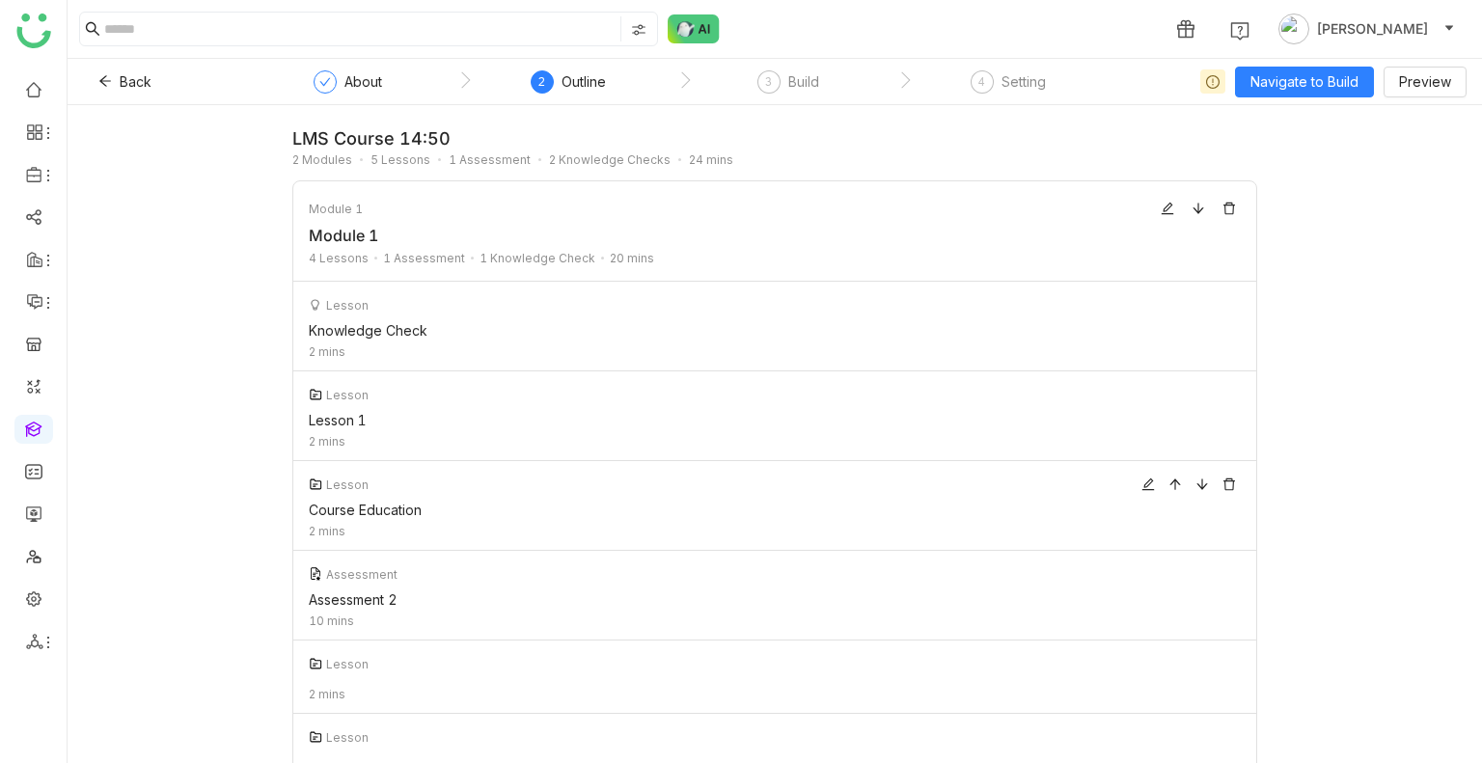
scroll to position [505, 0]
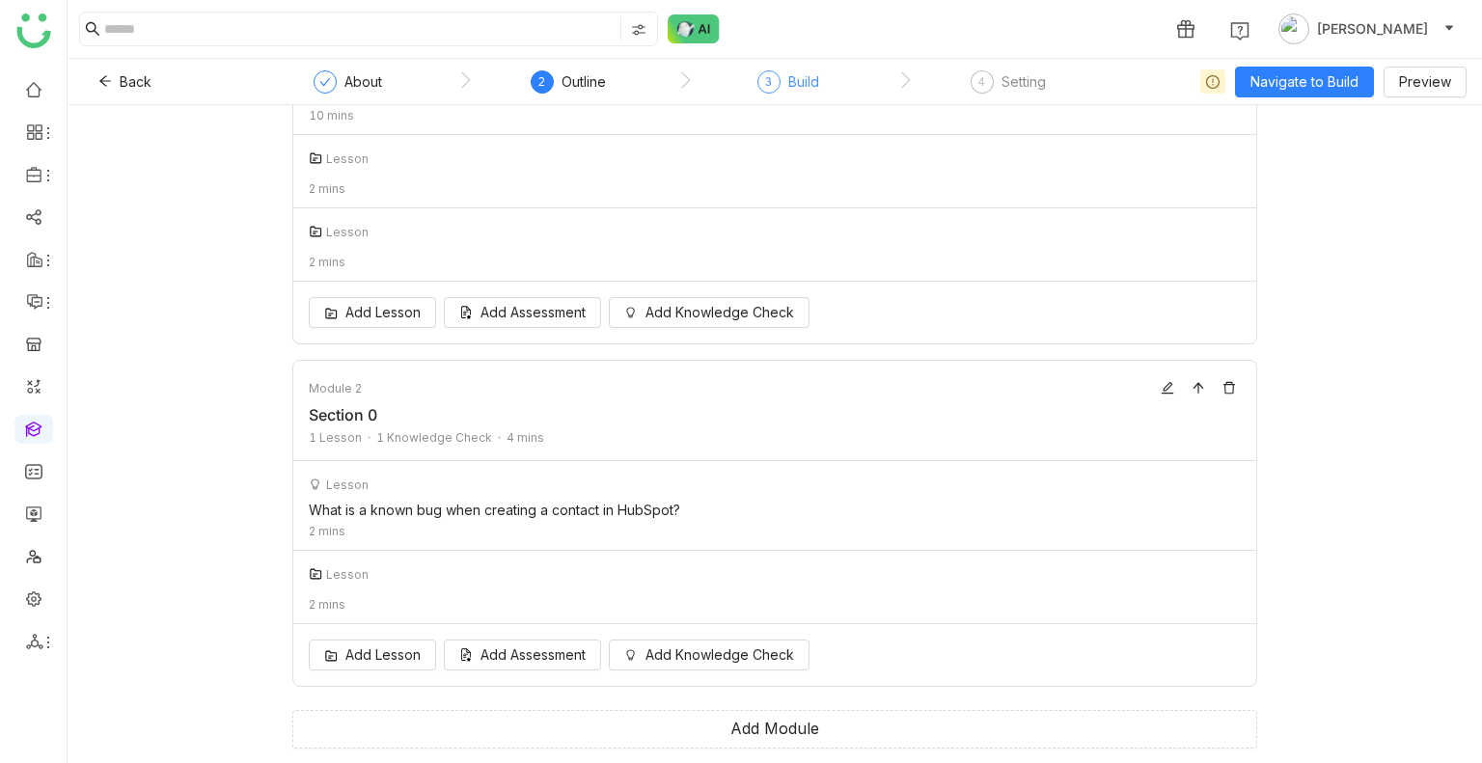
click at [776, 89] on div "3" at bounding box center [768, 81] width 23 height 23
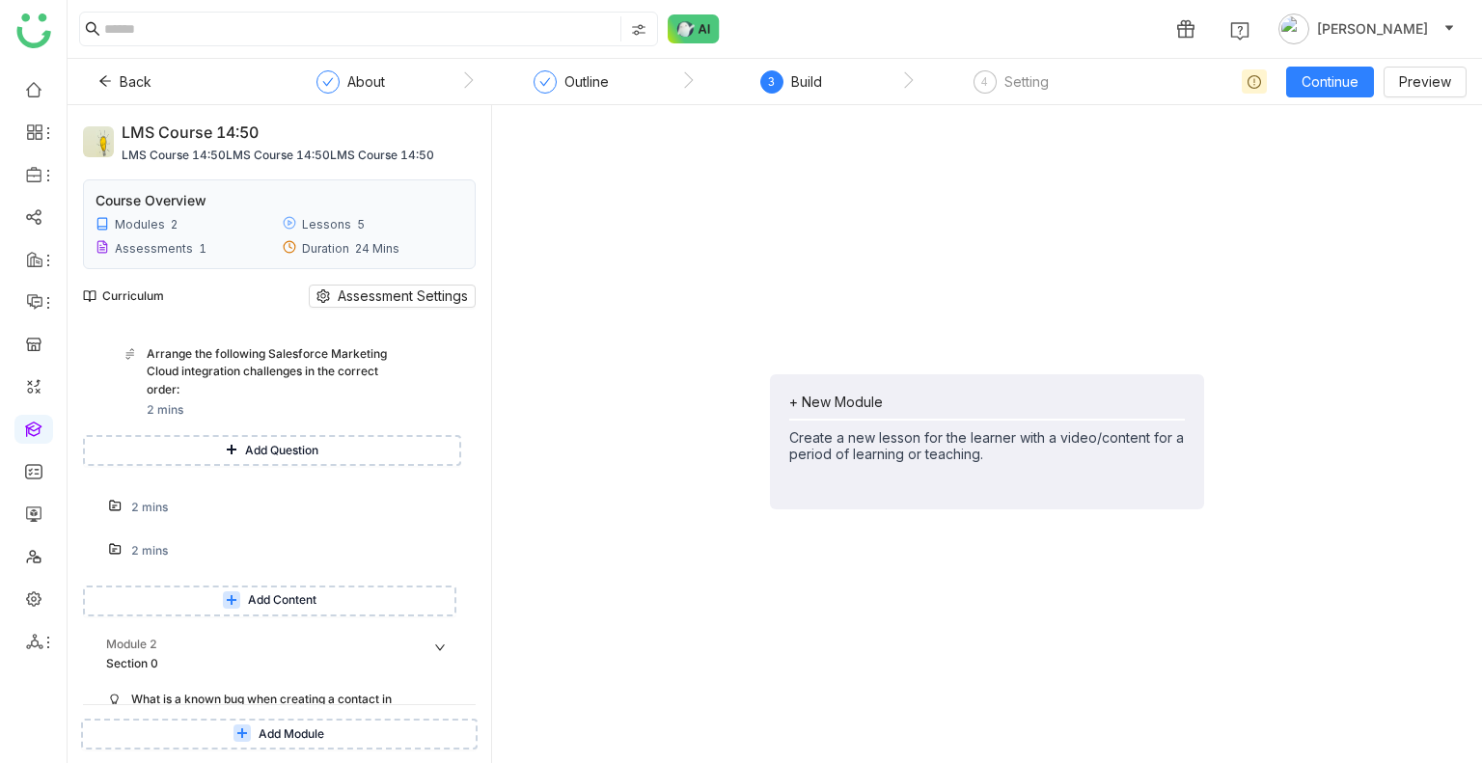
scroll to position [809, 0]
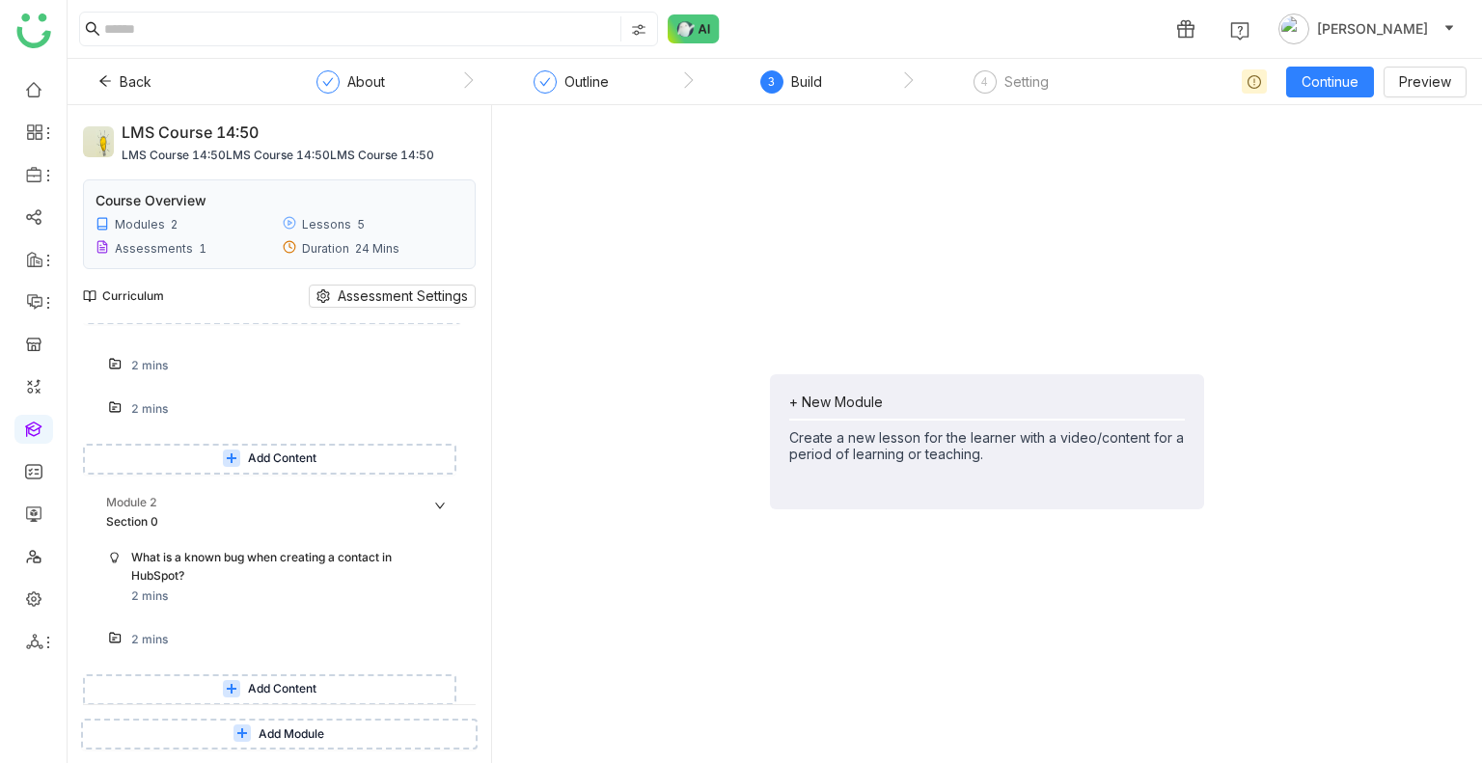
click at [224, 676] on button "Add Content" at bounding box center [269, 689] width 373 height 31
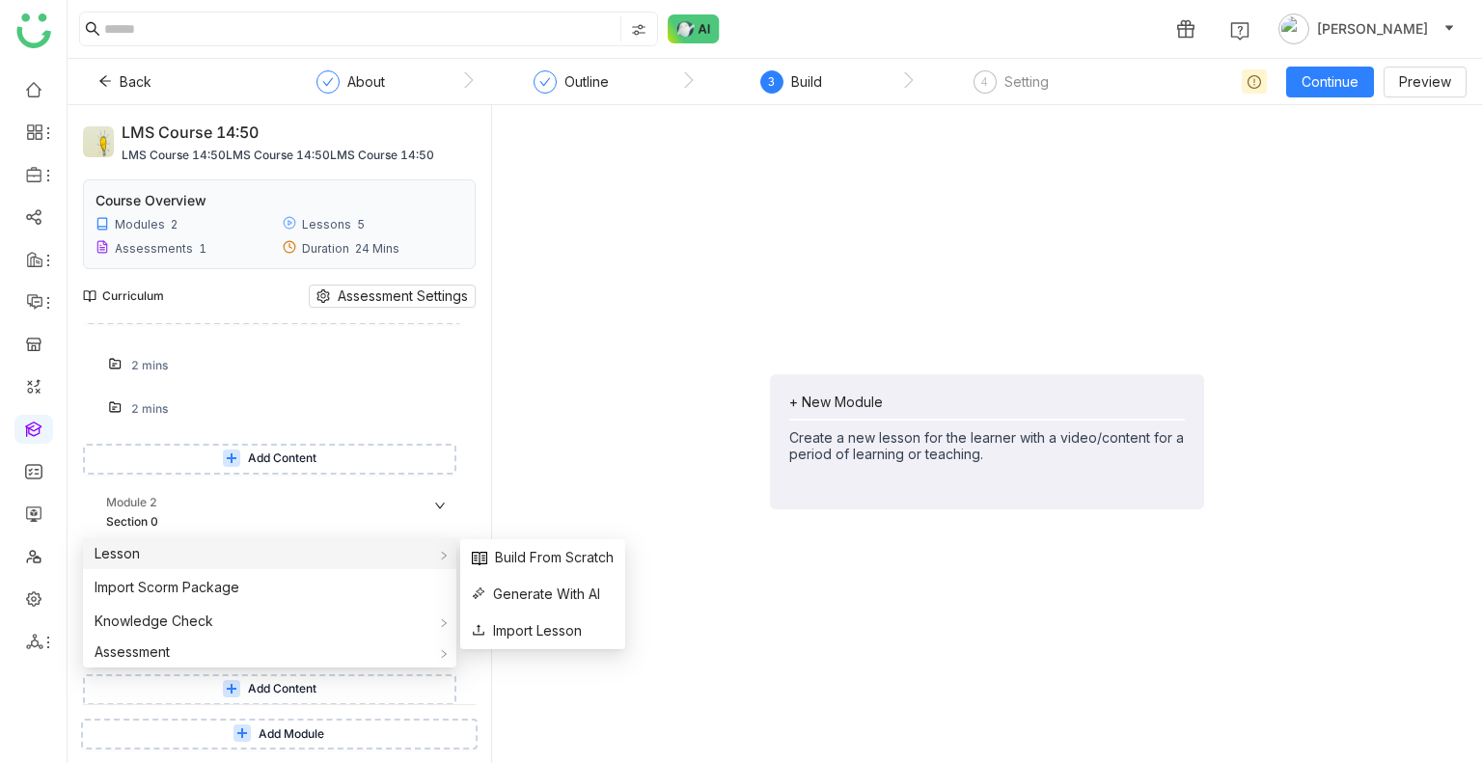
click at [180, 558] on div "Lesson" at bounding box center [269, 553] width 373 height 31
click at [547, 553] on span "Build From Scratch" at bounding box center [543, 557] width 142 height 21
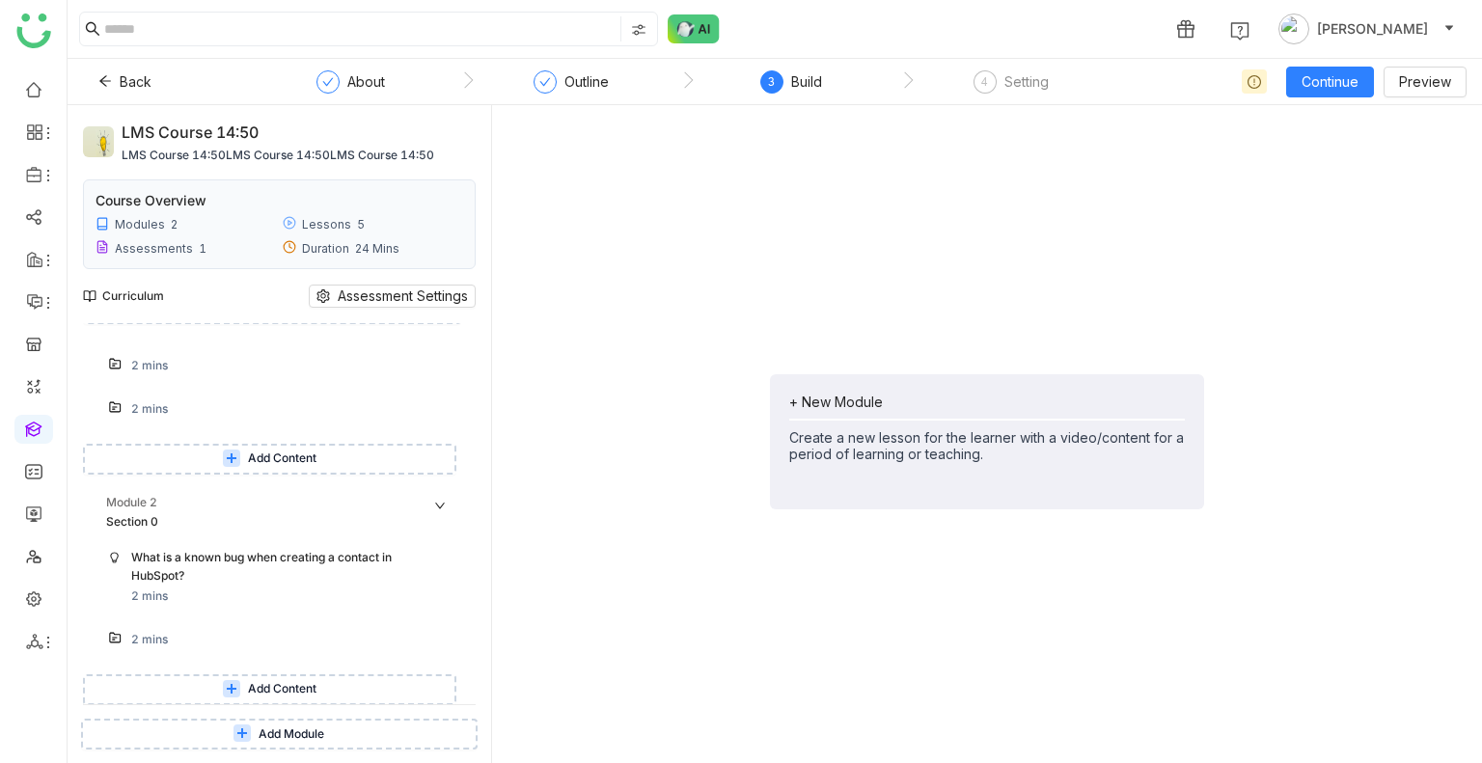
click at [256, 674] on button "Add Content" at bounding box center [269, 689] width 373 height 31
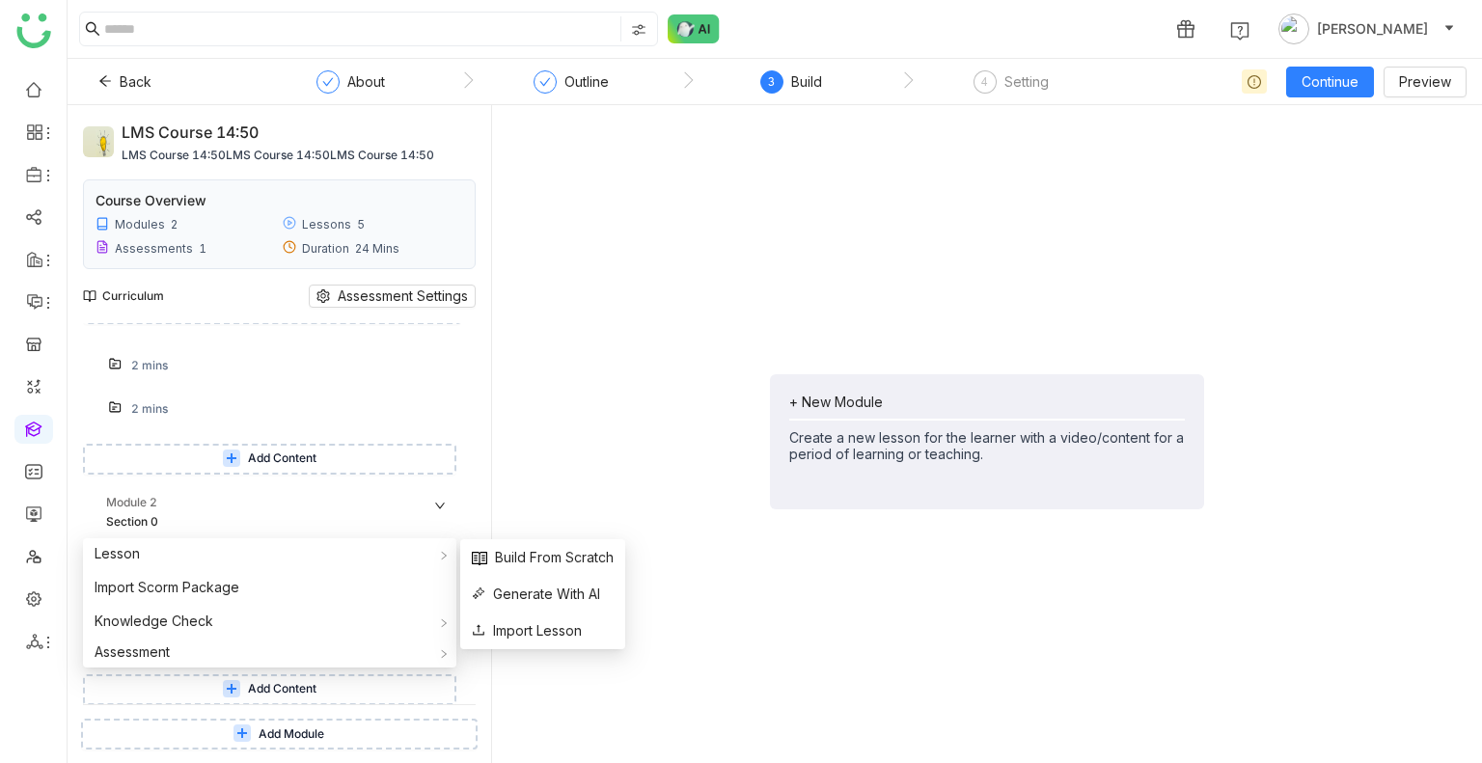
click at [567, 520] on div "+ New Module Create a new lesson for the learner with a video/content for a per…" at bounding box center [986, 442] width 959 height 642
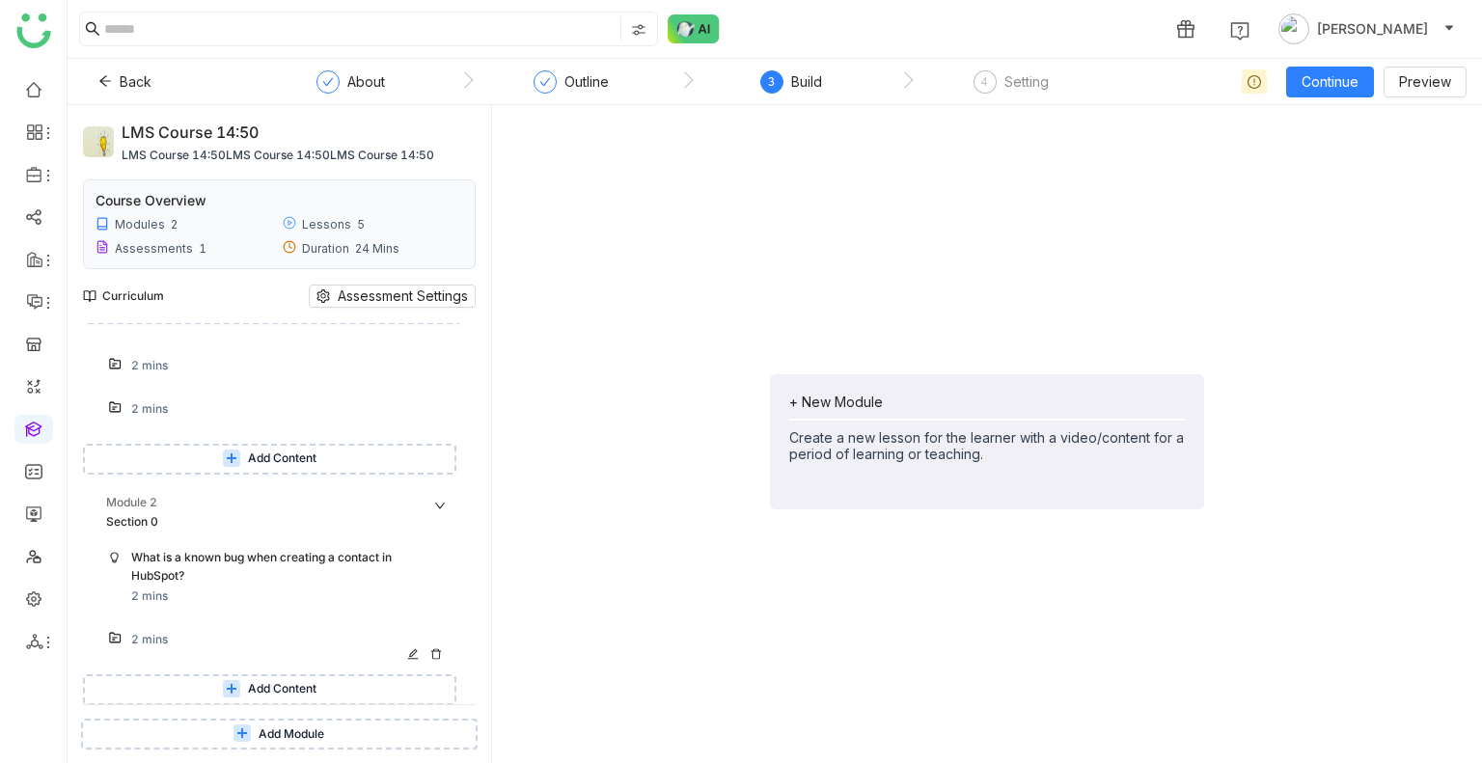
click at [173, 624] on div "2 mins" at bounding box center [278, 639] width 365 height 36
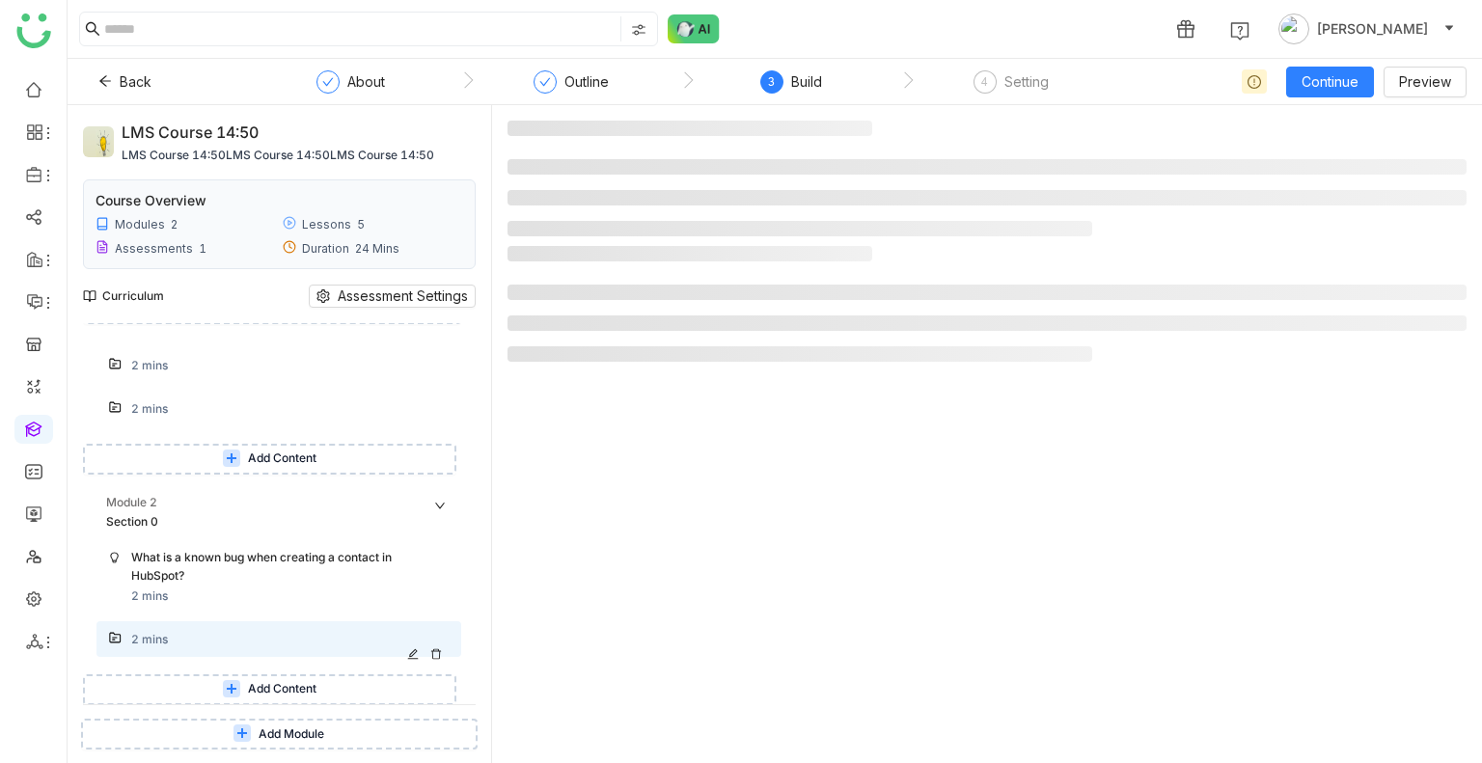
click at [173, 624] on div "2 mins" at bounding box center [278, 639] width 365 height 36
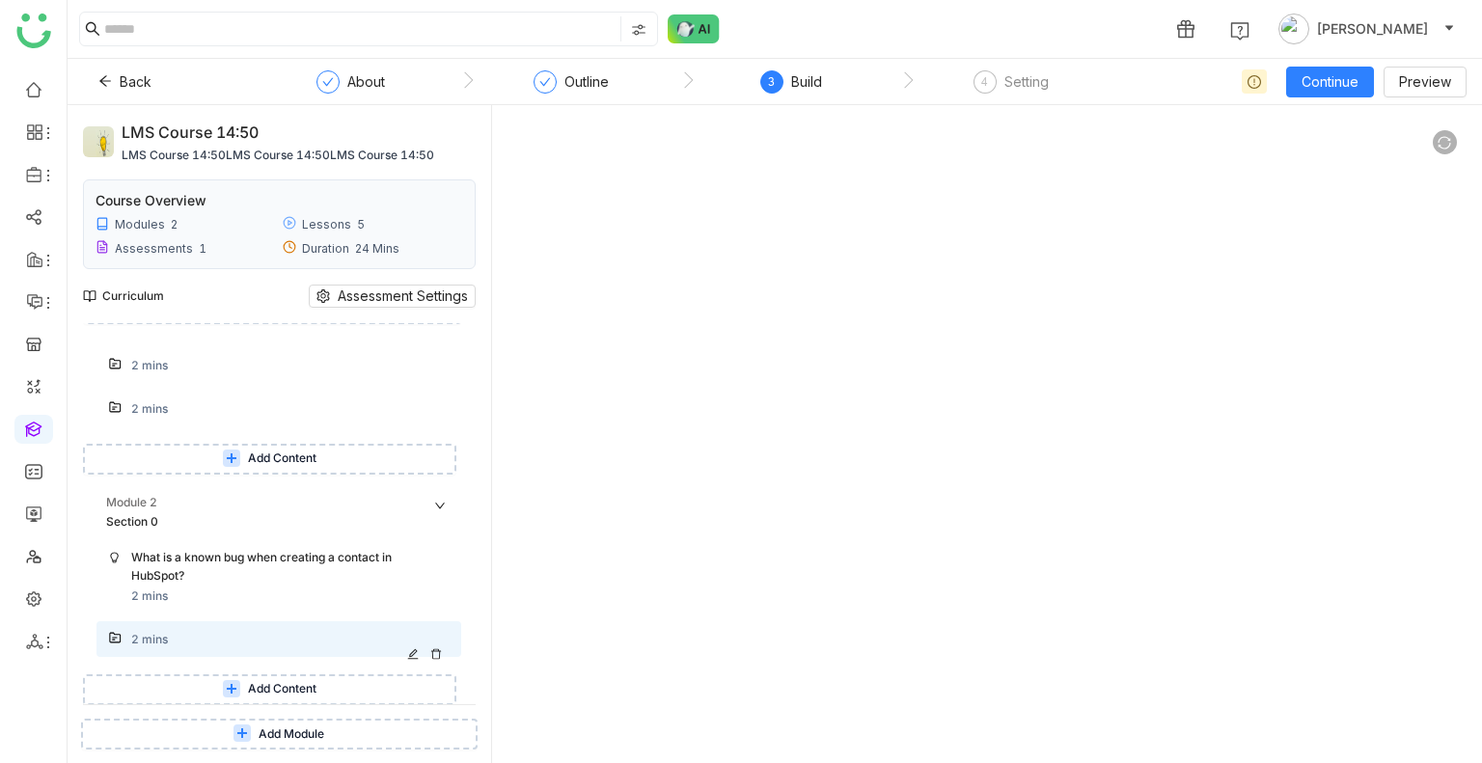
click at [436, 648] on icon at bounding box center [436, 654] width 12 height 12
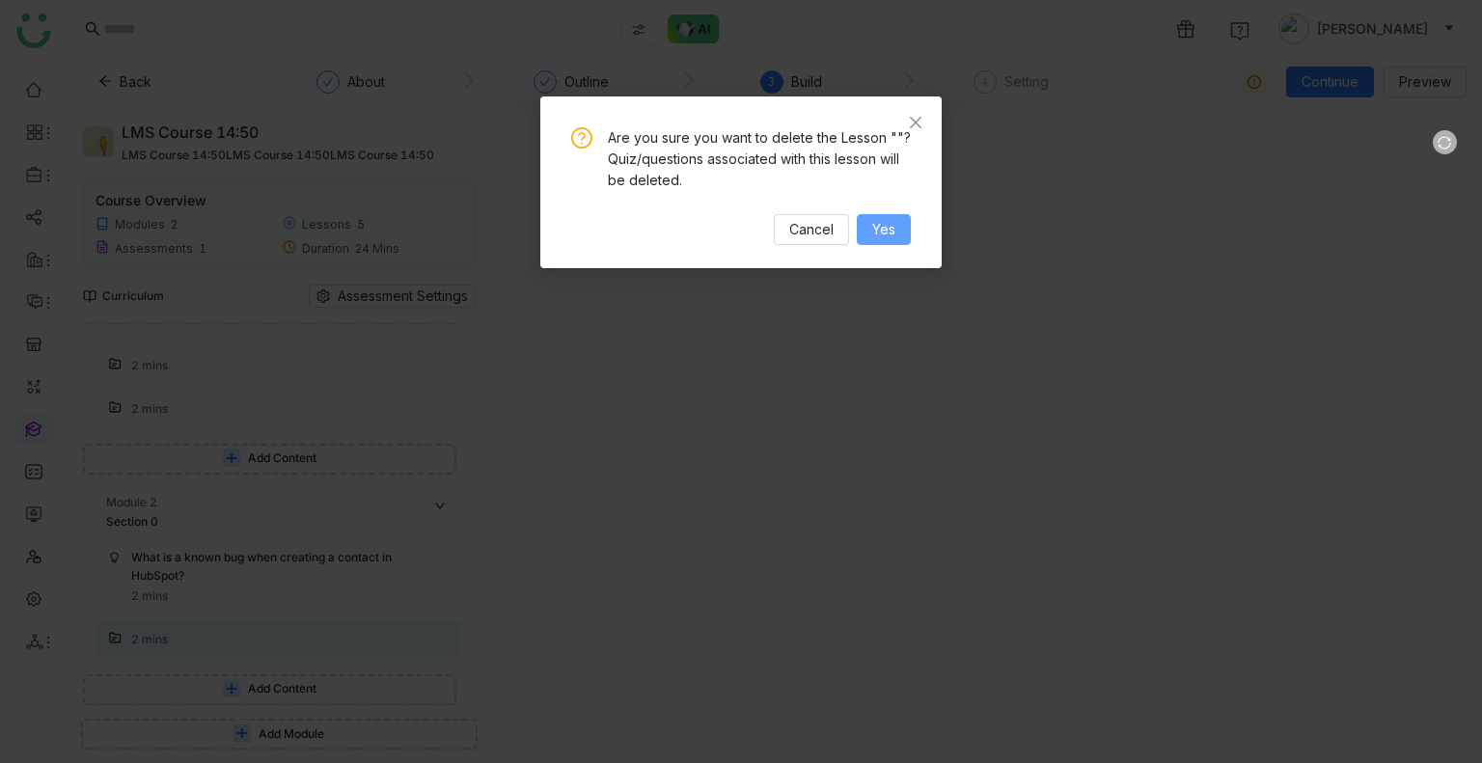
click at [884, 225] on span "Yes" at bounding box center [883, 229] width 23 height 21
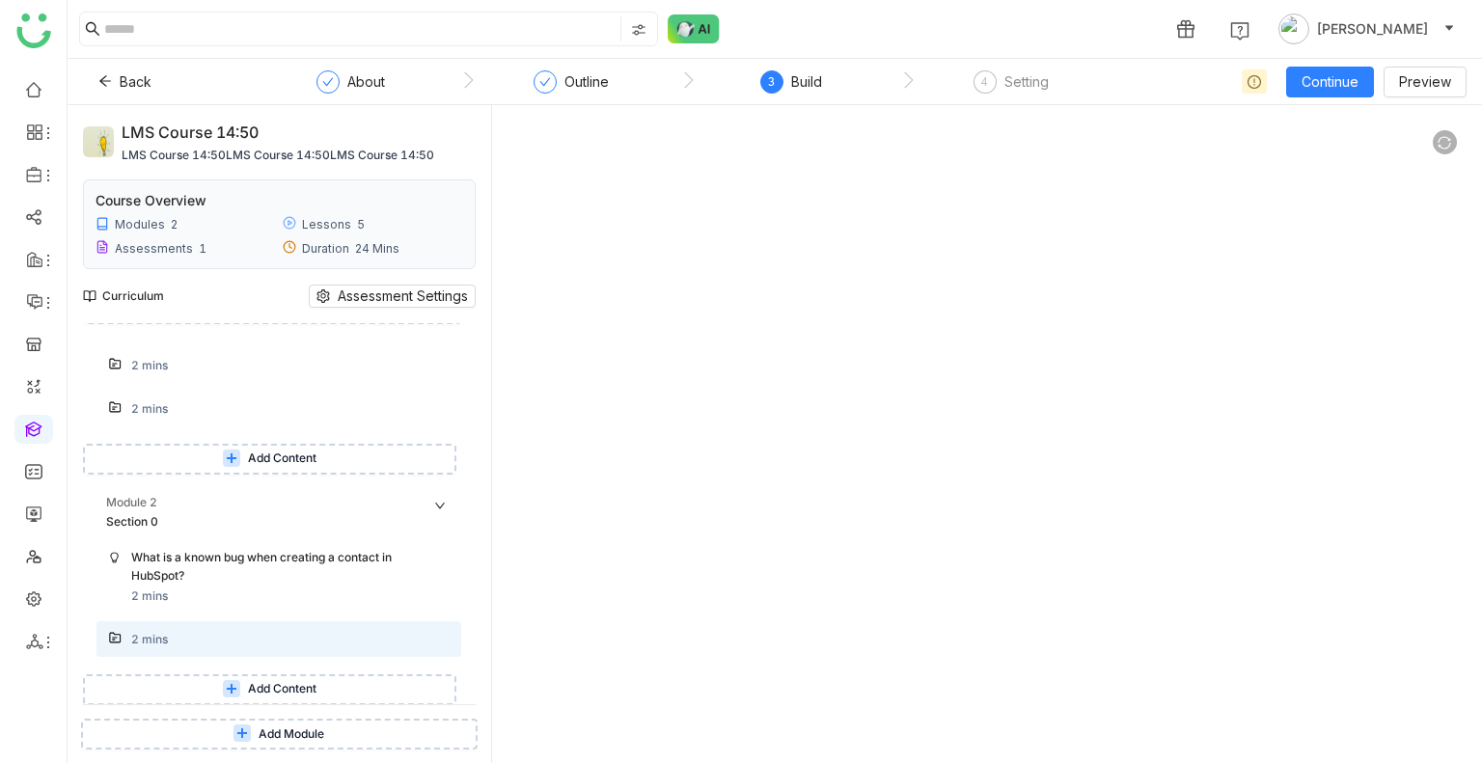
click at [298, 694] on span "Add Content" at bounding box center [282, 689] width 68 height 18
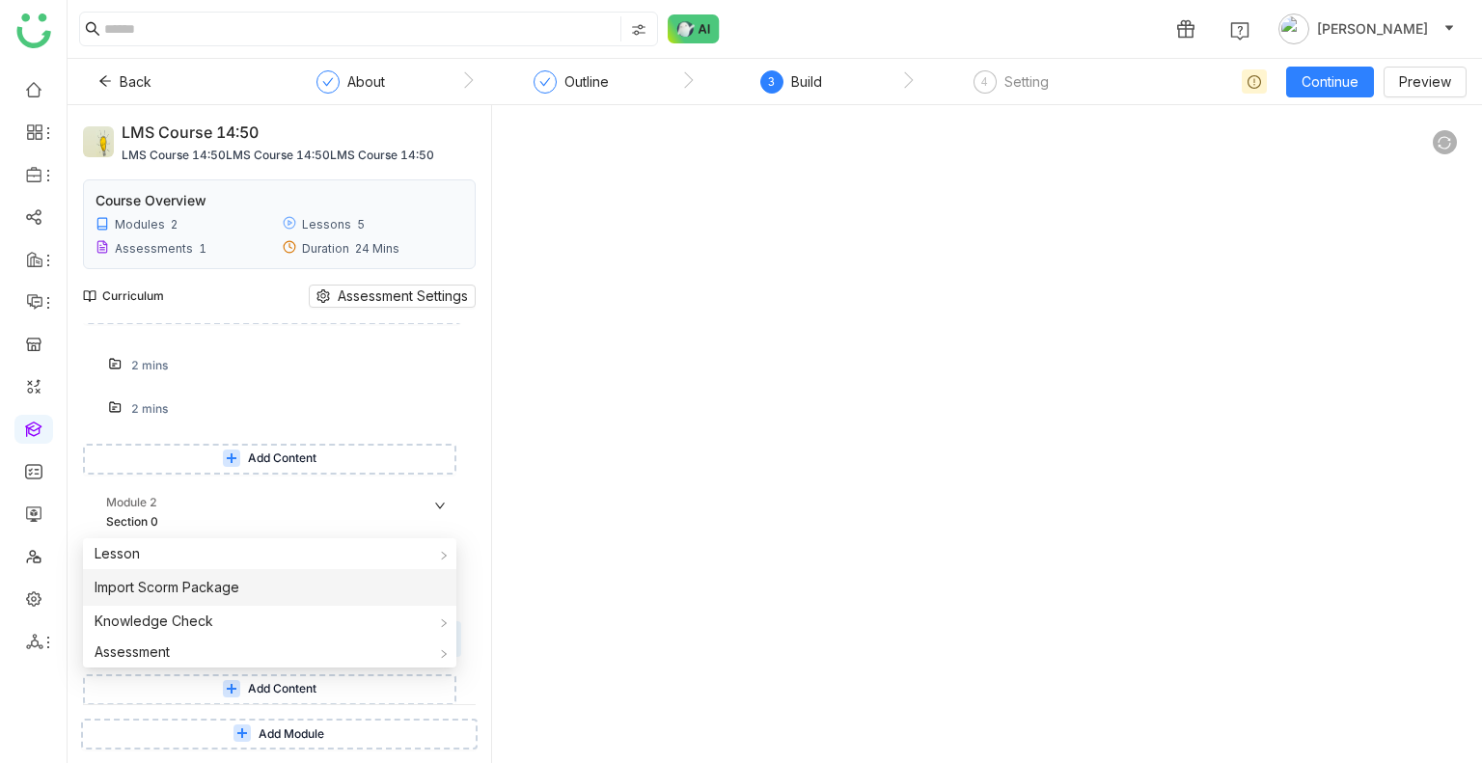
click at [238, 598] on li "Import Scorm Package" at bounding box center [269, 587] width 373 height 37
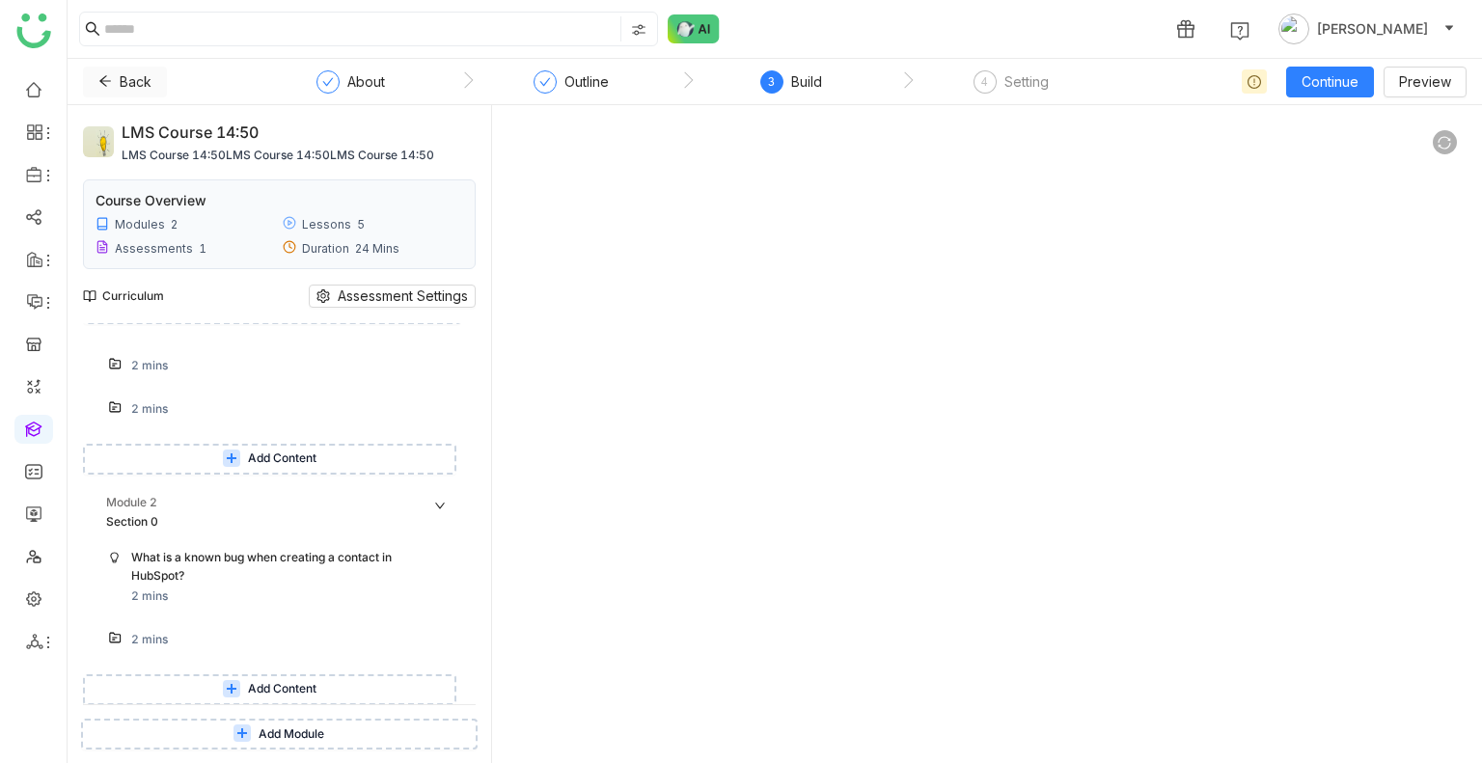
click at [138, 94] on button "Back" at bounding box center [125, 82] width 84 height 31
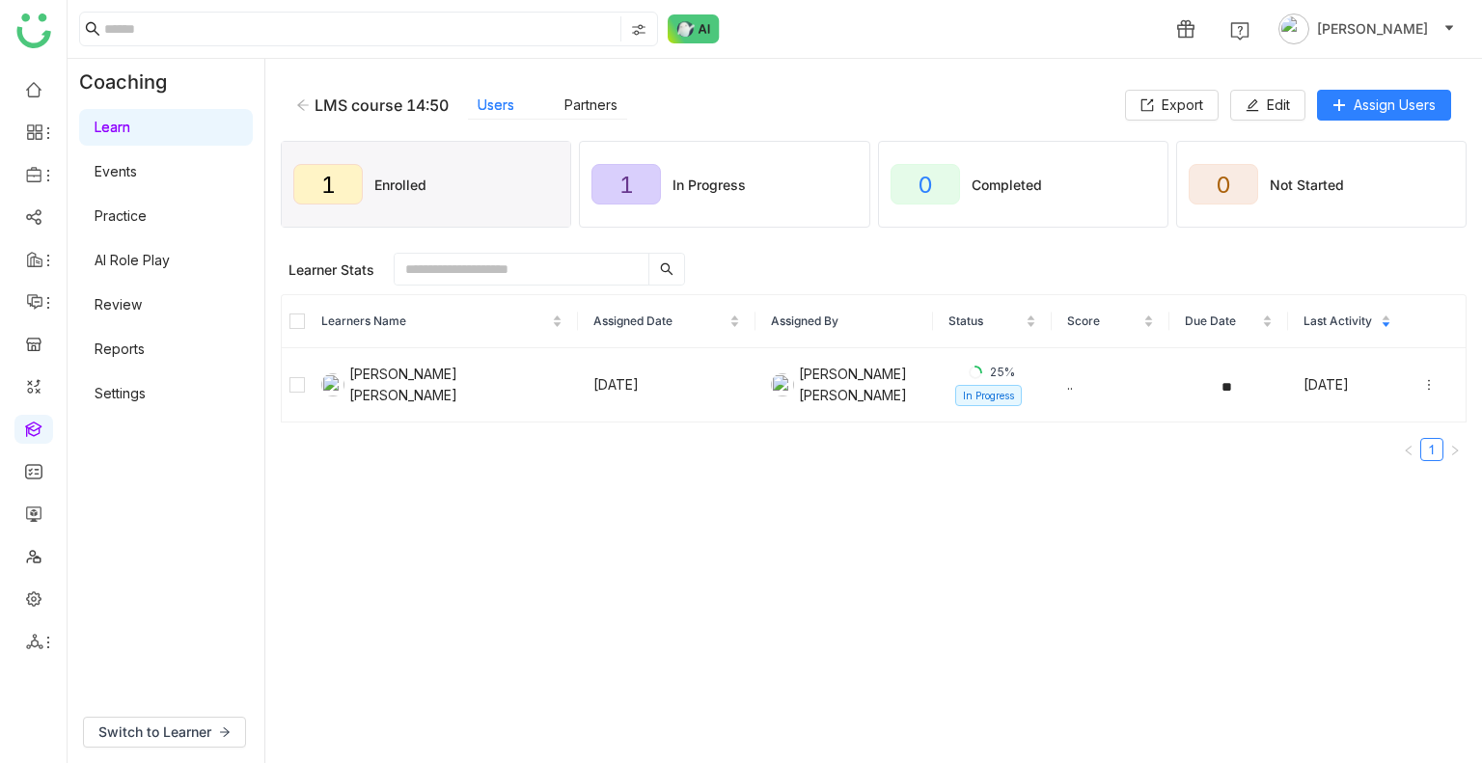
click at [301, 101] on icon at bounding box center [303, 104] width 12 height 11
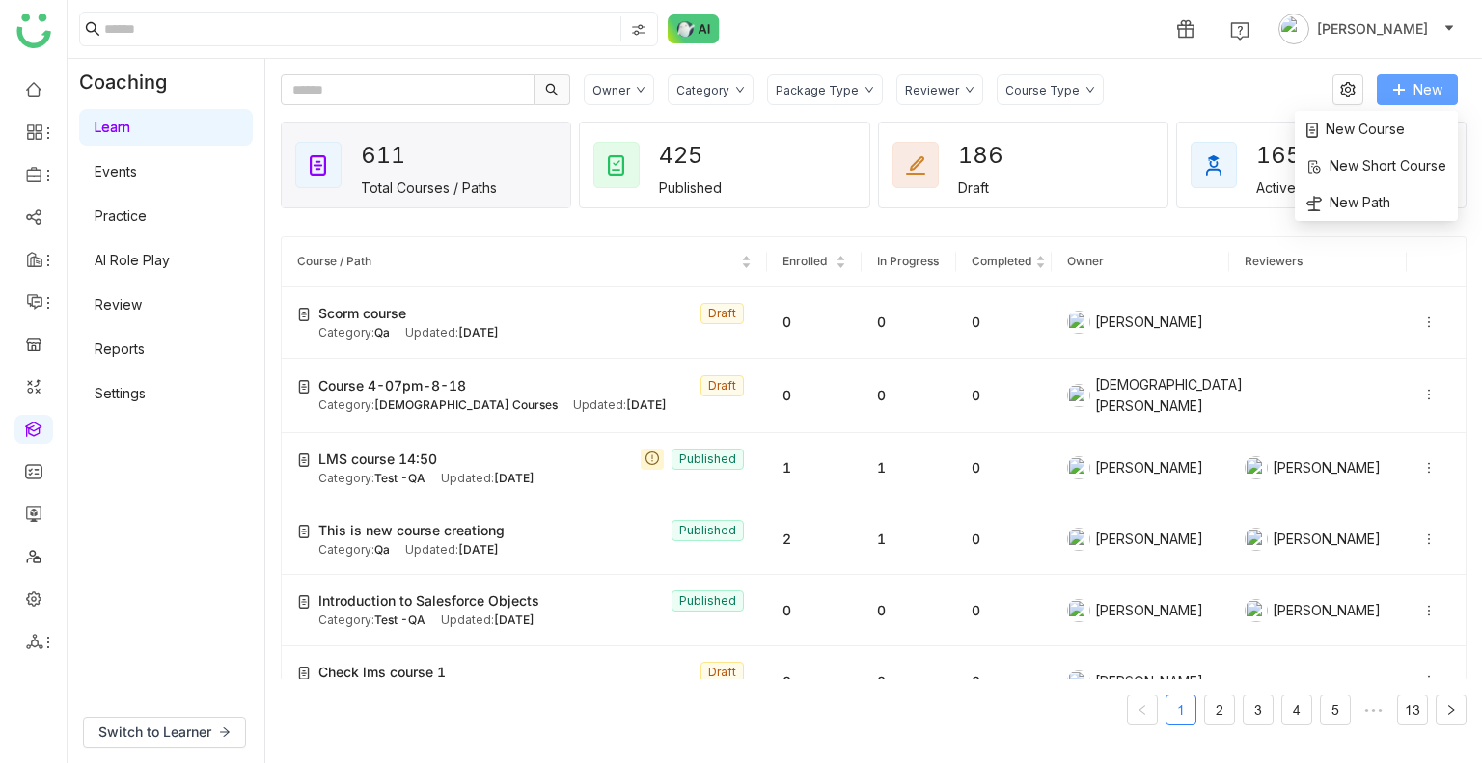
click at [1414, 85] on span "New" at bounding box center [1427, 89] width 29 height 21
click at [1346, 134] on span "New Course" at bounding box center [1355, 129] width 98 height 21
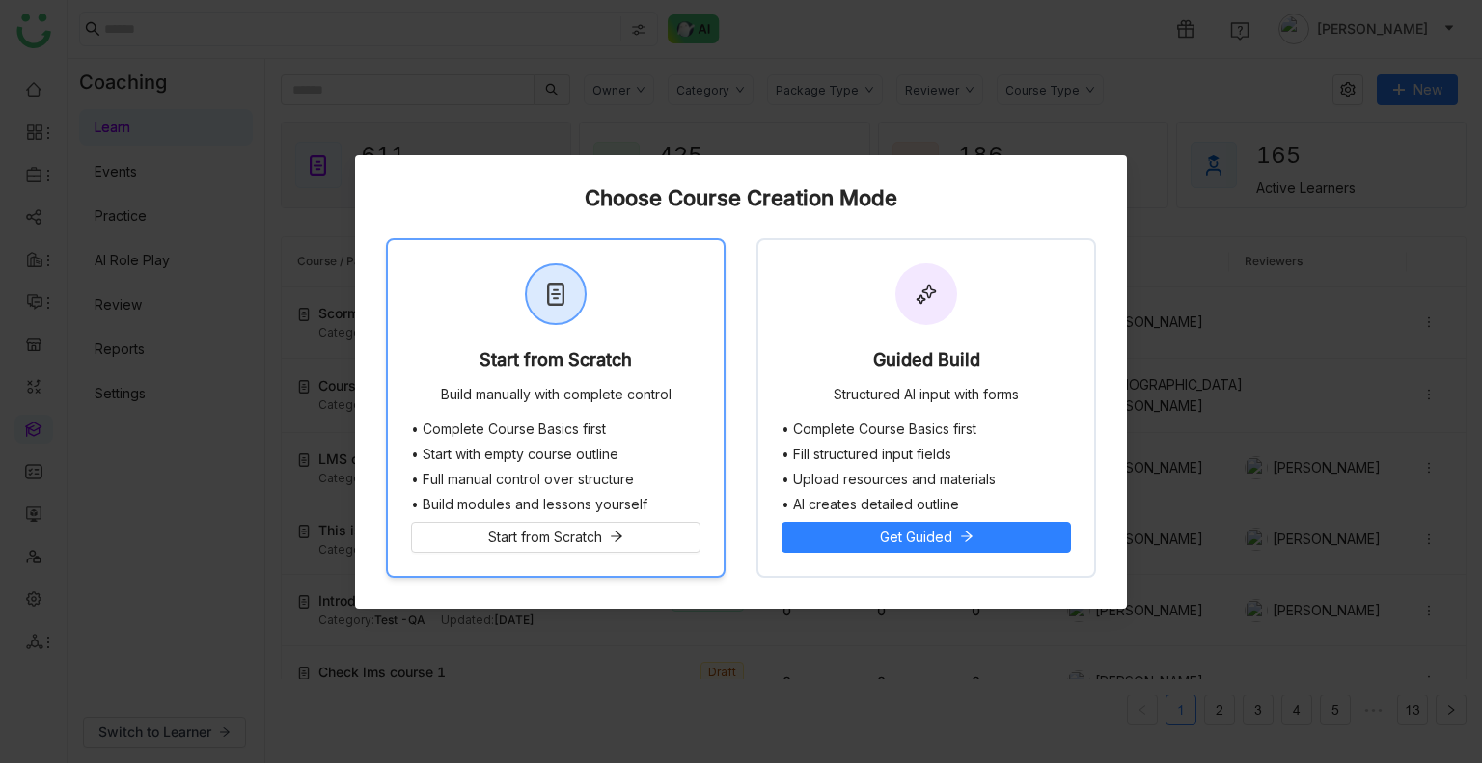
click at [556, 354] on div "Start from Scratch" at bounding box center [555, 363] width 152 height 27
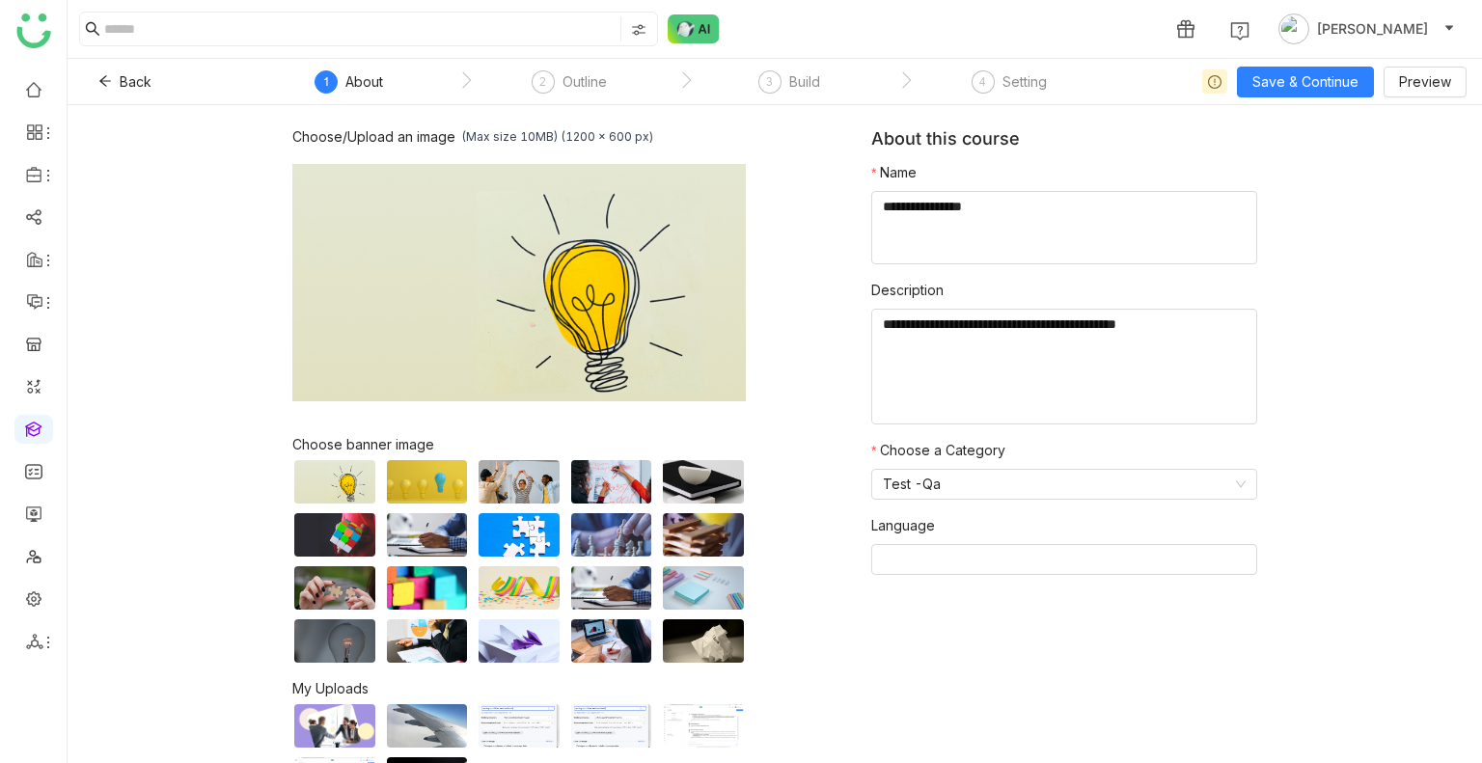
click at [556, 354] on img at bounding box center [518, 282] width 453 height 260
click at [127, 95] on button "Back" at bounding box center [125, 82] width 84 height 31
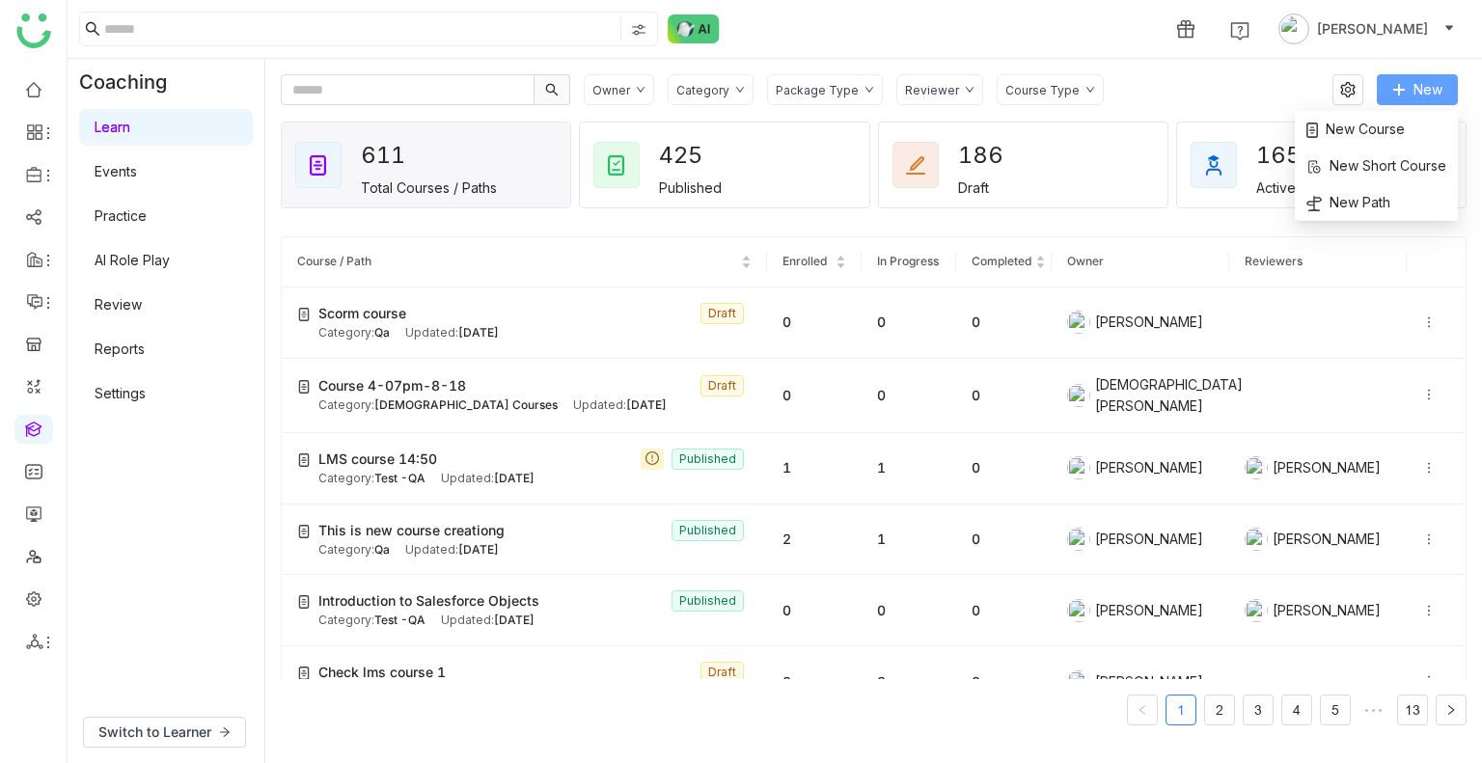
click at [1426, 95] on span "New" at bounding box center [1427, 89] width 29 height 21
click at [1343, 130] on span "New Course" at bounding box center [1355, 129] width 98 height 21
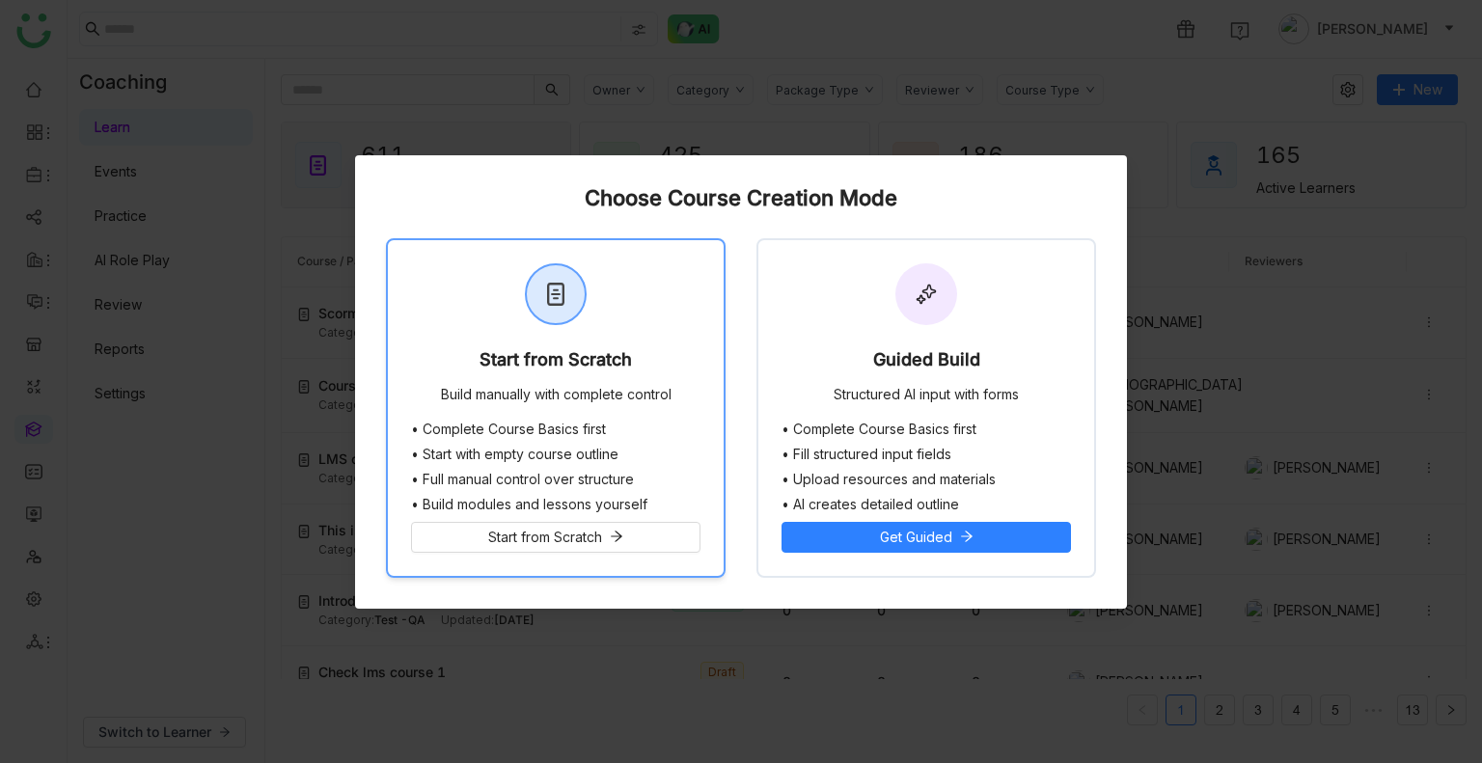
click at [571, 302] on div at bounding box center [556, 294] width 58 height 58
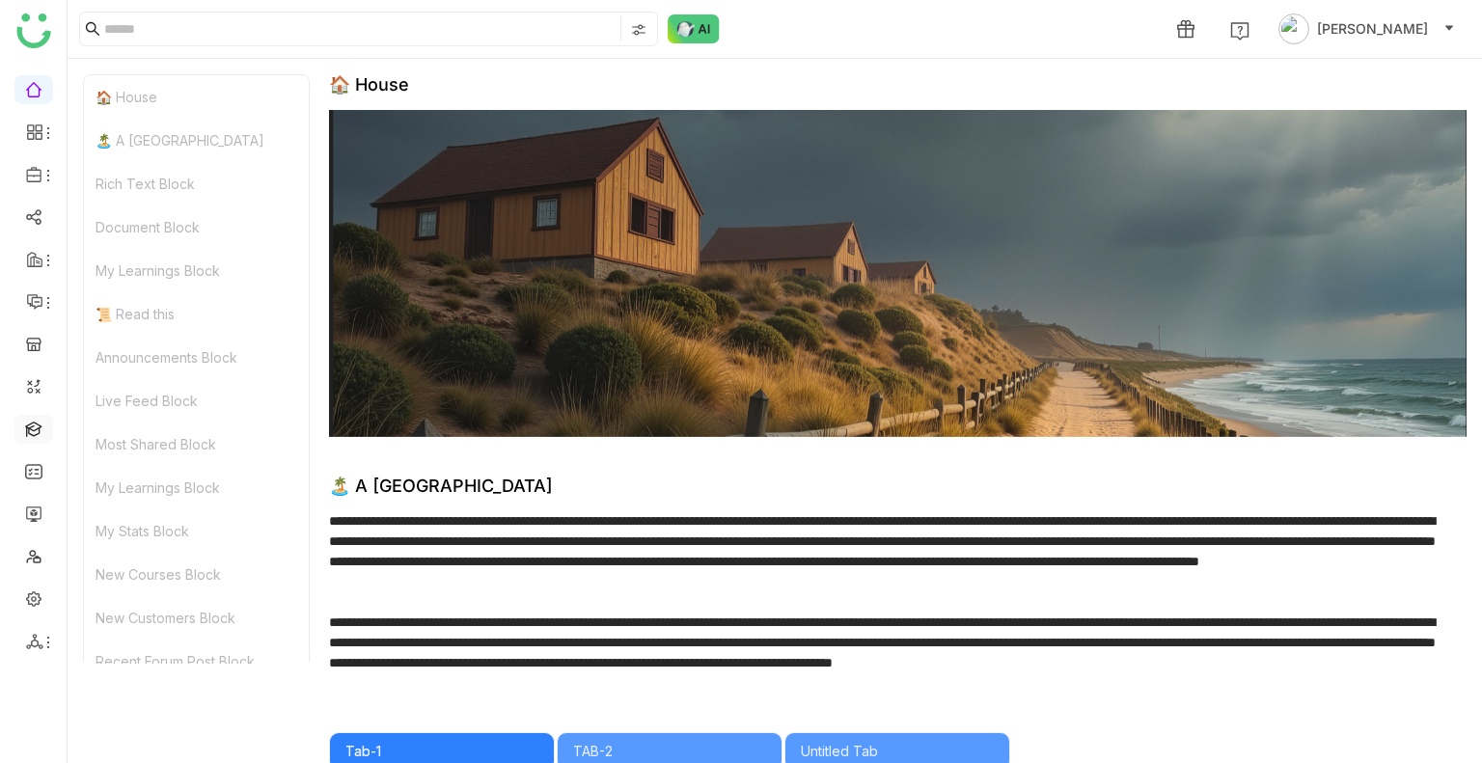
click at [42, 467] on link at bounding box center [33, 470] width 17 height 16
click at [37, 431] on link at bounding box center [33, 428] width 17 height 16
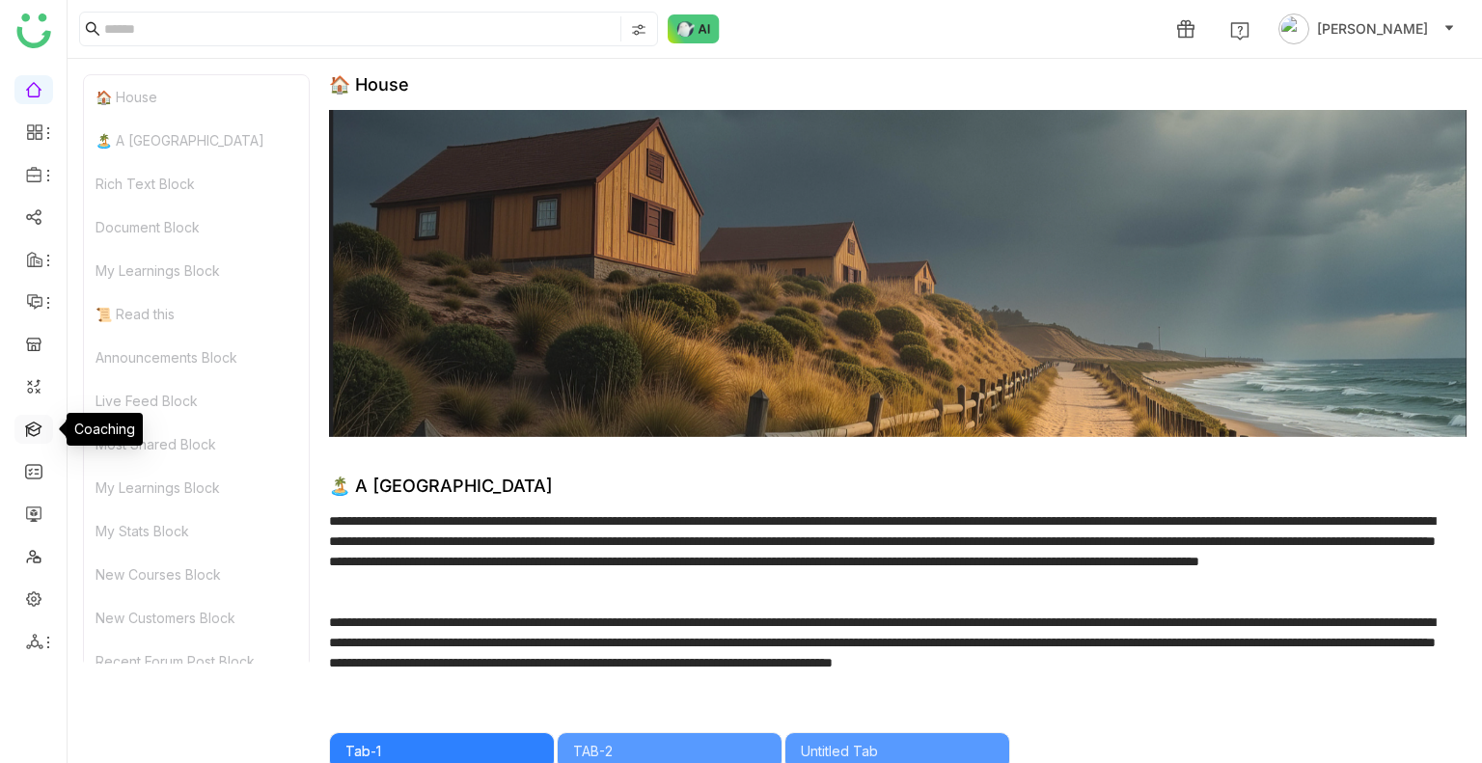
click at [37, 431] on link at bounding box center [33, 428] width 17 height 16
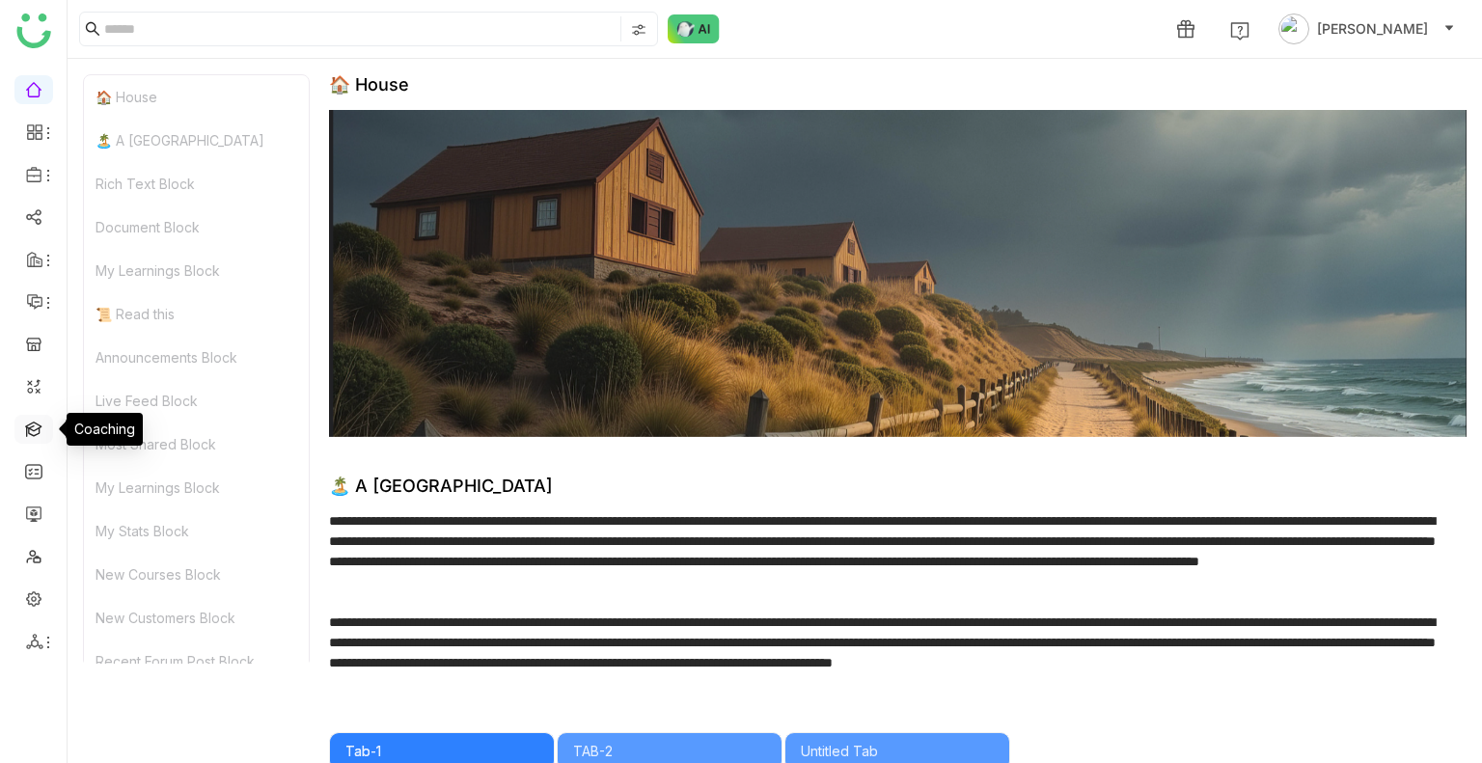
click at [37, 431] on link at bounding box center [33, 428] width 17 height 16
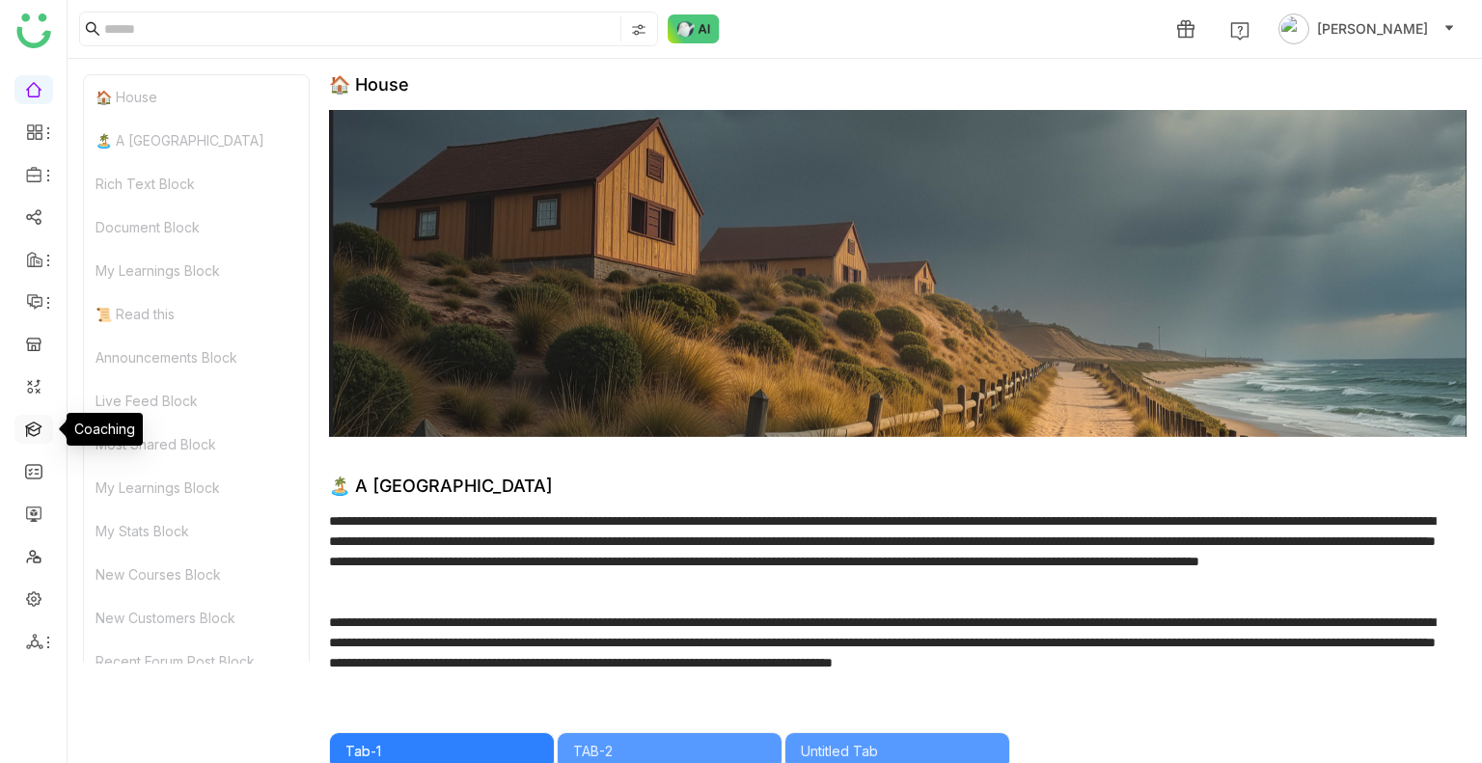
click at [37, 431] on link at bounding box center [33, 428] width 17 height 16
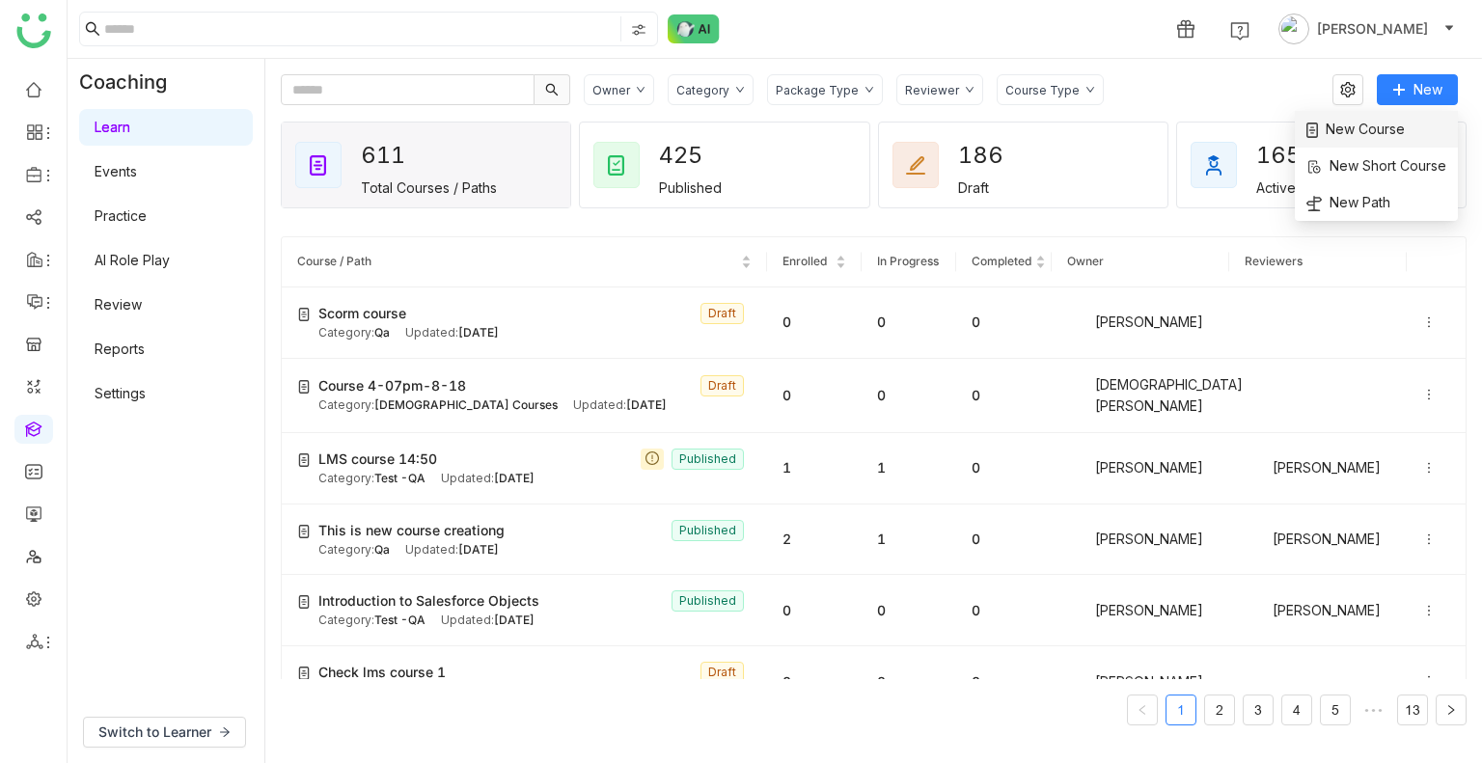
click at [1346, 126] on span "New Course" at bounding box center [1355, 129] width 98 height 21
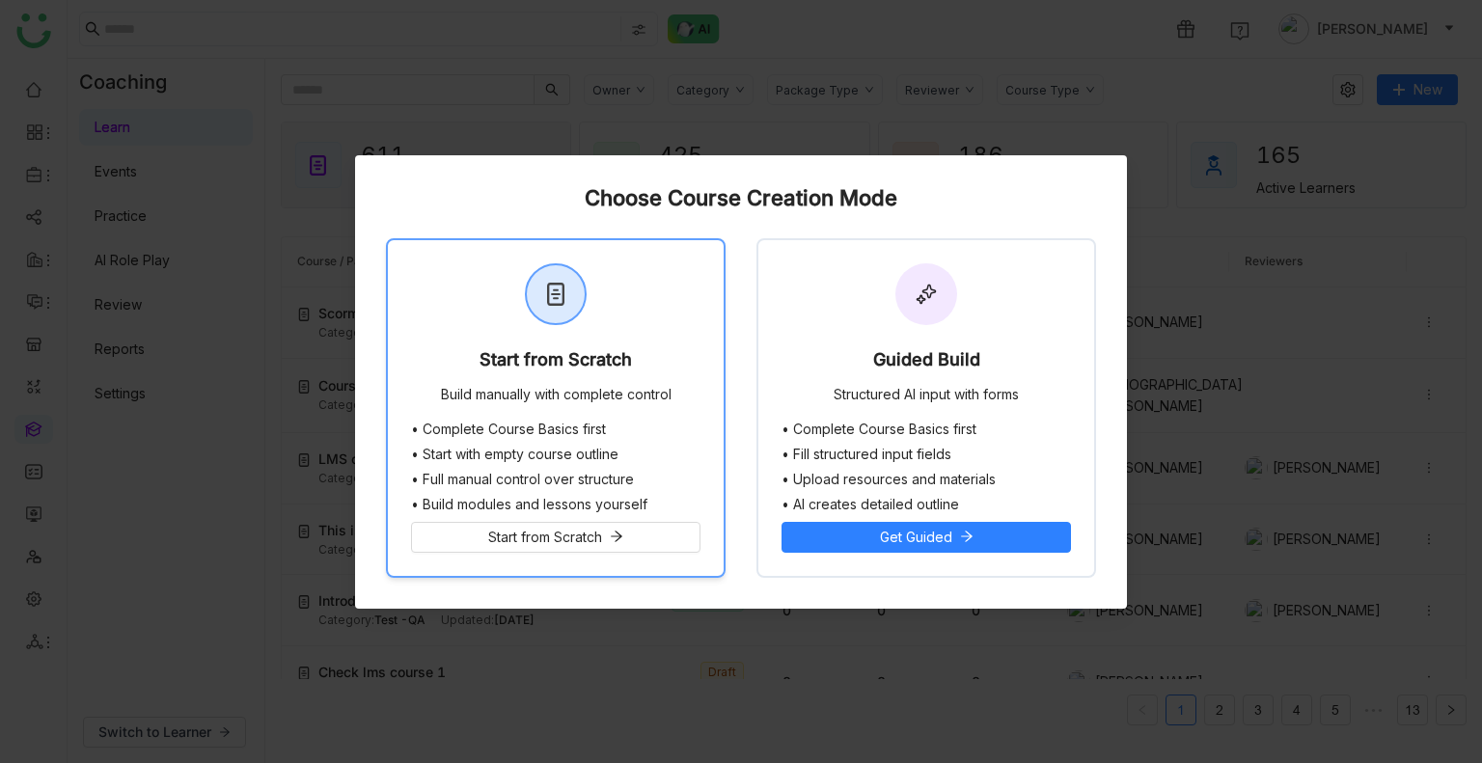
click at [653, 269] on div "Start from Scratch Build manually with complete control" at bounding box center [556, 330] width 336 height 181
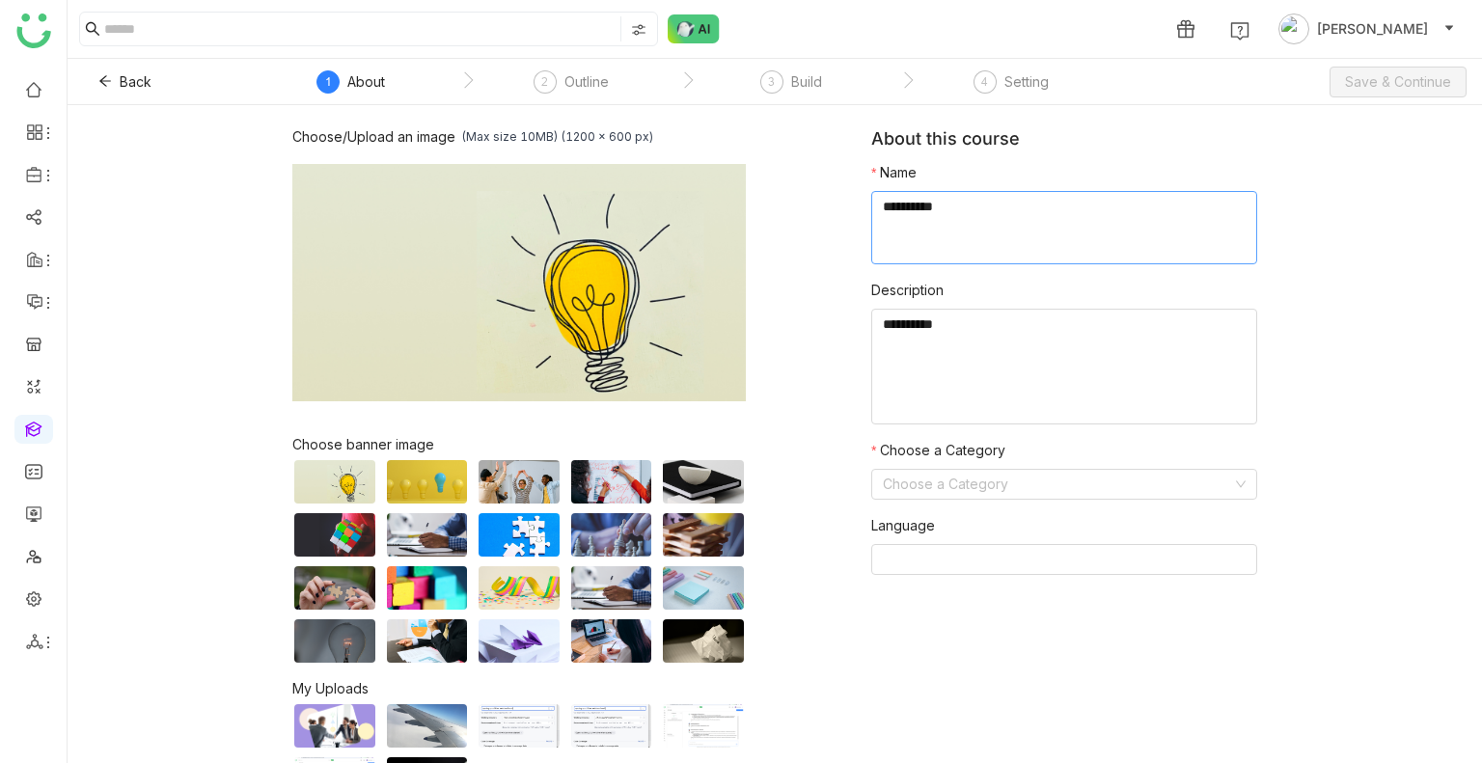
click at [930, 227] on textarea at bounding box center [1064, 227] width 386 height 73
click at [928, 209] on textarea at bounding box center [1064, 227] width 386 height 73
type textarea "**********"
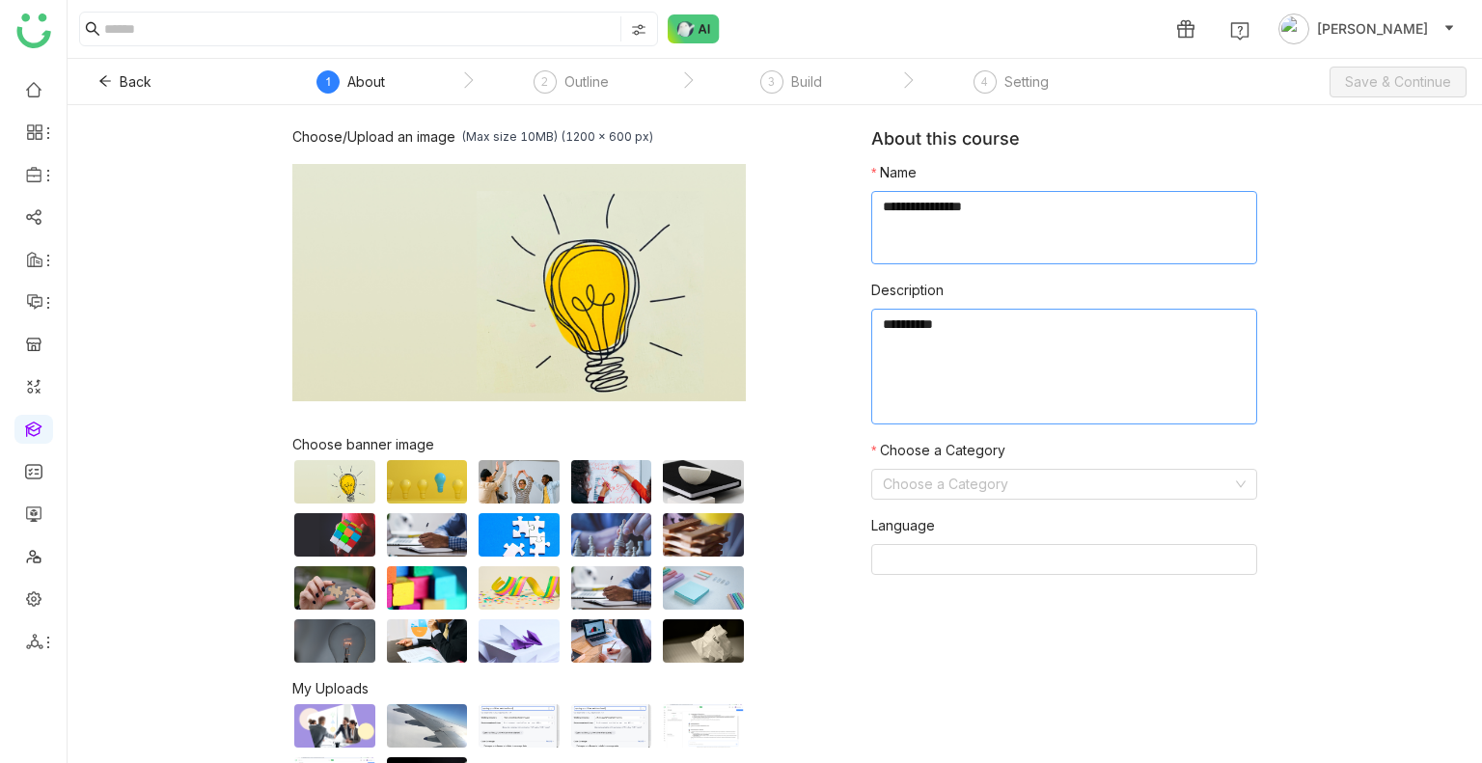
paste textarea "**********"
type textarea "**********"
click at [992, 493] on input at bounding box center [1057, 484] width 349 height 29
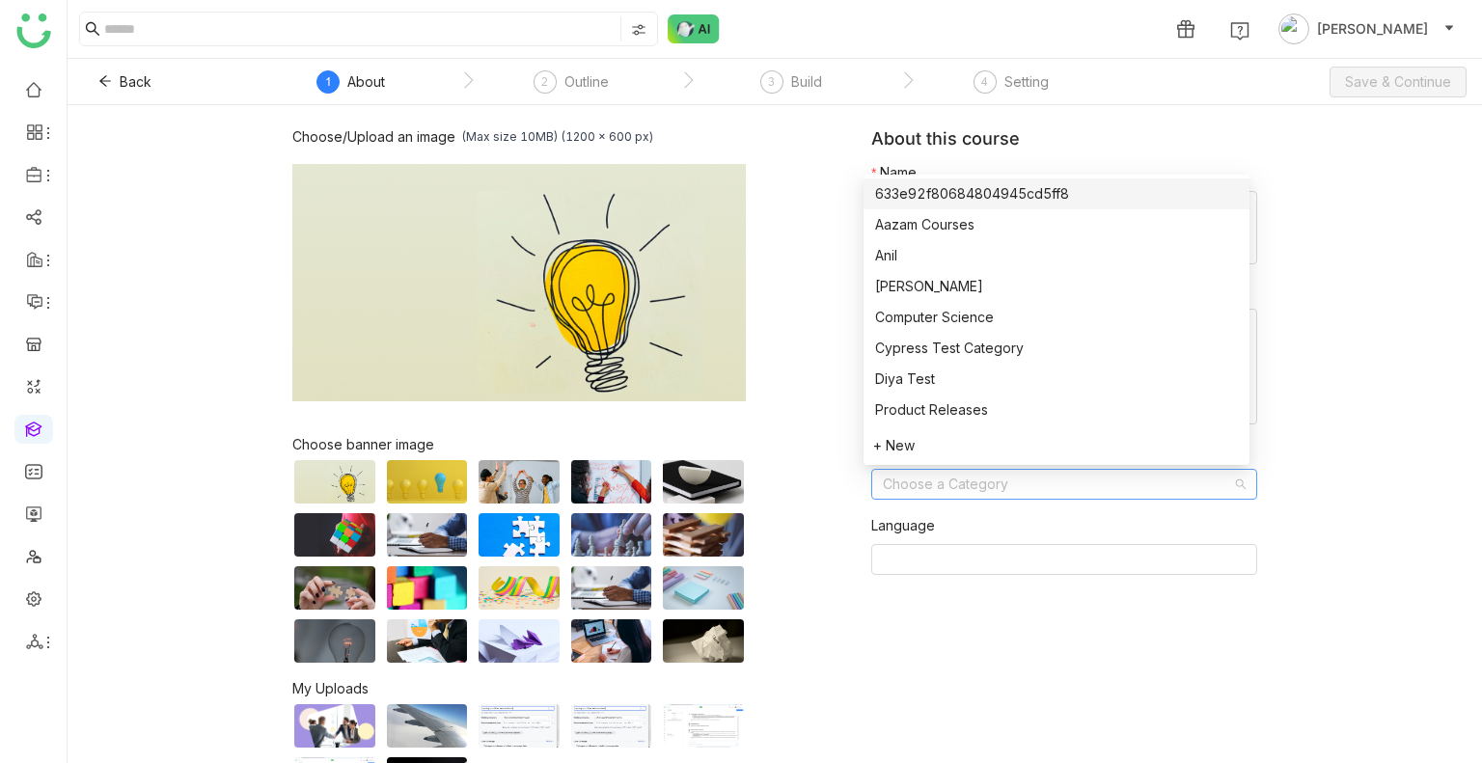
type input "*"
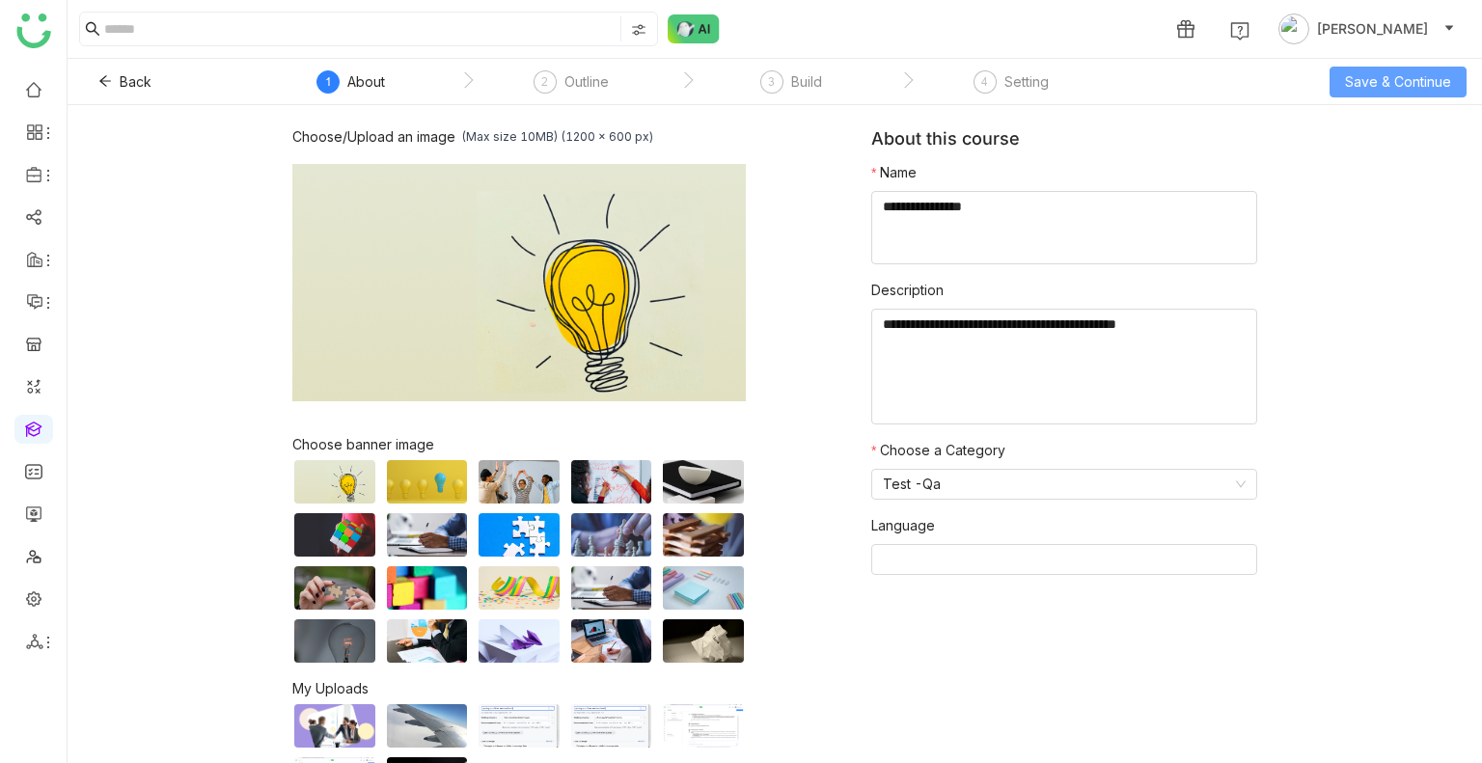
click at [1366, 89] on span "Save & Continue" at bounding box center [1398, 81] width 106 height 21
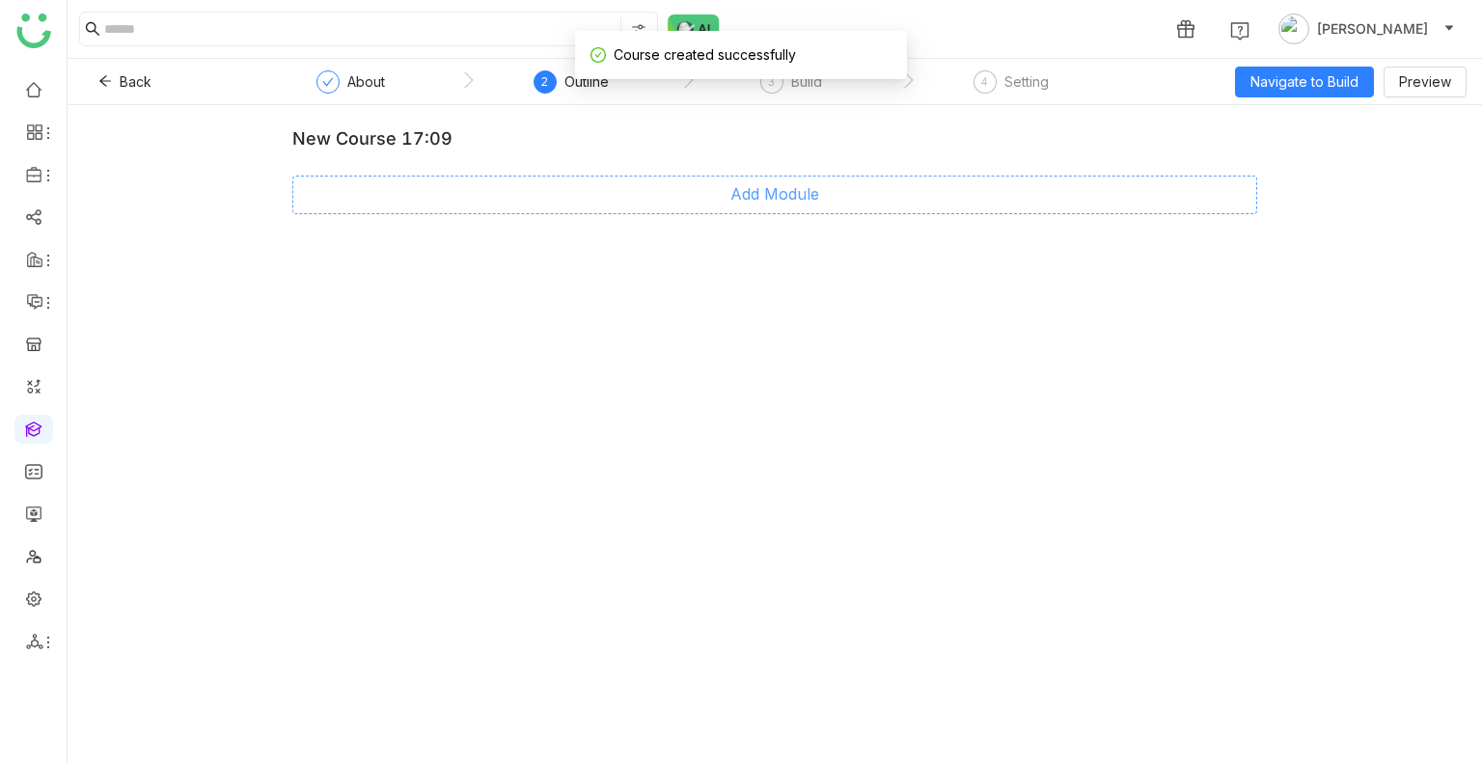
click at [741, 204] on span "Add Module" at bounding box center [774, 194] width 89 height 24
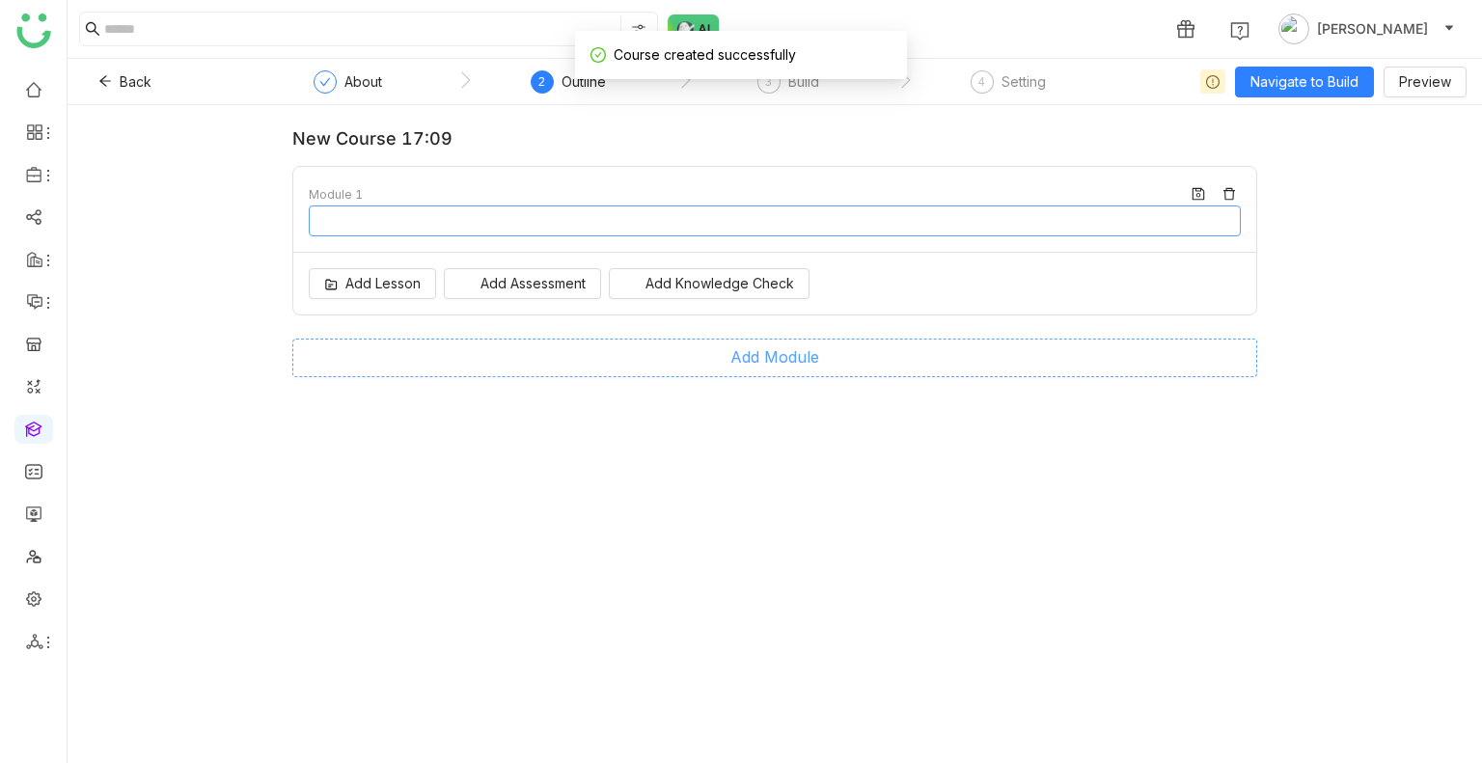
type input "********"
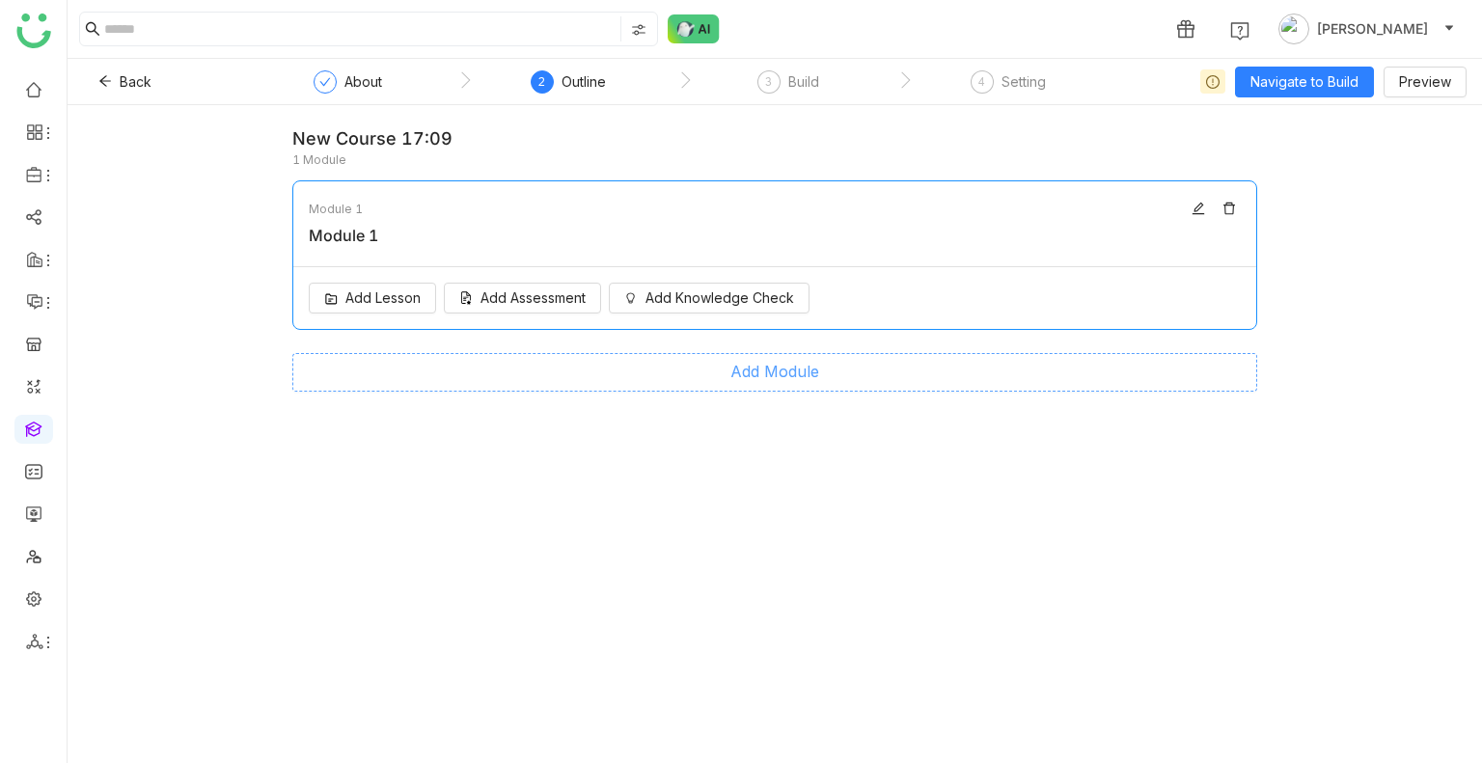
click at [697, 378] on button "Add Module" at bounding box center [774, 372] width 965 height 39
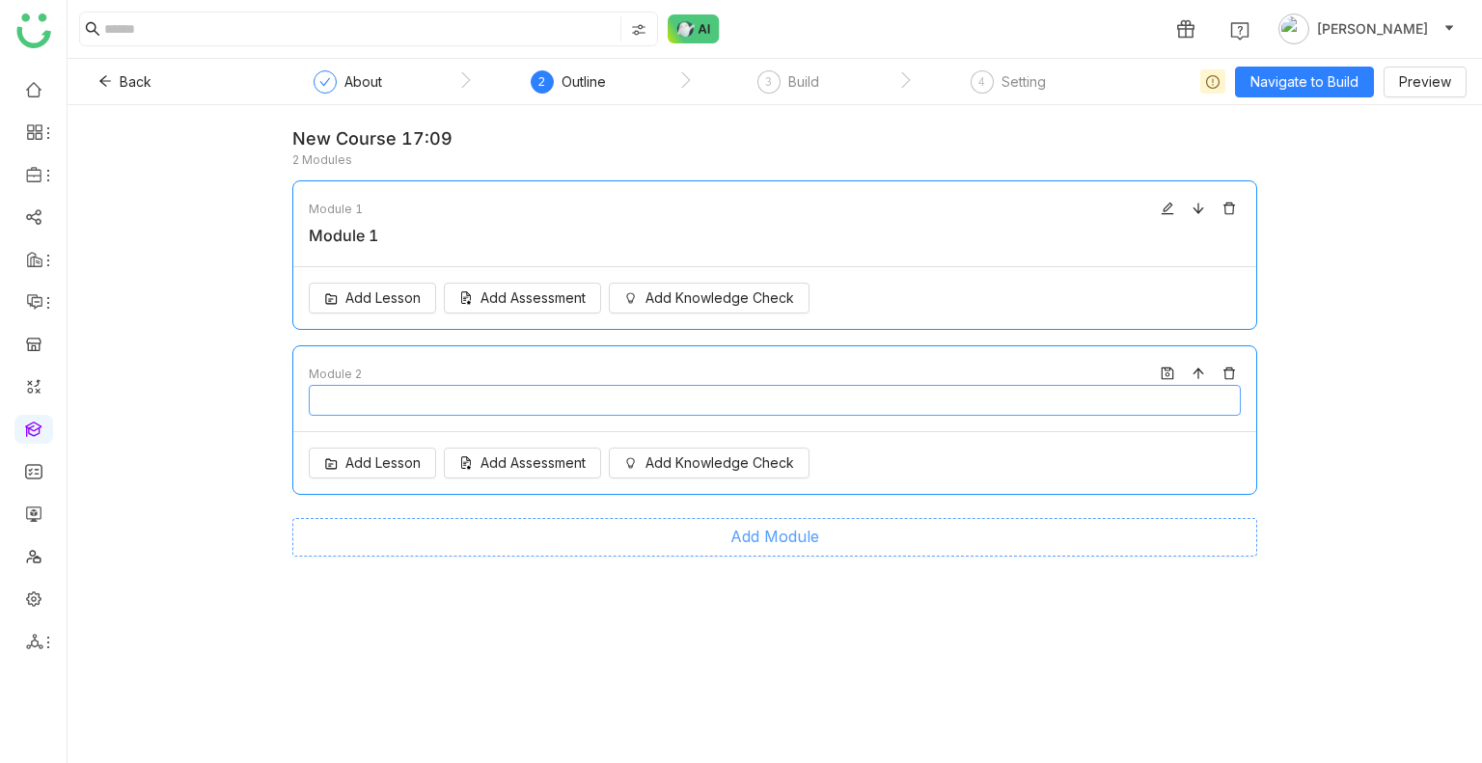
type input "********"
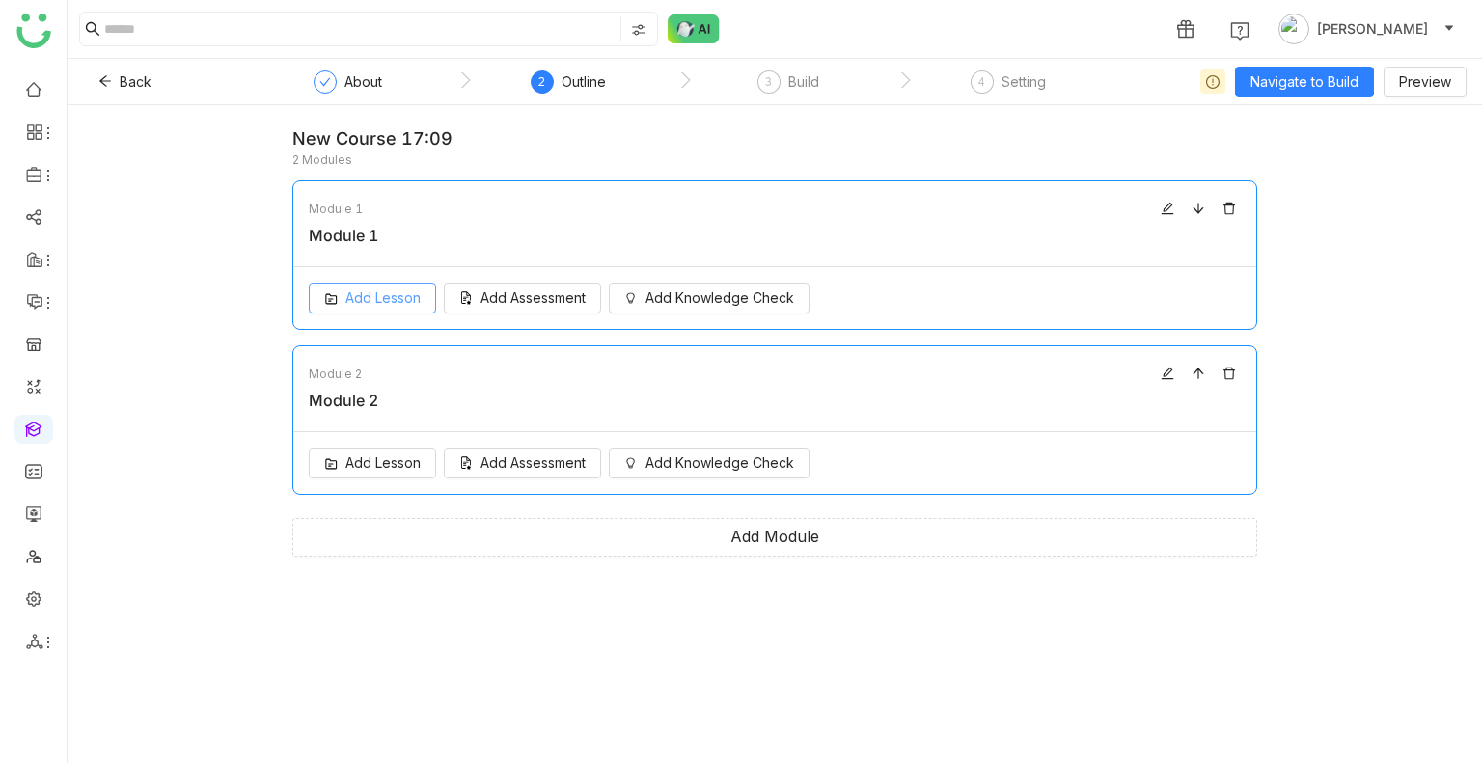
click at [363, 296] on span "Add Lesson" at bounding box center [382, 297] width 75 height 21
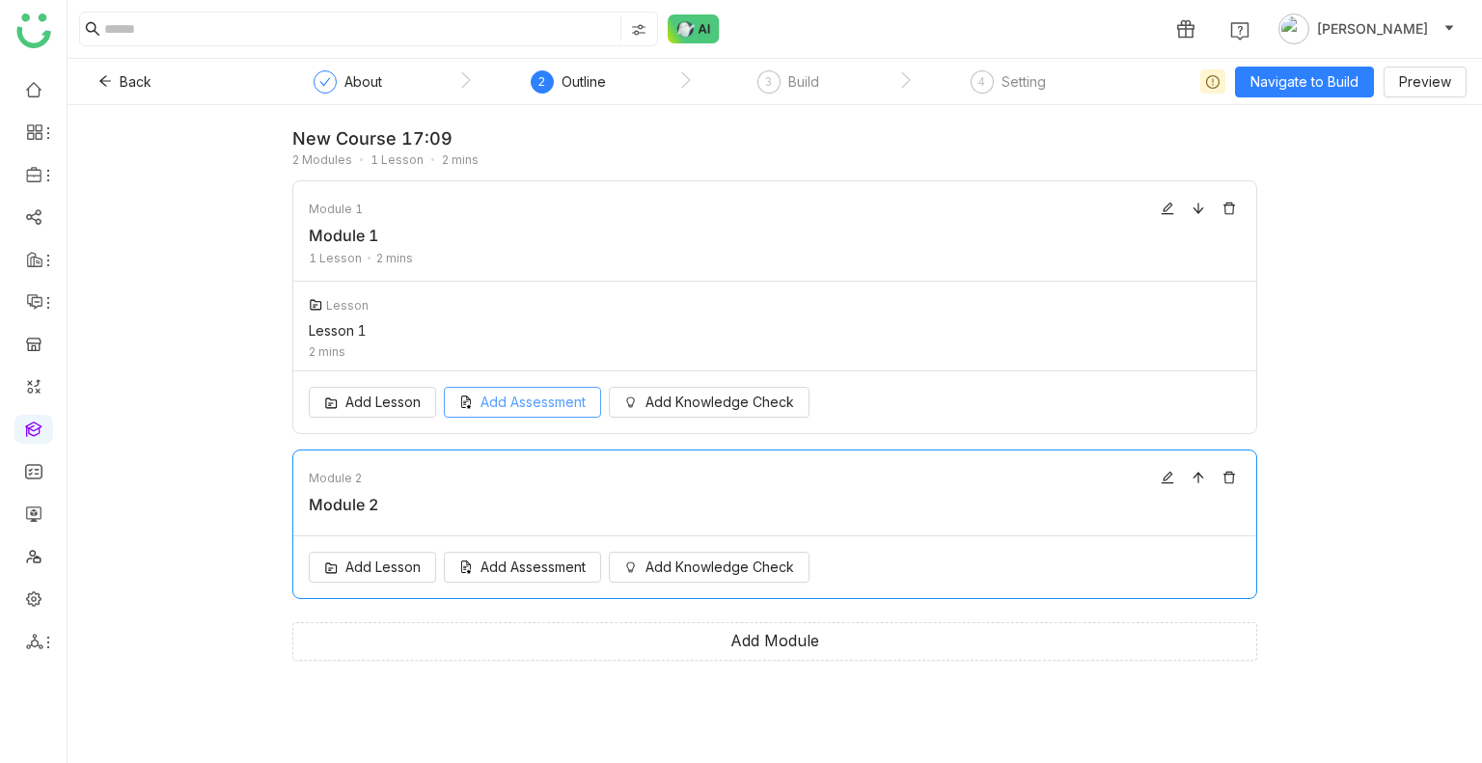
click at [511, 417] on button "Add Assessment" at bounding box center [522, 402] width 157 height 31
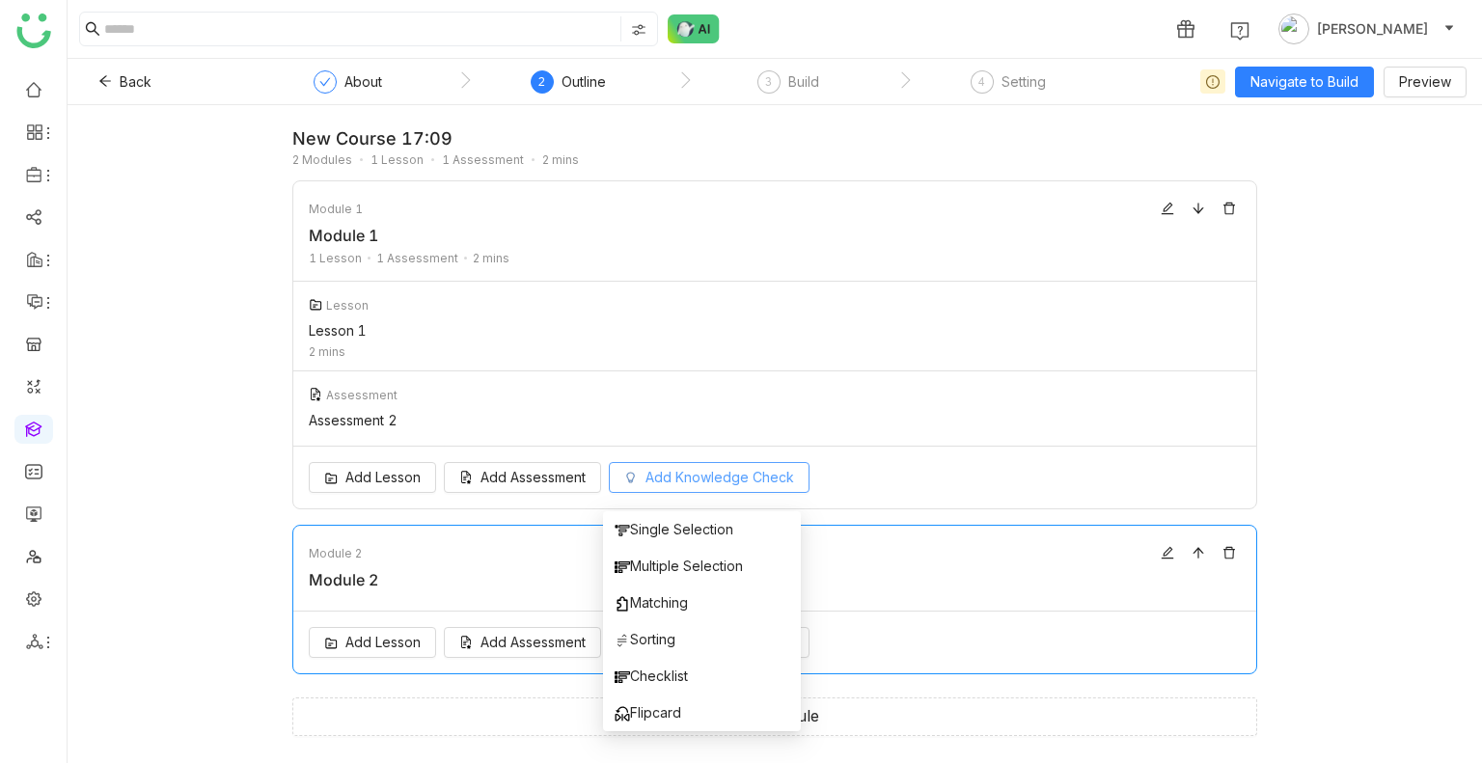
click at [684, 493] on div "Add Lesson Add Assessment Add Knowledge Check" at bounding box center [774, 478] width 963 height 62
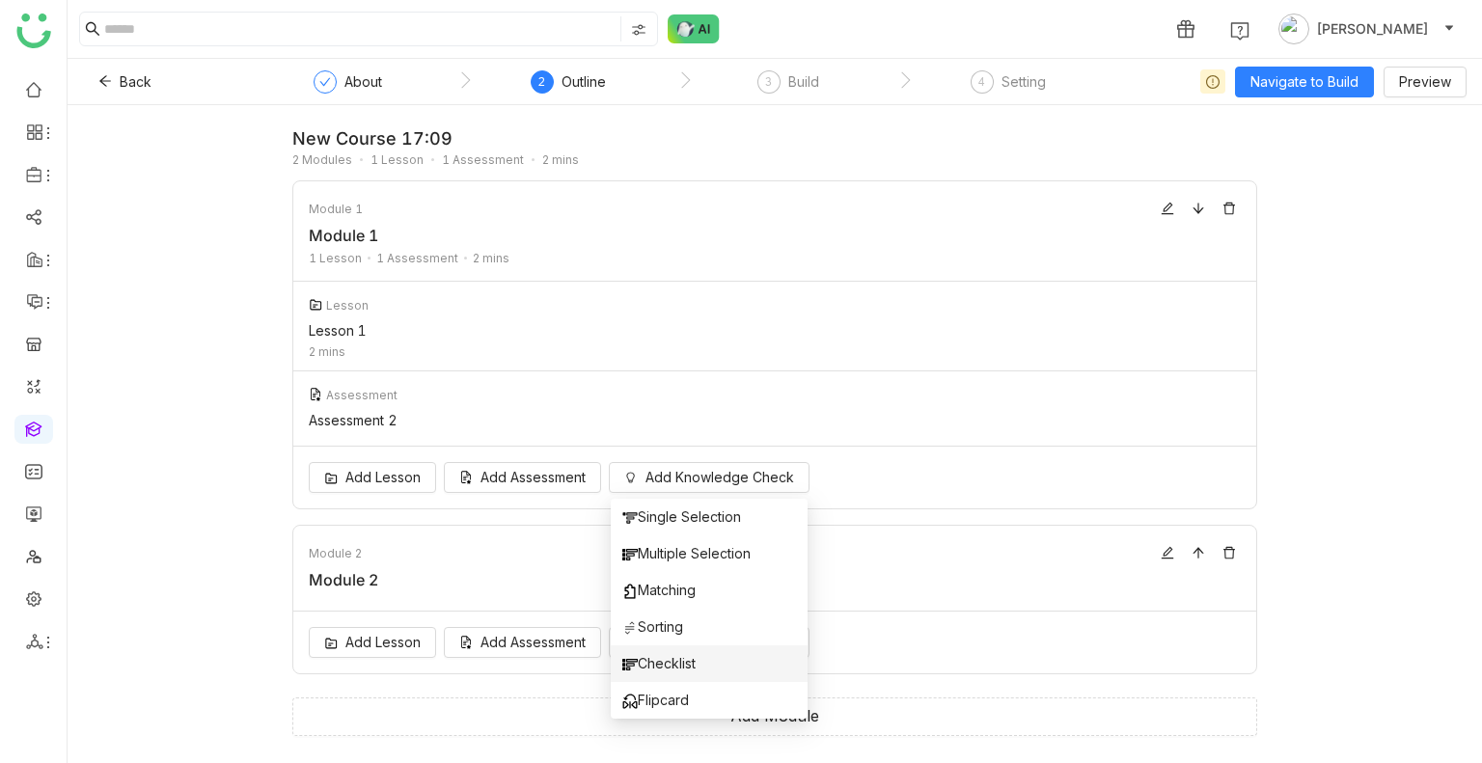
click at [675, 679] on li "Checklist" at bounding box center [710, 663] width 198 height 37
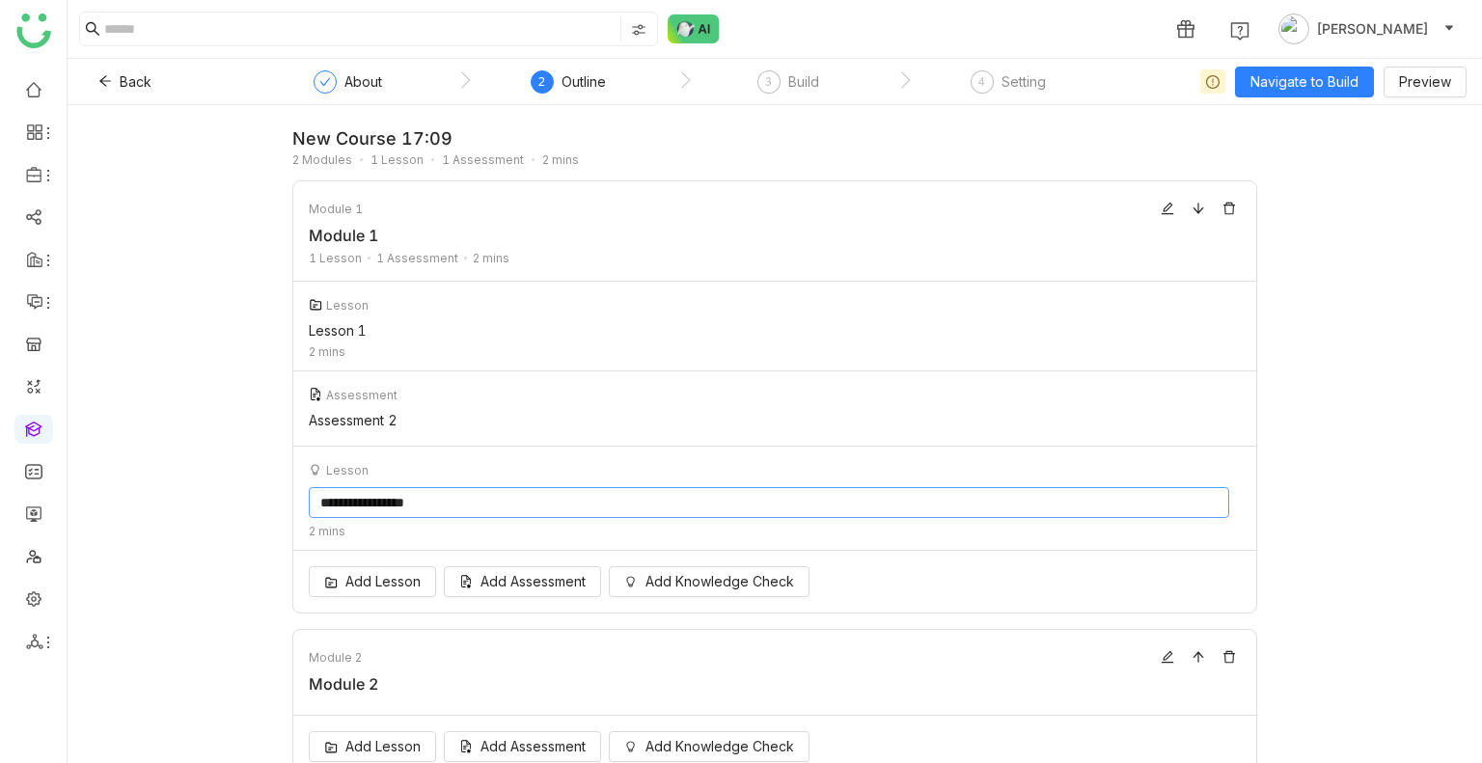
scroll to position [54, 0]
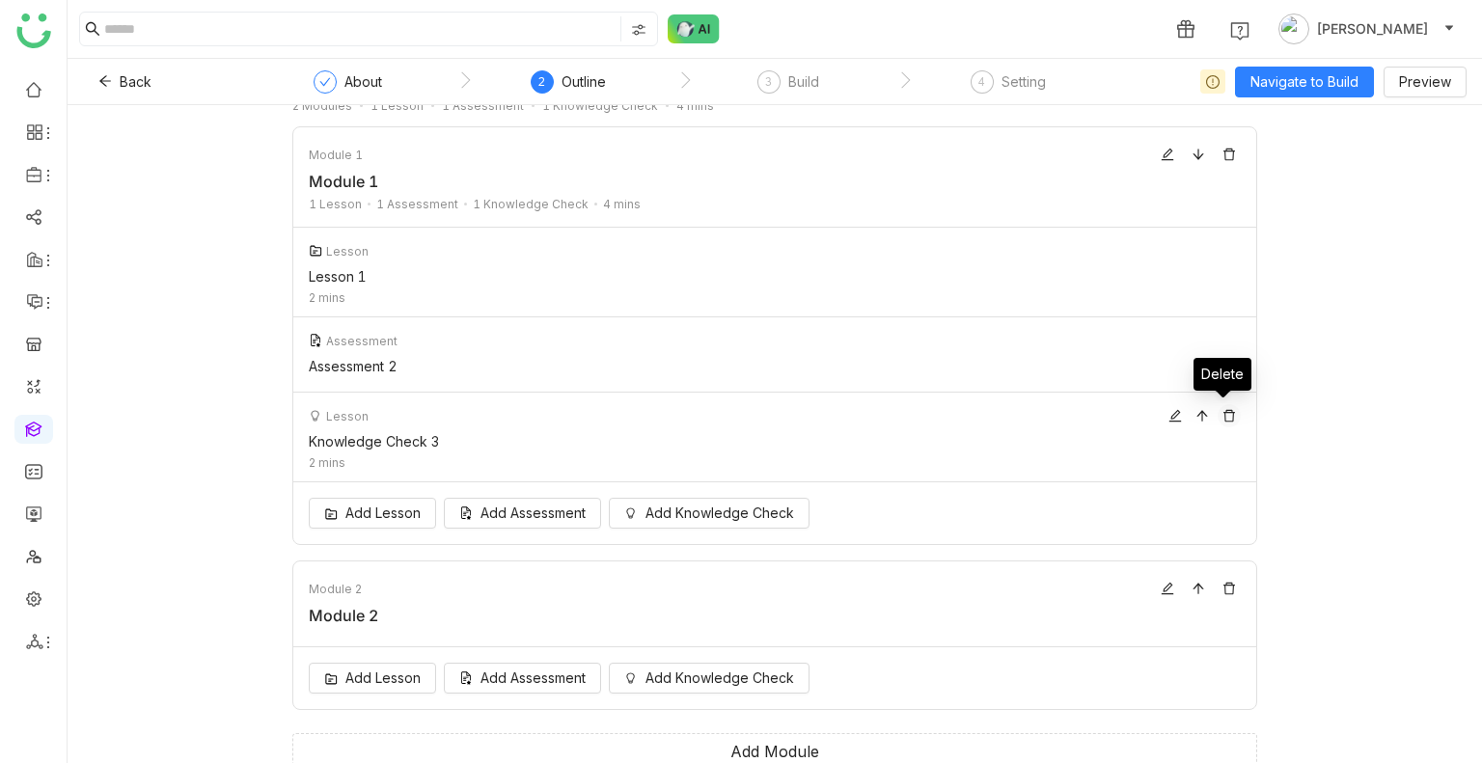
click at [1222, 416] on icon at bounding box center [1229, 416] width 14 height 14
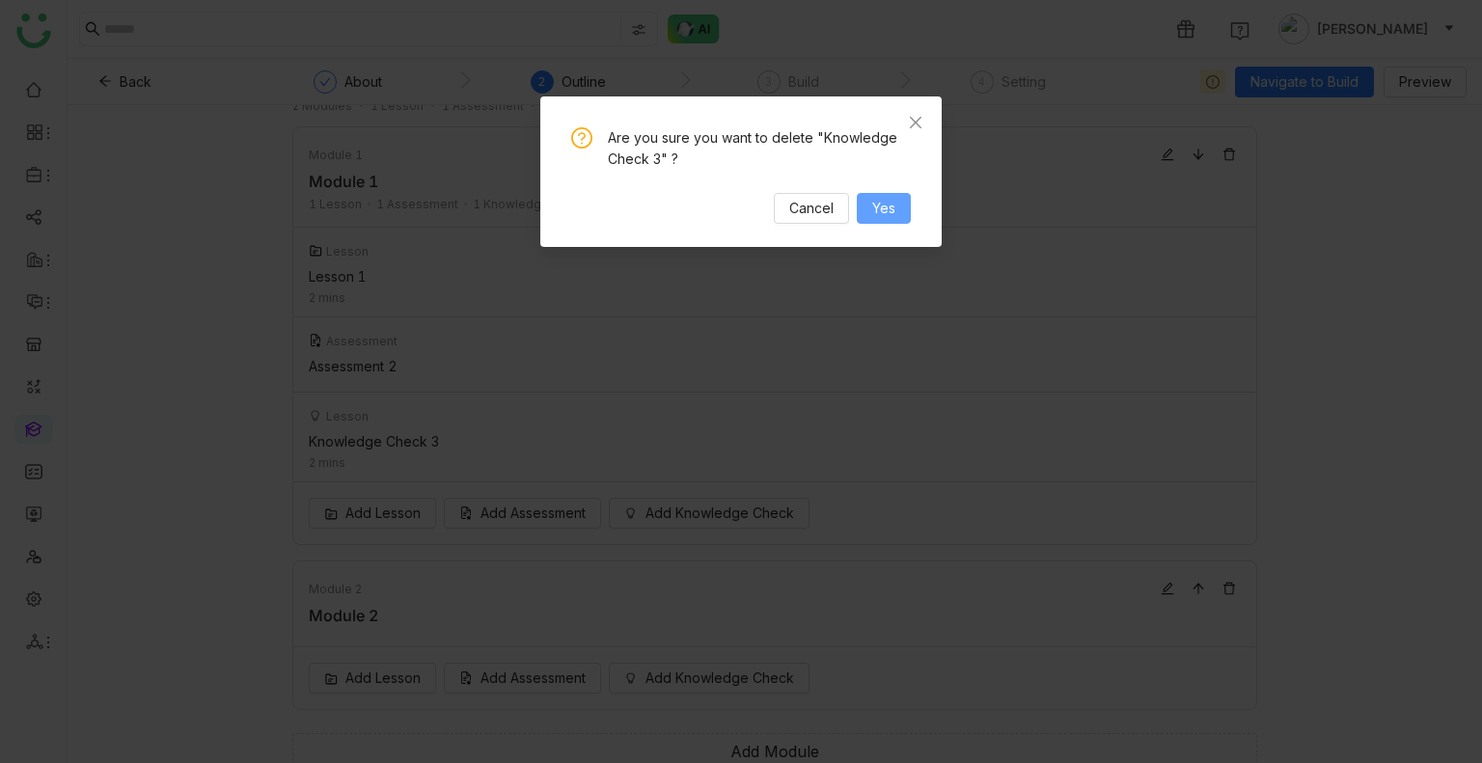
click at [891, 209] on span "Yes" at bounding box center [883, 208] width 23 height 21
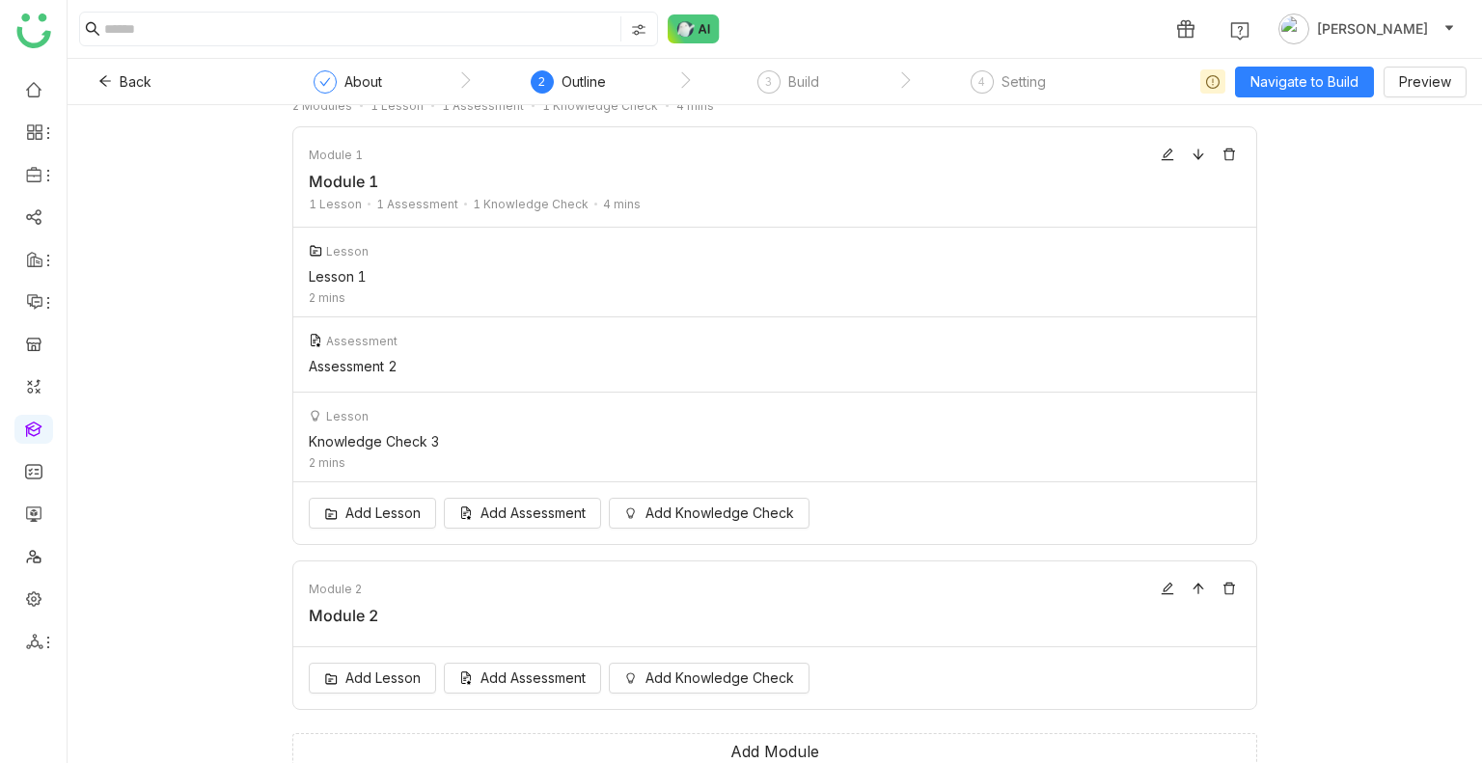
scroll to position [0, 0]
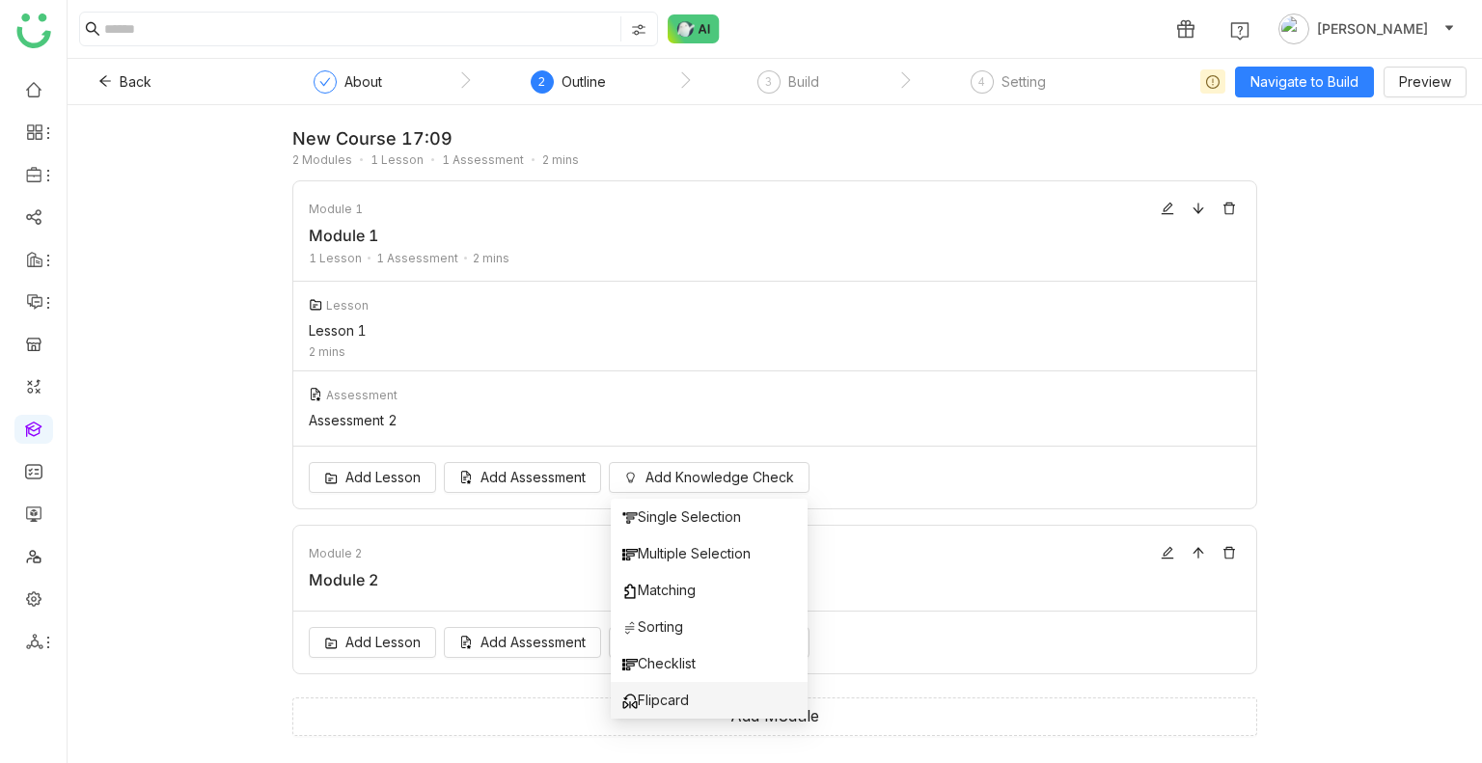
click at [669, 699] on span "Flipcard" at bounding box center [655, 700] width 67 height 21
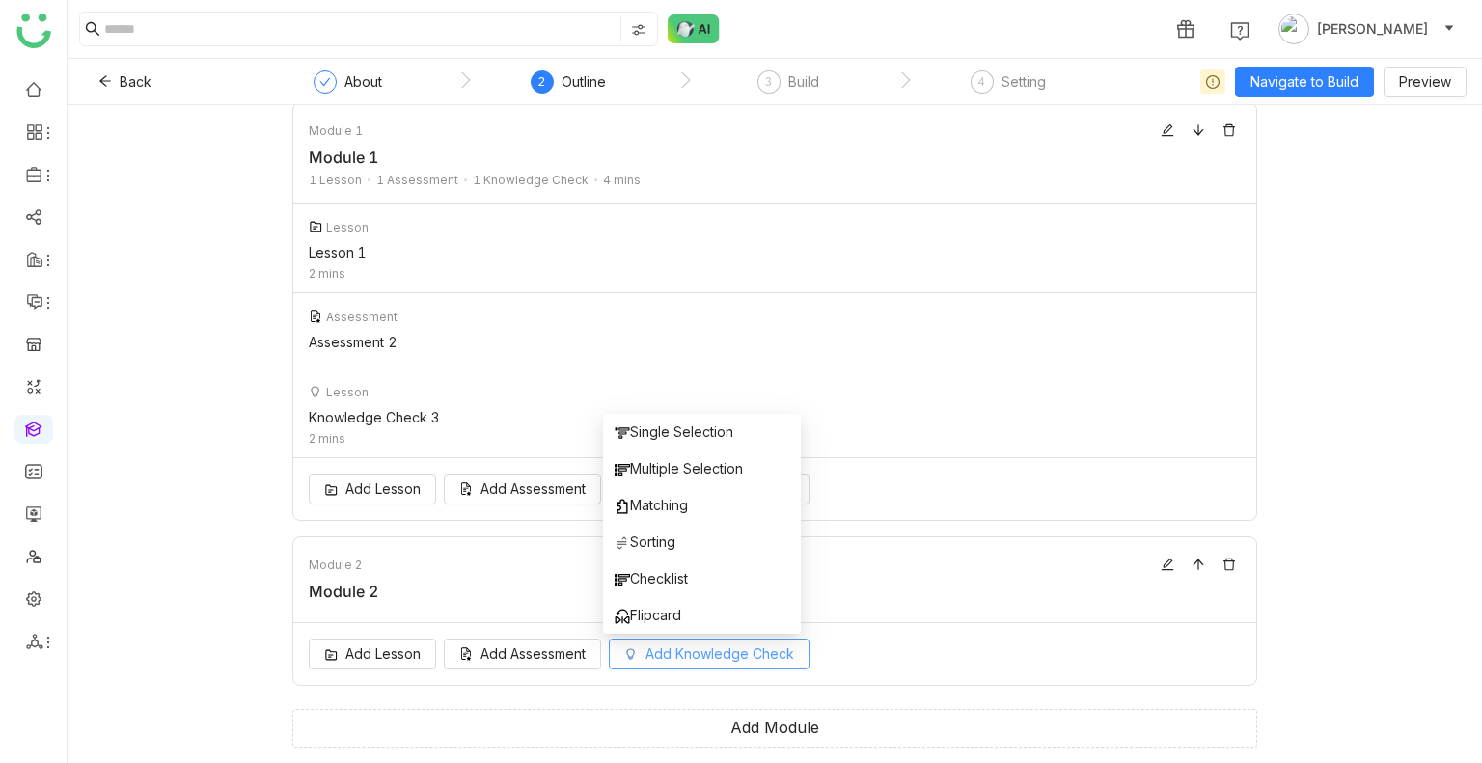
scroll to position [77, 0]
click at [653, 665] on button "Add Knowledge Check" at bounding box center [709, 654] width 201 height 31
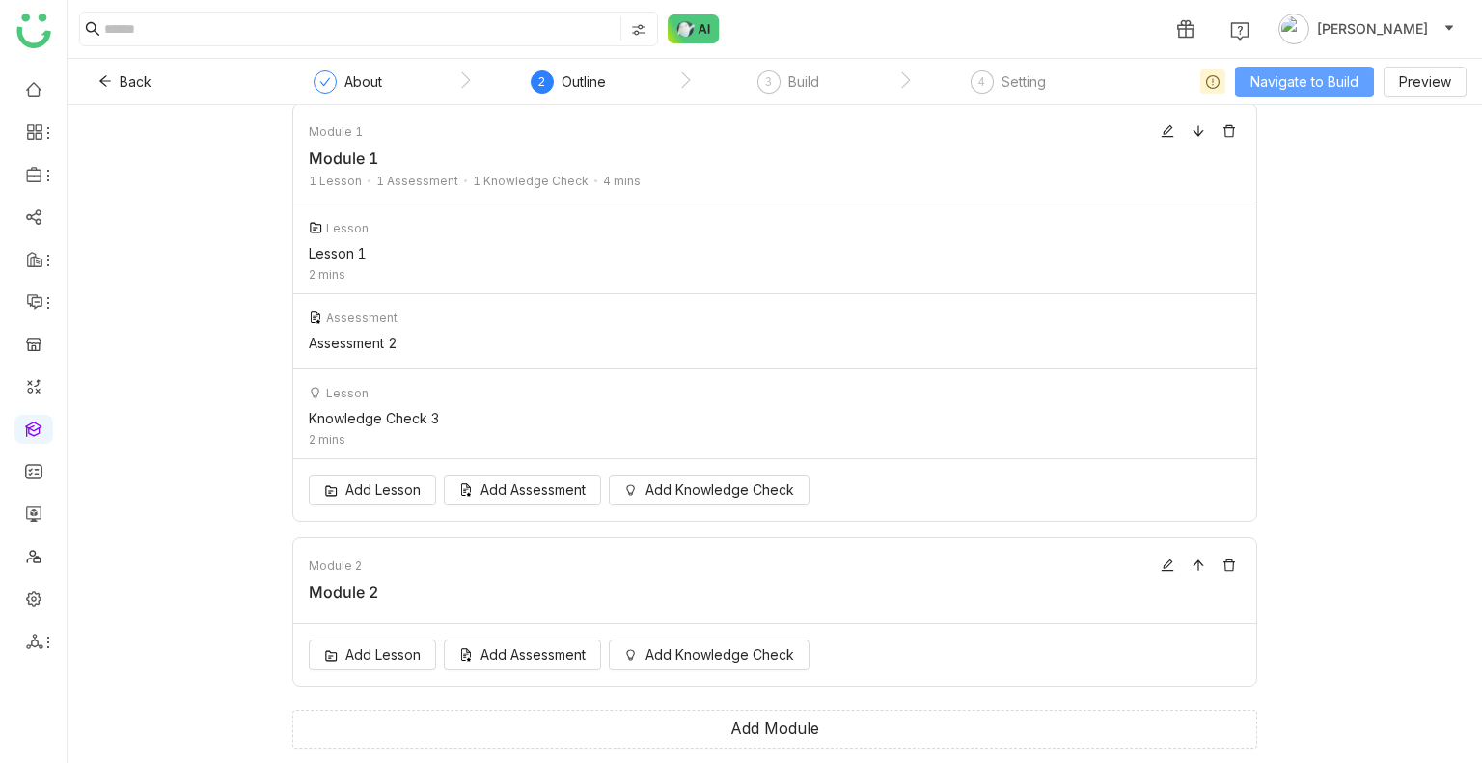
click at [1263, 90] on span "Navigate to Build" at bounding box center [1304, 81] width 108 height 21
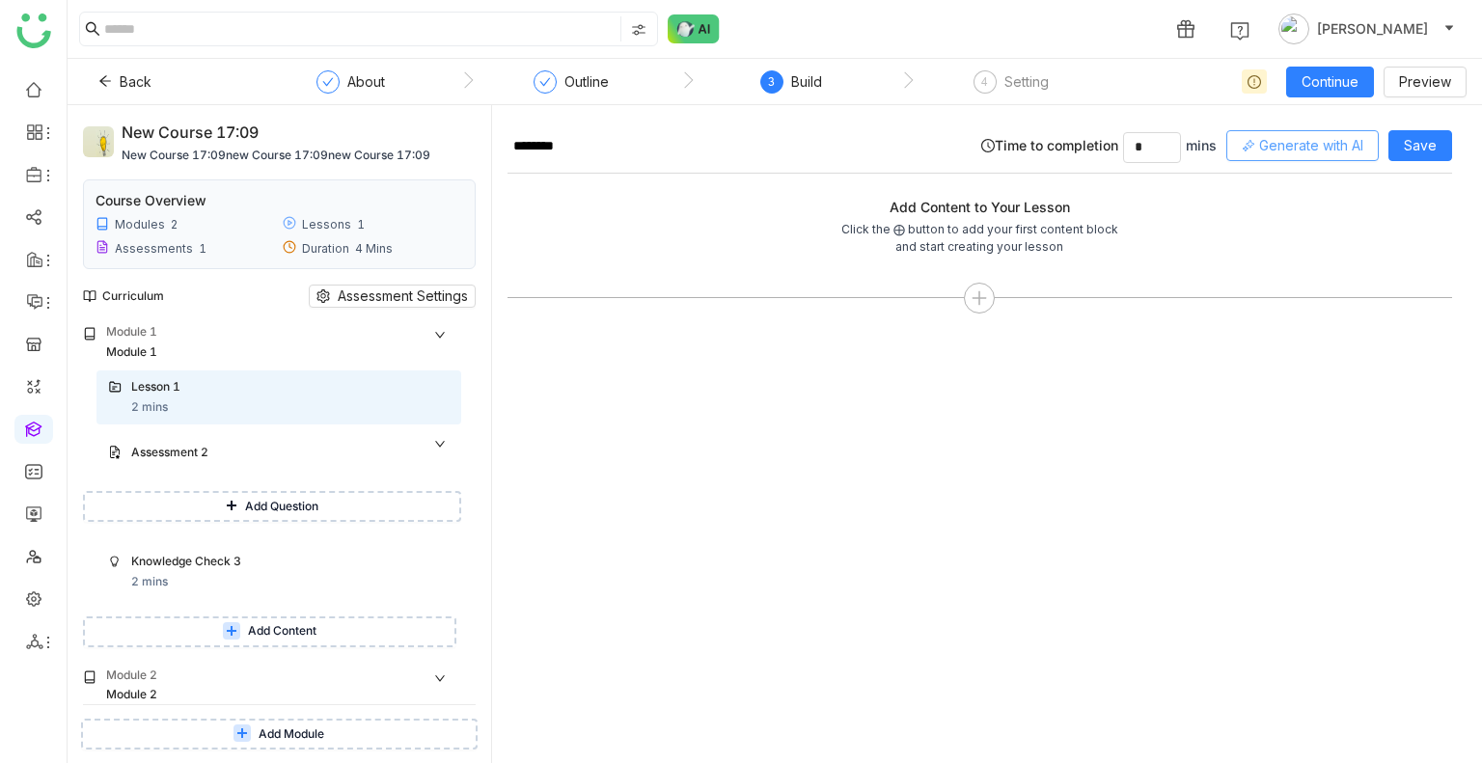
click at [1254, 155] on button "Generate with AI" at bounding box center [1302, 145] width 152 height 31
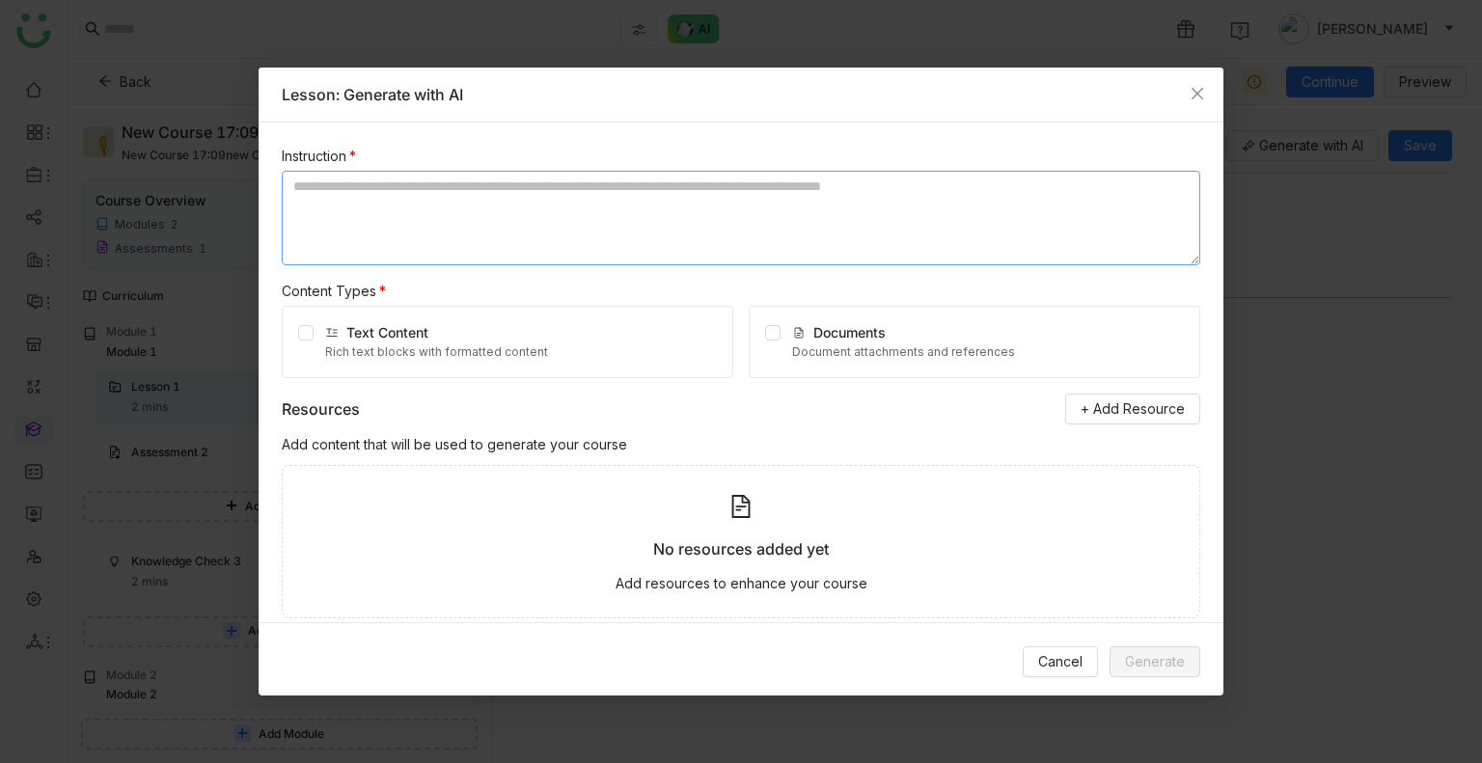
click at [624, 184] on textarea at bounding box center [741, 218] width 918 height 95
type textarea "*"
type textarea "**********"
click at [519, 323] on div "Text Content" at bounding box center [436, 332] width 223 height 21
click at [301, 342] on label at bounding box center [305, 342] width 15 height 40
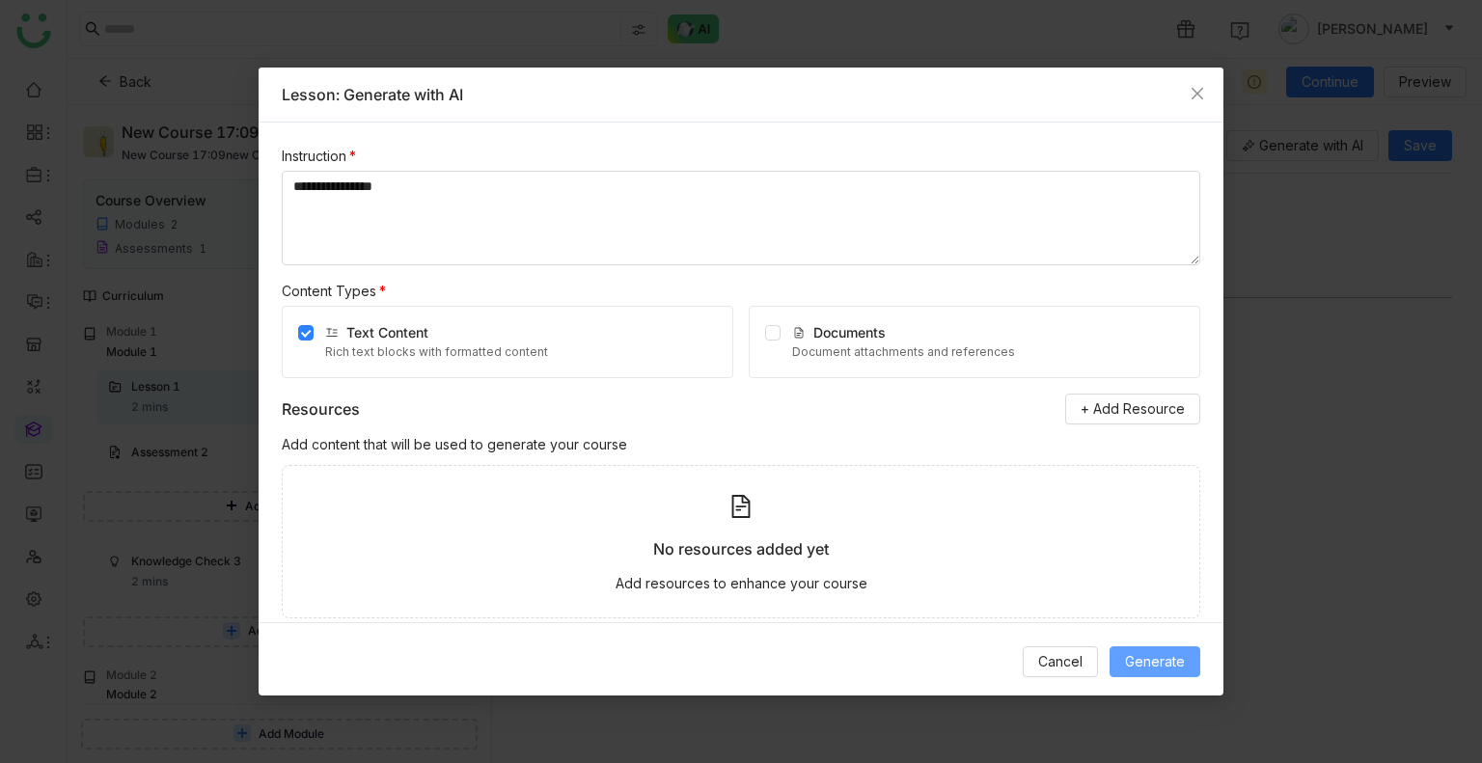
click at [1166, 654] on span "Generate" at bounding box center [1155, 661] width 60 height 21
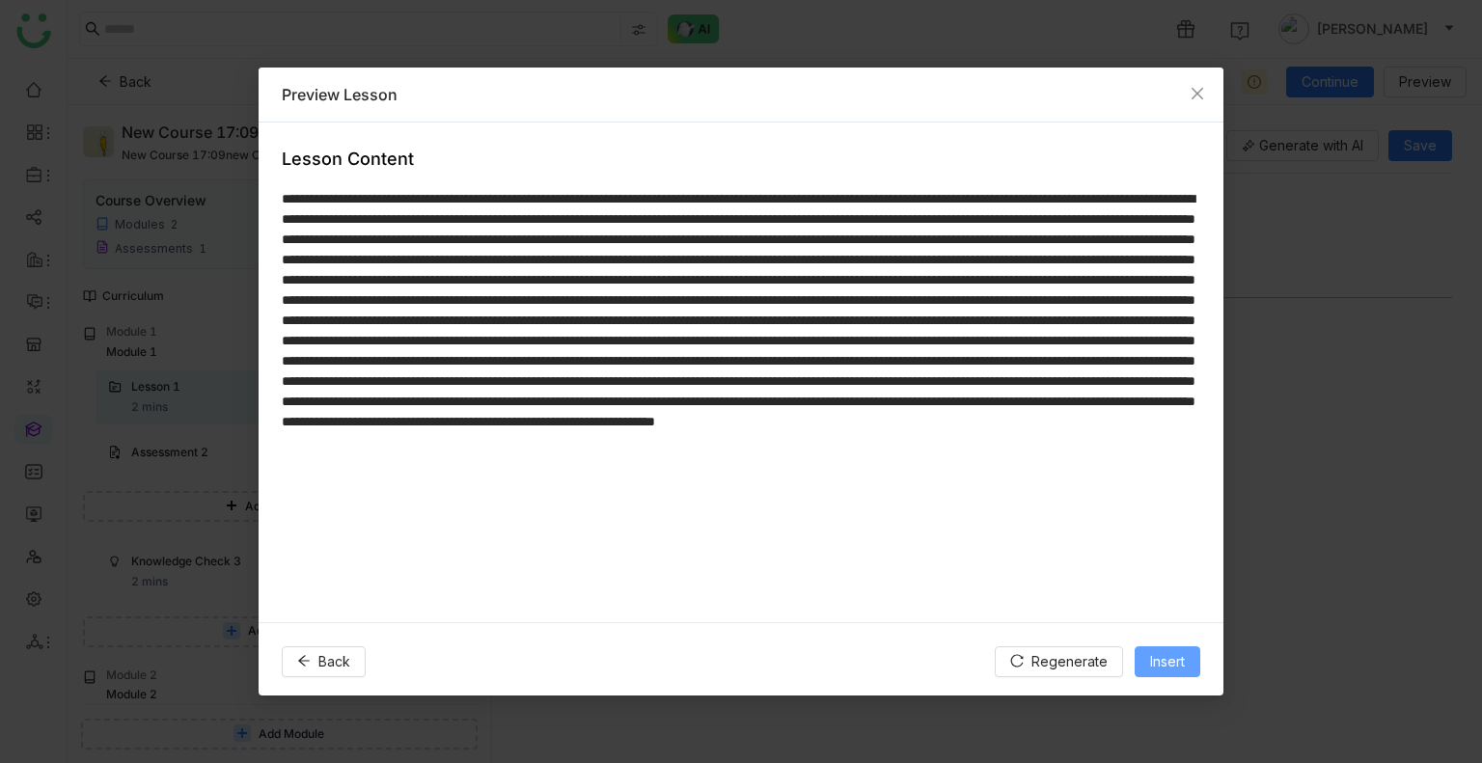
click at [1166, 654] on span "Insert" at bounding box center [1167, 661] width 35 height 21
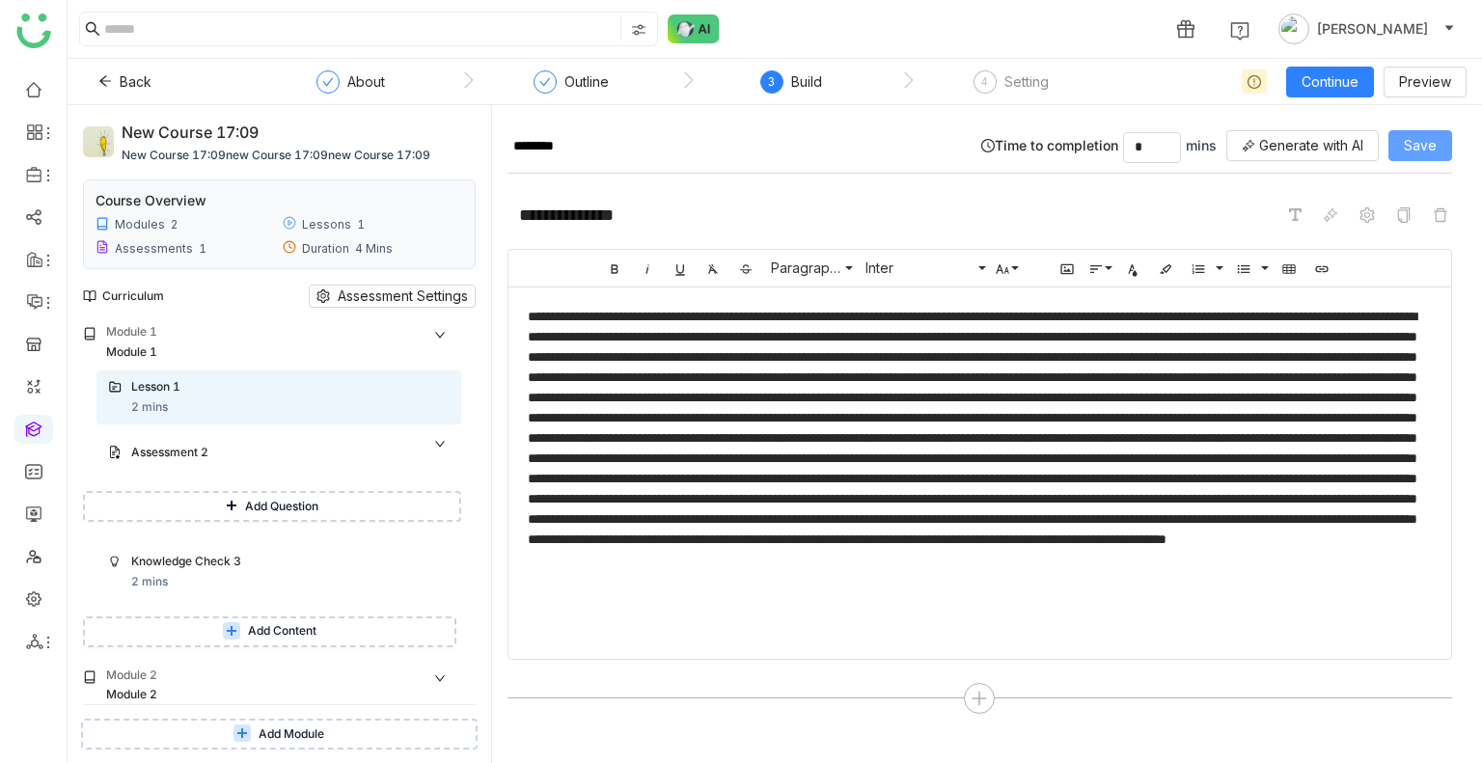
click at [1406, 140] on span "Save" at bounding box center [1419, 145] width 33 height 21
click at [282, 445] on div "Assessment 2" at bounding box center [271, 453] width 280 height 18
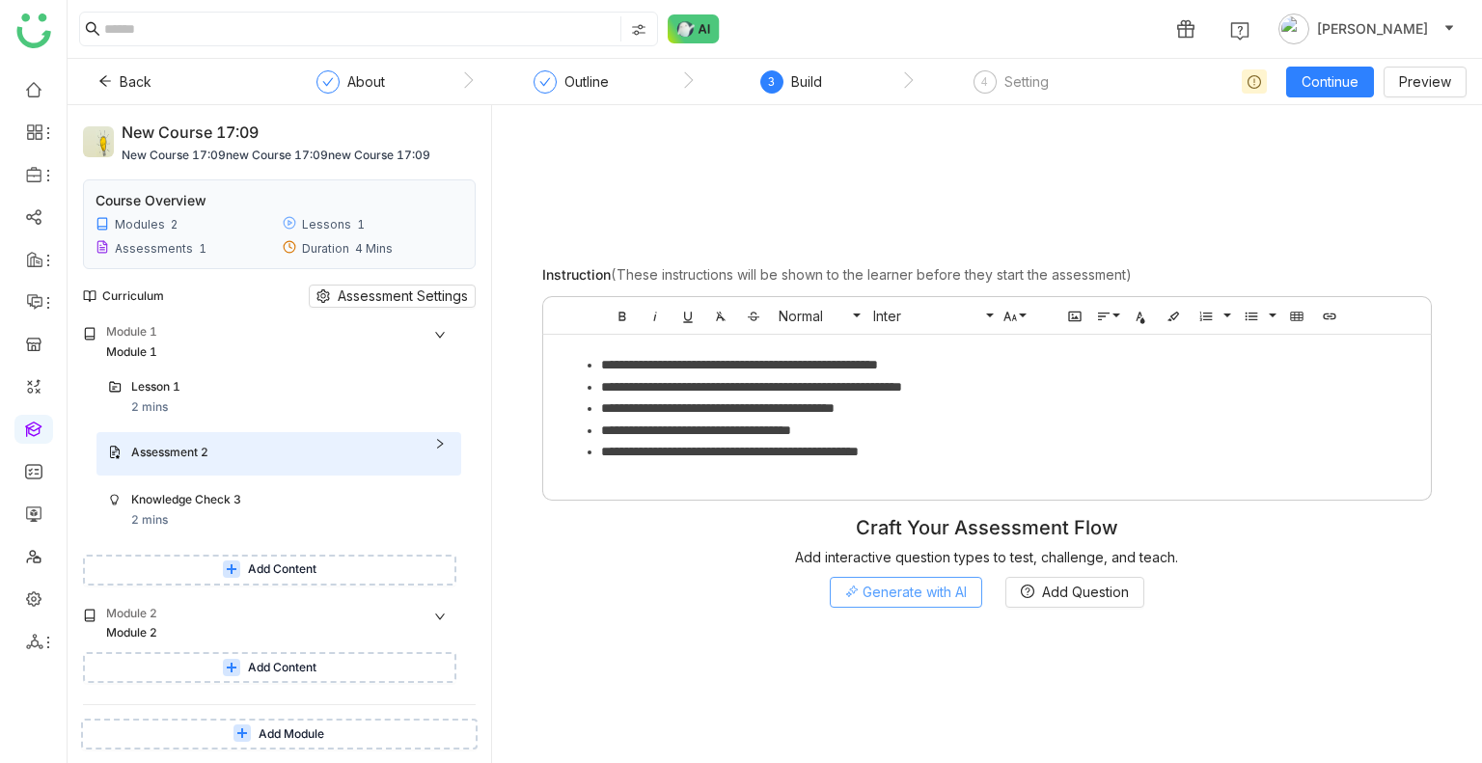
click at [923, 600] on span "Generate with AI" at bounding box center [914, 592] width 104 height 21
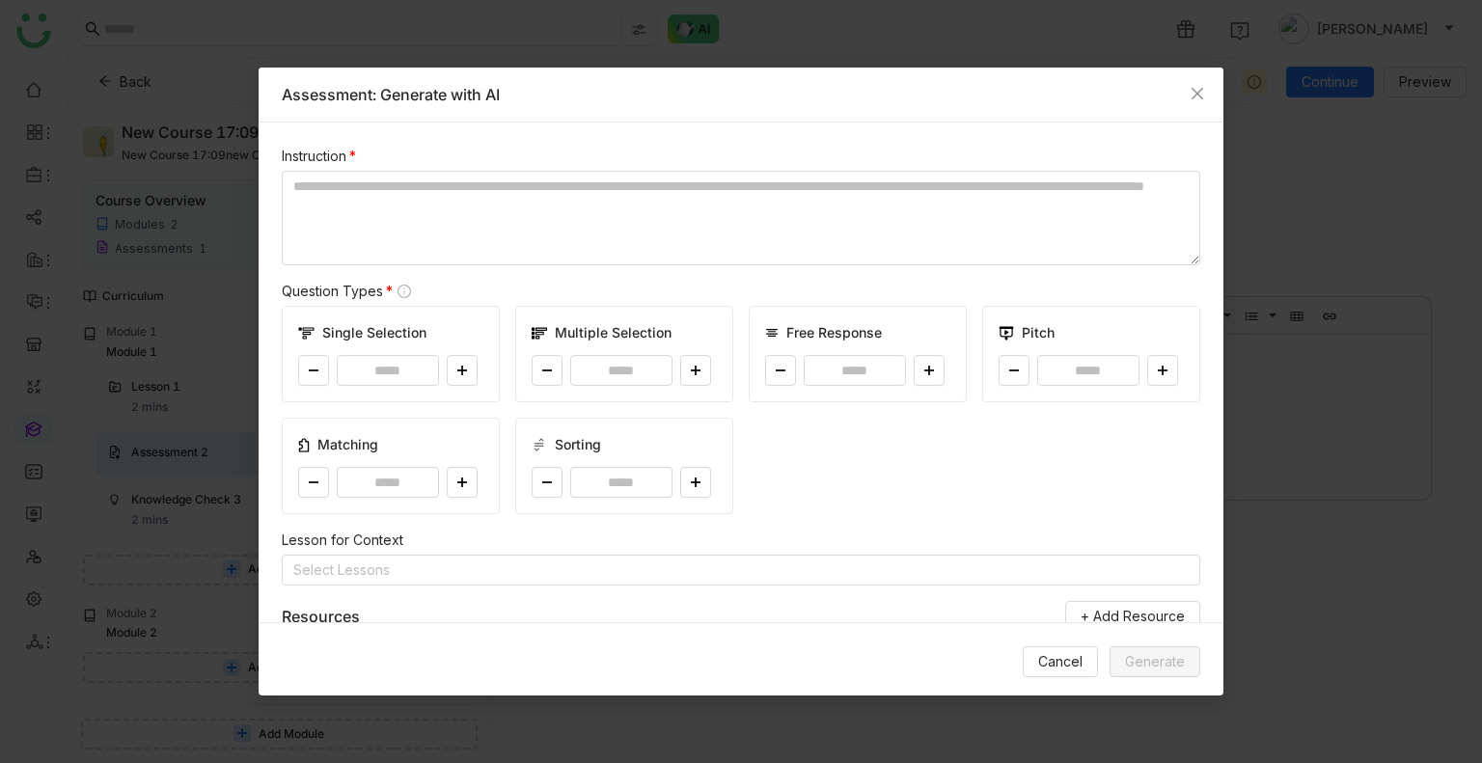
click at [537, 267] on div "Instruction * Question Types * Single Selection * Multiple Selection * Free Res…" at bounding box center [741, 371] width 965 height 499
click at [454, 212] on textarea at bounding box center [741, 218] width 918 height 95
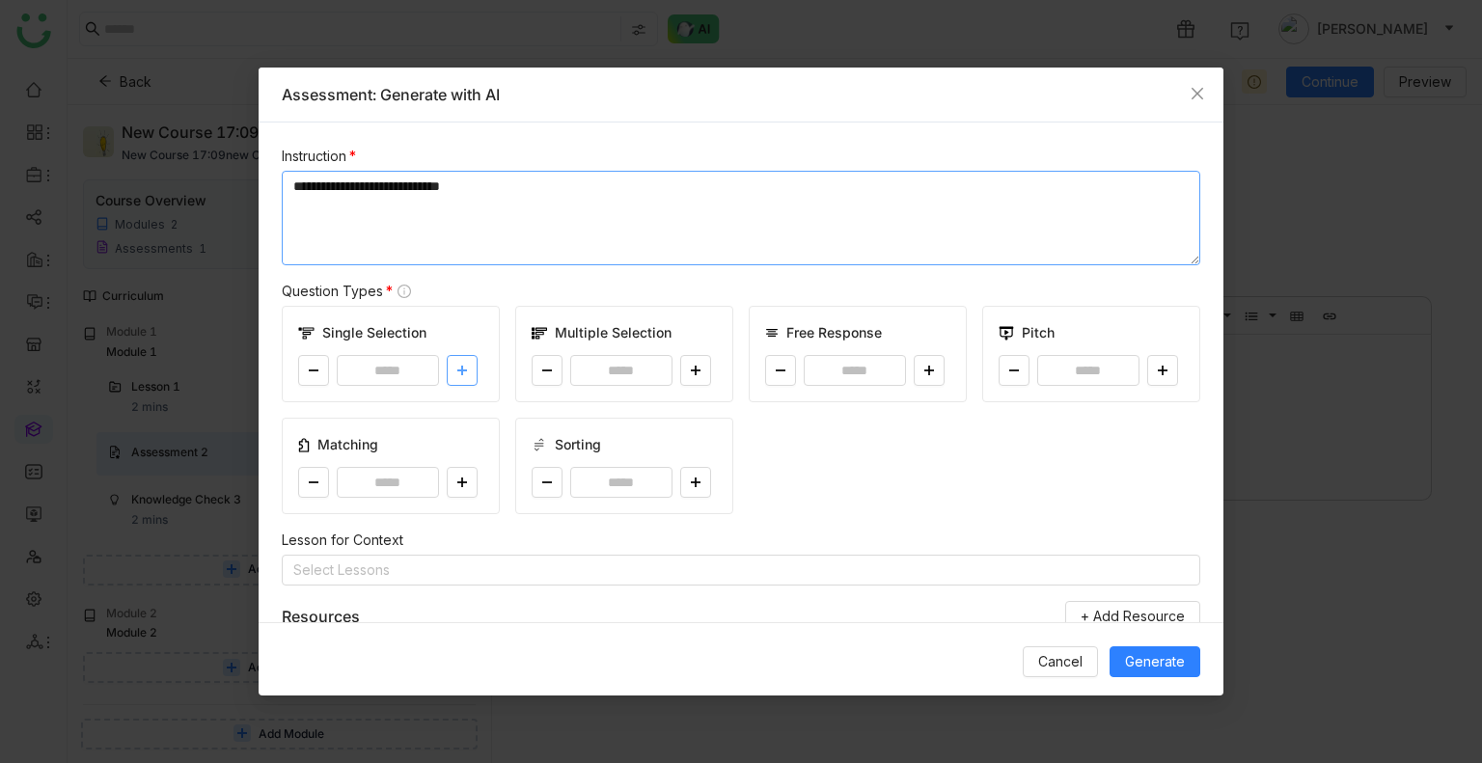
type textarea "**********"
click at [451, 377] on button at bounding box center [462, 370] width 31 height 31
type input "*"
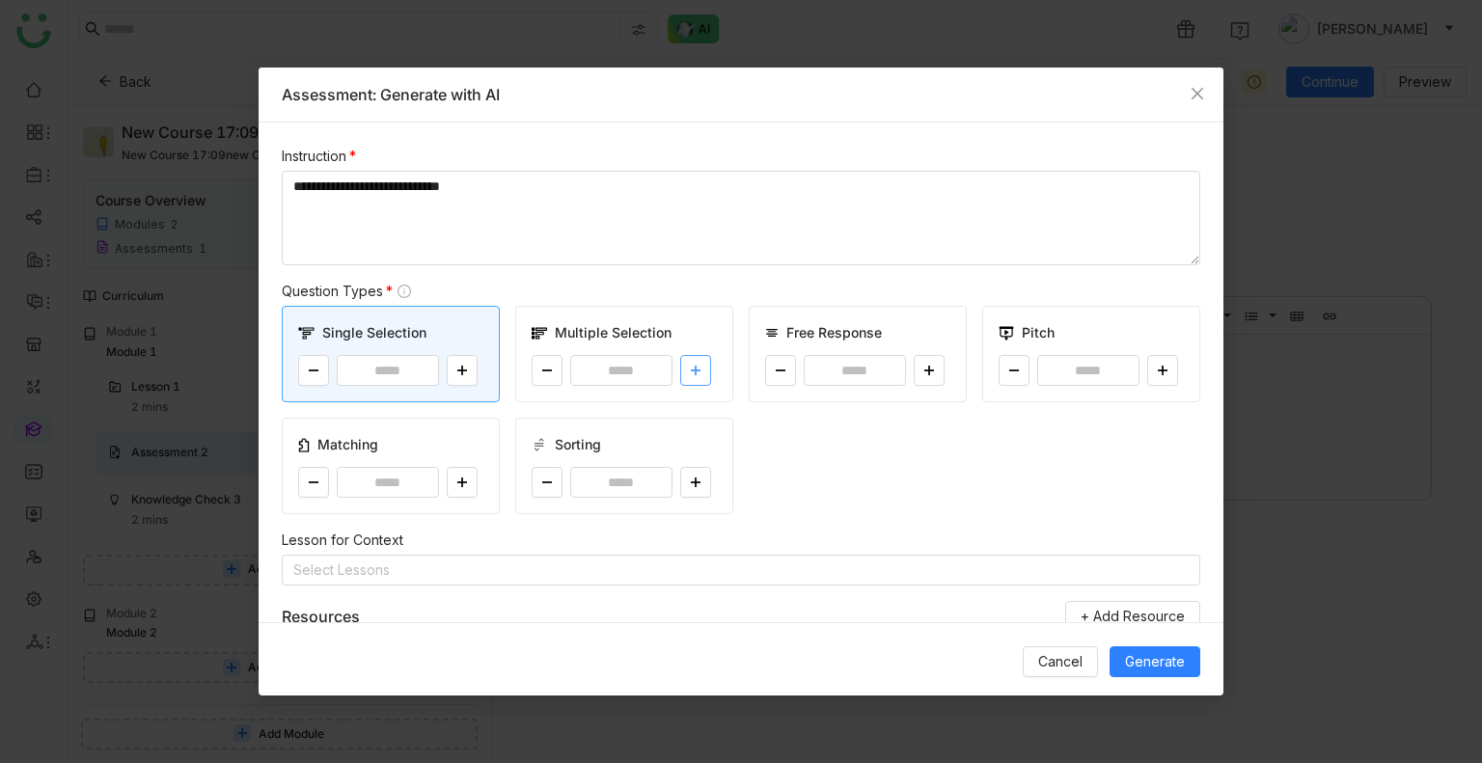
click at [687, 385] on button at bounding box center [695, 370] width 31 height 31
type input "*"
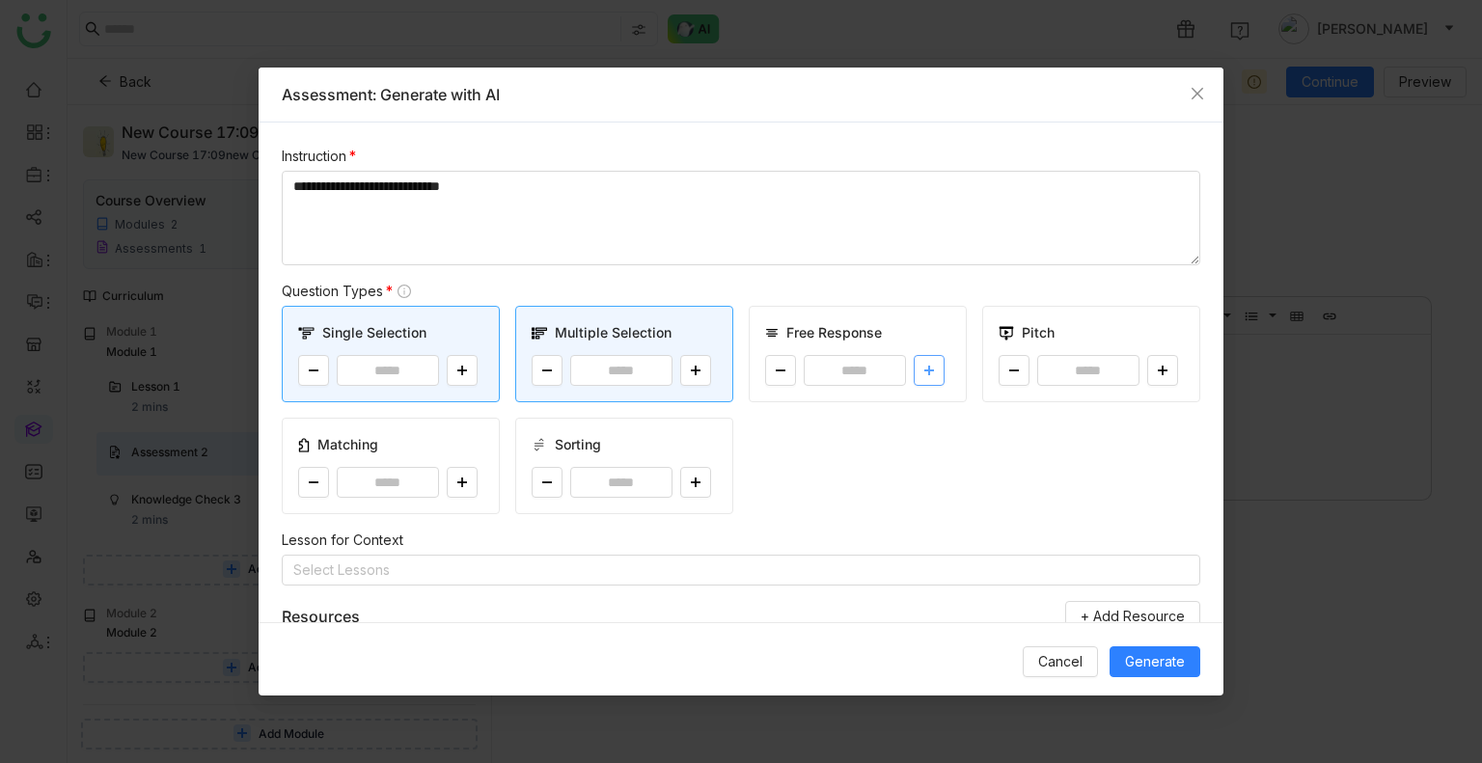
click at [923, 373] on icon at bounding box center [929, 371] width 12 height 12
type input "*"
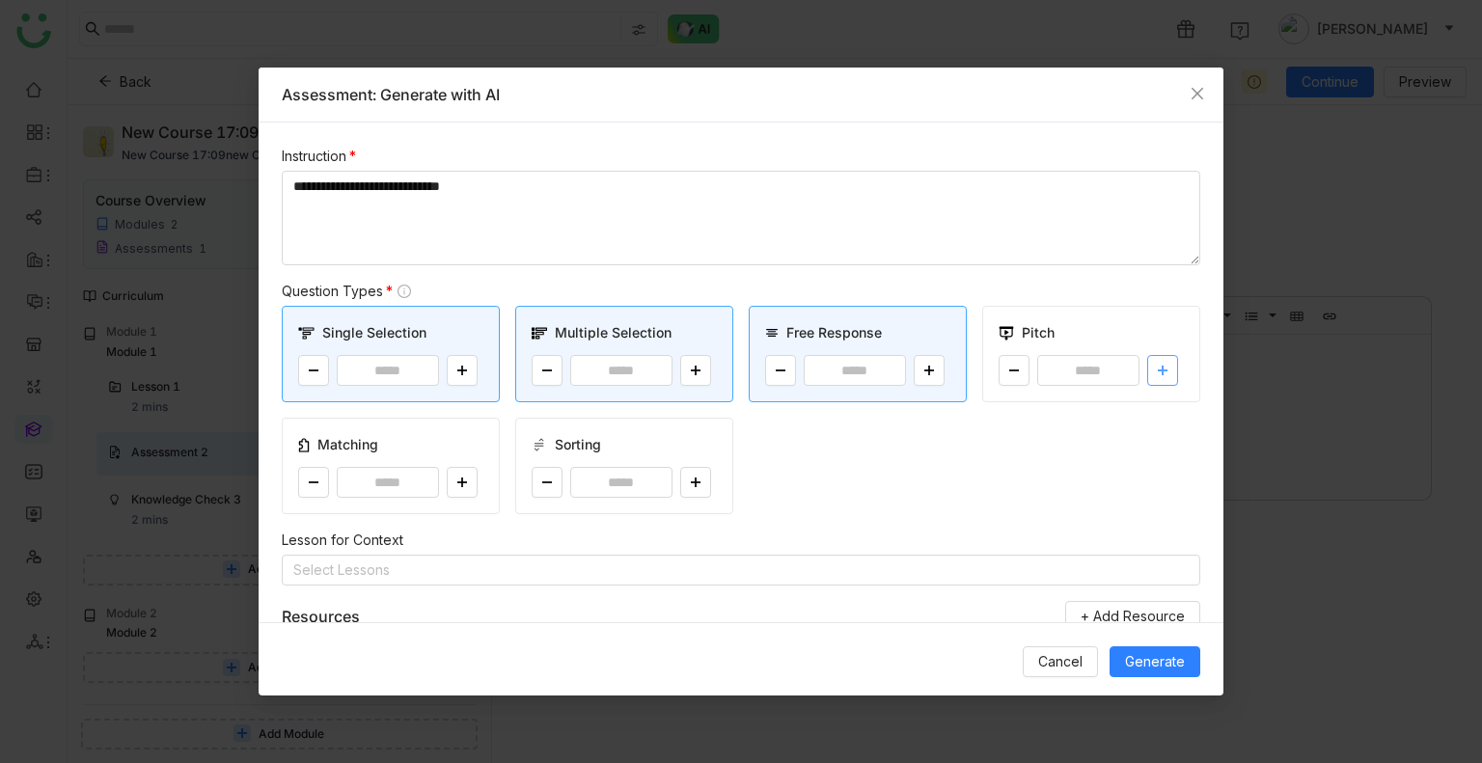
click at [1155, 366] on button at bounding box center [1162, 370] width 31 height 31
type input "*"
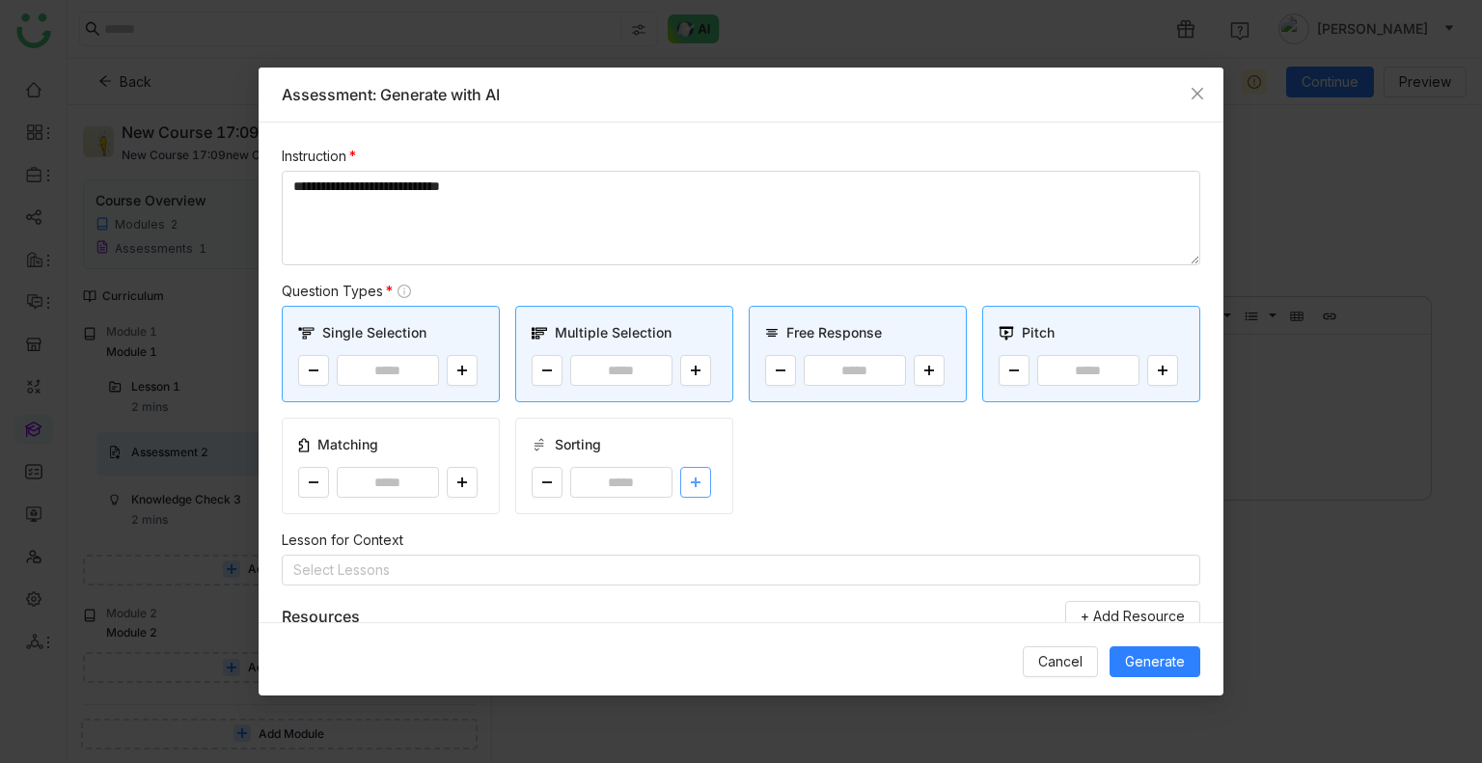
click at [680, 472] on button at bounding box center [695, 482] width 31 height 31
type input "*"
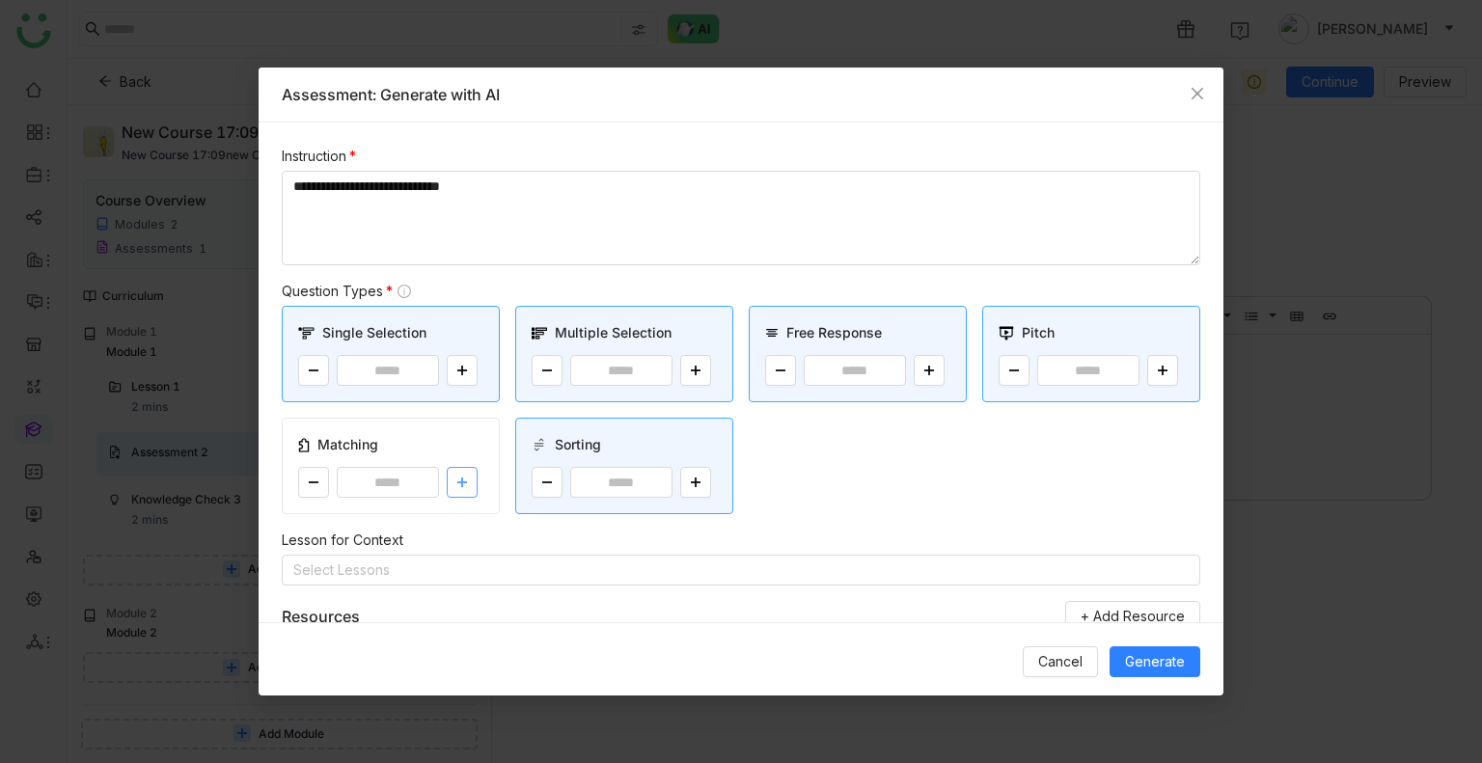
click at [470, 471] on button at bounding box center [462, 482] width 31 height 31
type input "*"
click at [1008, 373] on icon at bounding box center [1014, 371] width 12 height 12
type input "*"
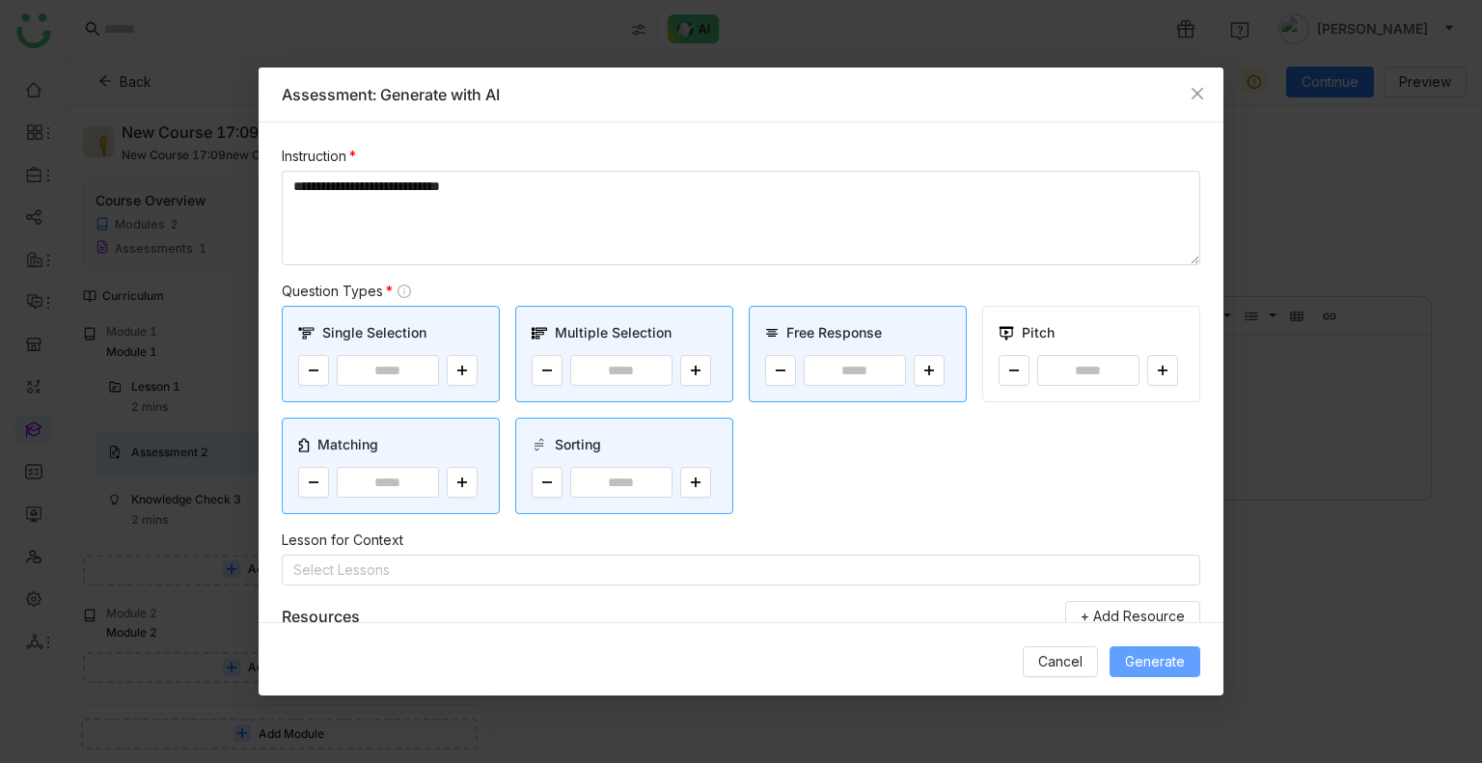
click at [1135, 652] on span "Generate" at bounding box center [1155, 661] width 60 height 21
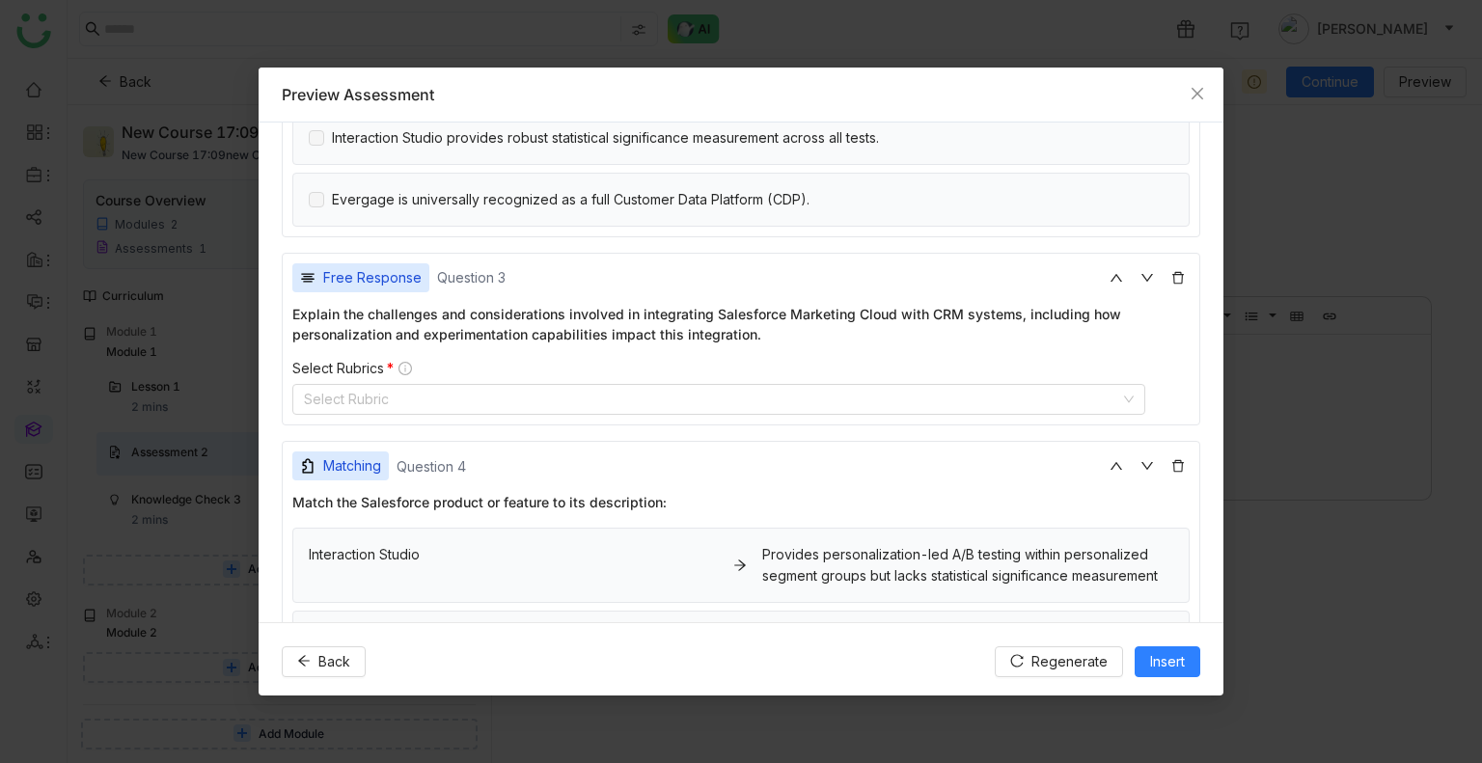
scroll to position [779, 0]
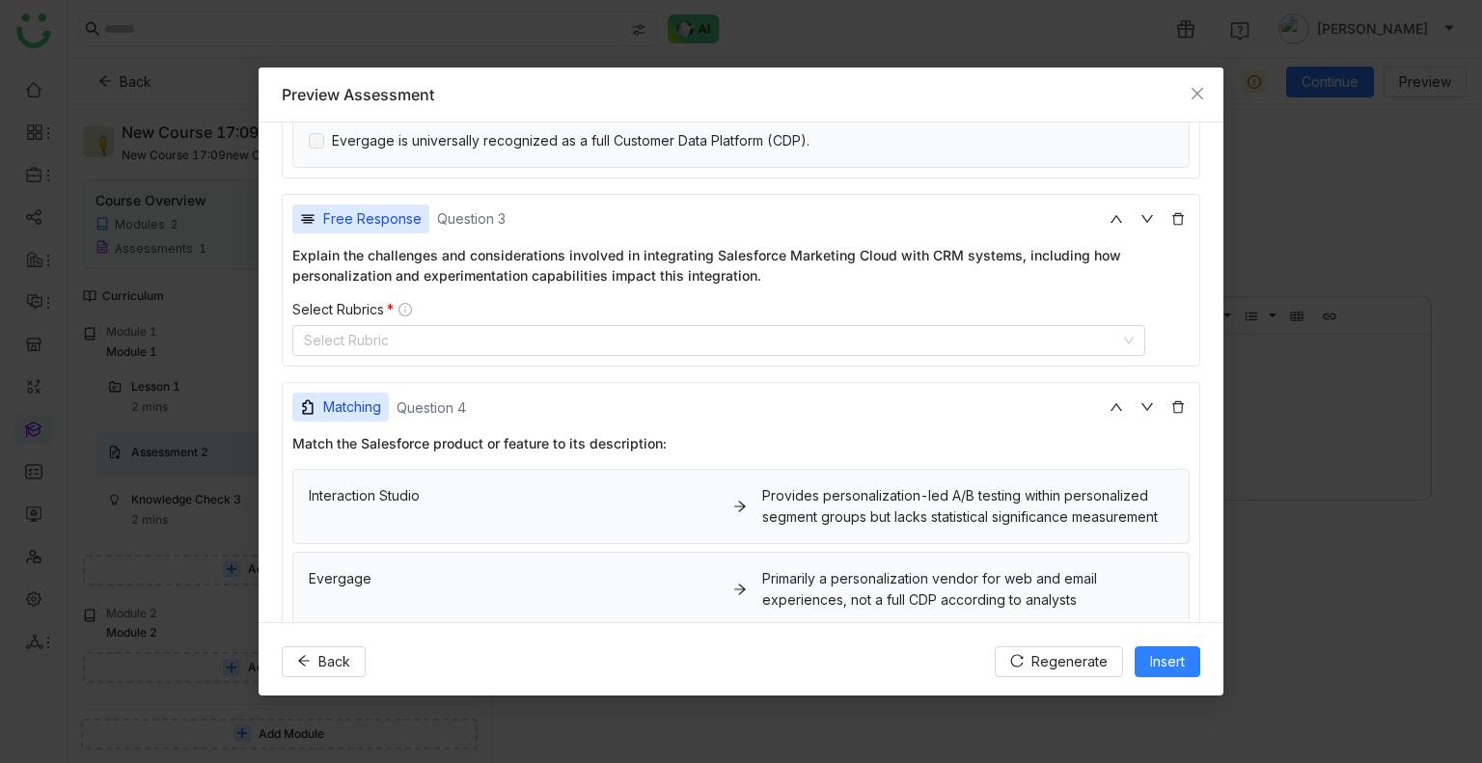
click at [327, 306] on div "Select Rubrics *" at bounding box center [740, 309] width 897 height 17
click at [334, 317] on div "Select Rubrics * Select Rubric" at bounding box center [740, 329] width 897 height 56
click at [339, 334] on nz-select-top-control "Select Rubric" at bounding box center [718, 340] width 853 height 31
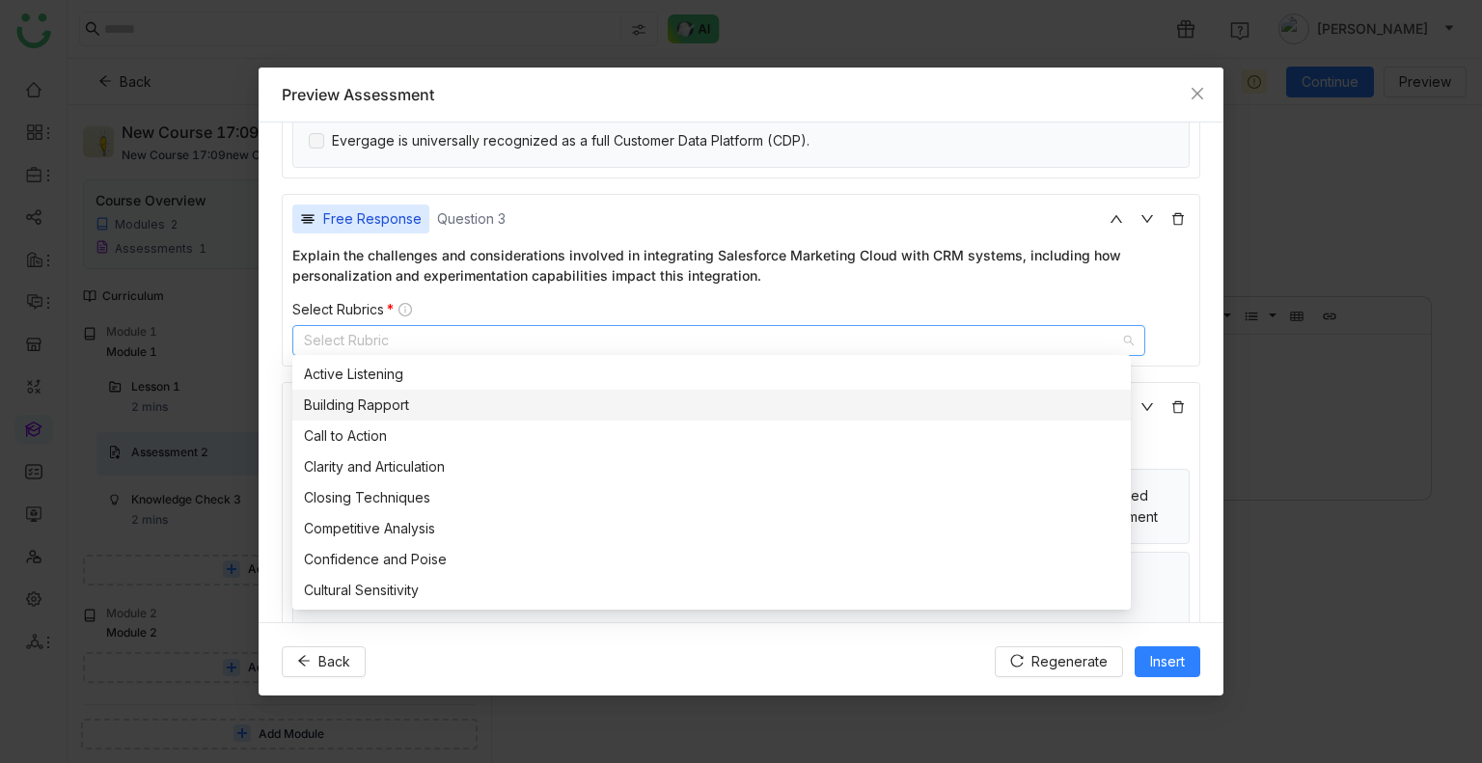
click at [363, 405] on div "Building Rapport" at bounding box center [711, 405] width 815 height 21
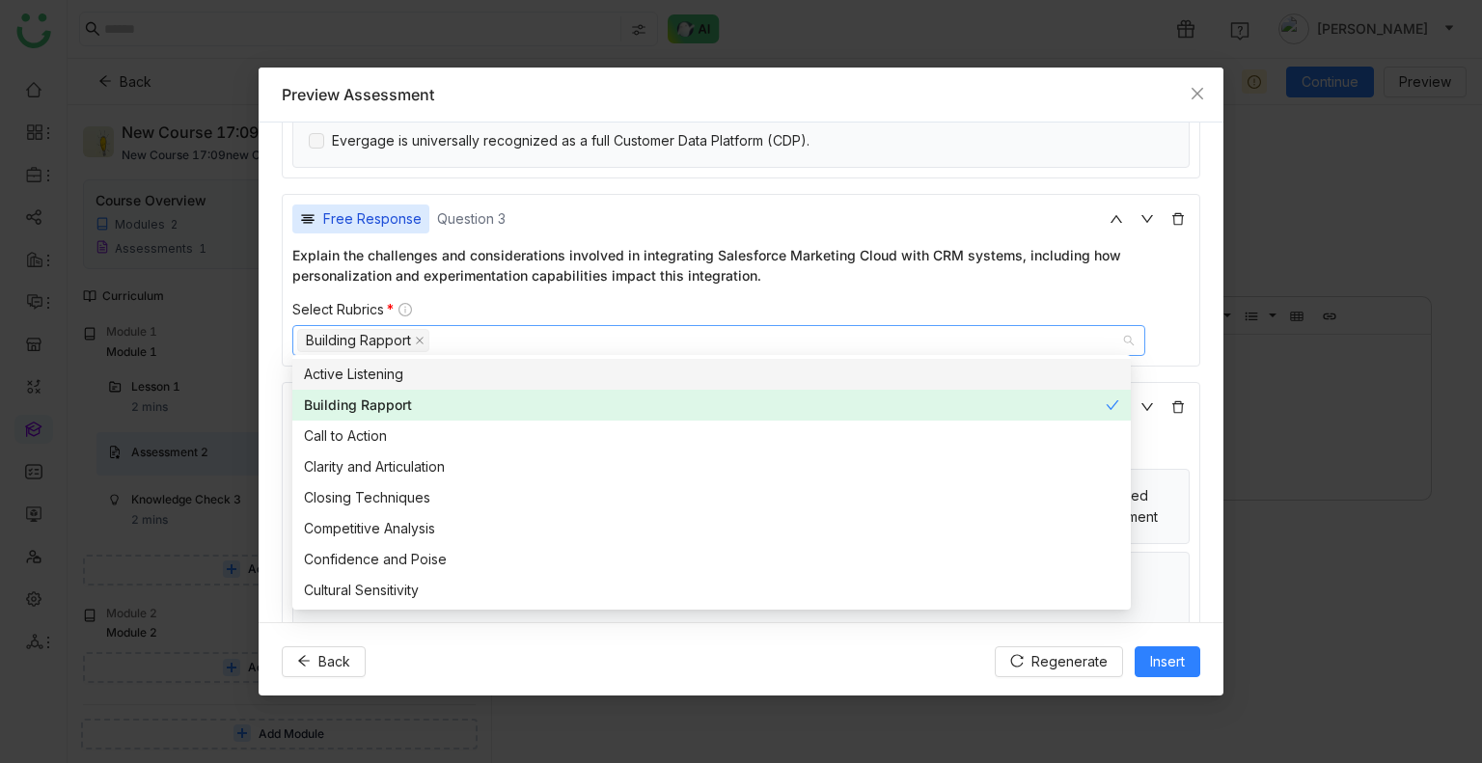
click at [527, 259] on div "Explain the challenges and considerations involved in integrating Salesforce Ma…" at bounding box center [740, 265] width 897 height 41
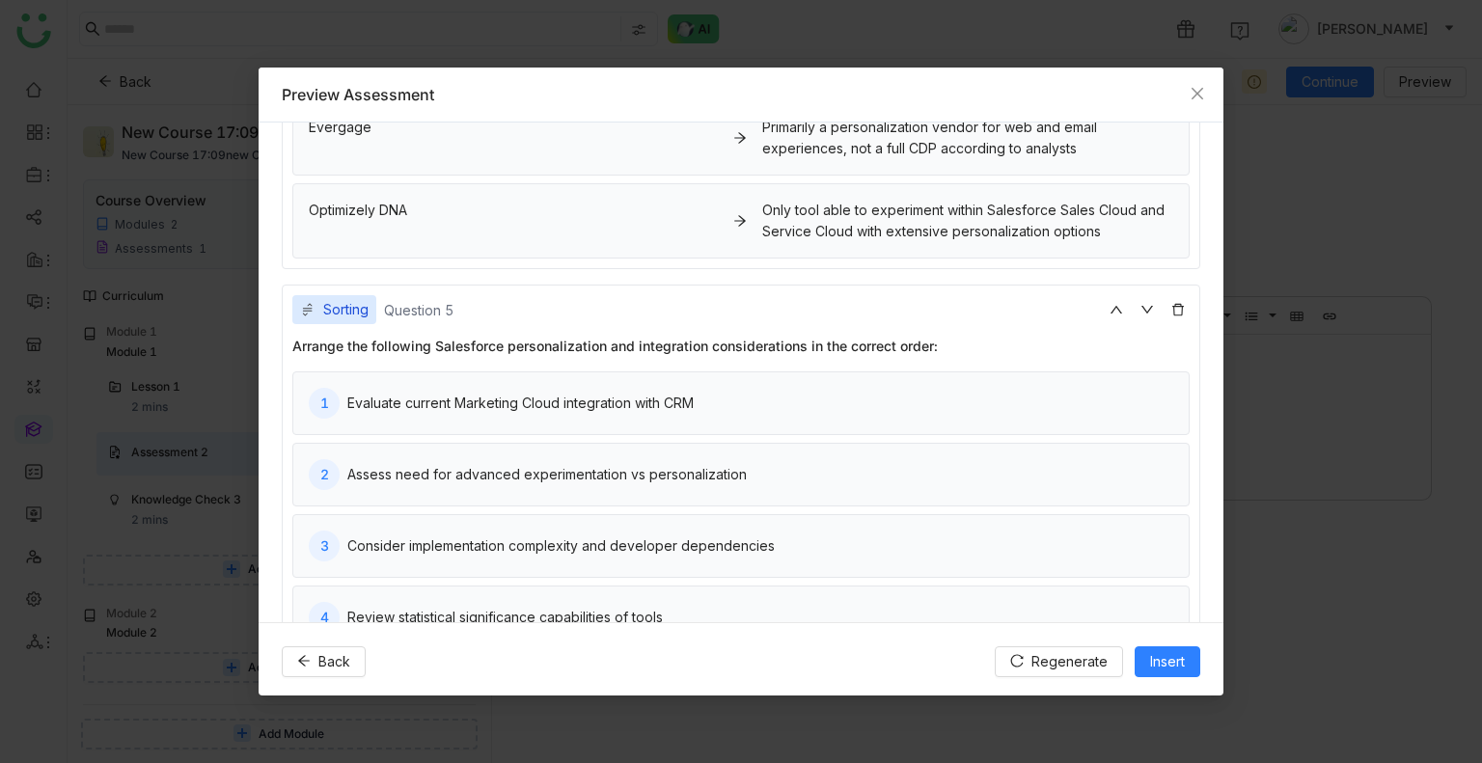
scroll to position [1283, 0]
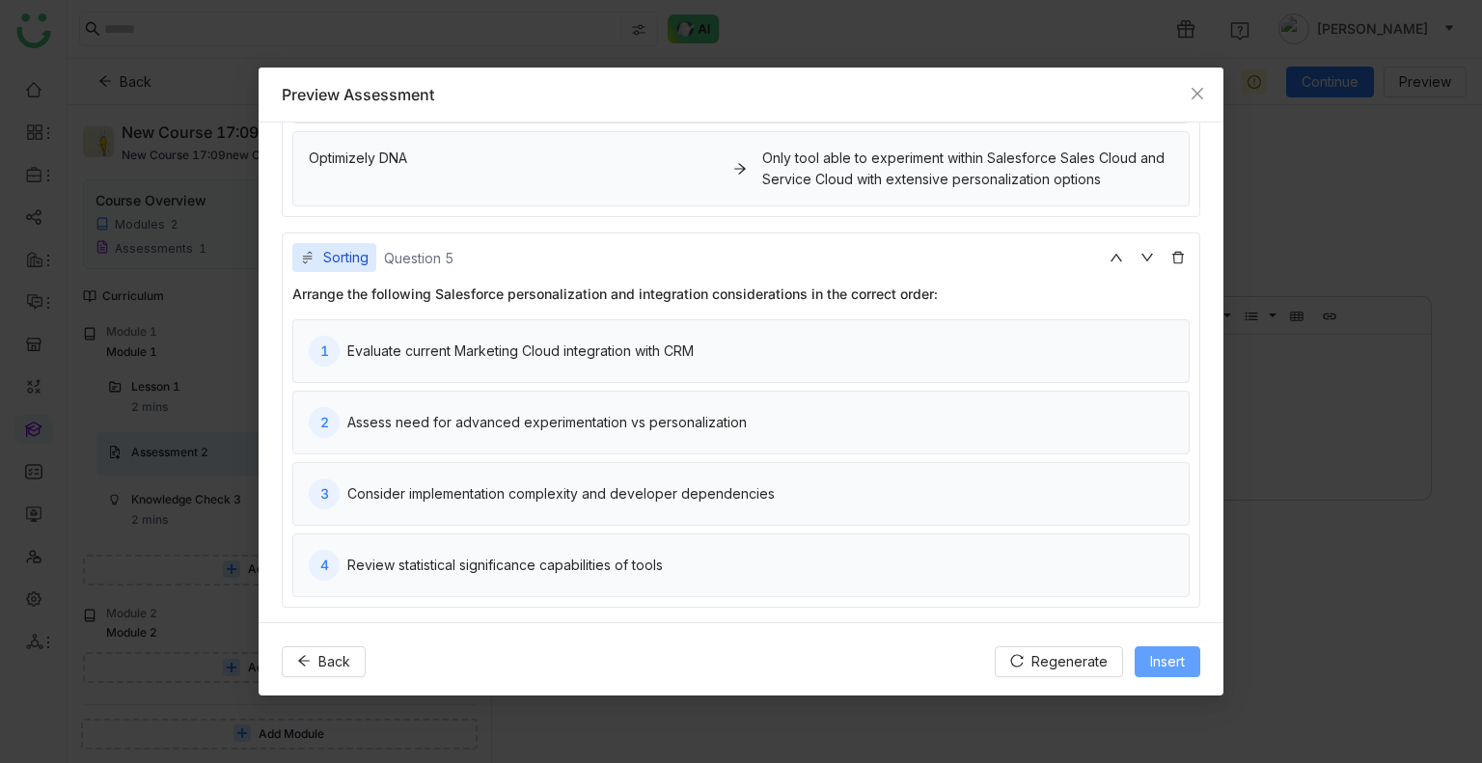
click at [1161, 670] on span "Insert" at bounding box center [1167, 661] width 35 height 21
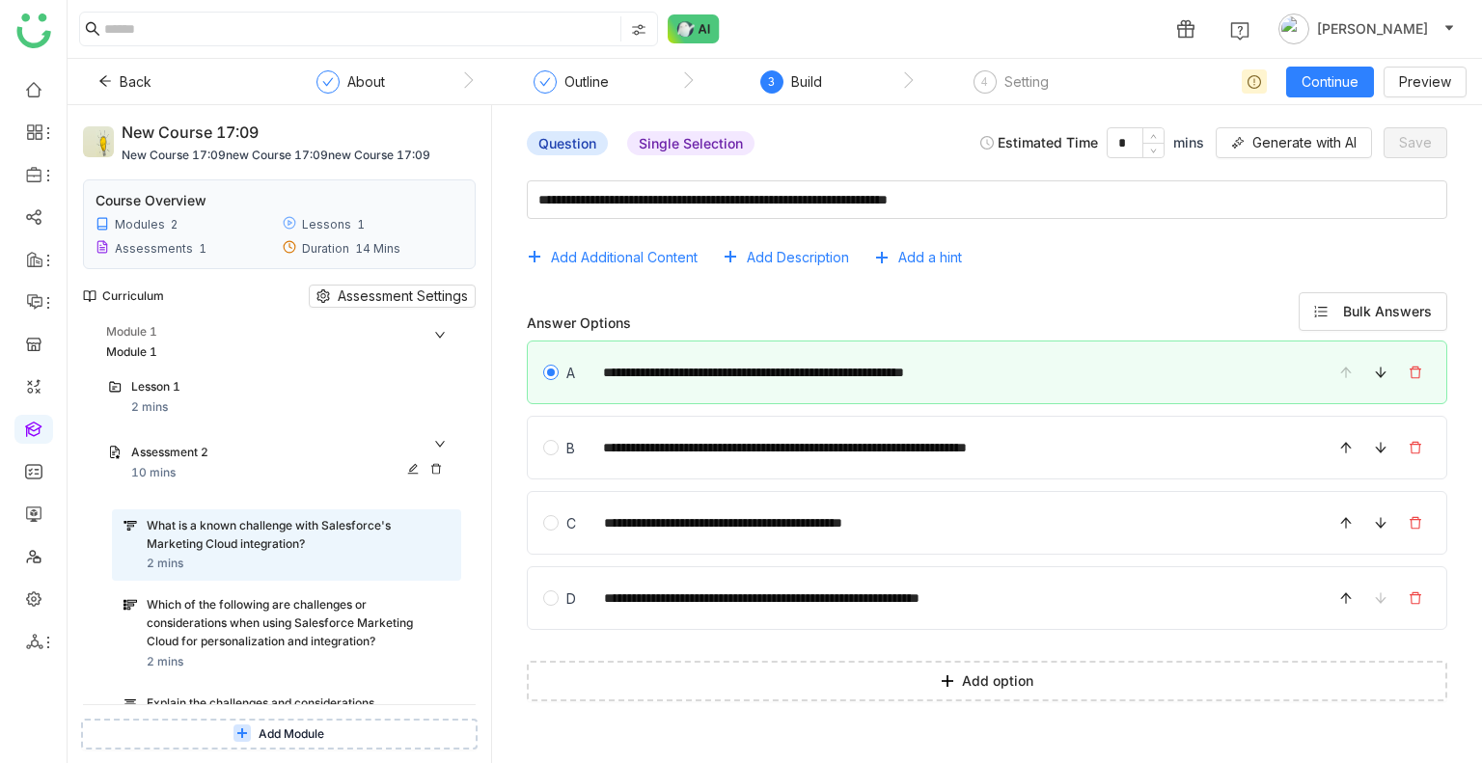
click at [434, 448] on div "Assessment 2" at bounding box center [290, 454] width 318 height 20
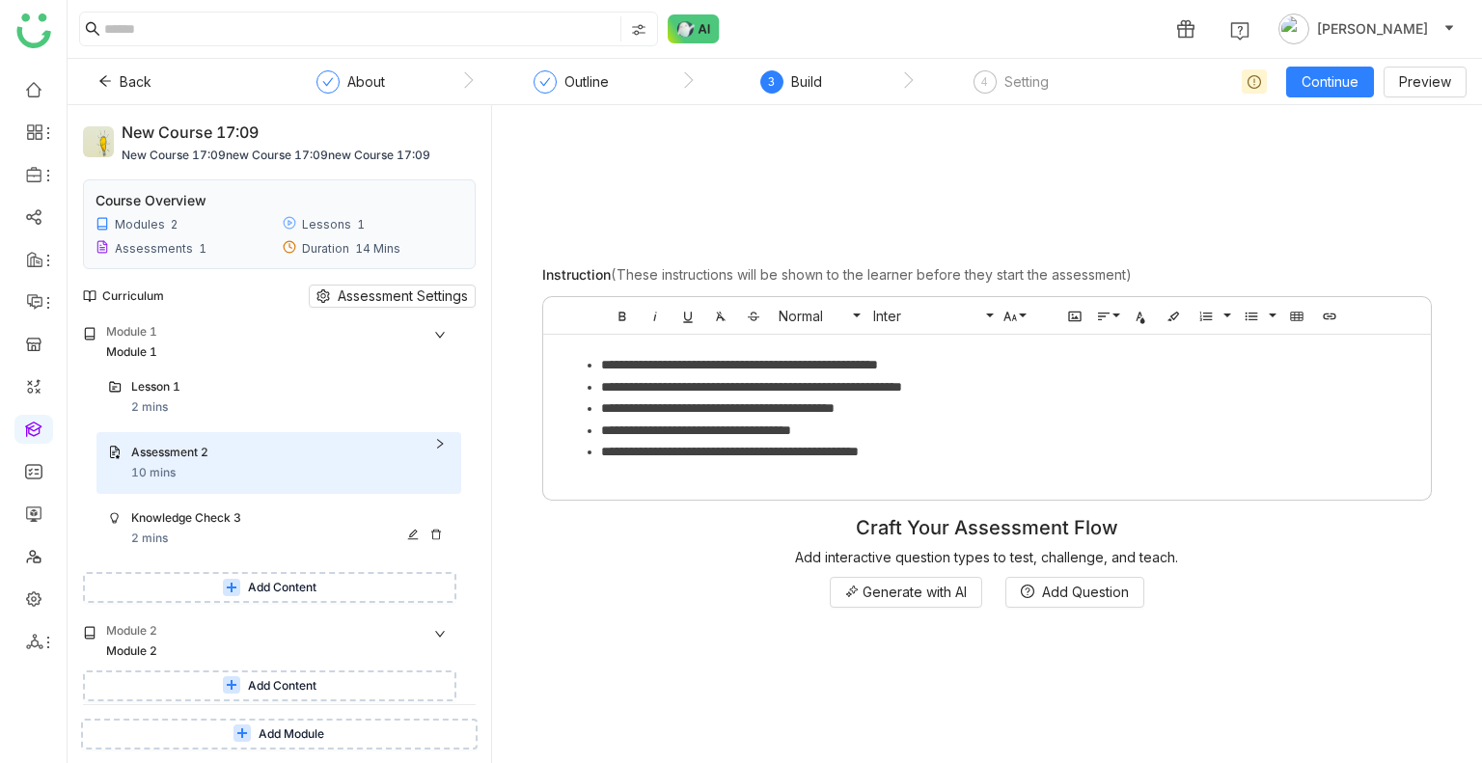
click at [219, 528] on div "Knowledge Check 3" at bounding box center [290, 519] width 318 height 20
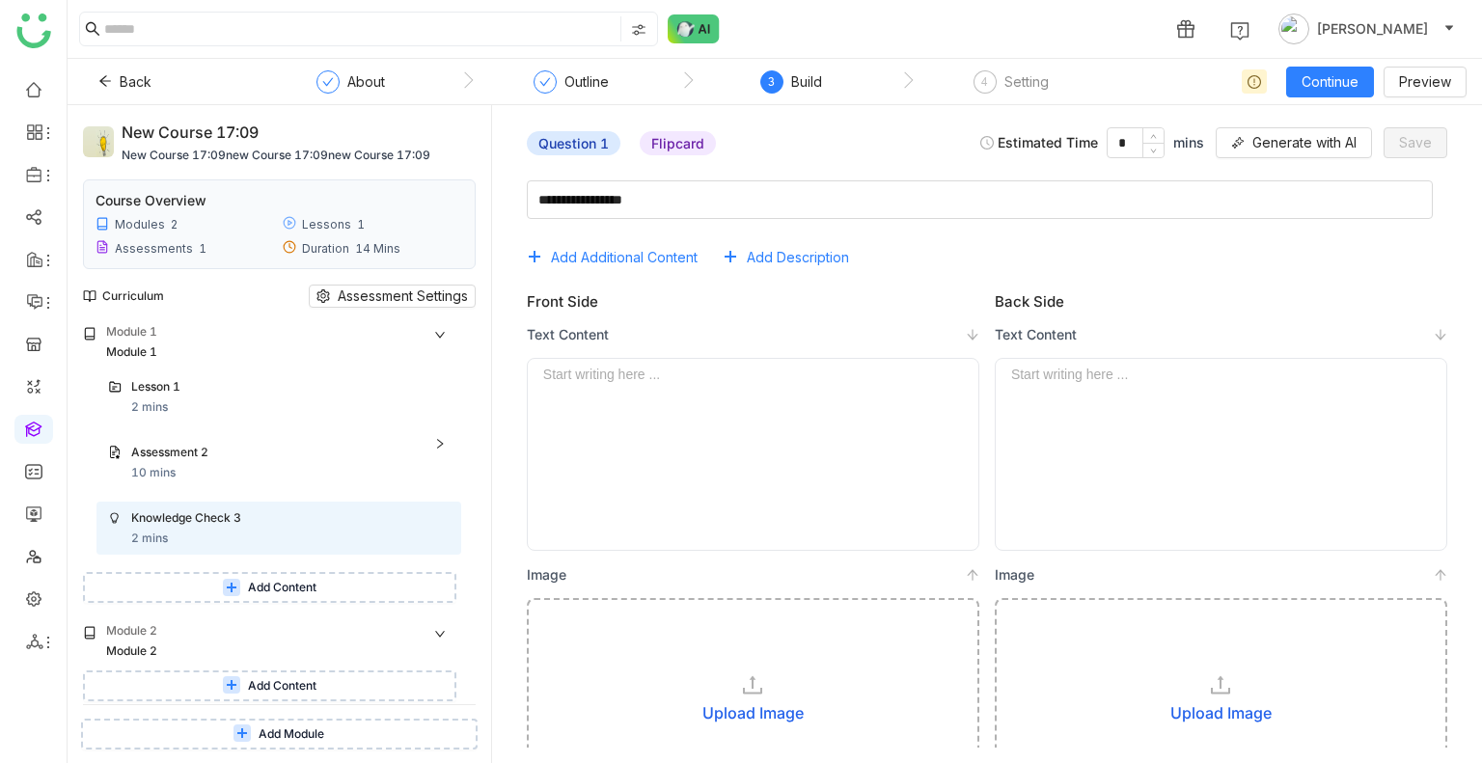
click at [721, 400] on div at bounding box center [753, 455] width 420 height 176
click at [1258, 134] on span "Generate with AI" at bounding box center [1304, 142] width 104 height 21
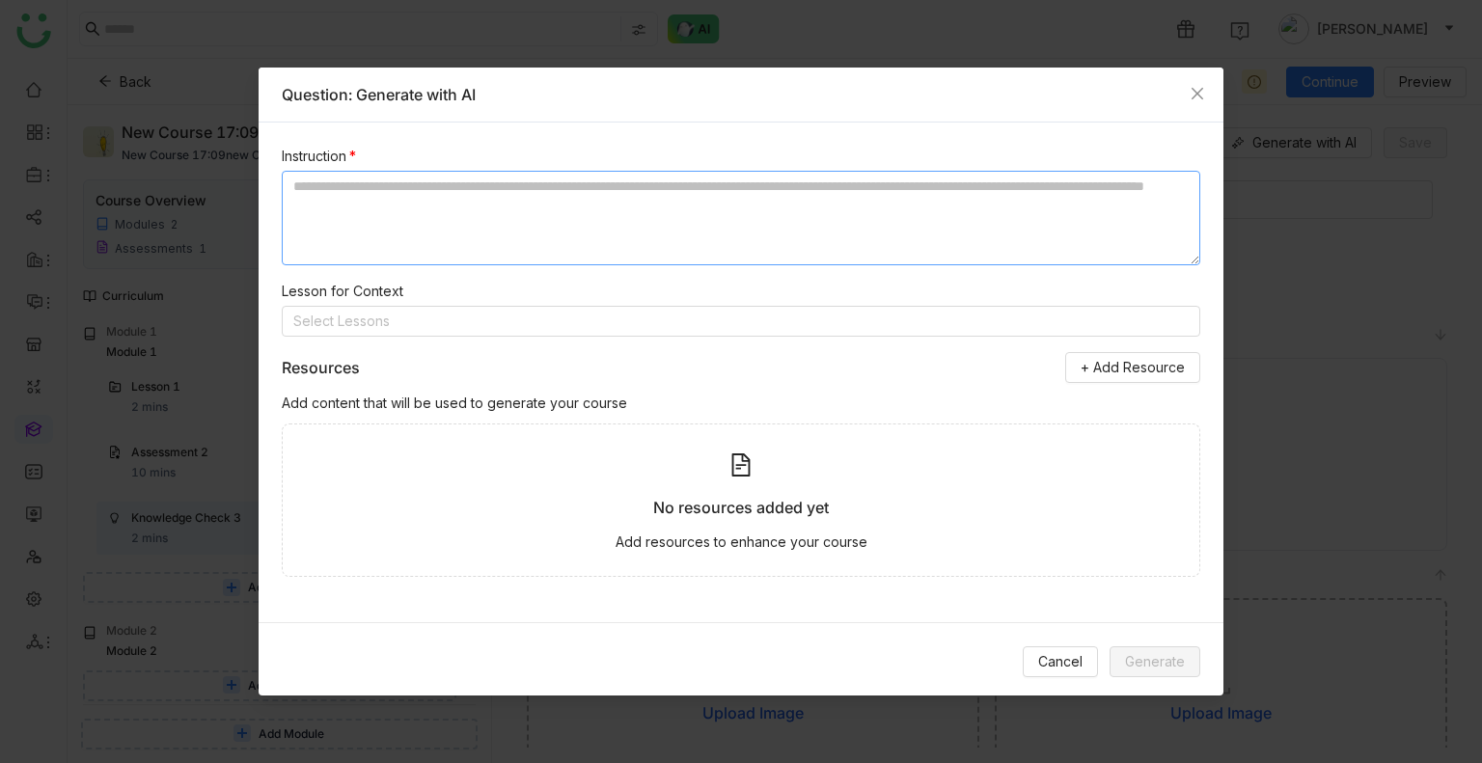
click at [746, 194] on textarea at bounding box center [741, 218] width 918 height 95
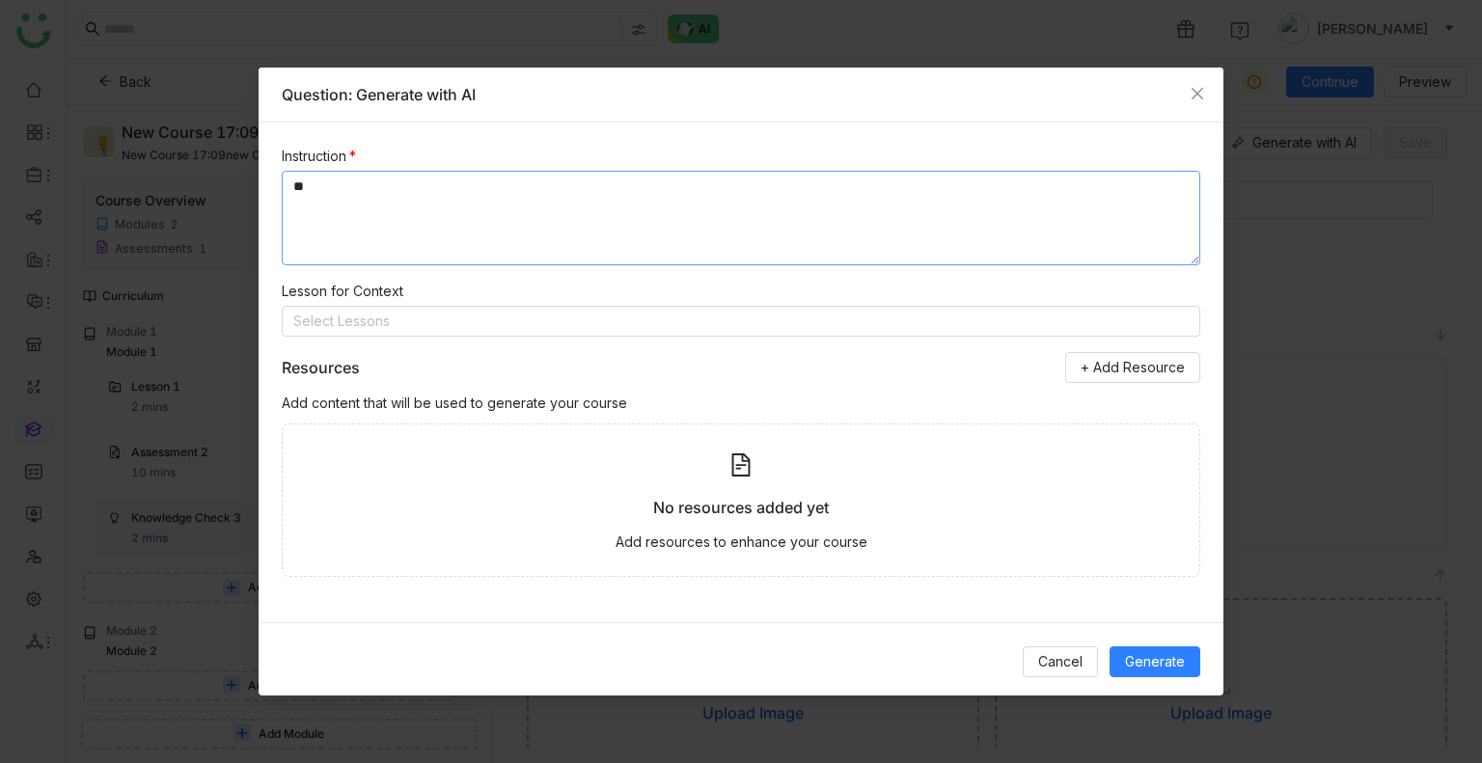
type textarea "*"
type textarea "**********"
click at [442, 328] on nz-select-top-control "Select Lessons" at bounding box center [741, 321] width 918 height 31
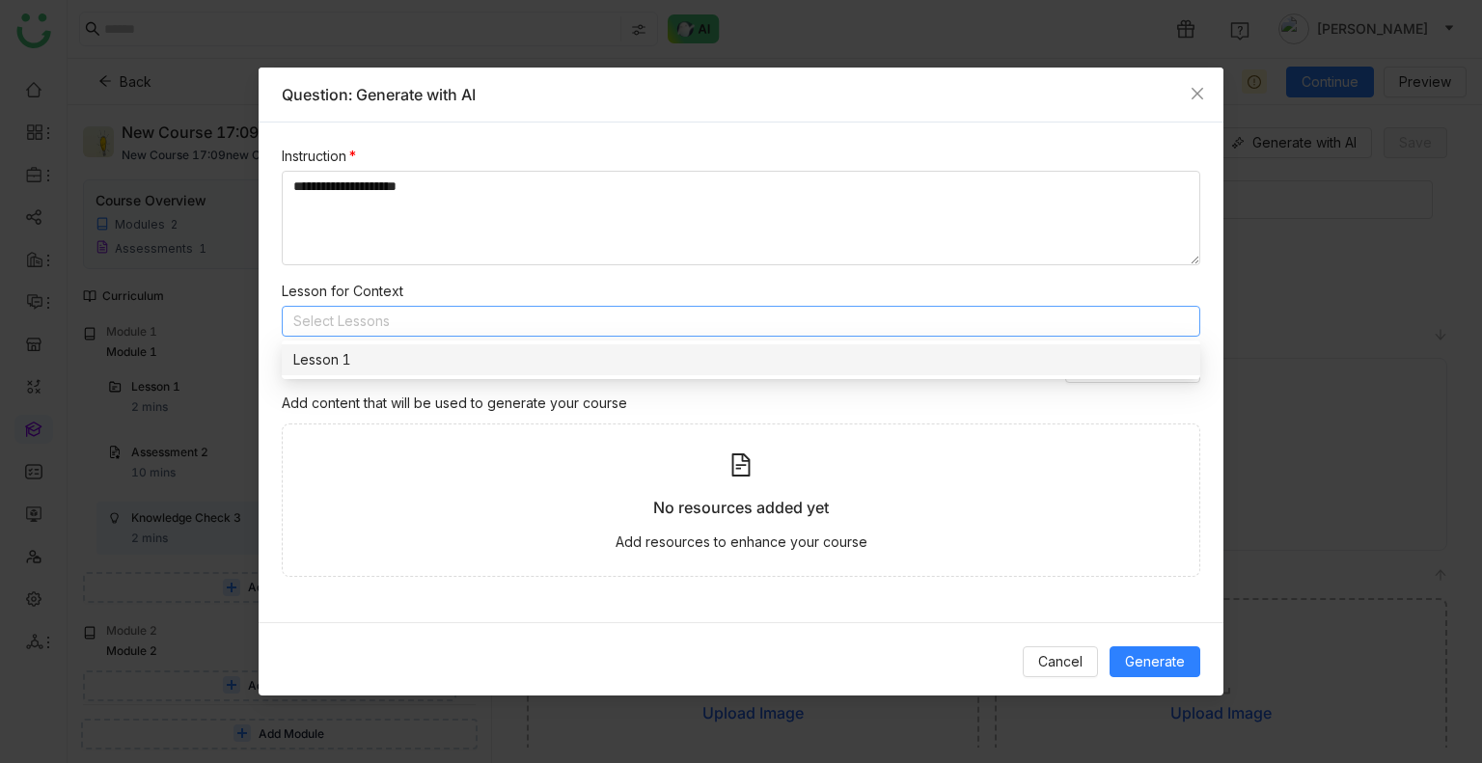
click at [356, 366] on div "Lesson 1" at bounding box center [740, 359] width 895 height 21
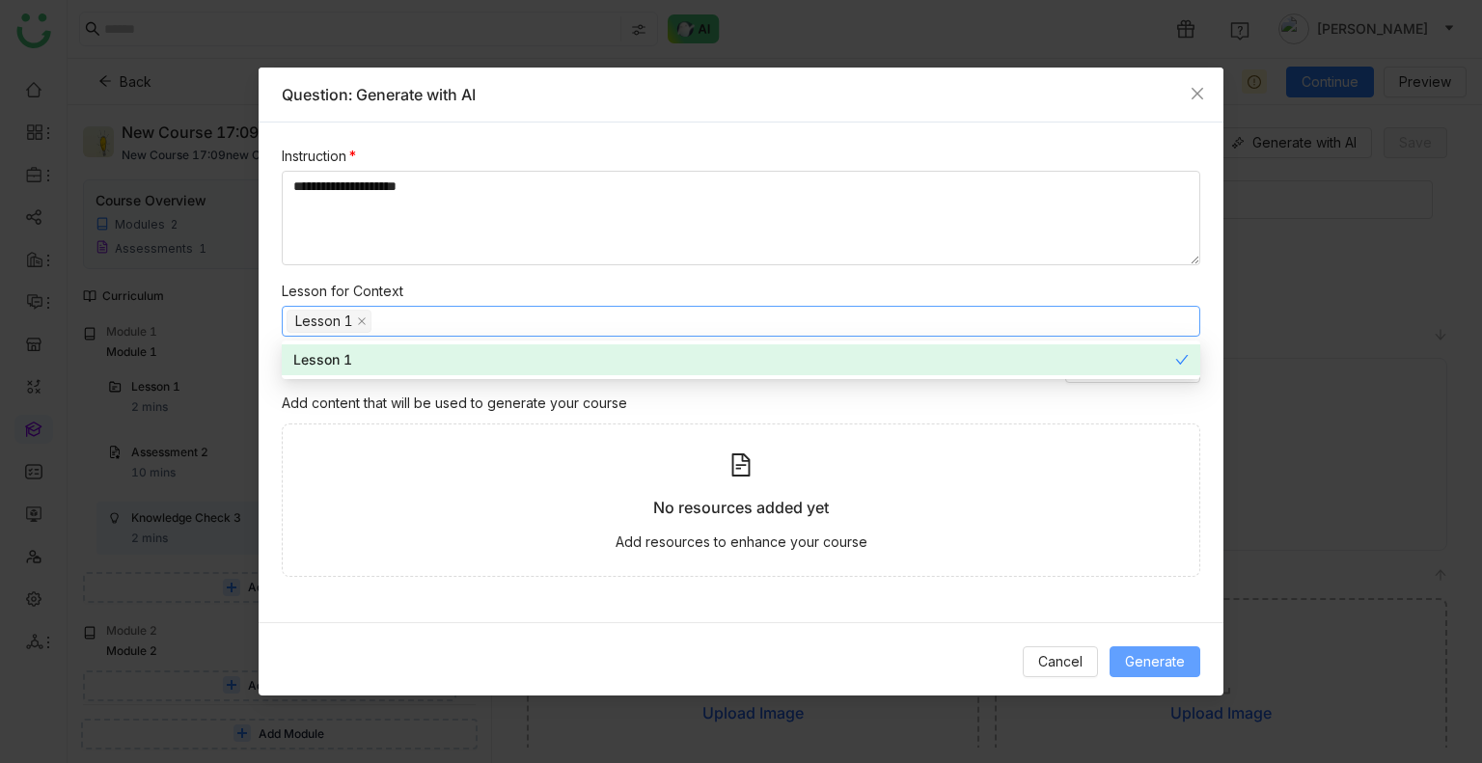
click at [1157, 647] on button "Generate" at bounding box center [1154, 661] width 91 height 31
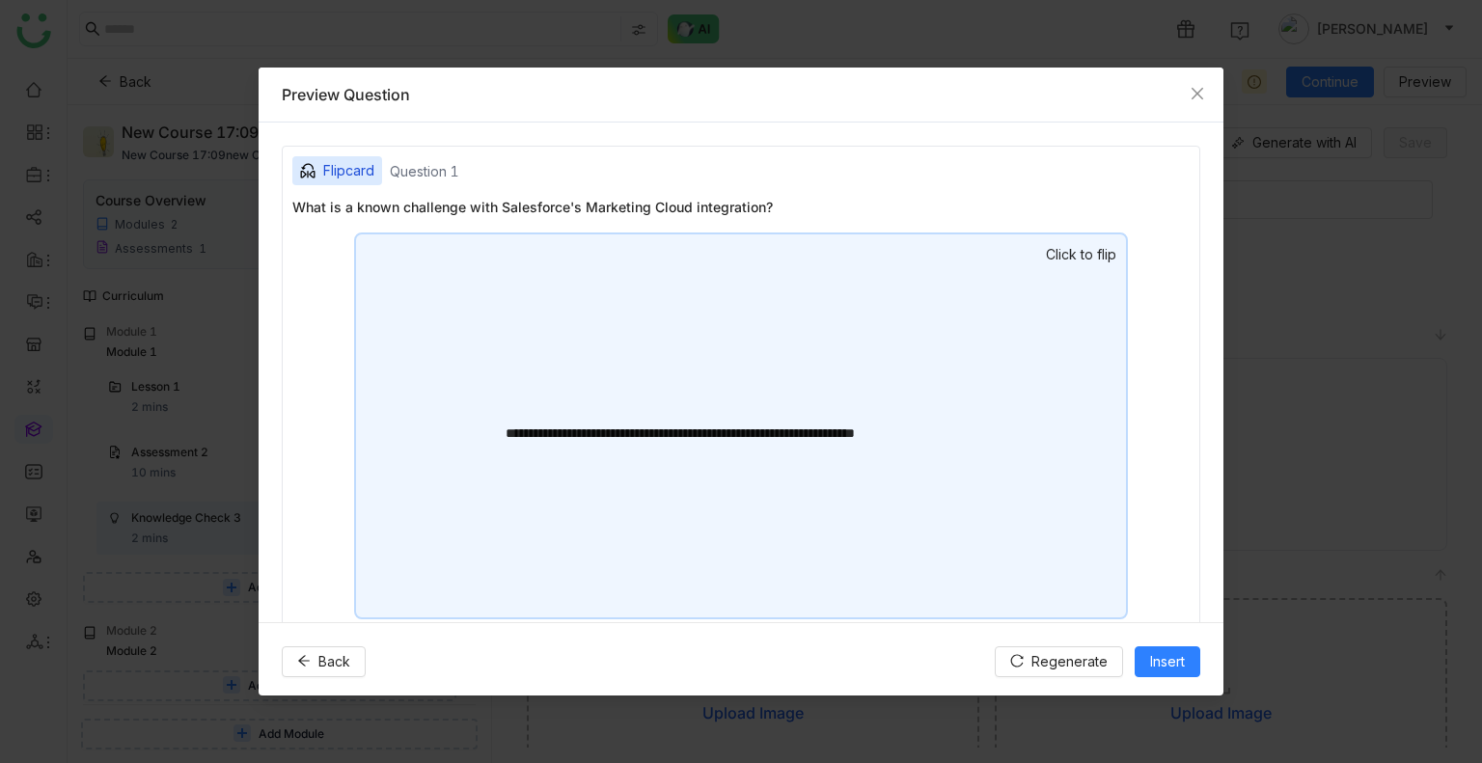
click at [999, 450] on div "**********" at bounding box center [741, 425] width 774 height 387
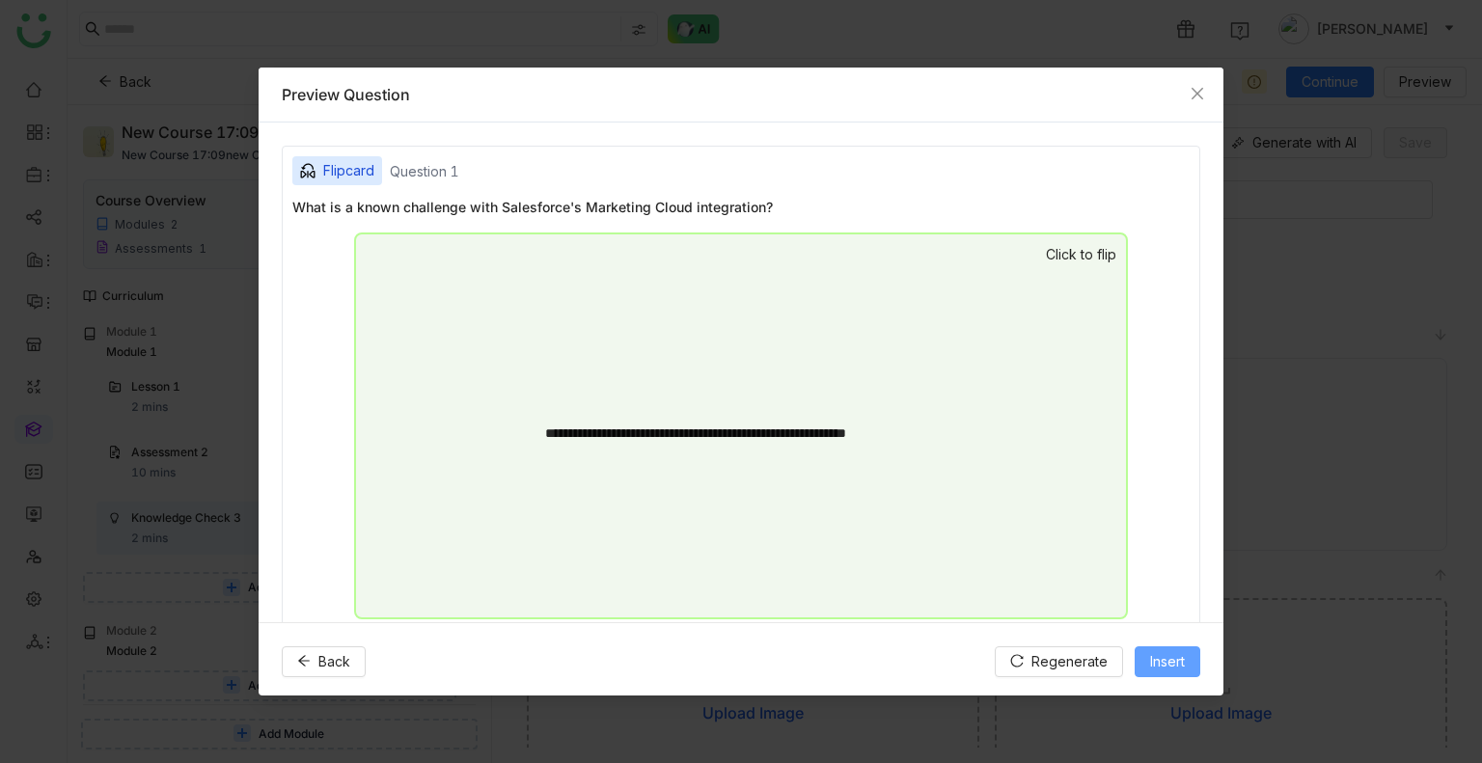
click at [1162, 656] on span "Insert" at bounding box center [1167, 661] width 35 height 21
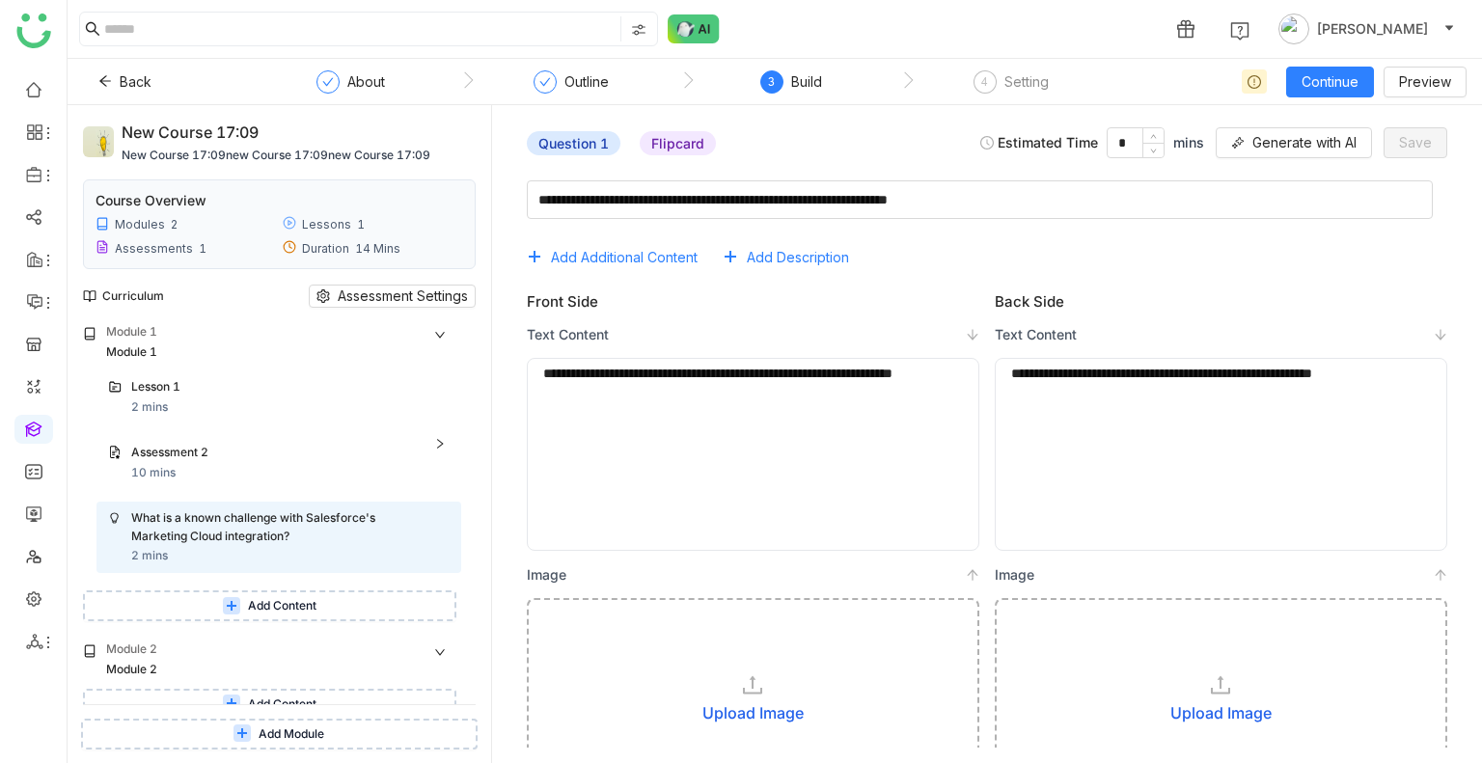
scroll to position [60, 0]
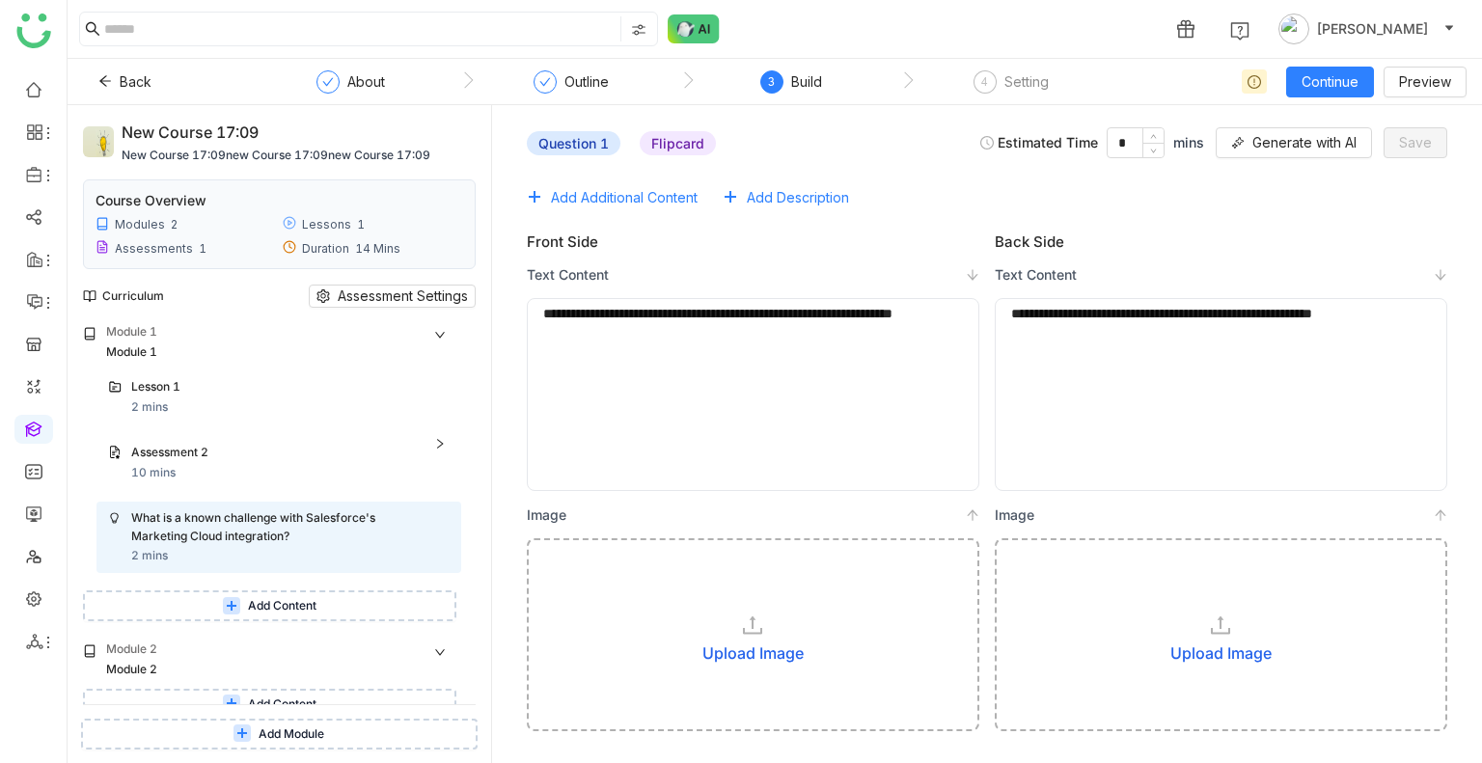
click at [725, 647] on div "Upload Image" at bounding box center [752, 653] width 101 height 13
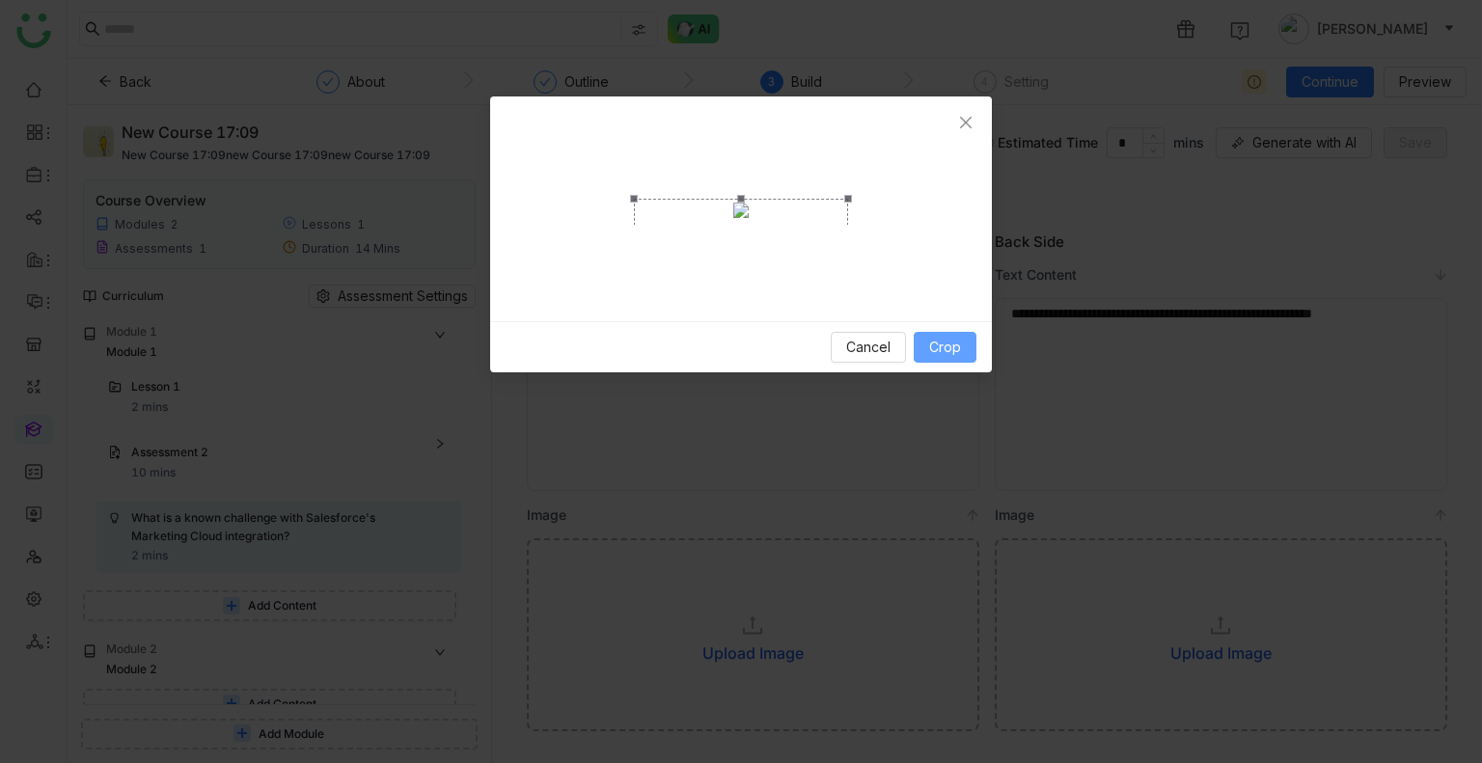
click at [940, 333] on button "Crop" at bounding box center [944, 347] width 63 height 31
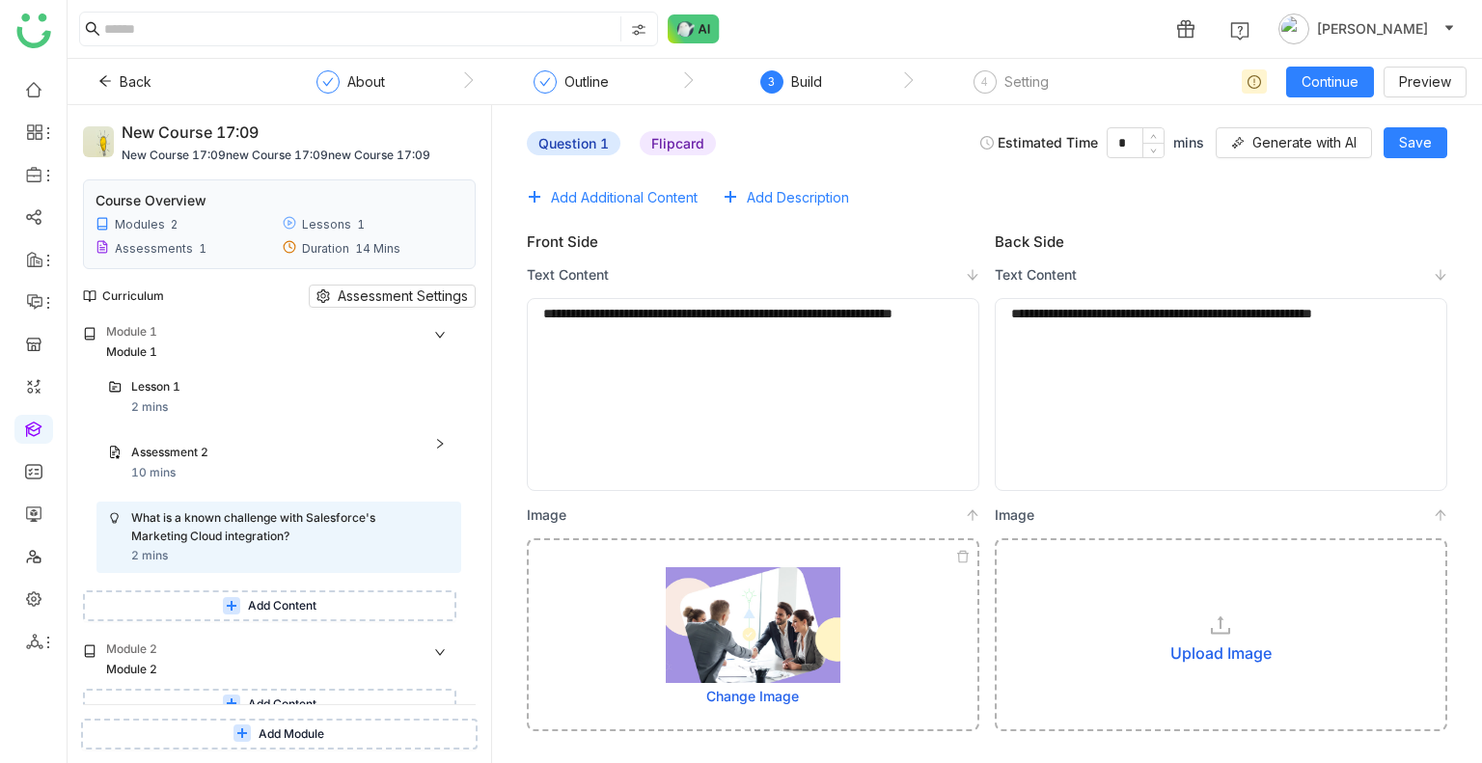
click at [1107, 623] on div "Upload Image" at bounding box center [1220, 634] width 452 height 193
click at [1227, 654] on div "Upload Image" at bounding box center [1220, 653] width 101 height 13
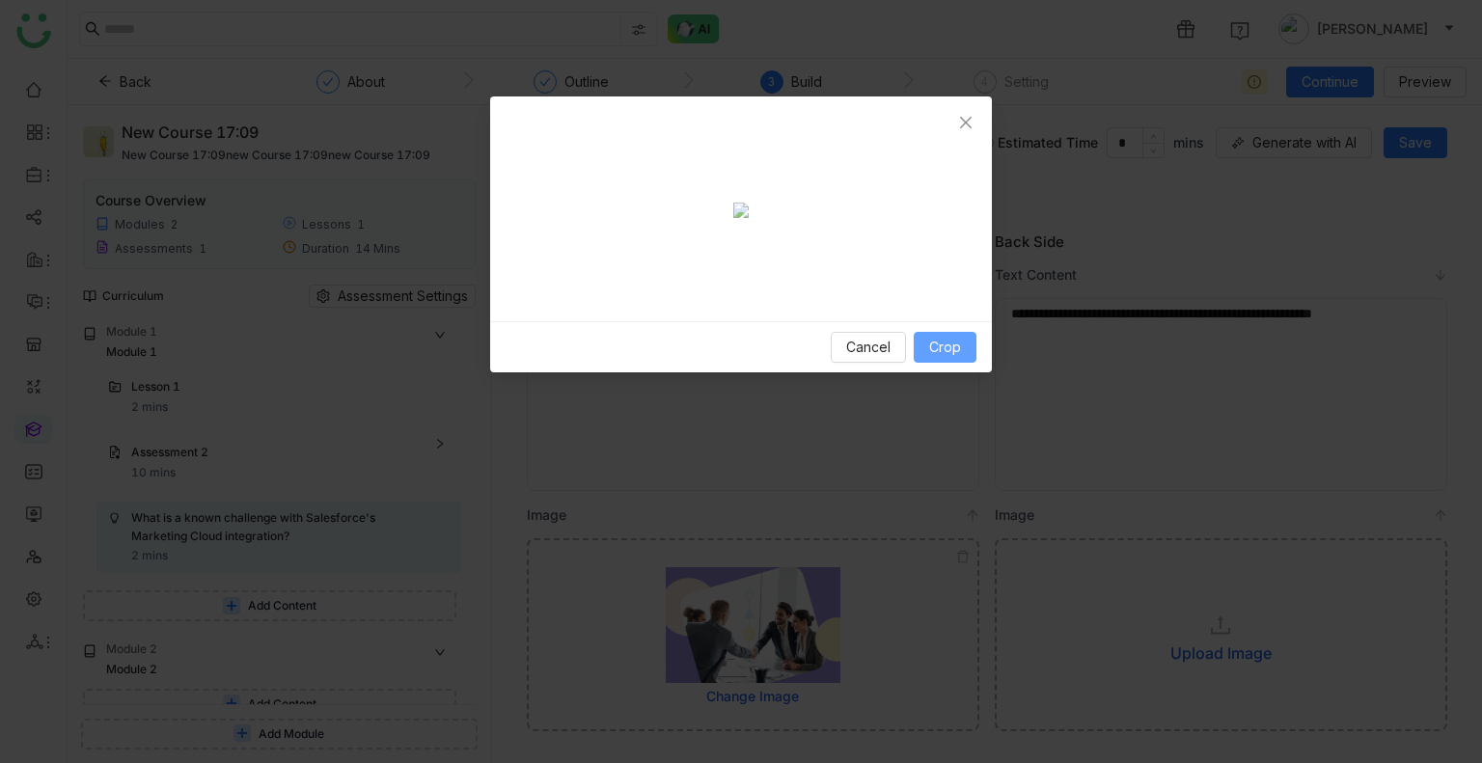
click at [943, 358] on span "Crop" at bounding box center [945, 347] width 32 height 21
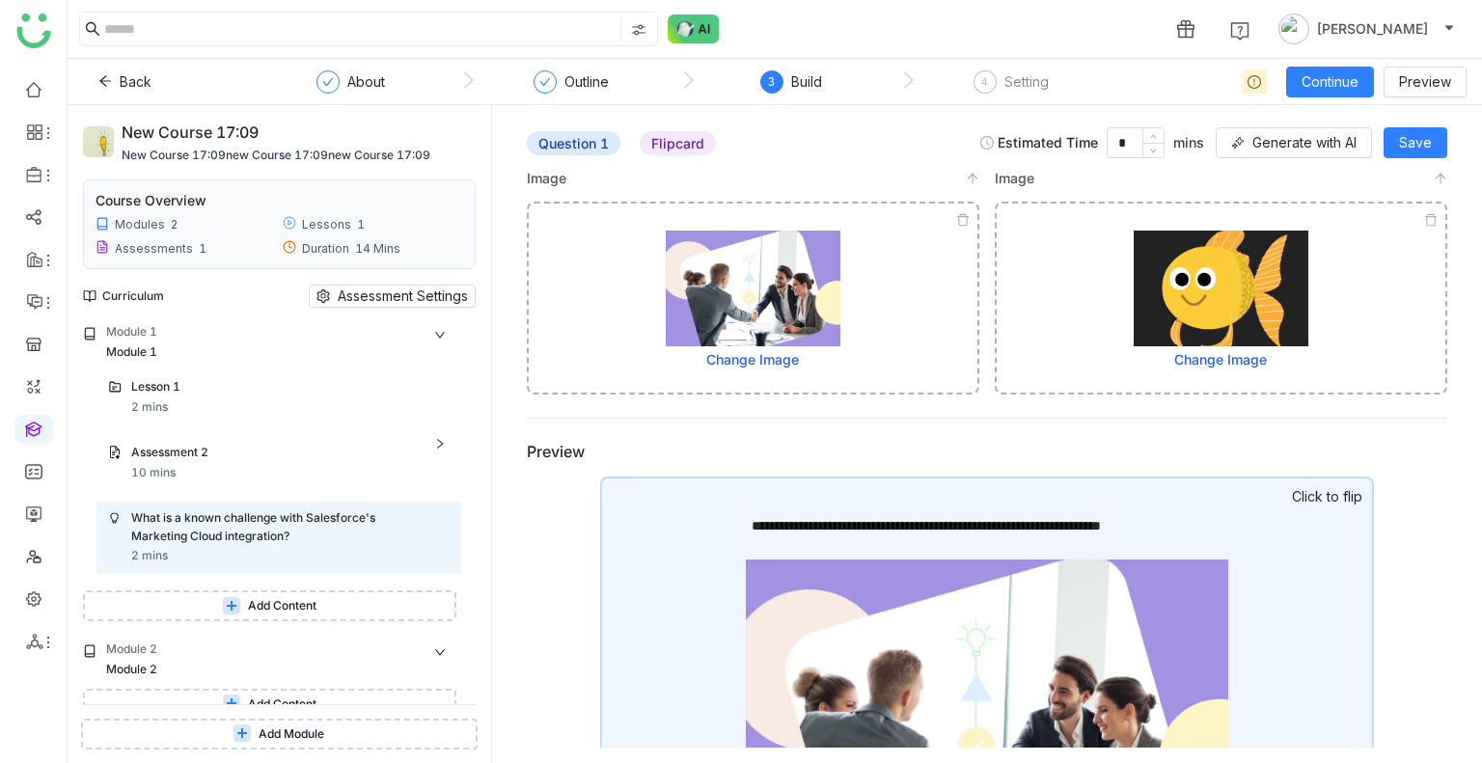
scroll to position [544, 0]
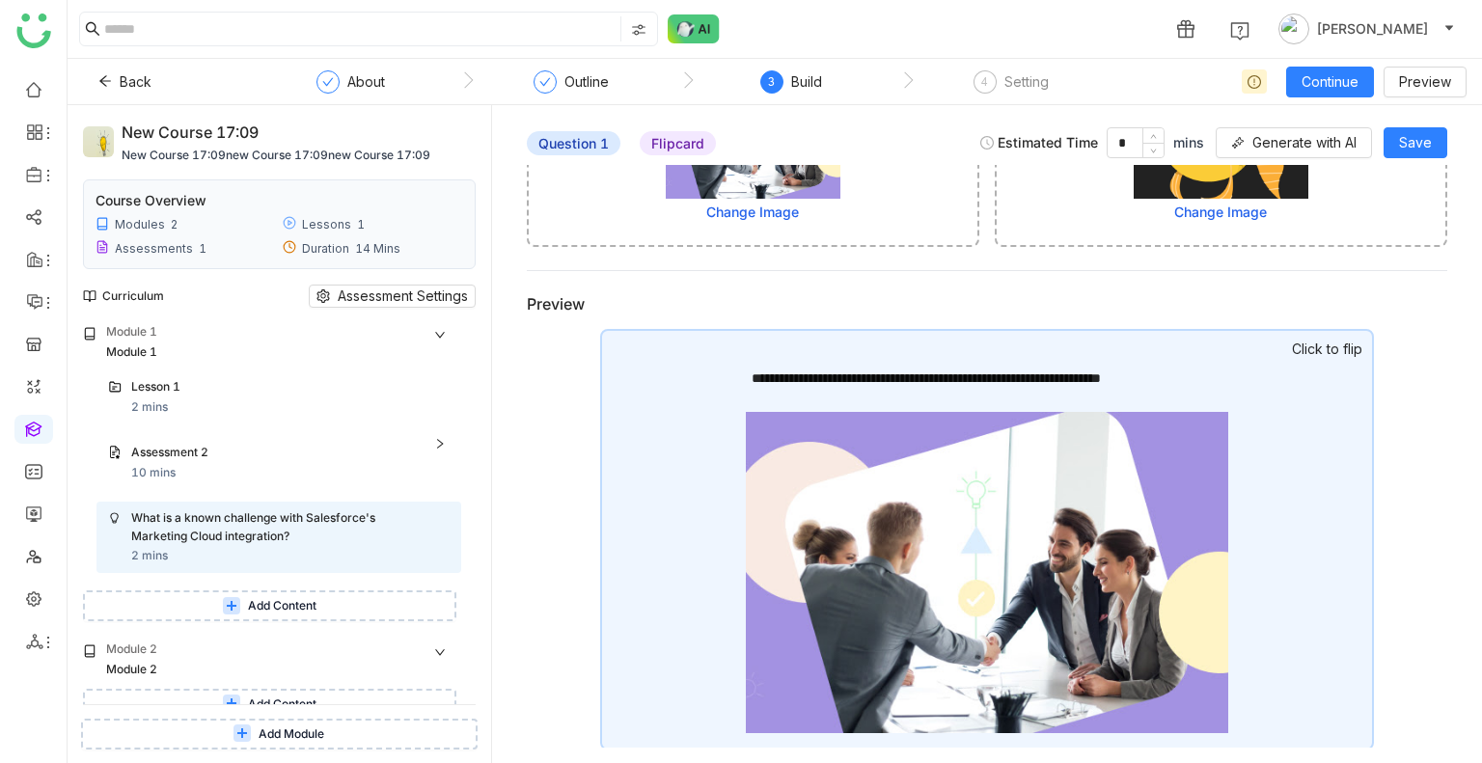
click at [1265, 447] on div "**********" at bounding box center [987, 540] width 774 height 422
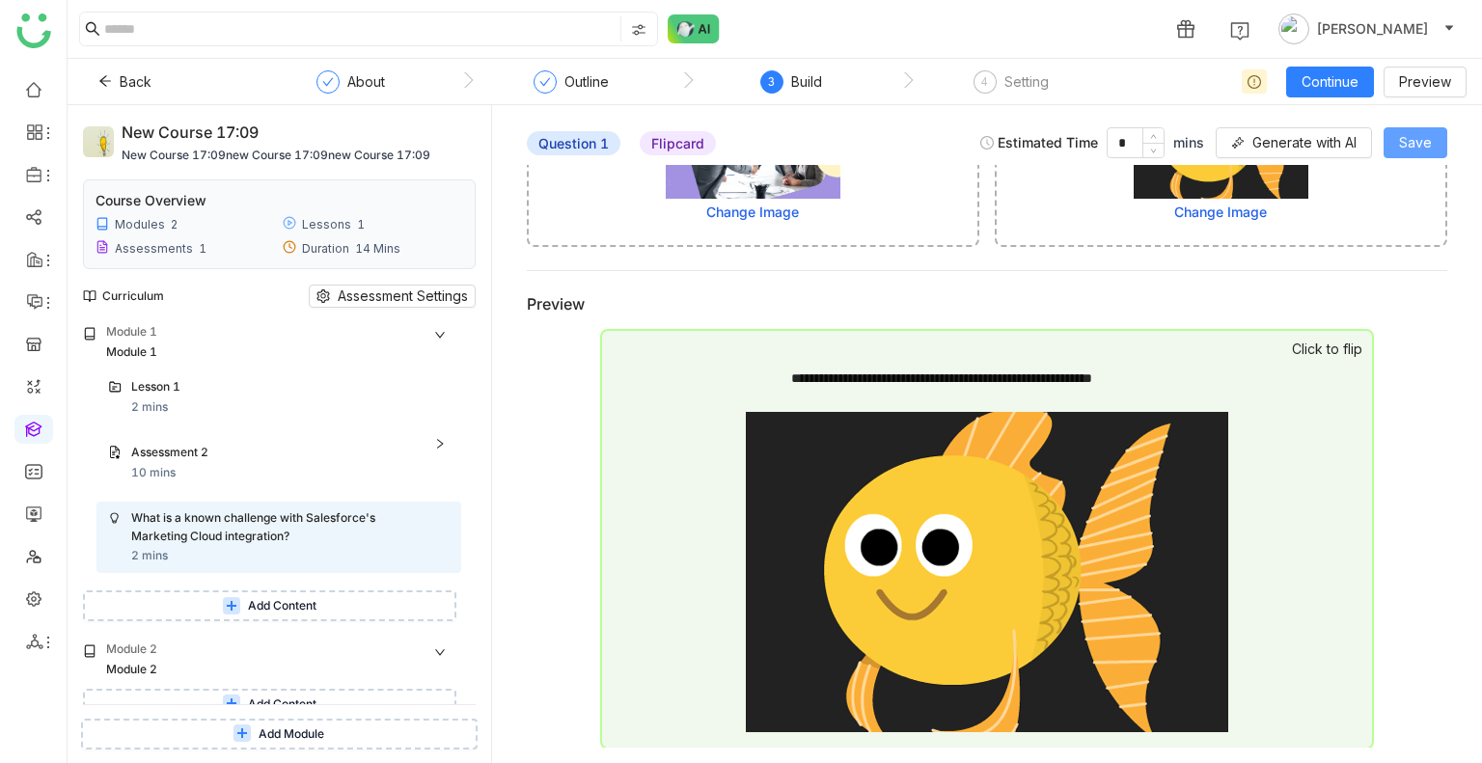
click at [1389, 139] on button "Save" at bounding box center [1415, 142] width 64 height 31
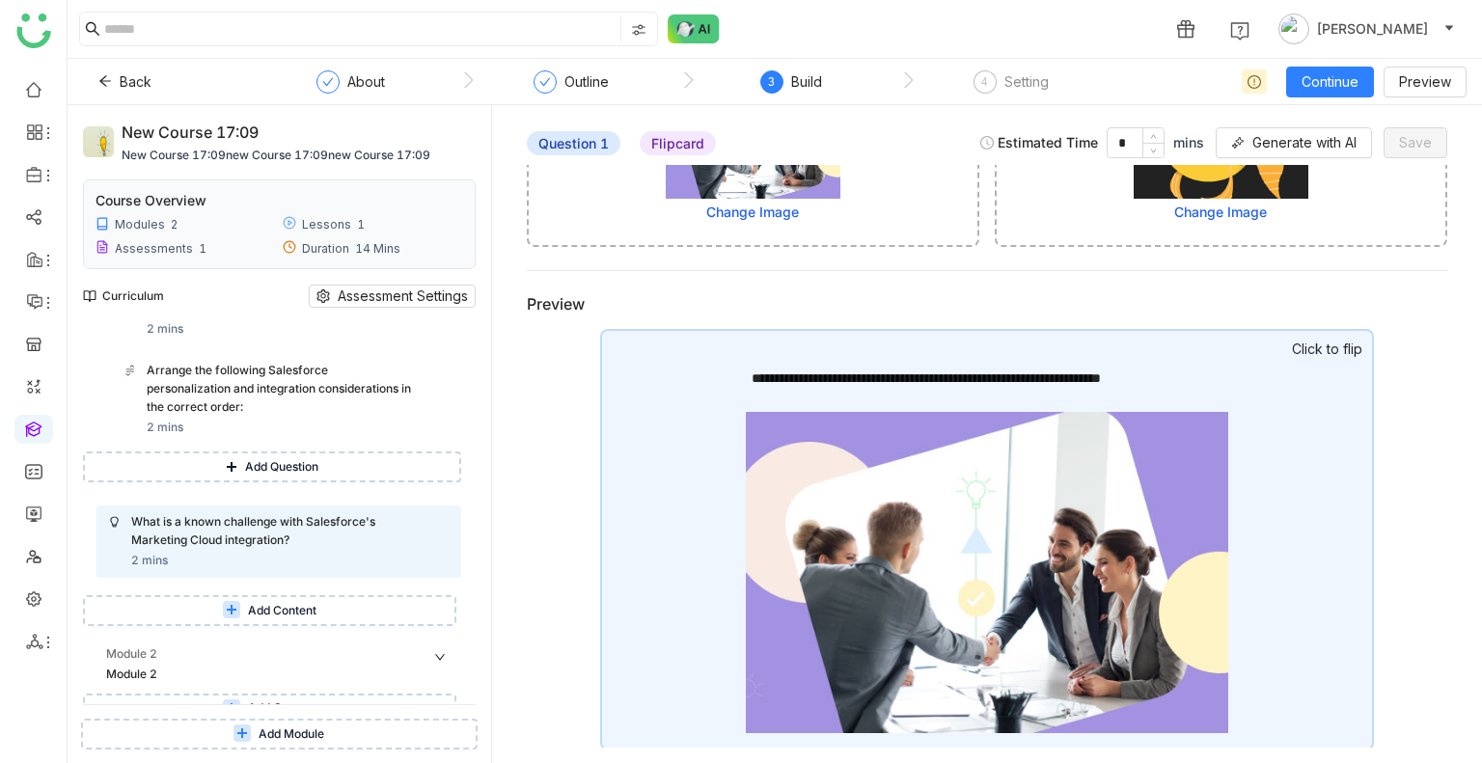
scroll to position [583, 0]
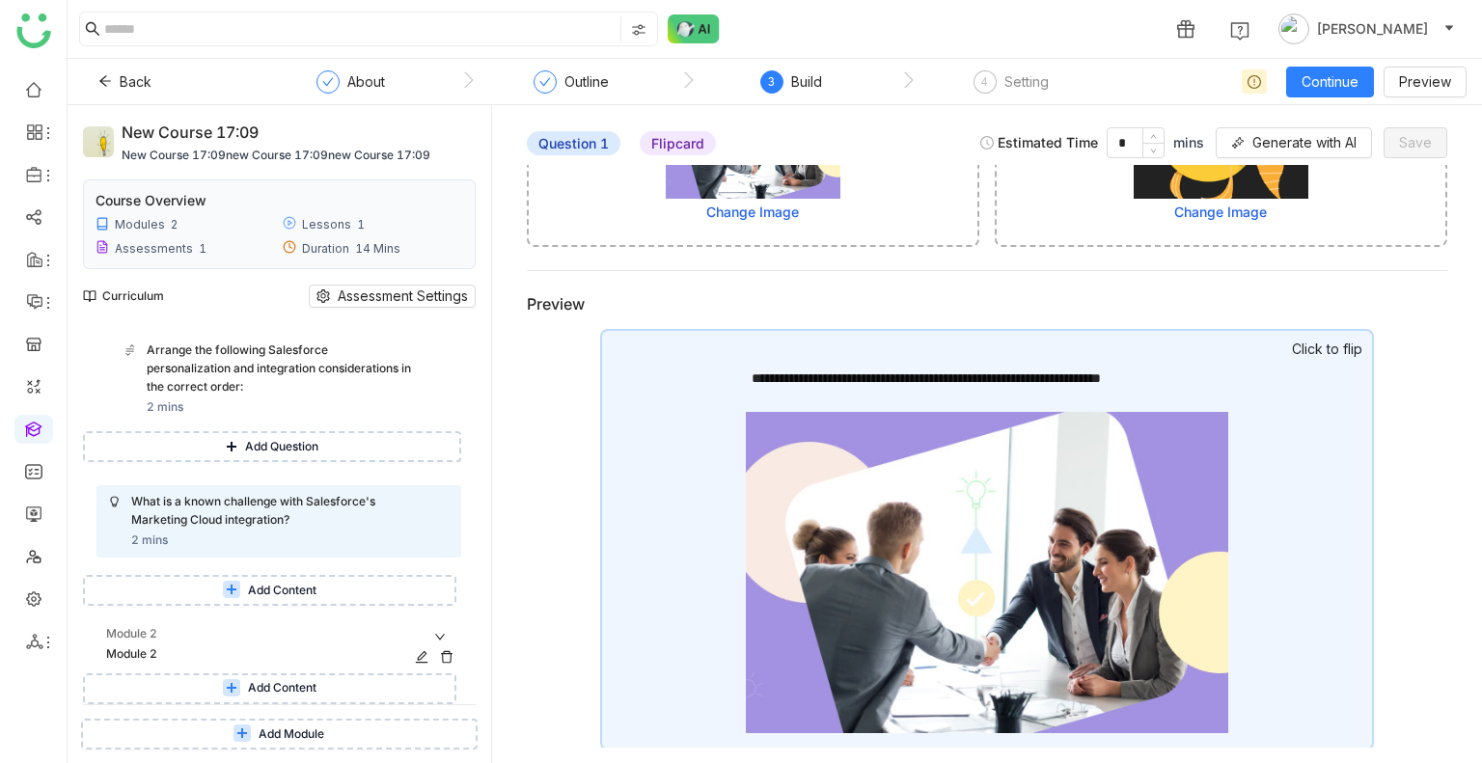
click at [275, 654] on div "Module 2" at bounding box center [262, 654] width 313 height 18
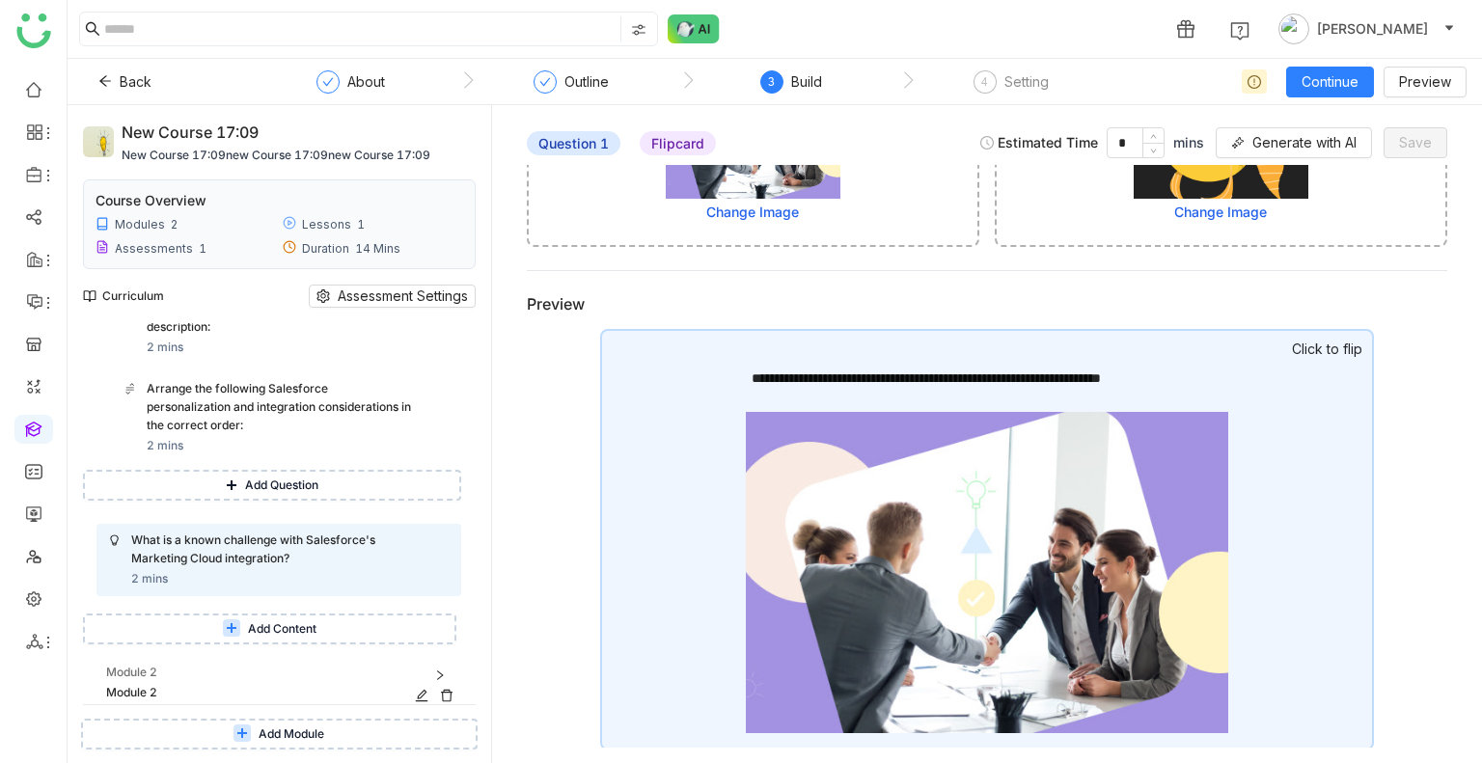
scroll to position [544, 0]
click at [259, 680] on div "Module 2" at bounding box center [283, 673] width 355 height 18
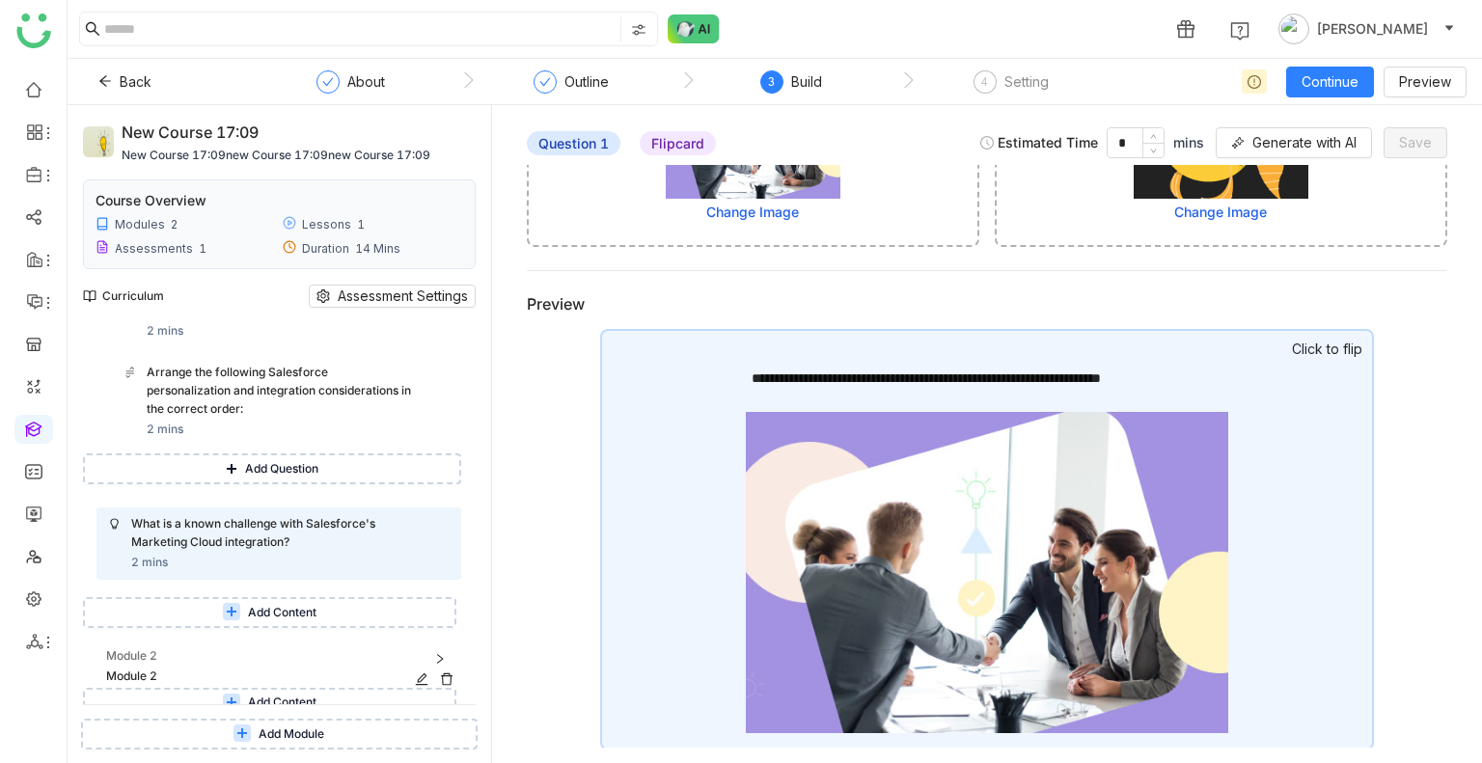
scroll to position [583, 0]
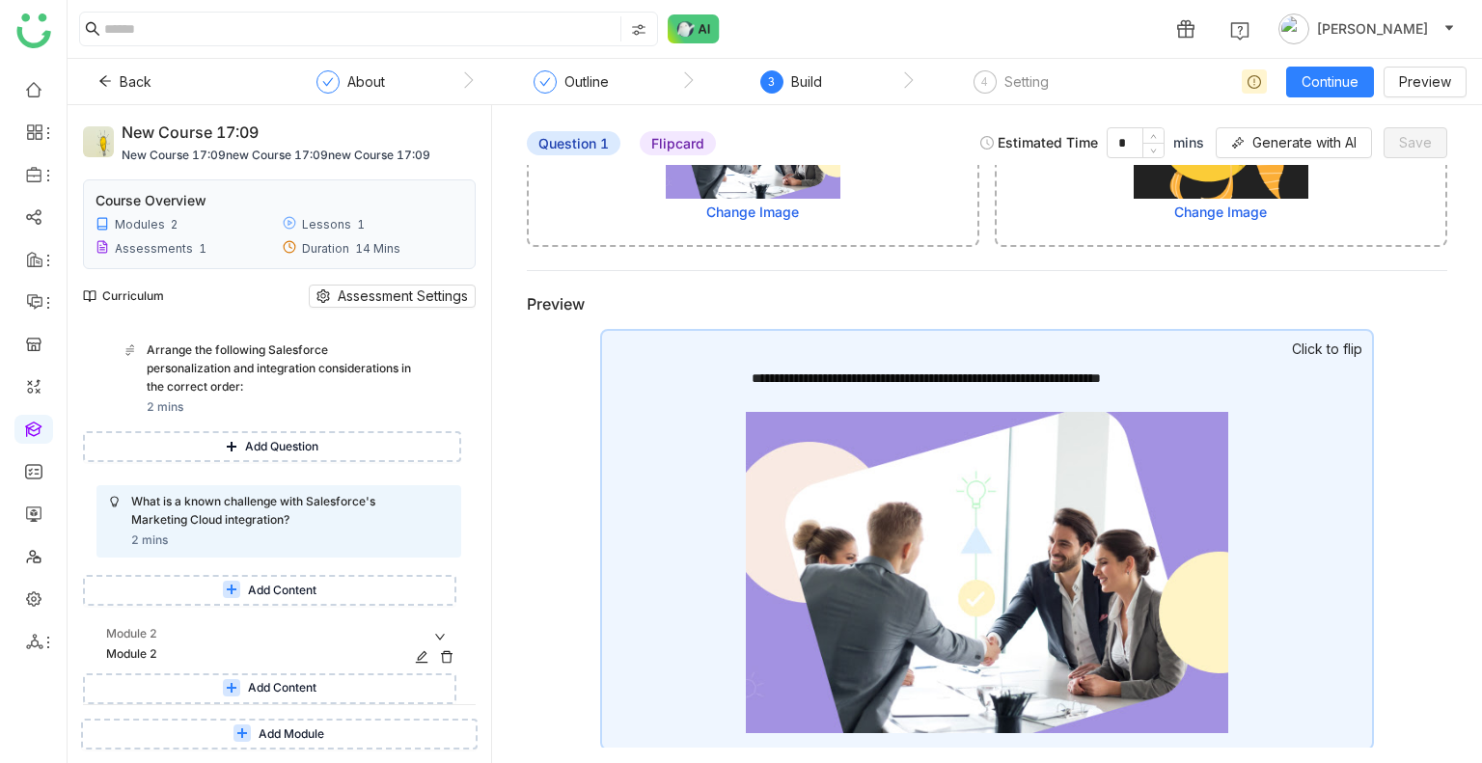
click at [228, 656] on div "Module 2" at bounding box center [262, 654] width 313 height 18
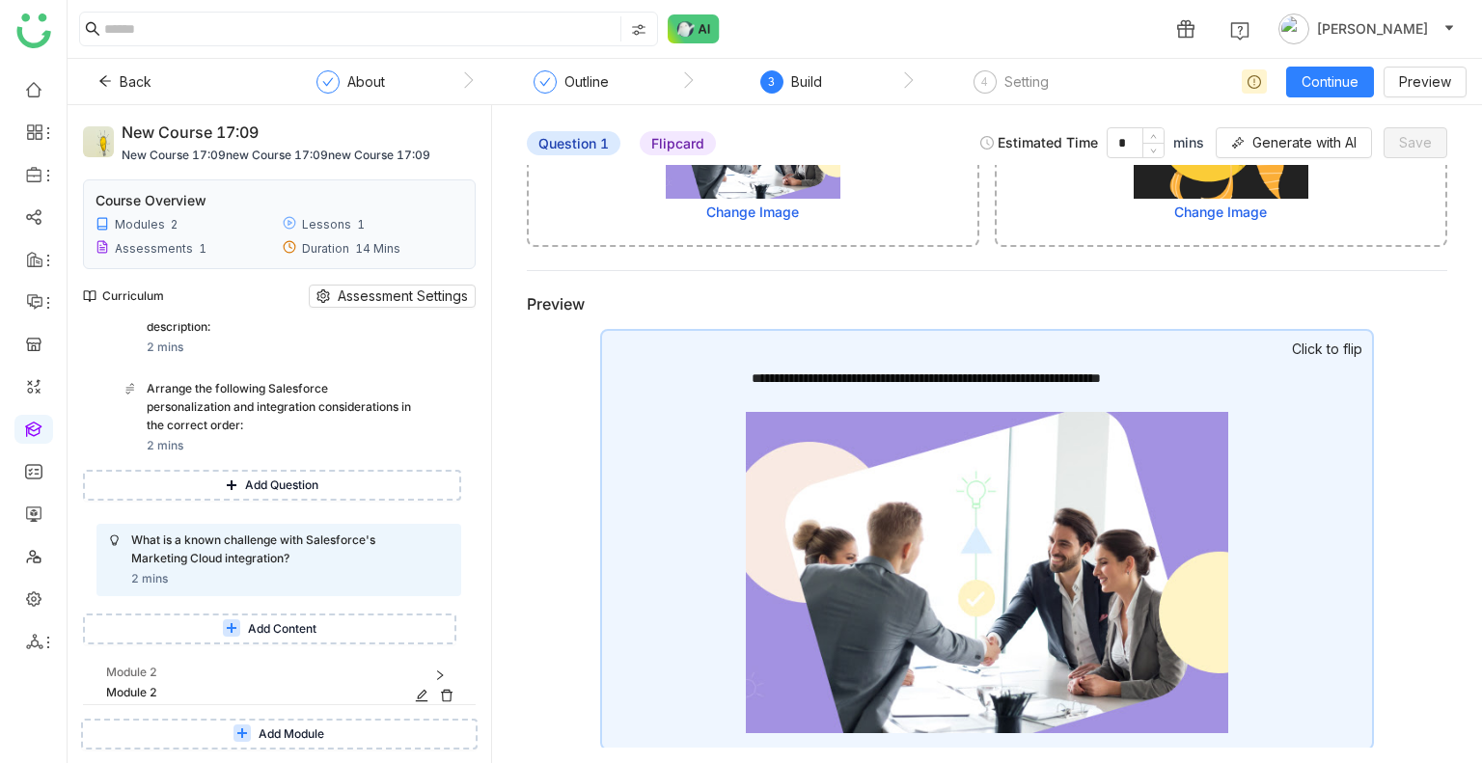
scroll to position [544, 0]
click at [281, 729] on span "Add Module" at bounding box center [292, 734] width 66 height 18
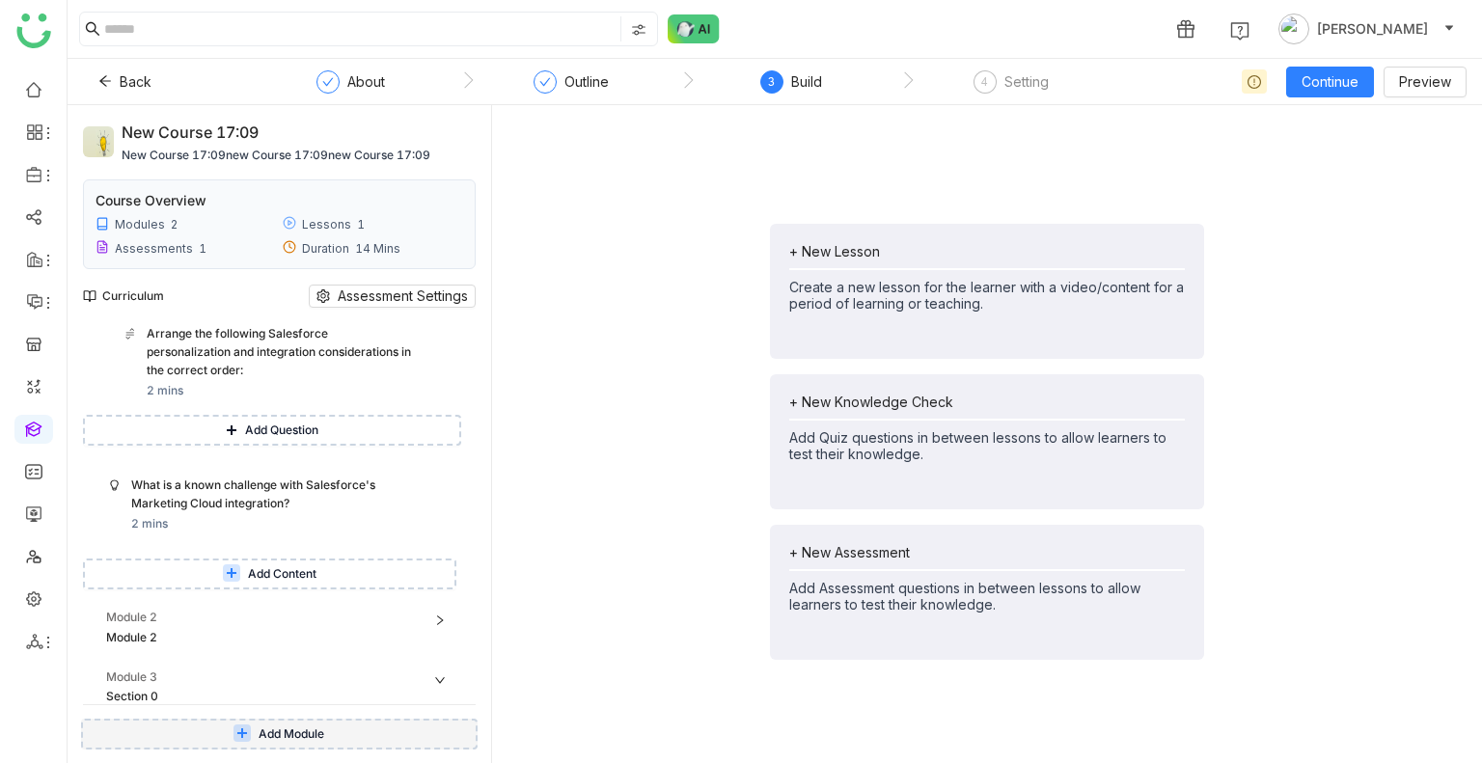
scroll to position [642, 0]
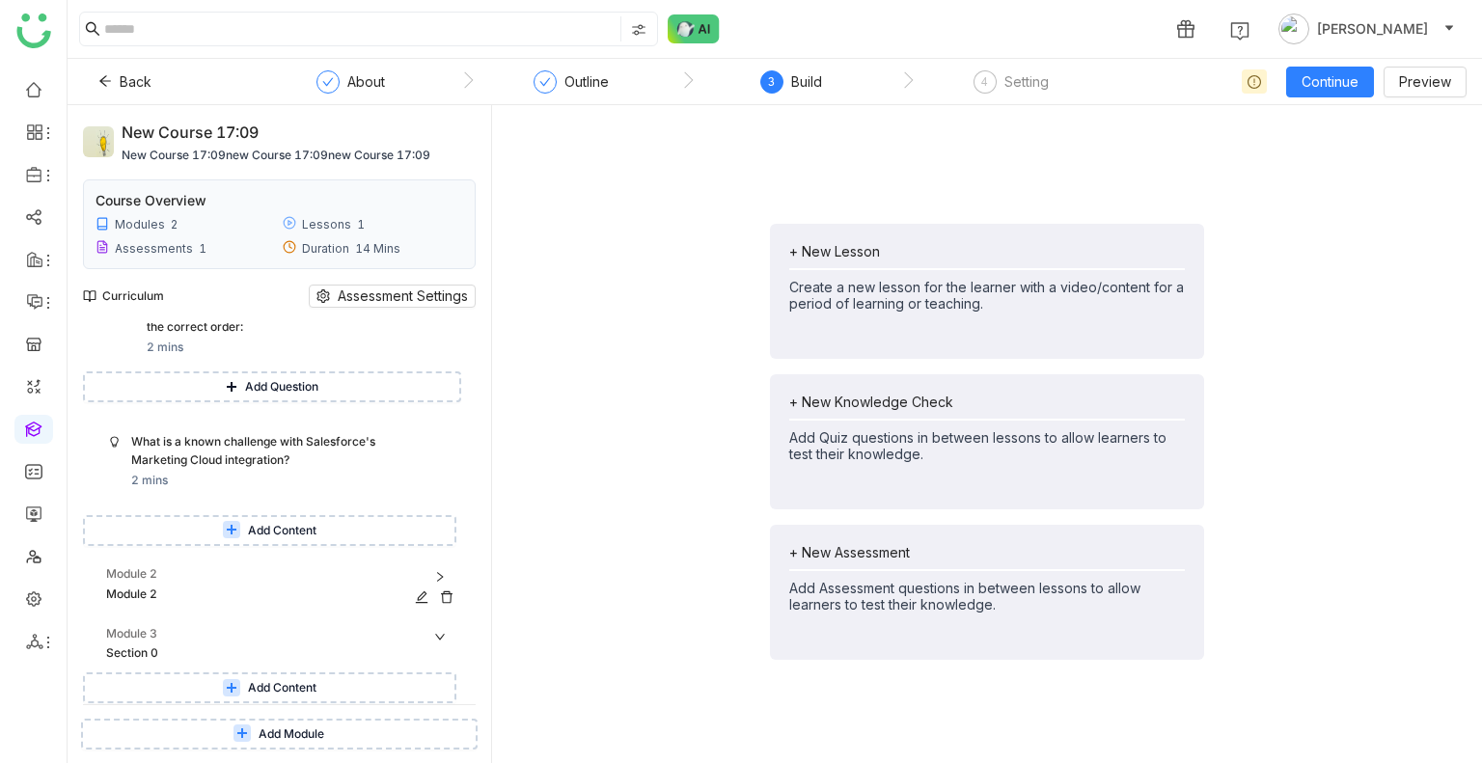
click at [193, 589] on div "Module 2" at bounding box center [262, 594] width 313 height 18
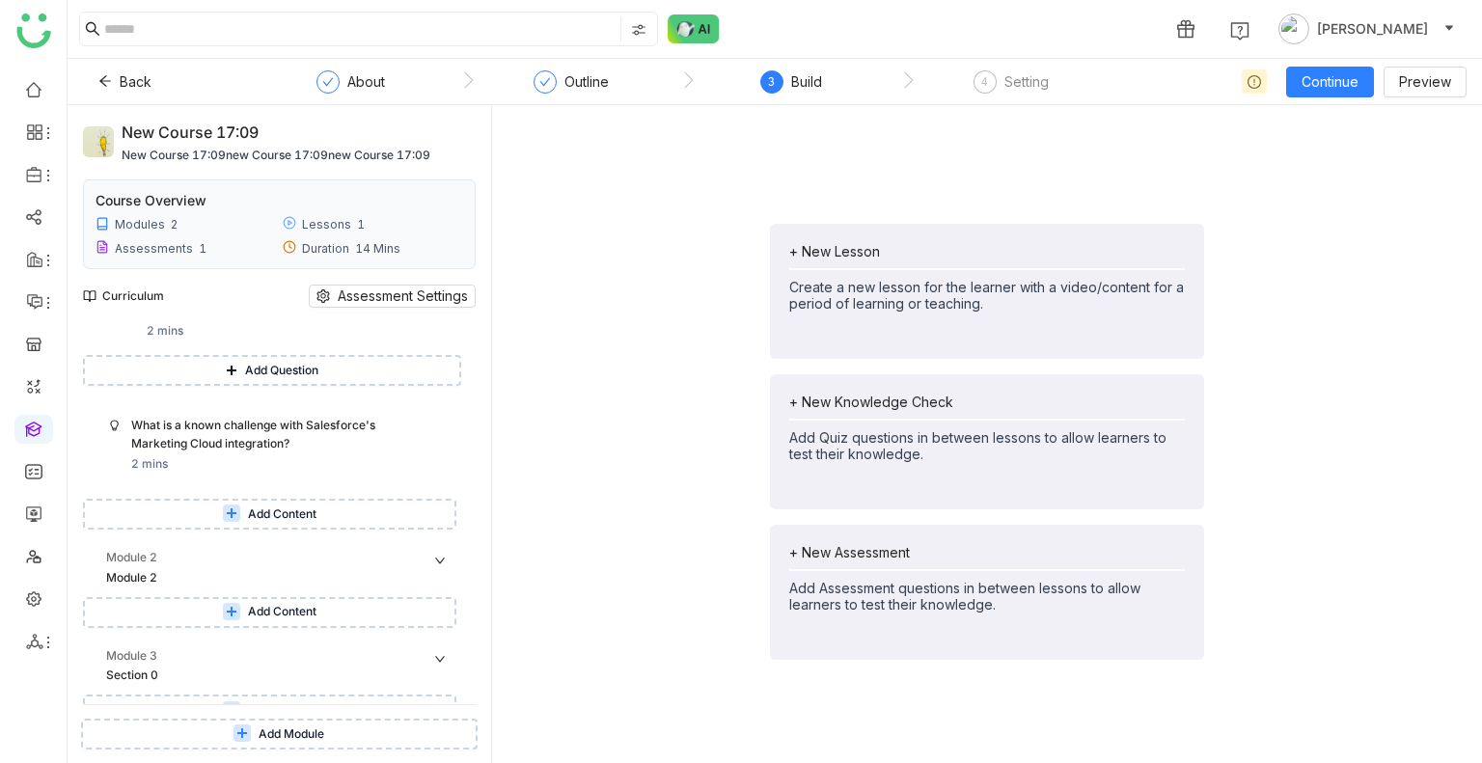
click at [266, 621] on span "Add Content" at bounding box center [282, 612] width 68 height 18
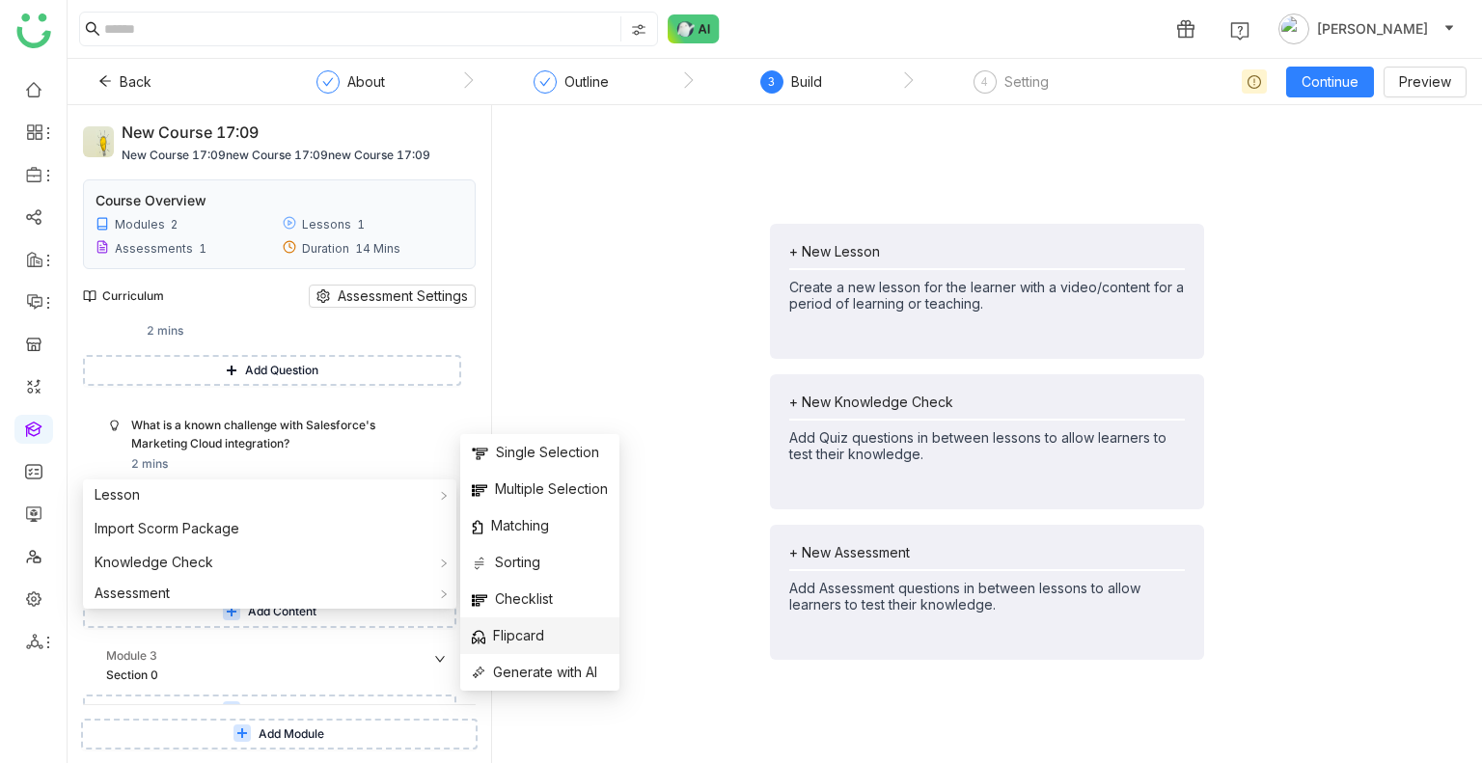
click at [523, 639] on span "Flipcard" at bounding box center [508, 635] width 72 height 21
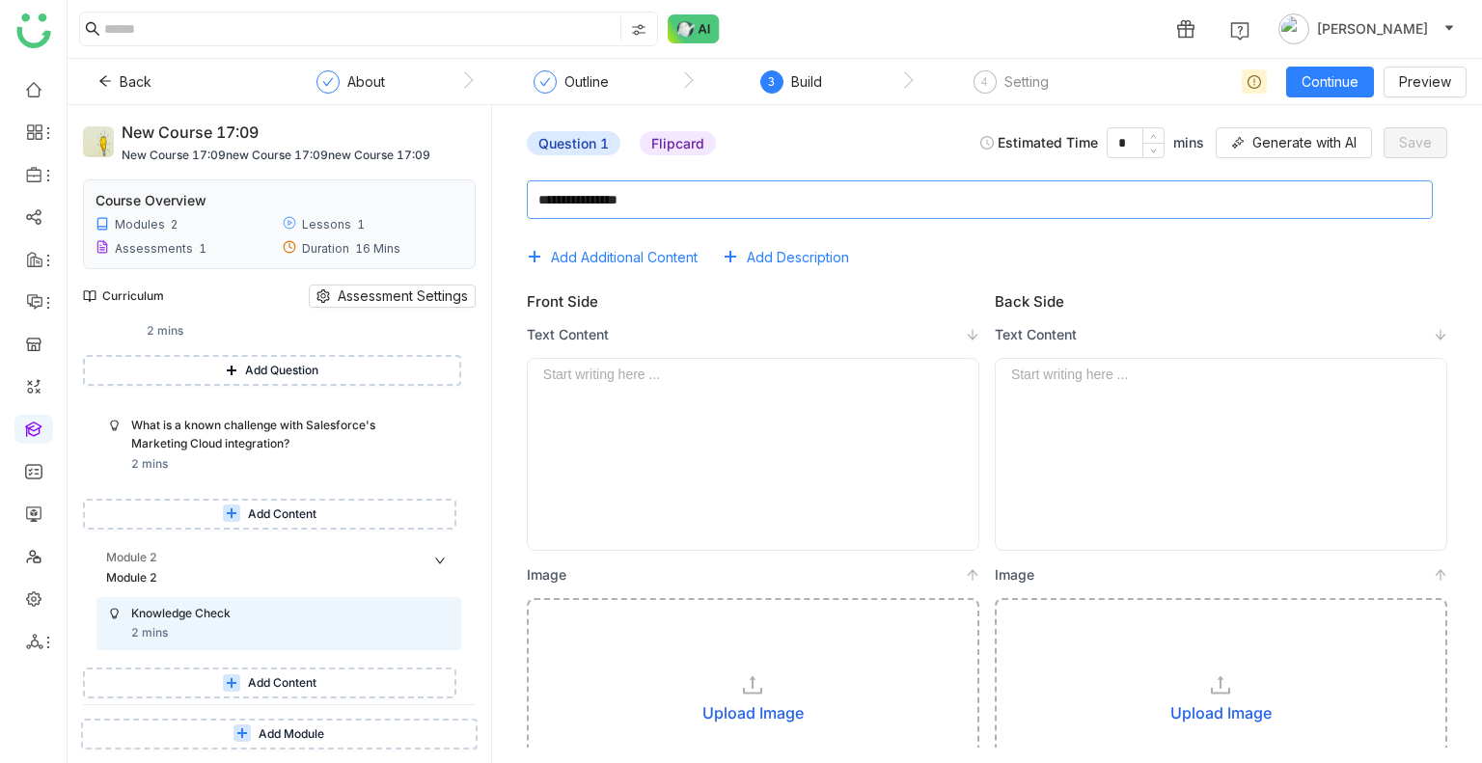
click at [710, 206] on textarea at bounding box center [980, 199] width 906 height 39
type textarea "**********"
click at [694, 385] on div at bounding box center [753, 455] width 420 height 176
click at [1402, 147] on span "Save" at bounding box center [1415, 142] width 33 height 21
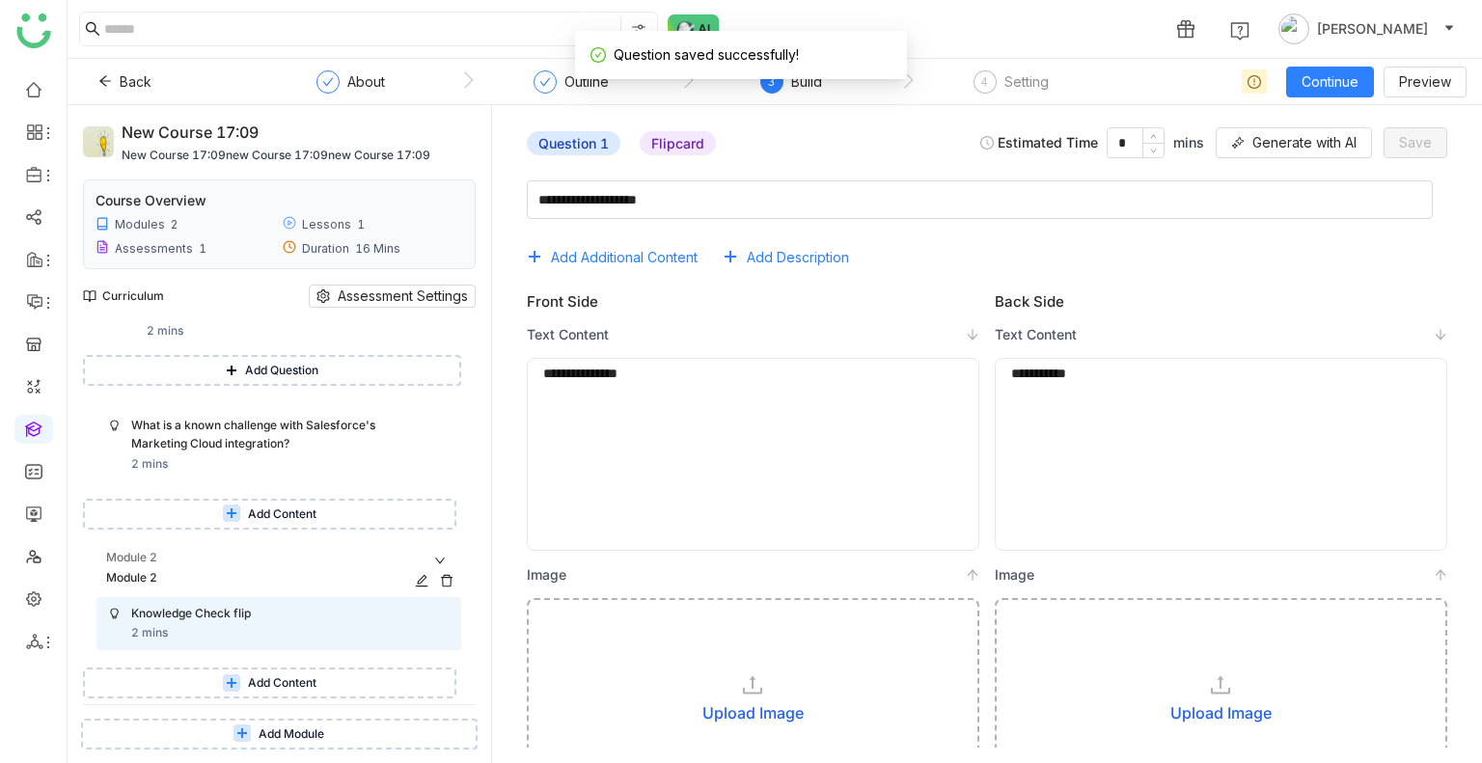
scroll to position [752, 0]
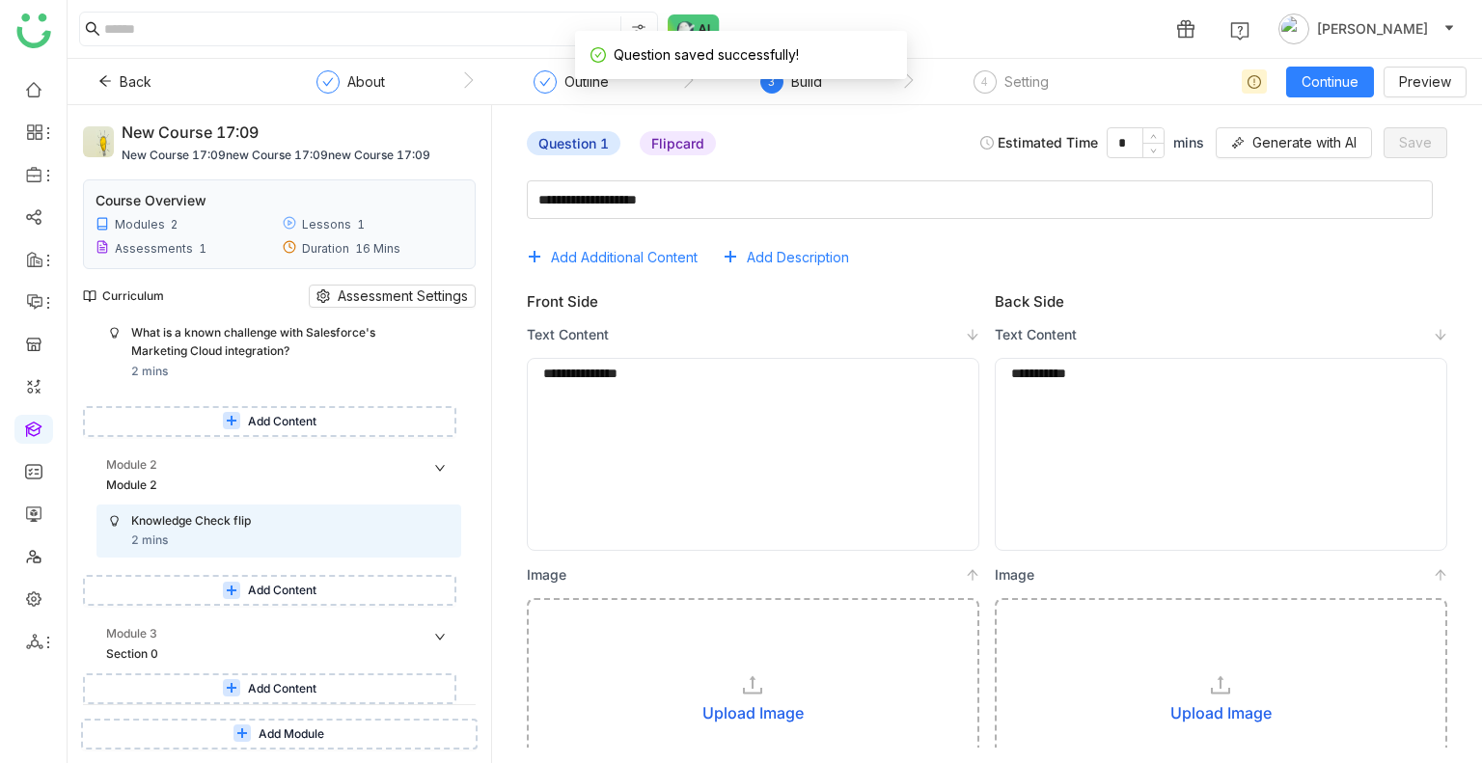
click at [280, 593] on span "Add Content" at bounding box center [282, 591] width 68 height 18
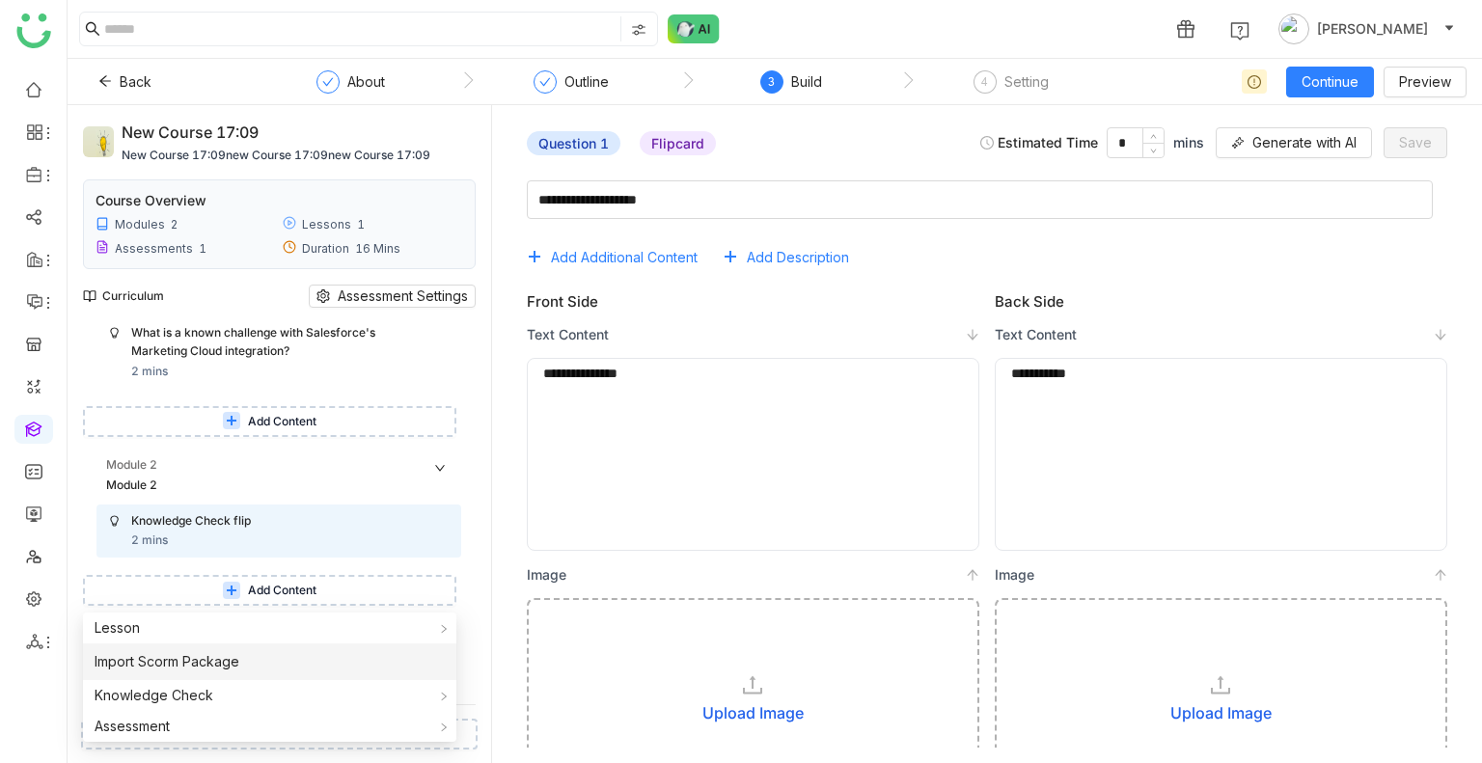
click at [234, 674] on li "Import Scorm Package" at bounding box center [269, 661] width 373 height 37
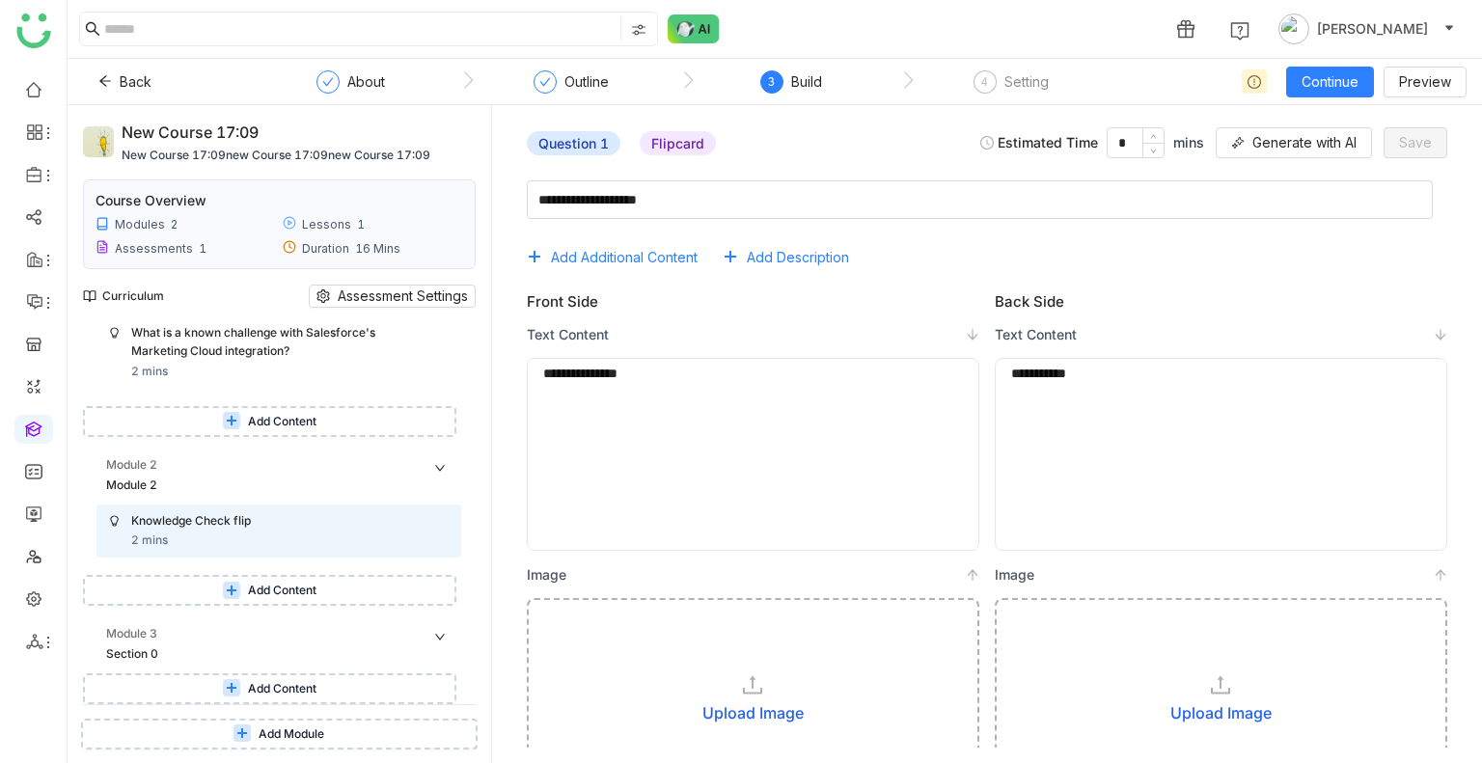
click at [266, 589] on span "Add Content" at bounding box center [282, 591] width 68 height 18
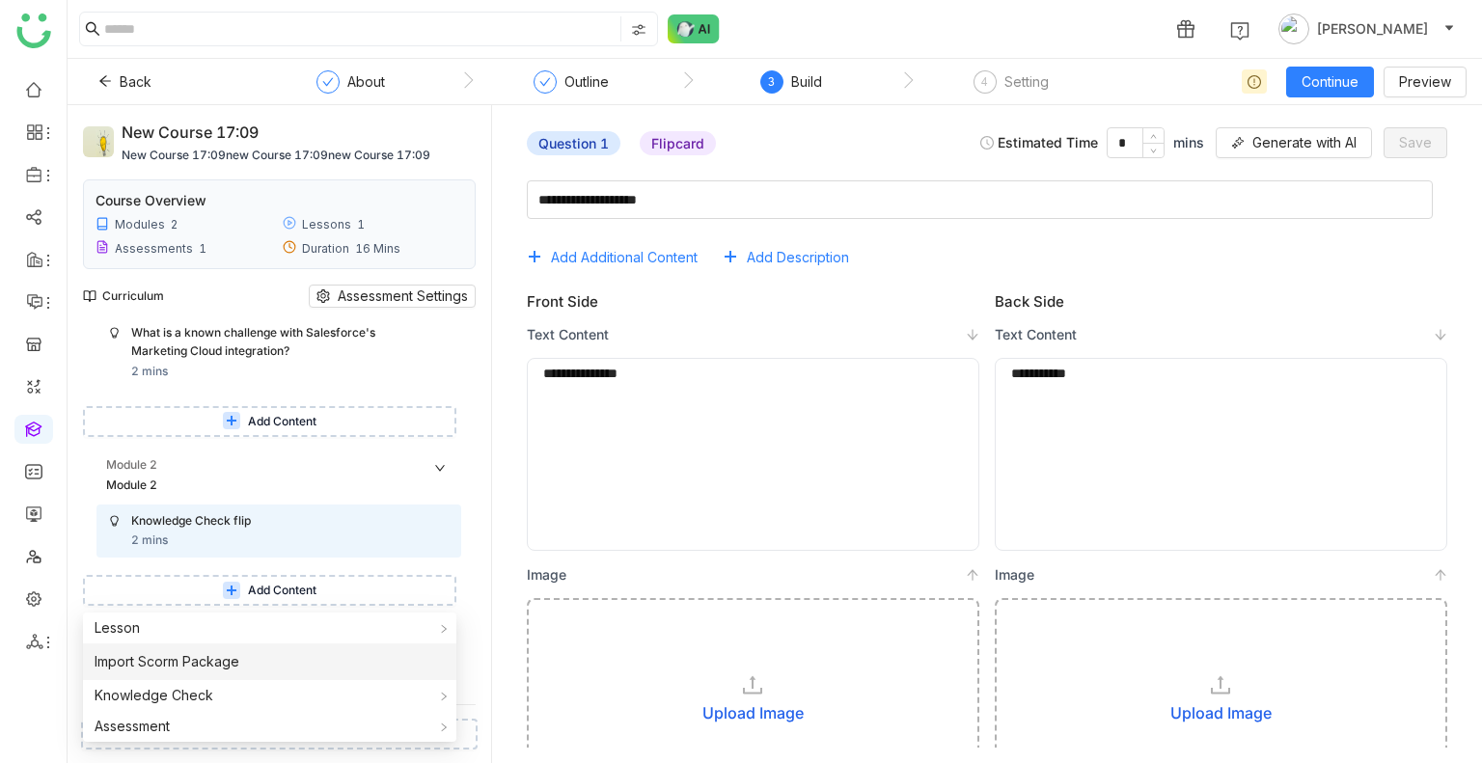
click at [260, 667] on li "Import Scorm Package" at bounding box center [269, 661] width 373 height 37
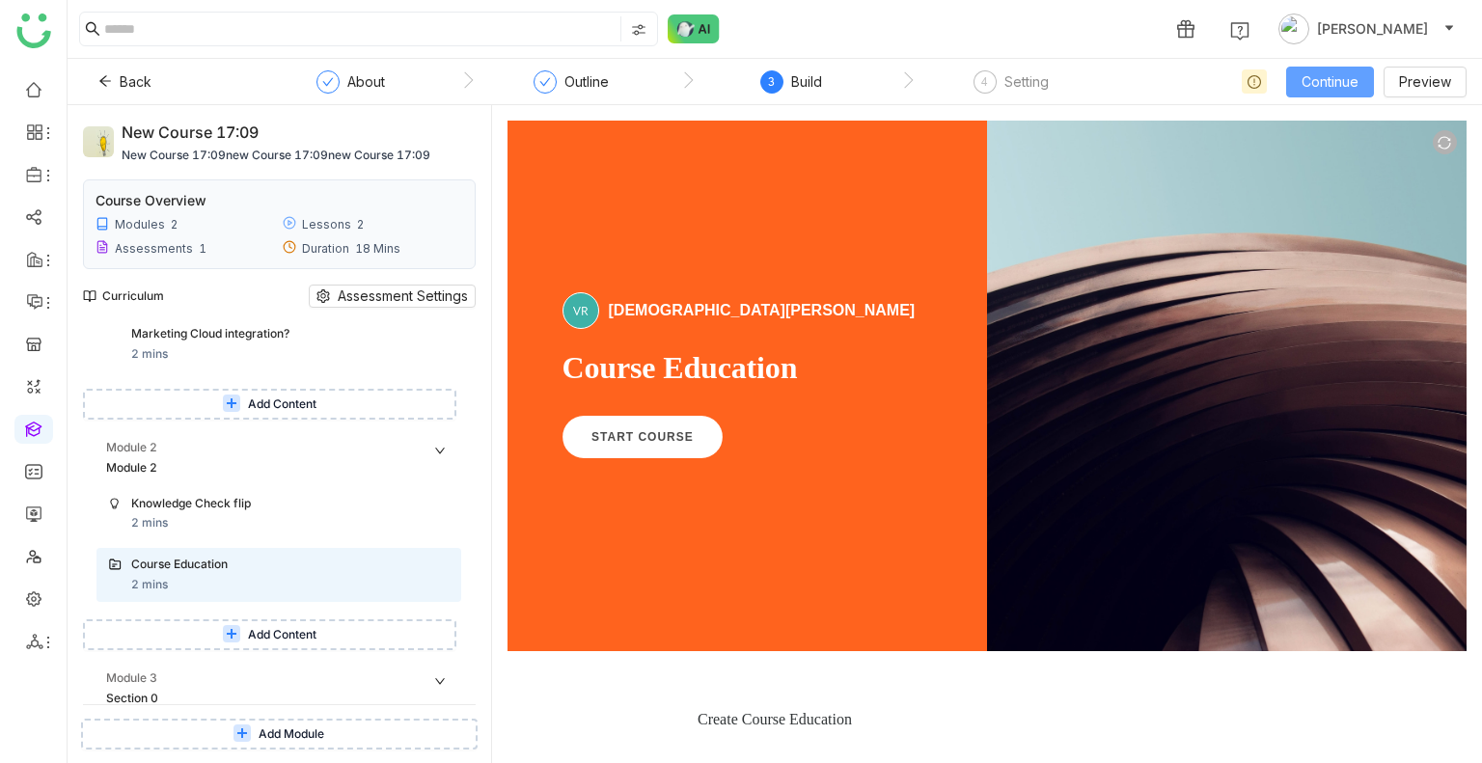
click at [1309, 72] on span "Continue" at bounding box center [1329, 81] width 57 height 21
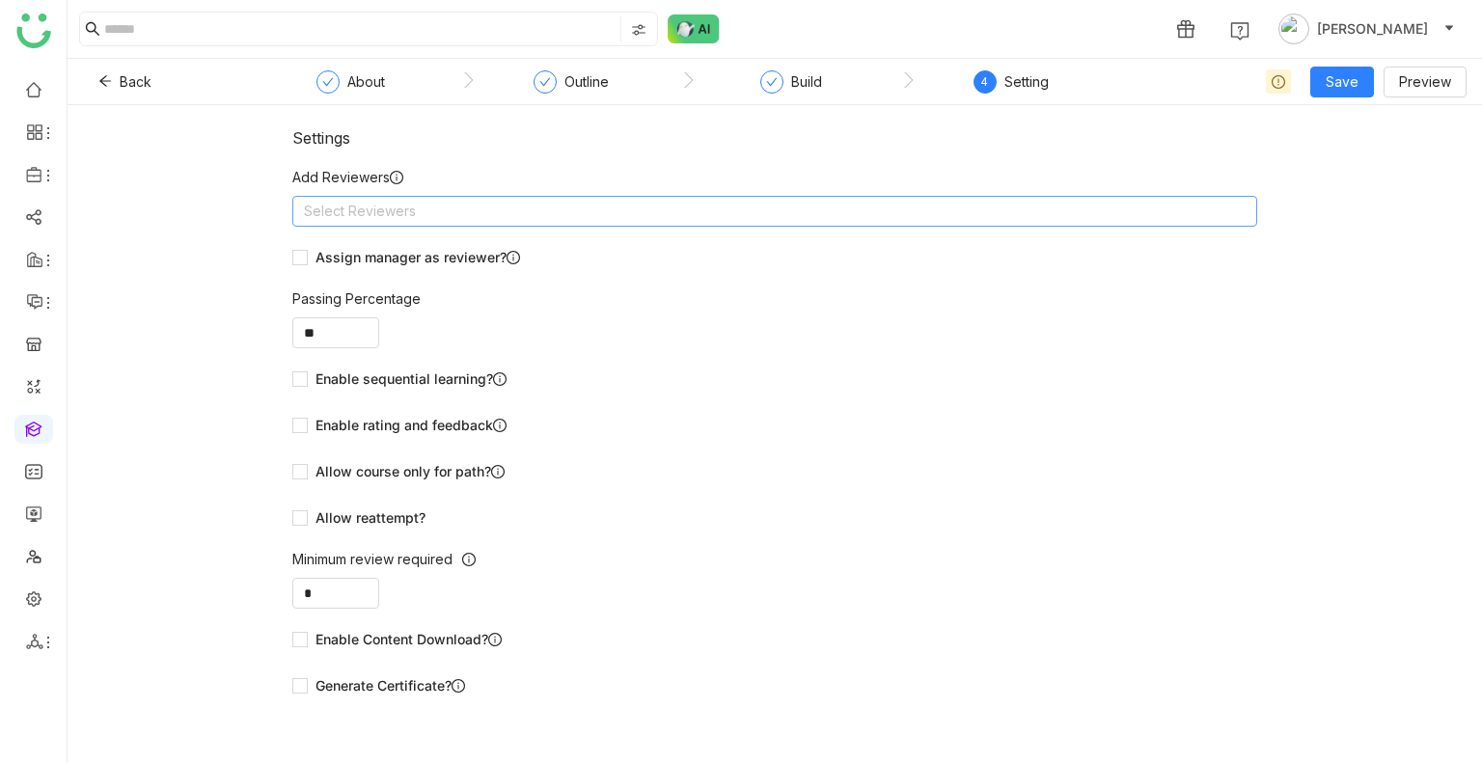
click at [545, 205] on nz-select-top-control "Select Reviewers" at bounding box center [774, 211] width 965 height 31
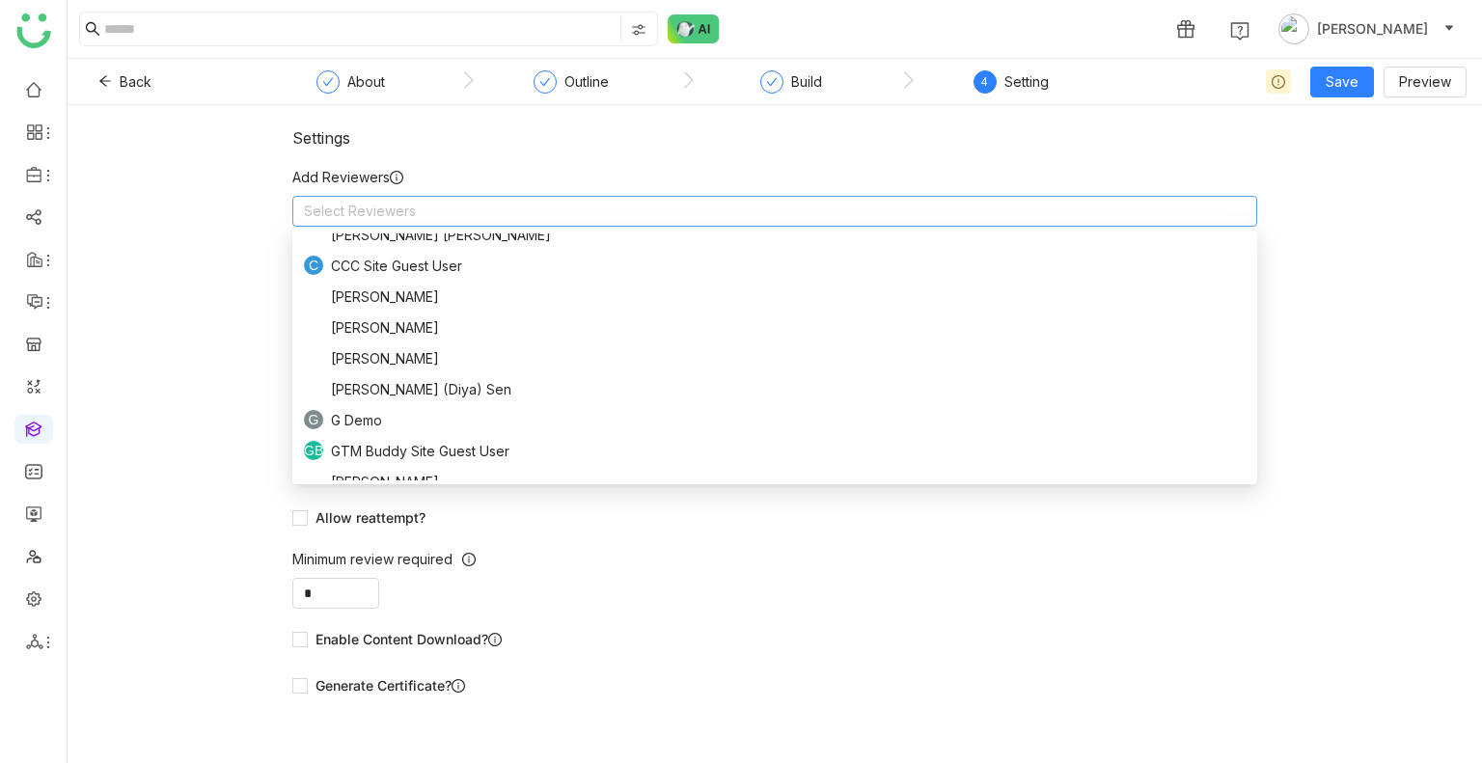
scroll to position [336, 0]
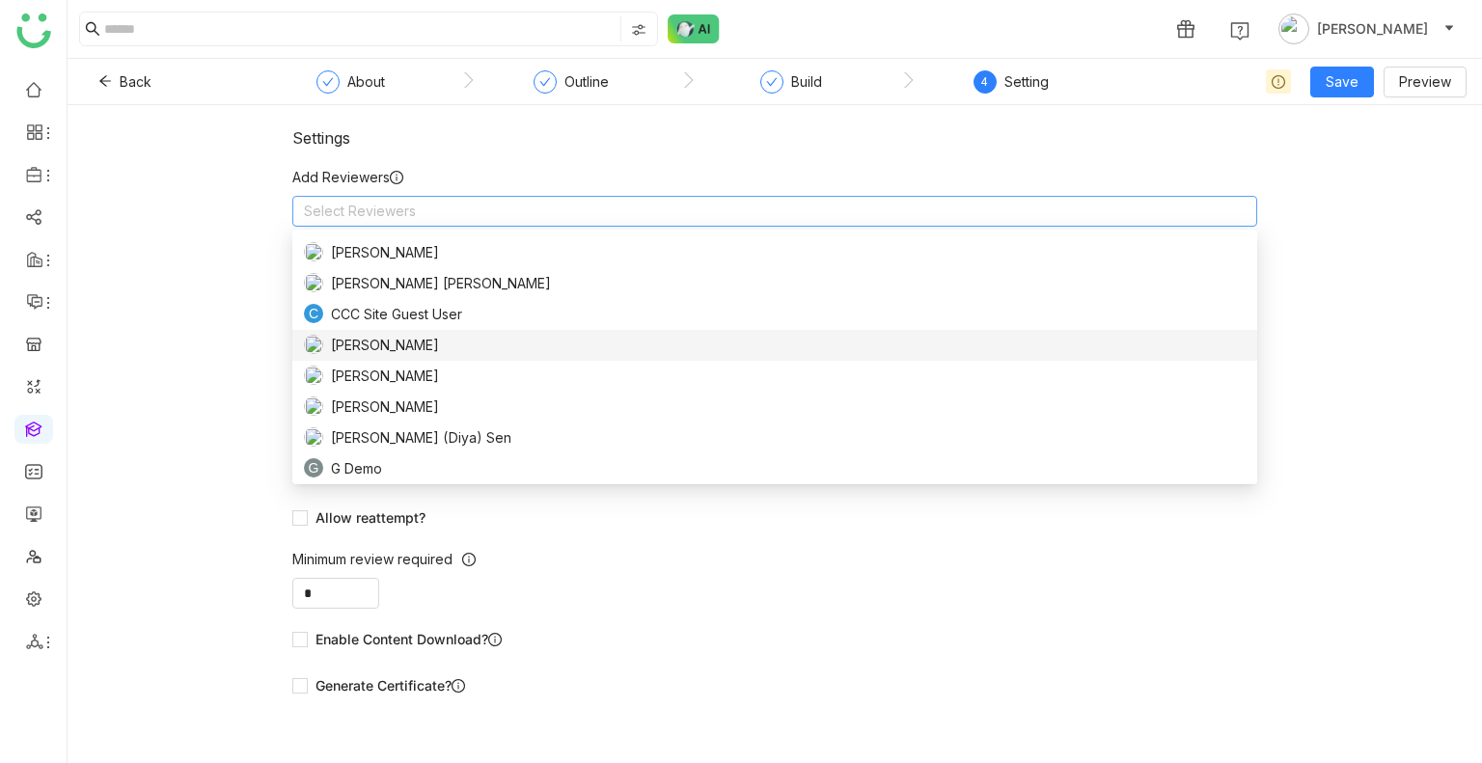
drag, startPoint x: 530, startPoint y: 336, endPoint x: 421, endPoint y: 204, distance: 171.3
click at [421, 204] on nz-select-top-control "Select Reviewers" at bounding box center [774, 211] width 965 height 31
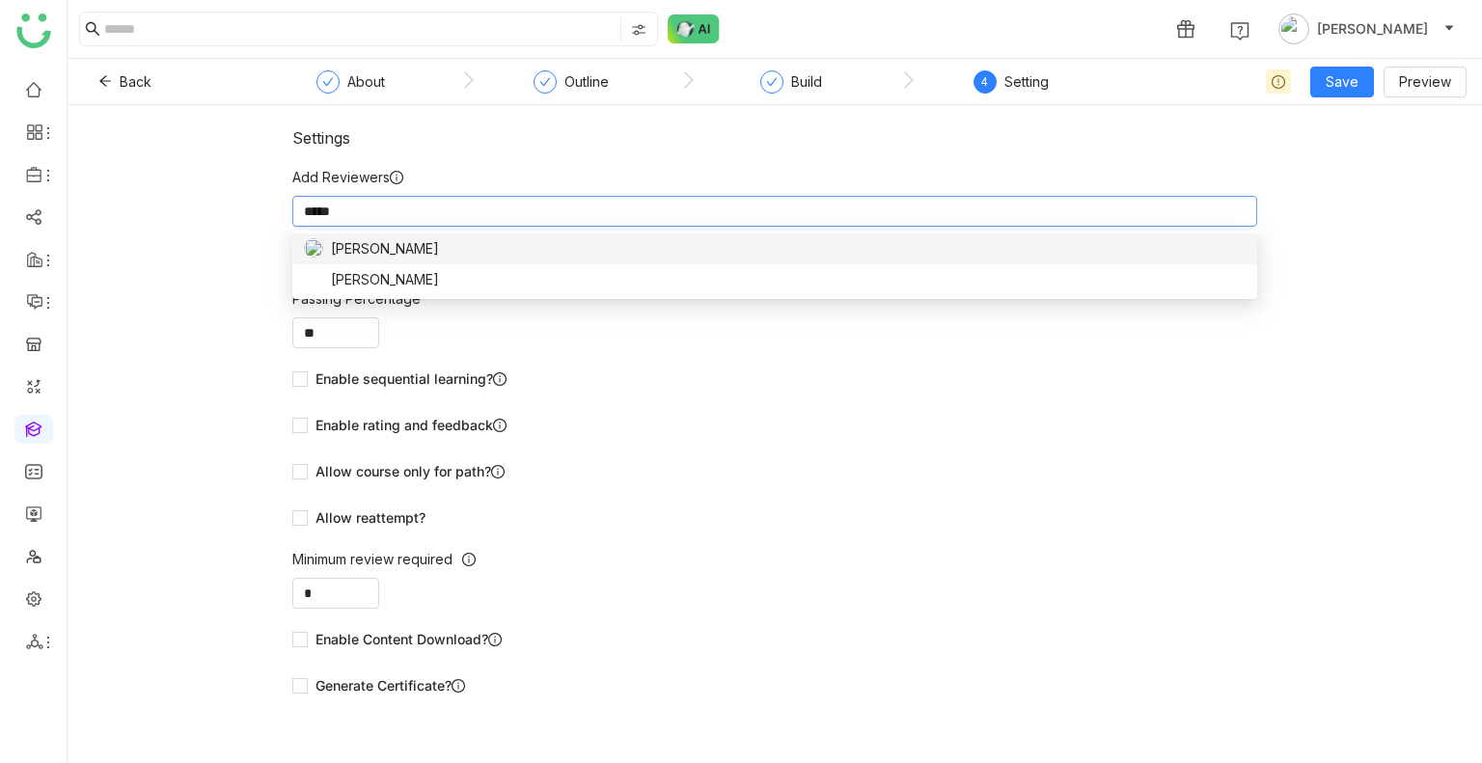
scroll to position [0, 0]
type input "*****"
click at [358, 287] on span "[PERSON_NAME]" at bounding box center [385, 279] width 108 height 21
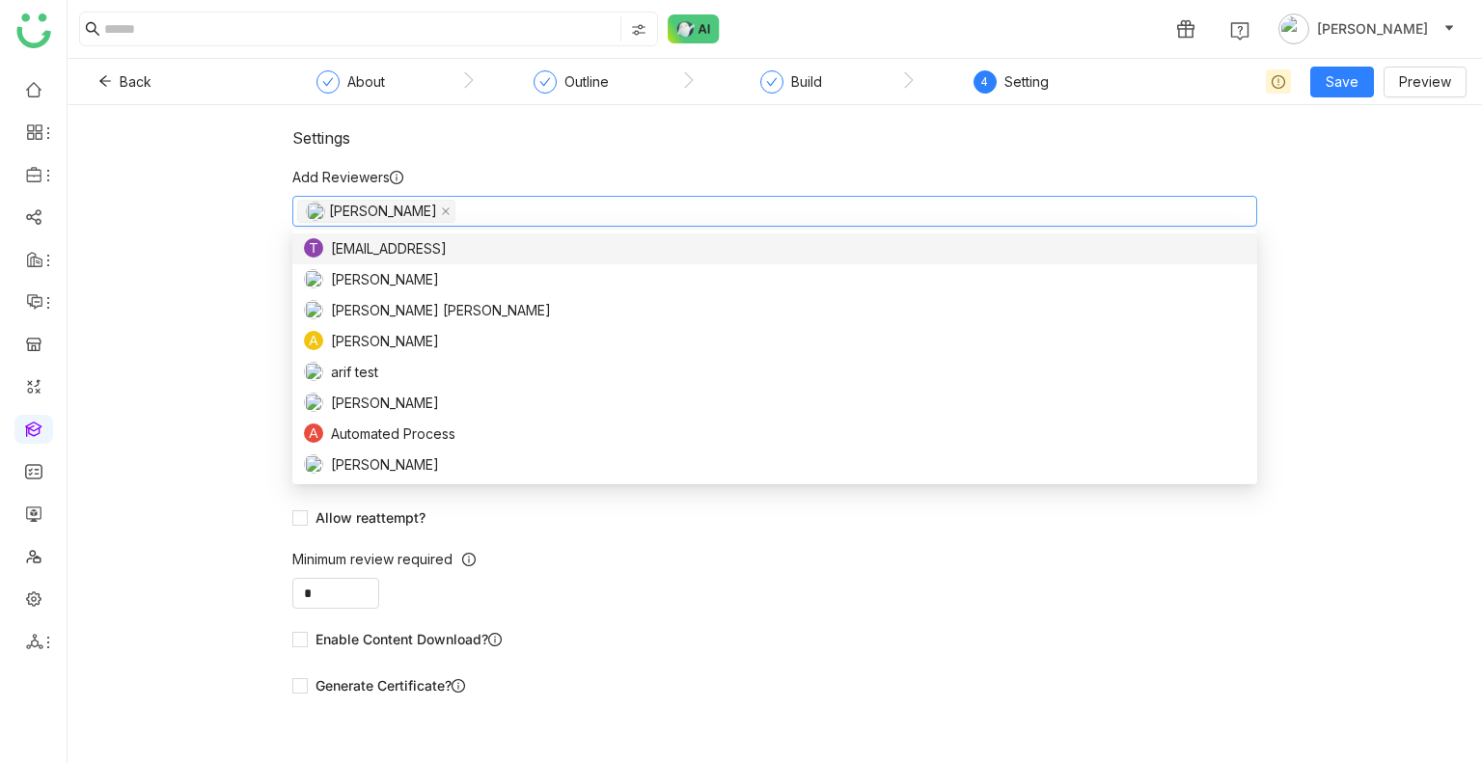
click at [461, 170] on nz-form-label "Add Reviewers" at bounding box center [774, 181] width 965 height 29
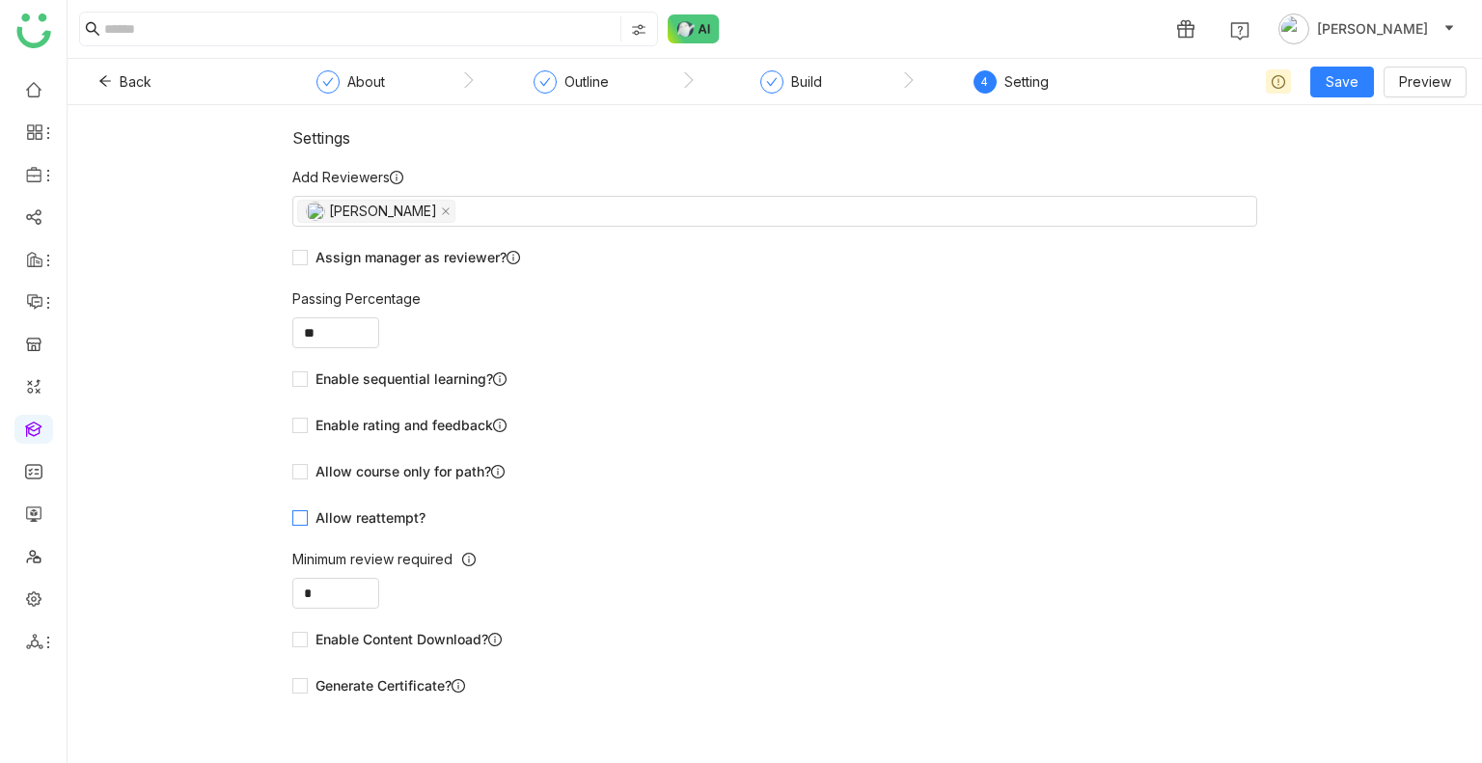
click at [370, 524] on span "Allow reattempt?" at bounding box center [370, 517] width 125 height 21
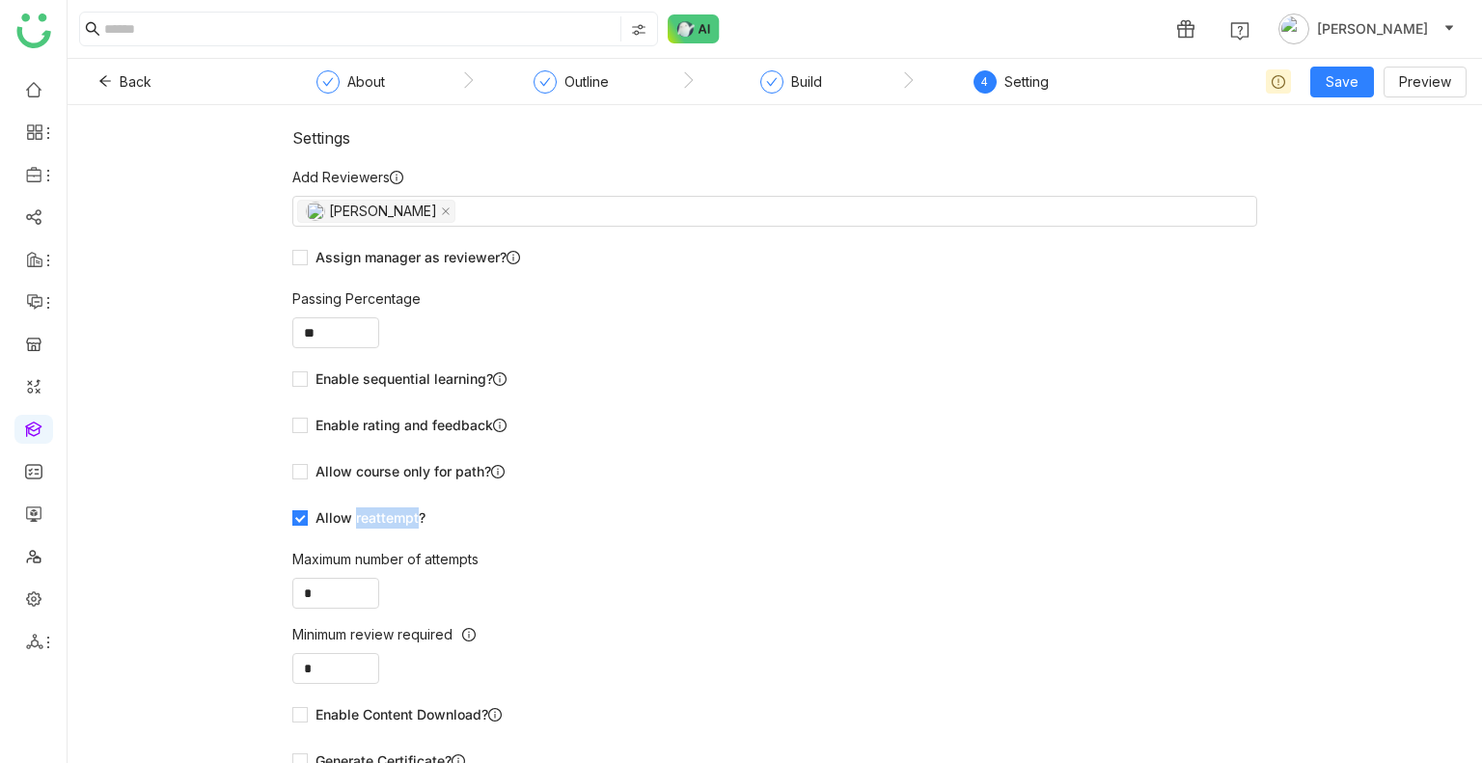
click at [370, 524] on span "Allow reattempt?" at bounding box center [370, 517] width 125 height 21
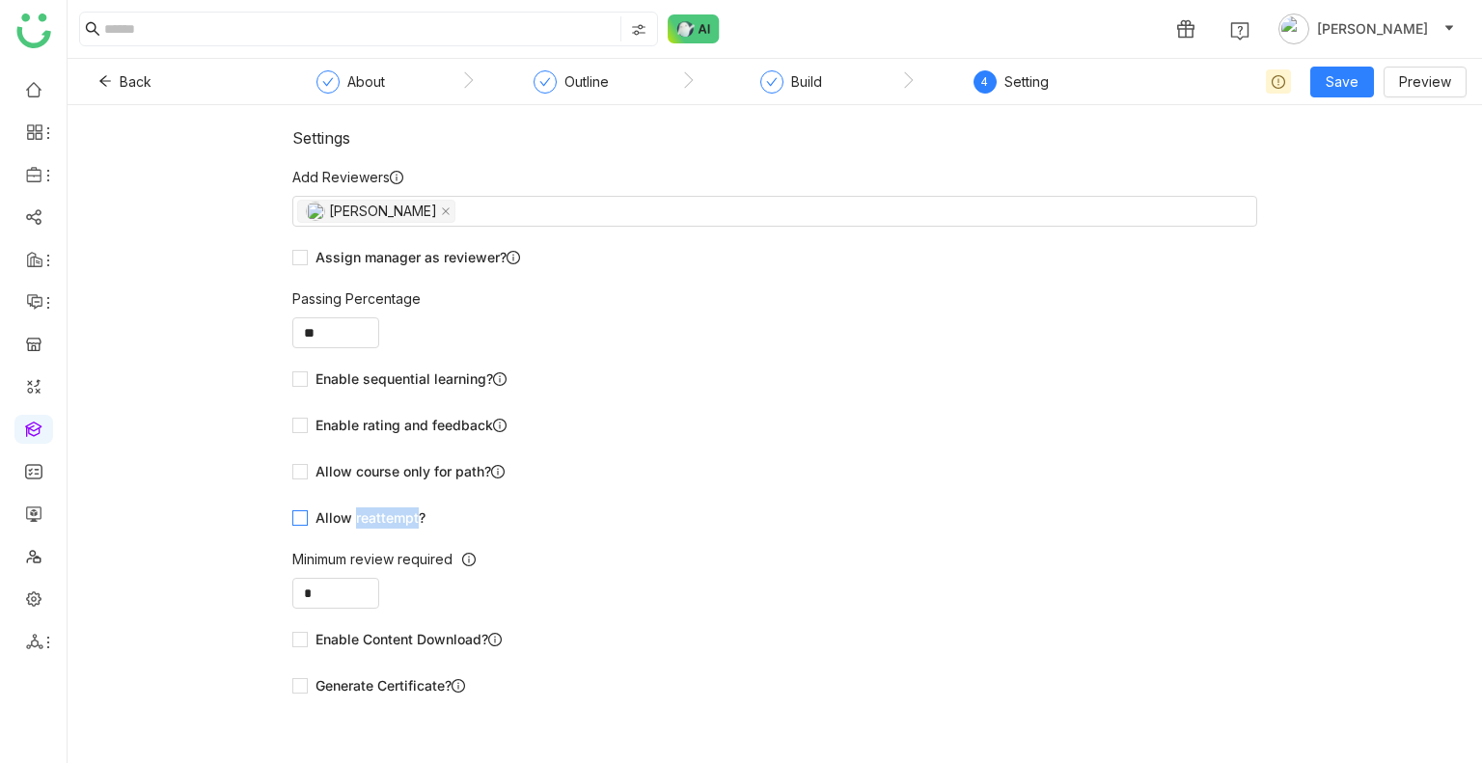
click at [367, 527] on span "Allow reattempt?" at bounding box center [370, 517] width 125 height 21
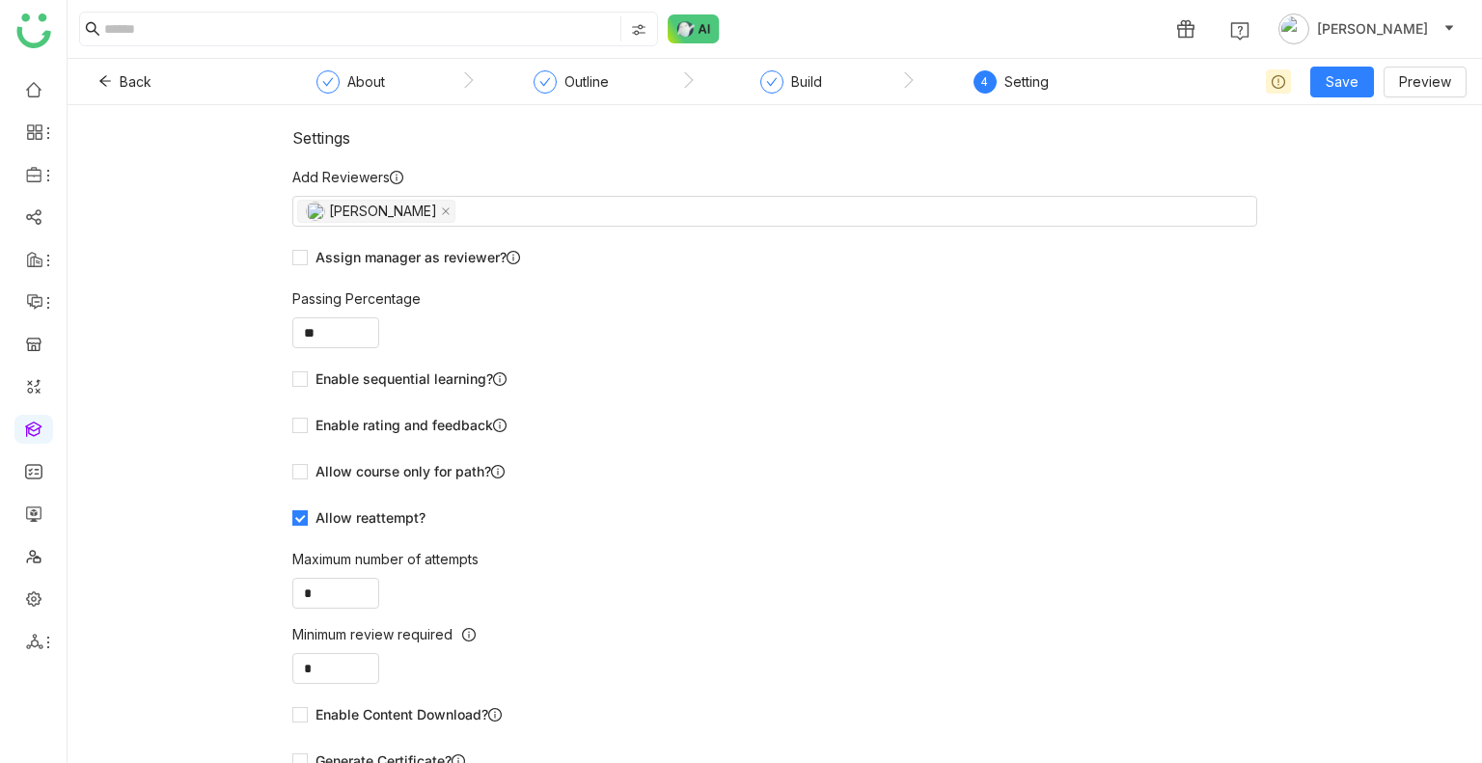
scroll to position [27, 0]
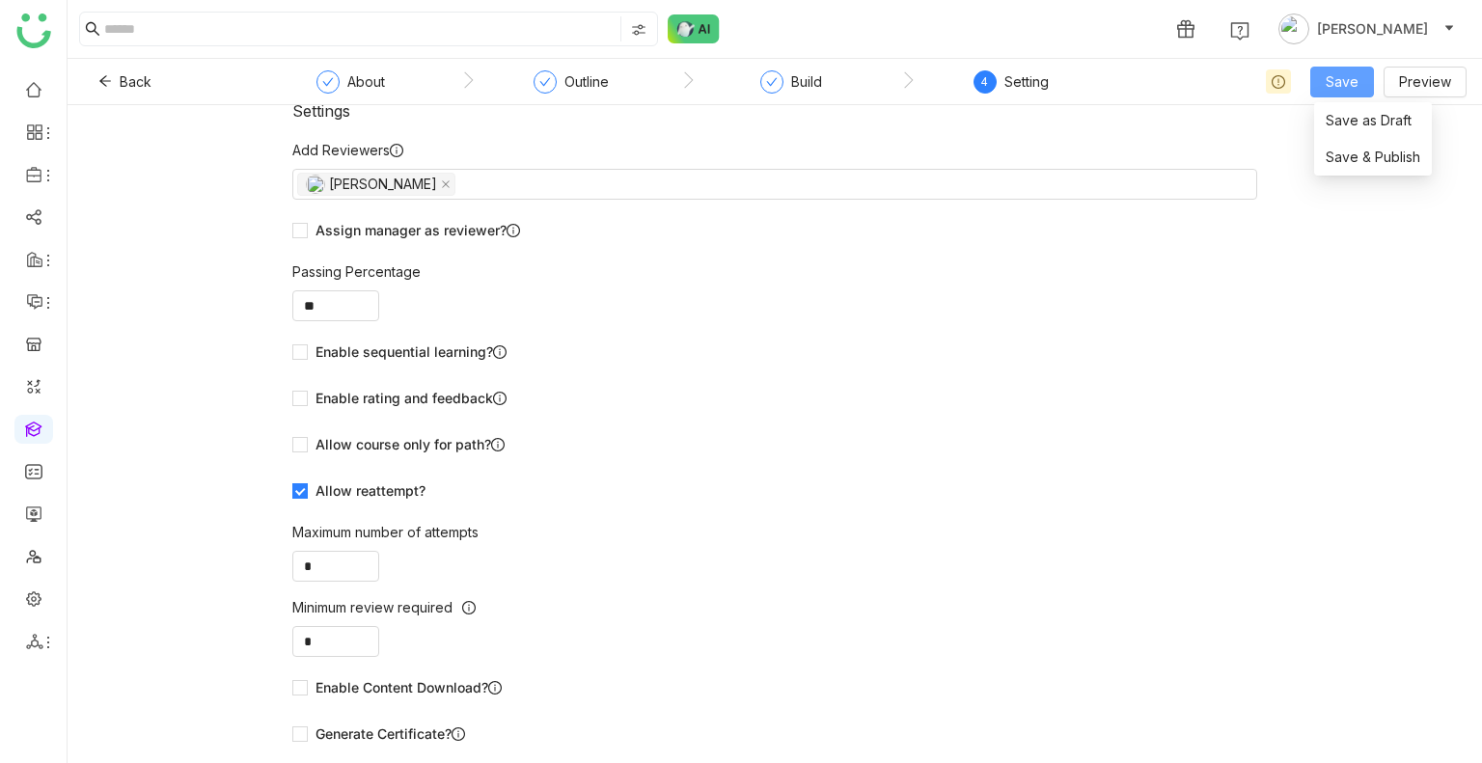
click at [1343, 95] on button "Save" at bounding box center [1342, 82] width 64 height 31
click at [1350, 154] on span "Save & Publish" at bounding box center [1372, 157] width 95 height 21
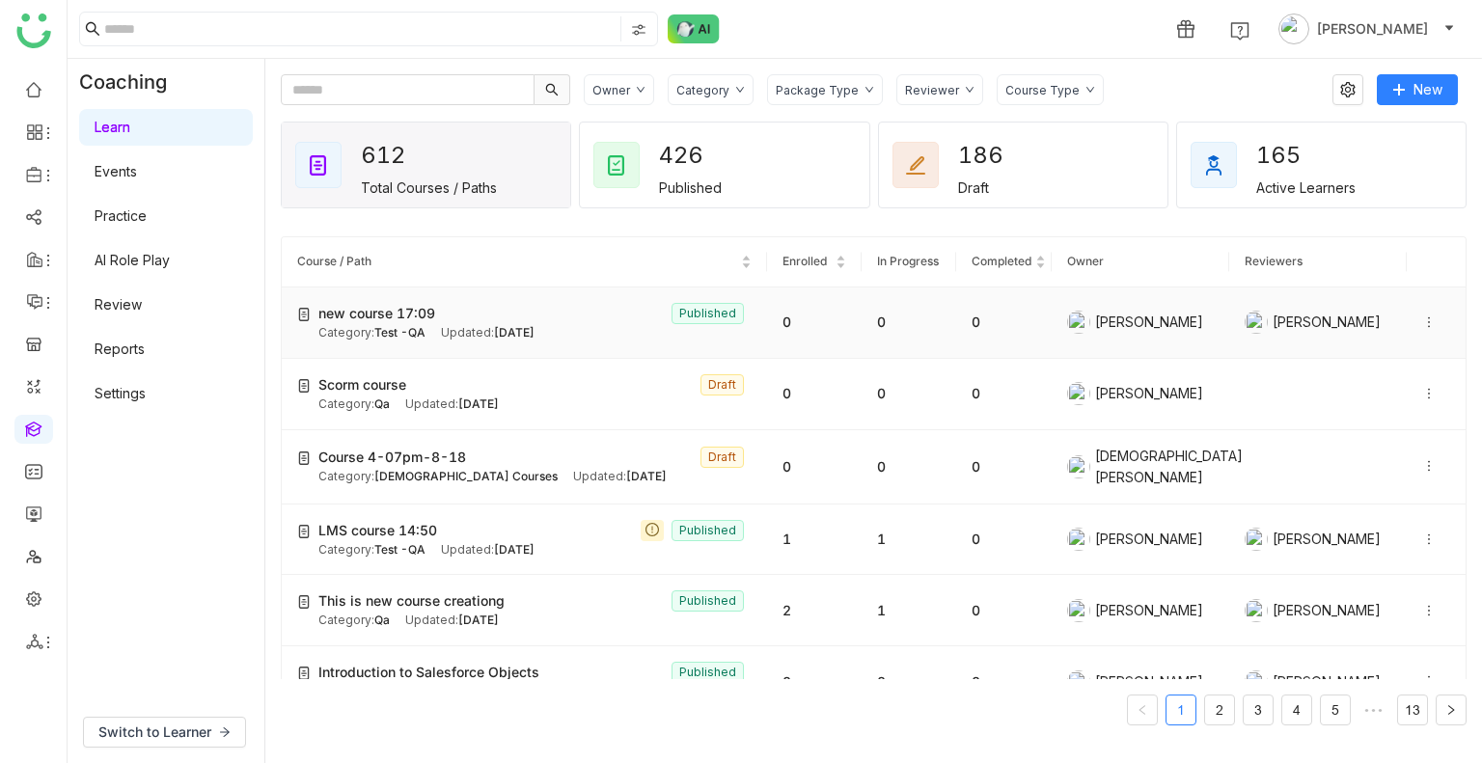
click at [640, 342] on td "new course 17:09 Published Category: Test -QA Updated: Aug 18, 2025" at bounding box center [524, 322] width 485 height 71
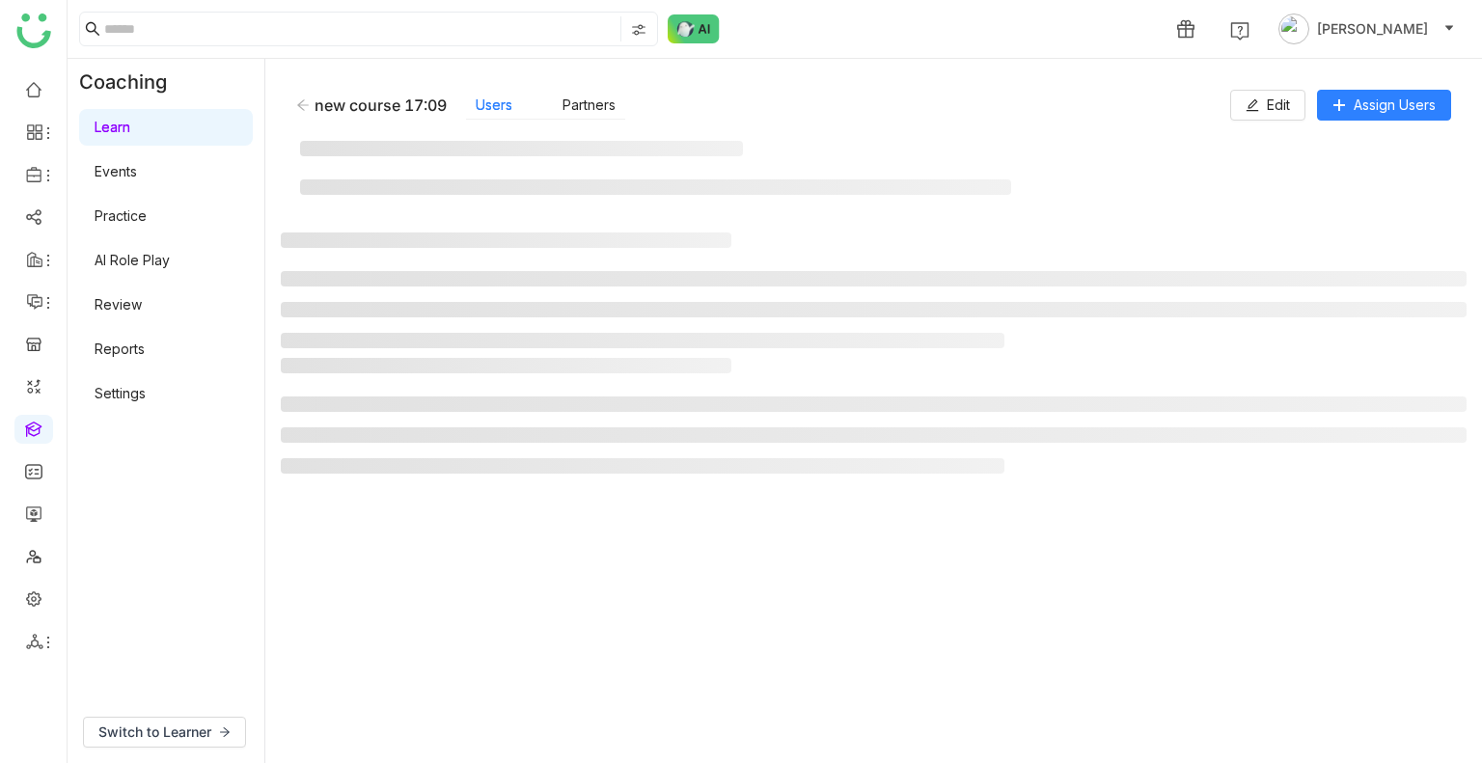
click at [640, 342] on li at bounding box center [642, 340] width 723 height 15
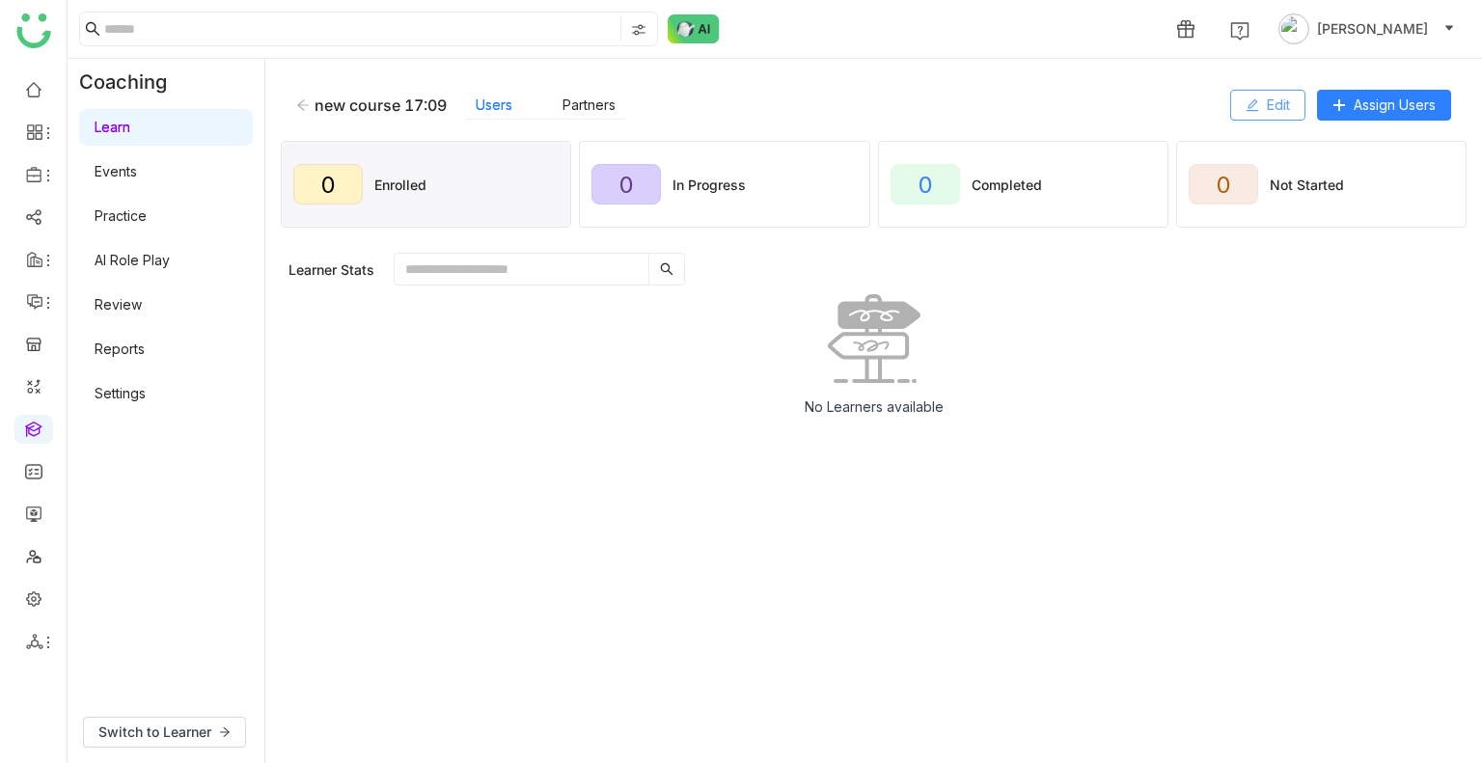
click at [1262, 103] on button "Edit" at bounding box center [1267, 105] width 75 height 31
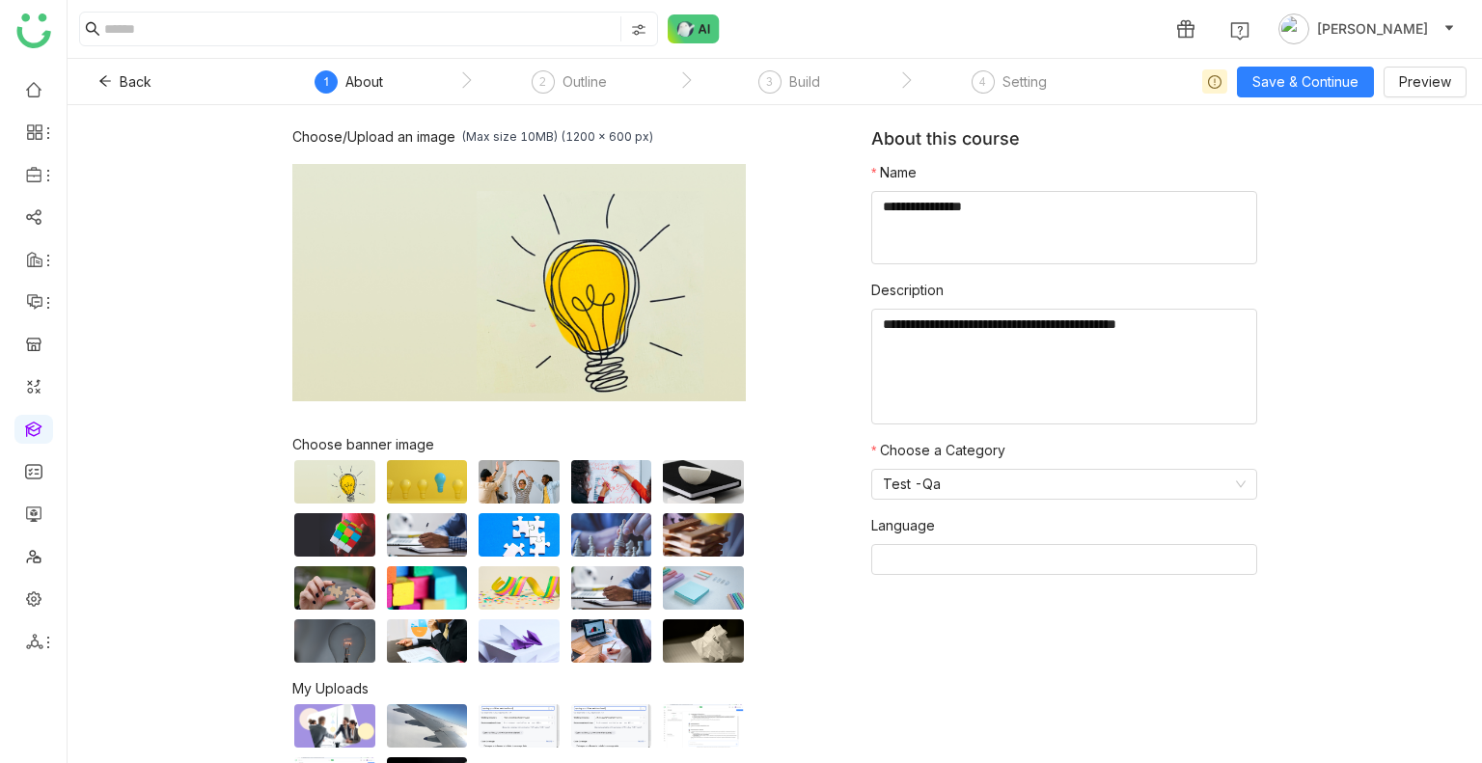
click at [615, 80] on nz-step "2 Outline" at bounding box center [569, 87] width 220 height 35
click at [761, 88] on div "3" at bounding box center [769, 81] width 23 height 23
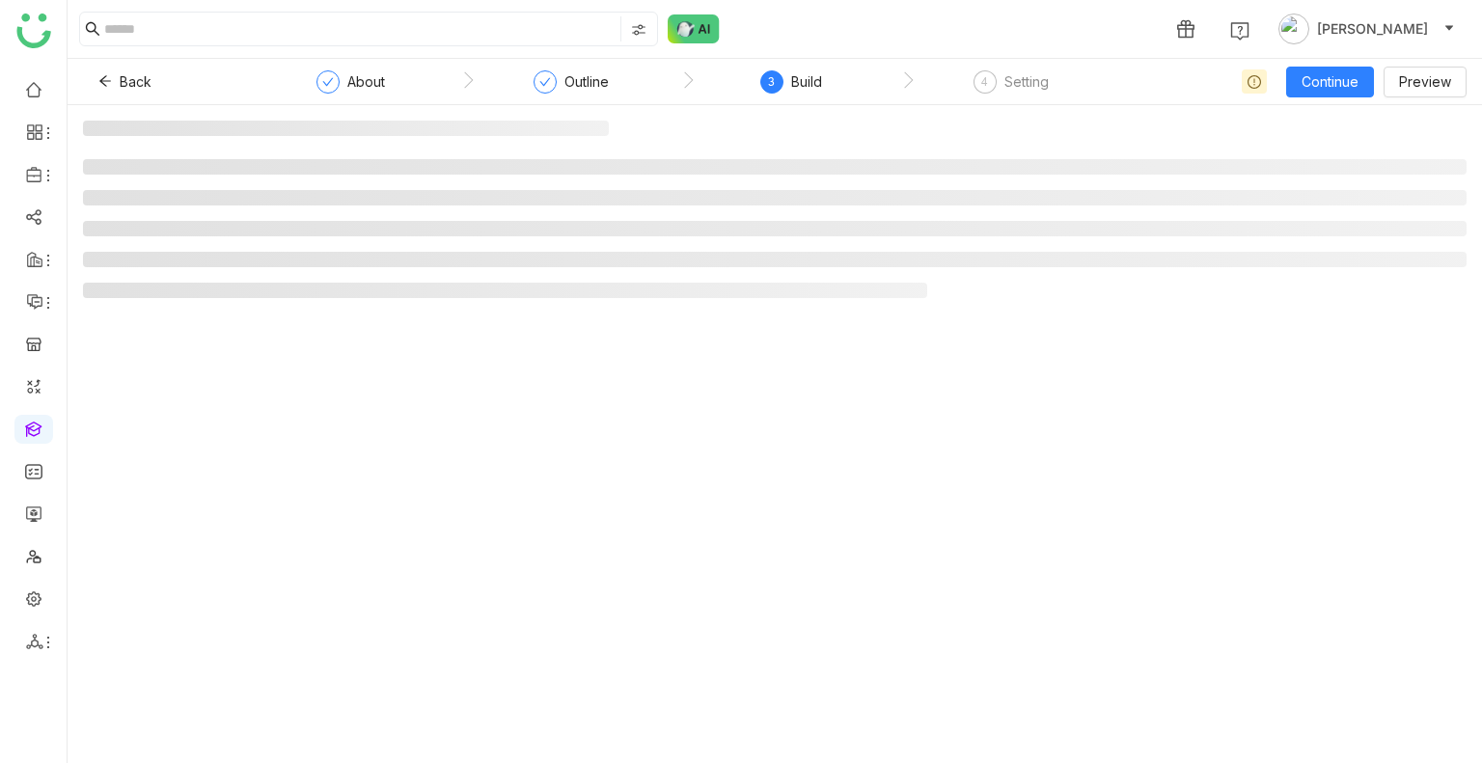
click at [761, 88] on div "3" at bounding box center [771, 81] width 23 height 23
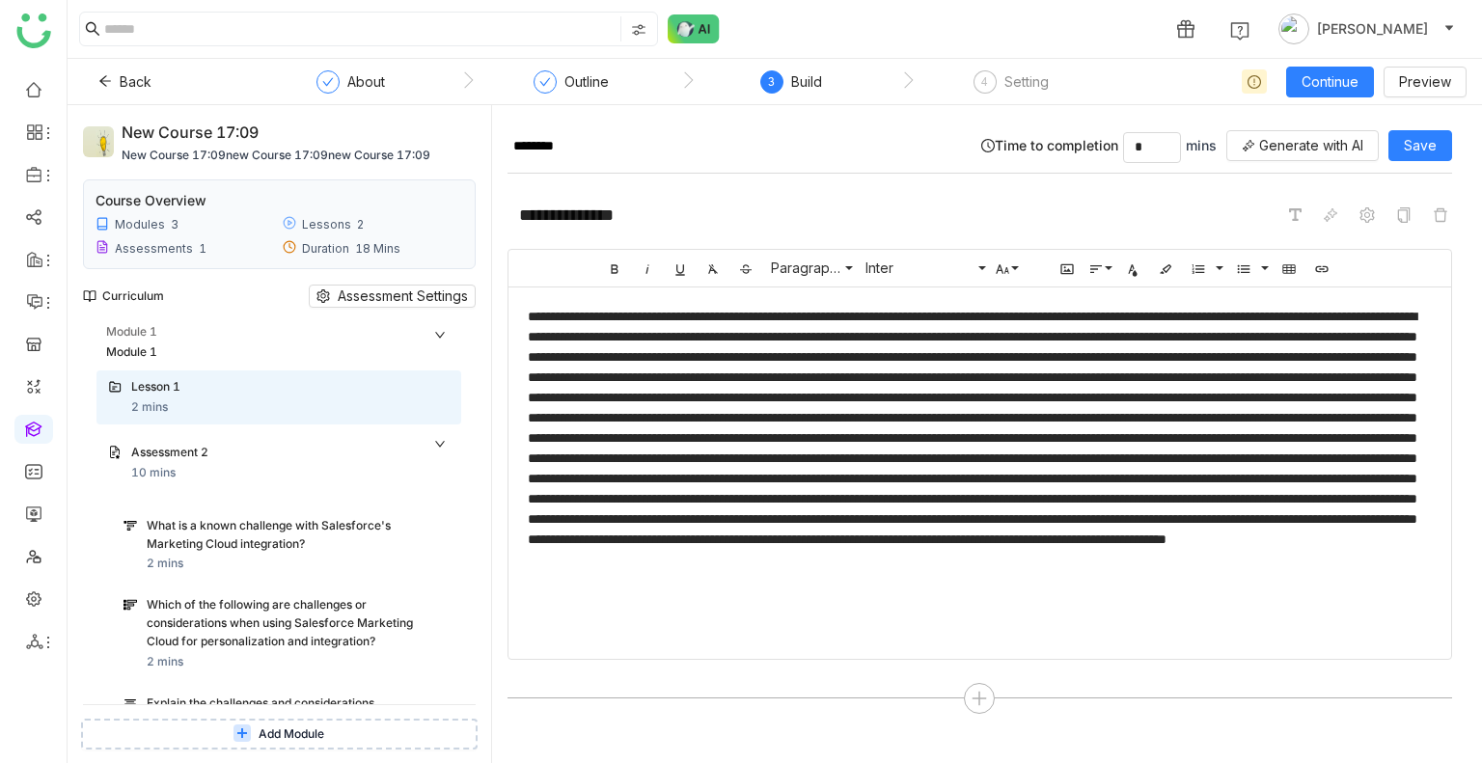
click at [438, 331] on icon at bounding box center [440, 335] width 12 height 12
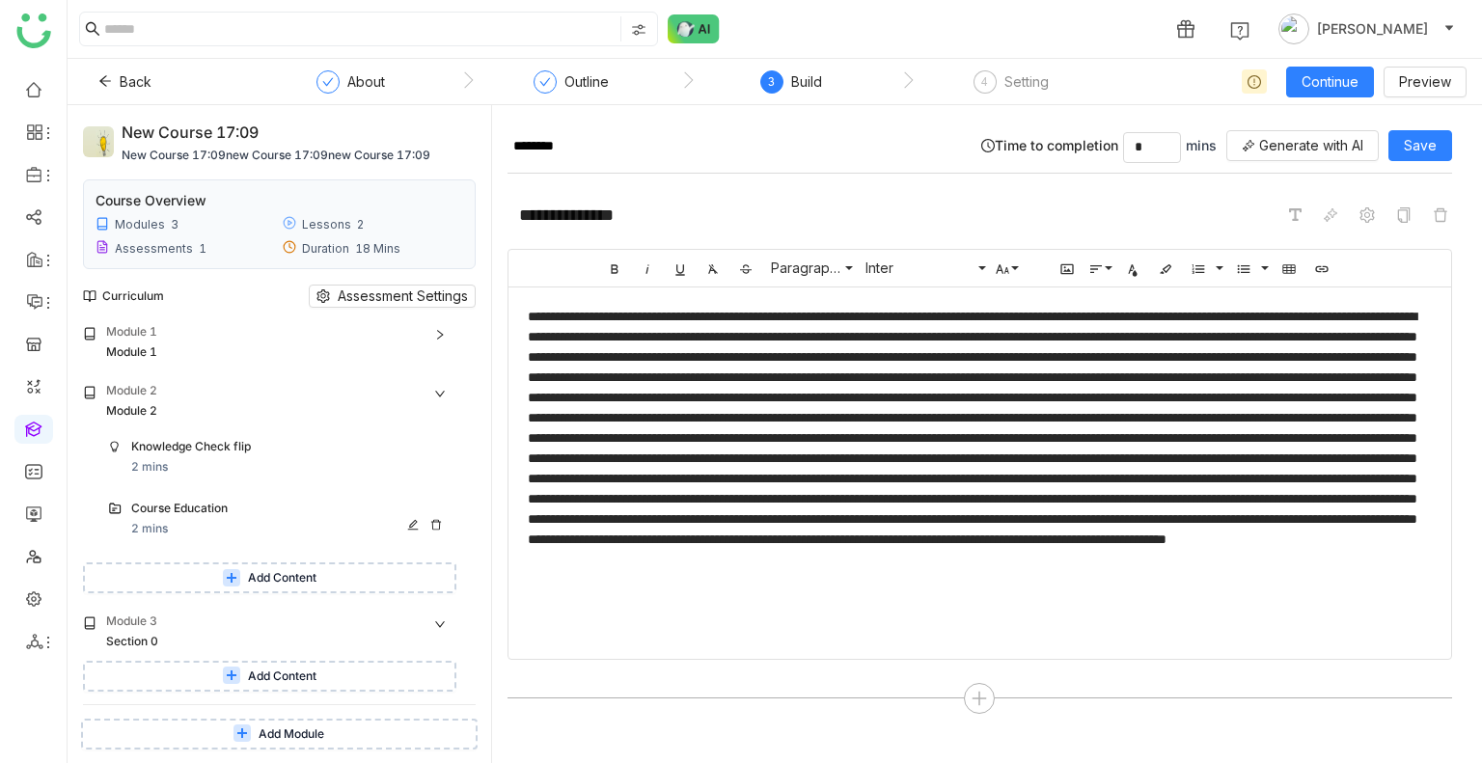
click at [221, 510] on div "Course Education" at bounding box center [271, 509] width 280 height 18
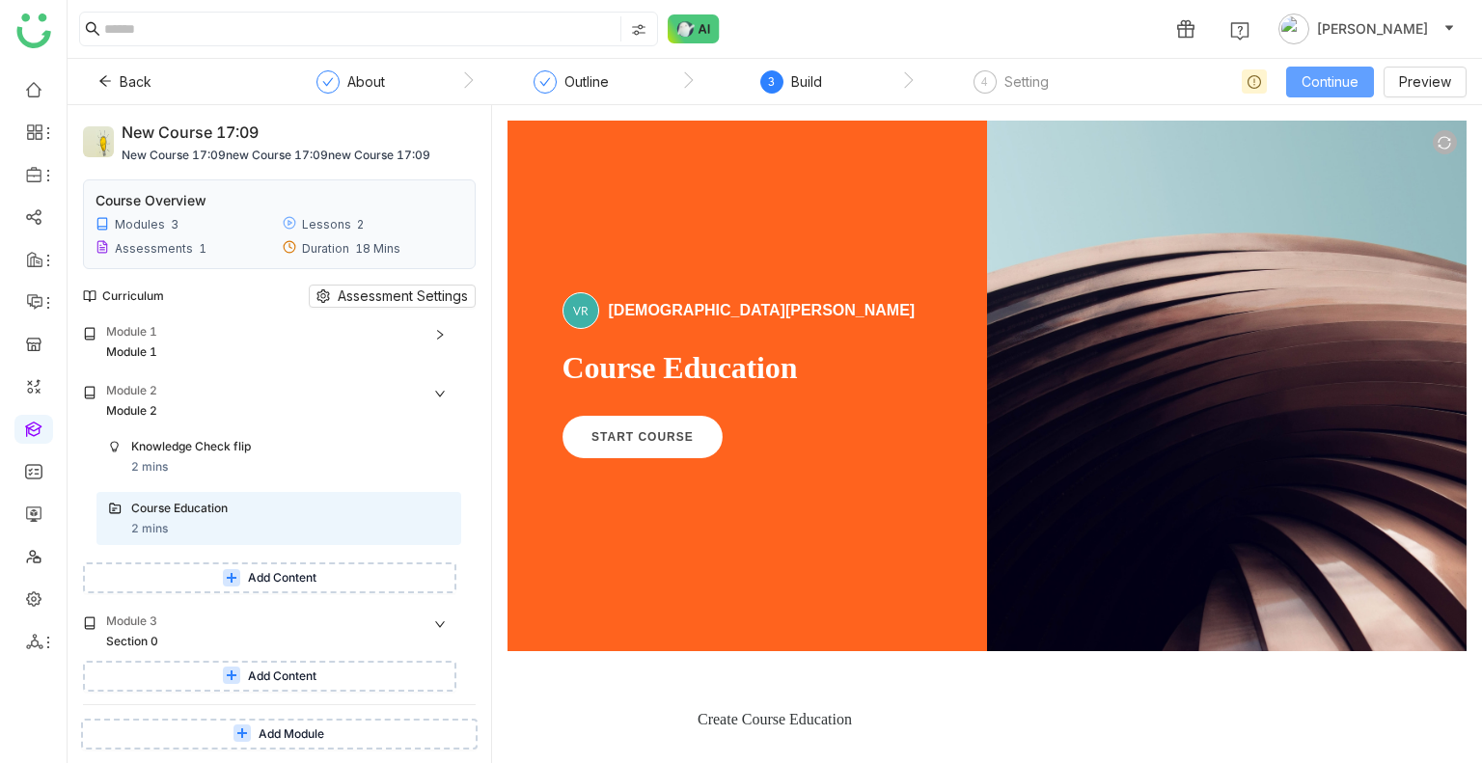
click at [1321, 88] on span "Continue" at bounding box center [1329, 81] width 57 height 21
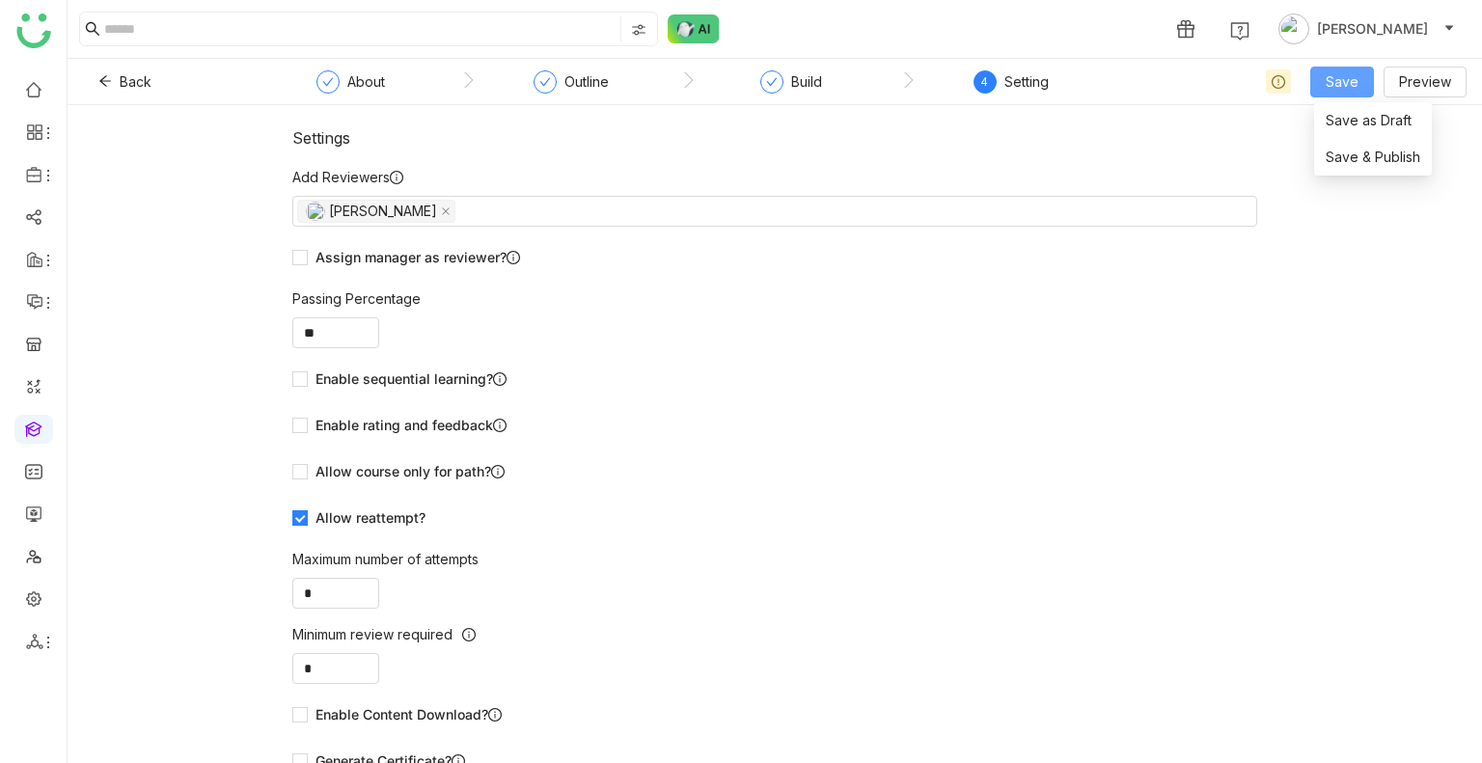
click at [1321, 88] on button "Save" at bounding box center [1342, 82] width 64 height 31
drag, startPoint x: 1350, startPoint y: 175, endPoint x: 1362, endPoint y: 166, distance: 14.5
click at [1362, 166] on li "Save & Publish" at bounding box center [1373, 157] width 118 height 37
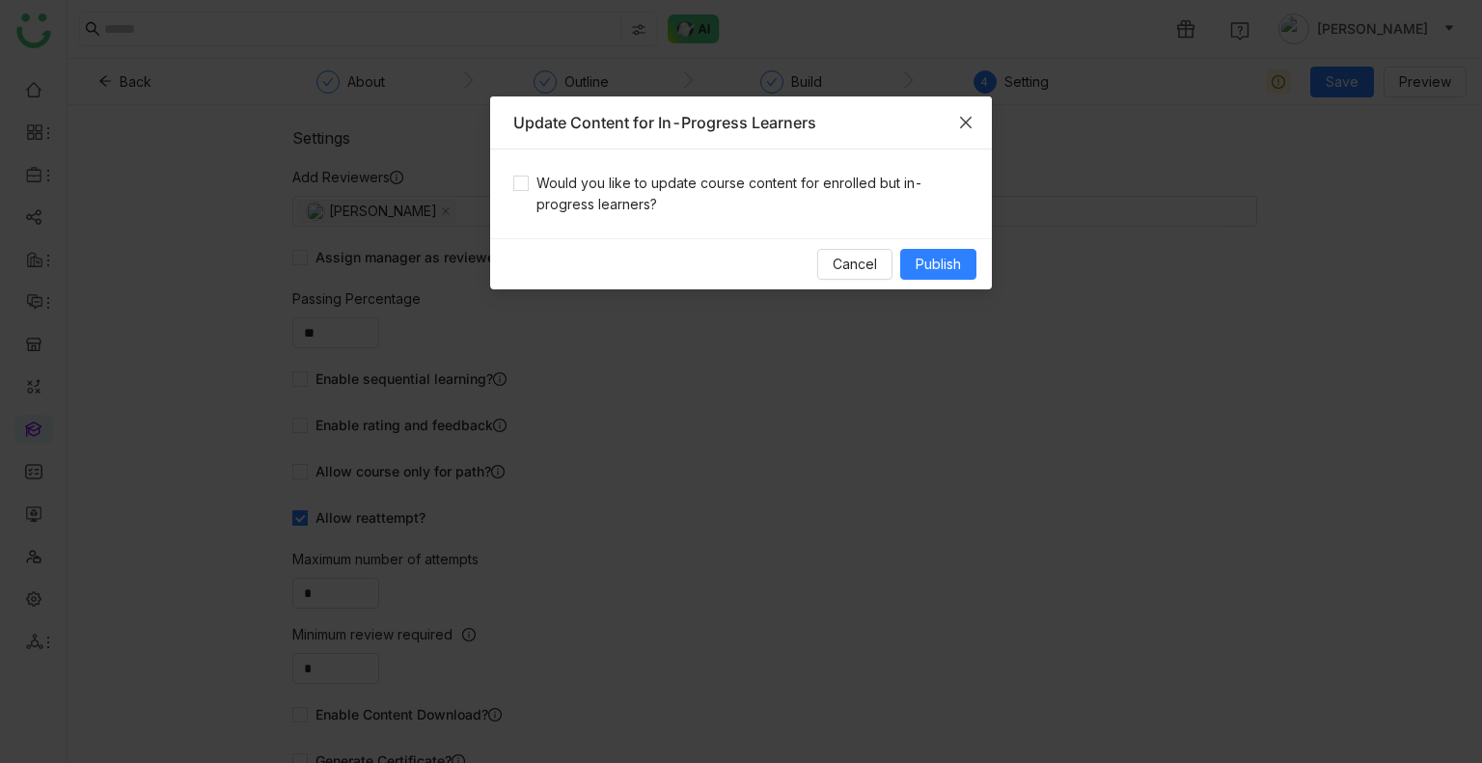
click at [1362, 166] on nz-modal-container "Update Content for In-Progress Learners Would you like to update course content…" at bounding box center [741, 381] width 1482 height 763
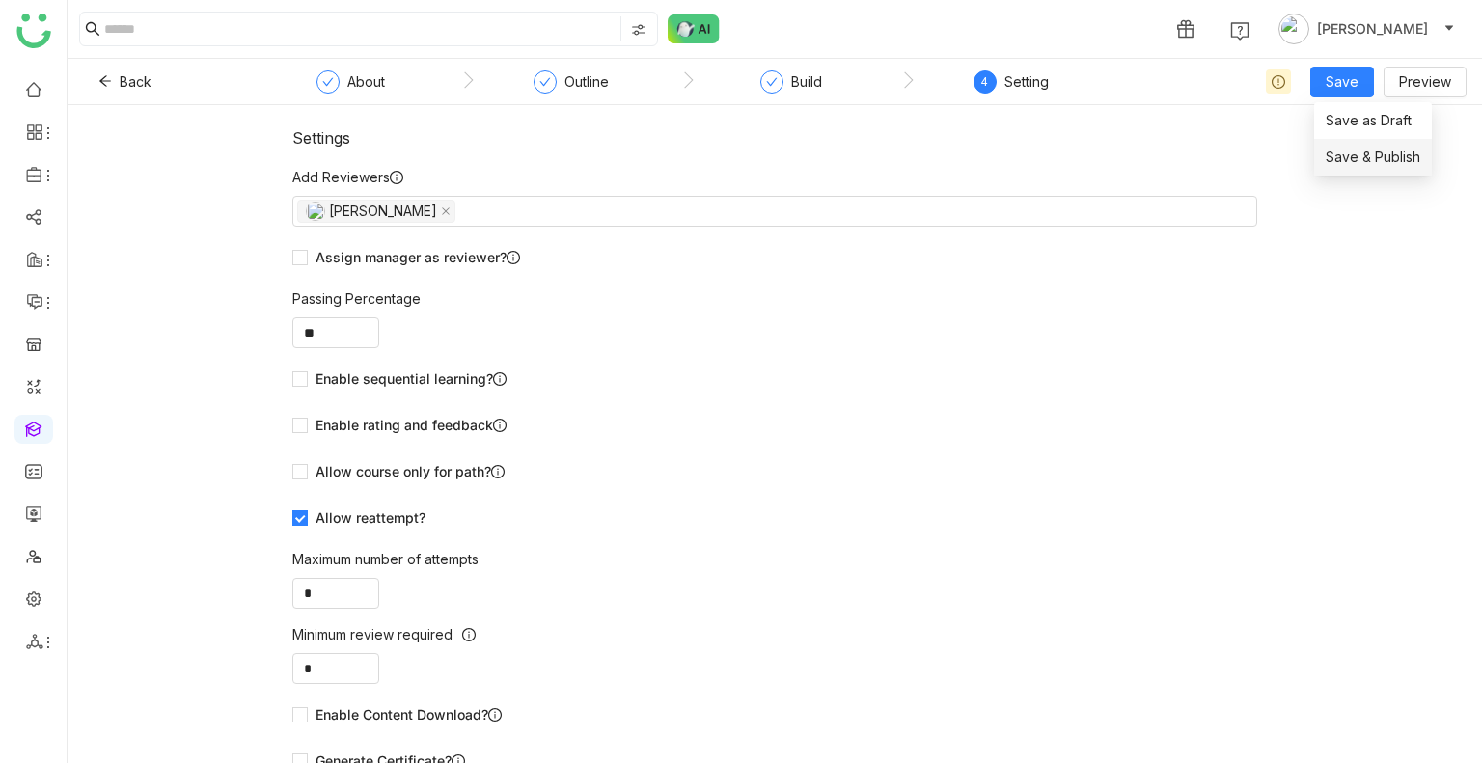
click at [1355, 145] on li "Save & Publish" at bounding box center [1373, 157] width 118 height 37
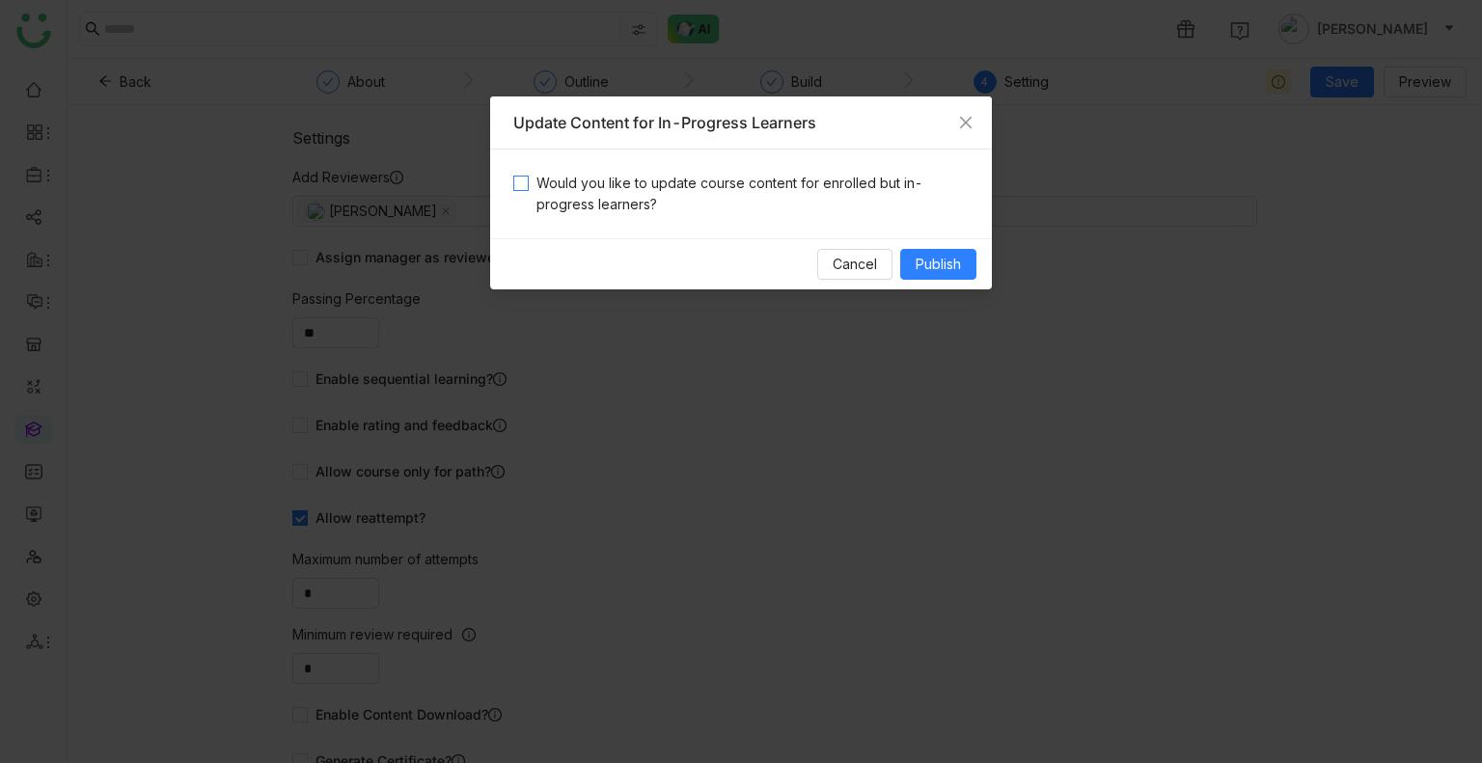
click at [879, 173] on span "Would you like to update course content for enrolled but in-progress learners?" at bounding box center [749, 194] width 440 height 42
click at [940, 269] on span "Publish" at bounding box center [937, 264] width 45 height 21
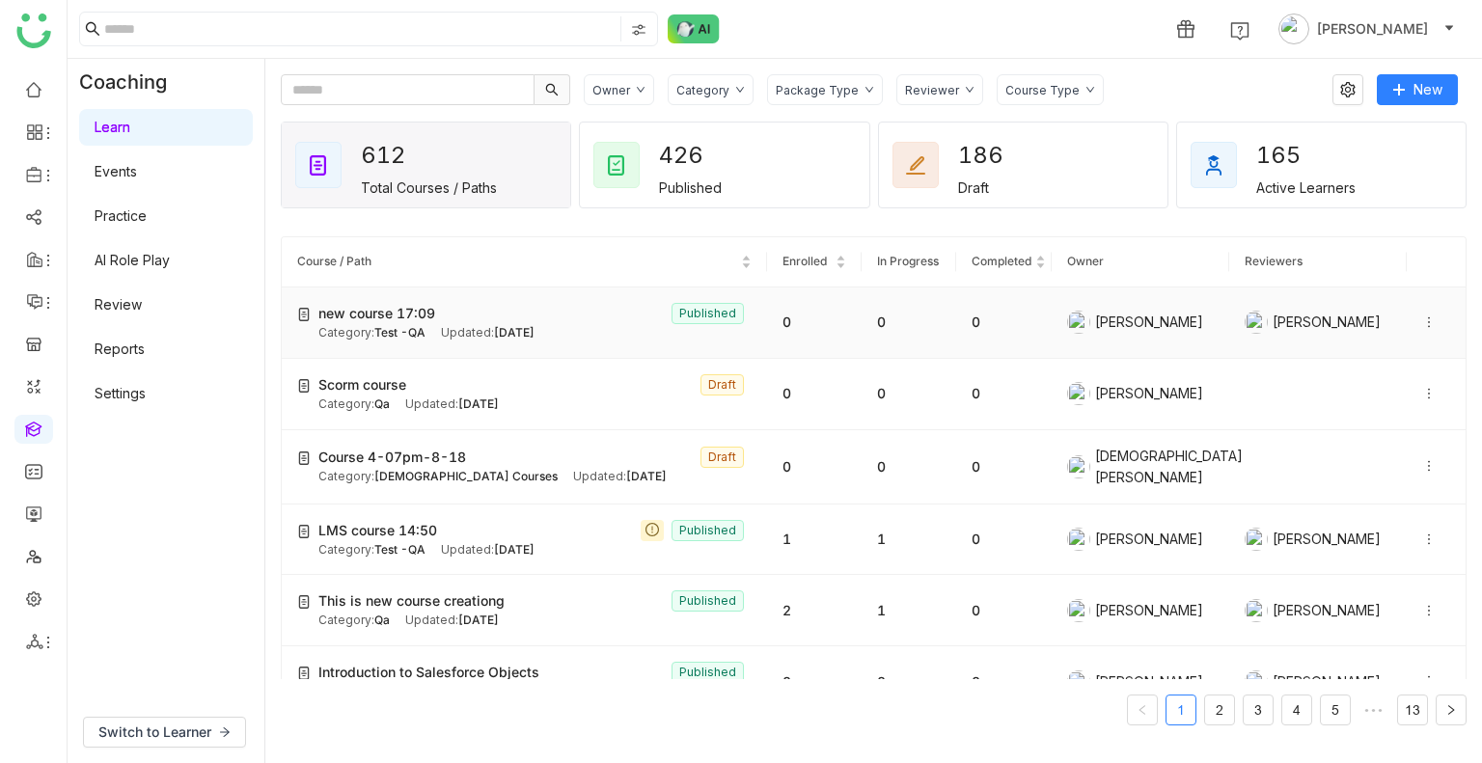
click at [1422, 320] on icon at bounding box center [1429, 322] width 14 height 14
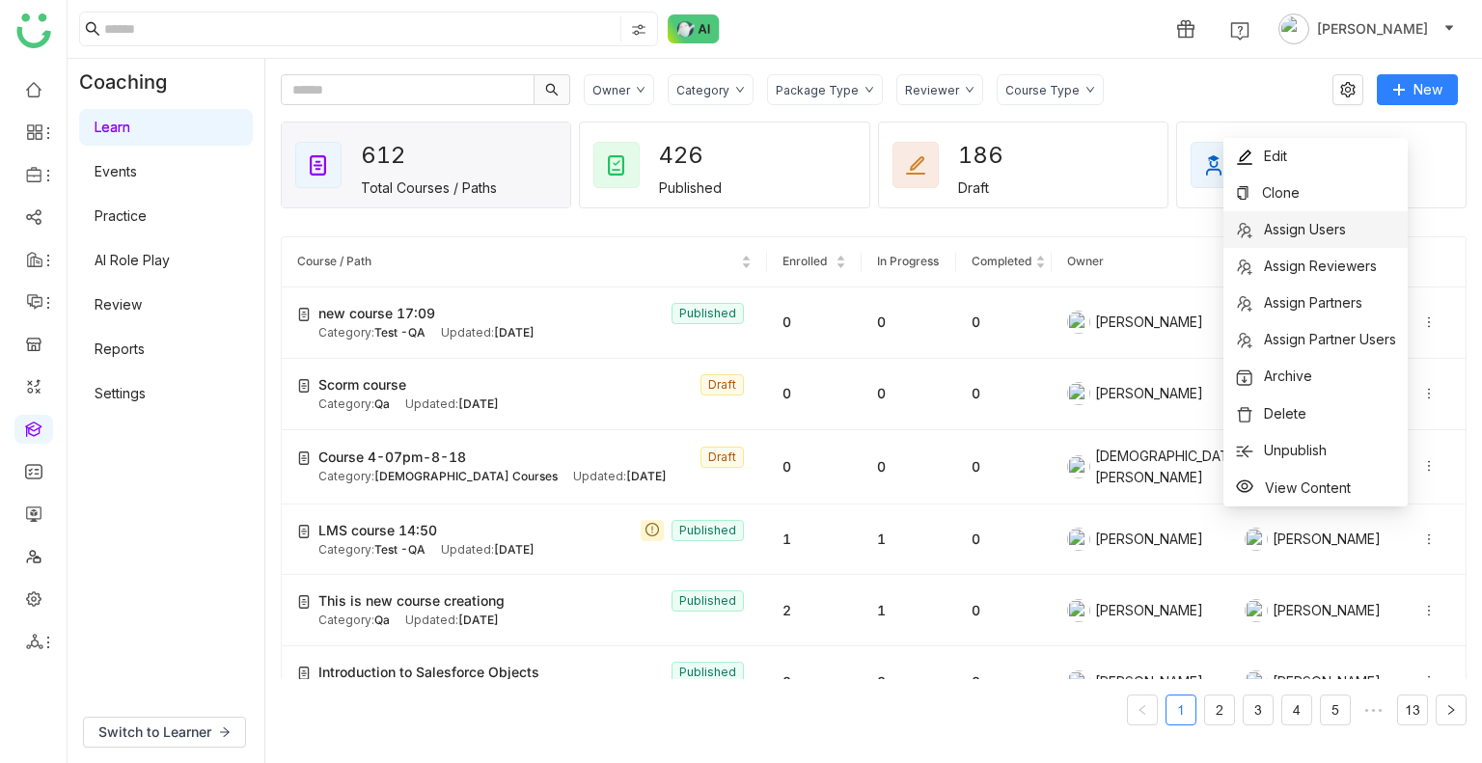
click at [1266, 227] on span "Assign Users" at bounding box center [1305, 229] width 82 height 16
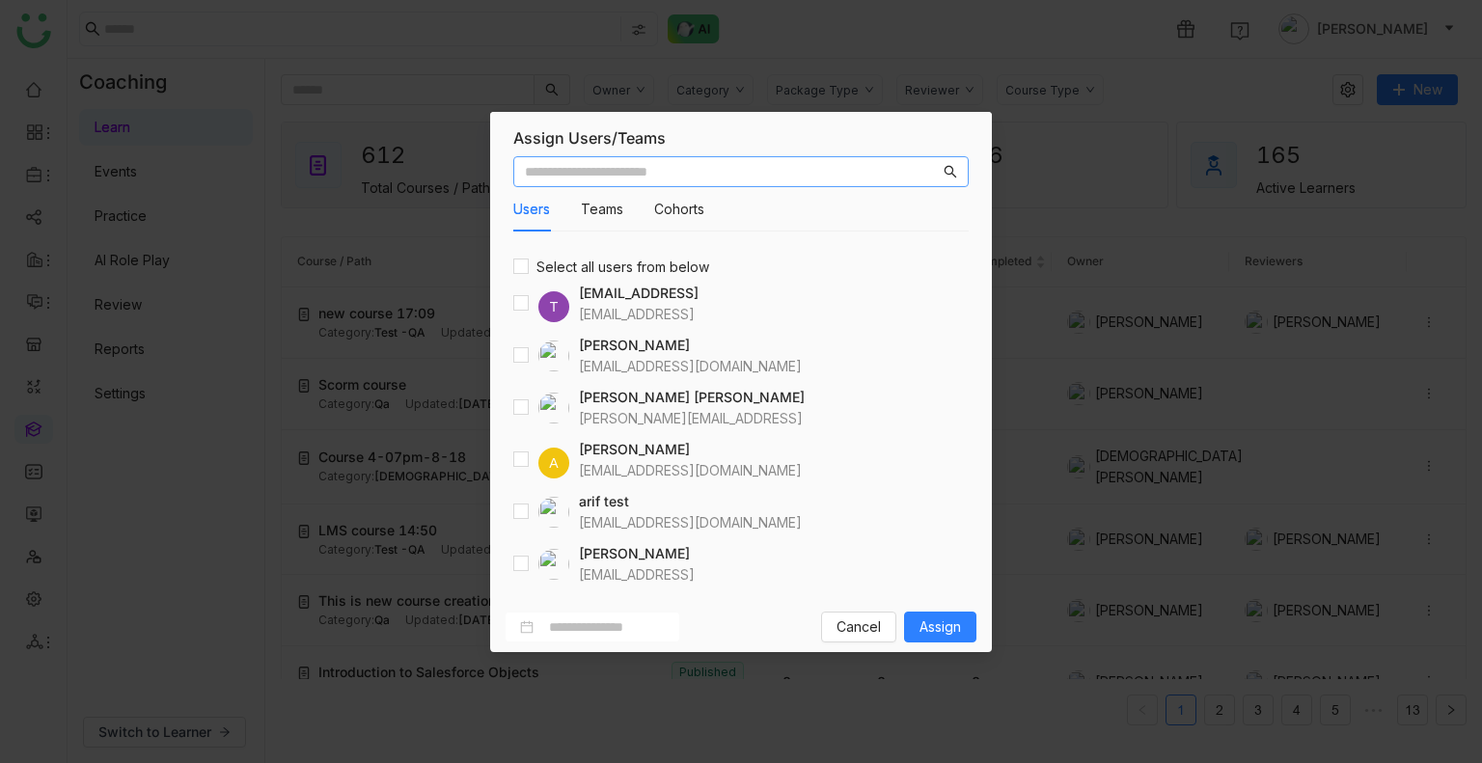
click at [741, 169] on input "text" at bounding box center [732, 171] width 415 height 21
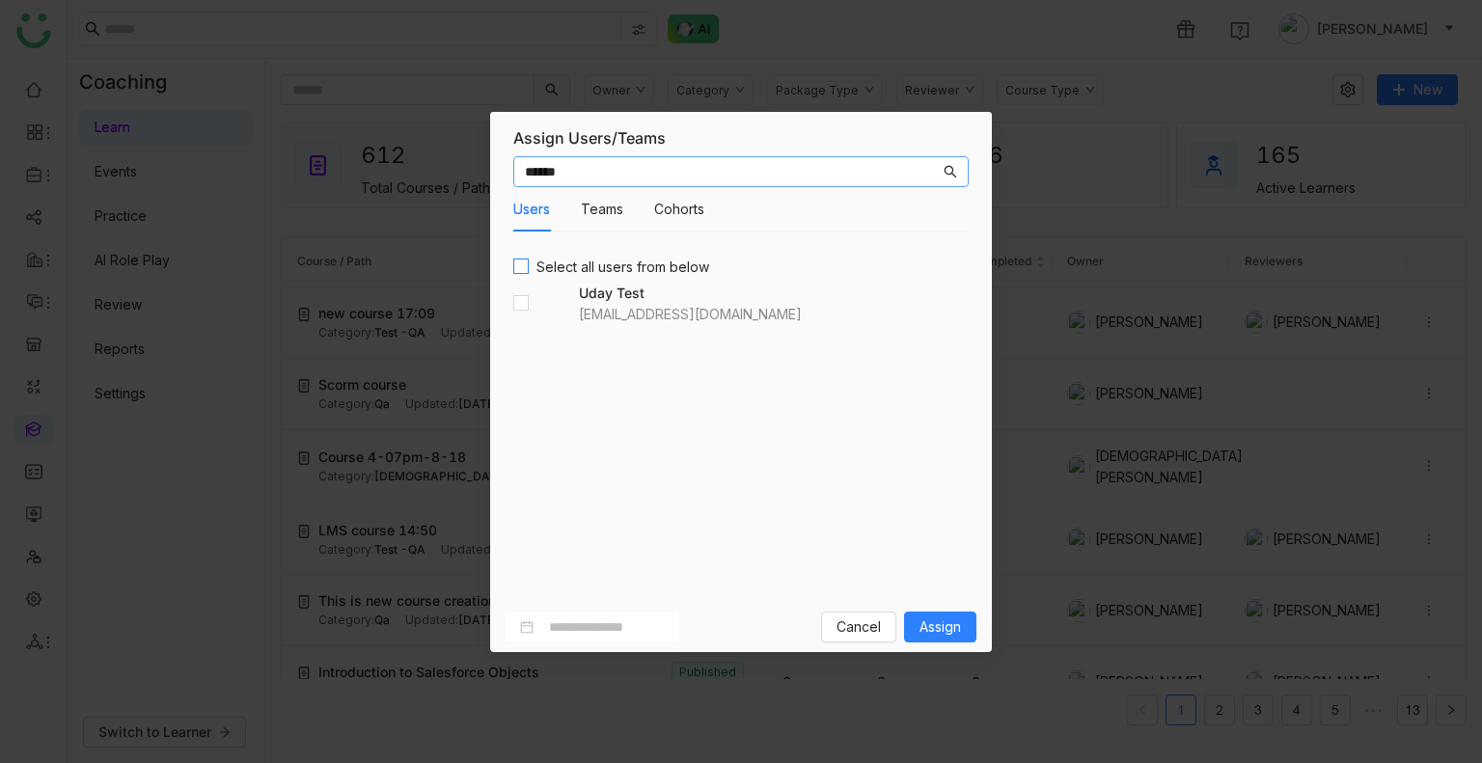
type input "******"
click at [958, 630] on span "Assign" at bounding box center [939, 626] width 41 height 21
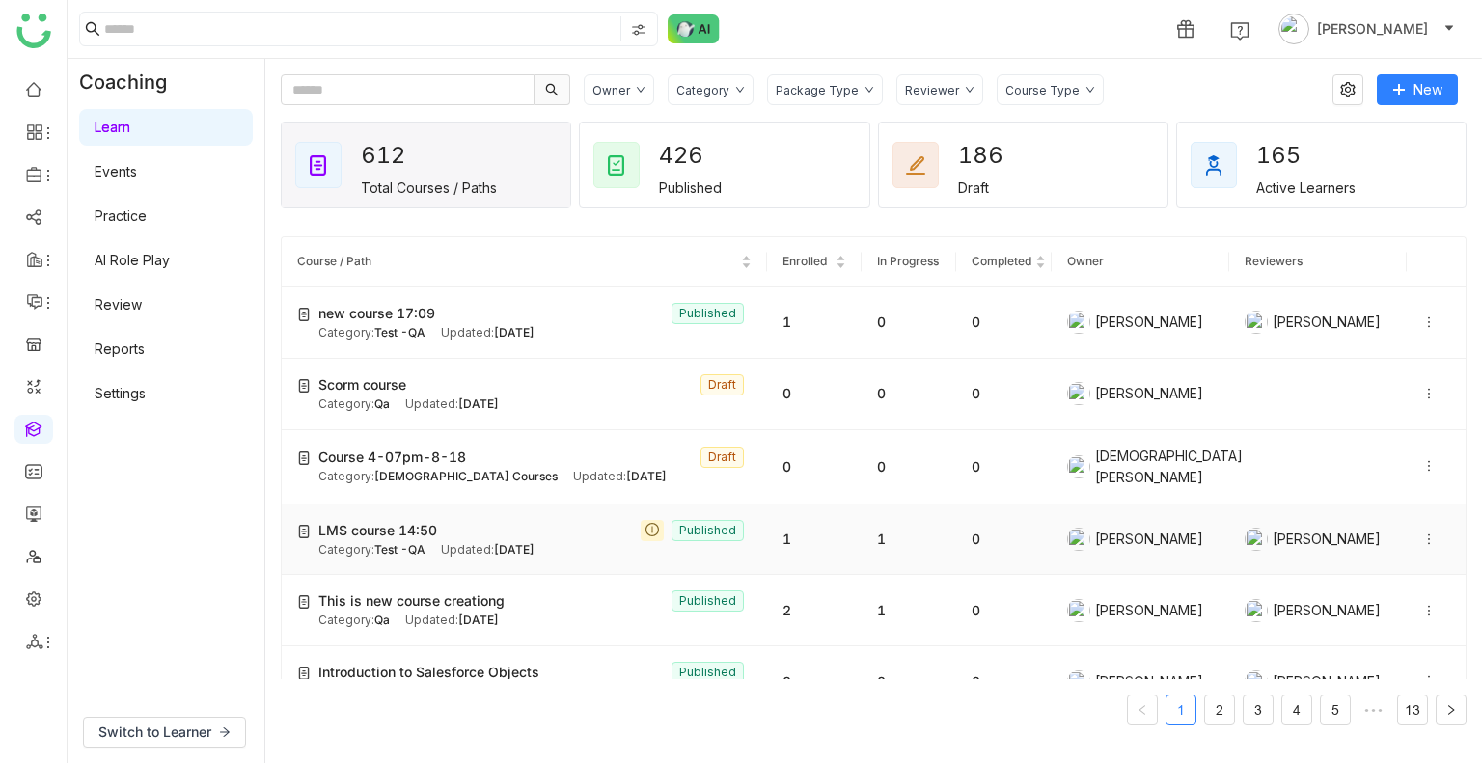
click at [822, 504] on td "1" at bounding box center [814, 539] width 95 height 71
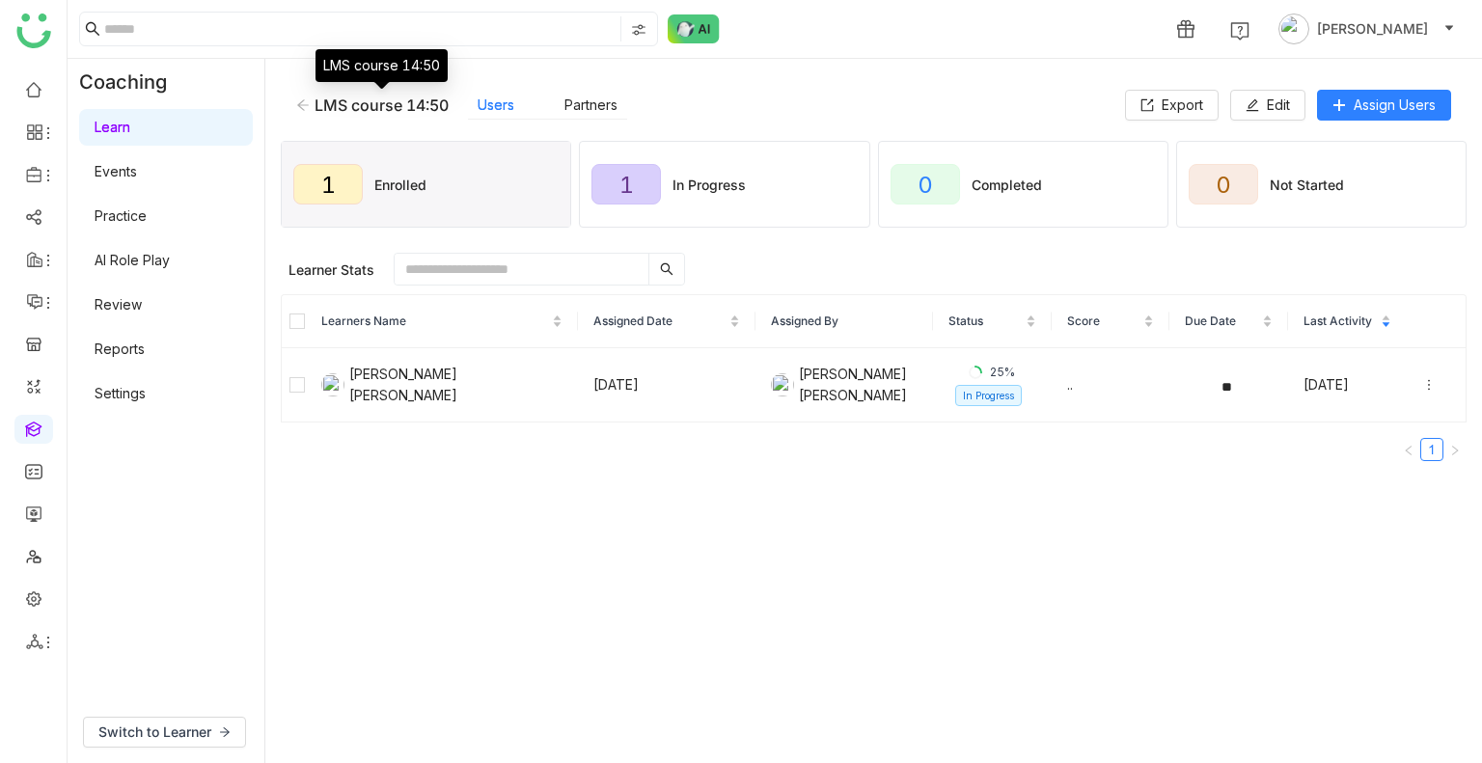
click at [366, 101] on div "LMS course 14:50" at bounding box center [381, 104] width 134 height 19
click at [303, 101] on icon at bounding box center [303, 105] width 14 height 14
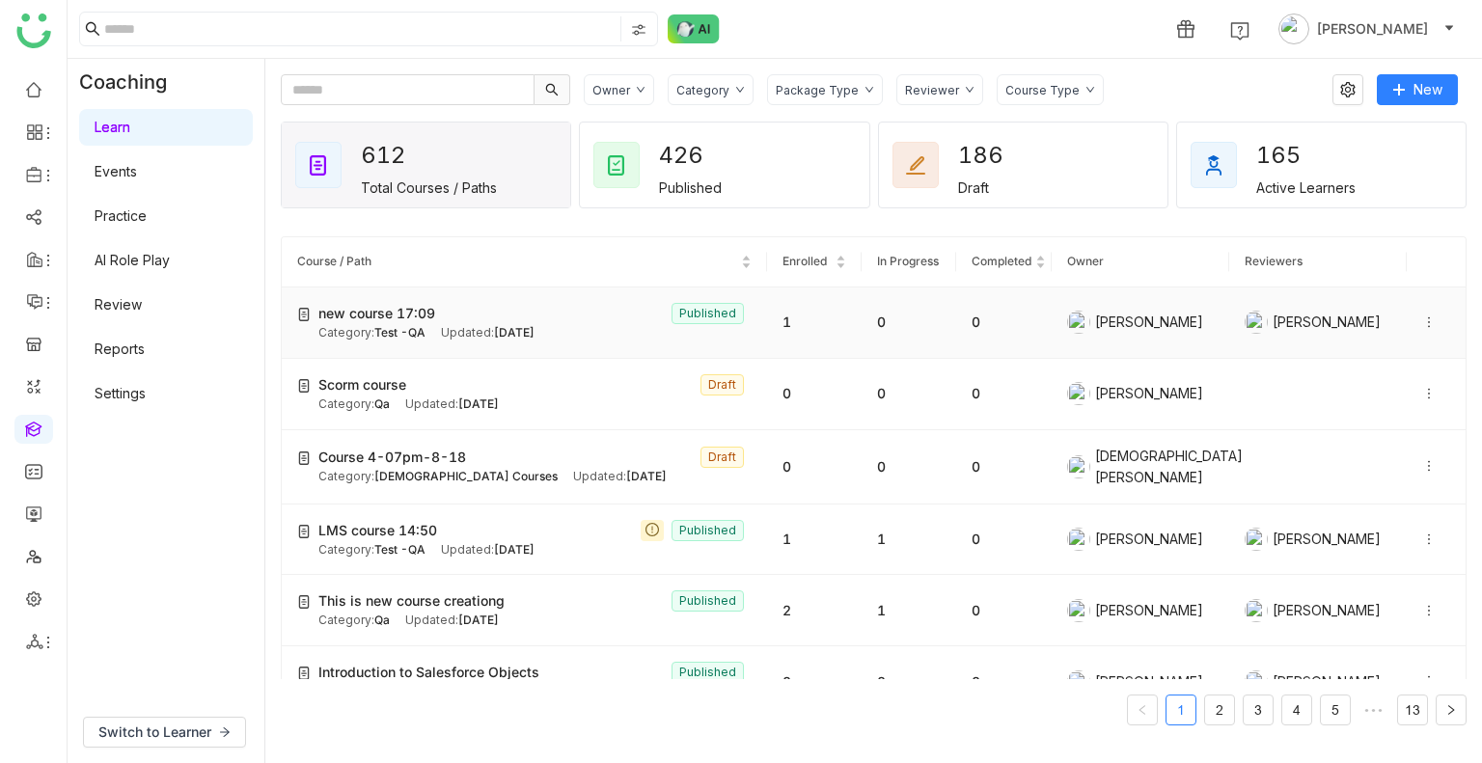
click at [531, 328] on span "Aug 18, 2025" at bounding box center [514, 332] width 41 height 14
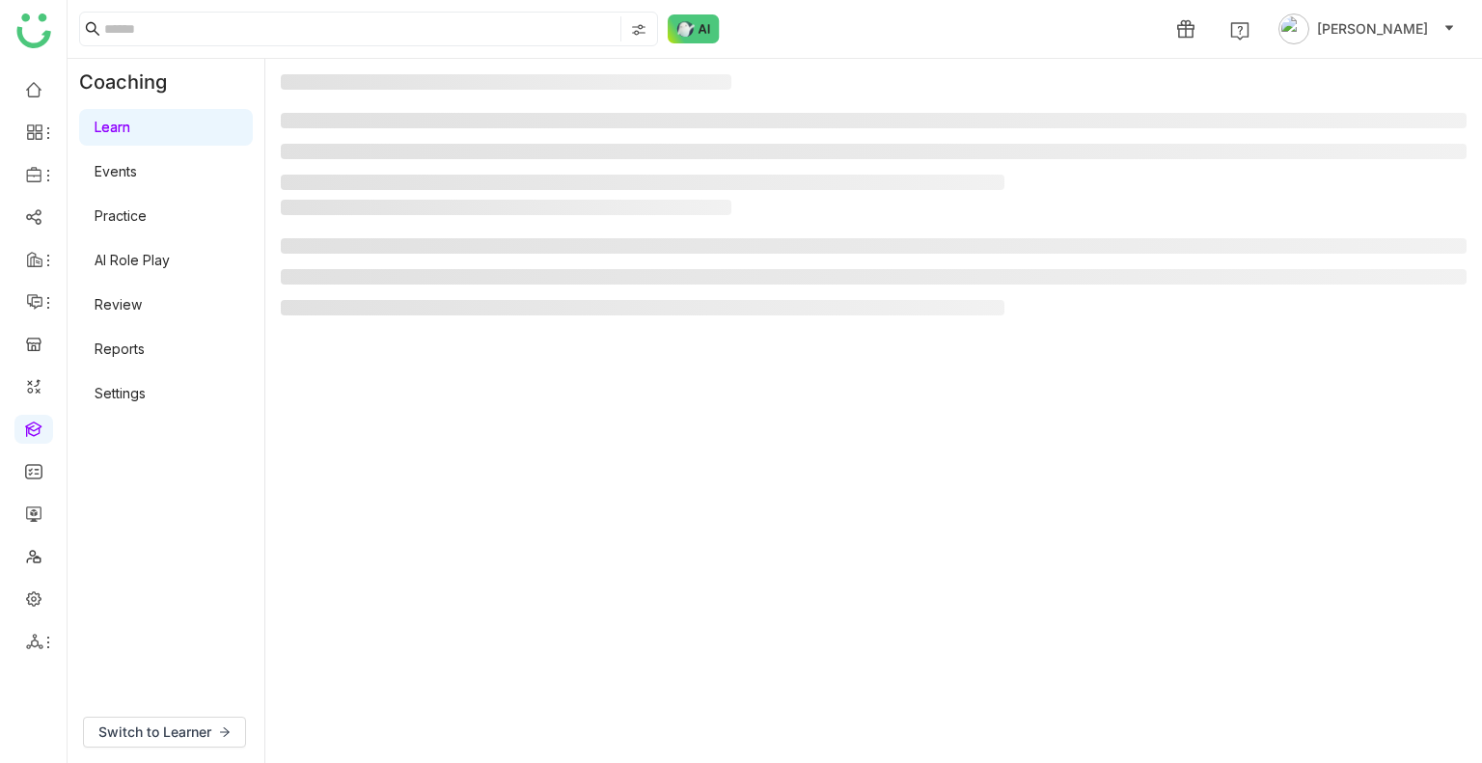
click at [531, 328] on gtmb-manage-detail-wrapper at bounding box center [873, 410] width 1185 height 673
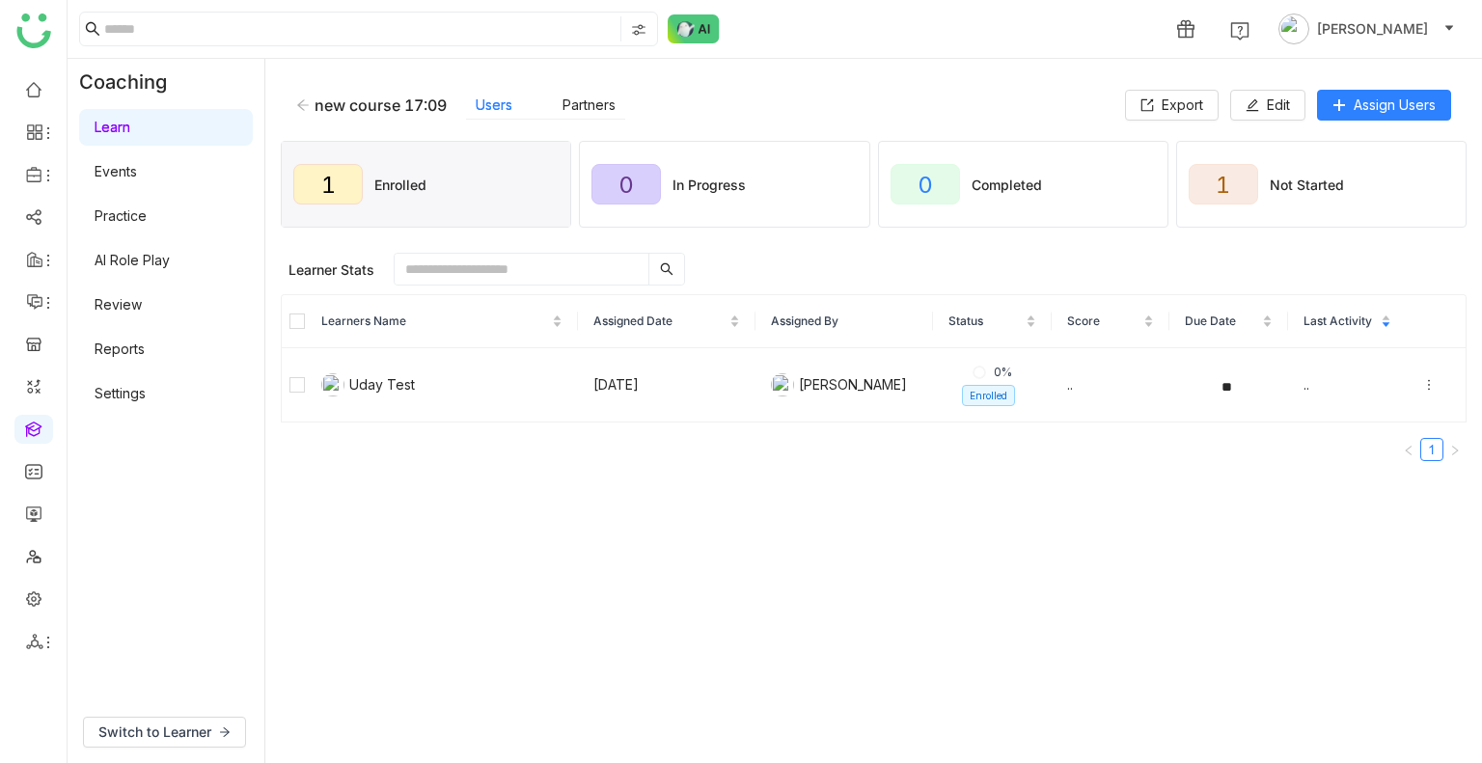
click at [96, 300] on link "Review" at bounding box center [118, 304] width 47 height 16
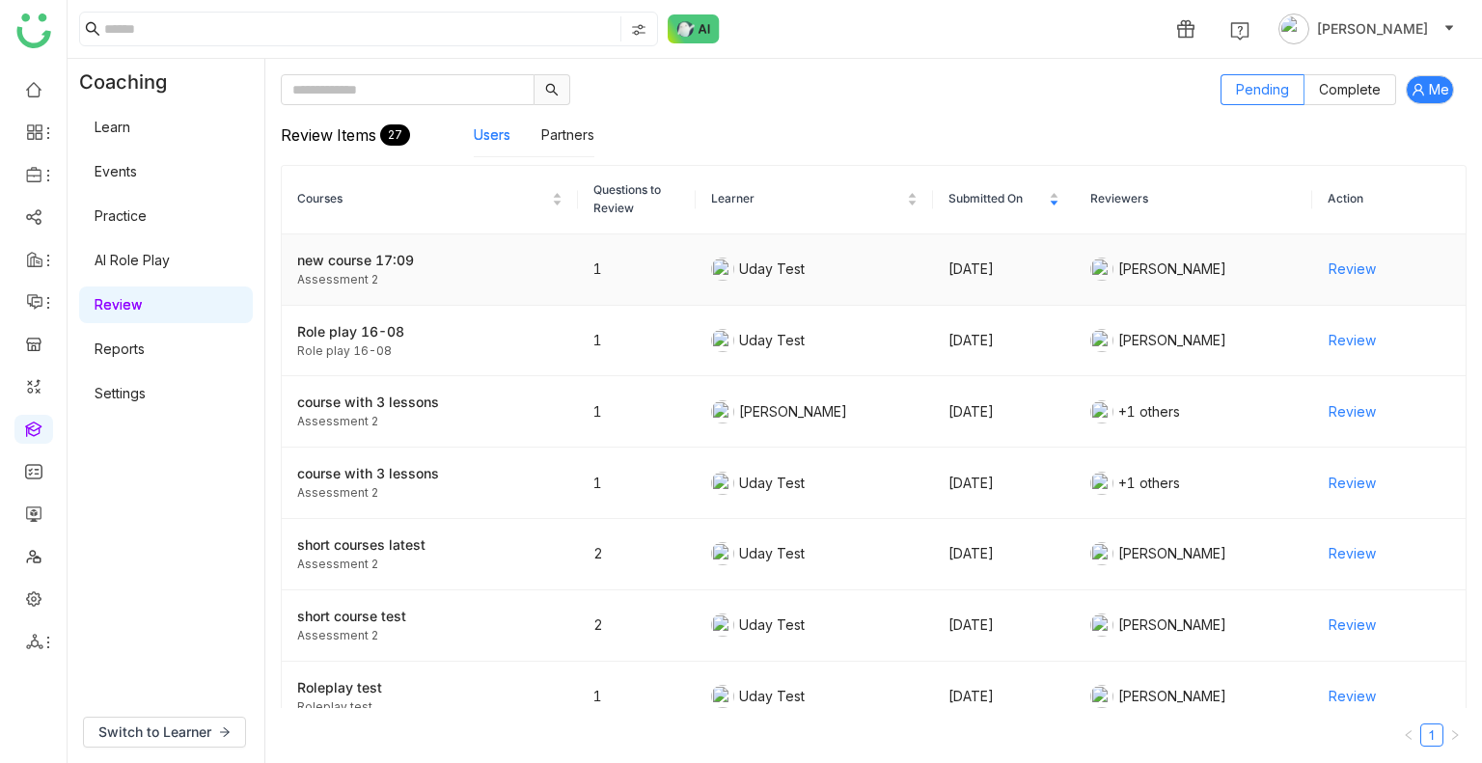
click at [1337, 276] on span "Review" at bounding box center [1351, 269] width 47 height 21
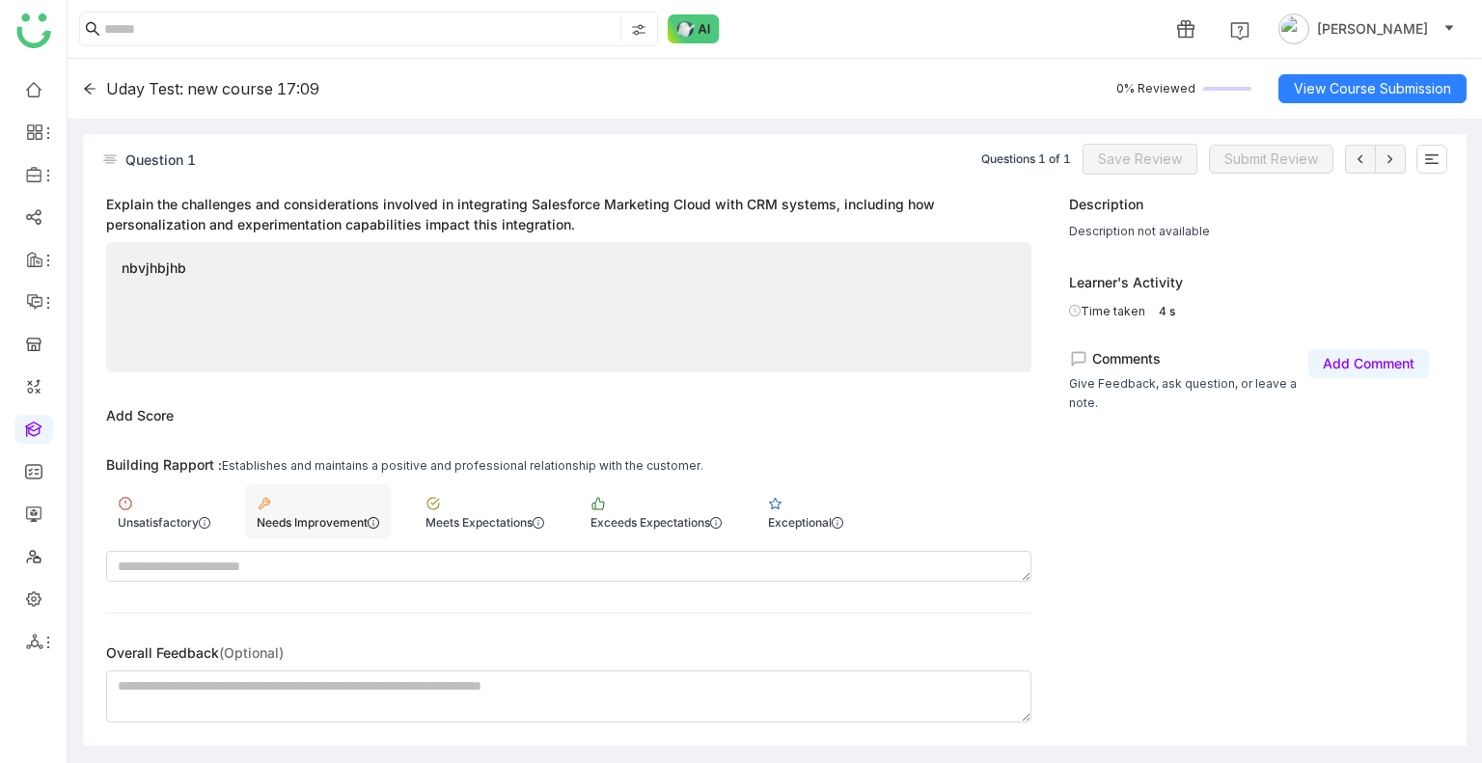
click at [262, 516] on div "Needs Improvement" at bounding box center [318, 522] width 122 height 14
click at [1170, 165] on span "Save Review" at bounding box center [1140, 159] width 84 height 21
click at [1308, 160] on span "Submit Review" at bounding box center [1271, 159] width 94 height 21
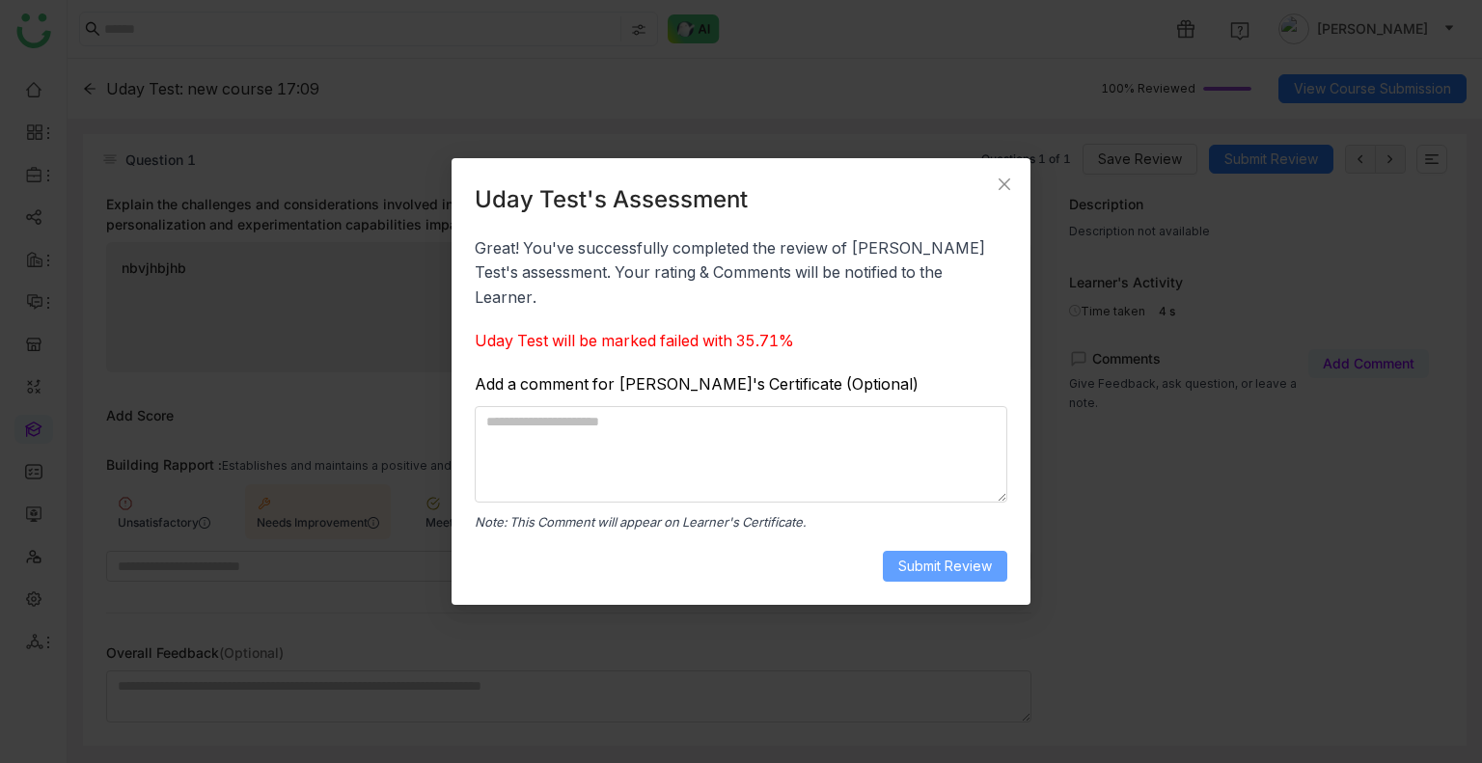
click at [947, 556] on span "Submit Review" at bounding box center [945, 566] width 94 height 21
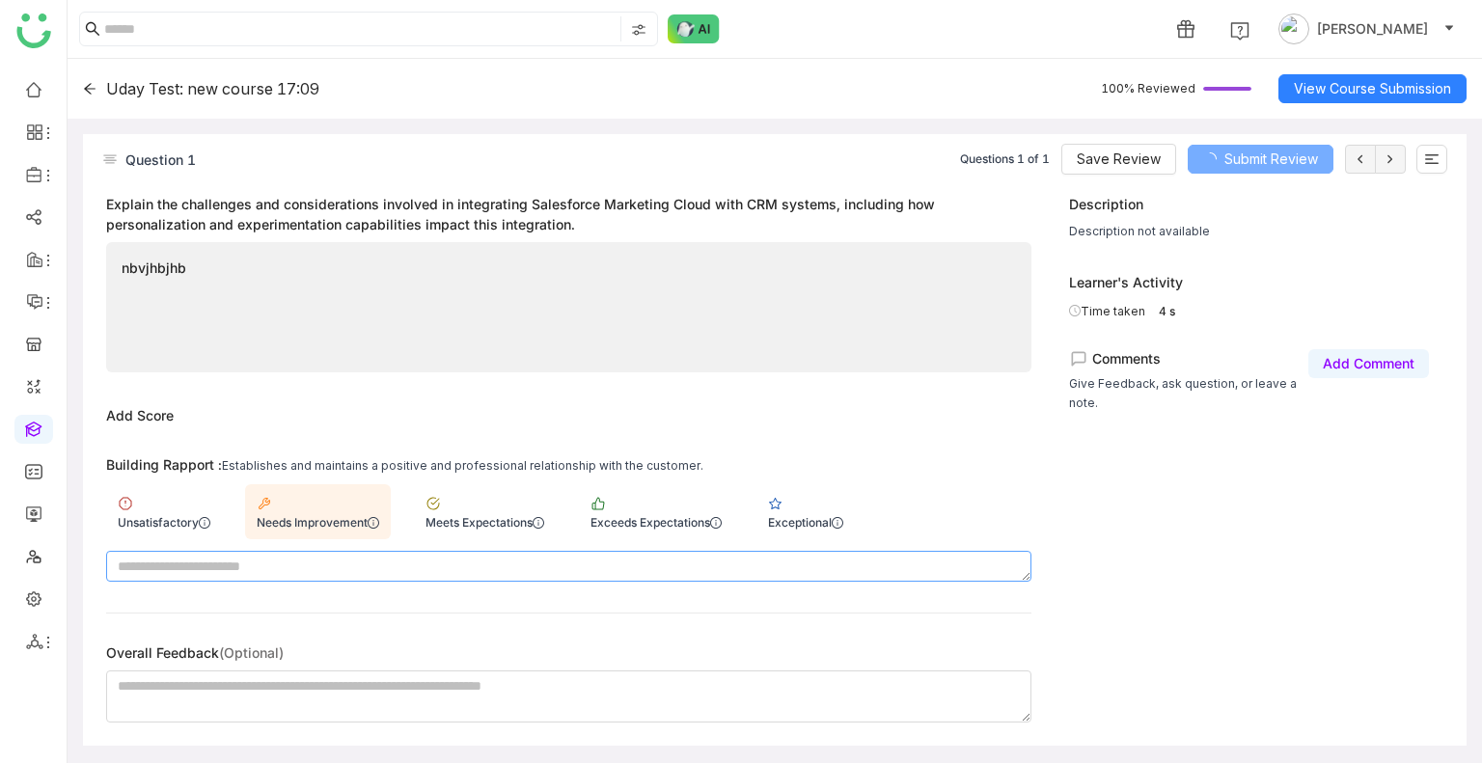
click at [947, 551] on textarea at bounding box center [568, 566] width 925 height 31
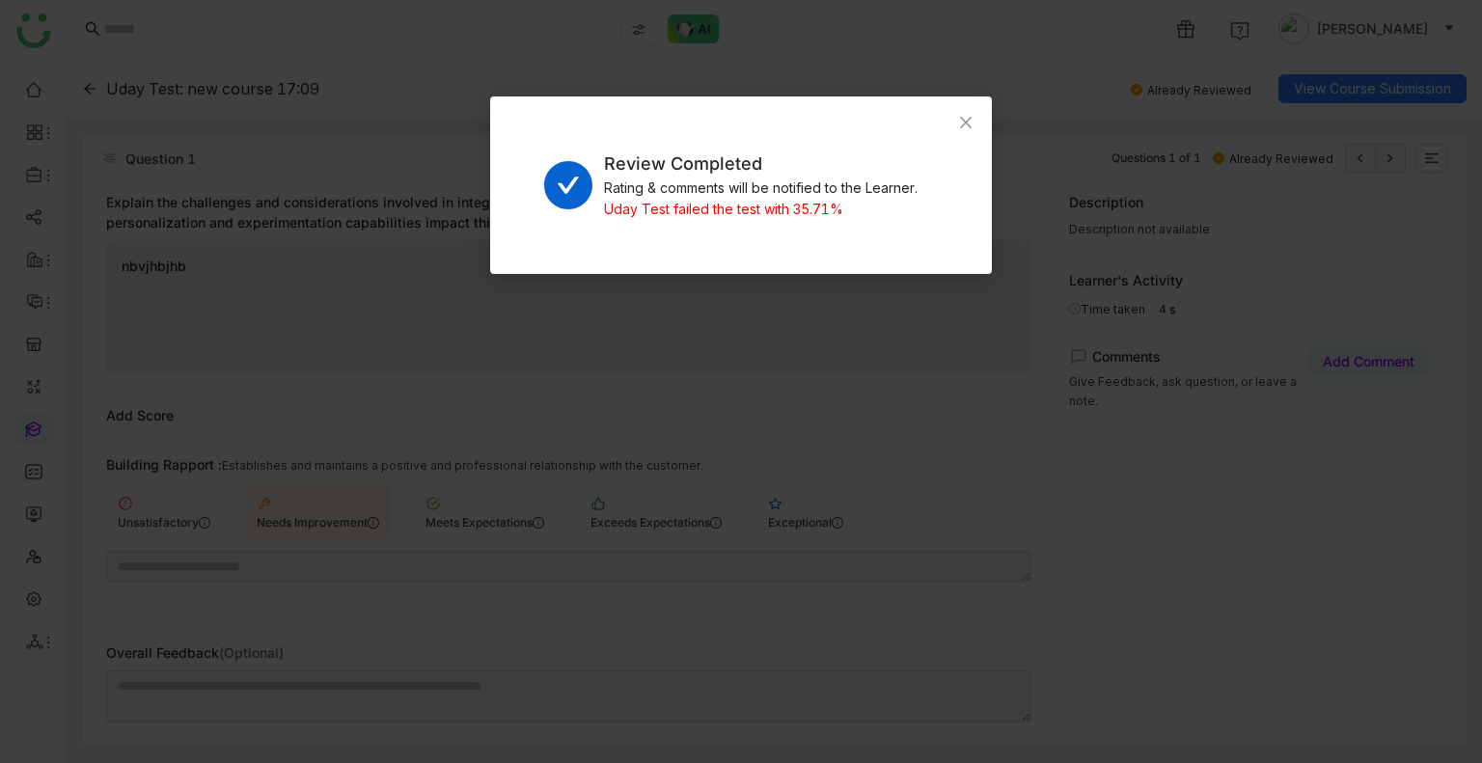
click at [1329, 127] on nz-modal-container "Review Completed Rating & comments will be notified to the Learner. Uday Test f…" at bounding box center [741, 381] width 1482 height 763
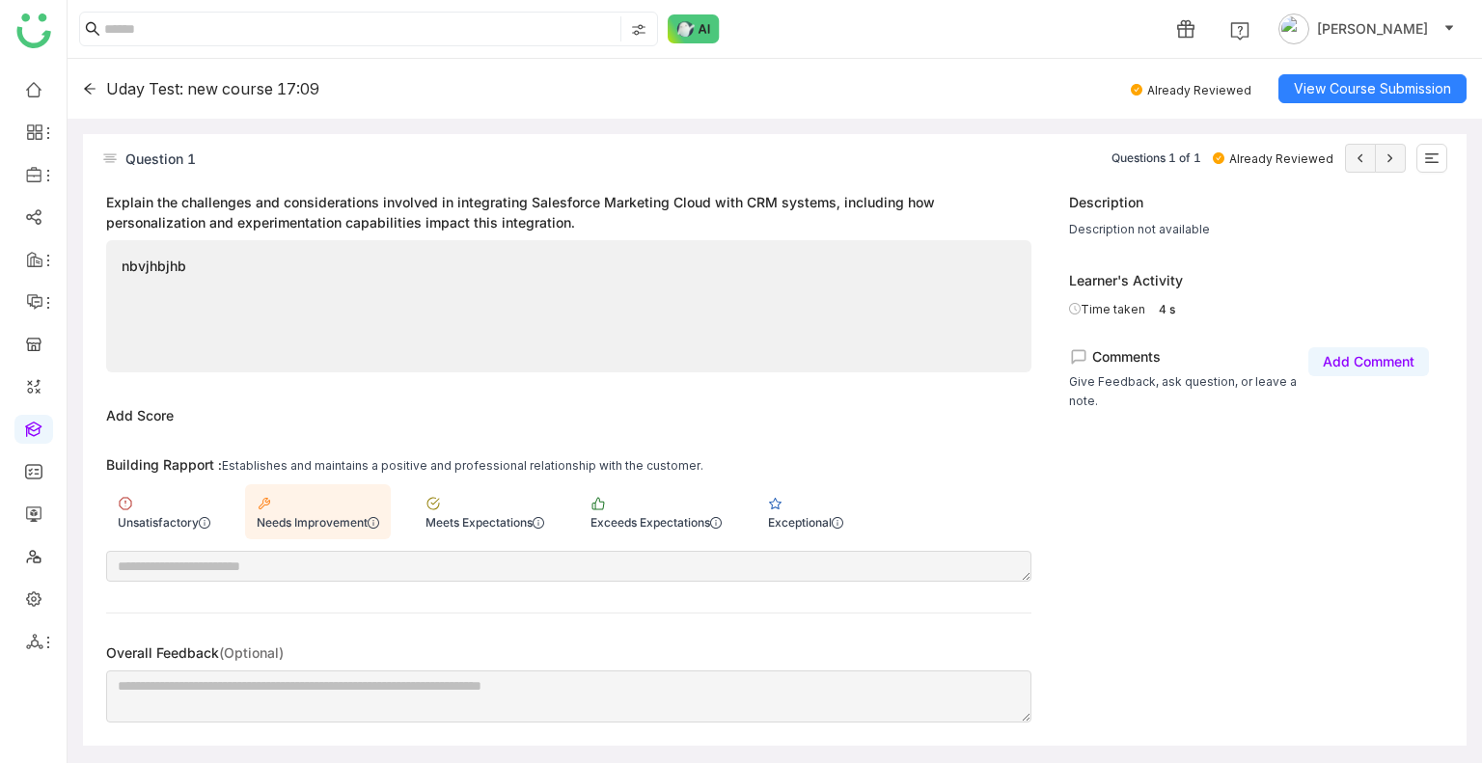
click at [1322, 129] on gtmb-review-course-content-assessment "Uday Test: new course 17:09 Already Reviewed View Course Submission Question 1 …" at bounding box center [775, 411] width 1414 height 704
click at [95, 92] on icon at bounding box center [90, 89] width 14 height 14
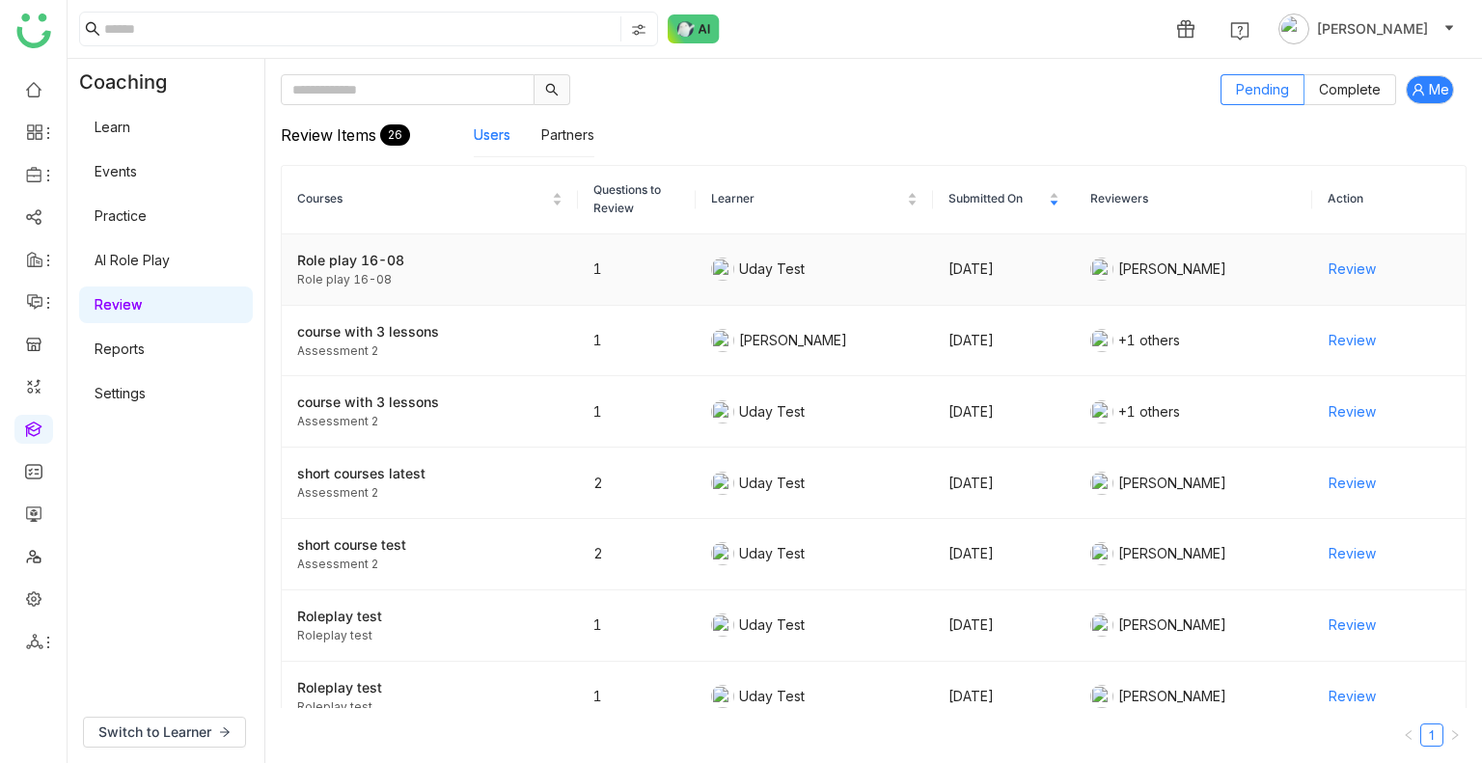
click at [1332, 263] on span "Review" at bounding box center [1351, 269] width 47 height 21
click at [116, 124] on link "Learn" at bounding box center [113, 127] width 36 height 16
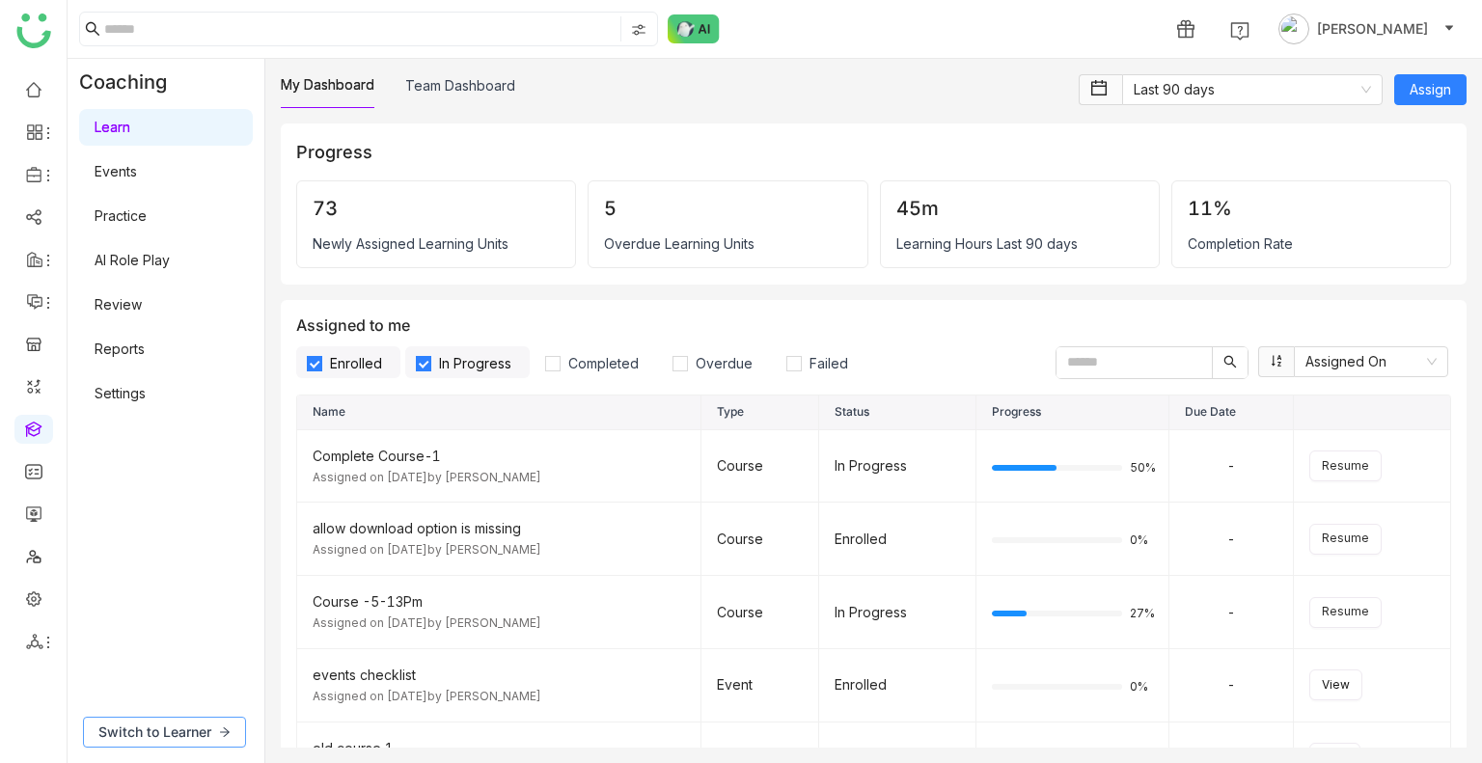
click at [171, 739] on span "Switch to Learner" at bounding box center [154, 731] width 113 height 21
click at [125, 177] on link "Learn" at bounding box center [113, 171] width 36 height 16
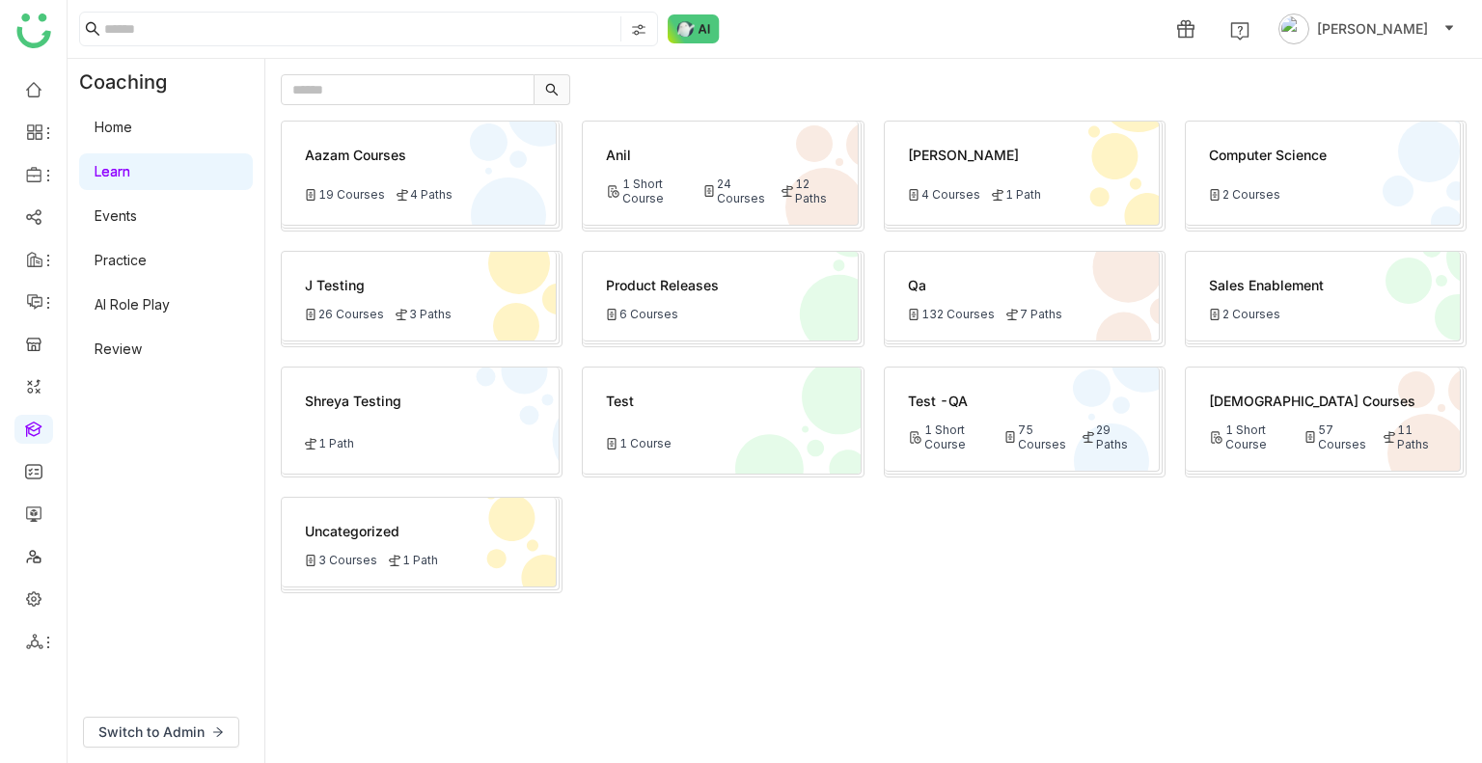
click at [994, 395] on div "Test -QA" at bounding box center [1022, 401] width 228 height 20
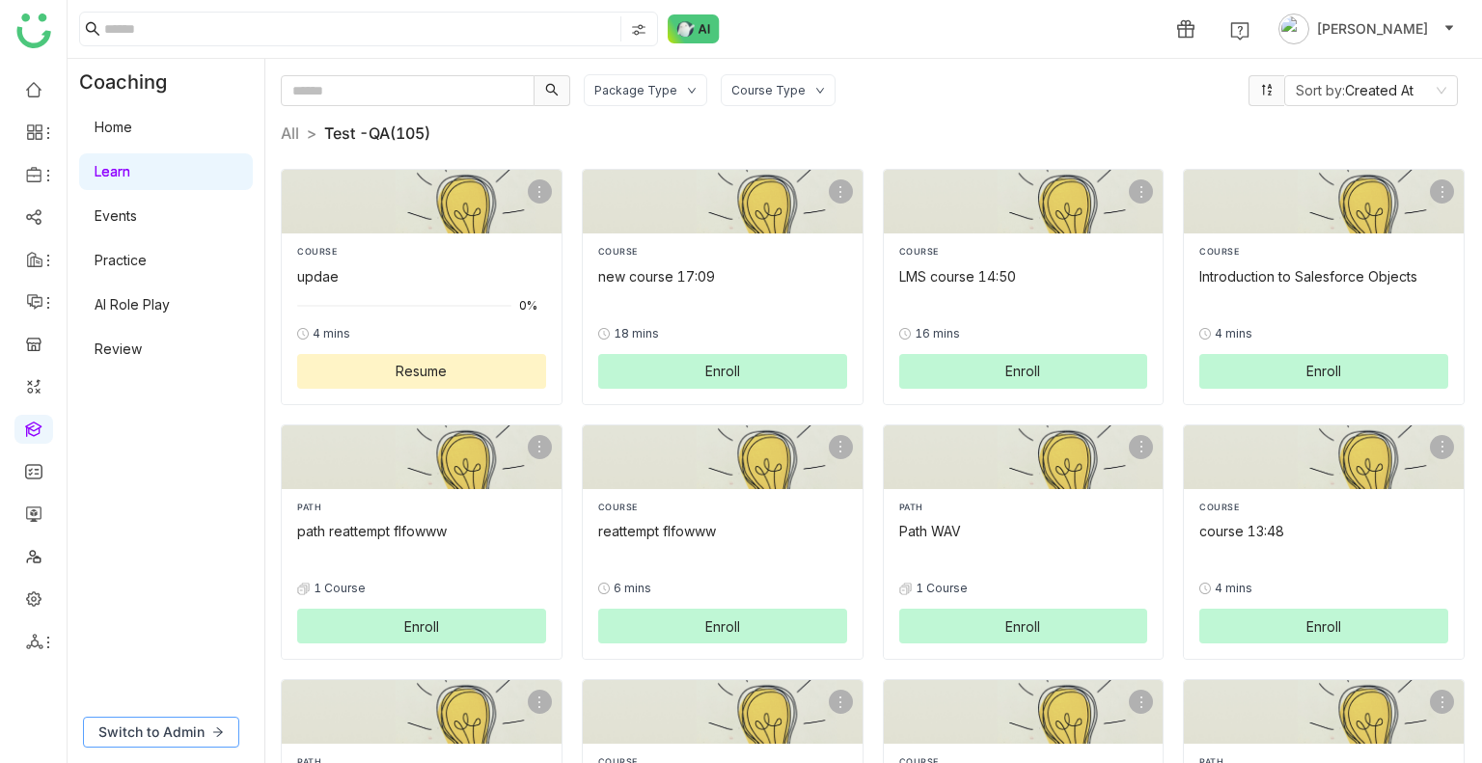
click at [180, 721] on button "Switch to Admin" at bounding box center [161, 732] width 156 height 31
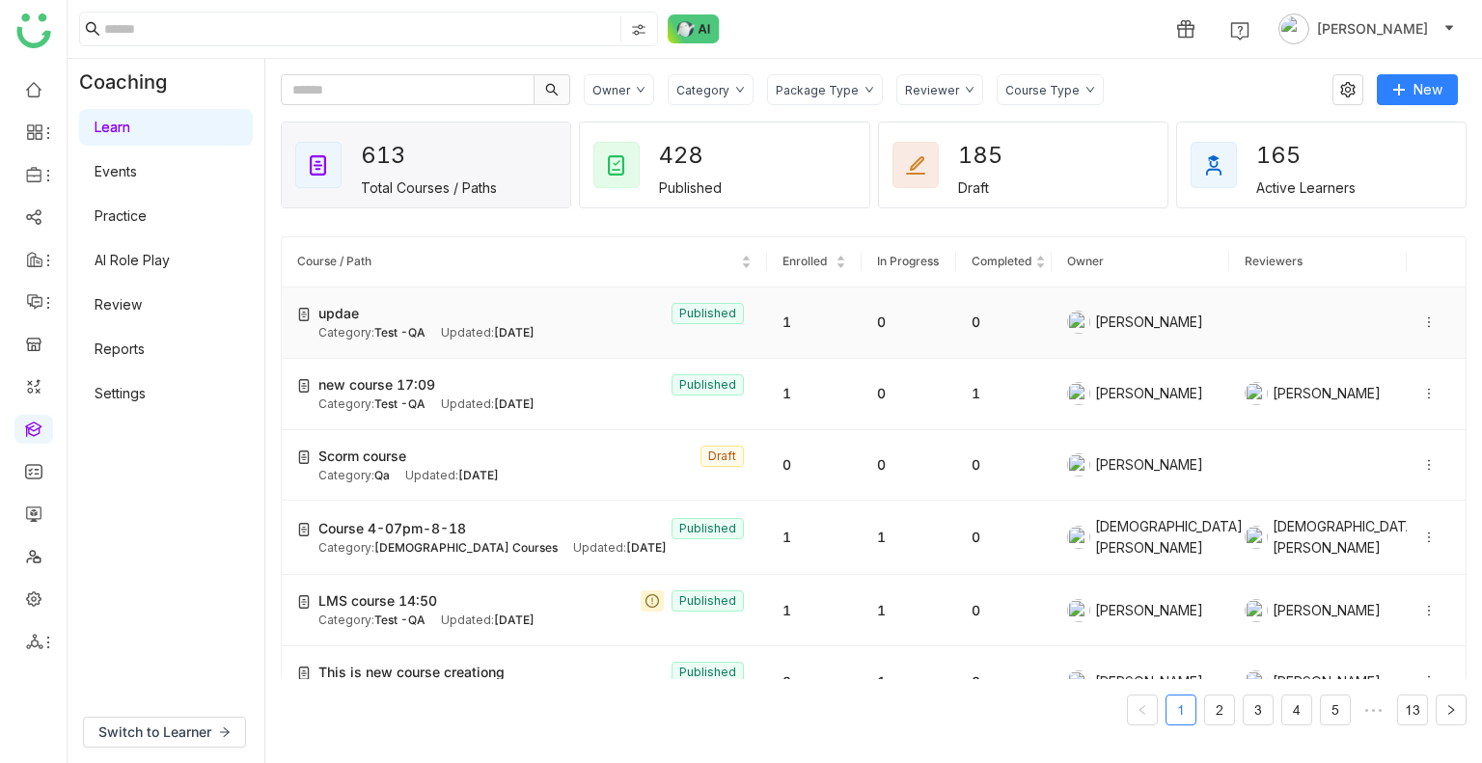
click at [417, 336] on span "Test -QA" at bounding box center [399, 332] width 51 height 14
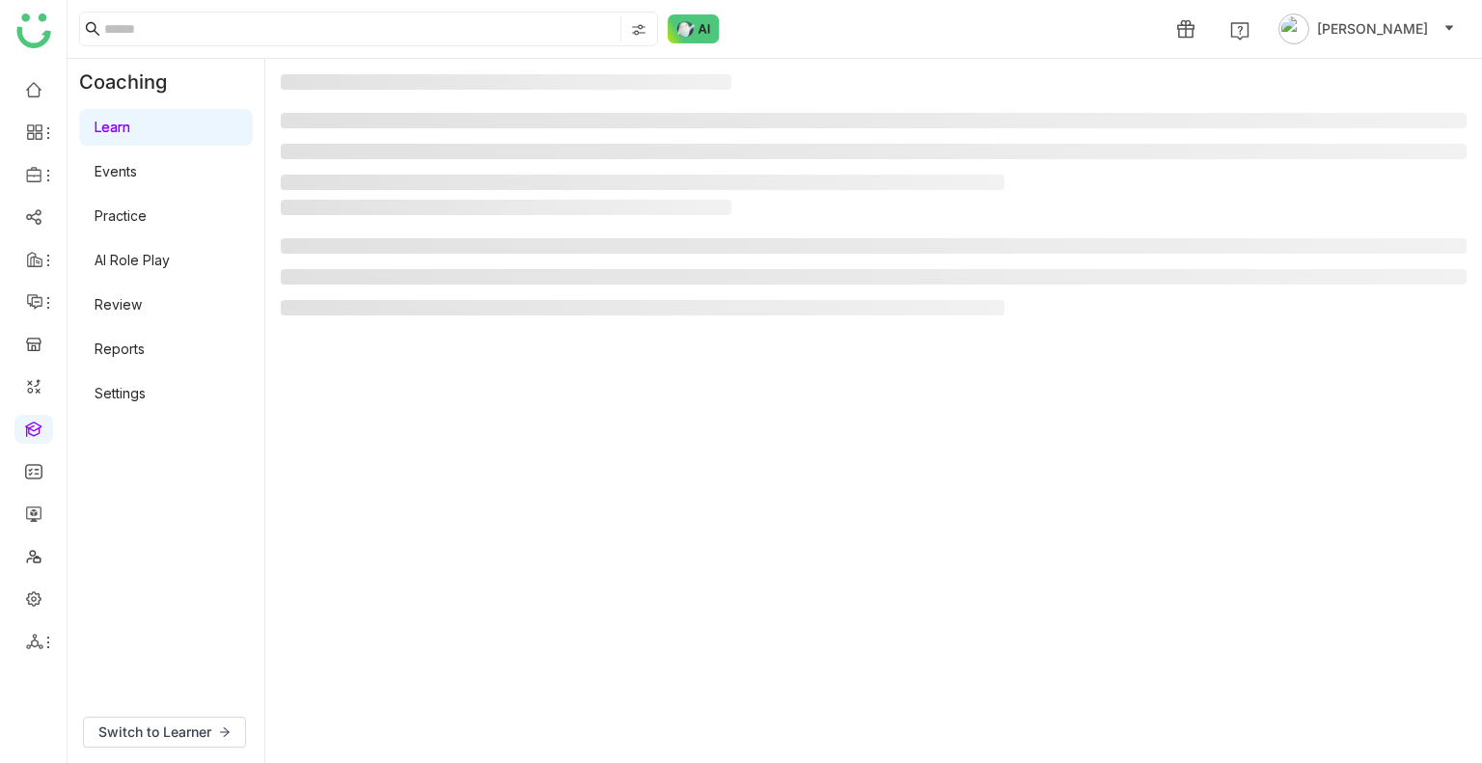
click at [132, 164] on link "Events" at bounding box center [116, 171] width 42 height 16
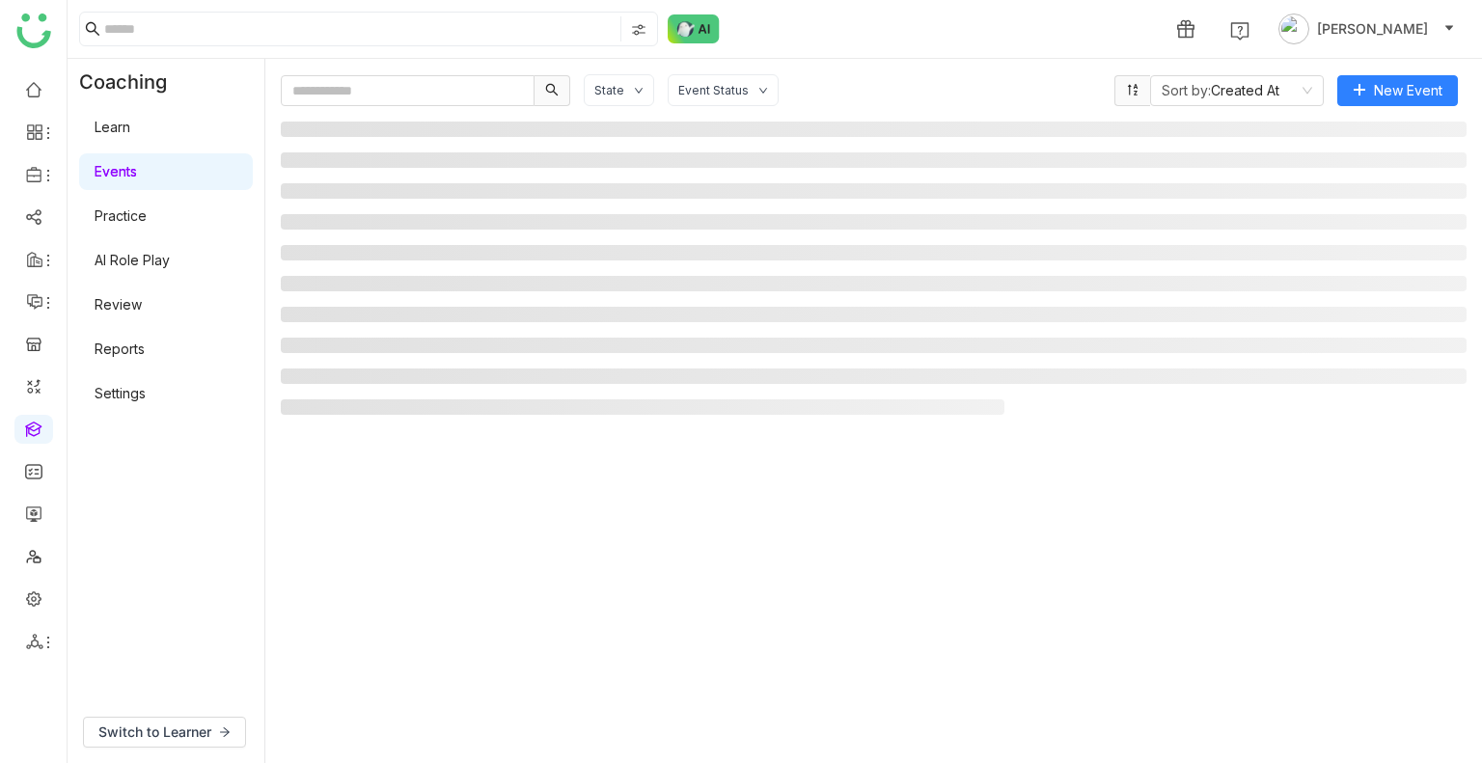
click at [130, 119] on link "Learn" at bounding box center [113, 127] width 36 height 16
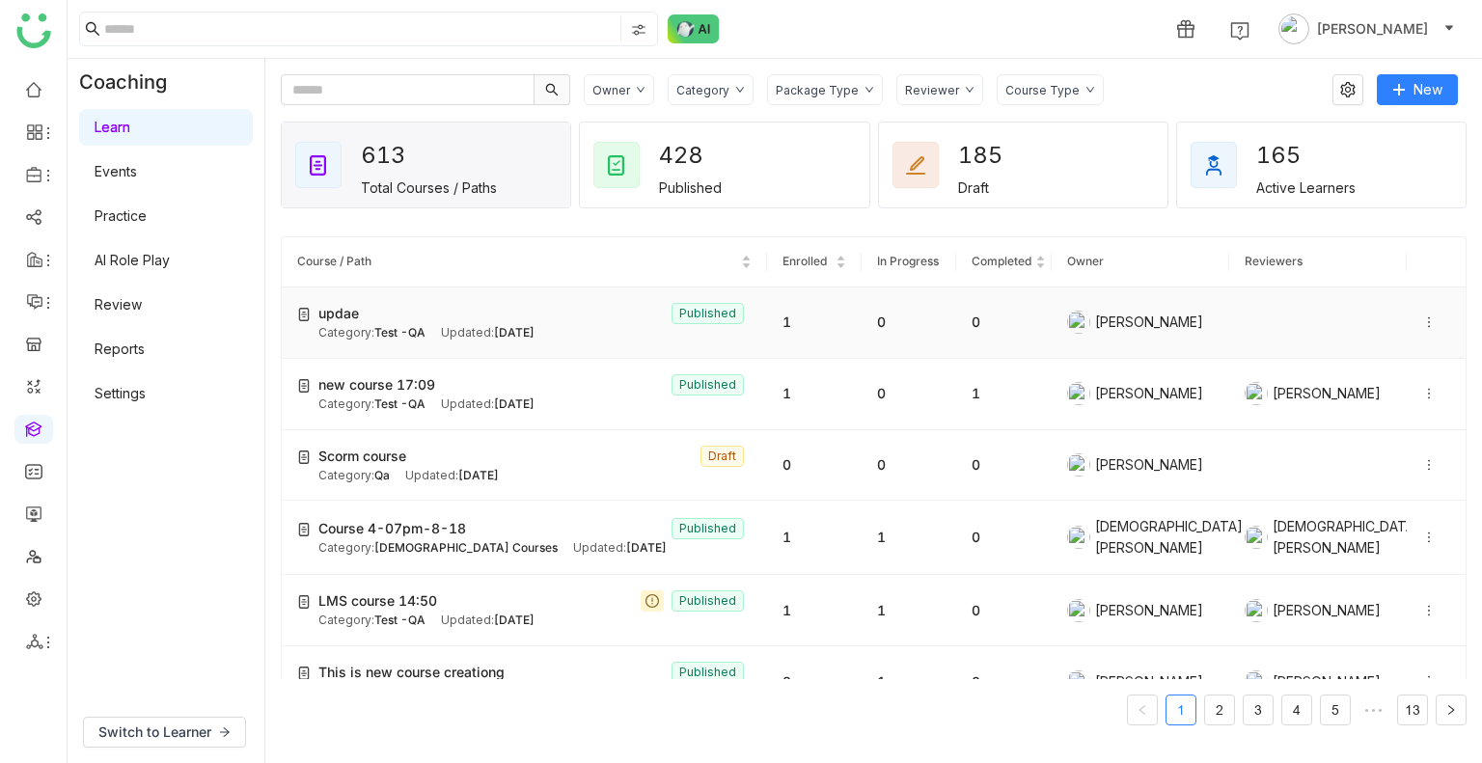
click at [398, 339] on span "Test -QA" at bounding box center [399, 332] width 51 height 14
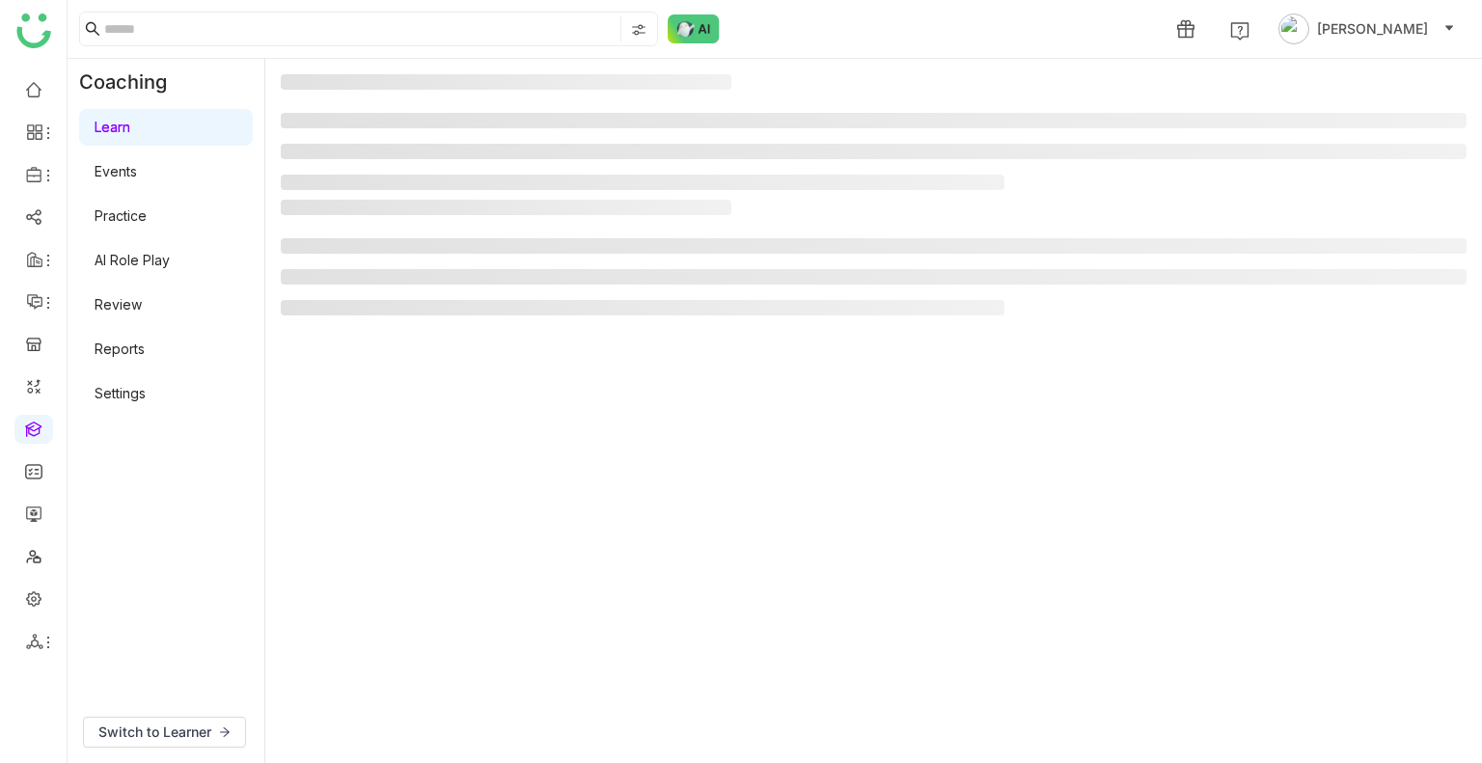
click at [398, 339] on gtmb-manage-detail-wrapper at bounding box center [873, 410] width 1185 height 673
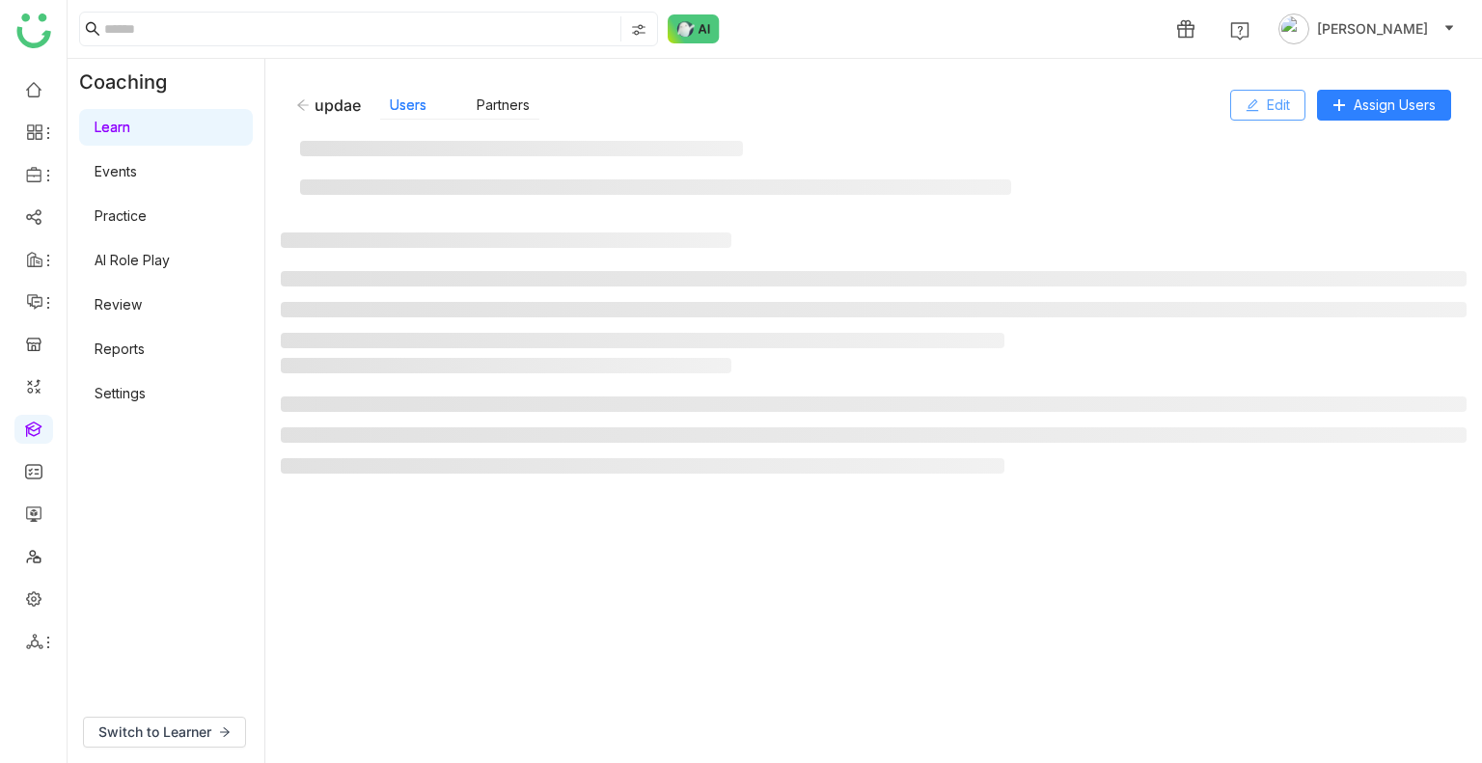
click at [1258, 102] on button "Edit" at bounding box center [1267, 105] width 75 height 31
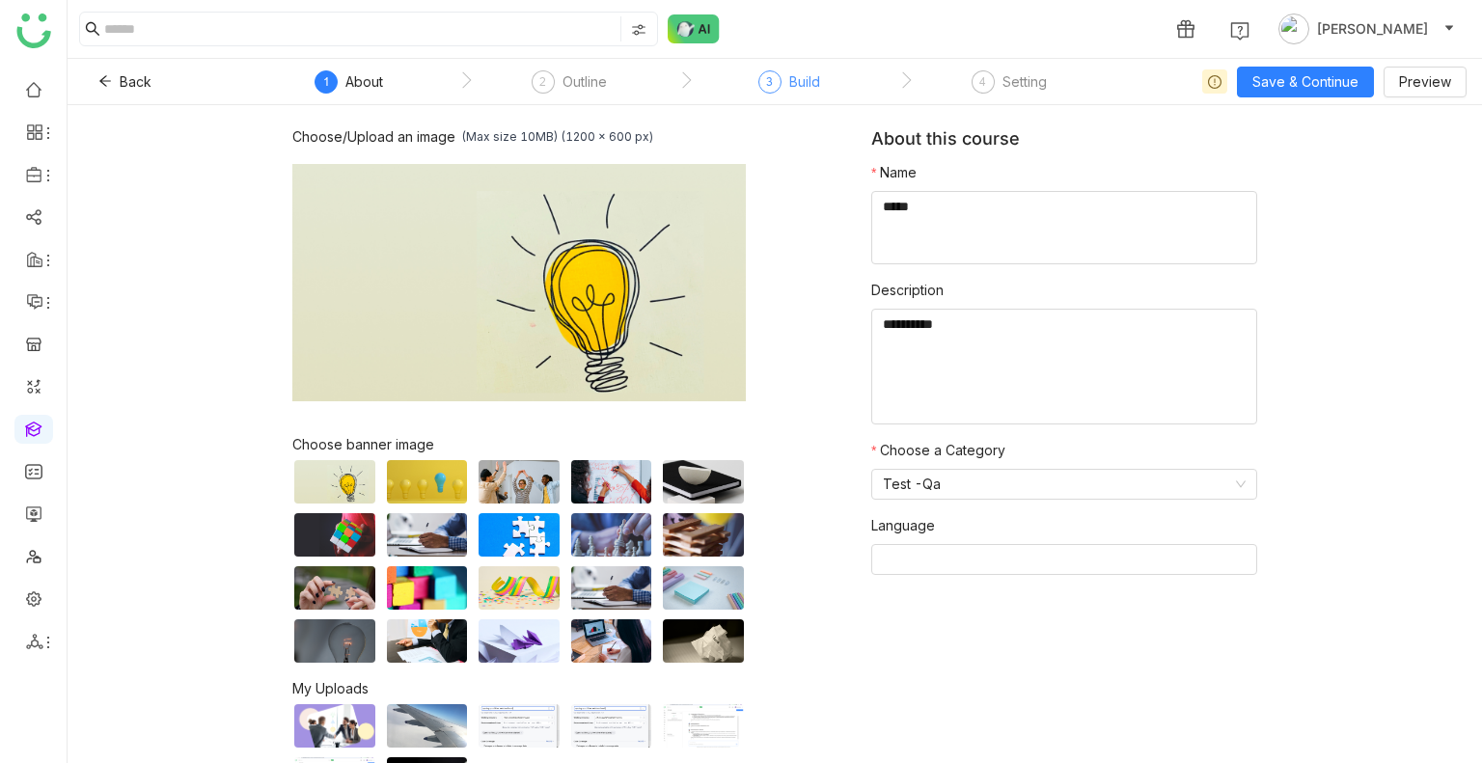
click at [810, 81] on div "Build" at bounding box center [804, 81] width 31 height 23
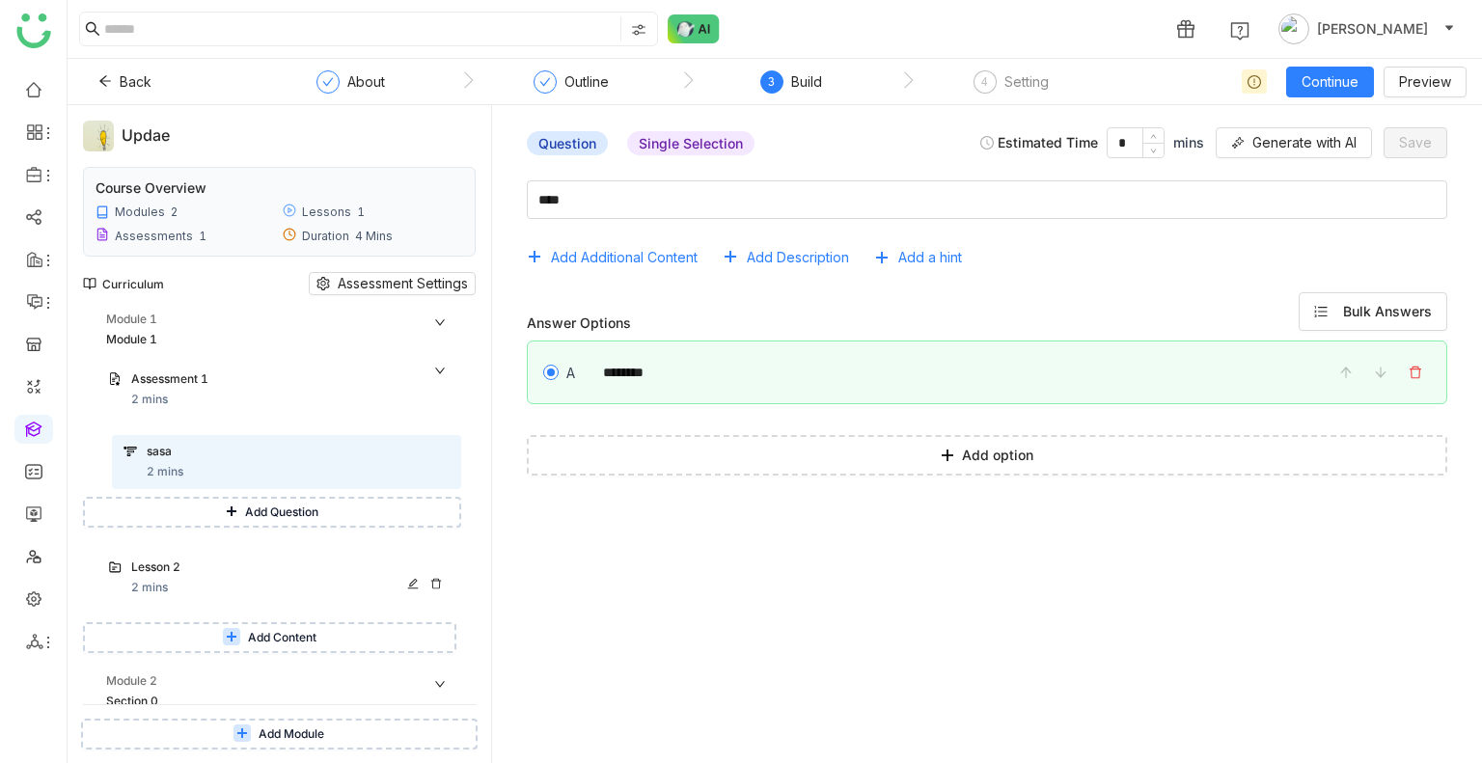
scroll to position [46, 0]
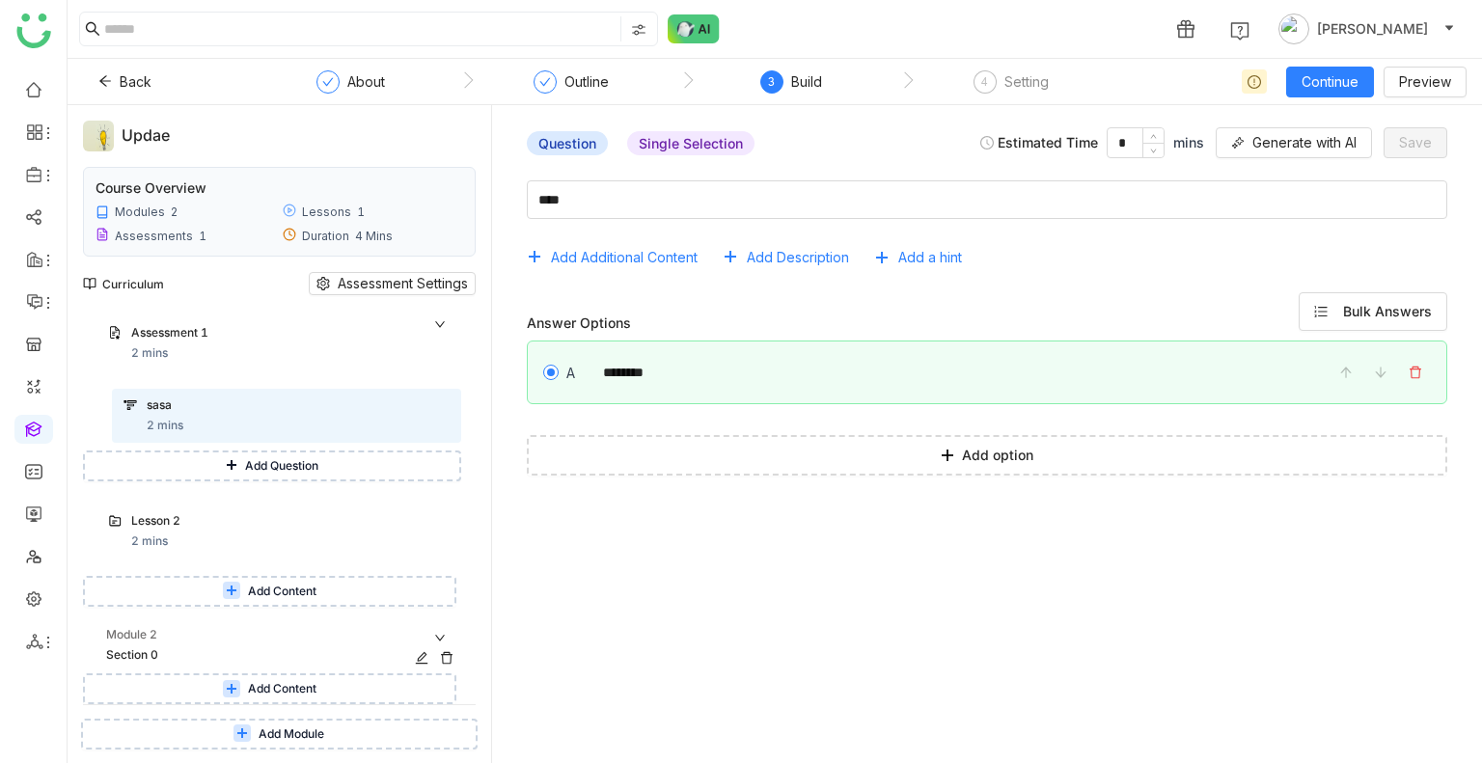
click at [187, 660] on div "Section 0" at bounding box center [262, 655] width 313 height 18
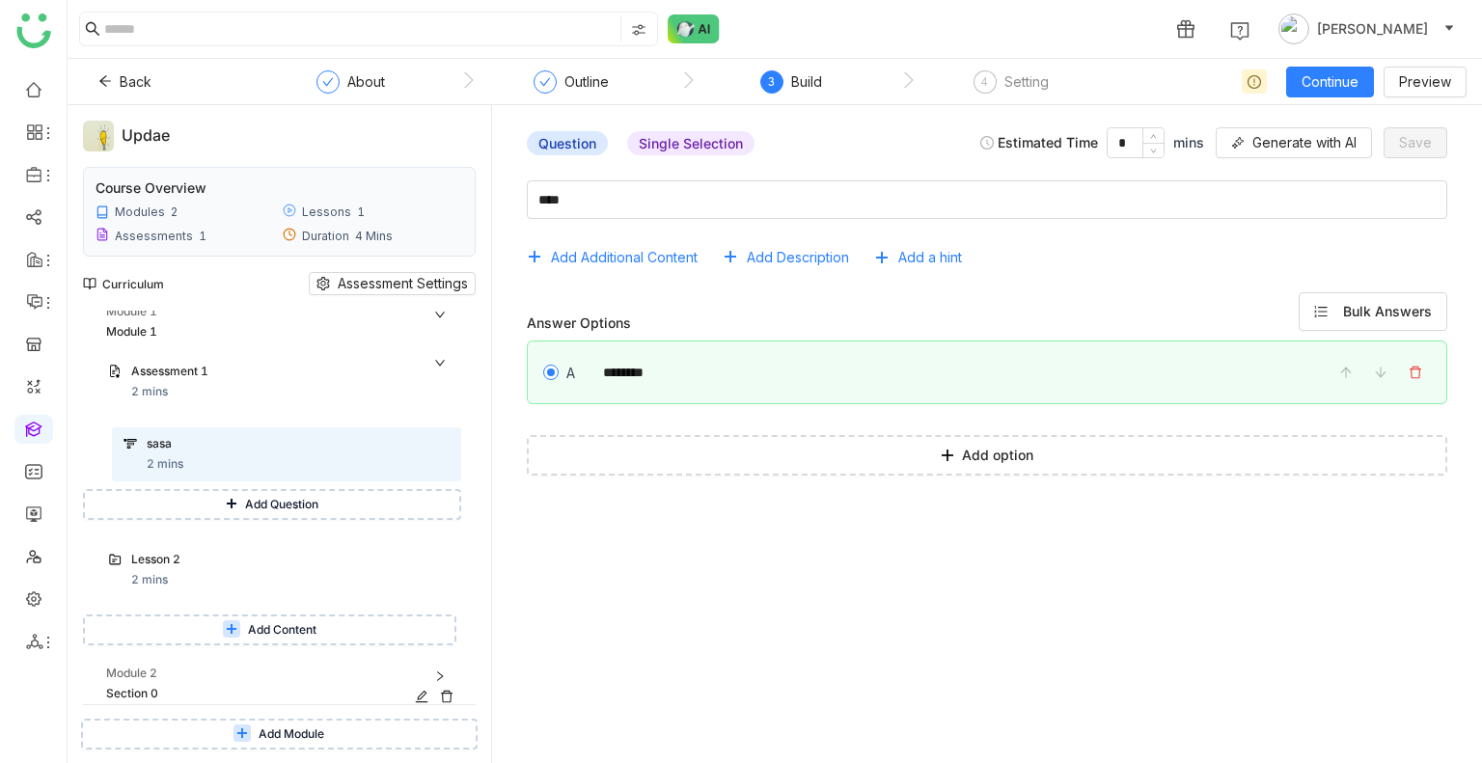
scroll to position [8, 0]
click at [166, 693] on div "Section 0" at bounding box center [262, 694] width 313 height 18
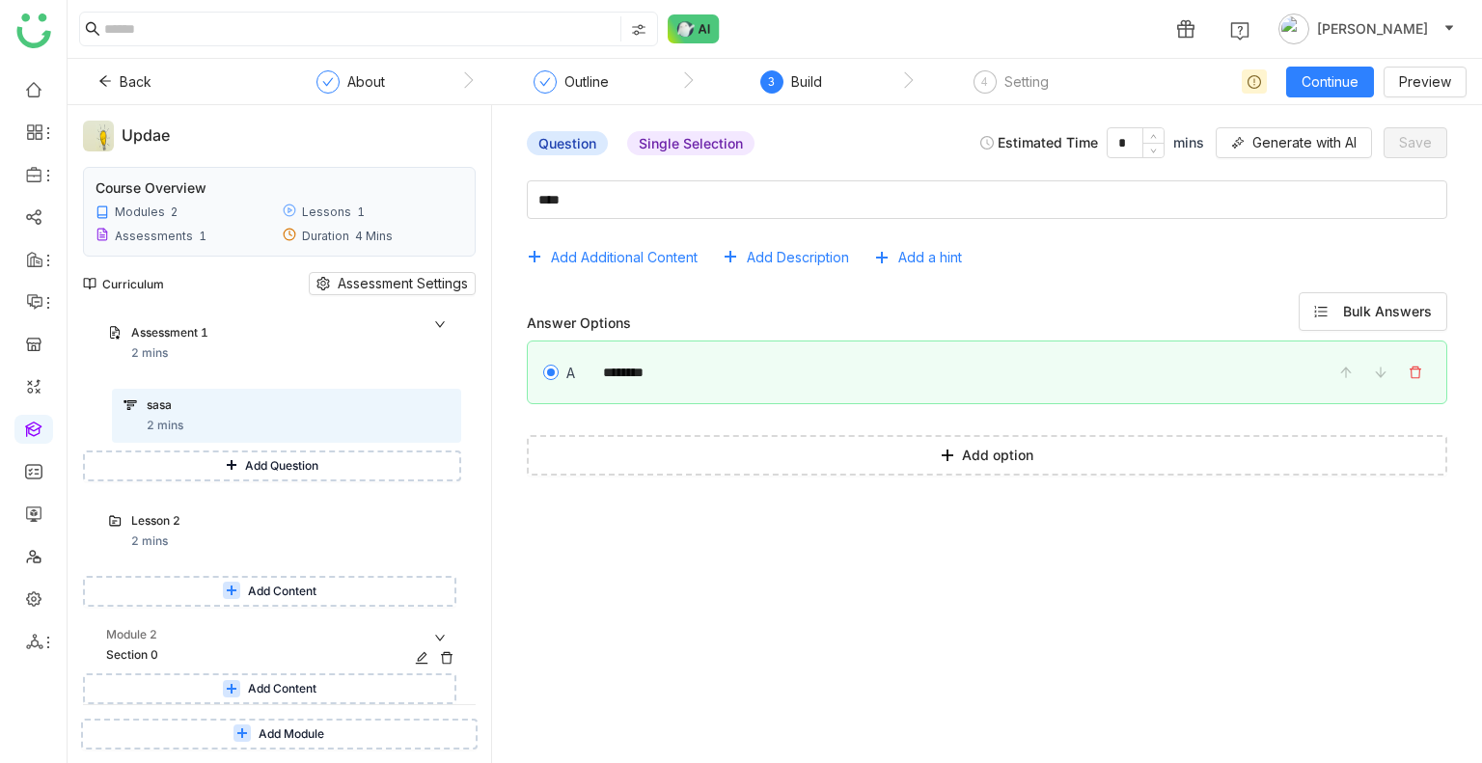
click at [261, 631] on div "Module 2" at bounding box center [283, 635] width 355 height 18
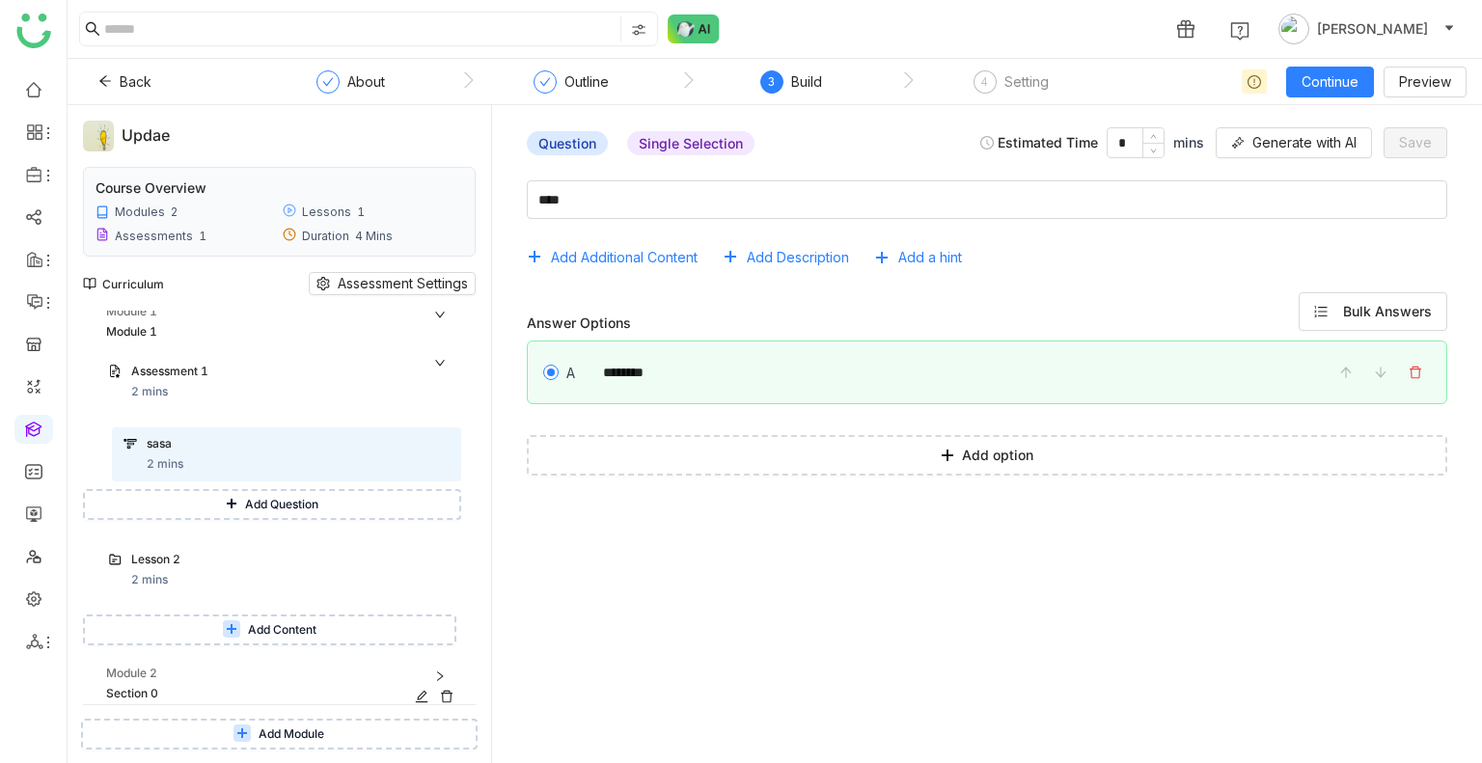
click at [181, 682] on div "Module 2" at bounding box center [283, 674] width 355 height 18
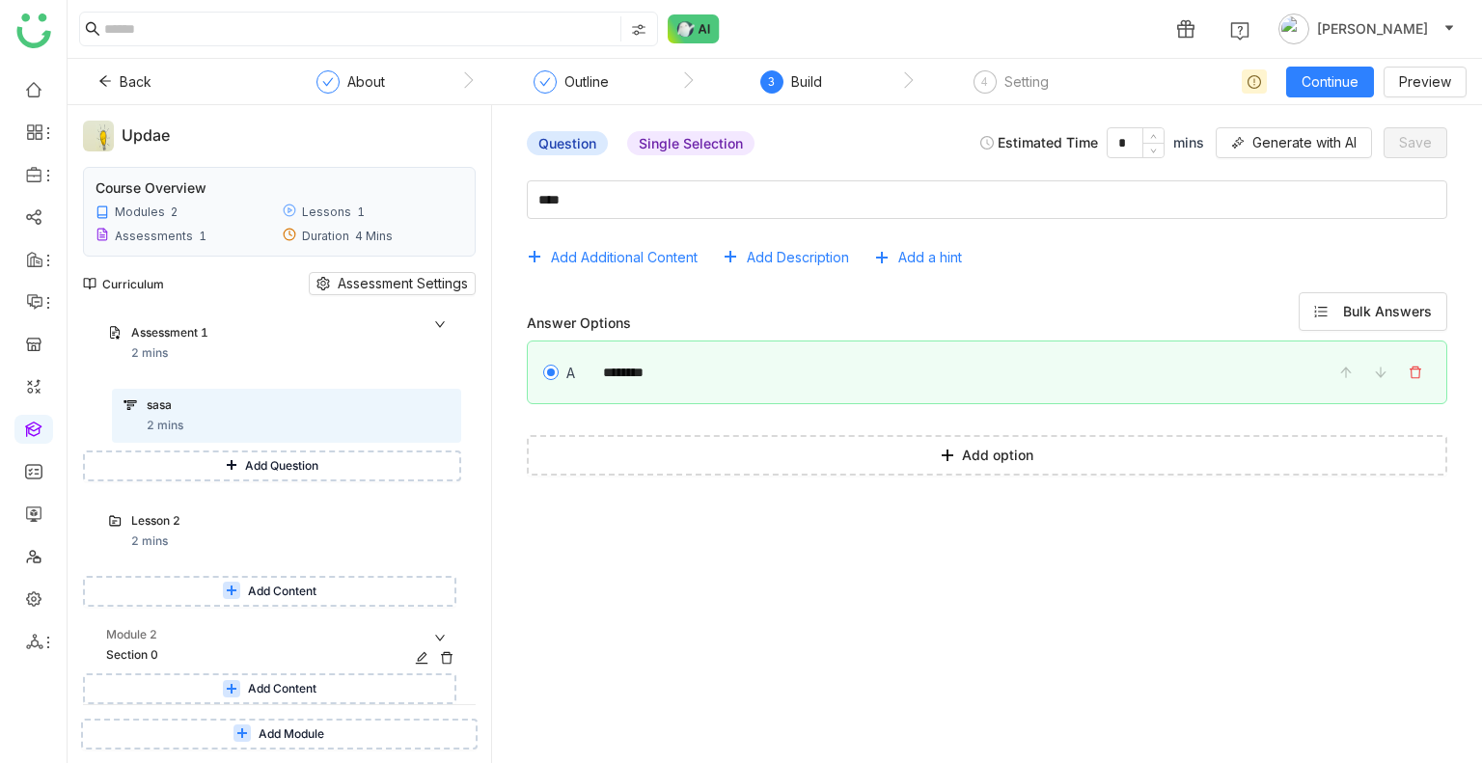
click at [314, 659] on div "Section 0" at bounding box center [262, 655] width 313 height 18
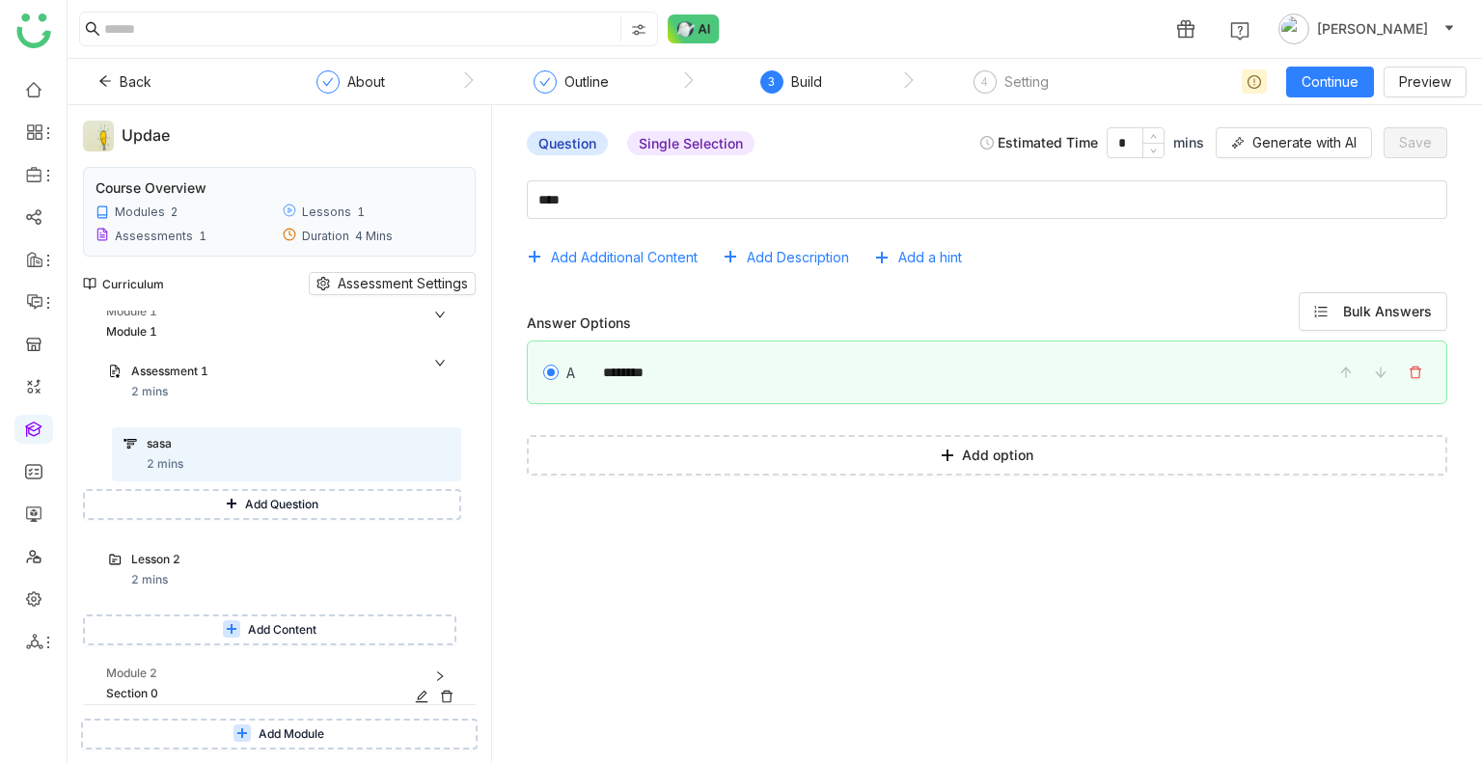
scroll to position [8, 0]
click at [144, 578] on div "2 mins" at bounding box center [149, 580] width 37 height 18
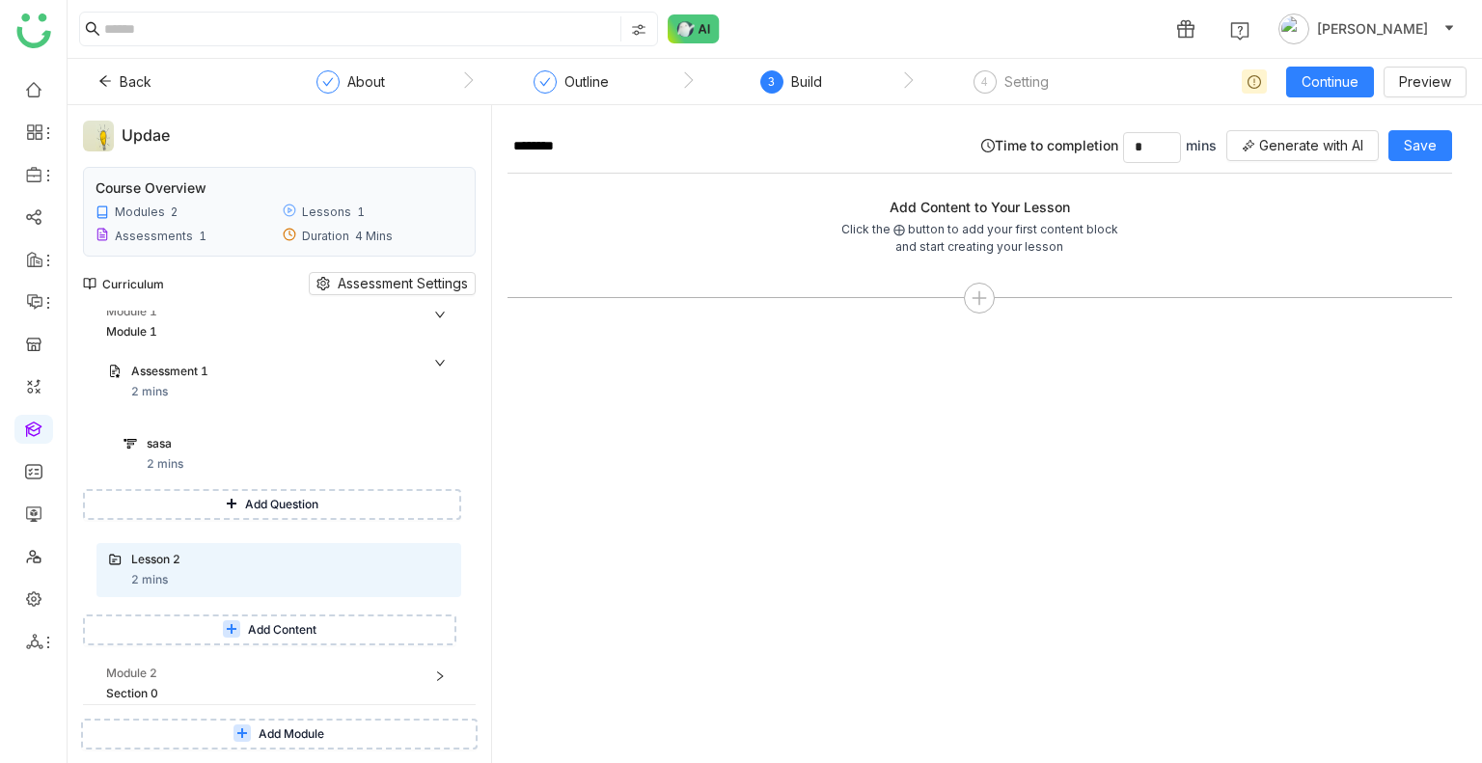
click at [258, 627] on span "Add Content" at bounding box center [282, 630] width 68 height 18
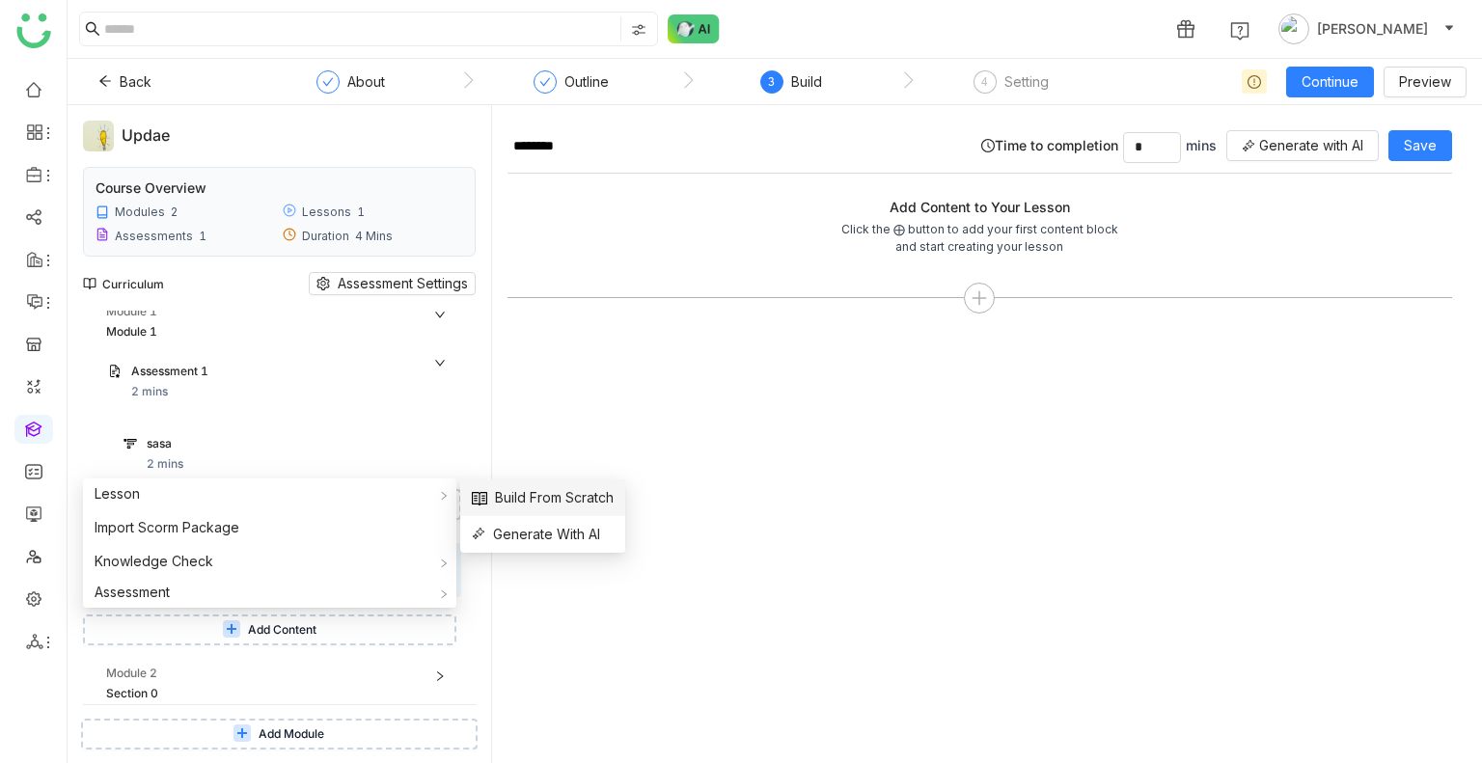
click at [532, 502] on span "Build From Scratch" at bounding box center [543, 497] width 142 height 21
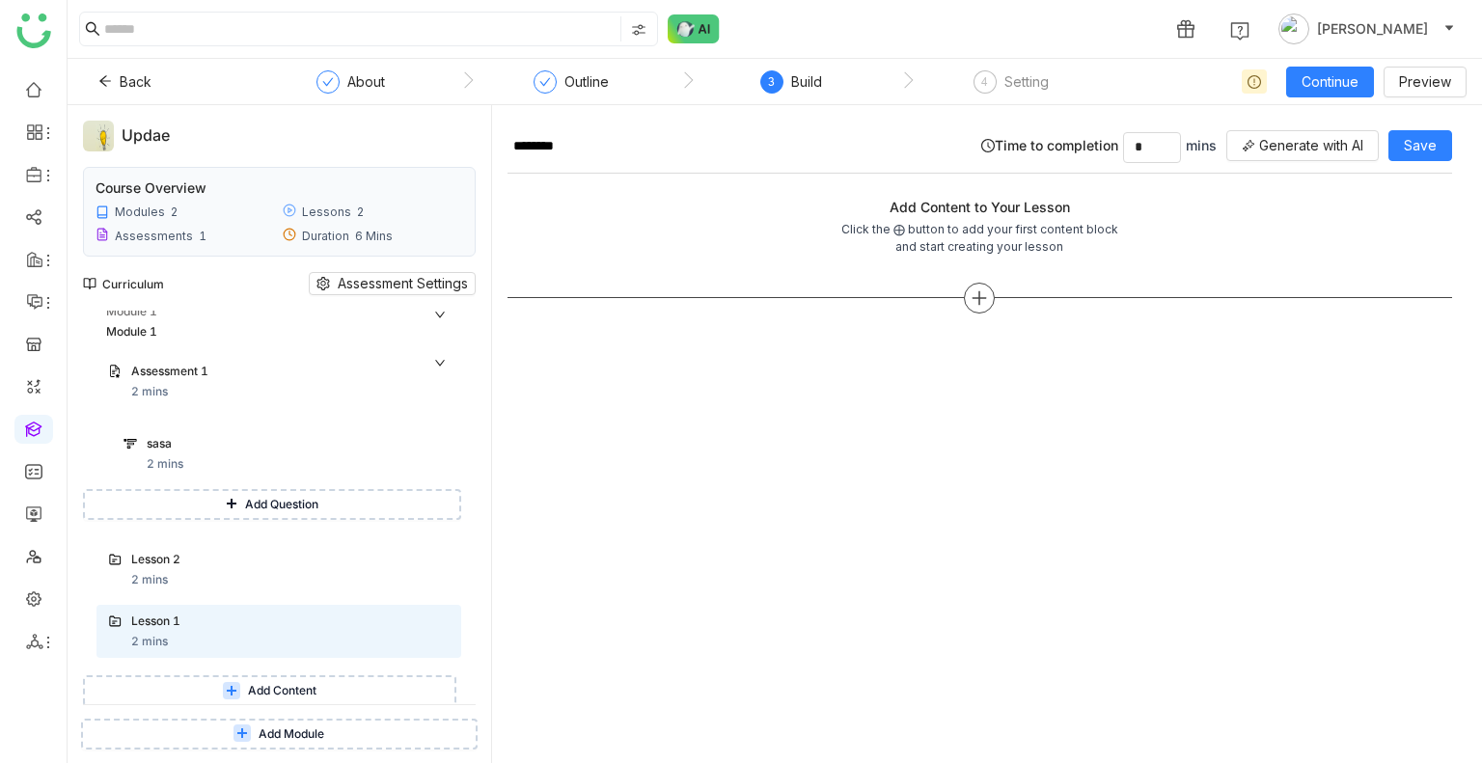
click at [987, 292] on icon at bounding box center [978, 297] width 17 height 17
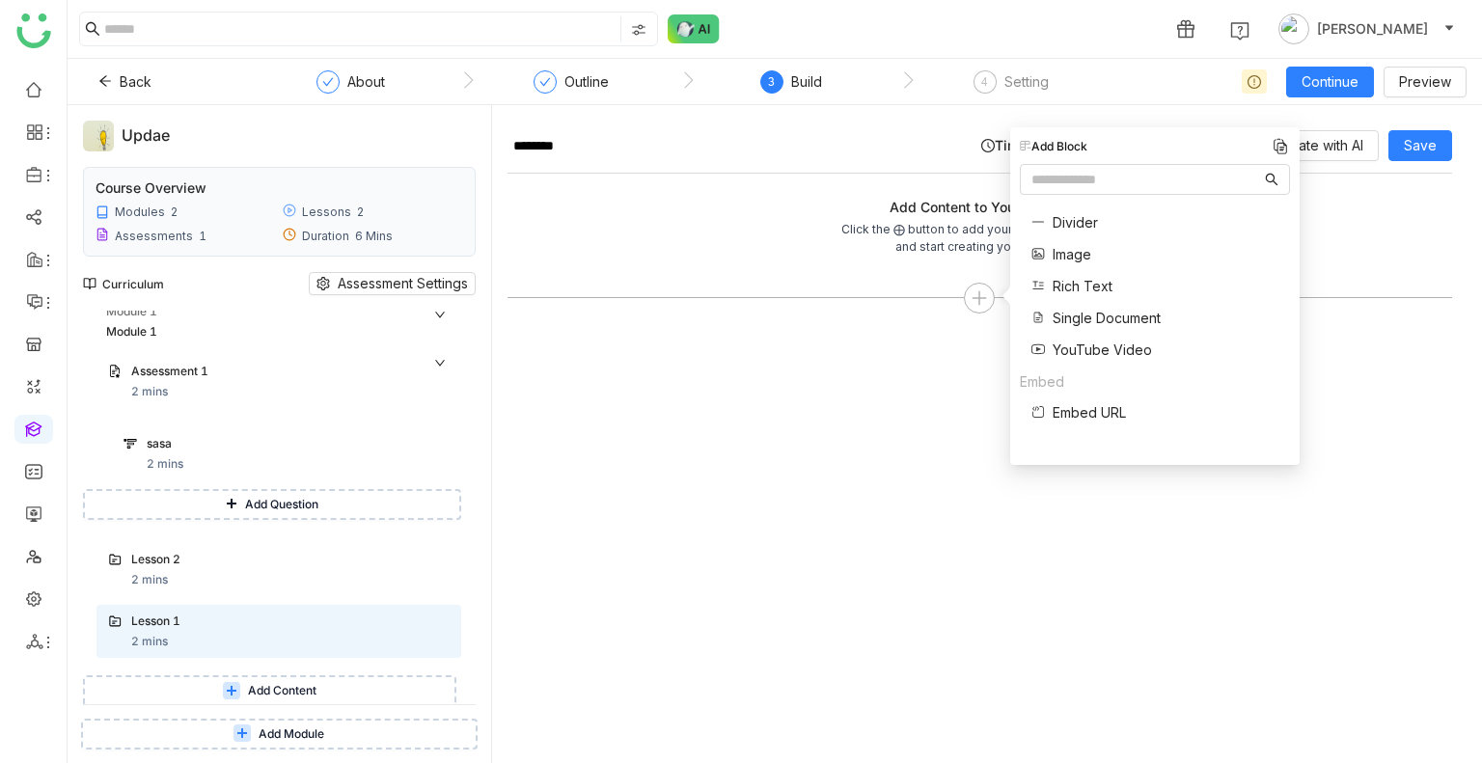
click at [1082, 308] on span "Single Document" at bounding box center [1106, 318] width 108 height 20
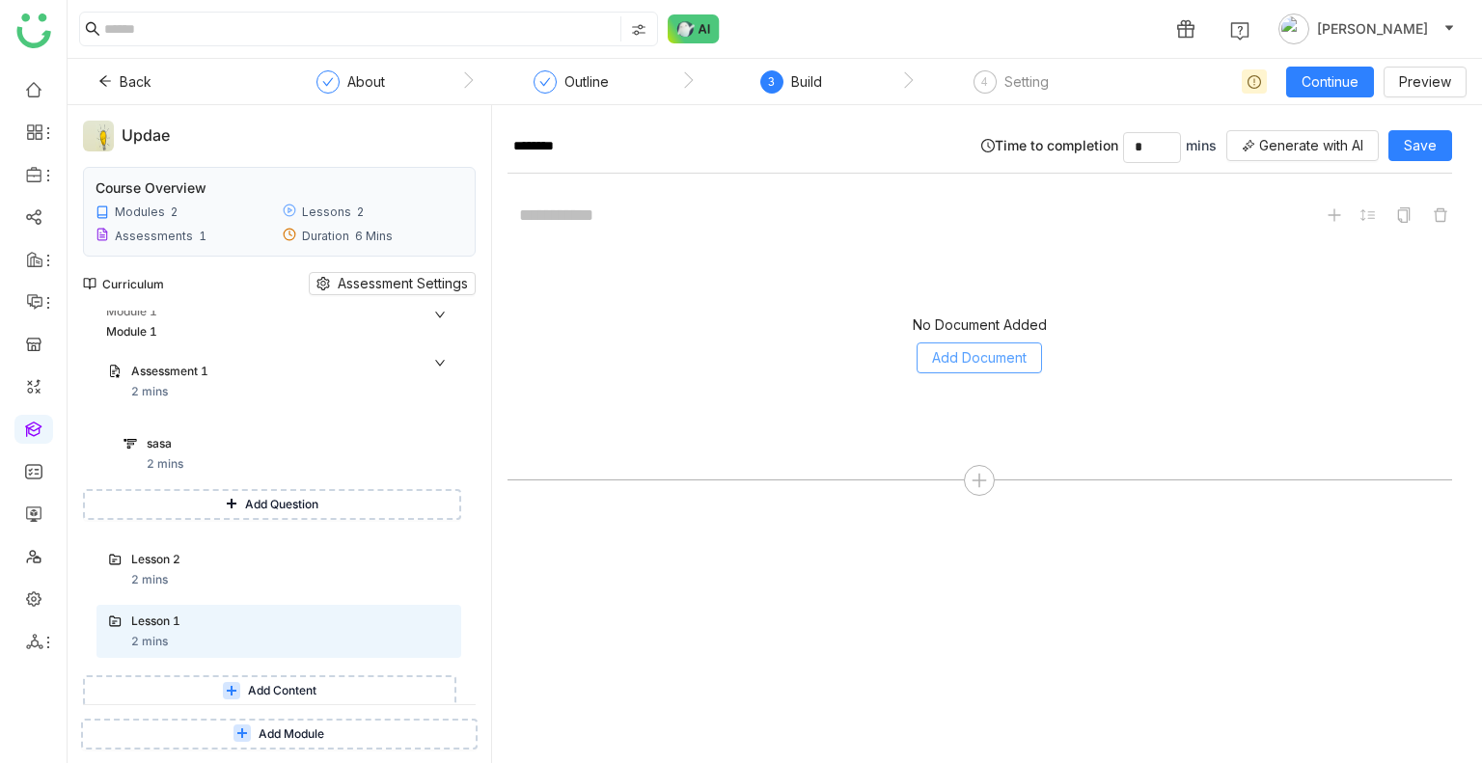
click at [989, 358] on span "Add Document" at bounding box center [979, 357] width 95 height 21
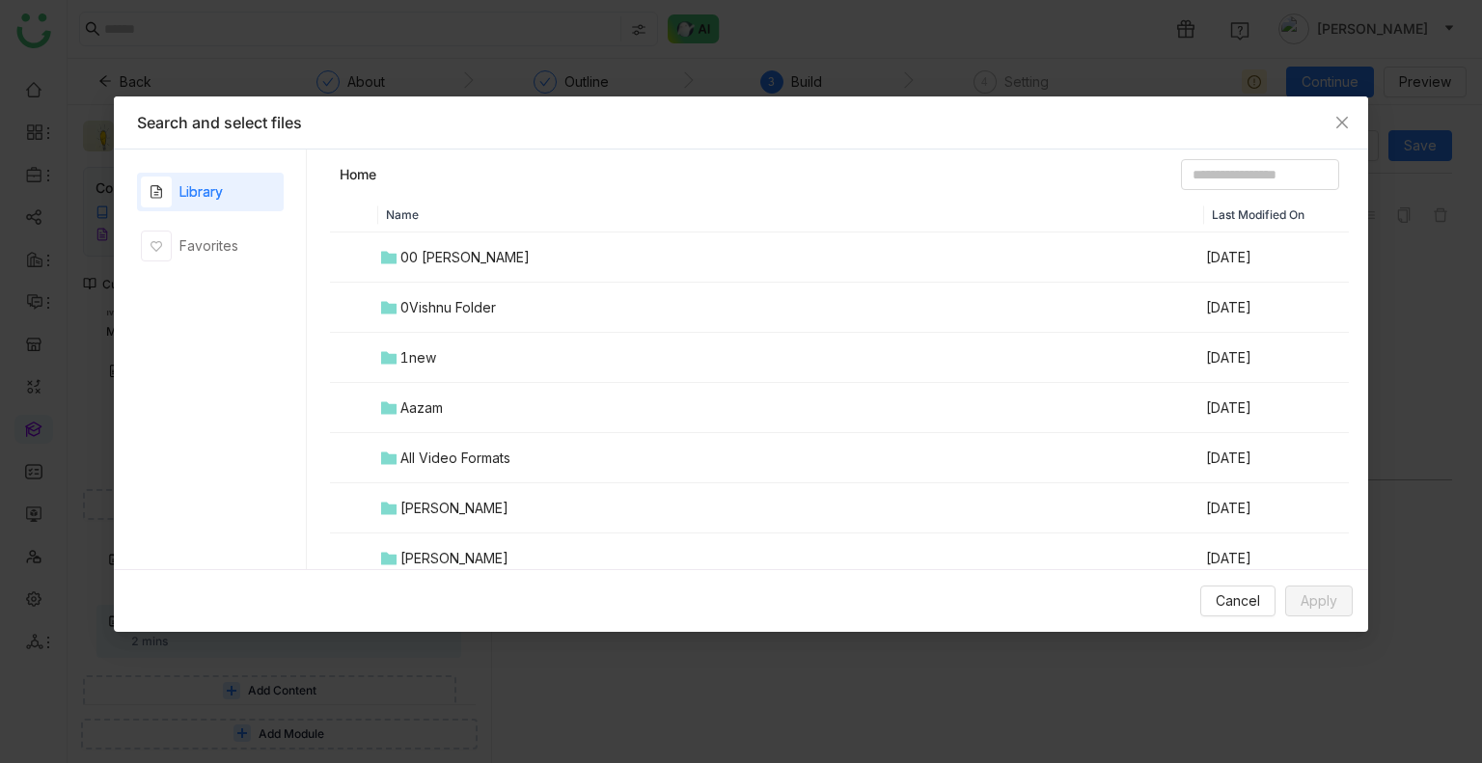
click at [424, 250] on div "00 Arif Folder" at bounding box center [464, 257] width 129 height 21
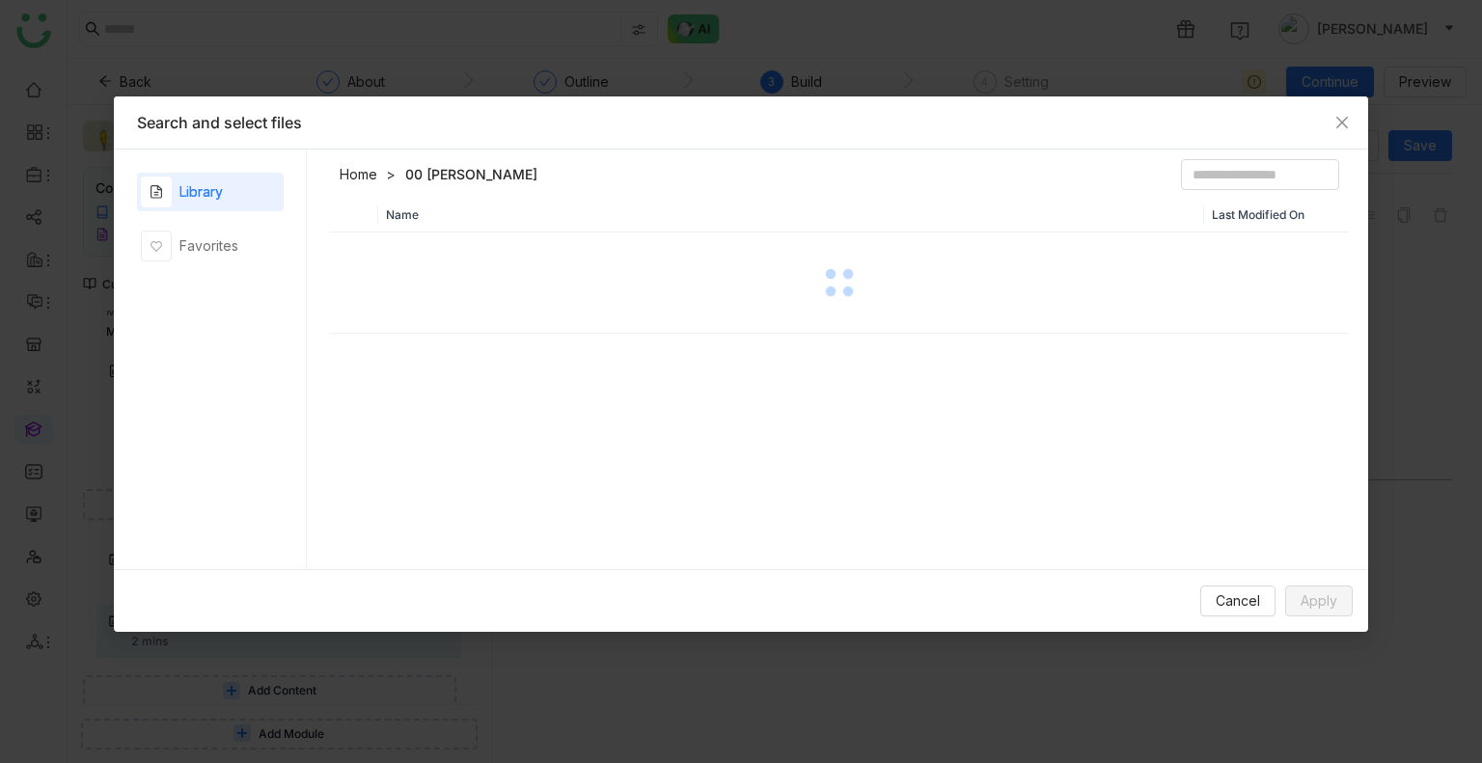
click at [424, 250] on div at bounding box center [839, 282] width 1015 height 96
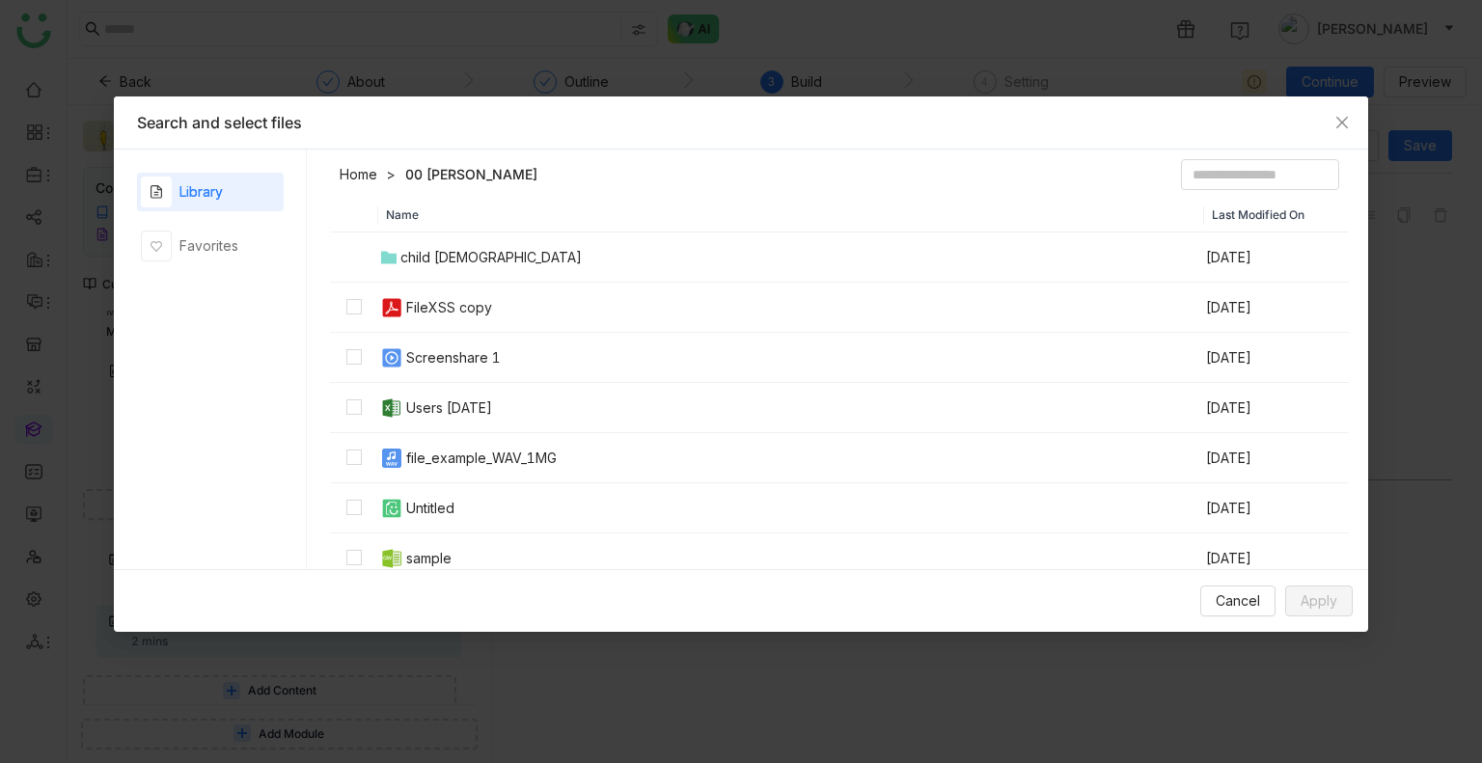
click at [421, 300] on div "FileXSS copy" at bounding box center [449, 307] width 86 height 21
click at [1299, 600] on button "Apply" at bounding box center [1319, 600] width 68 height 31
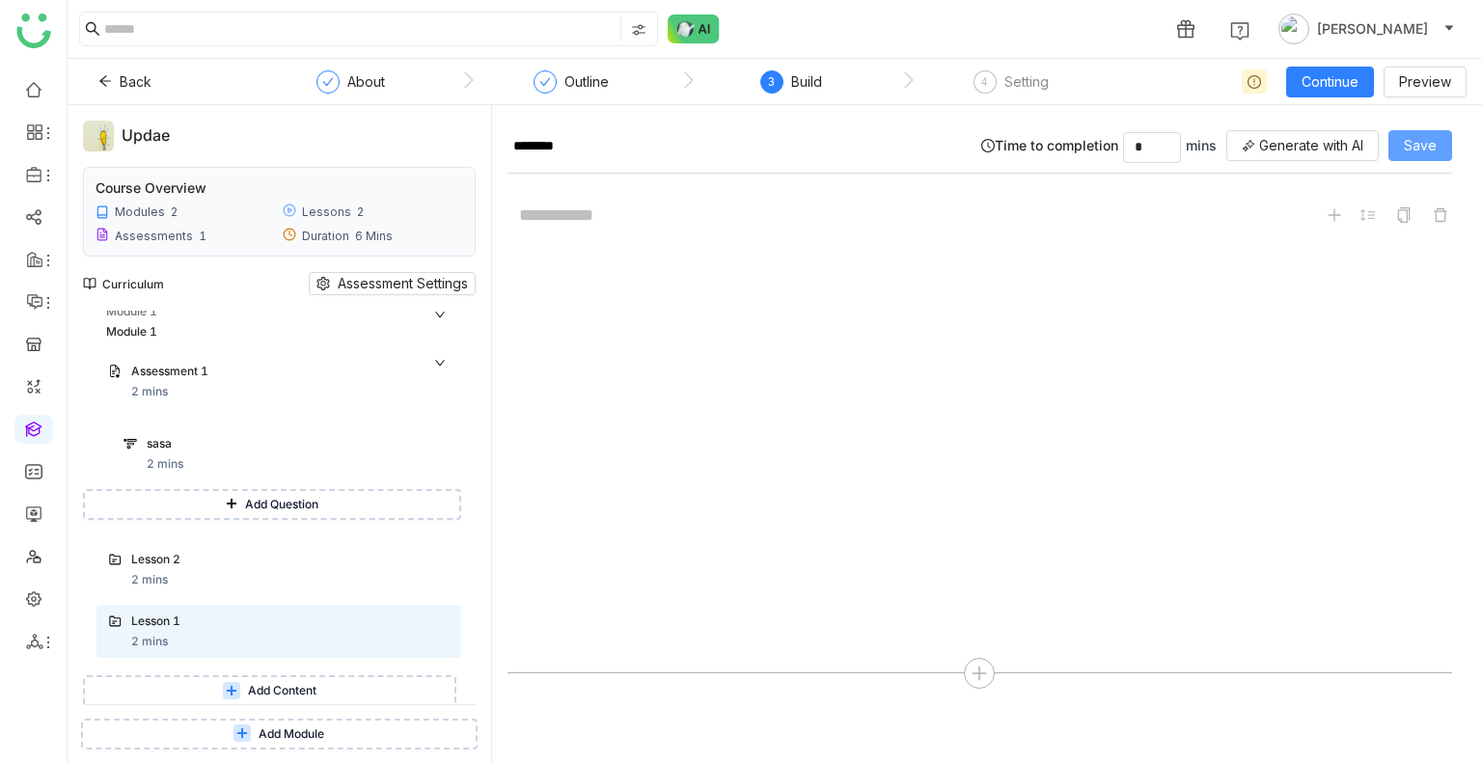
click at [1415, 155] on span "Save" at bounding box center [1419, 145] width 33 height 21
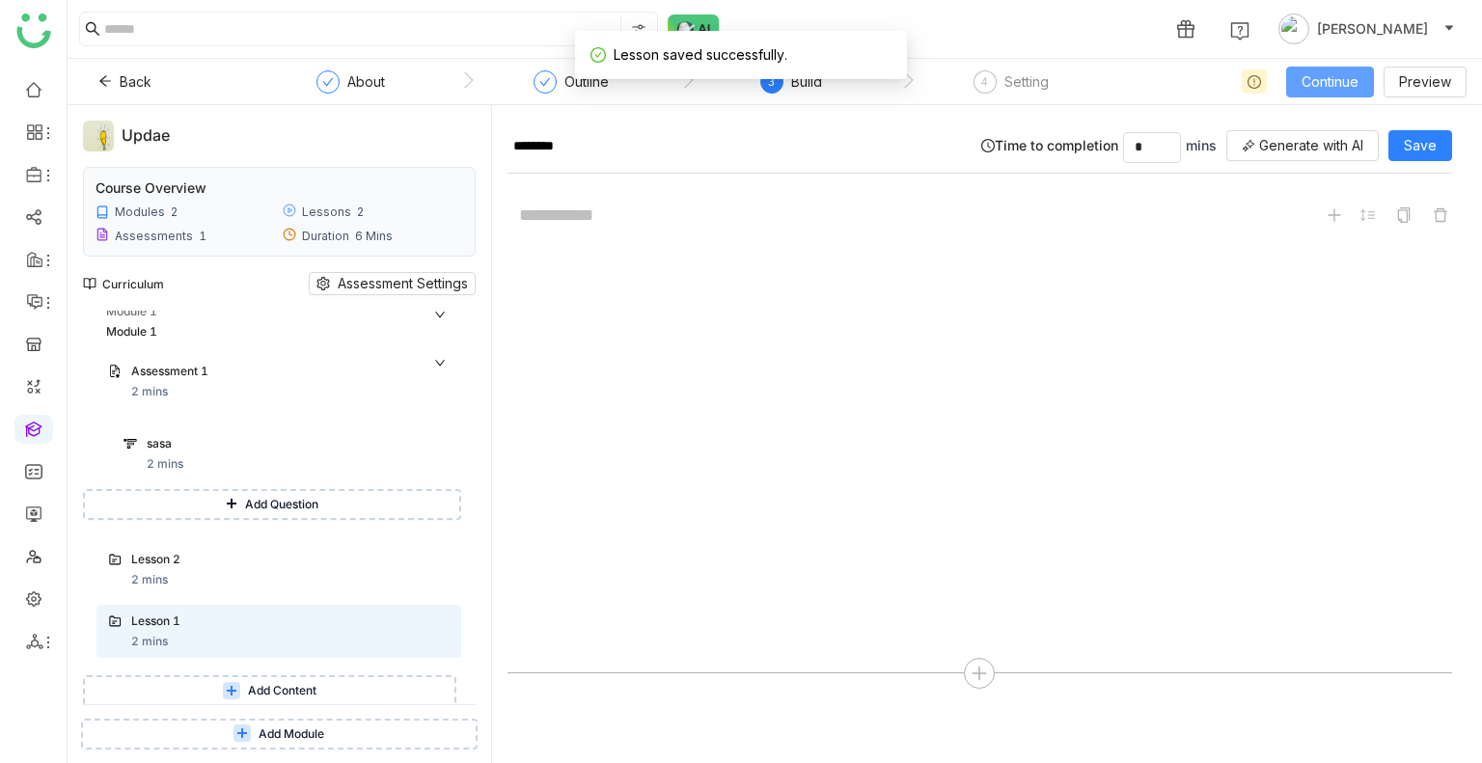
click at [1331, 76] on span "Continue" at bounding box center [1329, 81] width 57 height 21
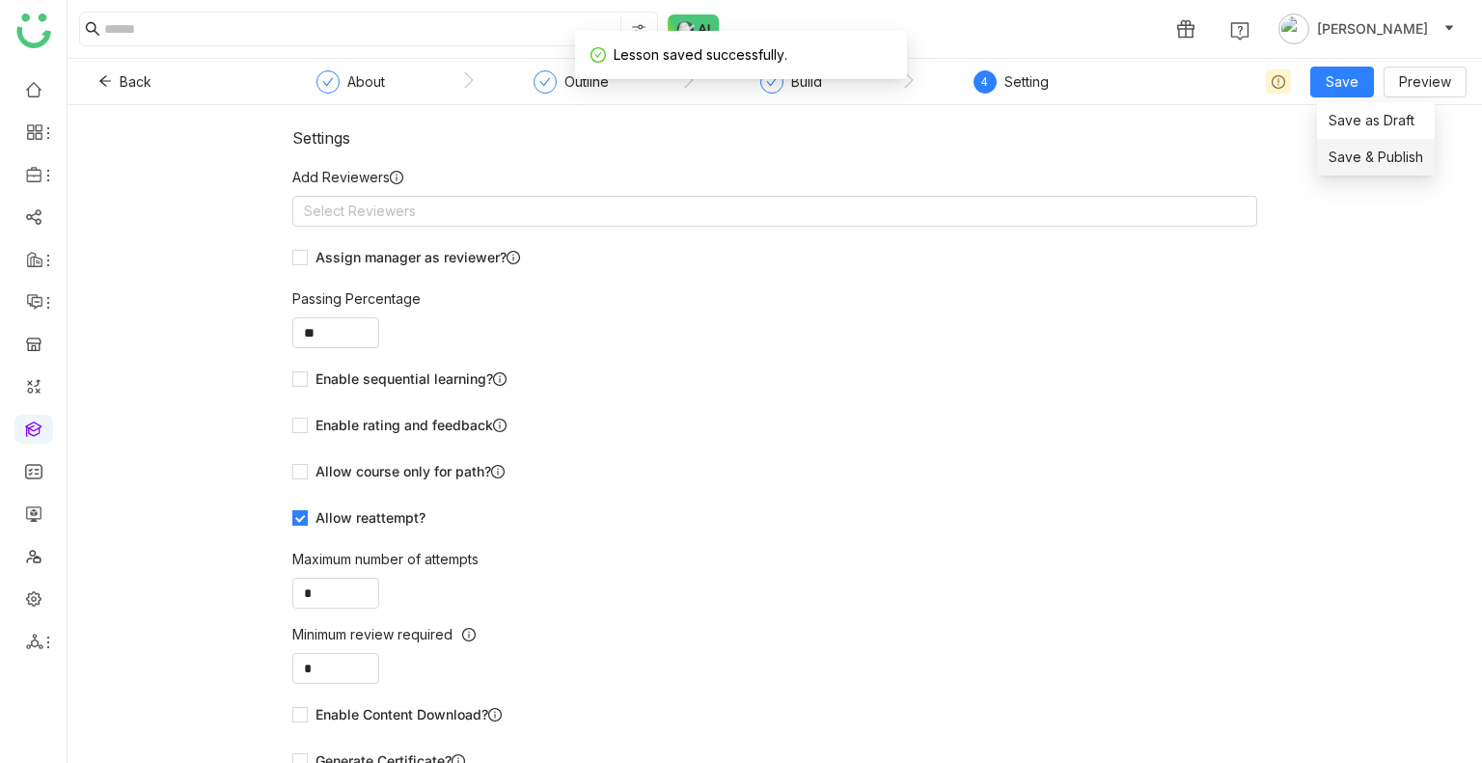
click at [1347, 165] on span "Save & Publish" at bounding box center [1375, 157] width 95 height 21
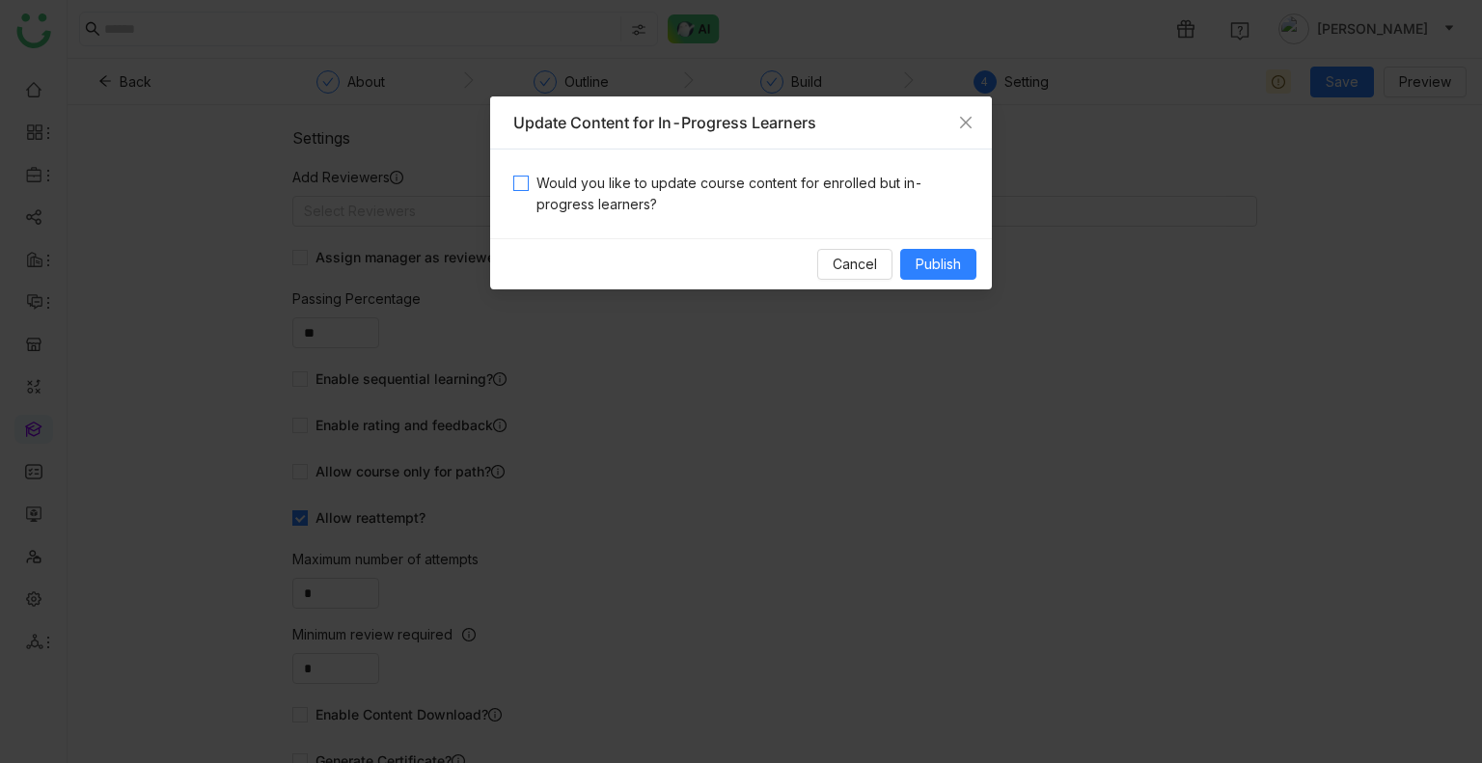
click at [561, 200] on span "Would you like to update course content for enrolled but in-progress learners?" at bounding box center [749, 194] width 440 height 42
click at [911, 273] on button "Publish" at bounding box center [938, 264] width 76 height 31
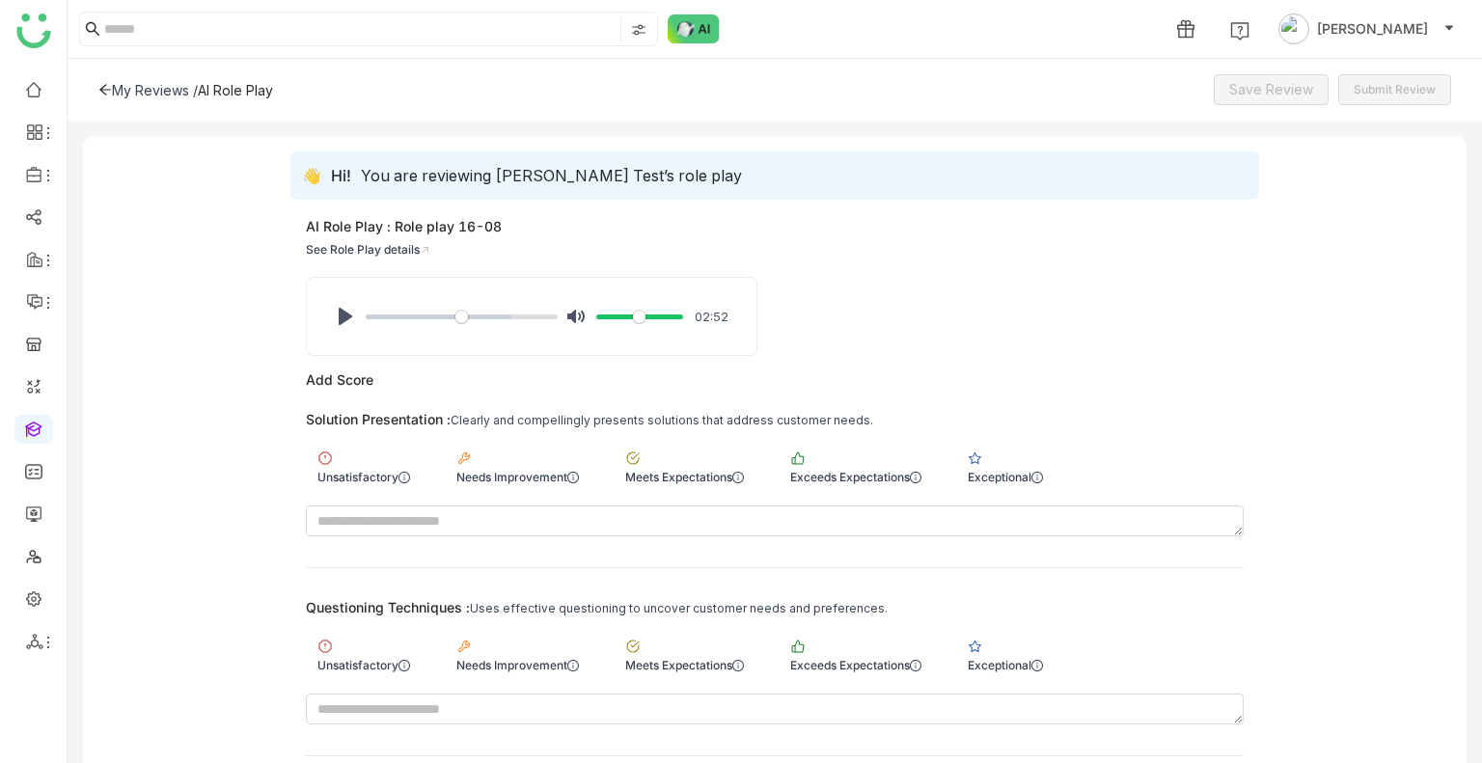
click at [177, 84] on div "My Reviews /" at bounding box center [155, 90] width 86 height 16
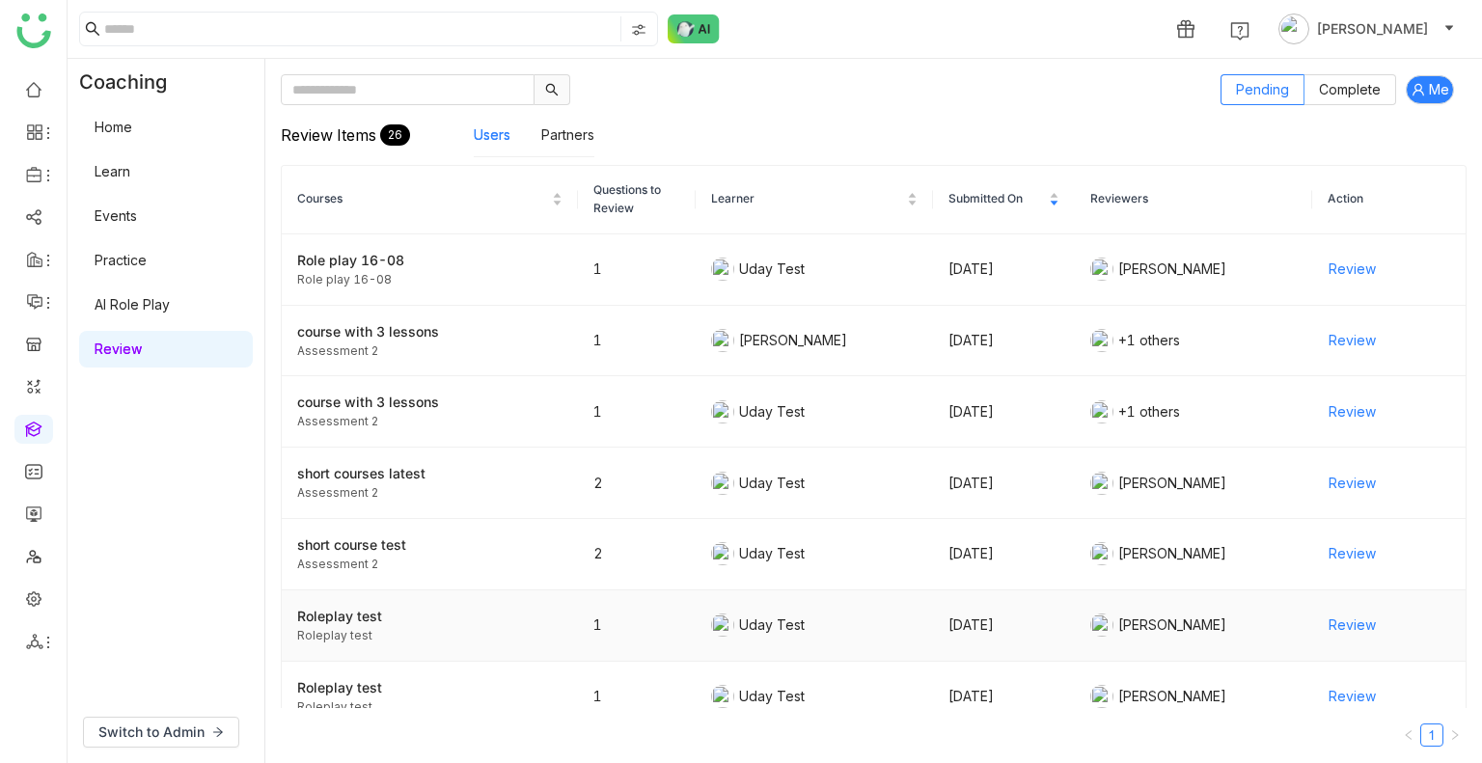
drag, startPoint x: 177, startPoint y: 84, endPoint x: 435, endPoint y: 651, distance: 622.9
click at [435, 651] on div "Coaching Home Learn Events Practice AI Role Play Review Switch to Admin Pending…" at bounding box center [775, 411] width 1414 height 704
click at [850, 137] on div "Review Items 26 Users Partners" at bounding box center [873, 135] width 1185 height 60
click at [728, 115] on div "Review Items 26 Users Partners" at bounding box center [873, 135] width 1185 height 60
click at [575, 141] on link "Partners" at bounding box center [567, 134] width 53 height 16
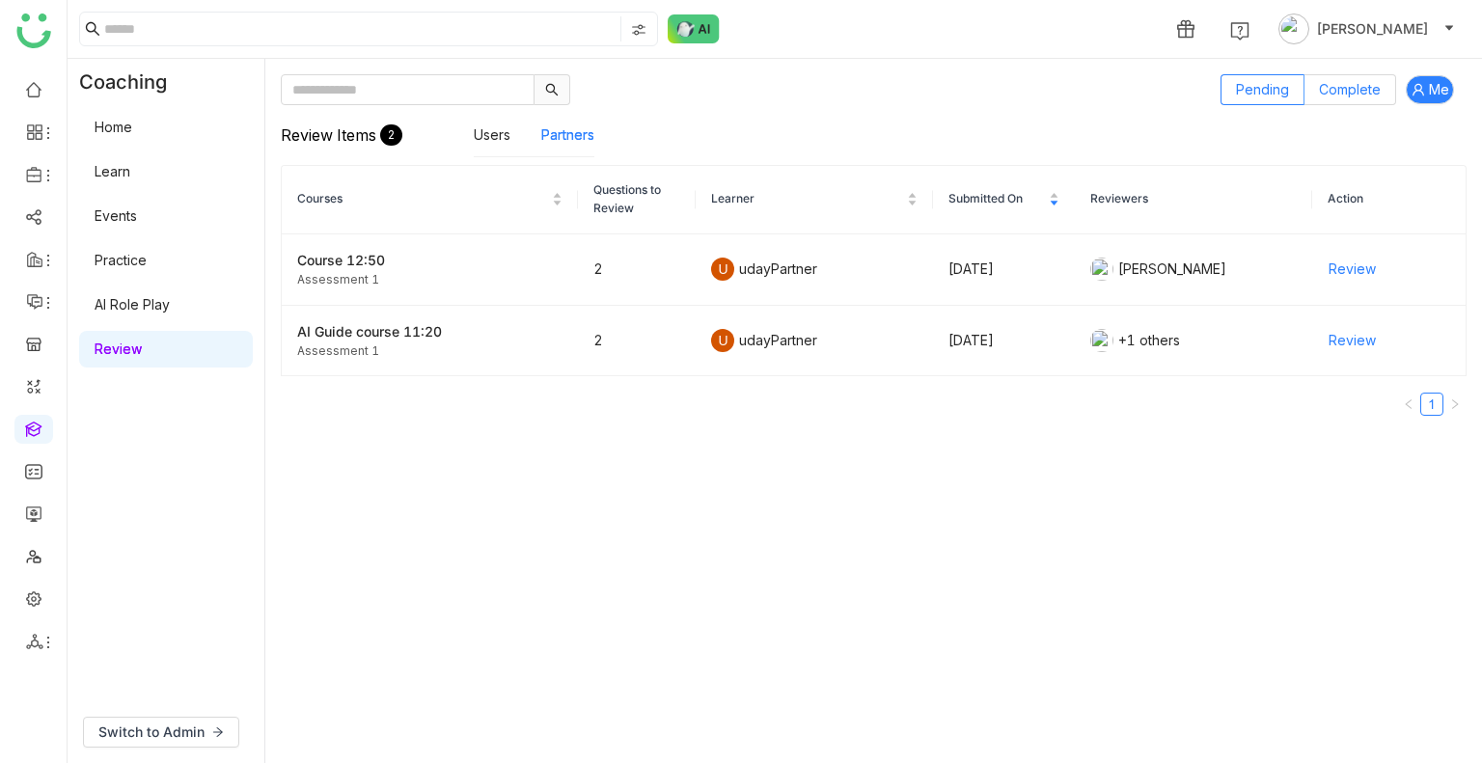
click at [1331, 85] on span "Complete" at bounding box center [1350, 89] width 62 height 16
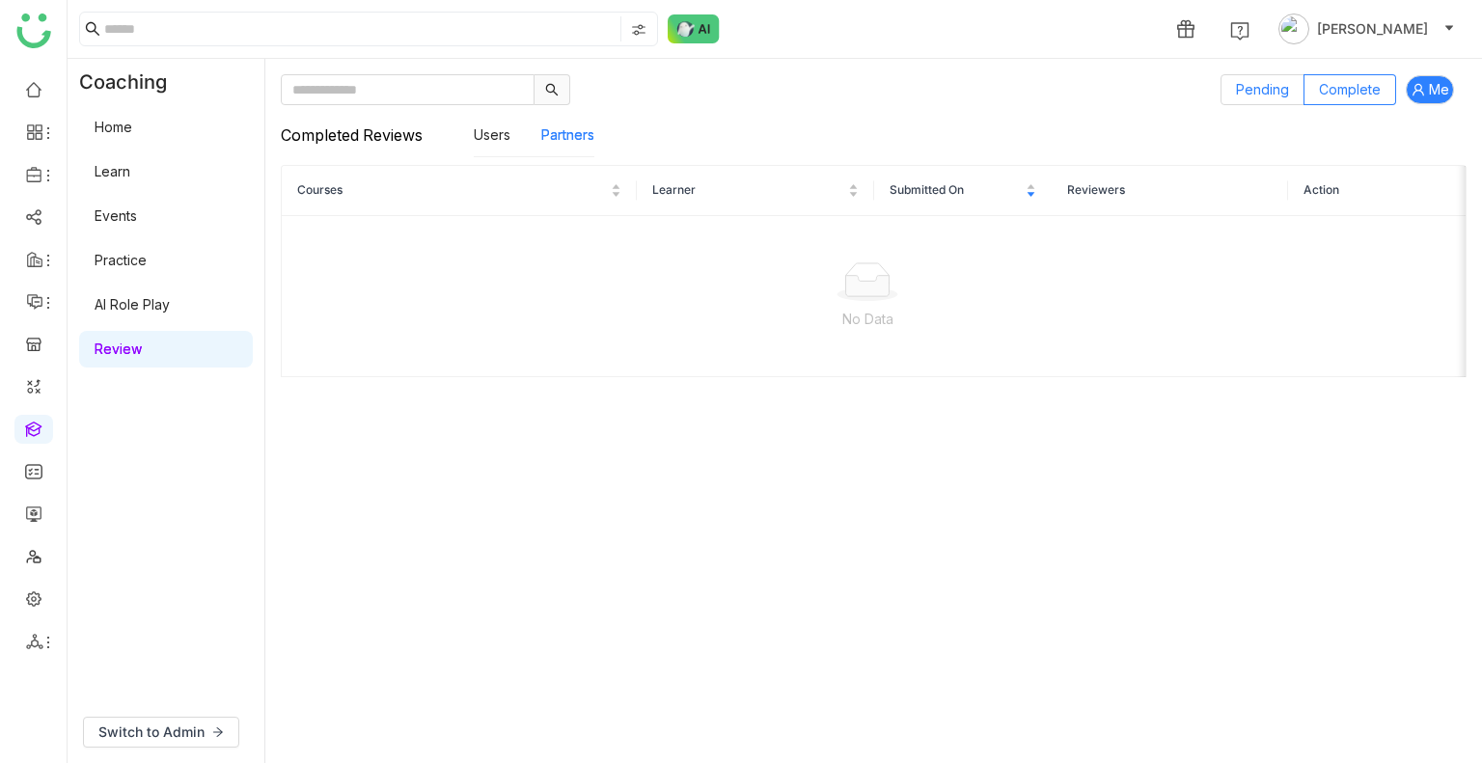
click at [1285, 96] on span "Pending" at bounding box center [1262, 89] width 53 height 16
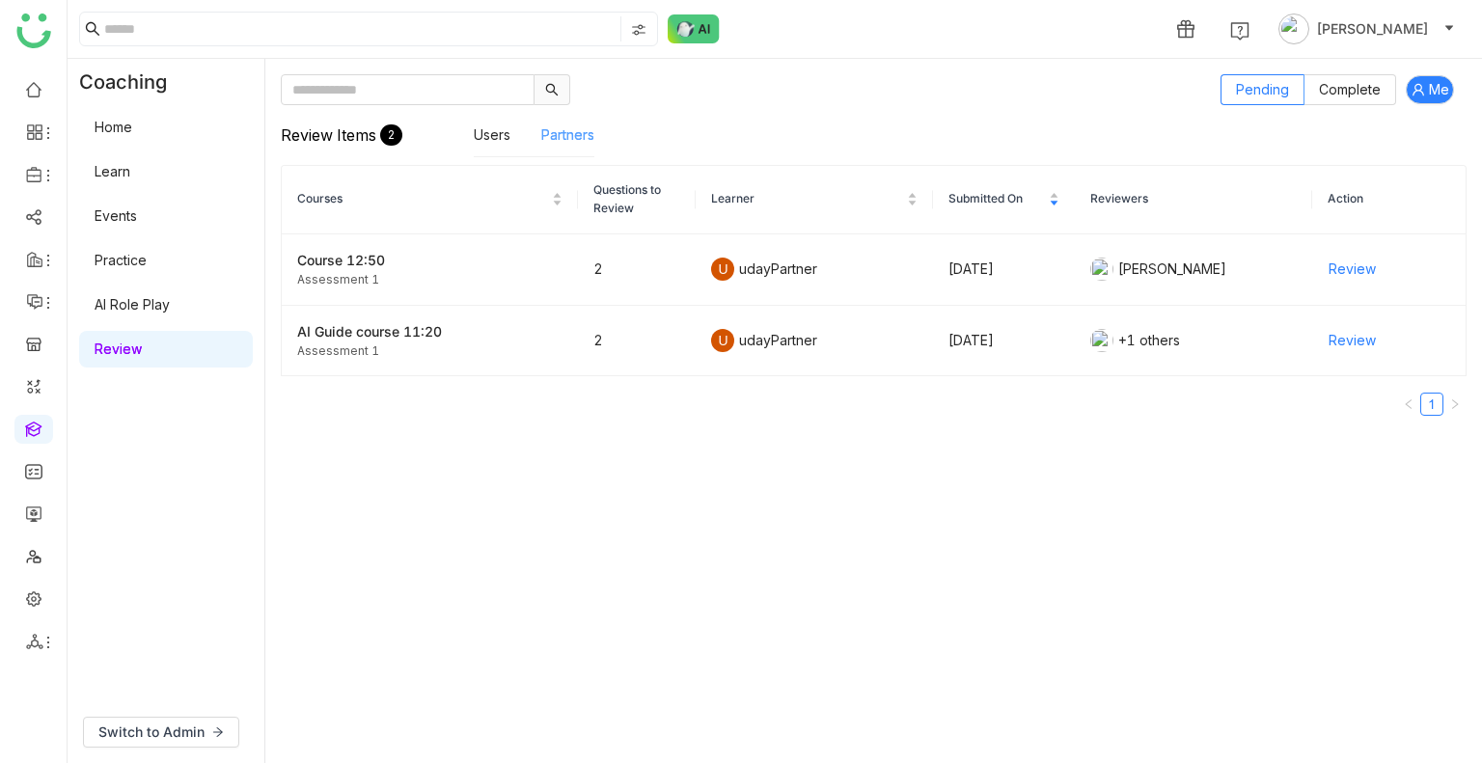
click at [585, 134] on link "Partners" at bounding box center [567, 134] width 53 height 16
click at [474, 133] on link "Users" at bounding box center [492, 134] width 37 height 16
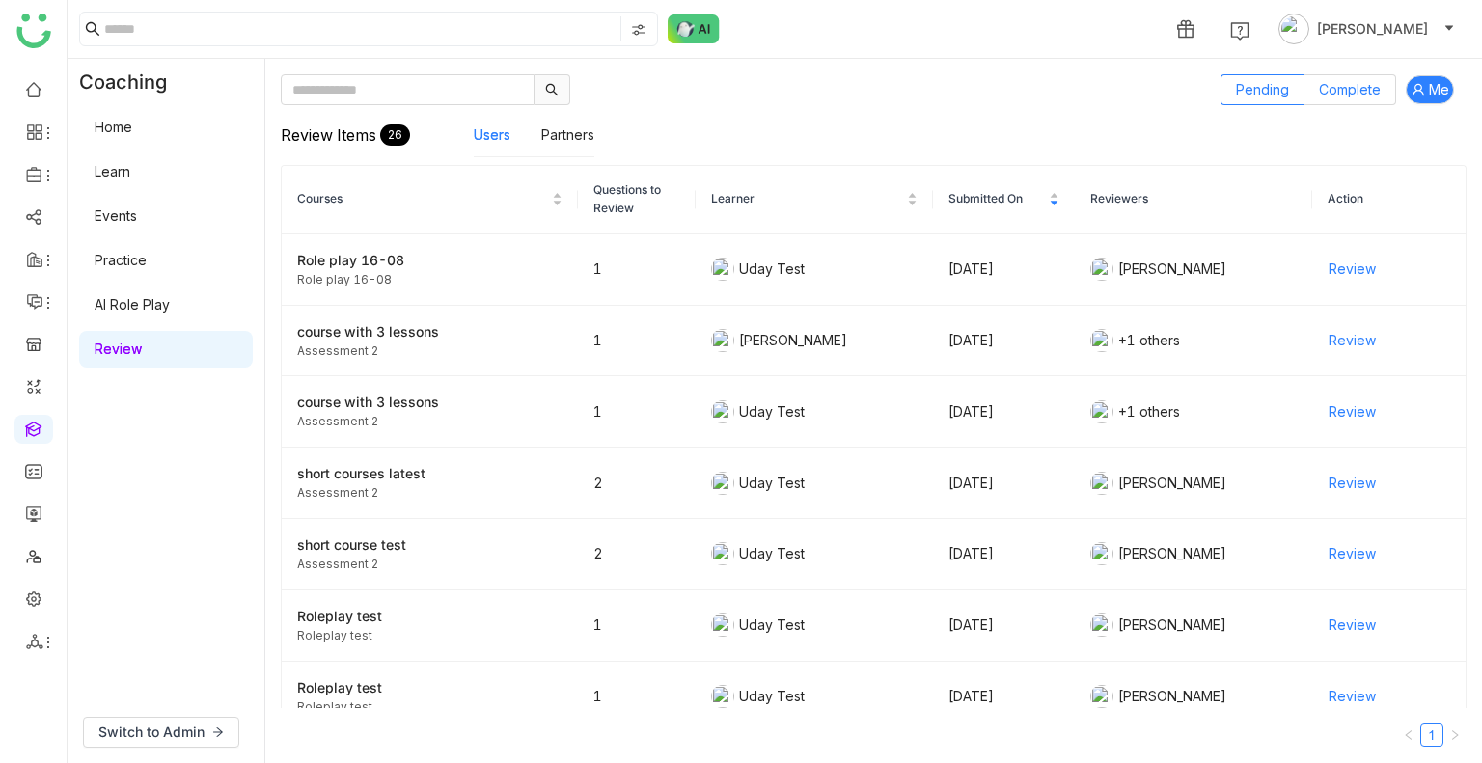
click at [1330, 92] on span "Complete" at bounding box center [1350, 89] width 62 height 16
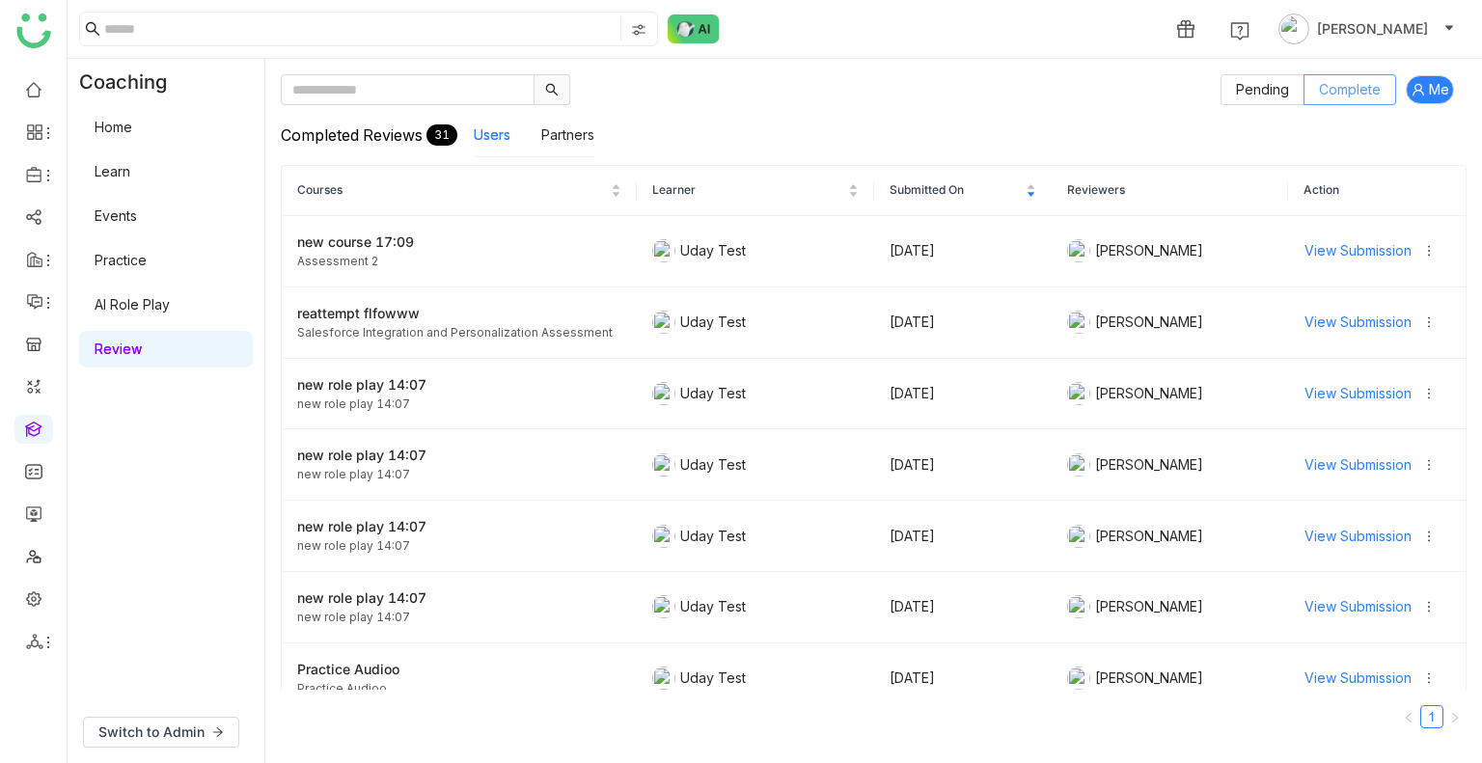
click at [1330, 92] on span "Complete" at bounding box center [1350, 89] width 62 height 16
click at [1274, 92] on span "Pending" at bounding box center [1262, 89] width 53 height 16
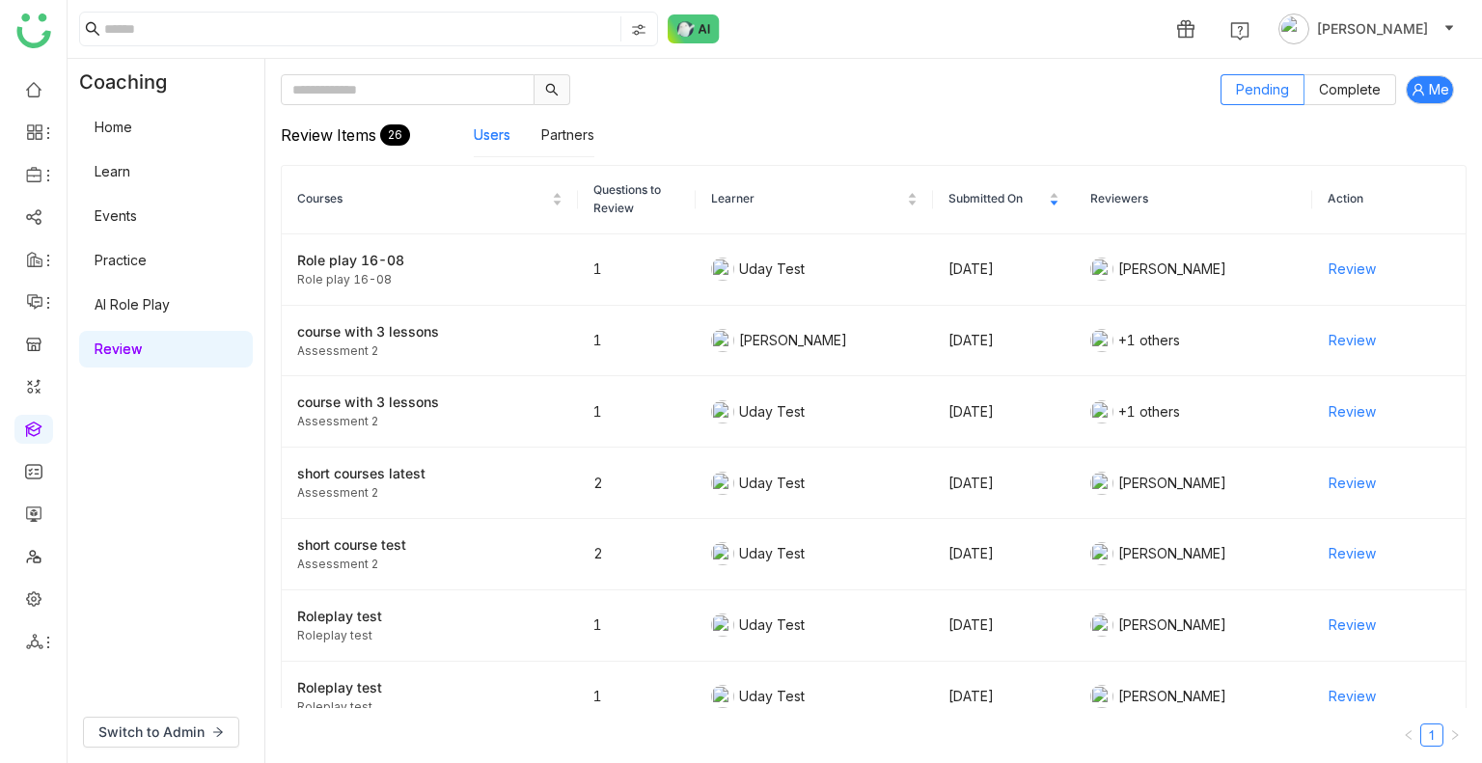
click at [130, 169] on link "Learn" at bounding box center [113, 171] width 36 height 16
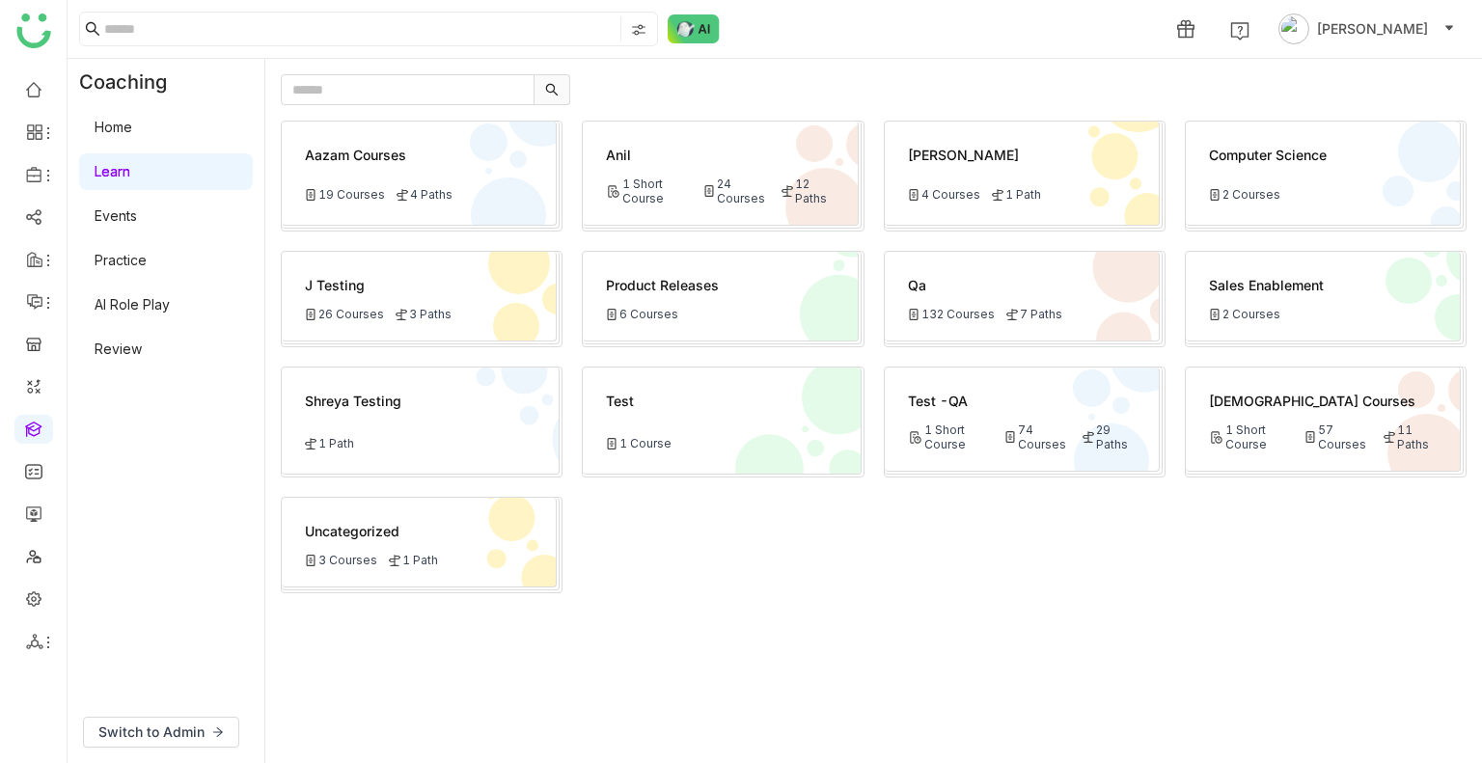
click at [132, 123] on link "Home" at bounding box center [114, 127] width 38 height 16
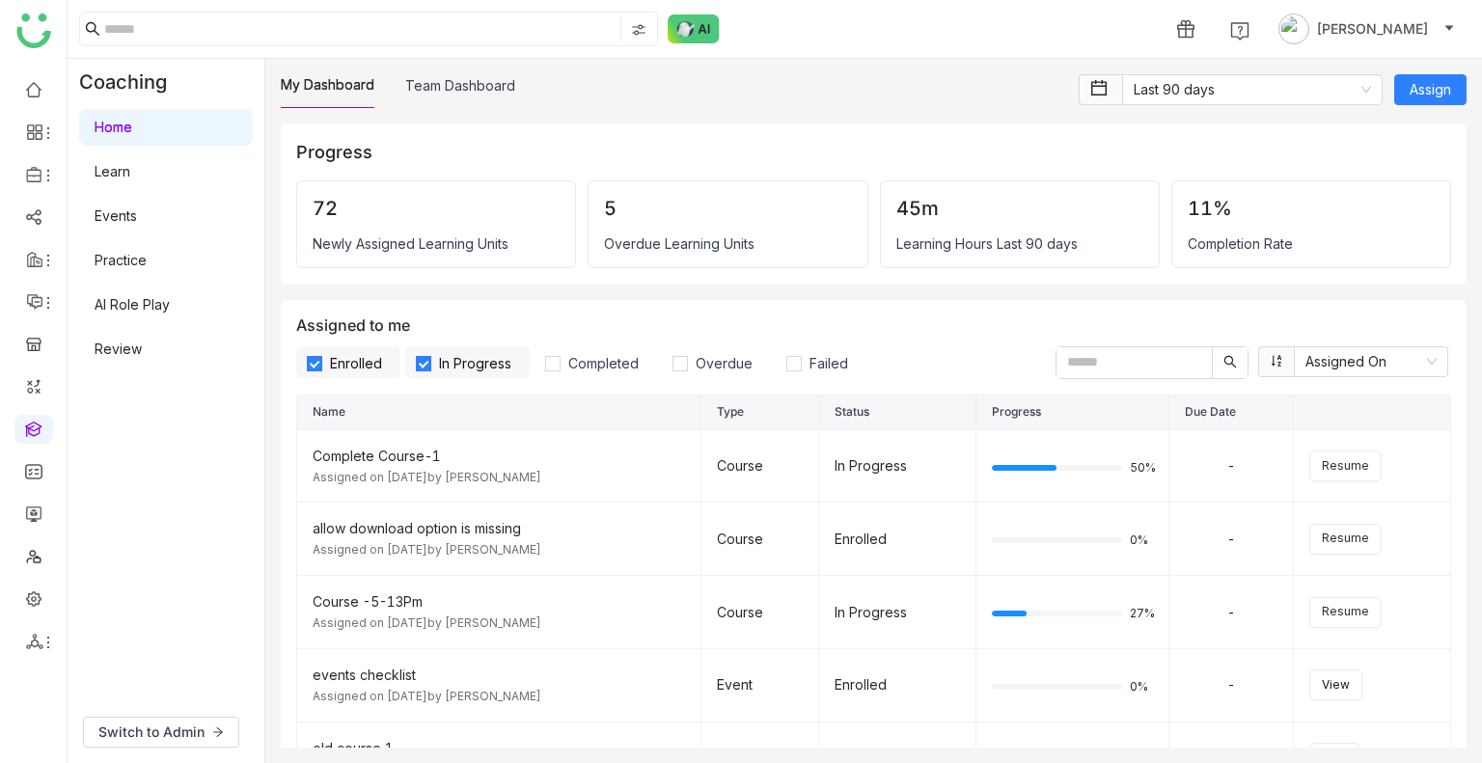
click at [127, 176] on link "Learn" at bounding box center [113, 171] width 36 height 16
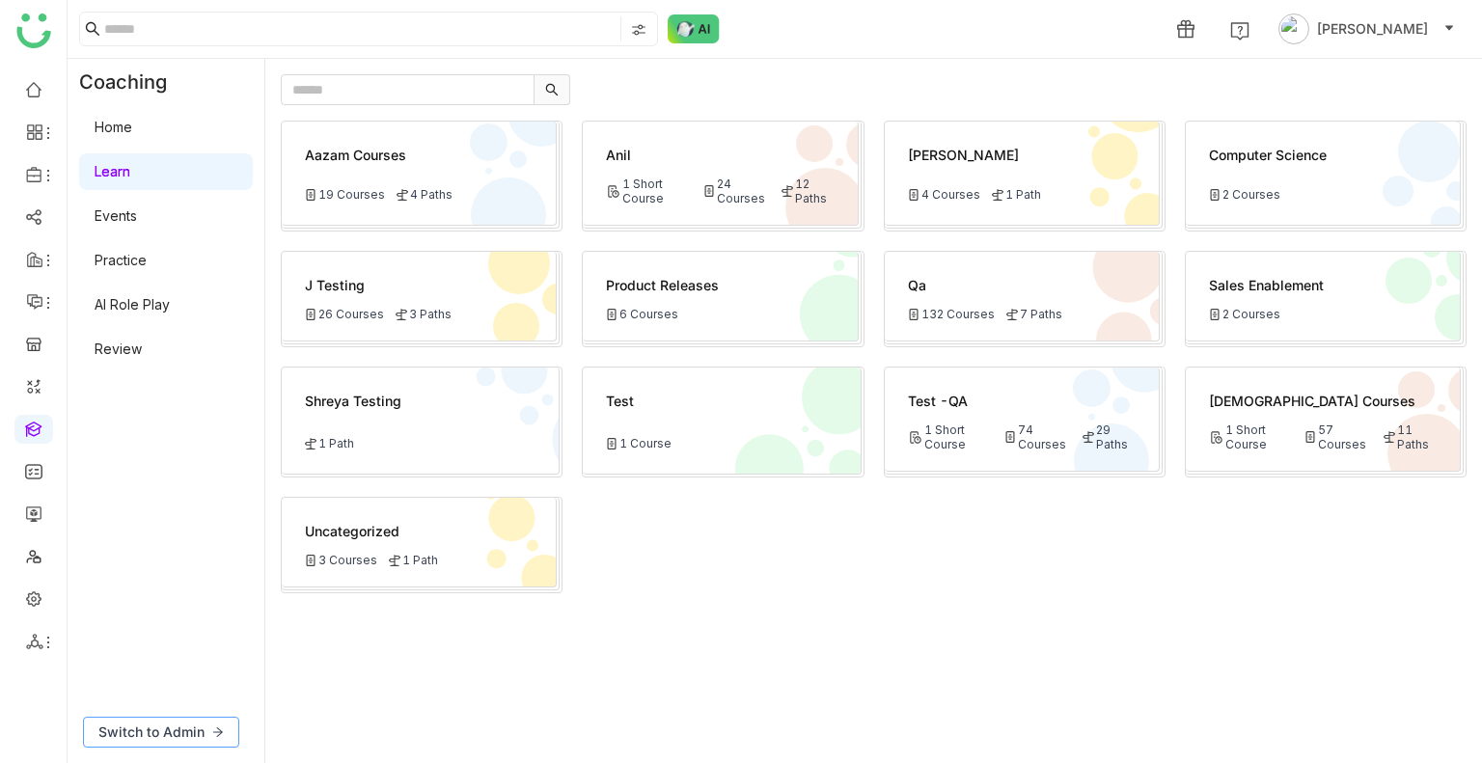
click at [187, 746] on button "Switch to Admin" at bounding box center [161, 732] width 156 height 31
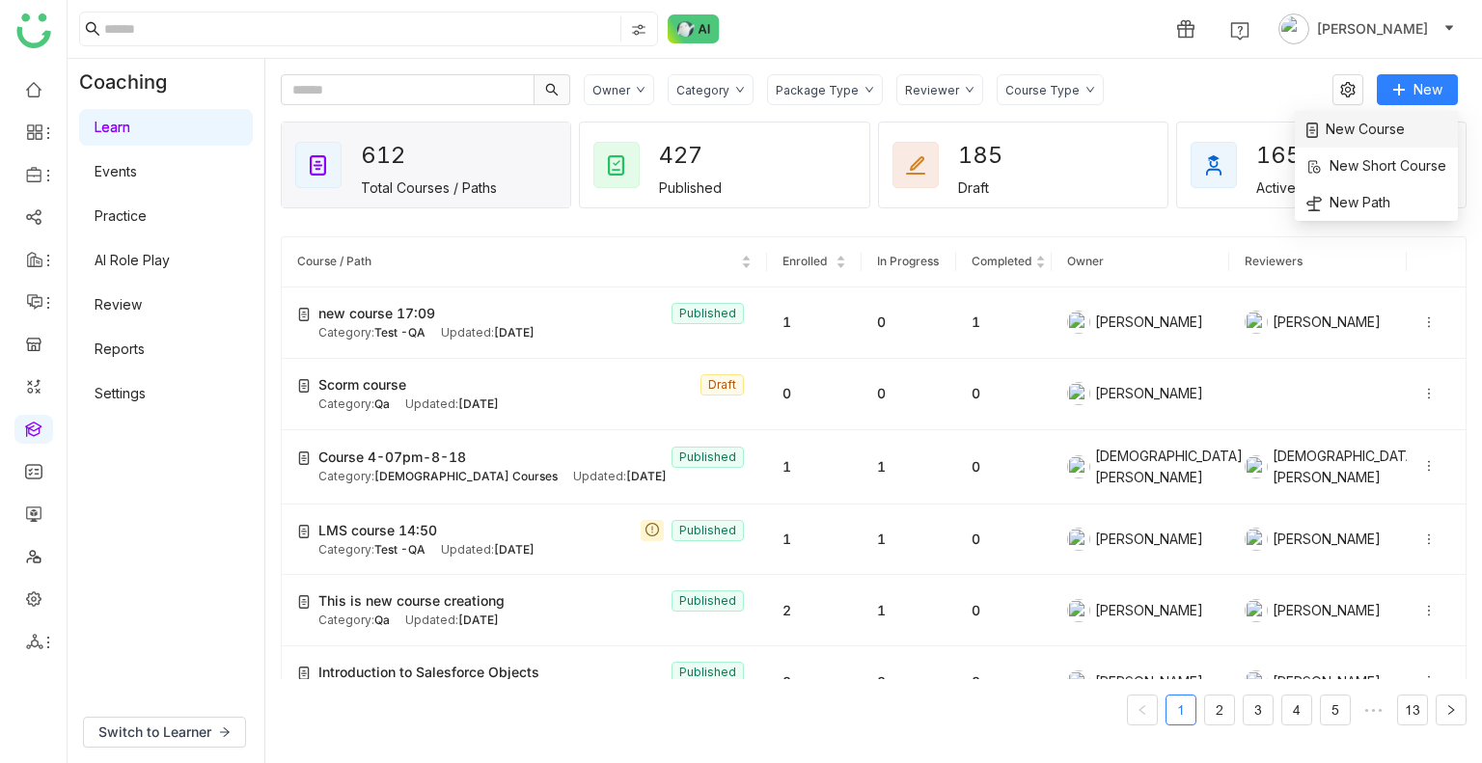
click at [1352, 130] on span "New Course" at bounding box center [1355, 129] width 98 height 21
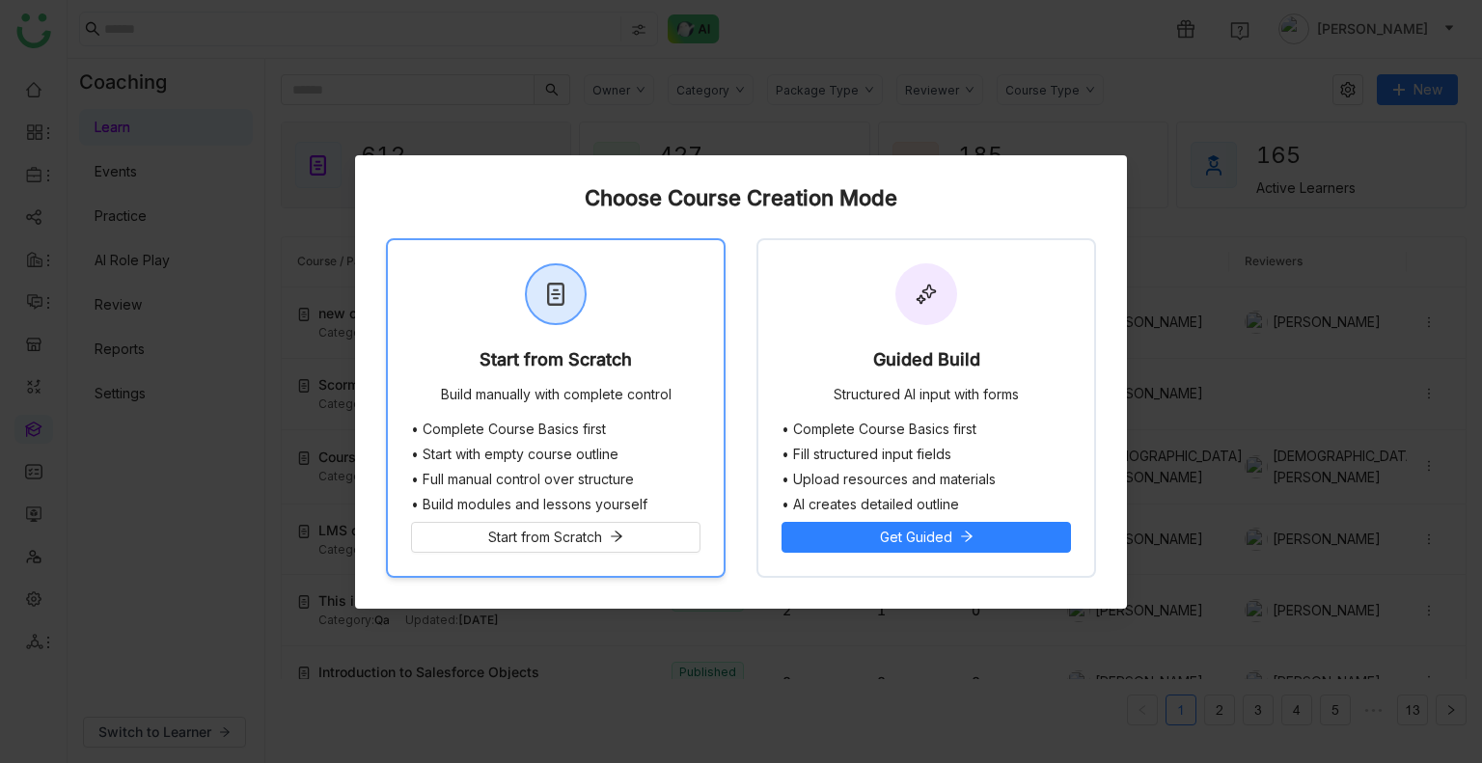
click at [612, 331] on div "Start from Scratch Build manually with complete control" at bounding box center [556, 330] width 336 height 181
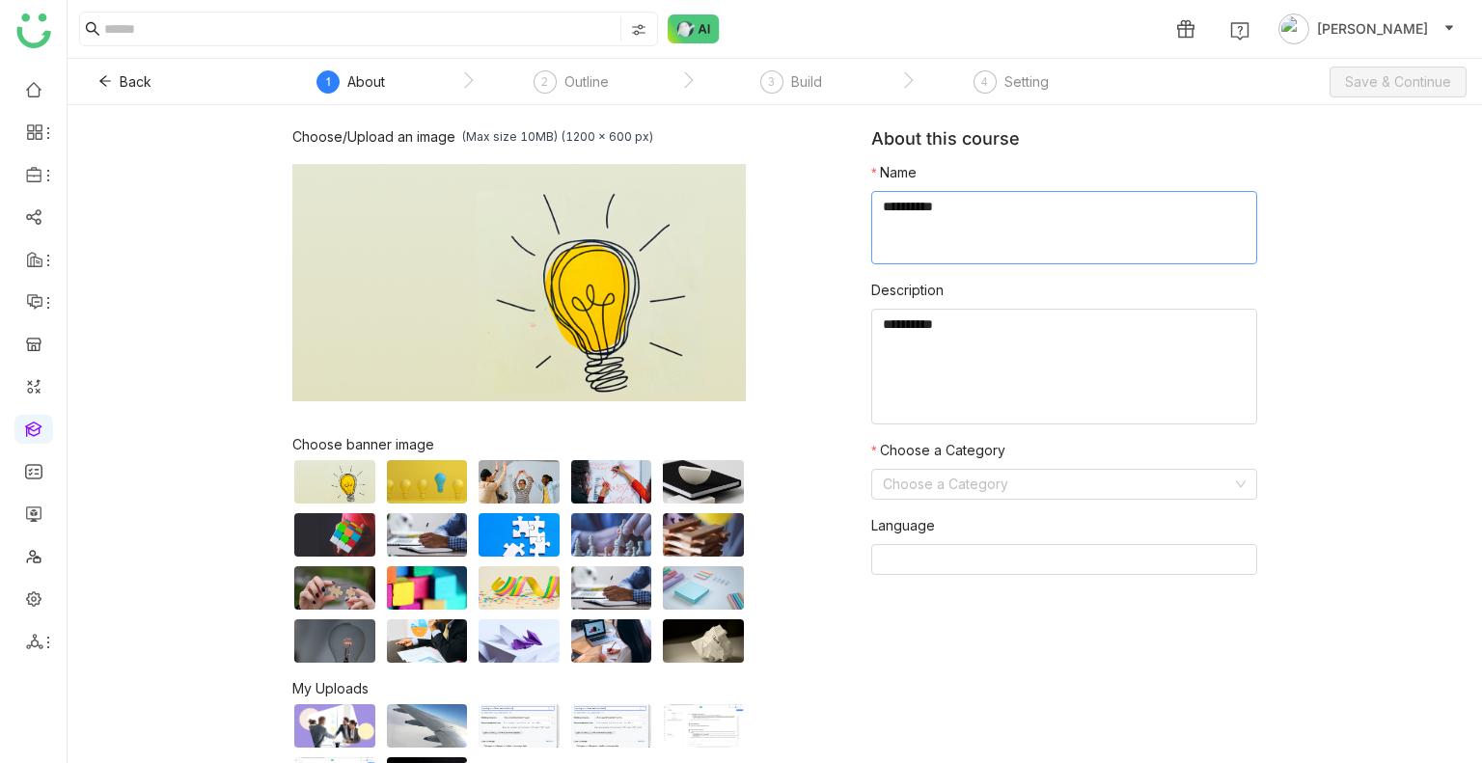
click at [981, 227] on textarea at bounding box center [1064, 227] width 386 height 73
type textarea "*****"
click at [941, 467] on nz-form-label "Choose a Category" at bounding box center [938, 454] width 134 height 29
click at [941, 476] on input at bounding box center [1057, 484] width 349 height 29
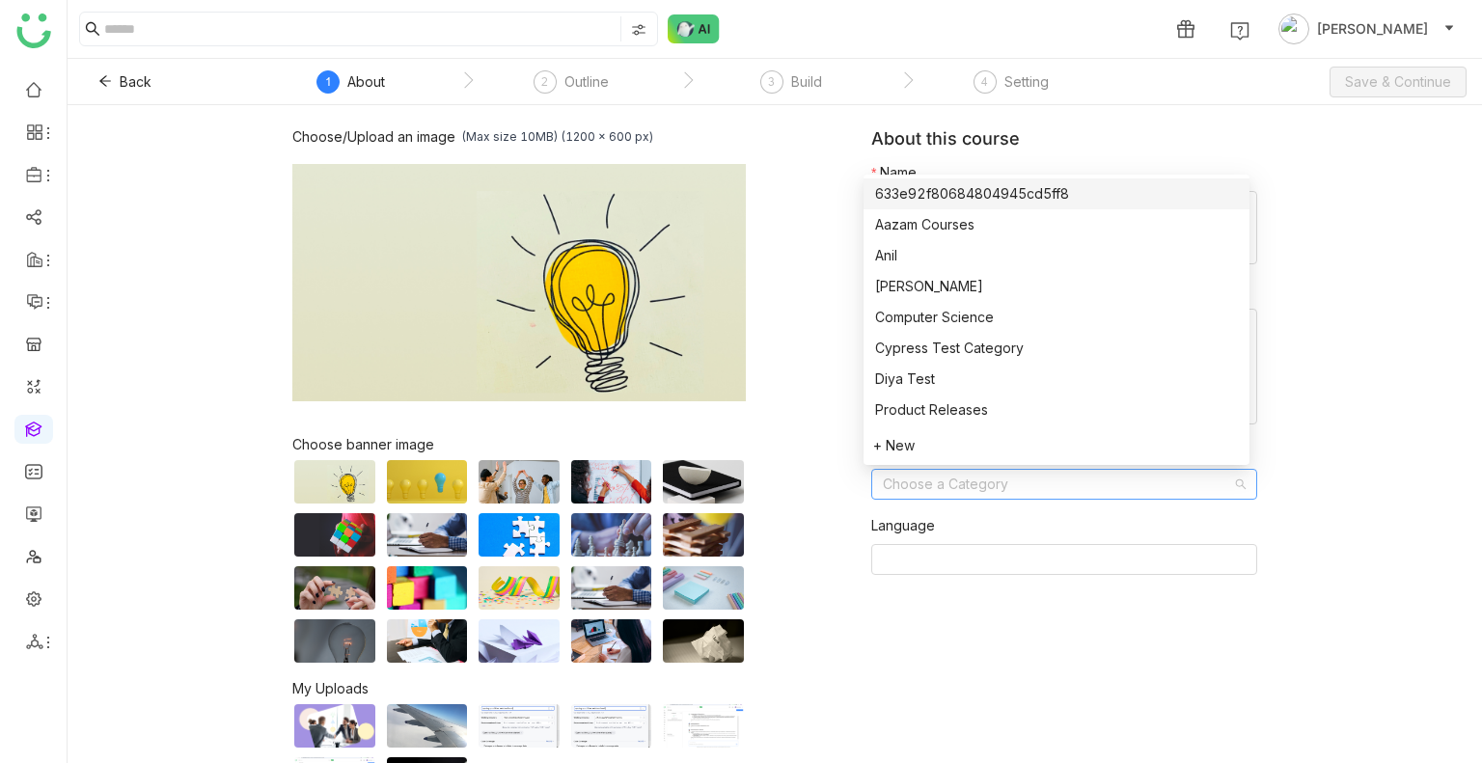
type input "*"
type input "**"
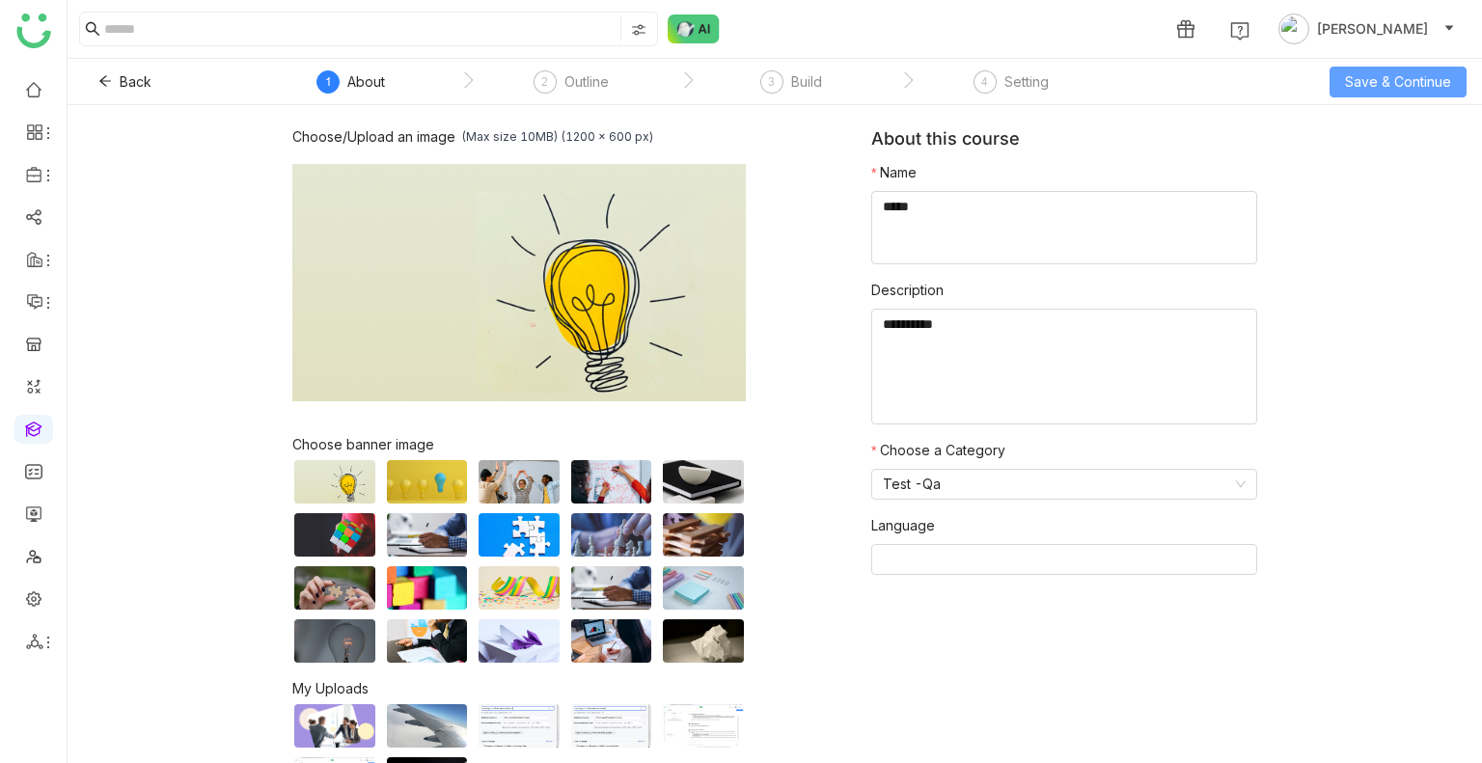
click at [1381, 80] on span "Save & Continue" at bounding box center [1398, 81] width 106 height 21
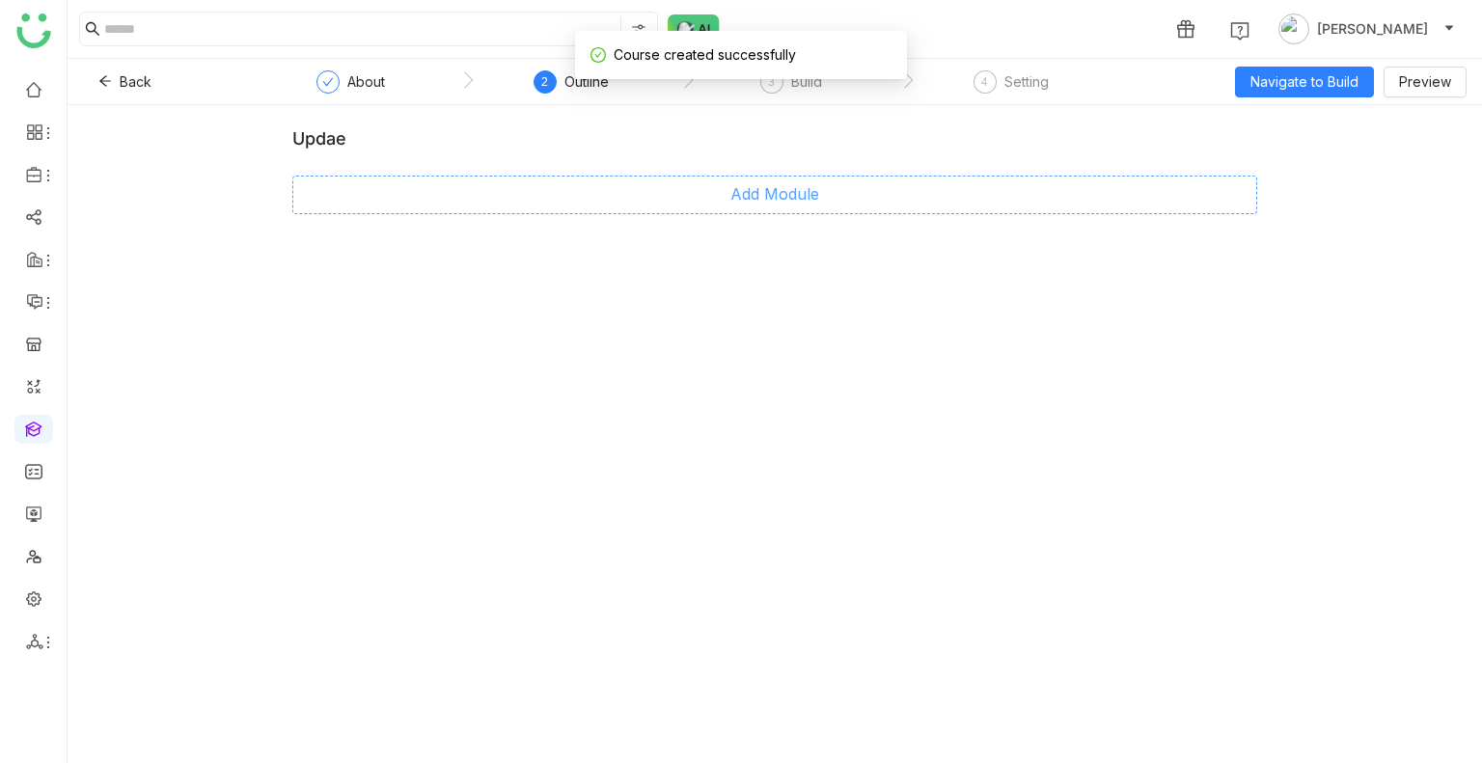
click at [788, 201] on span "Add Module" at bounding box center [774, 194] width 89 height 24
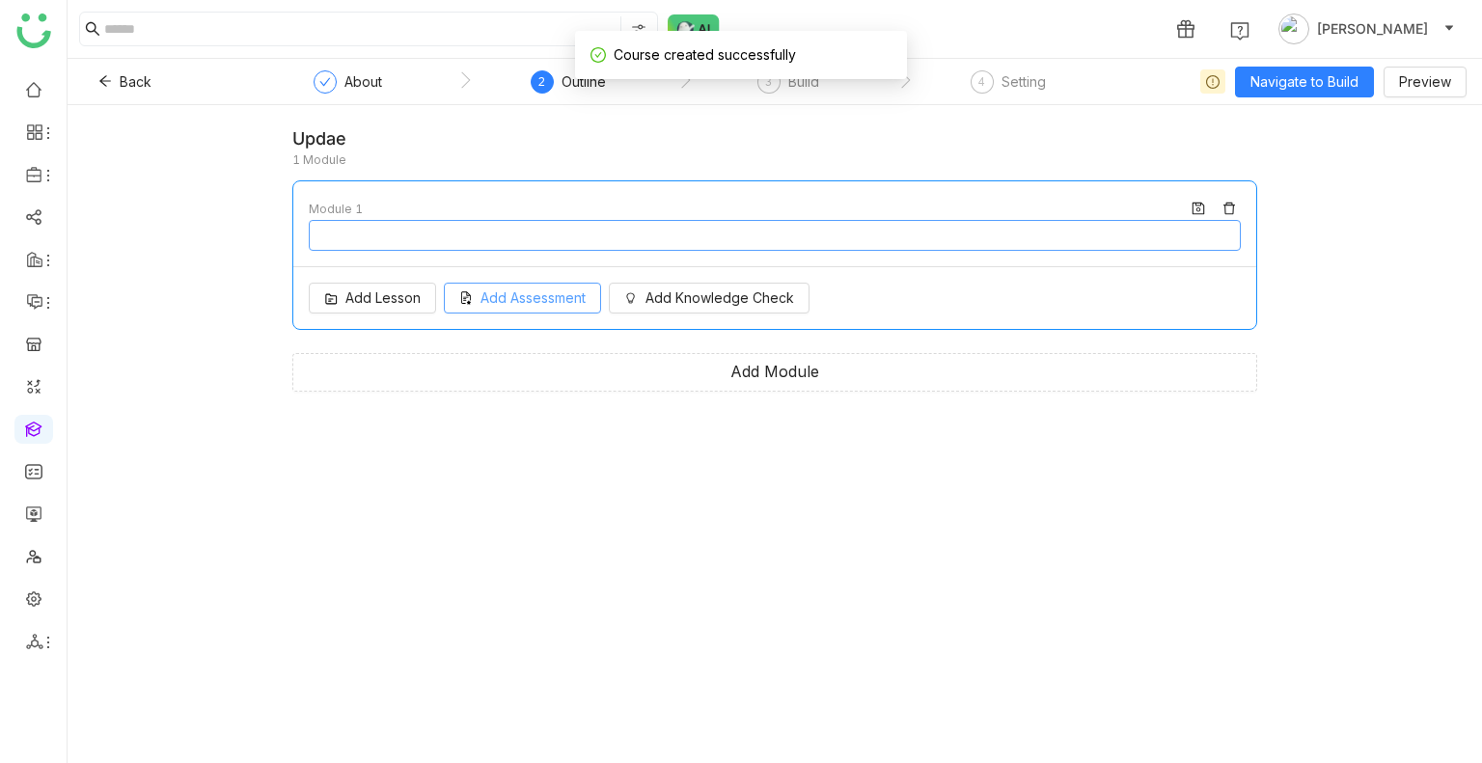
type input "********"
click at [534, 296] on span "Add Assessment" at bounding box center [532, 297] width 105 height 21
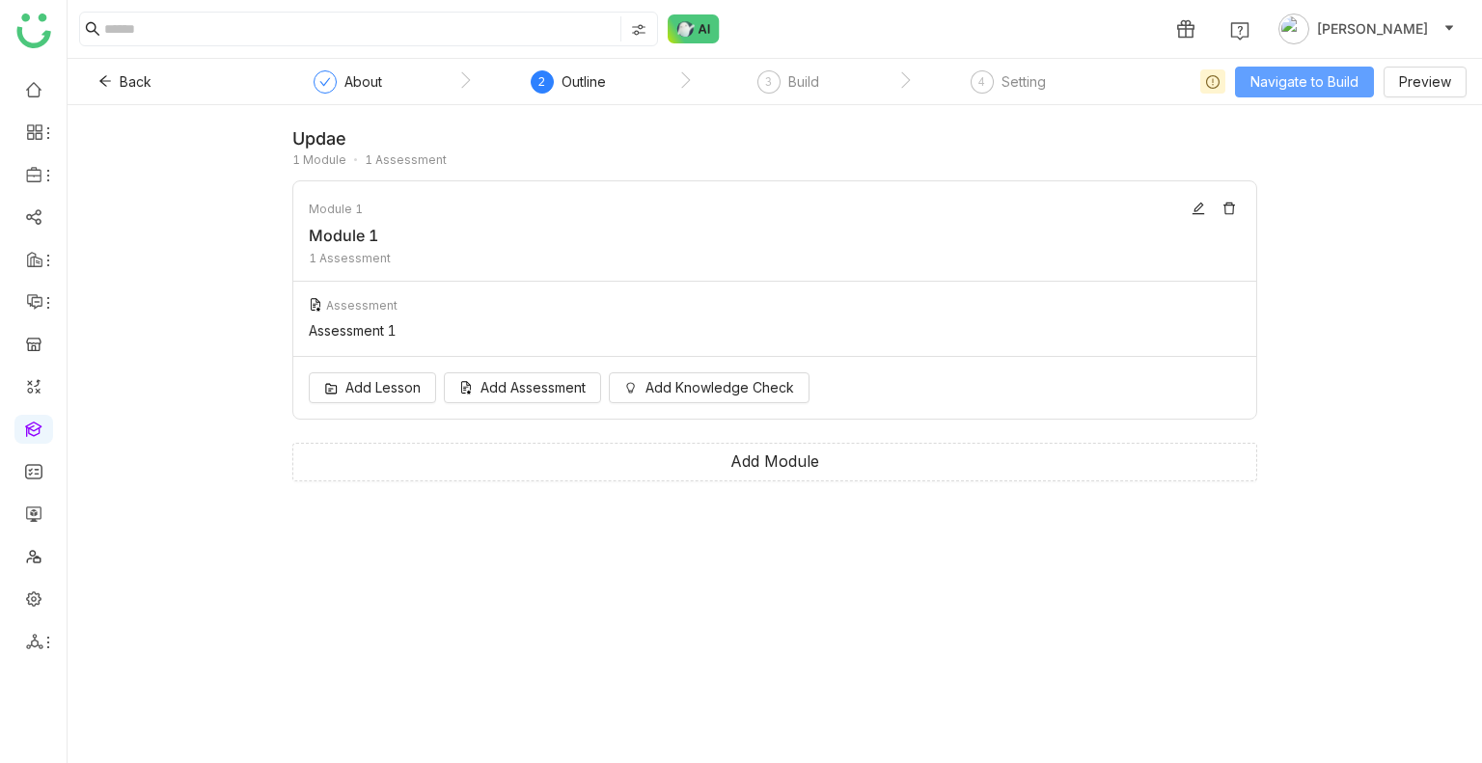
click at [1267, 81] on span "Navigate to Build" at bounding box center [1304, 81] width 108 height 21
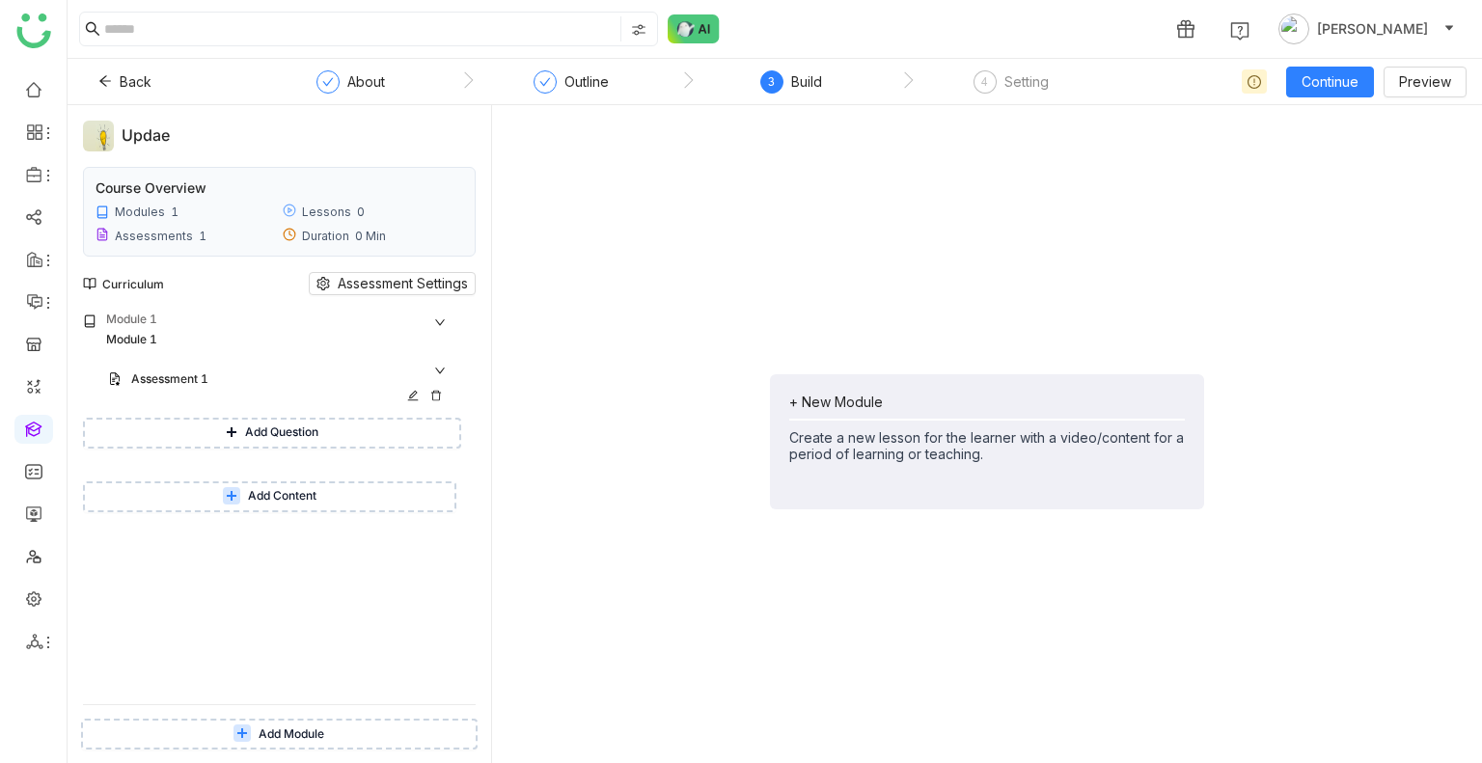
click at [201, 385] on div "Assessment 1" at bounding box center [271, 379] width 280 height 18
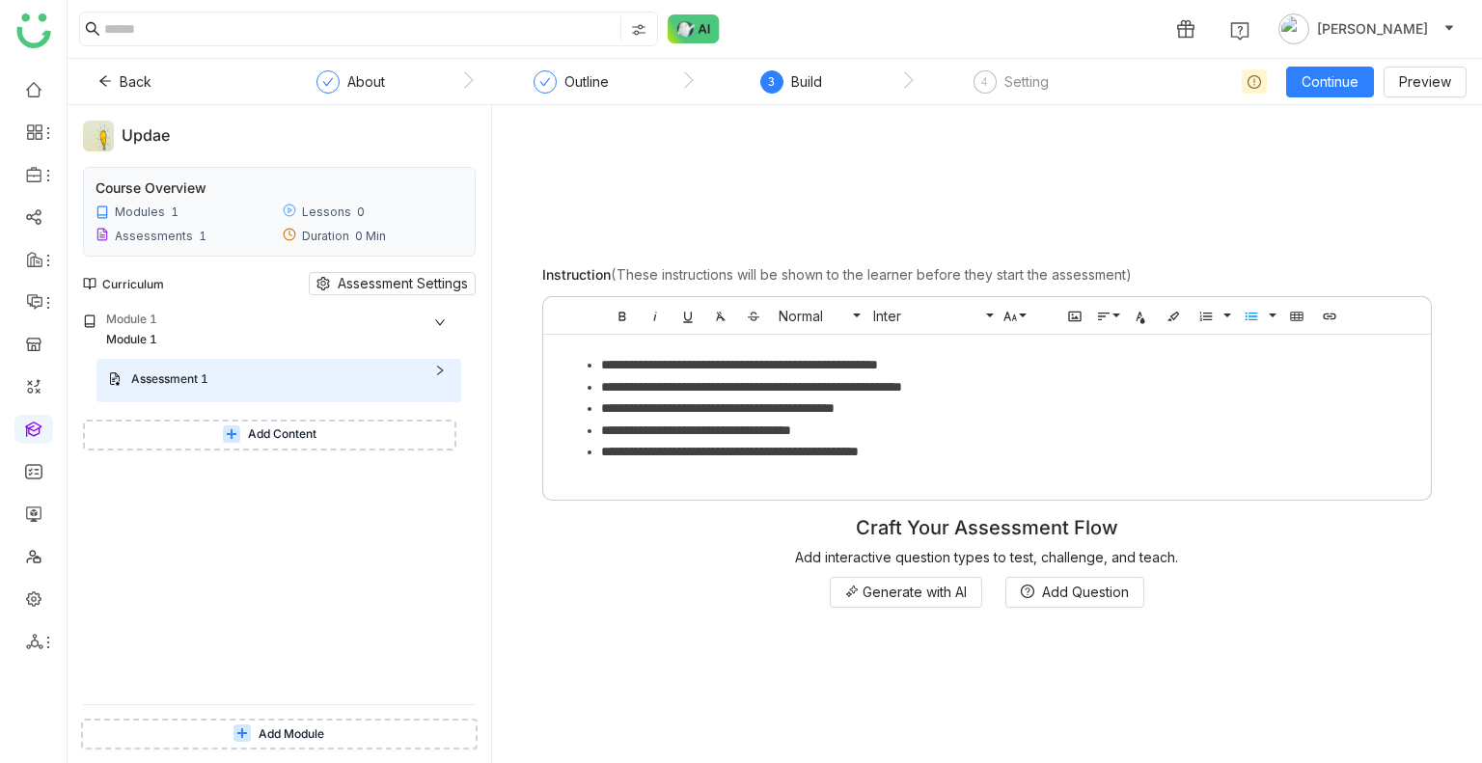
click at [294, 729] on span "Add Module" at bounding box center [292, 734] width 66 height 18
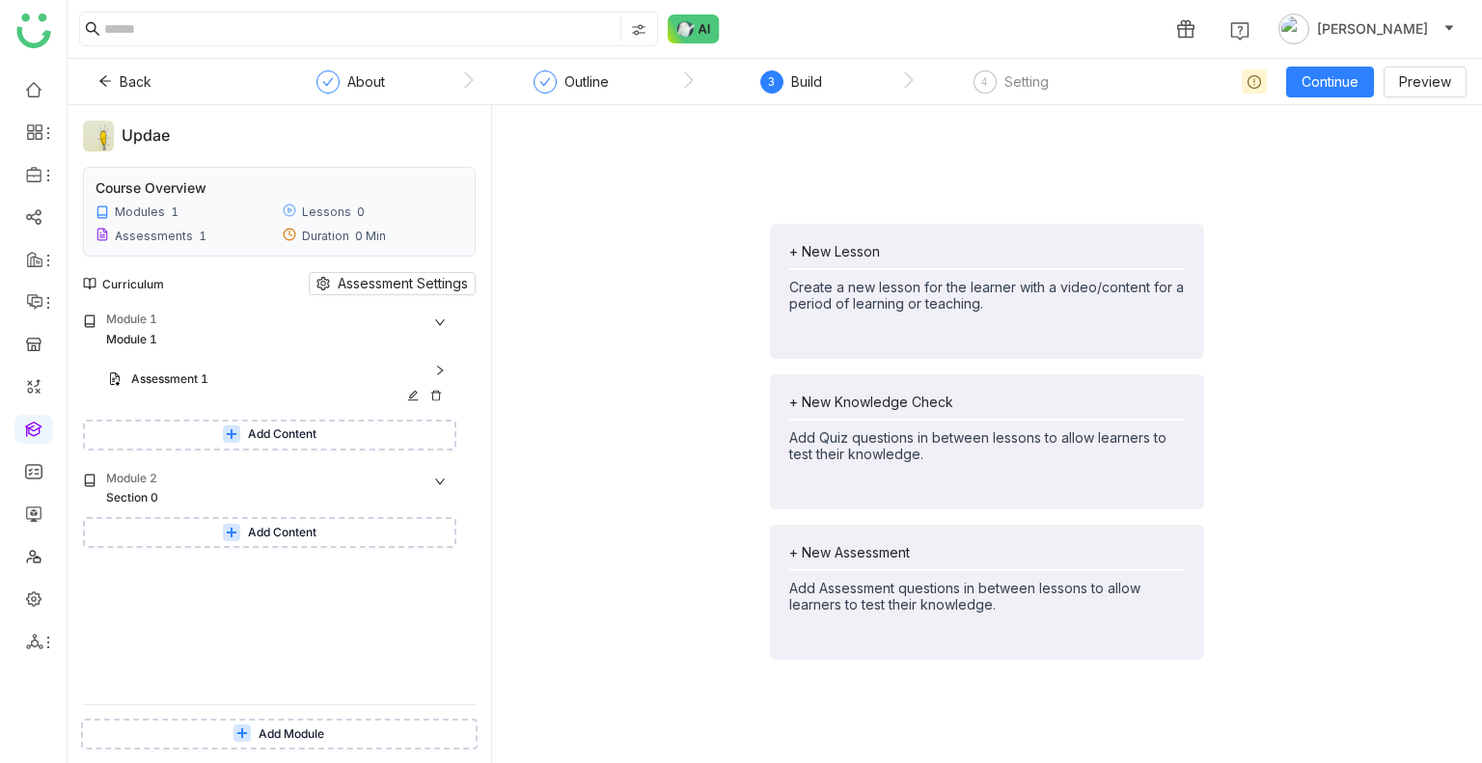
click at [247, 383] on div "Assessment 1" at bounding box center [271, 379] width 280 height 18
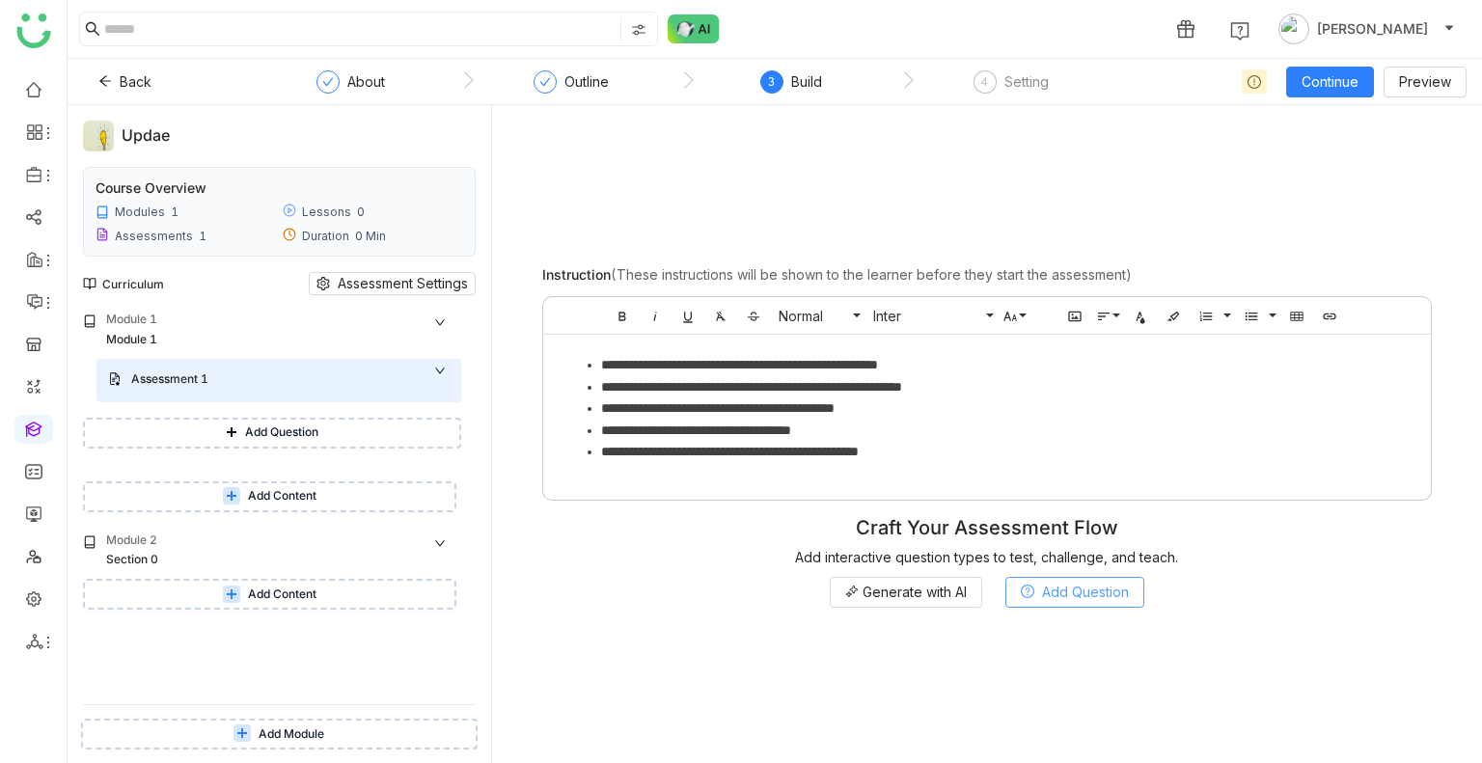
click at [1052, 596] on span "Add Question" at bounding box center [1085, 592] width 87 height 21
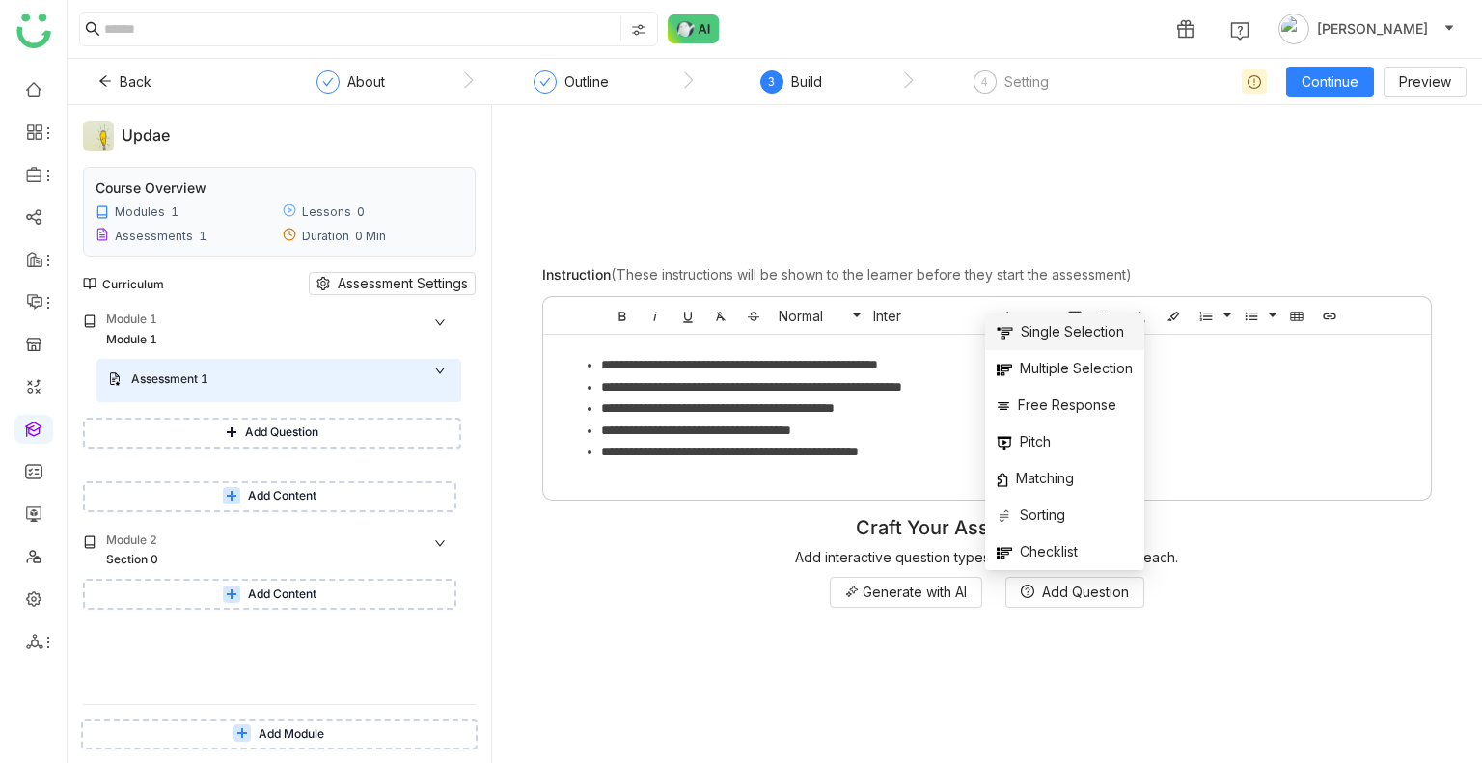
click at [1042, 340] on span "Single Selection" at bounding box center [1059, 331] width 127 height 21
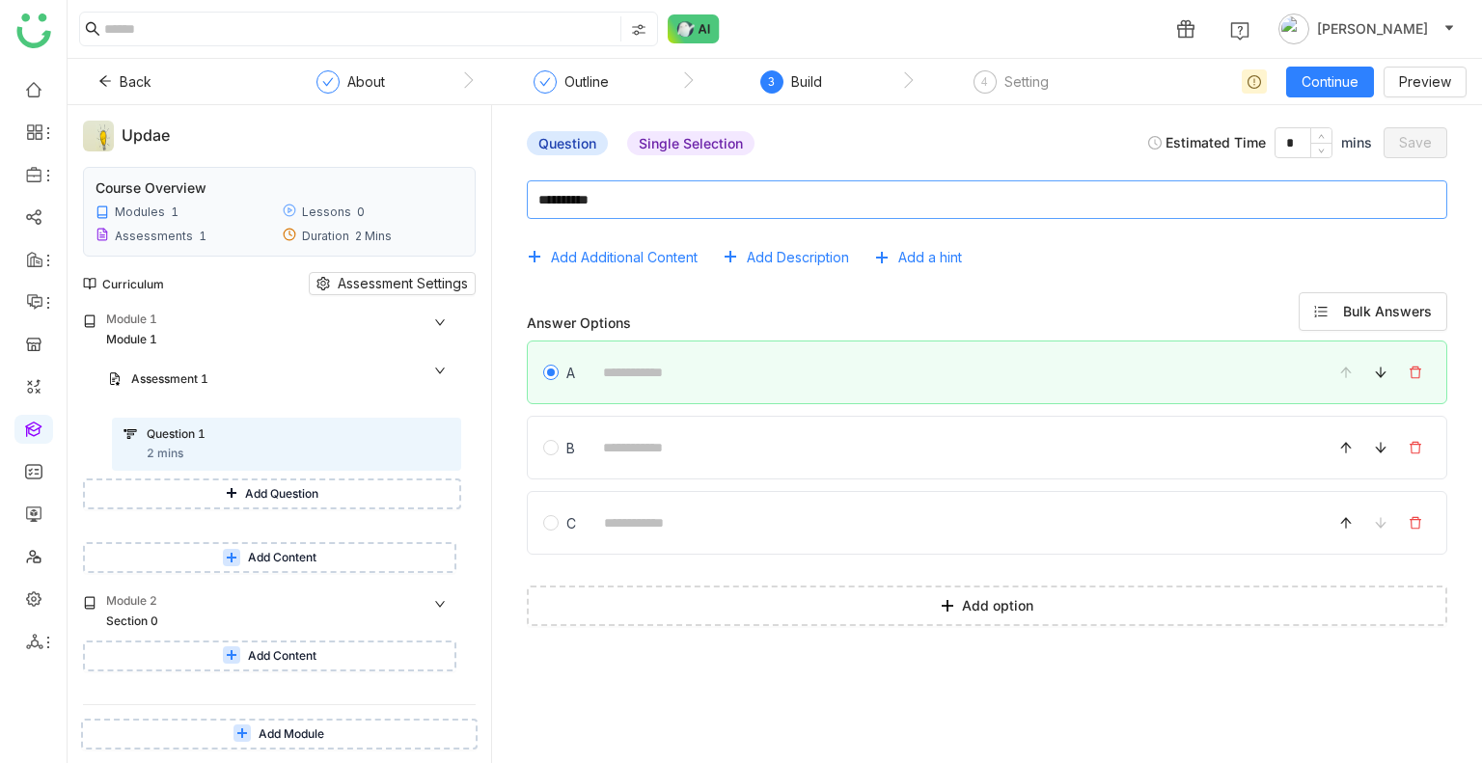
click at [622, 206] on textarea at bounding box center [987, 199] width 920 height 39
type textarea "****"
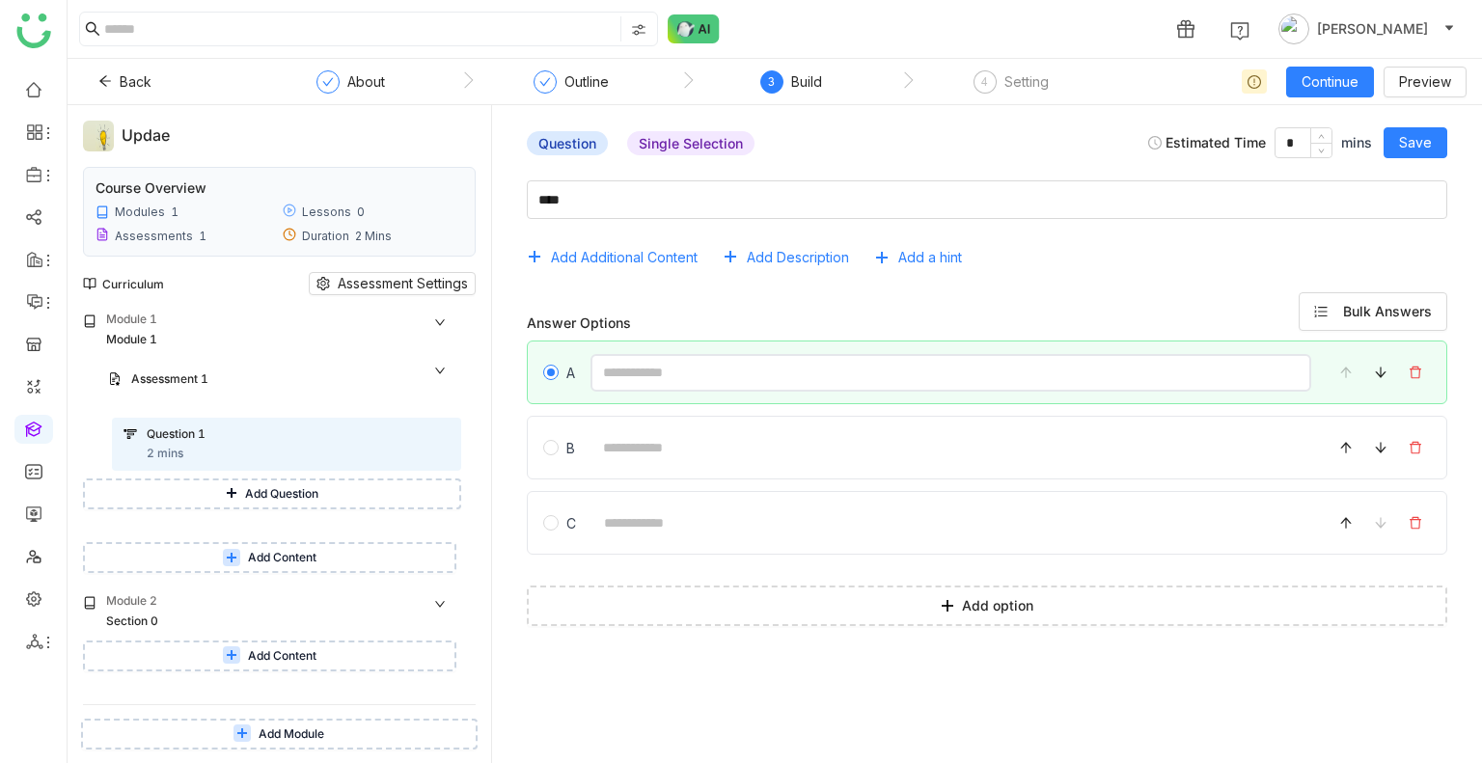
click at [679, 363] on input at bounding box center [950, 373] width 721 height 38
type input "********"
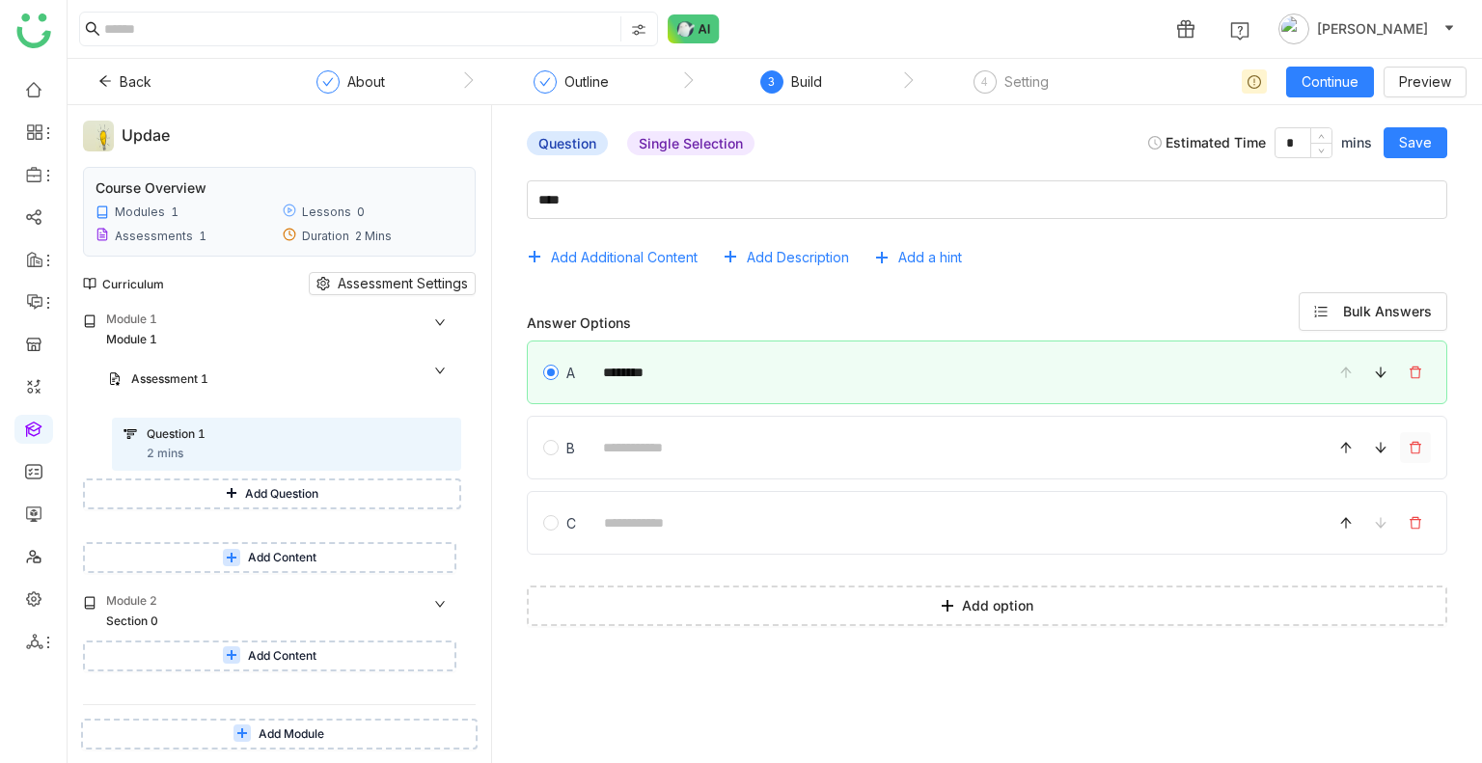
click at [1415, 446] on icon at bounding box center [1415, 448] width 14 height 14
click at [1426, 156] on button "Save" at bounding box center [1415, 142] width 64 height 31
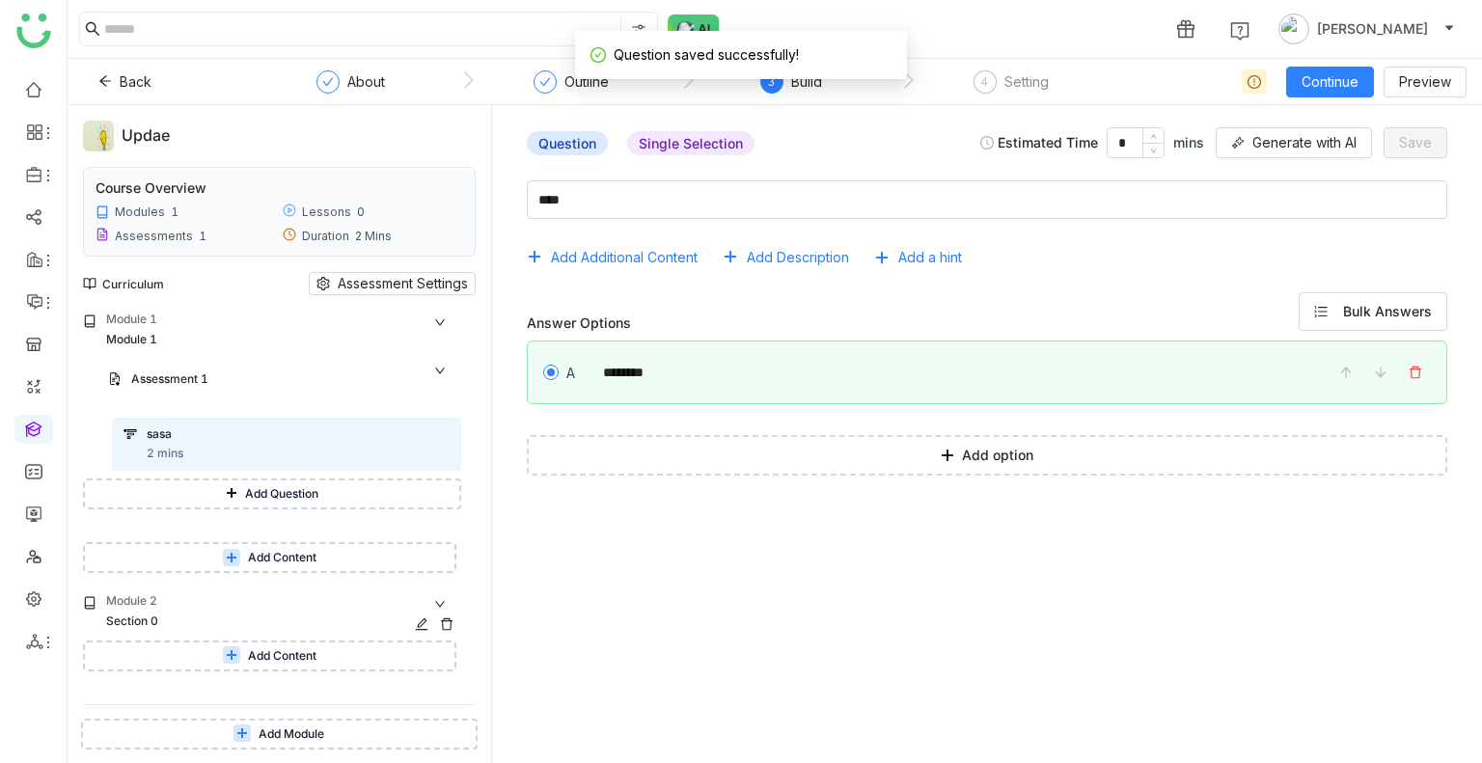
click at [189, 609] on div "Module 2" at bounding box center [283, 601] width 355 height 18
click at [218, 620] on div "Section 0" at bounding box center [262, 621] width 313 height 18
click at [249, 656] on span "Add Content" at bounding box center [282, 656] width 68 height 18
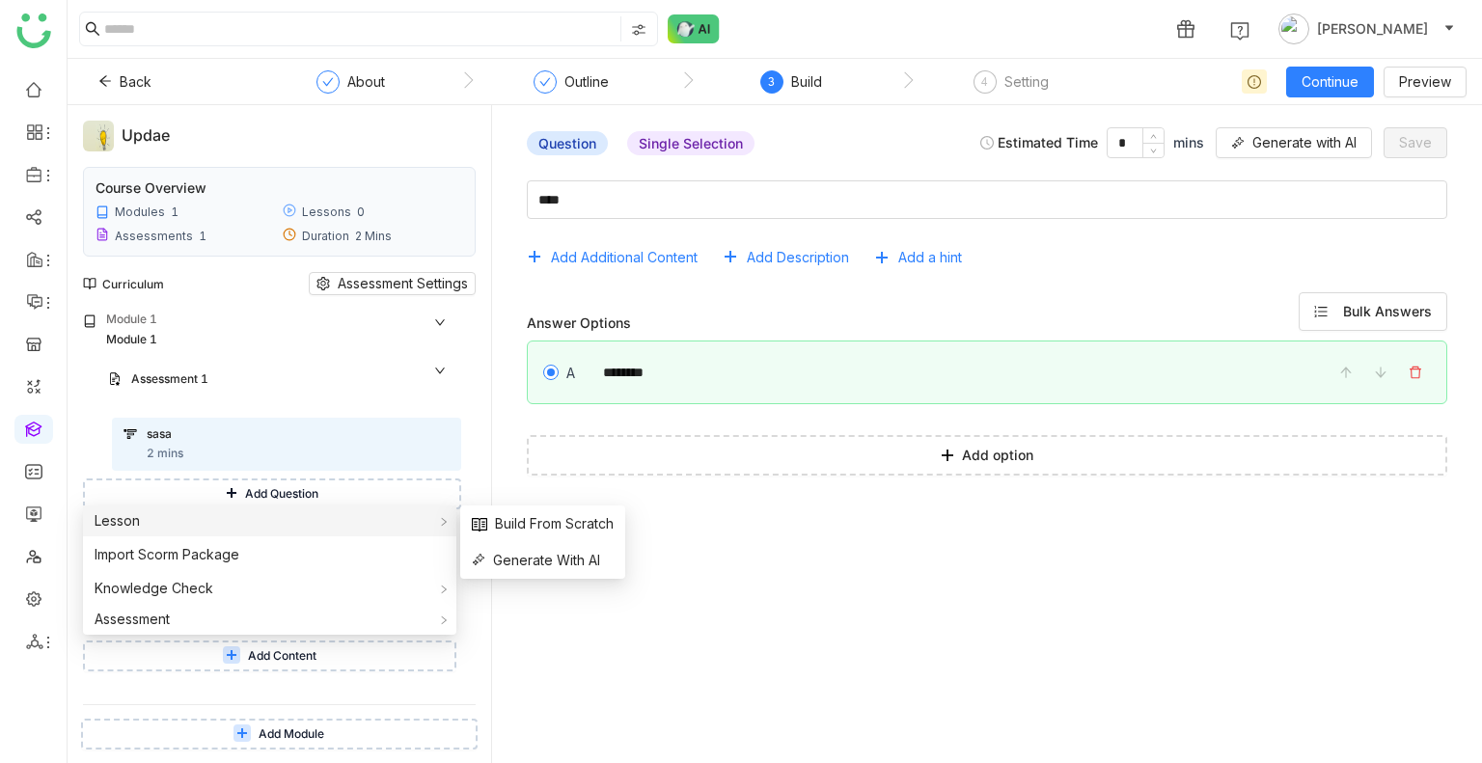
click at [199, 525] on div "Lesson" at bounding box center [269, 520] width 373 height 31
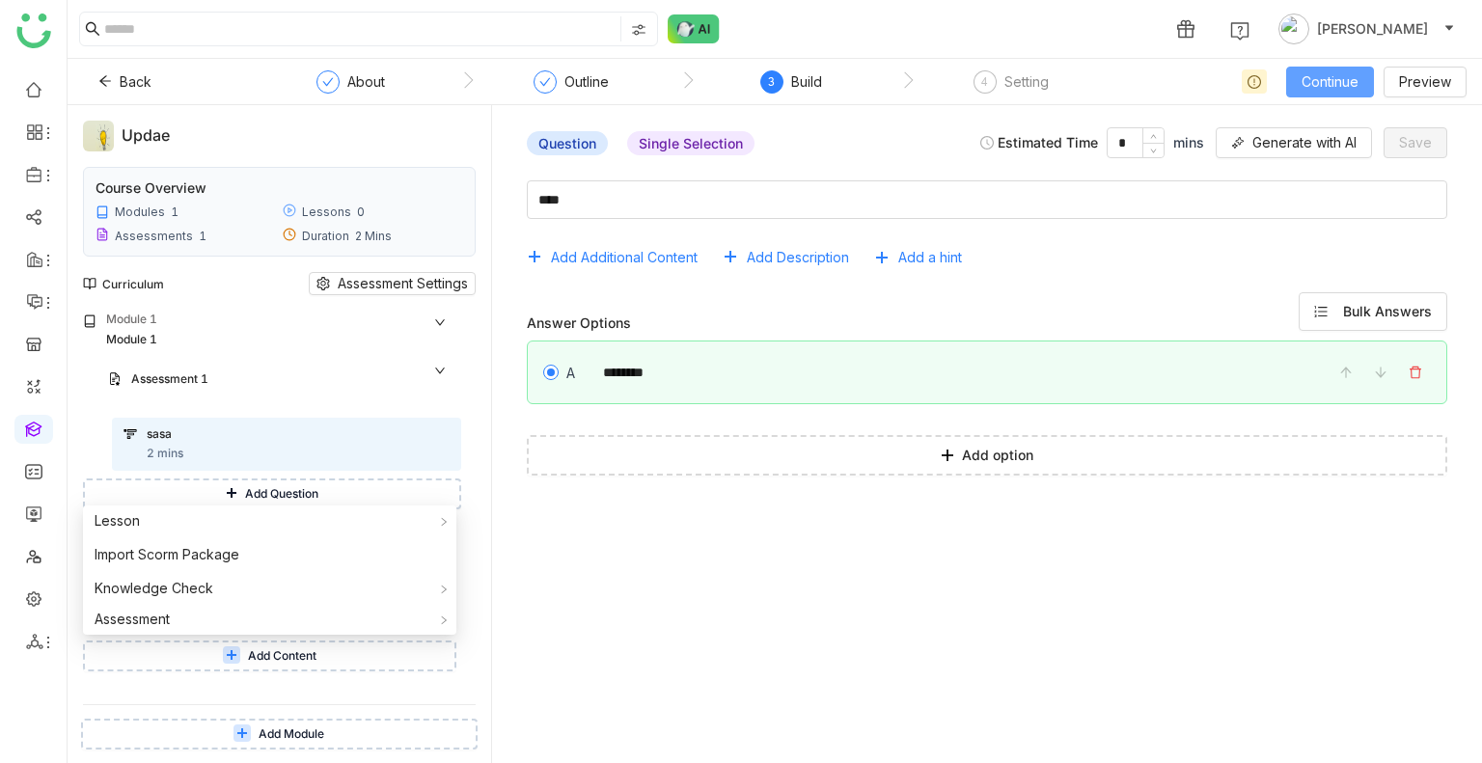
click at [1328, 84] on span "Continue" at bounding box center [1329, 81] width 57 height 21
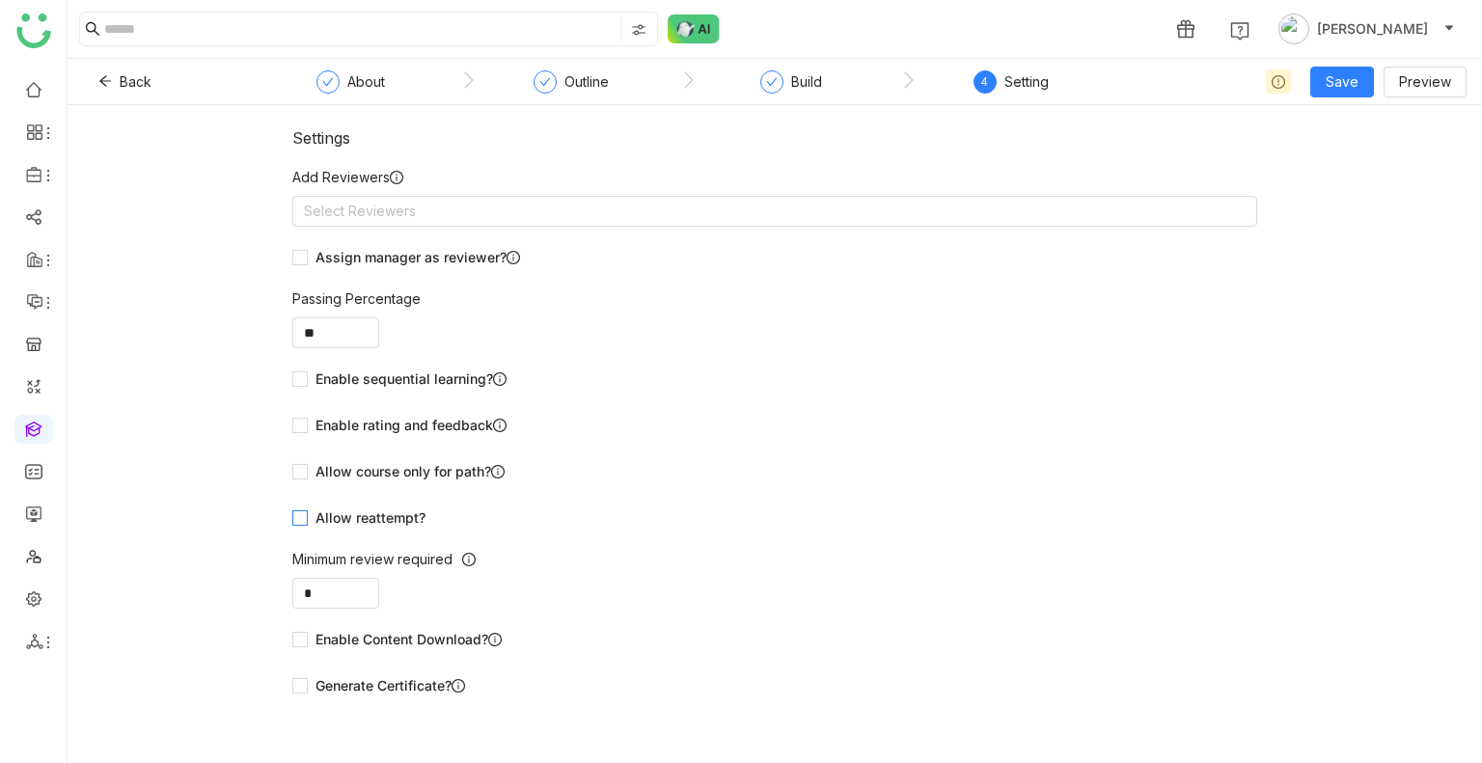
click at [375, 510] on span "Allow reattempt?" at bounding box center [370, 517] width 125 height 21
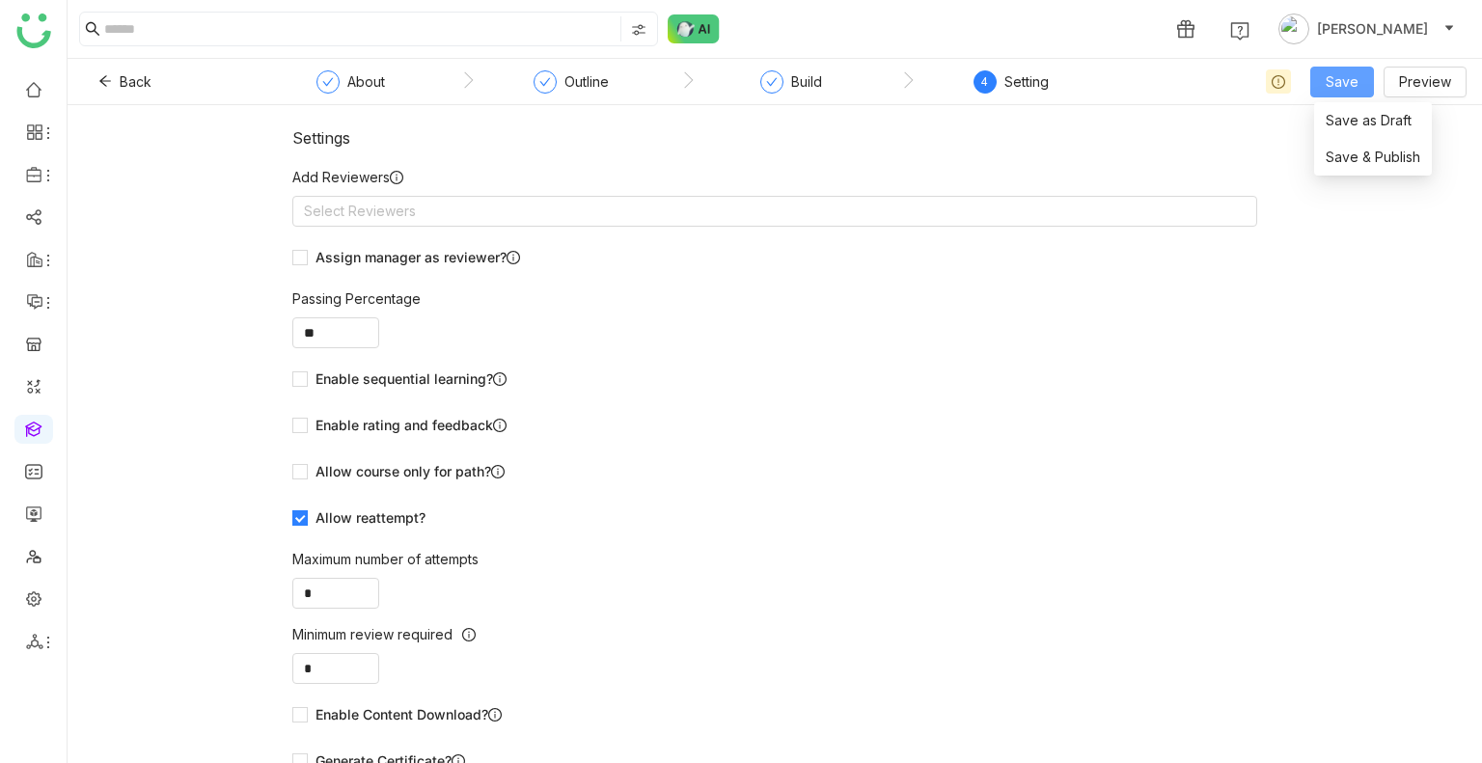
click at [1347, 84] on span "Save" at bounding box center [1341, 81] width 33 height 21
click at [1368, 142] on li "Save & Publish" at bounding box center [1373, 157] width 118 height 37
click at [1368, 142] on body "1 [PERSON_NAME] Back About Outline Build 4 Setting Save Preview Settings Add Re…" at bounding box center [741, 381] width 1482 height 763
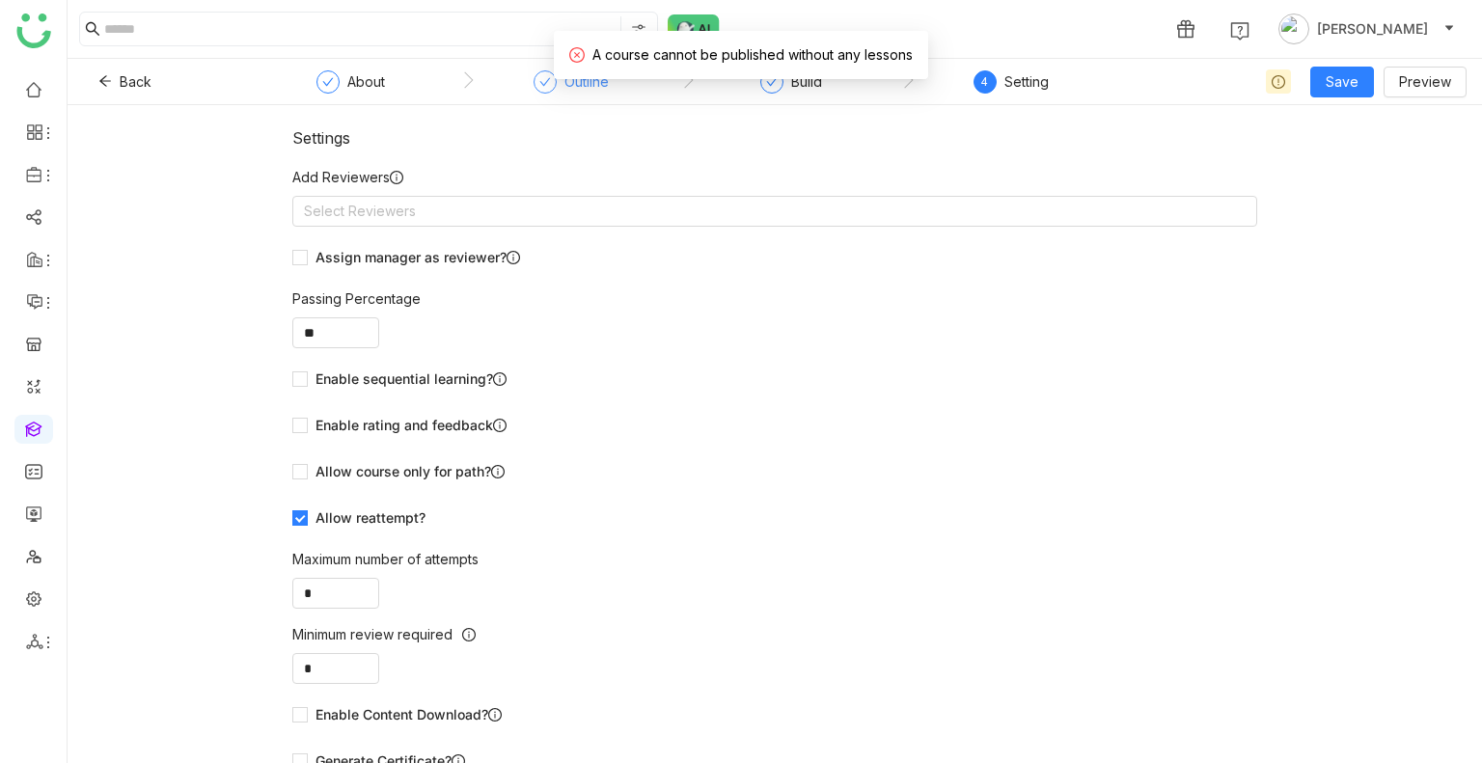
click at [605, 95] on div "Outline" at bounding box center [570, 87] width 75 height 35
click at [783, 88] on div "Build" at bounding box center [791, 87] width 62 height 35
click at [1362, 88] on button "Save" at bounding box center [1342, 82] width 64 height 31
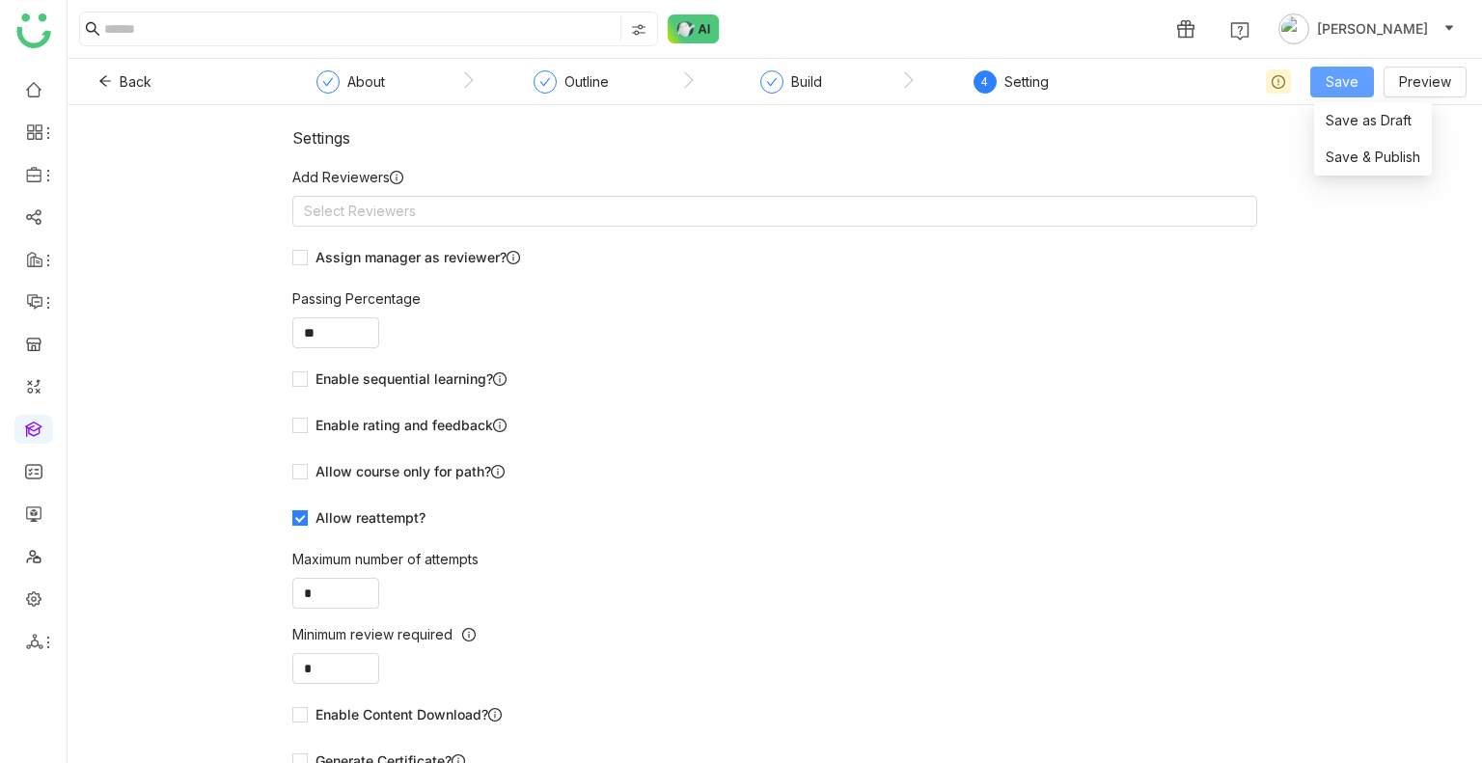
click at [1358, 88] on span "Save" at bounding box center [1341, 81] width 33 height 21
click at [1377, 119] on span "Save as Draft" at bounding box center [1368, 120] width 86 height 21
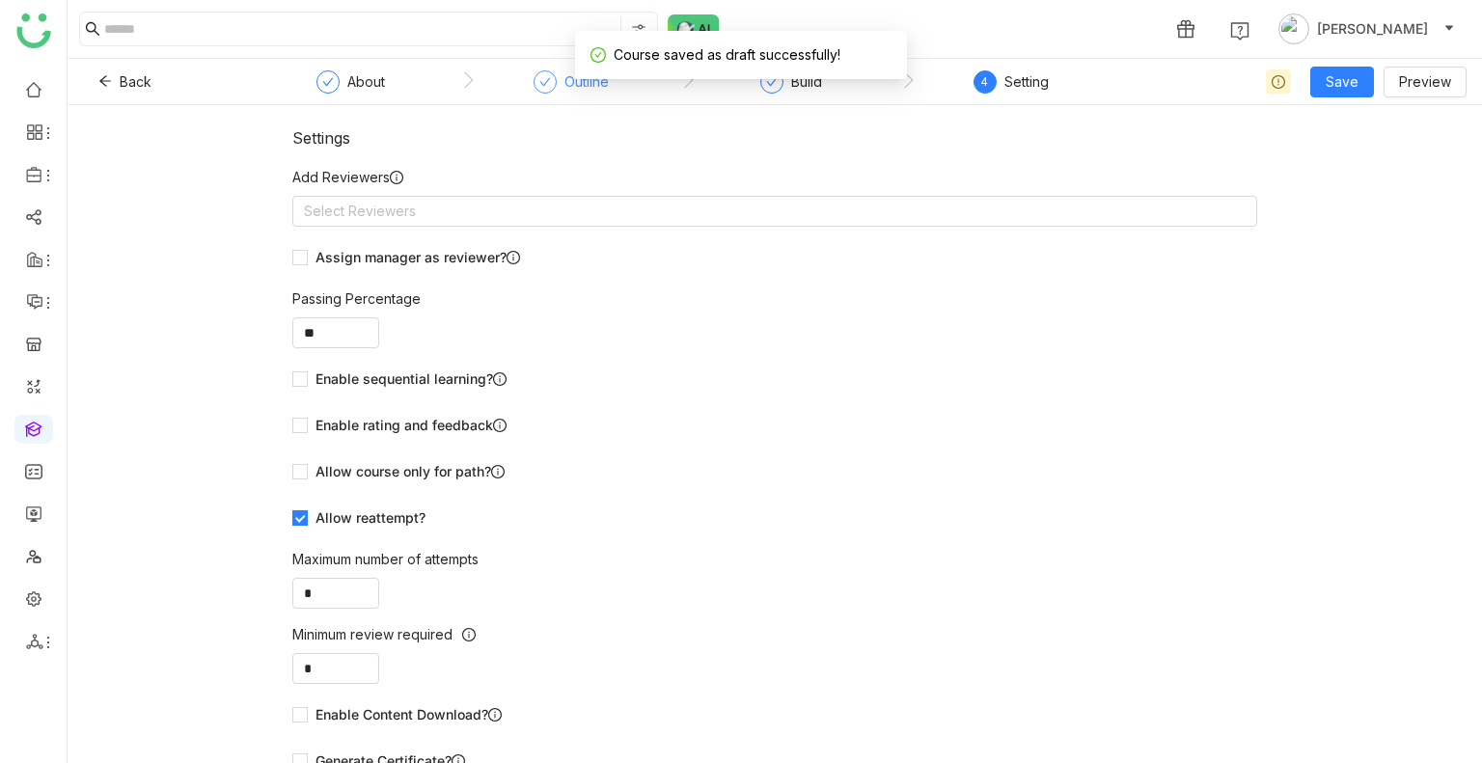
click at [568, 87] on div "Outline" at bounding box center [586, 81] width 44 height 23
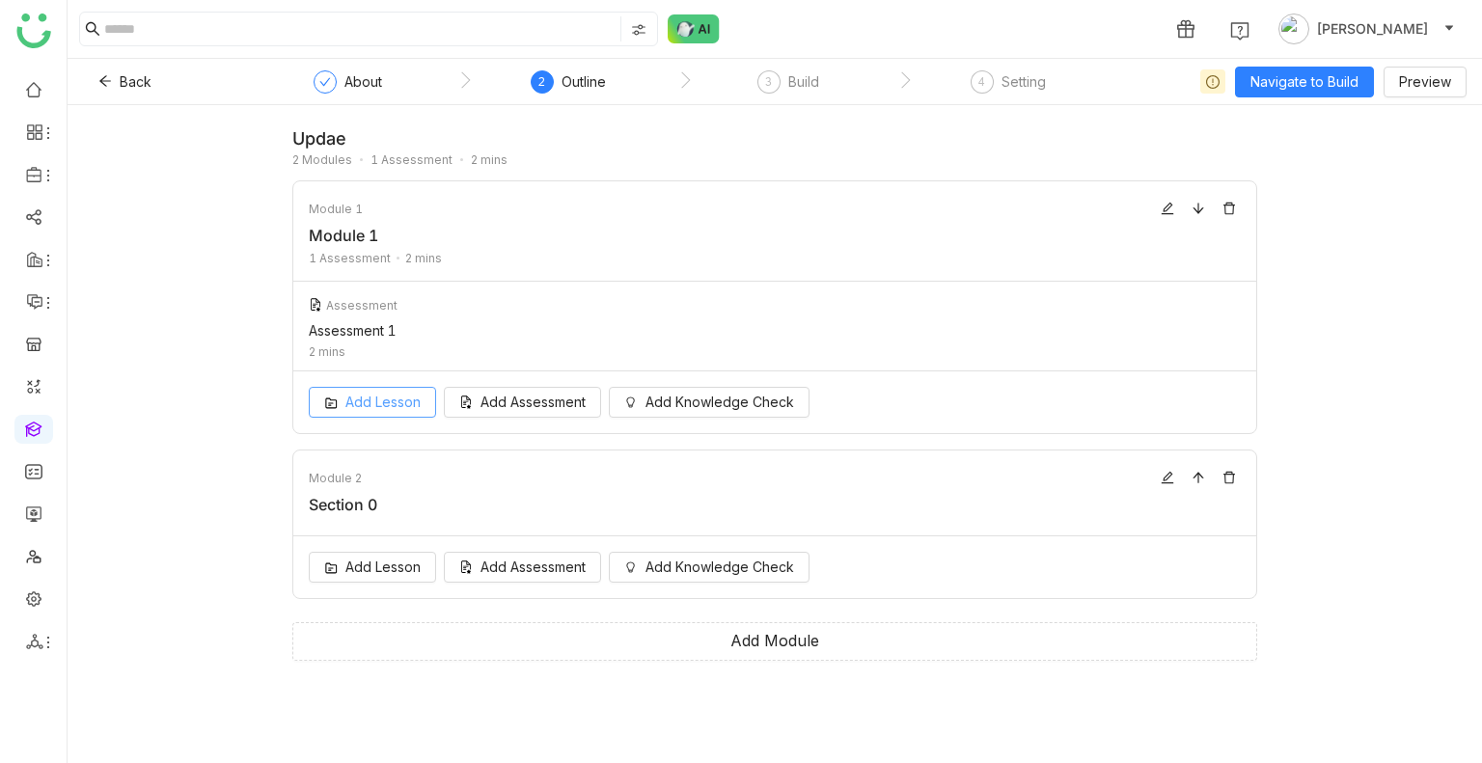
click at [375, 403] on span "Add Lesson" at bounding box center [382, 402] width 75 height 21
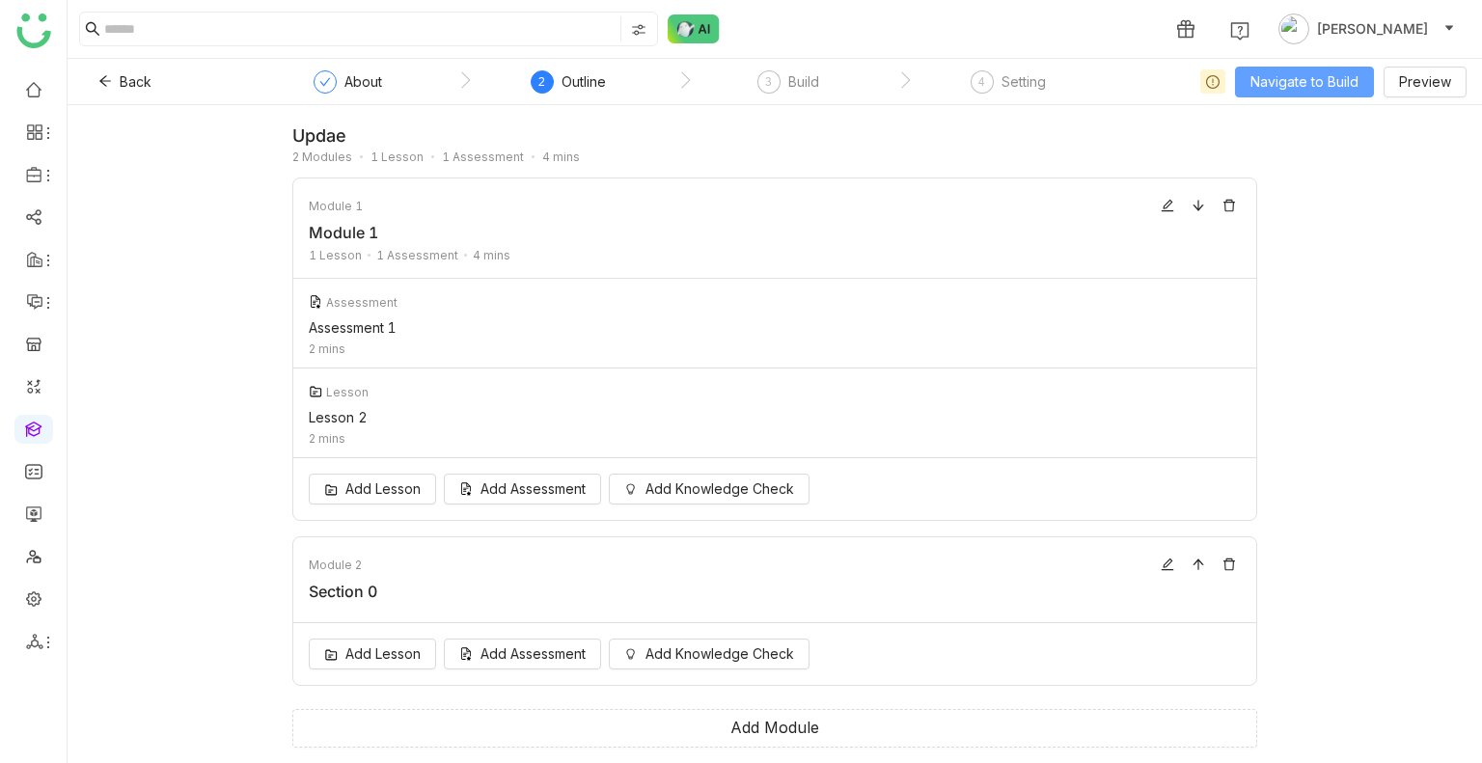
scroll to position [2, 0]
click at [1297, 76] on span "Navigate to Build" at bounding box center [1304, 81] width 108 height 21
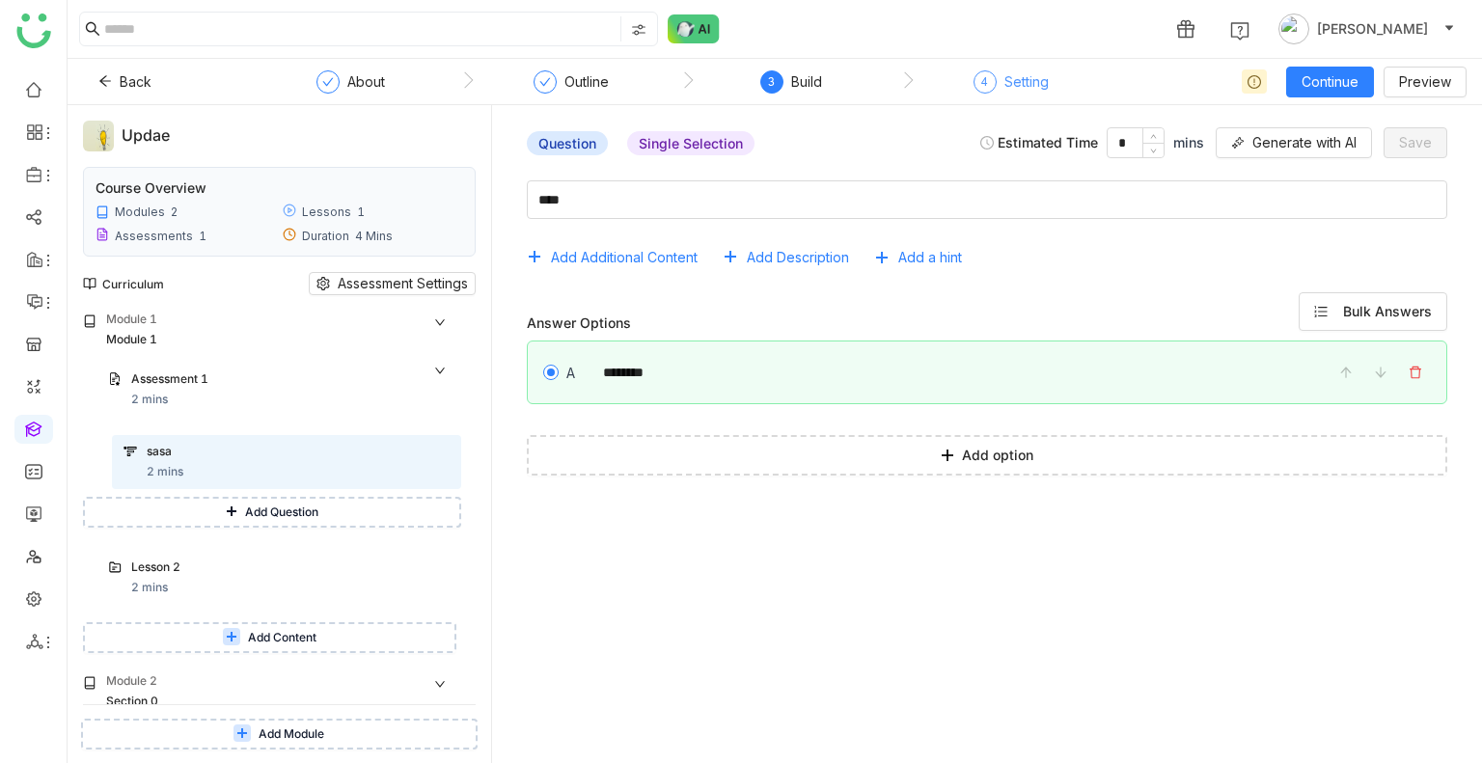
click at [1025, 76] on div "Setting" at bounding box center [1026, 81] width 44 height 23
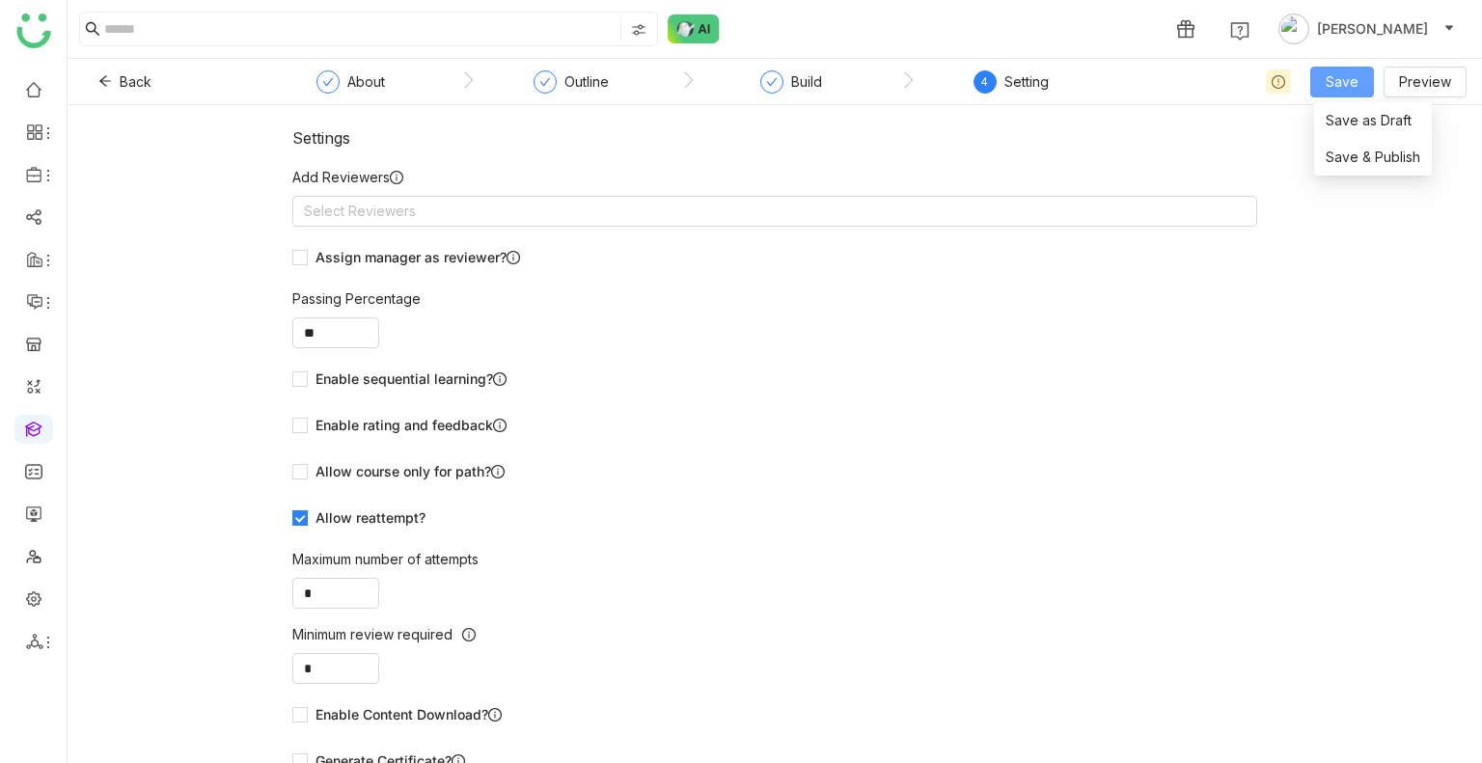
click at [1350, 75] on span "Save" at bounding box center [1341, 81] width 33 height 21
click at [1367, 158] on span "Save & Publish" at bounding box center [1372, 157] width 95 height 21
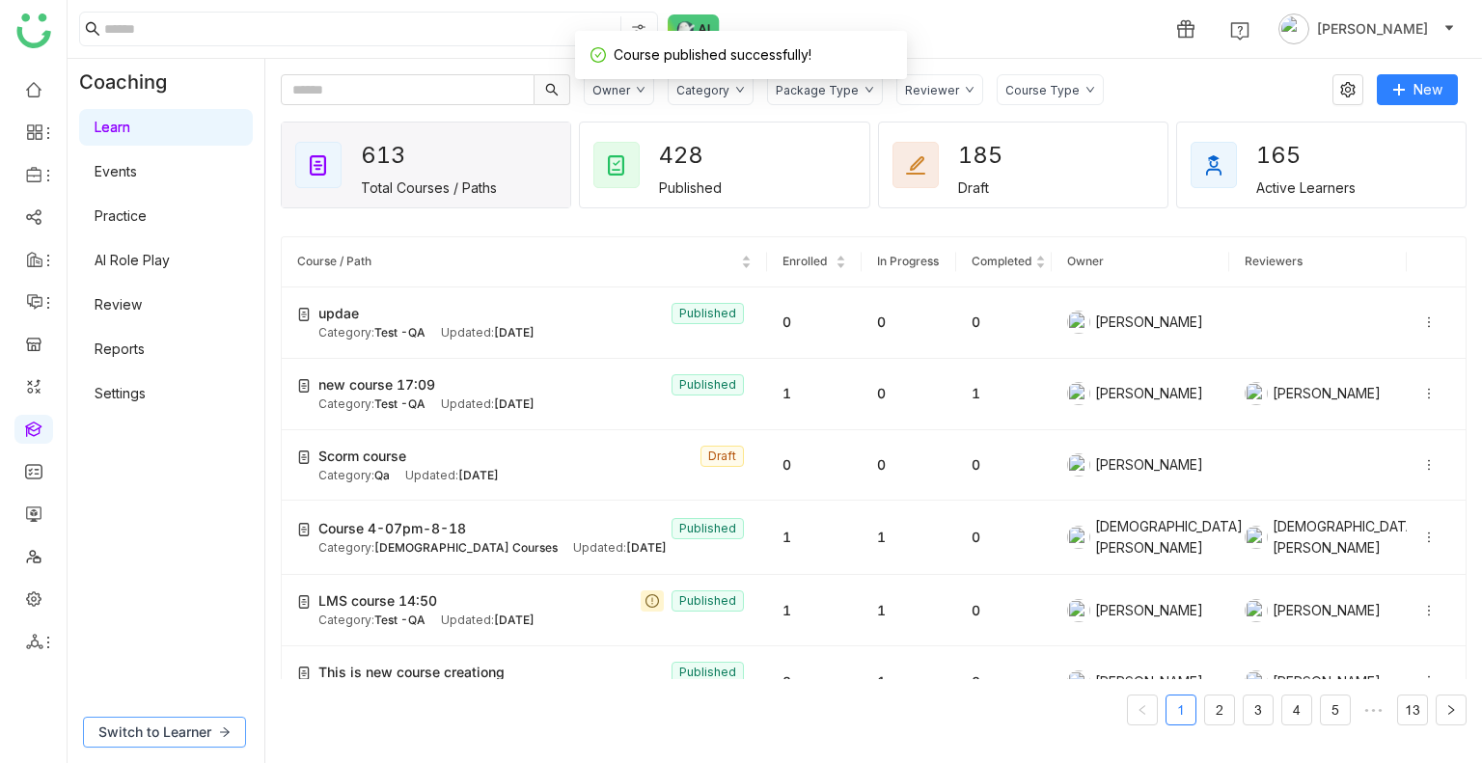
click at [181, 742] on span "Switch to Learner" at bounding box center [154, 731] width 113 height 21
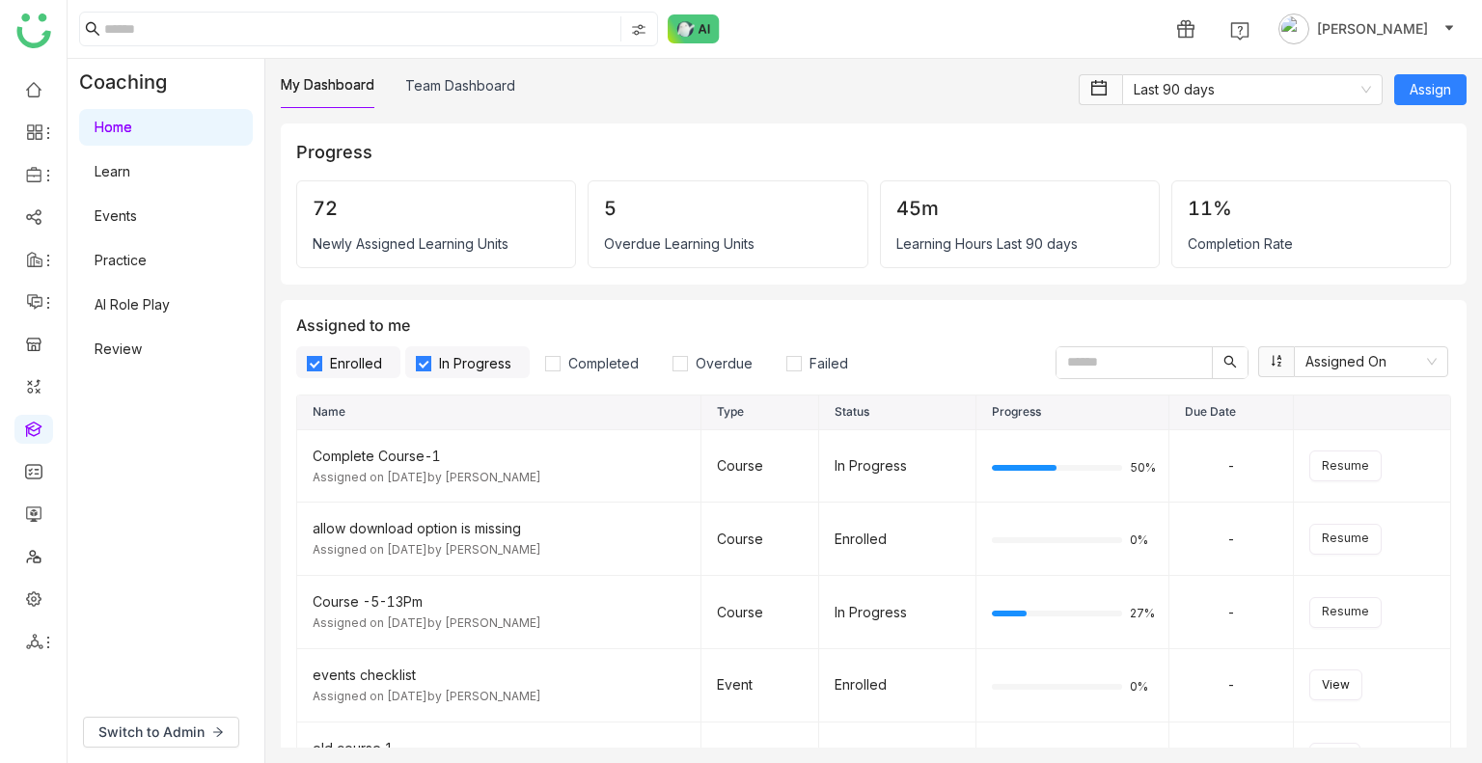
click at [130, 179] on link "Learn" at bounding box center [113, 171] width 36 height 16
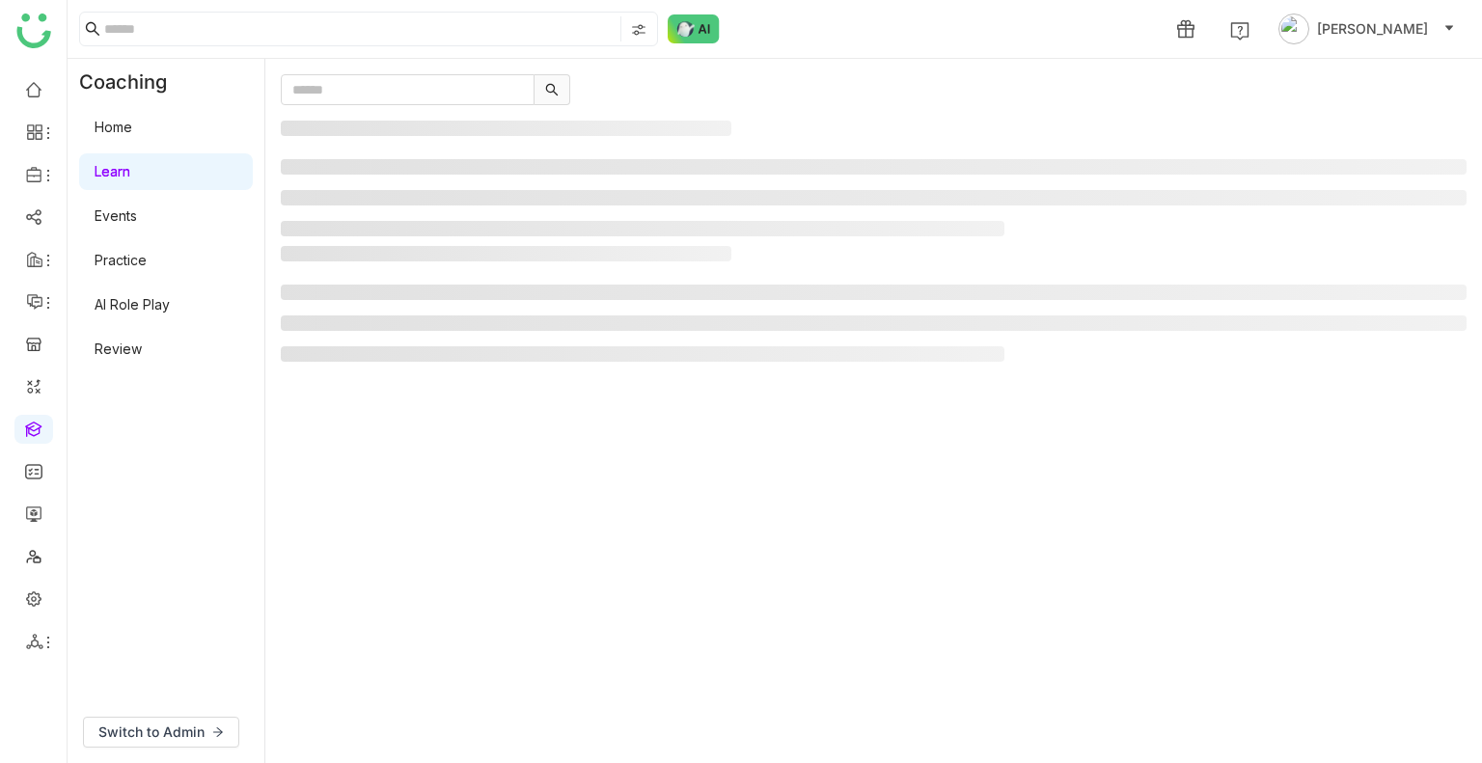
click at [130, 179] on link "Learn" at bounding box center [113, 171] width 36 height 16
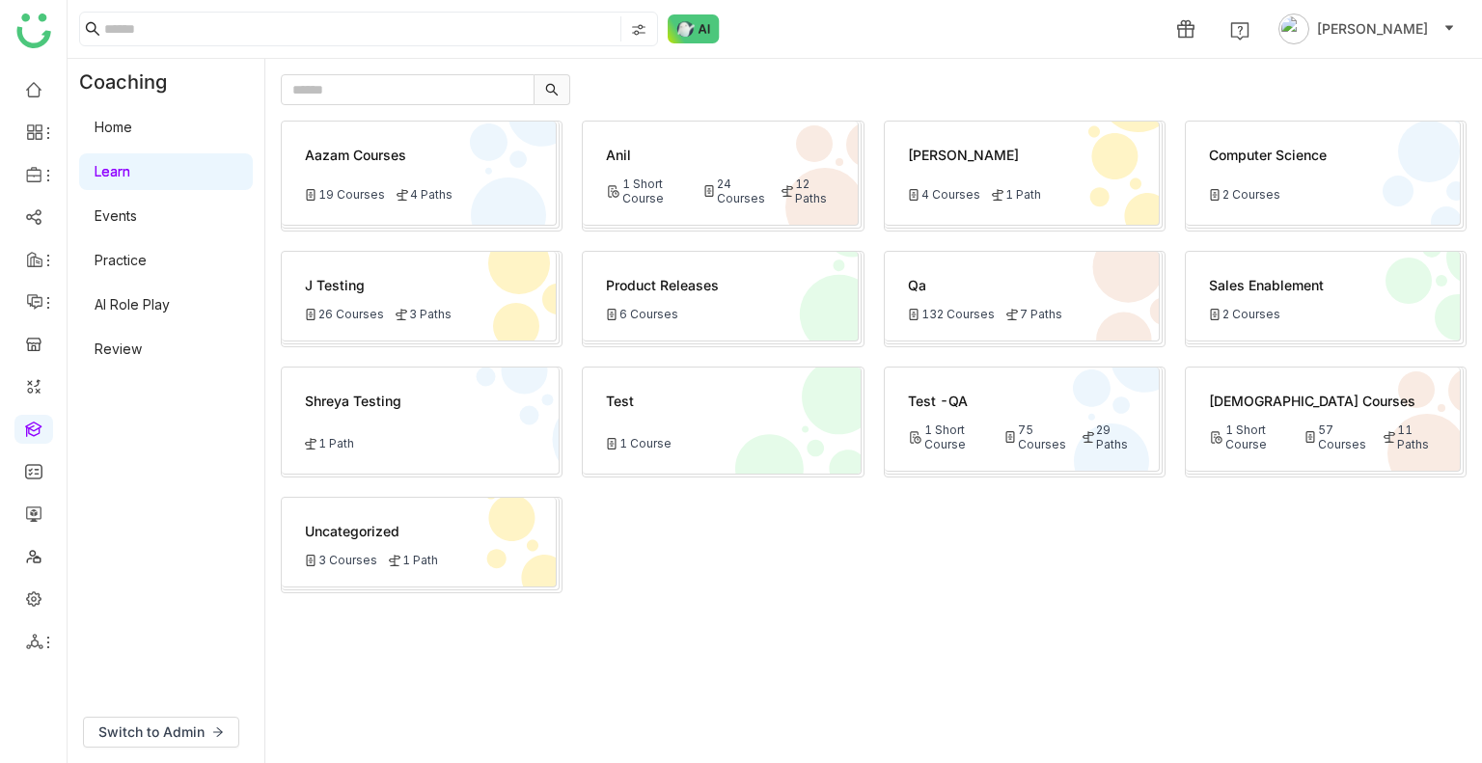
click at [984, 419] on div "Test -QA 1 Short Course 75 Courses 29 Paths" at bounding box center [1021, 419] width 275 height 104
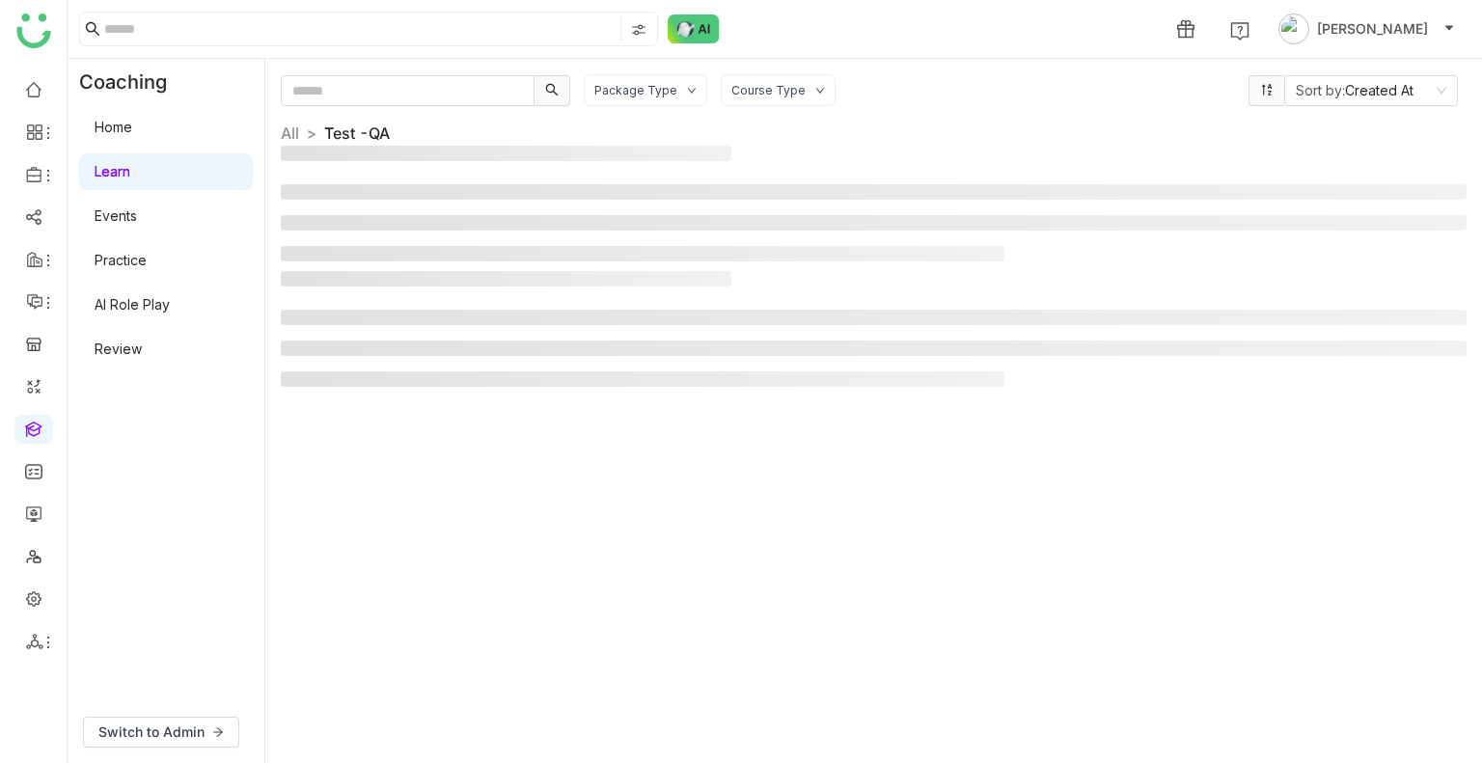
click at [984, 419] on div "Package Type Course Type Sort by: Created At All > Test -QA >" at bounding box center [873, 410] width 1185 height 673
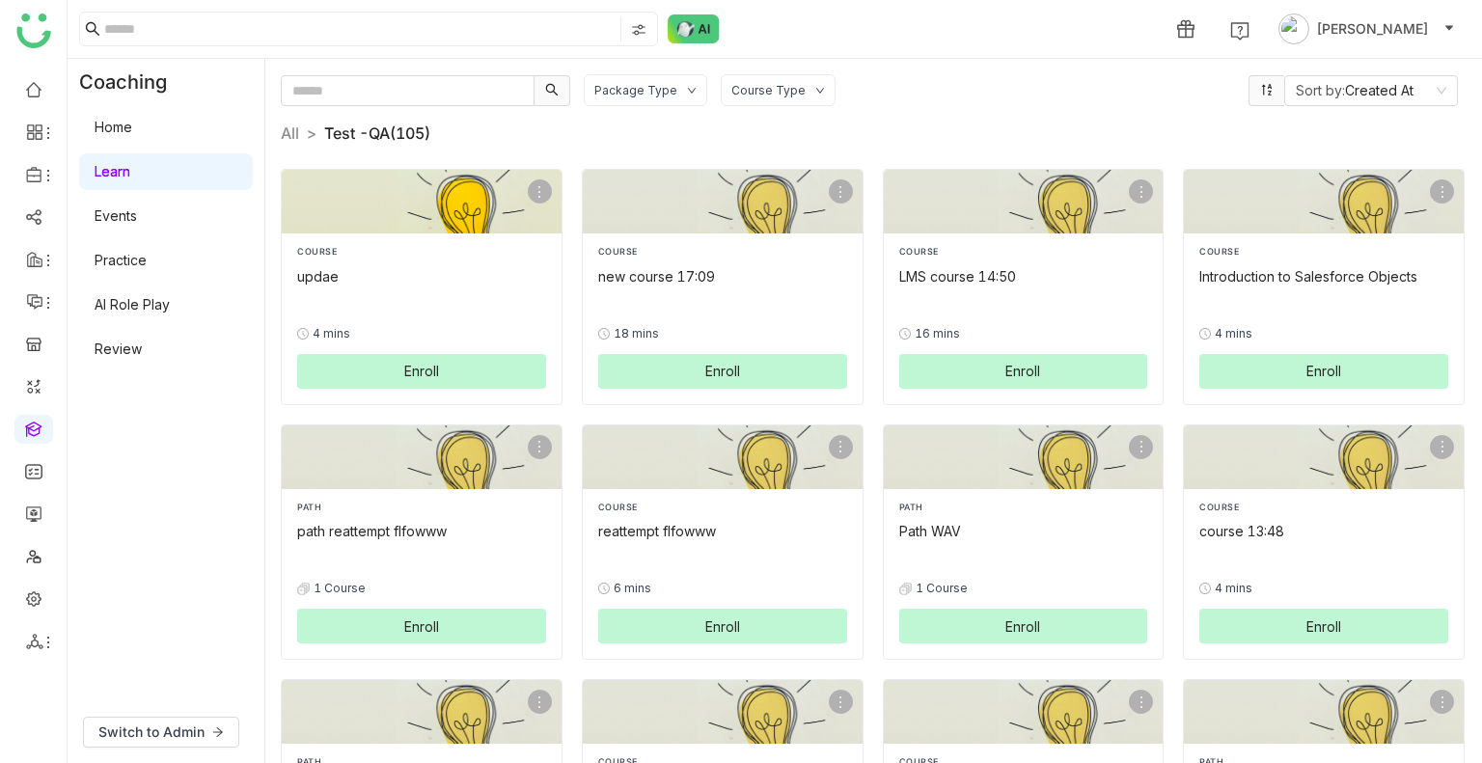
click at [400, 355] on button "Enroll" at bounding box center [421, 371] width 249 height 35
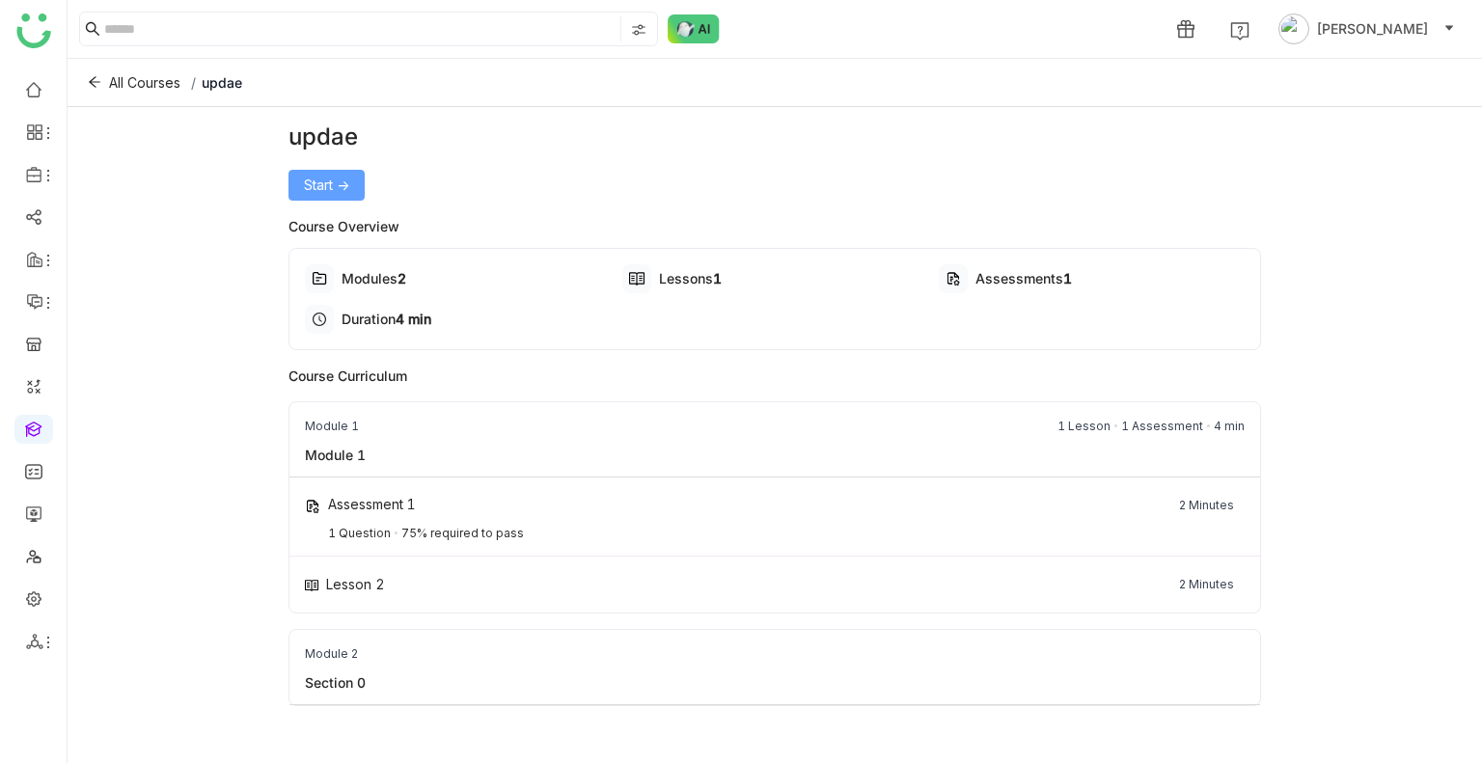
click at [316, 196] on button "Start ->" at bounding box center [326, 185] width 76 height 31
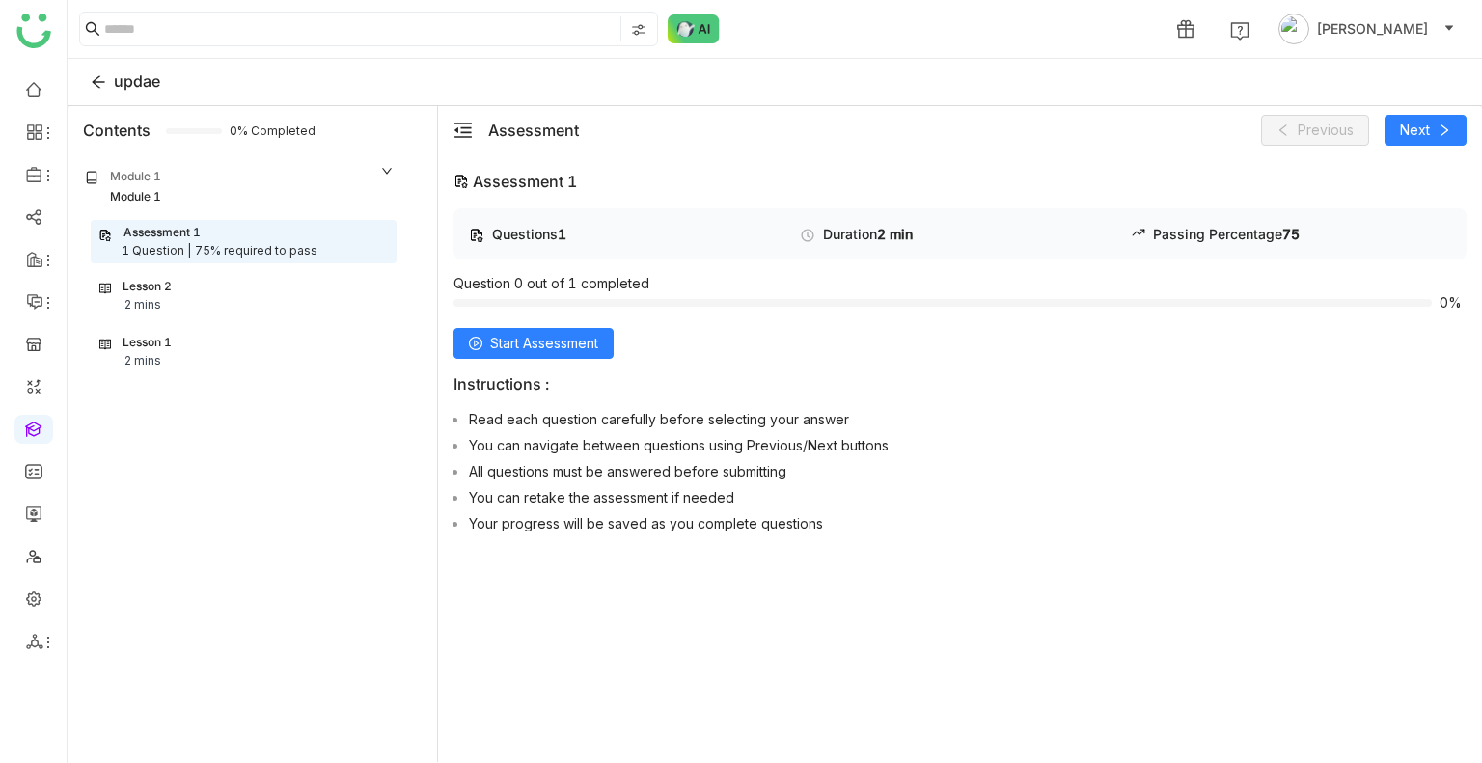
click at [231, 304] on div "Lesson 2 2 mins" at bounding box center [243, 296] width 288 height 37
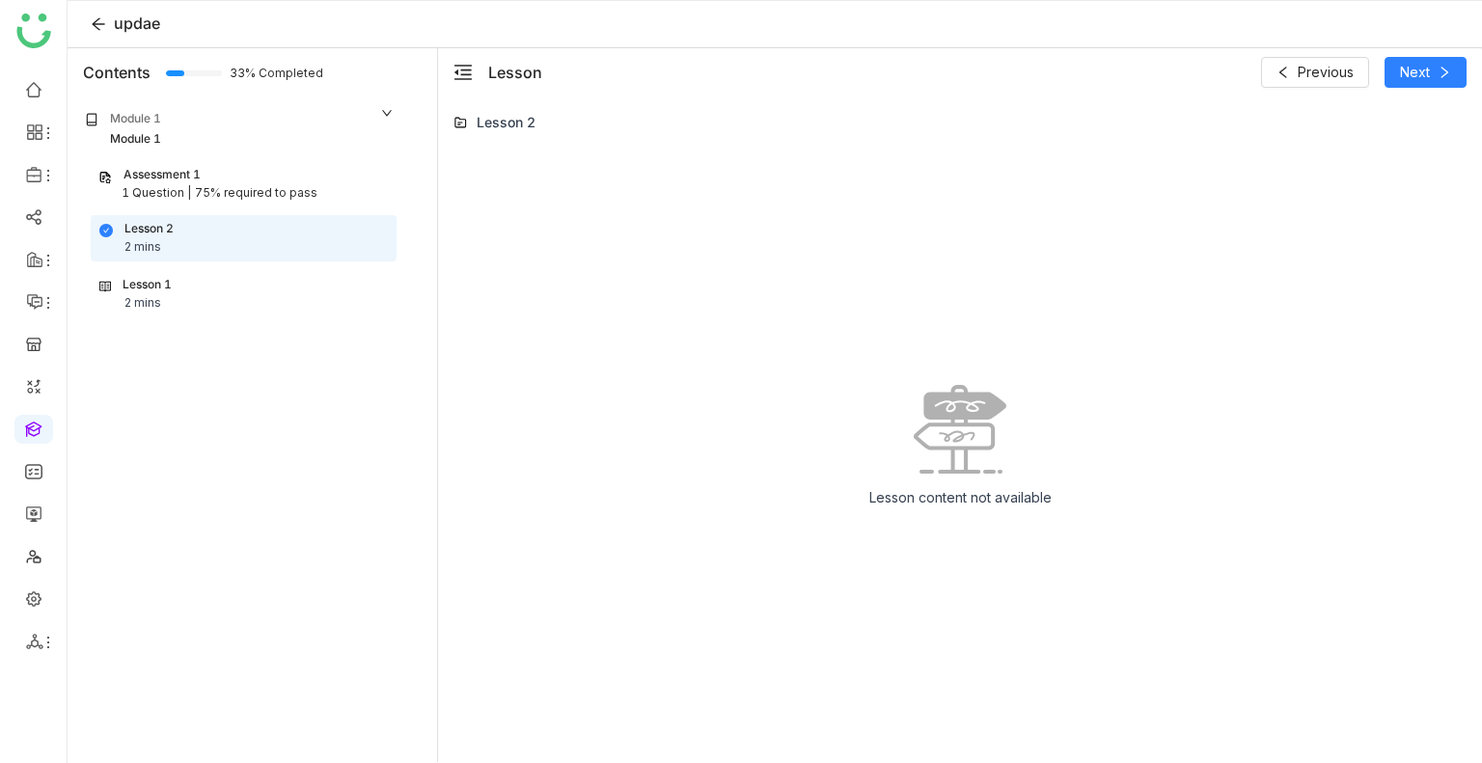
click at [179, 295] on div "Lesson 1 2 mins" at bounding box center [243, 294] width 288 height 37
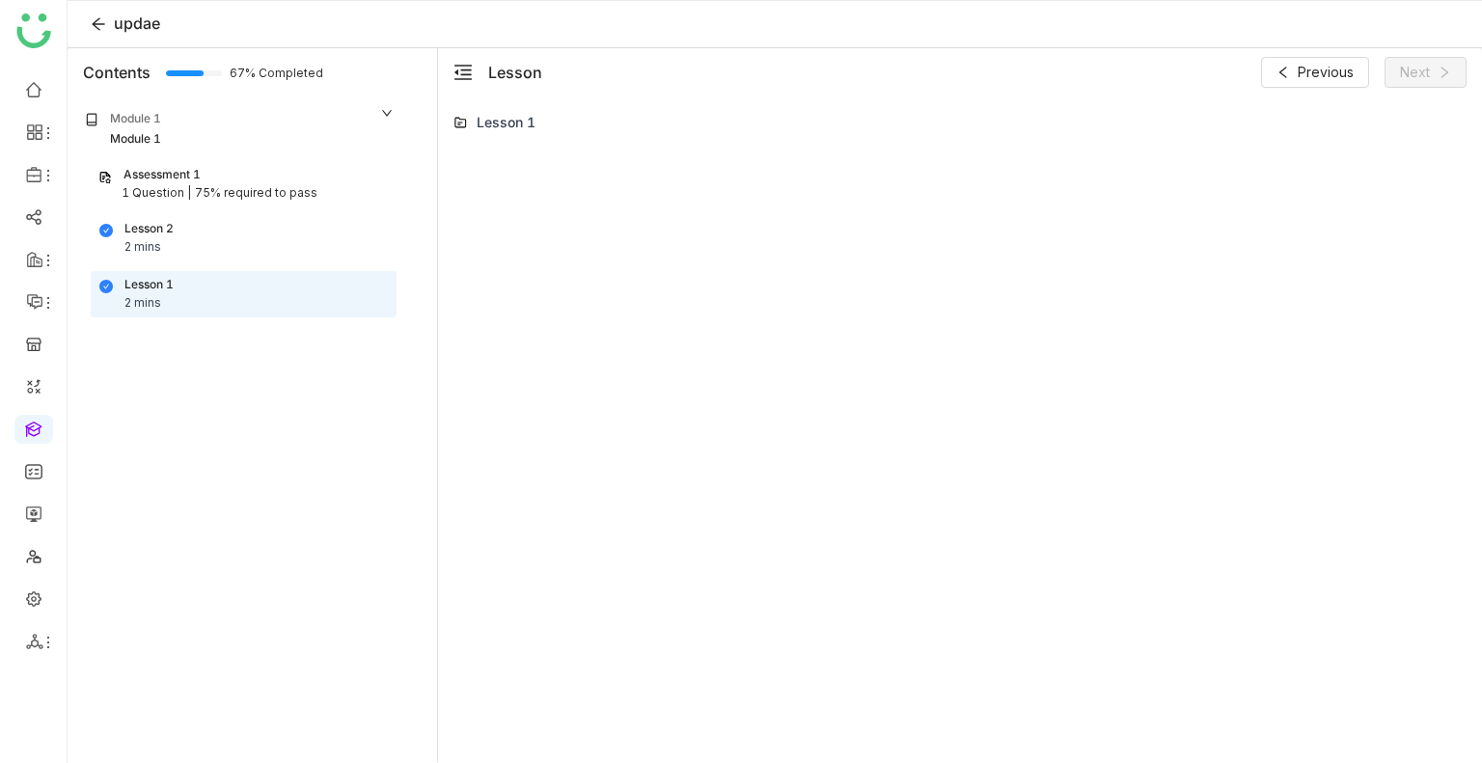
click at [229, 204] on div "Assessment 1 1 Question | 75% required to pass" at bounding box center [244, 184] width 306 height 44
